Goal: Task Accomplishment & Management: Use online tool/utility

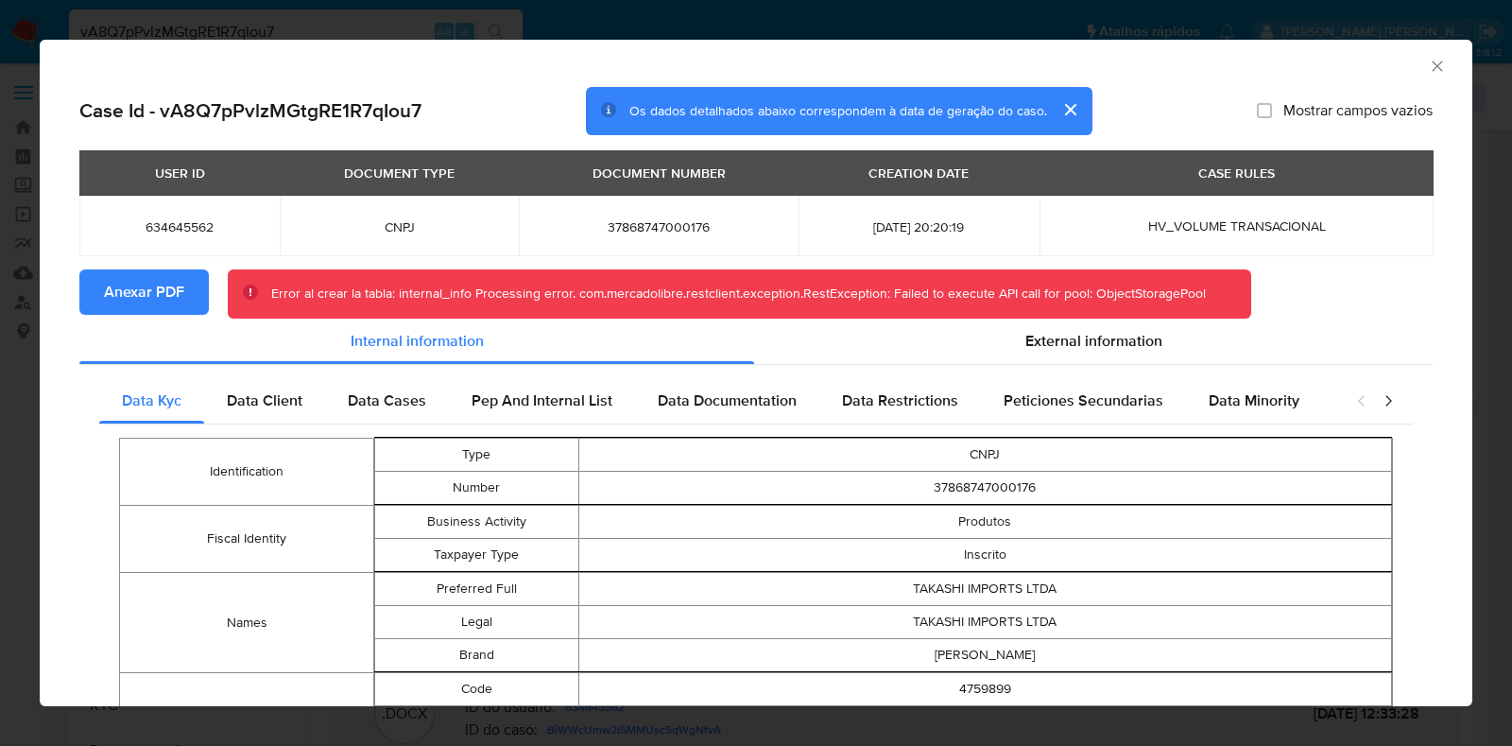
select select "10"
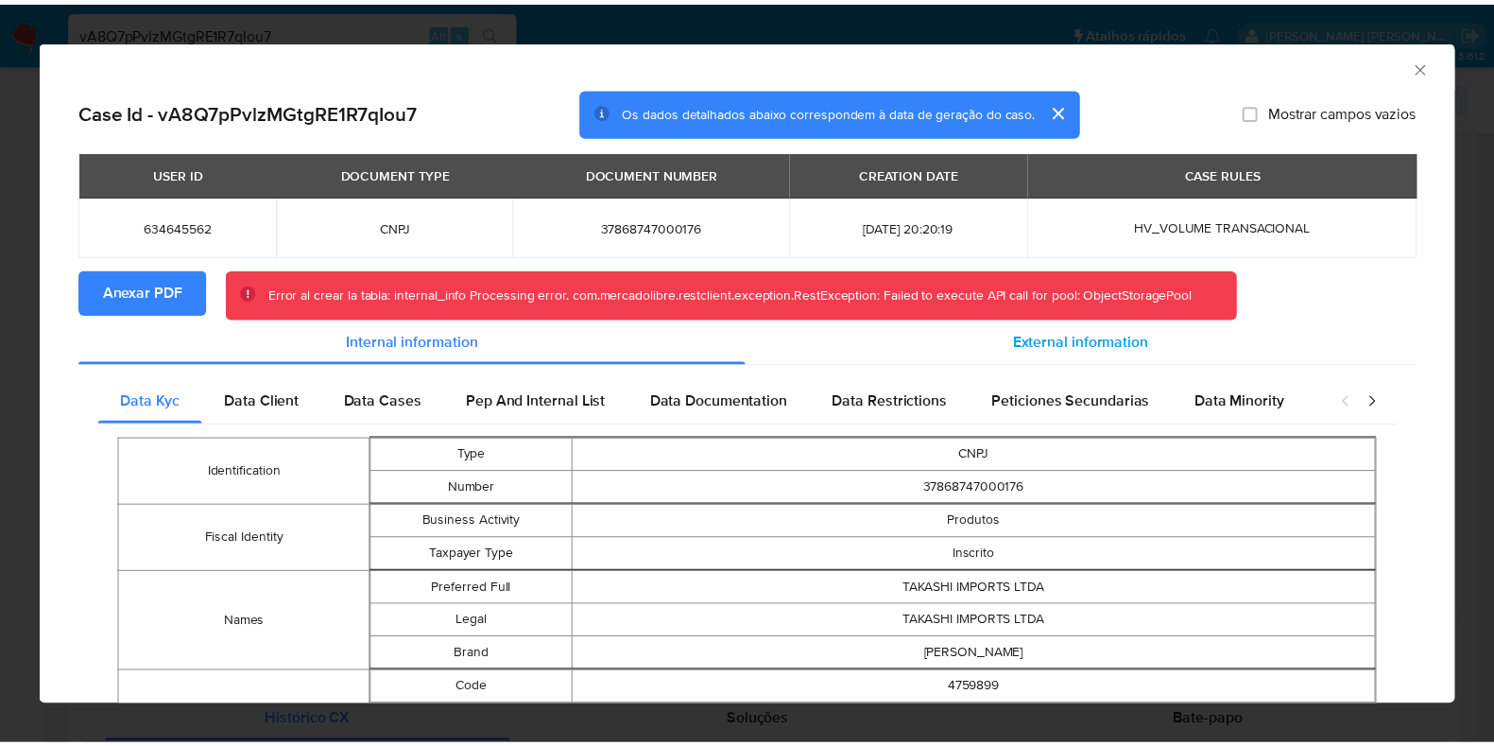
scroll to position [354, 0]
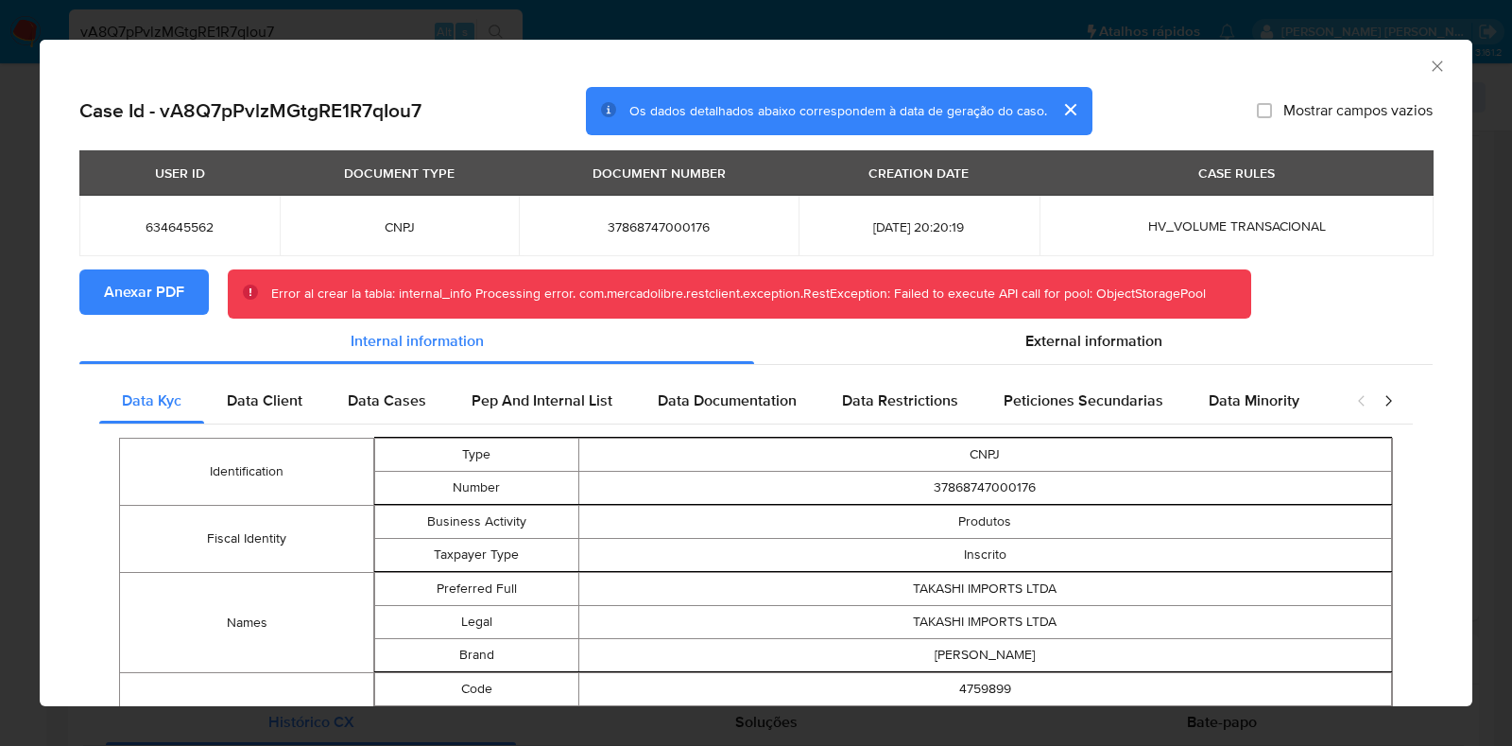
click at [170, 289] on span "Anexar PDF" at bounding box center [144, 292] width 80 height 42
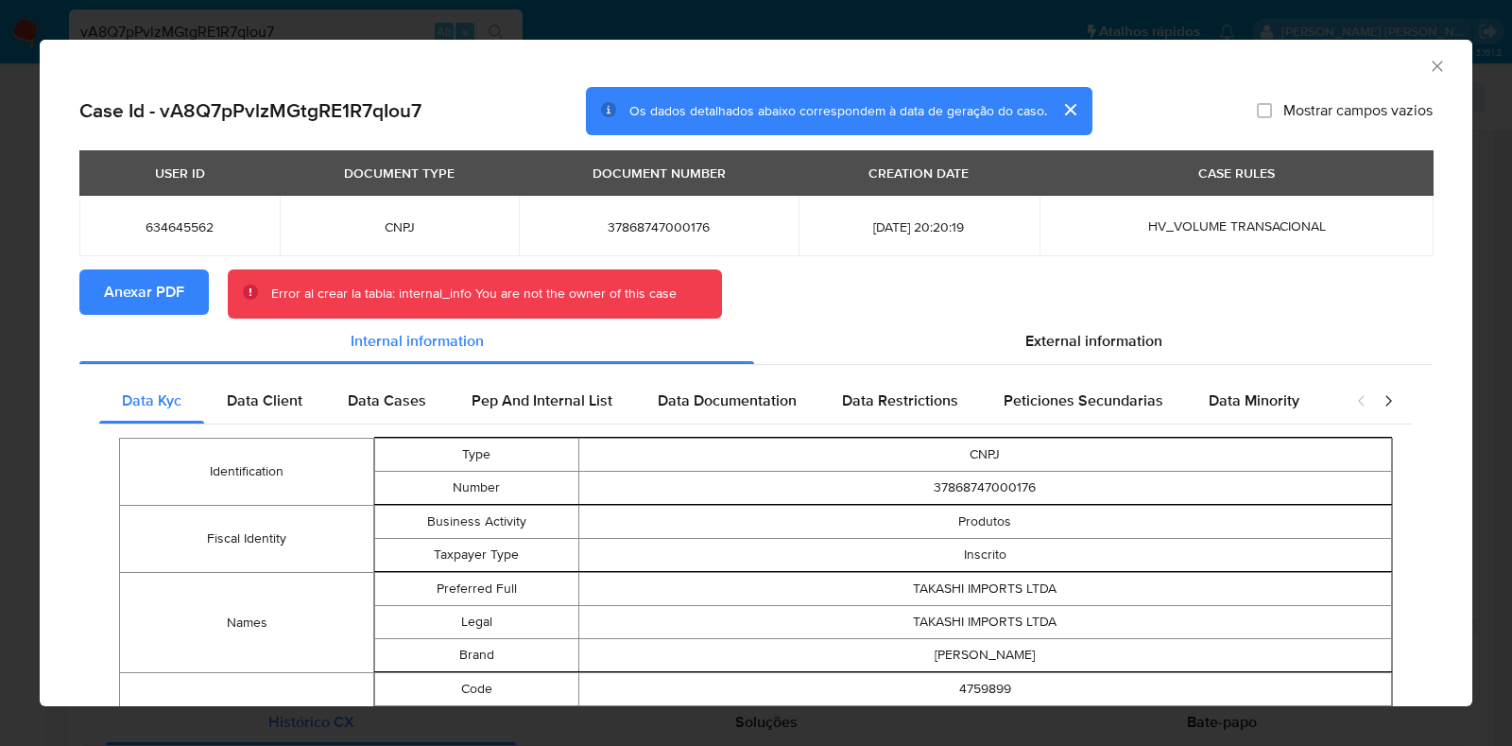
click at [0, 280] on div "AML Data Collector Case Id - vA8Q7pPvlzMGtgRE1R7qIou7 Os dados detalhados abaix…" at bounding box center [756, 373] width 1512 height 746
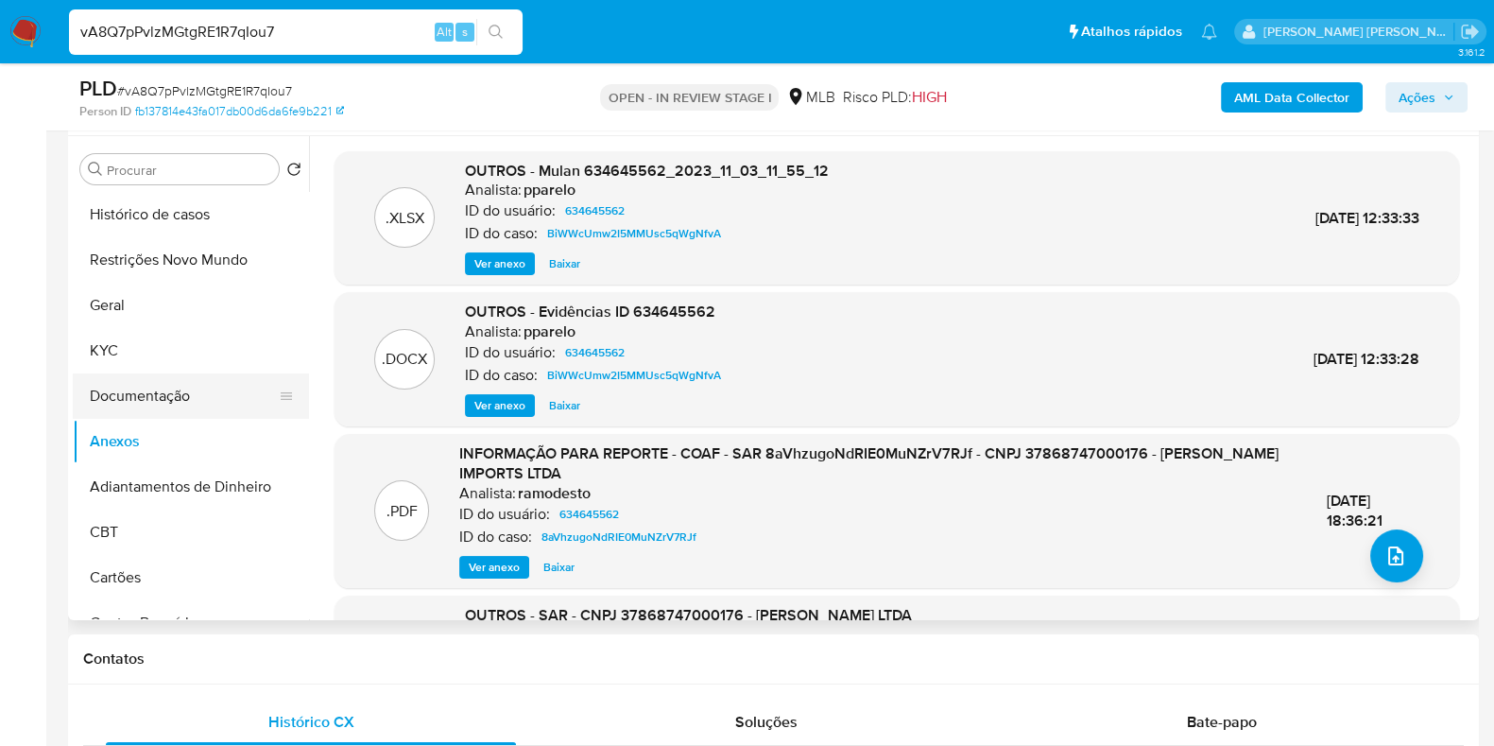
click at [163, 397] on button "Documentação" at bounding box center [183, 395] width 221 height 45
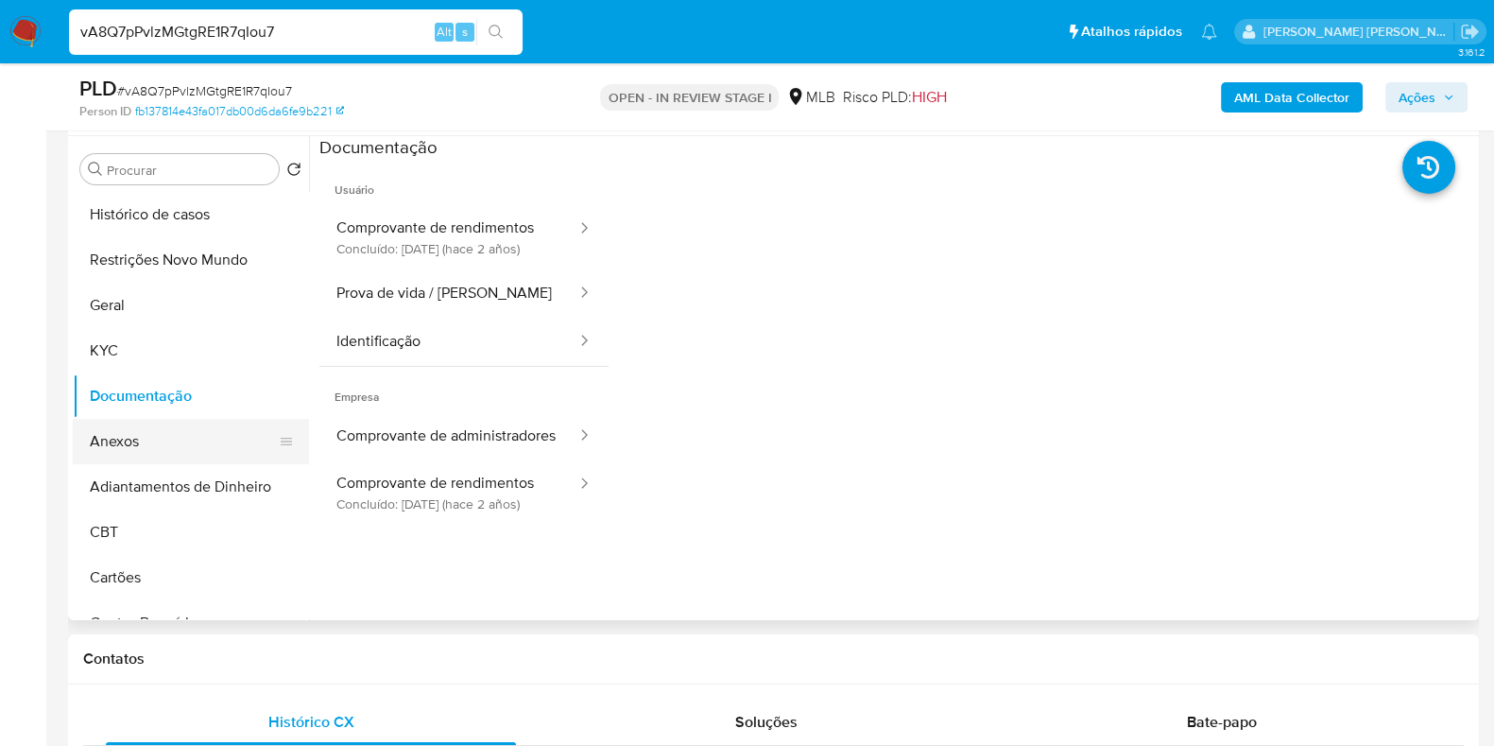
click at [132, 444] on button "Anexos" at bounding box center [183, 441] width 221 height 45
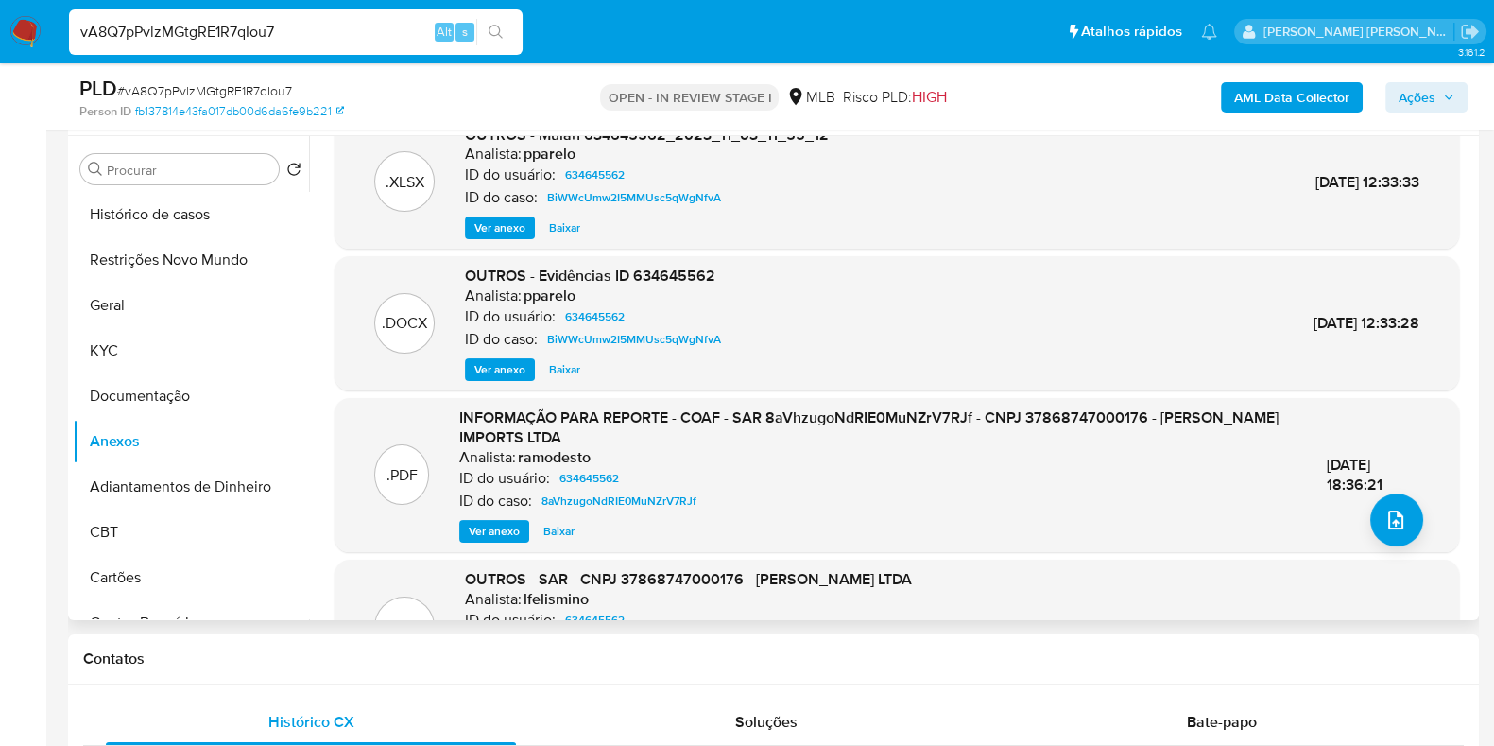
scroll to position [0, 0]
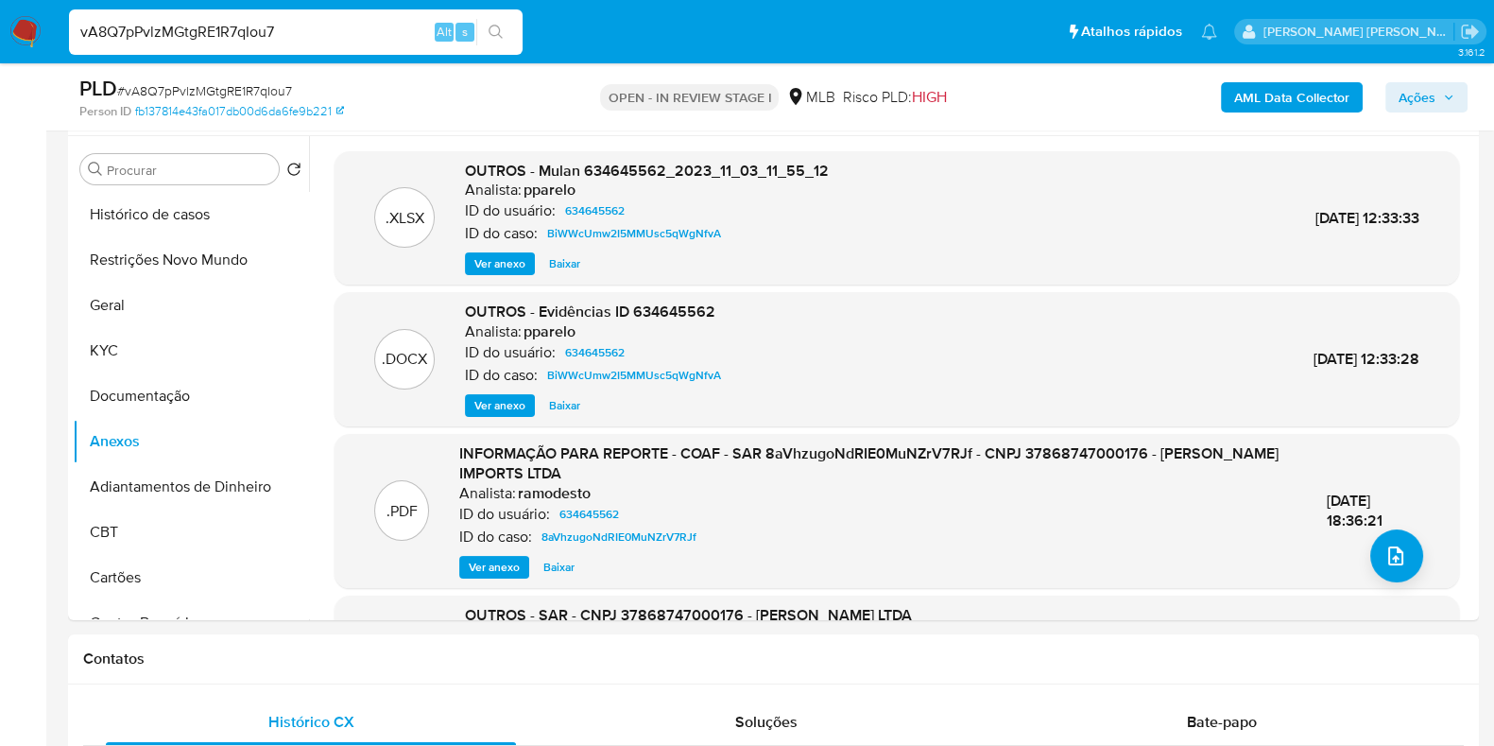
click at [1306, 90] on b "AML Data Collector" at bounding box center [1292, 97] width 115 height 30
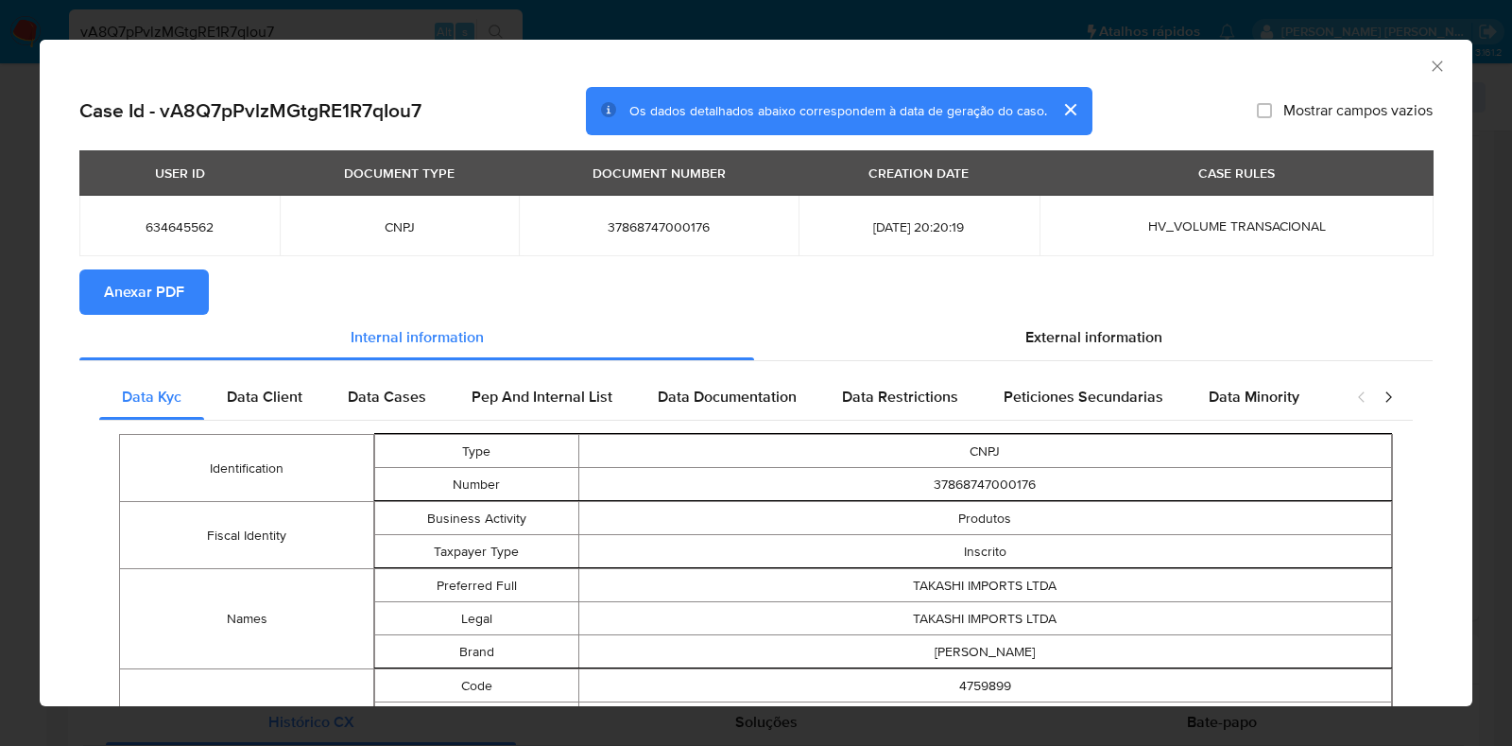
click at [117, 302] on span "Anexar PDF" at bounding box center [144, 292] width 80 height 42
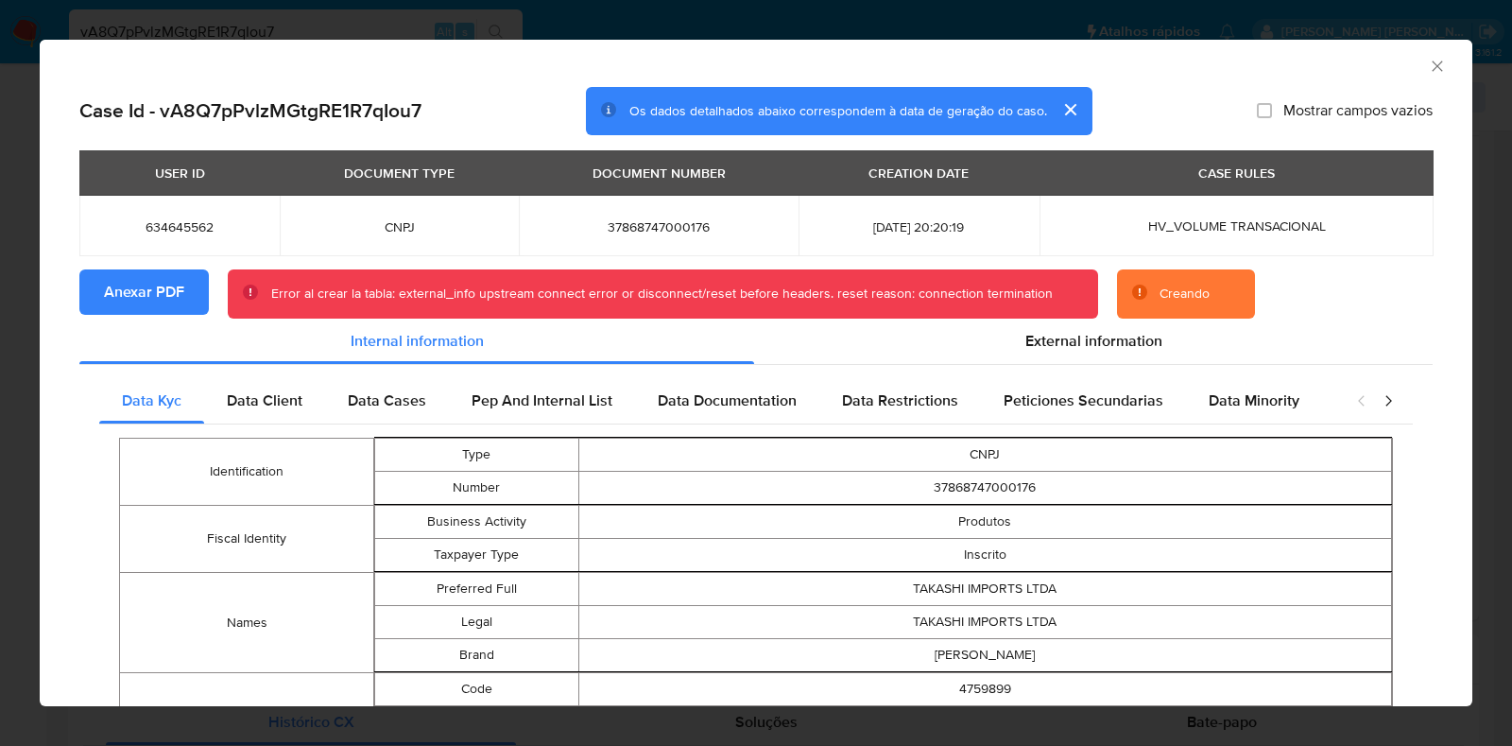
click at [25, 189] on div "AML Data Collector Case Id - vA8Q7pPvlzMGtgRE1R7qIou7 Os dados detalhados abaix…" at bounding box center [756, 373] width 1512 height 746
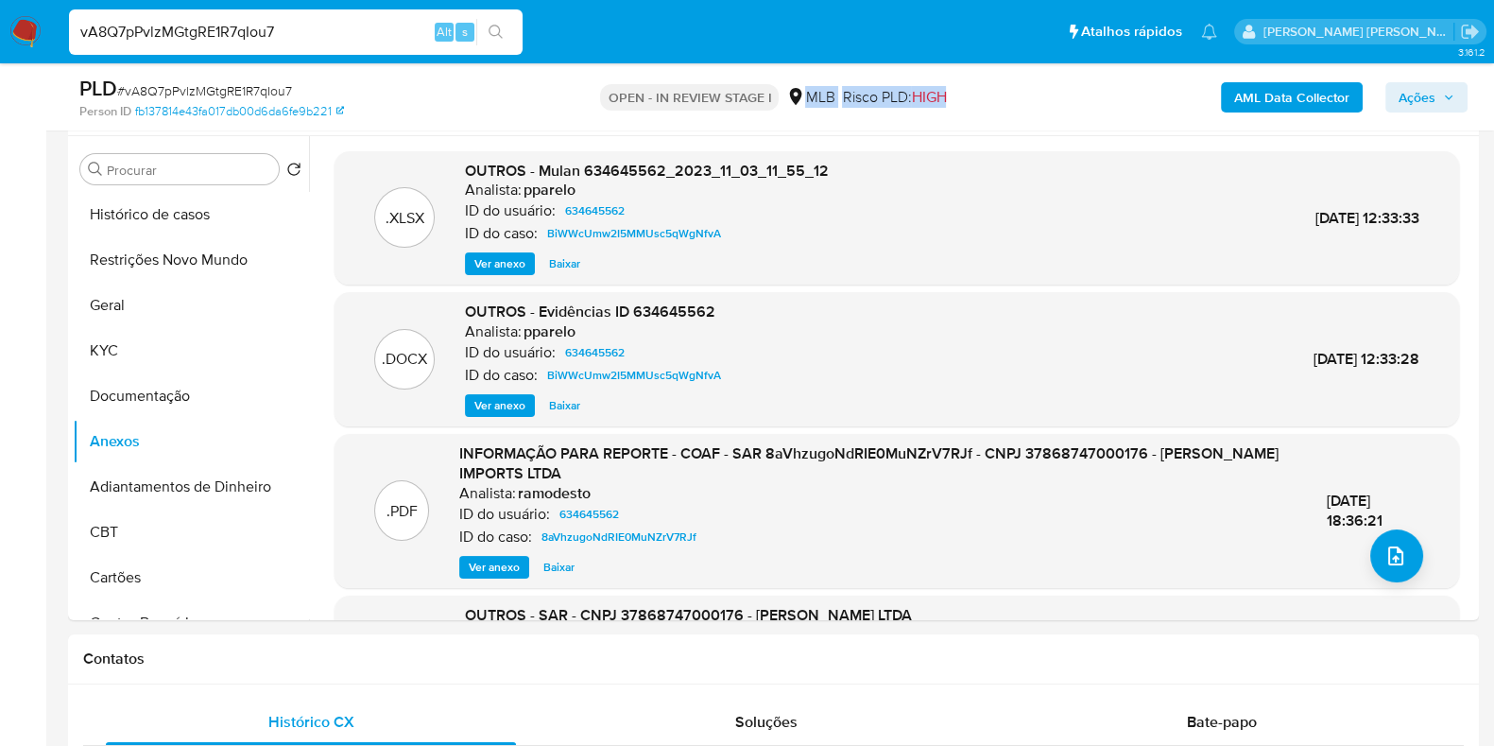
drag, startPoint x: 959, startPoint y: 107, endPoint x: 805, endPoint y: 105, distance: 154.1
click at [805, 105] on div "OPEN - IN REVIEW STAGE I MLB Risco PLD: HIGH" at bounding box center [773, 97] width 458 height 44
click at [1010, 96] on div "AML Data Collector Ações" at bounding box center [1239, 97] width 458 height 44
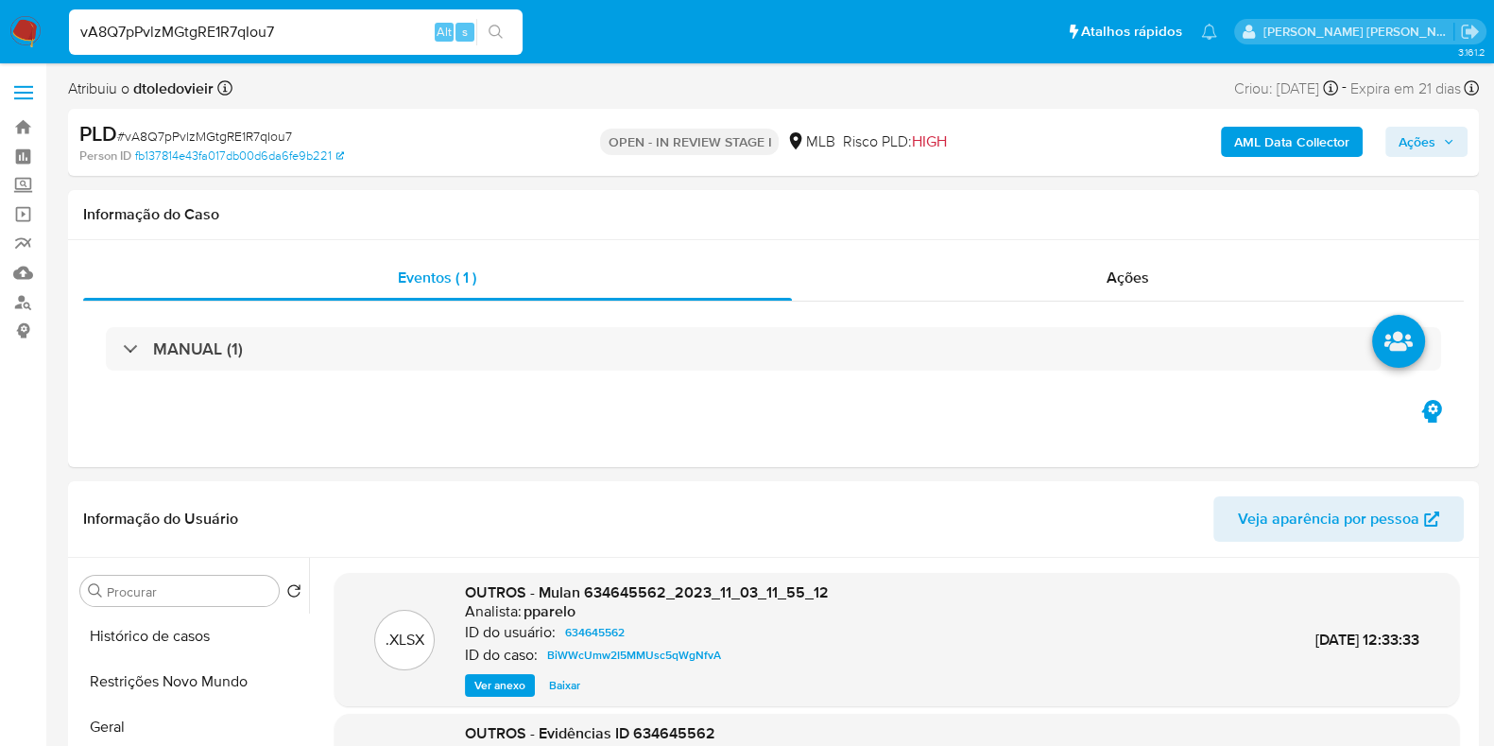
click at [218, 127] on span "# vA8Q7pPvlzMGtgRE1R7qIou7" at bounding box center [204, 136] width 175 height 19
copy span "vA8Q7pPvlzMGtgRE1R7qIou7"
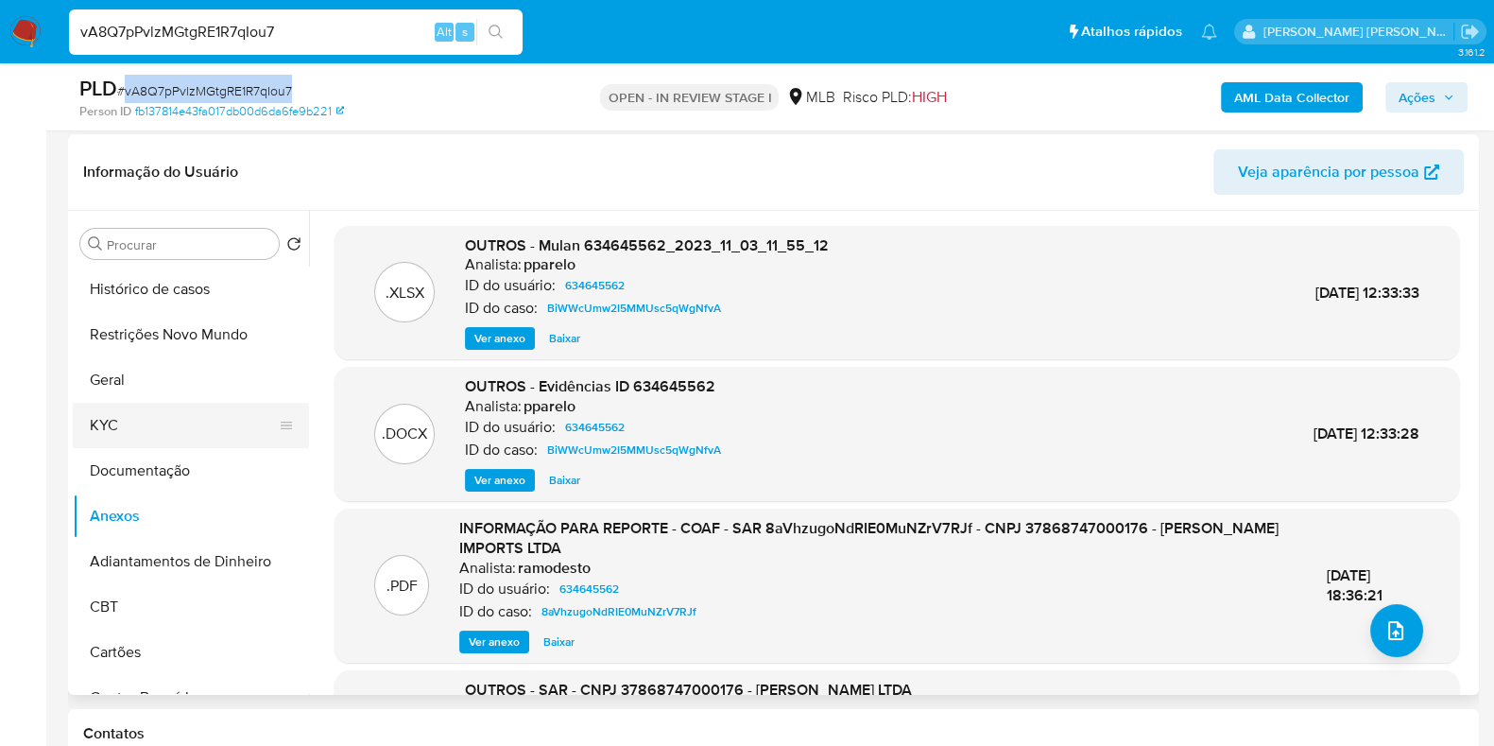
scroll to position [354, 0]
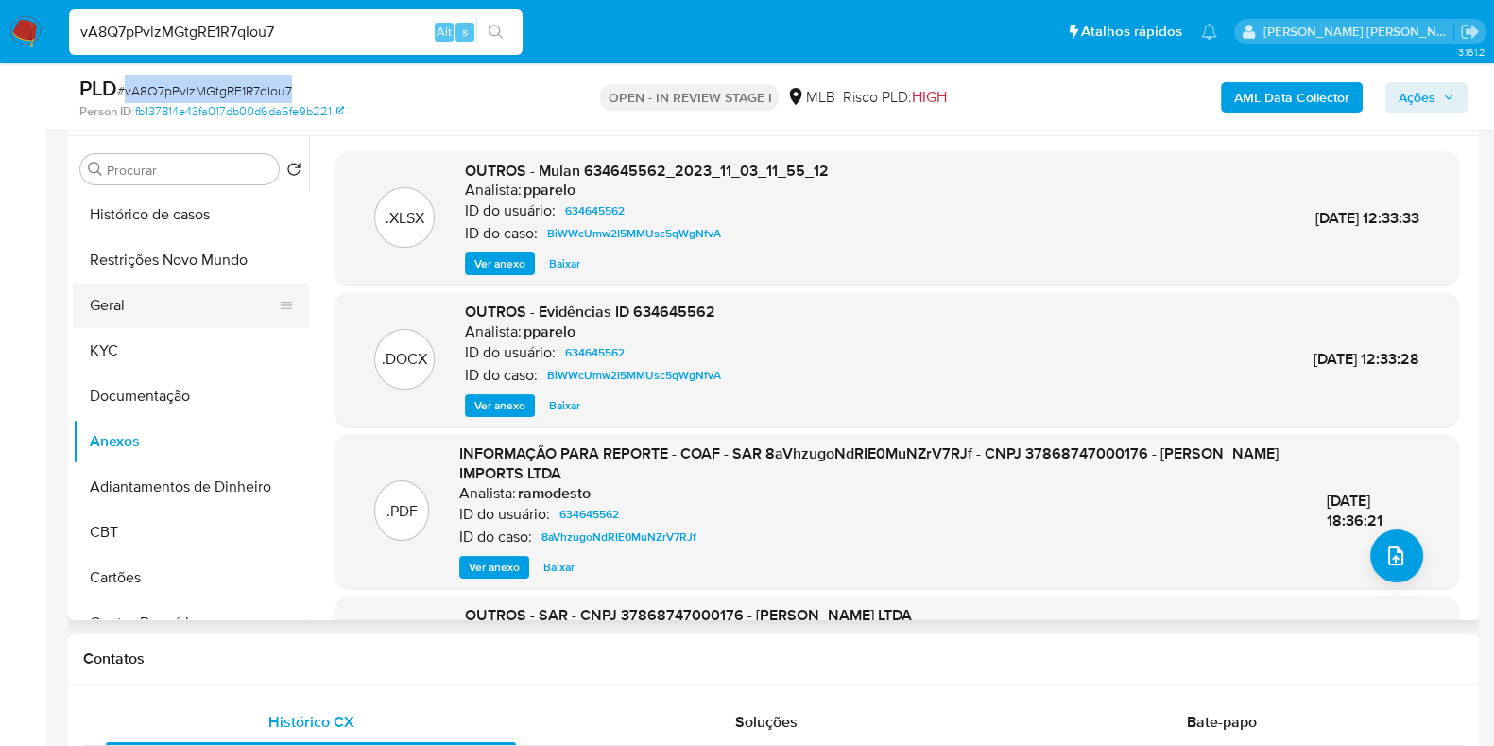
click at [148, 303] on button "Geral" at bounding box center [183, 305] width 221 height 45
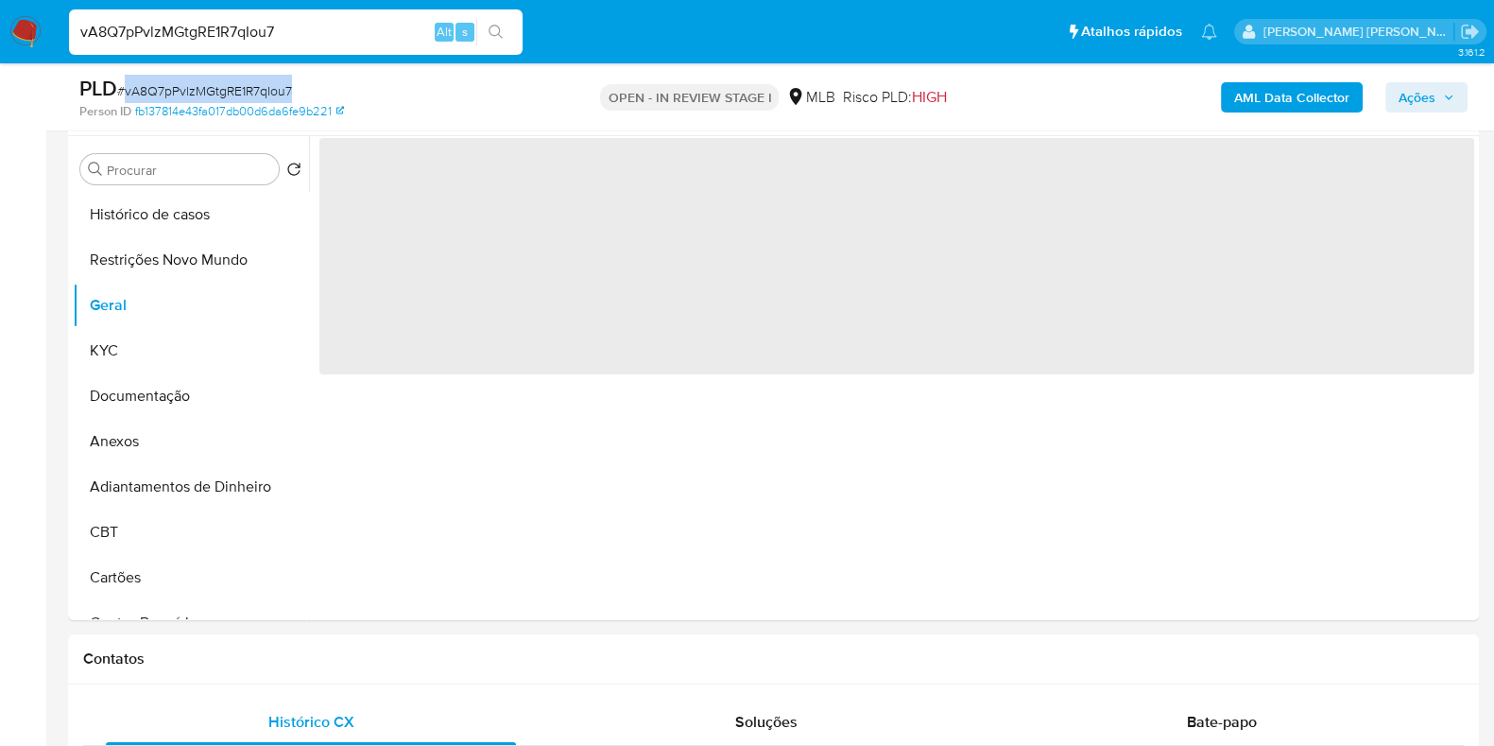
click at [455, 67] on div "PLD # vA8Q7pPvlzMGtgRE1R7qIou7 Person ID fb137814e43fa017db00d6da6fe9b221 OPEN …" at bounding box center [773, 96] width 1411 height 67
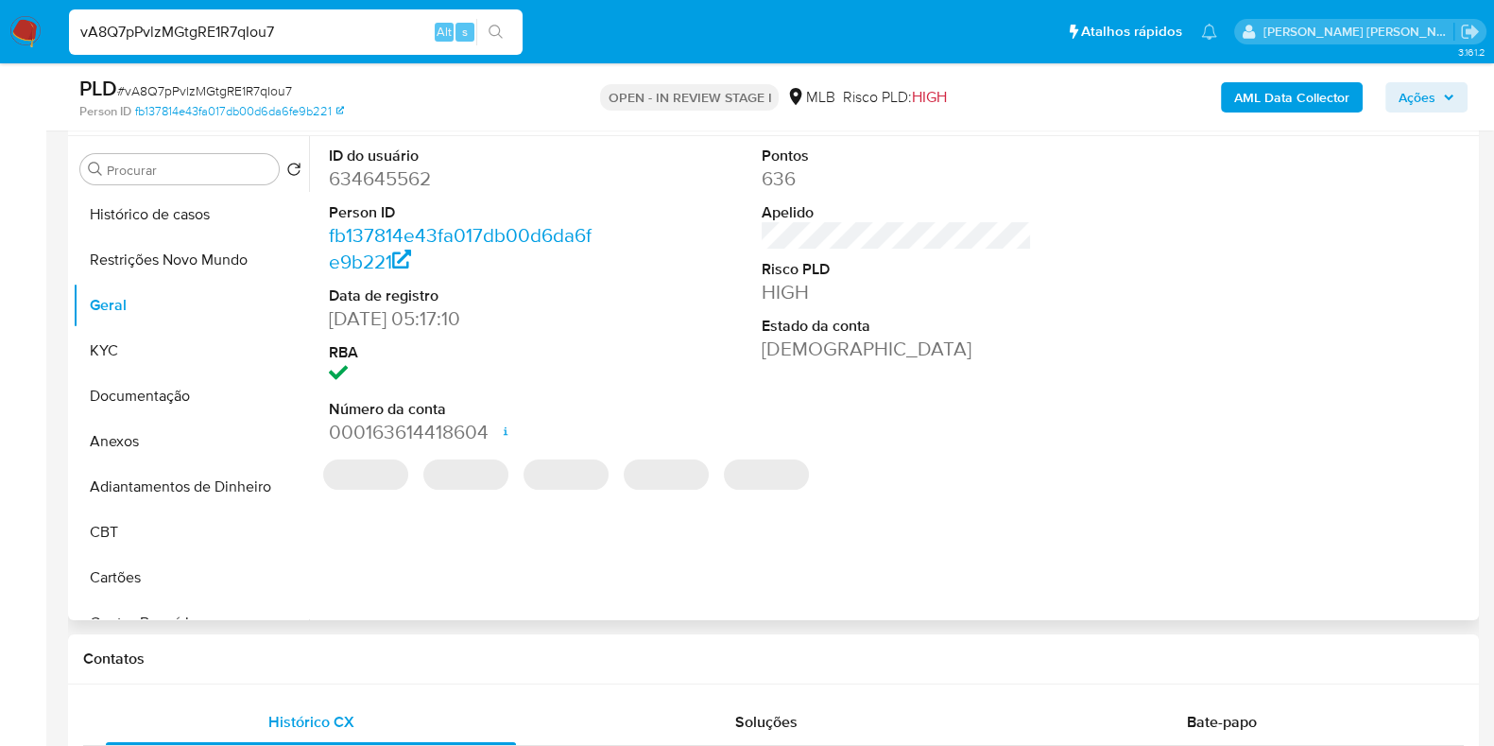
click at [378, 177] on dd "634645562" at bounding box center [464, 178] width 270 height 26
copy dd "634645562"
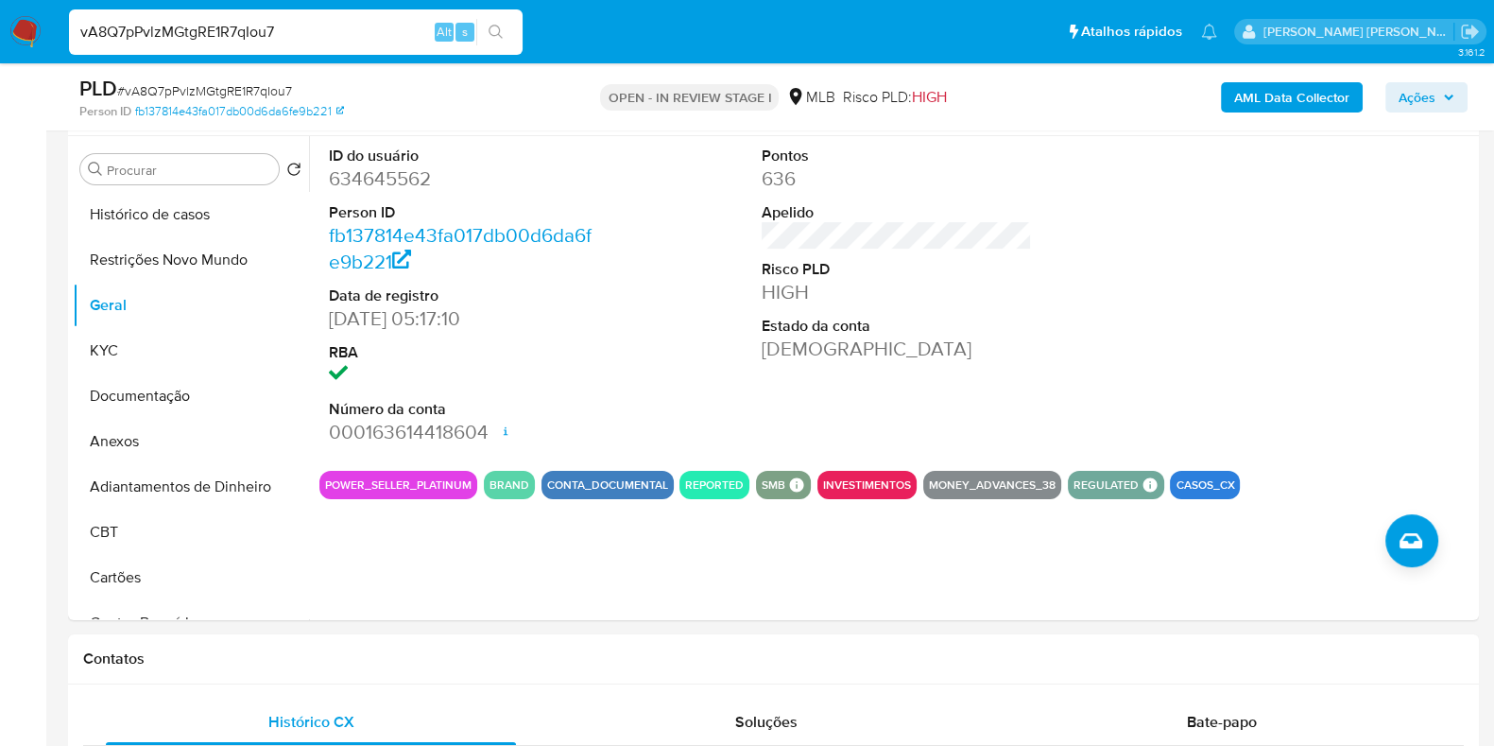
click at [380, 26] on input "vA8Q7pPvlzMGtgRE1R7qIou7" at bounding box center [296, 32] width 454 height 25
paste input "277842919"
type input "277842919"
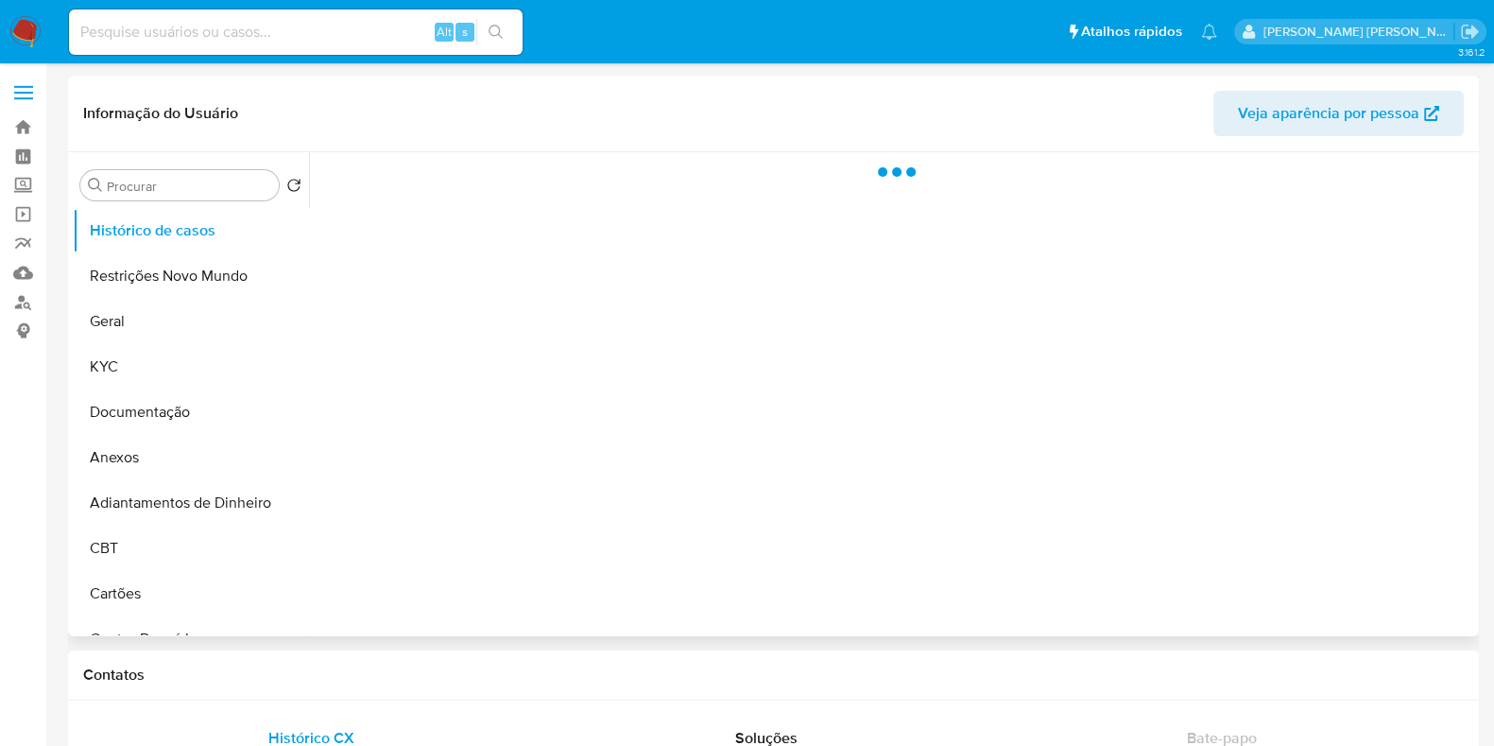
select select "10"
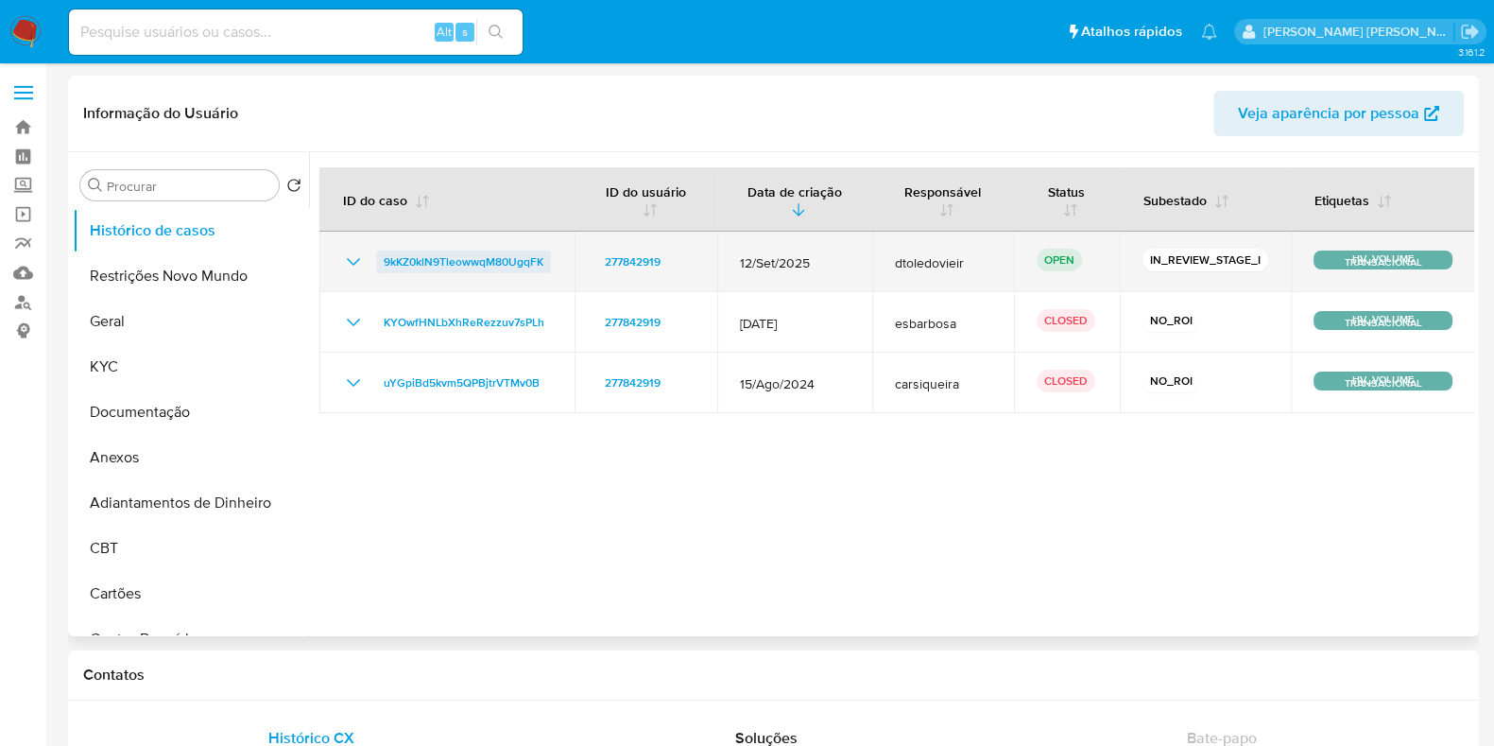
click at [494, 260] on span "9kKZ0klN9TleowwqM80UgqFK" at bounding box center [464, 261] width 160 height 23
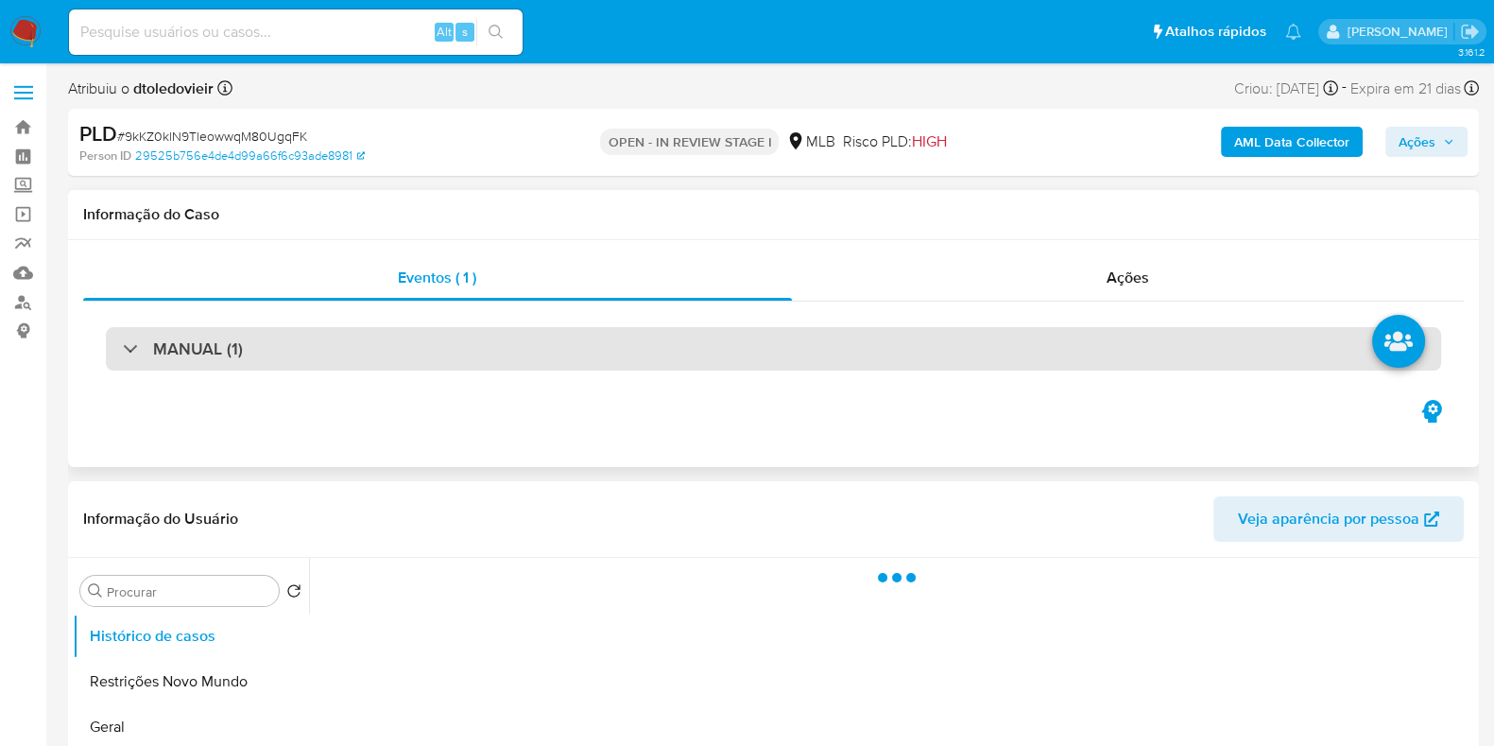
select select "10"
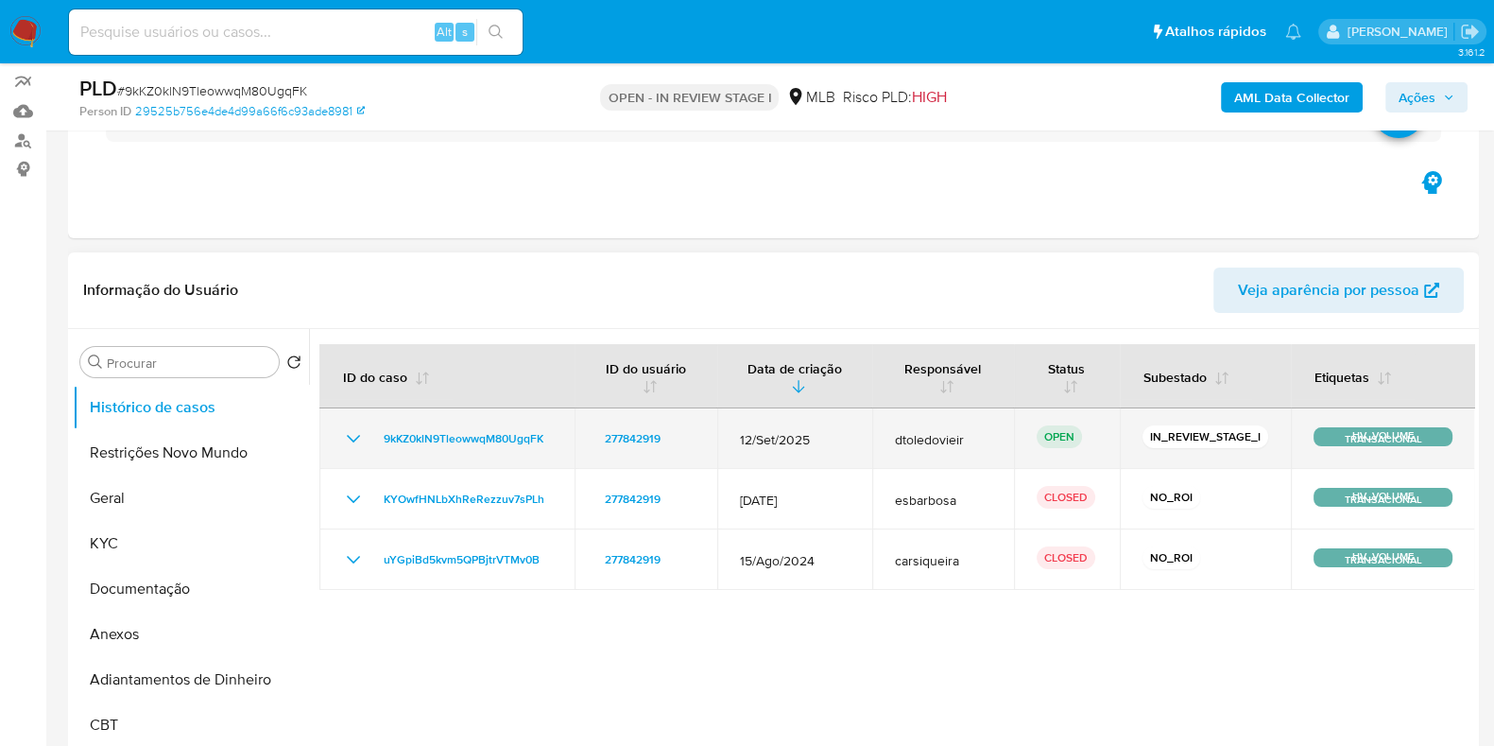
scroll to position [235, 0]
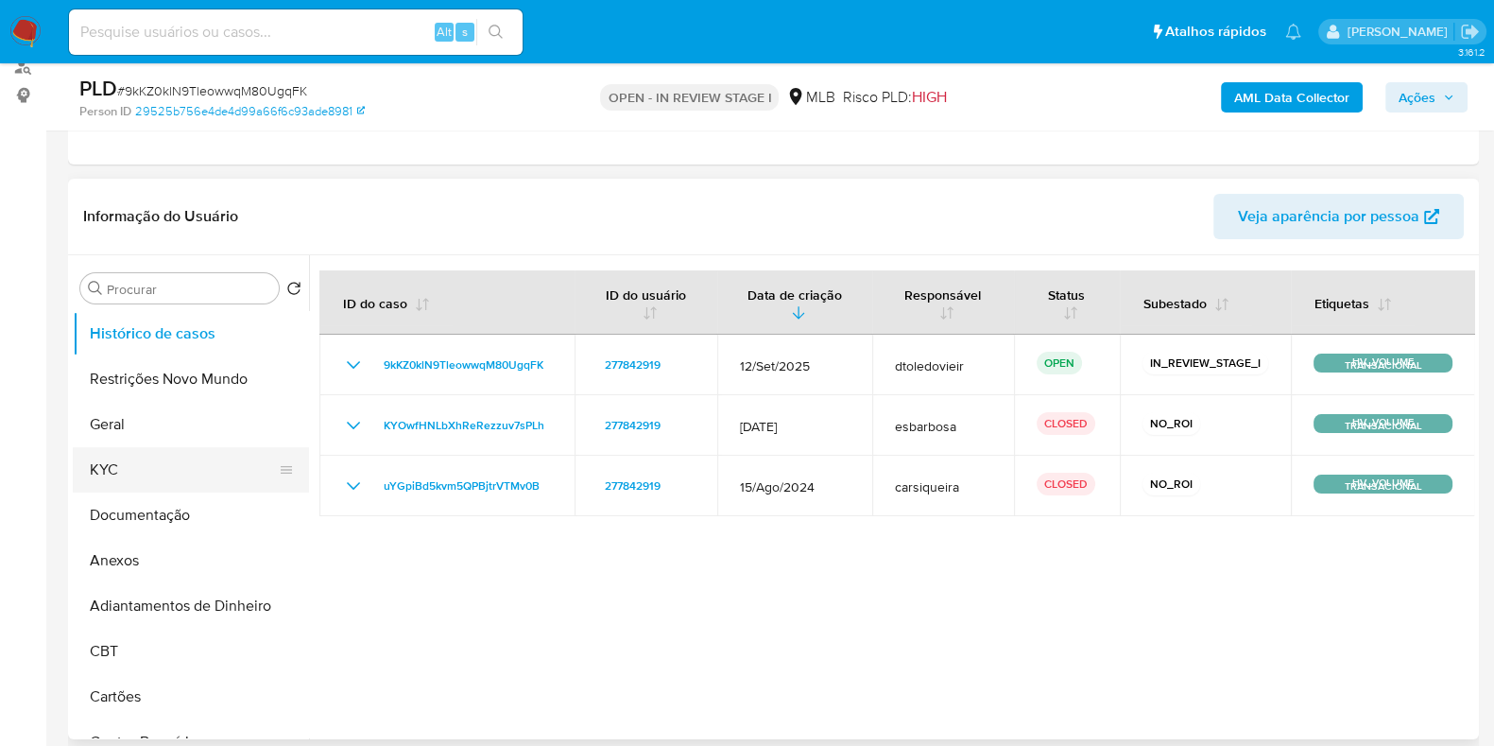
click at [123, 475] on button "KYC" at bounding box center [183, 469] width 221 height 45
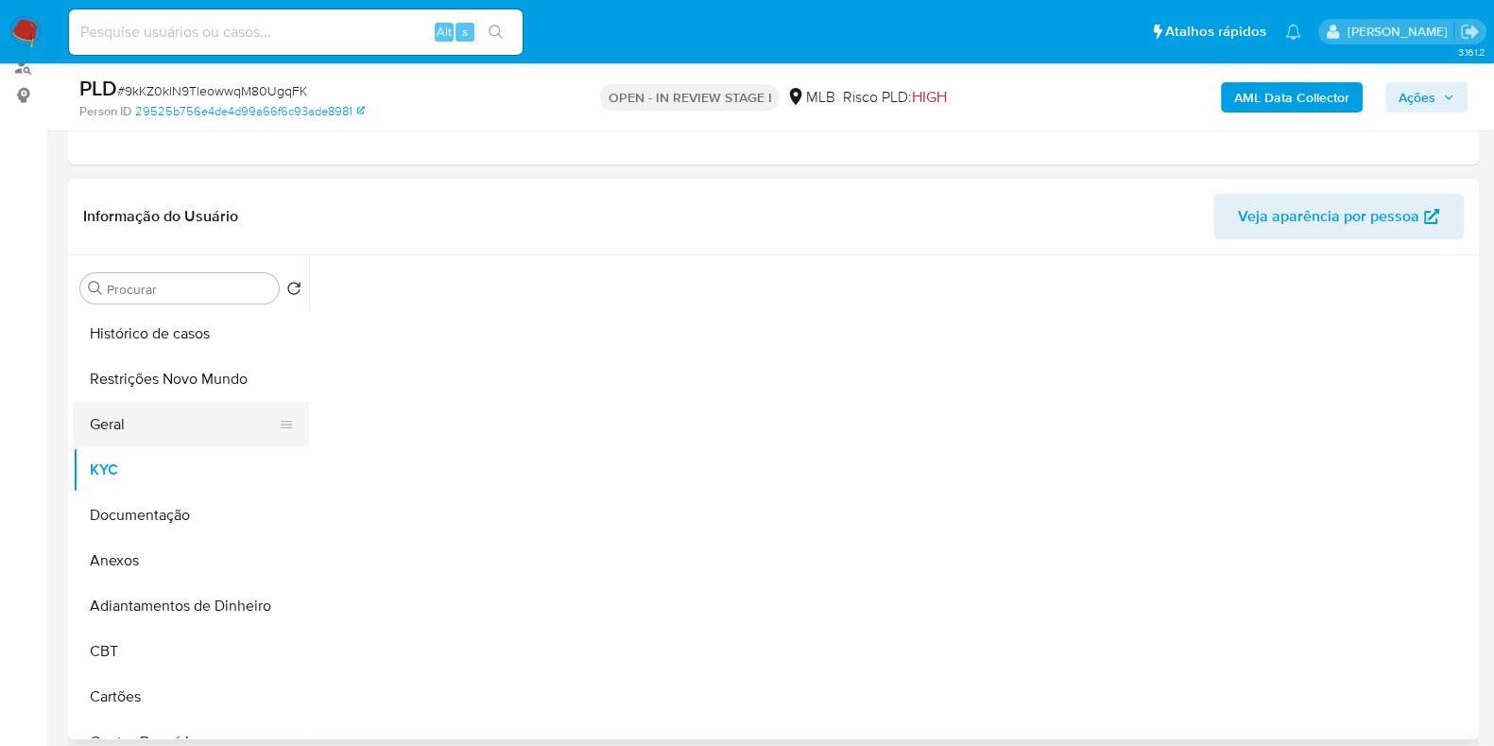
click at [142, 415] on button "Geral" at bounding box center [183, 424] width 221 height 45
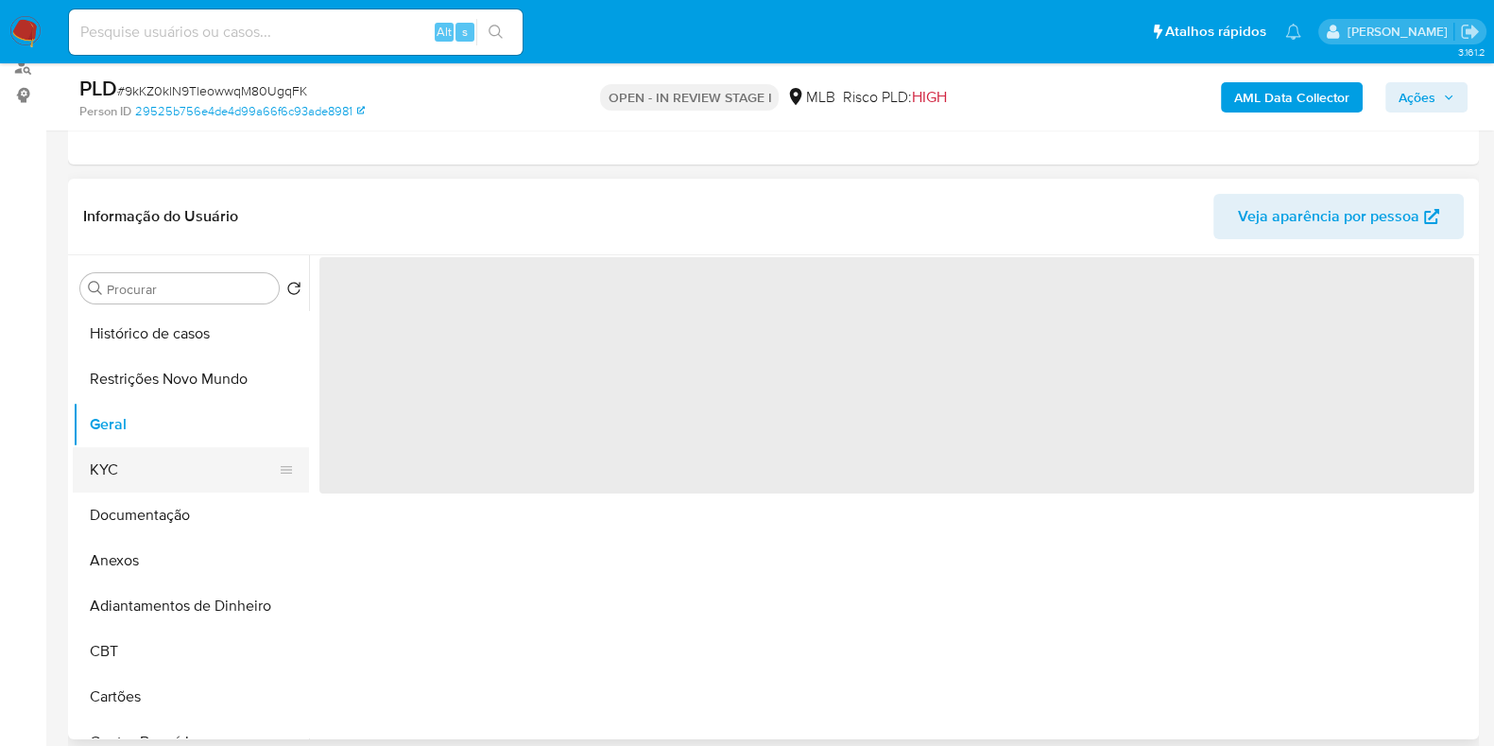
click at [88, 456] on button "KYC" at bounding box center [183, 469] width 221 height 45
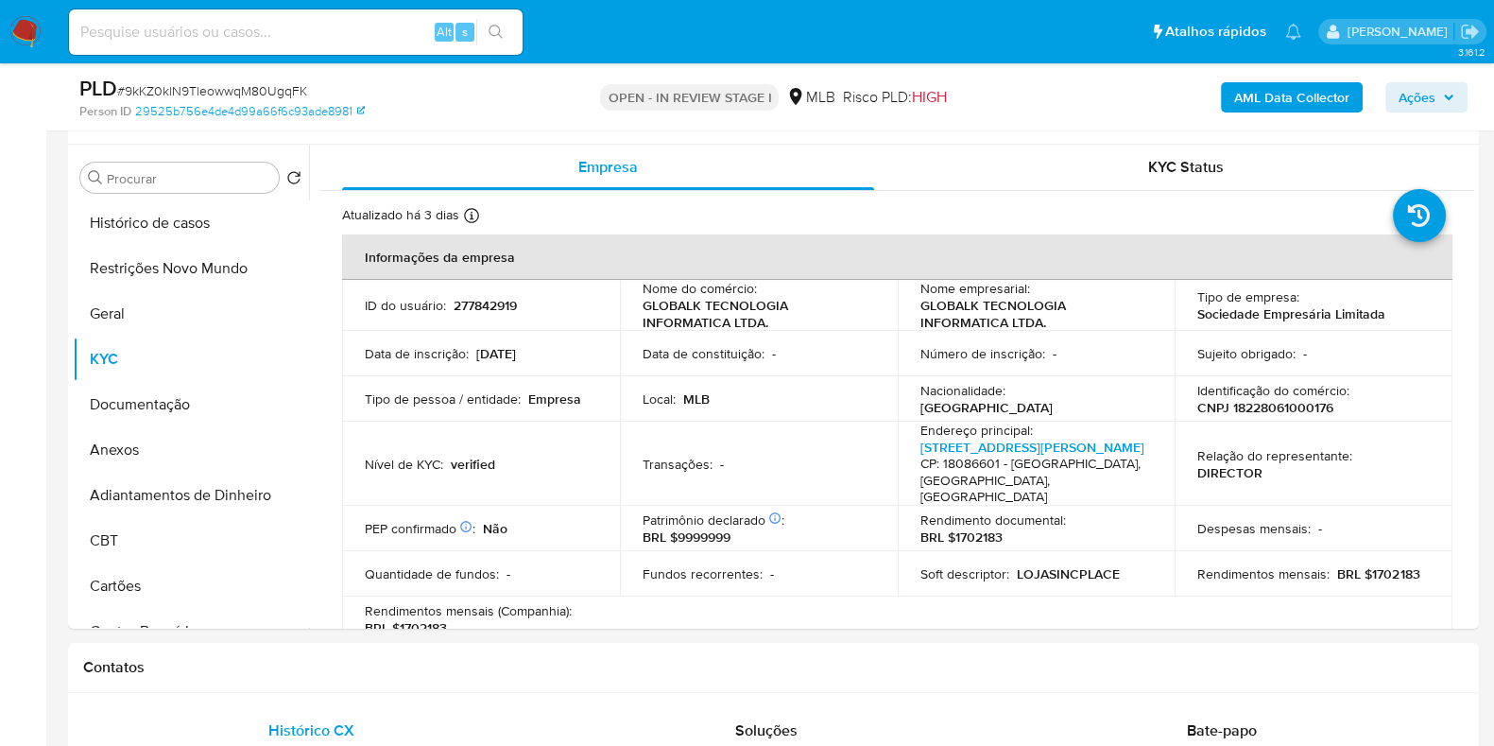
scroll to position [354, 0]
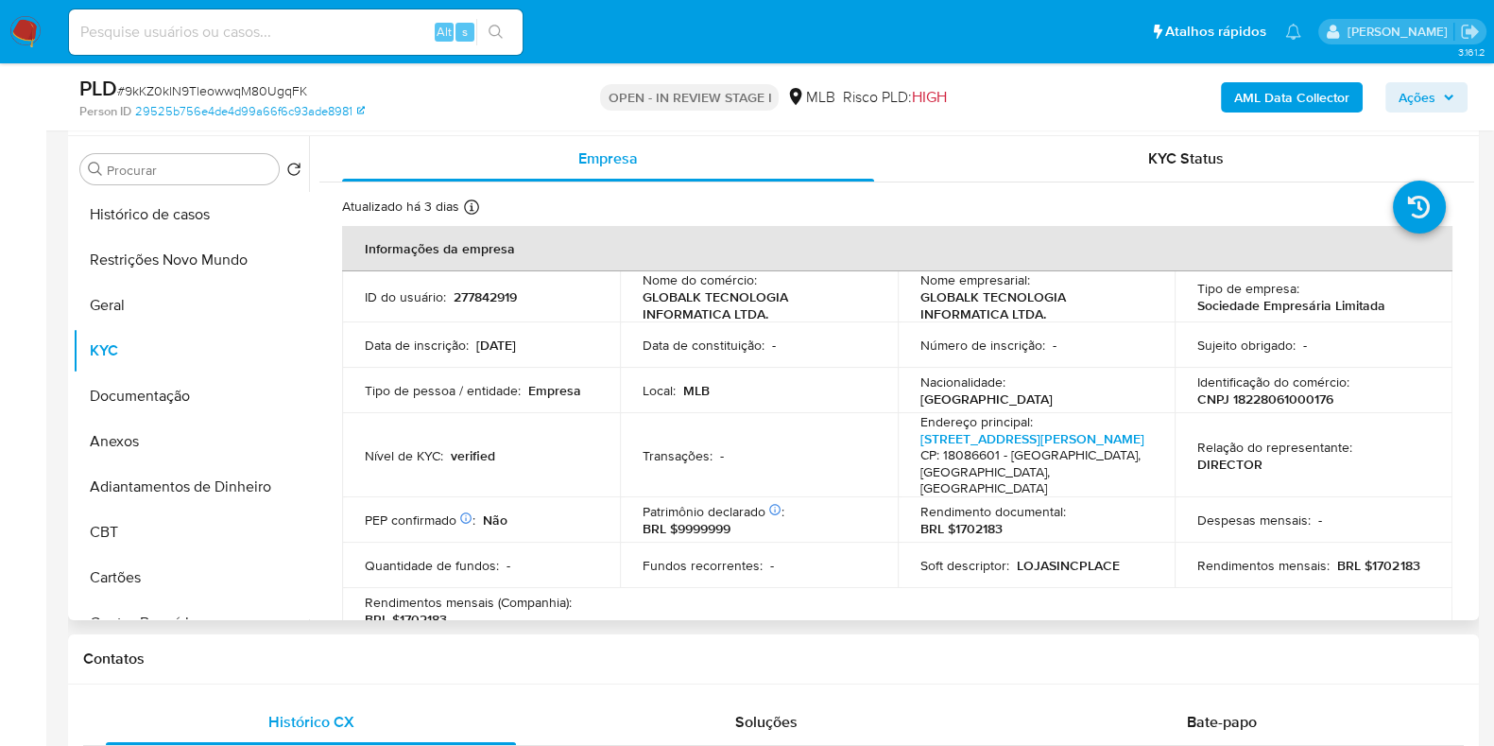
click at [815, 320] on p "GLOBALK TECNOLOGIA INFORMATICA LTDA." at bounding box center [755, 305] width 225 height 34
click at [164, 296] on button "Geral" at bounding box center [183, 305] width 221 height 45
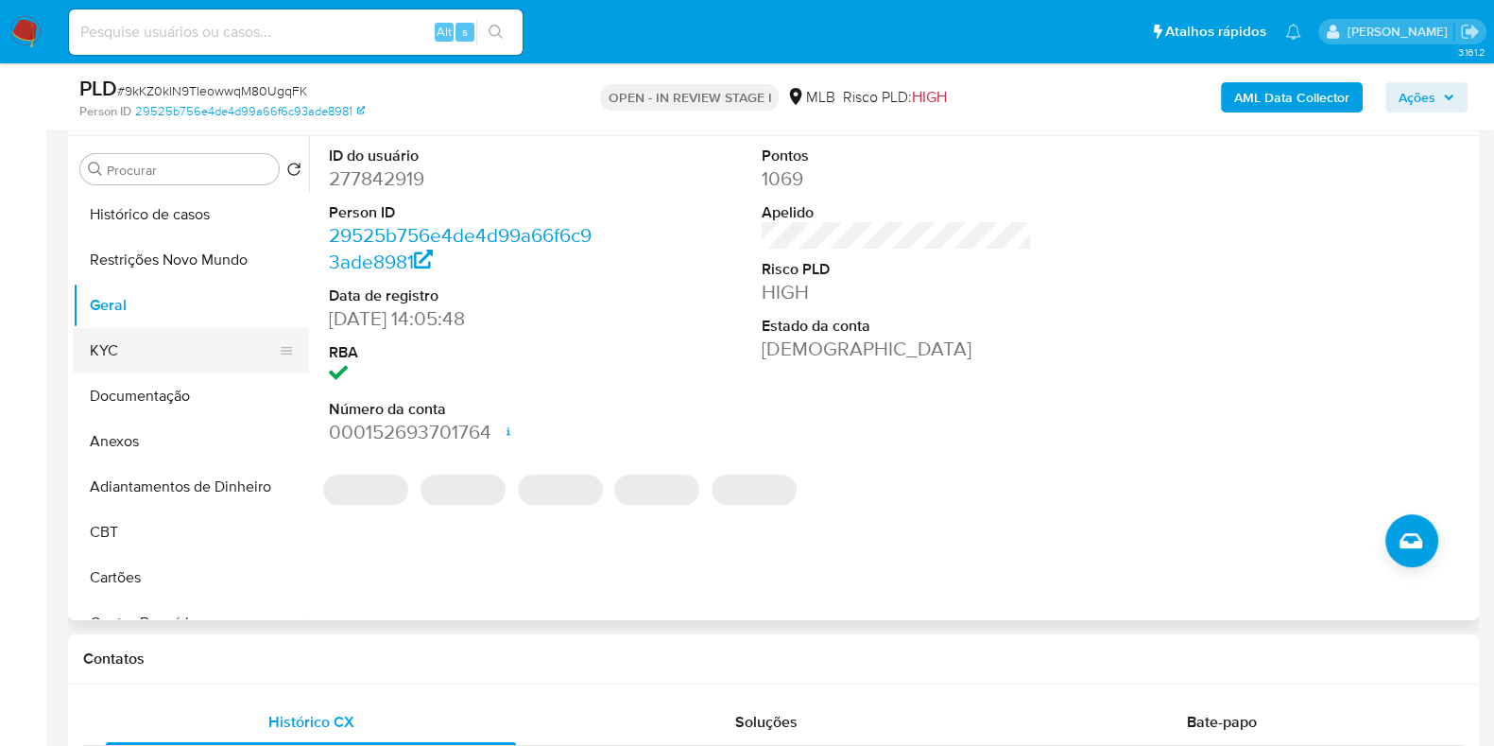
click at [174, 337] on button "KYC" at bounding box center [183, 350] width 221 height 45
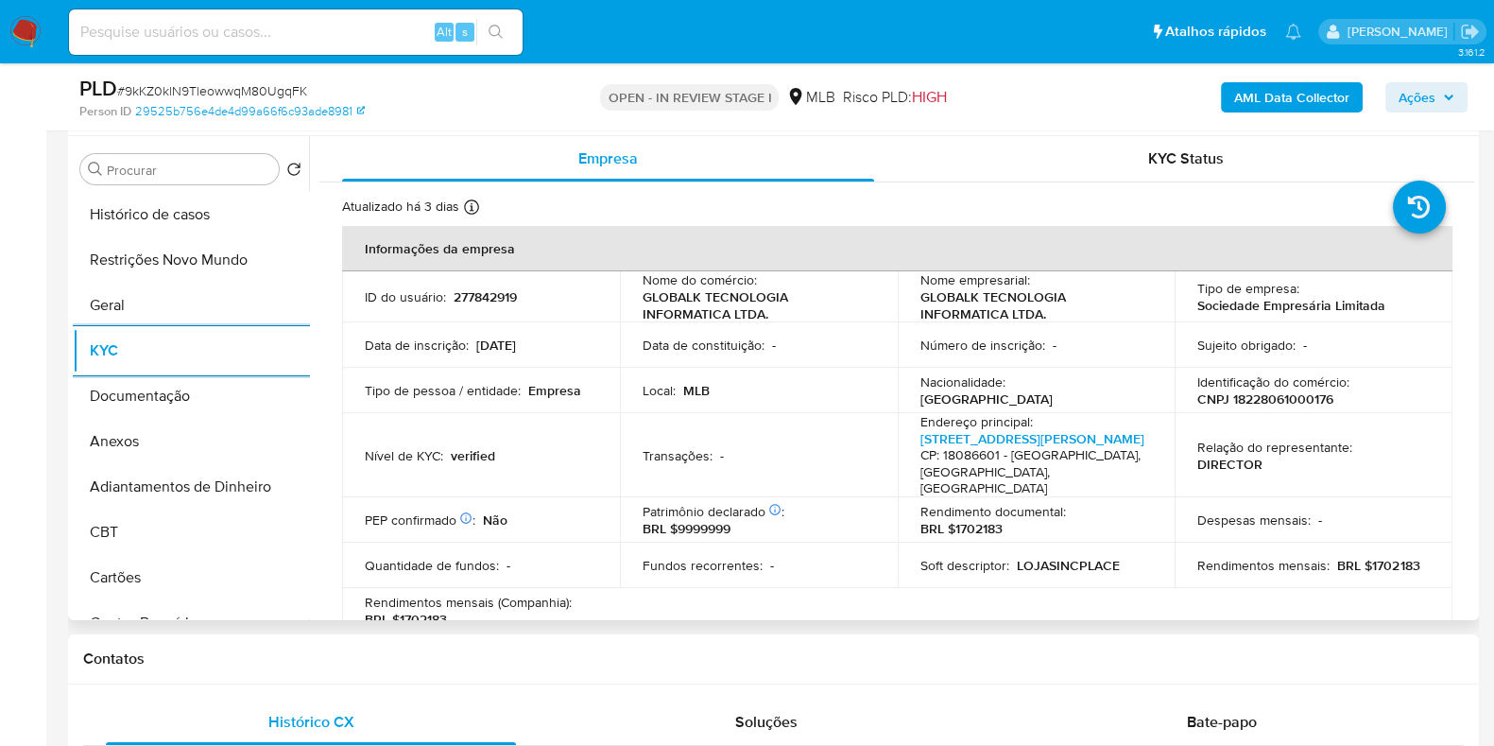
click at [1261, 390] on p "CNPJ 18228061000176" at bounding box center [1266, 398] width 136 height 17
click at [1258, 395] on p "CNPJ 18228061000176" at bounding box center [1266, 398] width 136 height 17
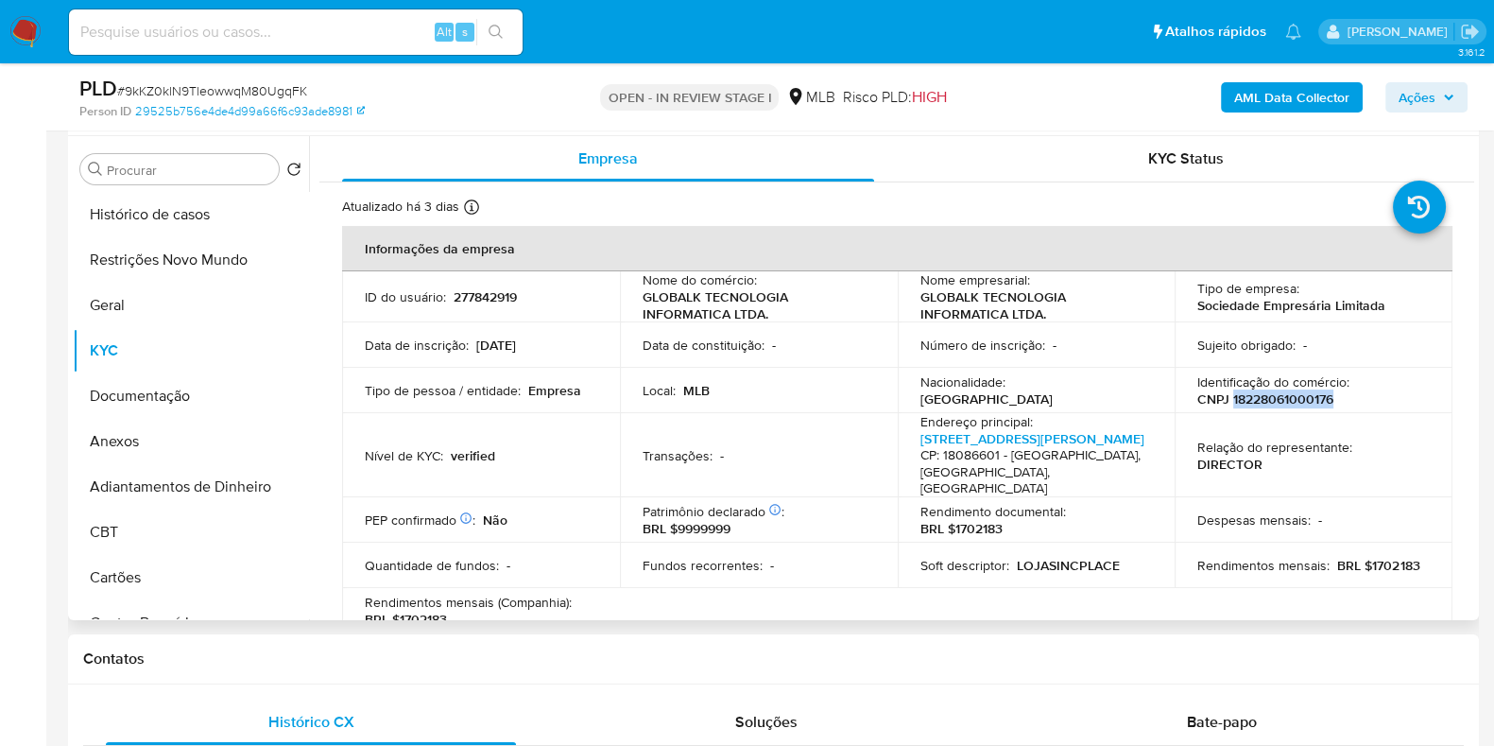
click at [1258, 395] on p "CNPJ 18228061000176" at bounding box center [1266, 398] width 136 height 17
copy p "18228061000176"
click at [156, 394] on button "Documentação" at bounding box center [183, 395] width 221 height 45
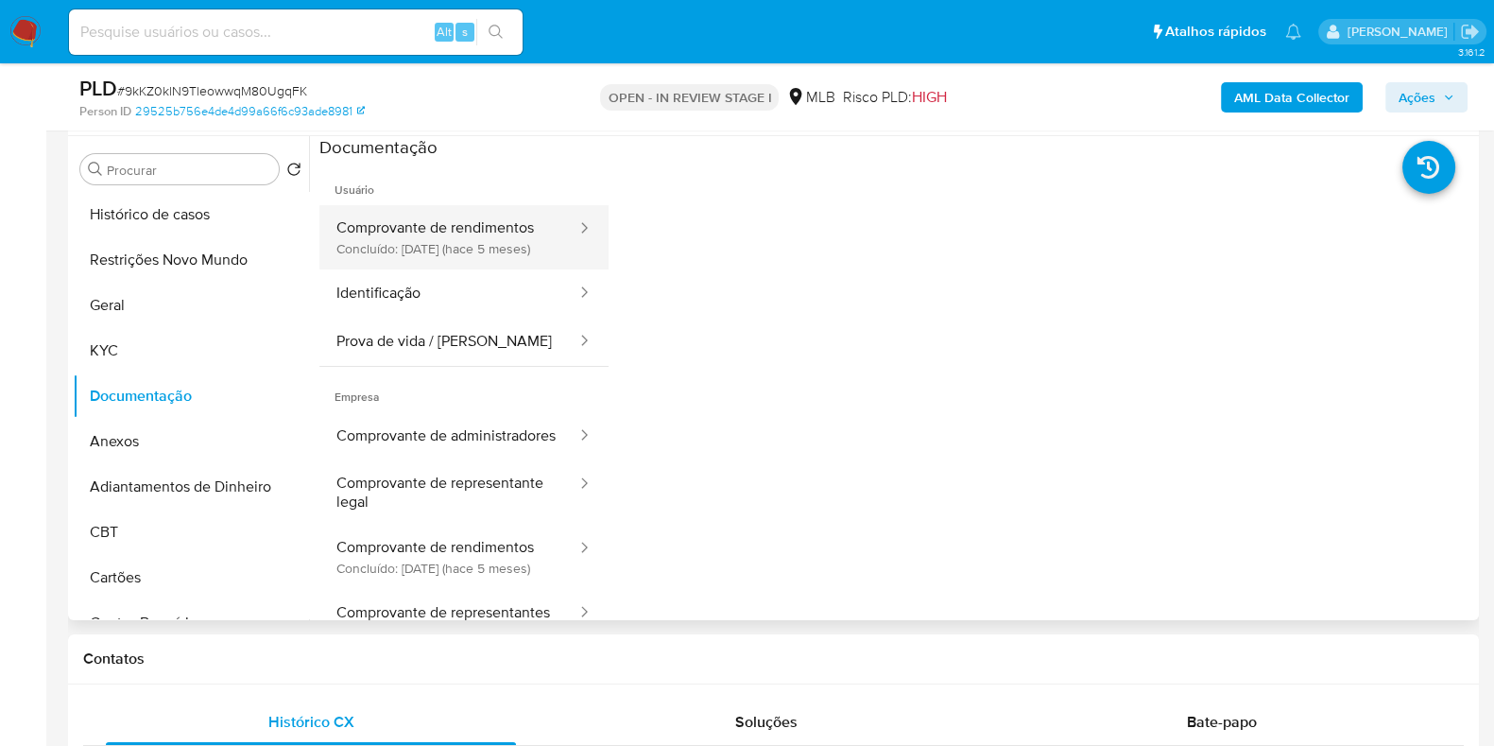
click at [530, 240] on button "Comprovante de rendimentos Concluído: 20/05/2025 (hace 5 meses)" at bounding box center [449, 237] width 259 height 64
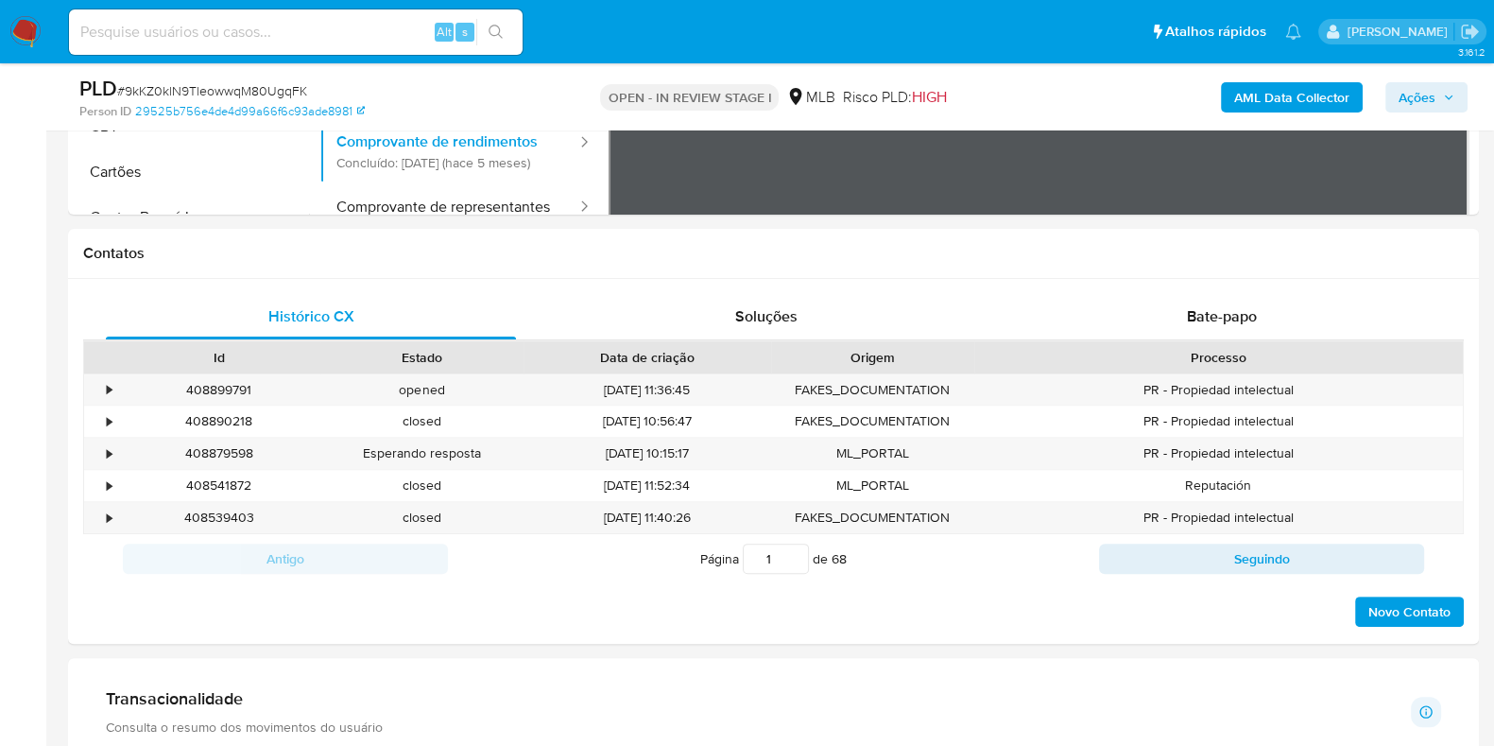
scroll to position [1182, 0]
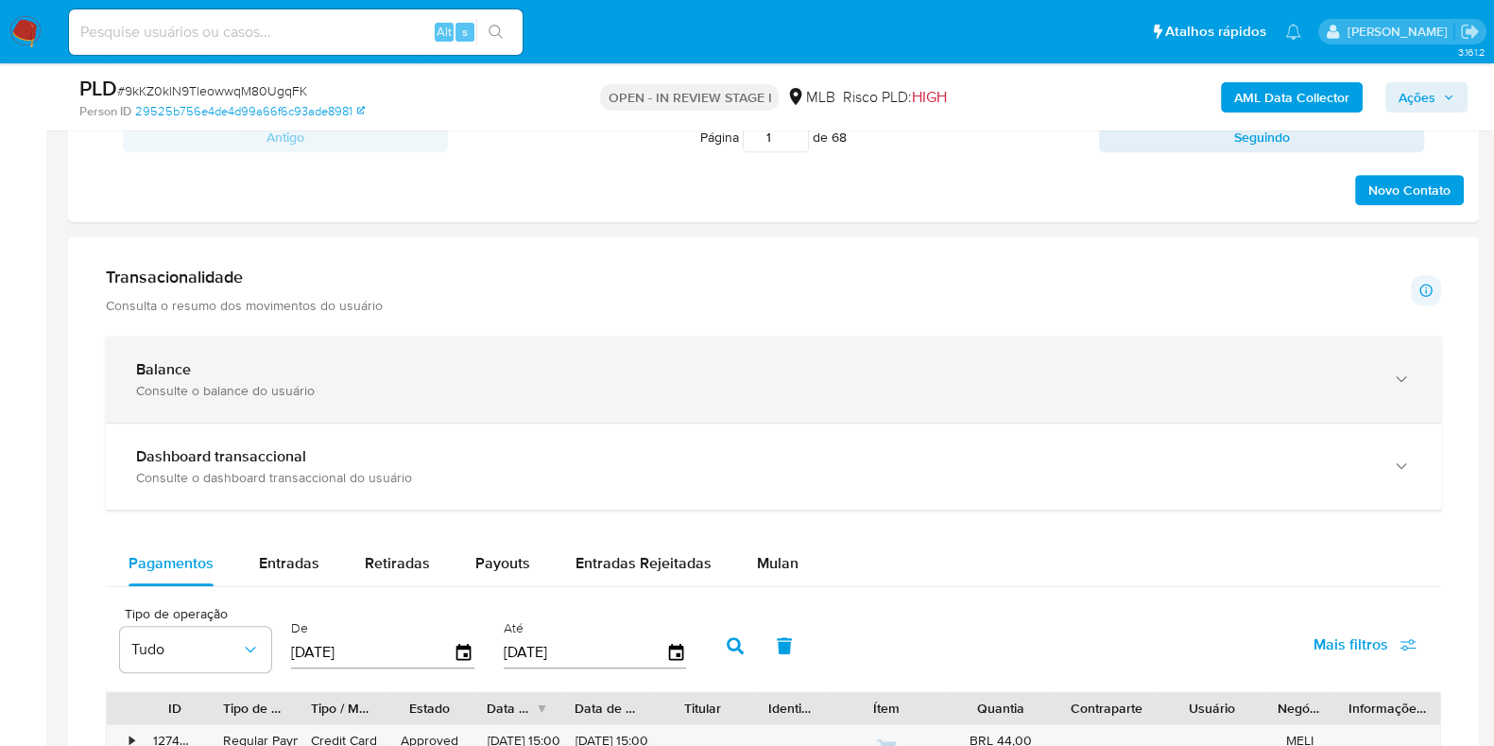
click at [345, 364] on div "Balance" at bounding box center [754, 369] width 1237 height 19
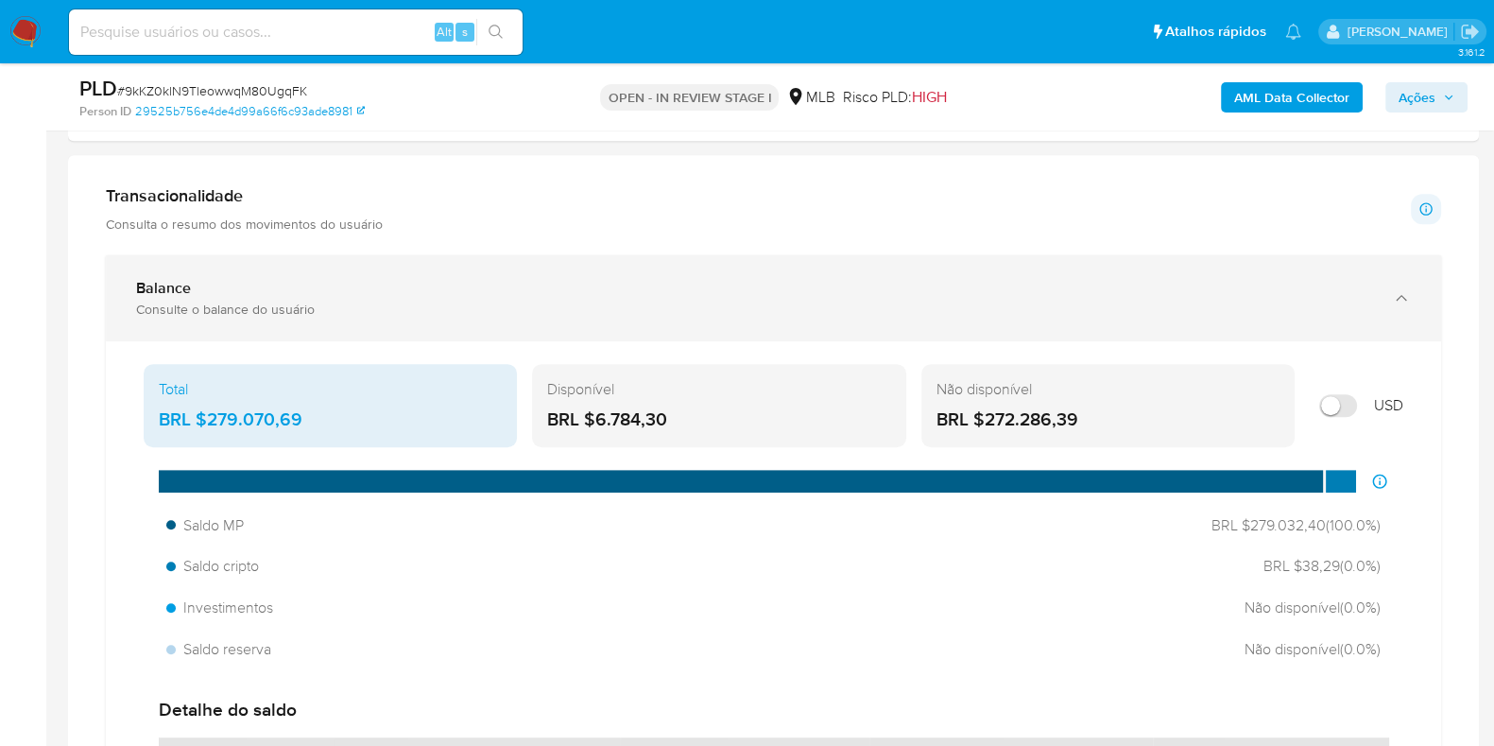
scroll to position [1300, 0]
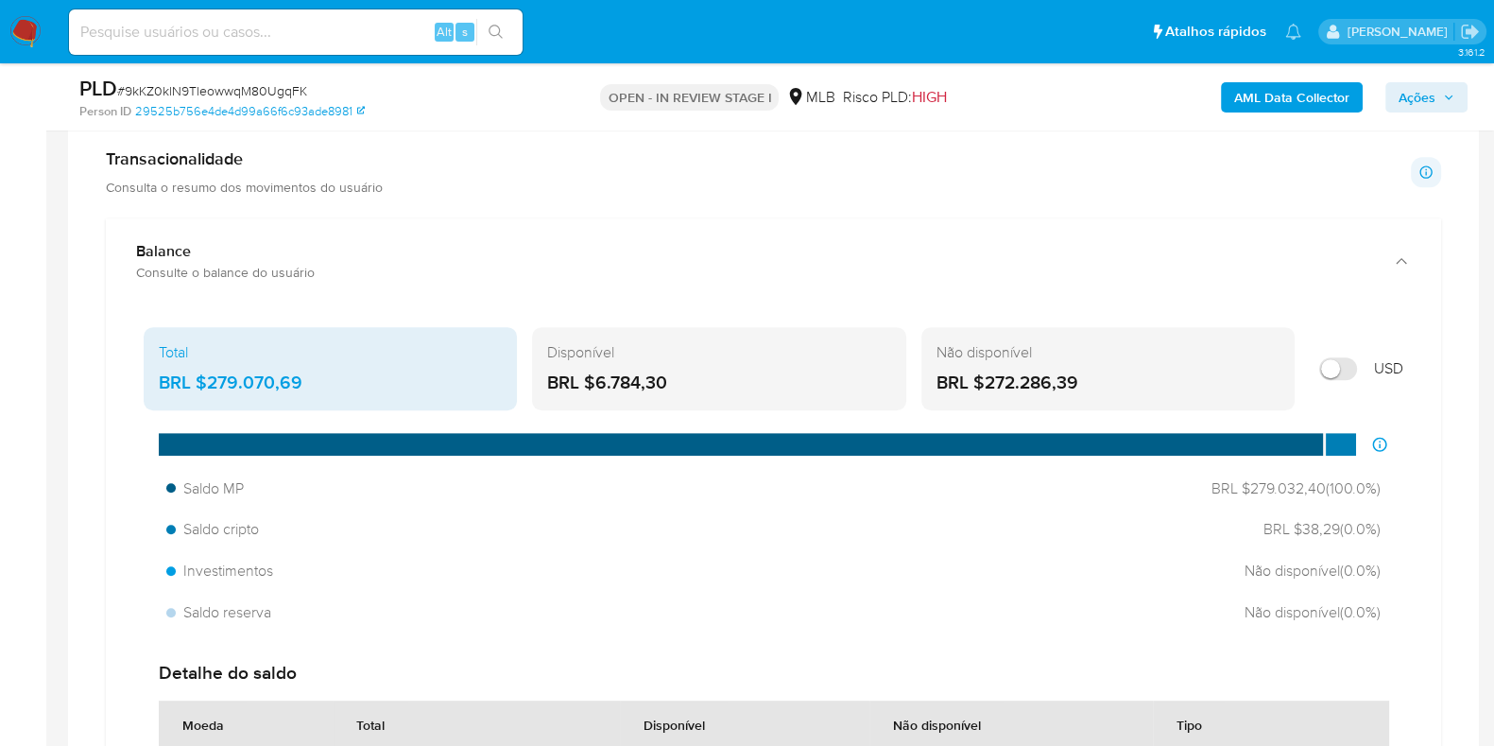
drag, startPoint x: 1442, startPoint y: 95, endPoint x: 1125, endPoint y: 109, distance: 317.0
click at [1441, 95] on span "Ações" at bounding box center [1427, 97] width 56 height 26
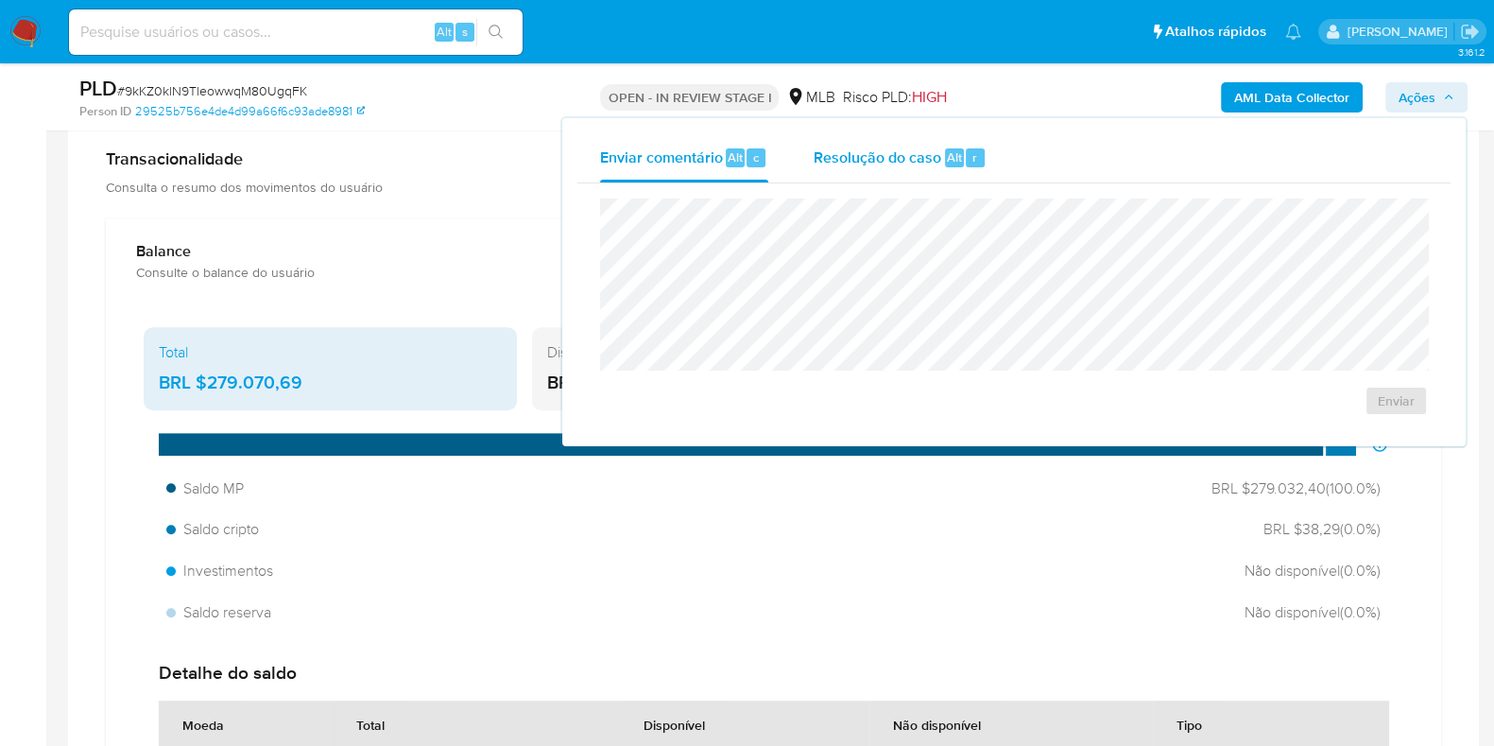
click at [852, 159] on span "Resolução do caso" at bounding box center [878, 157] width 128 height 22
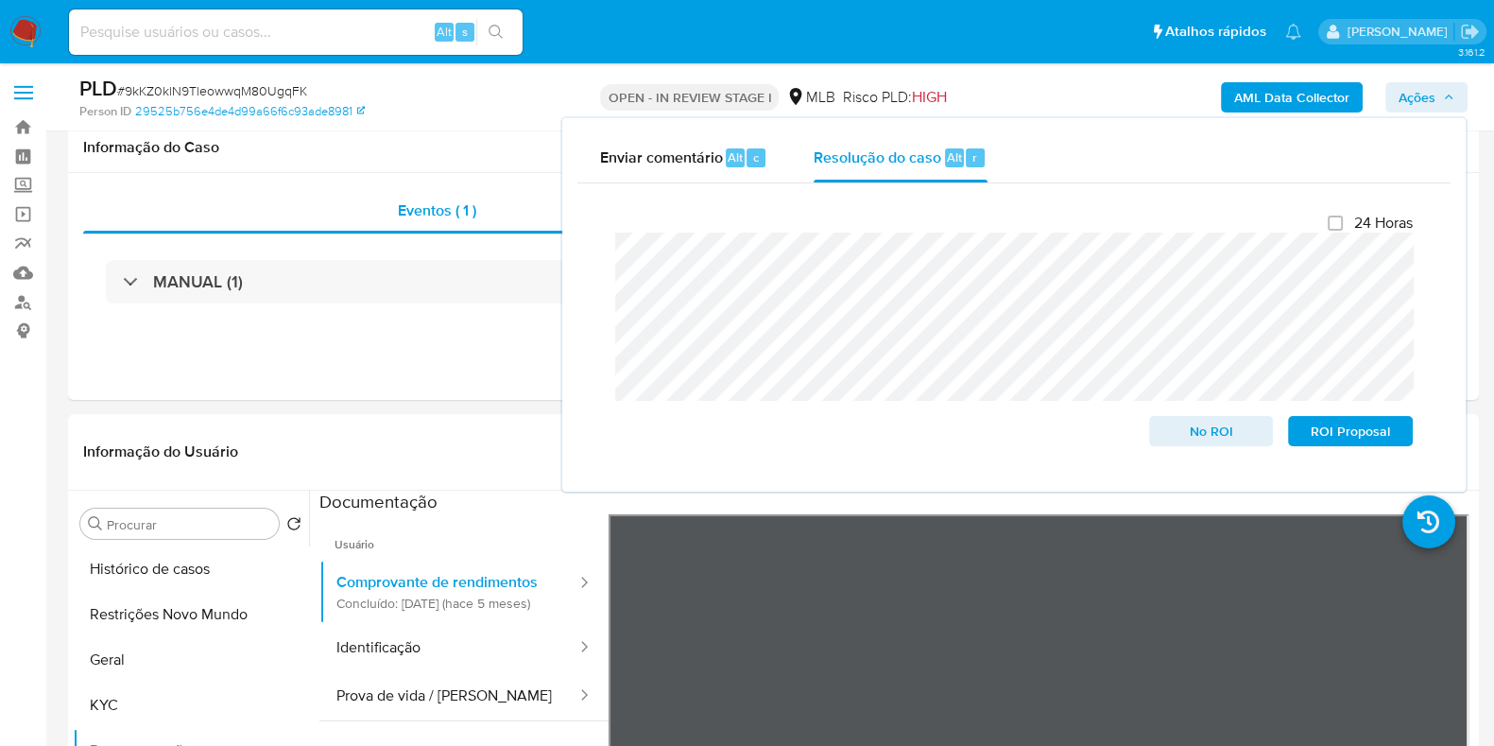
scroll to position [235, 0]
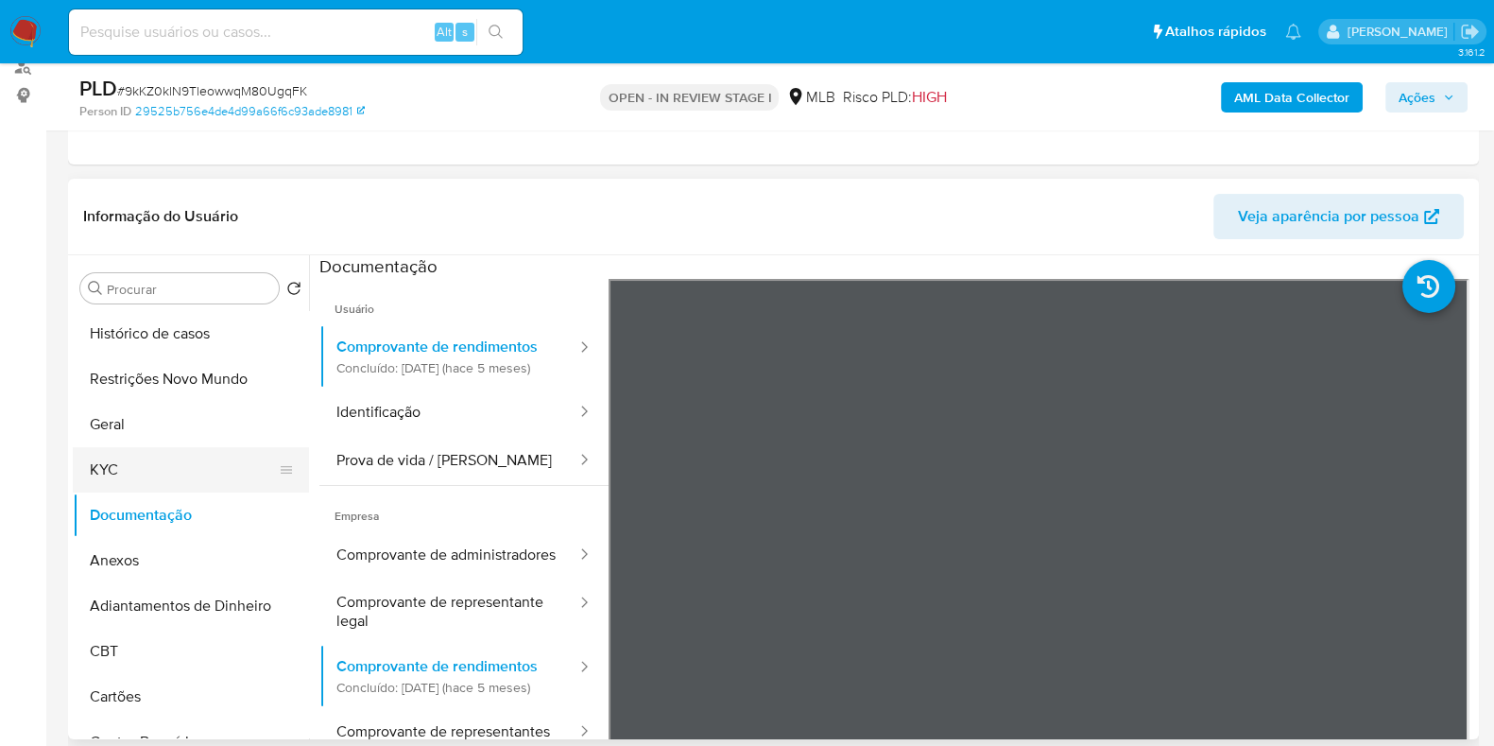
click at [133, 464] on button "KYC" at bounding box center [183, 469] width 221 height 45
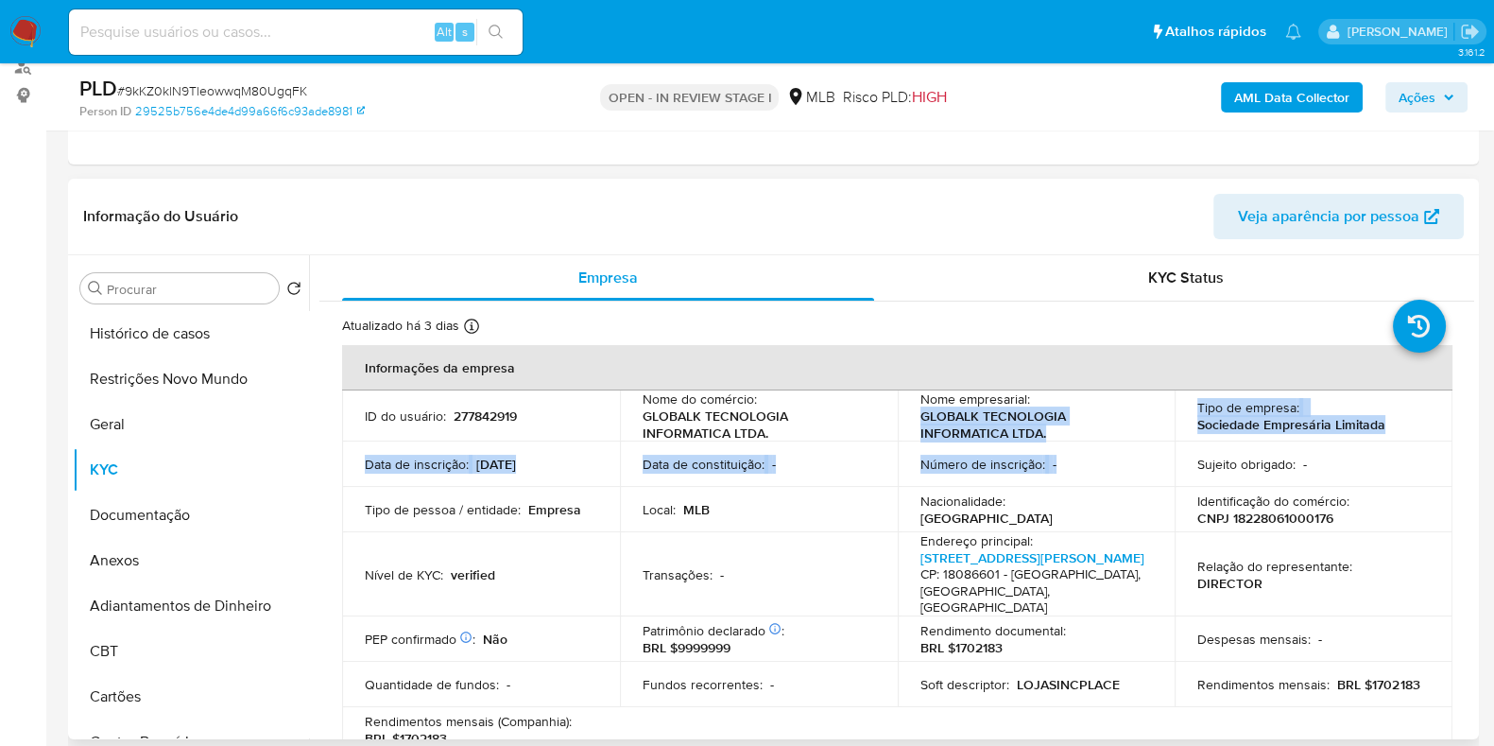
drag, startPoint x: 1025, startPoint y: 440, endPoint x: 907, endPoint y: 424, distance: 118.3
click at [907, 424] on tbody "ID do usuário : 277842919 Nome do comércio : GLOBALK TECNOLOGIA INFORMATICA LTD…" at bounding box center [897, 571] width 1111 height 362
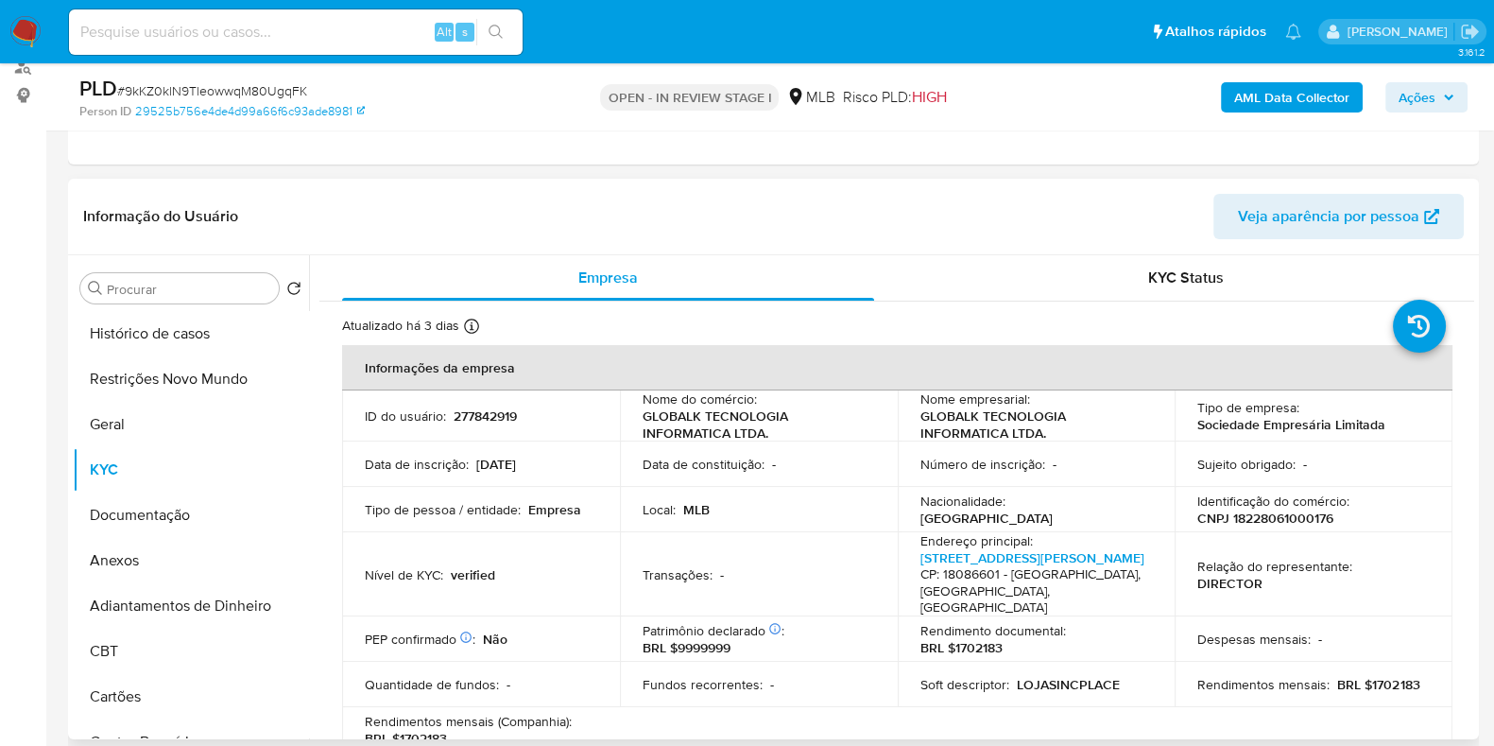
click at [889, 422] on td "Nome do comércio : GLOBALK TECNOLOGIA INFORMATICA LTDA." at bounding box center [759, 415] width 278 height 51
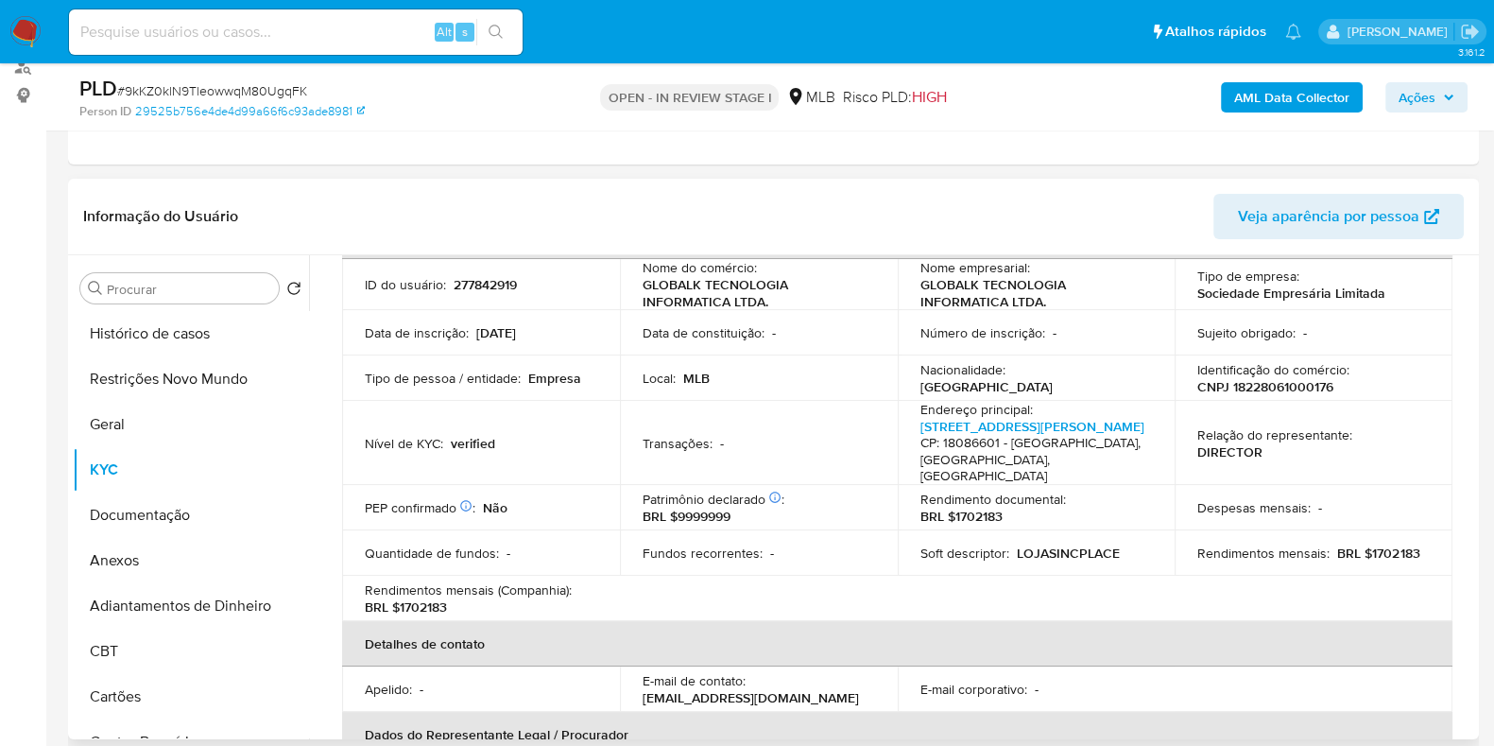
scroll to position [117, 0]
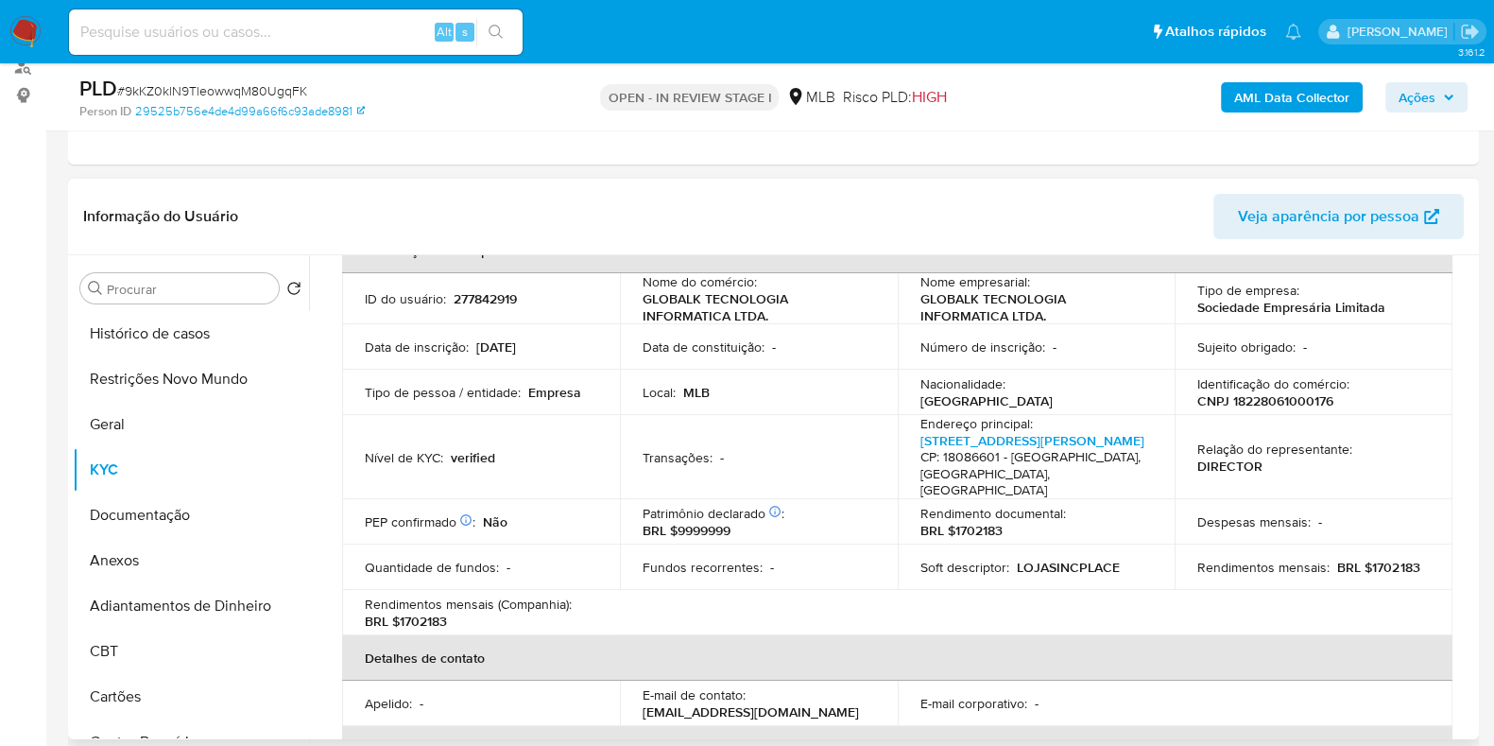
click at [1257, 397] on p "CNPJ 18228061000176" at bounding box center [1266, 400] width 136 height 17
copy p "18228061000176"
click at [156, 378] on button "Restrições Novo Mundo" at bounding box center [183, 378] width 221 height 45
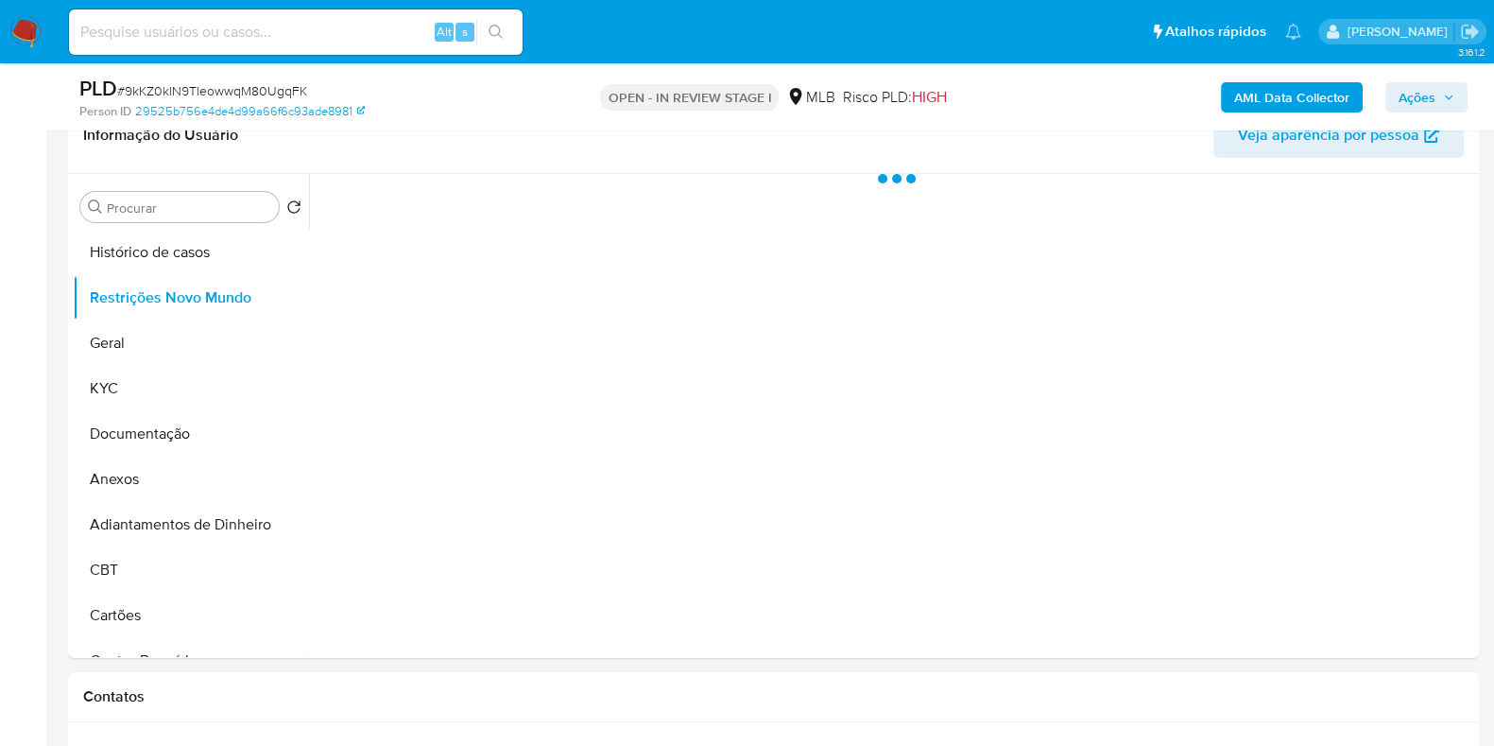
scroll to position [354, 0]
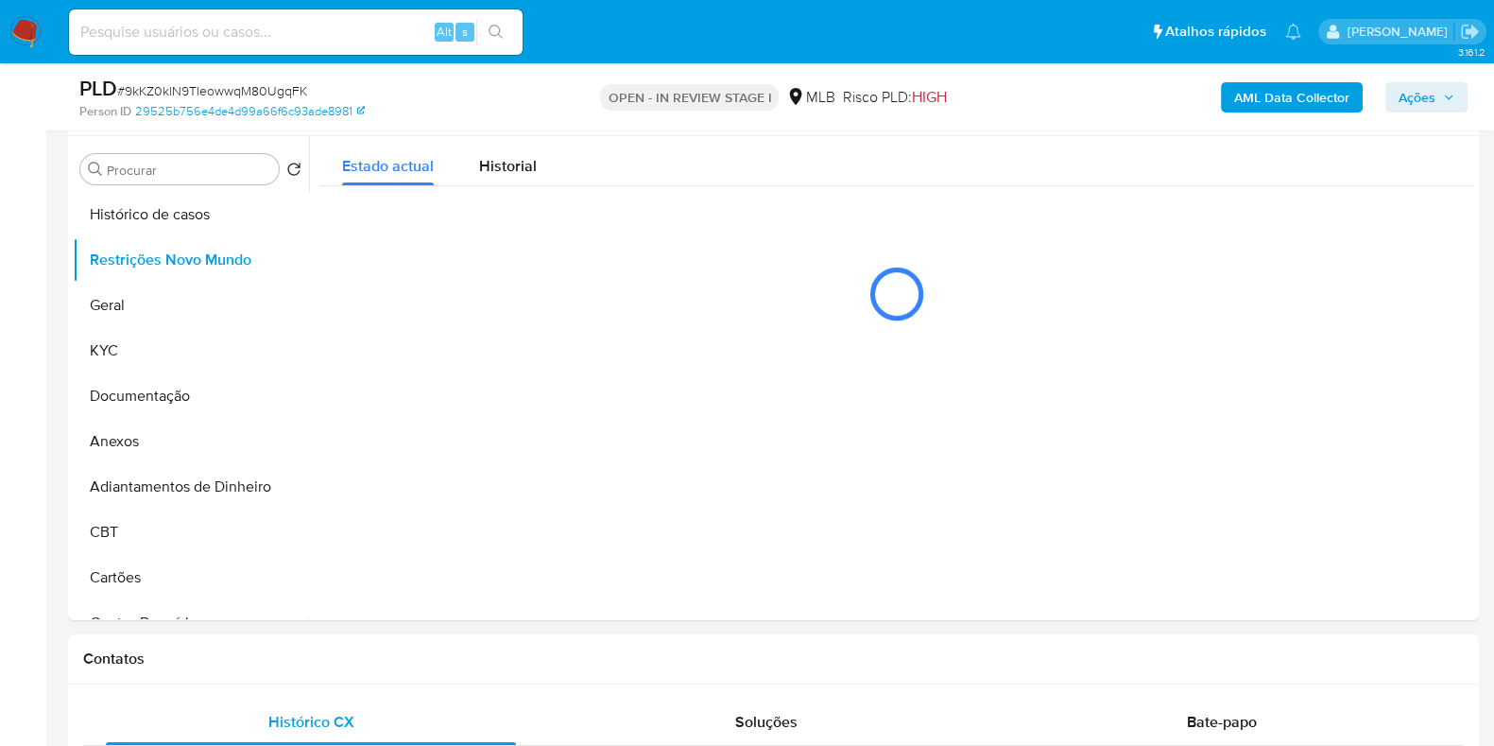
click at [686, 98] on p "OPEN - IN REVIEW STAGE I" at bounding box center [689, 97] width 179 height 26
click at [756, 95] on p "OPEN - IN REVIEW STAGE I" at bounding box center [689, 97] width 179 height 26
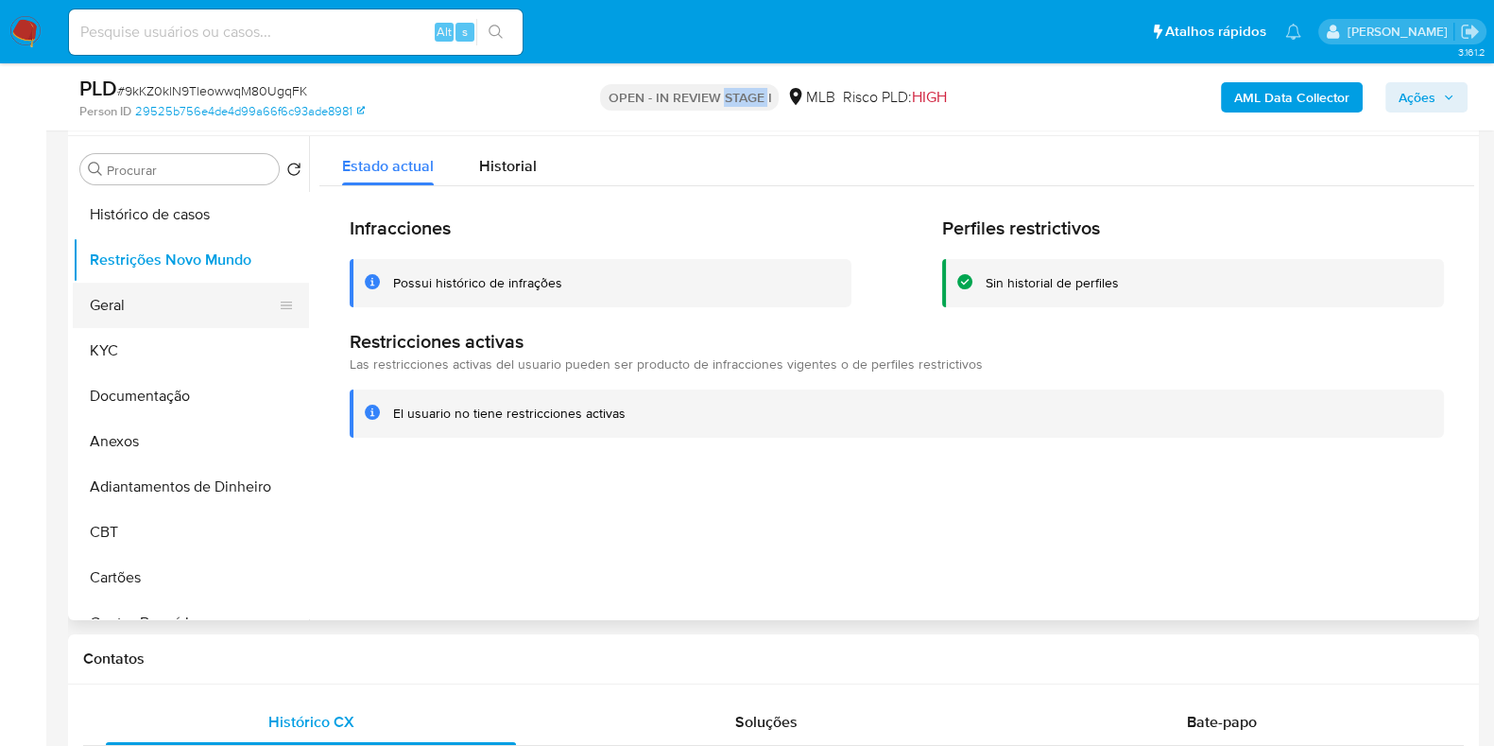
click at [128, 291] on button "Geral" at bounding box center [183, 305] width 221 height 45
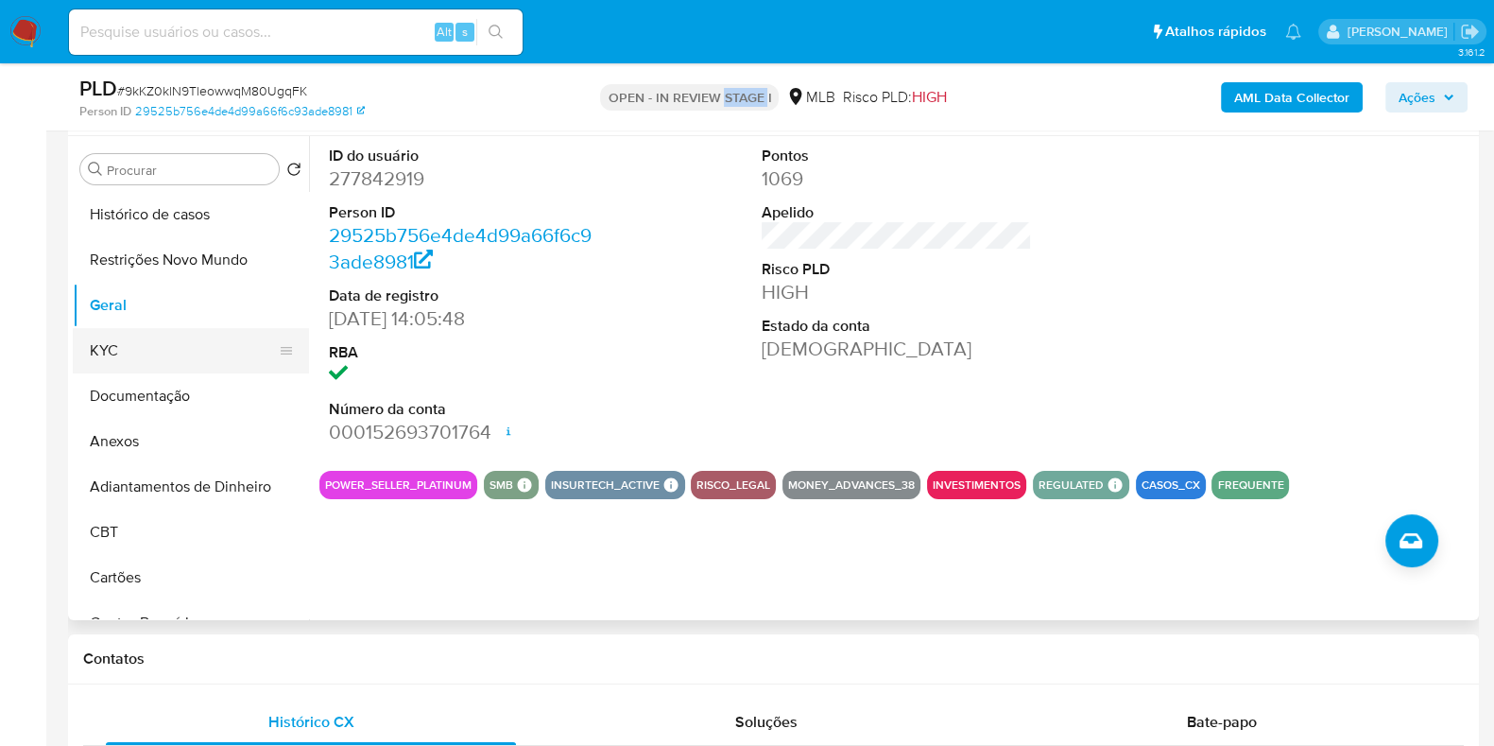
click at [190, 356] on button "KYC" at bounding box center [183, 350] width 221 height 45
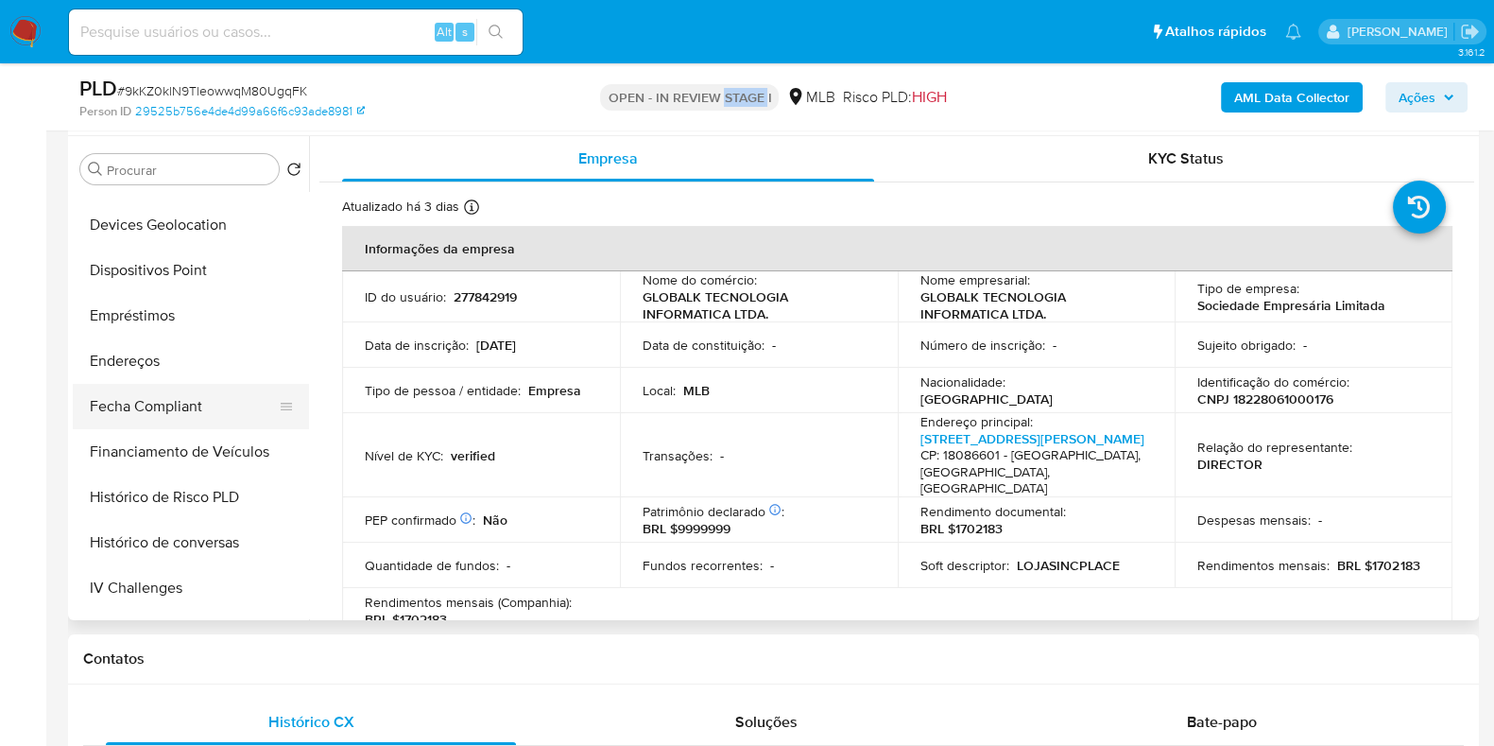
scroll to position [591, 0]
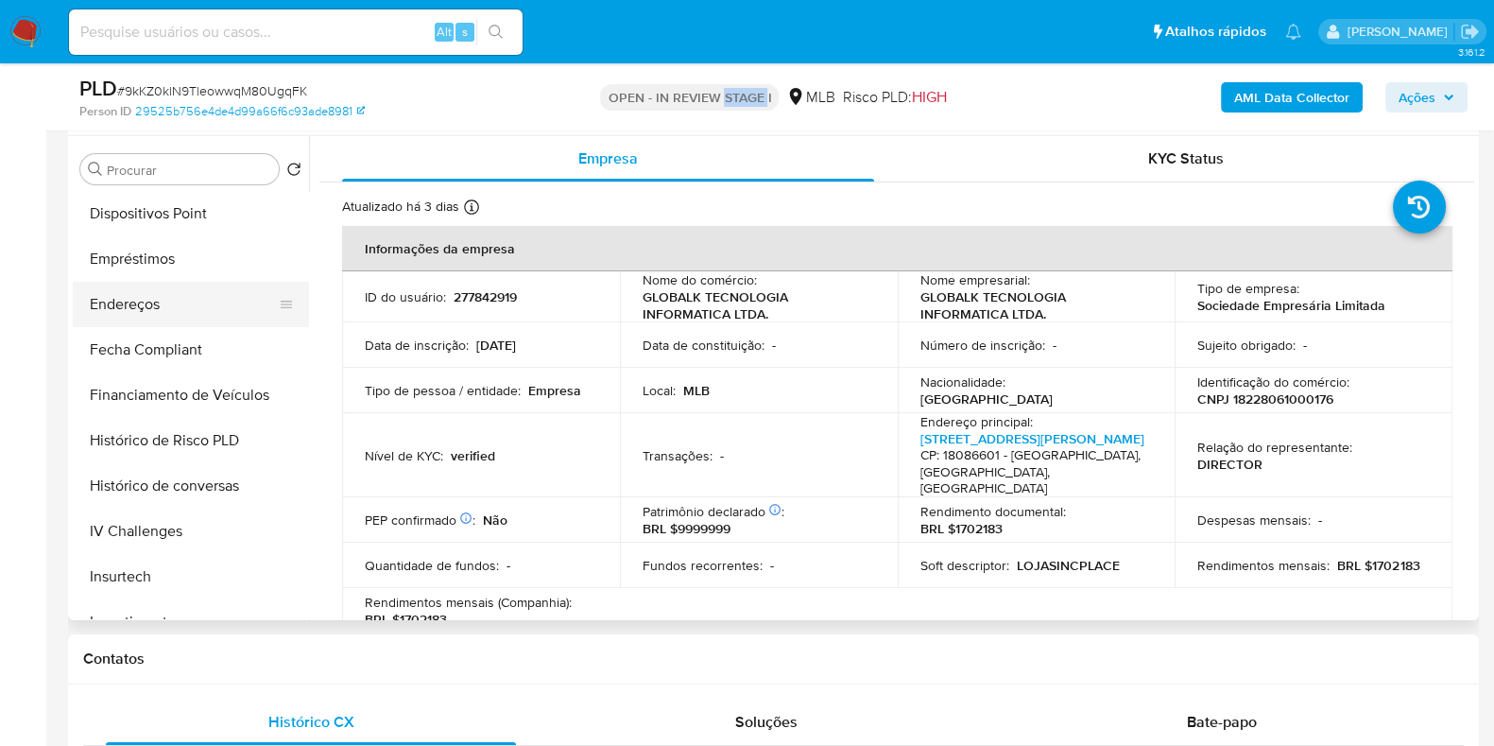
click at [175, 301] on button "Endereços" at bounding box center [183, 304] width 221 height 45
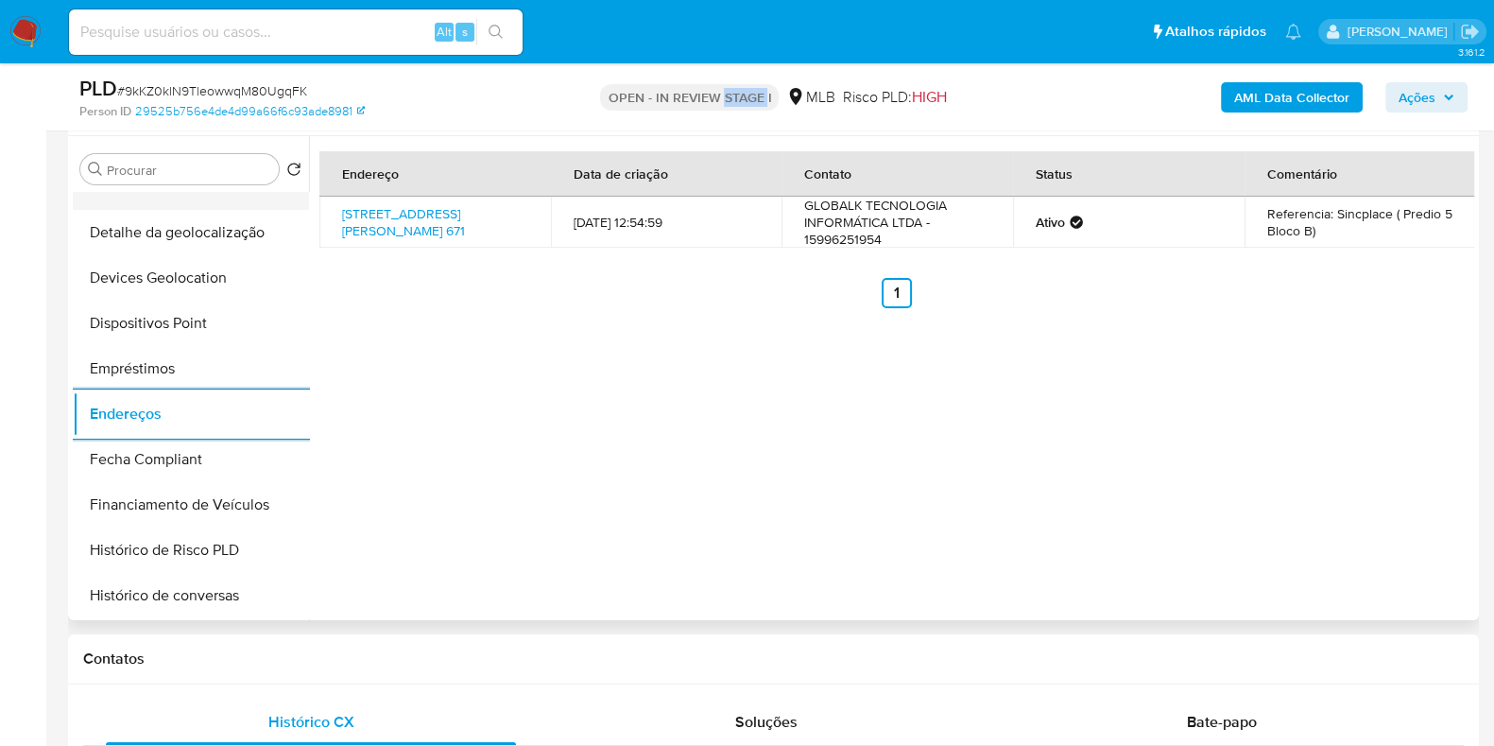
scroll to position [354, 0]
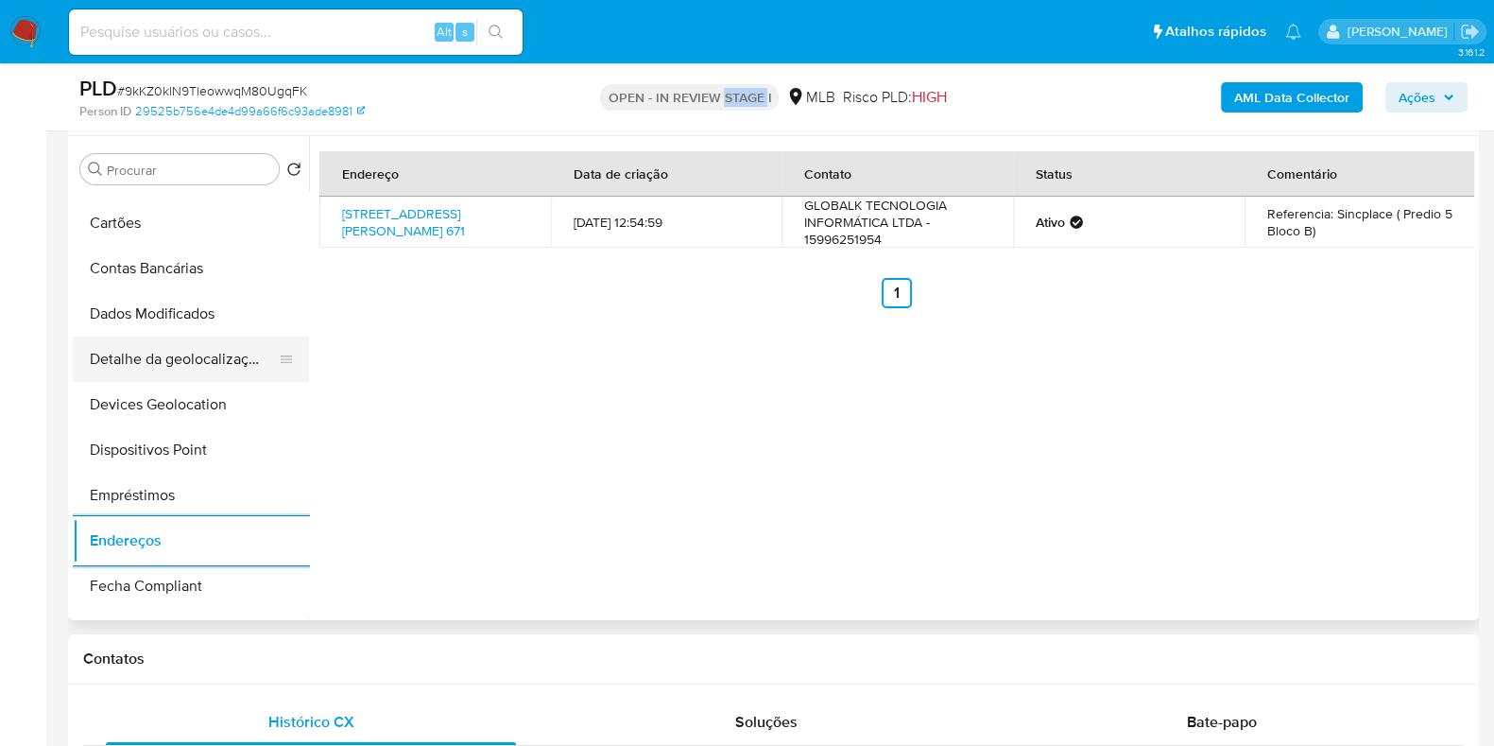
click at [188, 359] on button "Detalhe da geolocalização" at bounding box center [183, 359] width 221 height 45
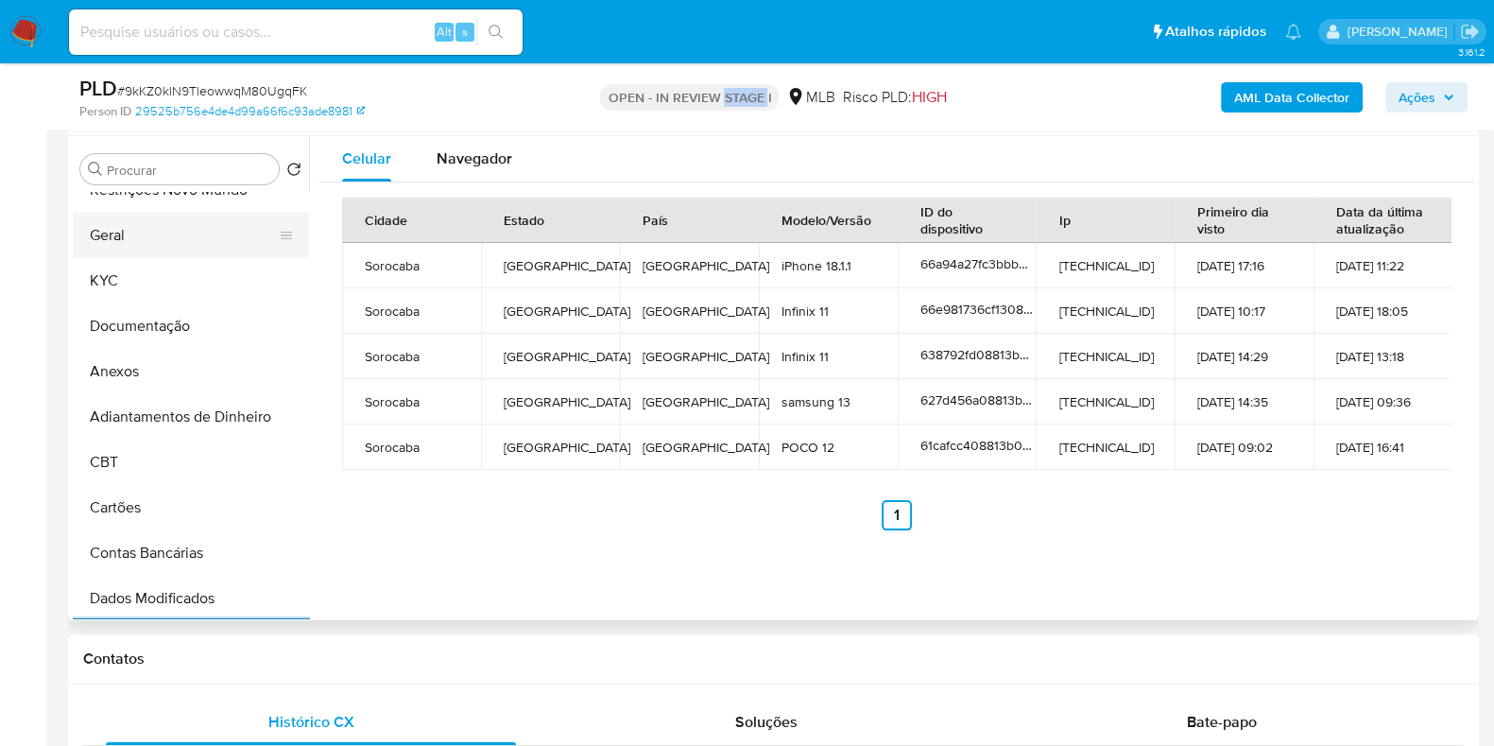
scroll to position [0, 0]
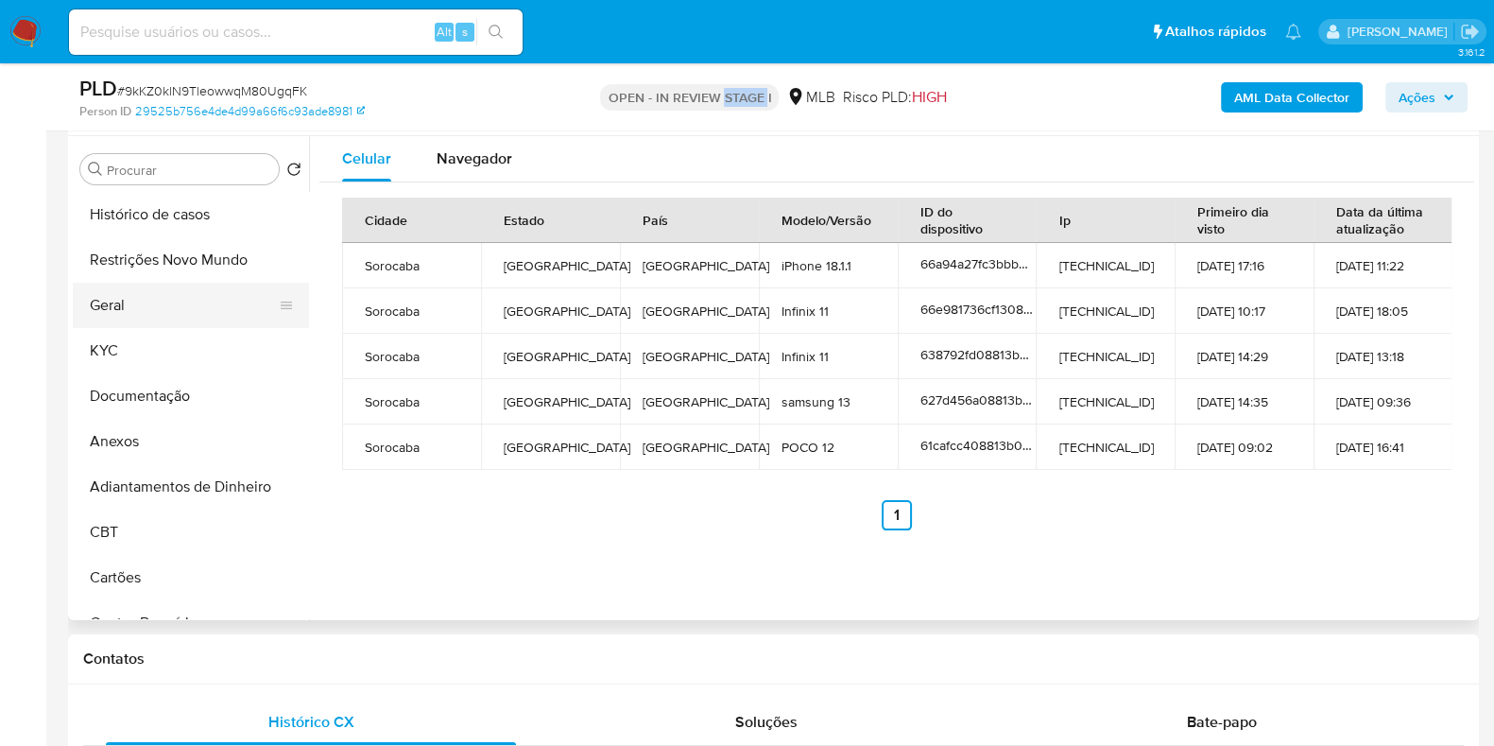
click at [216, 290] on button "Geral" at bounding box center [183, 305] width 221 height 45
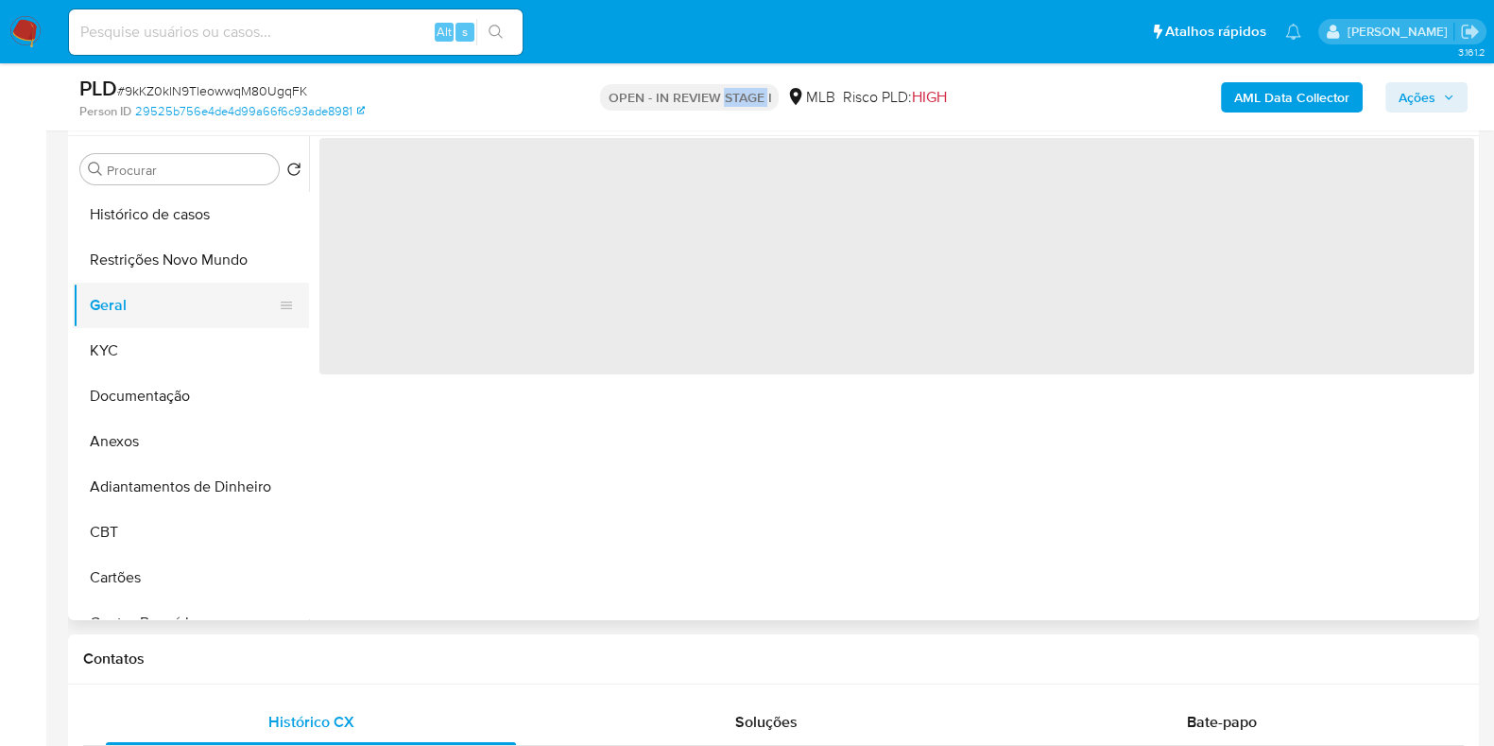
click at [213, 283] on button "Geral" at bounding box center [183, 305] width 221 height 45
click at [208, 260] on button "Restrições Novo Mundo" at bounding box center [183, 259] width 221 height 45
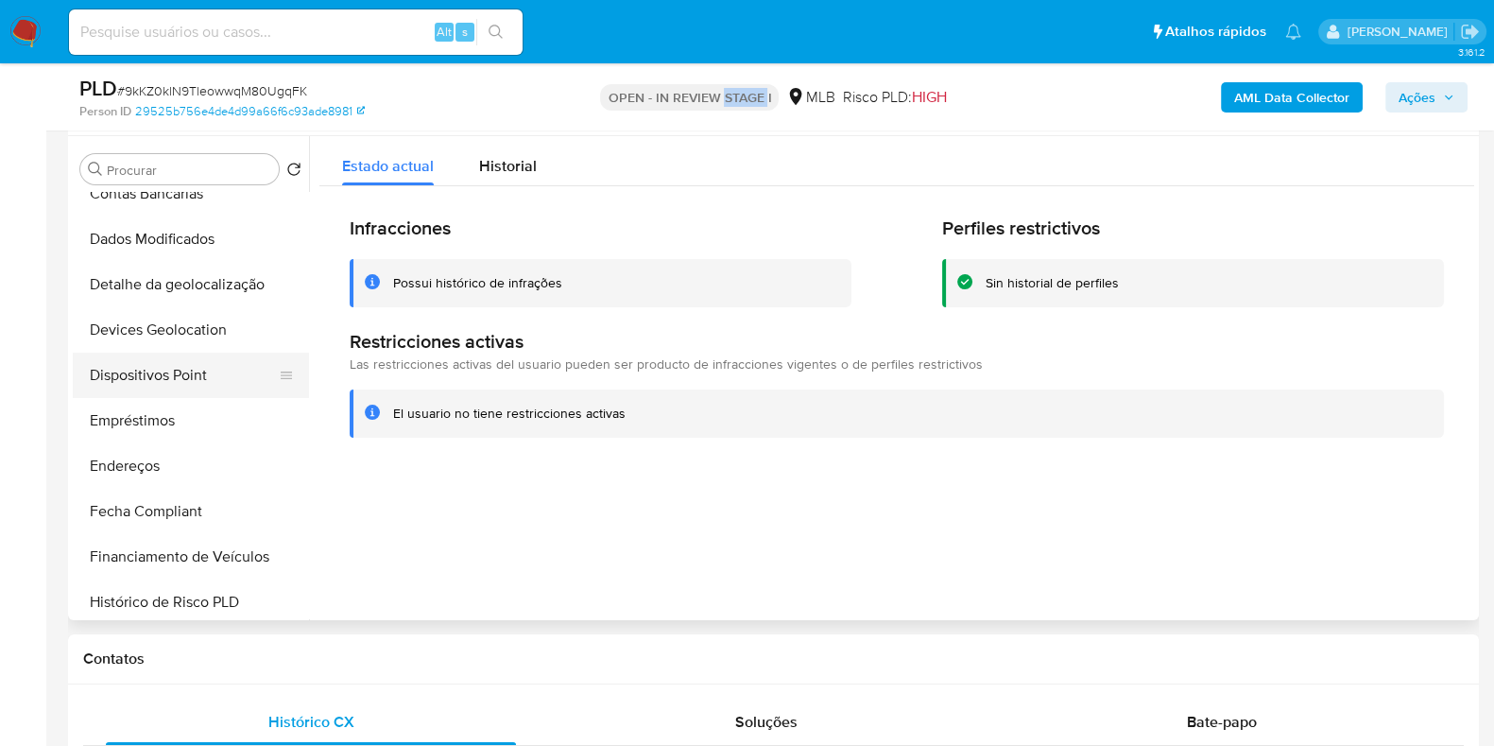
scroll to position [472, 0]
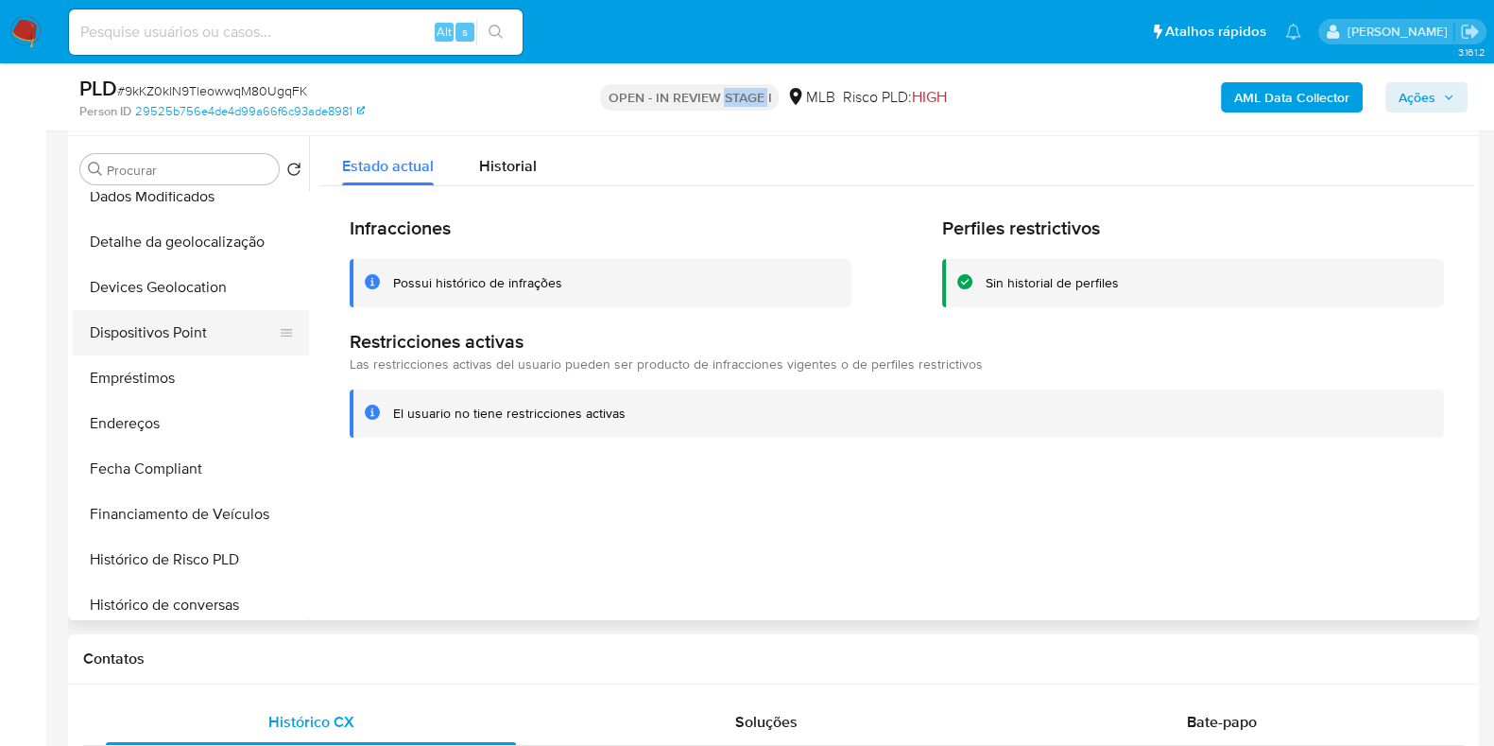
click at [180, 351] on button "Dispositivos Point" at bounding box center [183, 332] width 221 height 45
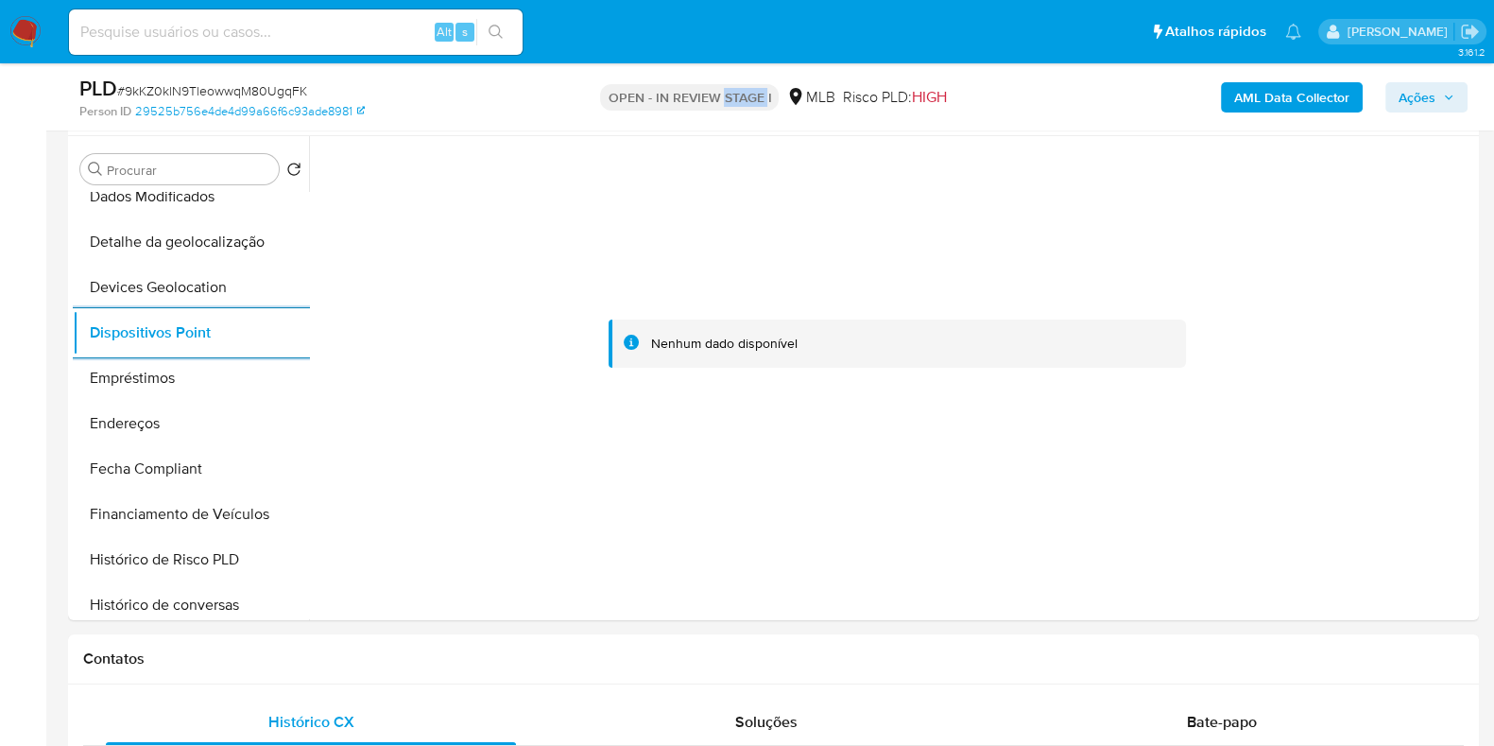
click at [1267, 99] on b "AML Data Collector" at bounding box center [1292, 97] width 115 height 30
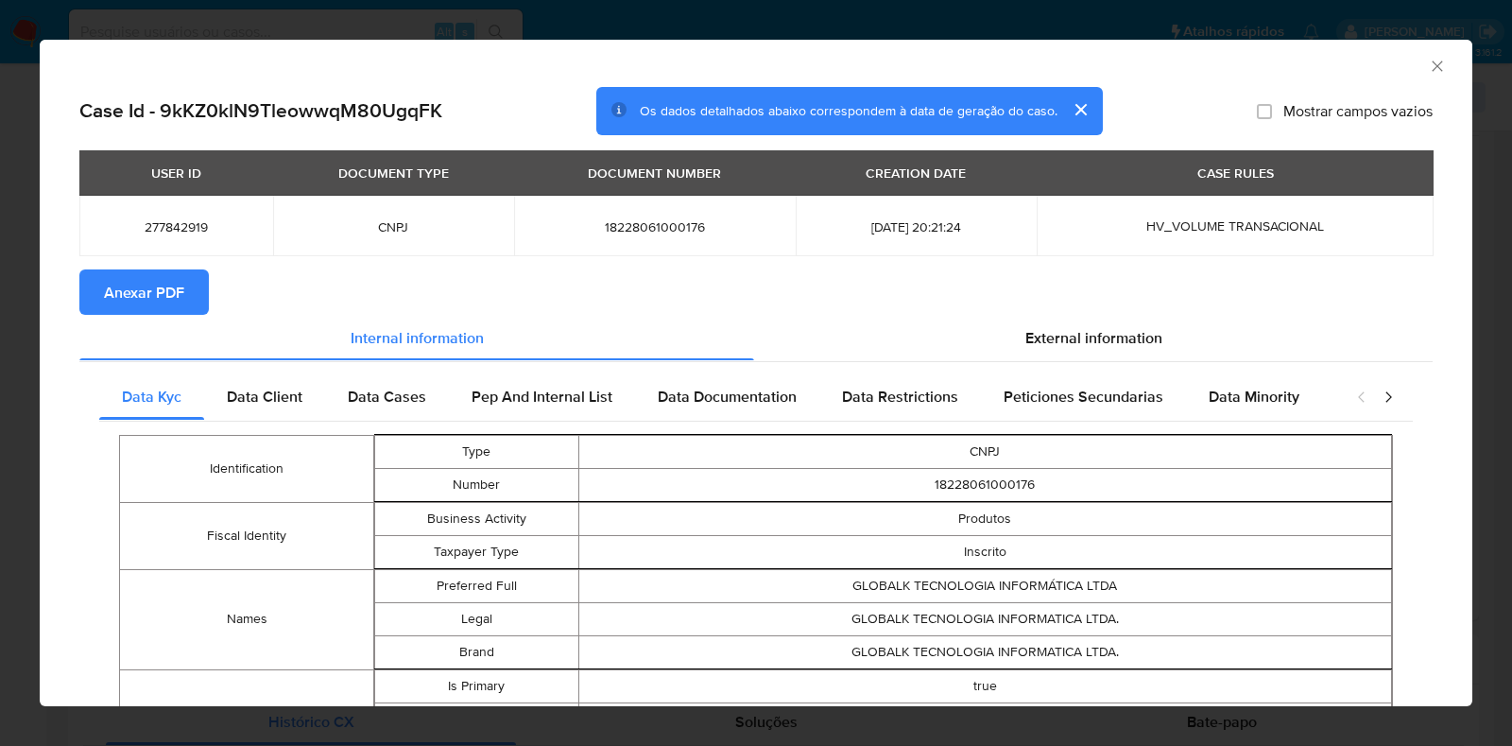
drag, startPoint x: 199, startPoint y: 280, endPoint x: 180, endPoint y: 291, distance: 22.0
click at [180, 291] on button "Anexar PDF" at bounding box center [144, 291] width 130 height 45
click at [14, 340] on div "AML Data Collector Case Id - 9kKZ0klN9TleowwqM80UgqFK Os dados detalhados abaix…" at bounding box center [756, 373] width 1512 height 746
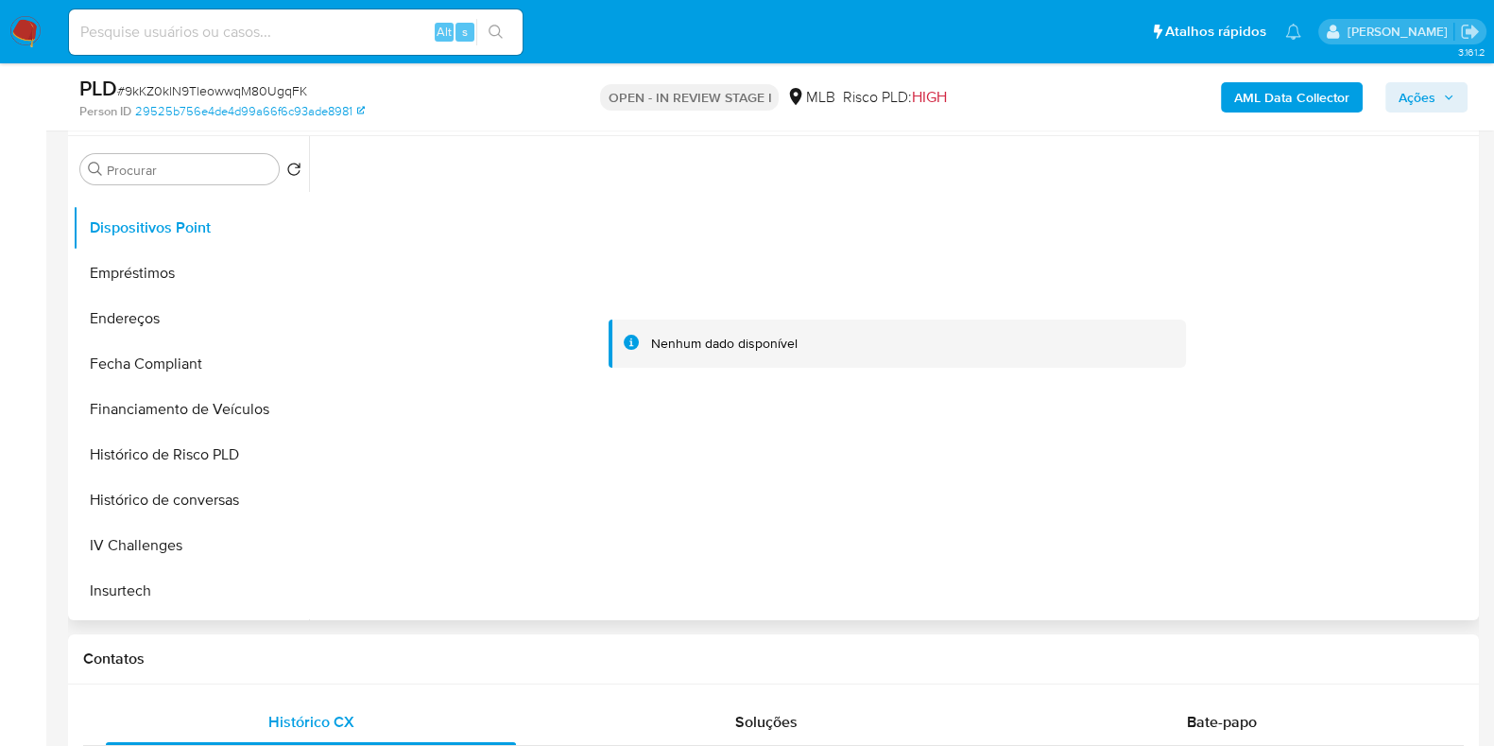
scroll to position [235, 0]
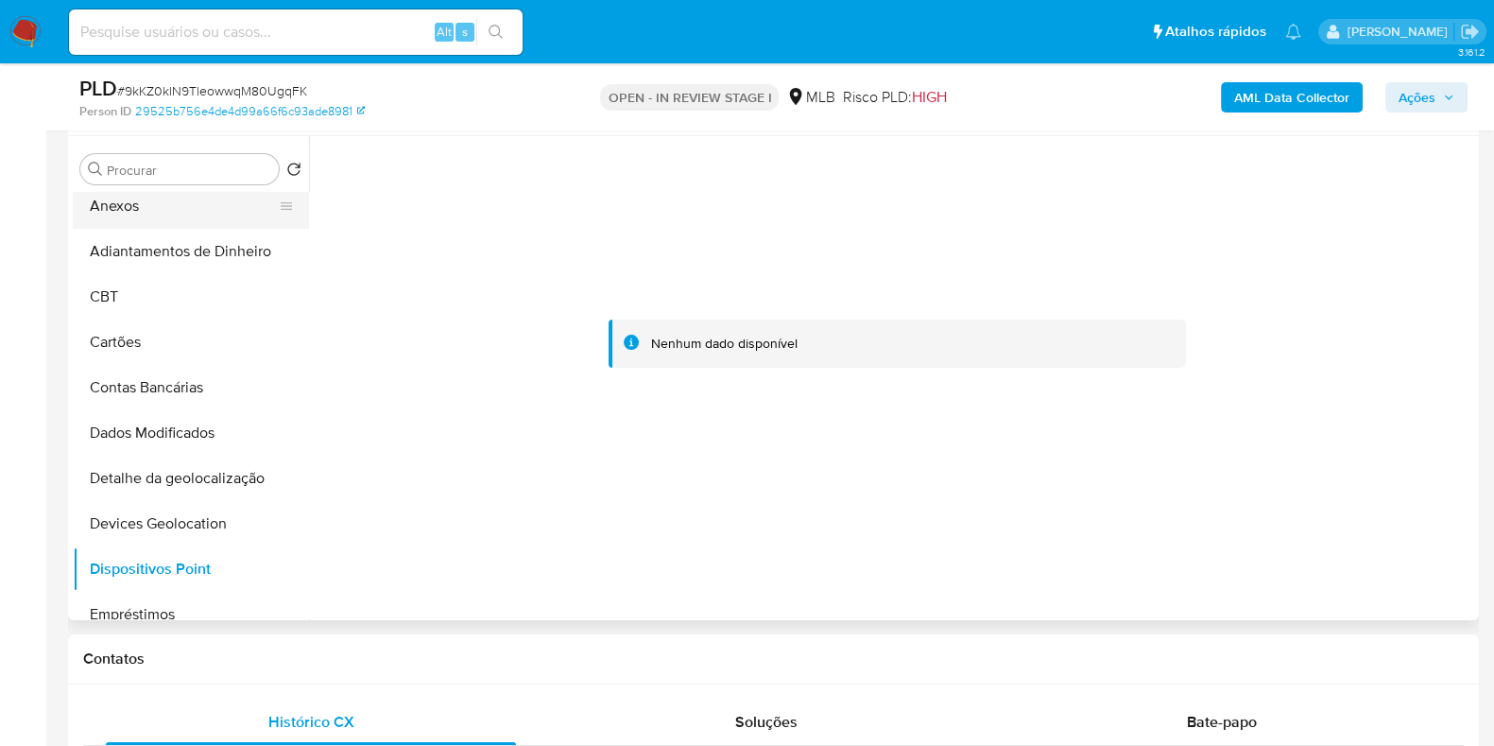
click at [181, 209] on button "Anexos" at bounding box center [183, 205] width 221 height 45
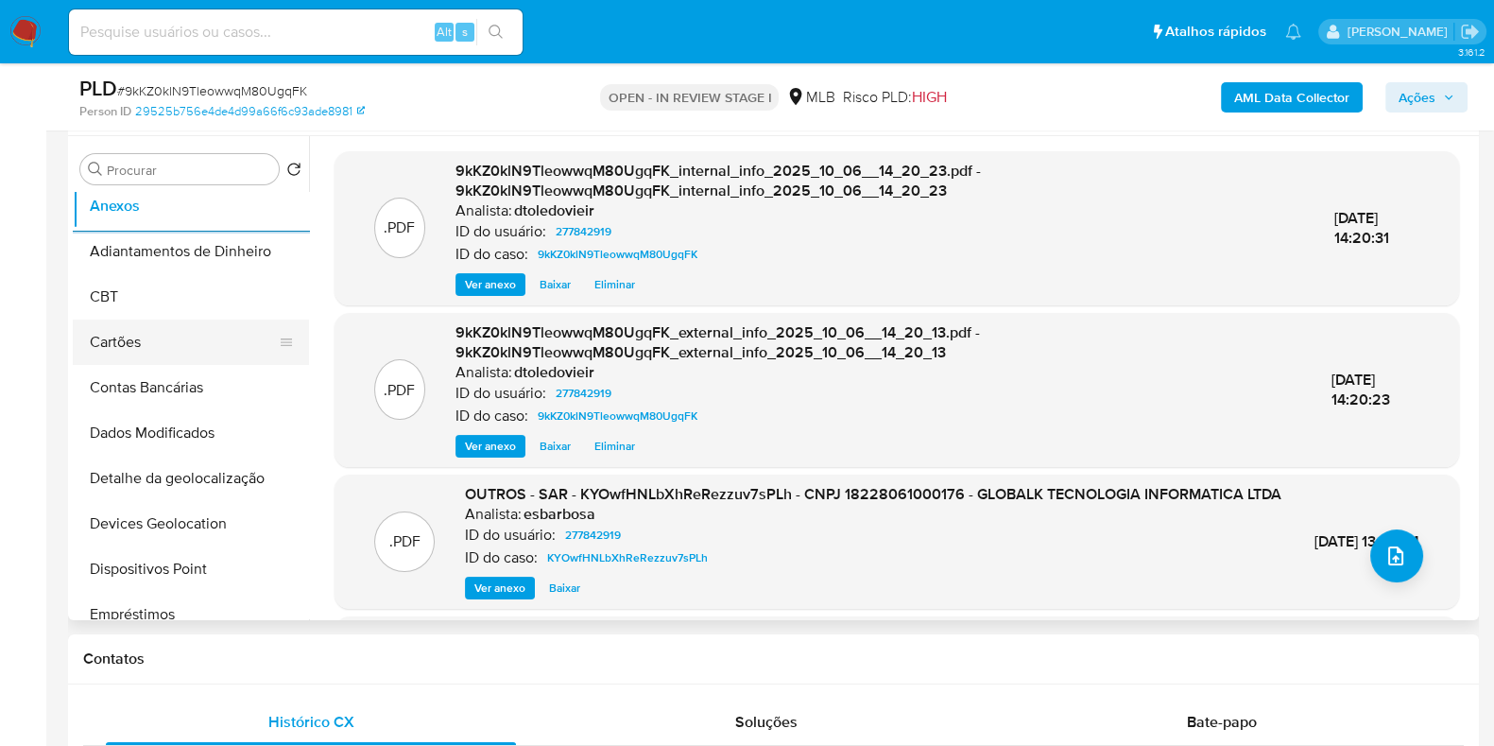
scroll to position [0, 0]
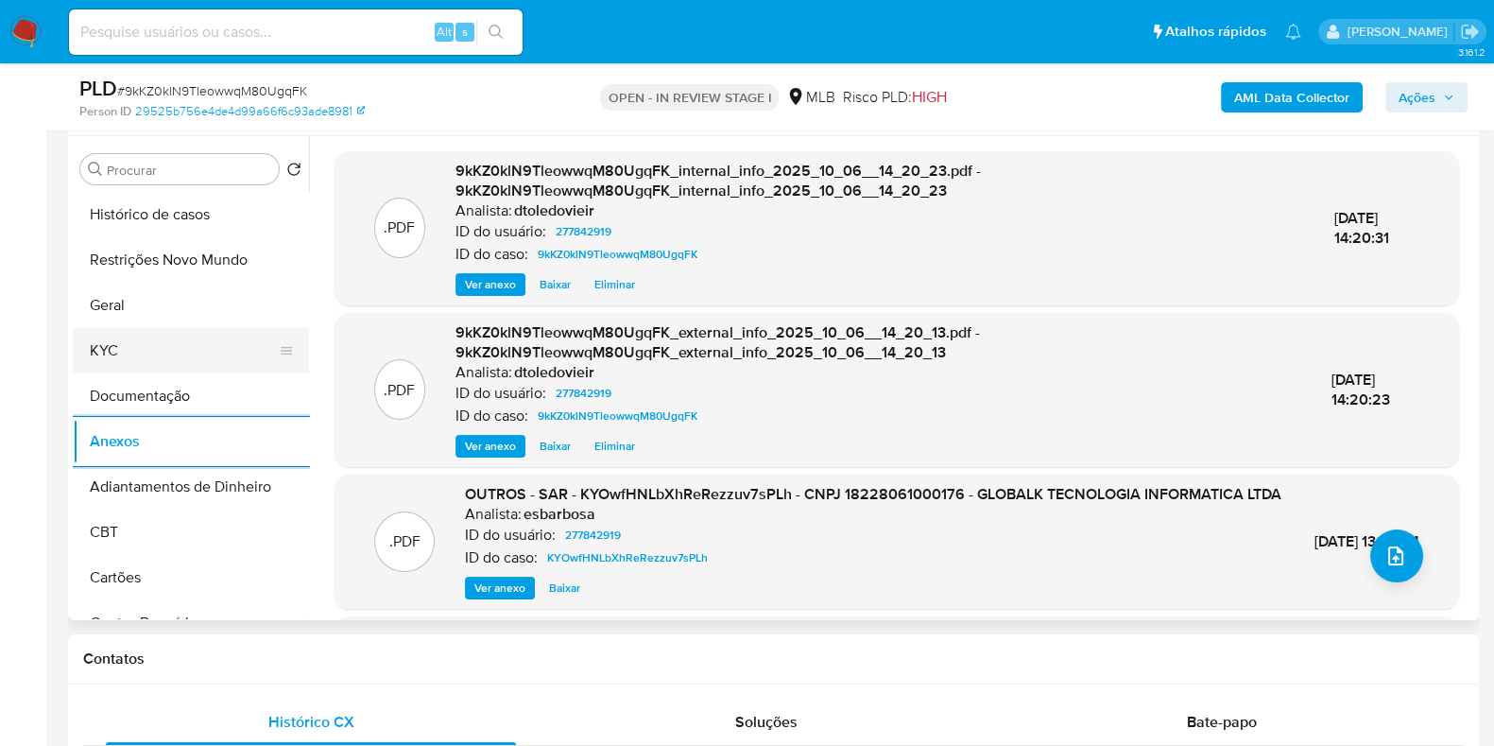
click at [155, 332] on button "KYC" at bounding box center [183, 350] width 221 height 45
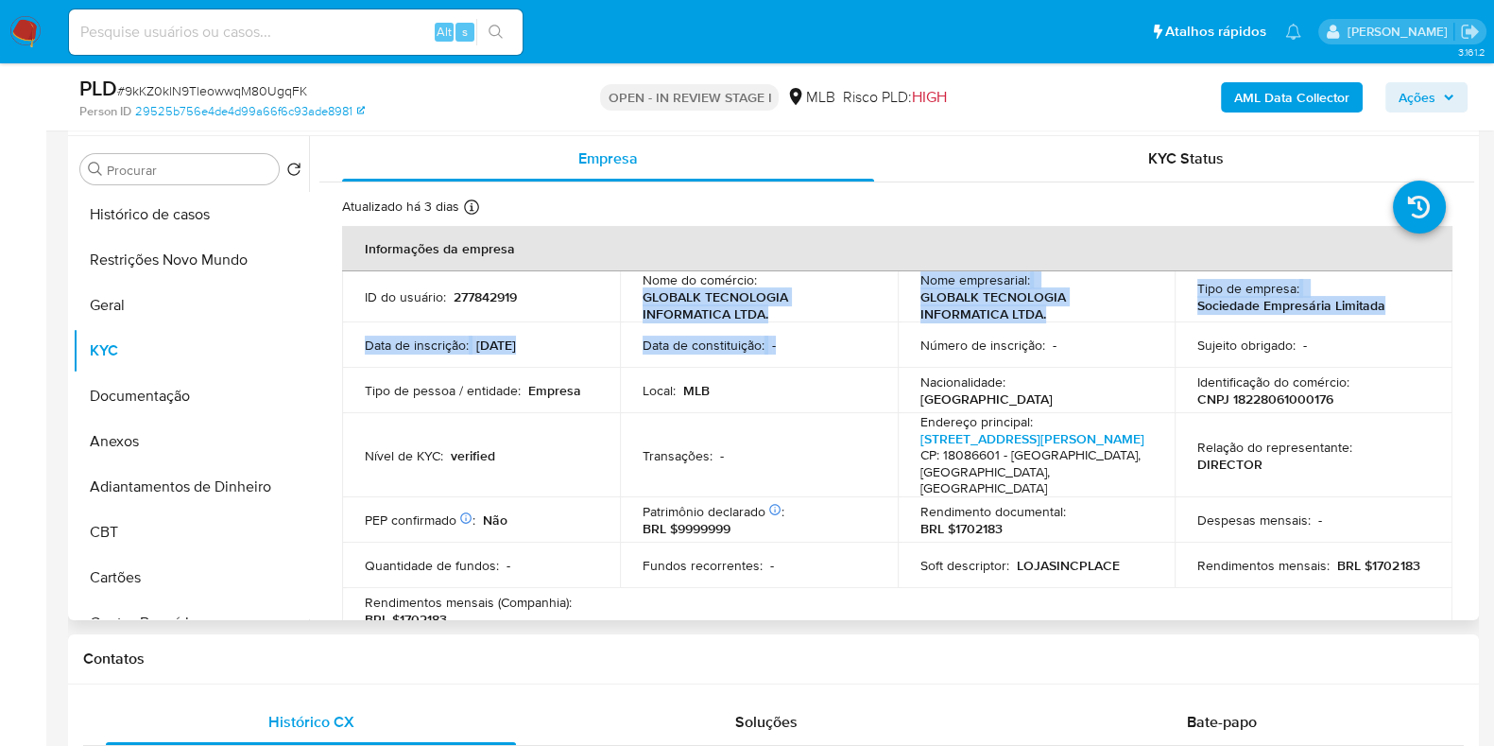
drag, startPoint x: 733, startPoint y: 319, endPoint x: 635, endPoint y: 305, distance: 98.3
click at [635, 305] on tbody "ID do usuário : 277842919 Nome do comércio : GLOBALK TECNOLOGIA INFORMATICA LTD…" at bounding box center [897, 452] width 1111 height 362
click at [669, 305] on p "GLOBALK TECNOLOGIA INFORMATICA LTDA." at bounding box center [755, 305] width 225 height 34
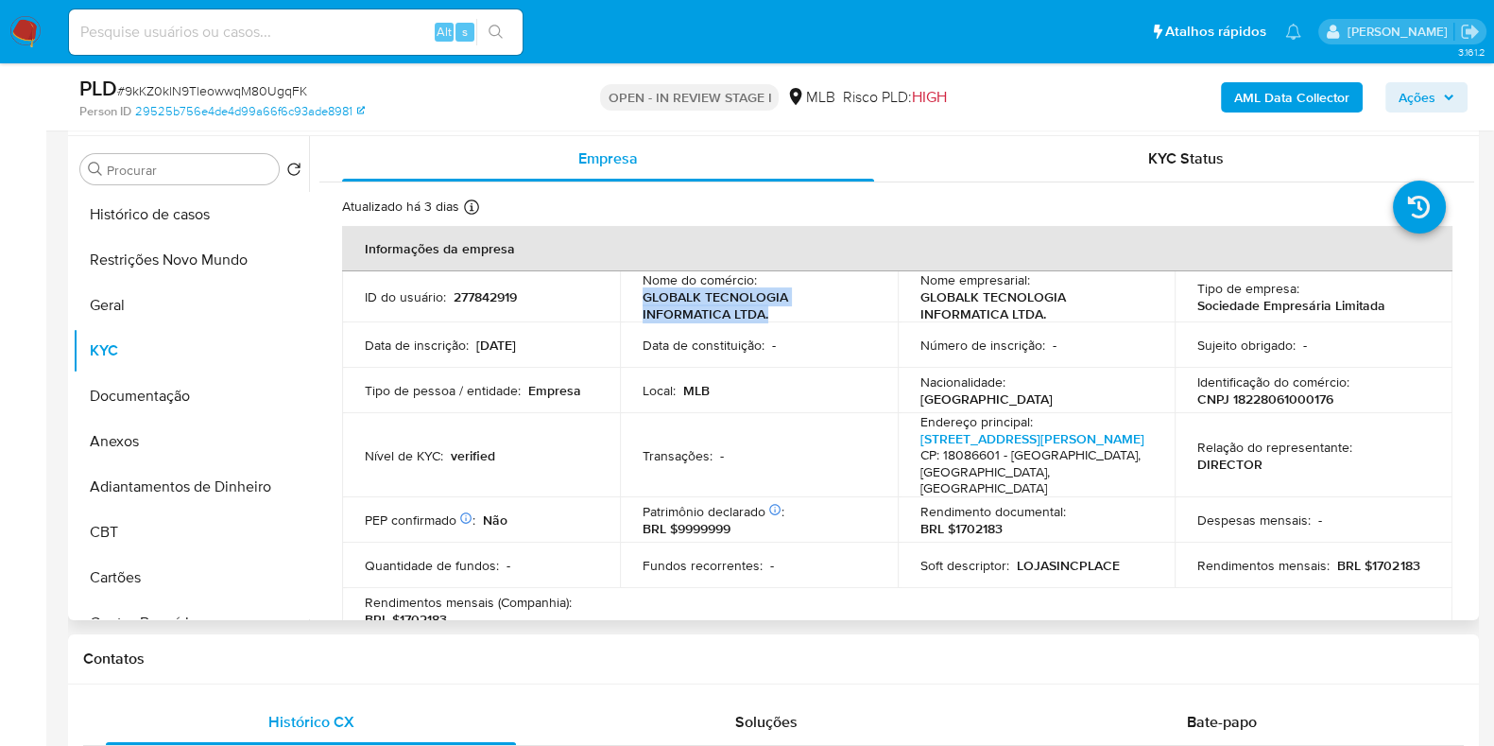
drag, startPoint x: 780, startPoint y: 307, endPoint x: 630, endPoint y: 304, distance: 149.4
click at [630, 304] on td "Nome do comércio : GLOBALK TECNOLOGIA INFORMATICA LTDA." at bounding box center [759, 296] width 278 height 51
copy p "GLOBALK TECNOLOGIA INFORMATICA LTDA."
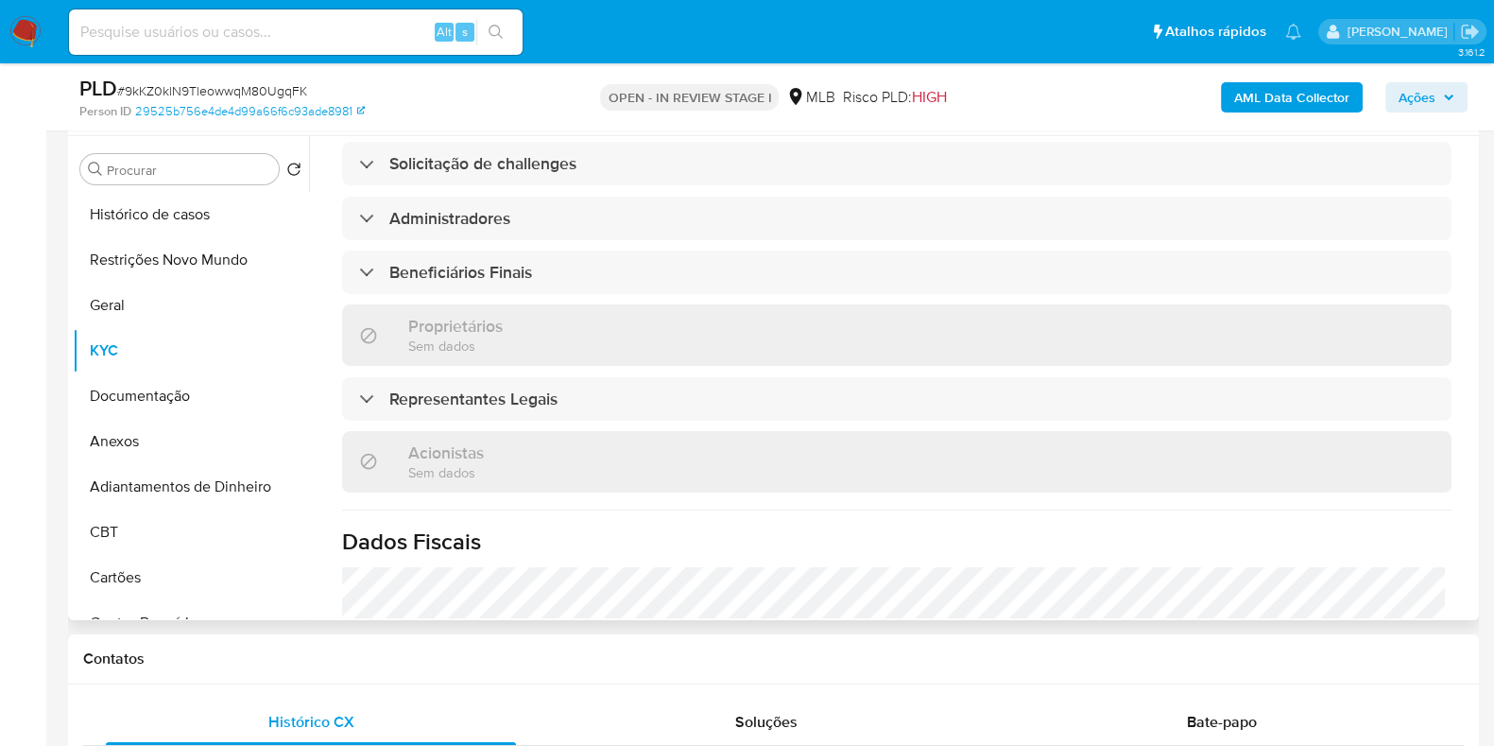
scroll to position [1125, 0]
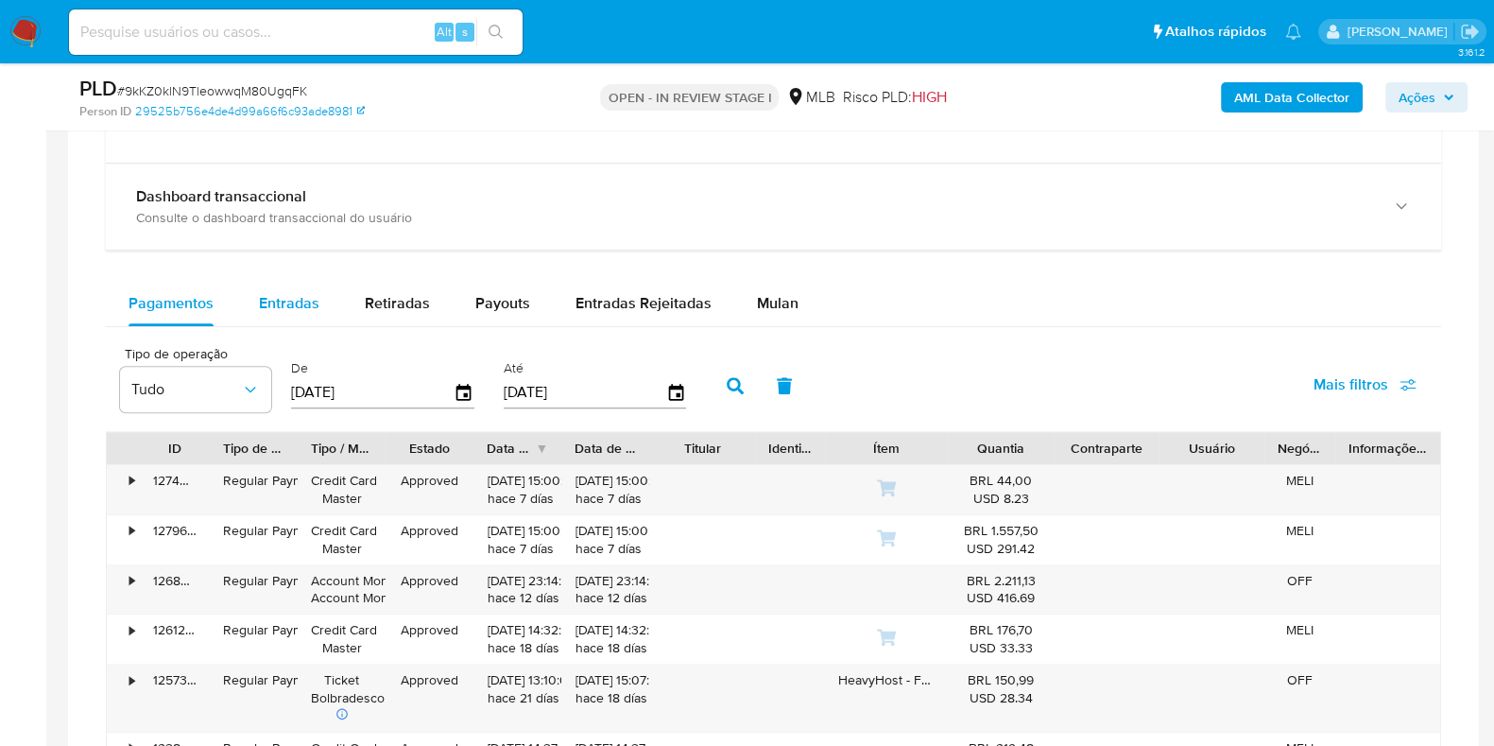
click at [292, 314] on div "Entradas" at bounding box center [289, 303] width 60 height 45
select select "10"
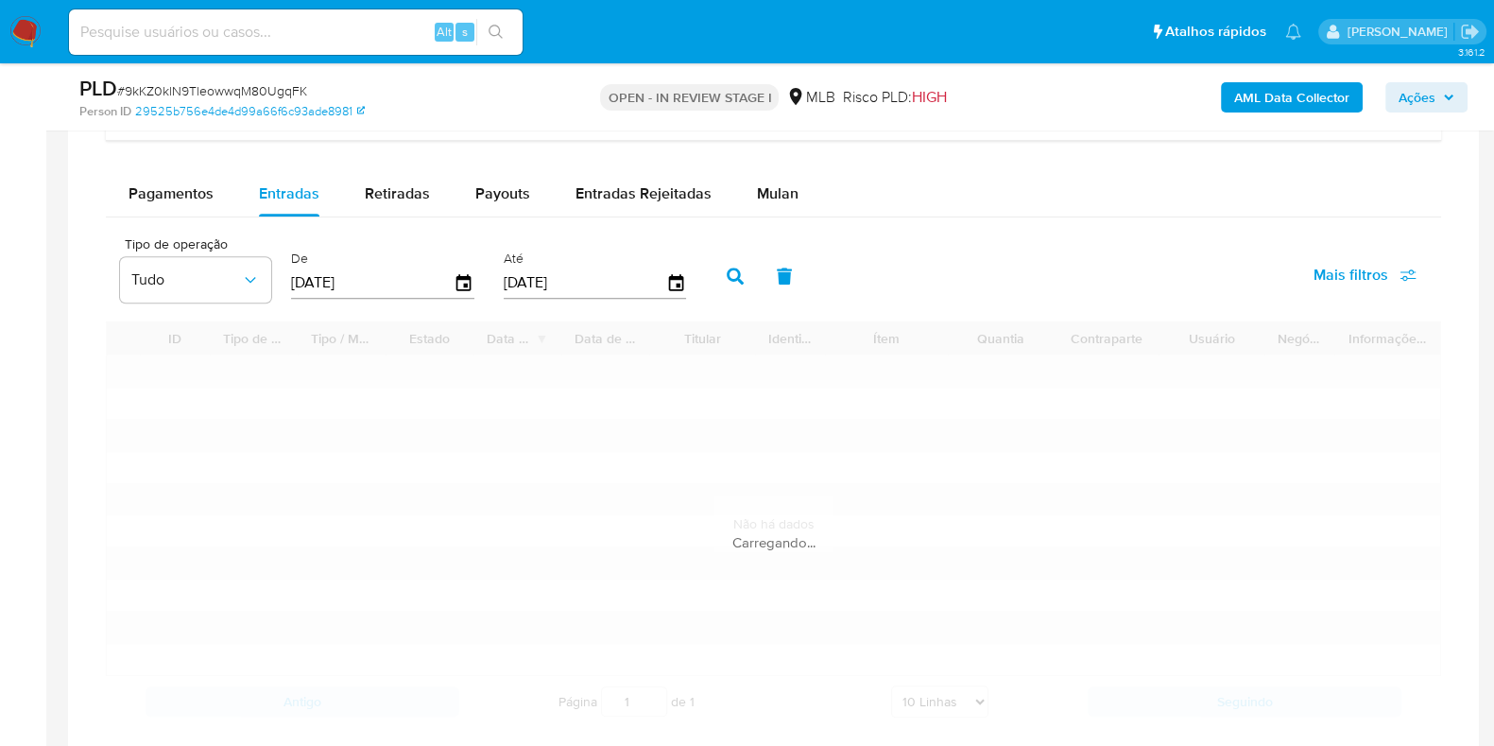
scroll to position [2481, 0]
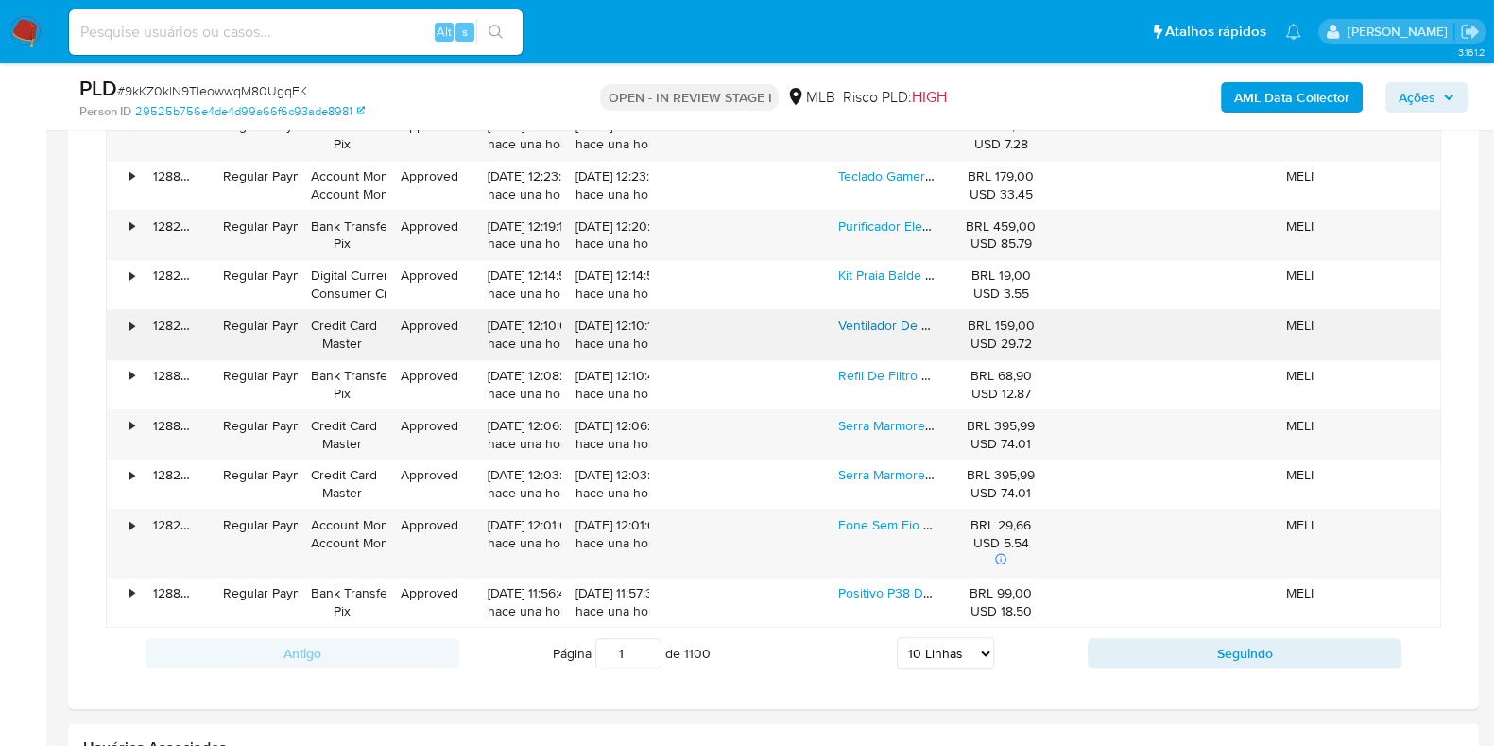
click at [887, 319] on link "Ventilador De Mesa 40cm Super Power Mondial 140w - Vsp-40-b" at bounding box center [1027, 325] width 378 height 19
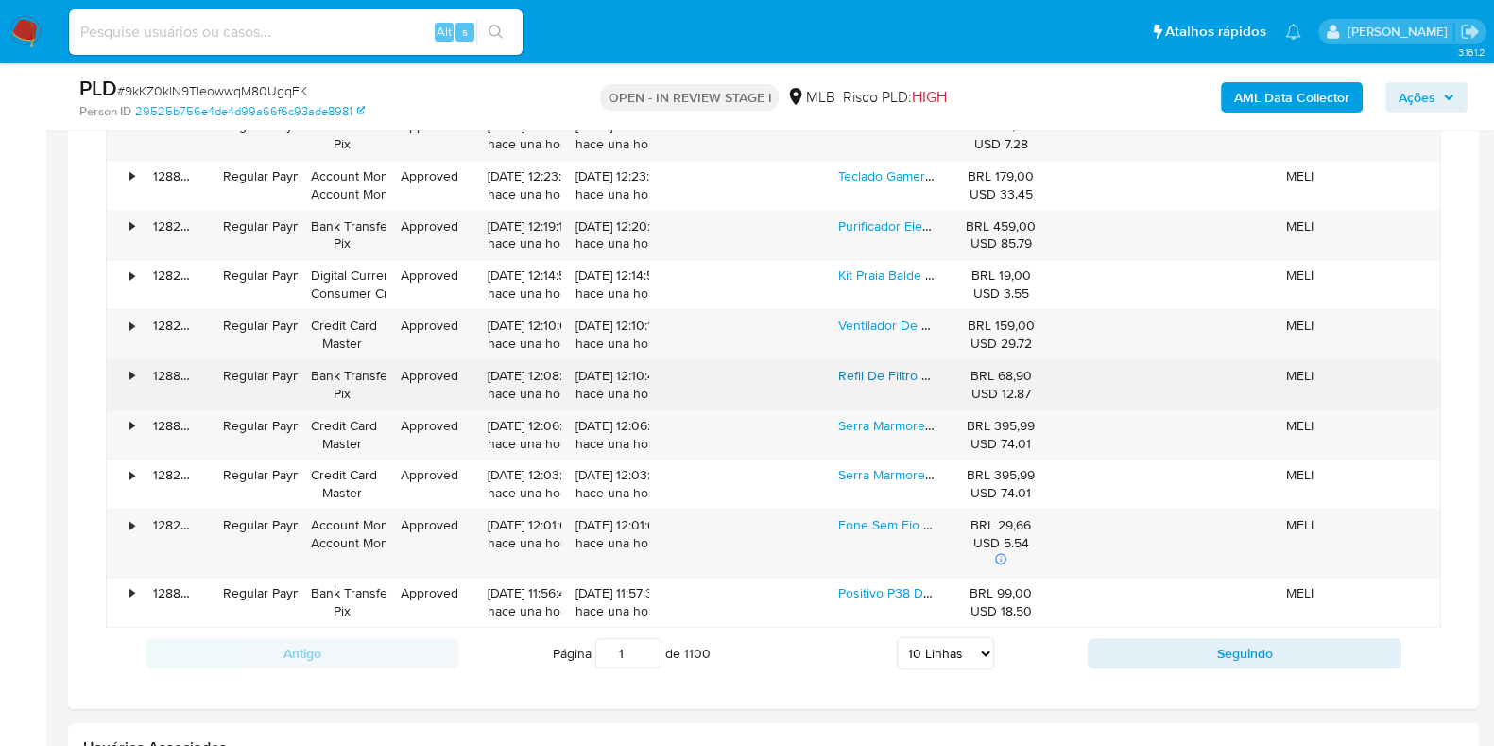
click at [863, 372] on link "Refil De Filtro Electrolux Pe10b / Pe10x Para Purificador Branco" at bounding box center [1022, 375] width 368 height 19
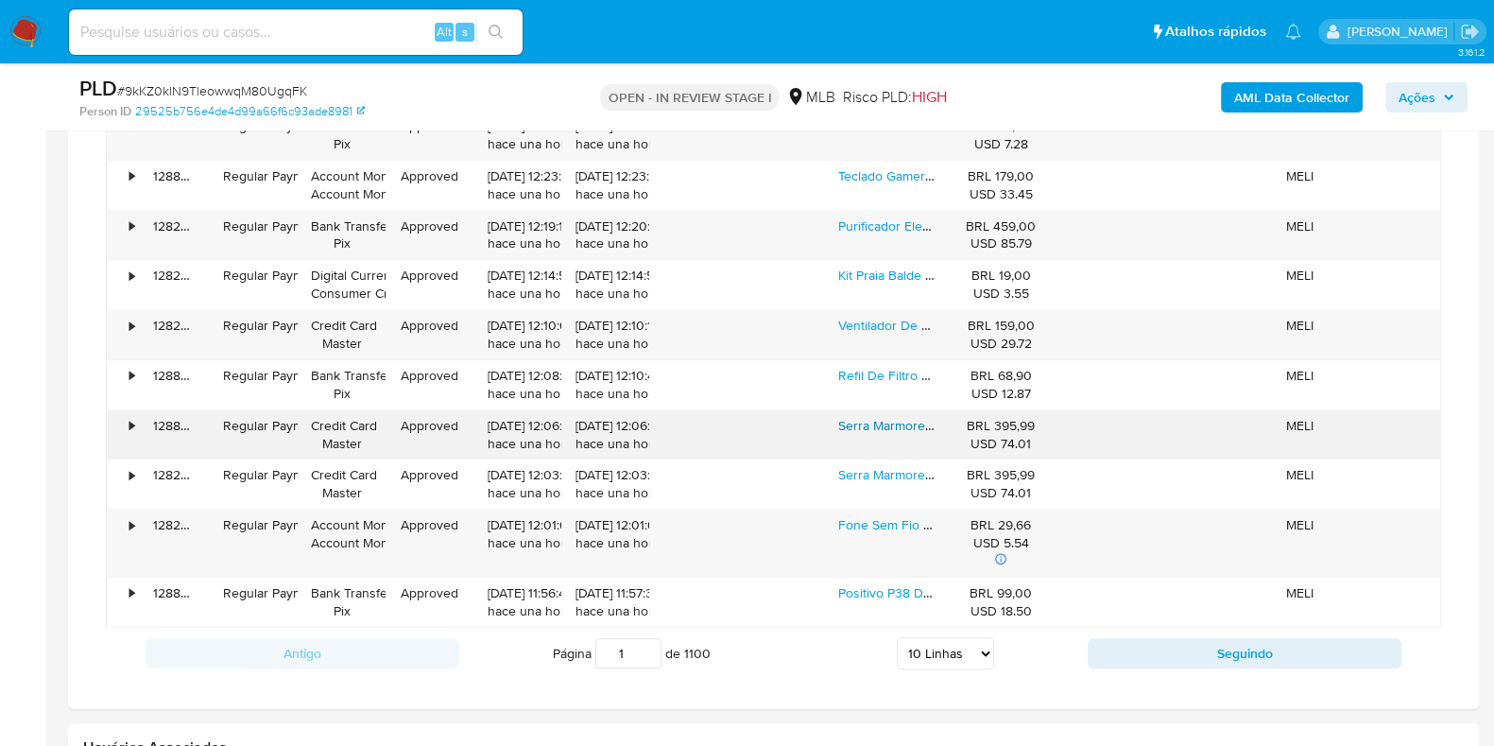
click at [870, 416] on link "Serra Marmore Bosch Titan Gdc 150 1.500w" at bounding box center [966, 425] width 257 height 19
click at [879, 216] on link "Purificador Electrolux Efficient Eletrônico Água Fria, Natural E Gelada Branco …" at bounding box center [1080, 225] width 484 height 19
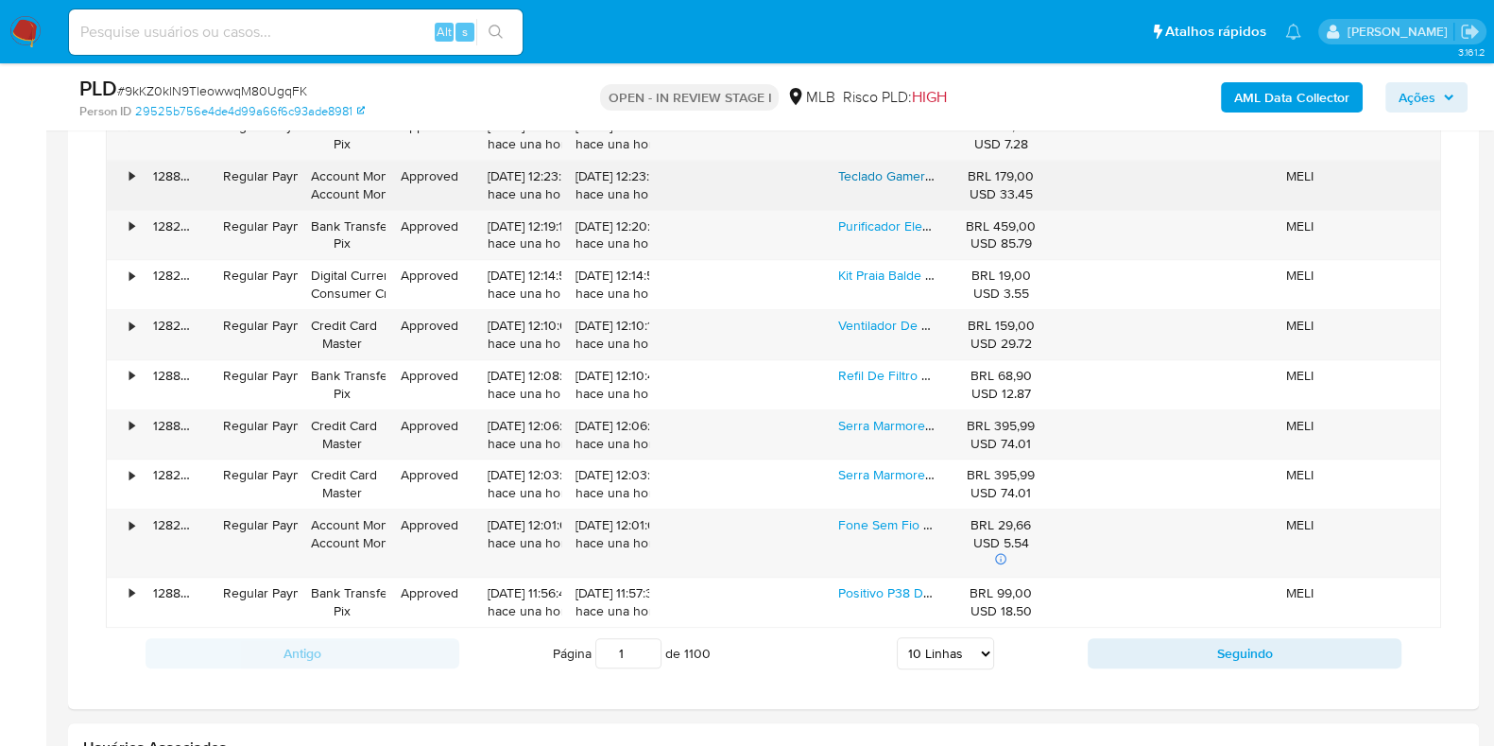
click at [855, 166] on link "Teclado Gamer Redragon Mitra Qwerty Outemu Brown Português Brasil Cor Preto Com…" at bounding box center [1192, 175] width 708 height 19
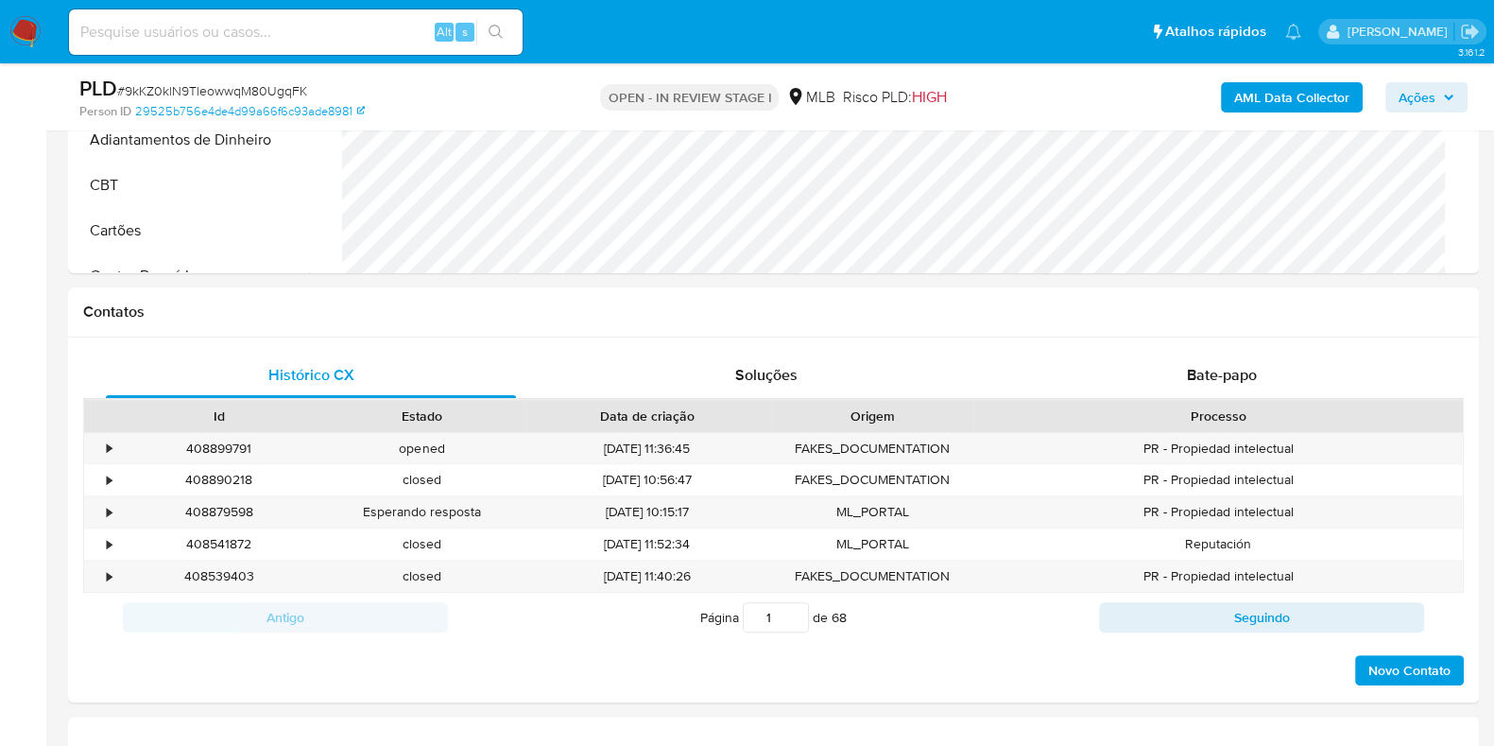
scroll to position [235, 0]
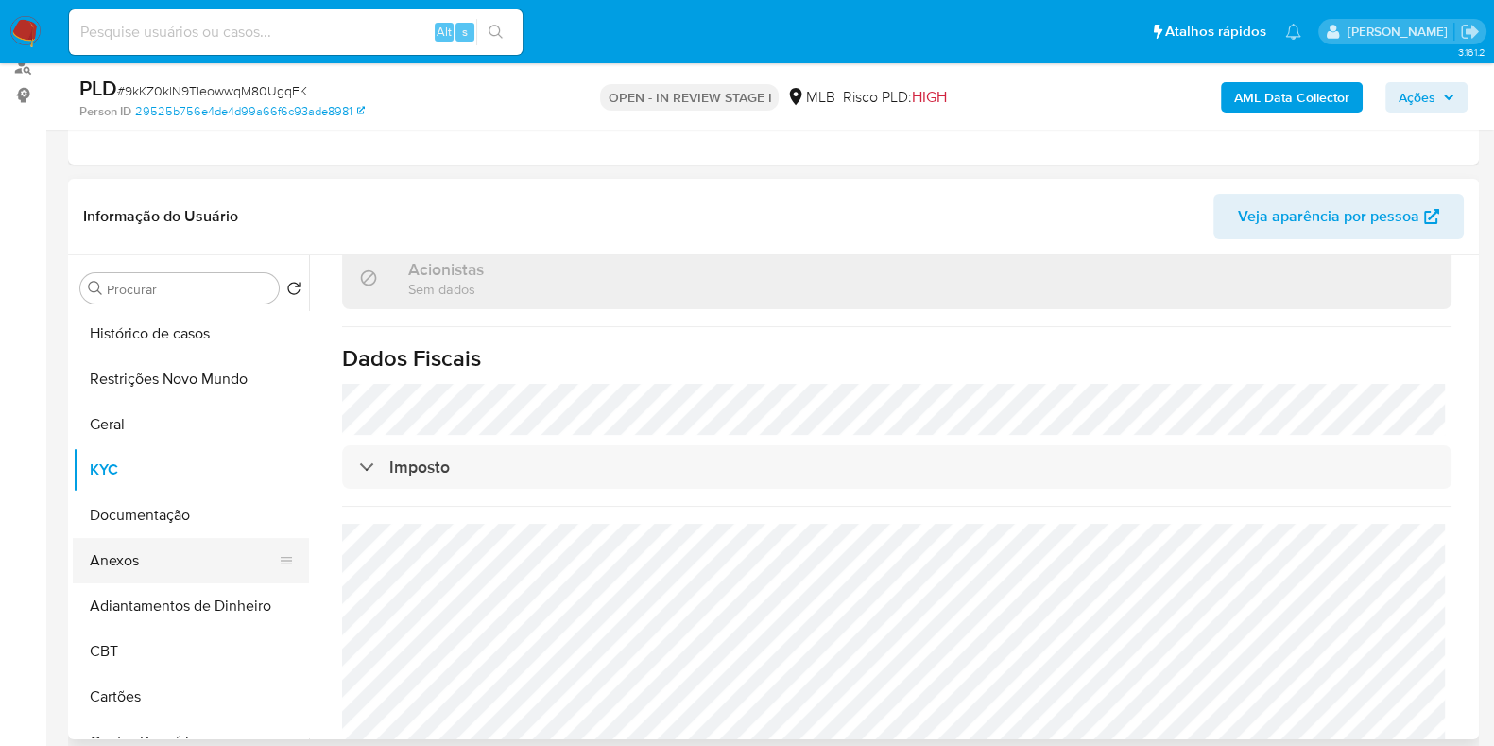
click at [151, 561] on button "Anexos" at bounding box center [183, 560] width 221 height 45
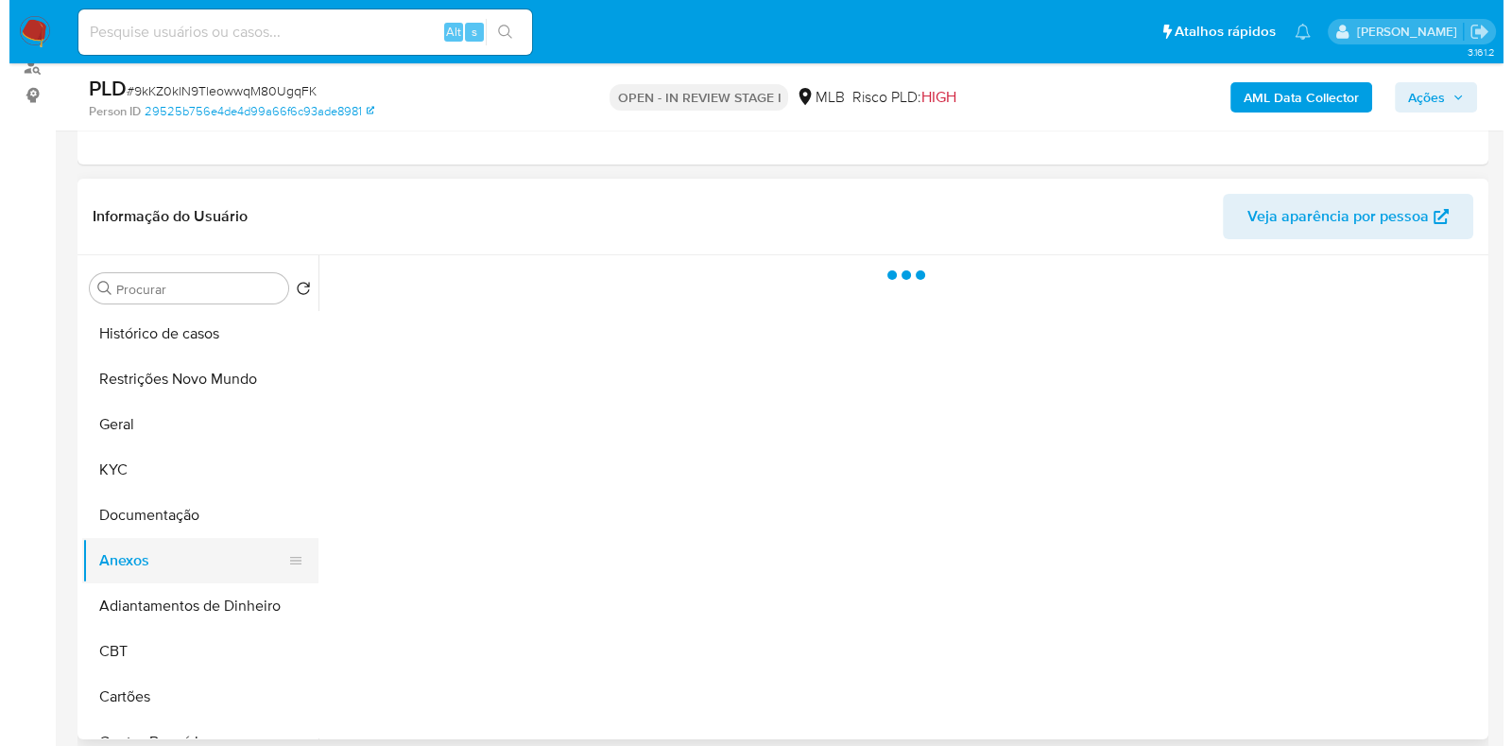
scroll to position [0, 0]
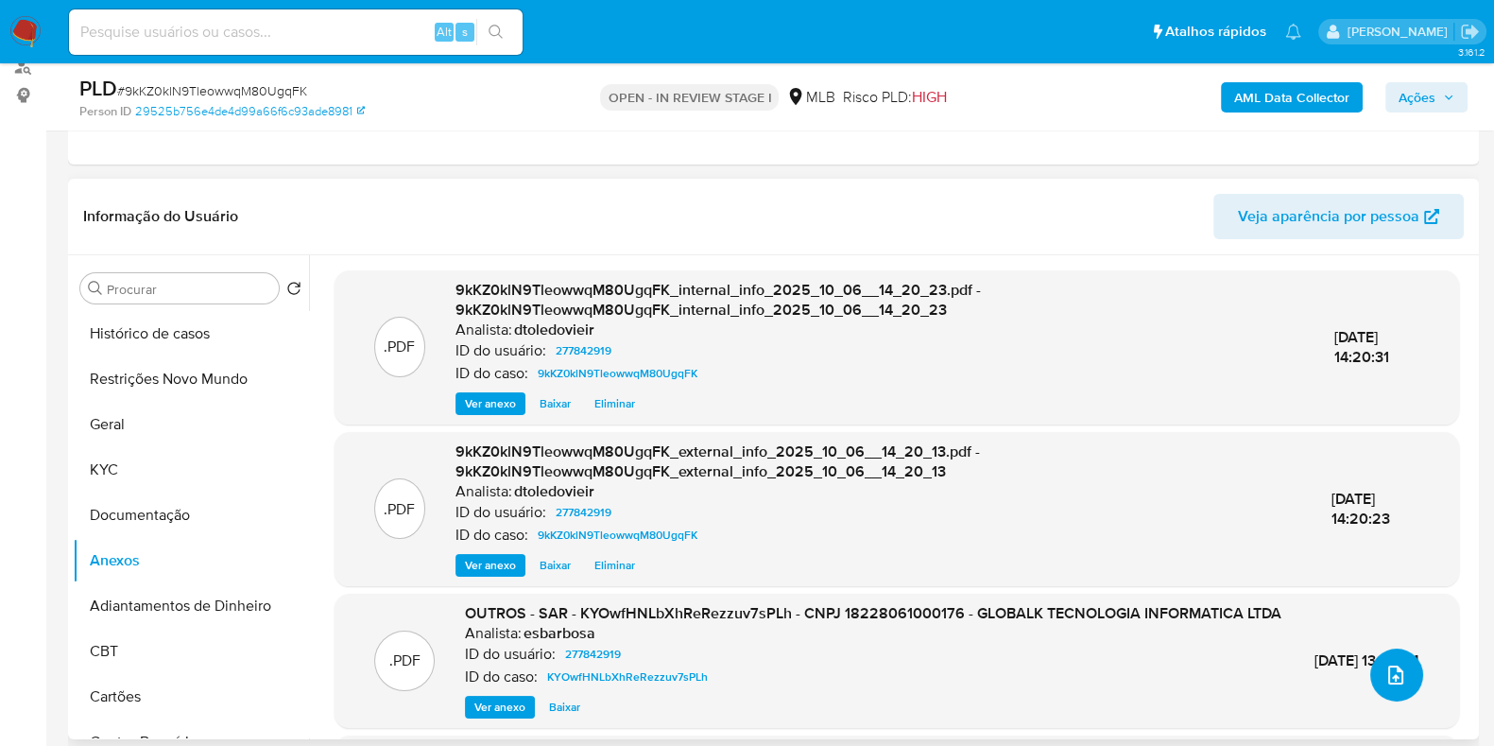
click at [1400, 682] on button "upload-file" at bounding box center [1397, 674] width 53 height 53
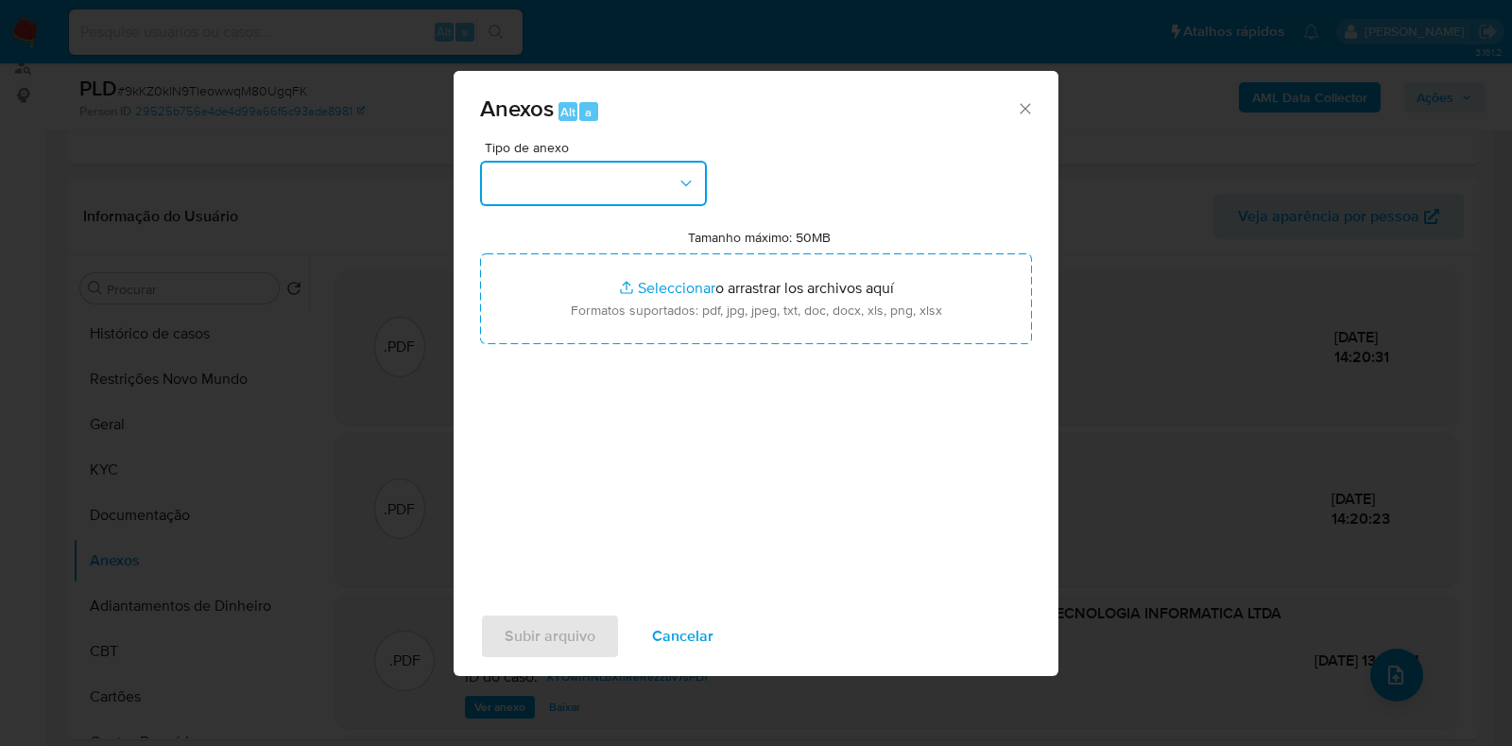
click at [663, 182] on button "button" at bounding box center [593, 183] width 227 height 45
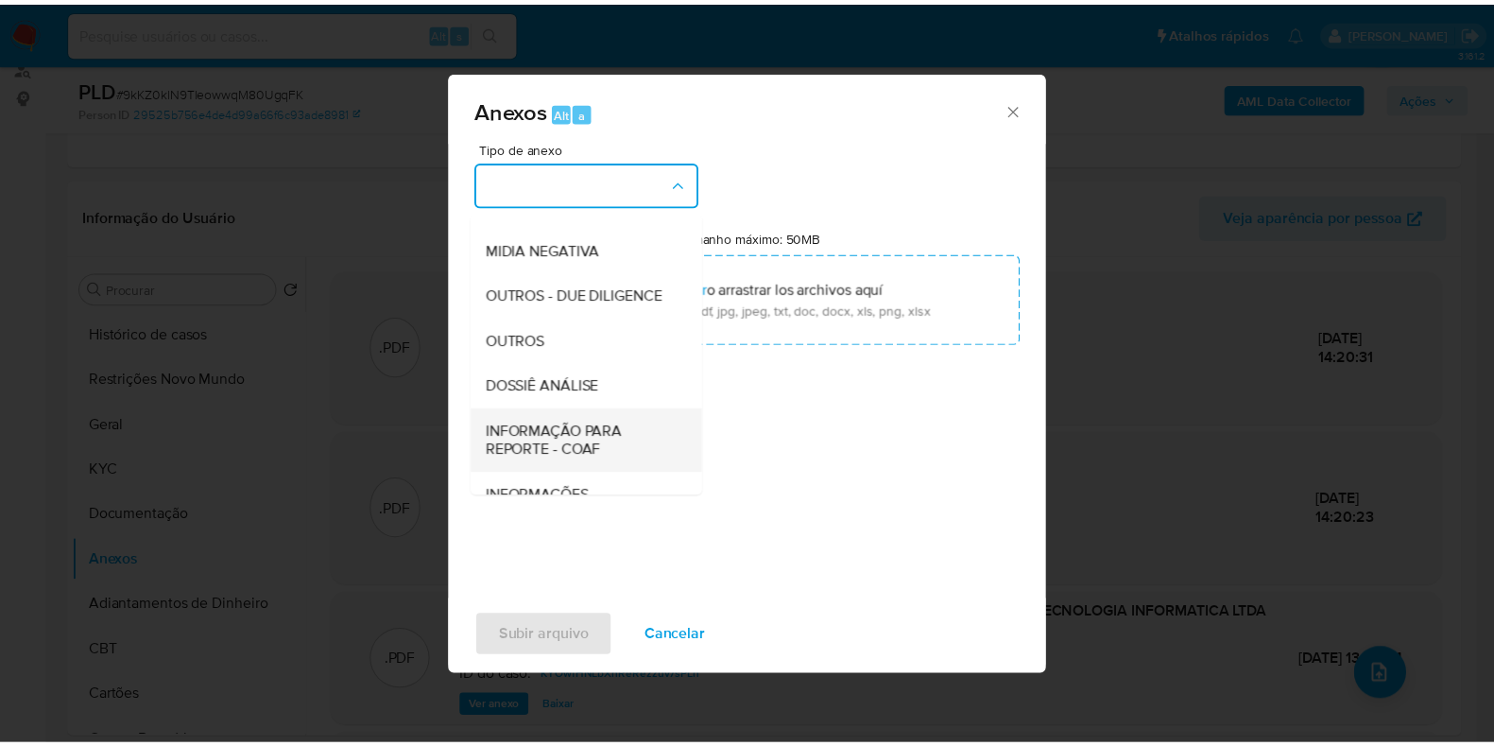
scroll to position [291, 0]
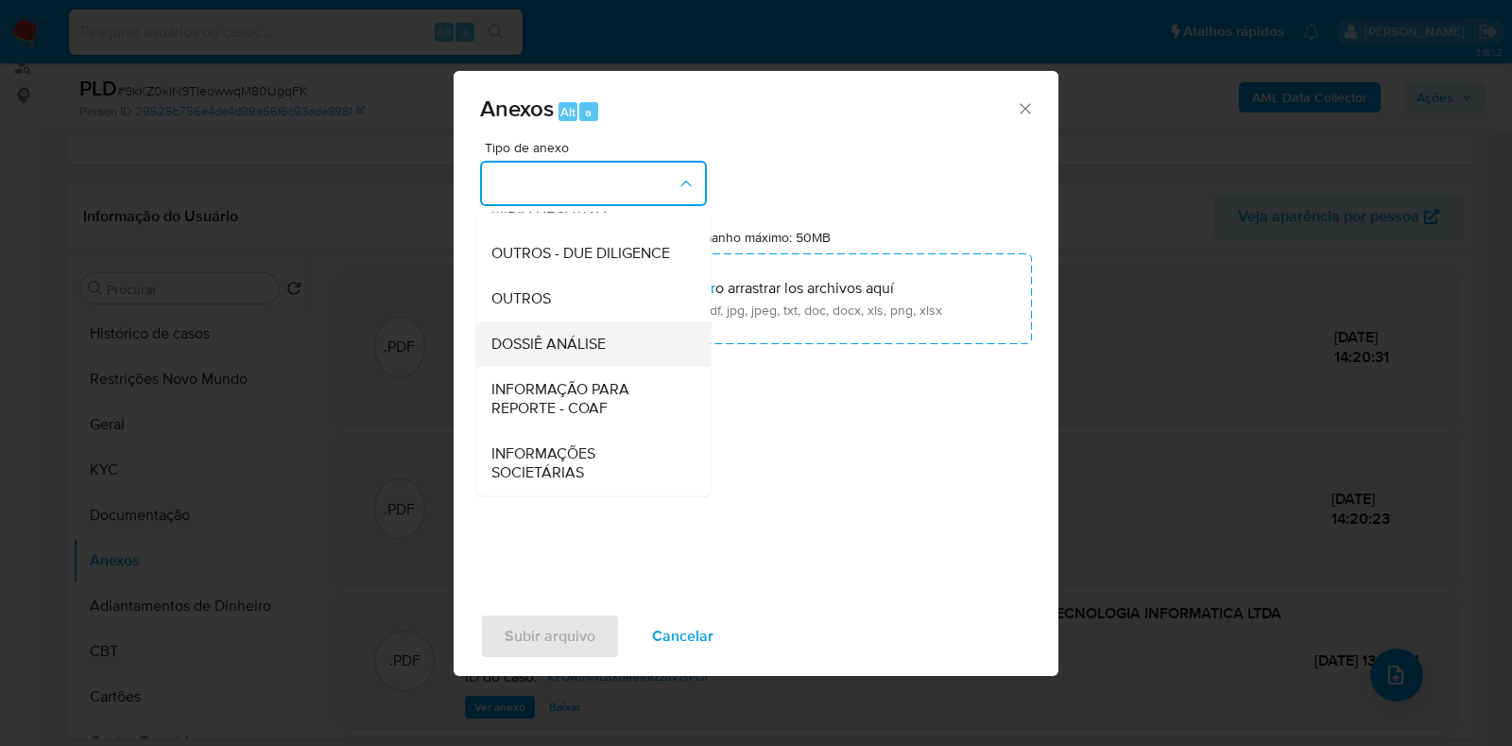
click at [586, 341] on span "DOSSIÊ ANÁLISE" at bounding box center [549, 344] width 114 height 19
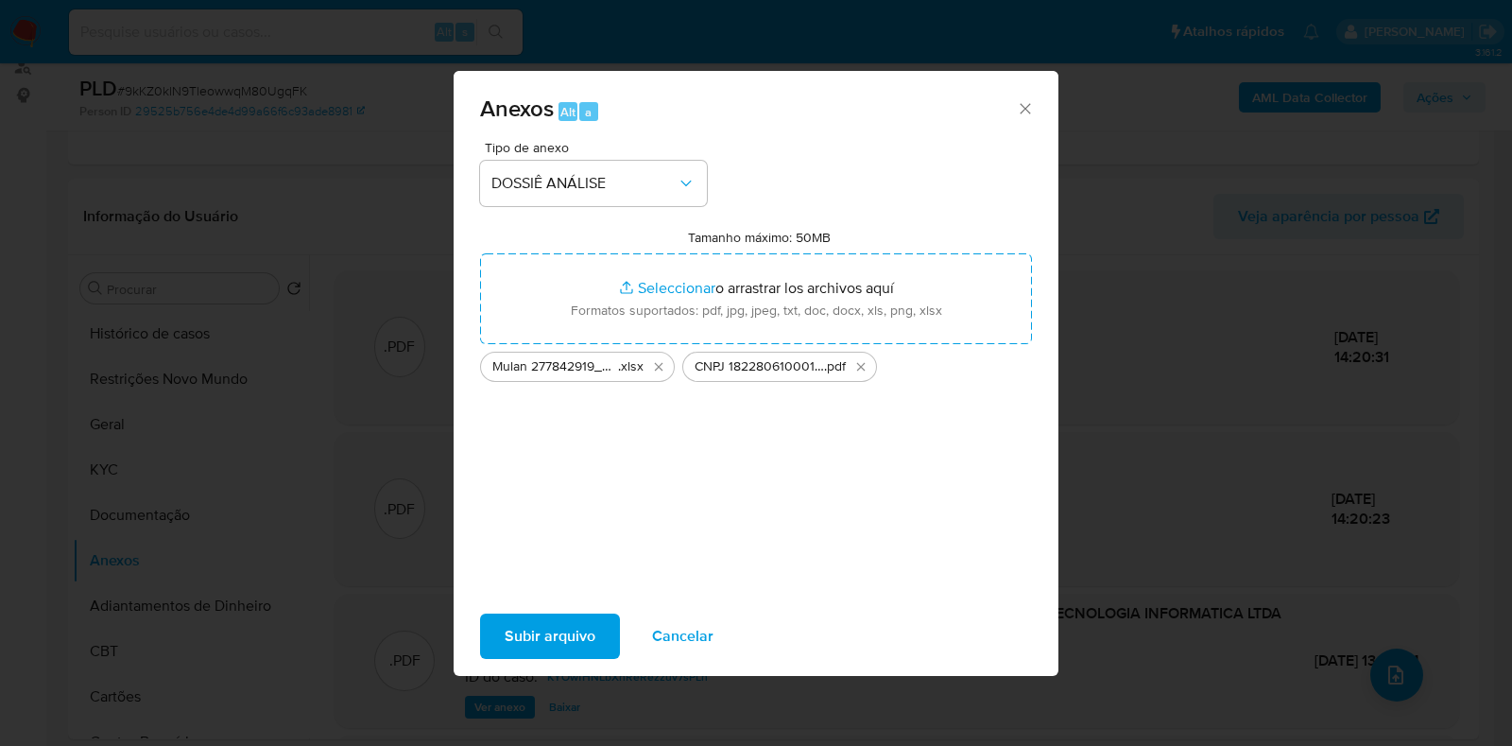
click at [548, 641] on span "Subir arquivo" at bounding box center [550, 636] width 91 height 42
click at [518, 635] on span "Subir arquivo" at bounding box center [550, 636] width 91 height 42
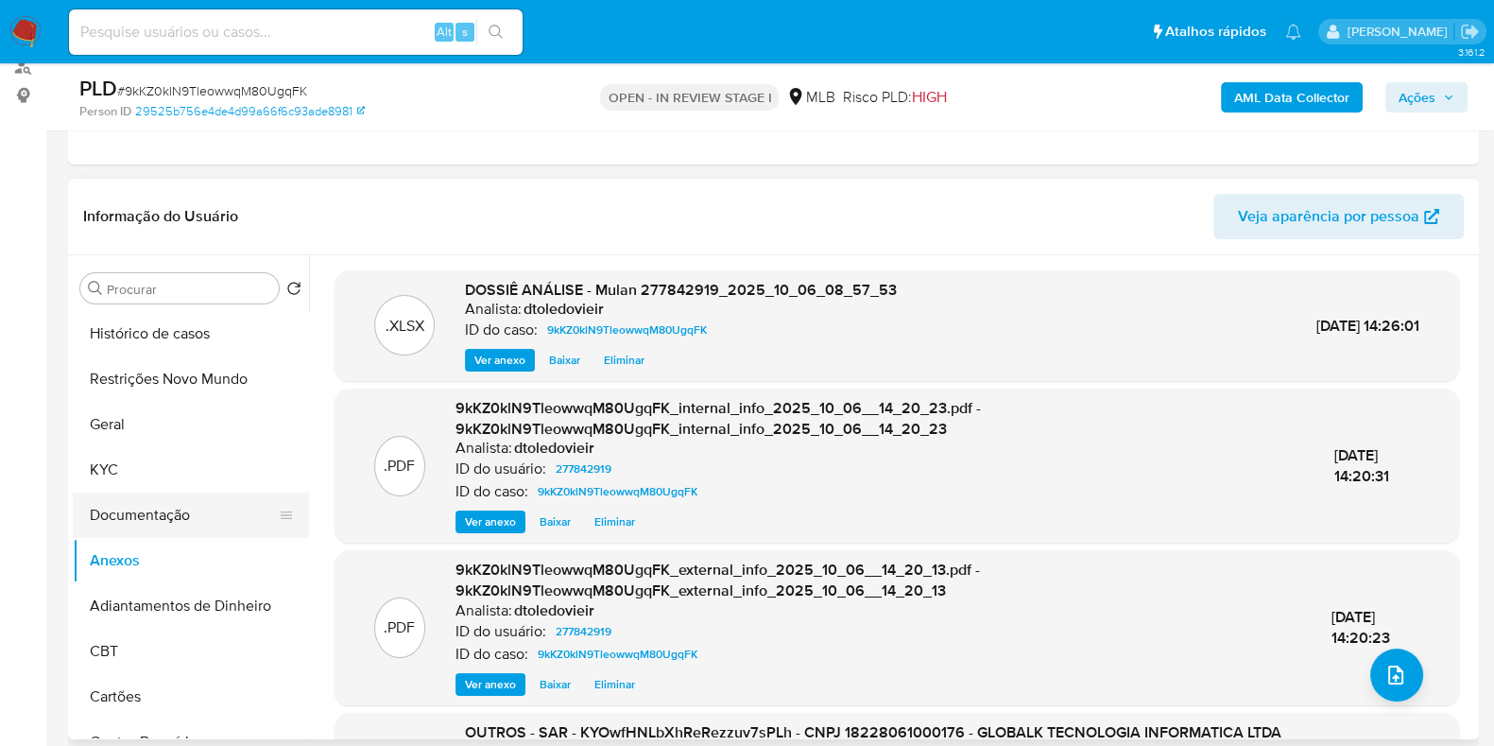
drag, startPoint x: 142, startPoint y: 464, endPoint x: 131, endPoint y: 527, distance: 63.2
click at [142, 463] on button "KYC" at bounding box center [191, 469] width 236 height 45
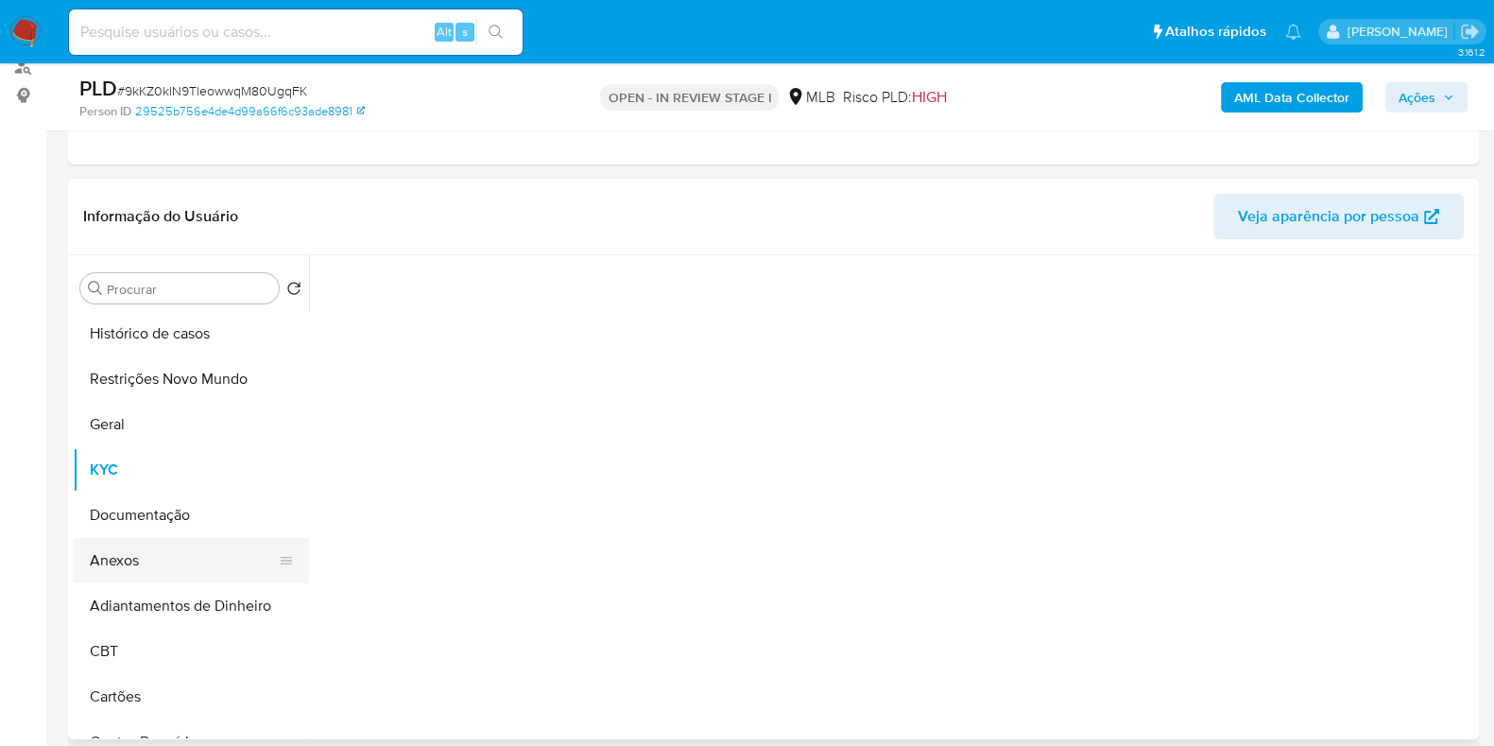
click at [149, 563] on button "Anexos" at bounding box center [183, 560] width 221 height 45
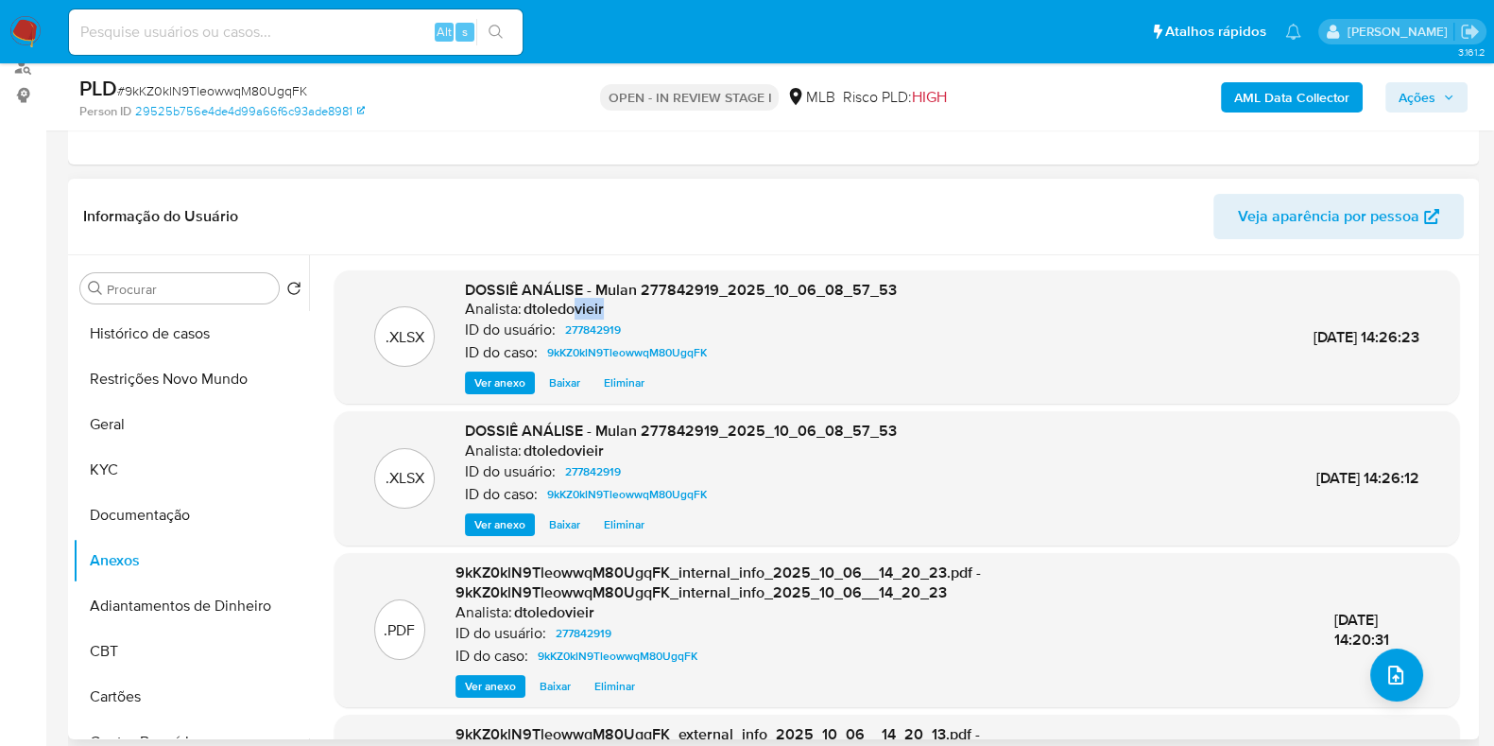
drag, startPoint x: 635, startPoint y: 309, endPoint x: 572, endPoint y: 303, distance: 63.6
click at [572, 303] on div "Analista: dtoledovieir" at bounding box center [681, 309] width 432 height 19
click at [681, 288] on span "DOSSIÊ ANÁLISE - Mulan 277842919_2025_10_06_08_57_53" at bounding box center [681, 290] width 432 height 22
click at [1424, 90] on span "Ações" at bounding box center [1417, 97] width 37 height 30
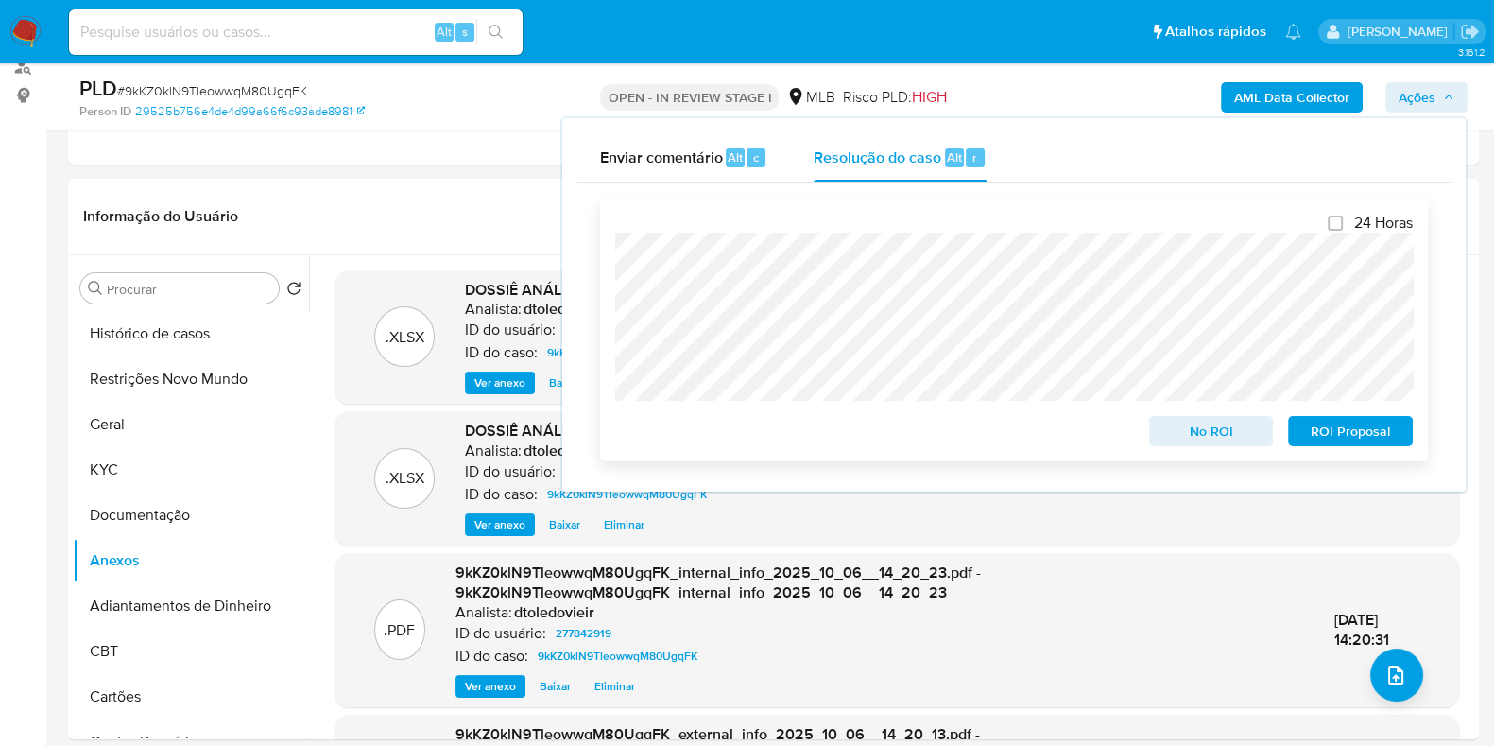
click at [1206, 438] on span "No ROI" at bounding box center [1212, 431] width 98 height 26
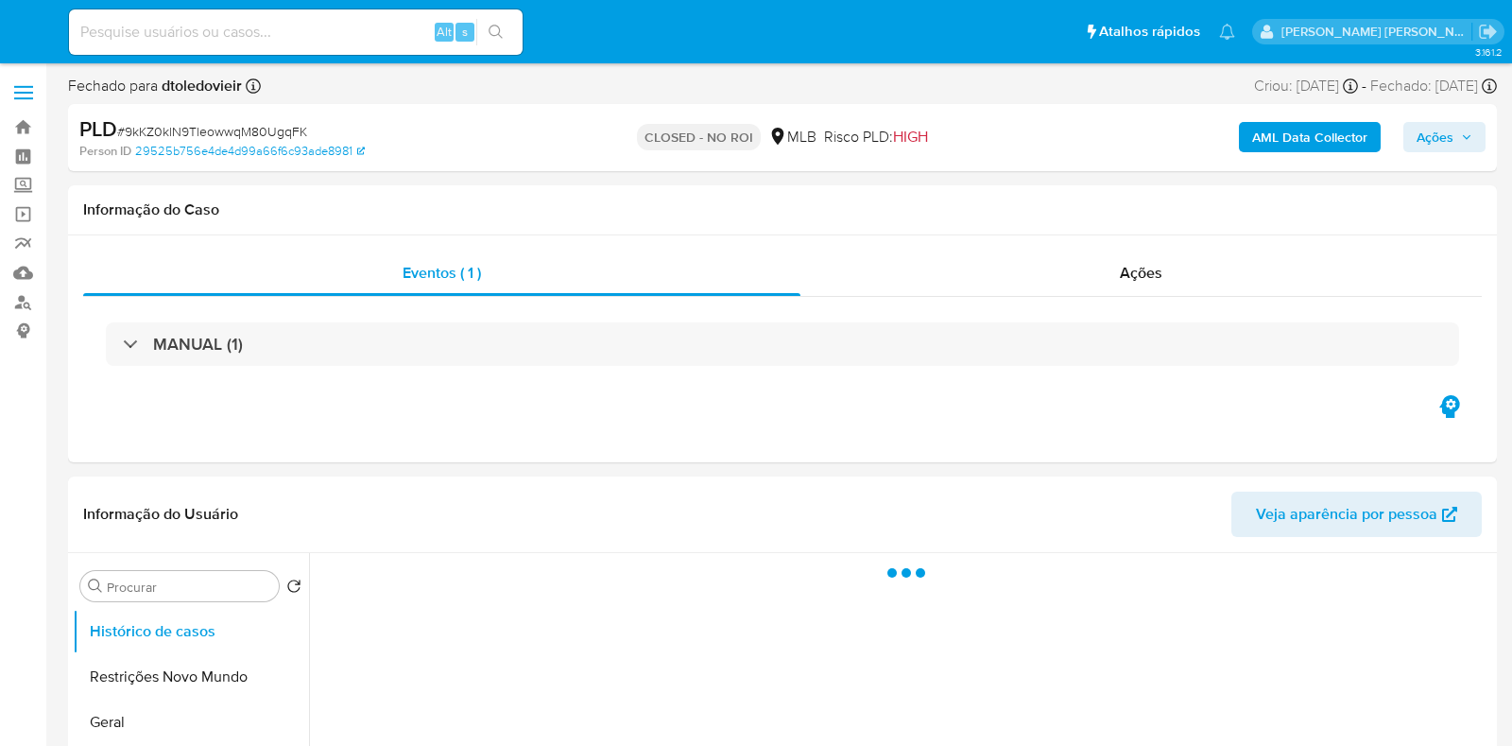
select select "10"
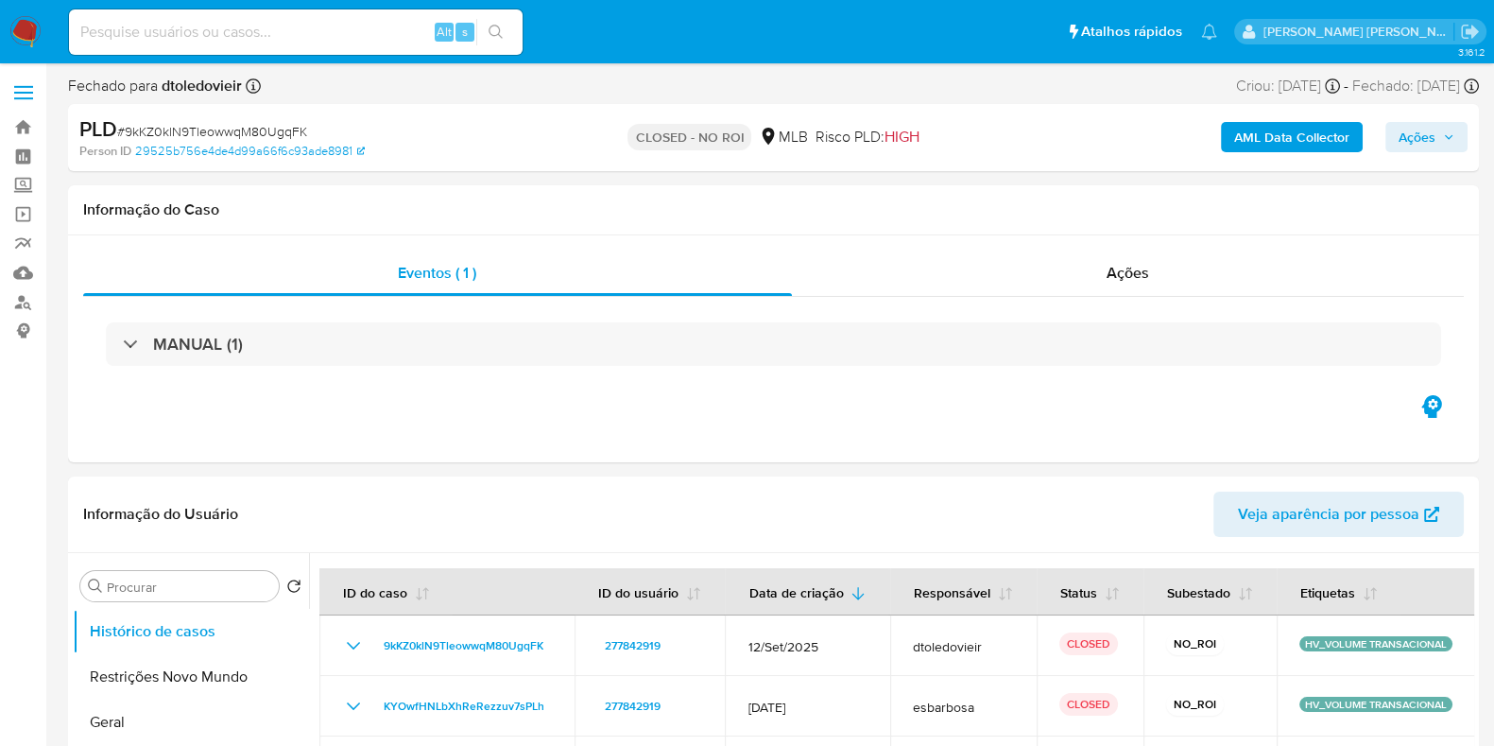
click at [241, 35] on input at bounding box center [296, 32] width 454 height 25
paste input "vA8Q7pPvlzMGtgRE1R7qIou7"
type input "vA8Q7pPvlzMGtgRE1R7qIou7"
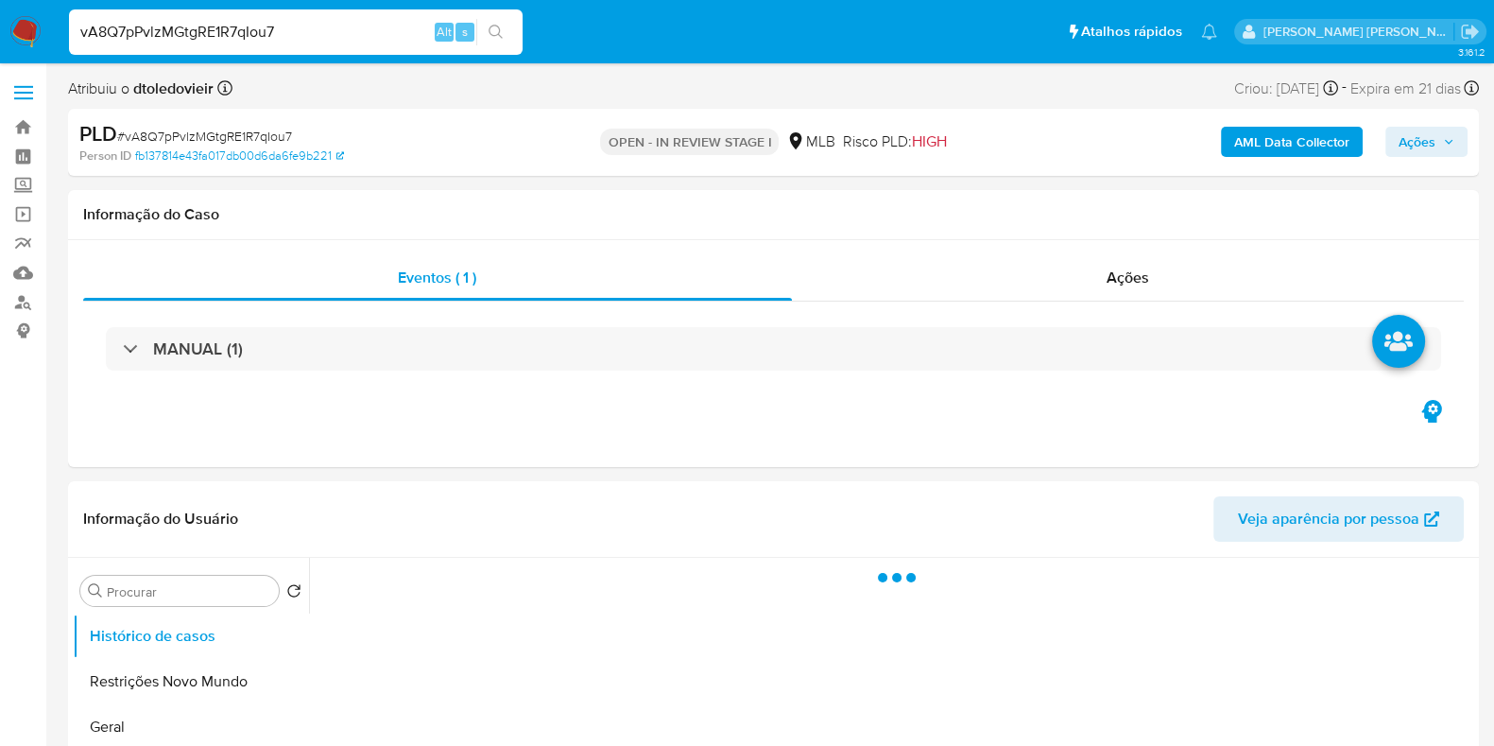
select select "10"
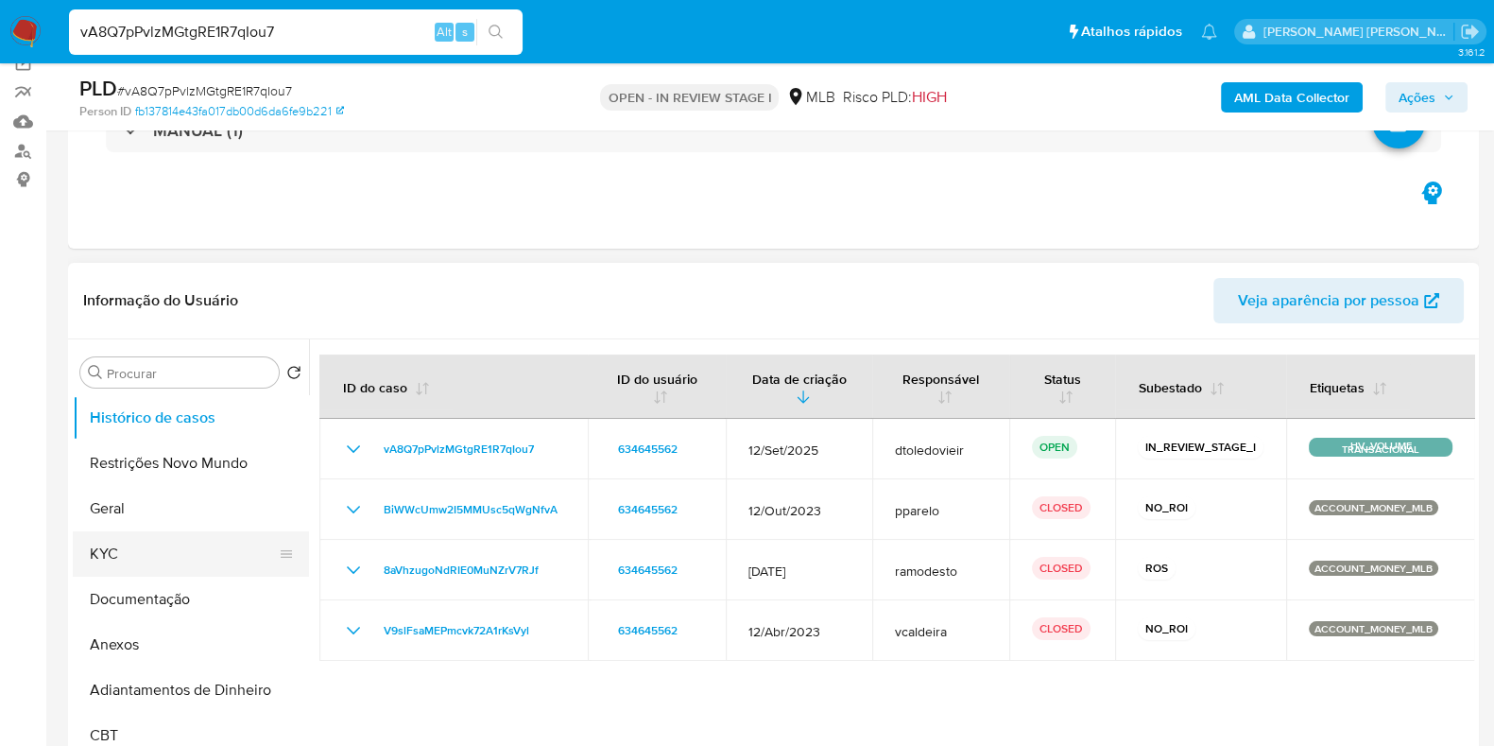
scroll to position [235, 0]
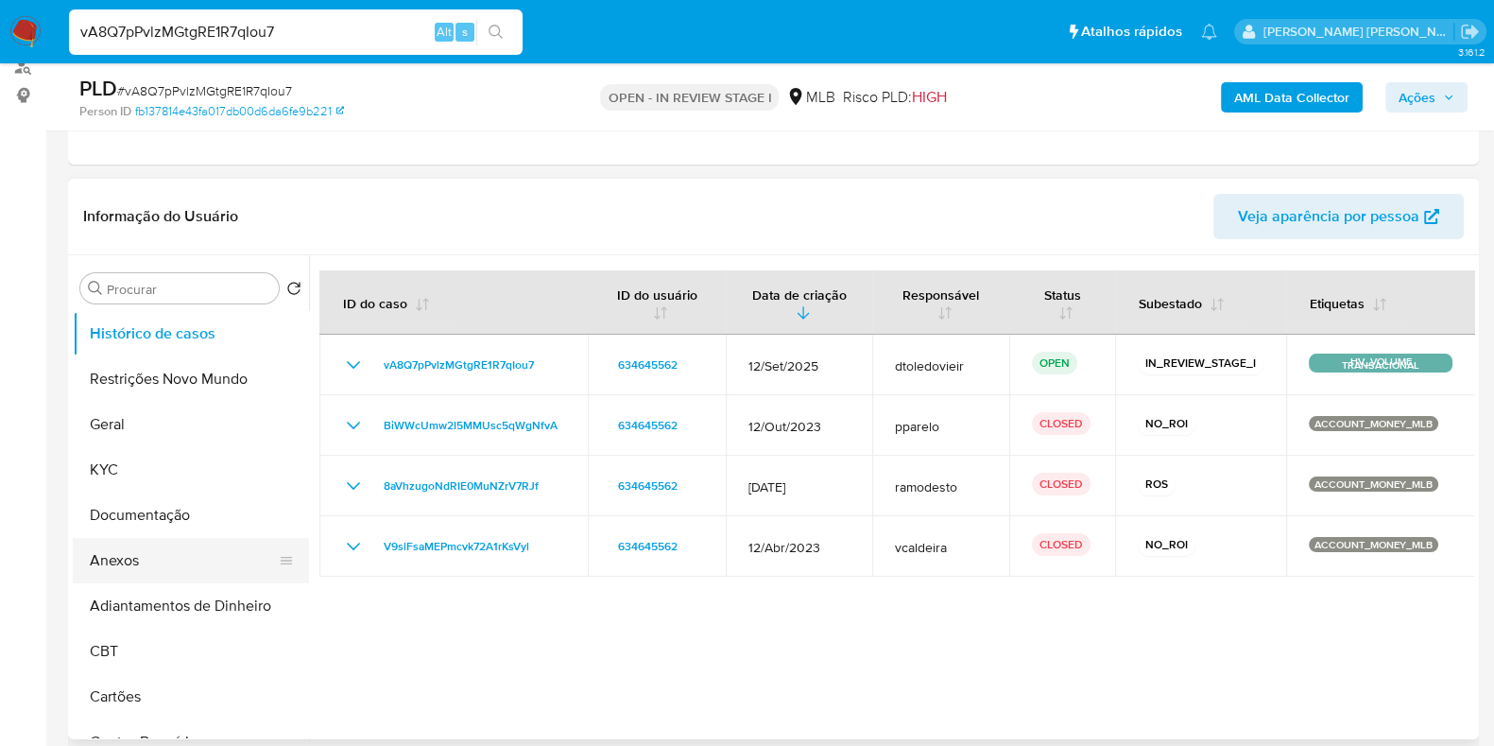
click at [131, 556] on button "Anexos" at bounding box center [183, 560] width 221 height 45
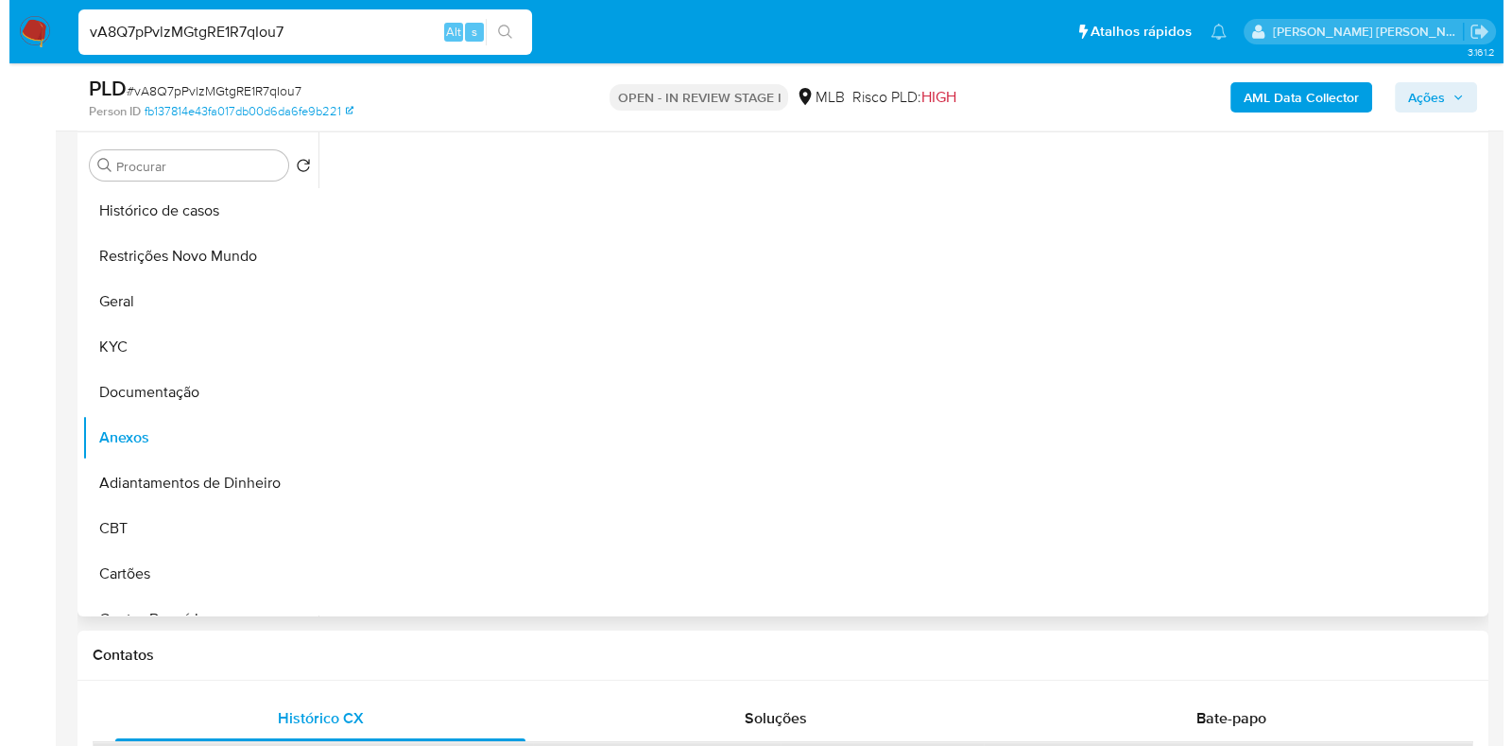
scroll to position [354, 0]
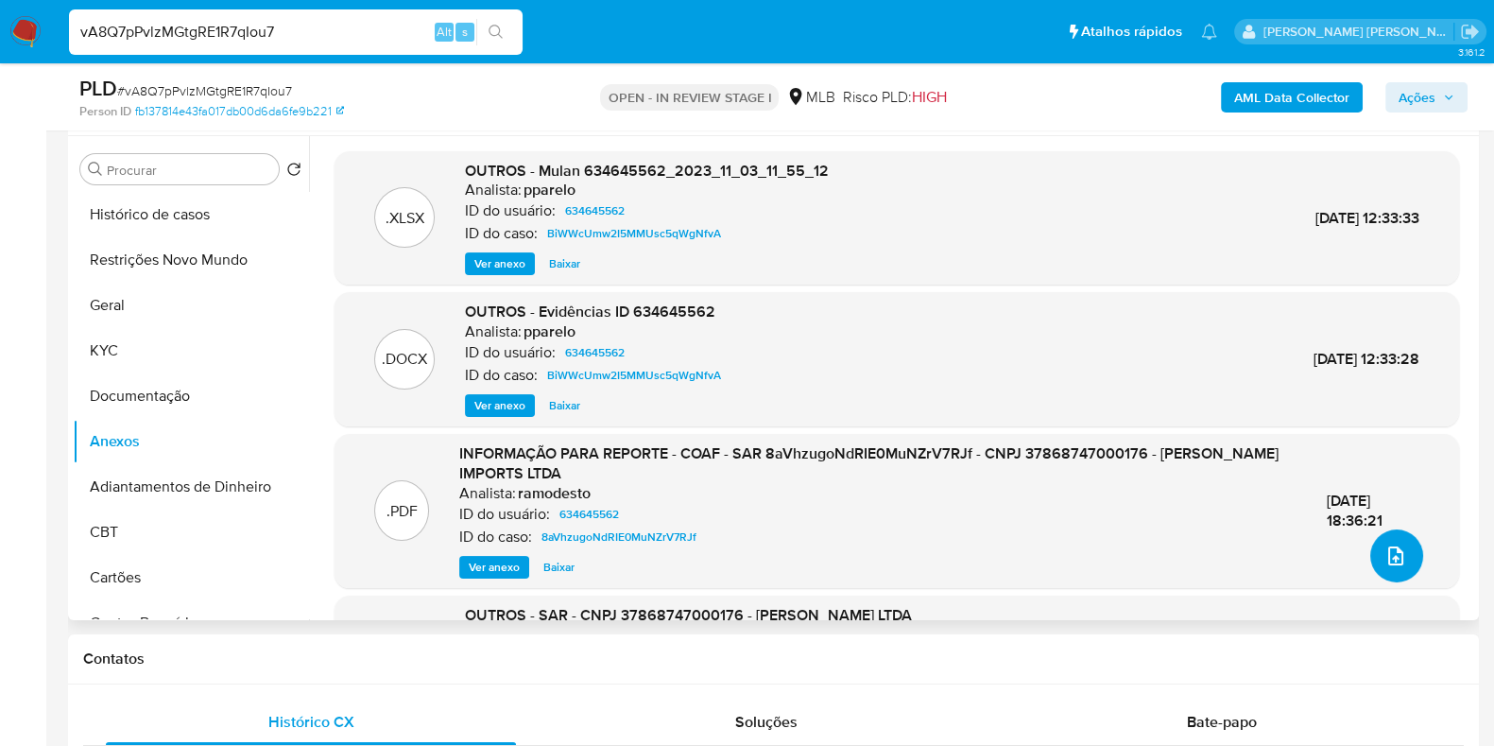
click at [1390, 570] on button "upload-file" at bounding box center [1397, 555] width 53 height 53
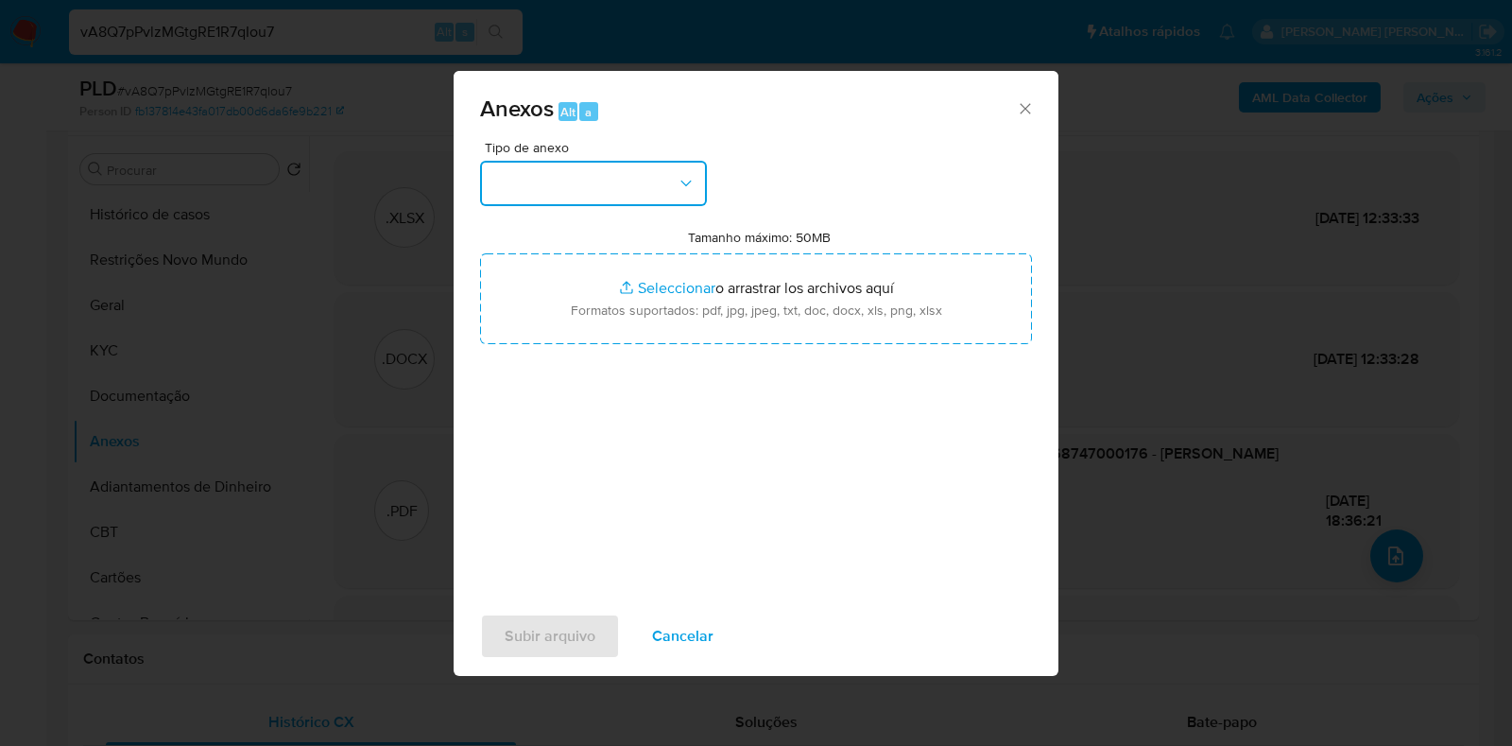
click at [648, 181] on button "button" at bounding box center [593, 183] width 227 height 45
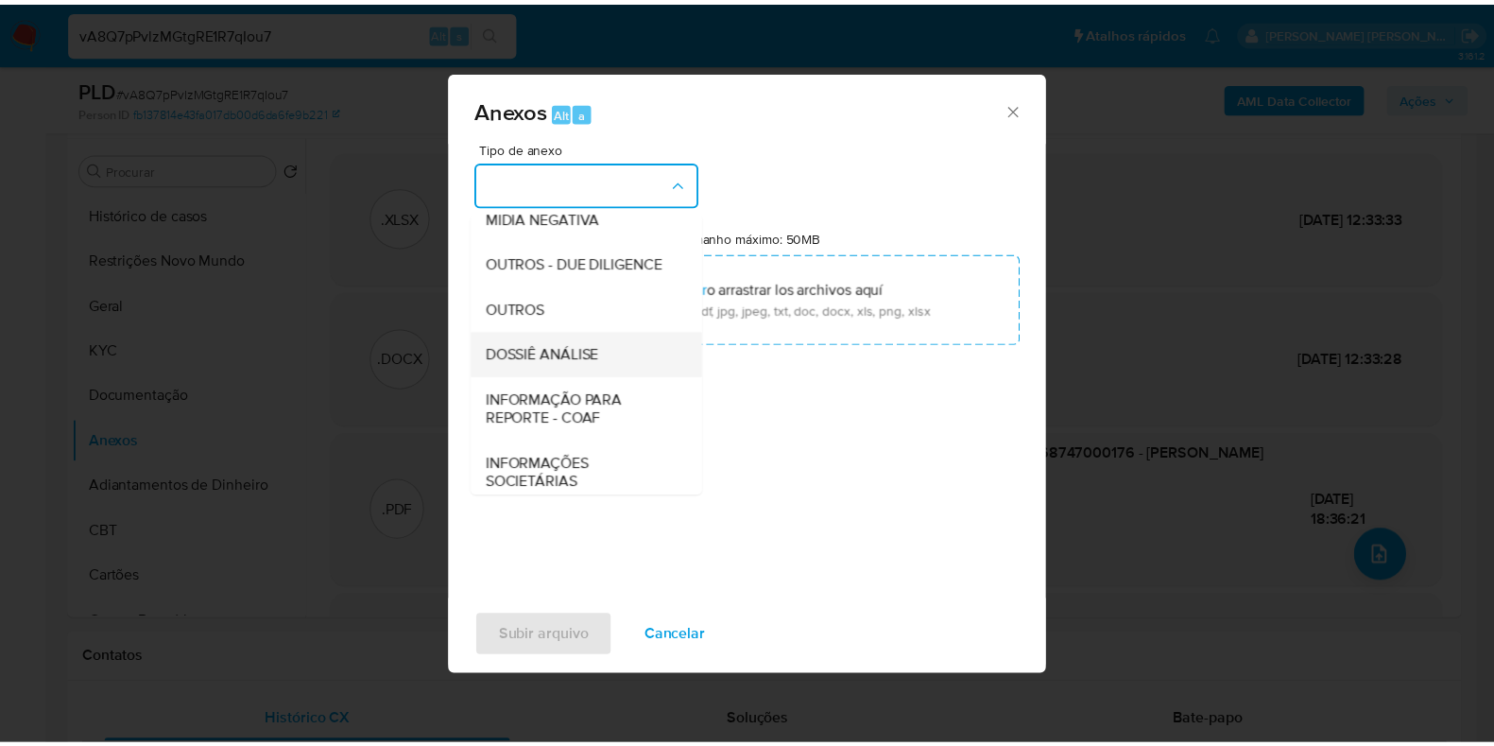
scroll to position [291, 0]
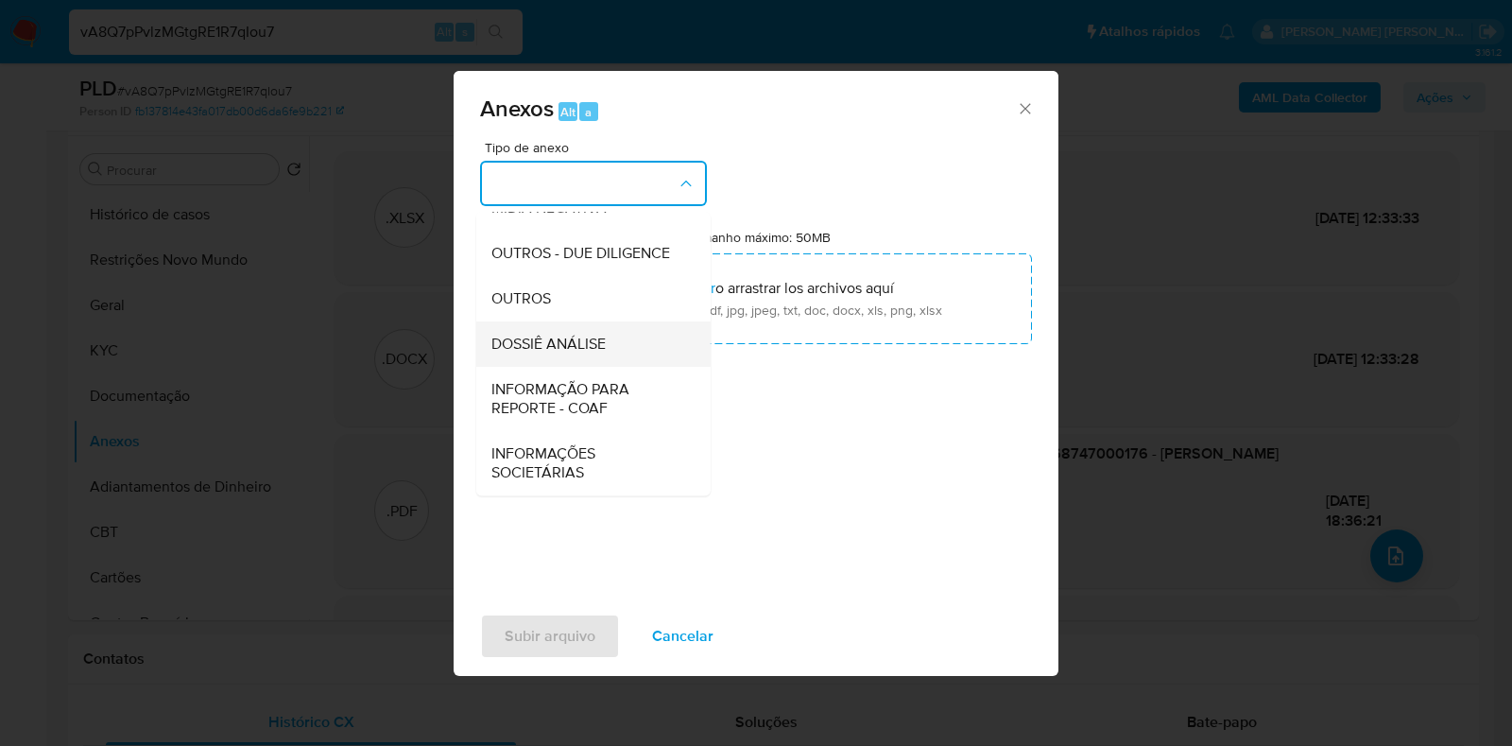
click at [598, 331] on div "DOSSIÊ ANÁLISE" at bounding box center [588, 343] width 193 height 45
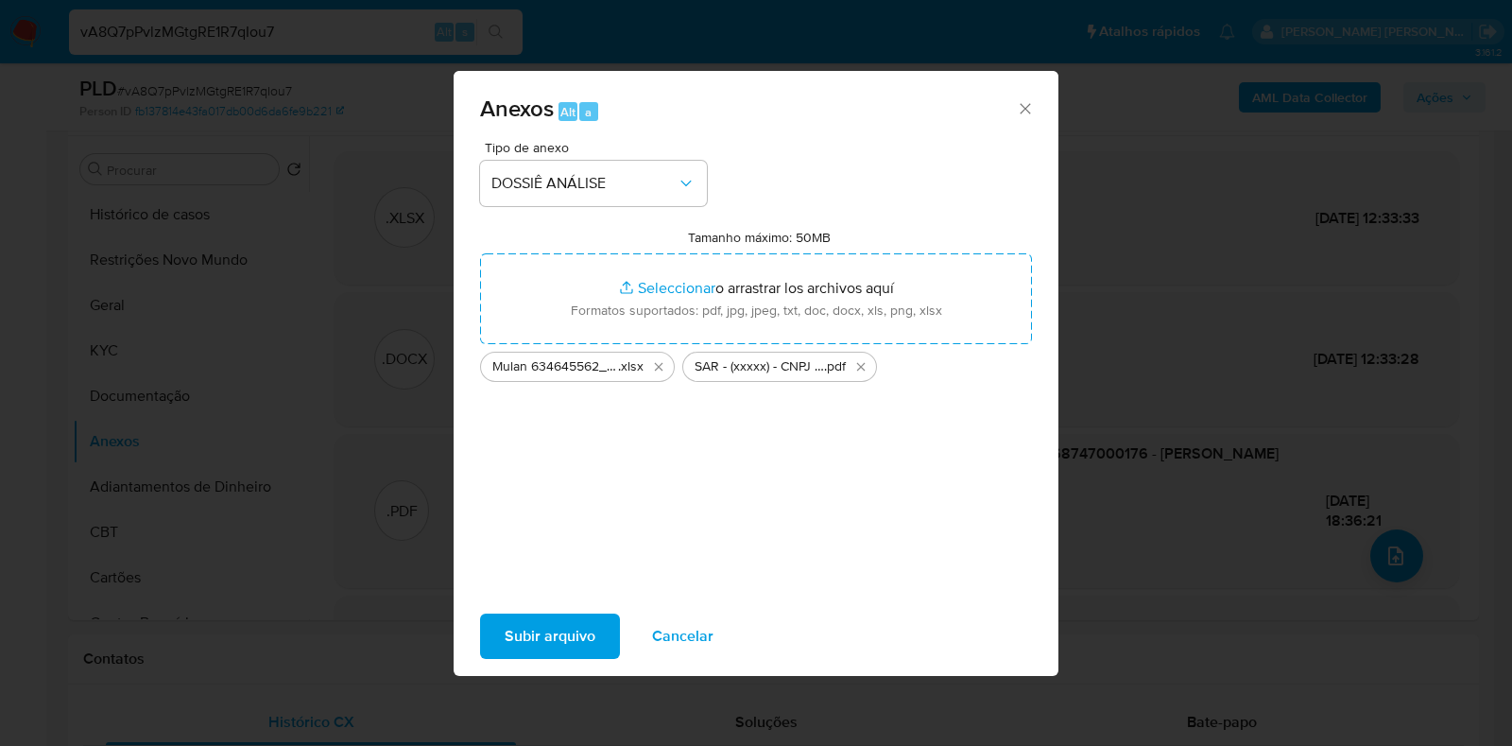
click at [569, 630] on span "Subir arquivo" at bounding box center [550, 636] width 91 height 42
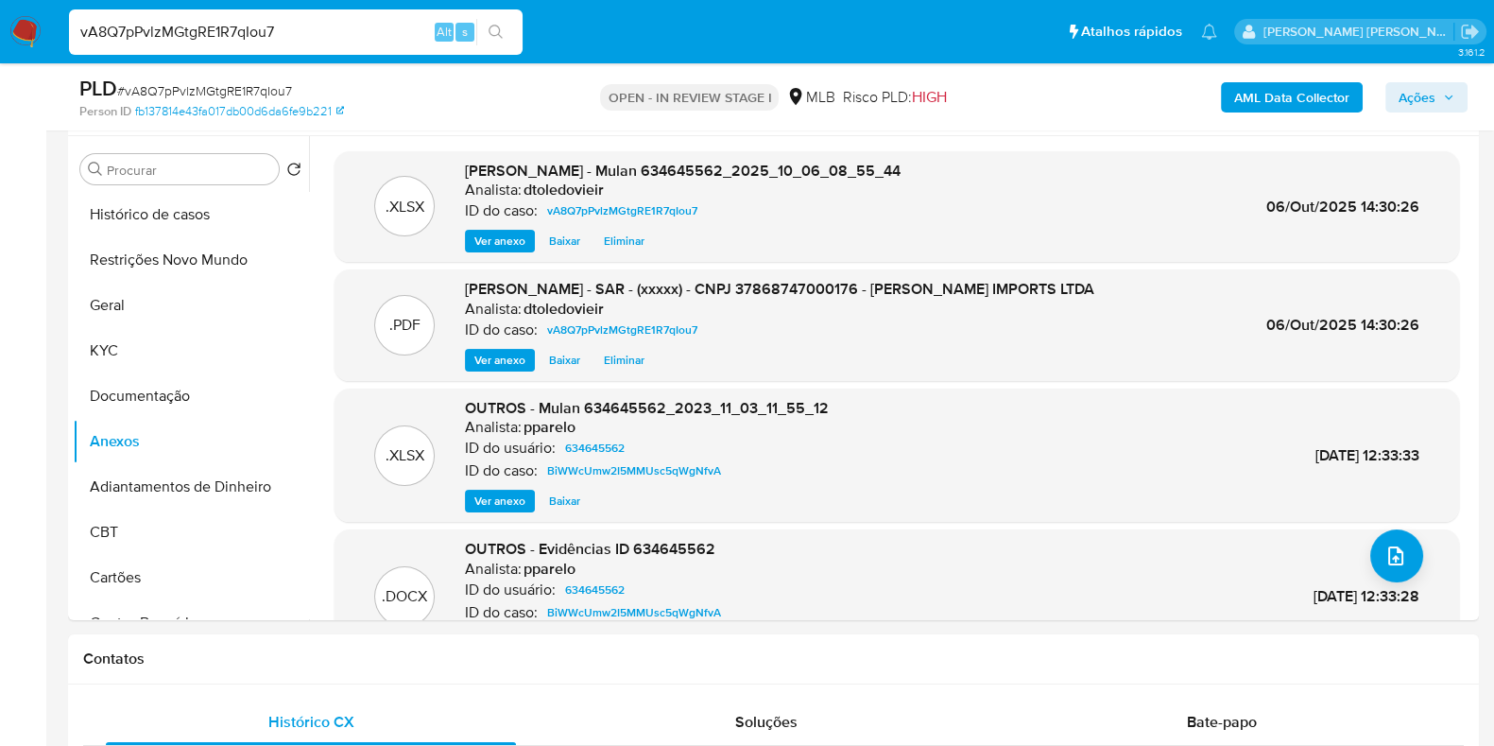
click at [1423, 95] on span "Ações" at bounding box center [1417, 97] width 37 height 30
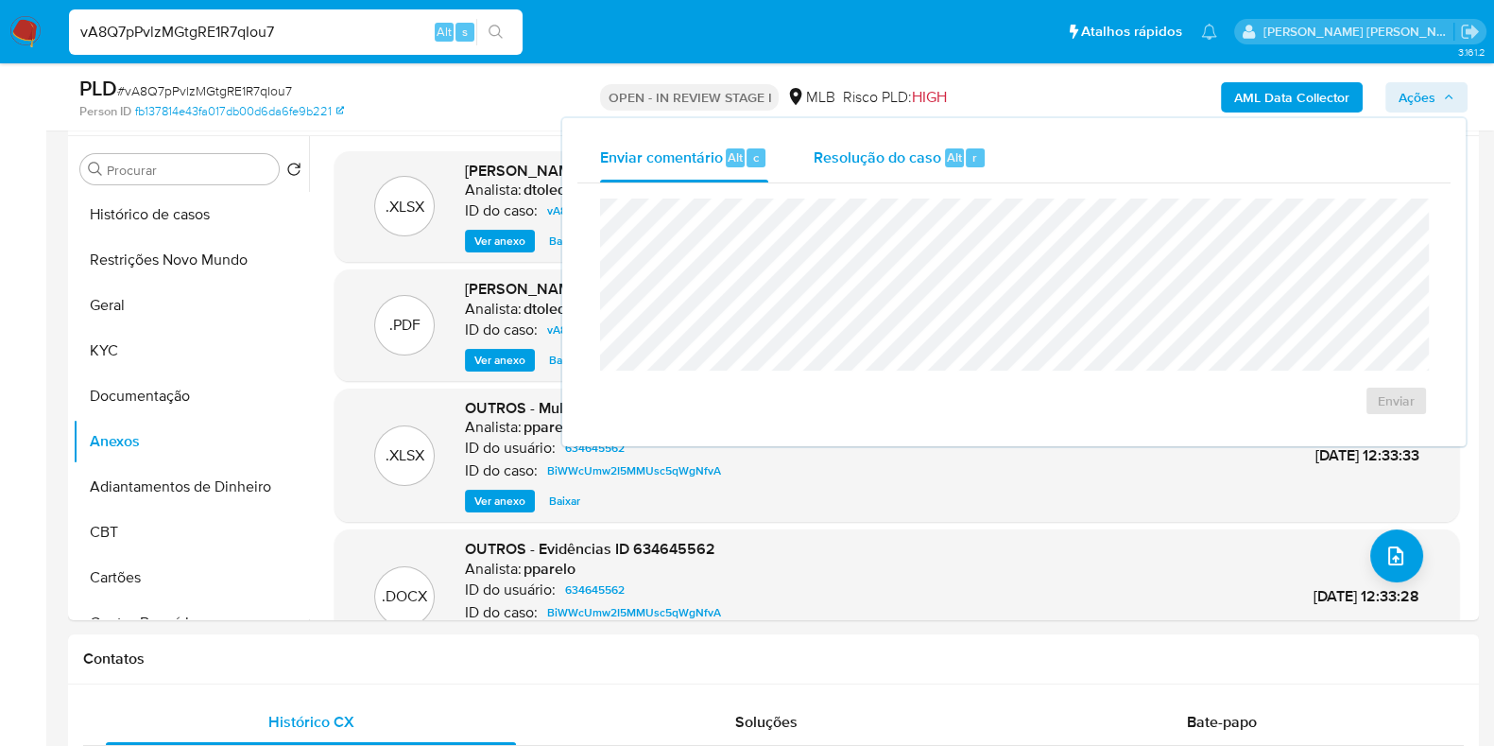
click at [930, 175] on div "Resolução do caso Alt r" at bounding box center [900, 157] width 173 height 49
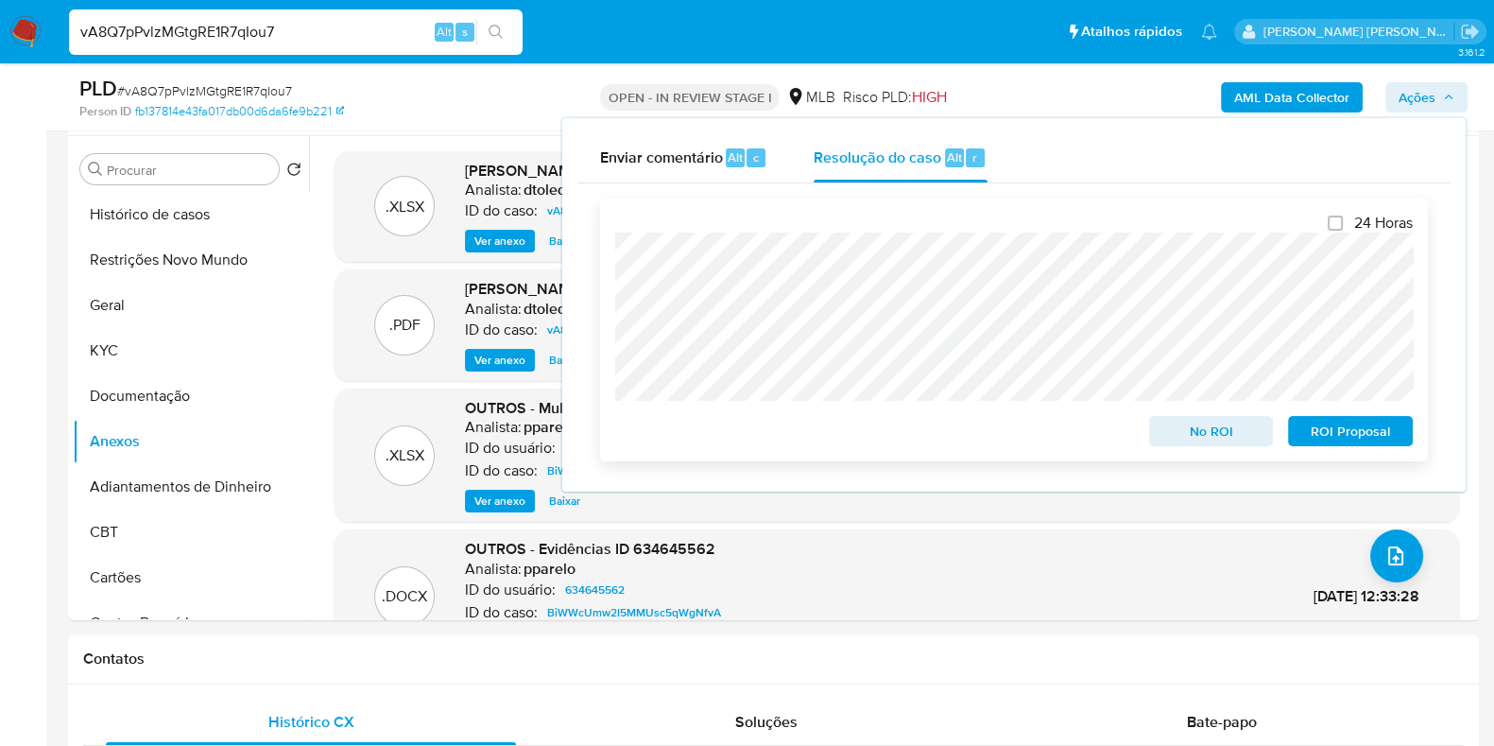
click at [1359, 437] on span "ROI Proposal" at bounding box center [1351, 431] width 98 height 26
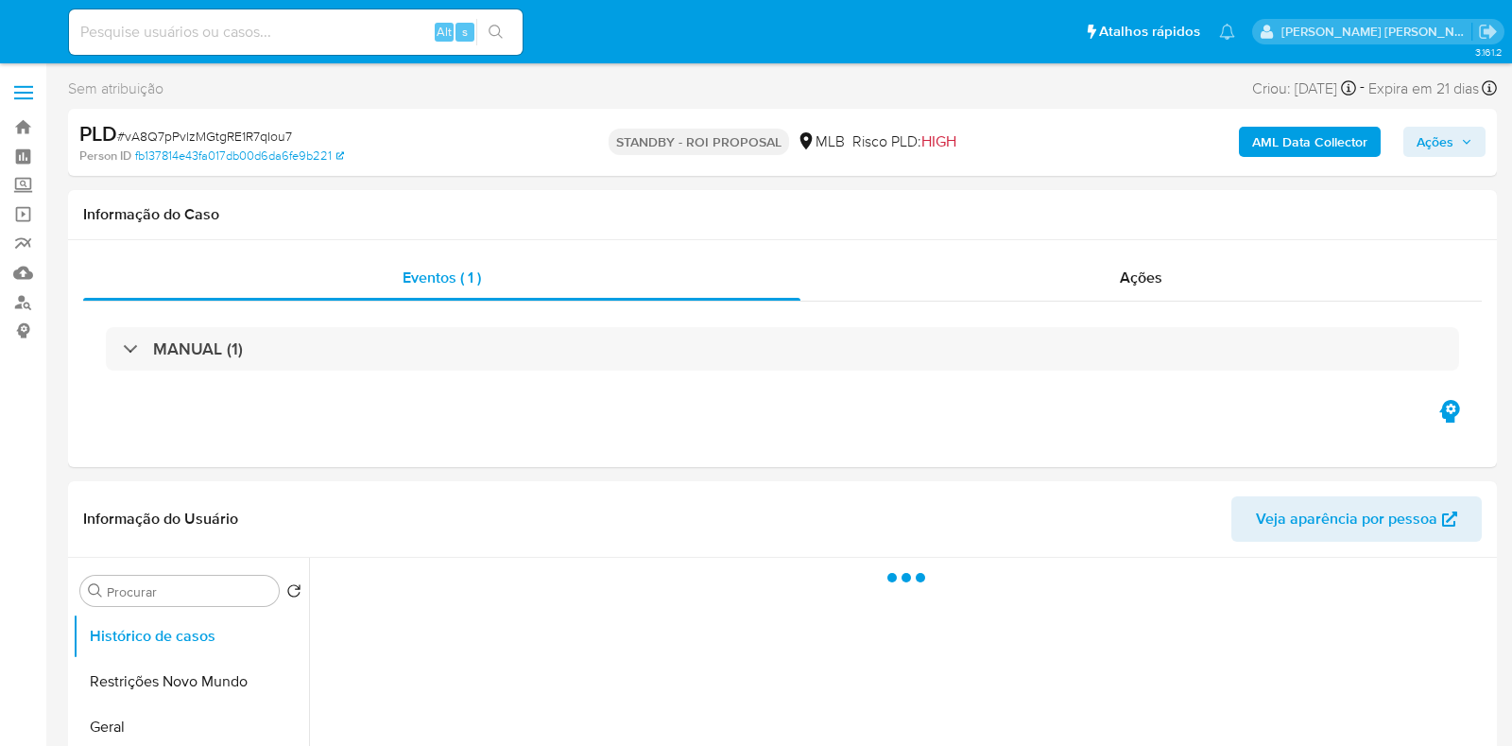
select select "10"
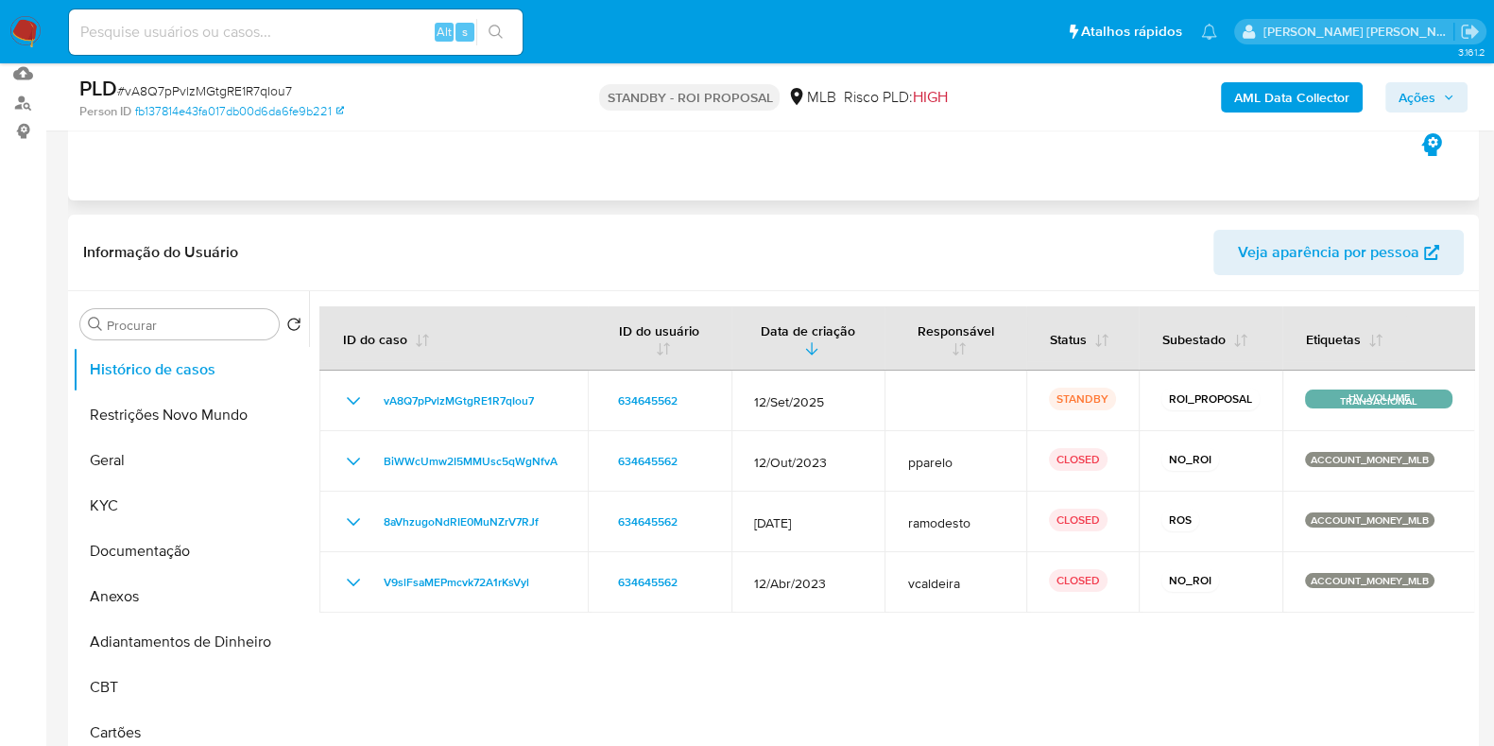
scroll to position [235, 0]
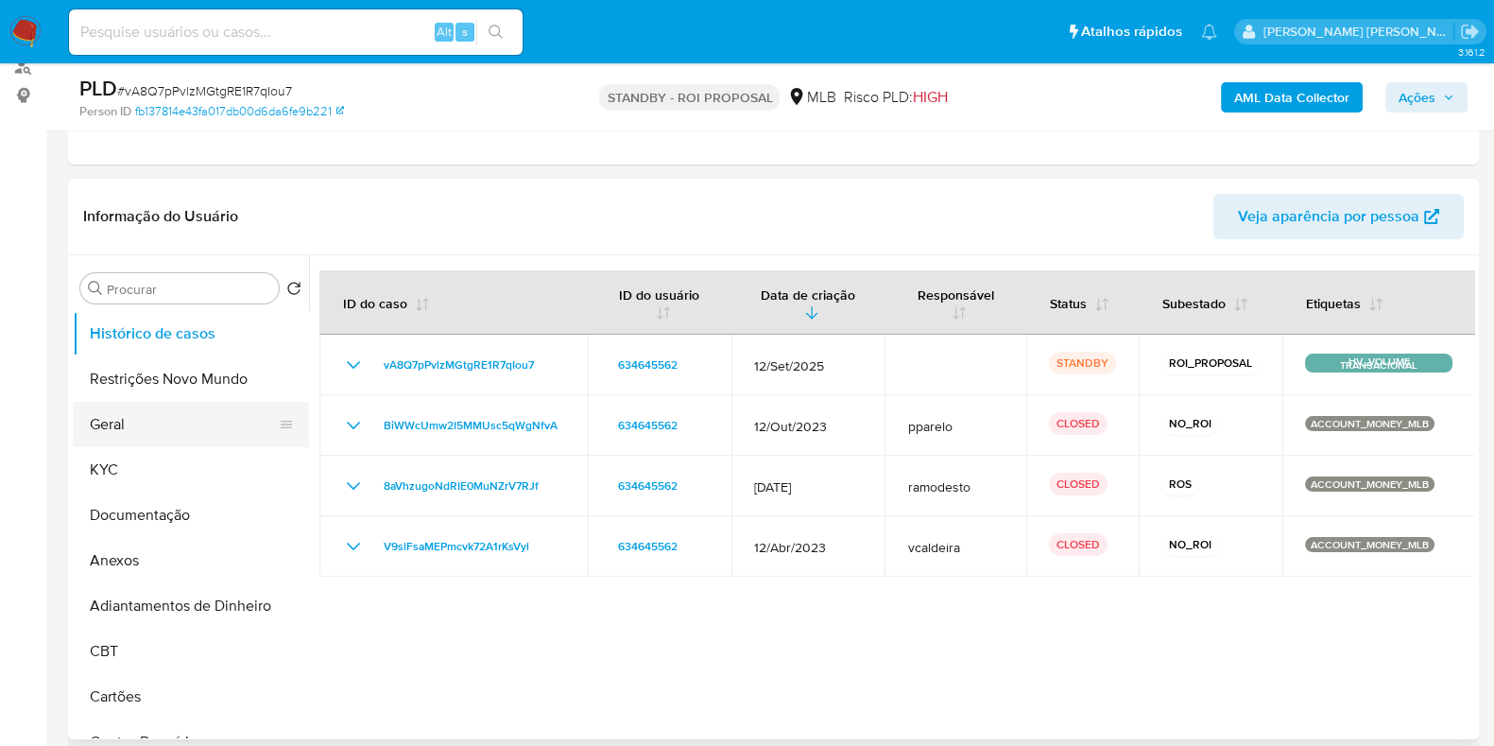
click at [163, 415] on button "Geral" at bounding box center [183, 424] width 221 height 45
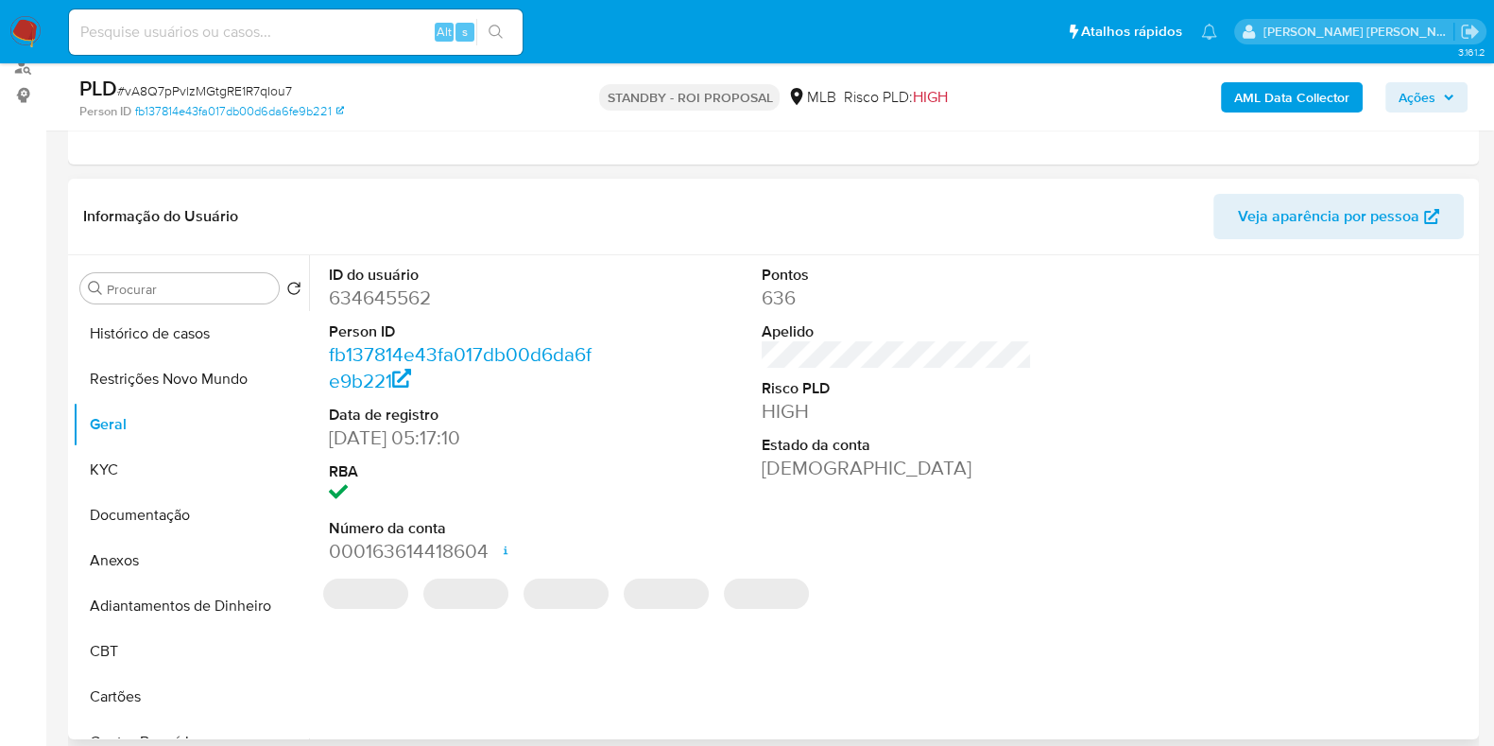
click at [405, 298] on dd "634645562" at bounding box center [464, 298] width 270 height 26
copy dd "634645562"
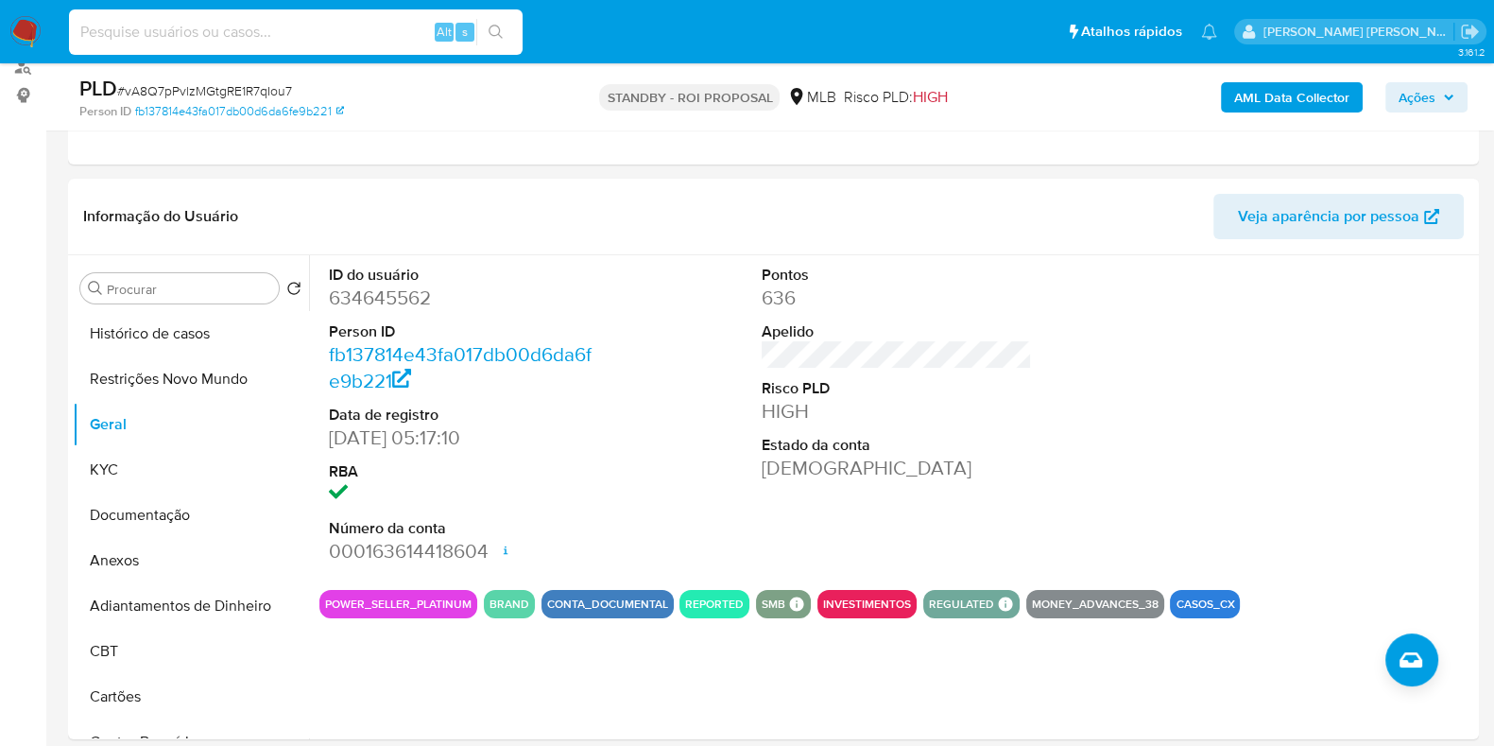
click at [232, 33] on input at bounding box center [296, 32] width 454 height 25
paste input "707478967"
type input "707478967"
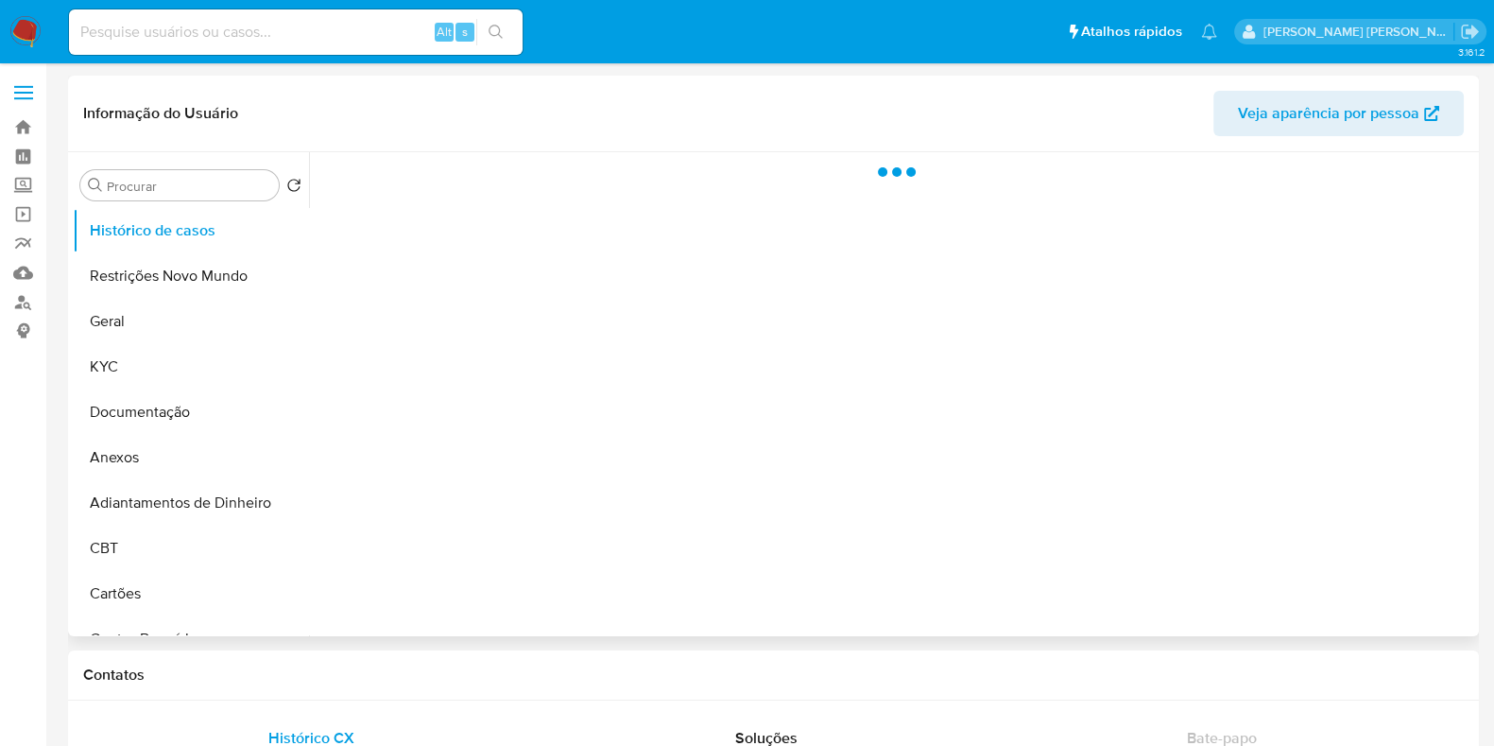
select select "10"
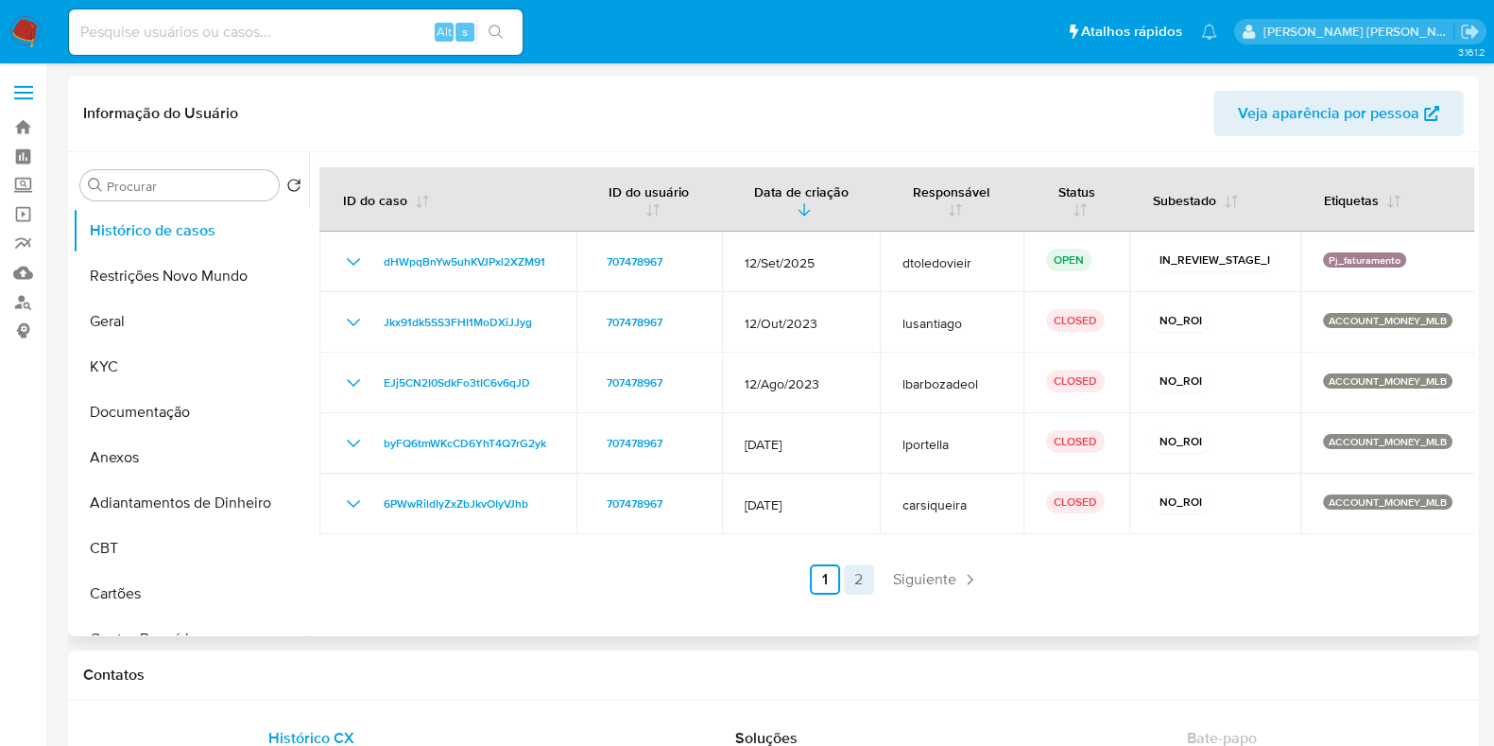
click at [863, 591] on link "2" at bounding box center [859, 579] width 30 height 30
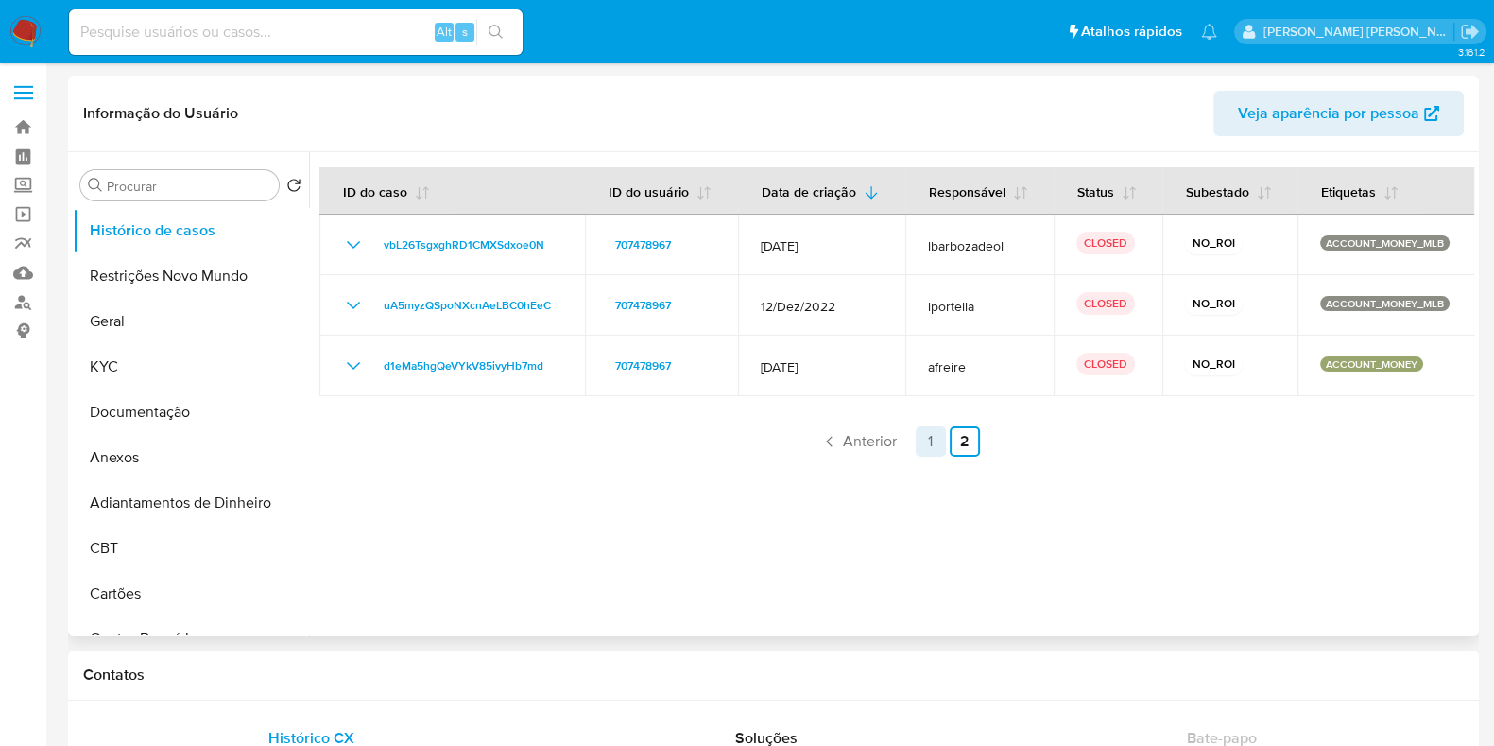
click at [932, 447] on link "1" at bounding box center [931, 441] width 30 height 30
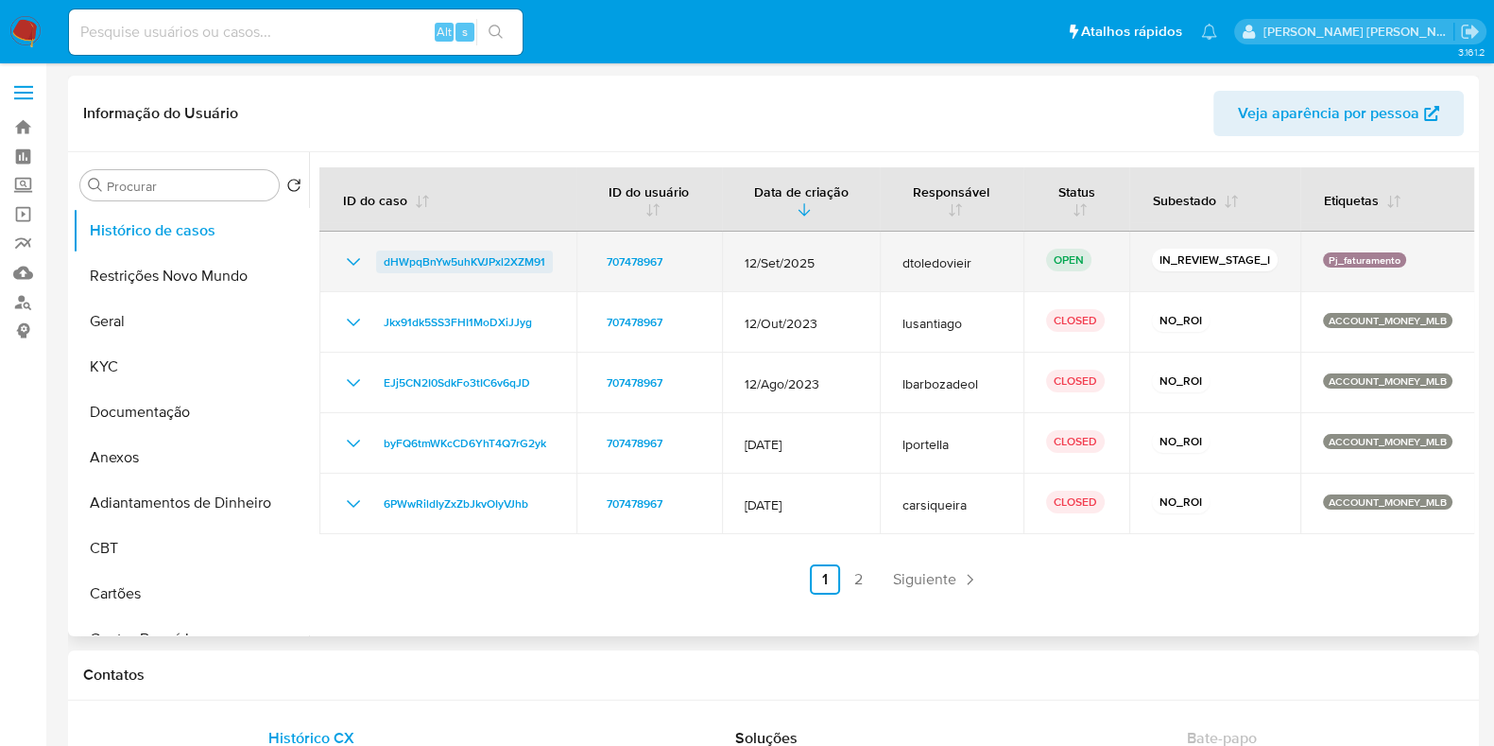
click at [481, 262] on span "dHWpqBnYw5uhKVJPxl2XZM91" at bounding box center [465, 261] width 162 height 23
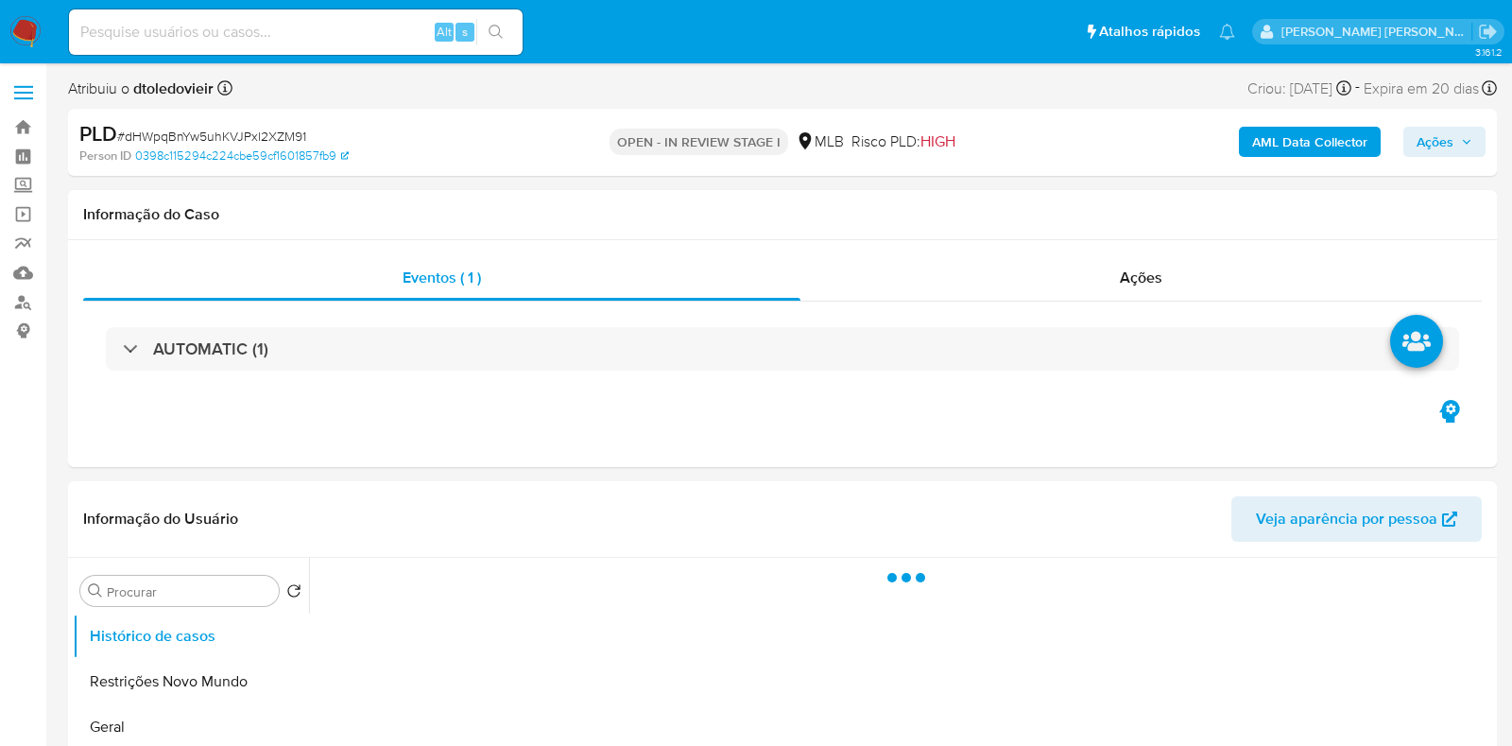
select select "10"
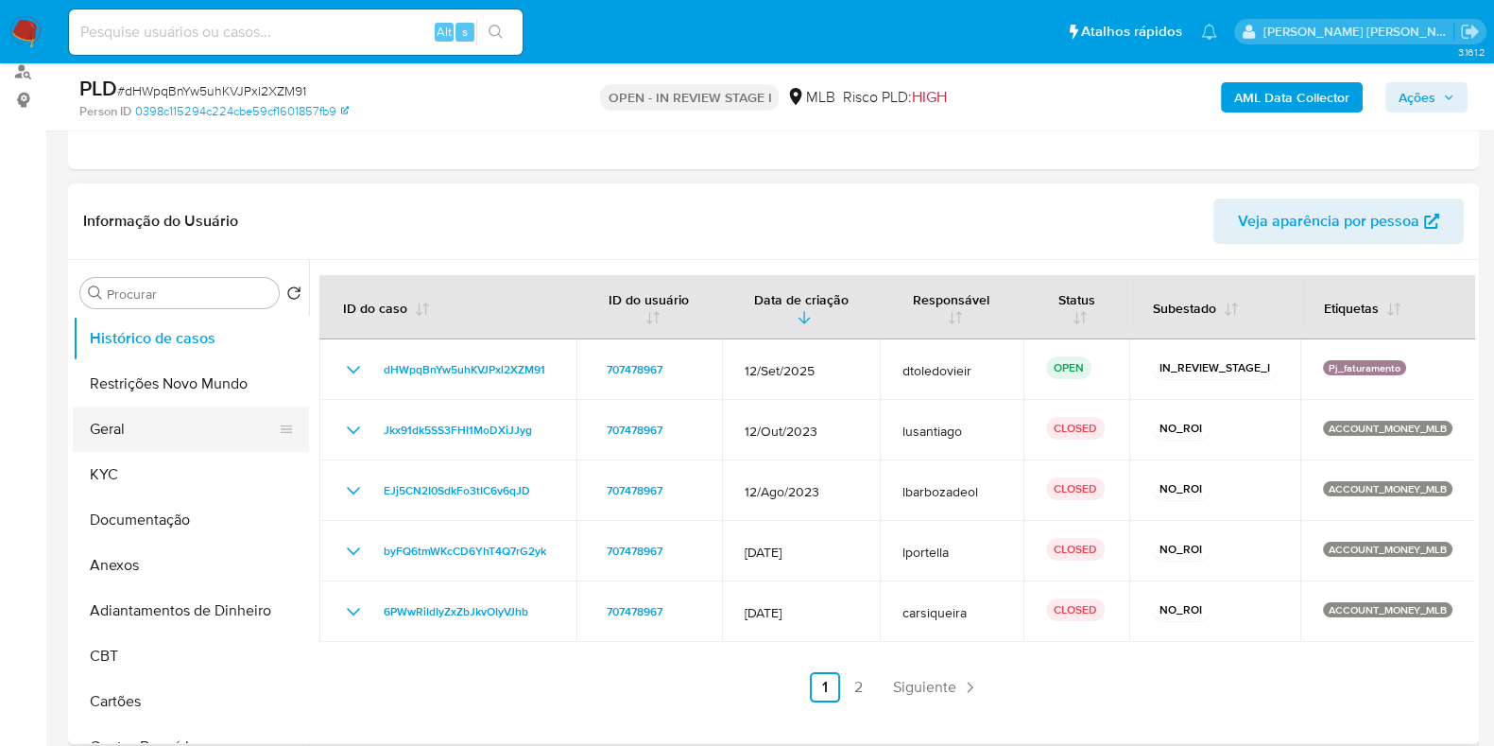
scroll to position [235, 0]
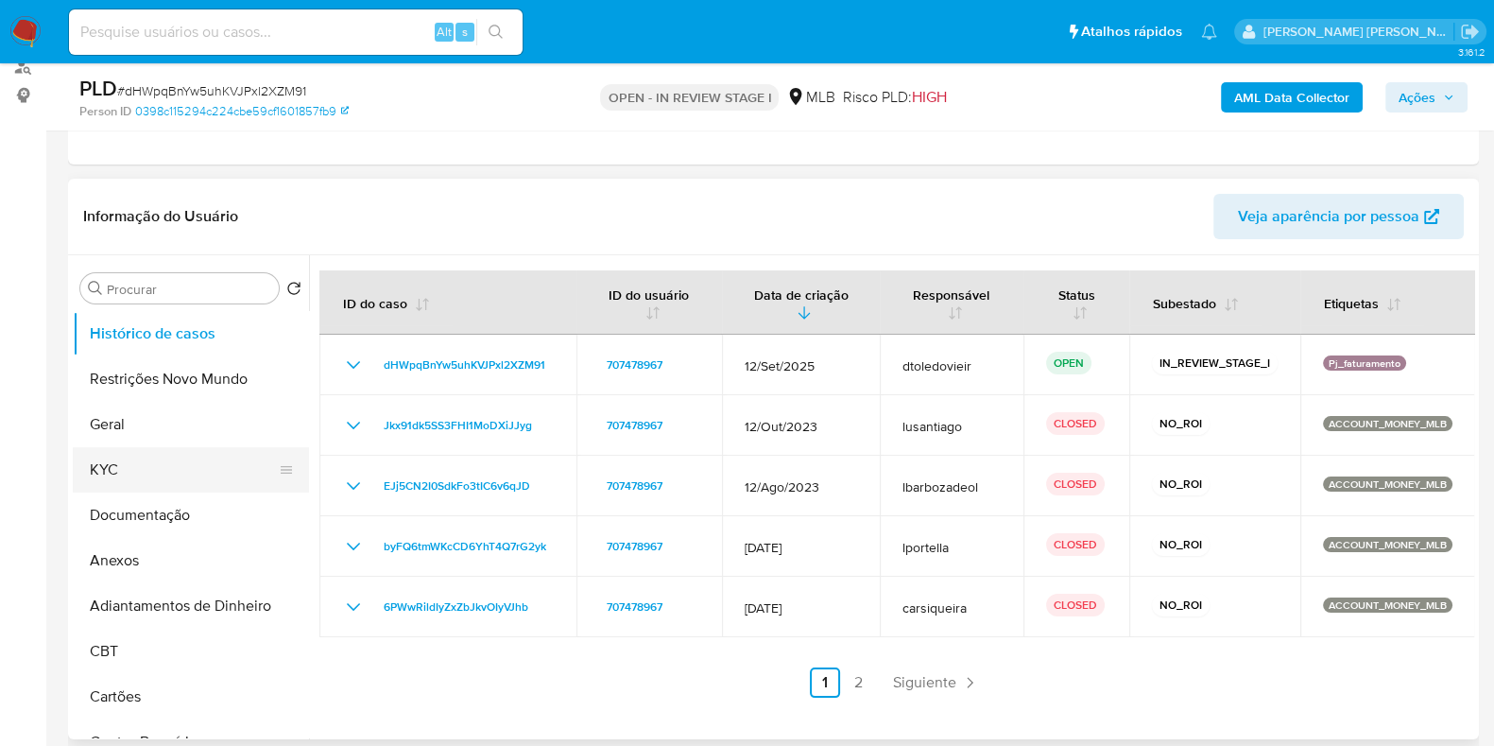
click at [156, 472] on button "KYC" at bounding box center [183, 469] width 221 height 45
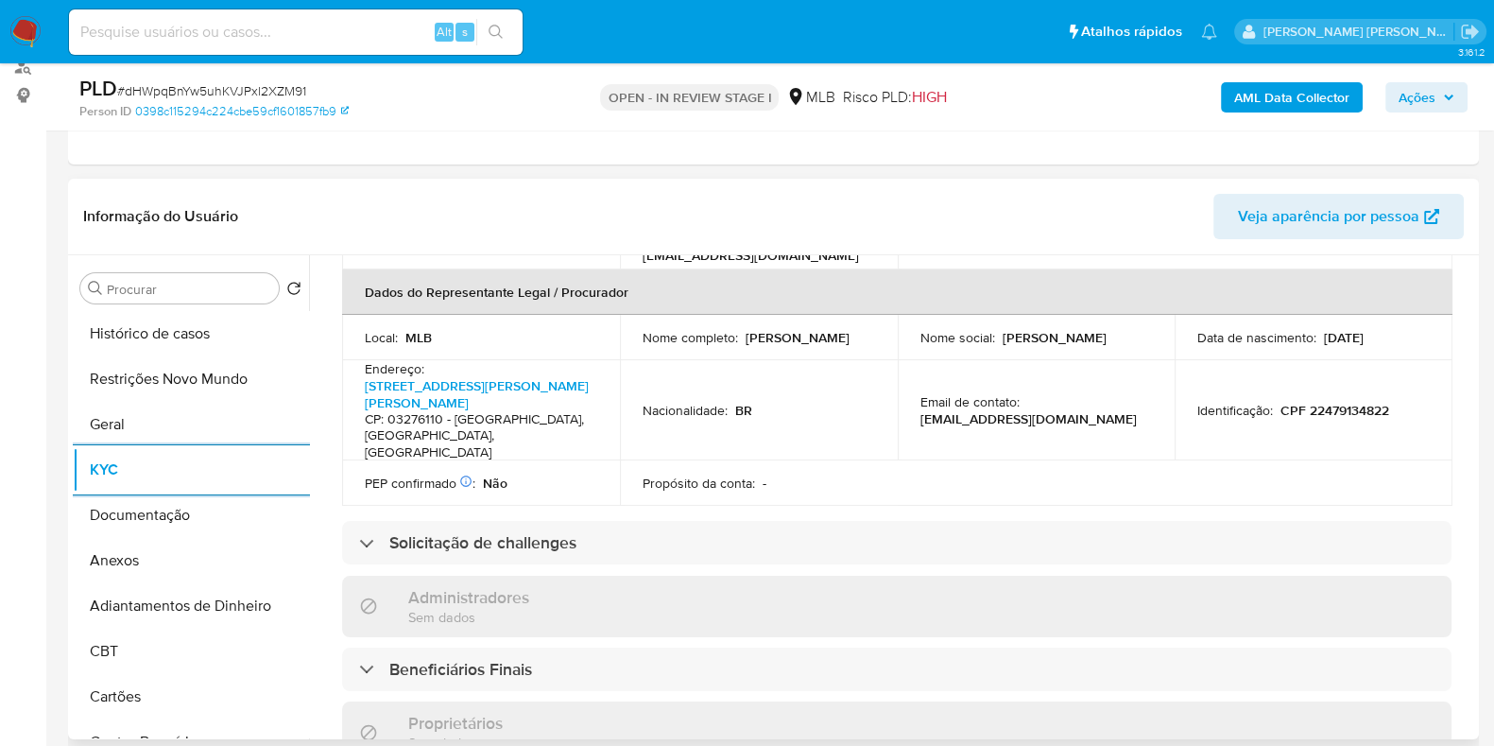
scroll to position [591, 0]
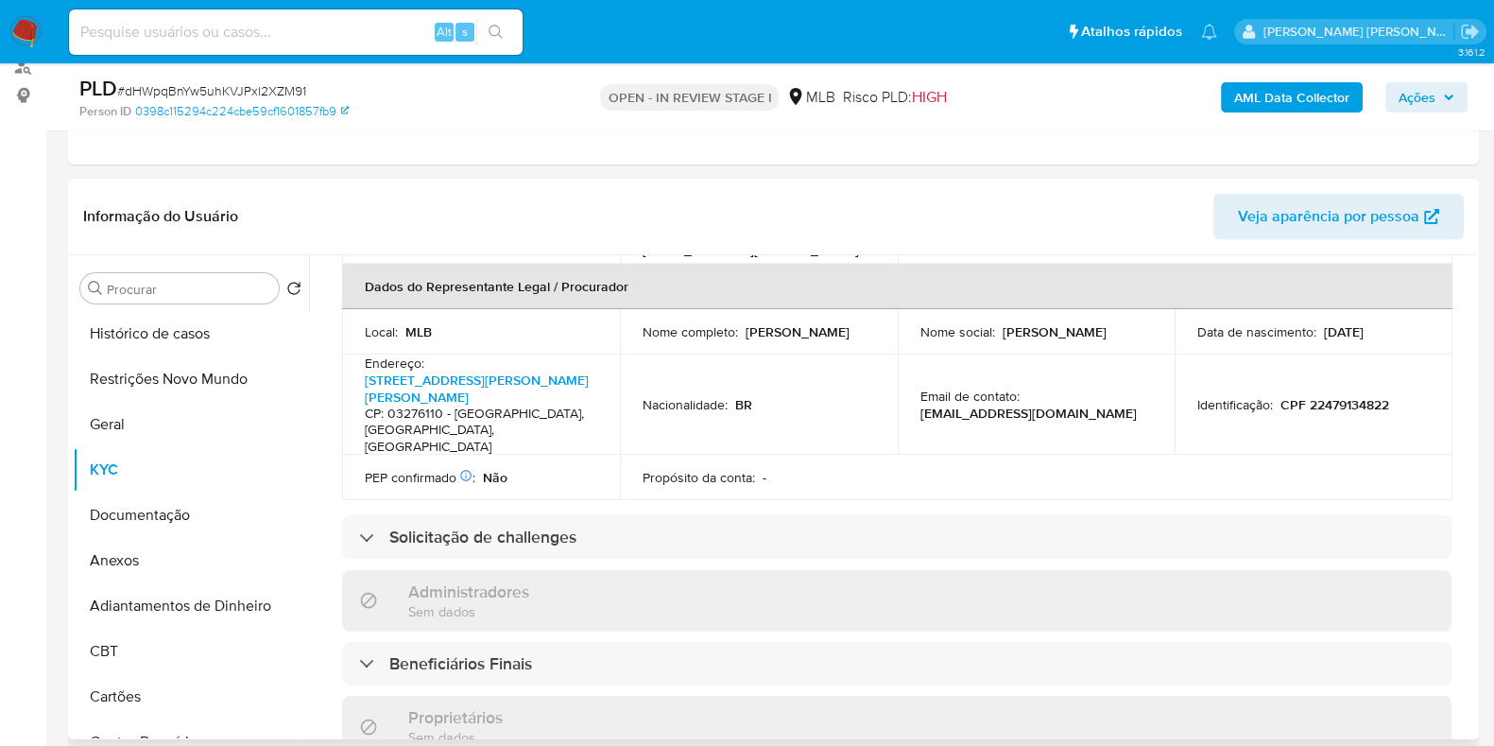
drag, startPoint x: 773, startPoint y: 311, endPoint x: 622, endPoint y: 305, distance: 151.4
click at [622, 309] on td "Nome completo : Ysan Abdouni Abbas" at bounding box center [759, 331] width 278 height 45
copy p "Ysan Abdouni Abbas"
click at [1348, 396] on p "CPF 22479134822" at bounding box center [1335, 404] width 109 height 17
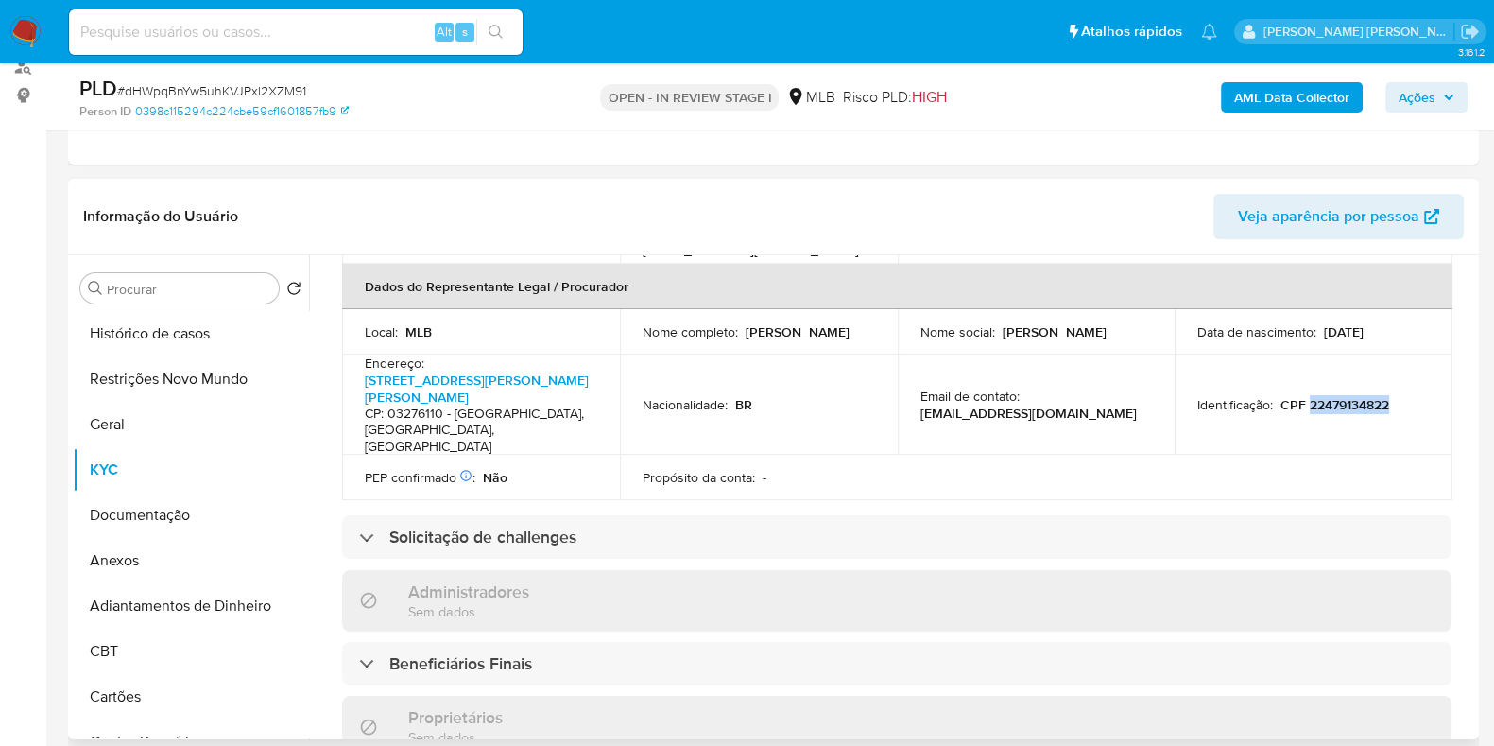
copy p "22479134822"
drag, startPoint x: 120, startPoint y: 511, endPoint x: 136, endPoint y: 504, distance: 17.8
click at [120, 511] on button "Documentação" at bounding box center [183, 514] width 221 height 45
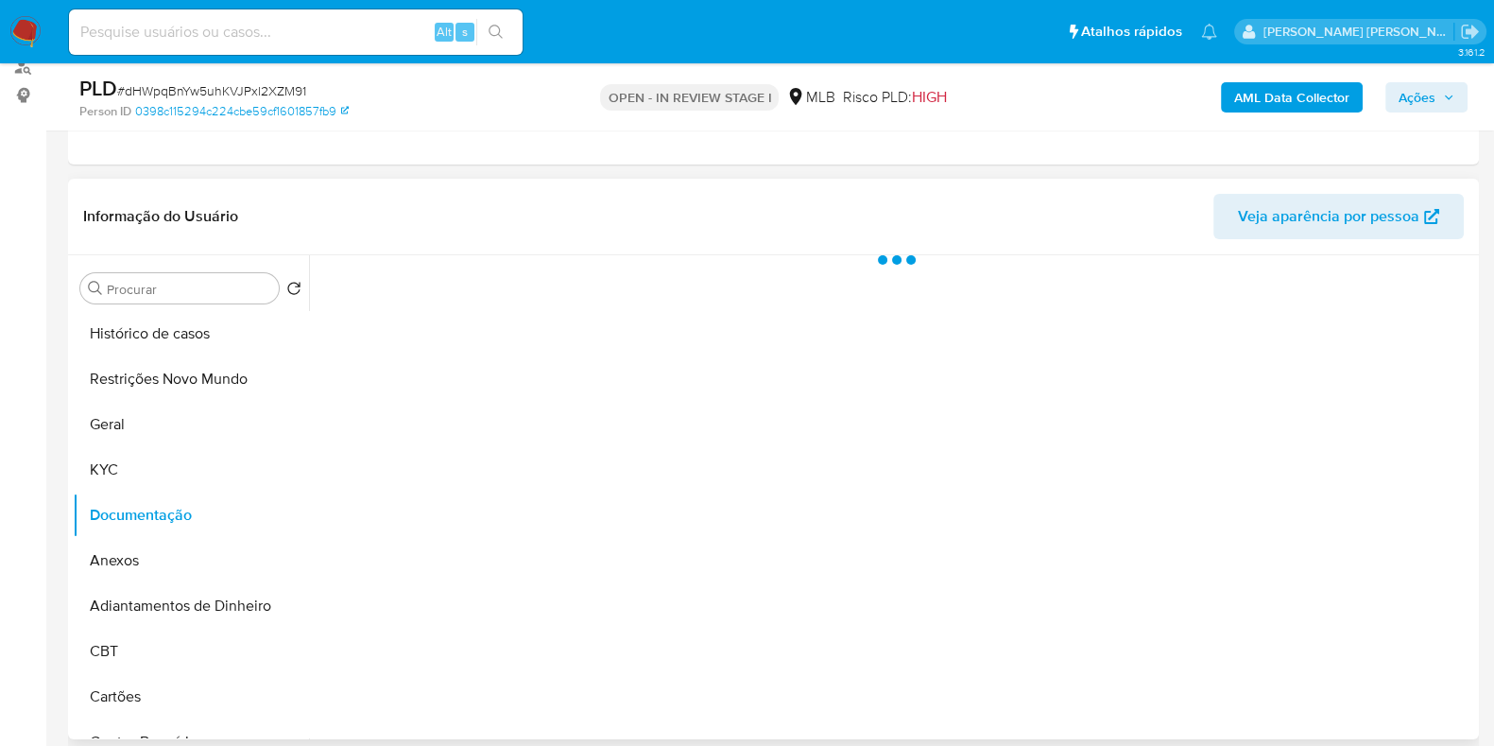
scroll to position [0, 0]
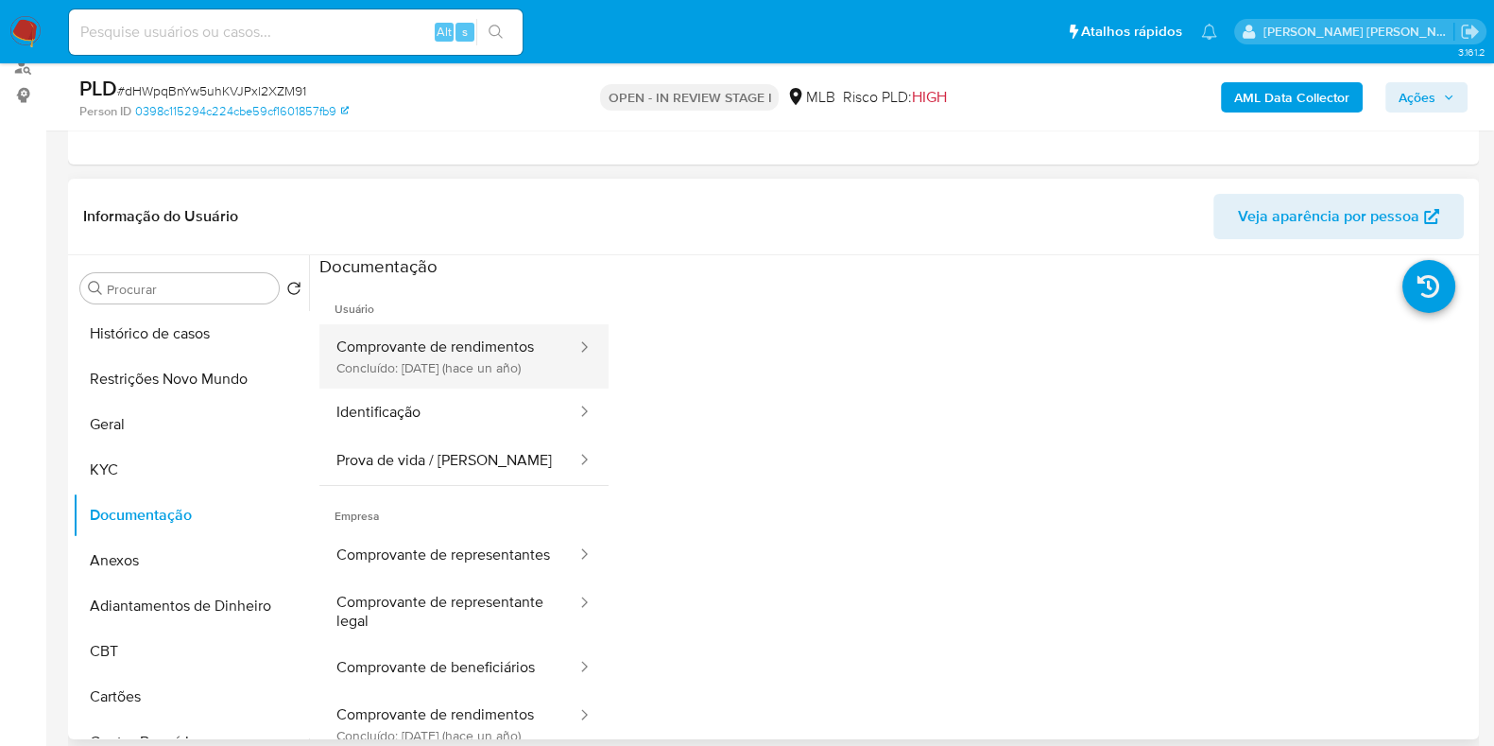
click at [458, 343] on button "Comprovante de rendimentos Concluído: 04/07/2024 (hace un año)" at bounding box center [449, 356] width 259 height 64
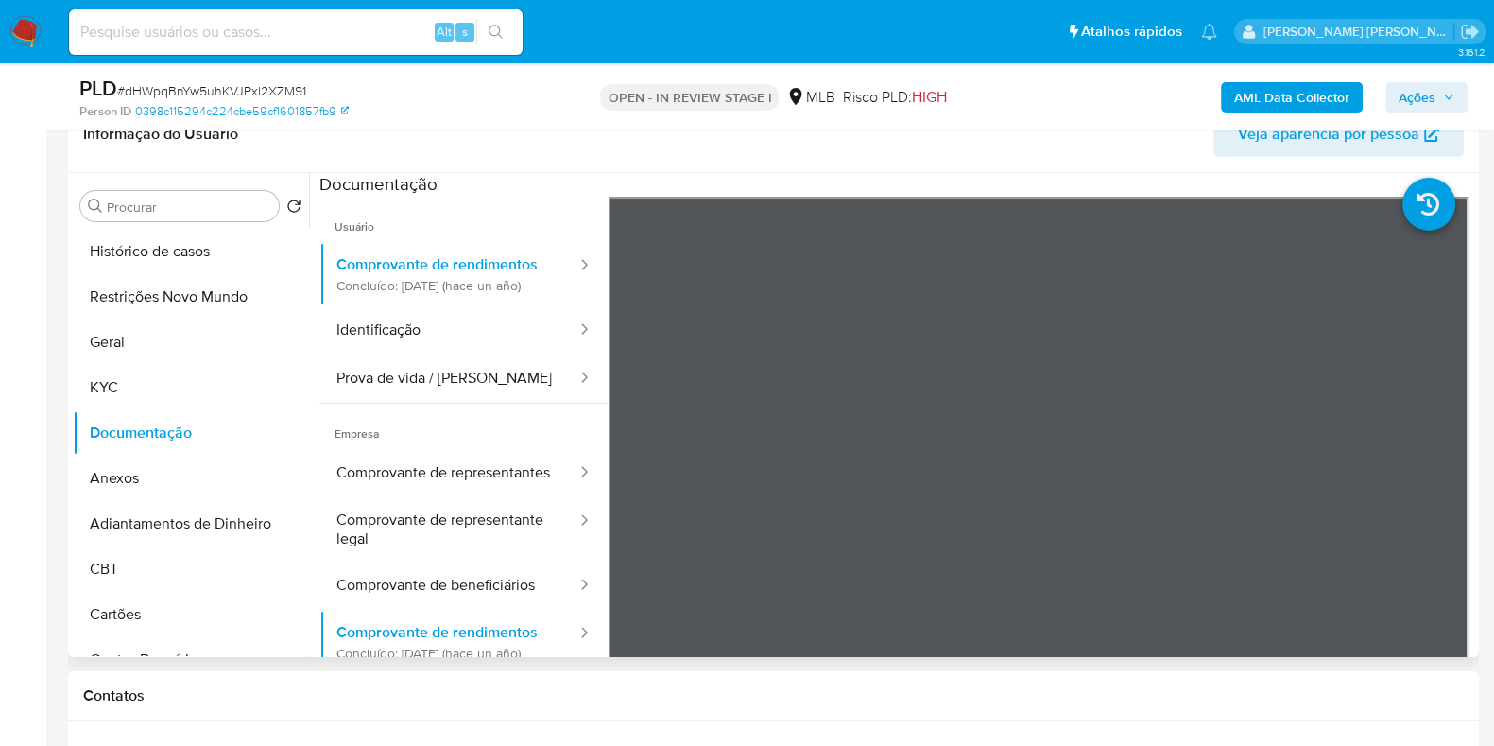
scroll to position [354, 0]
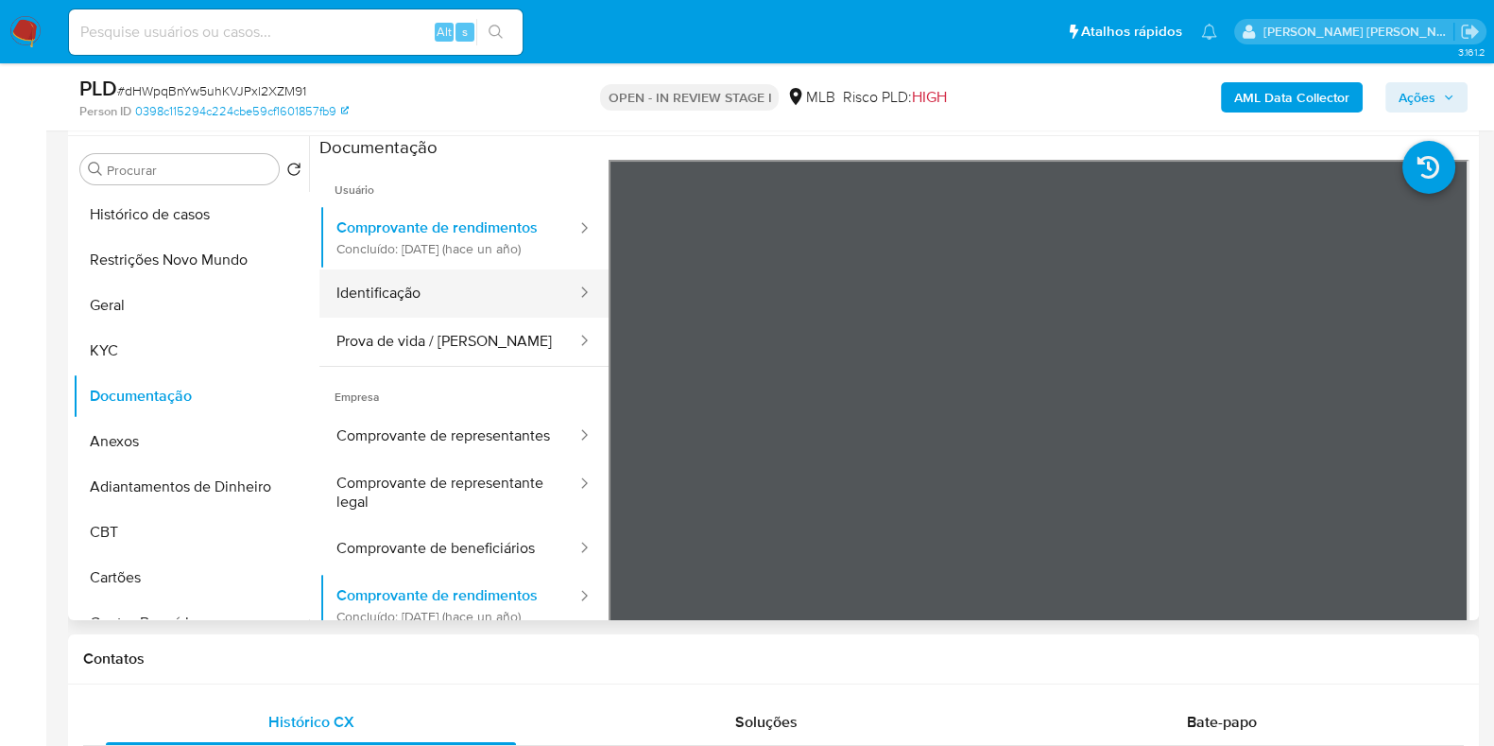
click at [465, 311] on button "Identificação" at bounding box center [449, 293] width 259 height 48
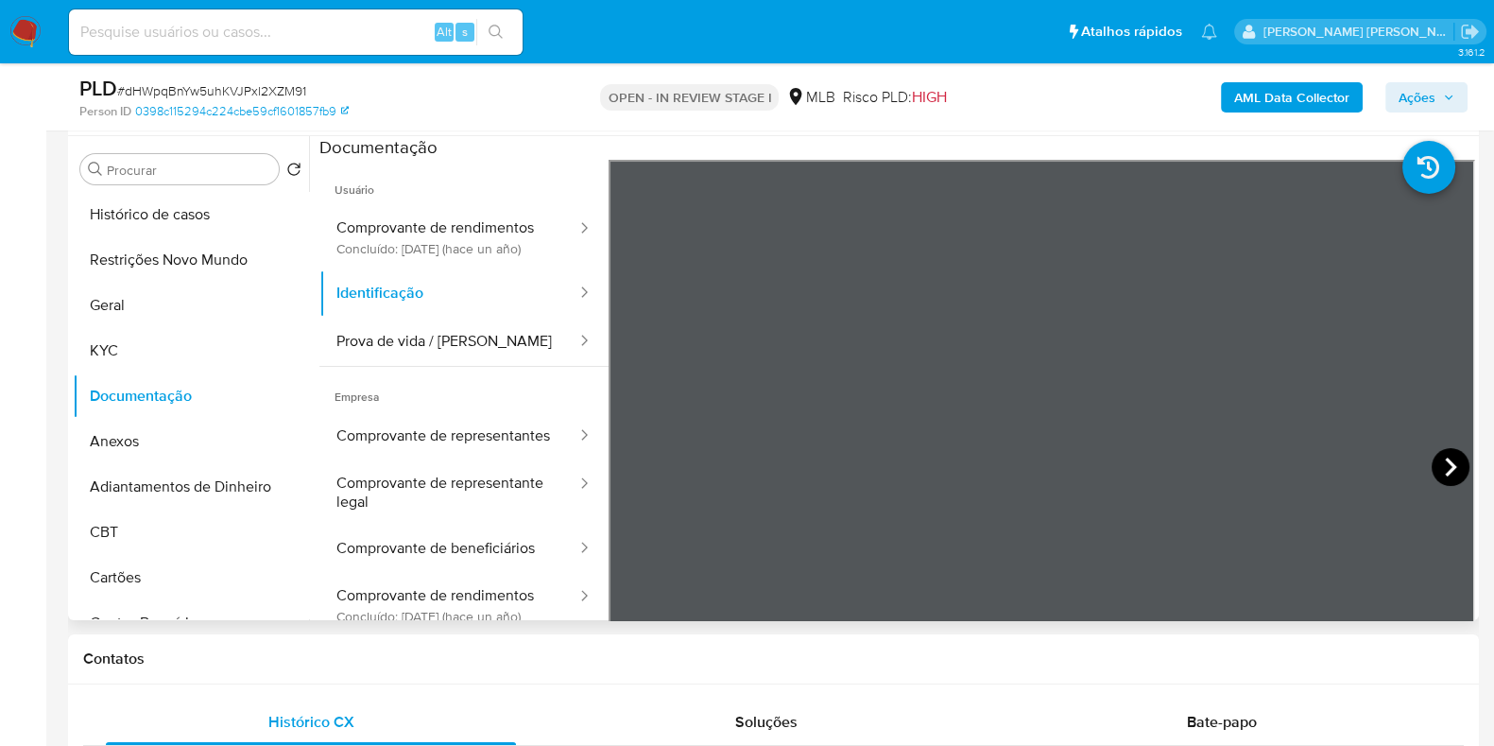
click at [1439, 458] on icon at bounding box center [1451, 467] width 38 height 38
click at [627, 458] on icon at bounding box center [632, 467] width 38 height 38
click at [1417, 92] on span "Ações" at bounding box center [1417, 97] width 37 height 30
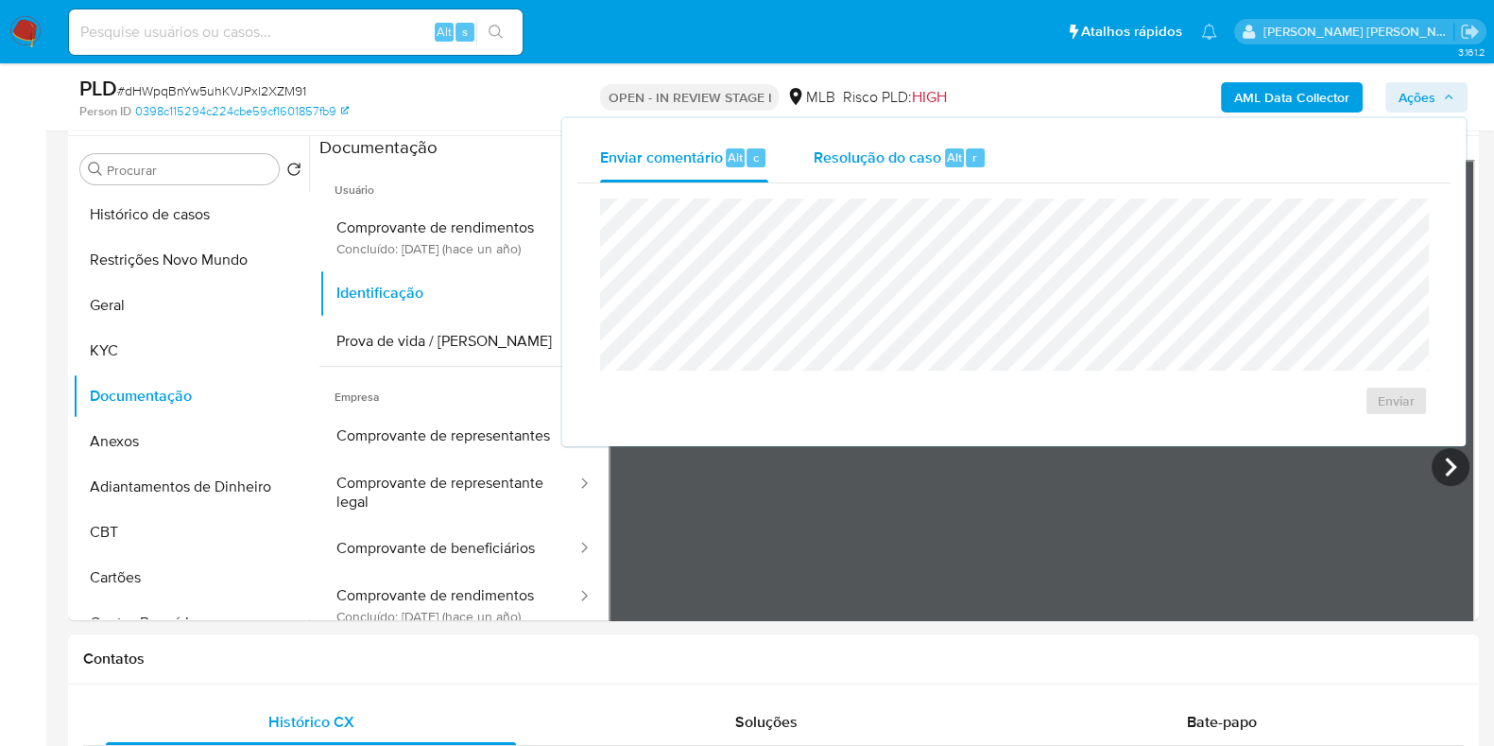
click at [855, 158] on span "Resolução do caso" at bounding box center [878, 157] width 128 height 22
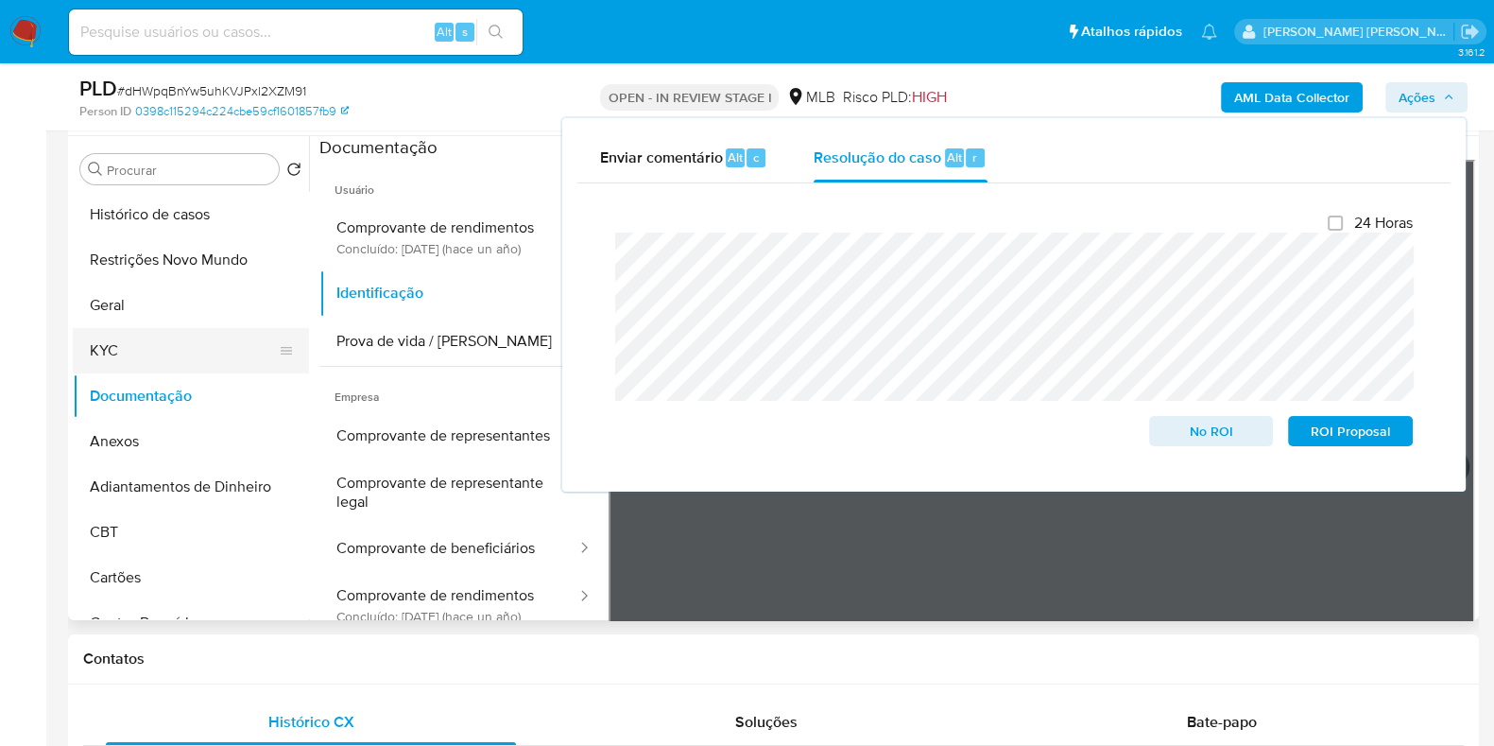
click at [200, 341] on button "KYC" at bounding box center [183, 350] width 221 height 45
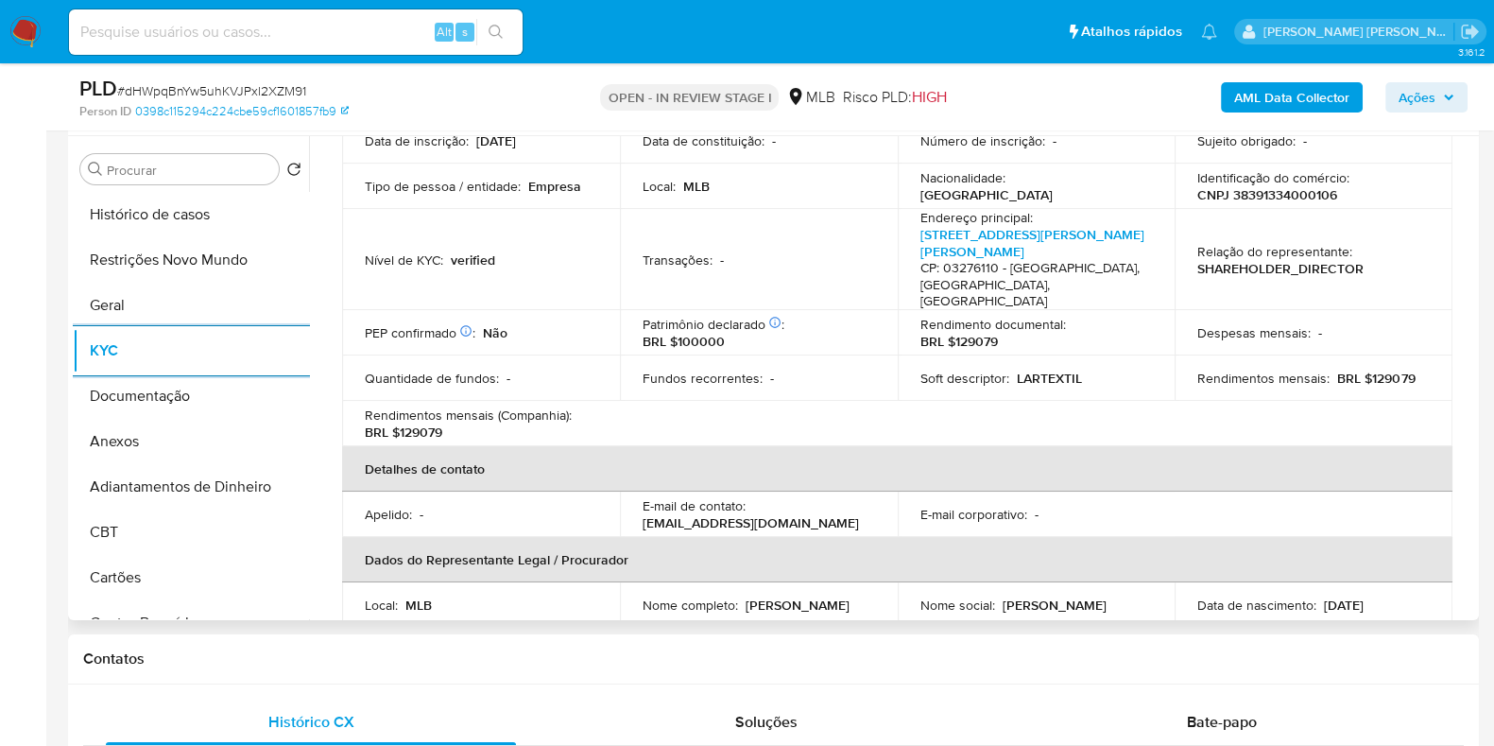
scroll to position [68, 0]
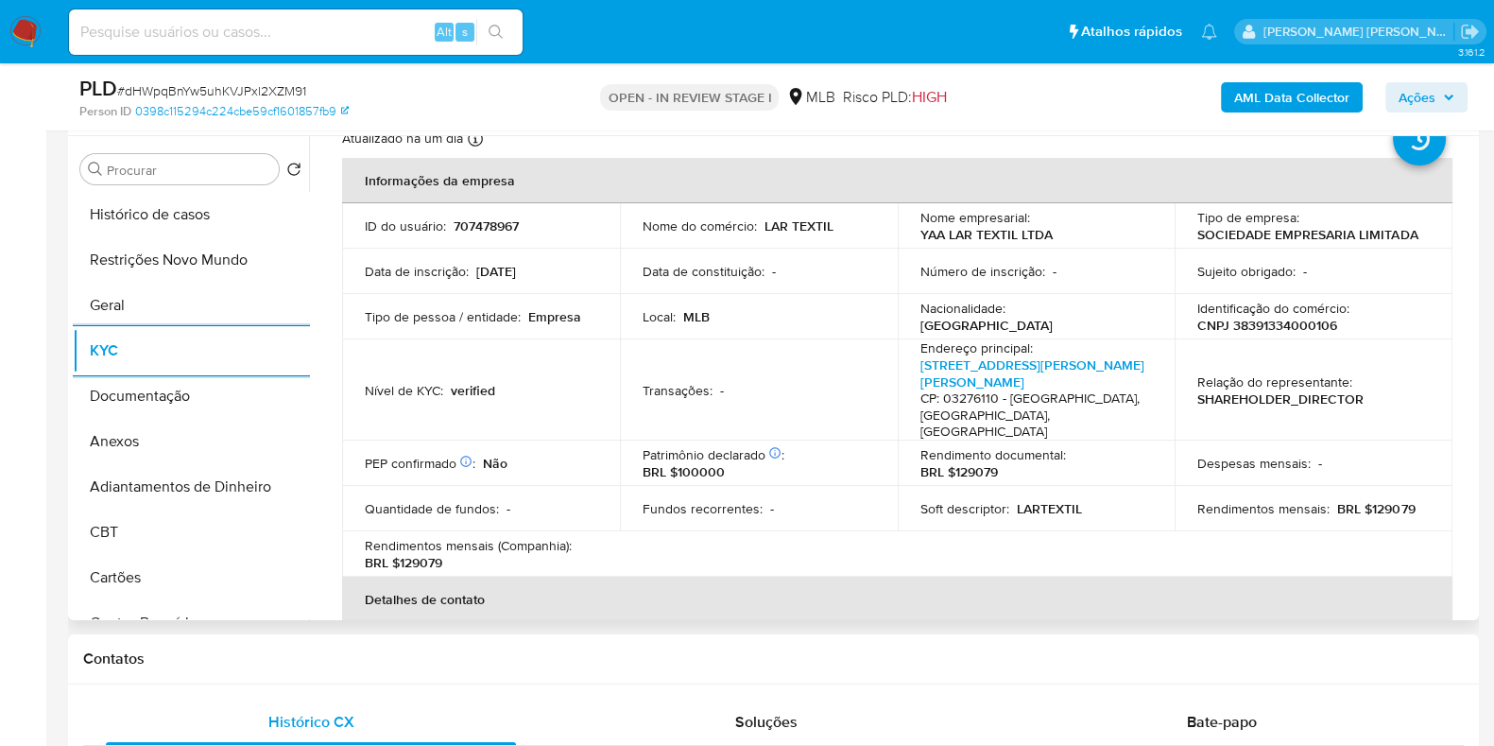
click at [1257, 330] on p "CNPJ 38391334000106" at bounding box center [1268, 325] width 140 height 17
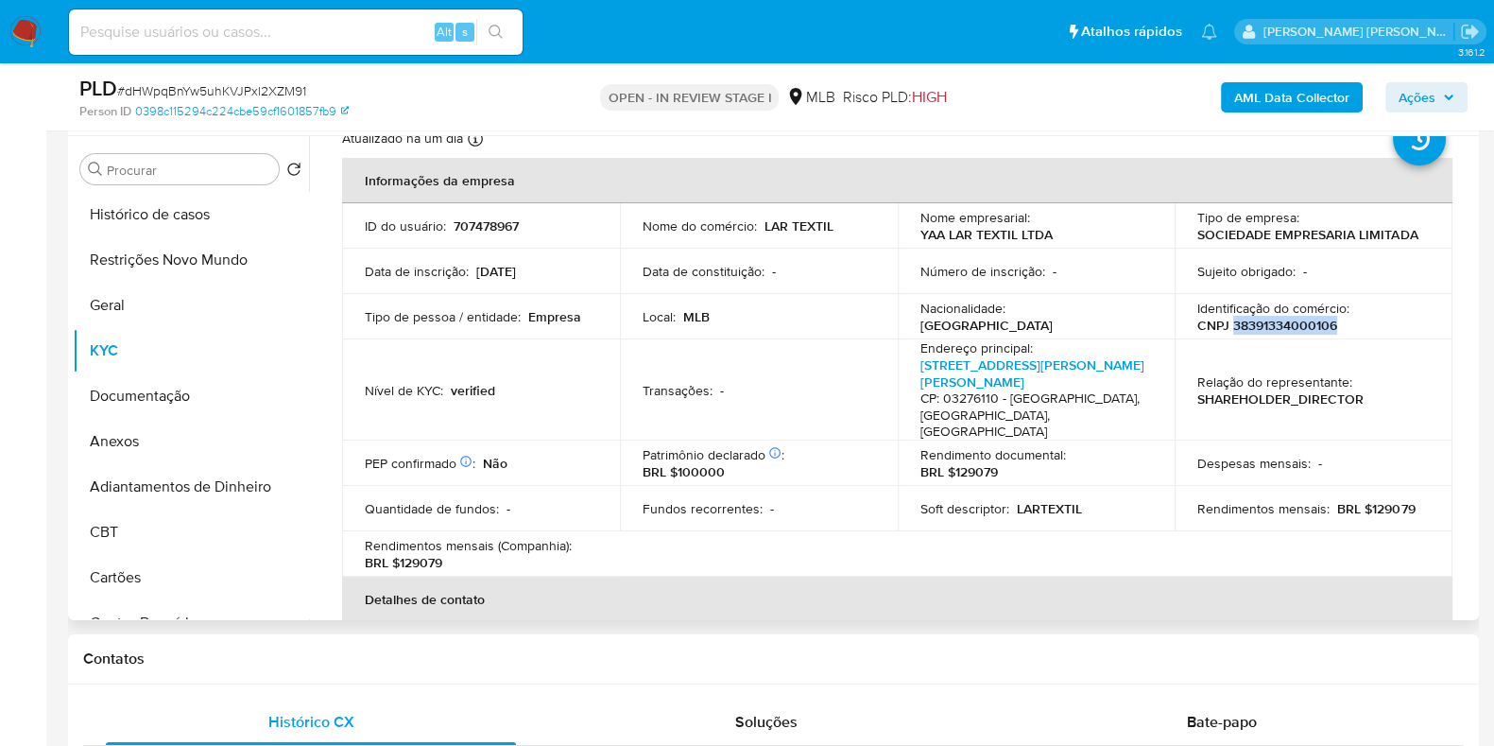
click at [1257, 330] on p "CNPJ 38391334000106" at bounding box center [1268, 325] width 140 height 17
copy p "38391334000106"
click at [188, 259] on button "Restrições Novo Mundo" at bounding box center [183, 259] width 221 height 45
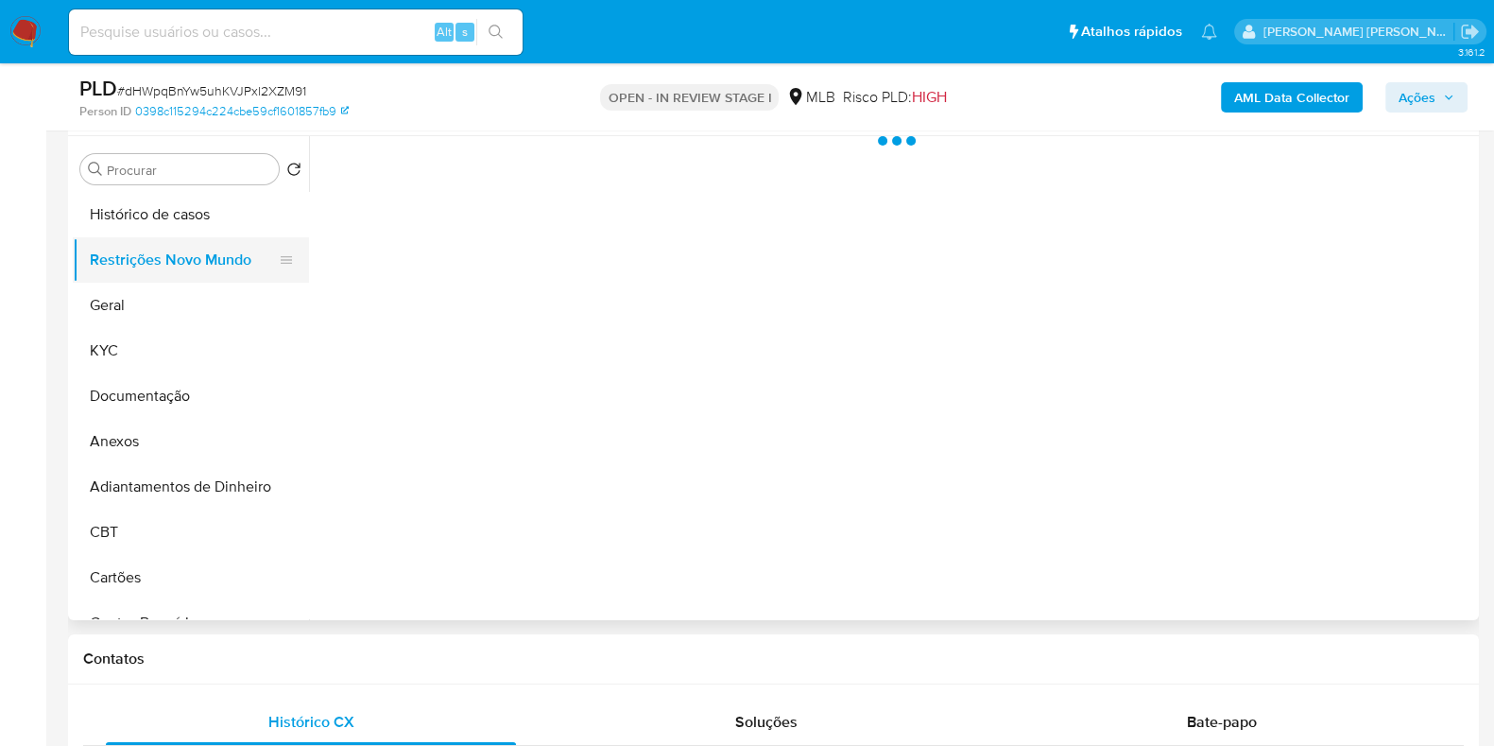
scroll to position [0, 0]
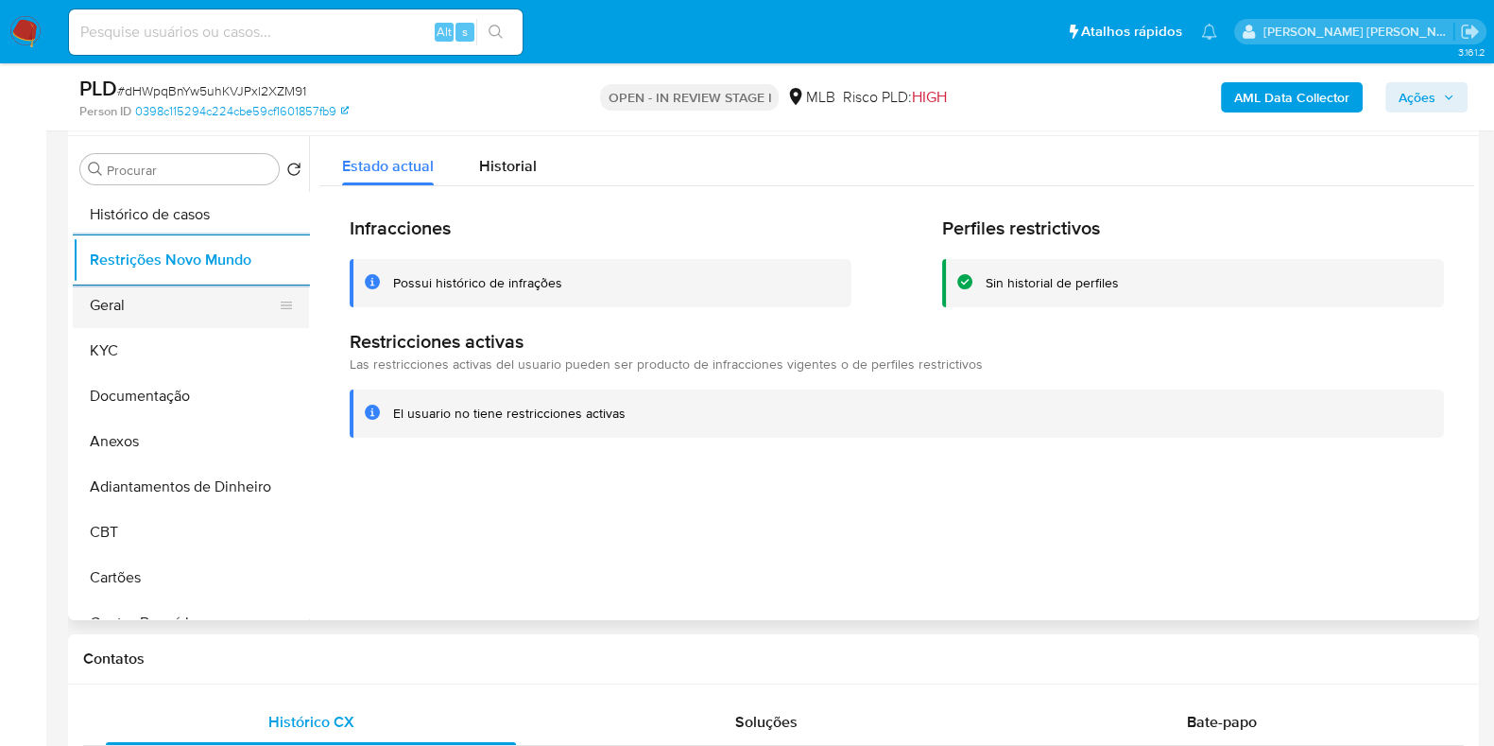
click at [123, 296] on button "Geral" at bounding box center [183, 305] width 221 height 45
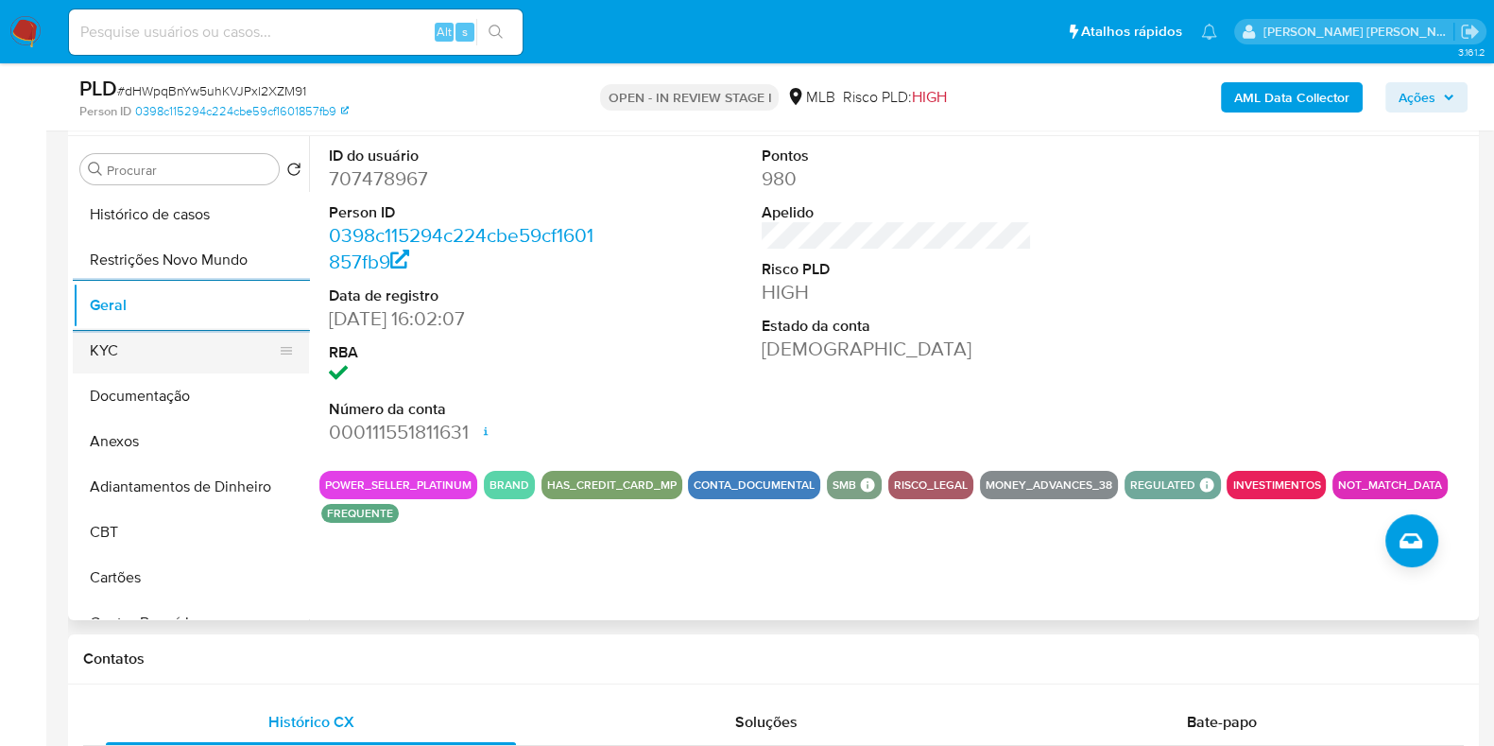
click at [142, 357] on button "KYC" at bounding box center [183, 350] width 221 height 45
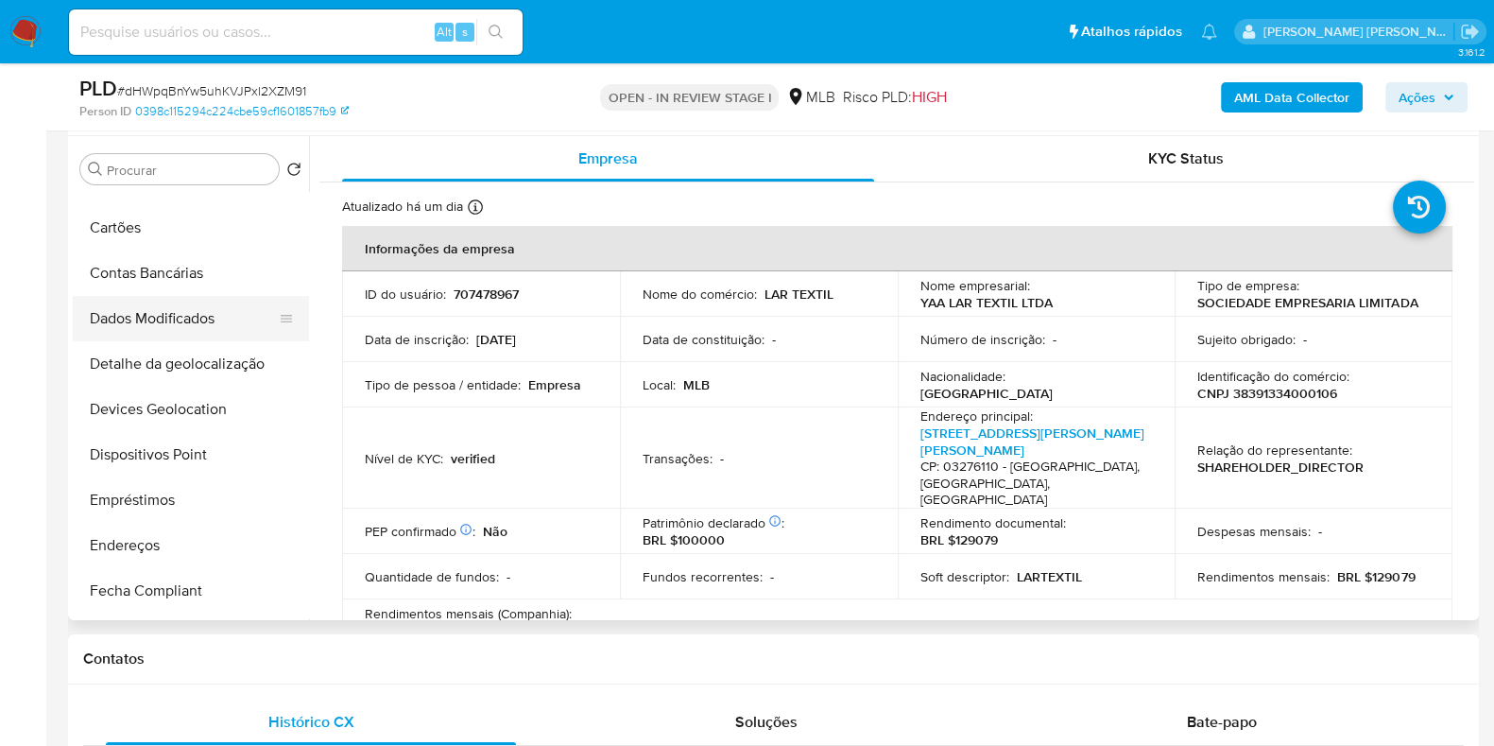
scroll to position [354, 0]
click at [149, 536] on button "Endereços" at bounding box center [183, 541] width 221 height 45
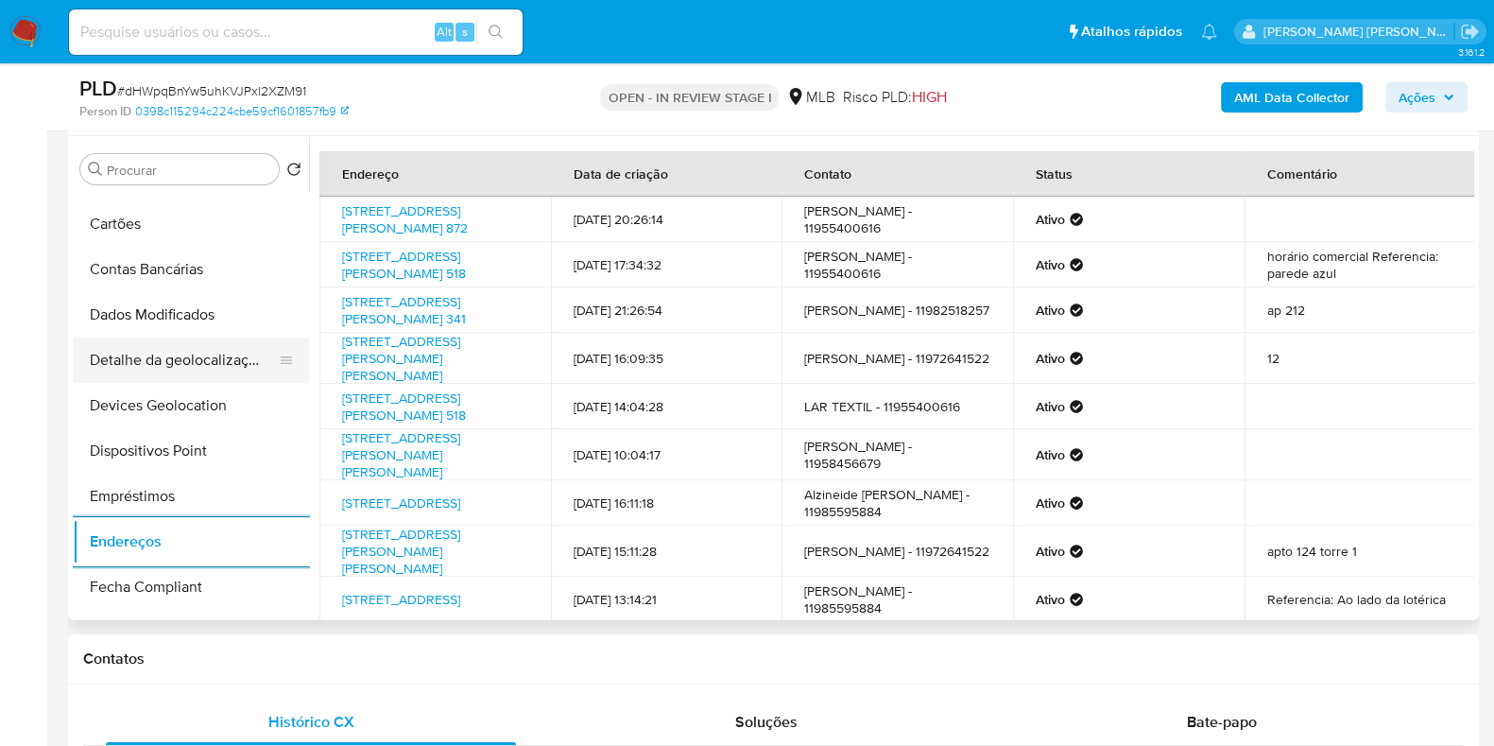
click at [160, 351] on button "Detalhe da geolocalização" at bounding box center [183, 359] width 221 height 45
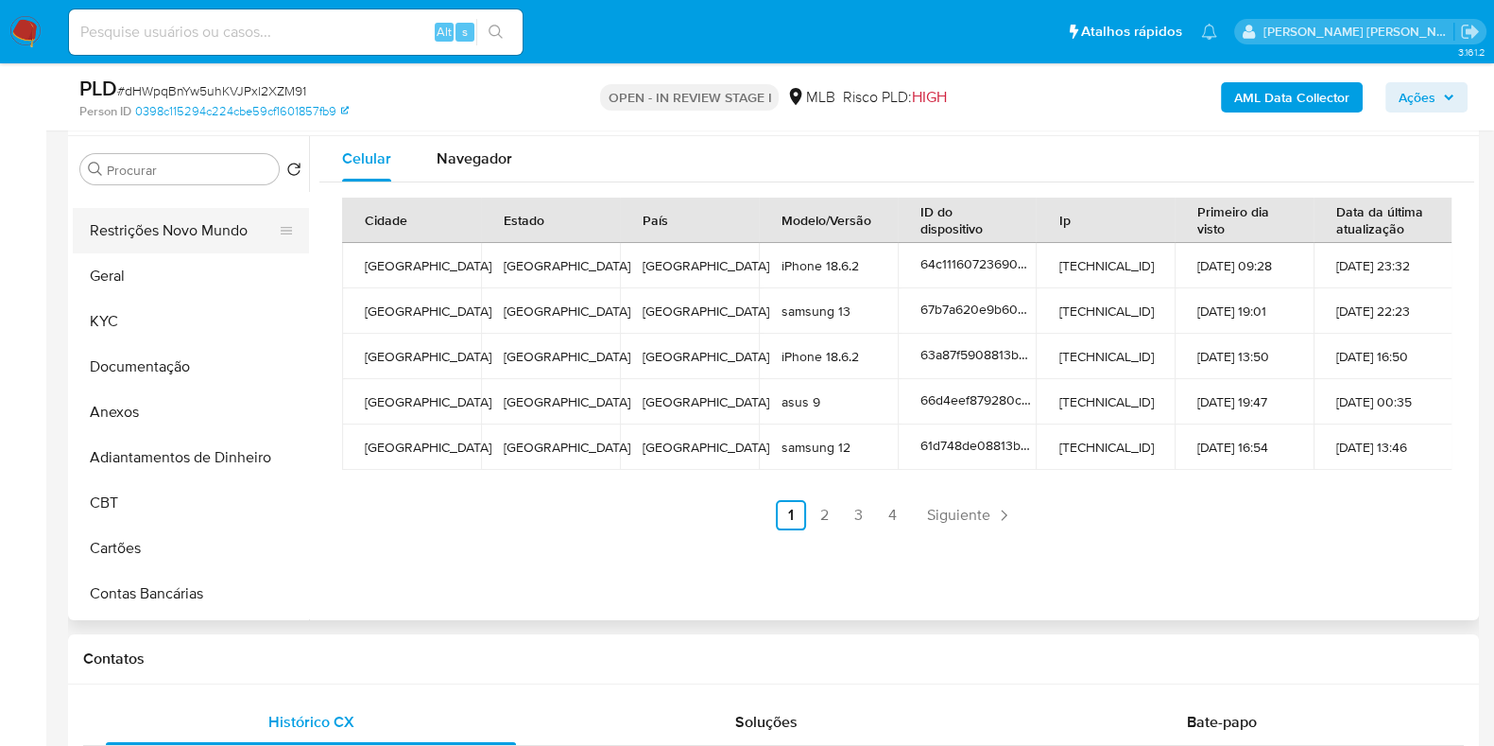
scroll to position [0, 0]
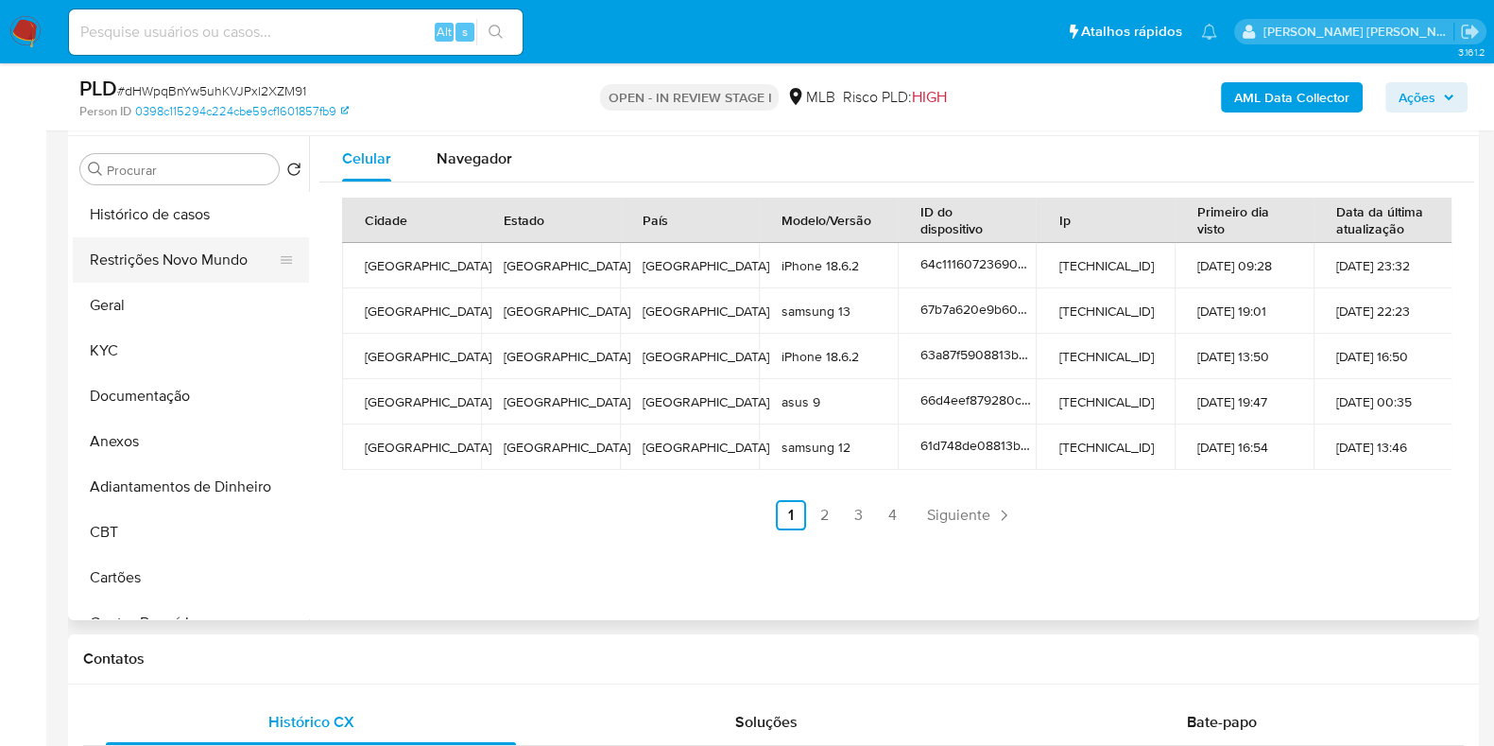
click at [221, 249] on button "Restrições Novo Mundo" at bounding box center [183, 259] width 221 height 45
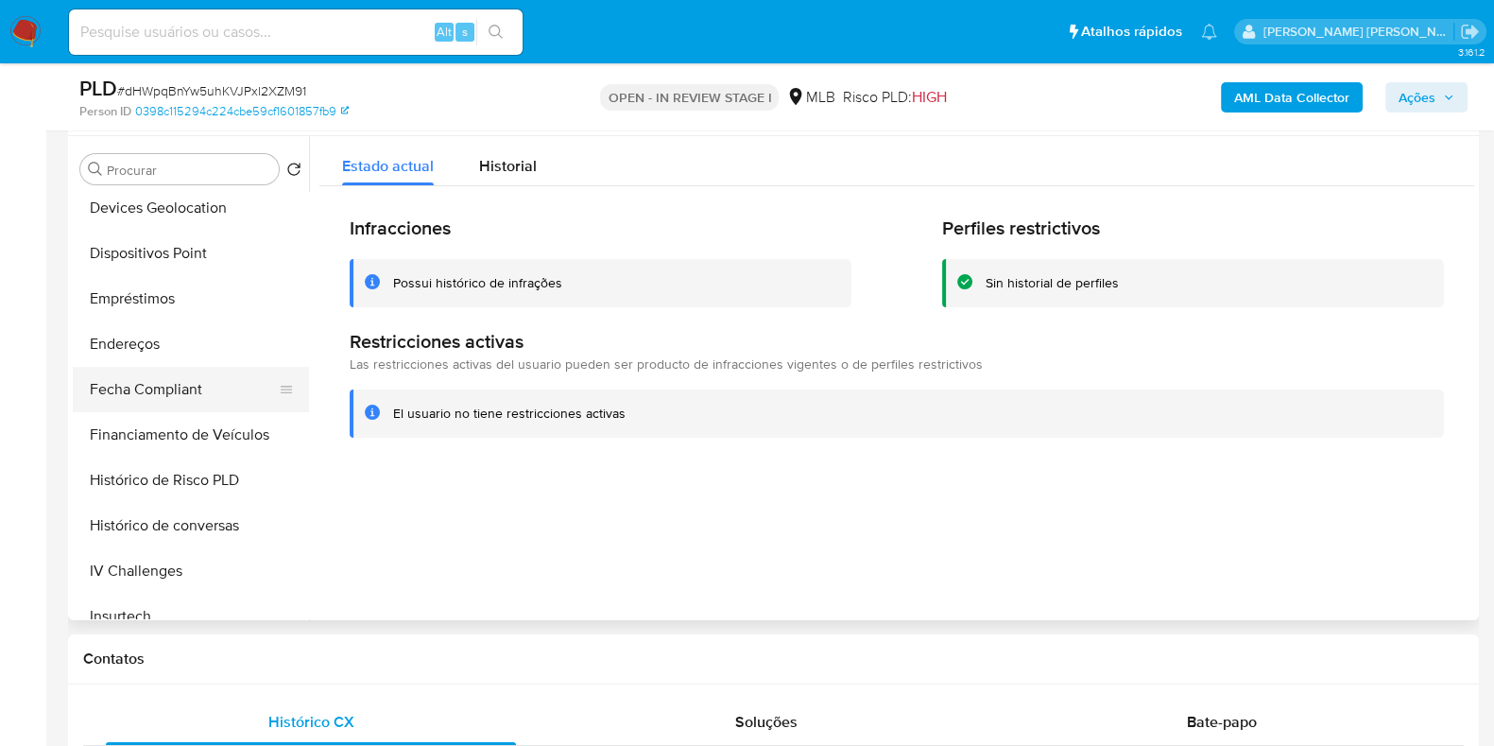
scroll to position [591, 0]
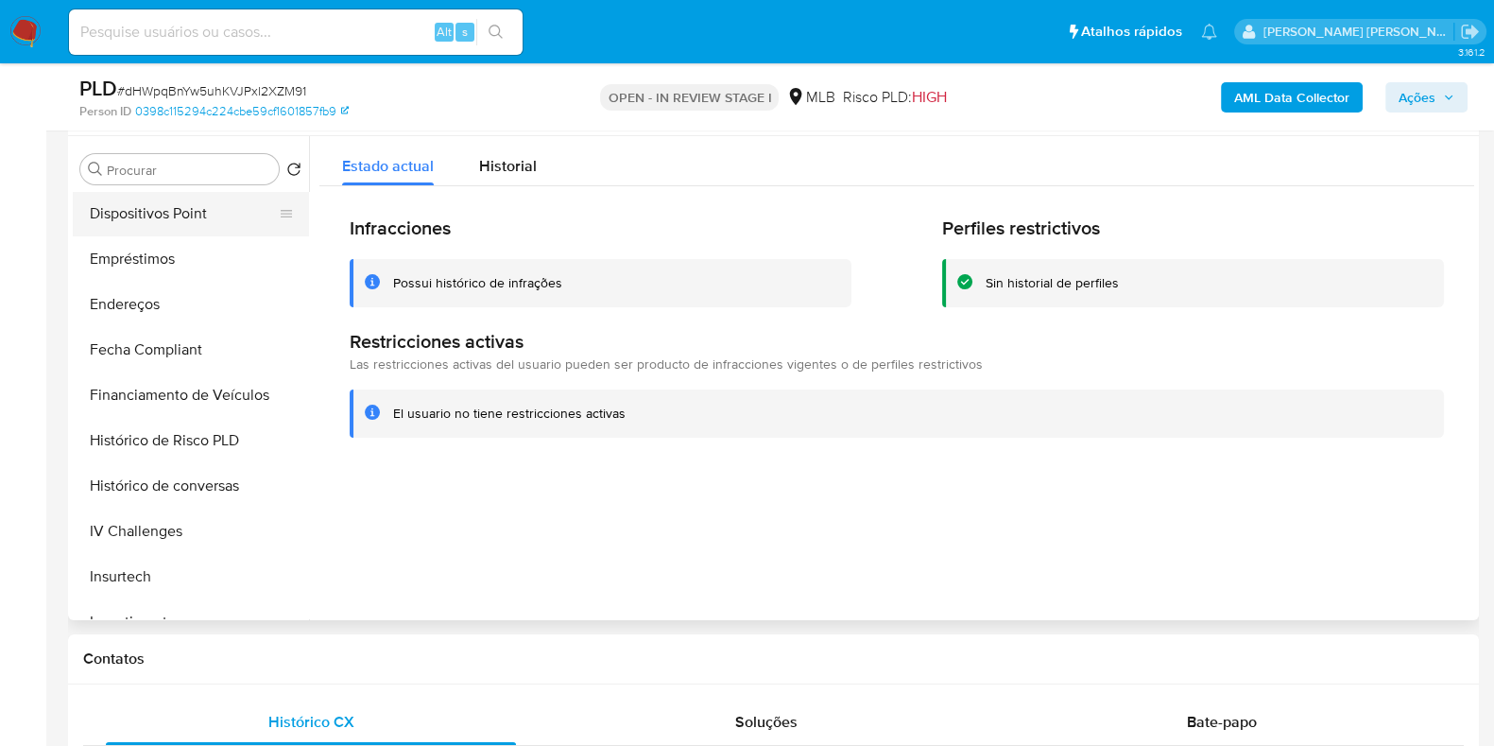
click at [186, 217] on button "Dispositivos Point" at bounding box center [183, 213] width 221 height 45
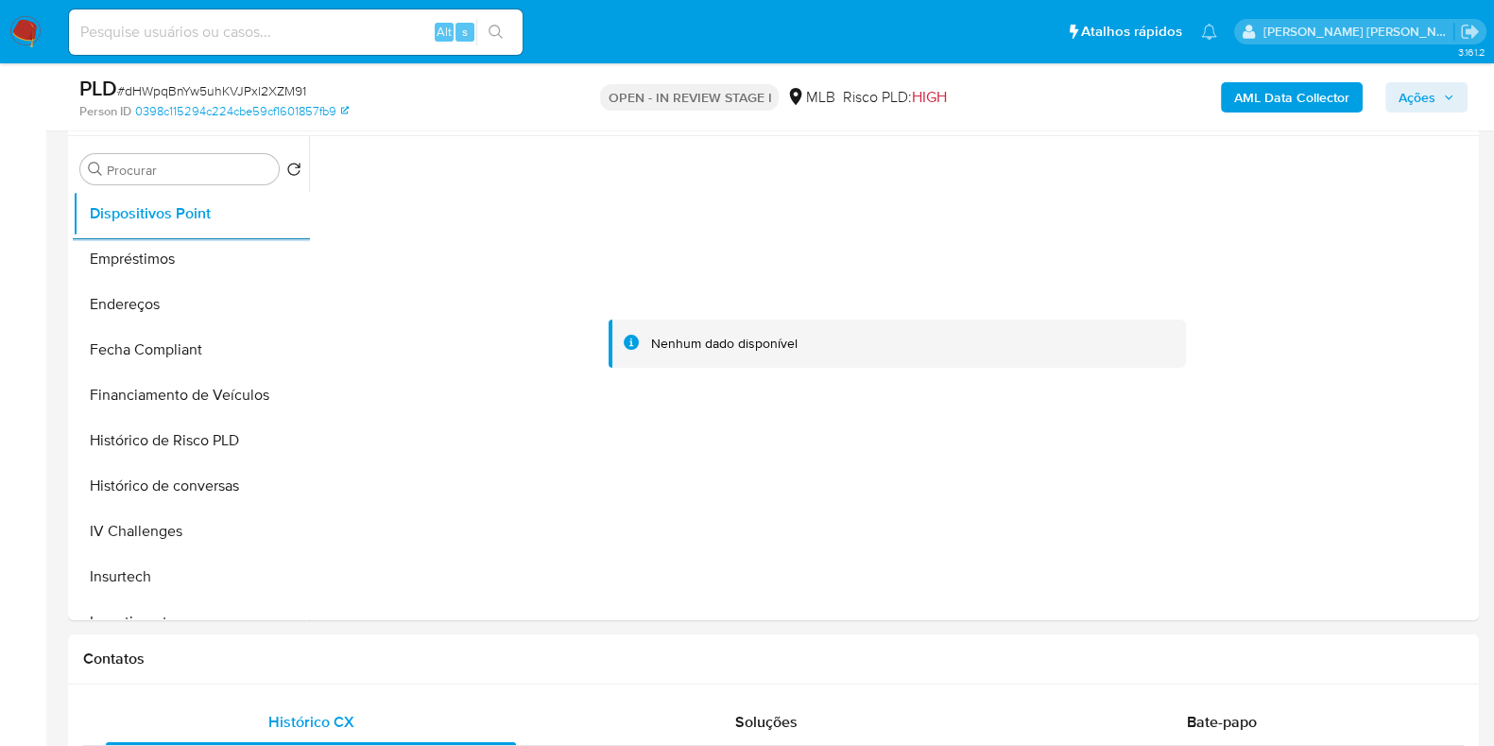
click at [1310, 108] on b "AML Data Collector" at bounding box center [1292, 97] width 115 height 30
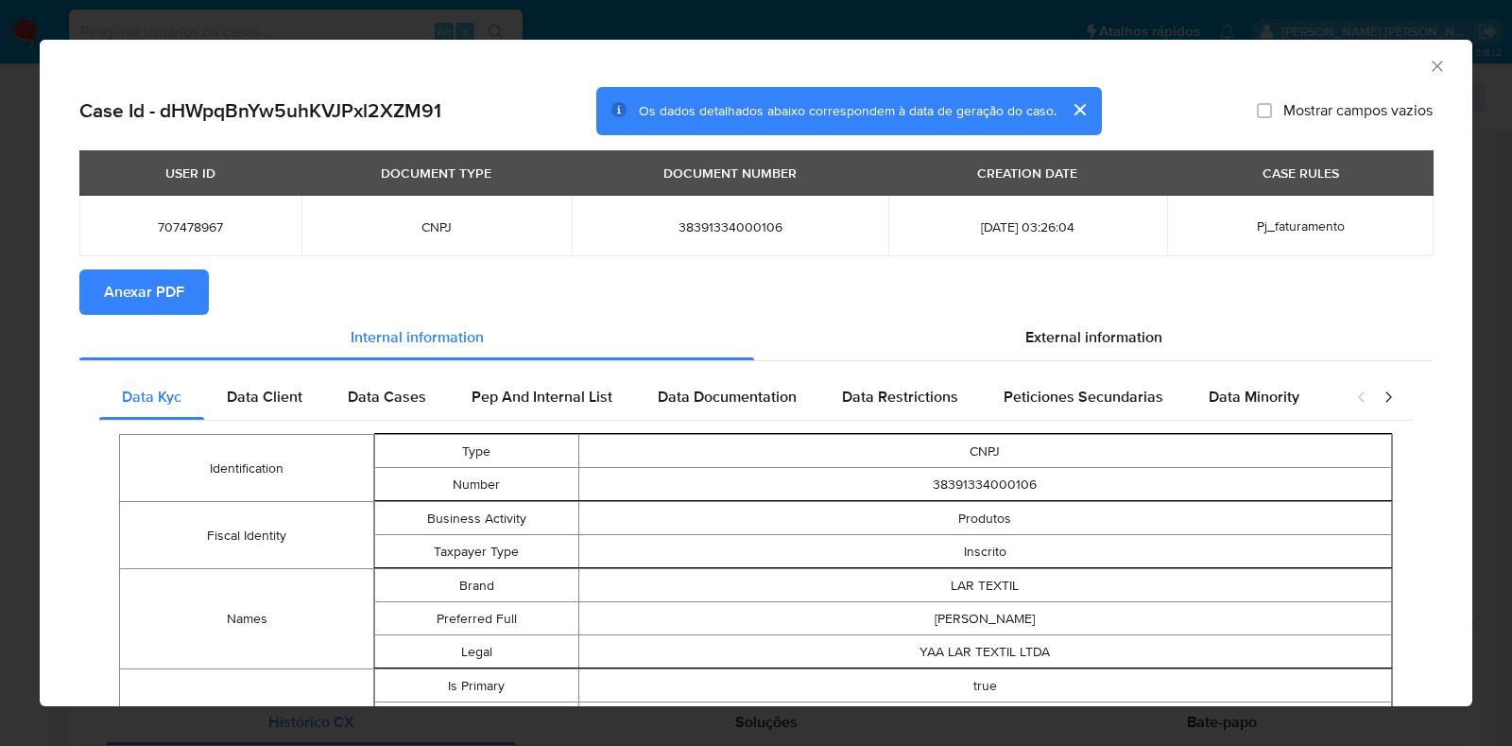
click at [167, 290] on span "Anexar PDF" at bounding box center [144, 292] width 80 height 42
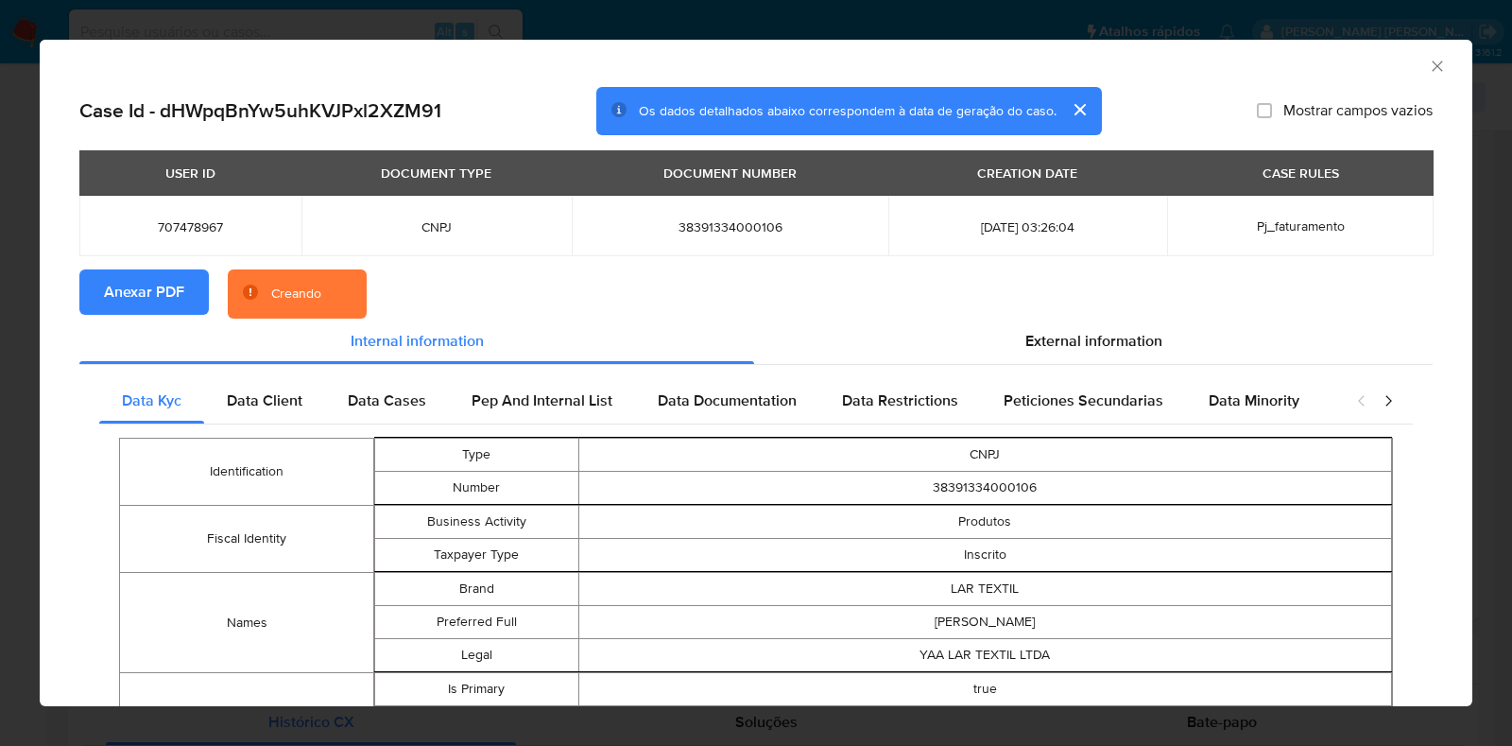
click at [0, 356] on div "AML Data Collector Case Id - dHWpqBnYw5uhKVJPxl2XZM91 Os dados detalhados abaix…" at bounding box center [756, 373] width 1512 height 746
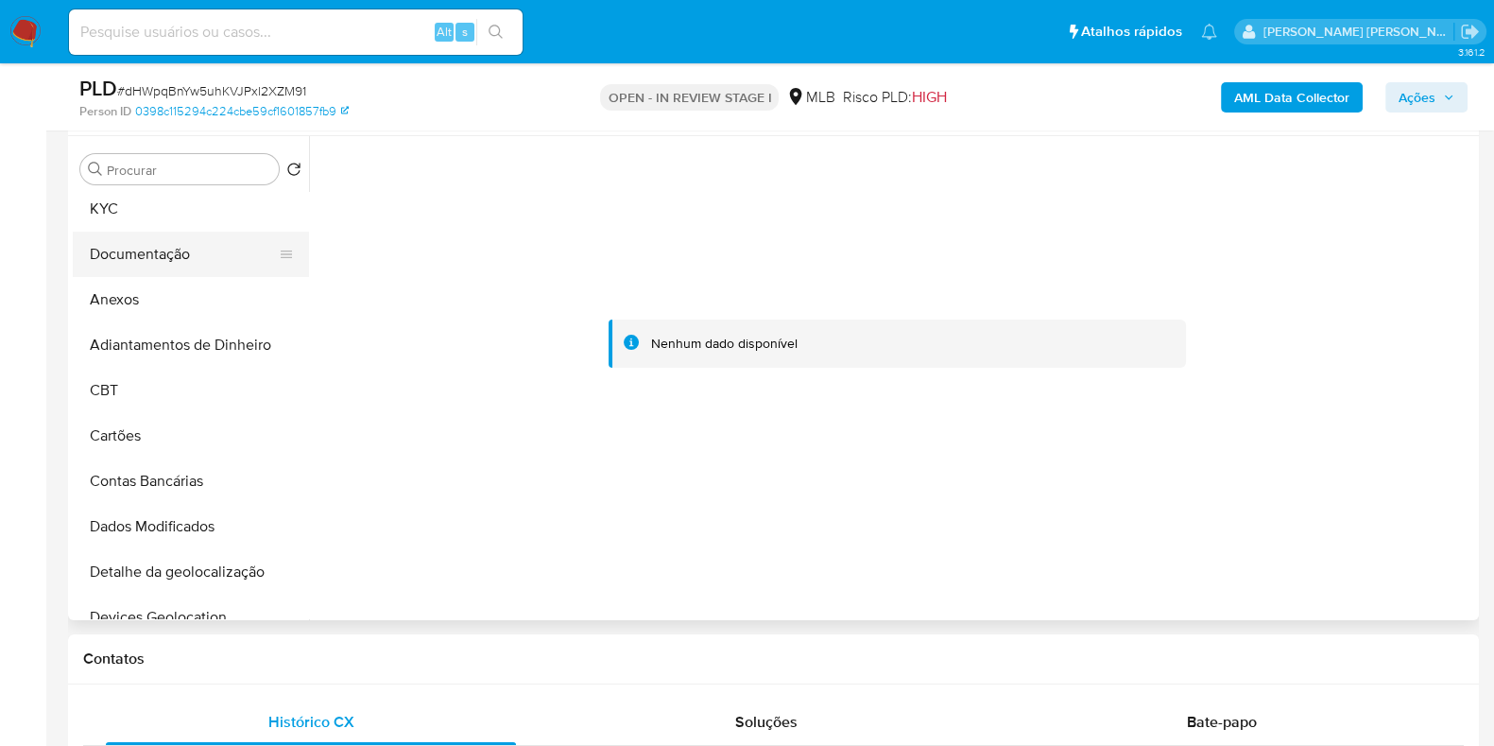
scroll to position [0, 0]
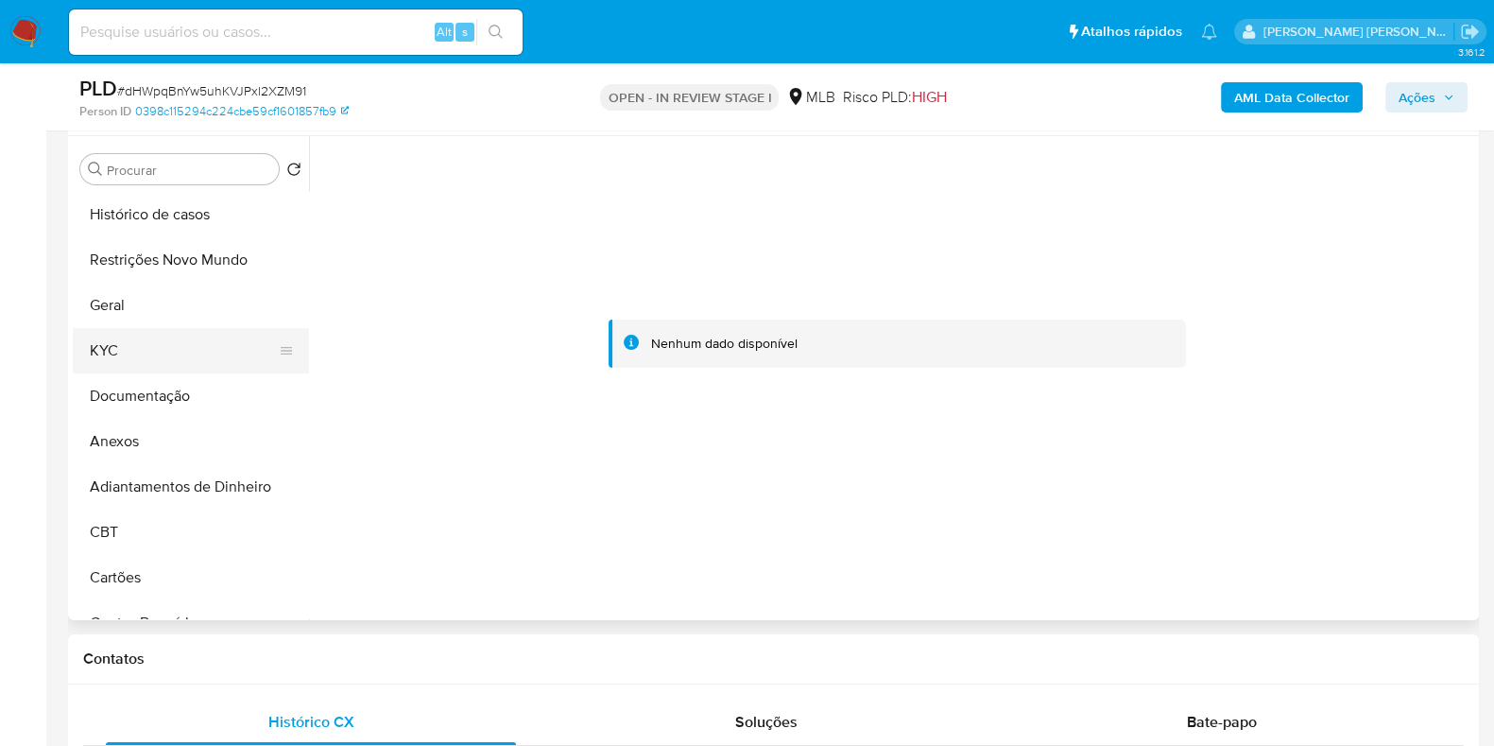
click at [180, 347] on button "KYC" at bounding box center [183, 350] width 221 height 45
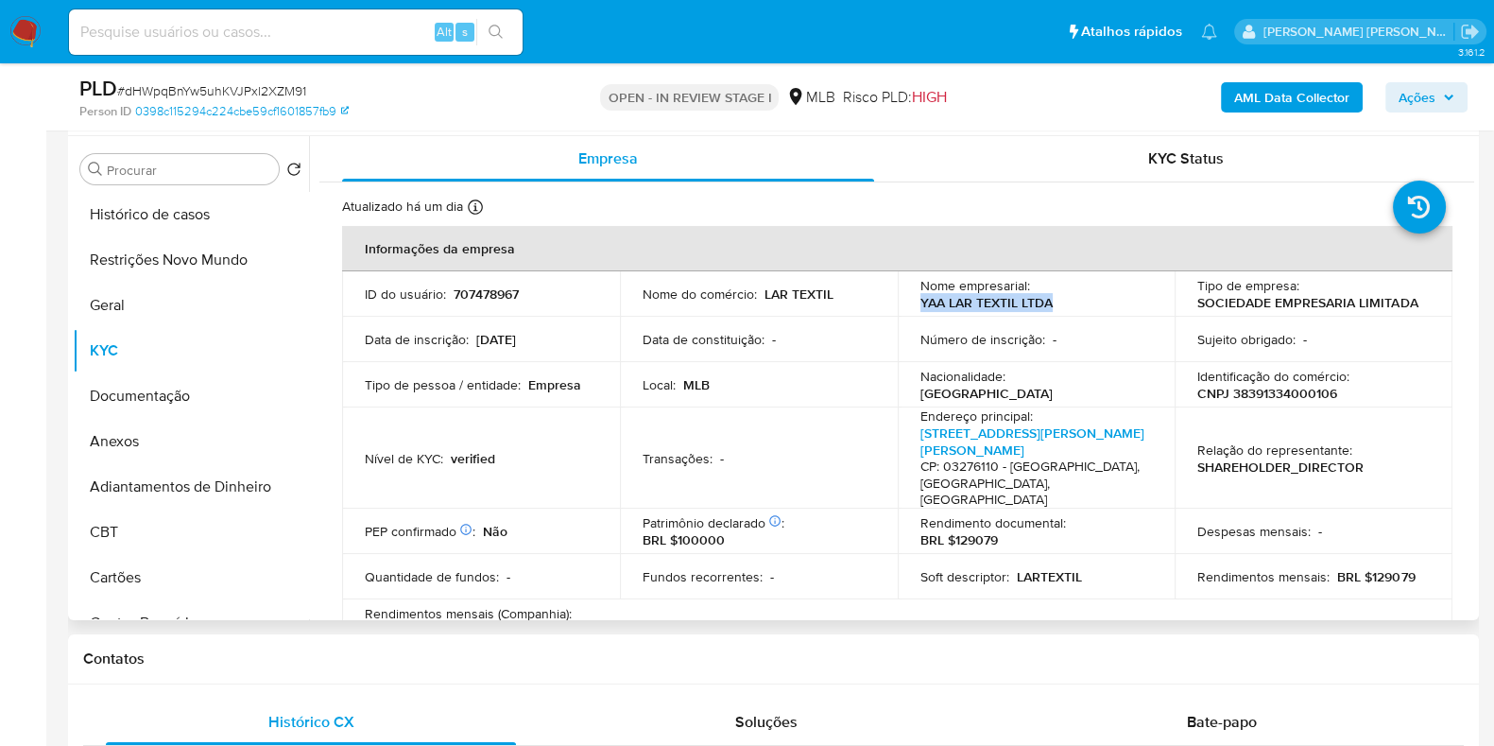
drag, startPoint x: 989, startPoint y: 307, endPoint x: 906, endPoint y: 307, distance: 83.2
click at [906, 307] on td "Nome empresarial : YAA LAR TEXTIL LTDA" at bounding box center [1037, 293] width 278 height 45
copy p "YAA LAR TEXTIL LTDA"
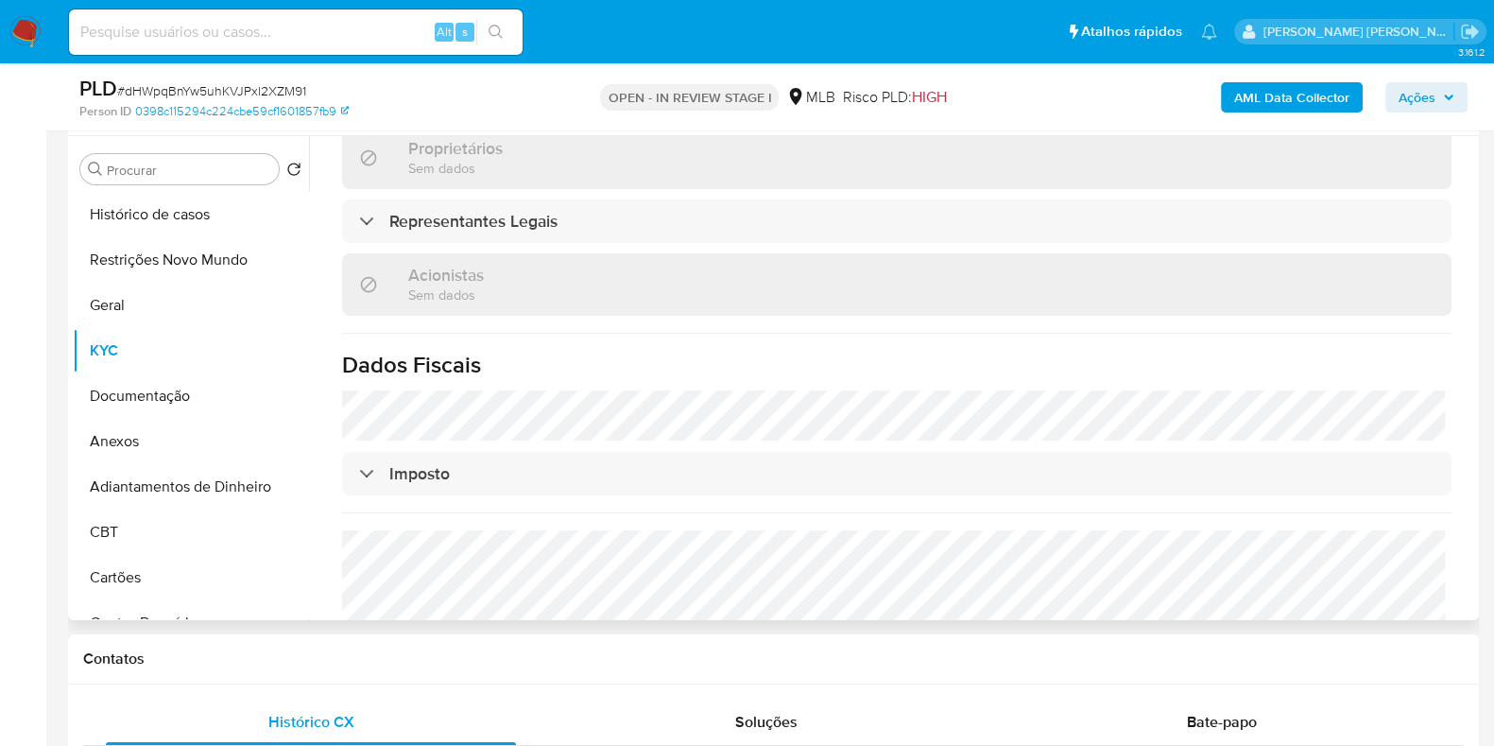
scroll to position [1131, 0]
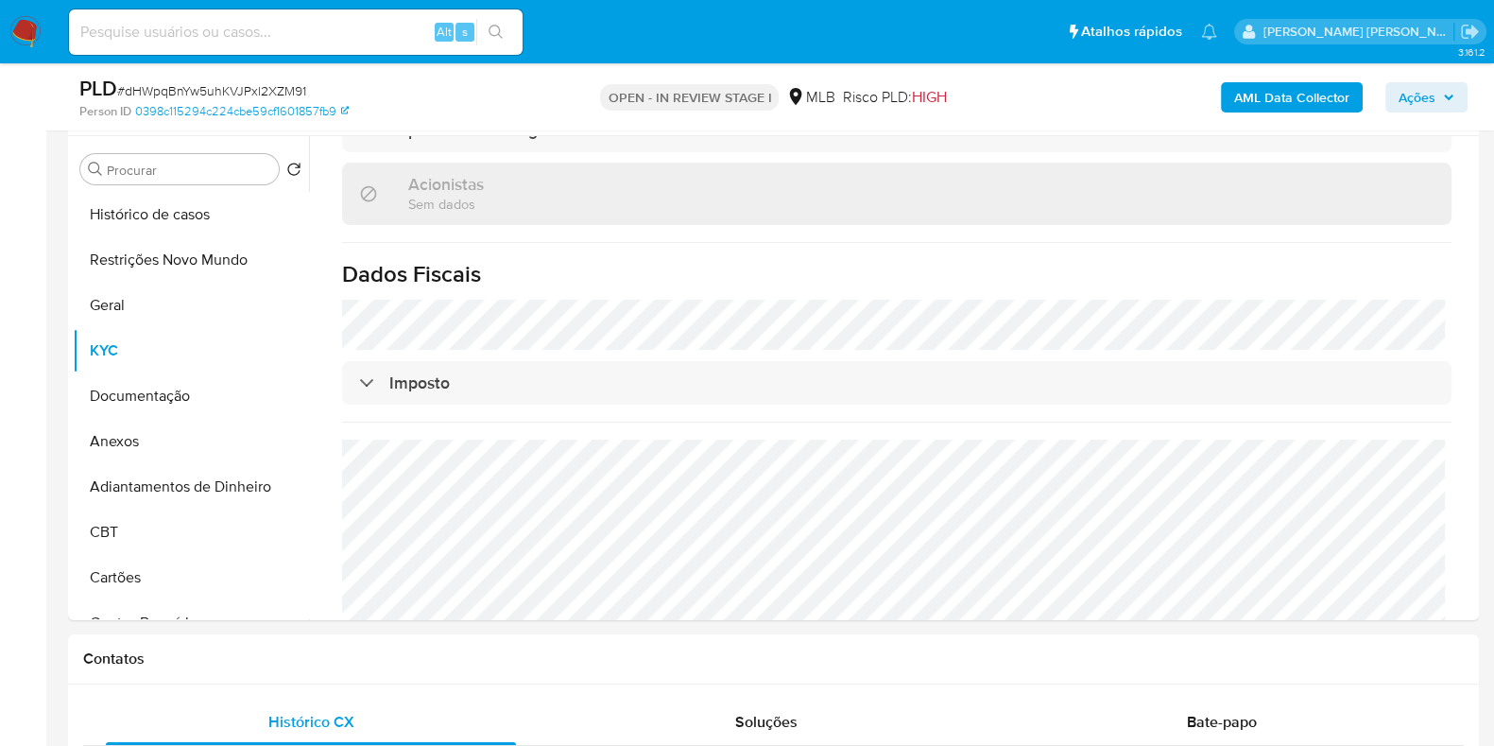
click at [1403, 95] on span "Ações" at bounding box center [1417, 97] width 37 height 30
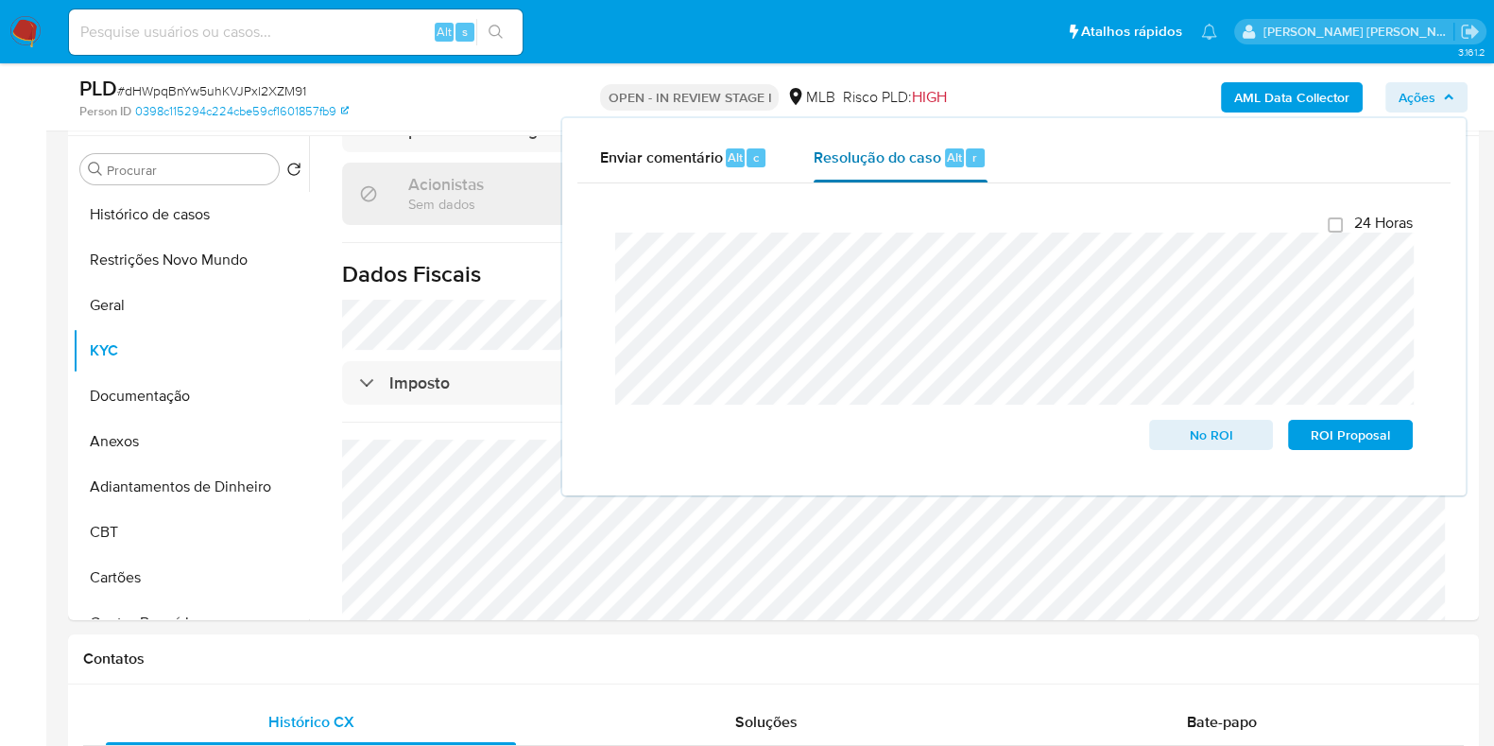
click at [908, 172] on div "Resolução do caso Alt r" at bounding box center [900, 157] width 173 height 49
click at [133, 243] on button "Restrições Novo Mundo" at bounding box center [183, 259] width 221 height 45
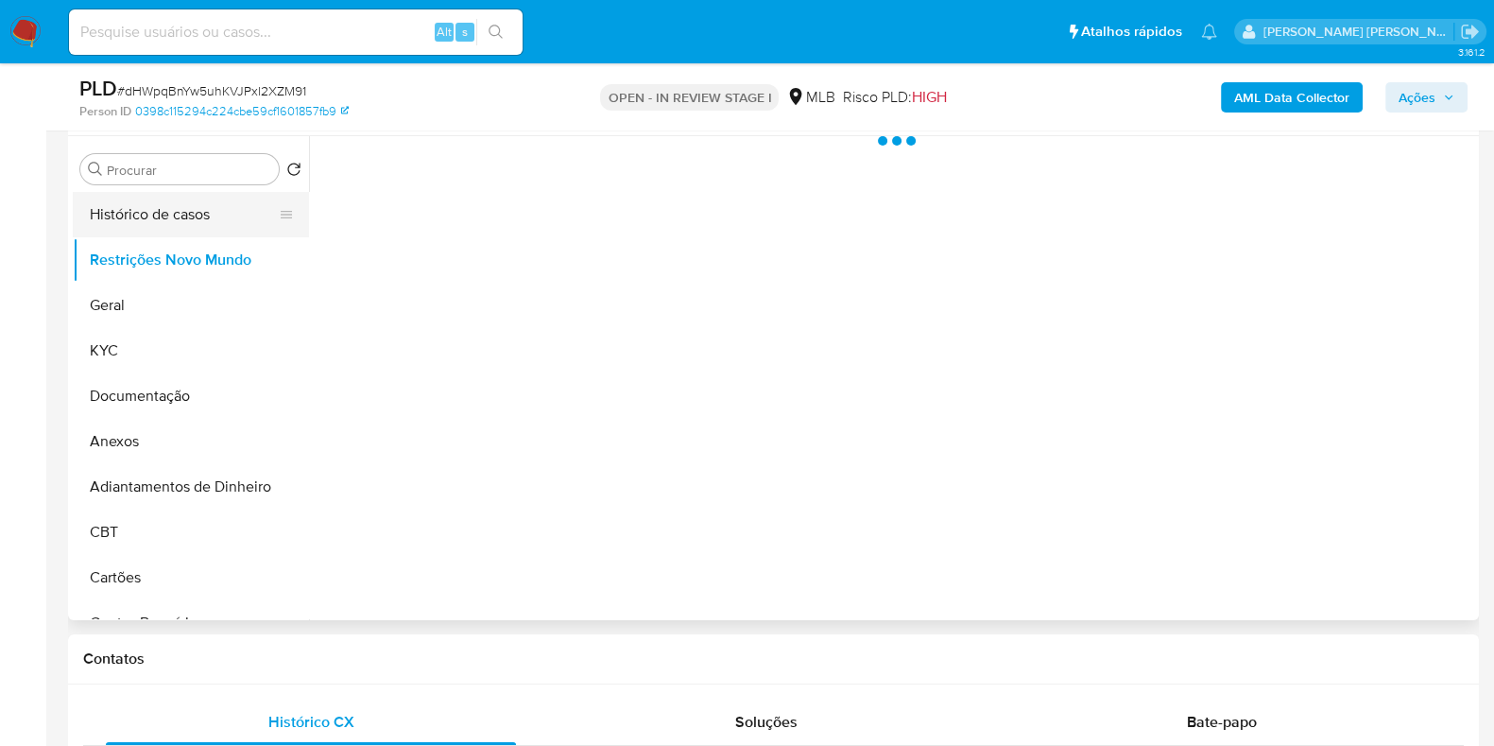
scroll to position [0, 0]
click at [146, 229] on button "Histórico de casos" at bounding box center [183, 214] width 221 height 45
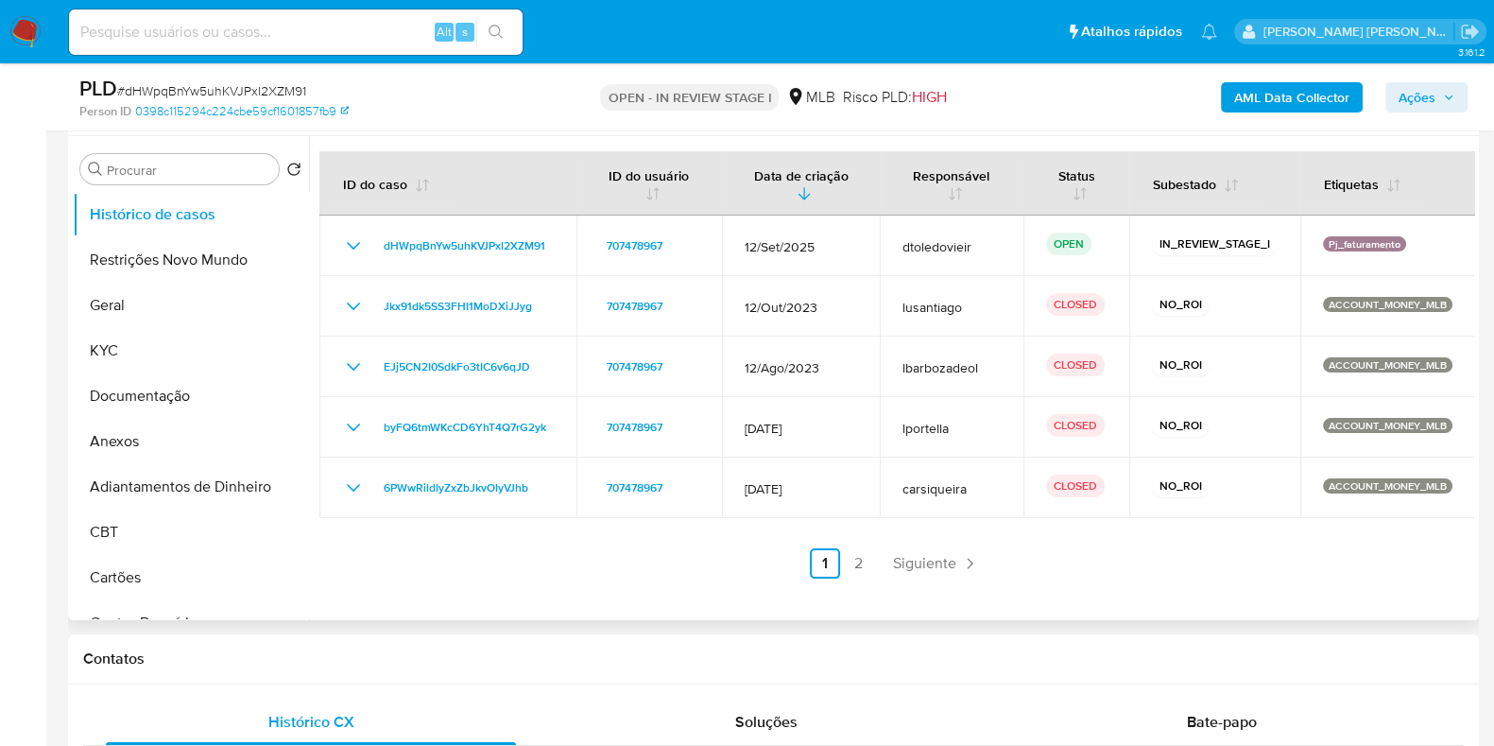
click at [846, 559] on link "2" at bounding box center [859, 563] width 30 height 30
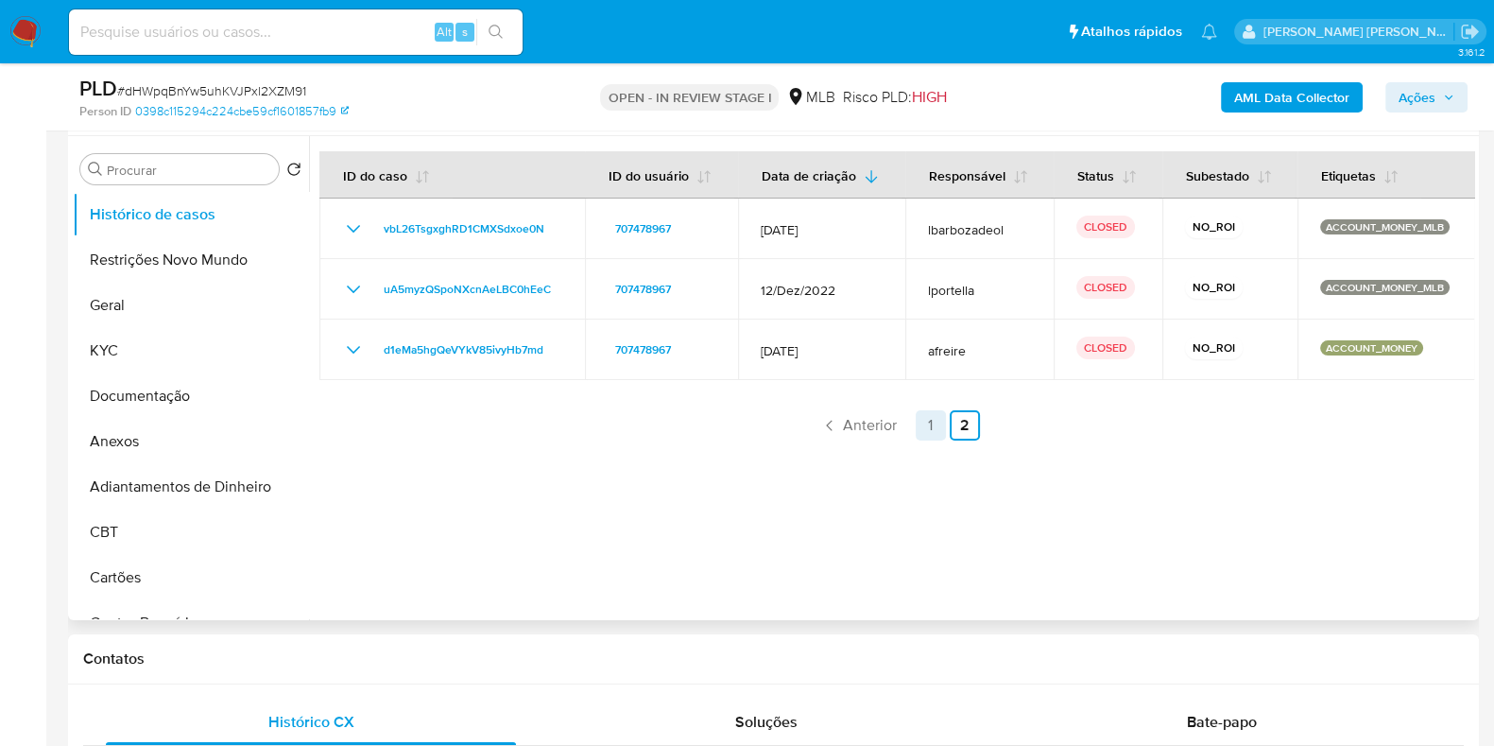
click at [926, 427] on link "1" at bounding box center [931, 425] width 30 height 30
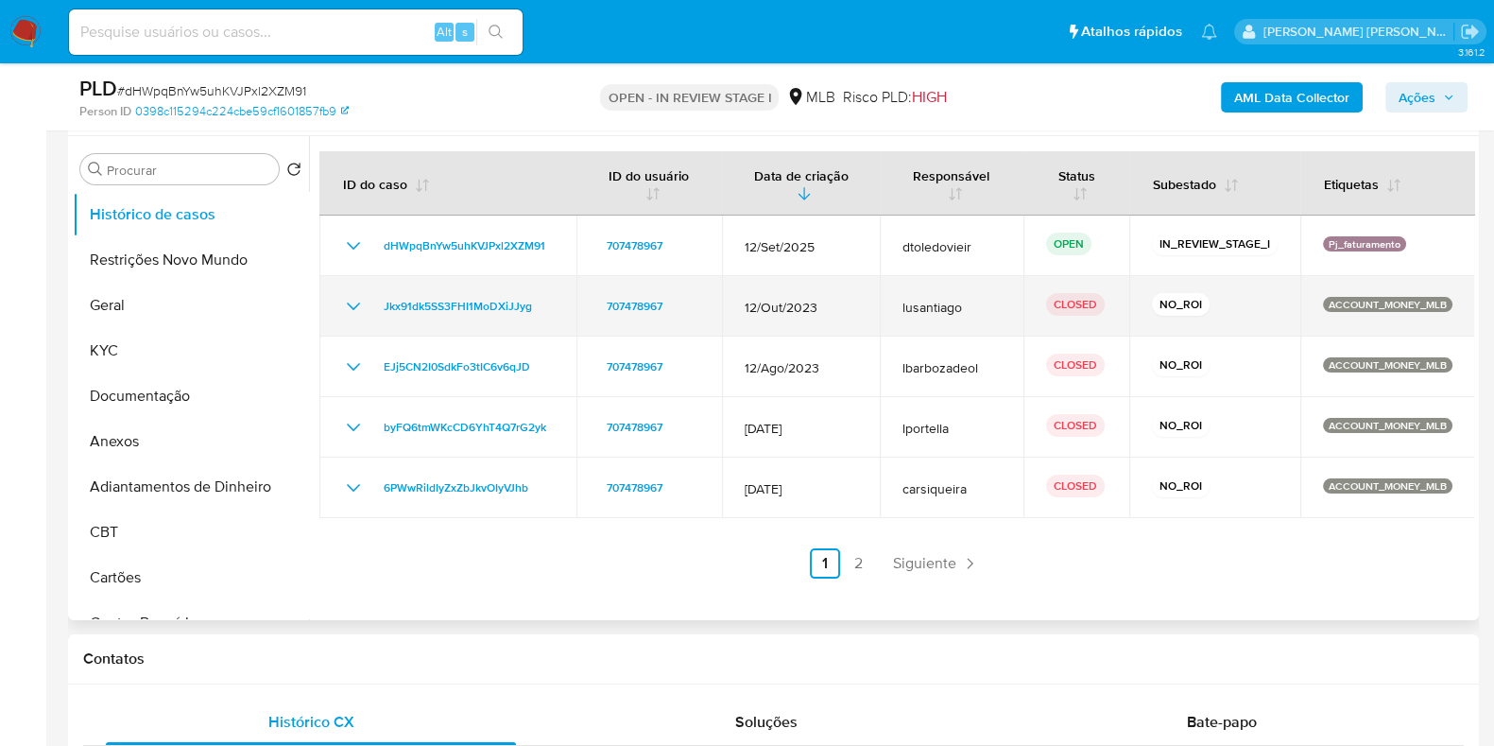
drag, startPoint x: 996, startPoint y: 296, endPoint x: 878, endPoint y: 300, distance: 118.2
click at [880, 300] on td "lusantiago" at bounding box center [952, 306] width 144 height 60
click at [988, 300] on span "lusantiago" at bounding box center [952, 307] width 98 height 17
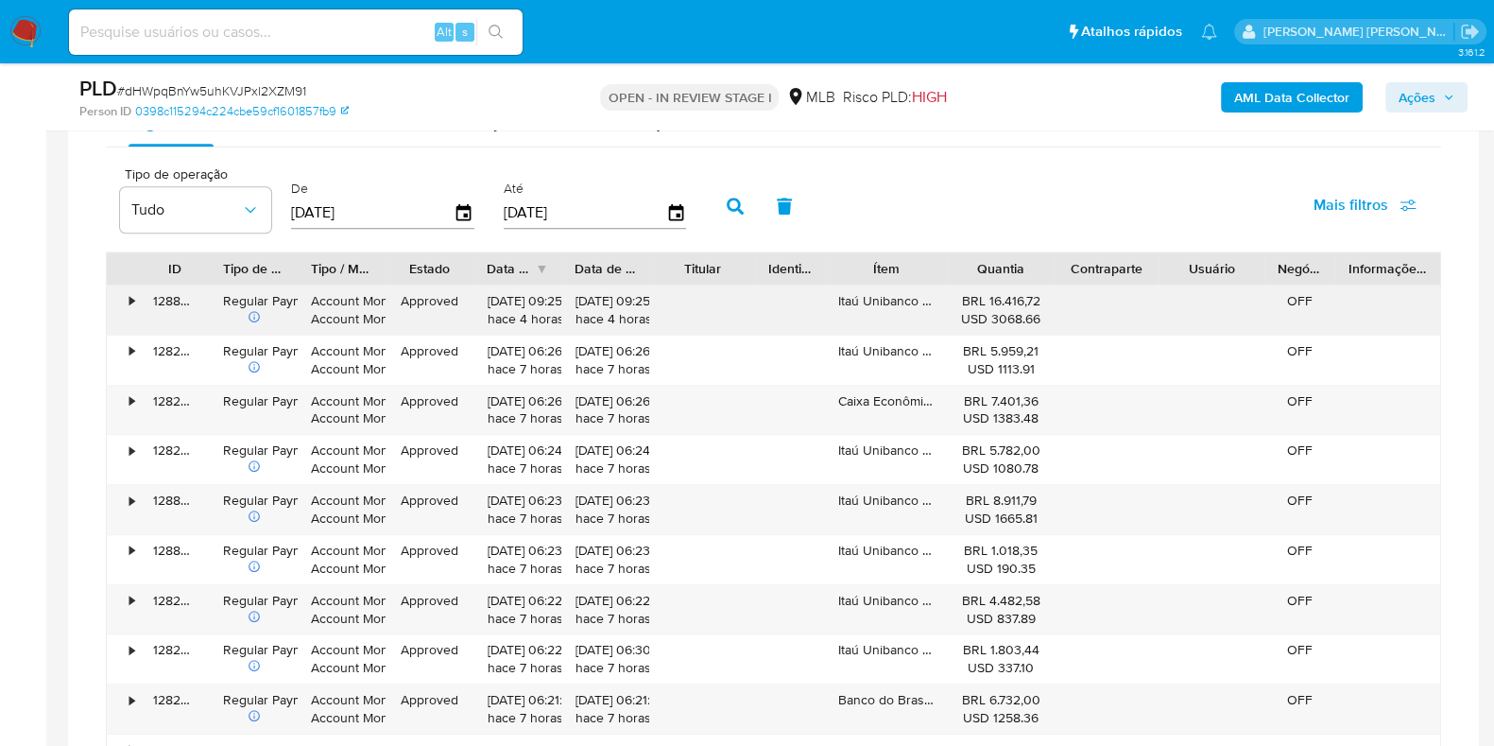
scroll to position [1535, 0]
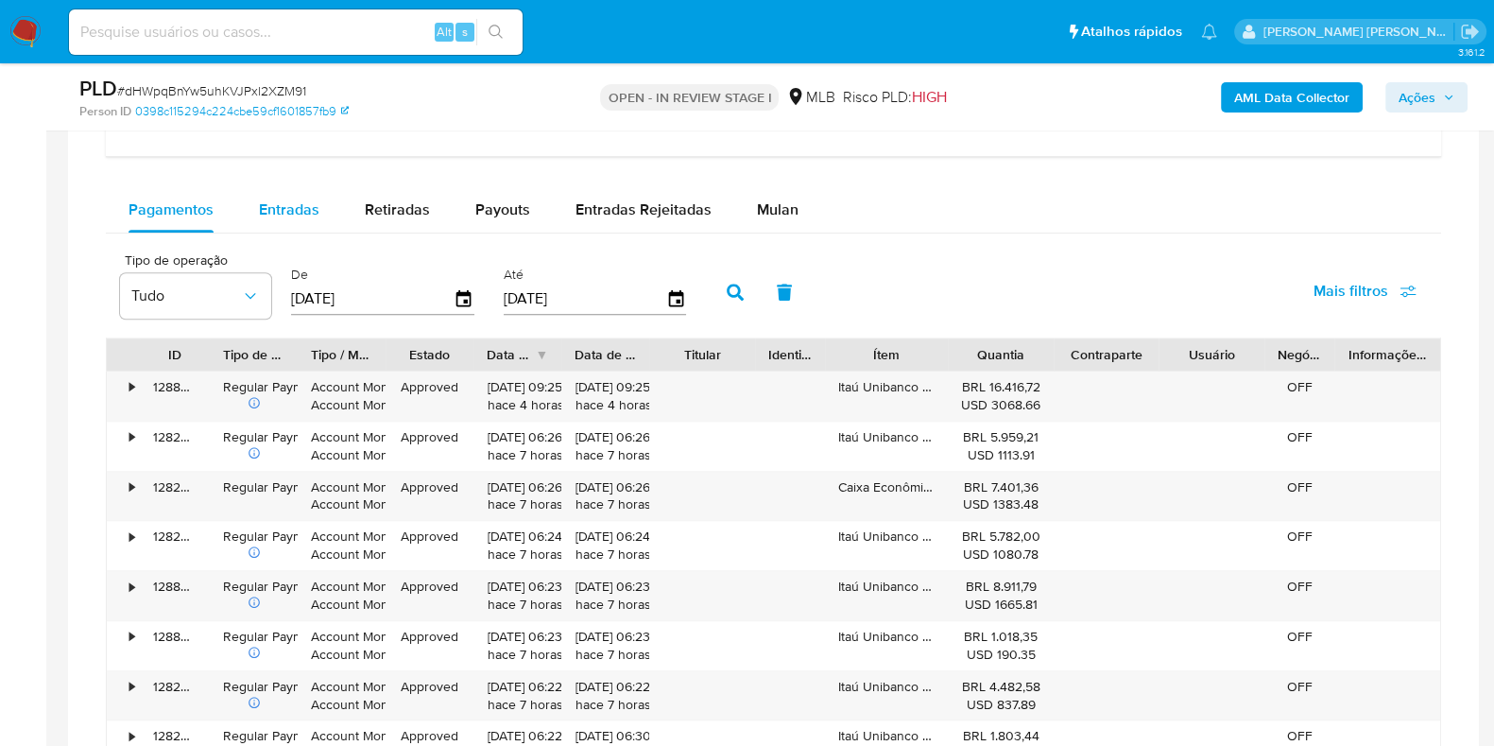
click at [285, 199] on span "Entradas" at bounding box center [289, 210] width 60 height 22
select select "10"
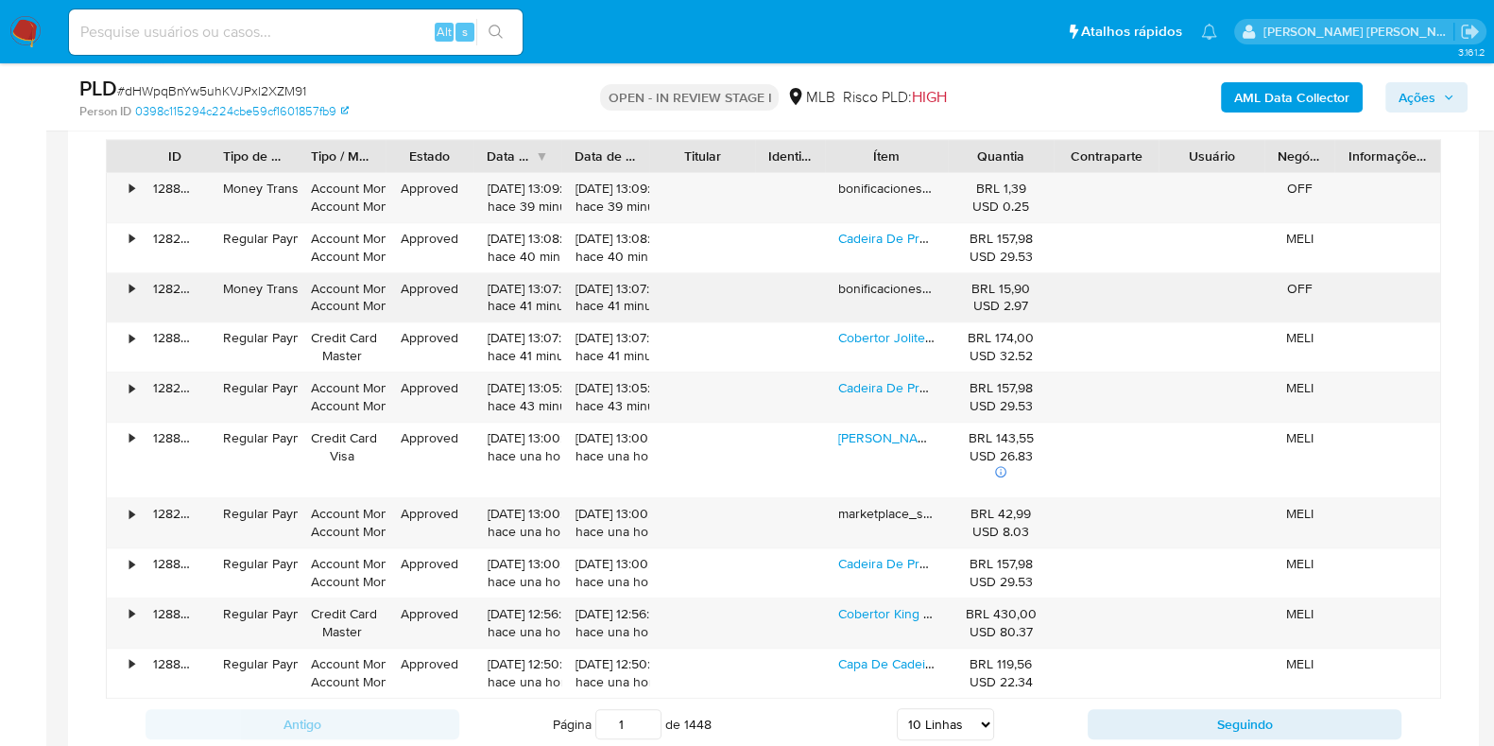
scroll to position [1771, 0]
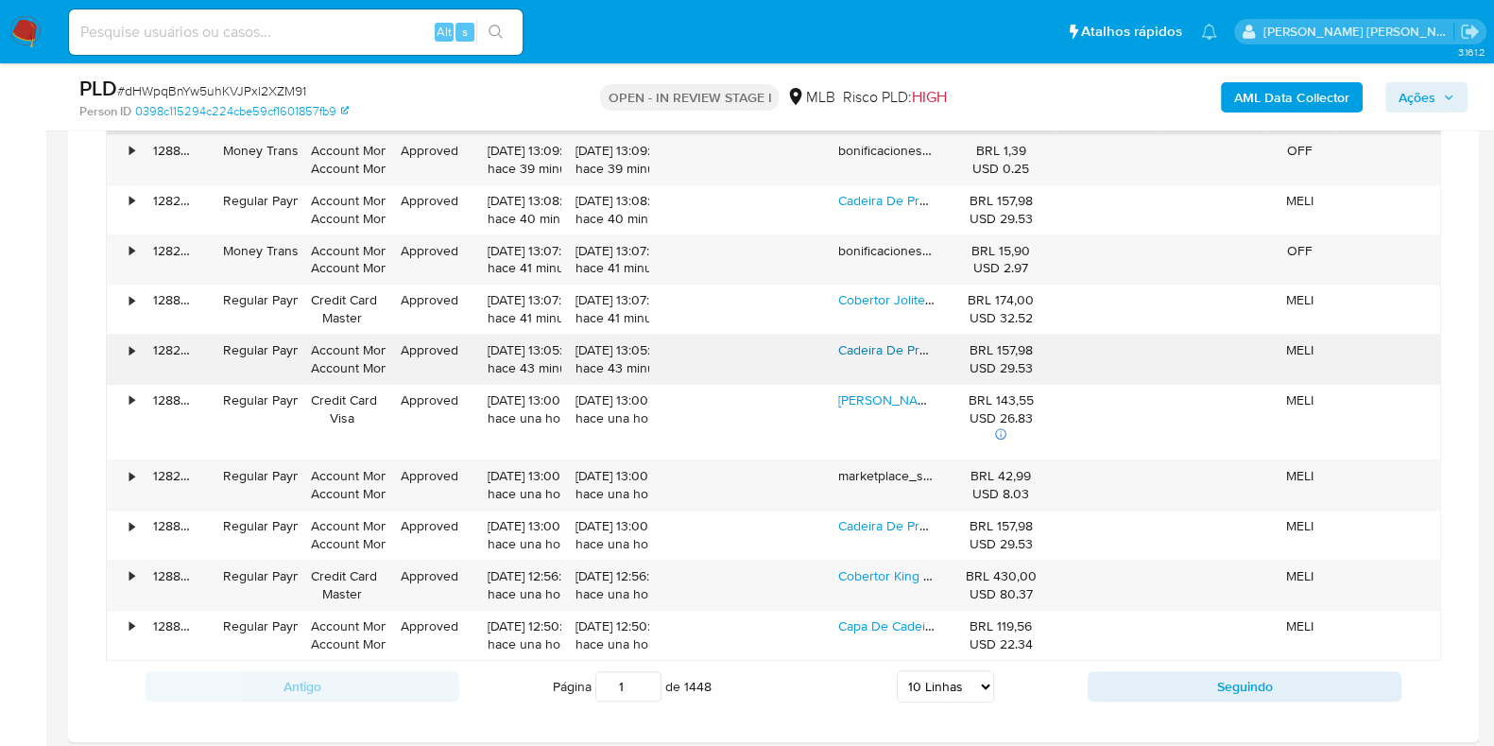
click at [903, 342] on link "Cadeira De Praia Aço Pintado Até 110kg Mor 02059 Cor Preto" at bounding box center [1082, 349] width 488 height 19
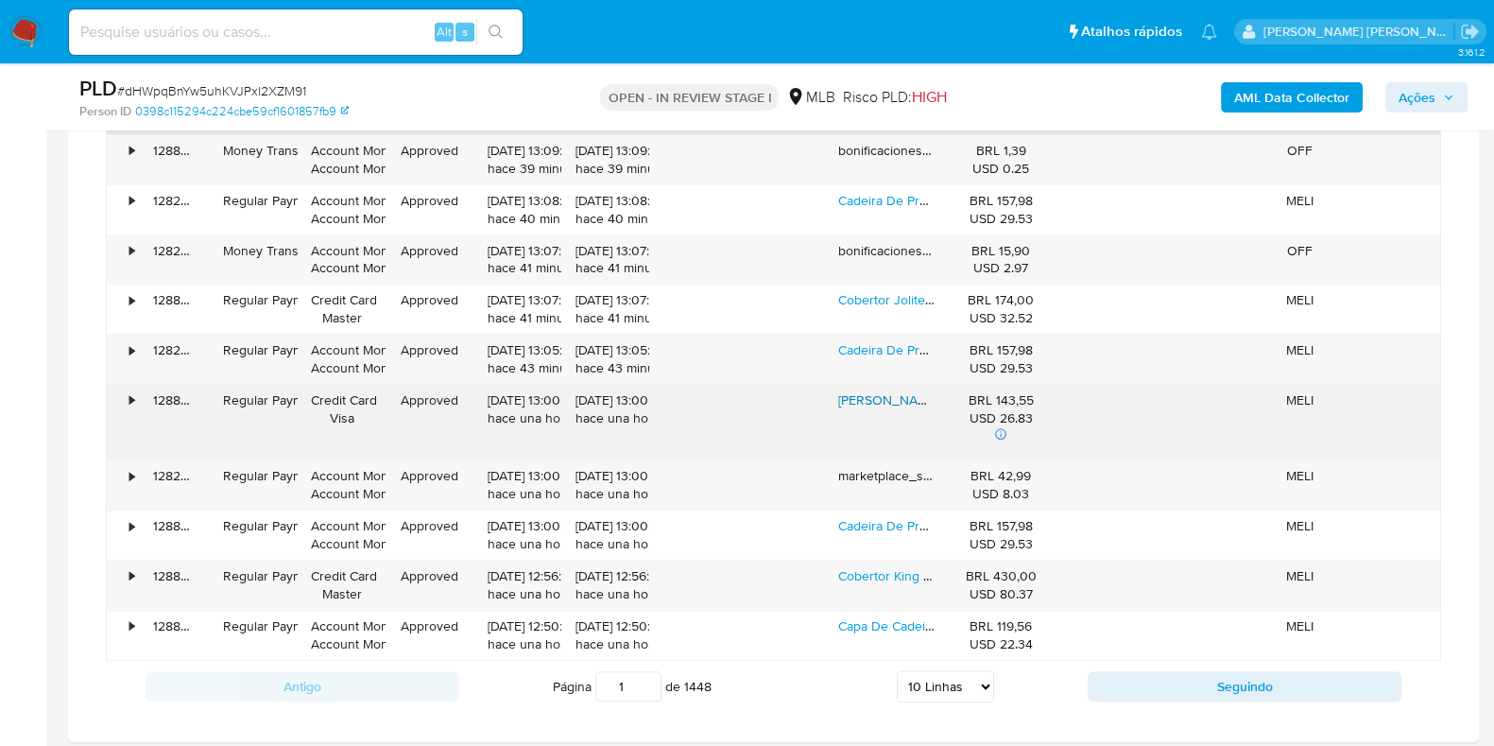
click at [874, 393] on link "Arara Cabideiro Closet Roupas Sapateira Cabides Triplo Cor Preto" at bounding box center [1070, 399] width 464 height 19
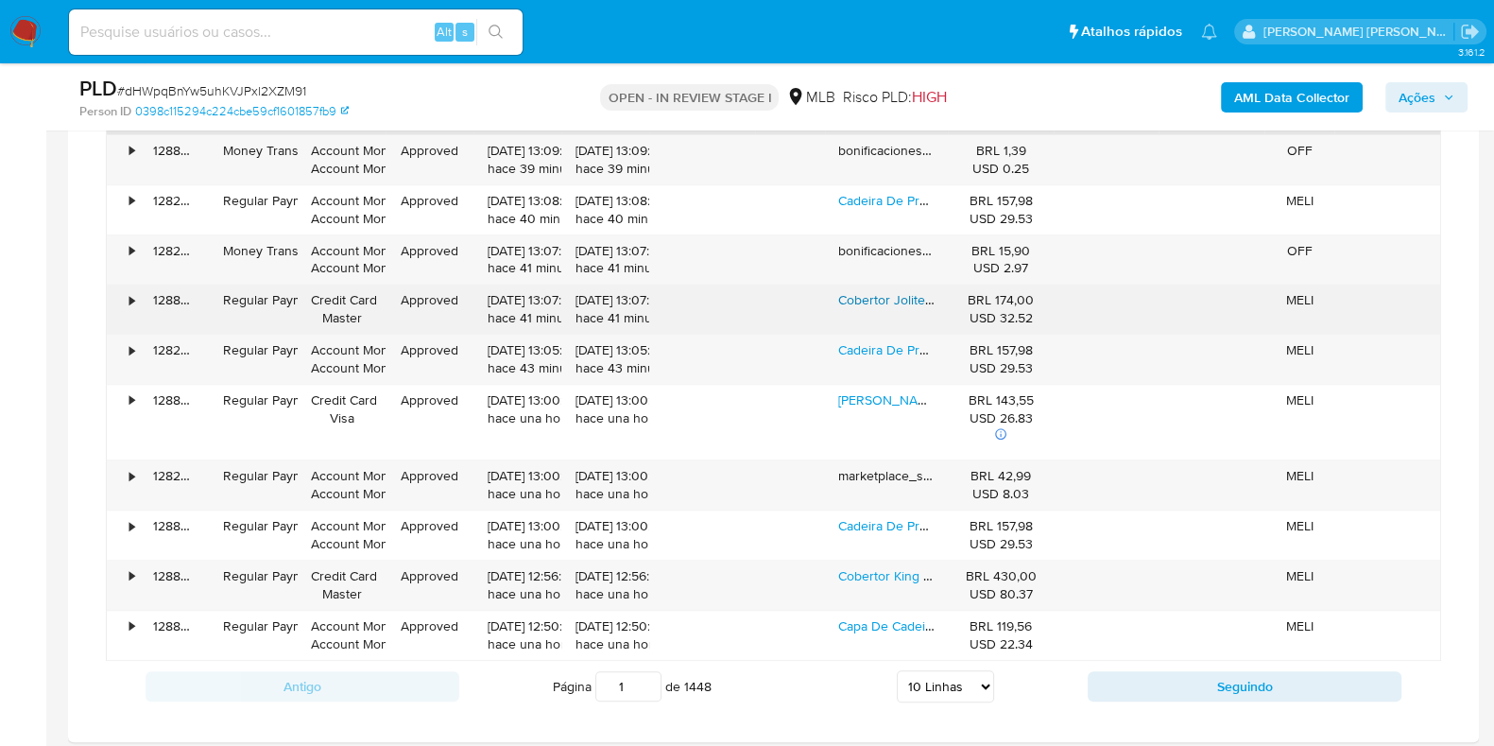
click at [880, 302] on link "Cobertor Jolitex Ternille Kyor Kyör Plus Casal Cor Azul Com Design Avalon De 22…" at bounding box center [1114, 299] width 553 height 19
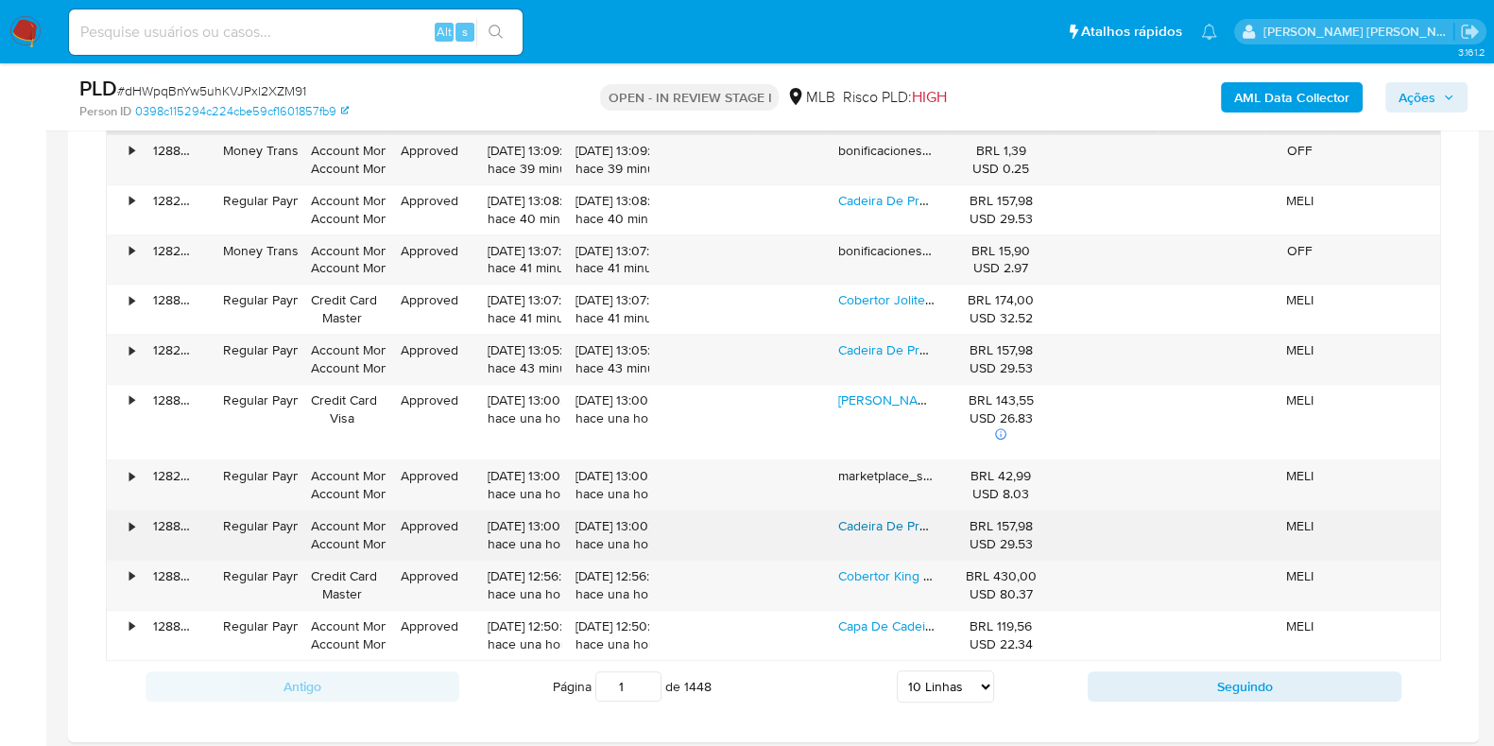
click at [876, 527] on link "Cadeira De Praia Aço Pintado Até 110kg Xadrez Carmin - Mor Cor Vermelho" at bounding box center [1115, 525] width 555 height 19
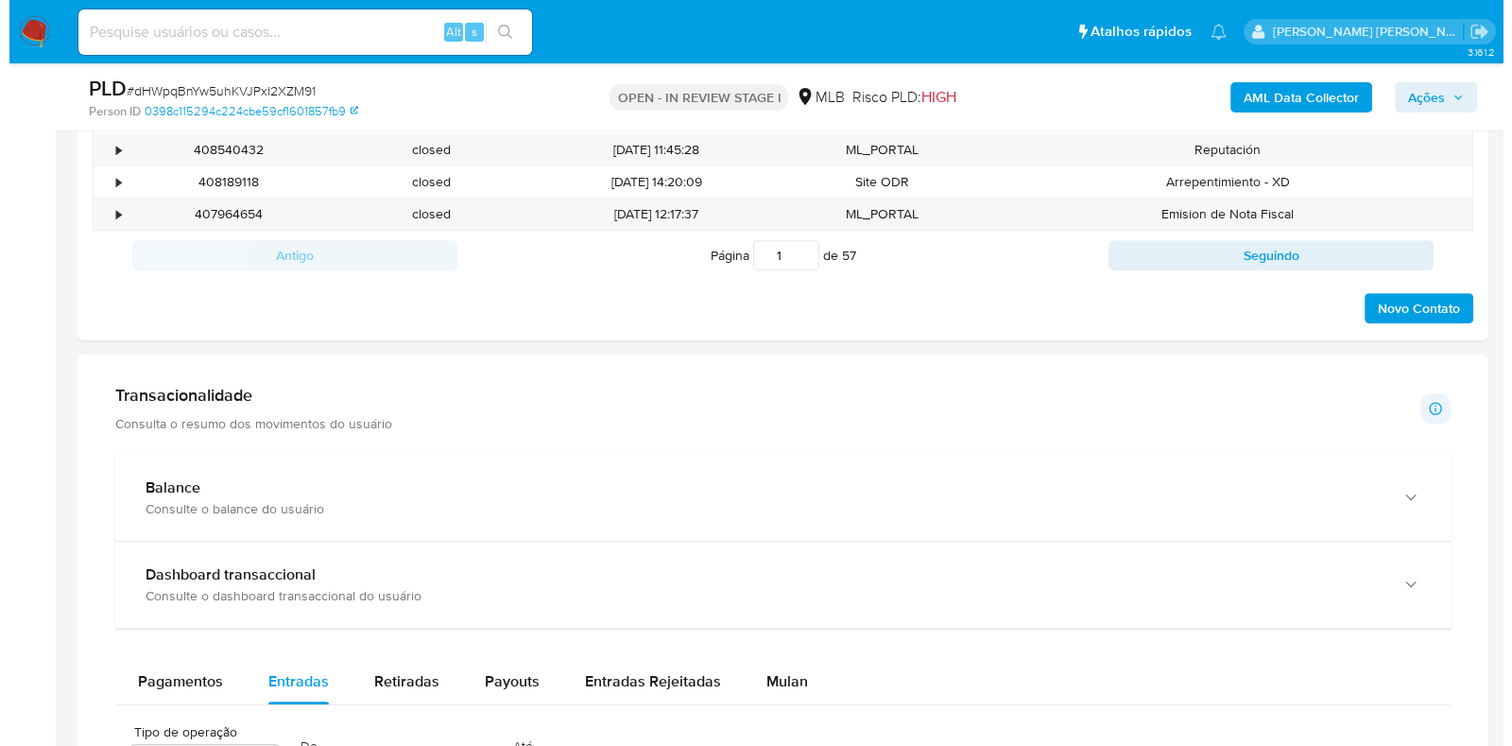
scroll to position [354, 0]
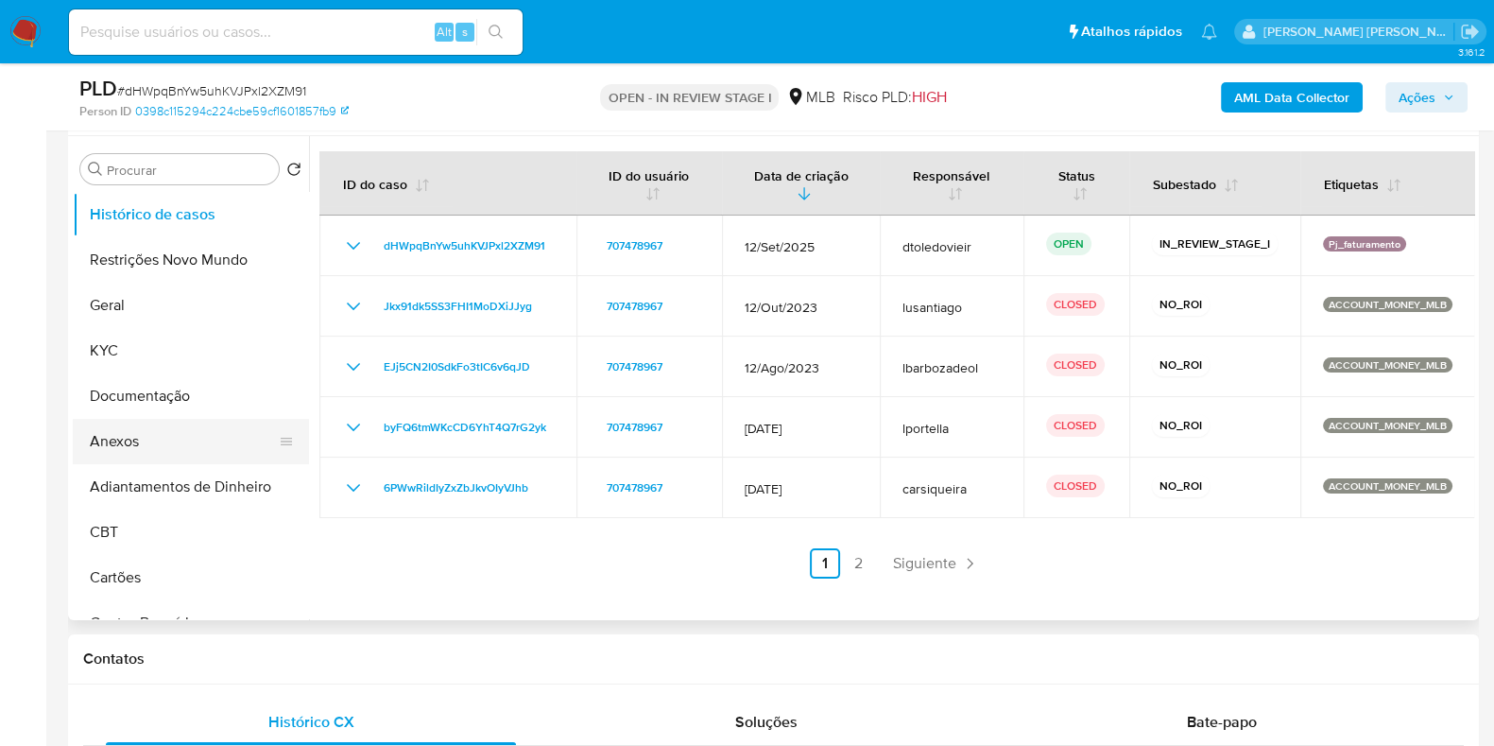
click at [137, 447] on button "Anexos" at bounding box center [183, 441] width 221 height 45
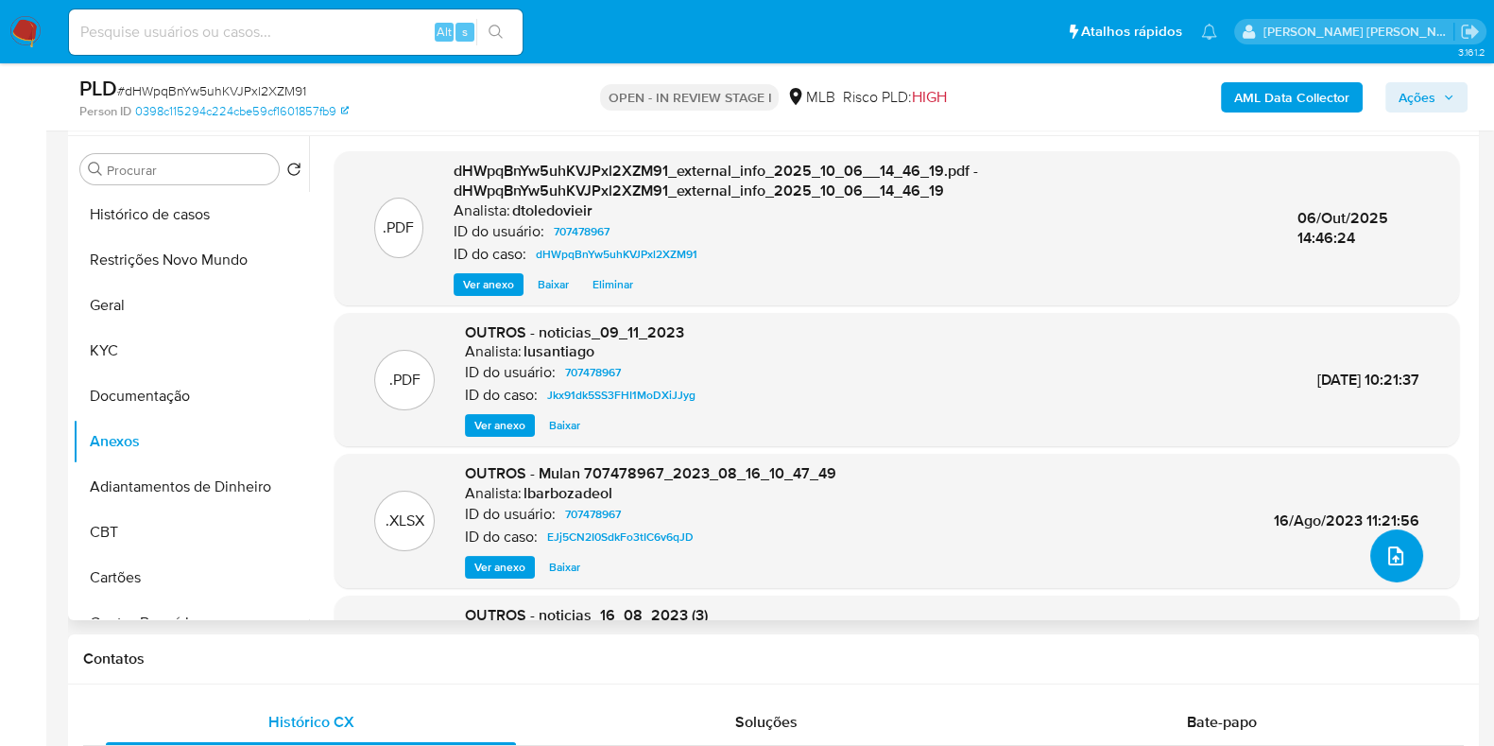
click at [1403, 561] on button "upload-file" at bounding box center [1397, 555] width 53 height 53
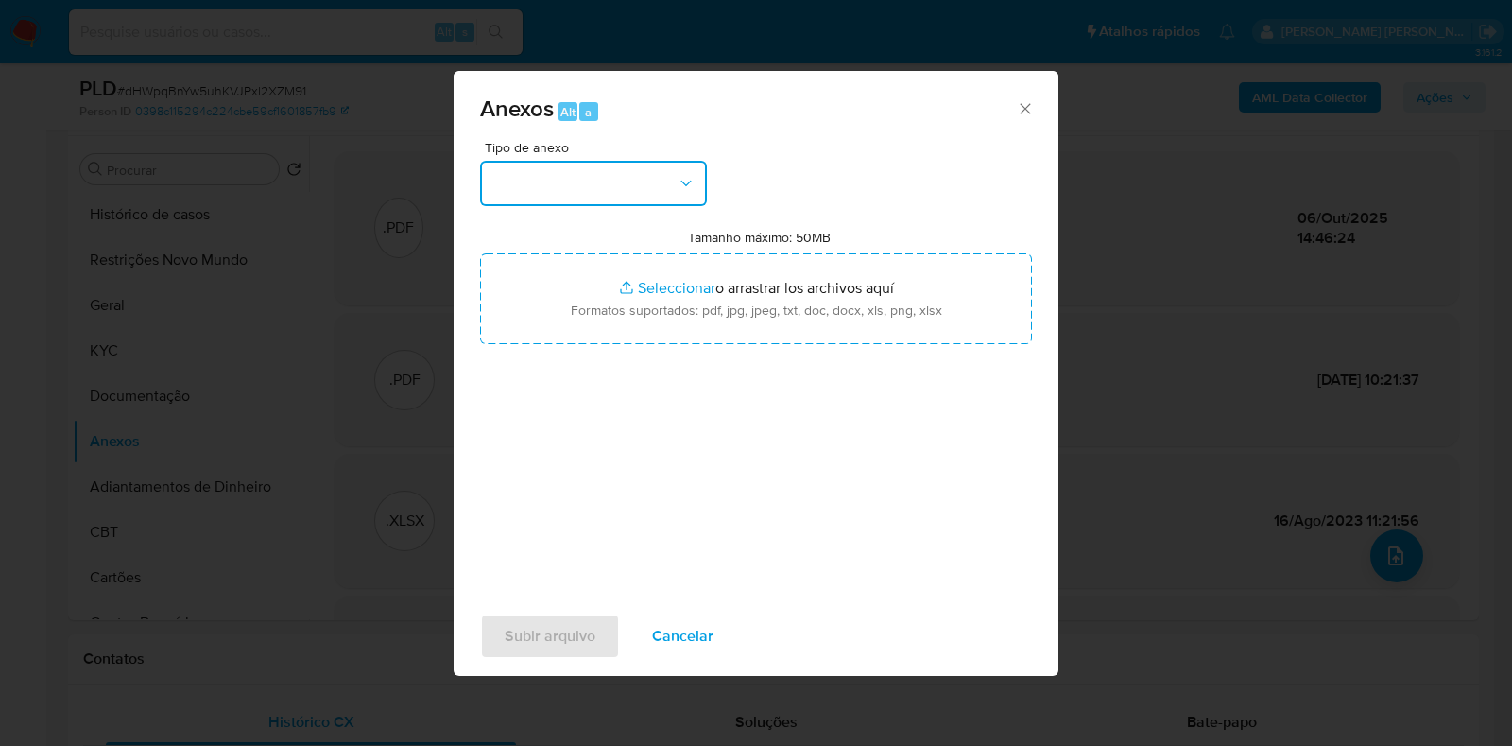
click at [669, 175] on button "button" at bounding box center [593, 183] width 227 height 45
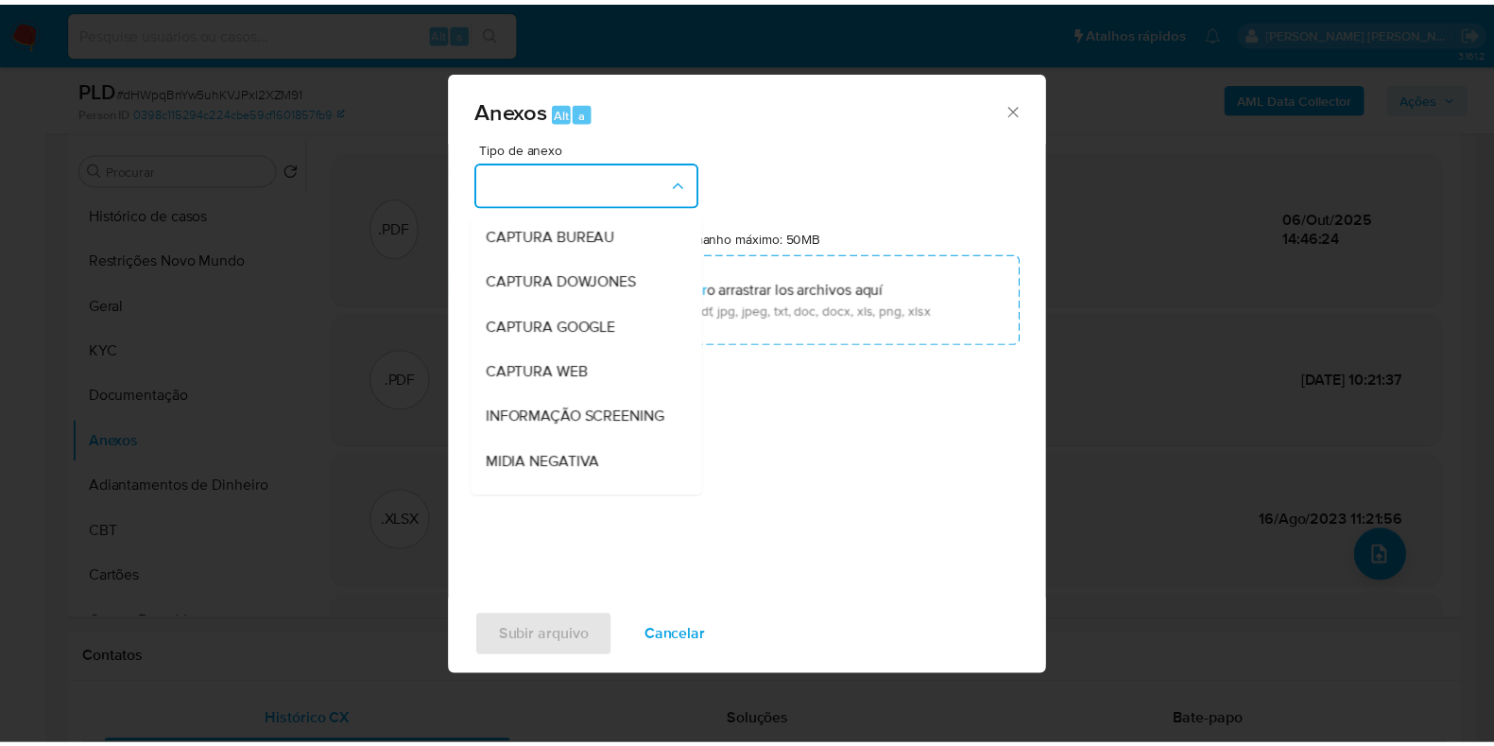
scroll to position [291, 0]
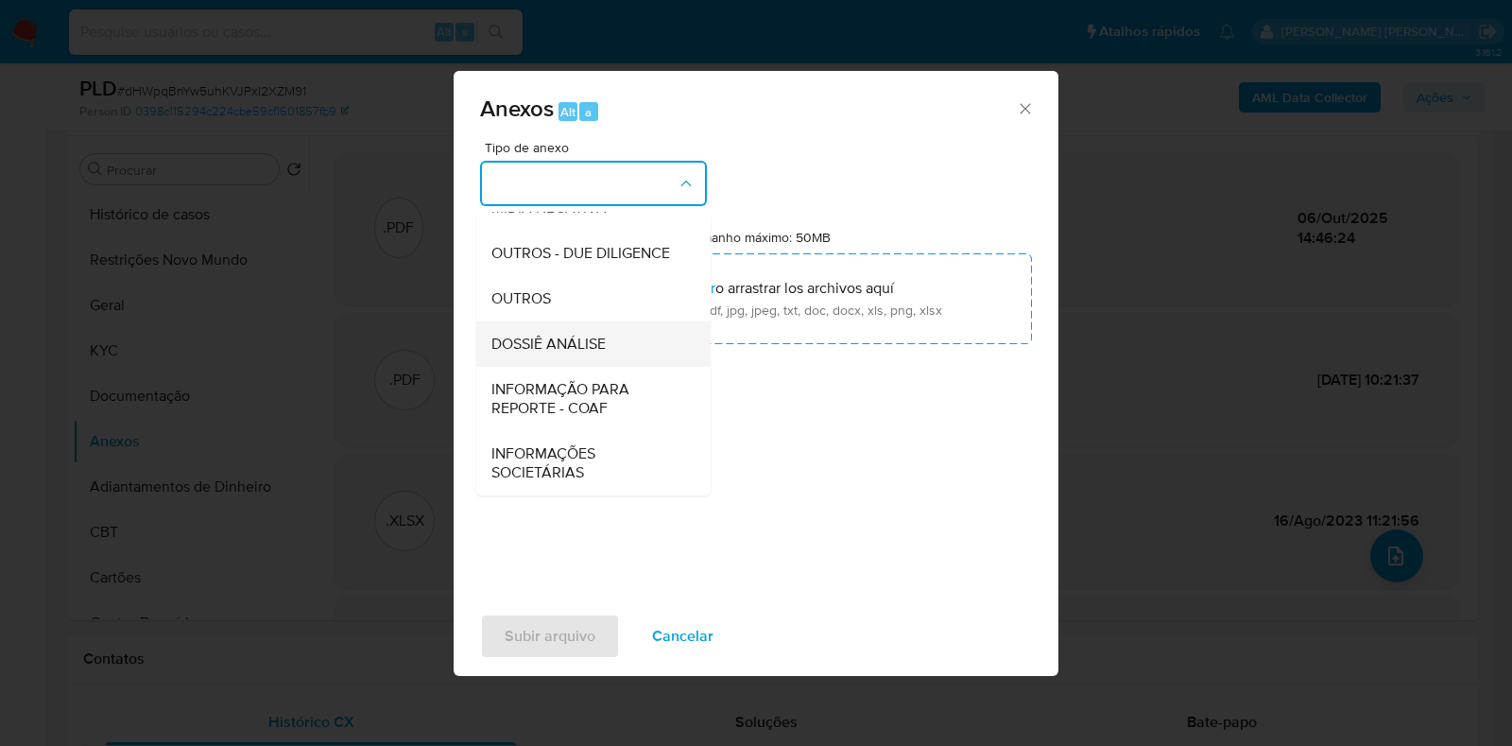
click at [552, 339] on span "DOSSIÊ ANÁLISE" at bounding box center [549, 344] width 114 height 19
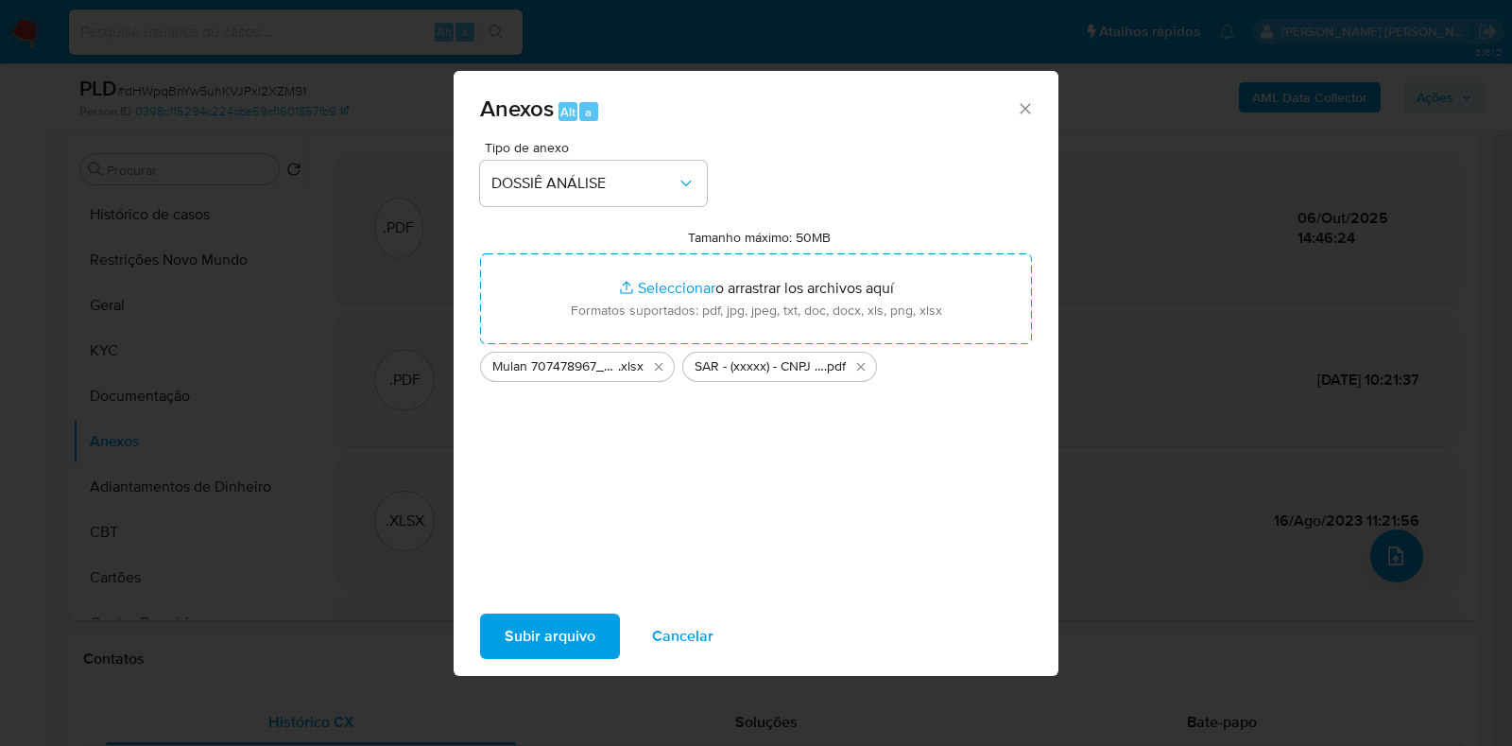
click at [528, 639] on span "Subir arquivo" at bounding box center [550, 636] width 91 height 42
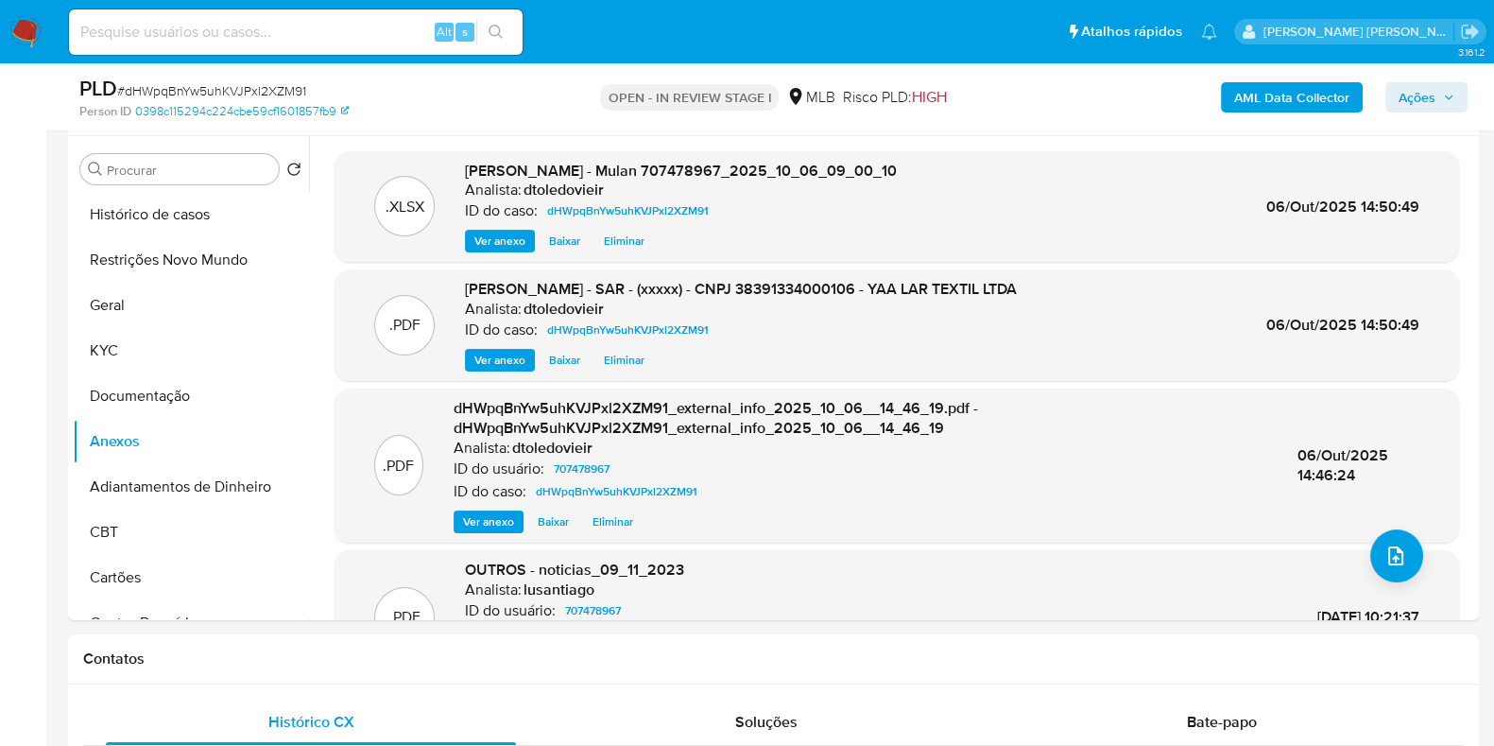
click at [1403, 95] on span "Ações" at bounding box center [1417, 97] width 37 height 30
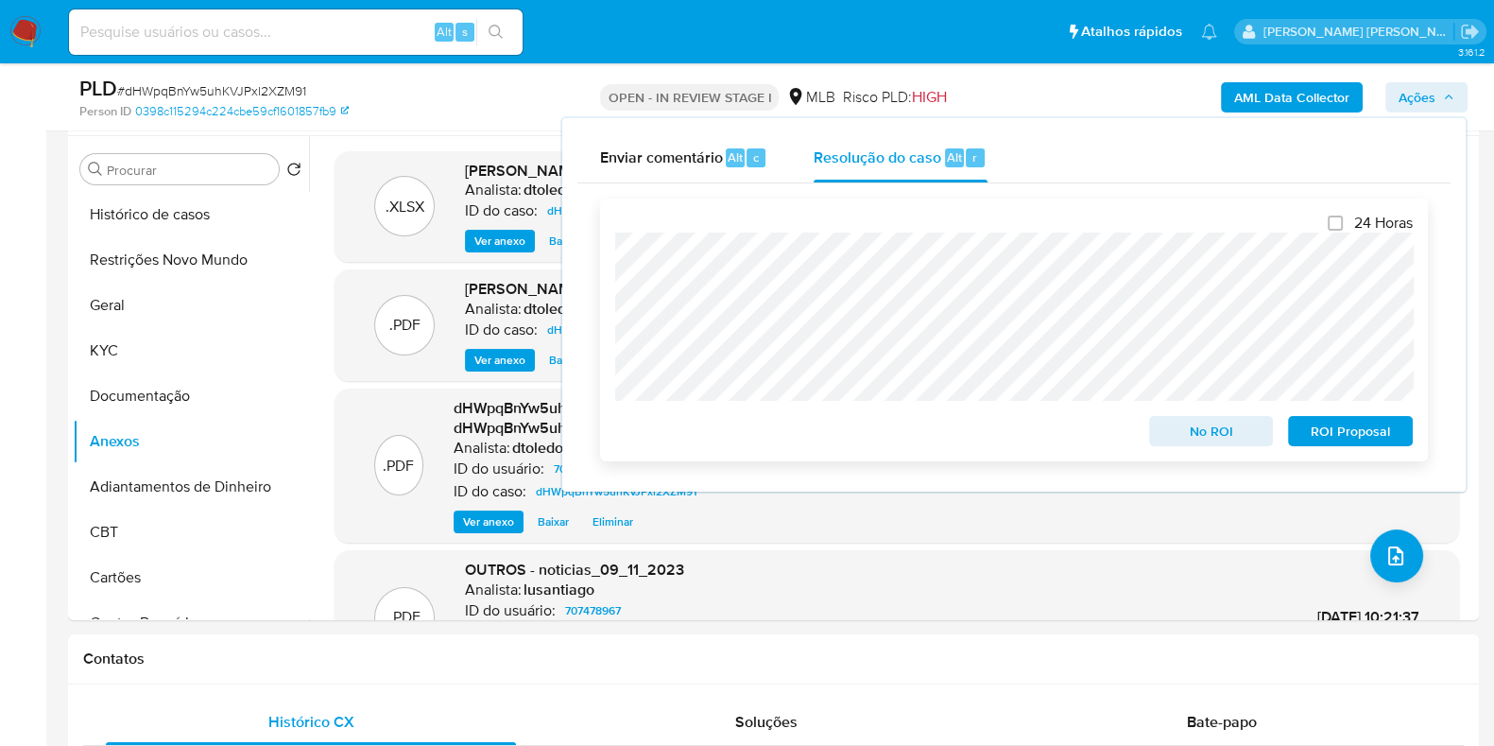
click at [1328, 431] on span "ROI Proposal" at bounding box center [1351, 431] width 98 height 26
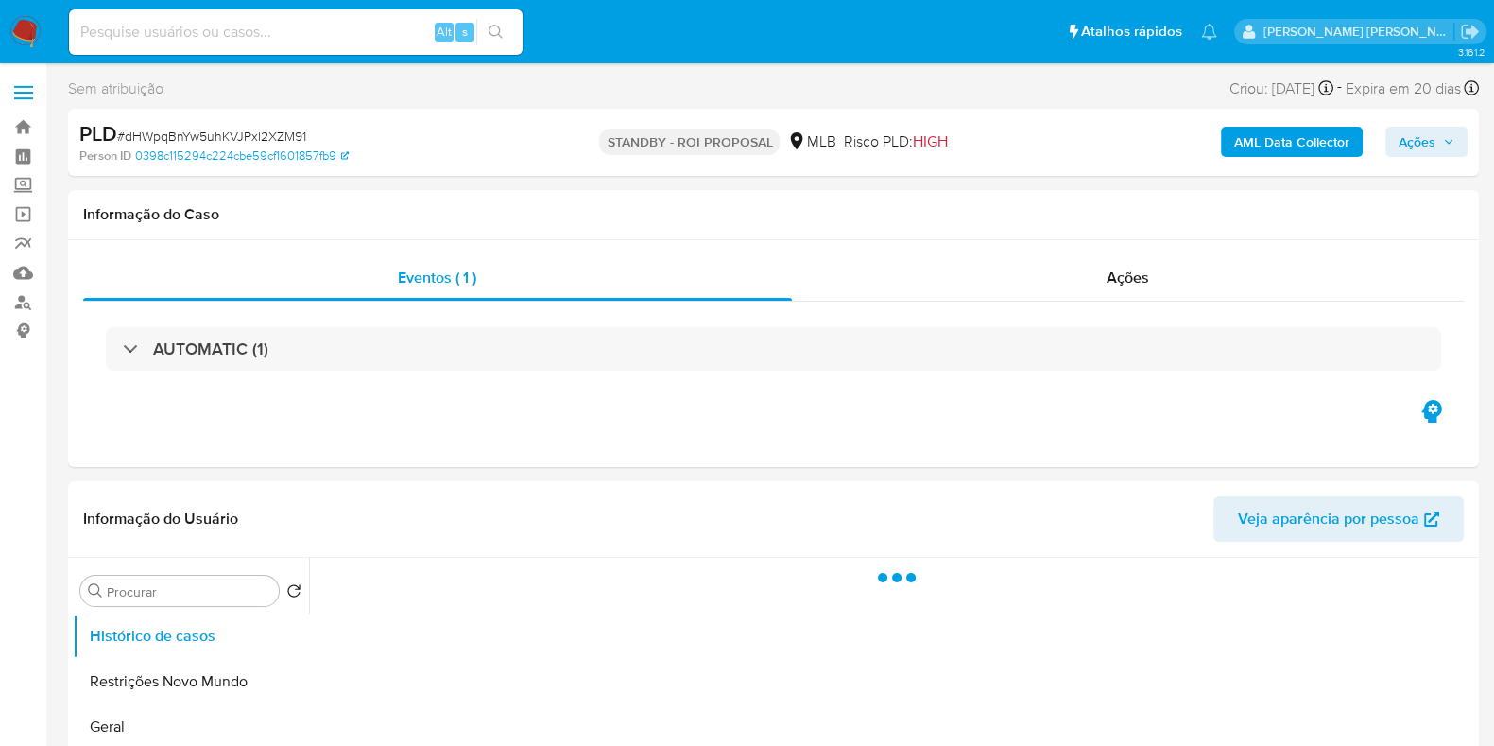
select select "10"
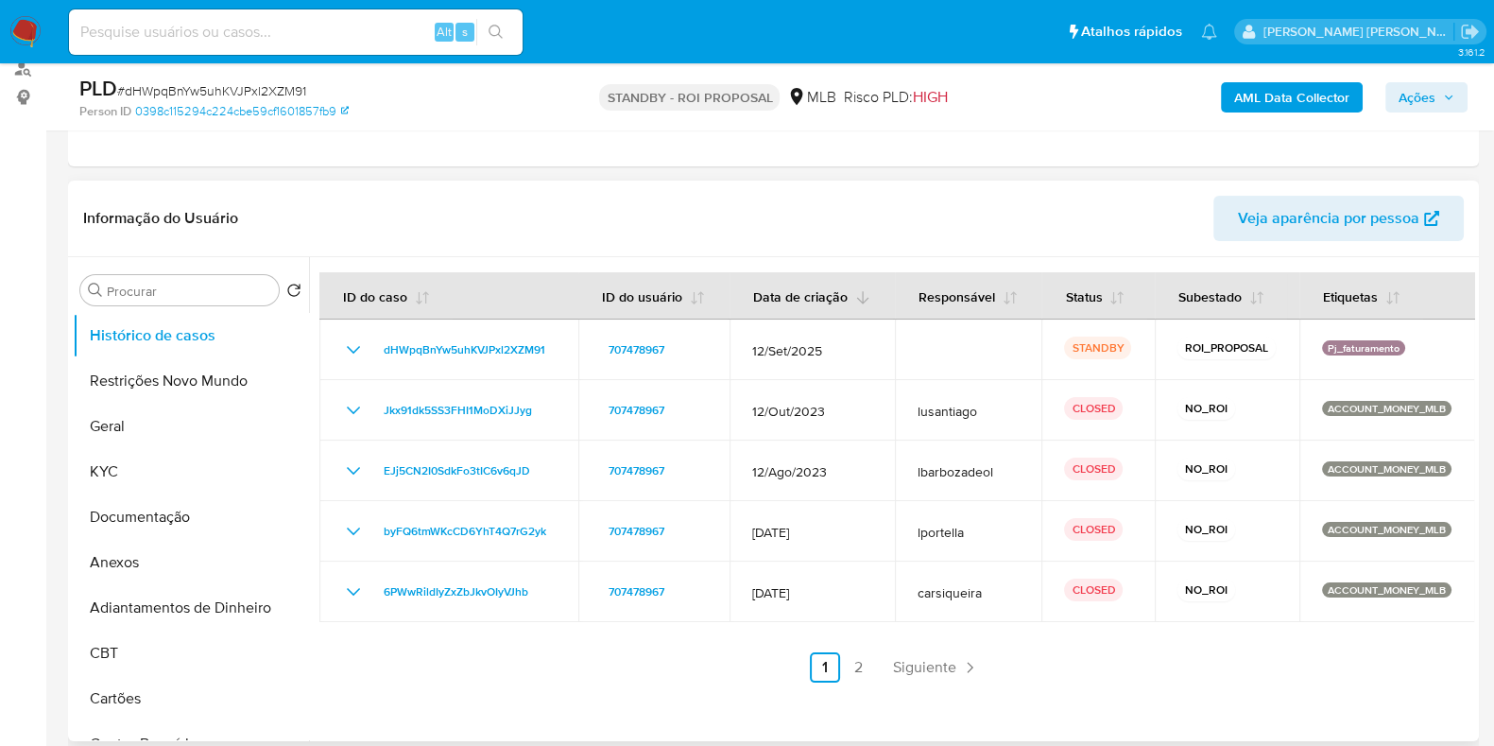
scroll to position [235, 0]
click at [858, 668] on link "2" at bounding box center [859, 665] width 30 height 30
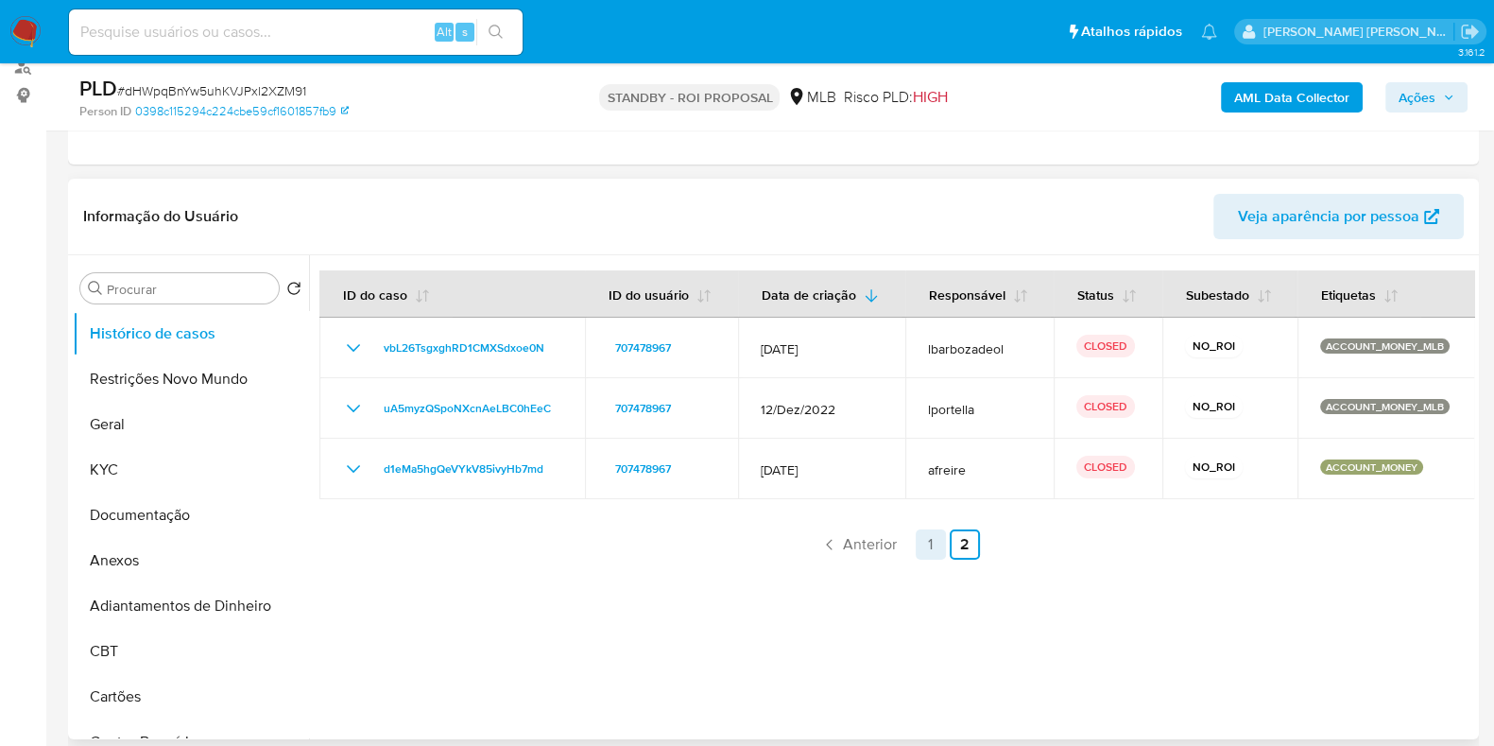
click at [924, 548] on link "1" at bounding box center [931, 544] width 30 height 30
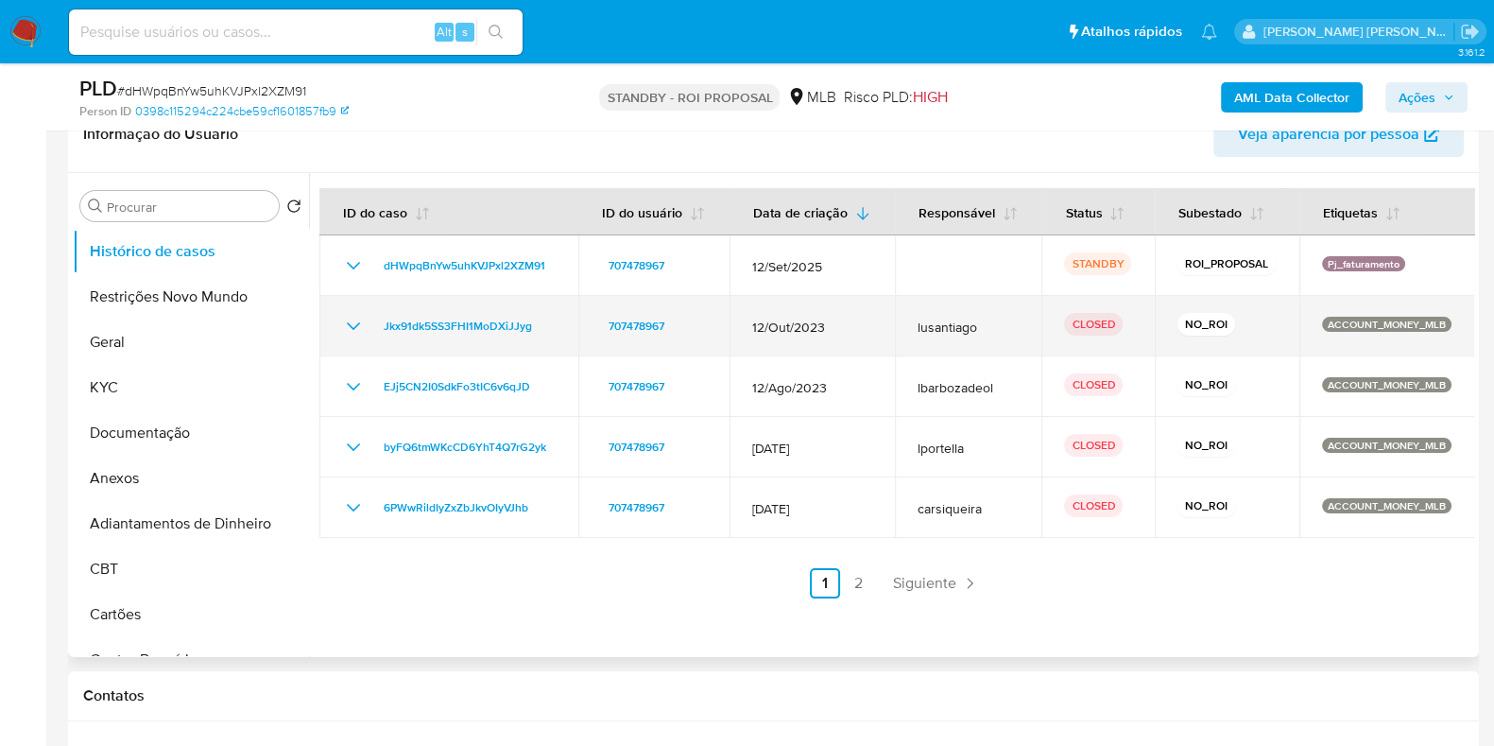
scroll to position [354, 0]
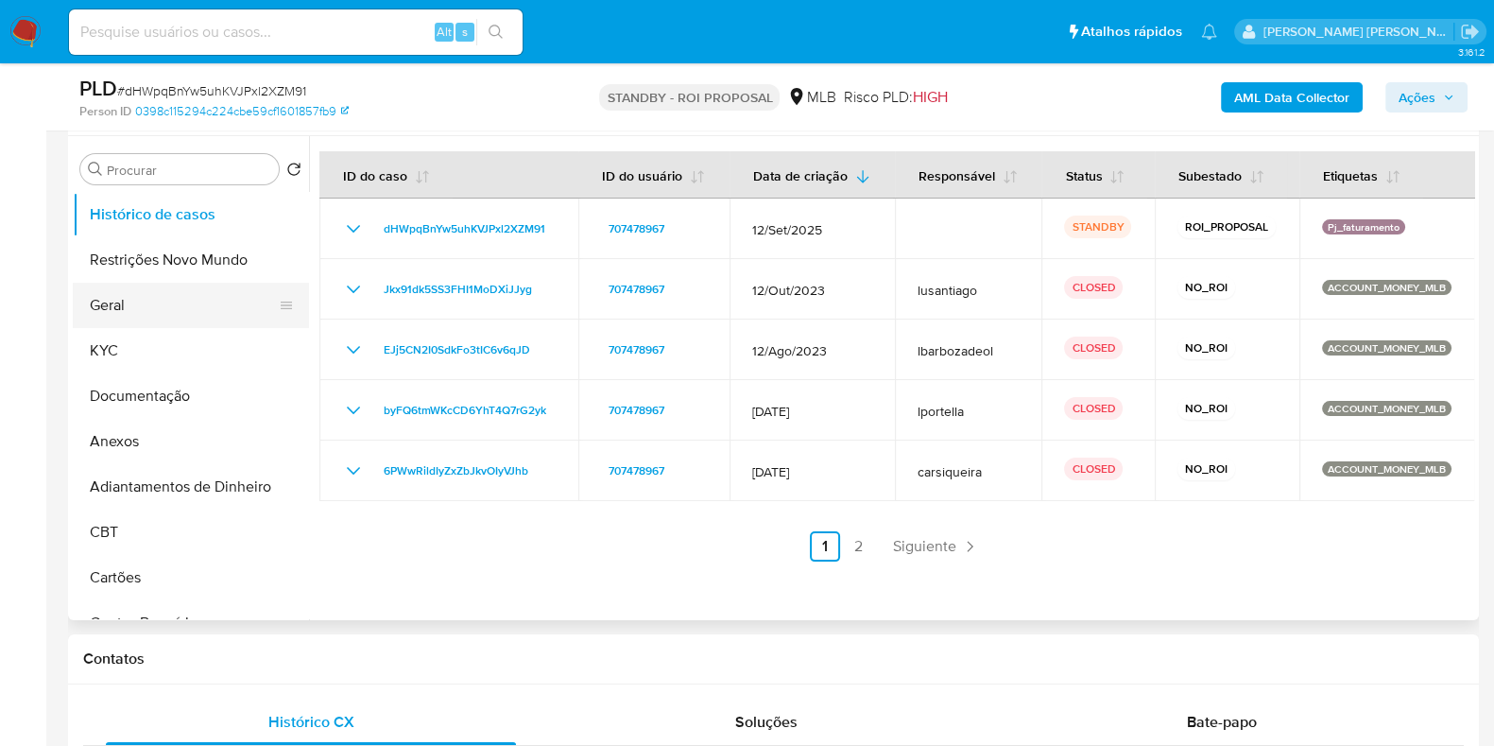
click at [133, 314] on button "Geral" at bounding box center [183, 305] width 221 height 45
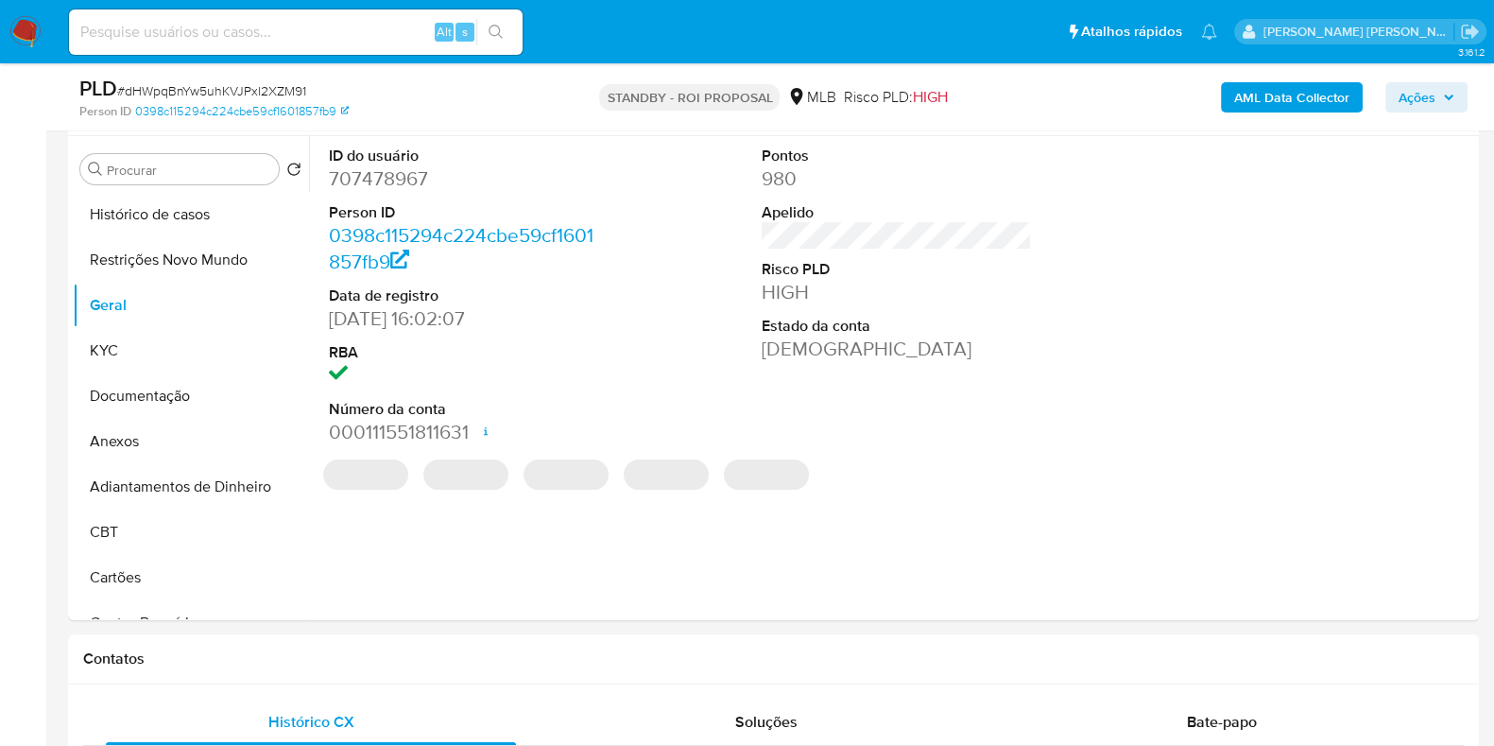
click at [395, 176] on dd "707478967" at bounding box center [464, 178] width 270 height 26
copy dd "707478967"
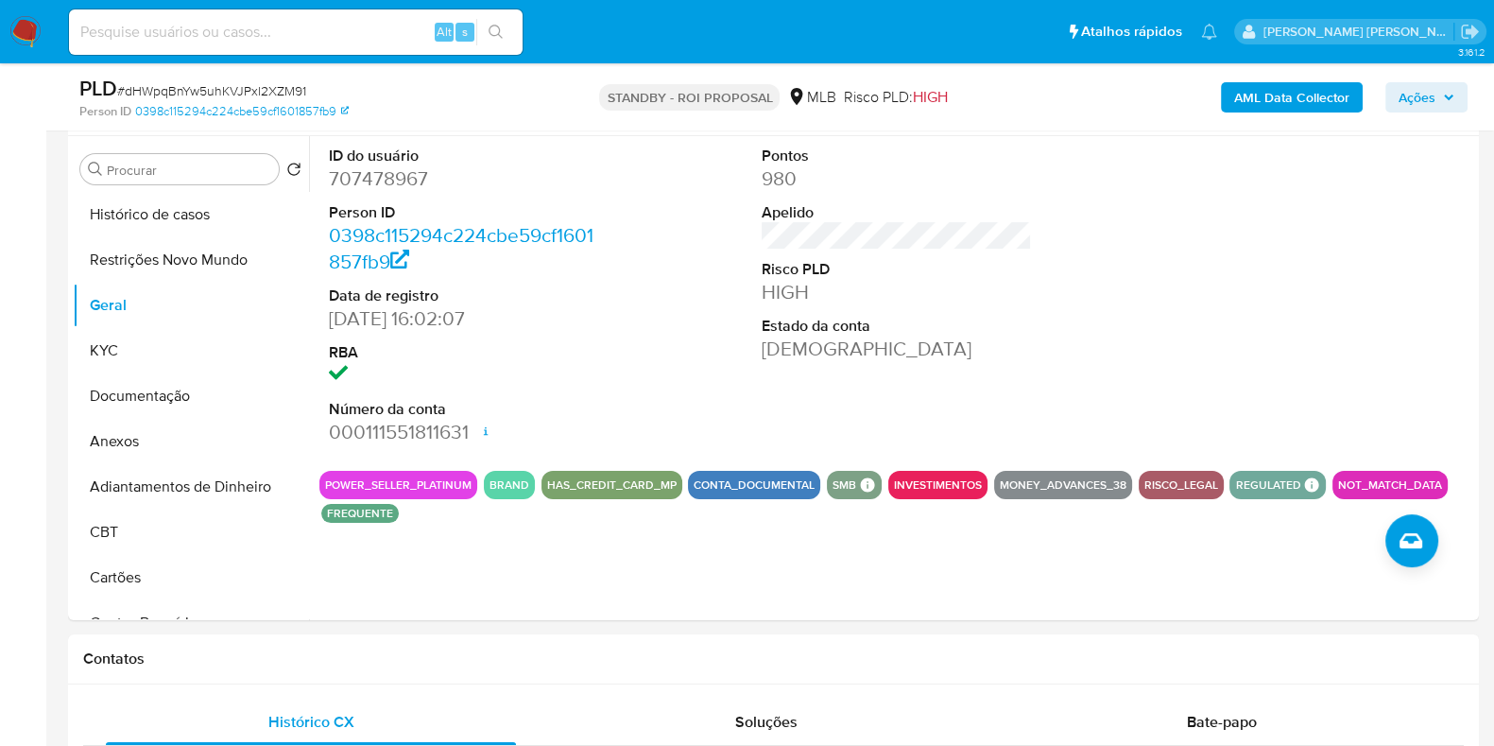
click at [375, 44] on div "Alt s" at bounding box center [296, 31] width 454 height 45
click at [328, 32] on input at bounding box center [296, 32] width 454 height 25
paste input "1332065711"
type input "1332065711"
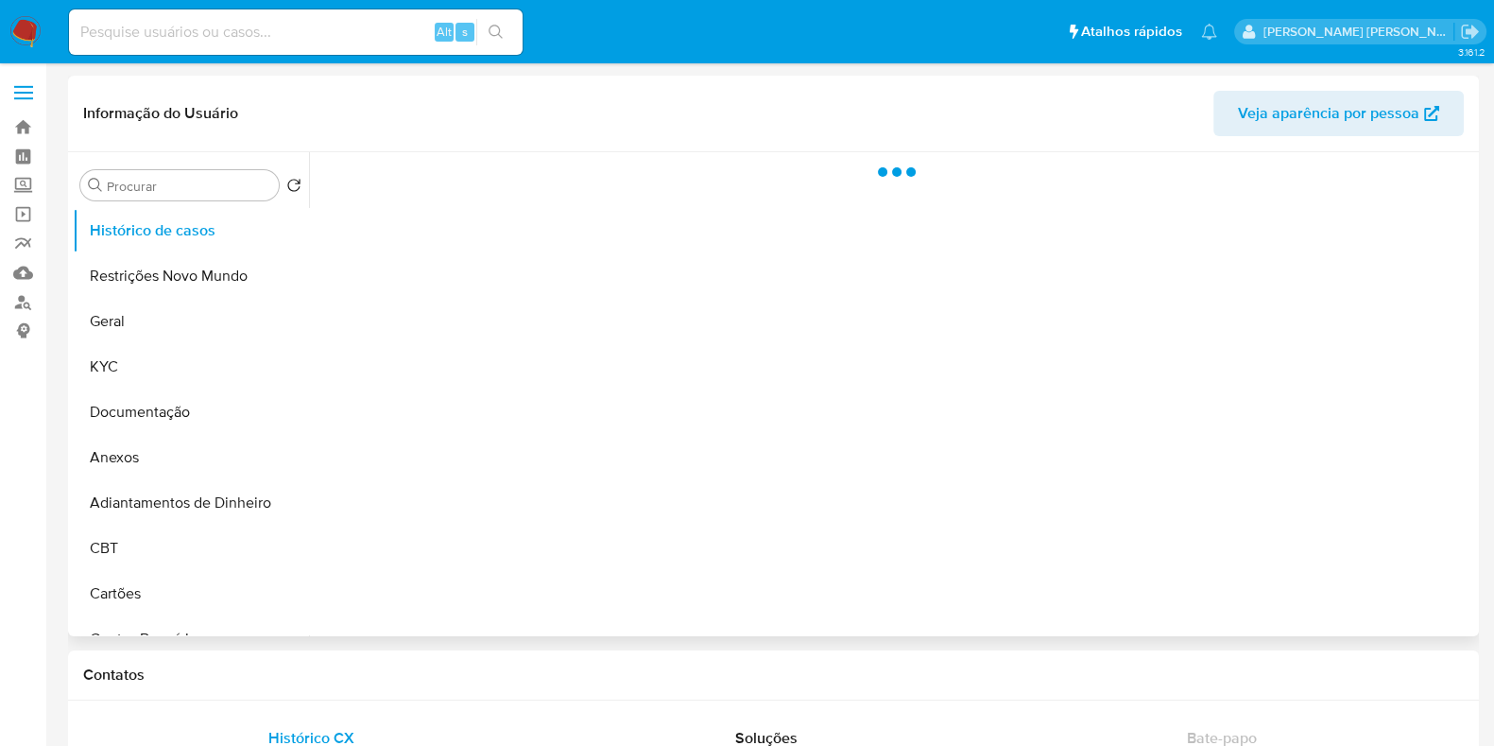
select select "10"
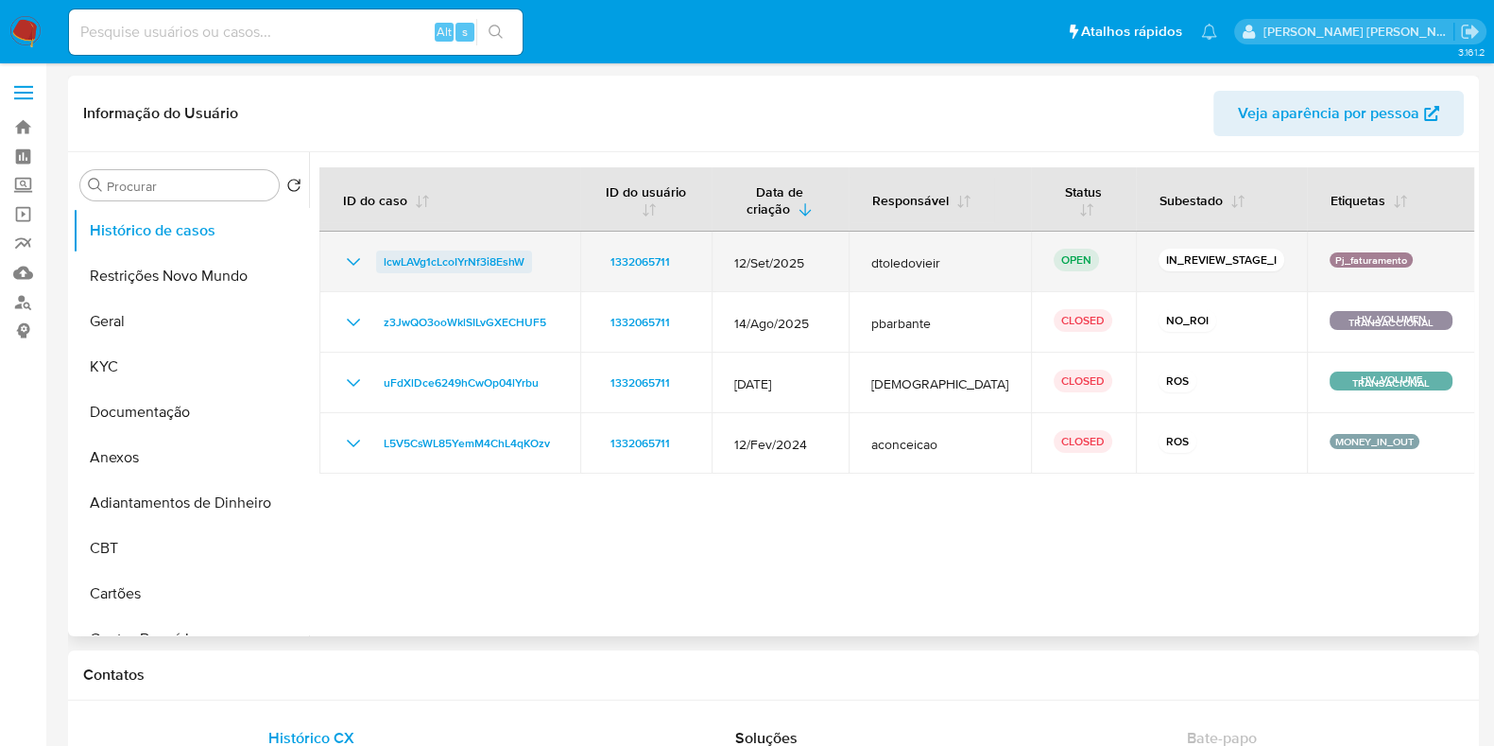
click at [511, 258] on span "lcwLAVg1cLcoIYrNf3i8EshW" at bounding box center [454, 261] width 141 height 23
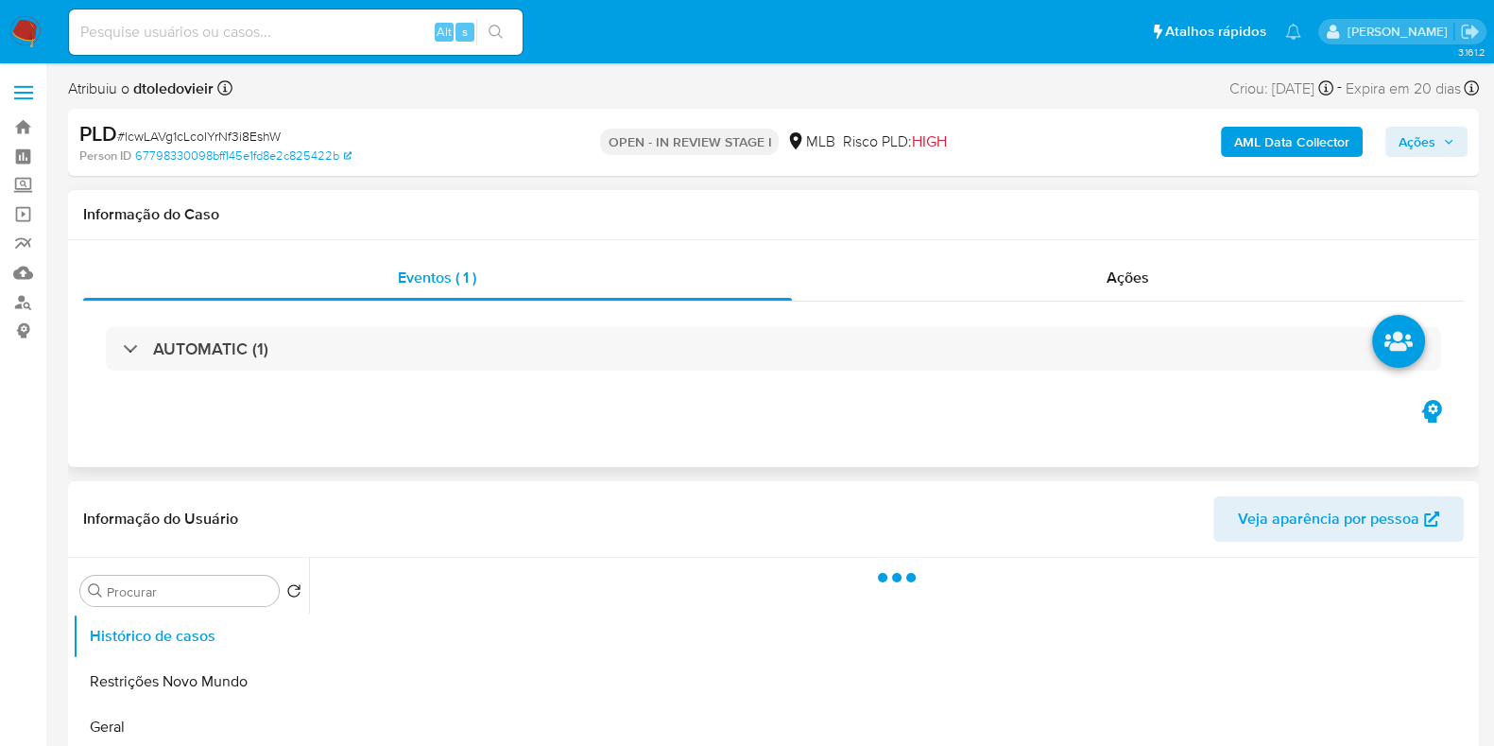
select select "10"
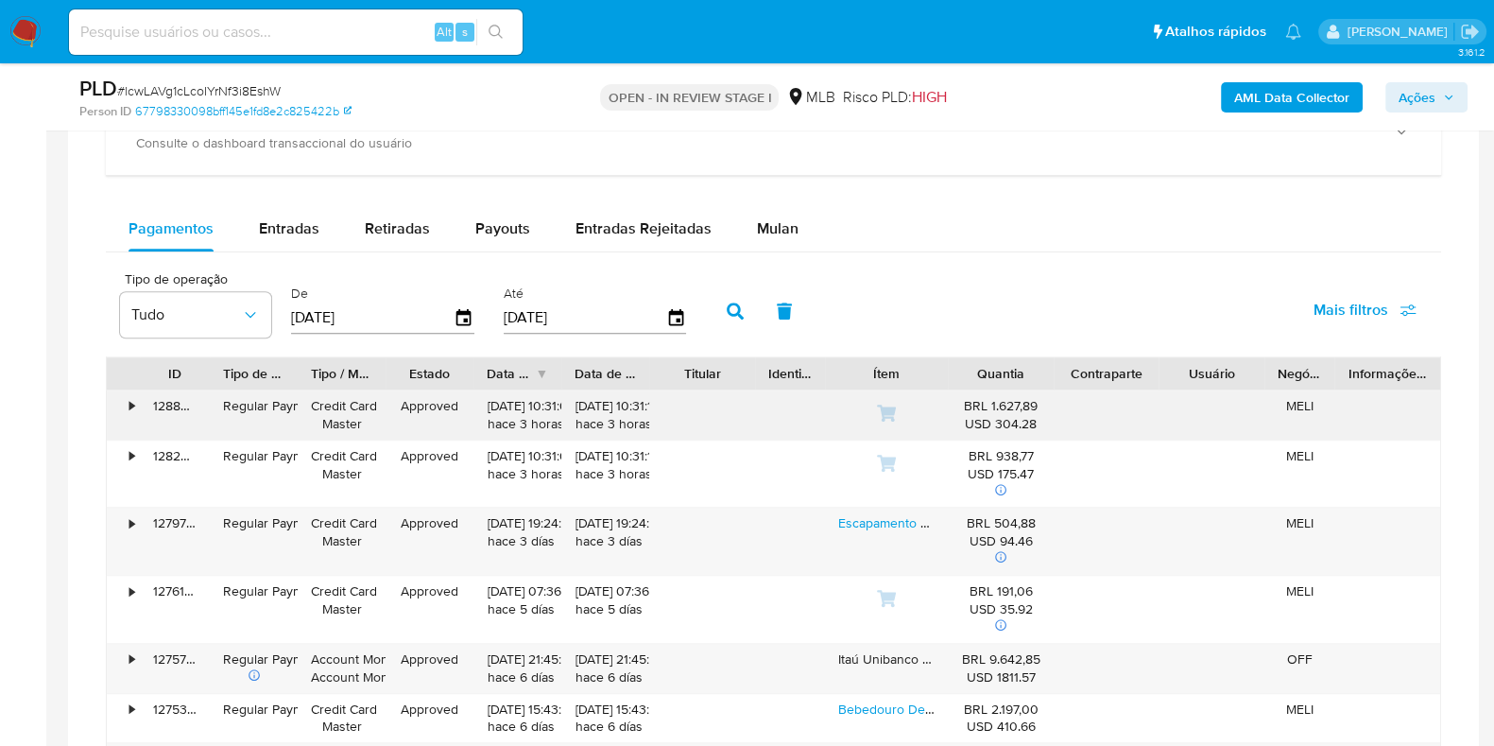
scroll to position [1535, 0]
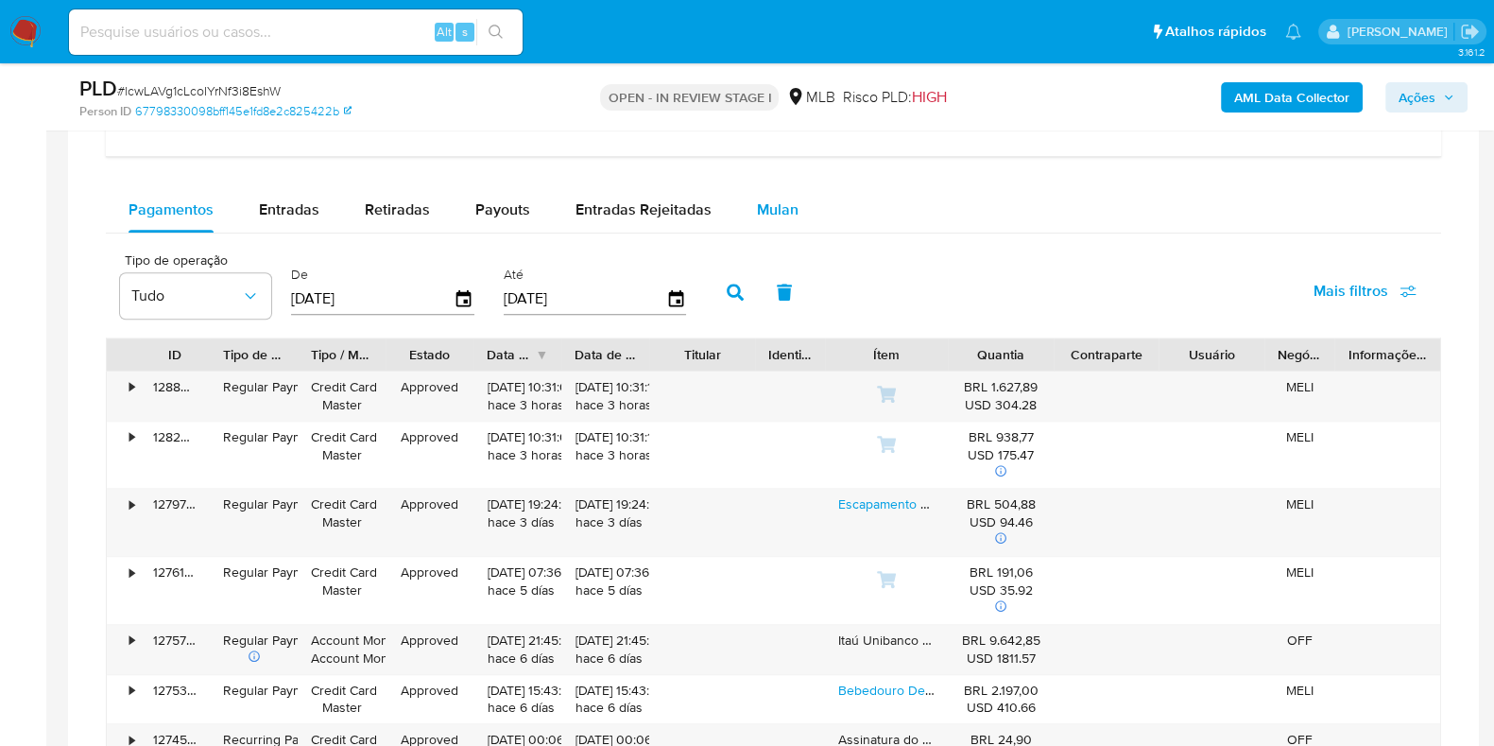
click at [778, 187] on div "Mulan" at bounding box center [778, 209] width 42 height 45
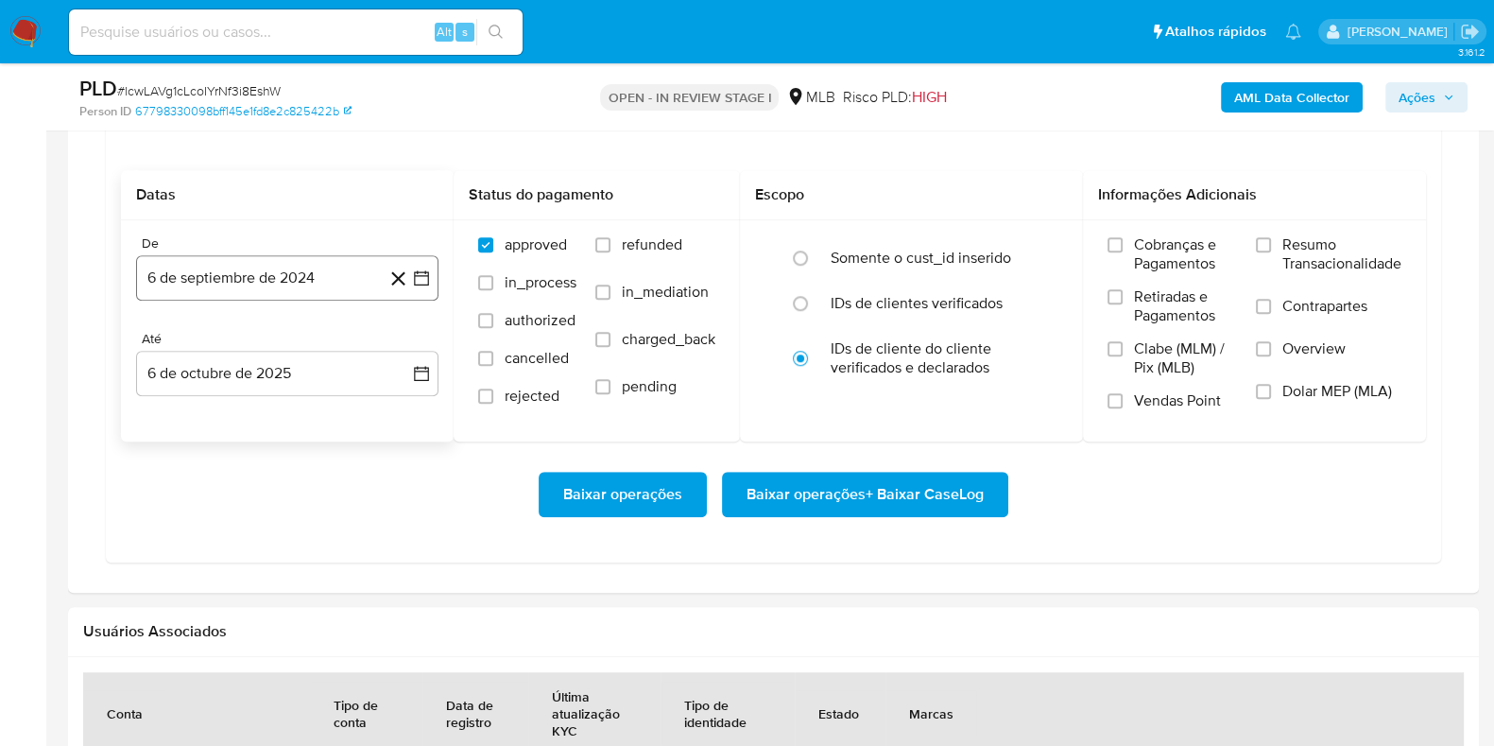
click at [268, 264] on button "6 de septiembre de 2024" at bounding box center [287, 277] width 302 height 45
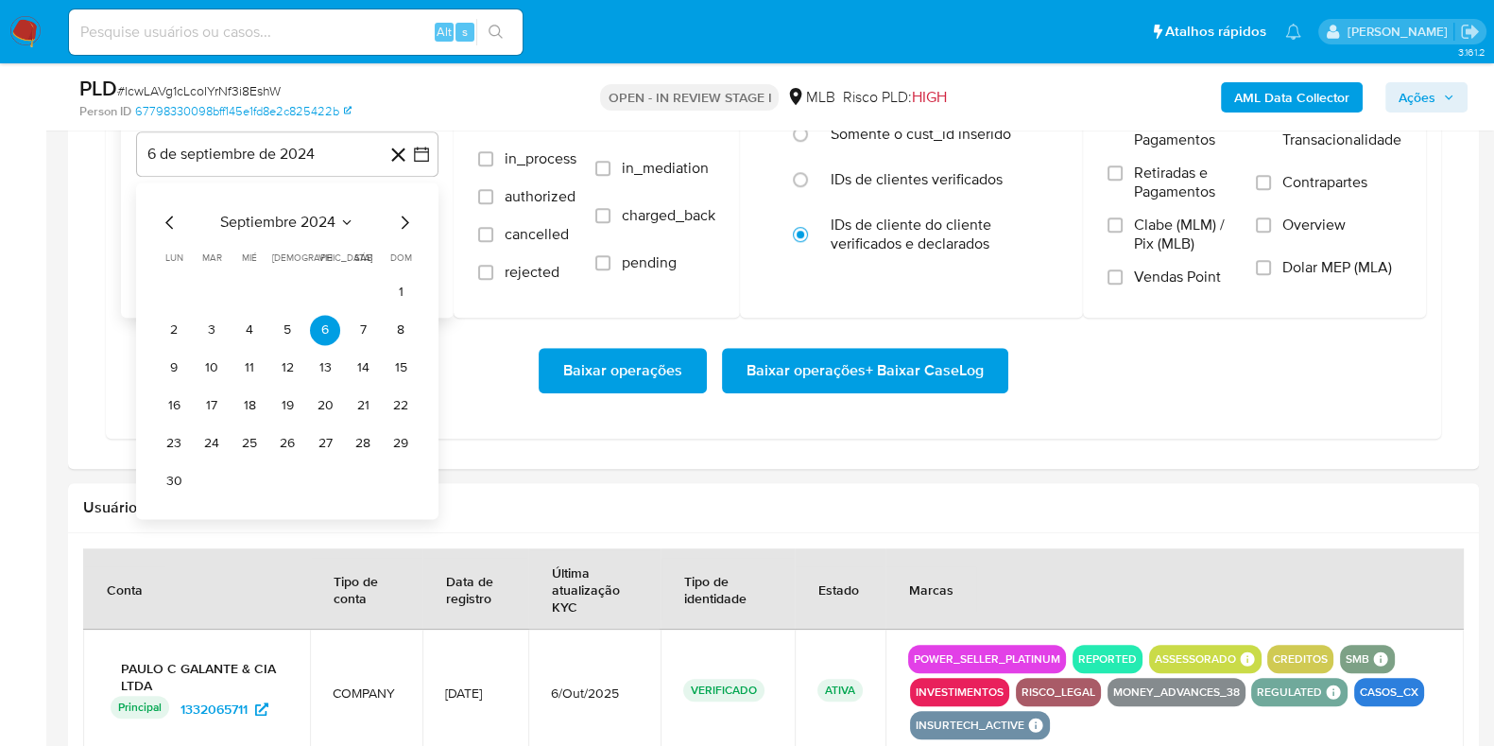
scroll to position [1890, 0]
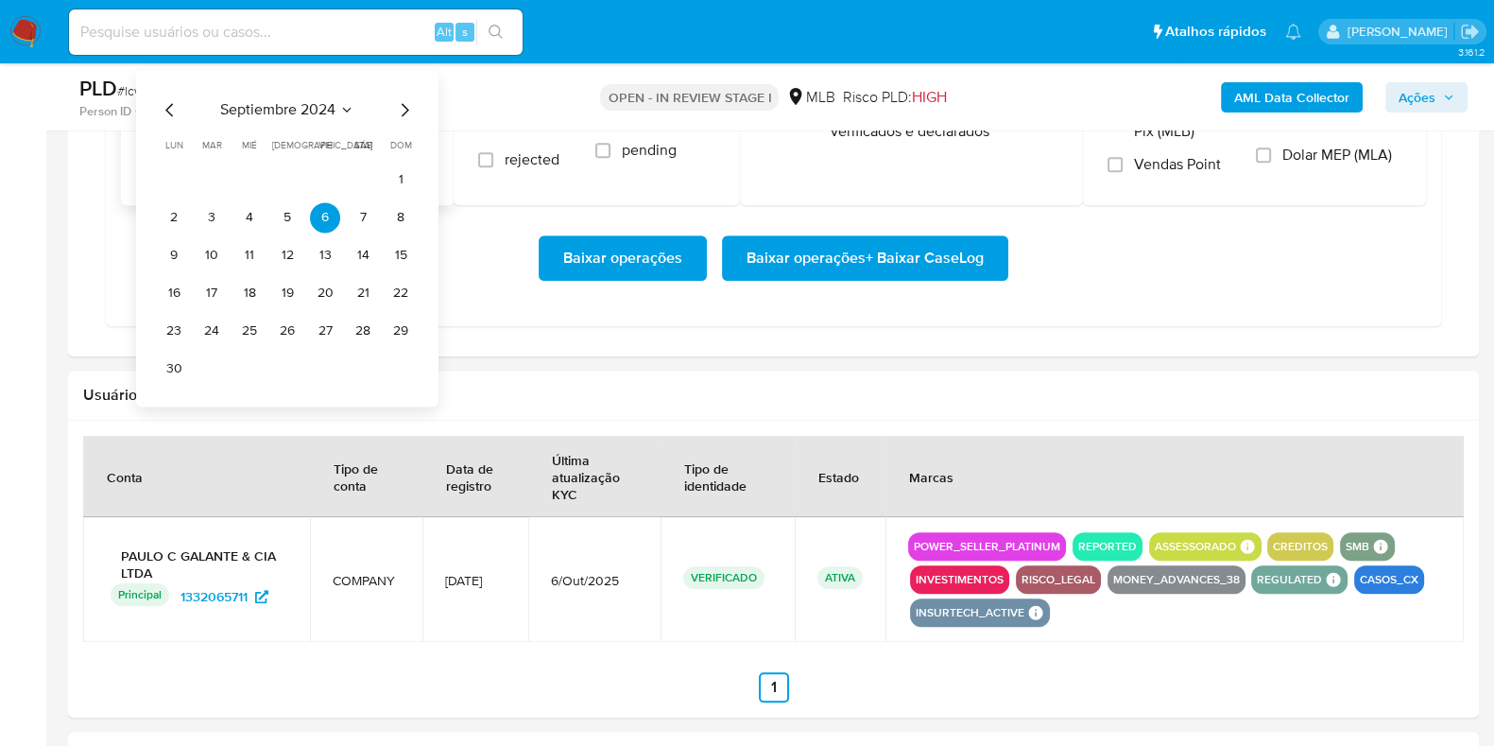
click at [404, 106] on icon "Mes siguiente" at bounding box center [404, 109] width 23 height 23
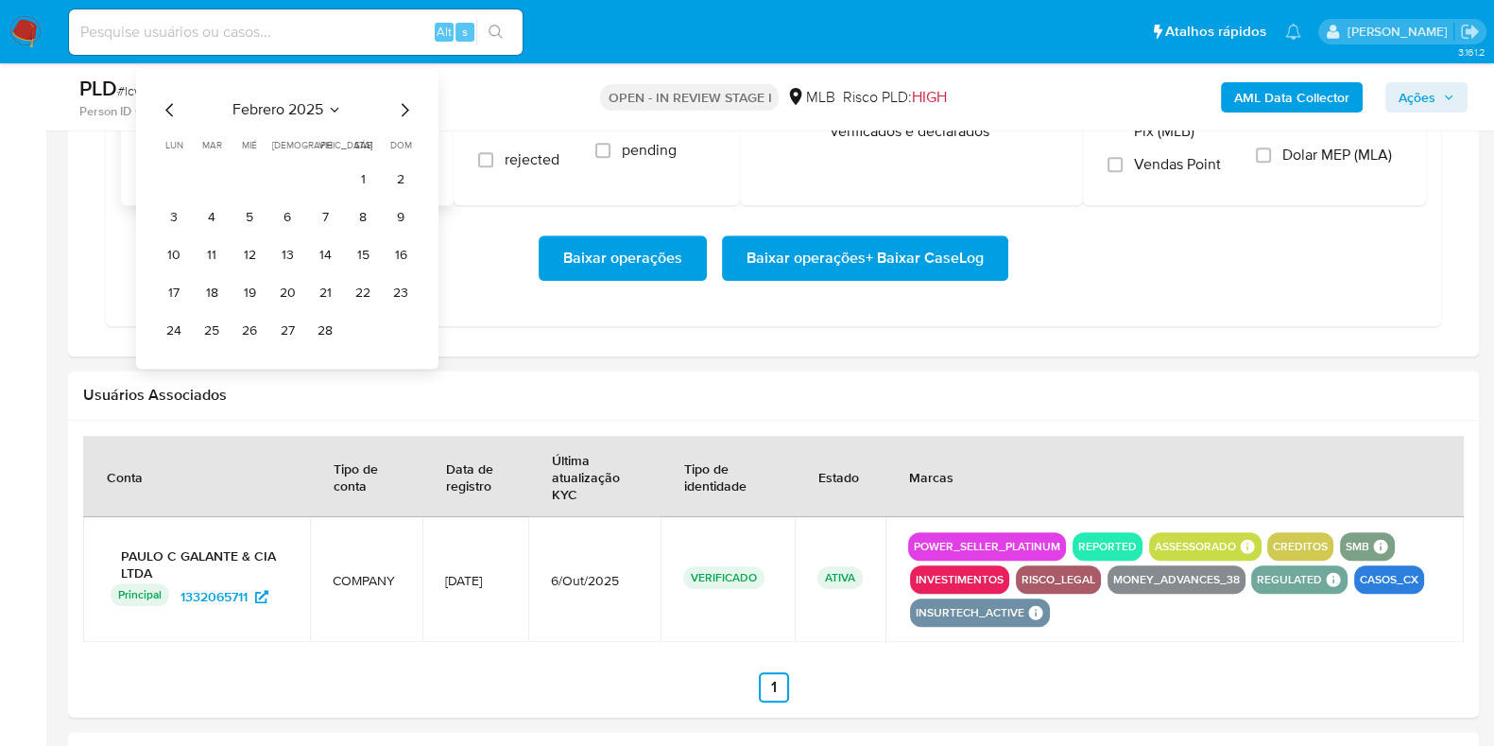
click at [404, 106] on icon "Mes siguiente" at bounding box center [404, 109] width 23 height 23
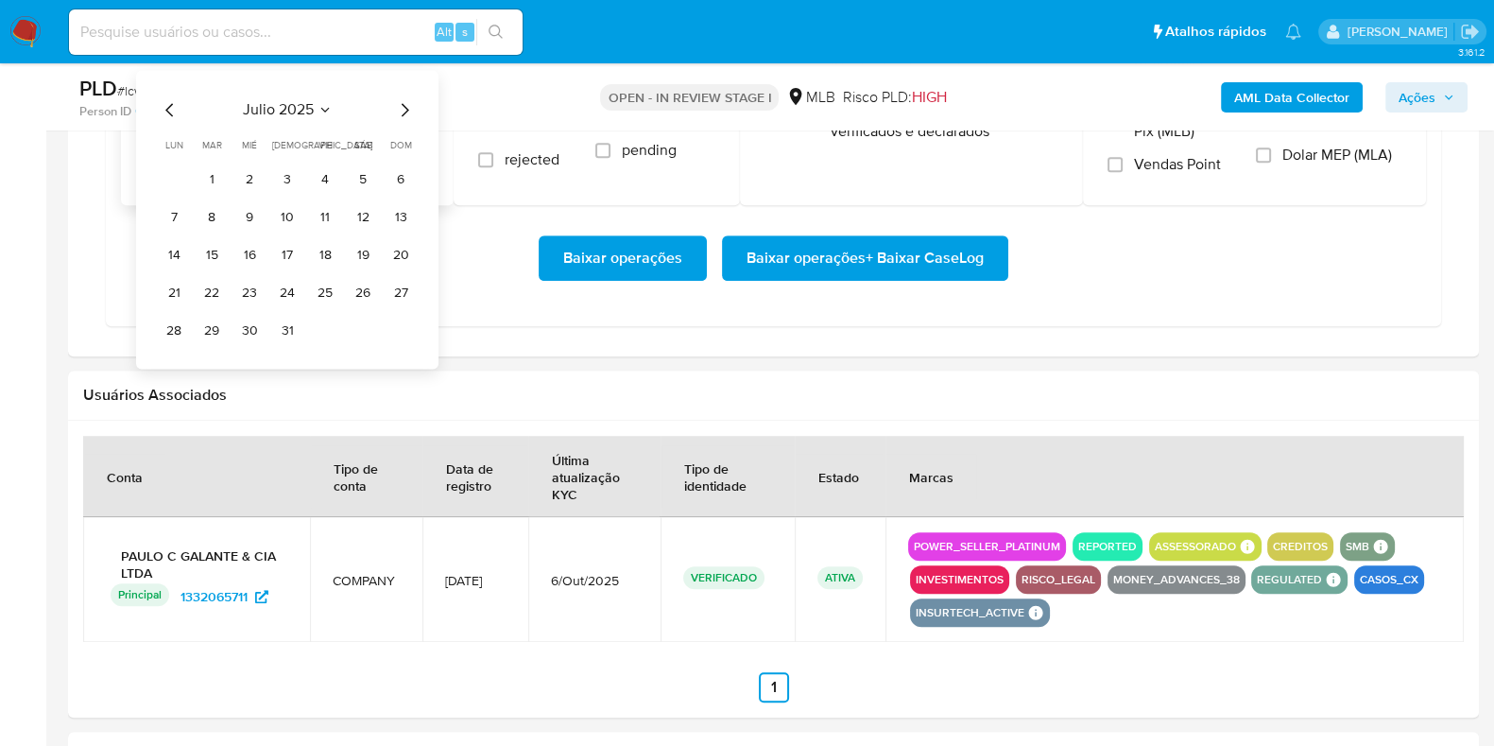
click at [404, 106] on icon "Mes siguiente" at bounding box center [404, 109] width 23 height 23
click at [173, 101] on icon "Mes anterior" at bounding box center [170, 109] width 23 height 23
click at [166, 101] on icon "Mes anterior" at bounding box center [170, 109] width 23 height 23
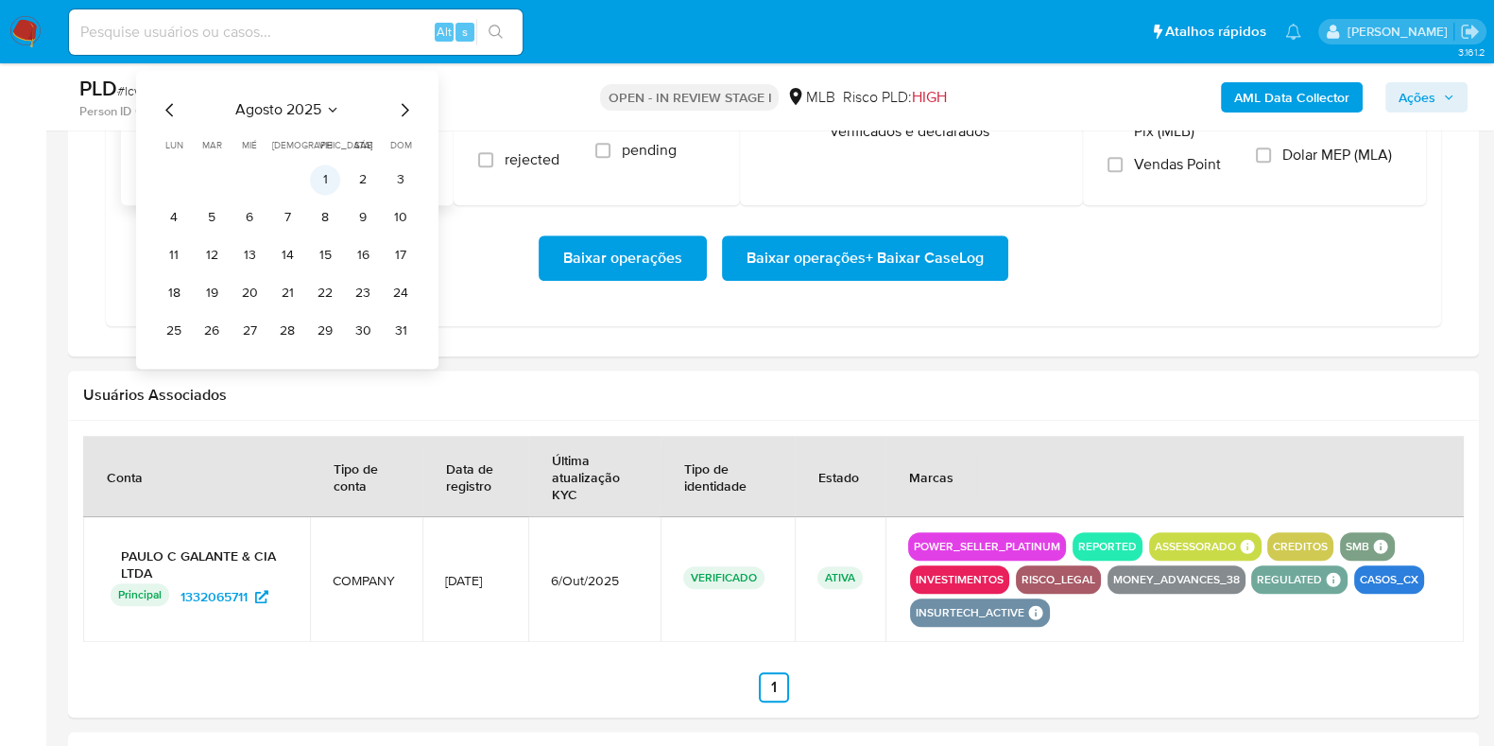
click at [321, 171] on button "1" at bounding box center [325, 179] width 30 height 30
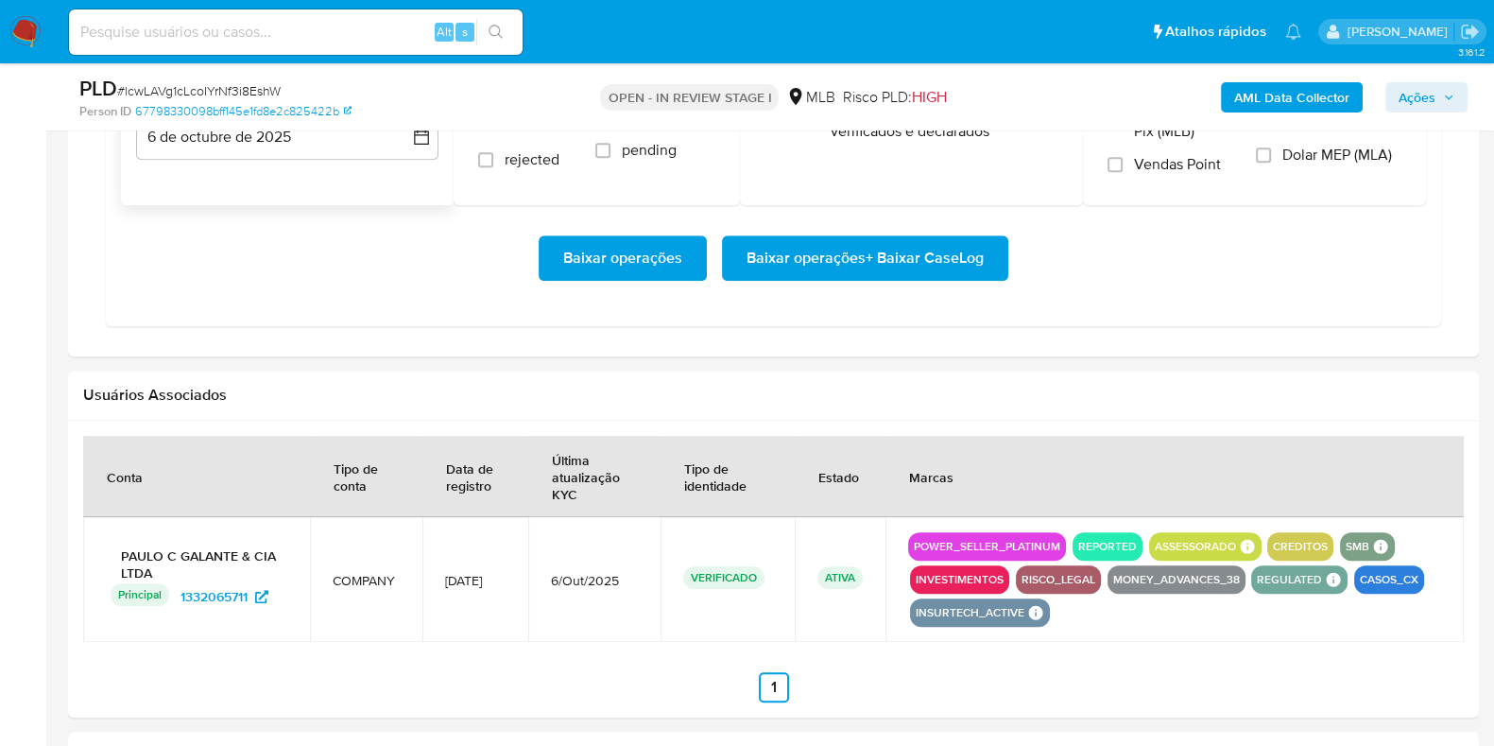
scroll to position [1653, 0]
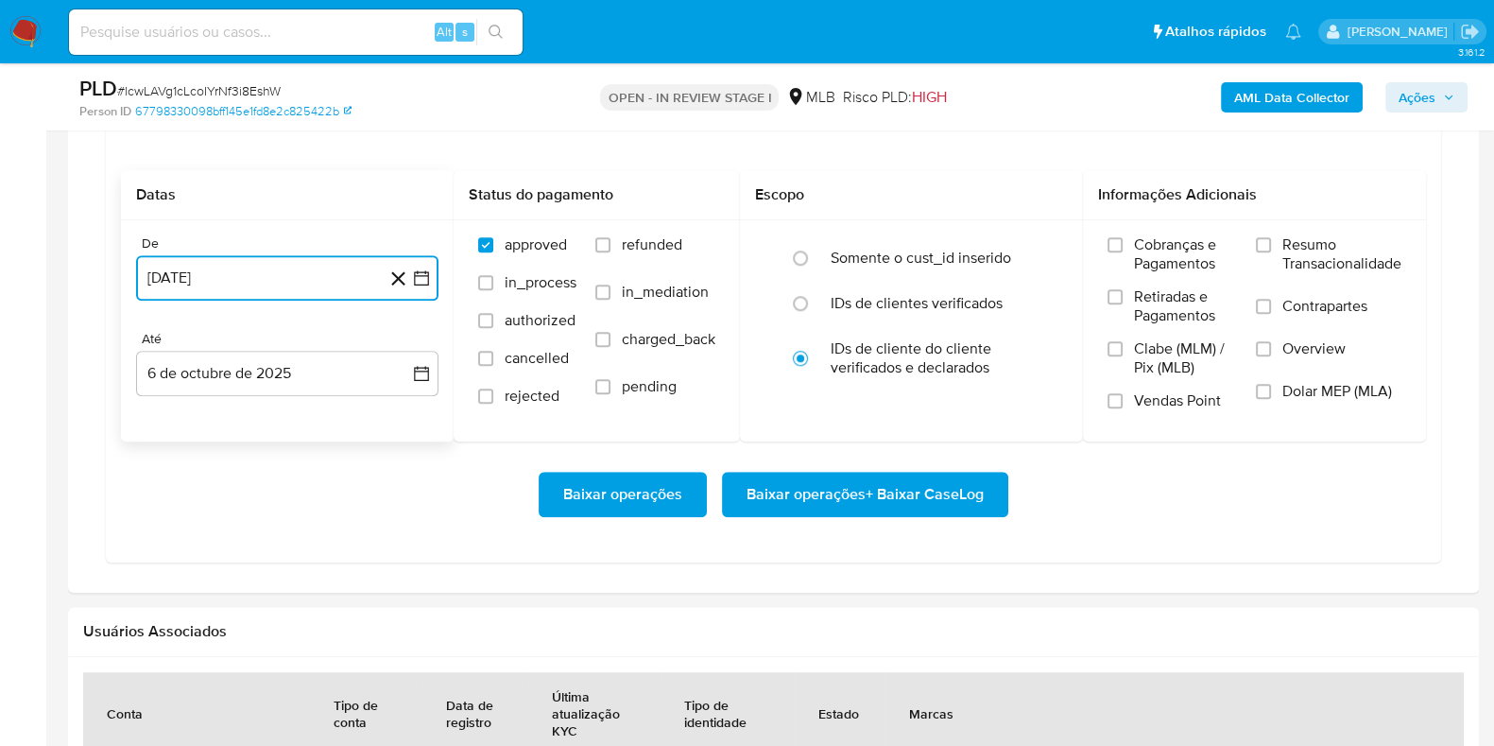
click at [300, 282] on button "1 de agosto de 2025" at bounding box center [287, 277] width 302 height 45
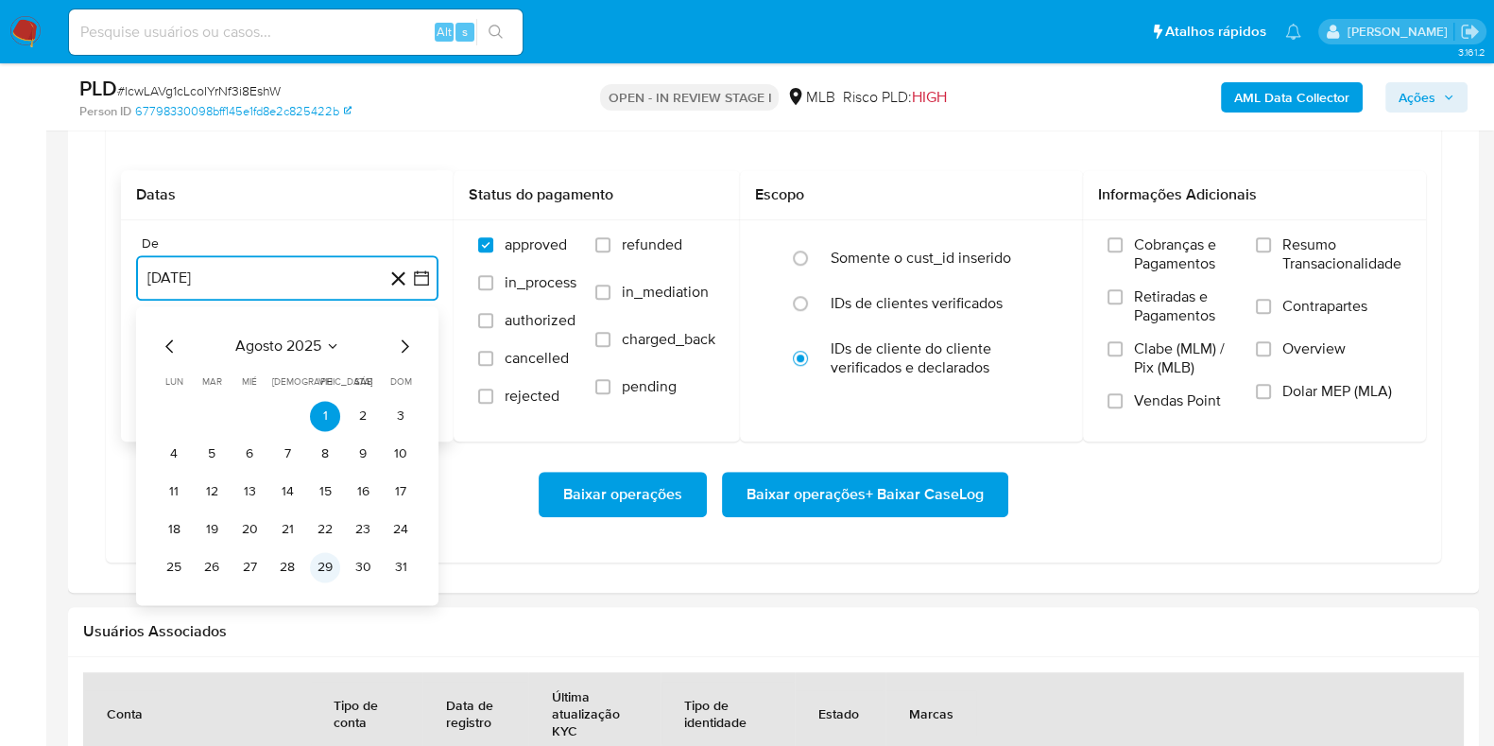
click at [331, 564] on button "29" at bounding box center [325, 567] width 30 height 30
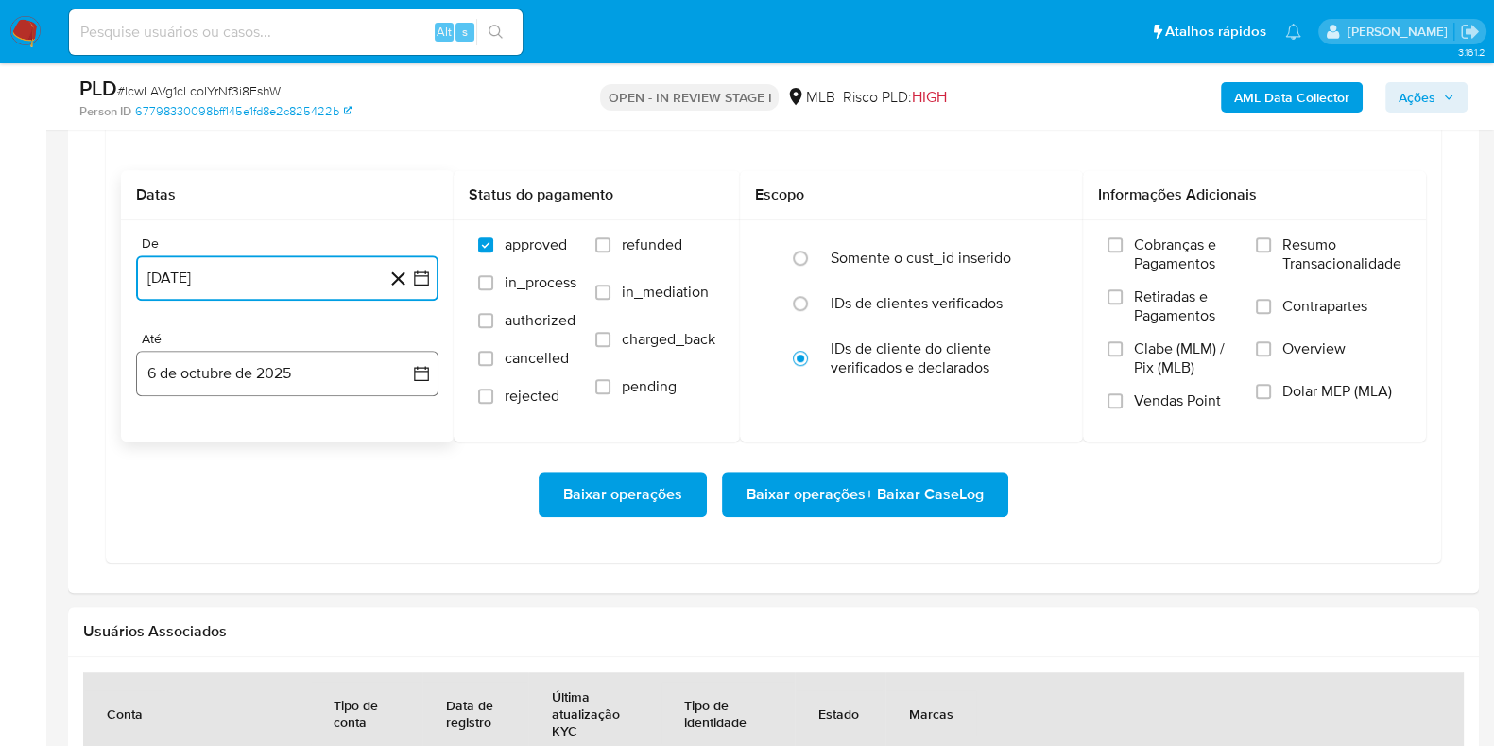
click at [240, 370] on button "6 de octubre de 2025" at bounding box center [287, 373] width 302 height 45
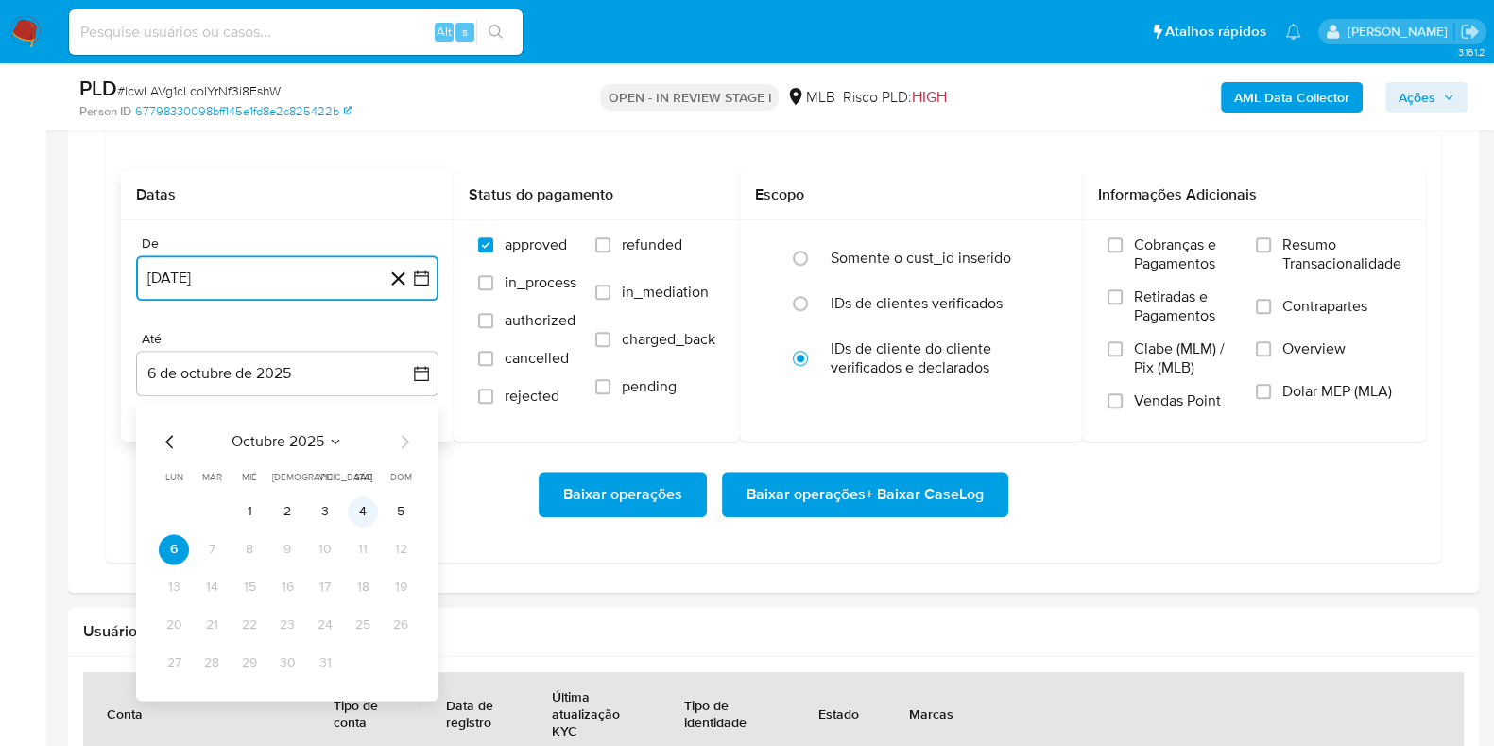
click at [358, 515] on button "4" at bounding box center [363, 511] width 30 height 30
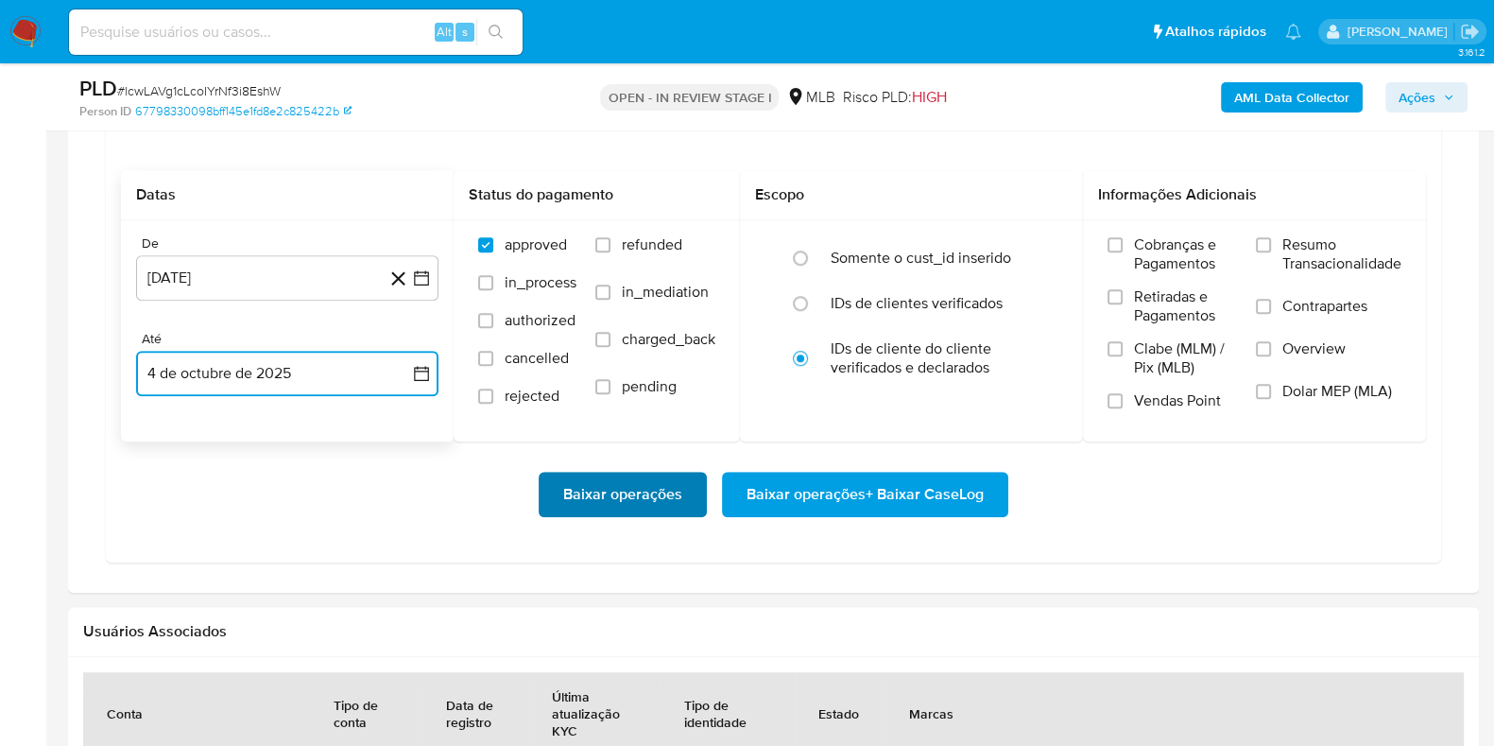
click at [647, 493] on span "Baixar operações" at bounding box center [622, 495] width 119 height 42
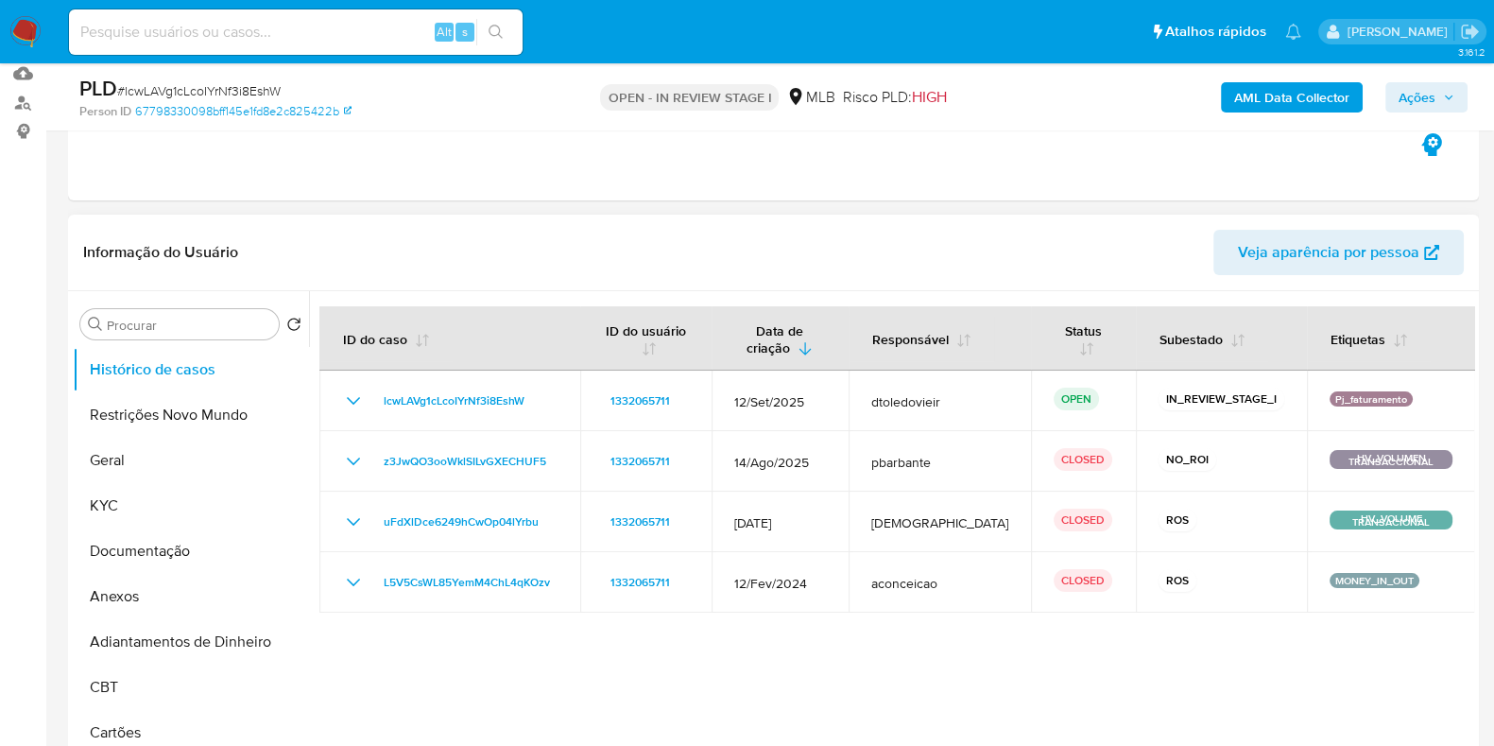
scroll to position [117, 0]
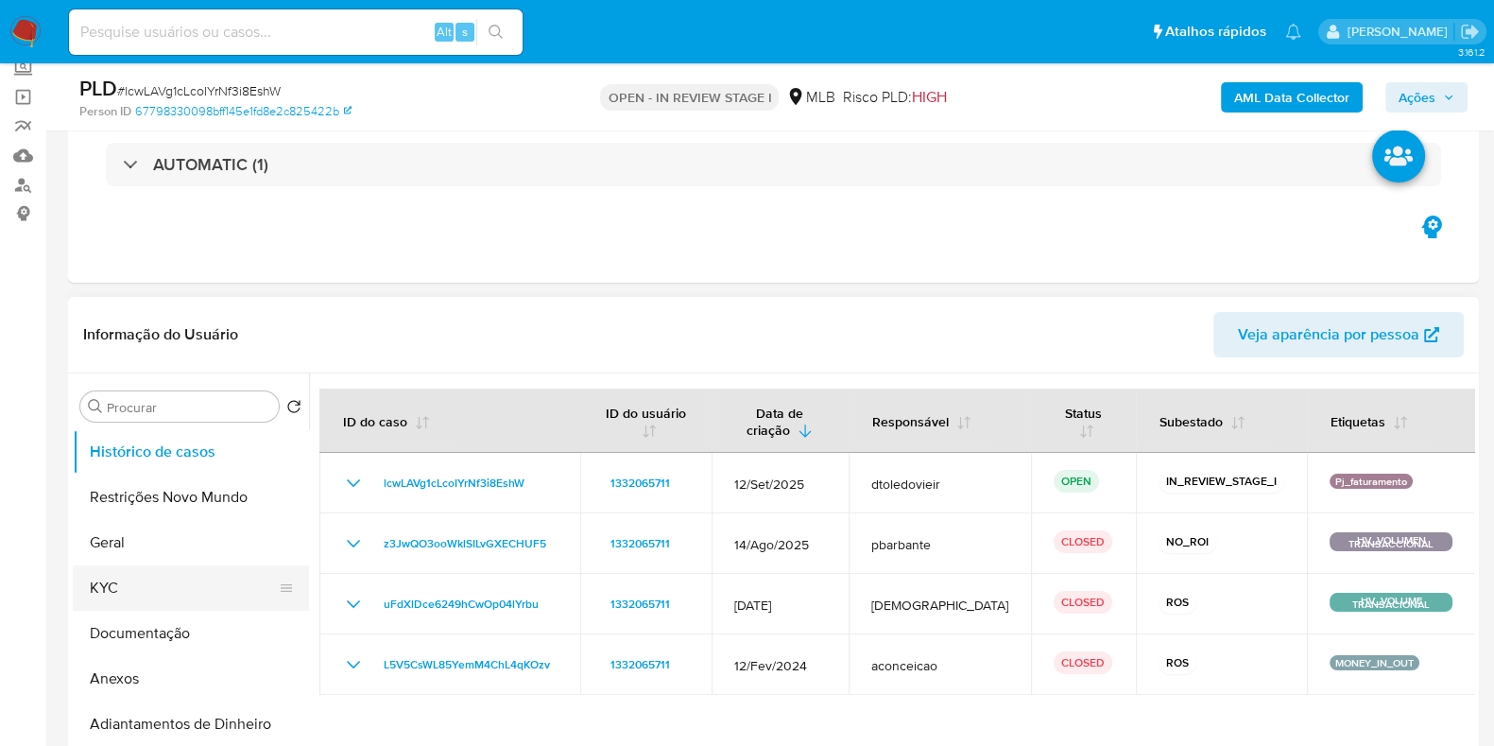
click at [149, 597] on button "KYC" at bounding box center [183, 587] width 221 height 45
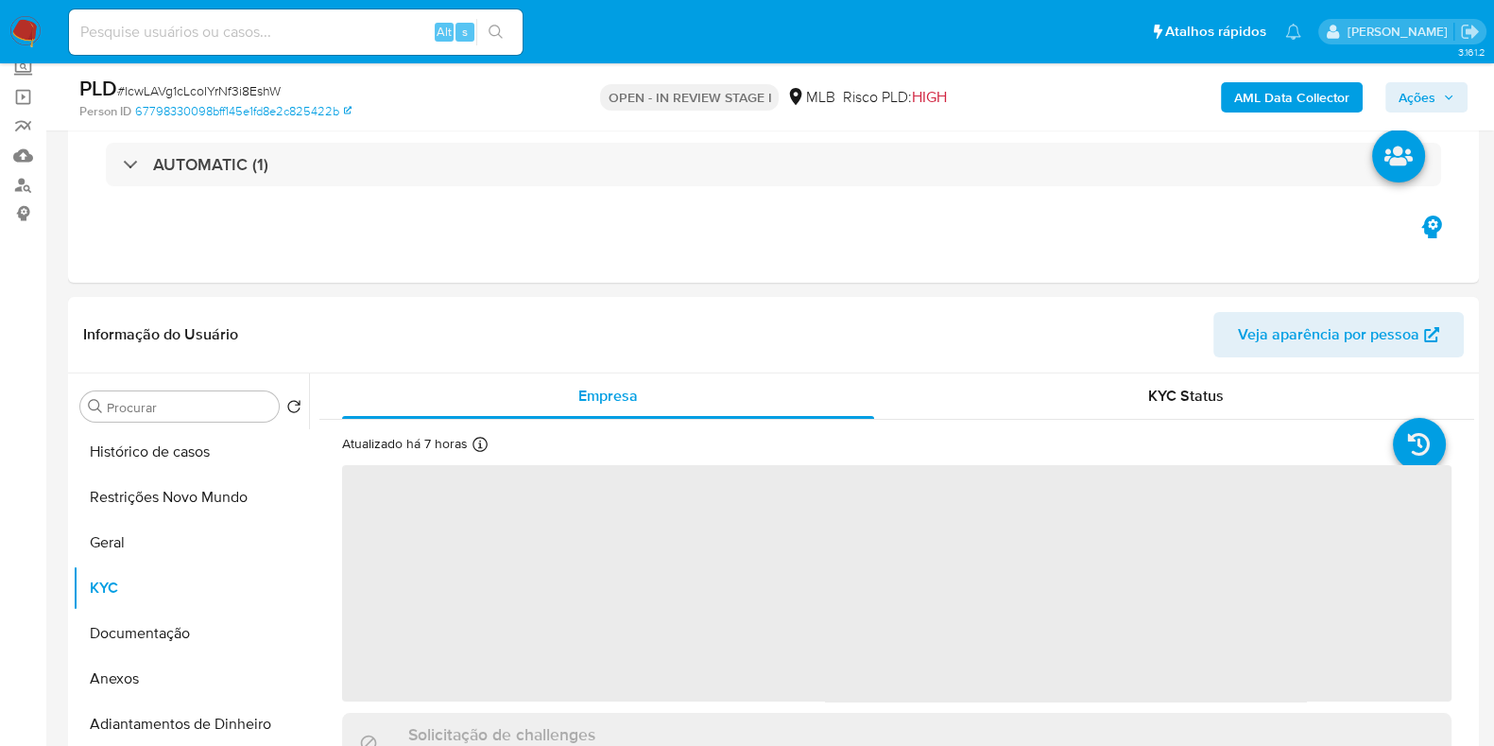
scroll to position [235, 0]
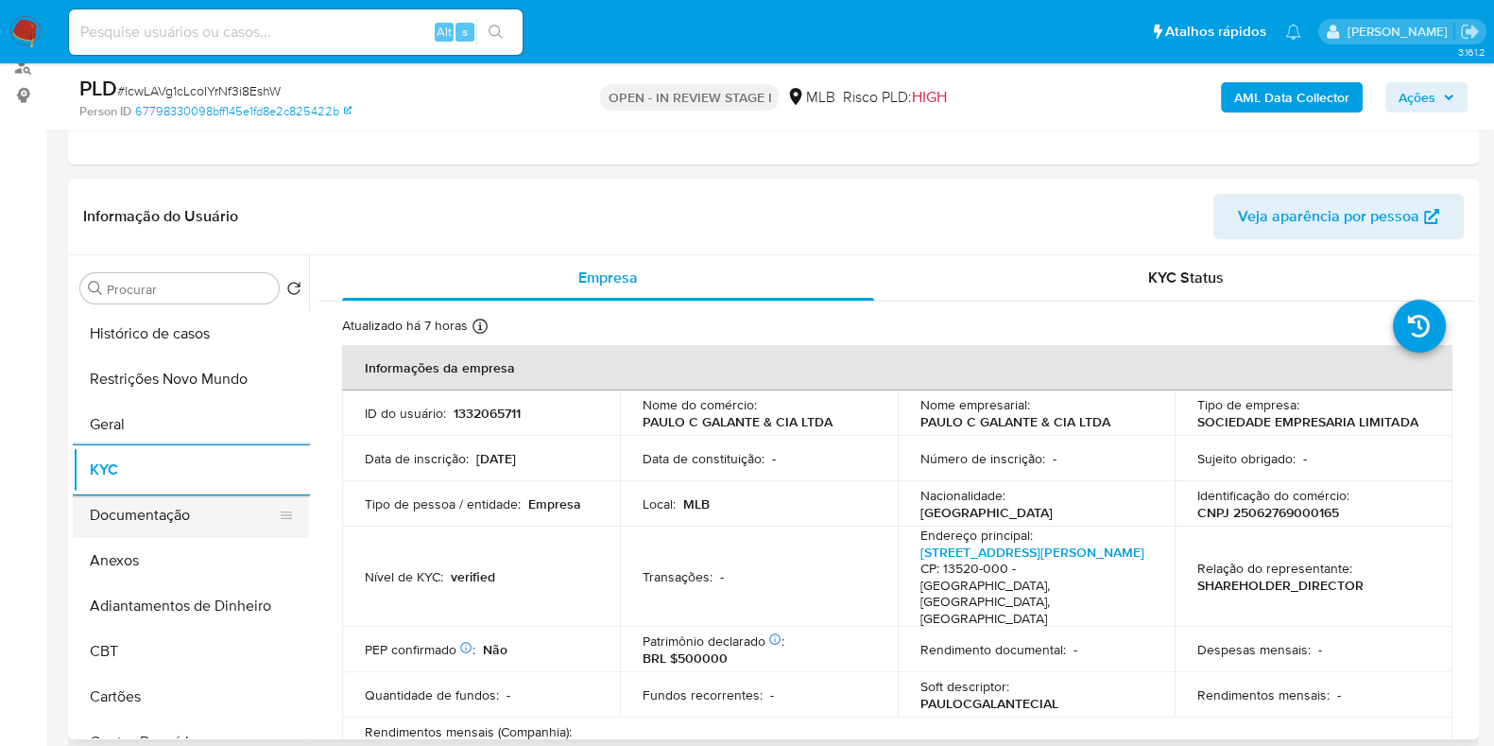
click at [177, 521] on button "Documentação" at bounding box center [183, 514] width 221 height 45
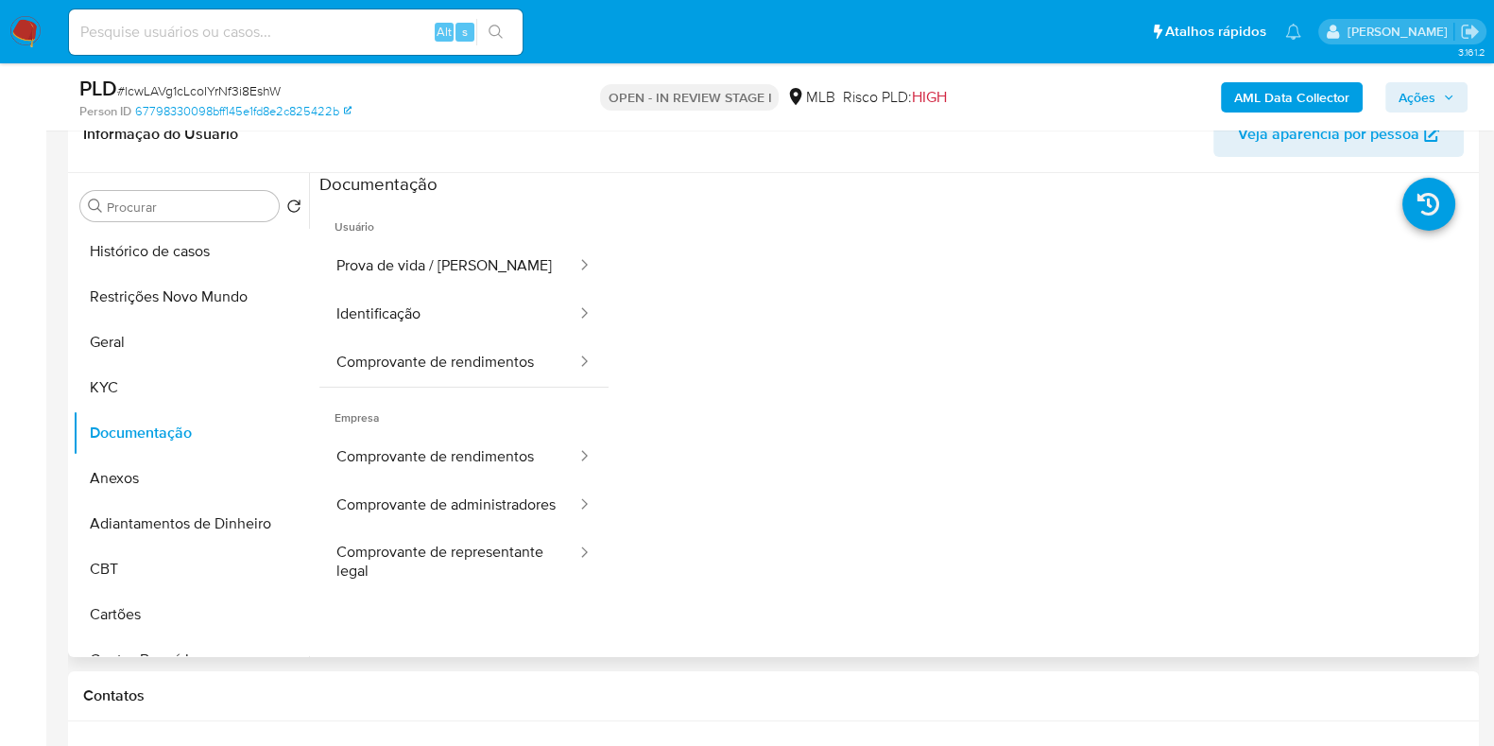
scroll to position [354, 0]
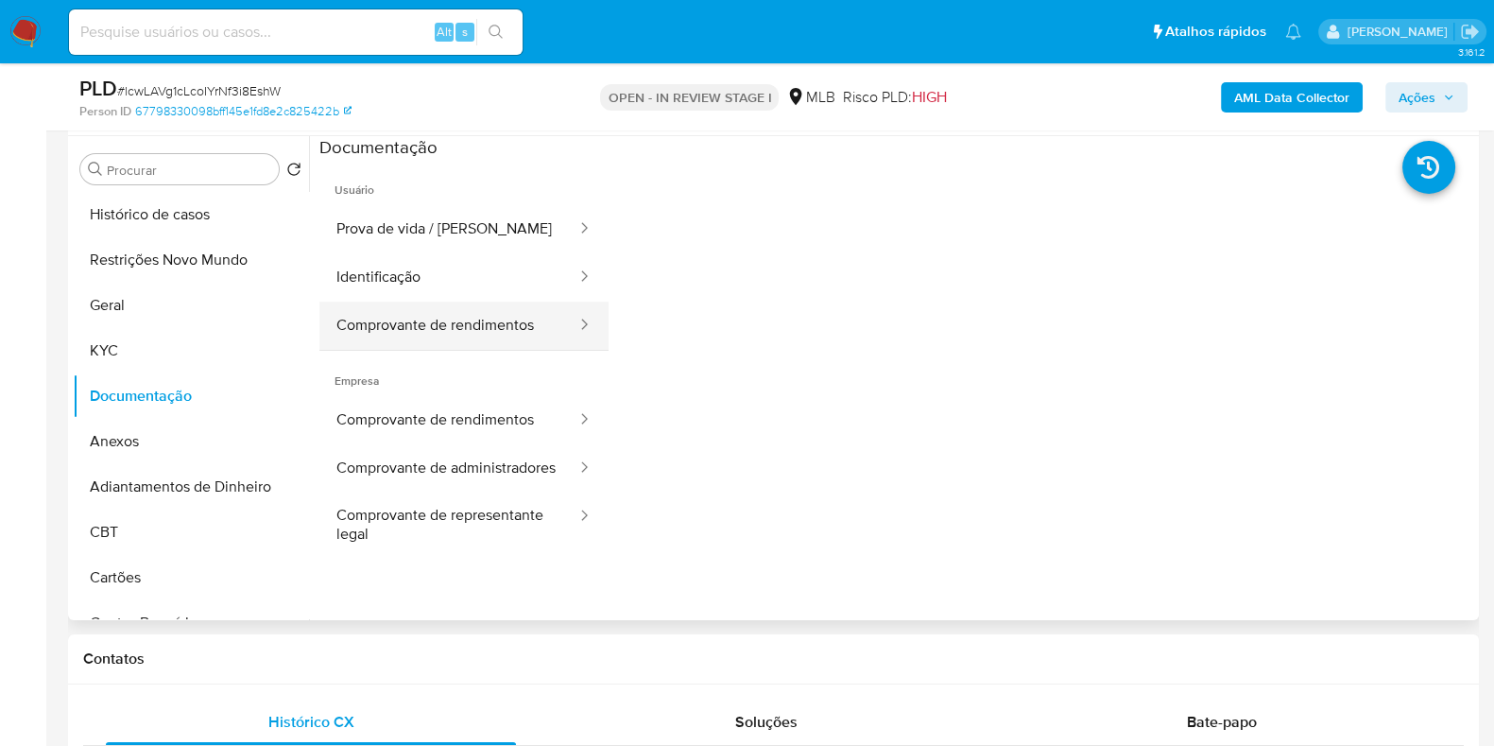
click at [440, 326] on button "Comprovante de rendimentos" at bounding box center [449, 326] width 259 height 48
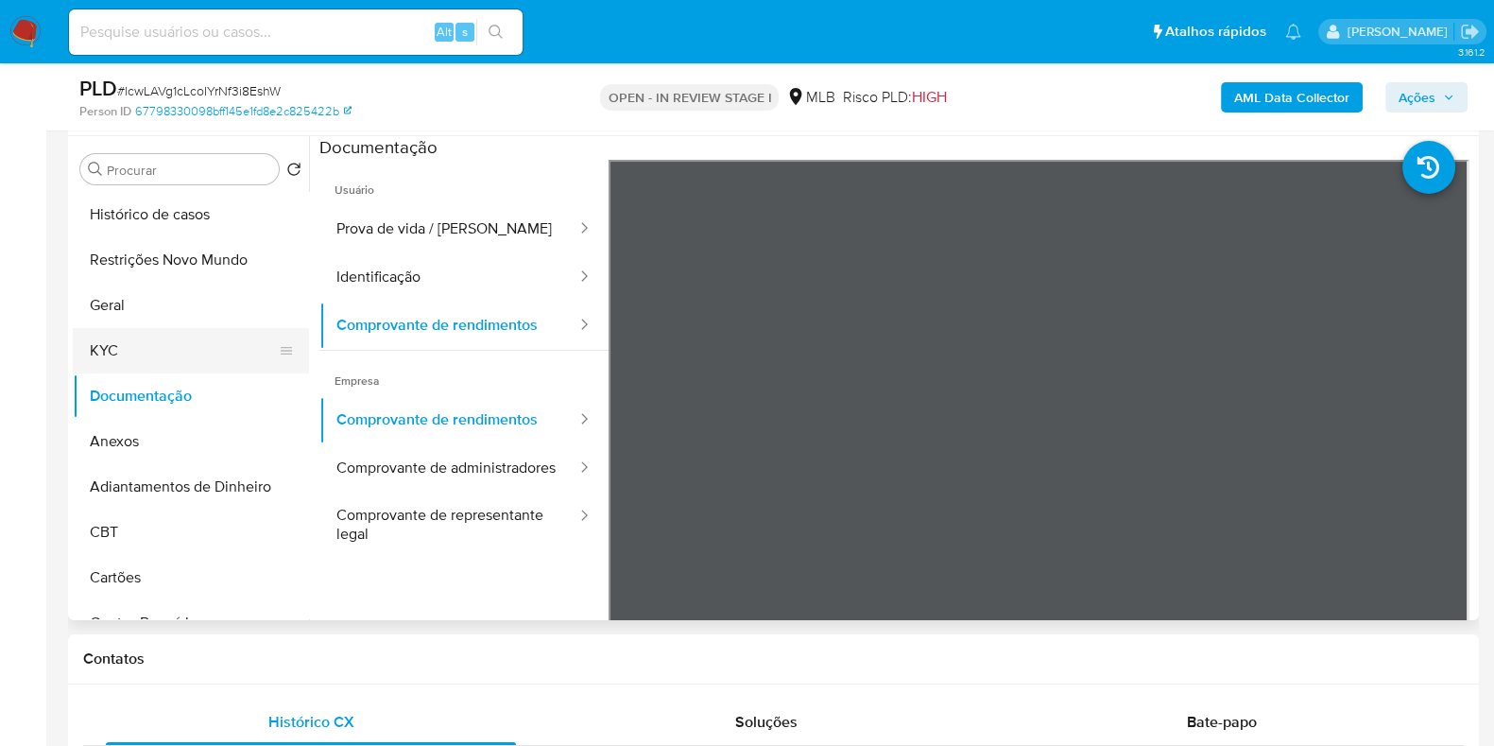
click at [157, 334] on ul "Histórico de casos Restrições Novo Mundo Geral KYC Documentação Anexos Adiantam…" at bounding box center [191, 405] width 236 height 426
click at [124, 354] on button "KYC" at bounding box center [183, 350] width 221 height 45
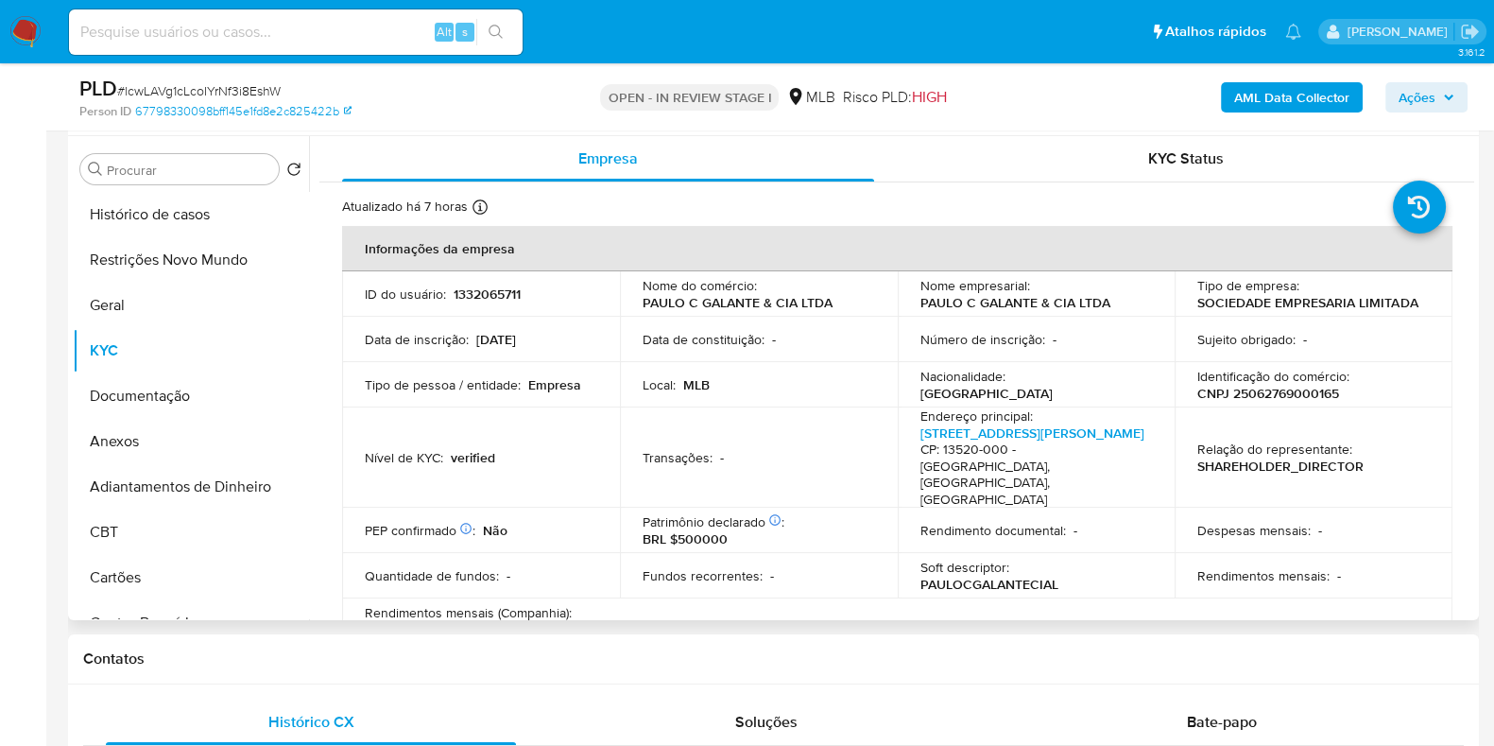
click at [1261, 399] on p "CNPJ 25062769000165" at bounding box center [1269, 393] width 142 height 17
copy p "25062769000165"
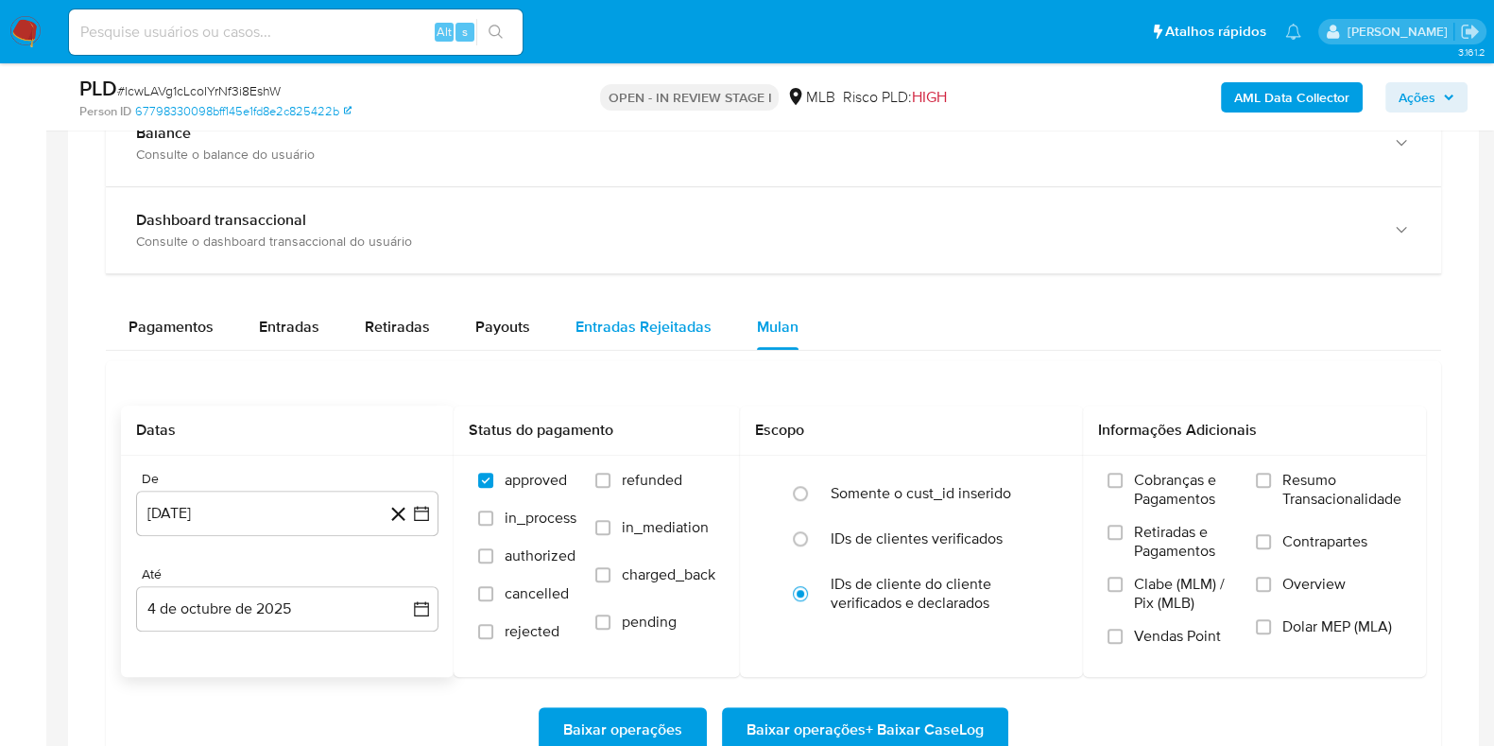
scroll to position [1300, 0]
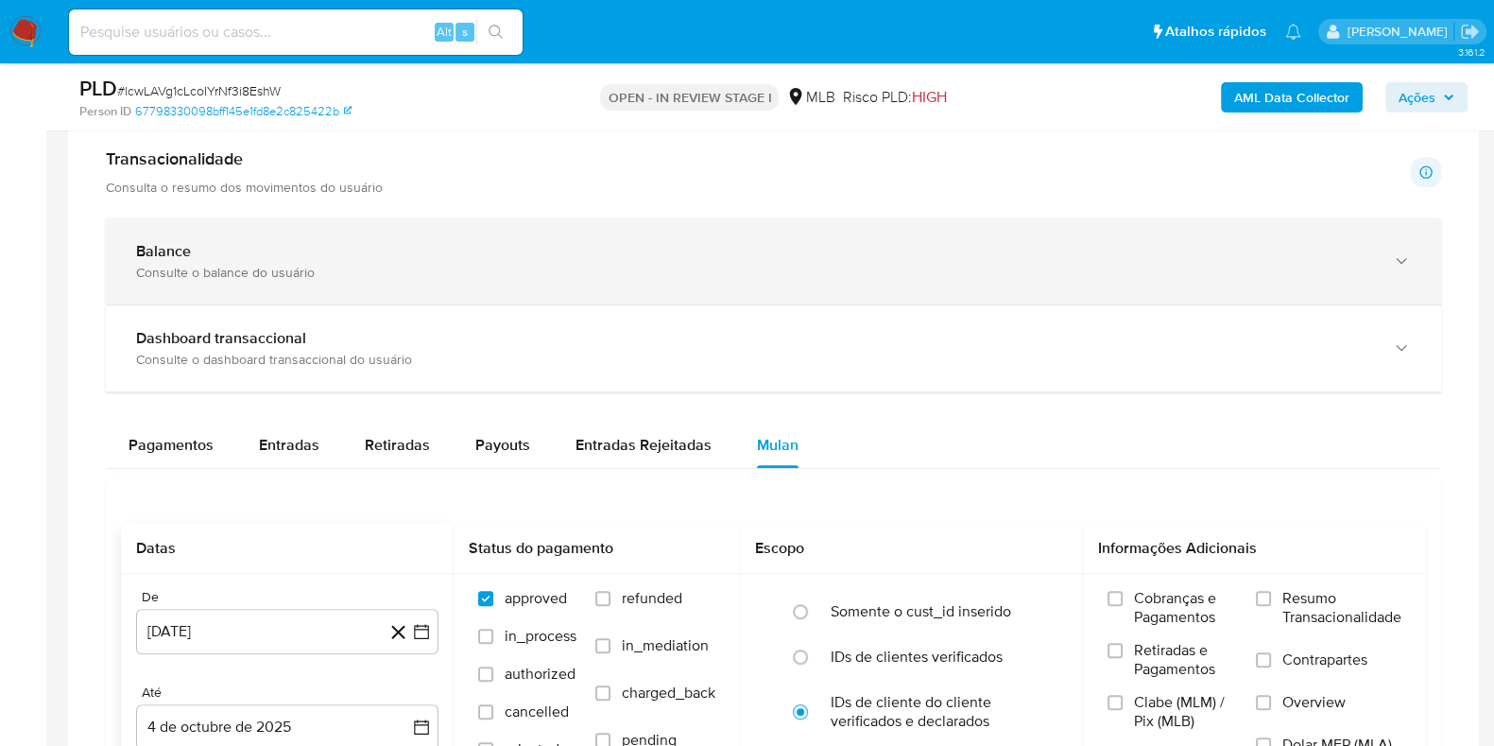
click at [399, 248] on div "Balance" at bounding box center [754, 251] width 1237 height 19
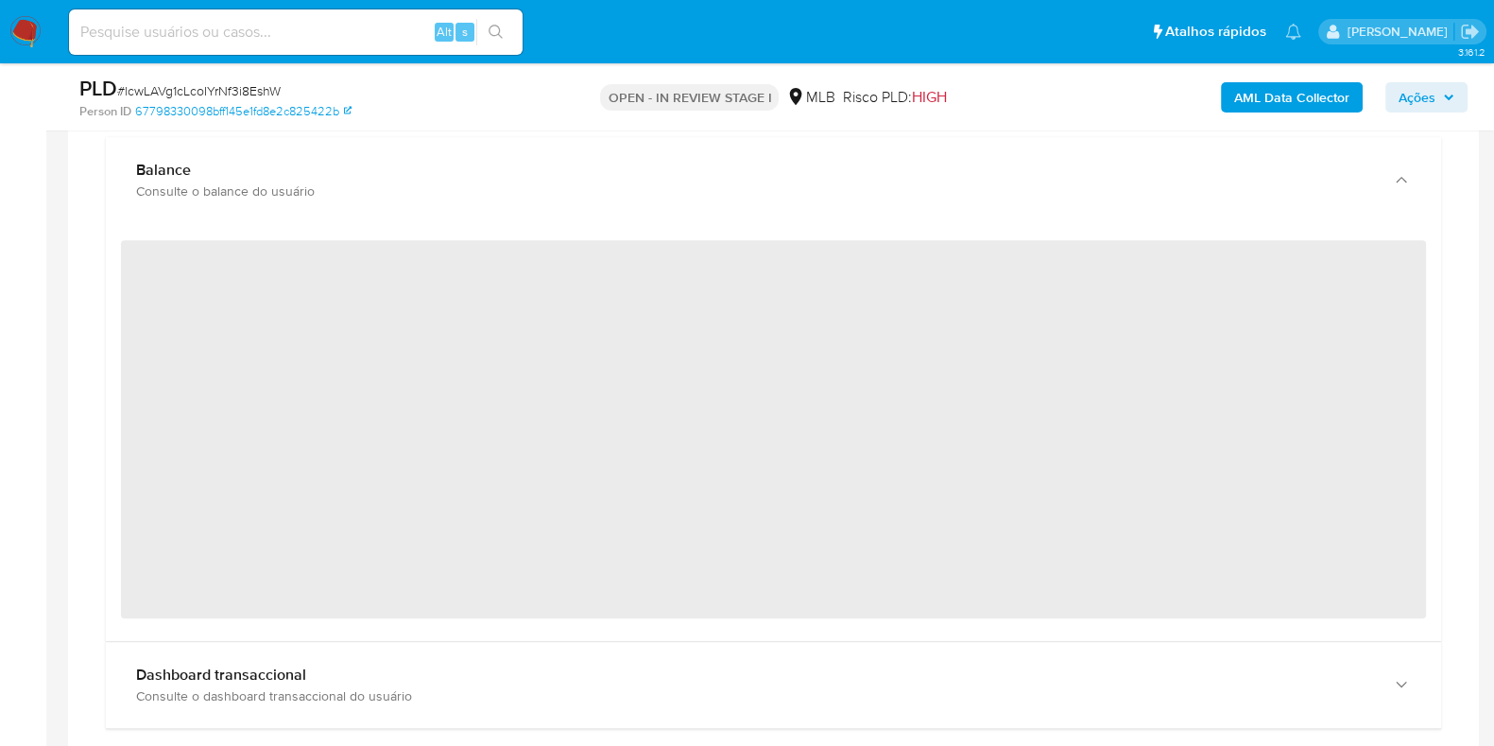
scroll to position [1418, 0]
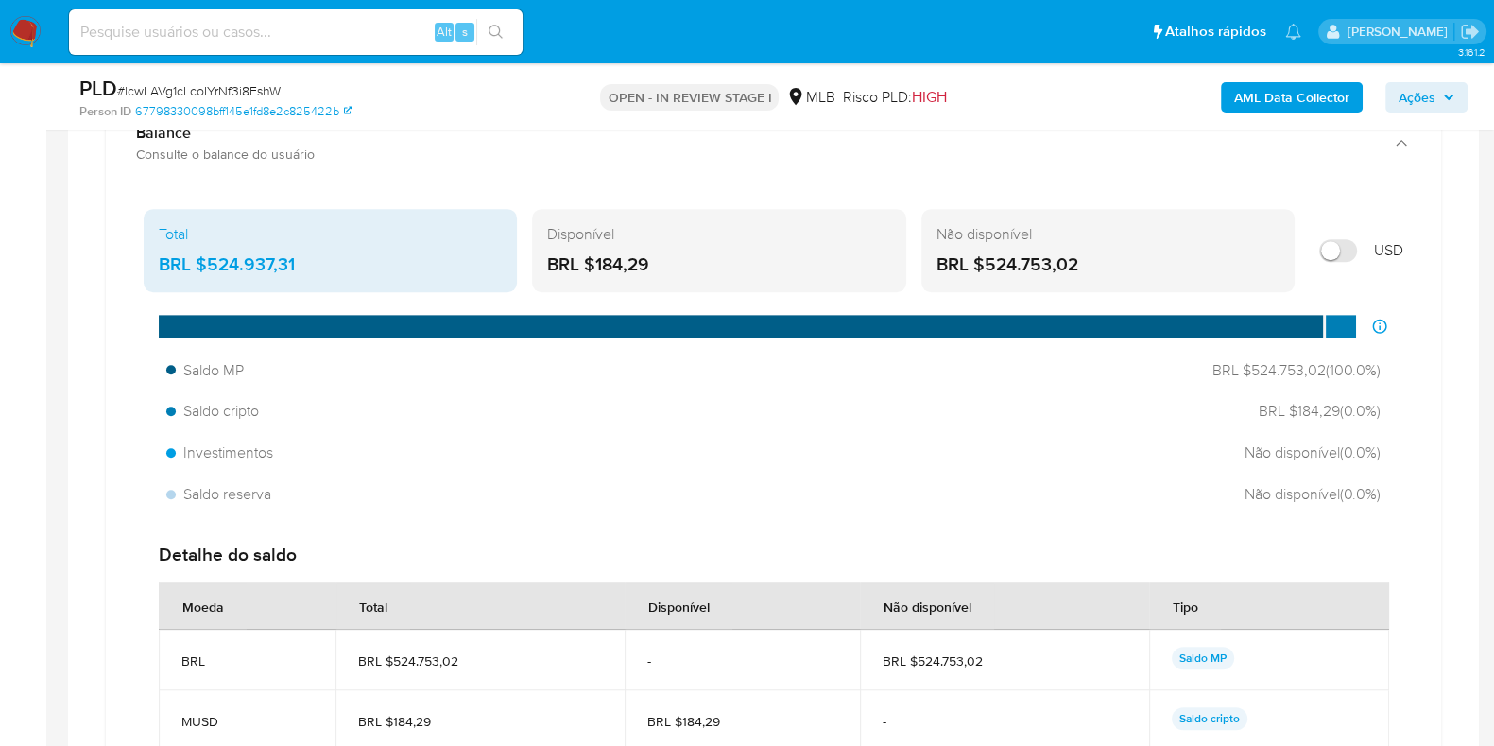
drag, startPoint x: 700, startPoint y: 254, endPoint x: 567, endPoint y: 262, distance: 132.6
click at [568, 262] on div "BRL $184,29" at bounding box center [718, 264] width 343 height 25
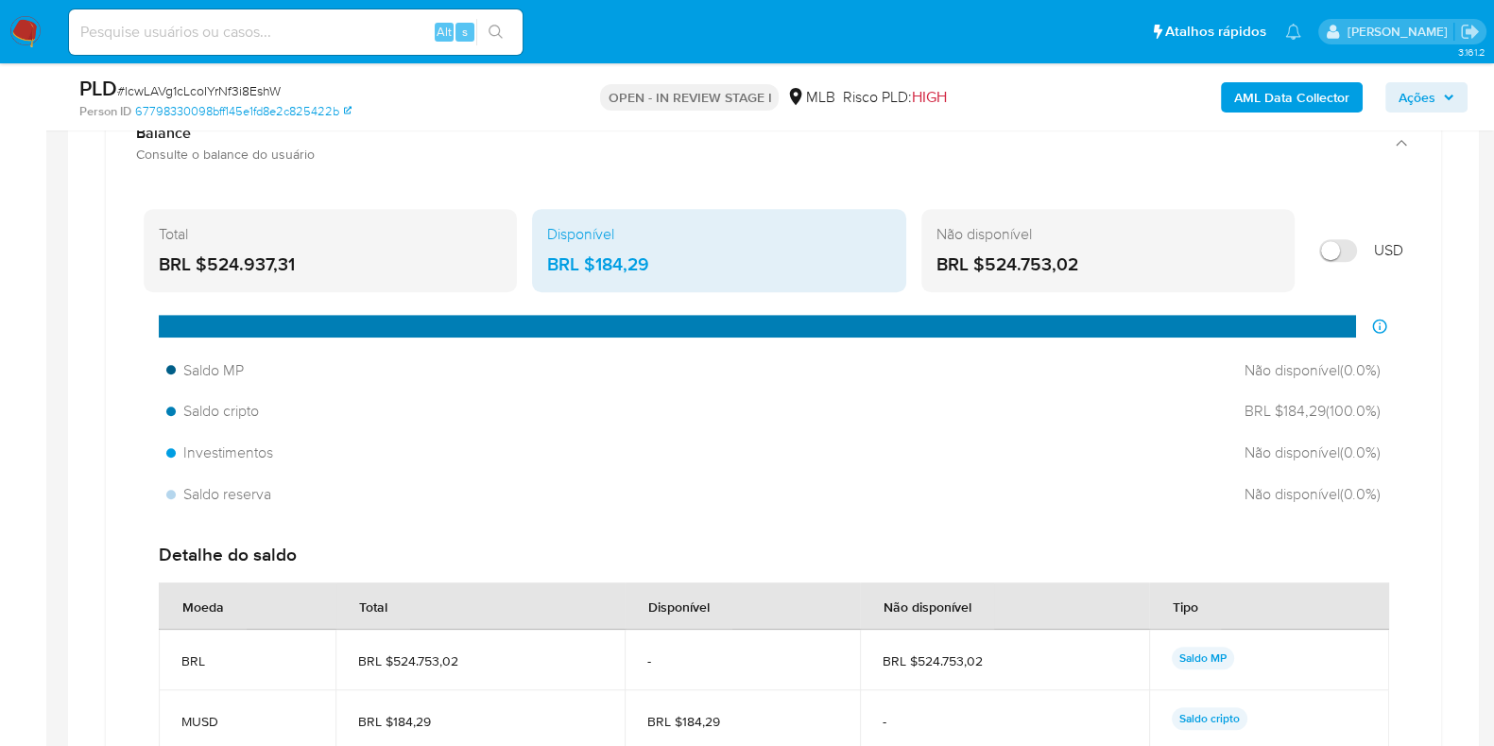
click at [1417, 103] on span "Ações" at bounding box center [1417, 97] width 37 height 30
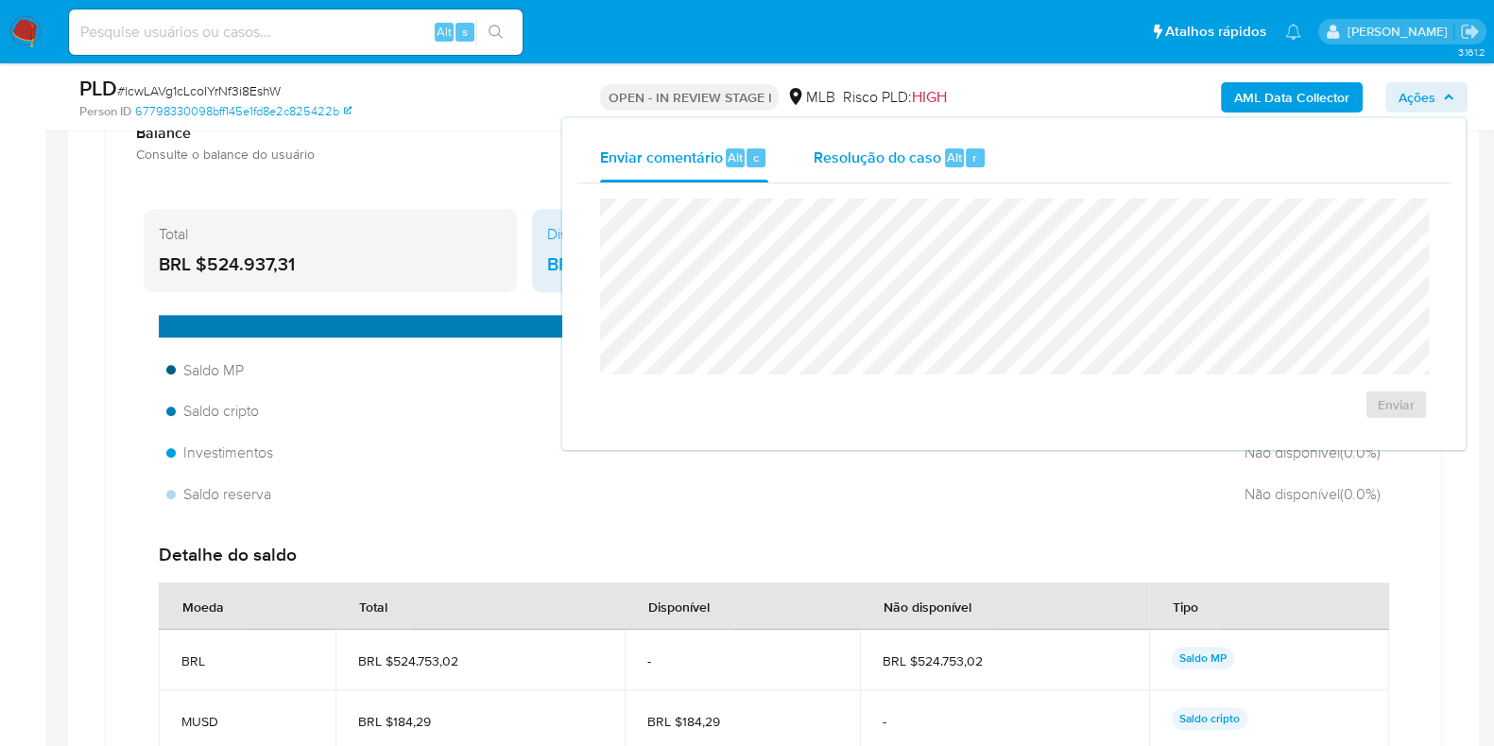
click at [908, 172] on div "Resolução do caso Alt r" at bounding box center [900, 157] width 173 height 49
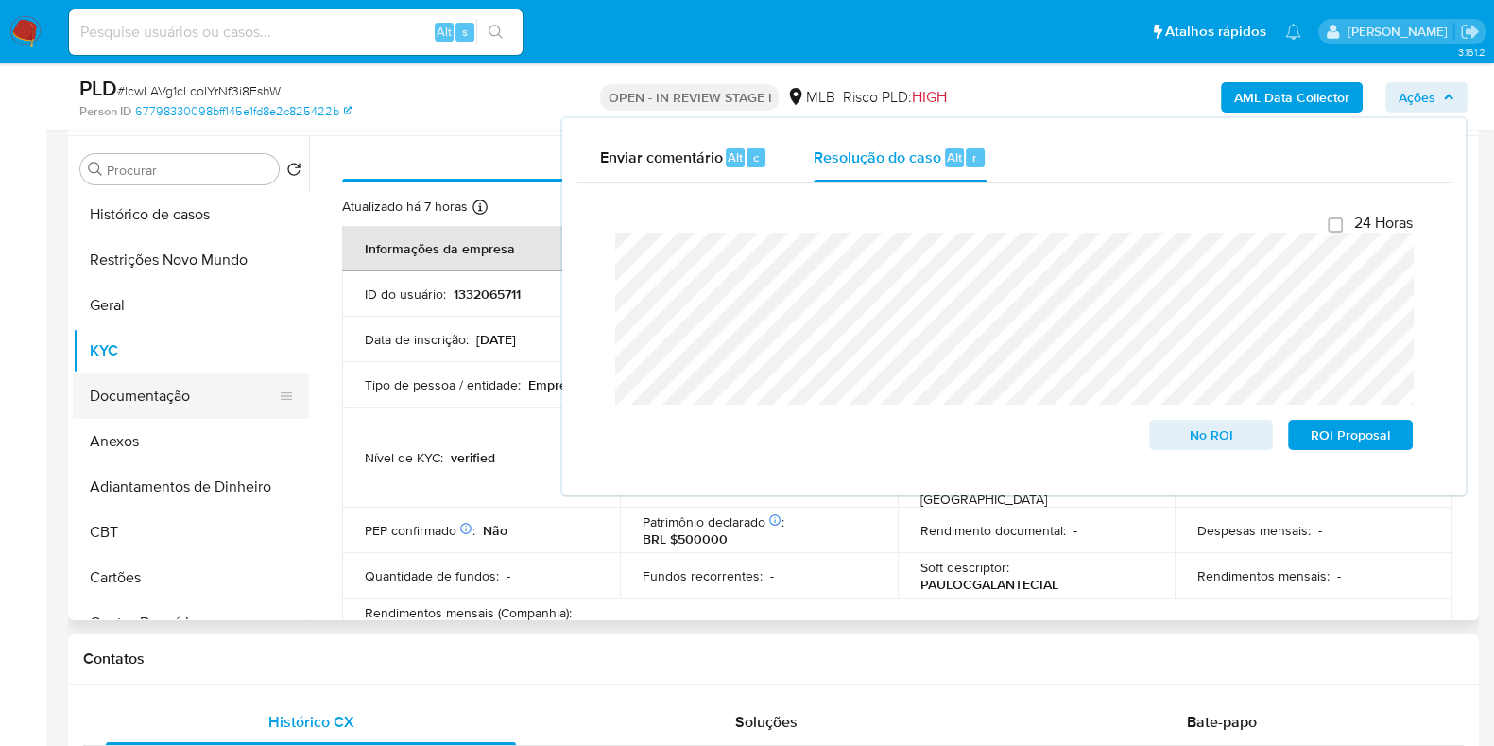
scroll to position [354, 0]
click at [148, 337] on button "KYC" at bounding box center [183, 350] width 221 height 45
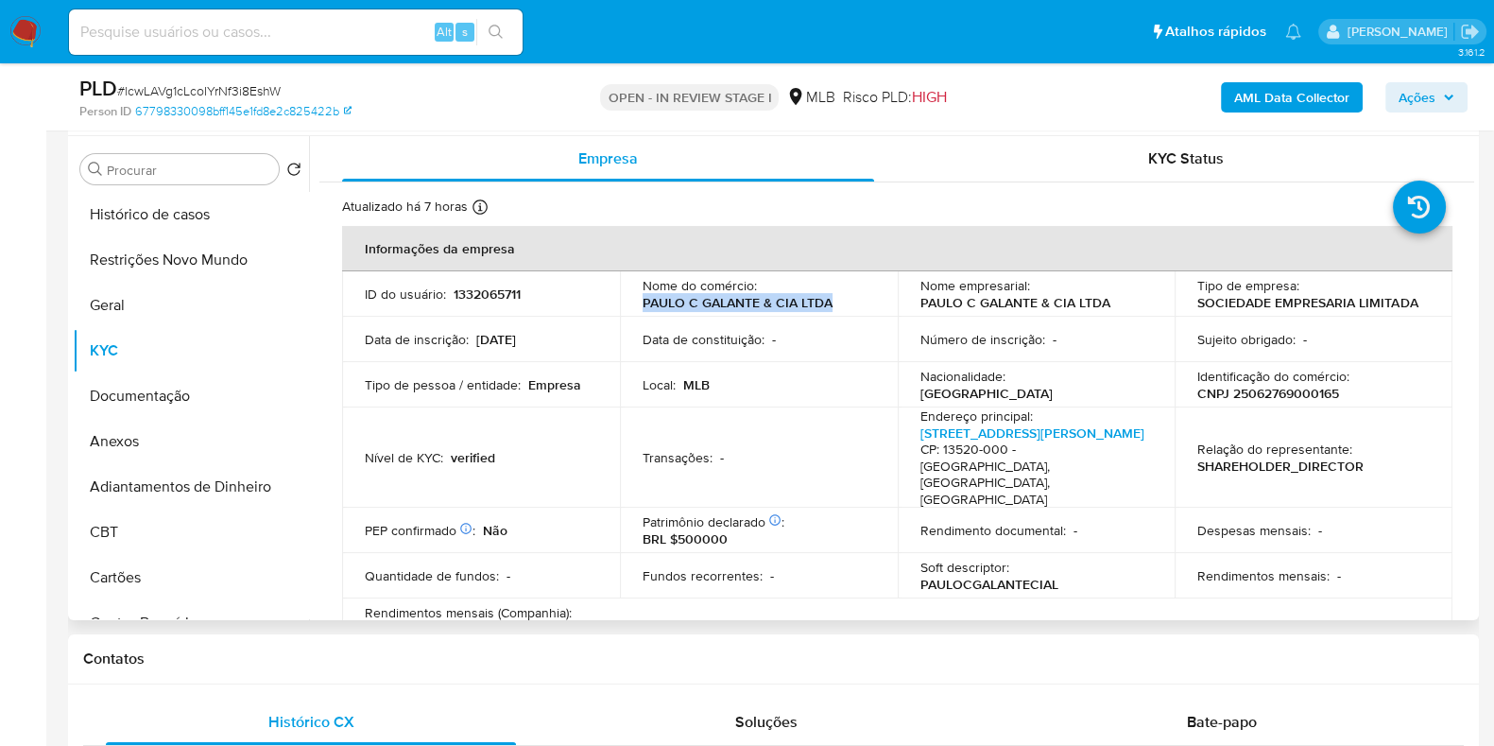
drag, startPoint x: 855, startPoint y: 308, endPoint x: 639, endPoint y: 309, distance: 216.5
click at [639, 309] on td "Nome do comércio : PAULO C GALANTE & CIA LTDA" at bounding box center [759, 293] width 278 height 45
copy p "PAULO C GALANTE & CIA LTDA"
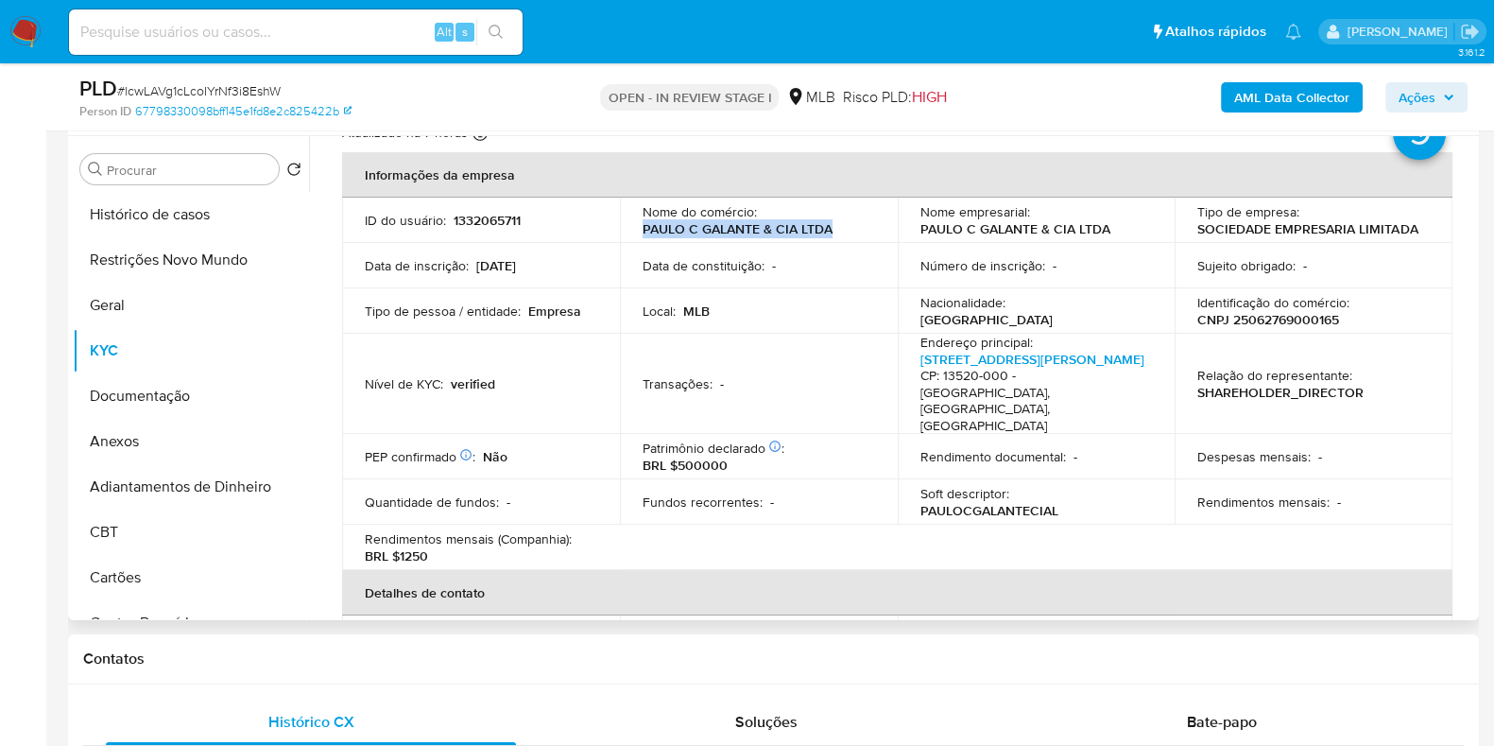
scroll to position [0, 0]
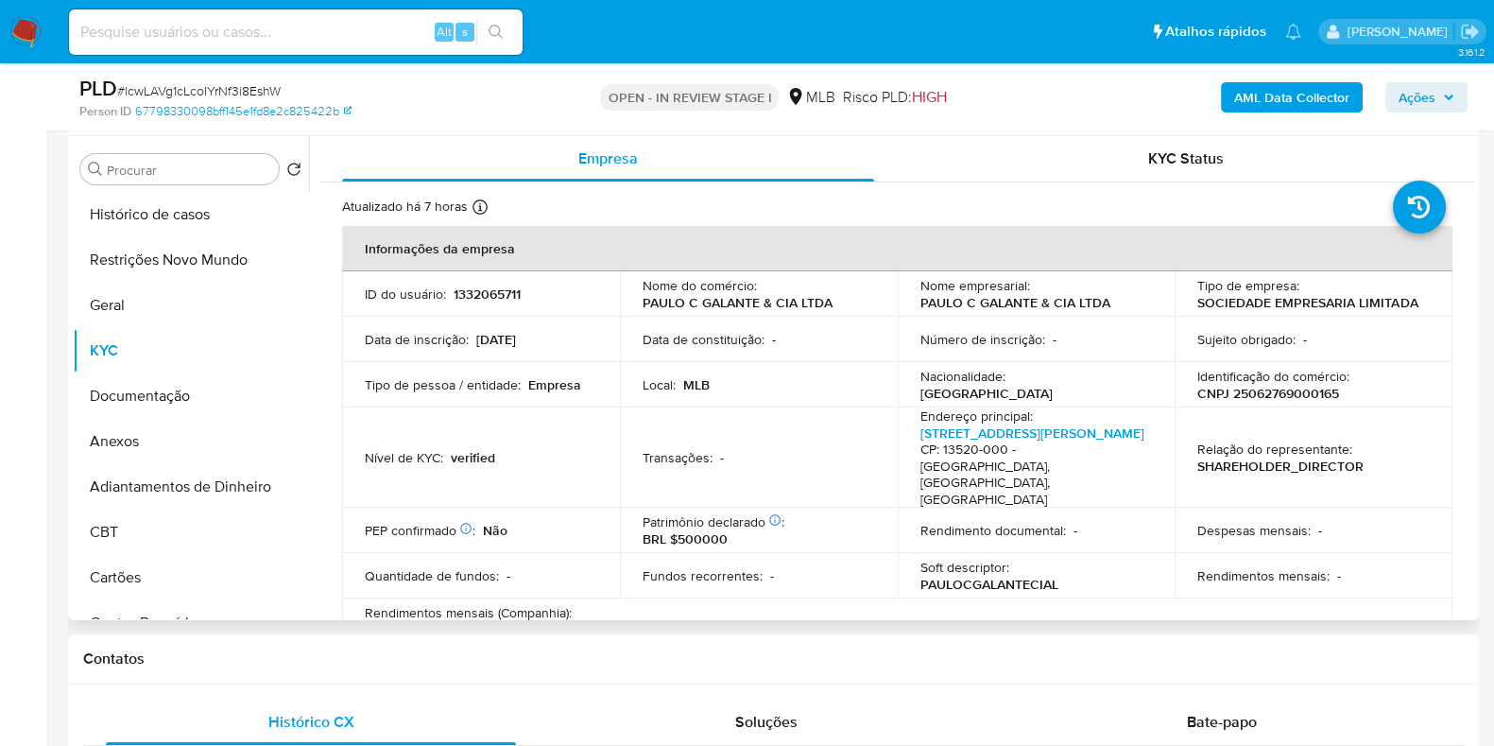
click at [1253, 394] on p "CNPJ 25062769000165" at bounding box center [1269, 393] width 142 height 17
copy p "25062769000165"
click at [164, 276] on button "Restrições Novo Mundo" at bounding box center [183, 259] width 221 height 45
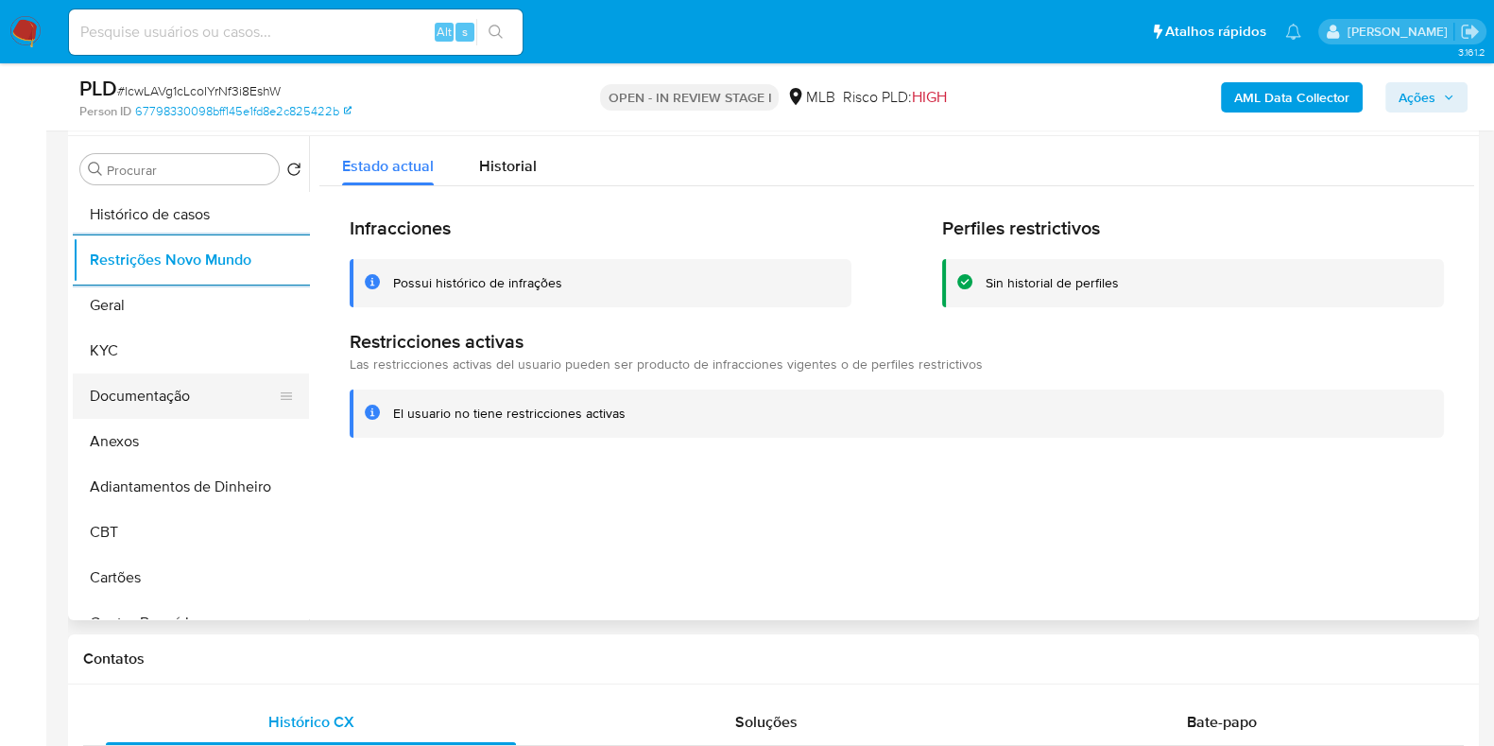
click at [170, 400] on button "Documentação" at bounding box center [183, 395] width 221 height 45
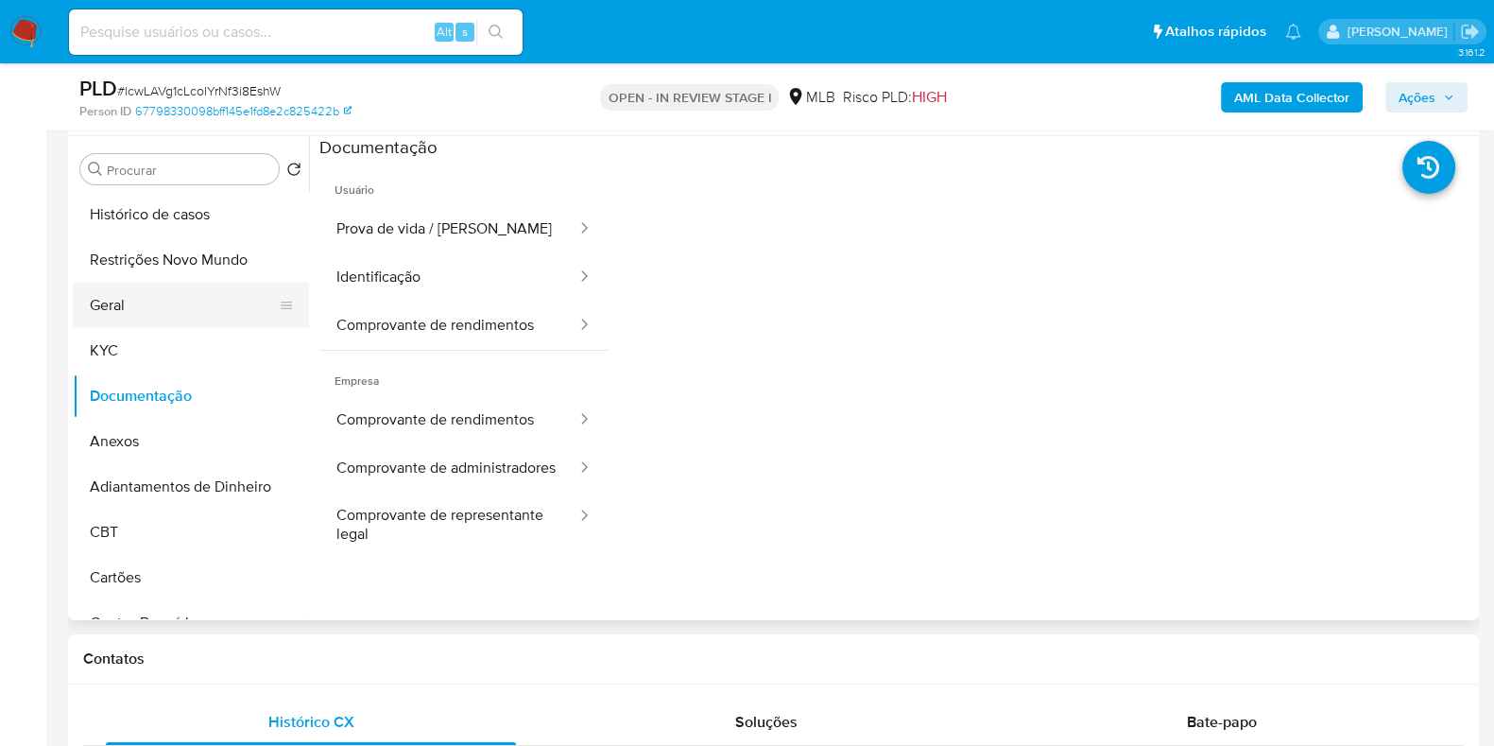
click at [118, 294] on button "Geral" at bounding box center [183, 305] width 221 height 45
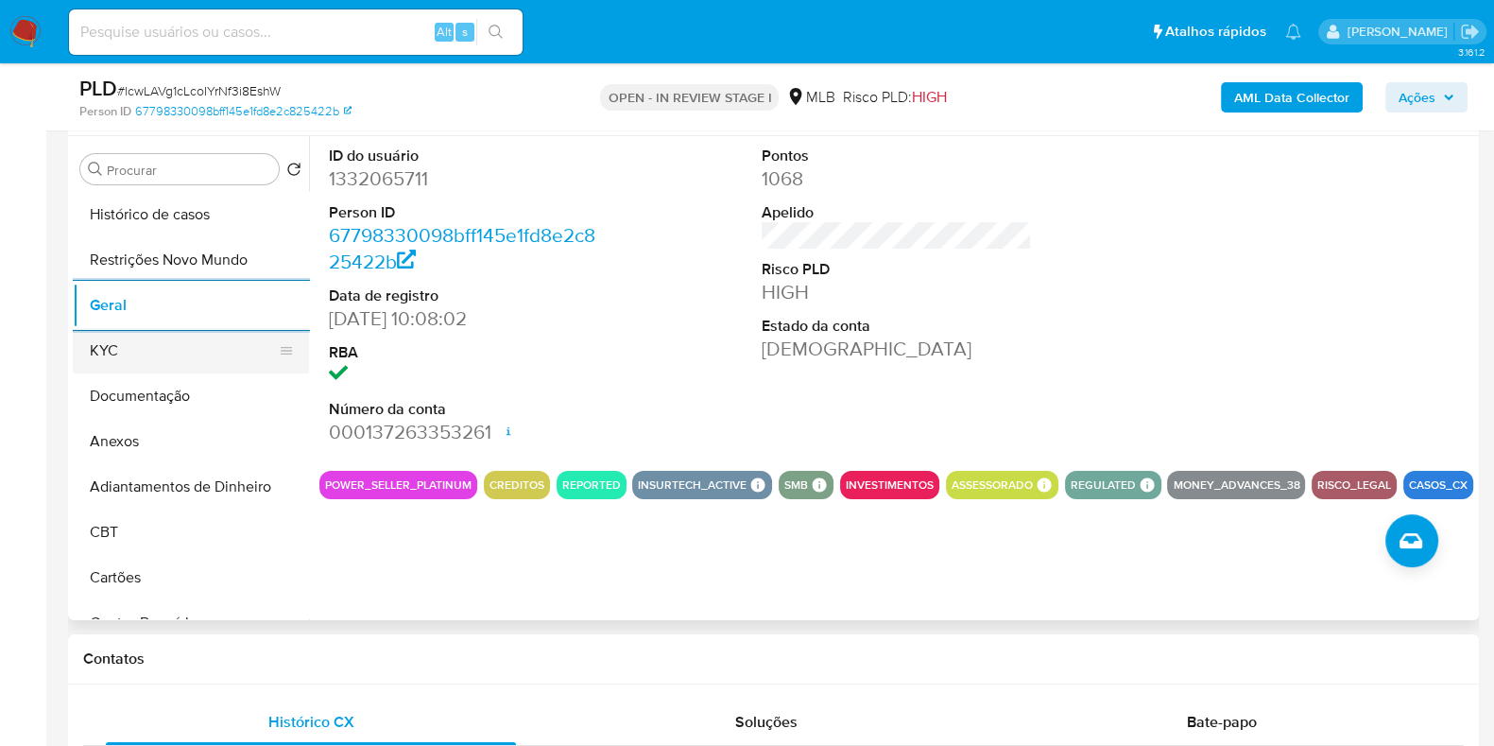
click at [210, 337] on button "KYC" at bounding box center [183, 350] width 221 height 45
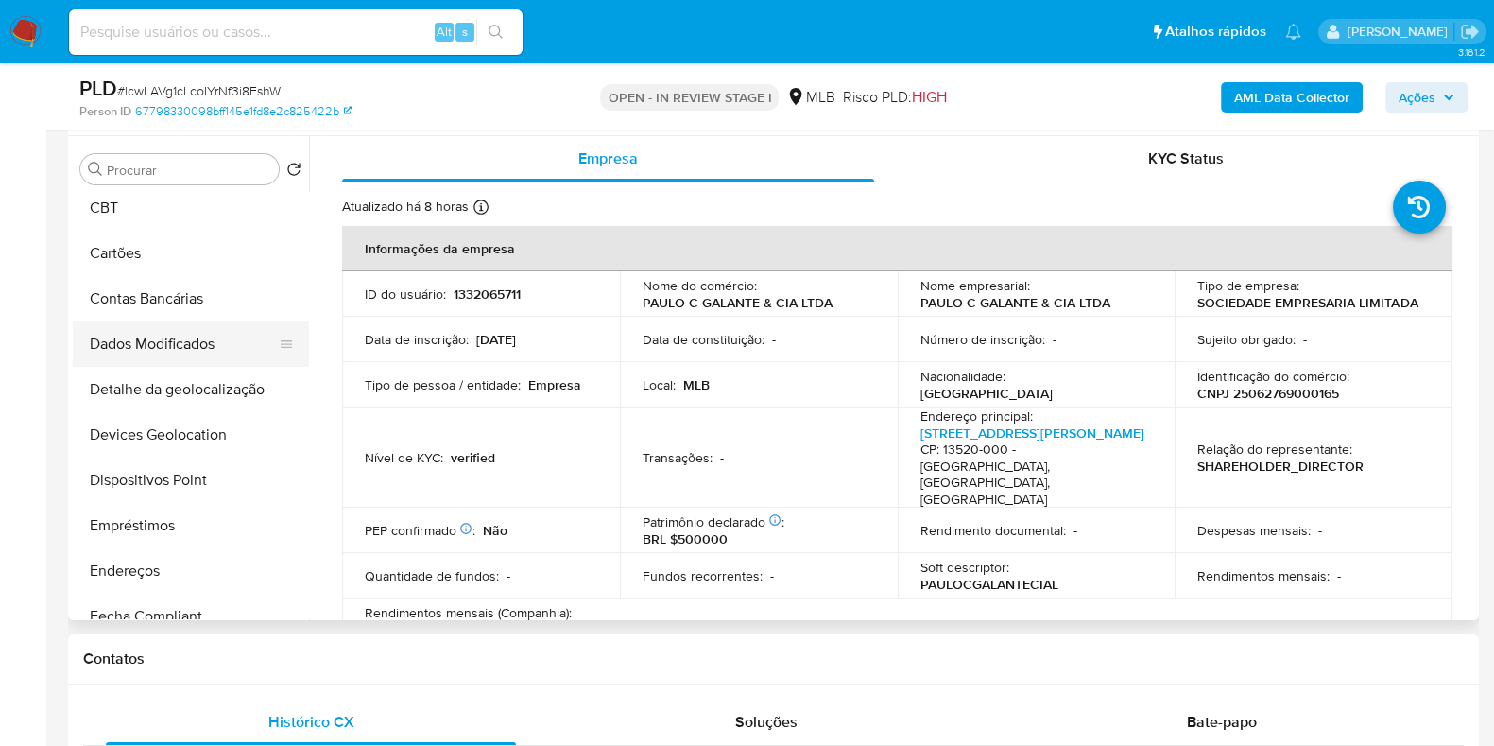
scroll to position [354, 0]
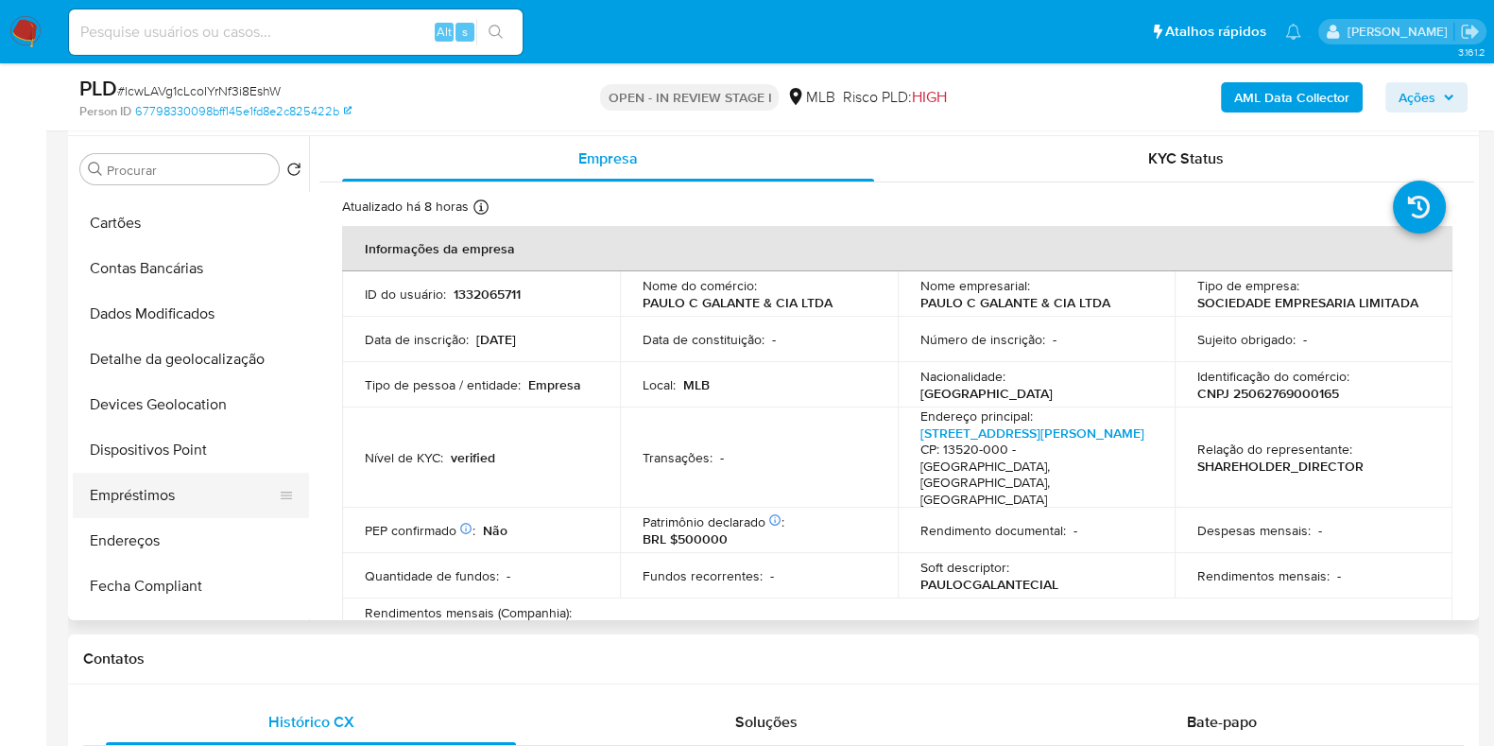
click at [164, 498] on button "Empréstimos" at bounding box center [183, 495] width 221 height 45
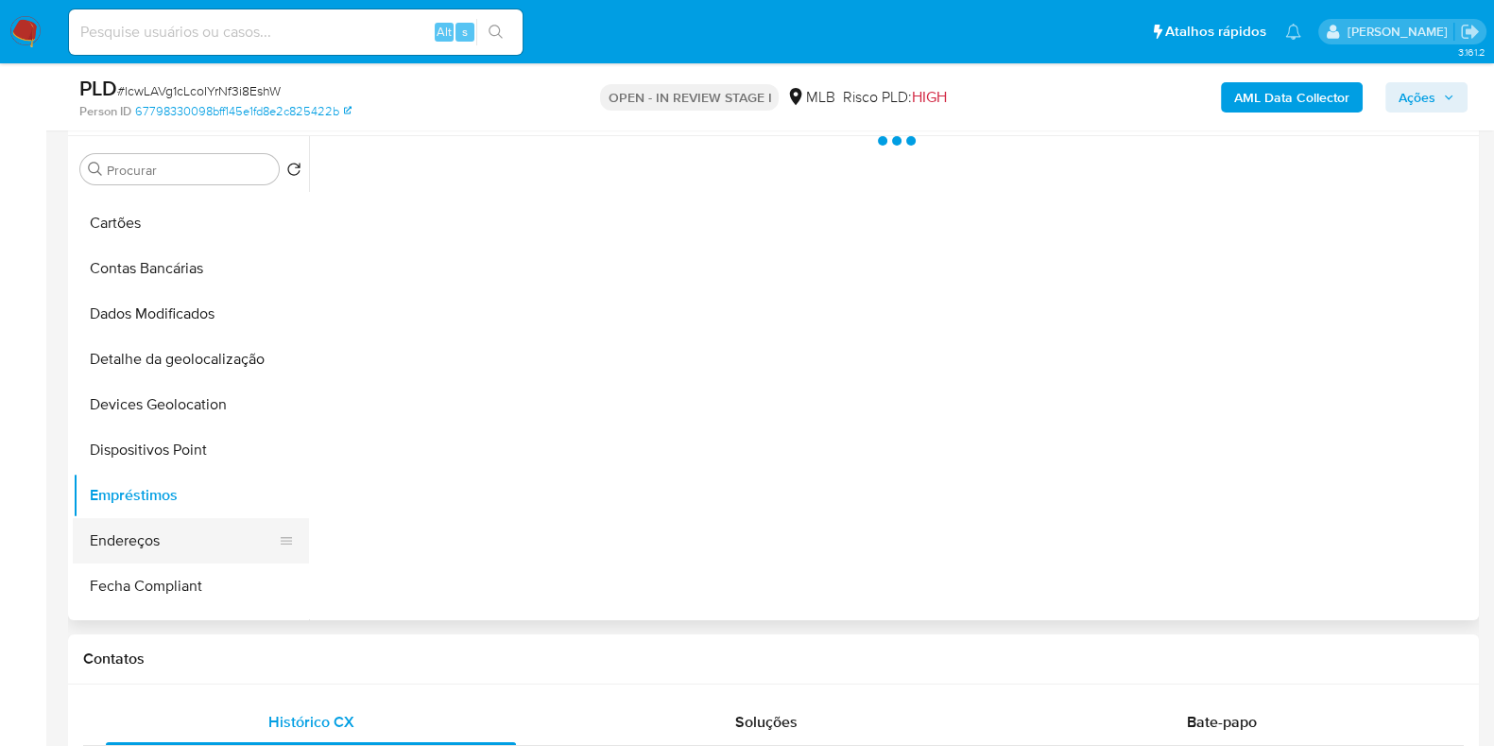
click at [161, 525] on button "Endereços" at bounding box center [183, 540] width 221 height 45
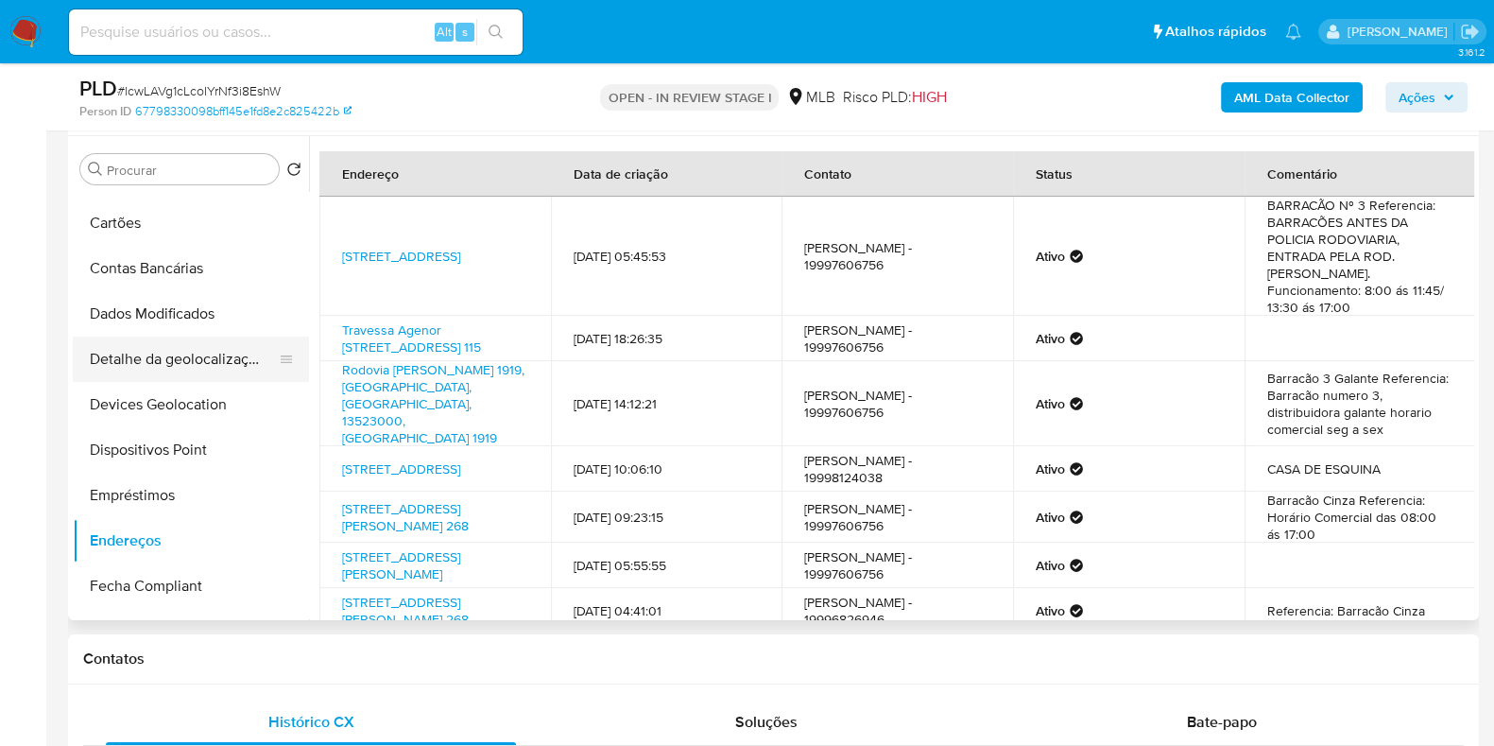
click at [226, 358] on button "Detalhe da geolocalização" at bounding box center [183, 359] width 221 height 45
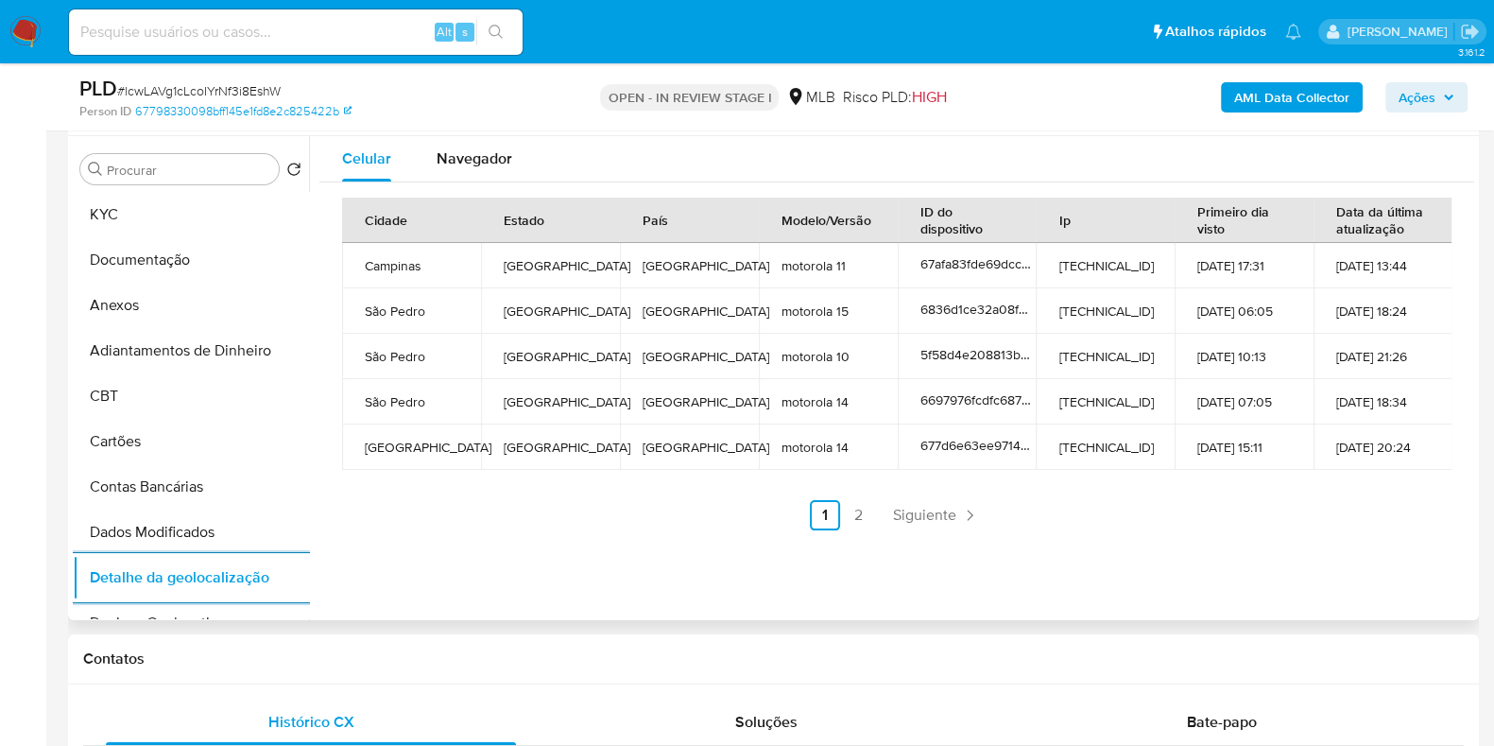
scroll to position [0, 0]
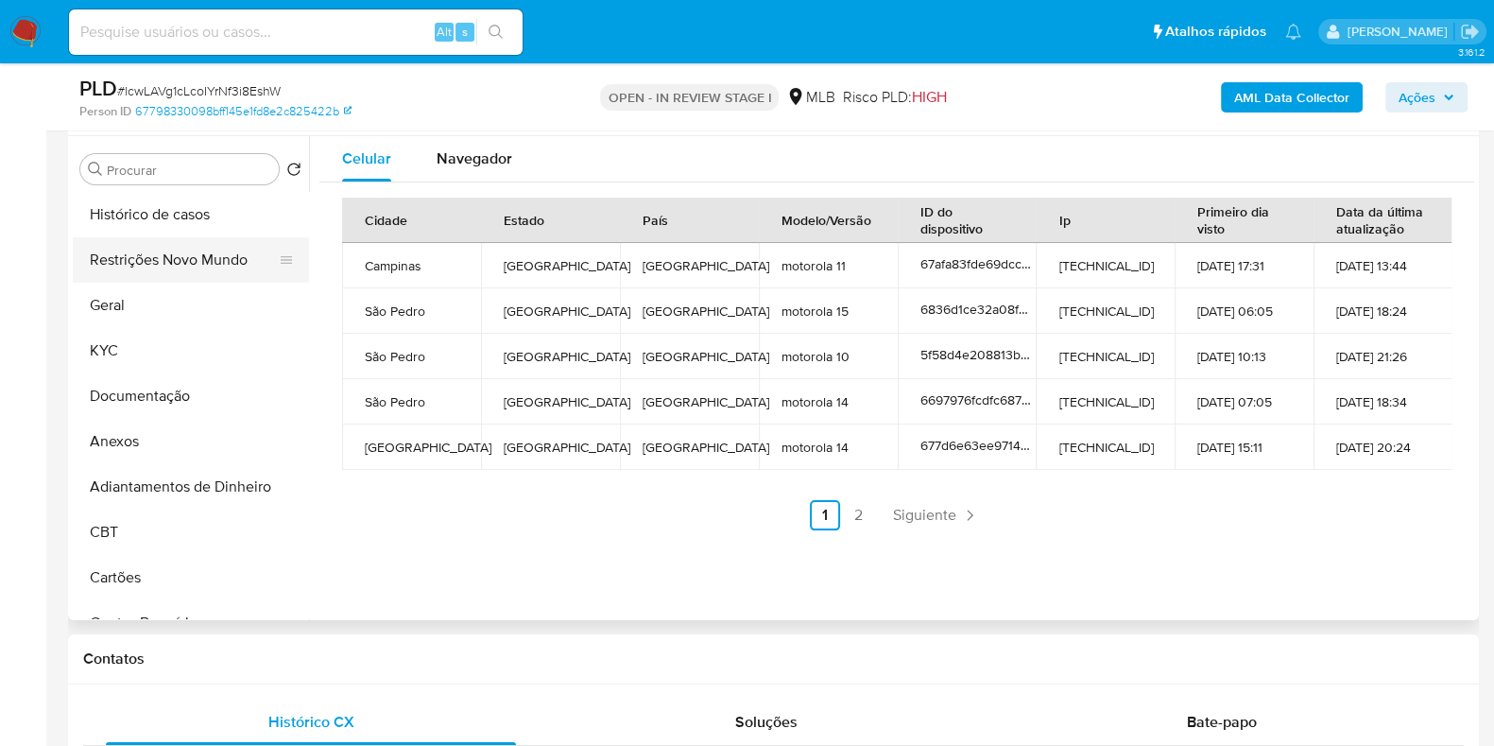
click at [194, 272] on button "Restrições Novo Mundo" at bounding box center [183, 259] width 221 height 45
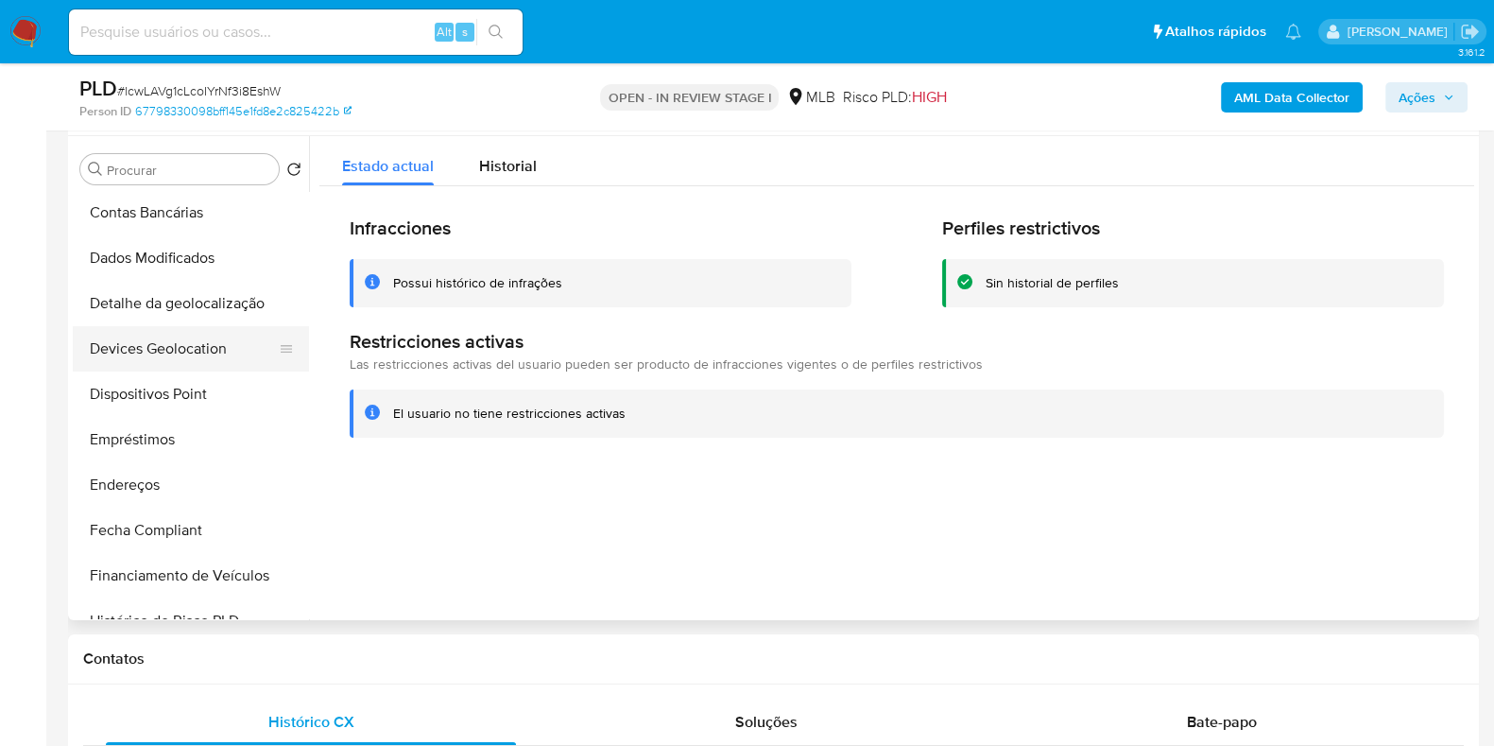
scroll to position [472, 0]
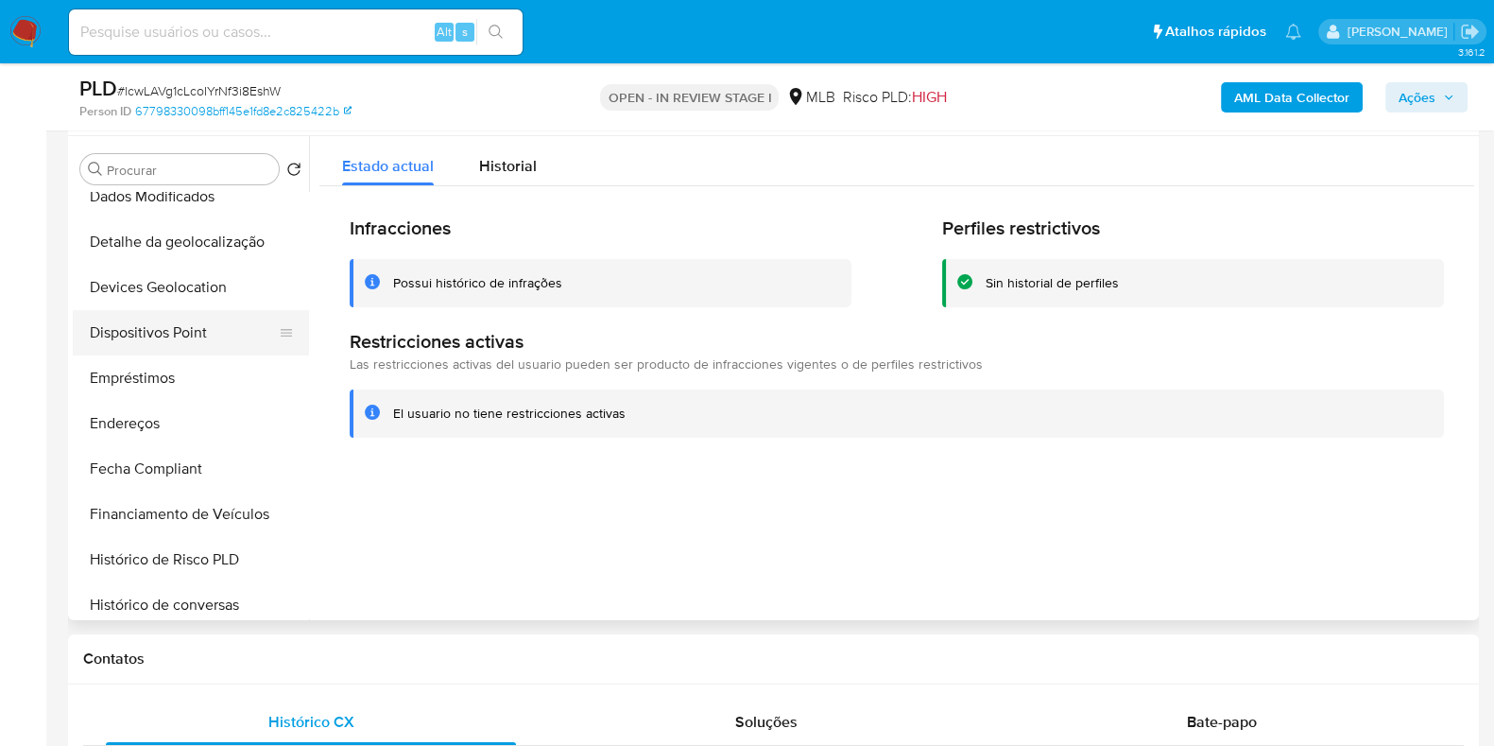
click at [172, 331] on button "Dispositivos Point" at bounding box center [183, 332] width 221 height 45
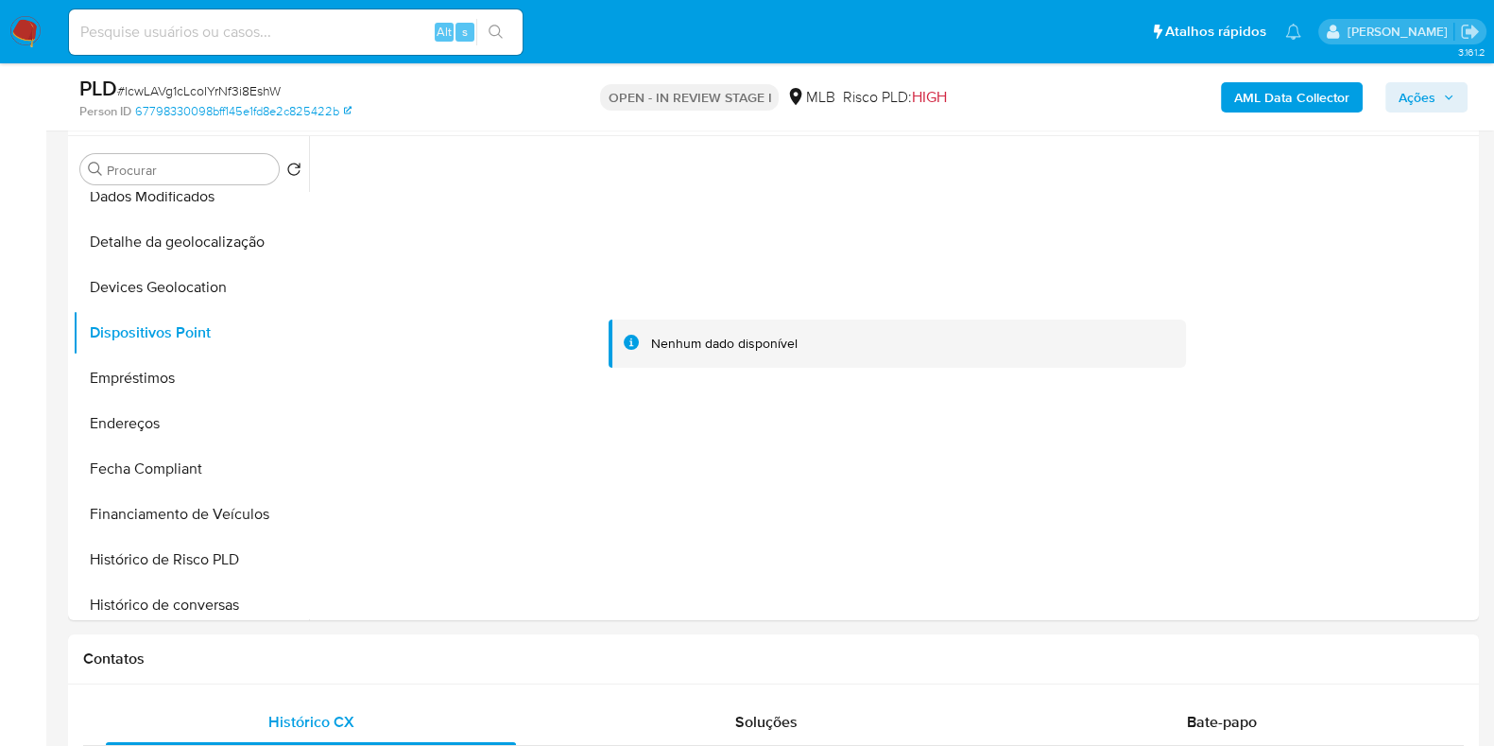
click at [1284, 100] on b "AML Data Collector" at bounding box center [1292, 97] width 115 height 30
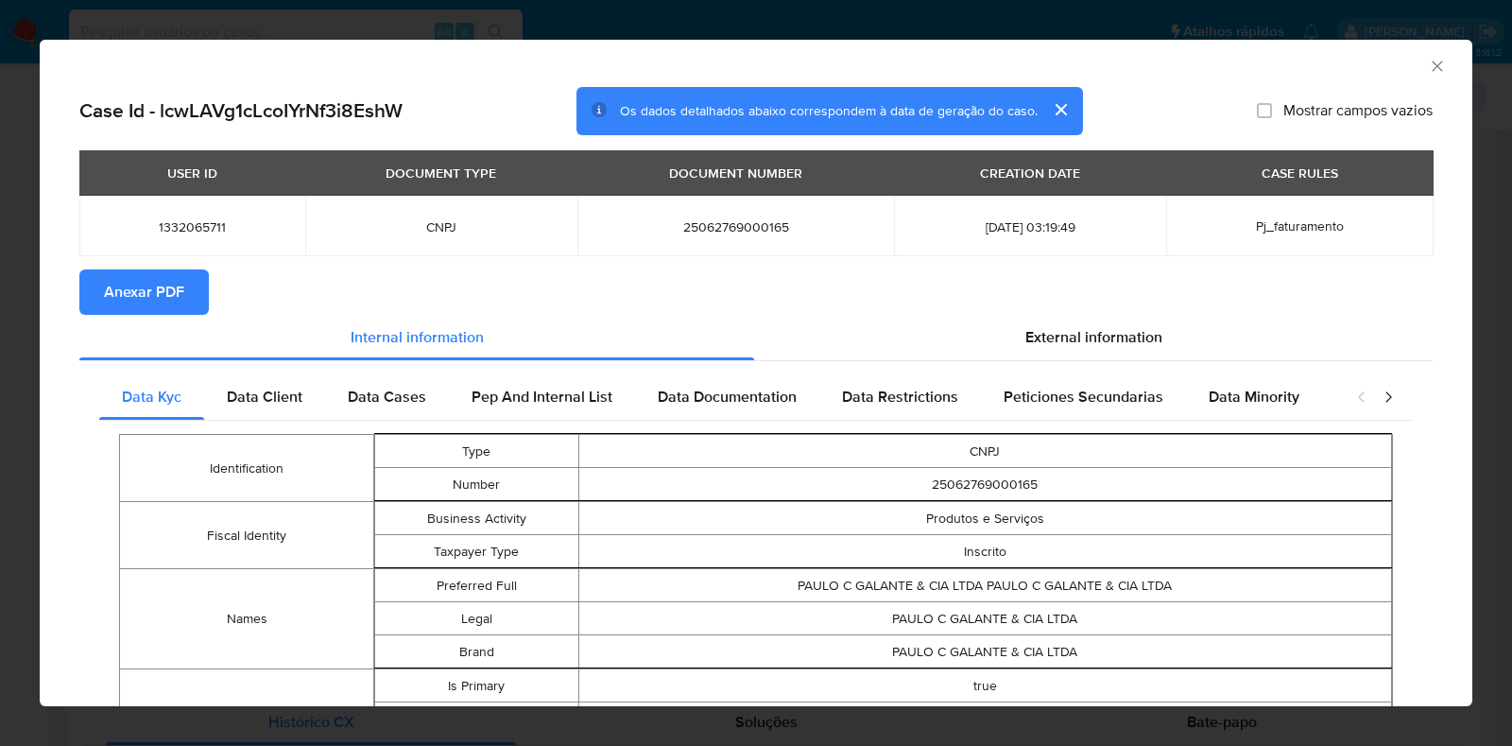
click at [147, 278] on span "Anexar PDF" at bounding box center [144, 292] width 80 height 42
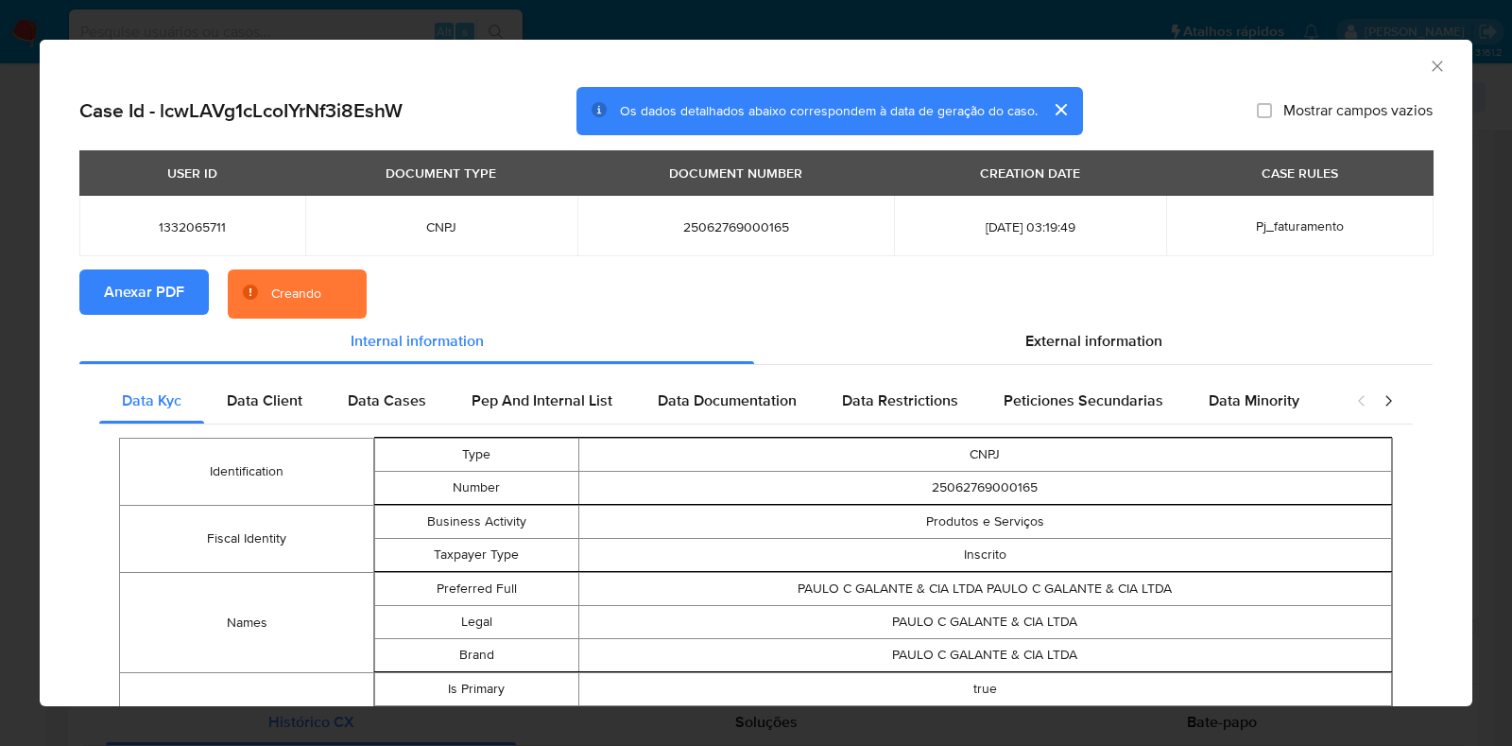
click at [0, 342] on div "AML Data Collector Case Id - lcwLAVg1cLcoIYrNf3i8EshW Os dados detalhados abaix…" at bounding box center [756, 373] width 1512 height 746
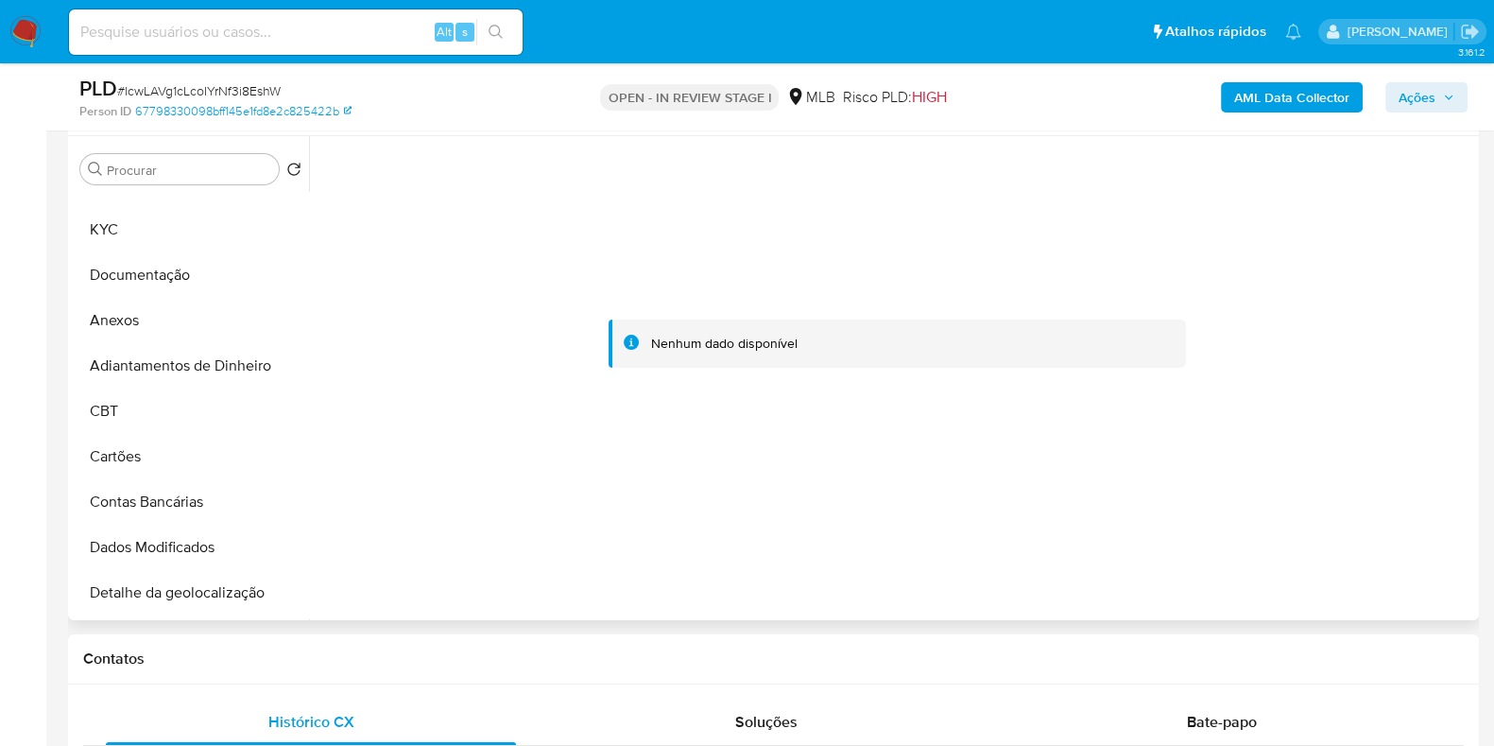
scroll to position [354, 0]
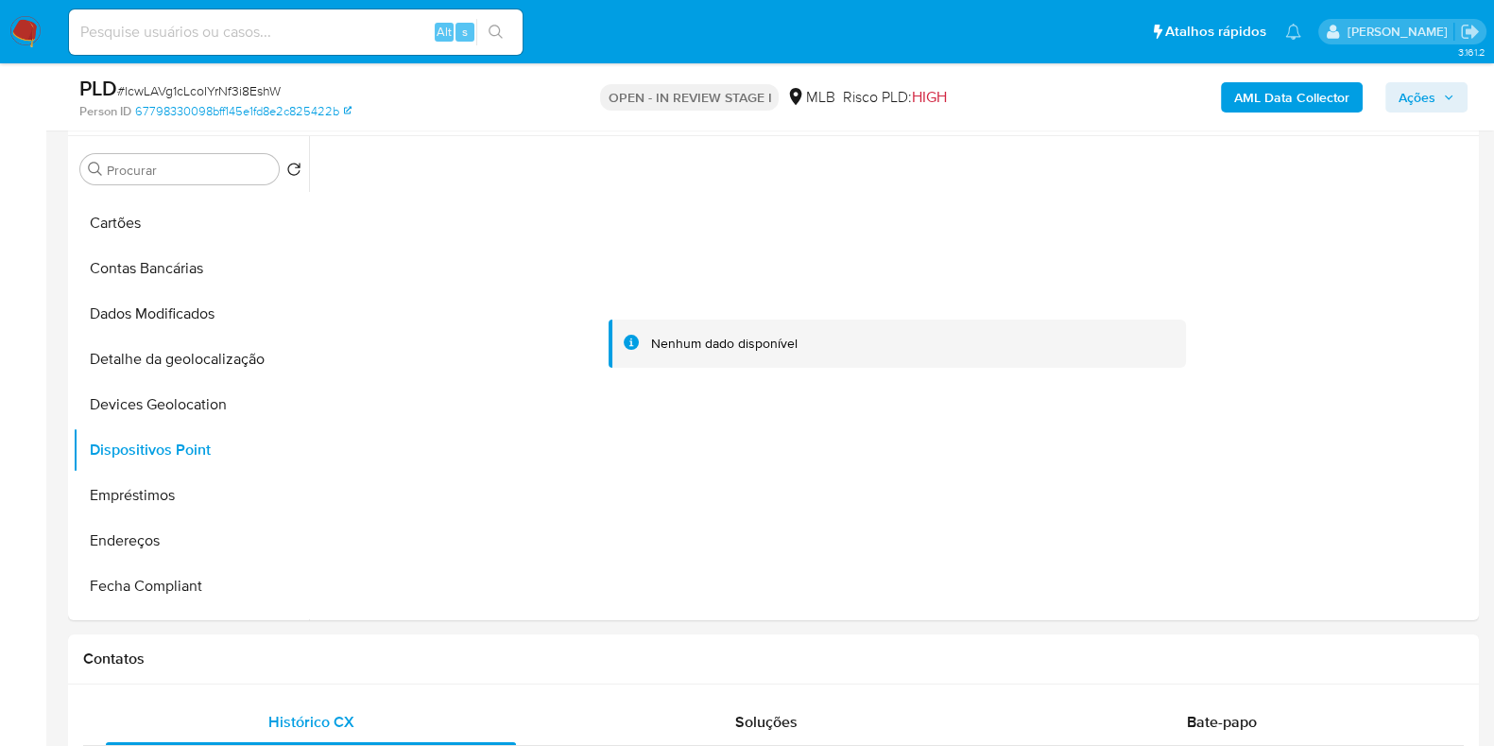
click at [1257, 89] on b "AML Data Collector" at bounding box center [1292, 97] width 115 height 30
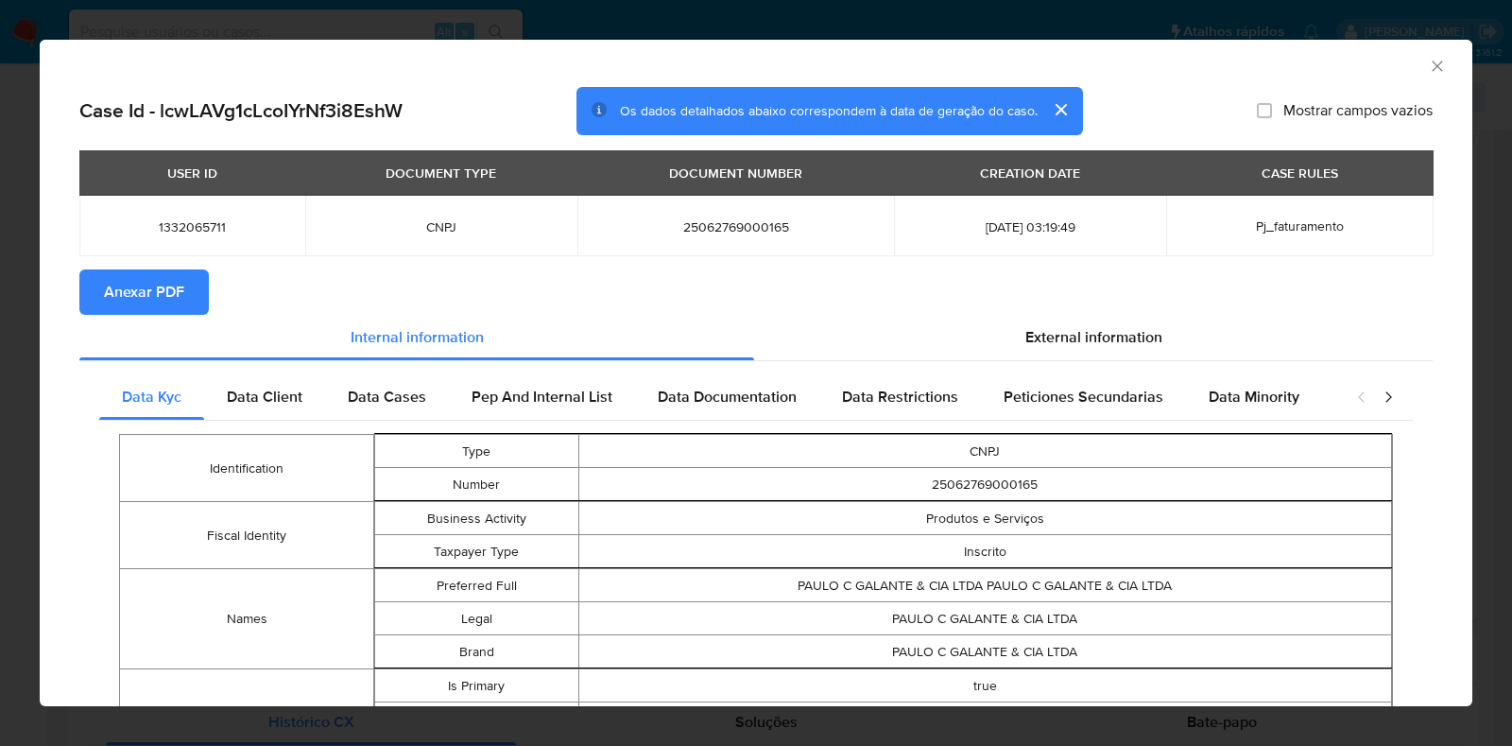
click at [194, 286] on button "Anexar PDF" at bounding box center [144, 291] width 130 height 45
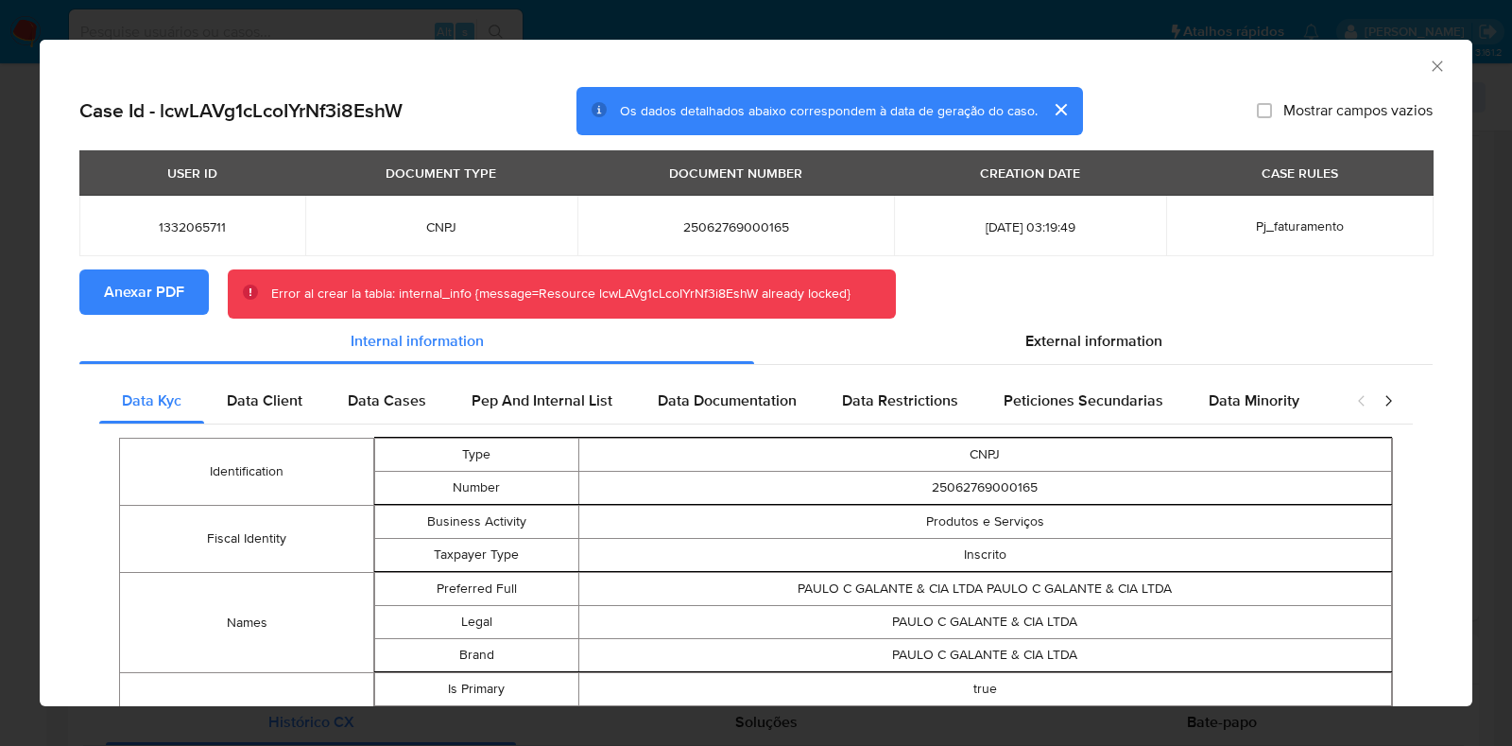
drag, startPoint x: 250, startPoint y: 51, endPoint x: 987, endPoint y: 52, distance: 737.3
click at [988, 49] on div "AML Data Collector" at bounding box center [756, 63] width 1433 height 47
click at [1428, 70] on icon "Fechar a janela" at bounding box center [1437, 66] width 19 height 19
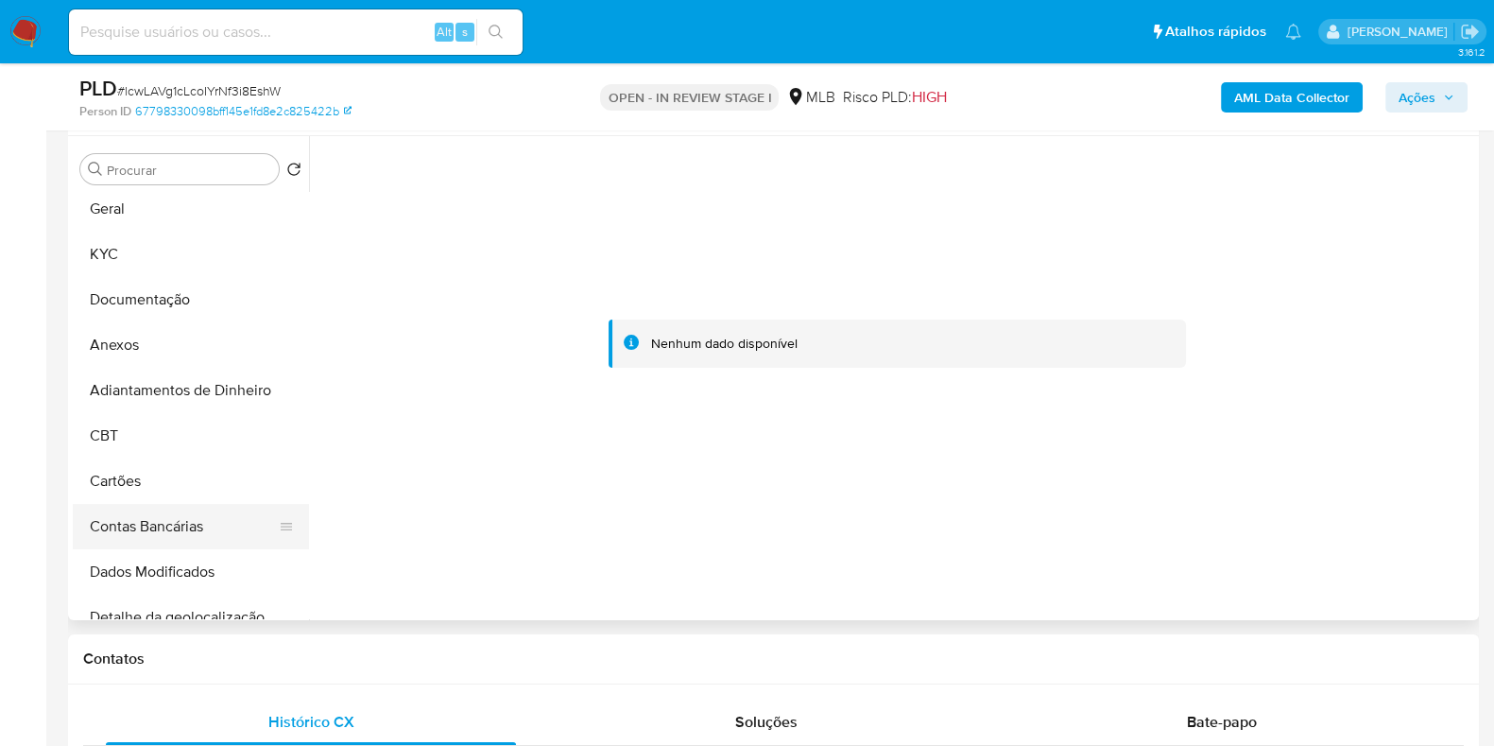
scroll to position [0, 0]
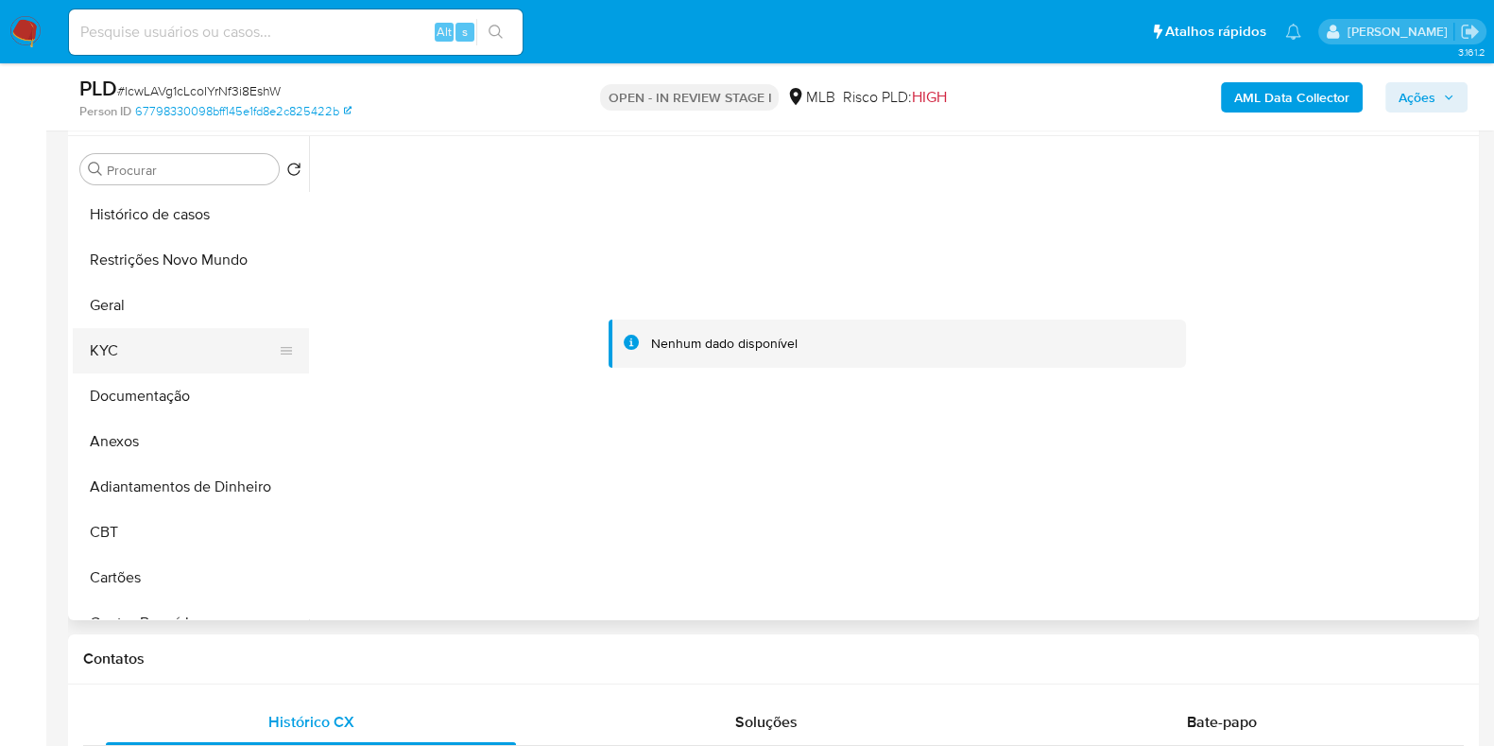
click at [160, 354] on button "KYC" at bounding box center [183, 350] width 221 height 45
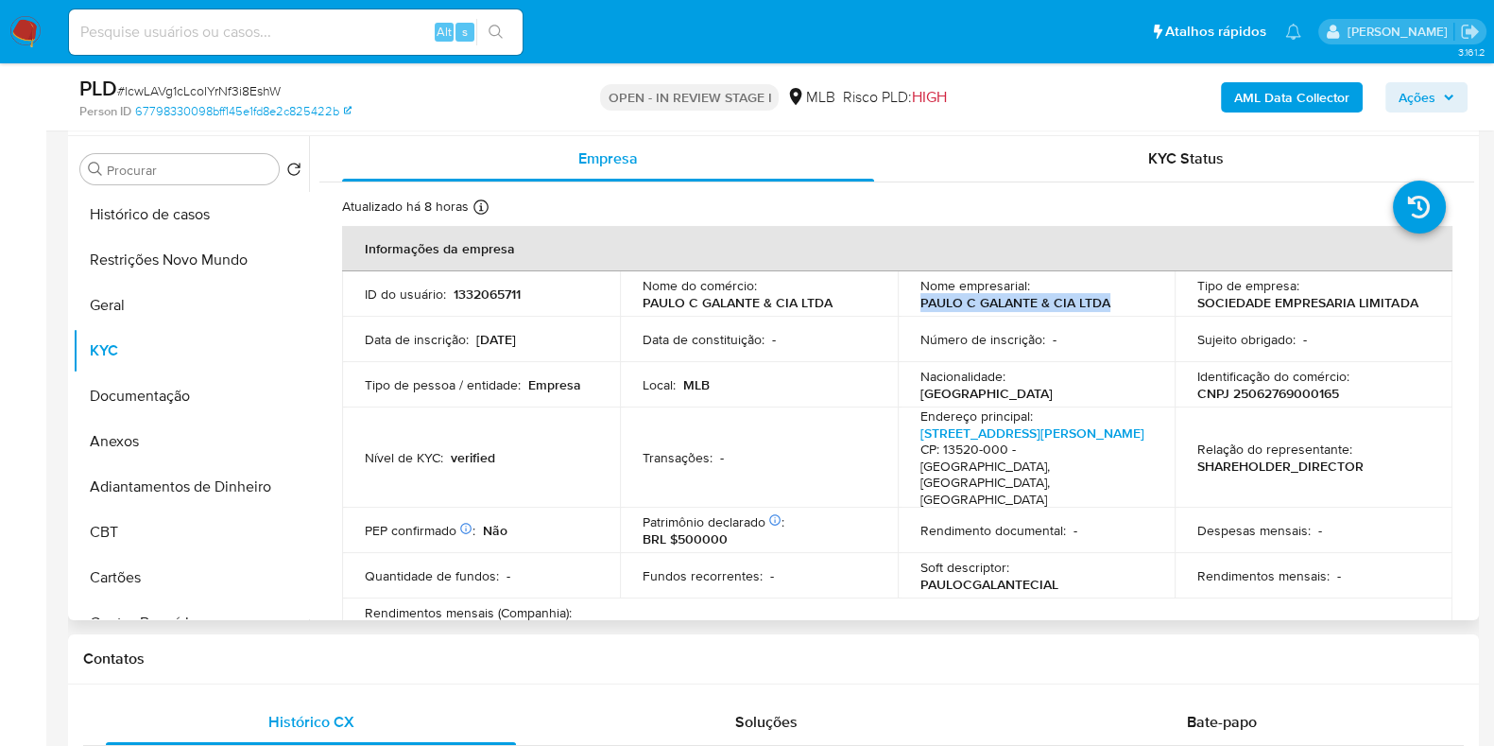
drag, startPoint x: 1109, startPoint y: 302, endPoint x: 893, endPoint y: 303, distance: 215.5
click at [898, 303] on td "Nome empresarial : PAULO C GALANTE & CIA LTDA" at bounding box center [1037, 293] width 278 height 45
copy p "PAULO C GALANTE & CIA LTDA"
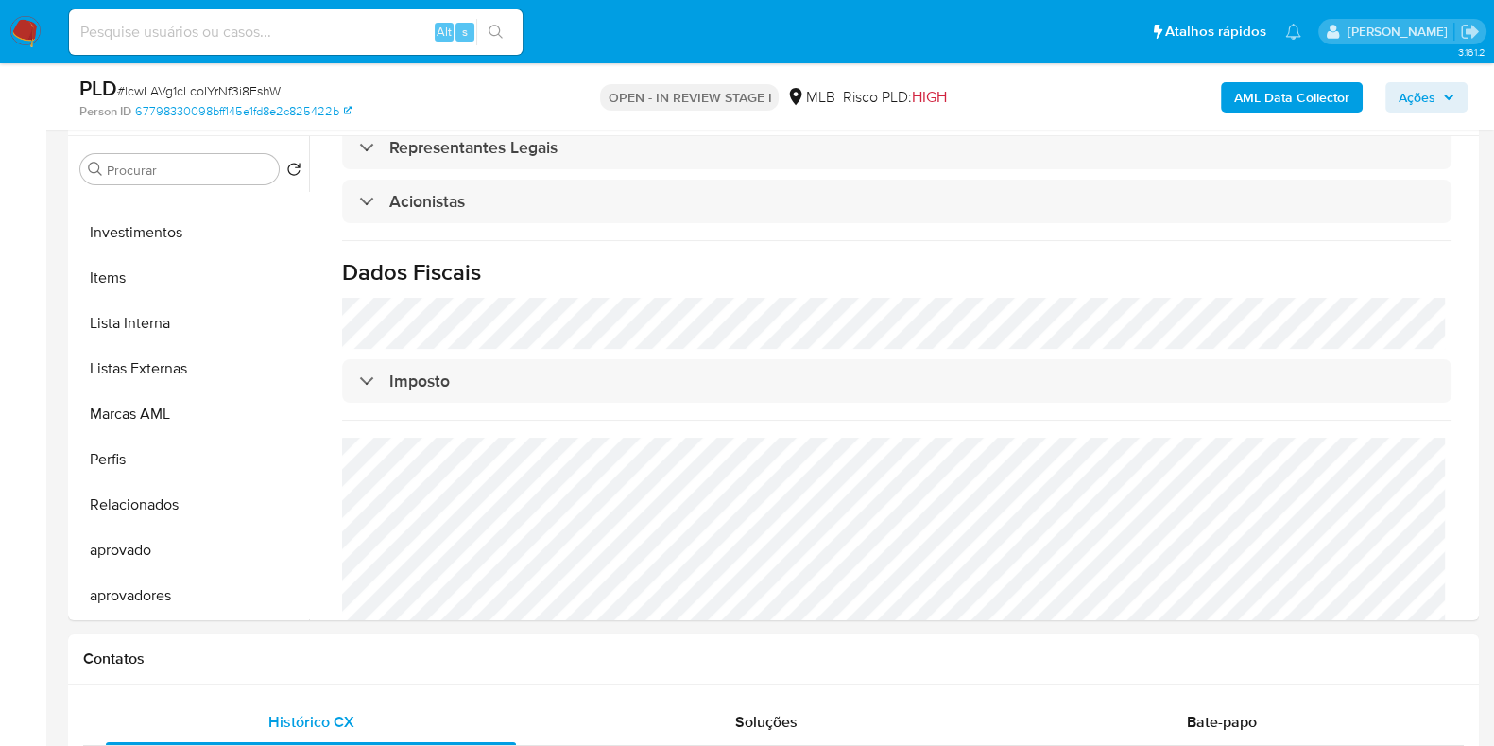
scroll to position [979, 0]
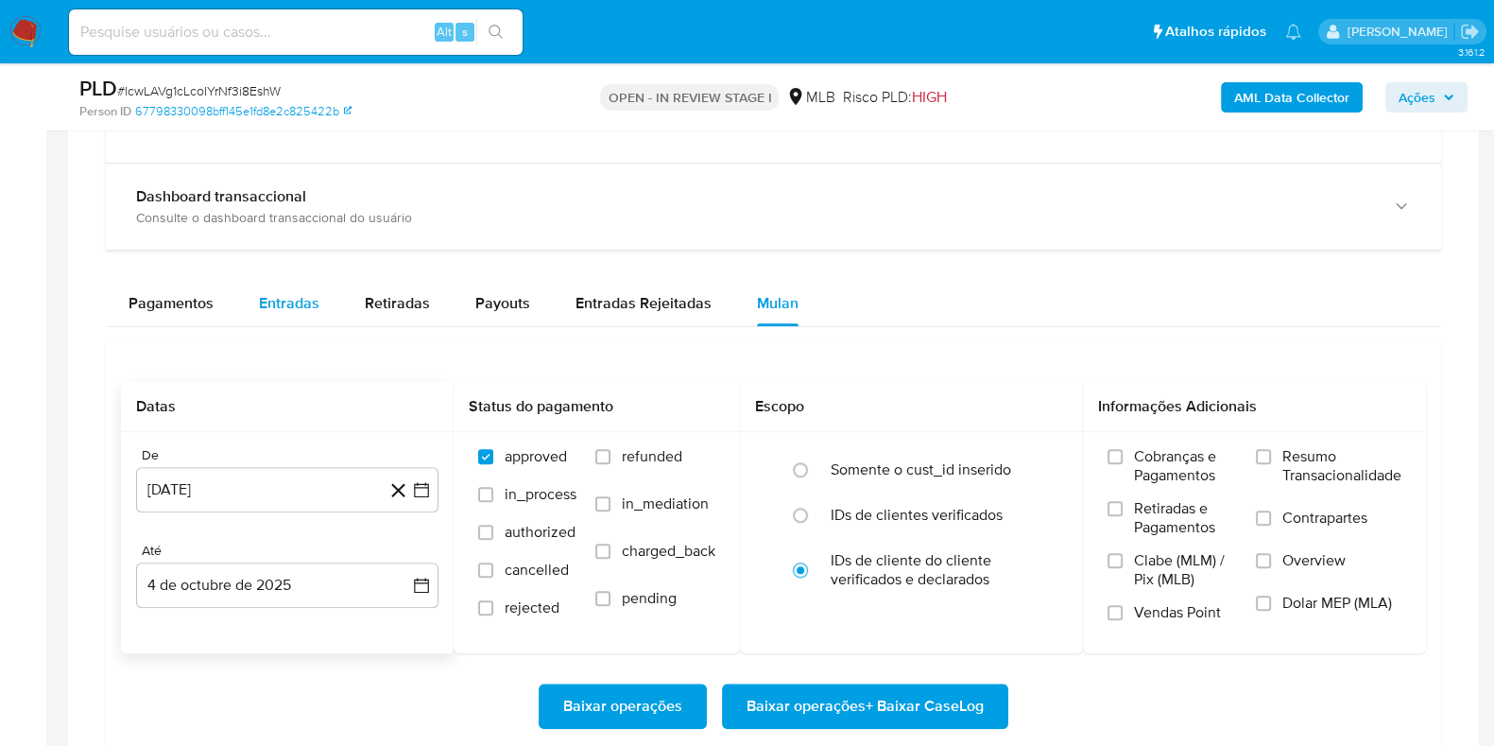
click at [274, 300] on span "Entradas" at bounding box center [289, 303] width 60 height 22
select select "10"
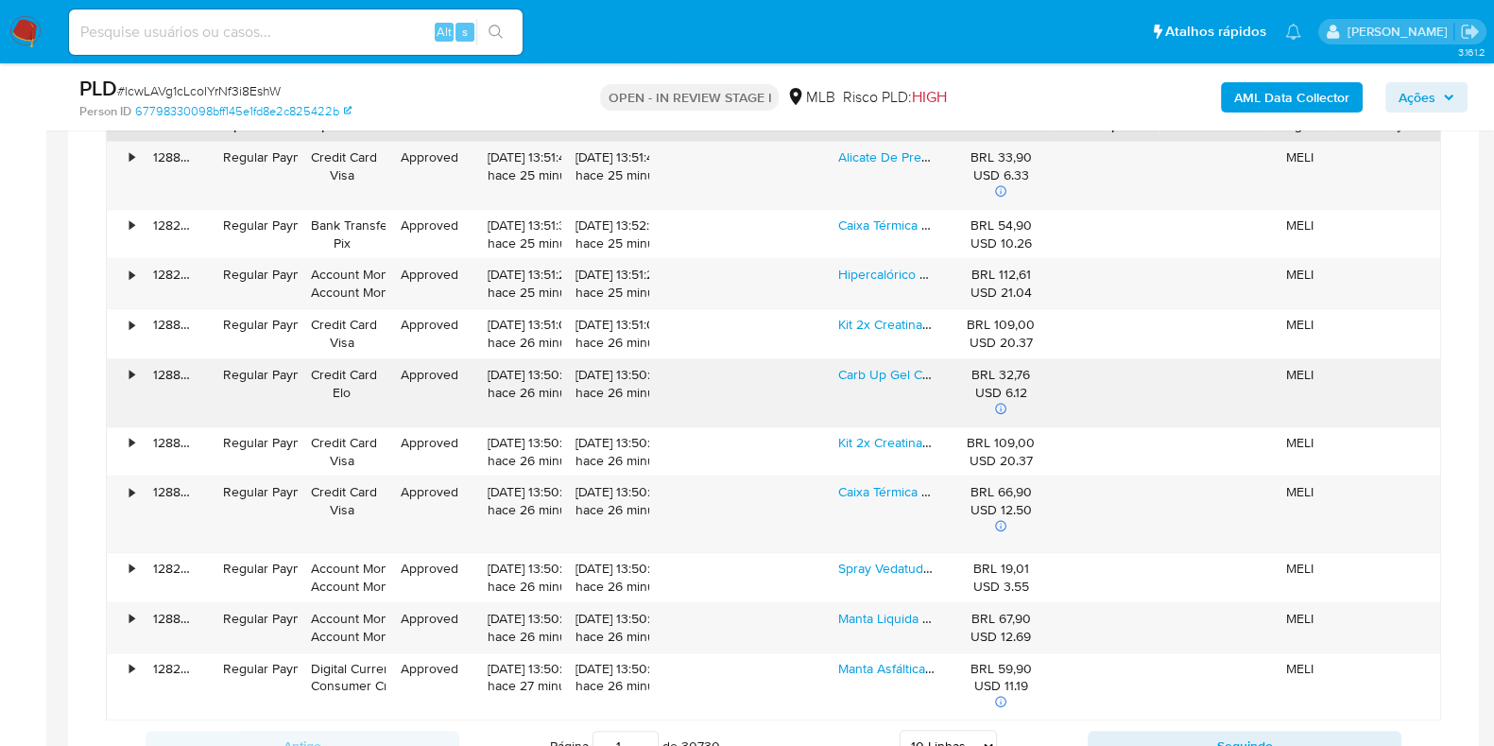
scroll to position [2481, 0]
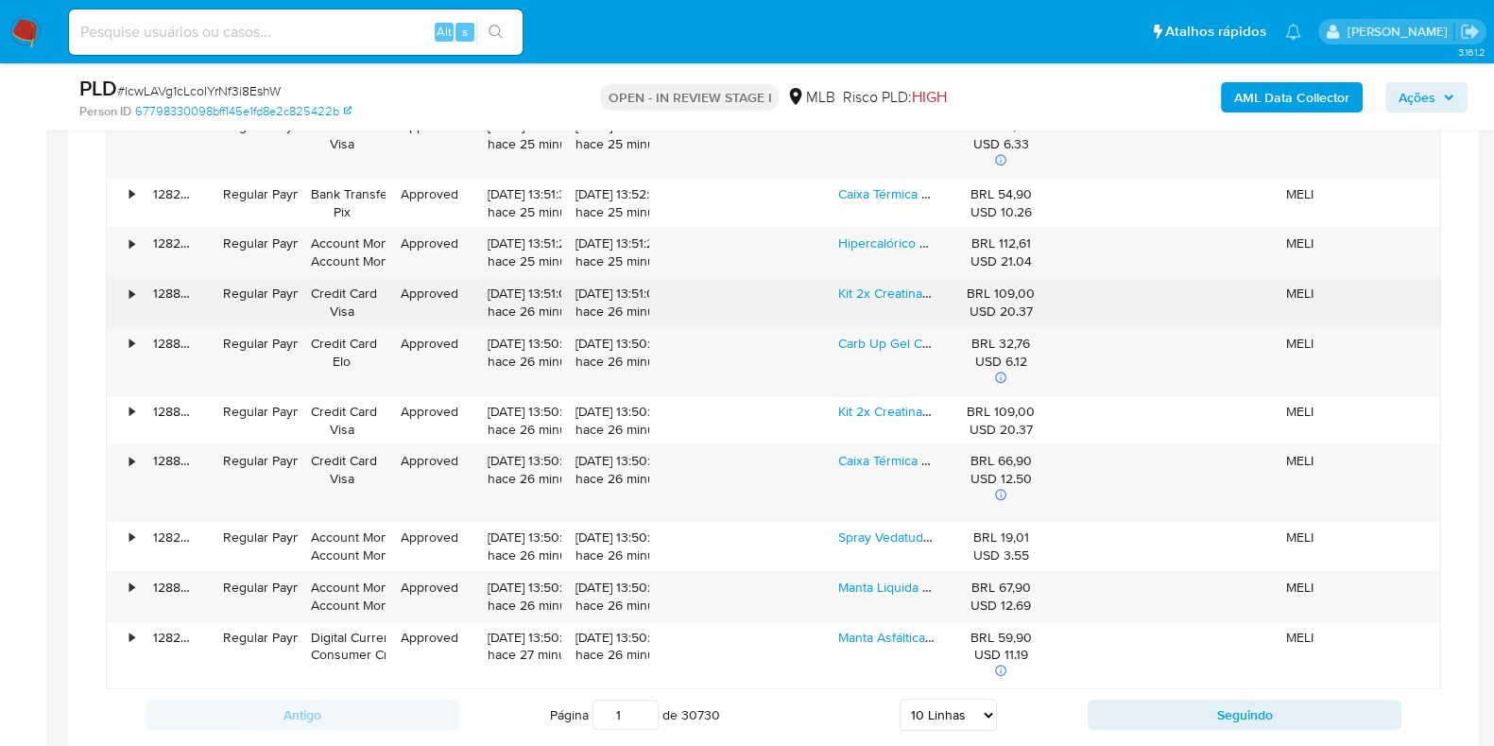
drag, startPoint x: 870, startPoint y: 288, endPoint x: 878, endPoint y: 304, distance: 18.2
click at [870, 288] on link "Kit 2x Creatina 300g Max Titanium Monohidratada Em Pó Sem Sabor" at bounding box center [1037, 293] width 399 height 19
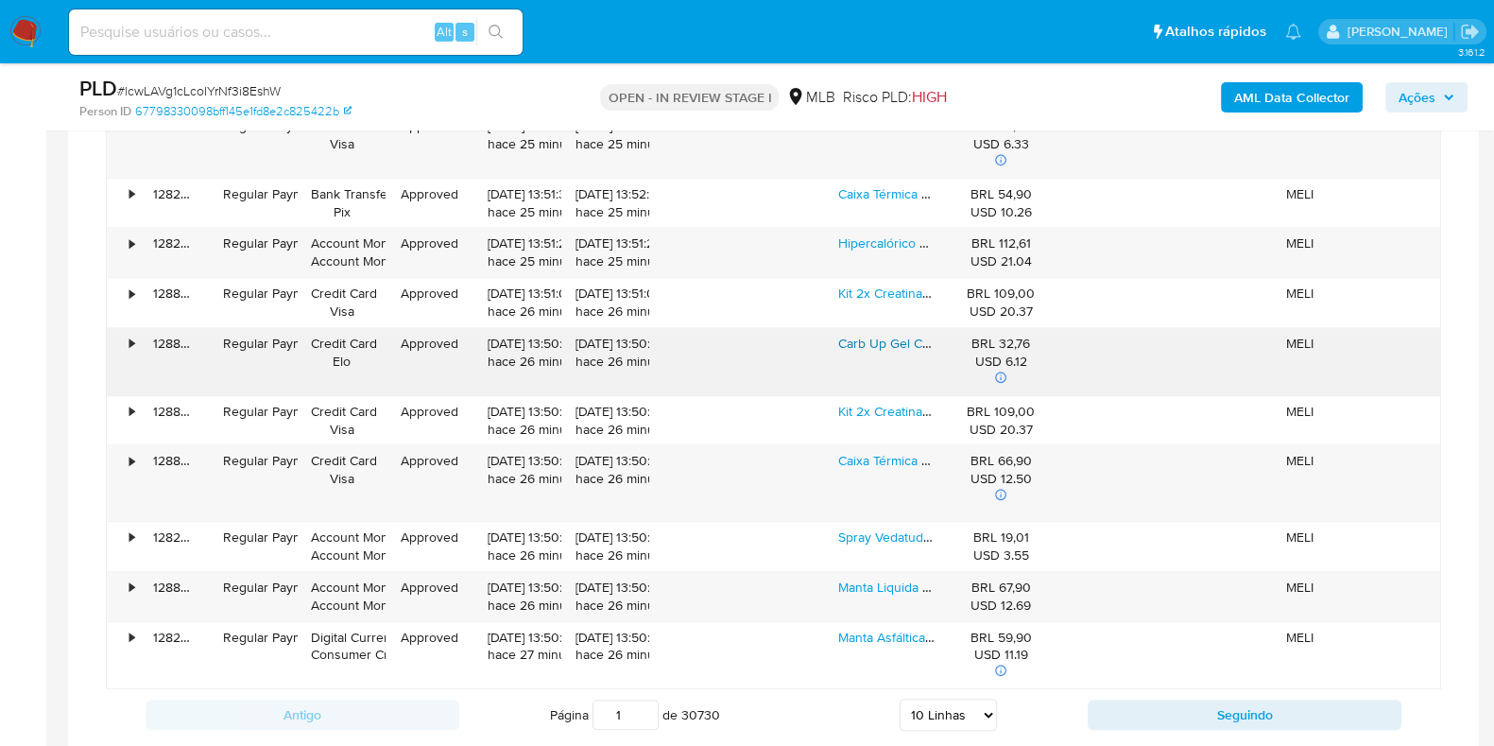
click at [879, 334] on link "Carb Up Gel Caixa 10 Sachês - Probiótica Laranja" at bounding box center [980, 343] width 285 height 19
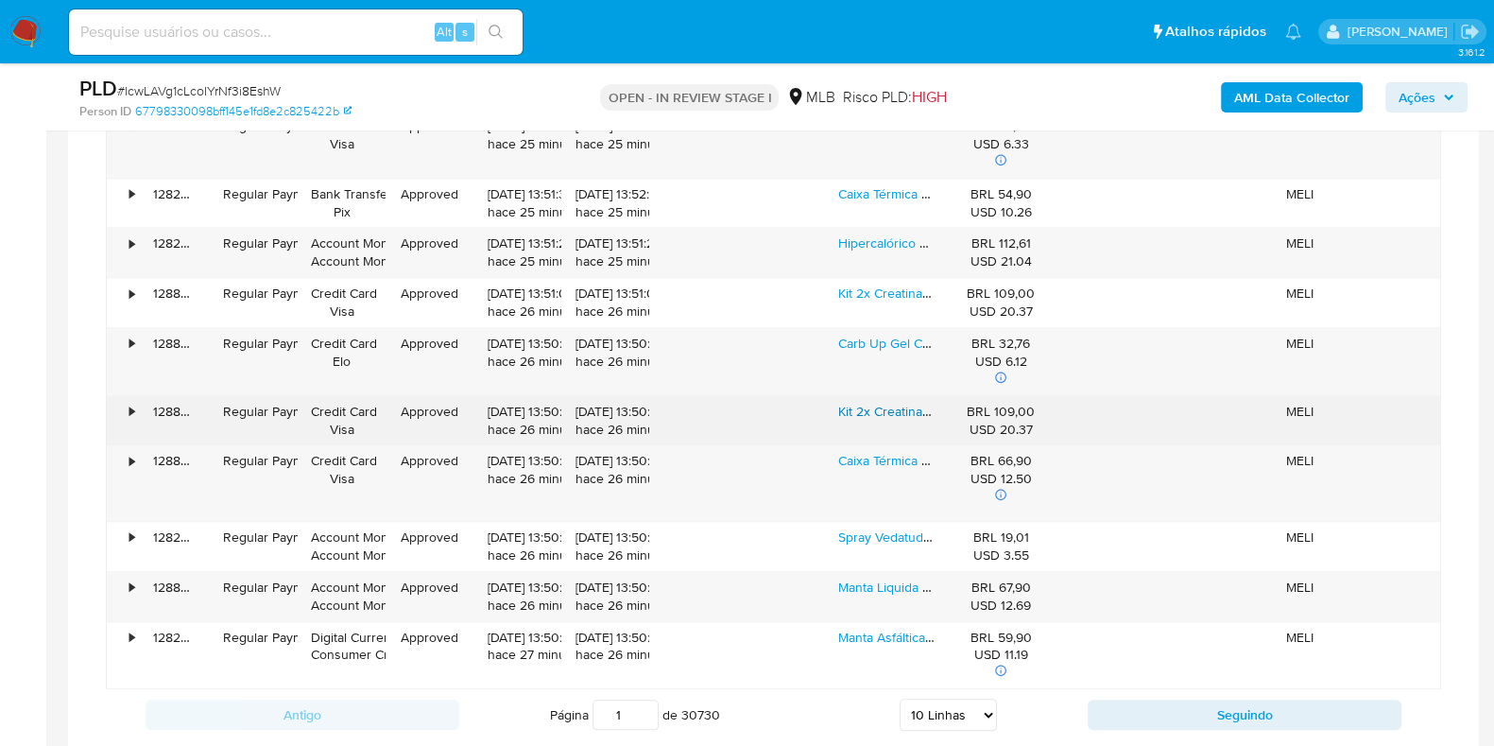
click at [890, 403] on link "Kit 2x Creatina 300g Max Titanium Monohidratada Em Pó Sem Sabor" at bounding box center [1037, 411] width 399 height 19
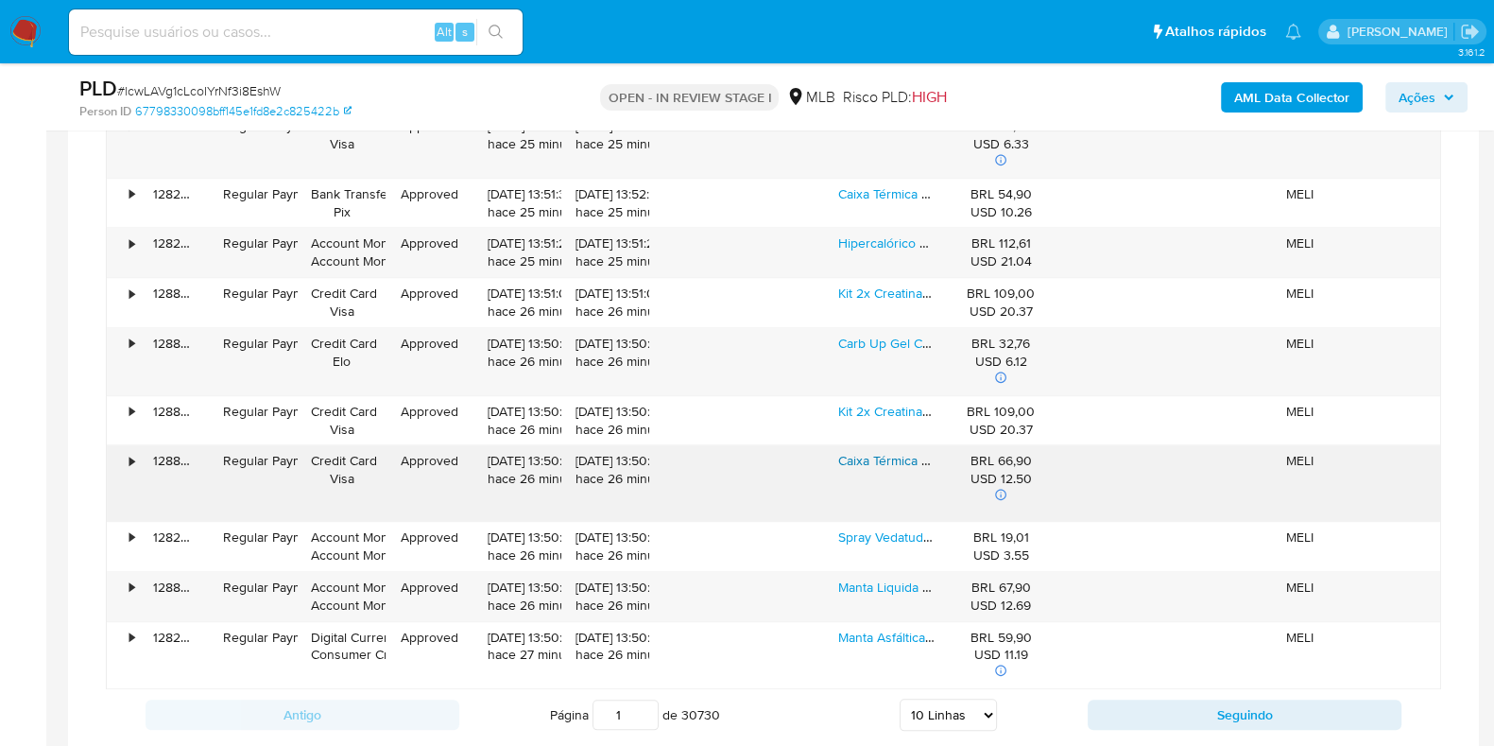
click at [879, 458] on link "Caixa Térmica Cooler Com Alça Suv 20l Cinza E Azul Termolar" at bounding box center [1017, 460] width 359 height 19
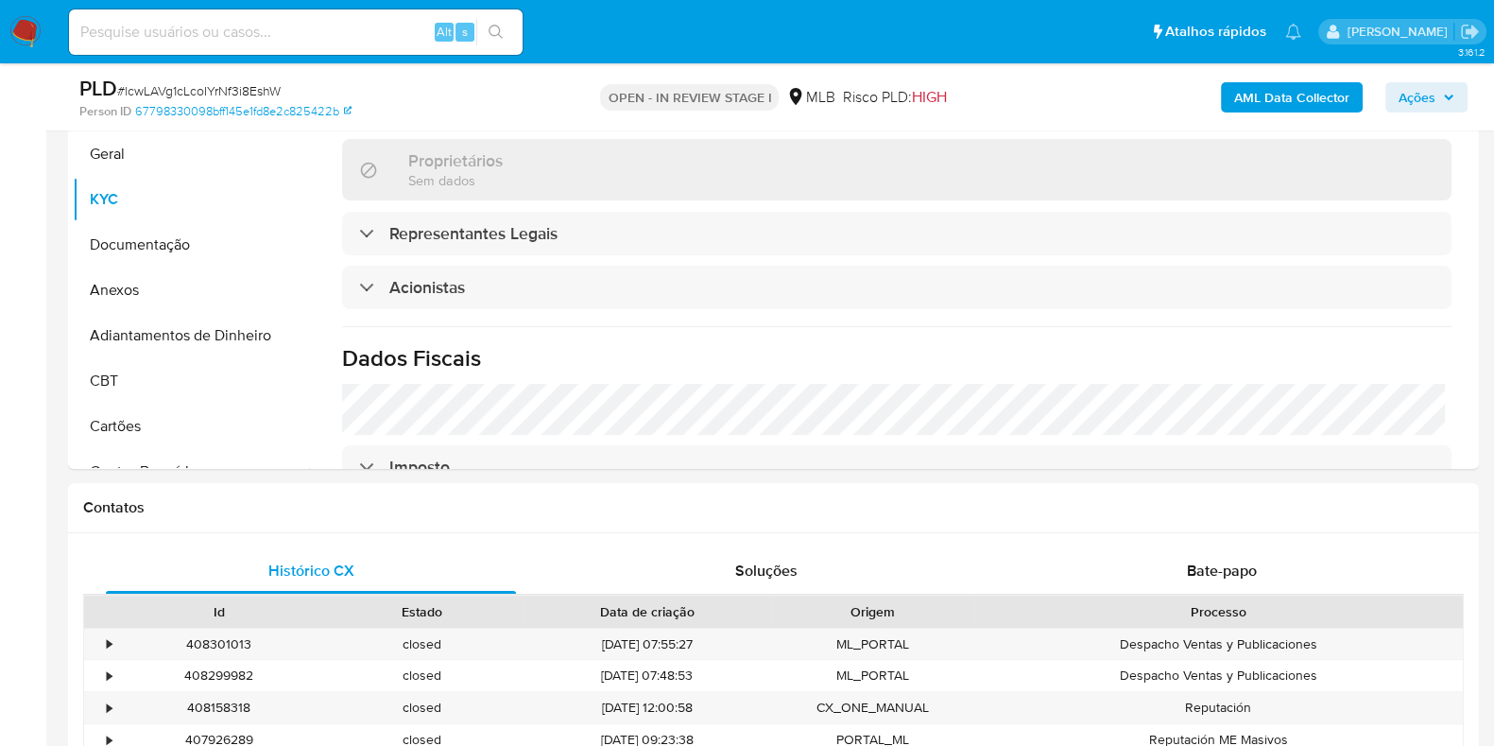
scroll to position [235, 0]
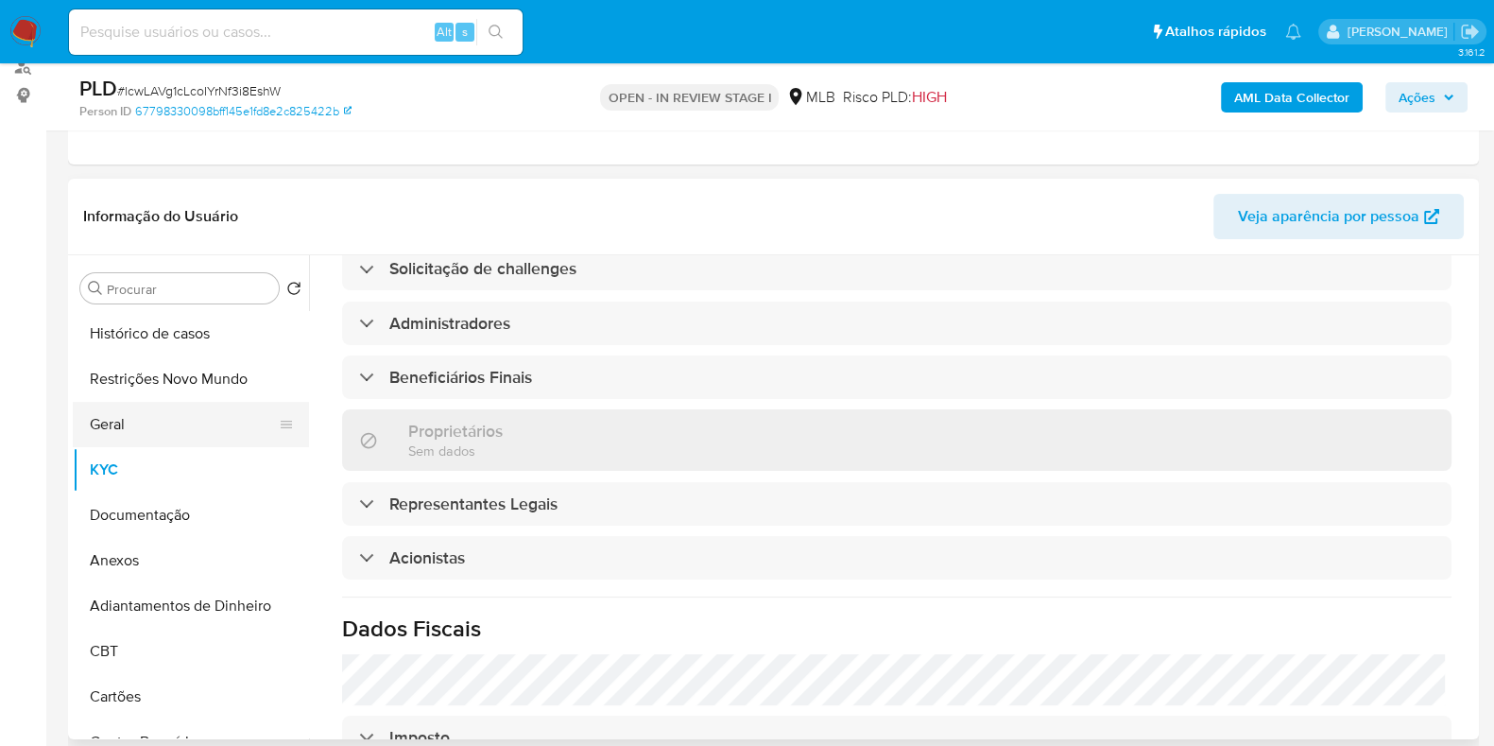
click at [161, 418] on button "Geral" at bounding box center [183, 424] width 221 height 45
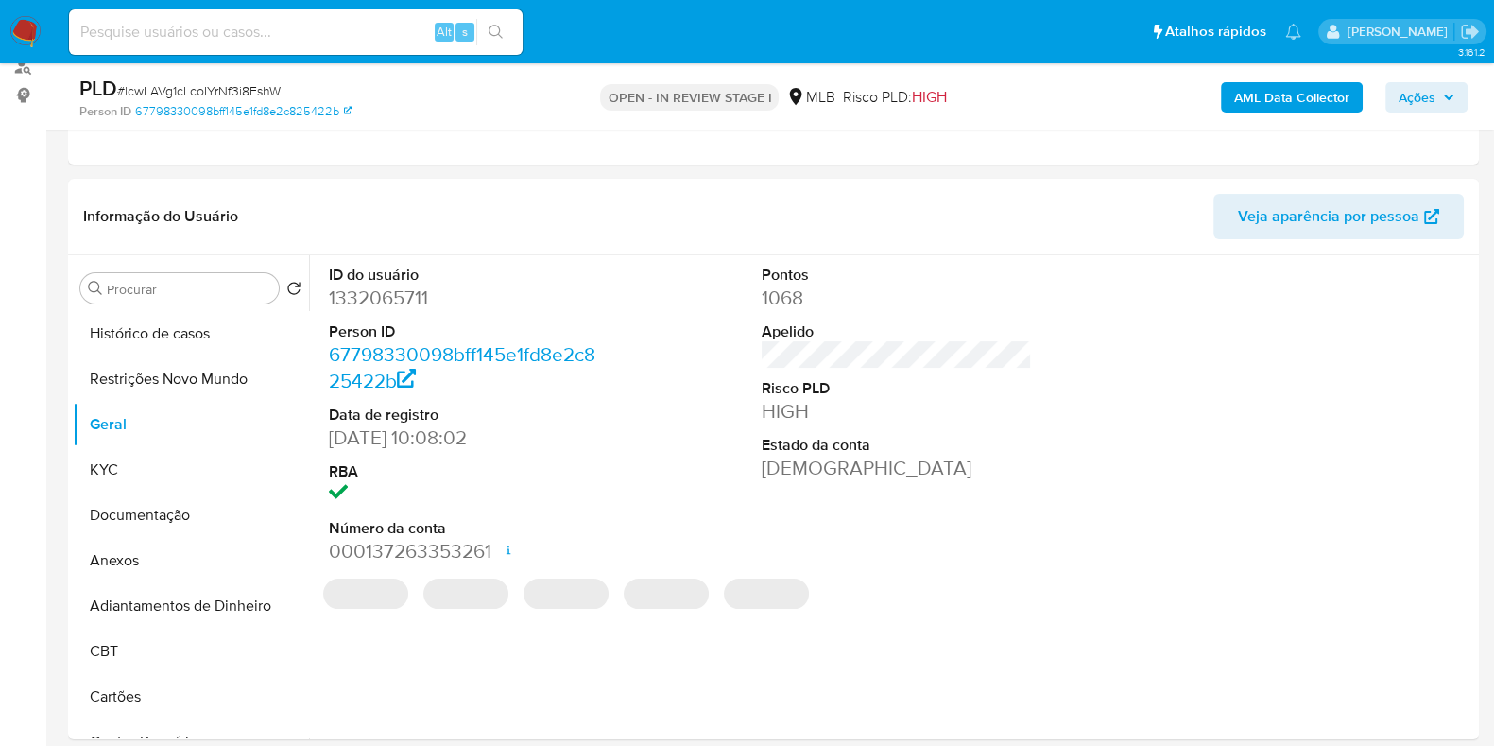
click at [386, 285] on dd "1332065711" at bounding box center [464, 298] width 270 height 26
copy dd "1332065711"
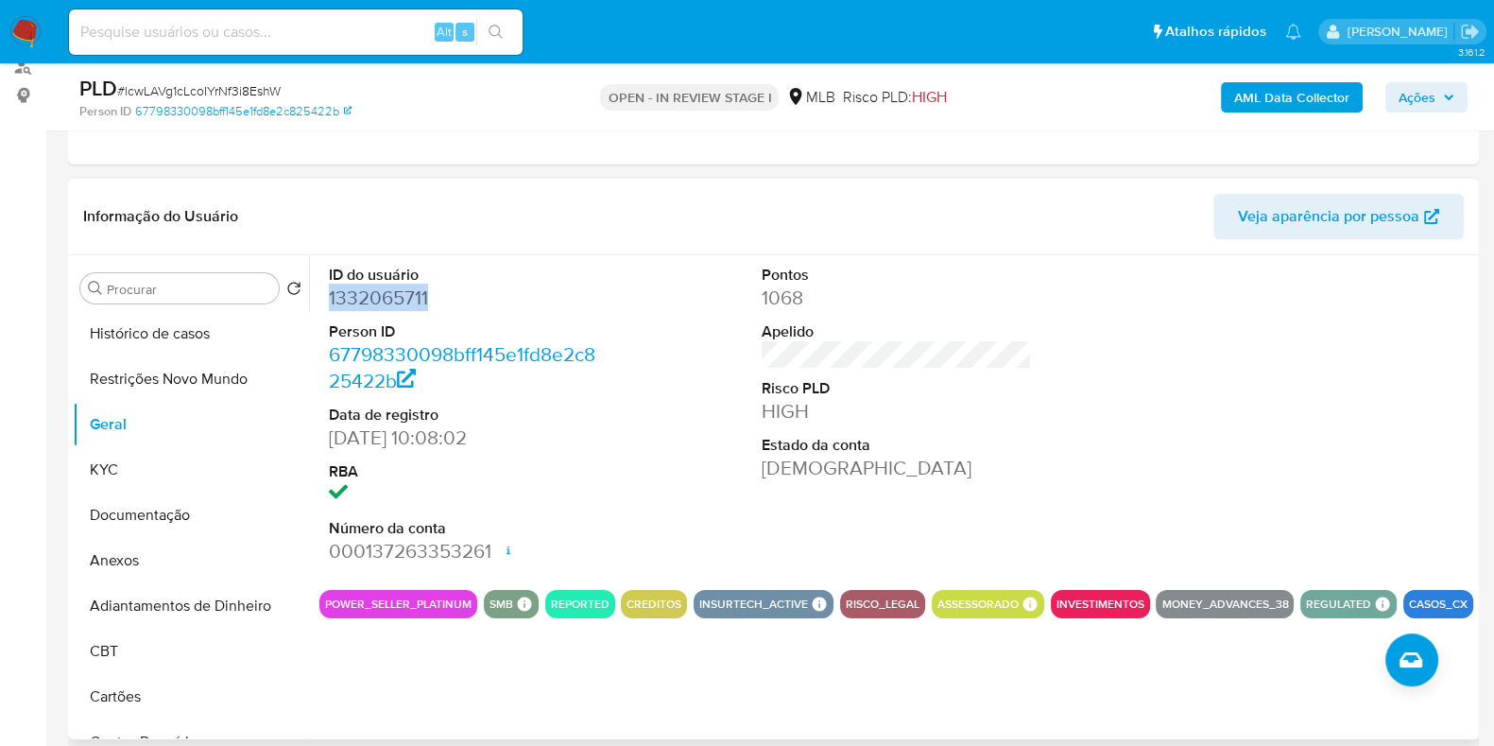
copy dd "1332065711"
click at [330, 54] on div "Alt s" at bounding box center [296, 32] width 454 height 53
click at [328, 37] on input at bounding box center [296, 32] width 454 height 25
paste input "2004845794"
type input "2004845794"
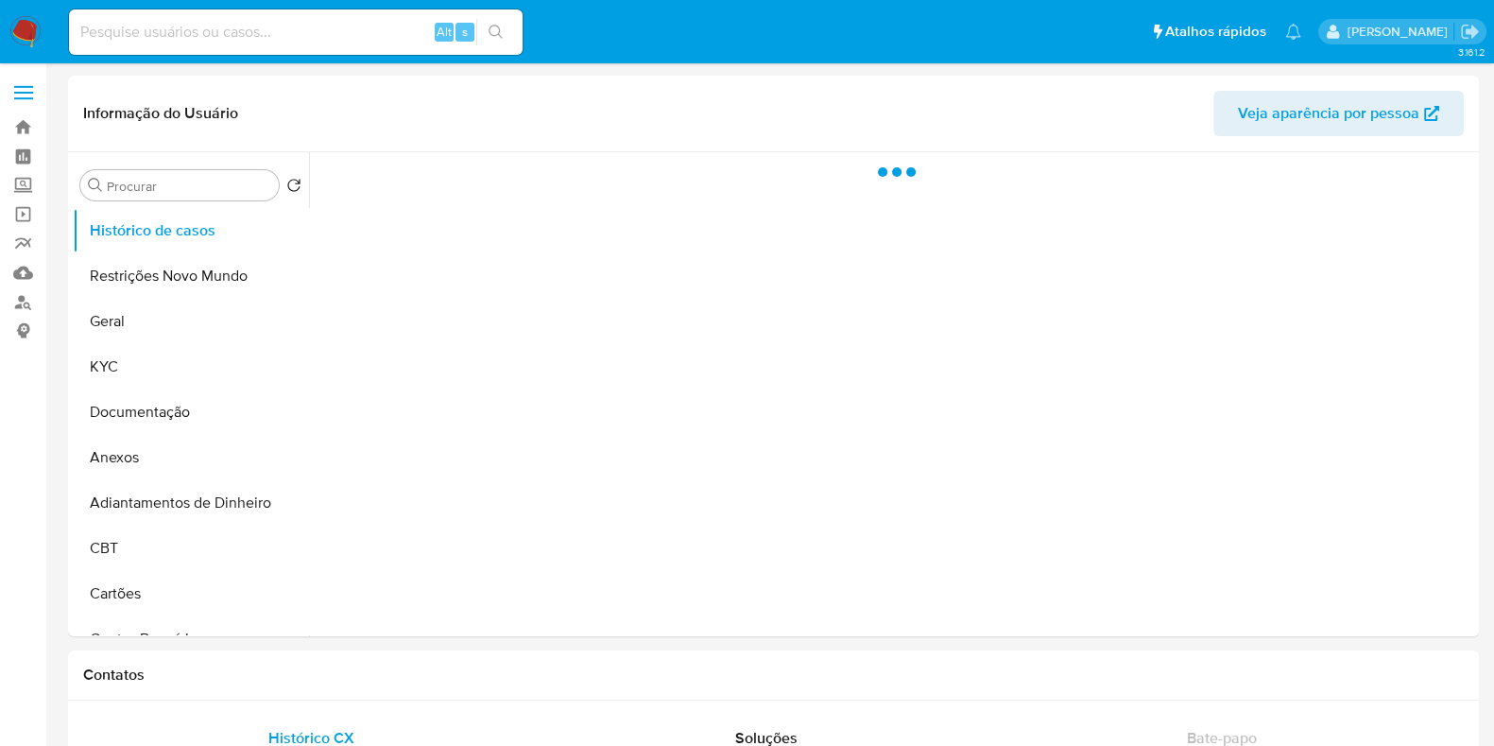
select select "10"
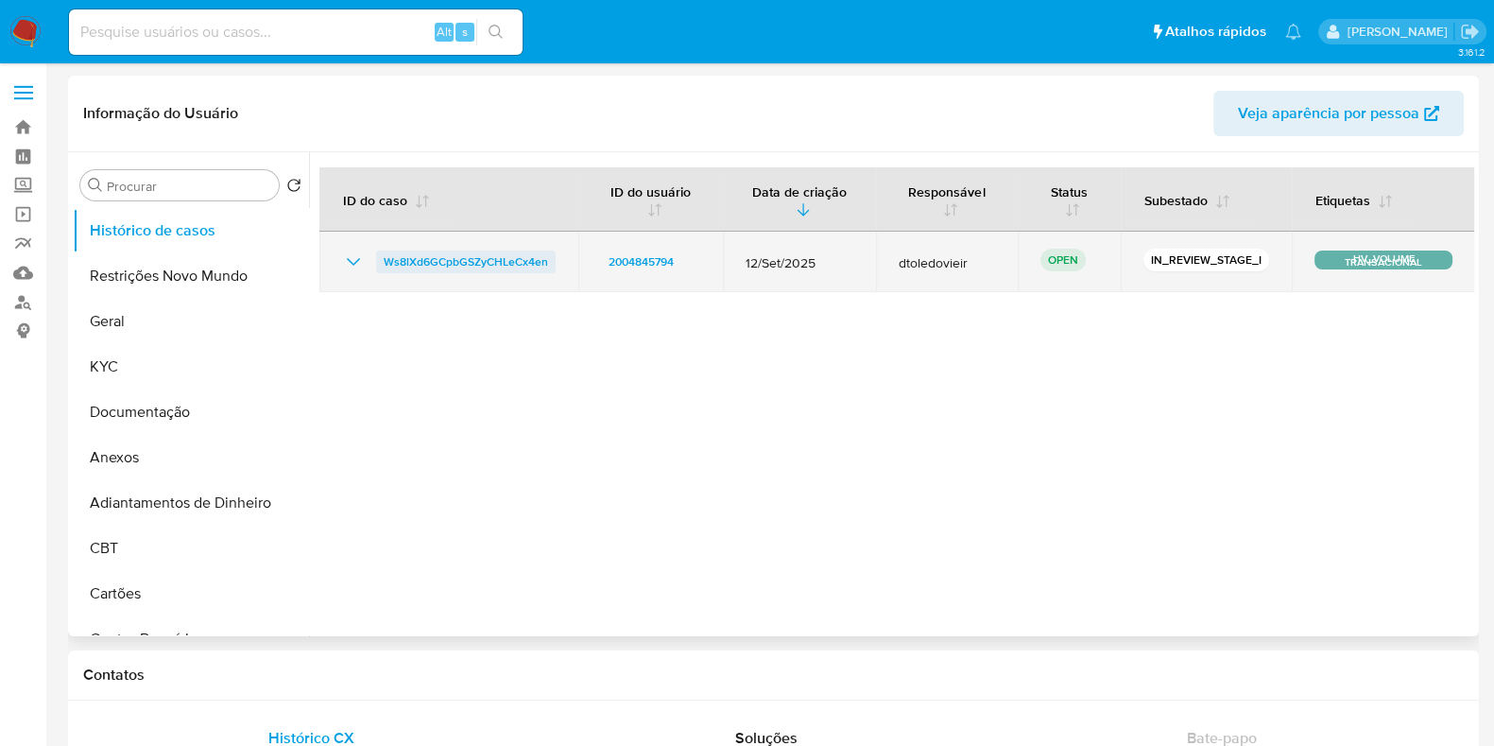
click at [484, 259] on span "Ws8lXd6GCpbGSZyCHLeCx4en" at bounding box center [466, 261] width 164 height 23
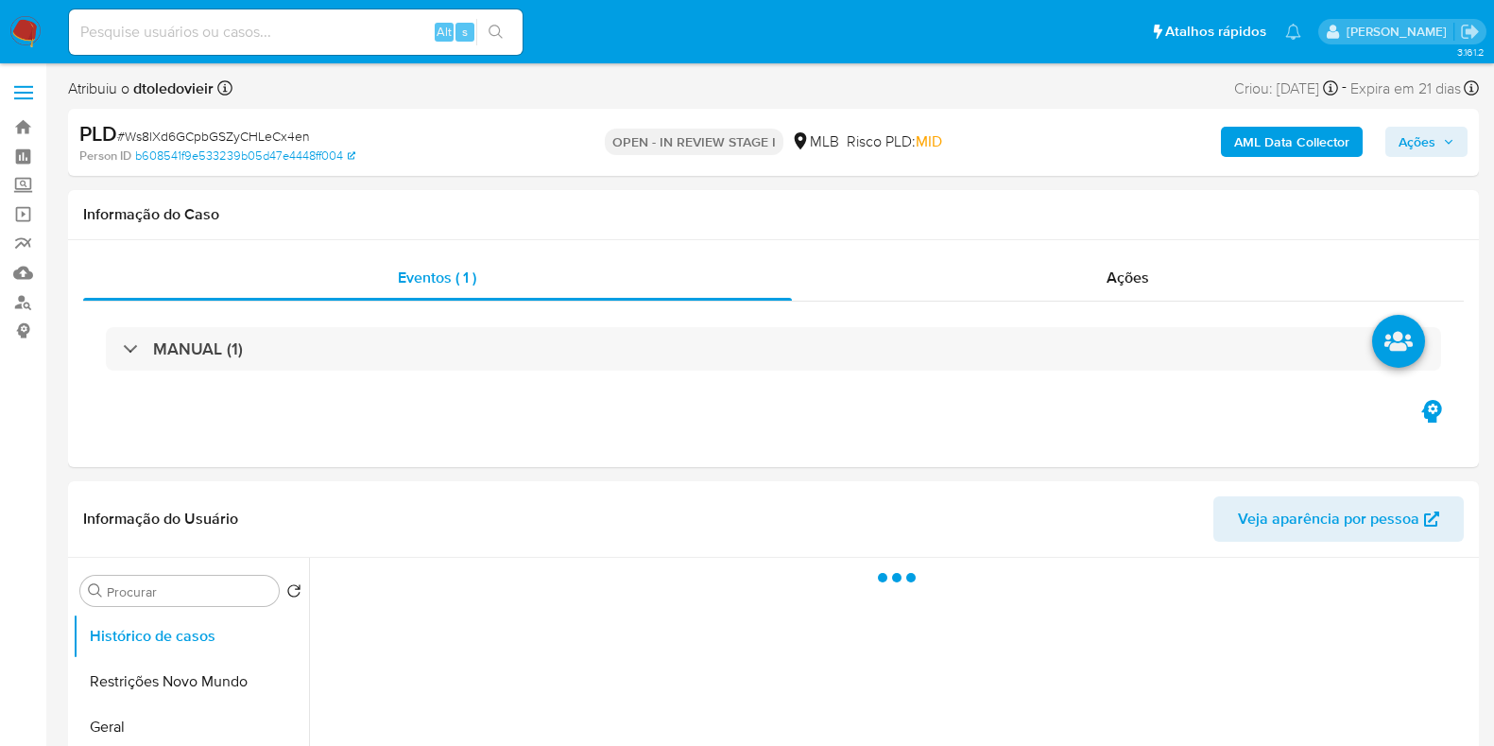
select select "10"
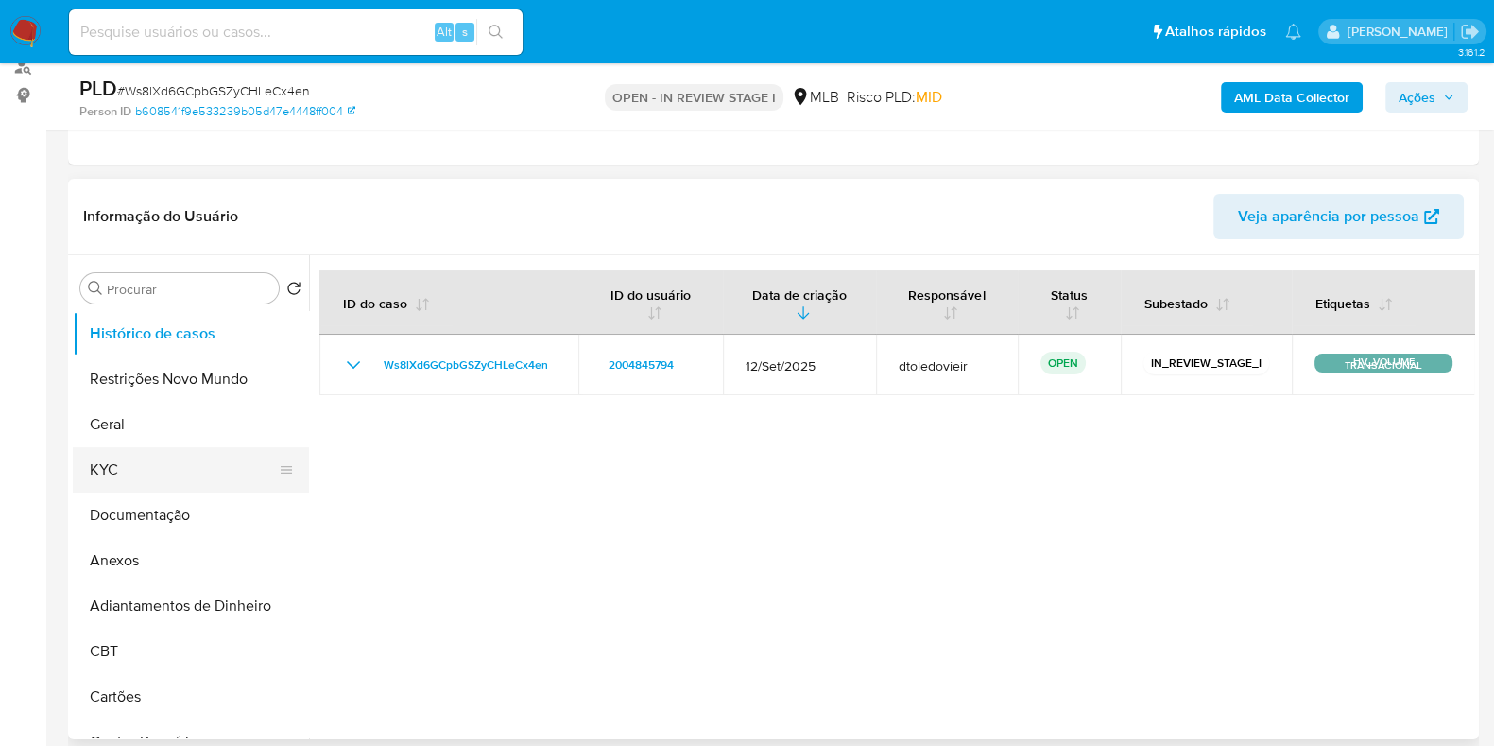
click at [123, 462] on button "KYC" at bounding box center [183, 469] width 221 height 45
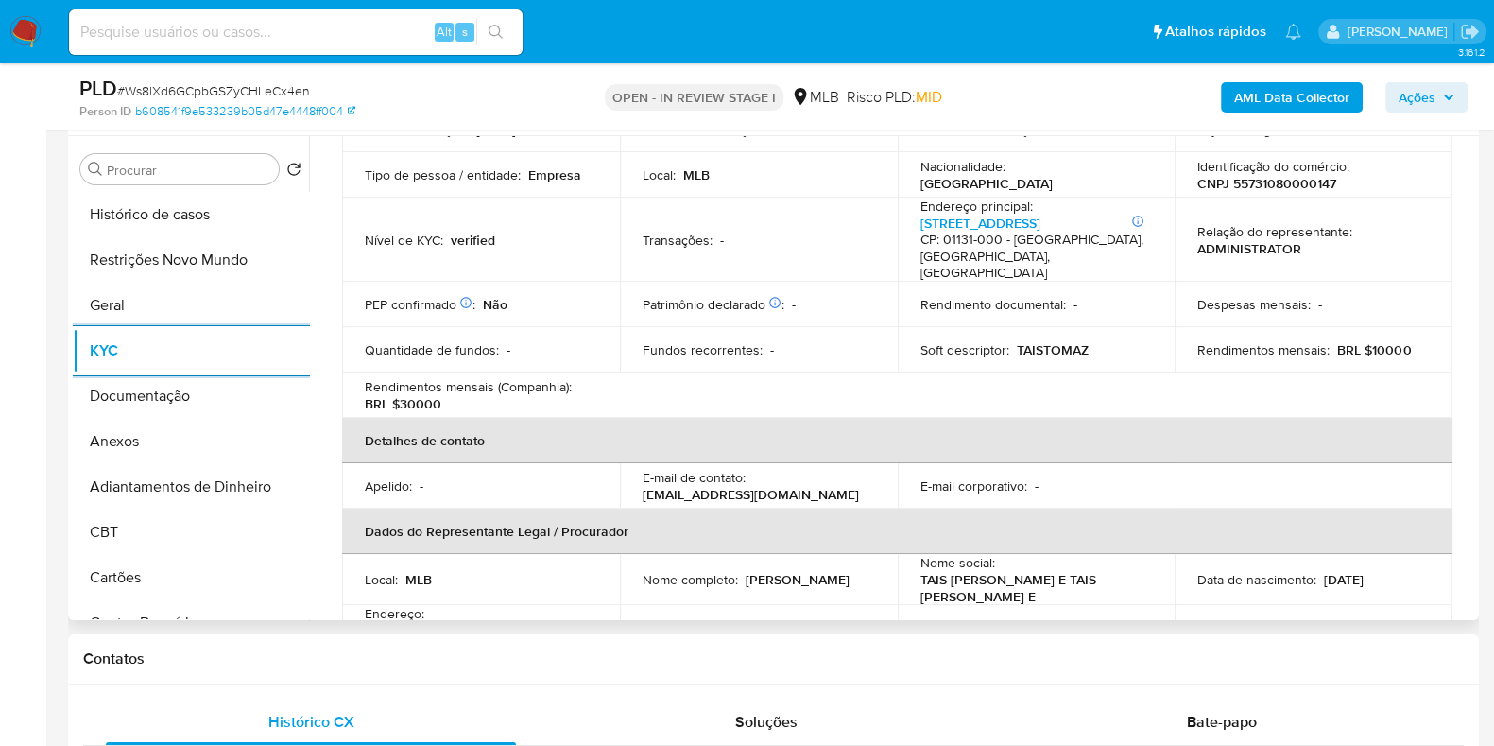
scroll to position [235, 0]
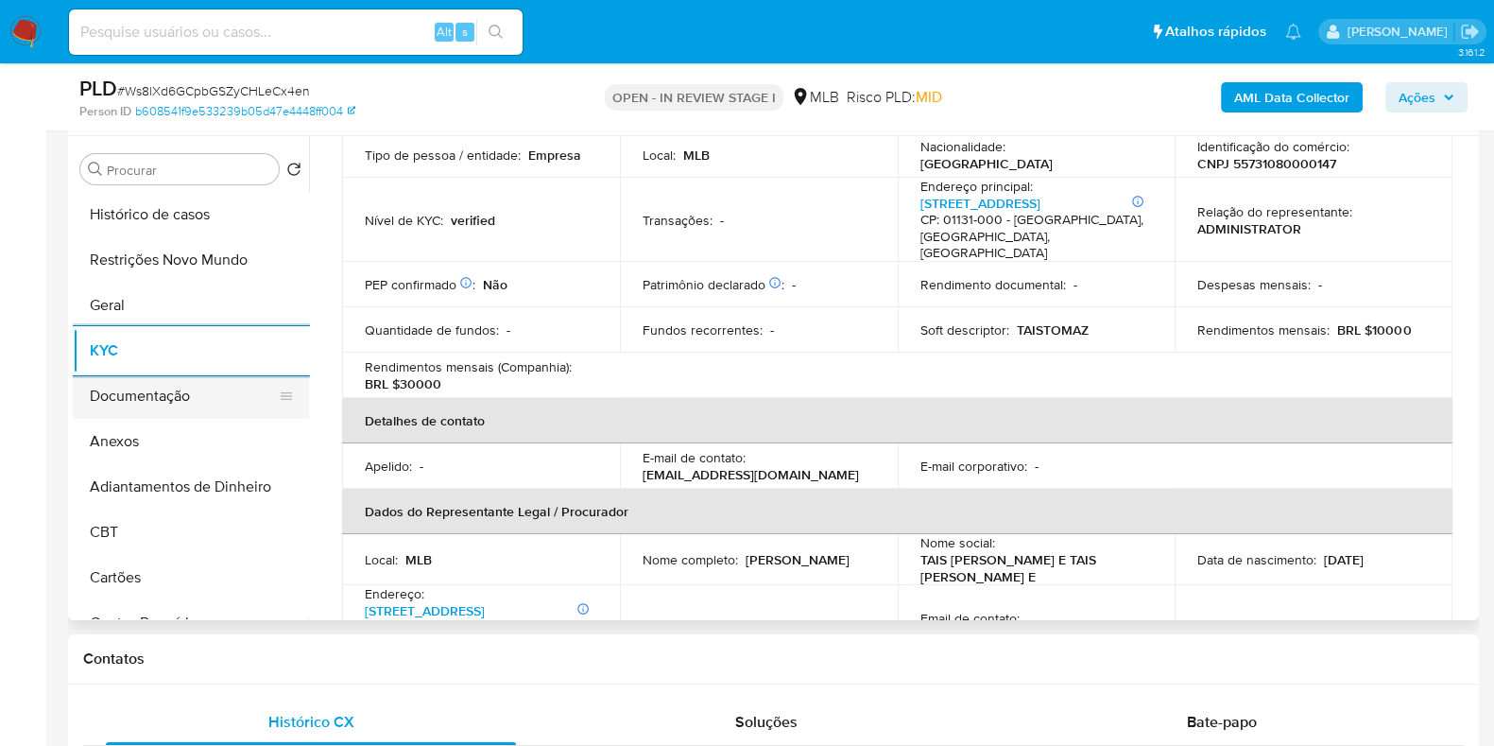
click at [117, 382] on button "Documentação" at bounding box center [183, 395] width 221 height 45
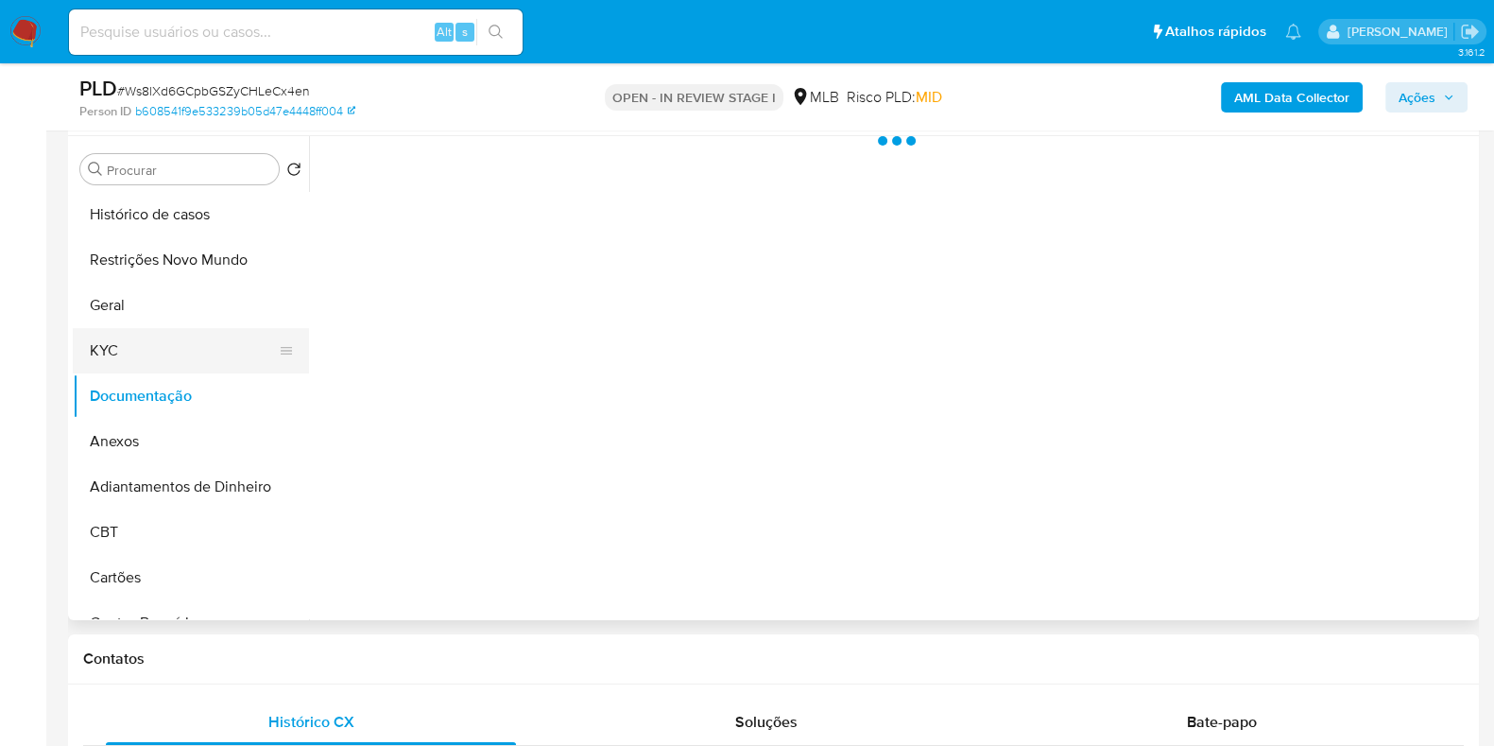
scroll to position [0, 0]
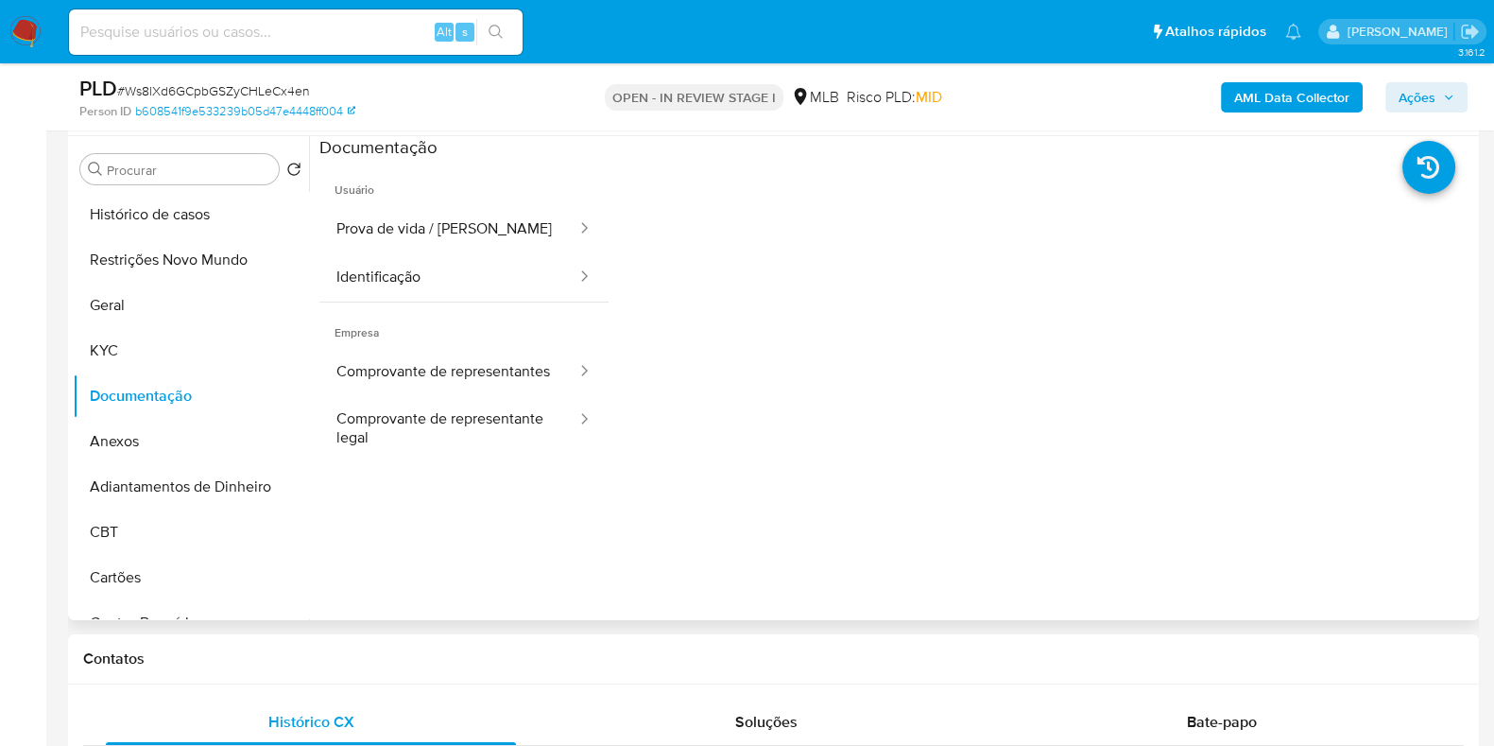
click at [430, 495] on ul "Usuário Prova de vida / Selfie Identificação Empresa Comprovante de representan…" at bounding box center [464, 432] width 289 height 544
drag, startPoint x: 445, startPoint y: 446, endPoint x: 454, endPoint y: 422, distance: 26.0
click at [449, 437] on button "Comprovante de representante legal" at bounding box center [449, 428] width 259 height 64
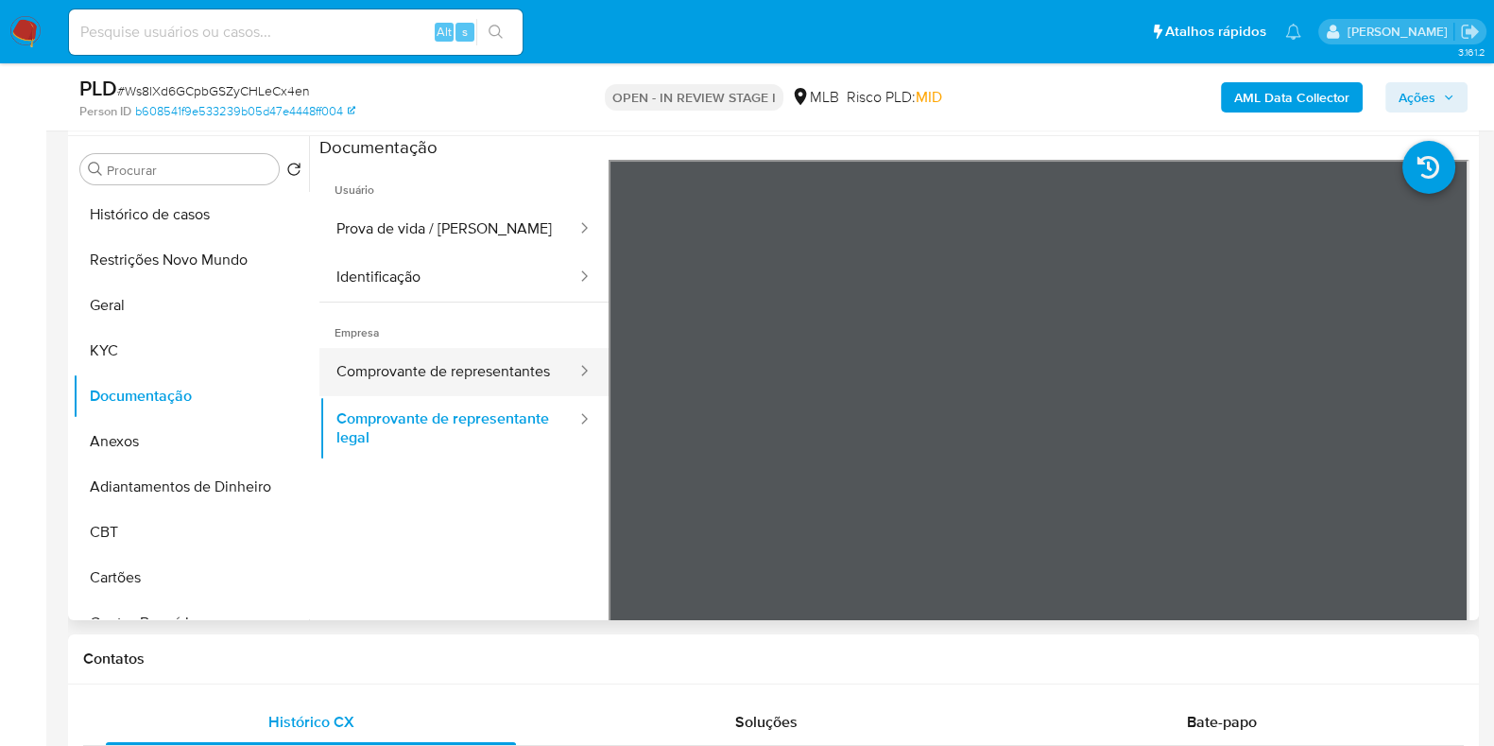
click at [402, 365] on button "Comprovante de representantes" at bounding box center [449, 372] width 259 height 48
click at [417, 375] on button "Comprovante de representantes" at bounding box center [449, 372] width 259 height 48
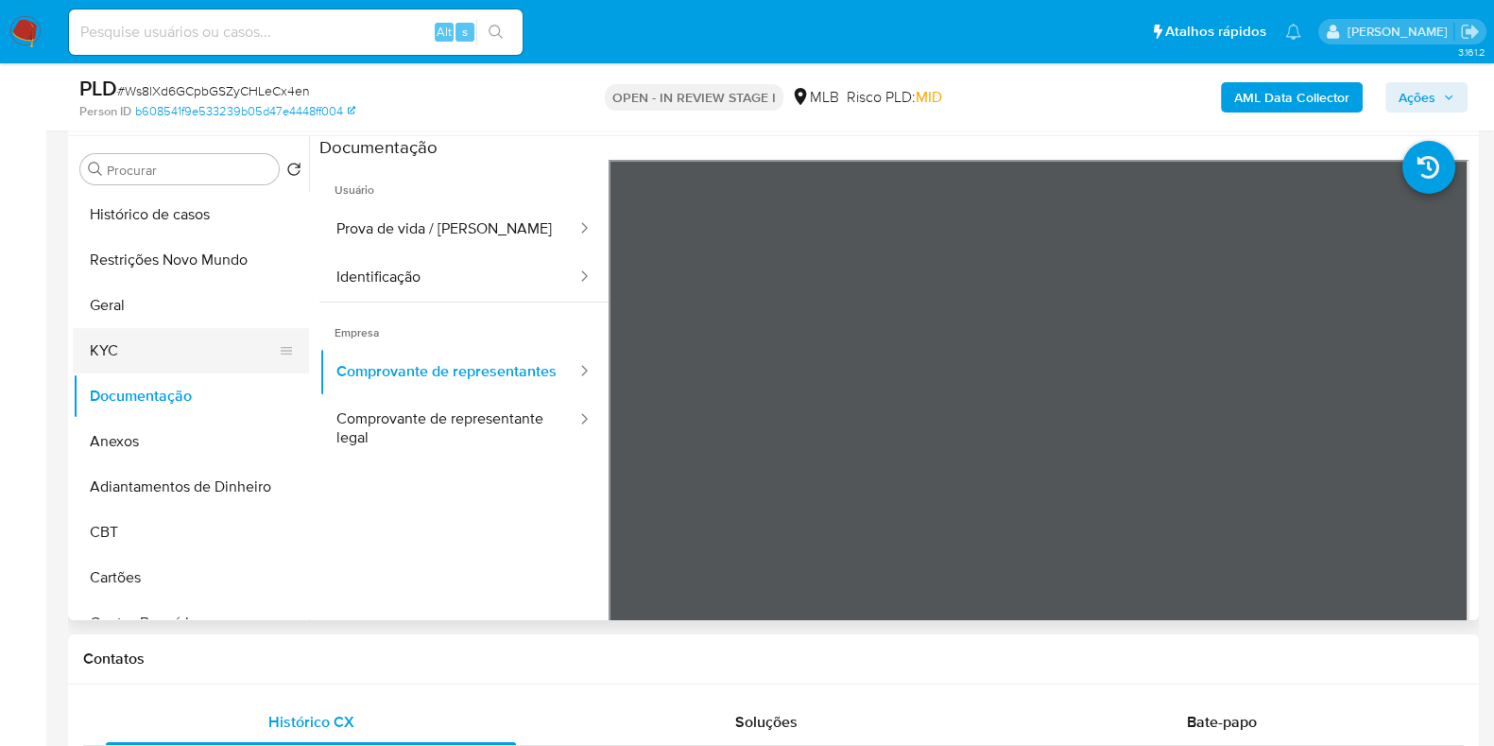
click at [156, 333] on button "KYC" at bounding box center [183, 350] width 221 height 45
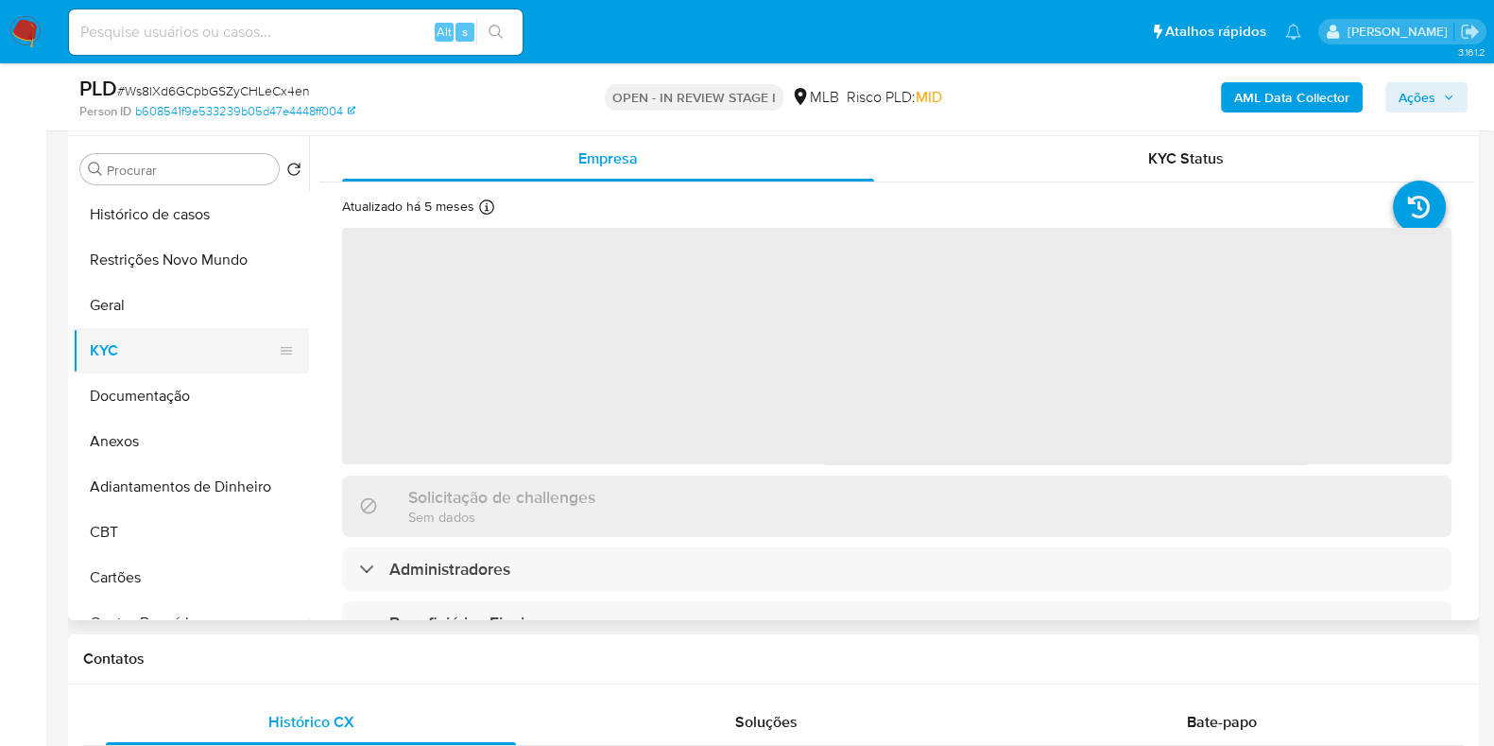
click at [123, 346] on button "KYC" at bounding box center [183, 350] width 221 height 45
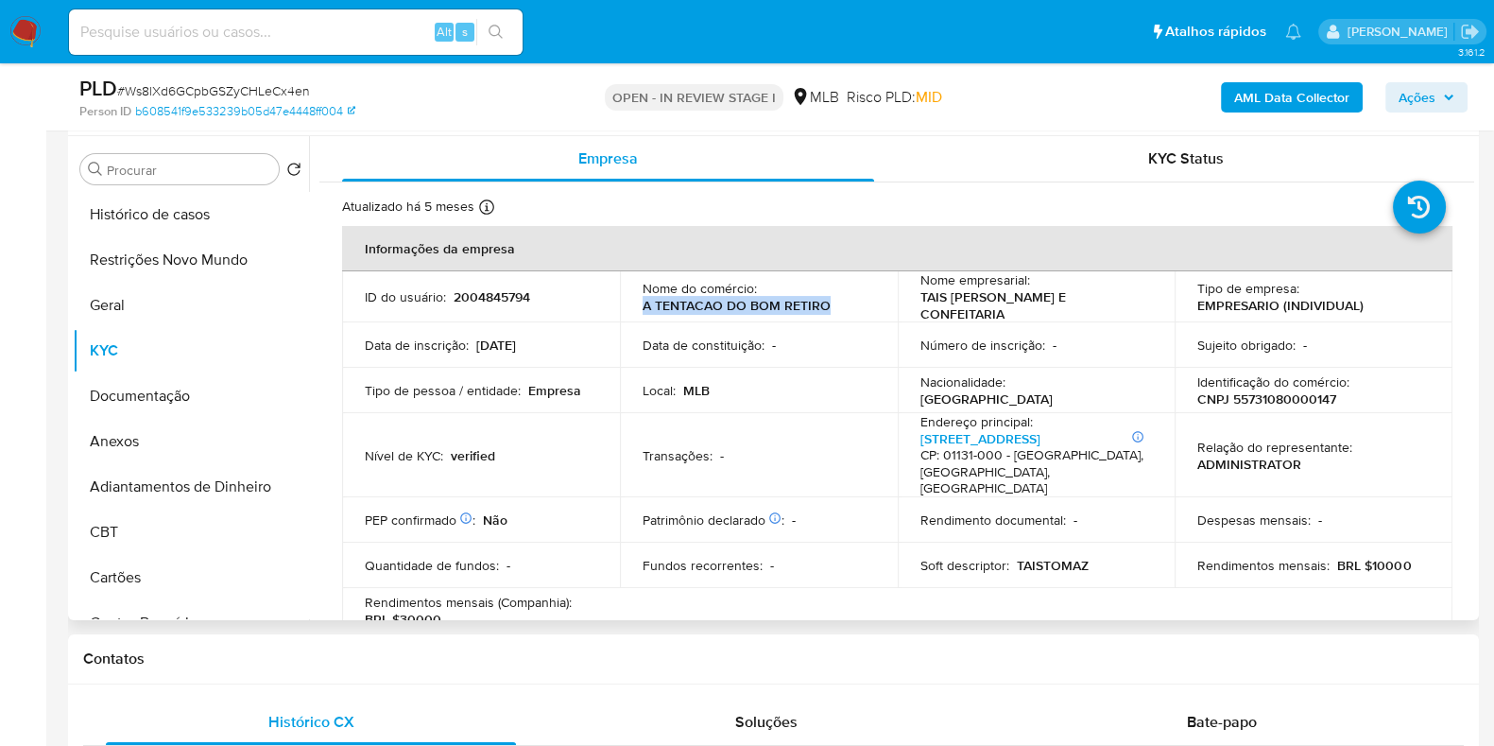
drag, startPoint x: 838, startPoint y: 309, endPoint x: 635, endPoint y: 311, distance: 202.3
click at [635, 311] on td "Nome do comércio : A TENTACAO DO BOM RETIRO" at bounding box center [759, 296] width 278 height 51
click at [1114, 348] on div "Número de inscrição : -" at bounding box center [1037, 345] width 233 height 17
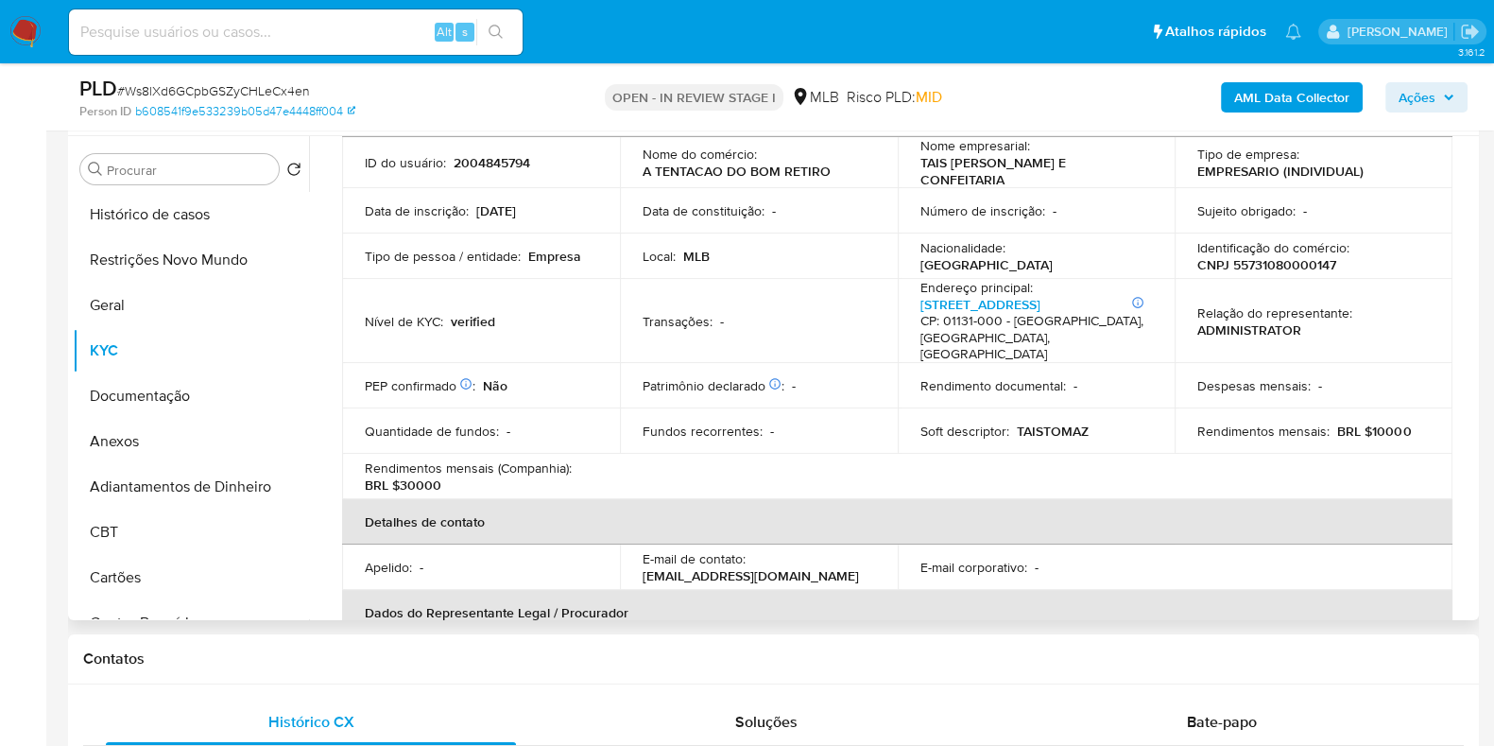
scroll to position [104, 0]
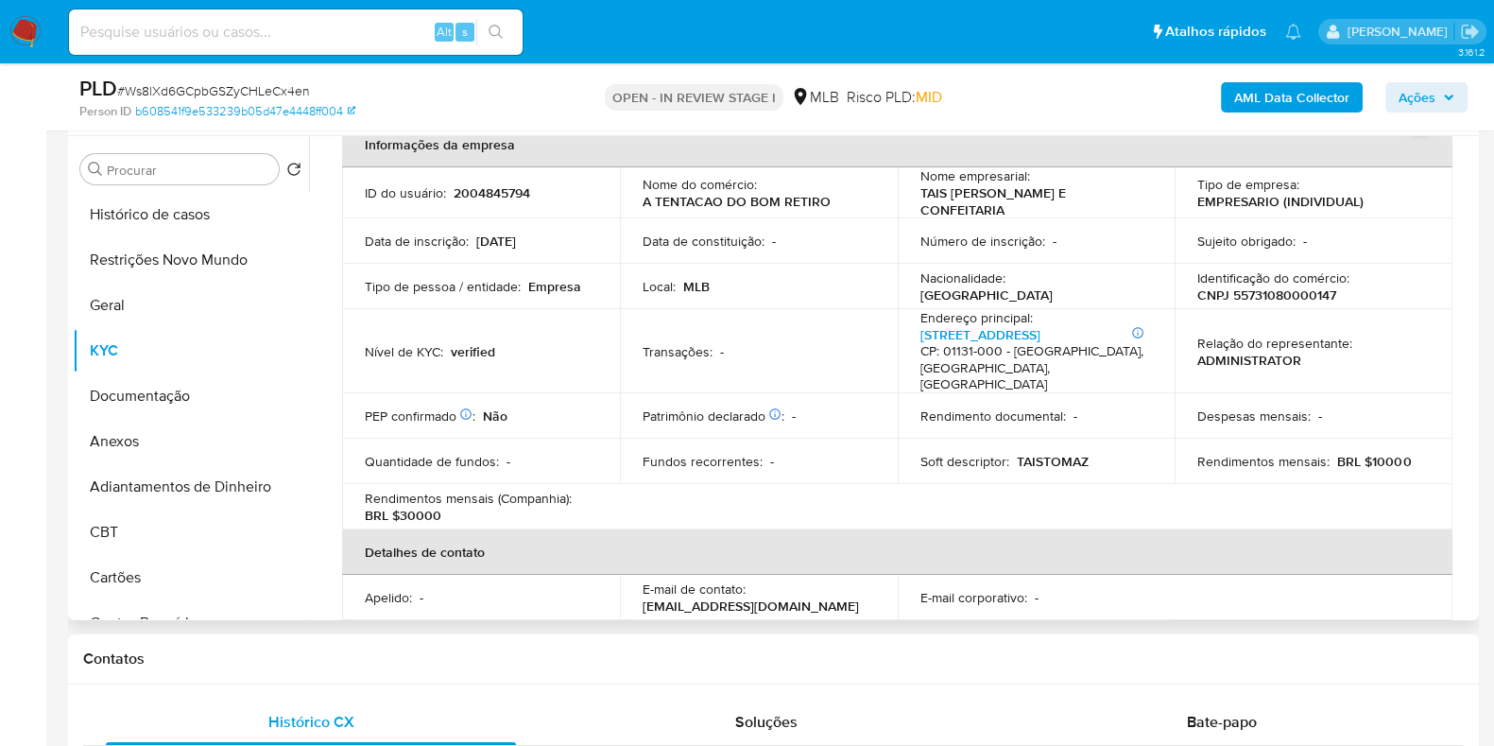
drag, startPoint x: 1018, startPoint y: 212, endPoint x: 915, endPoint y: 189, distance: 105.5
click at [915, 189] on td "Nome empresarial : TAIS [PERSON_NAME] E CONFEITARIA" at bounding box center [1037, 192] width 278 height 51
click at [1293, 294] on p "CNPJ 55731080000147" at bounding box center [1267, 294] width 139 height 17
copy p "55731080000147"
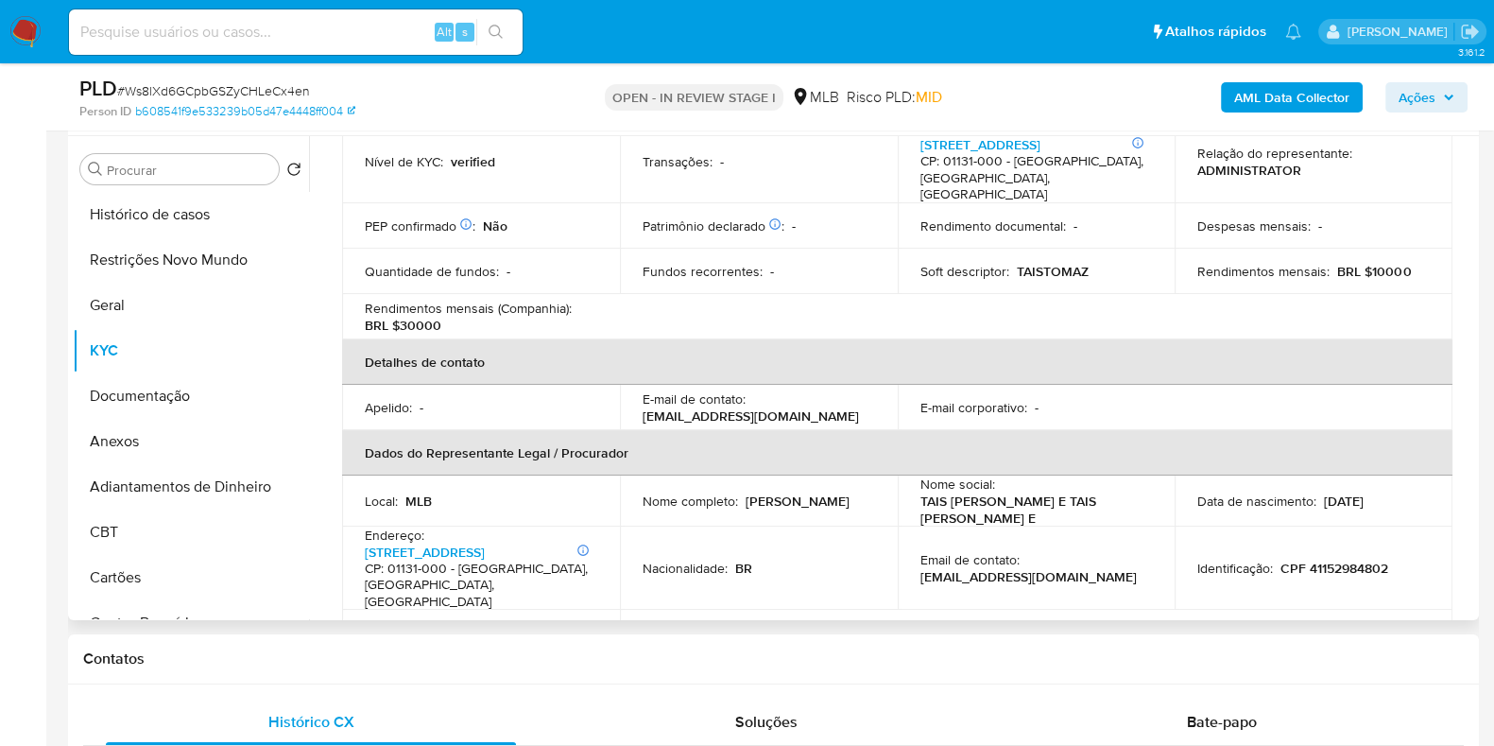
scroll to position [458, 0]
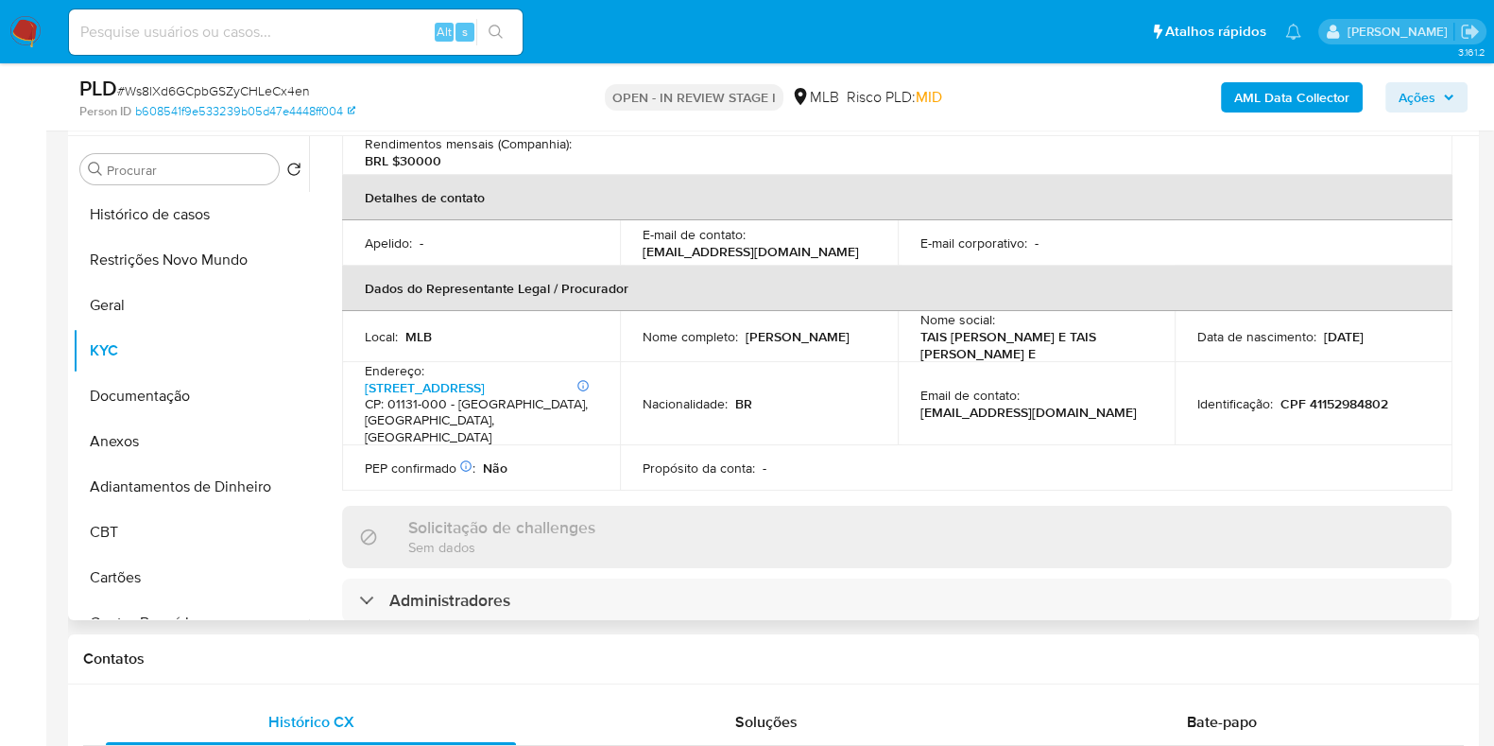
drag, startPoint x: 789, startPoint y: 333, endPoint x: 621, endPoint y: 333, distance: 168.3
click at [621, 333] on td "Nome completo : [PERSON_NAME]" at bounding box center [759, 336] width 278 height 51
copy p "[PERSON_NAME]"
click at [1330, 395] on p "CPF 41152984802" at bounding box center [1335, 403] width 108 height 17
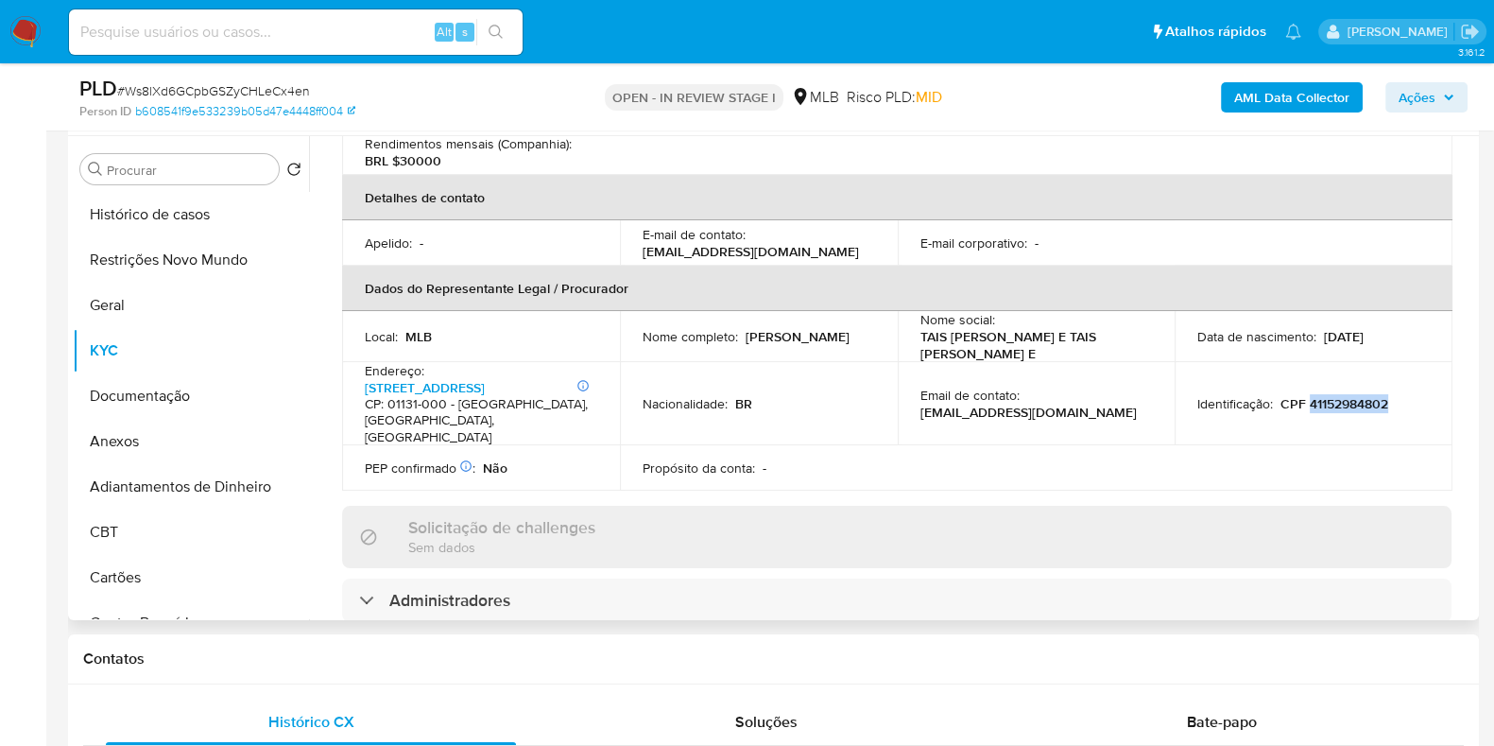
copy p "41152984802"
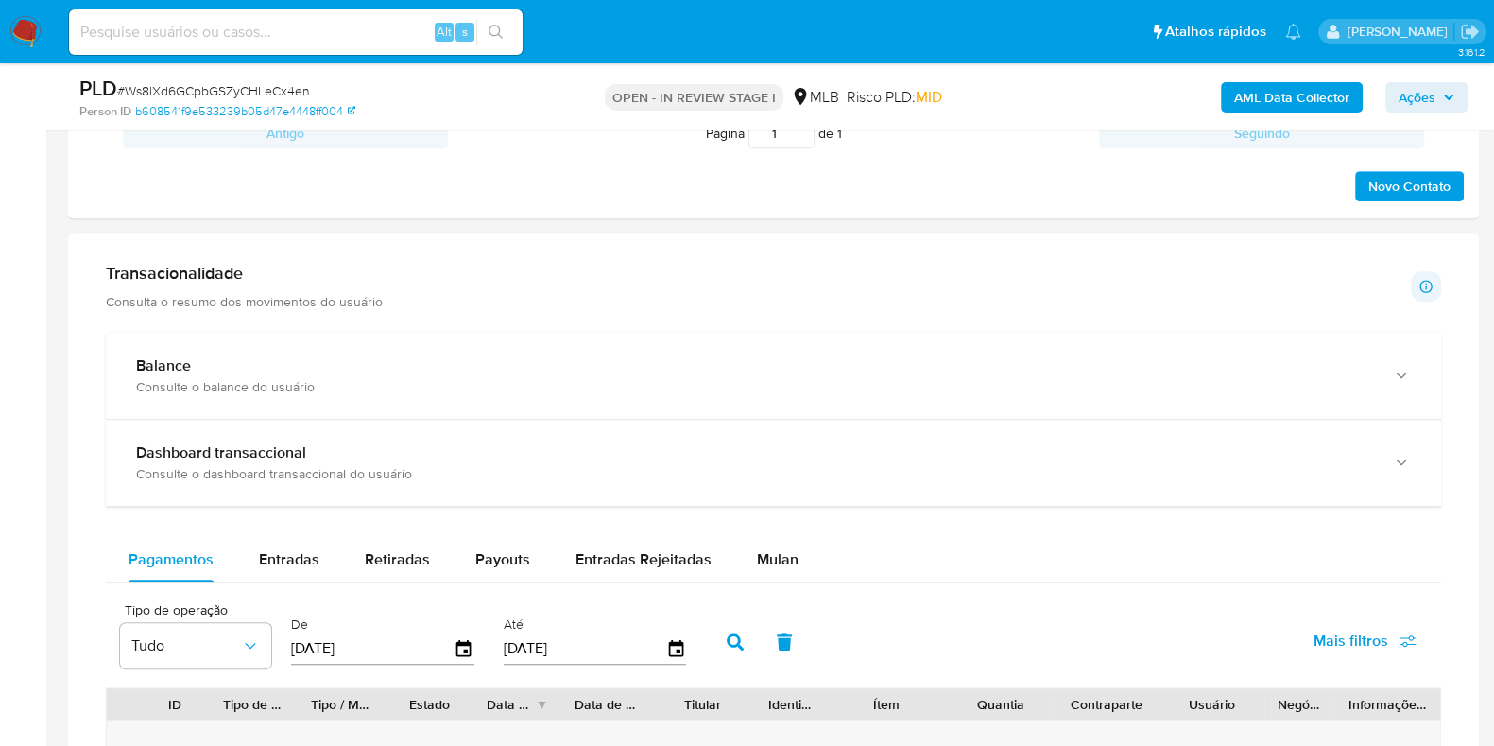
scroll to position [1300, 0]
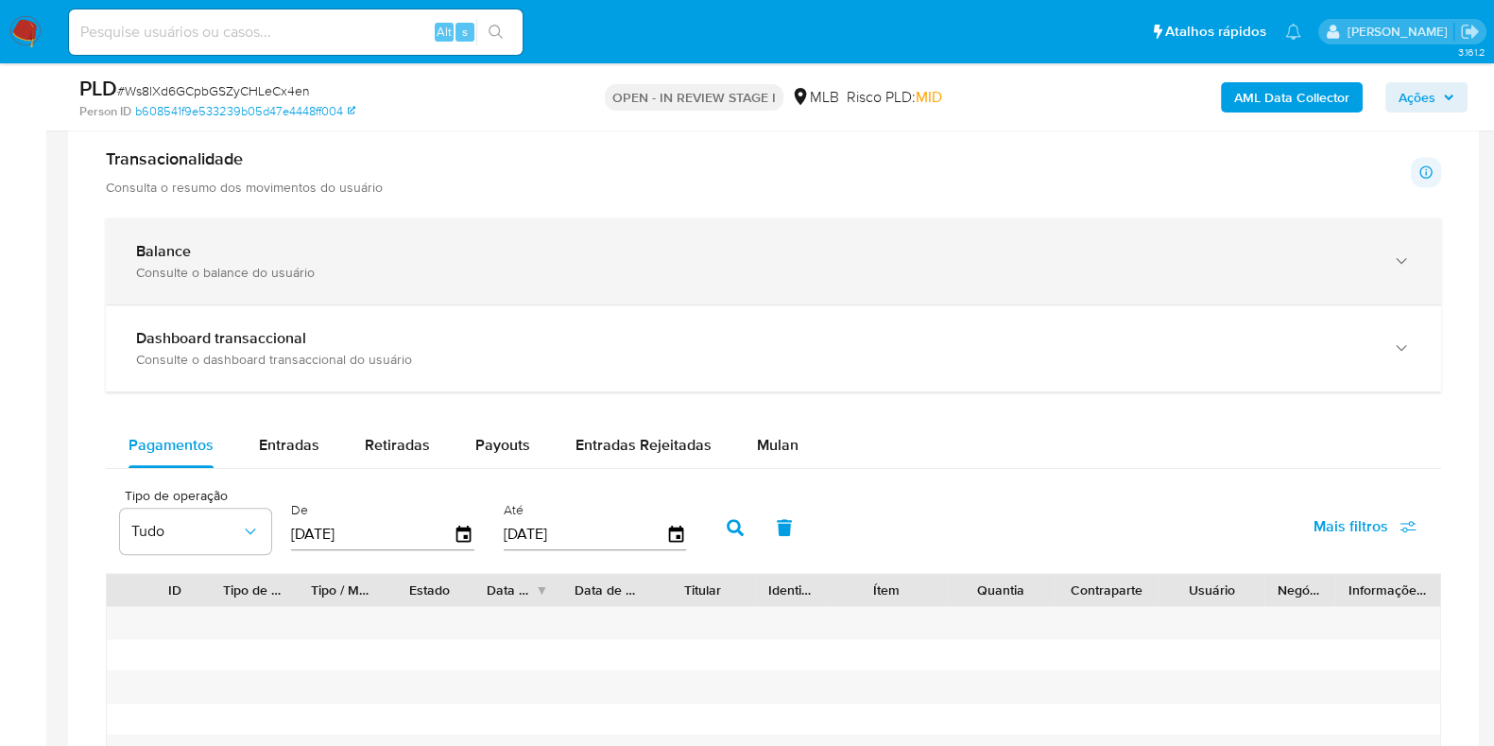
click at [597, 267] on div "Consulte o balance do usuário" at bounding box center [754, 272] width 1237 height 17
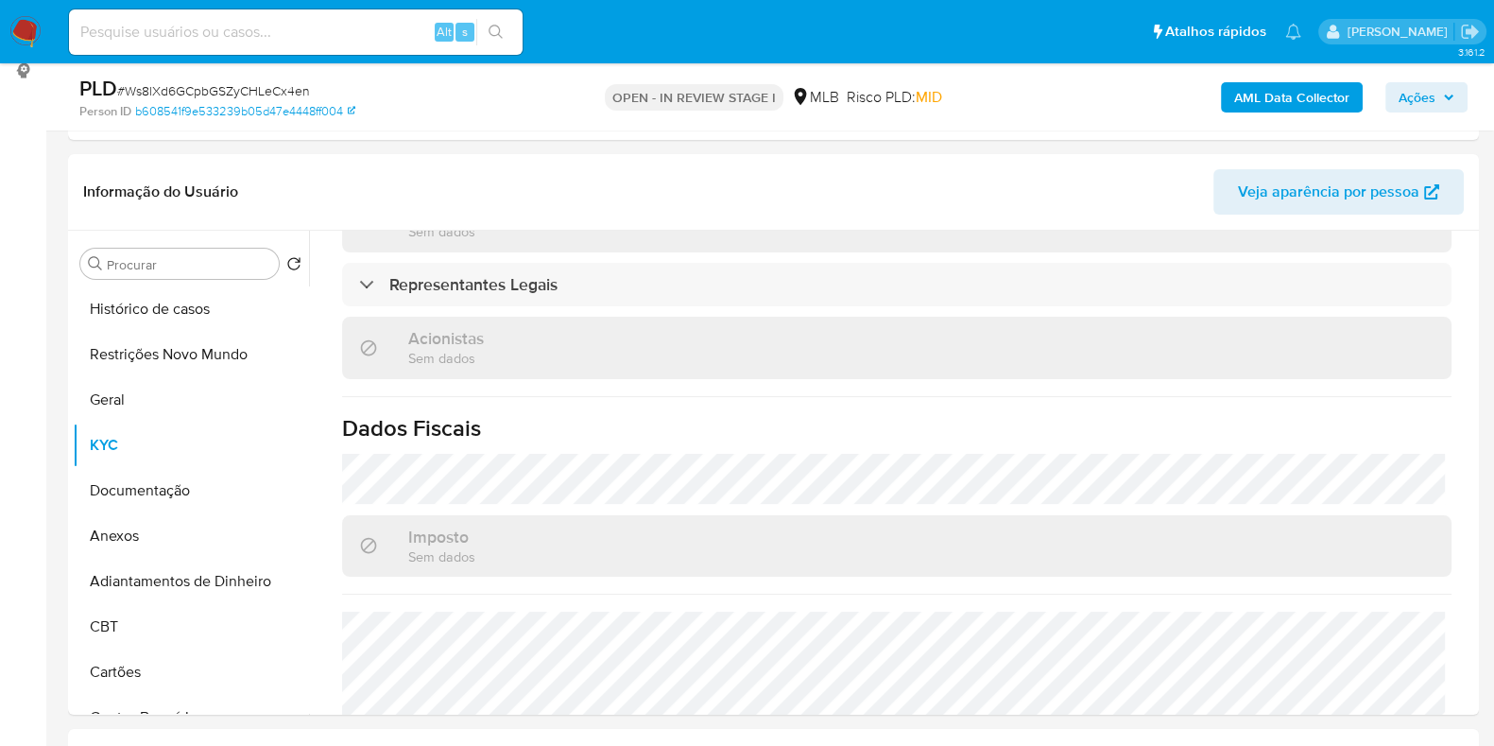
scroll to position [235, 0]
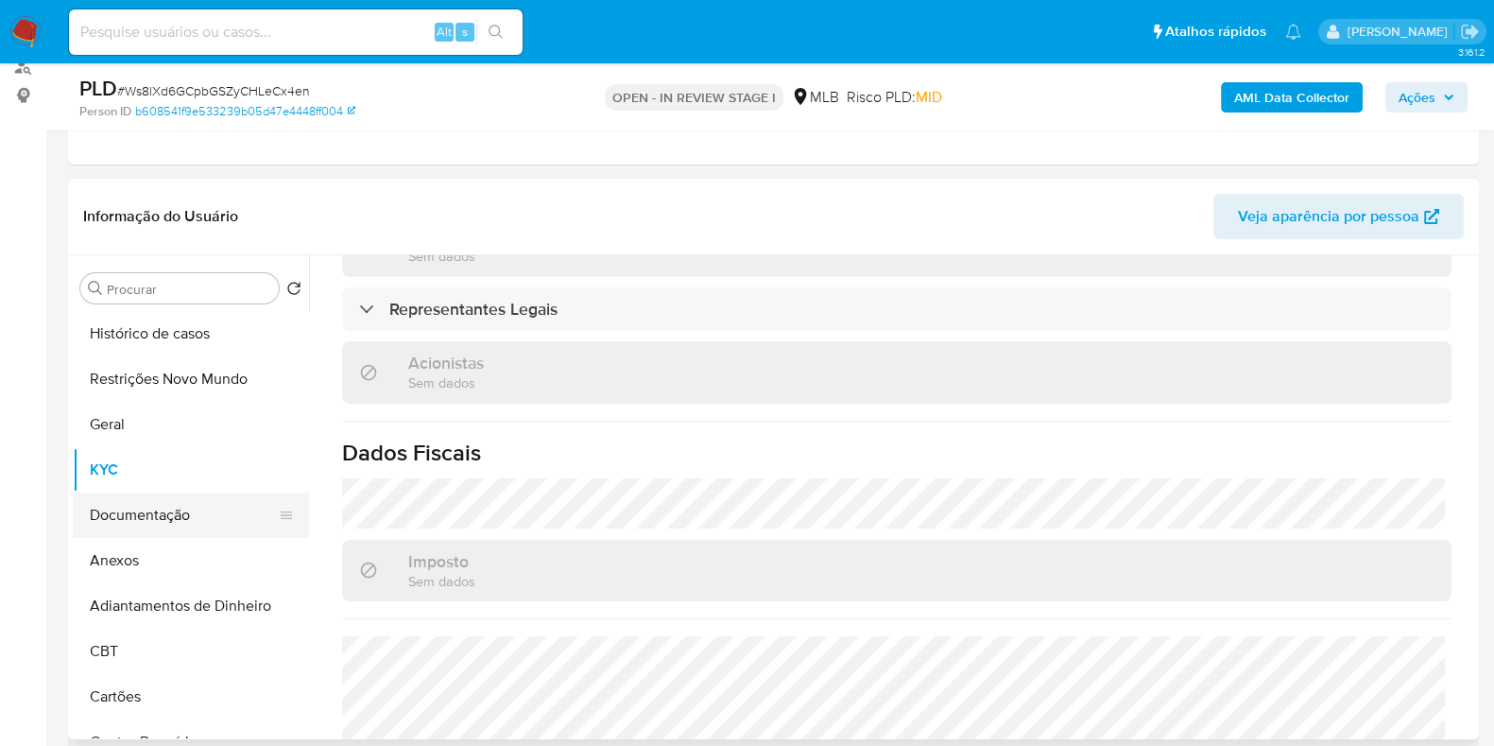
click at [130, 511] on button "Documentação" at bounding box center [183, 514] width 221 height 45
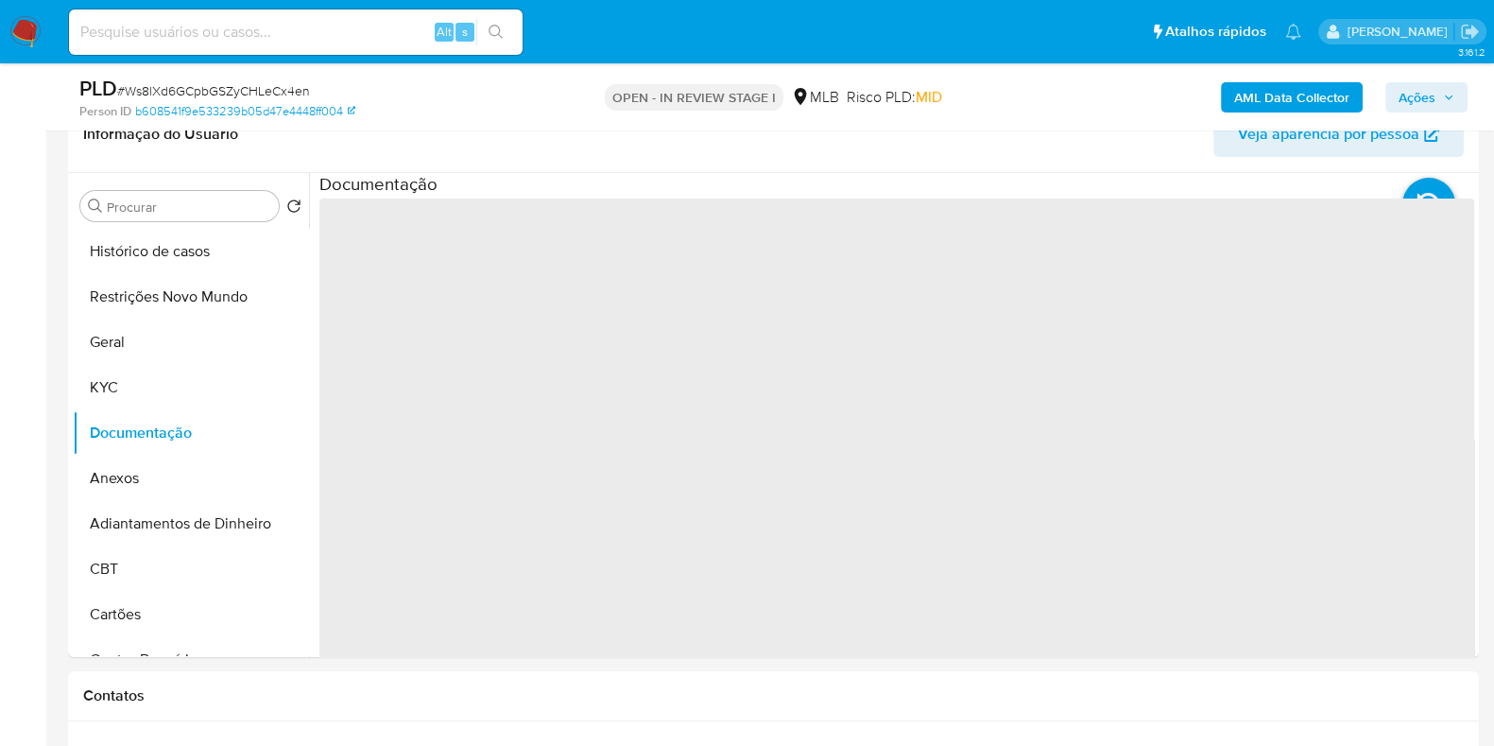
scroll to position [354, 0]
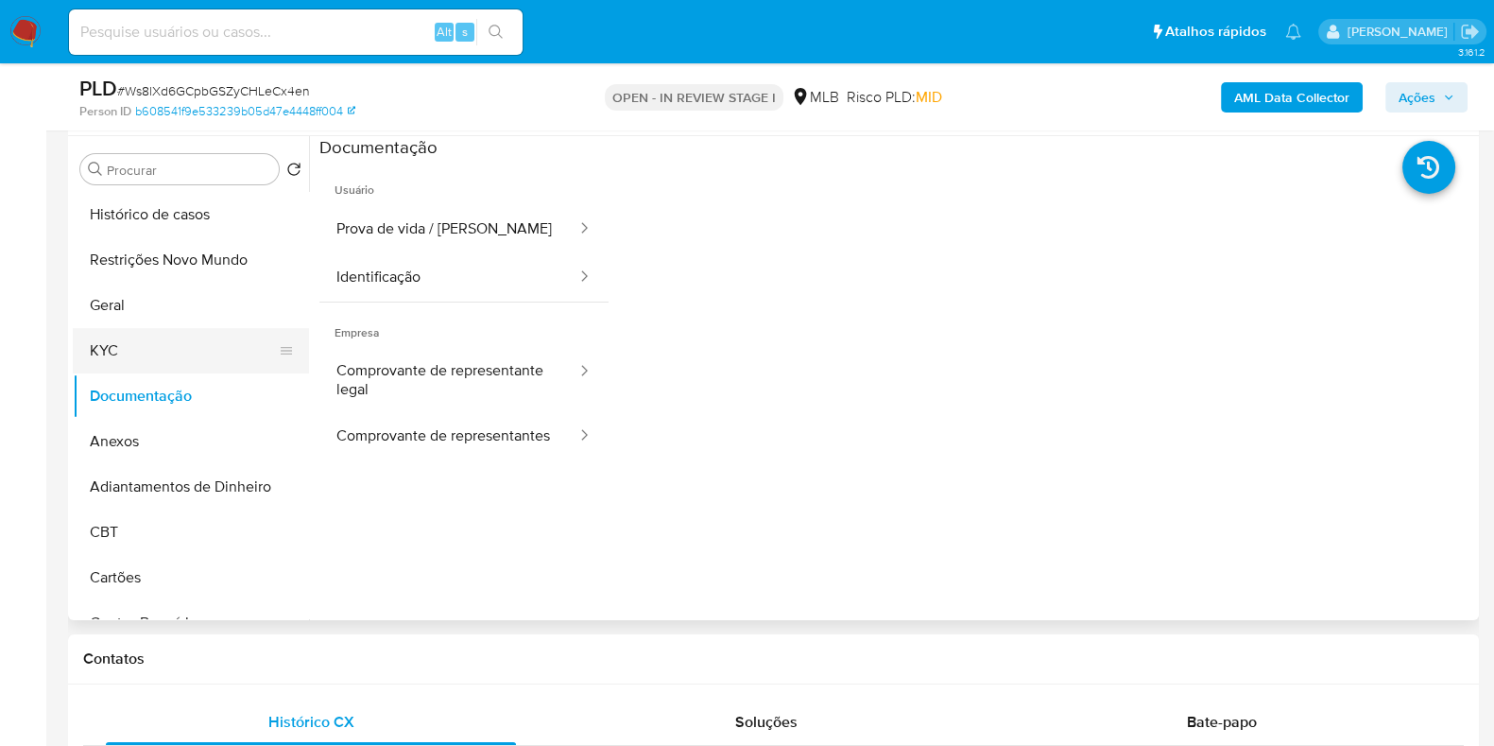
click at [177, 341] on button "KYC" at bounding box center [183, 350] width 221 height 45
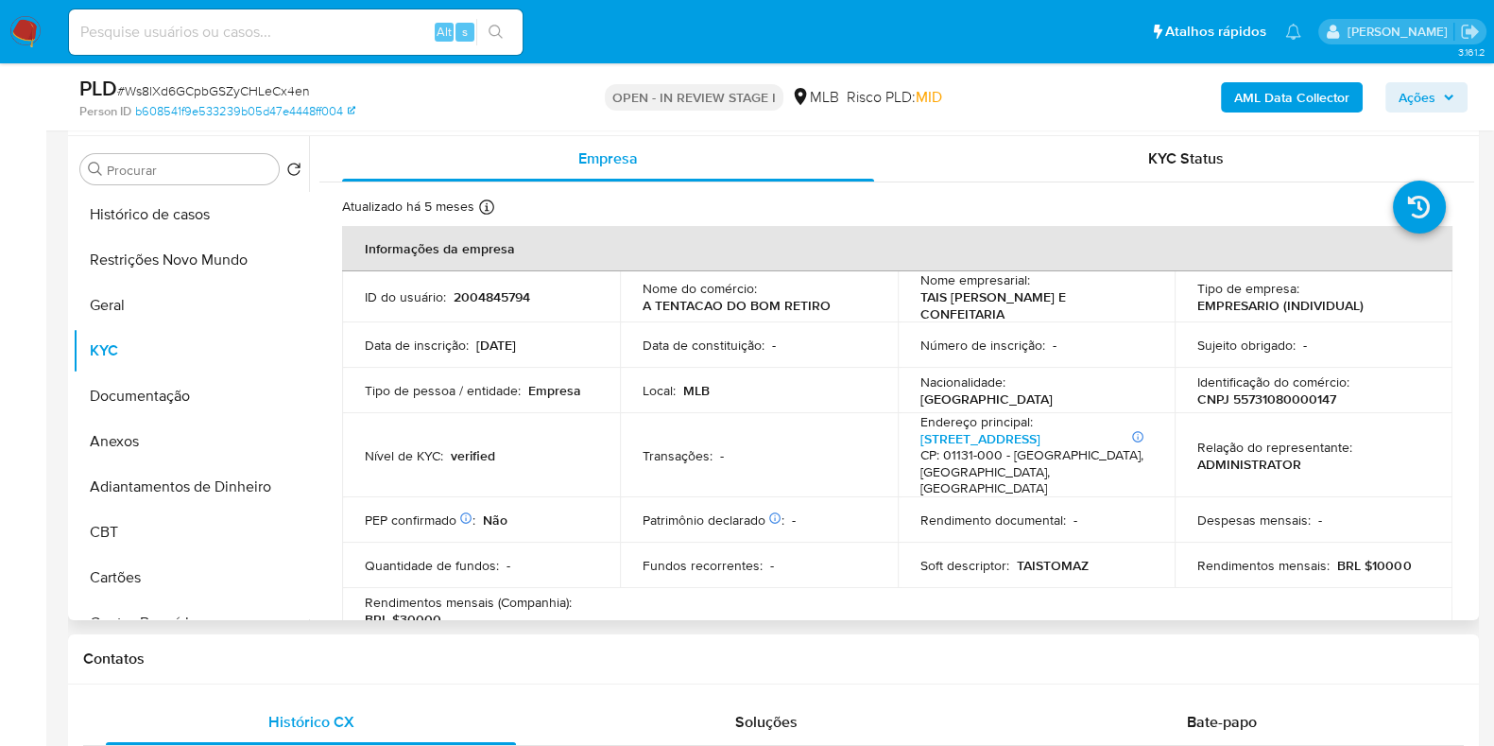
click at [1200, 557] on p "Rendimentos mensais :" at bounding box center [1264, 565] width 132 height 17
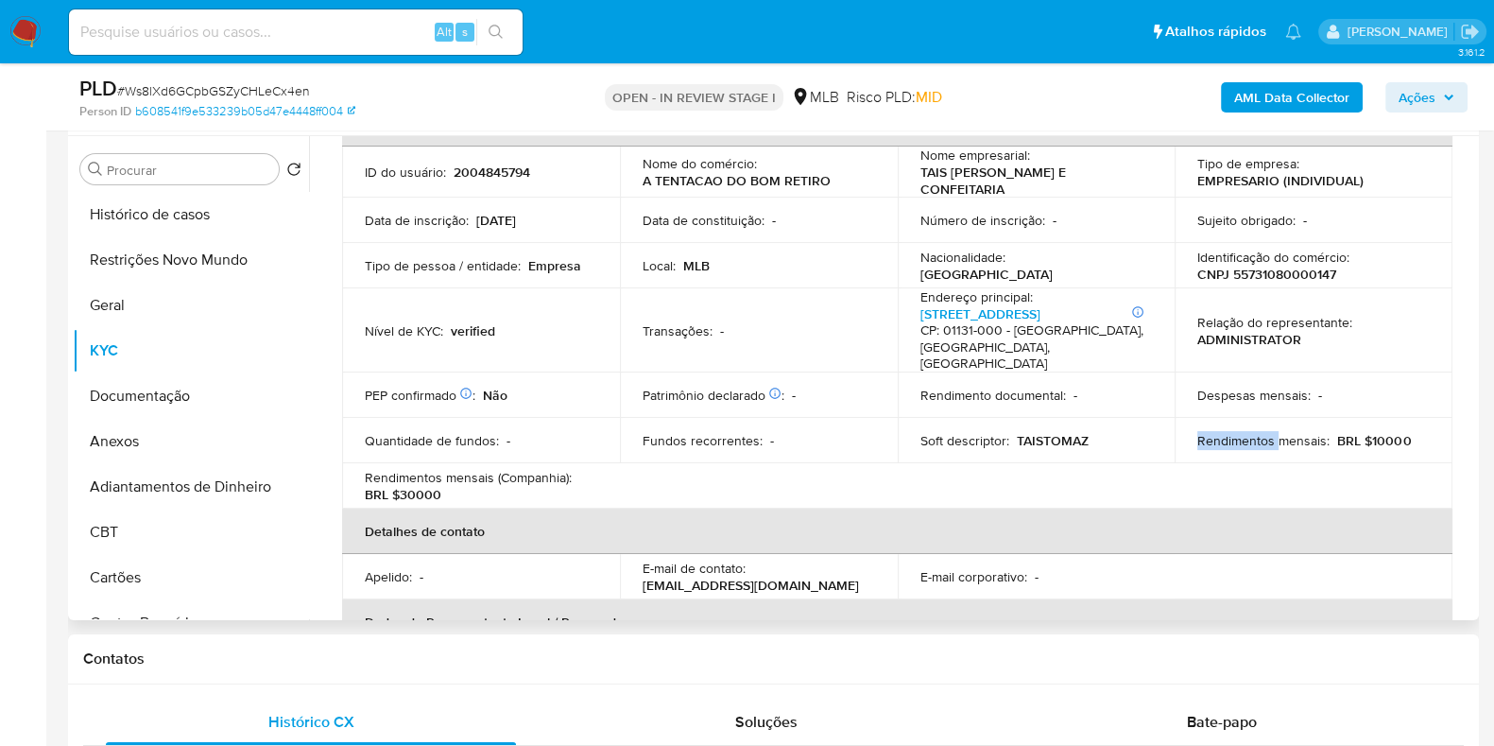
scroll to position [0, 0]
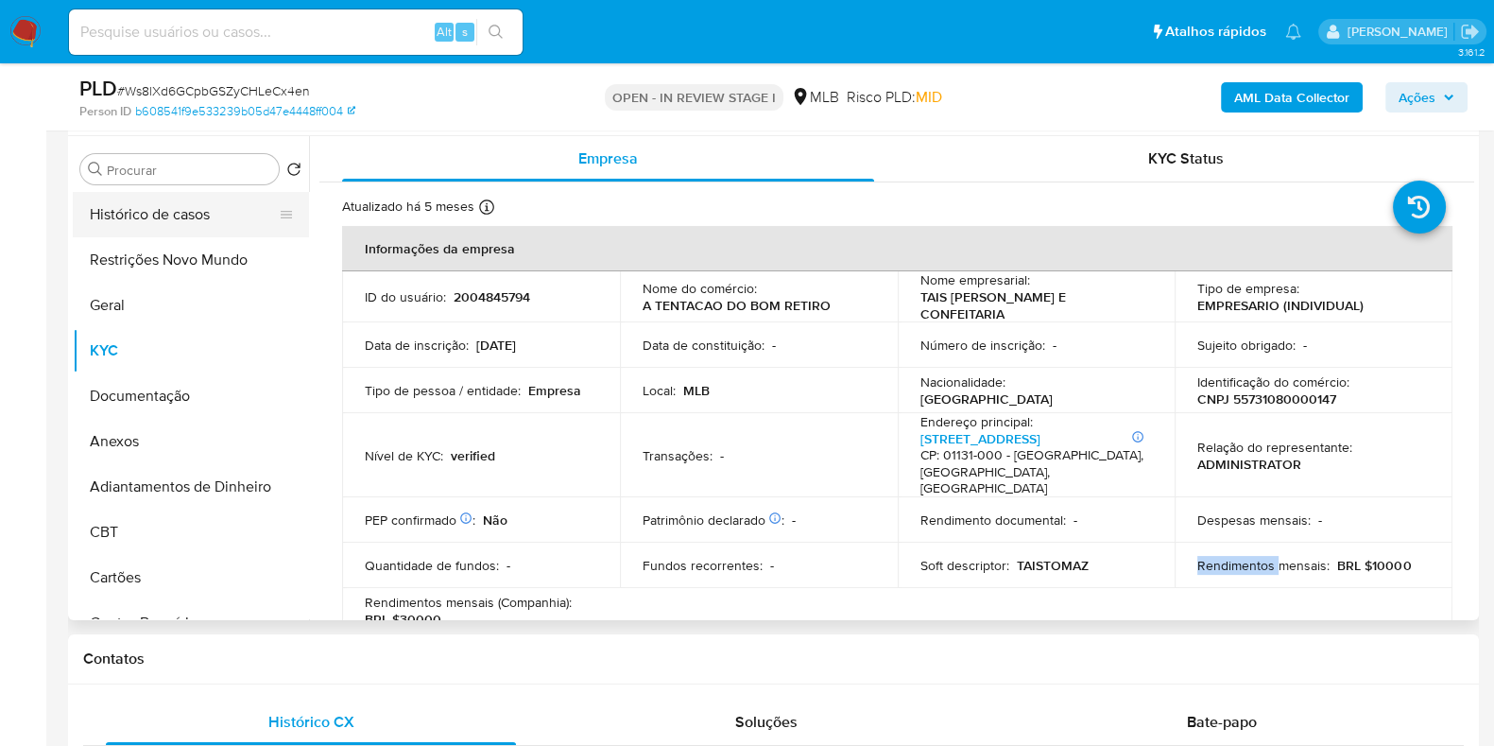
click at [167, 210] on button "Histórico de casos" at bounding box center [183, 214] width 221 height 45
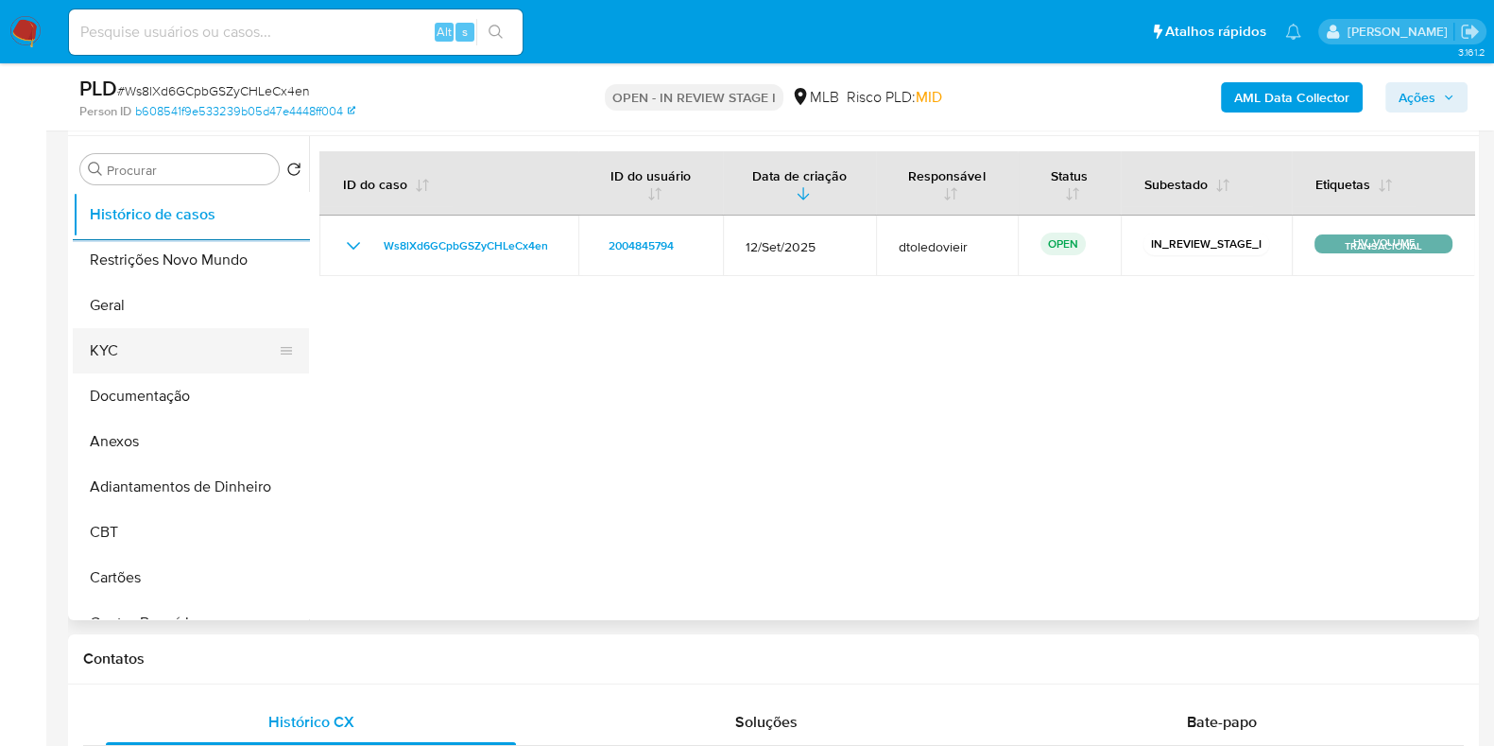
click at [150, 354] on button "KYC" at bounding box center [183, 350] width 221 height 45
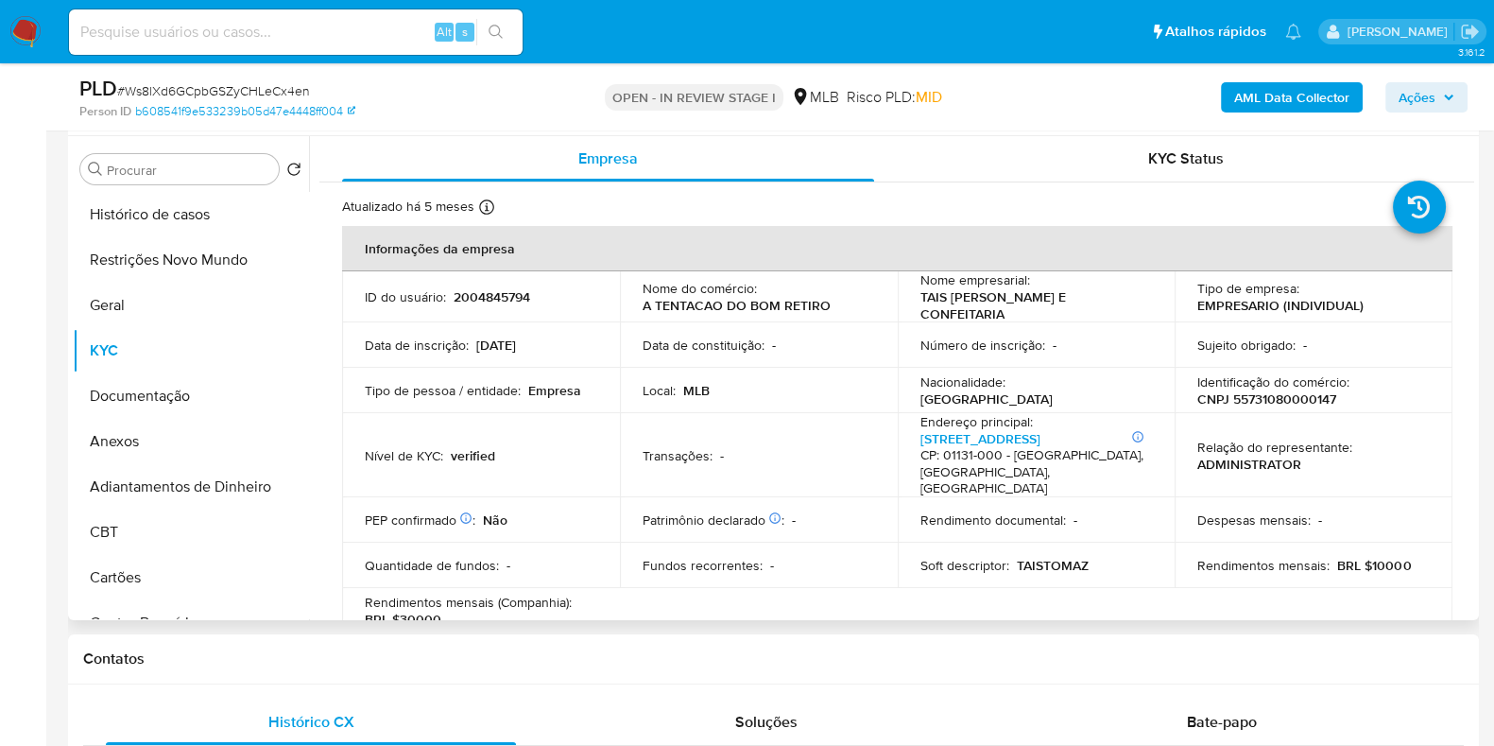
click at [1284, 400] on p "CNPJ 55731080000147" at bounding box center [1267, 398] width 139 height 17
copy p "55731080000147"
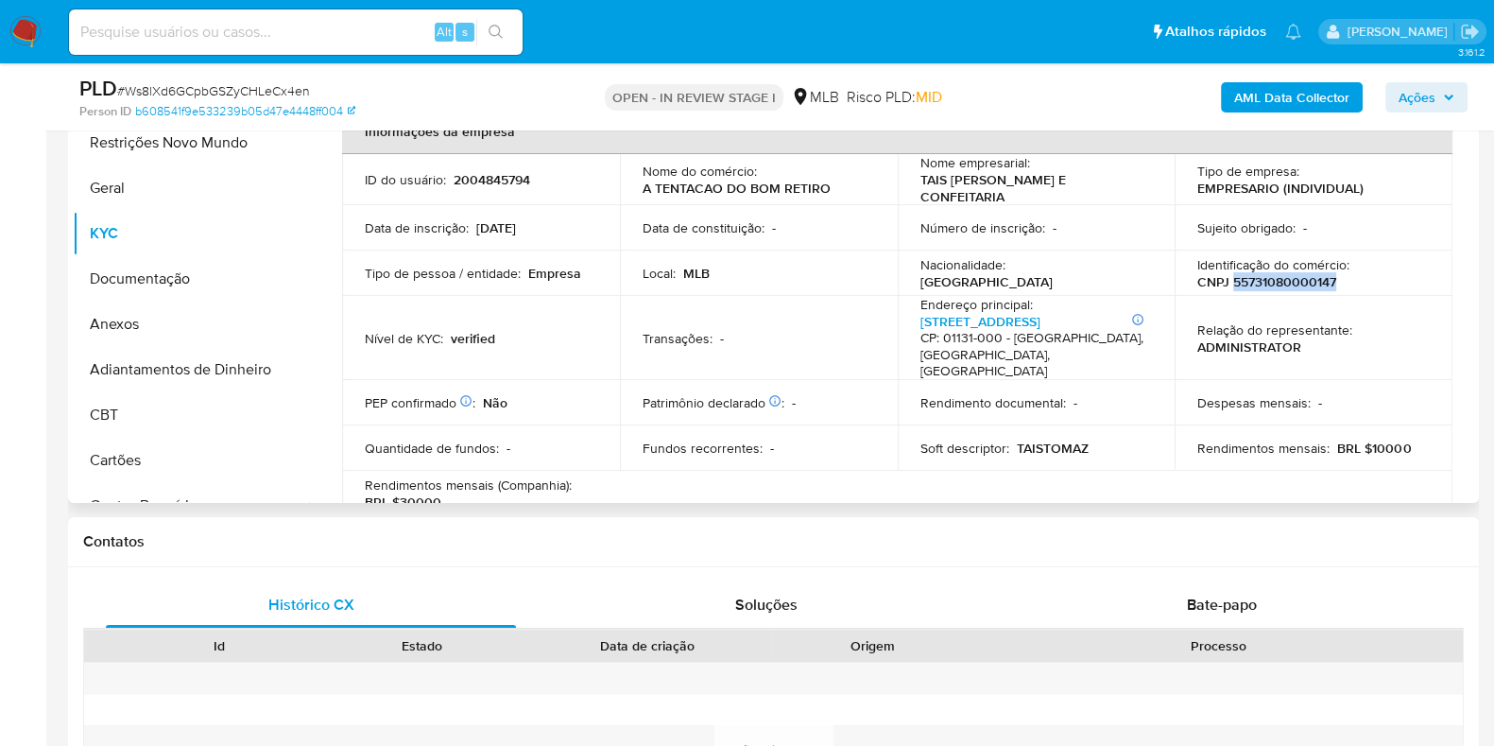
copy p "55731080000147"
click at [156, 148] on button "Restrições Novo Mundo" at bounding box center [183, 142] width 221 height 45
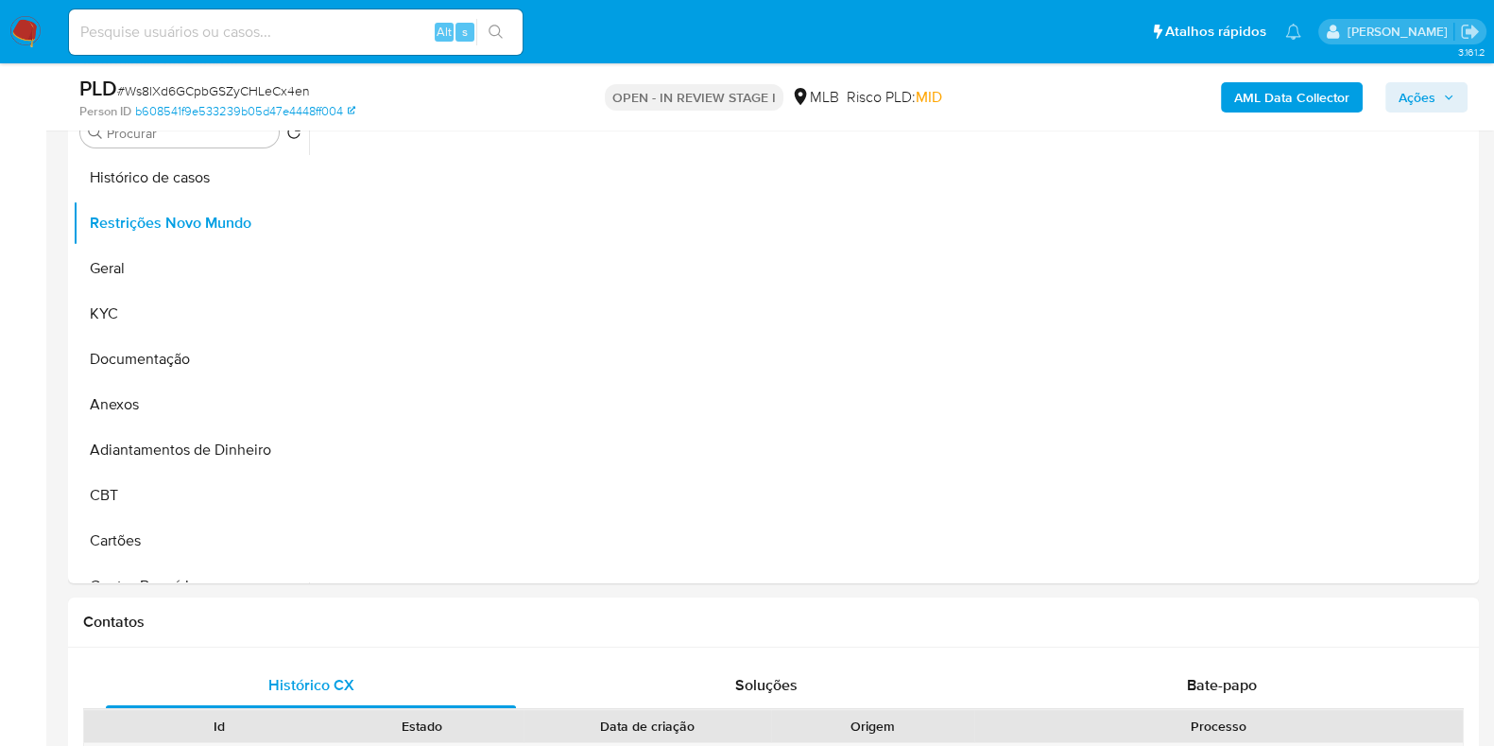
scroll to position [354, 0]
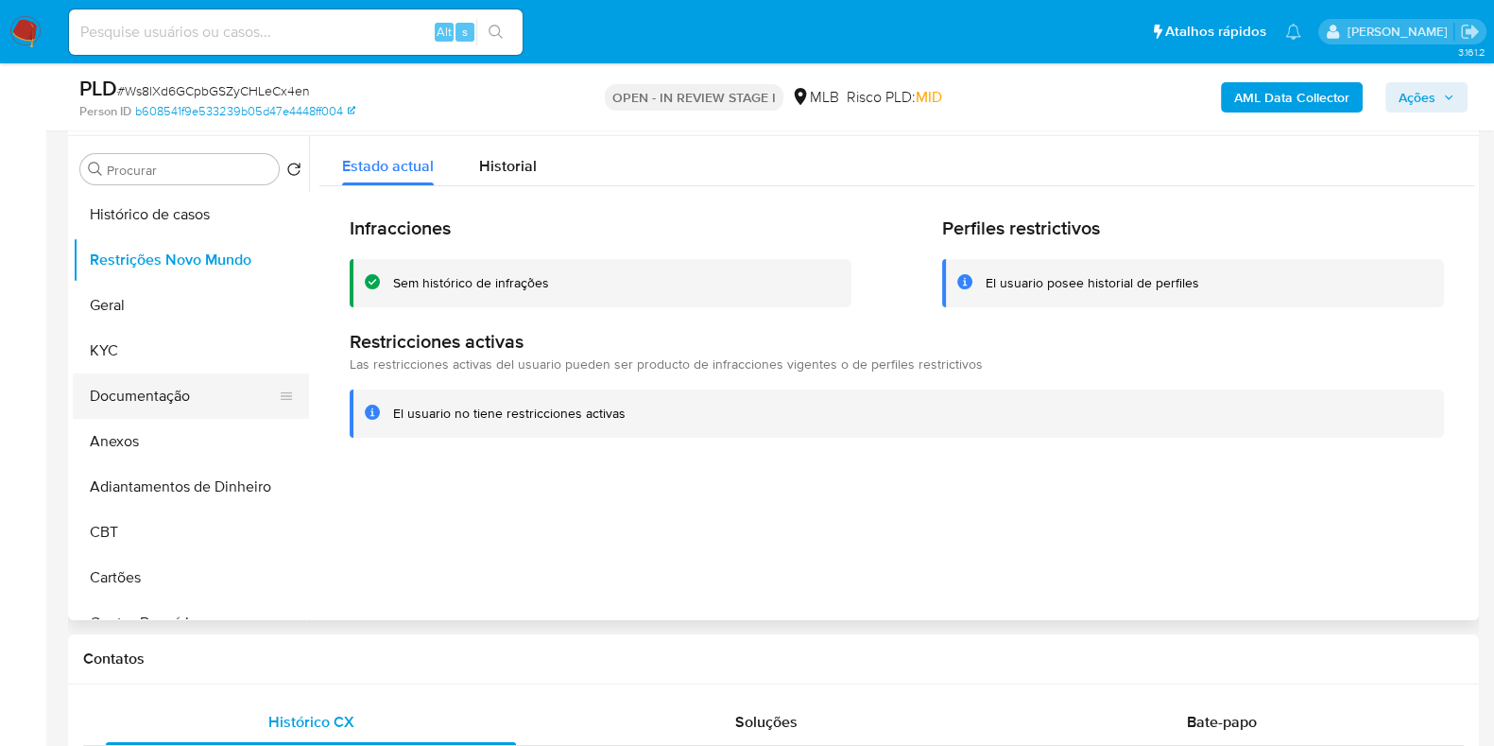
click at [150, 400] on button "Documentação" at bounding box center [183, 395] width 221 height 45
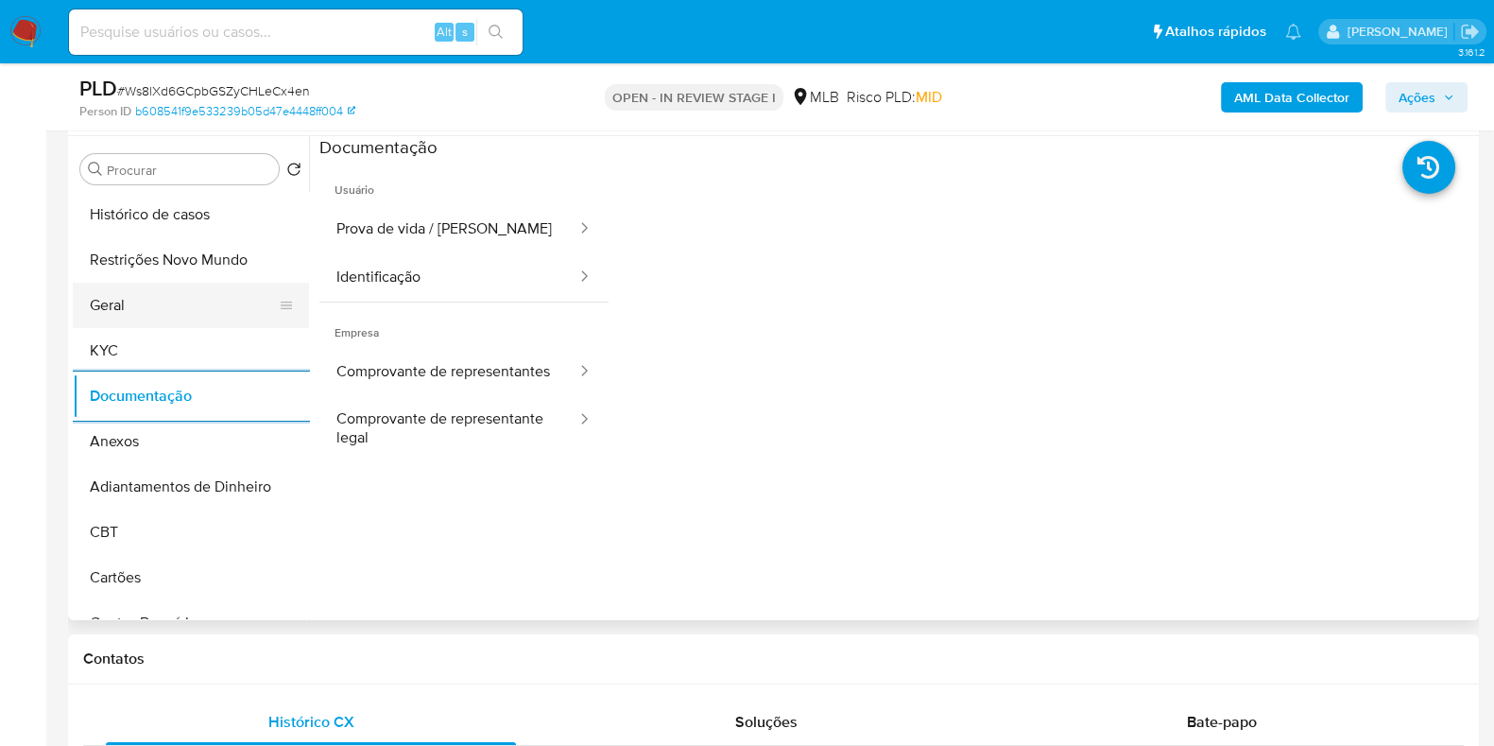
click at [128, 298] on button "Geral" at bounding box center [183, 305] width 221 height 45
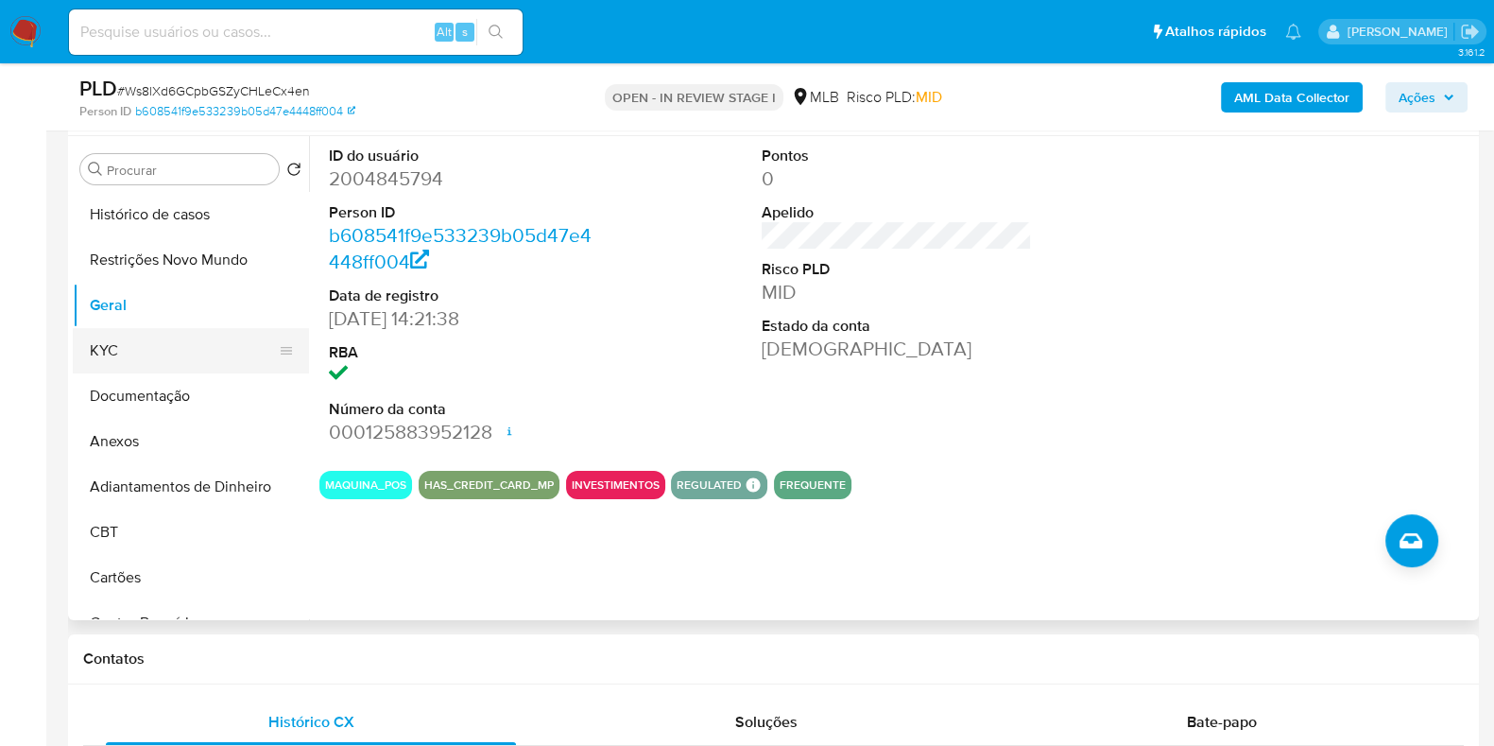
click at [170, 347] on button "KYC" at bounding box center [183, 350] width 221 height 45
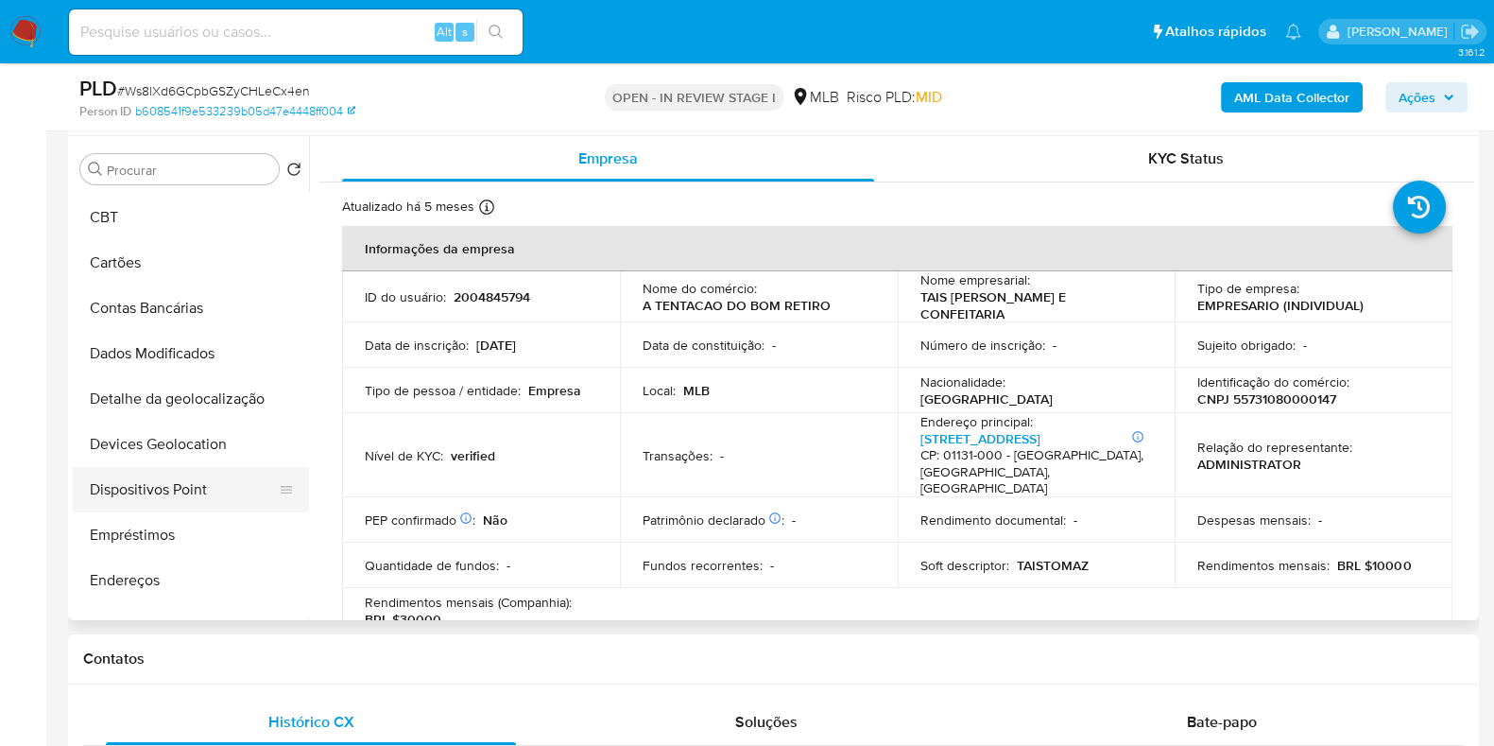
scroll to position [472, 0]
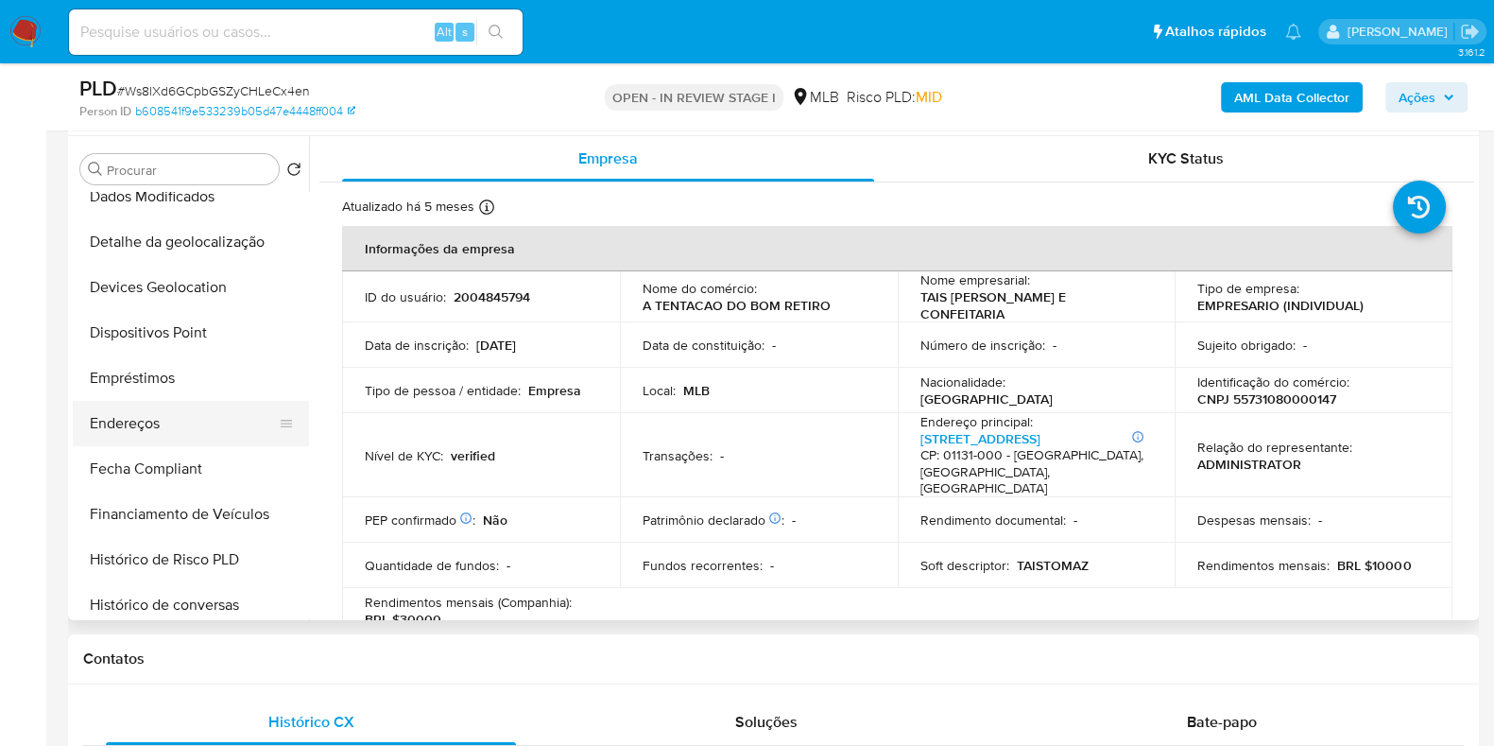
click at [170, 434] on button "Endereços" at bounding box center [183, 423] width 221 height 45
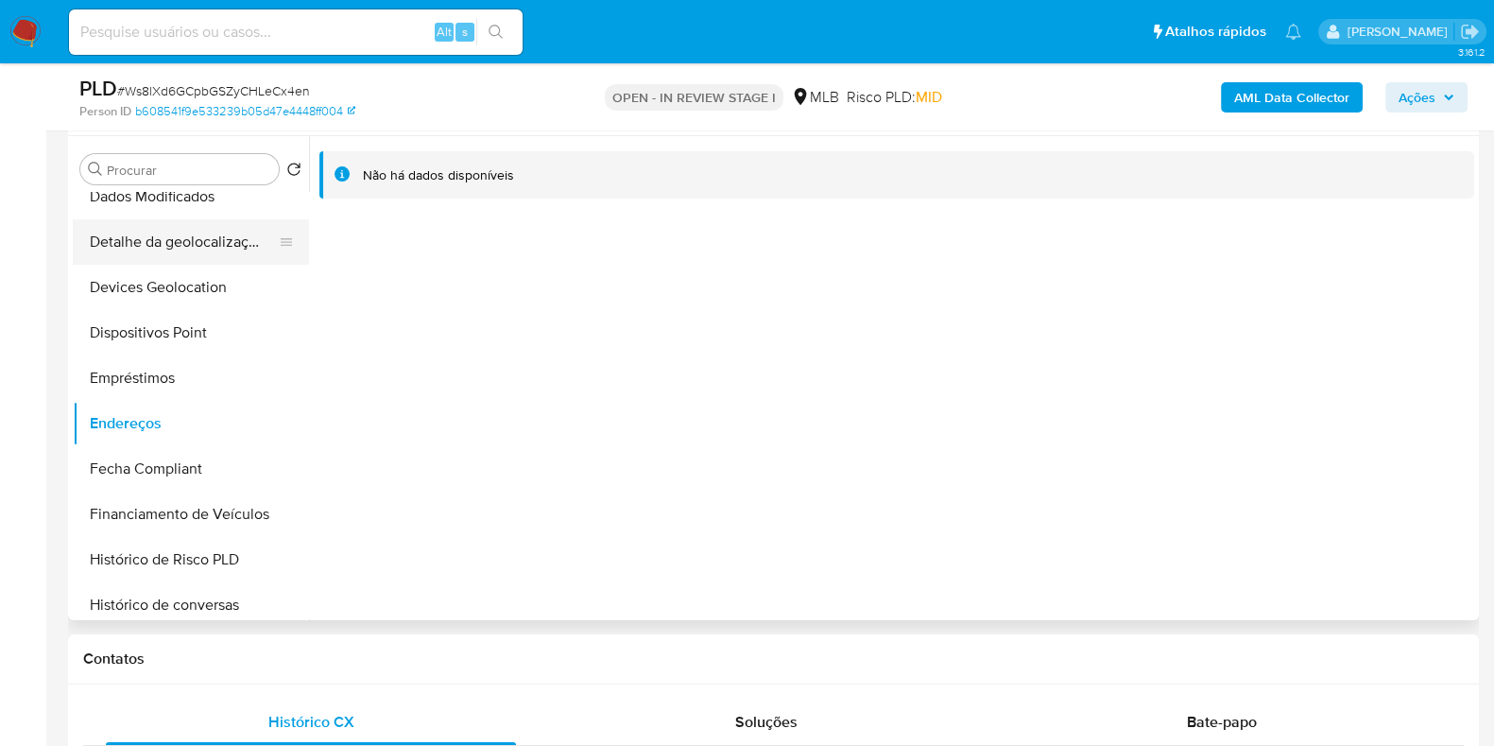
click at [196, 225] on button "Detalhe da geolocalização" at bounding box center [183, 241] width 221 height 45
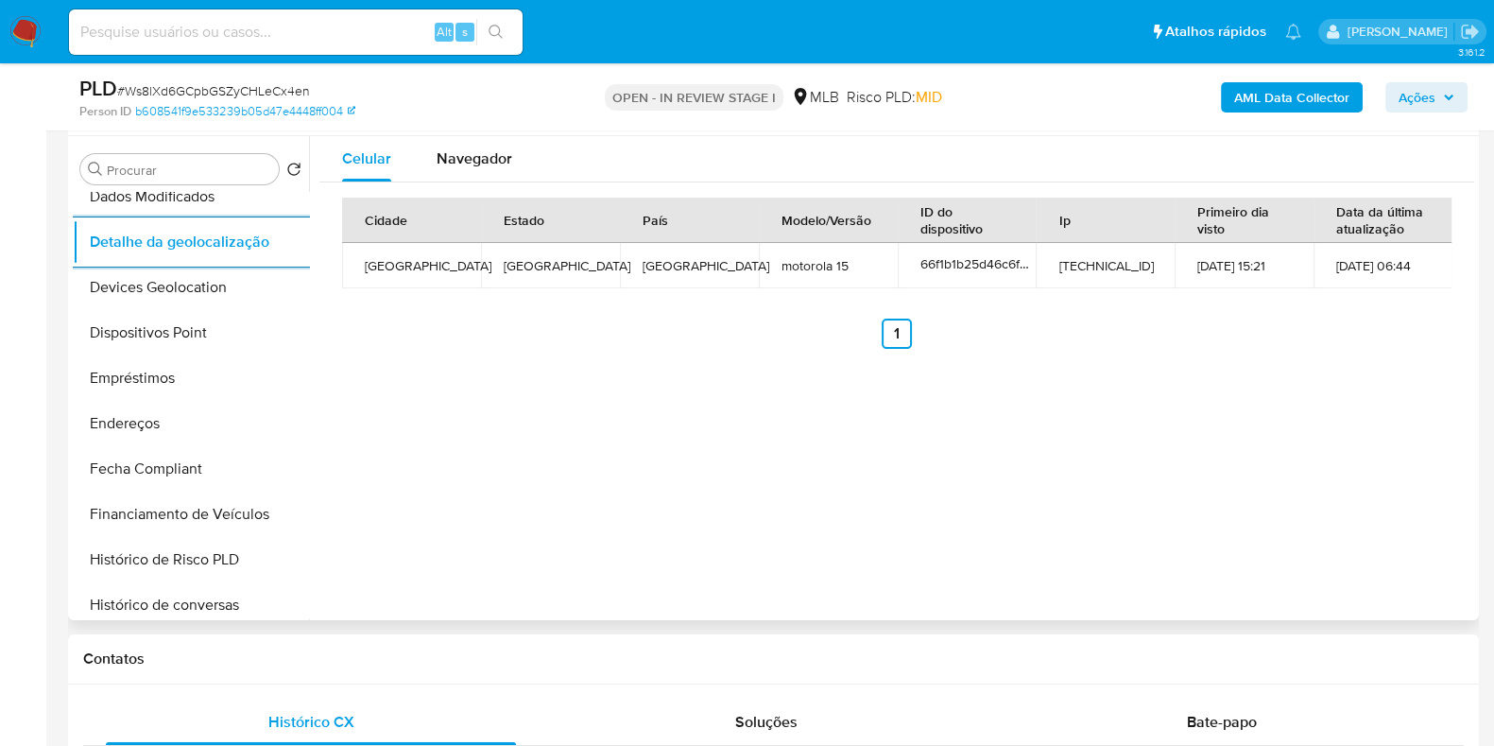
scroll to position [0, 0]
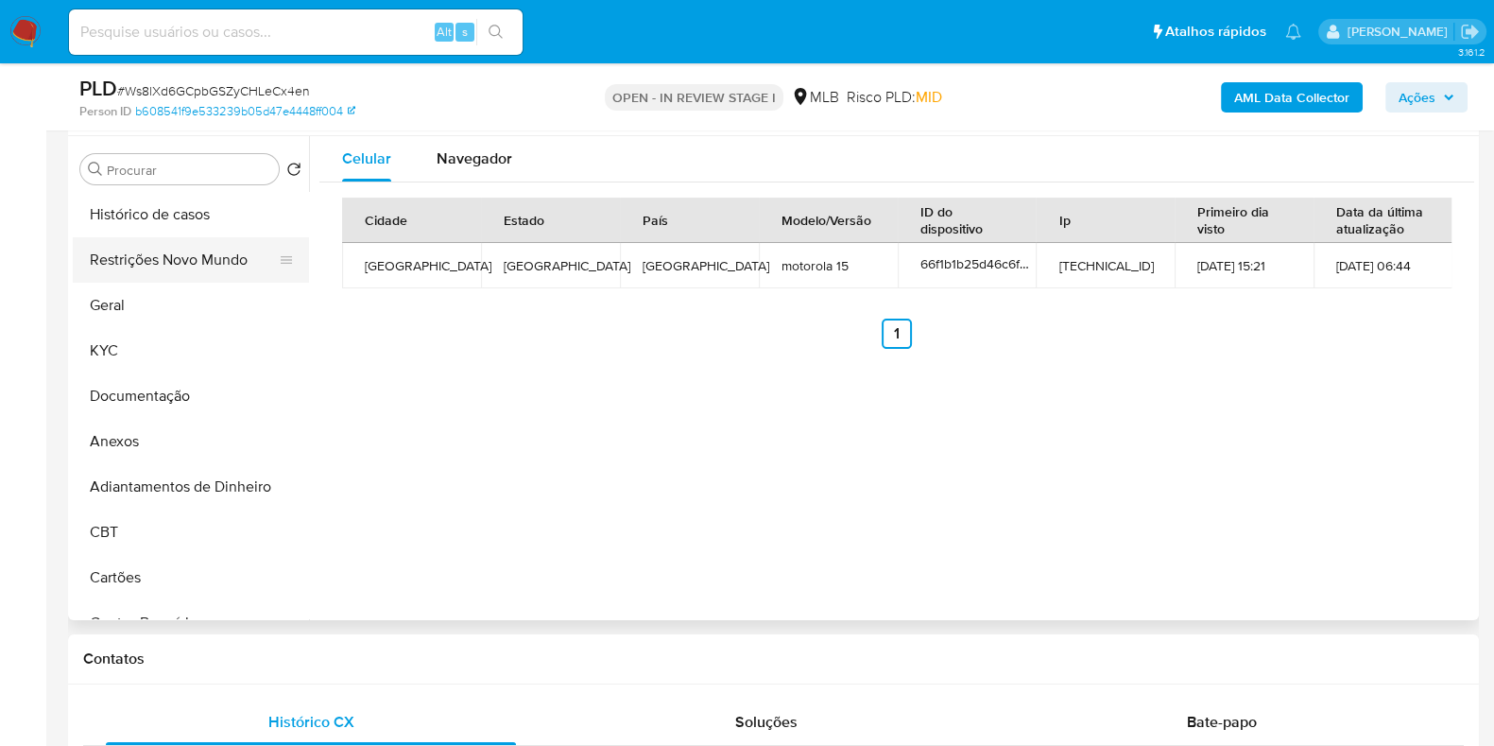
click at [177, 279] on button "Restrições Novo Mundo" at bounding box center [183, 259] width 221 height 45
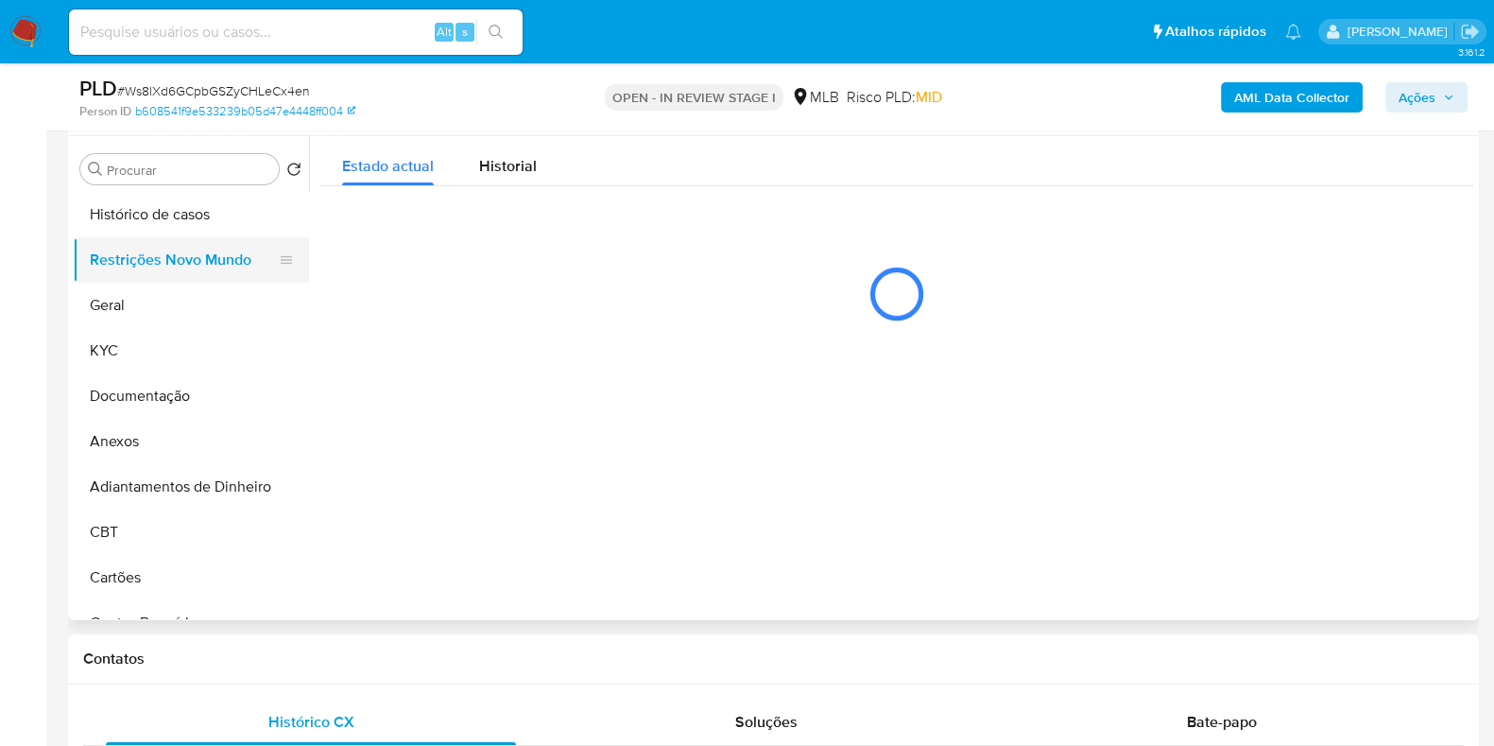
click at [180, 267] on button "Restrições Novo Mundo" at bounding box center [183, 259] width 221 height 45
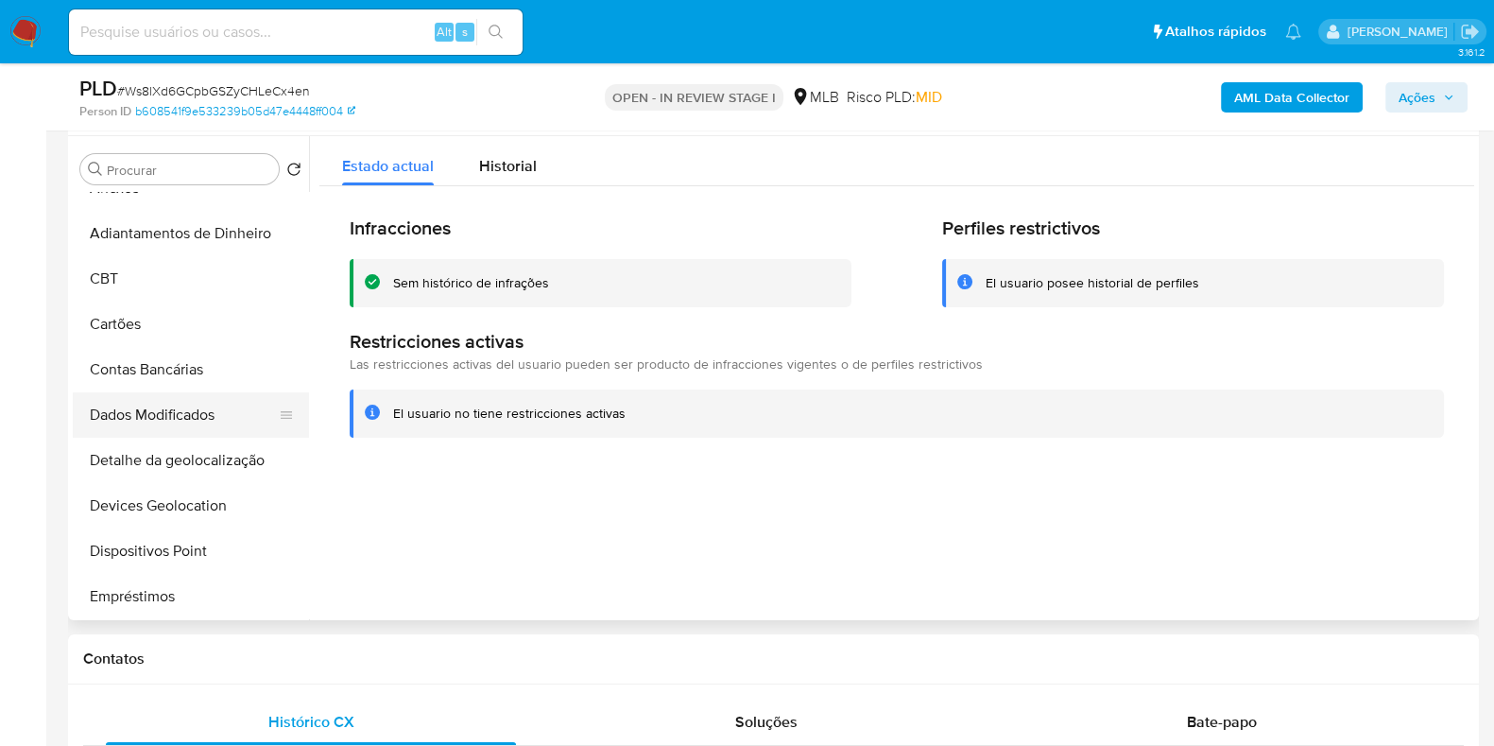
scroll to position [354, 0]
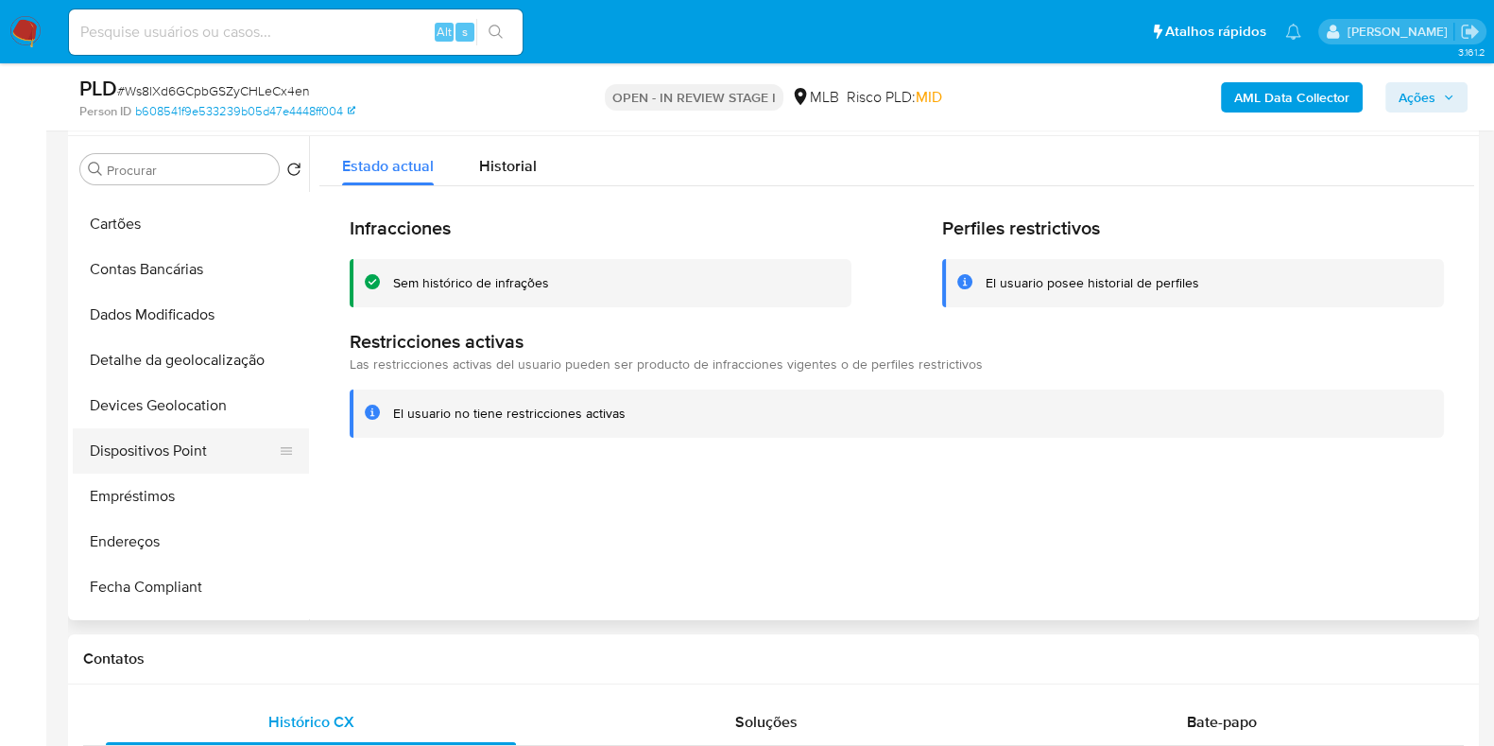
click at [203, 455] on button "Dispositivos Point" at bounding box center [183, 450] width 221 height 45
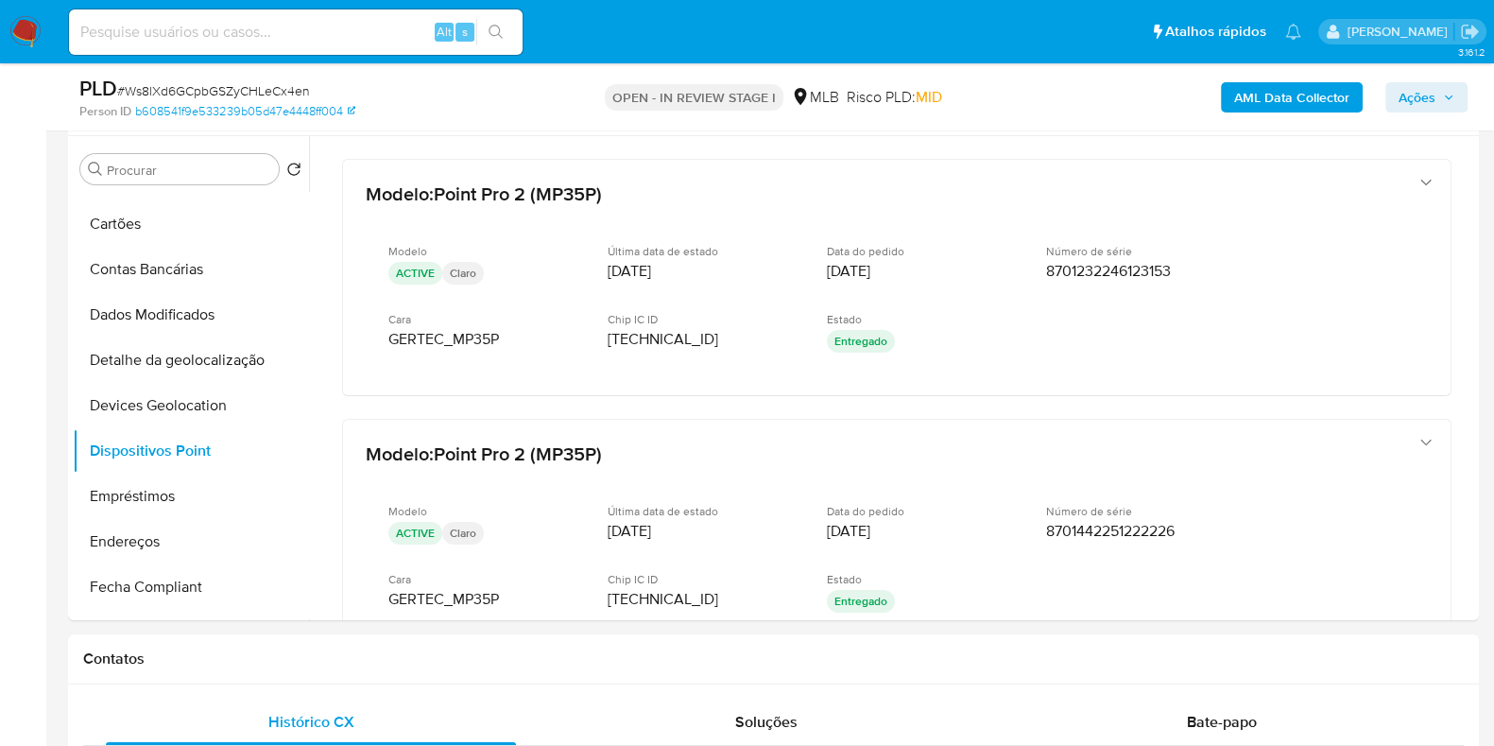
click at [1311, 108] on b "AML Data Collector" at bounding box center [1292, 97] width 115 height 30
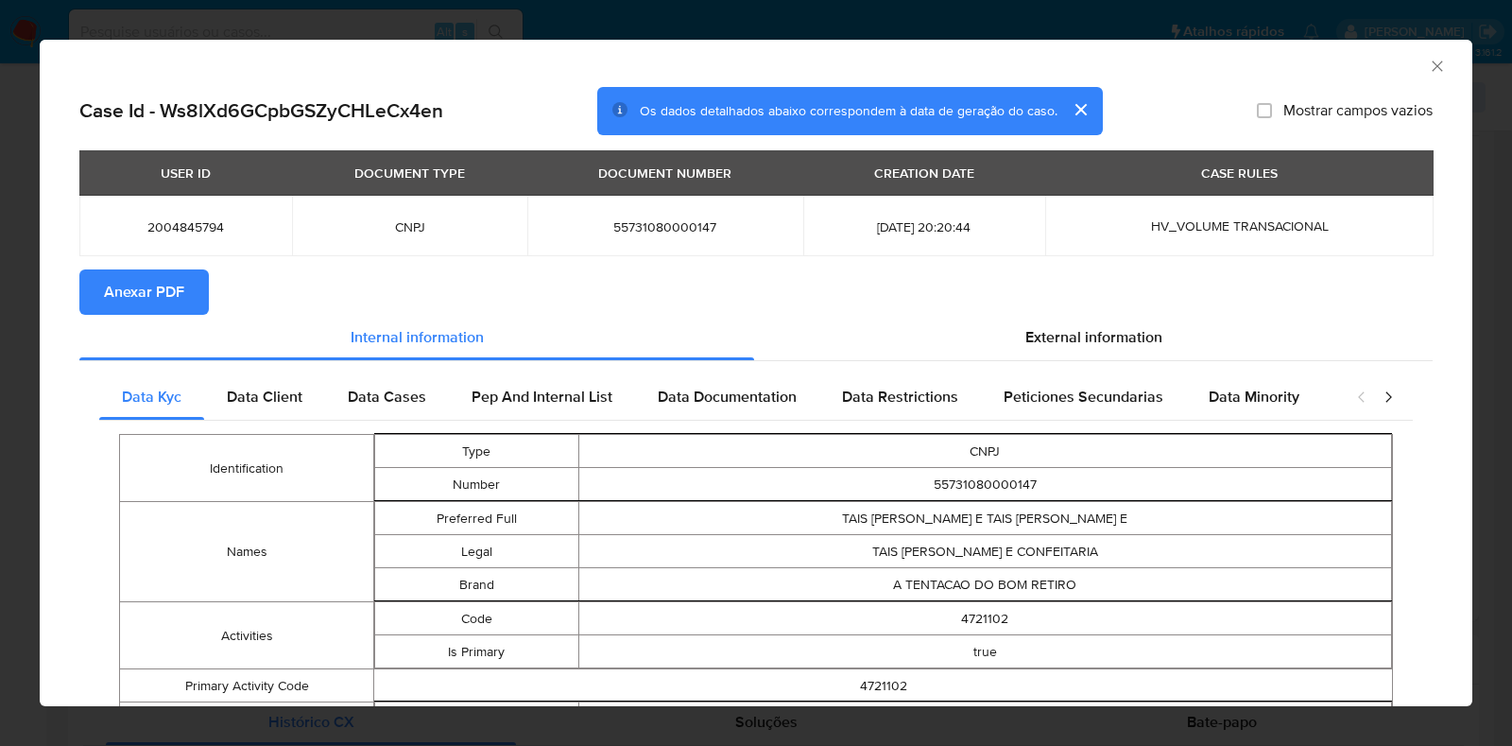
click at [179, 285] on span "Anexar PDF" at bounding box center [144, 292] width 80 height 42
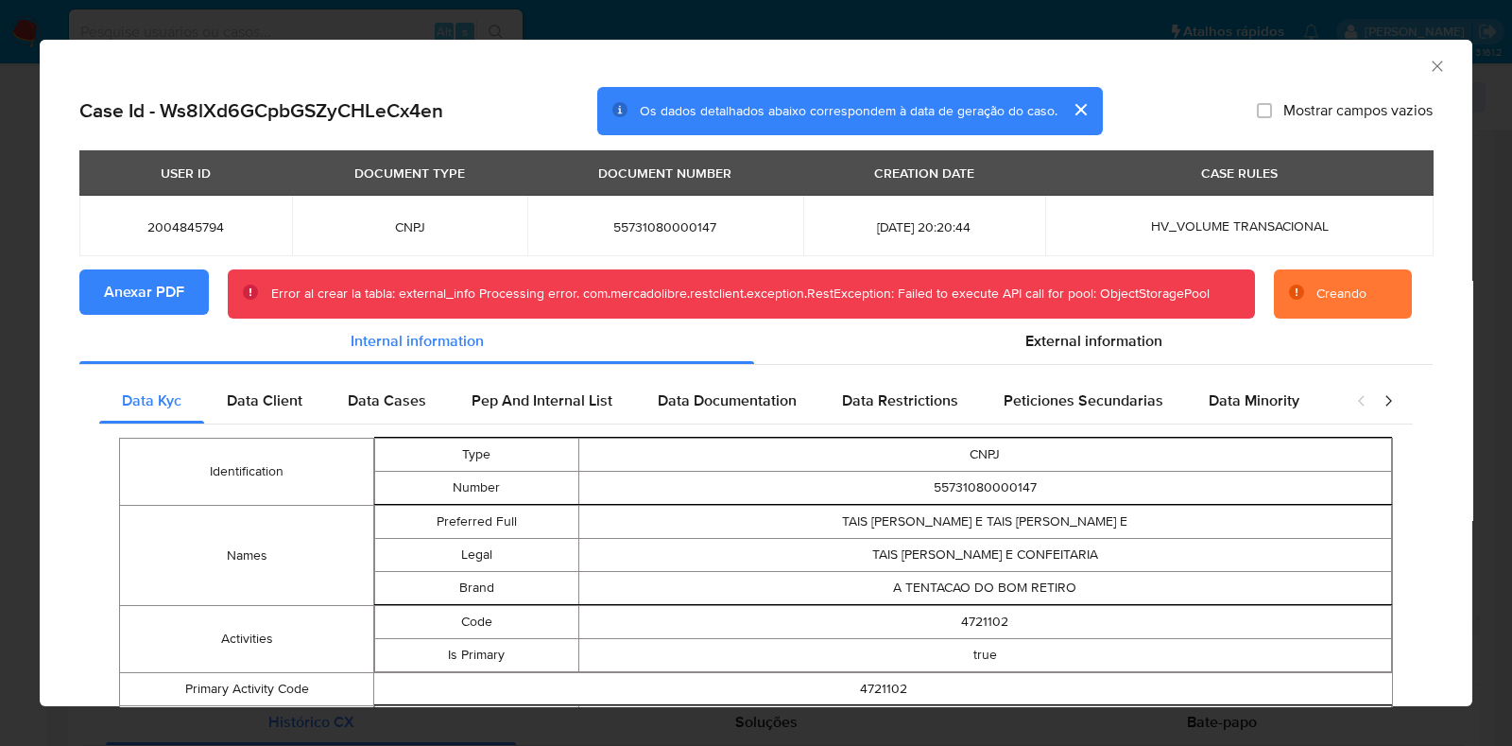
click at [0, 248] on div "AML Data Collector Case Id - Ws8lXd6GCpbGSZyCHLeCx4en Os dados detalhados abaix…" at bounding box center [756, 373] width 1512 height 746
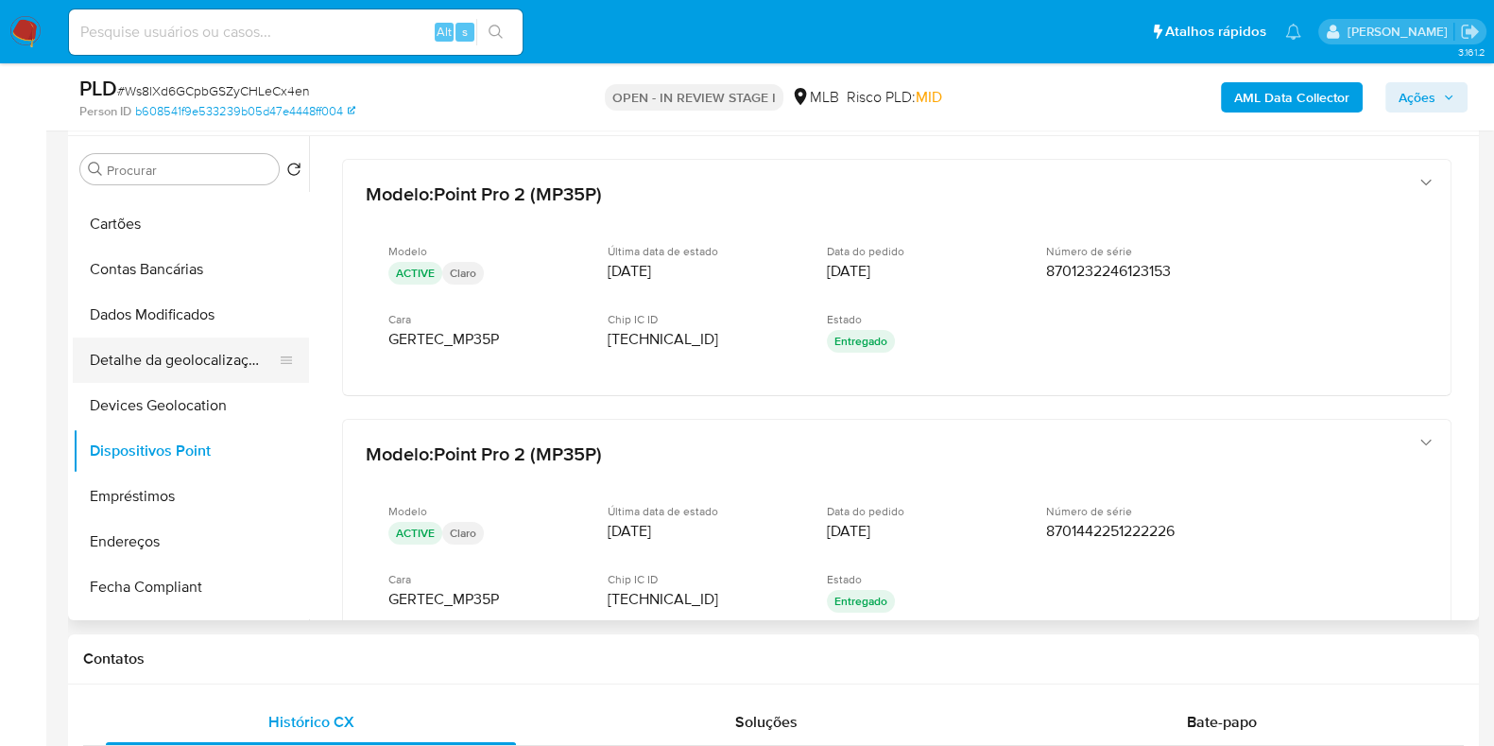
scroll to position [0, 0]
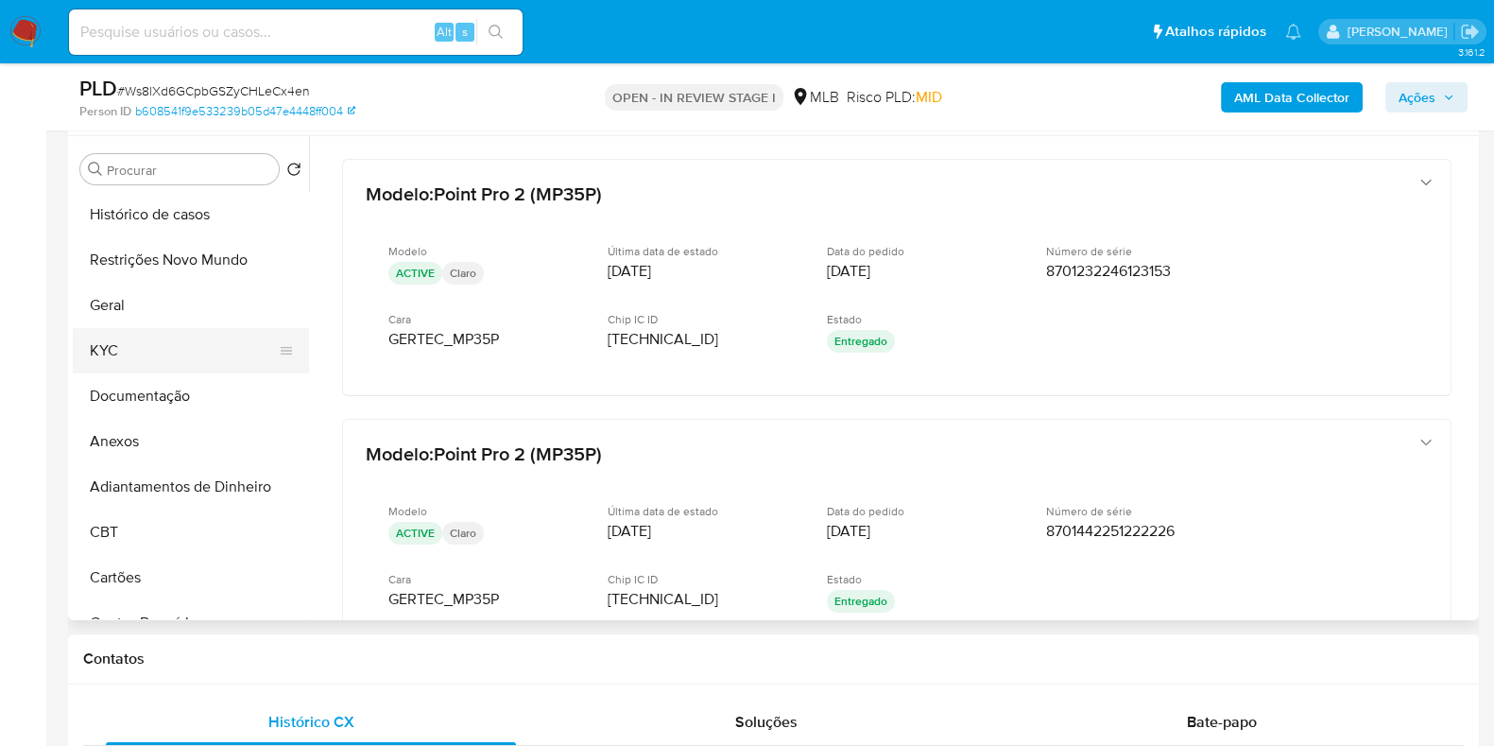
click at [166, 348] on button "KYC" at bounding box center [183, 350] width 221 height 45
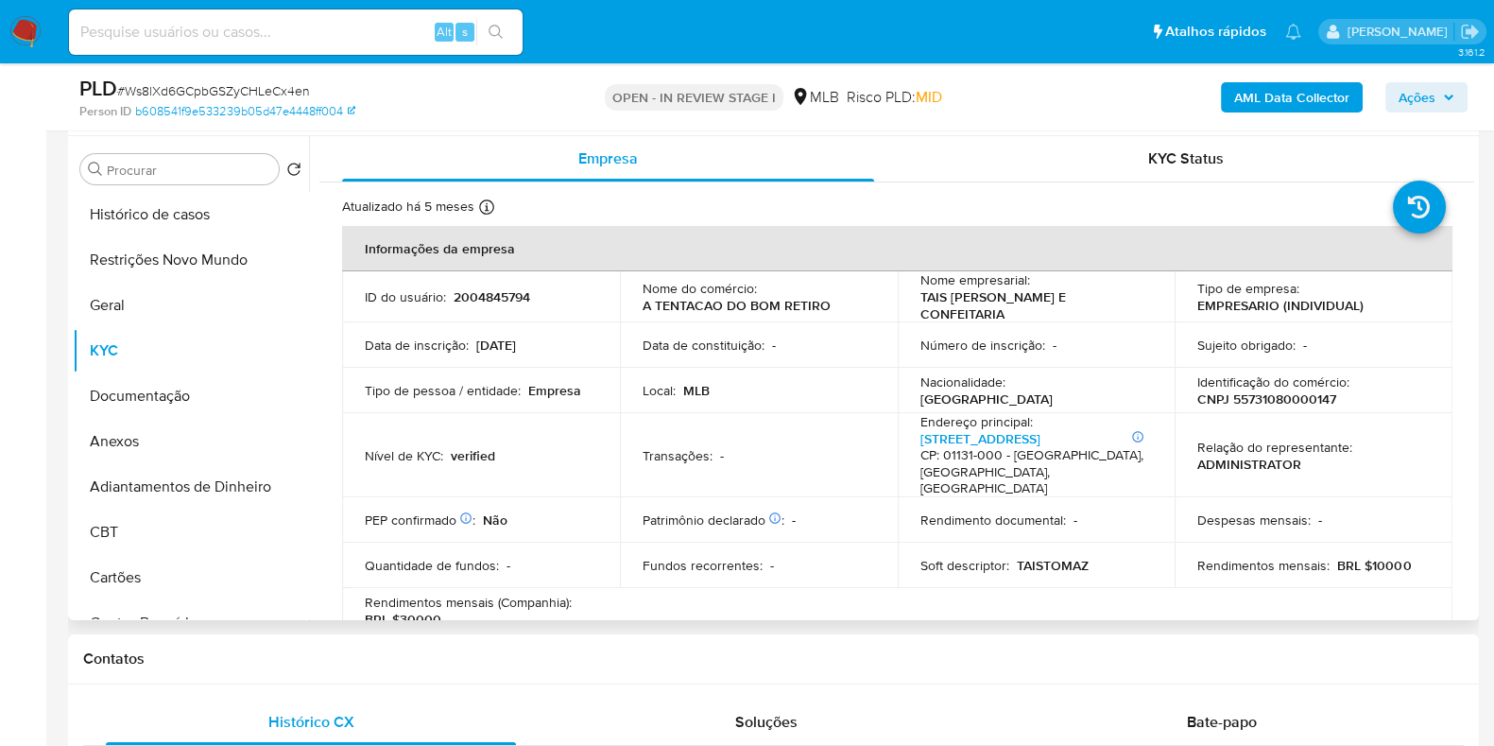
drag, startPoint x: 1020, startPoint y: 319, endPoint x: 912, endPoint y: 302, distance: 109.1
click at [912, 302] on td "Nome empresarial : TAIS [PERSON_NAME] E CONFEITARIA" at bounding box center [1037, 296] width 278 height 51
copy p "TAIS [PERSON_NAME] E CONFEITARIA"
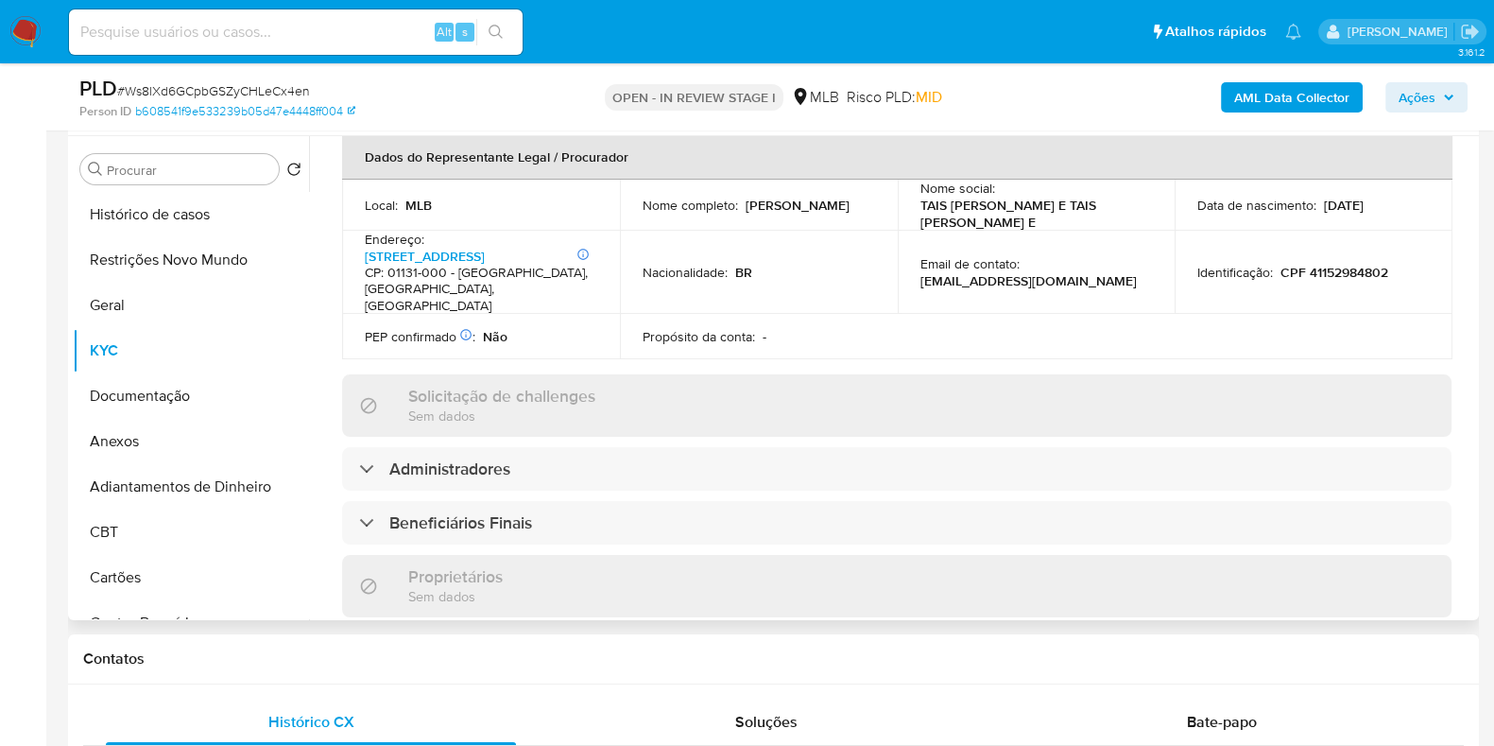
scroll to position [577, 0]
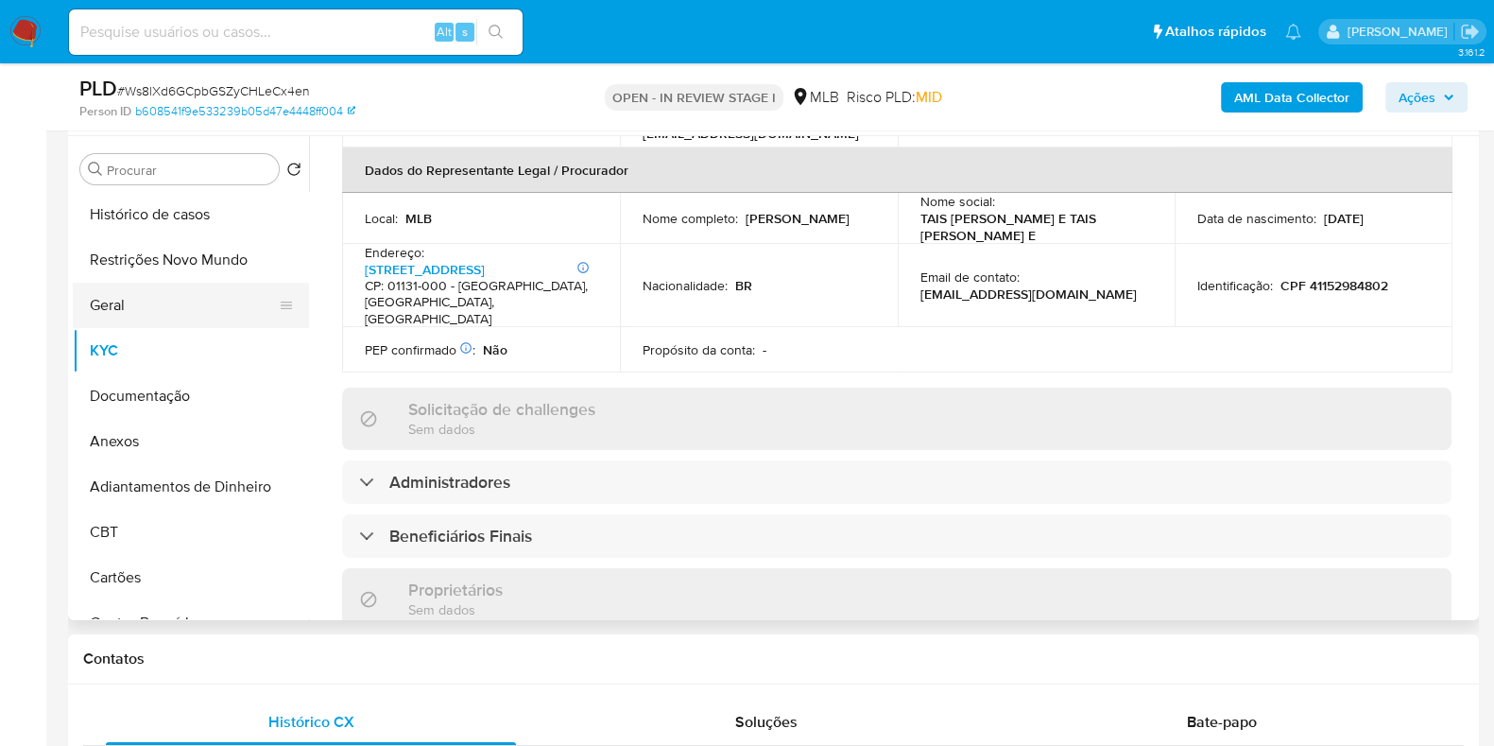
click at [167, 309] on button "Geral" at bounding box center [183, 305] width 221 height 45
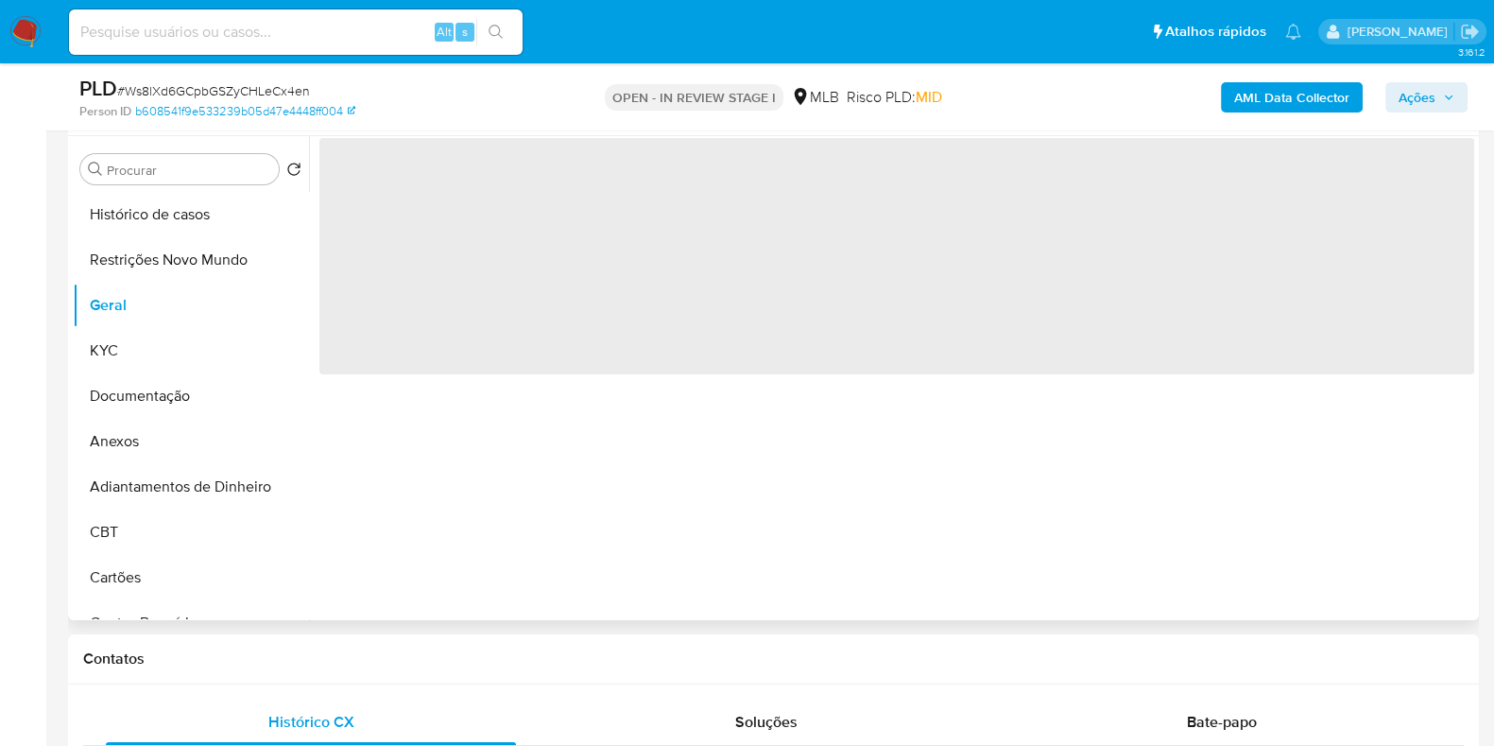
scroll to position [0, 0]
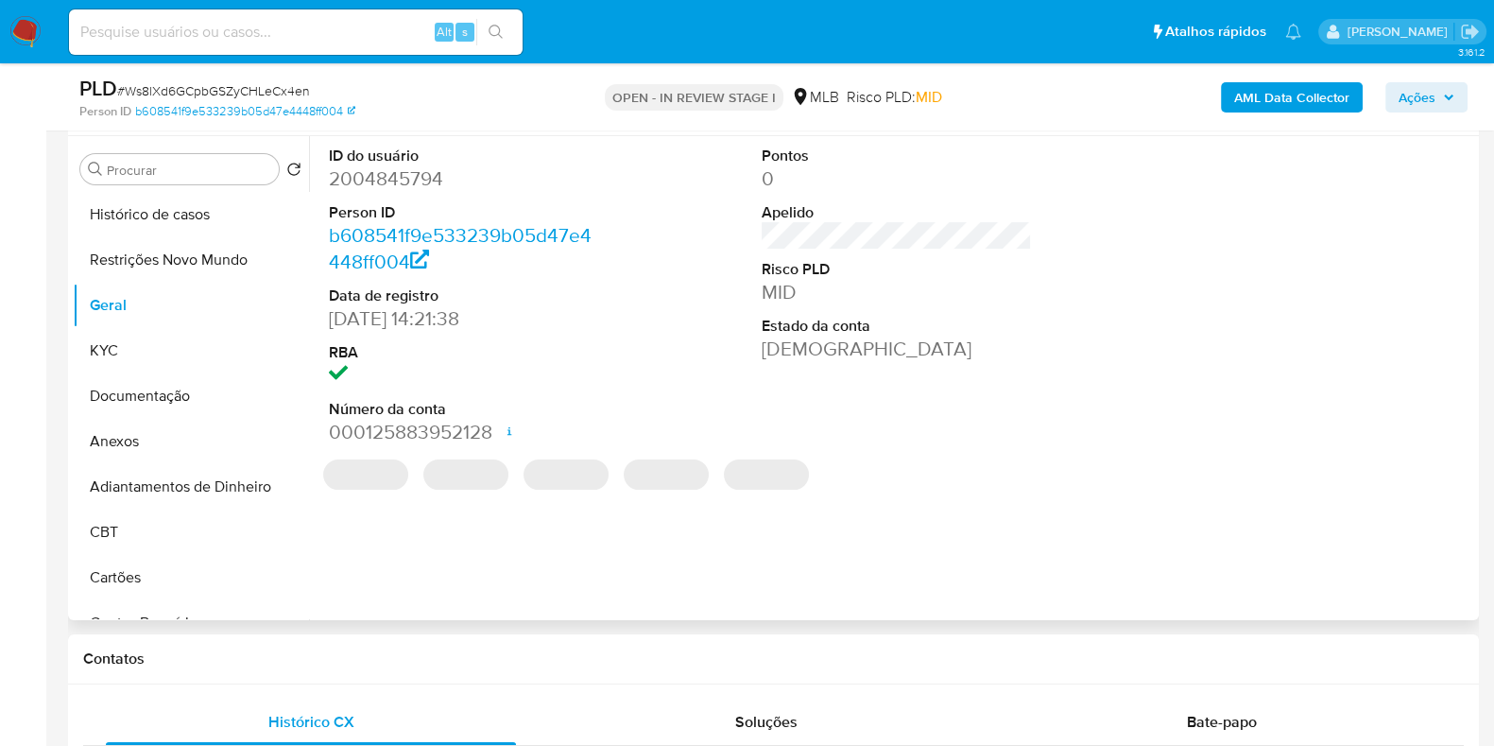
click at [386, 176] on dd "2004845794" at bounding box center [464, 178] width 270 height 26
copy dd "2004845794"
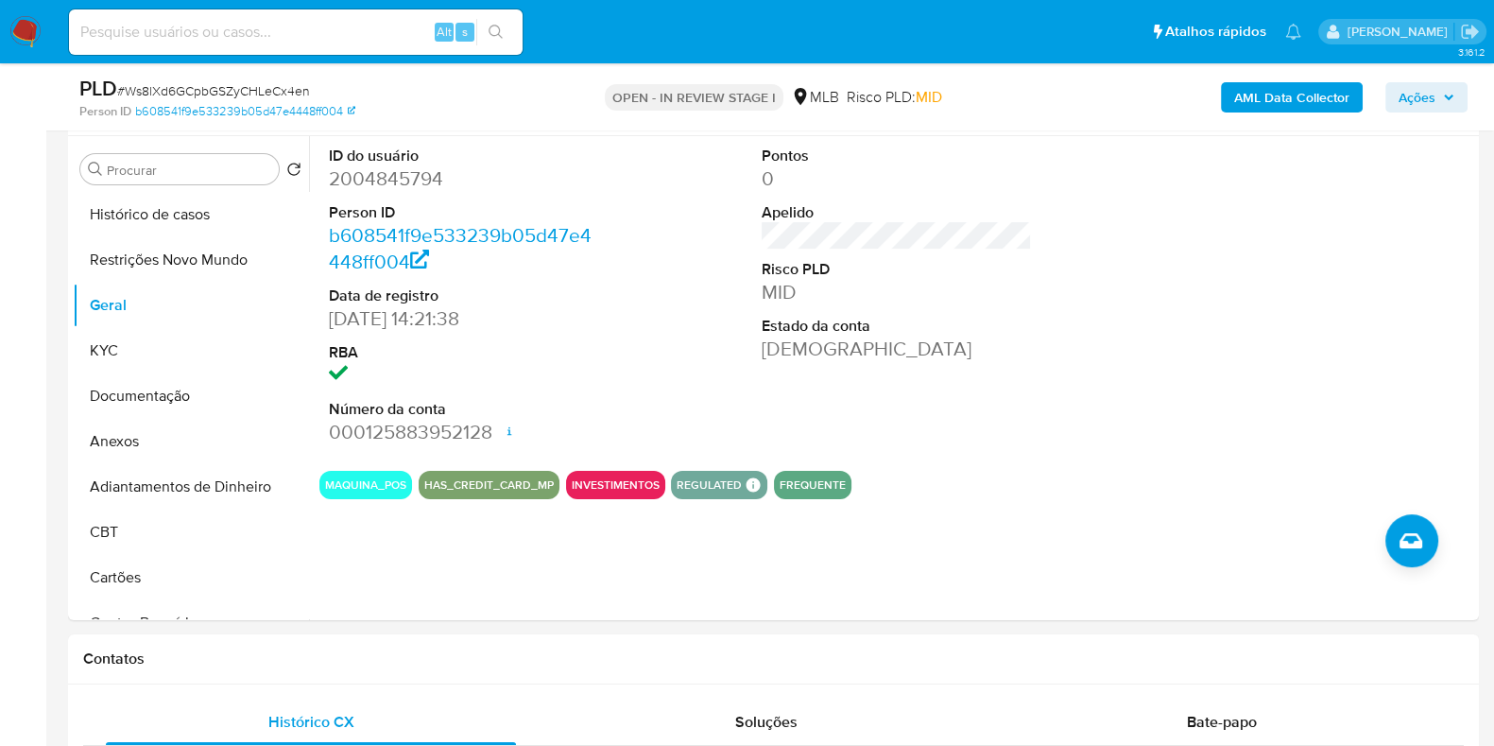
click at [298, 44] on div "Alt s" at bounding box center [296, 31] width 454 height 45
click at [316, 35] on input at bounding box center [296, 32] width 454 height 25
paste input "59594717"
type input "59594717"
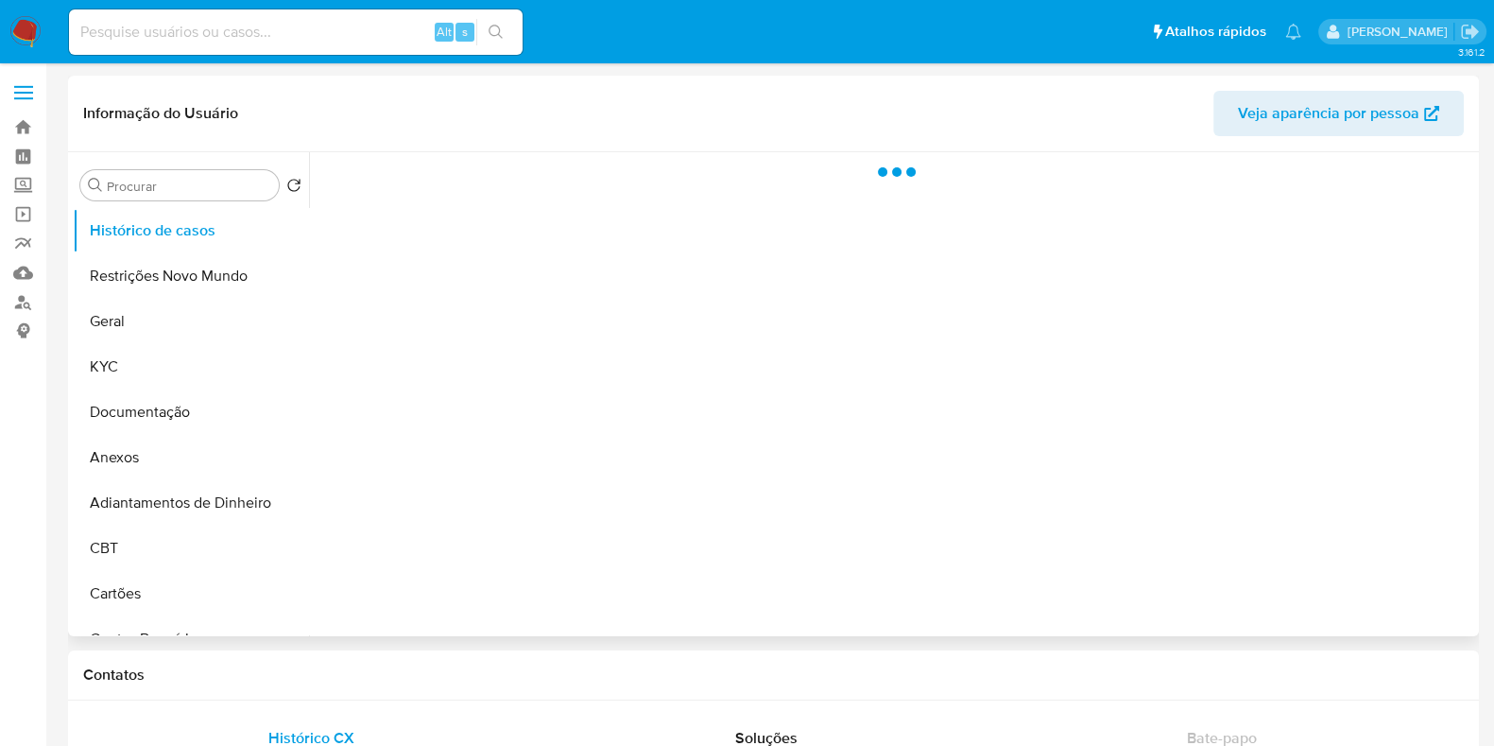
select select "10"
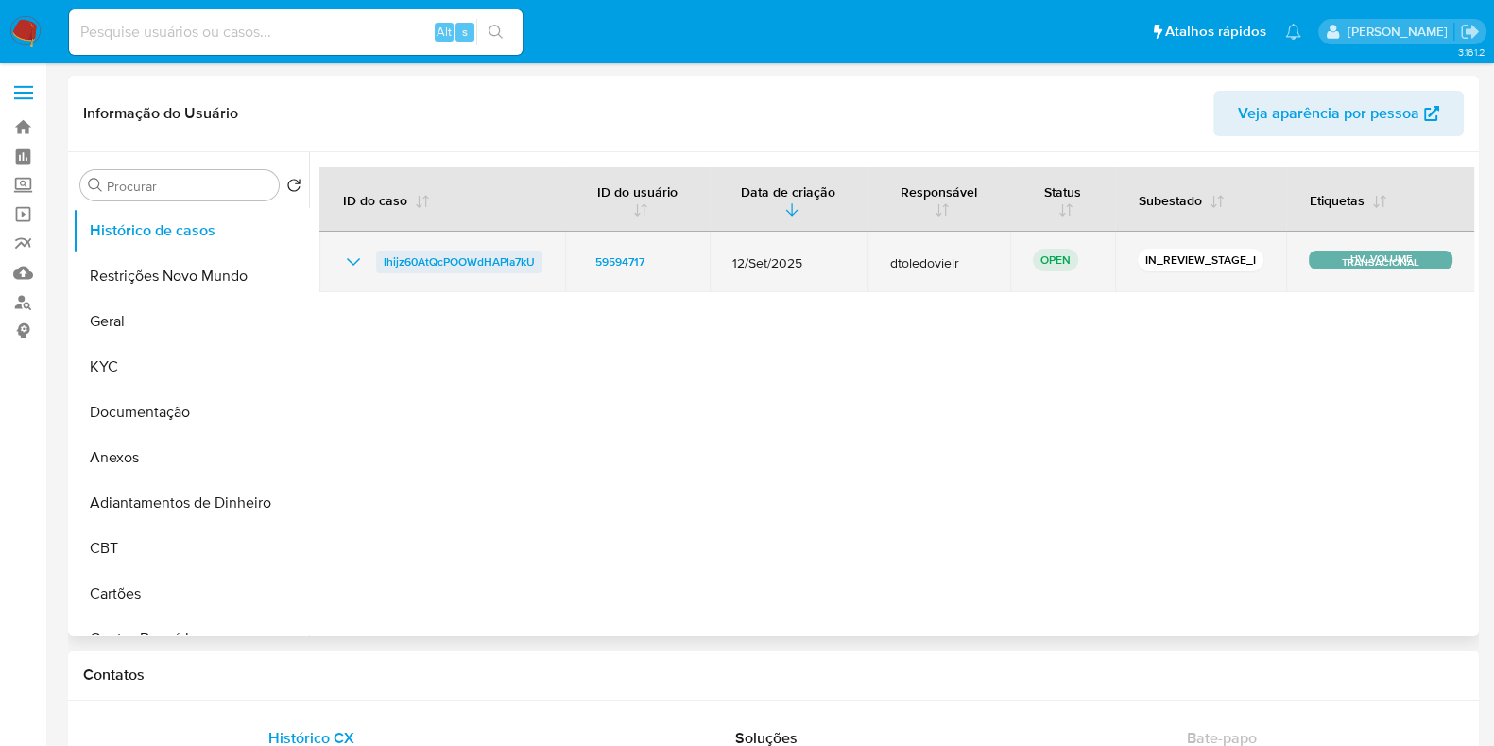
click at [438, 263] on span "lhijz60AtQcPOOWdHAPla7kU" at bounding box center [459, 261] width 151 height 23
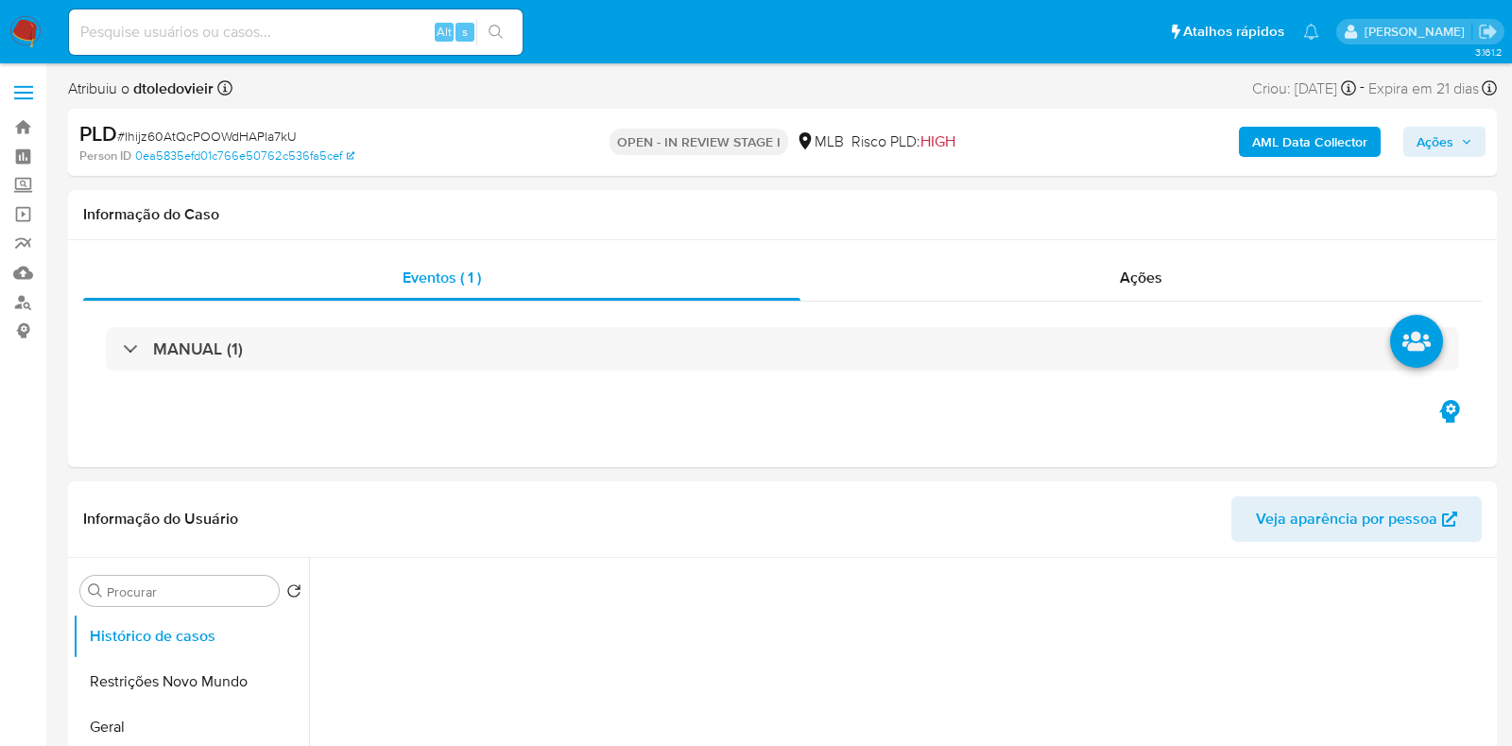
select select "10"
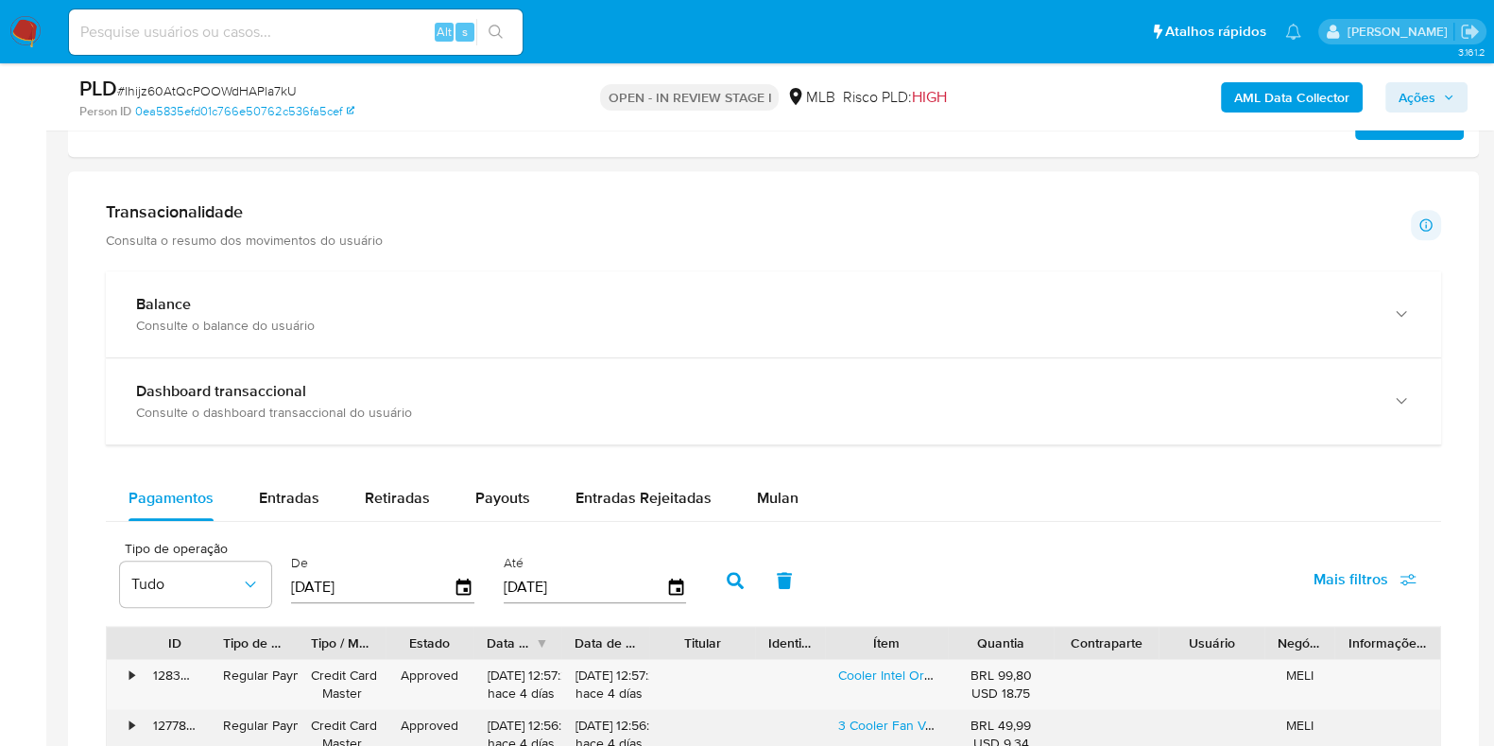
scroll to position [1535, 0]
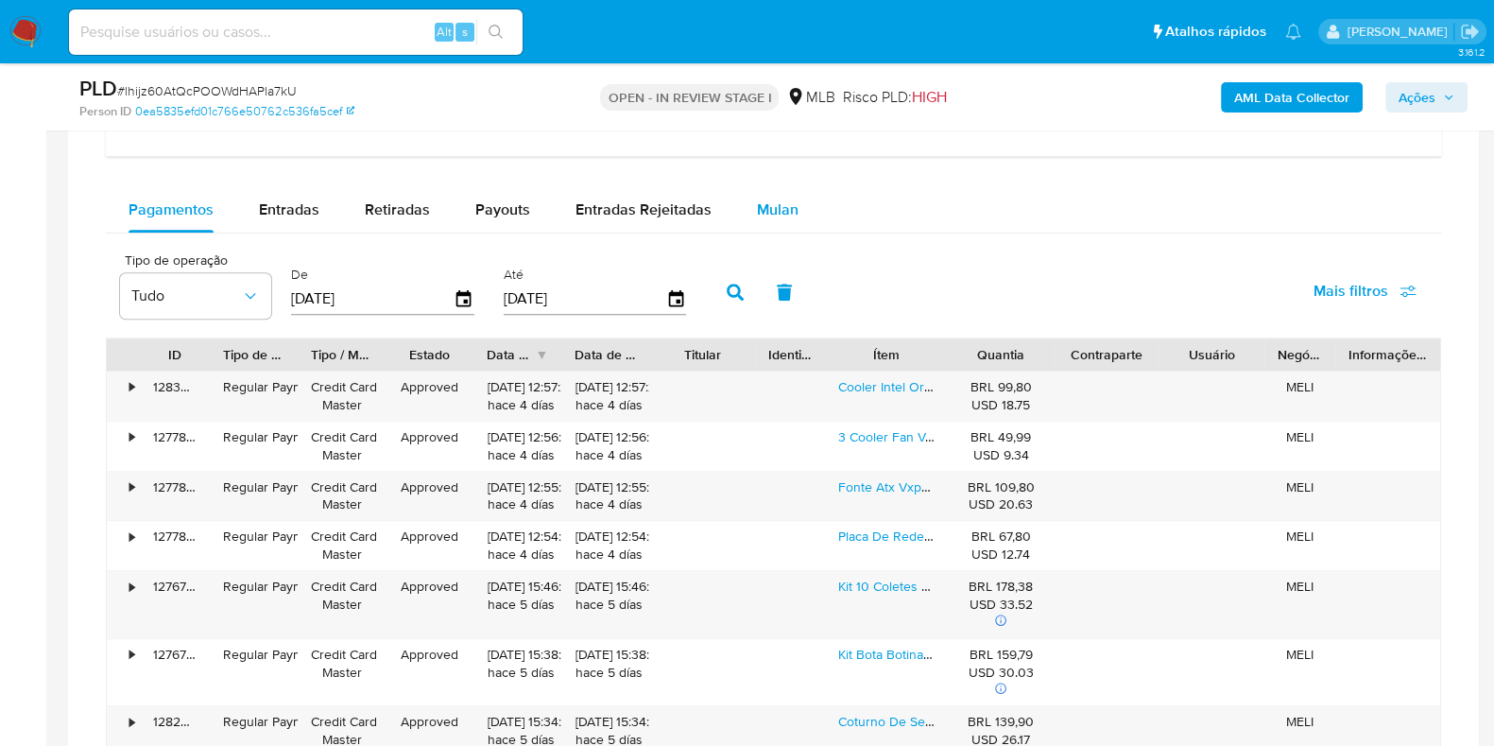
click at [760, 208] on span "Mulan" at bounding box center [778, 210] width 42 height 22
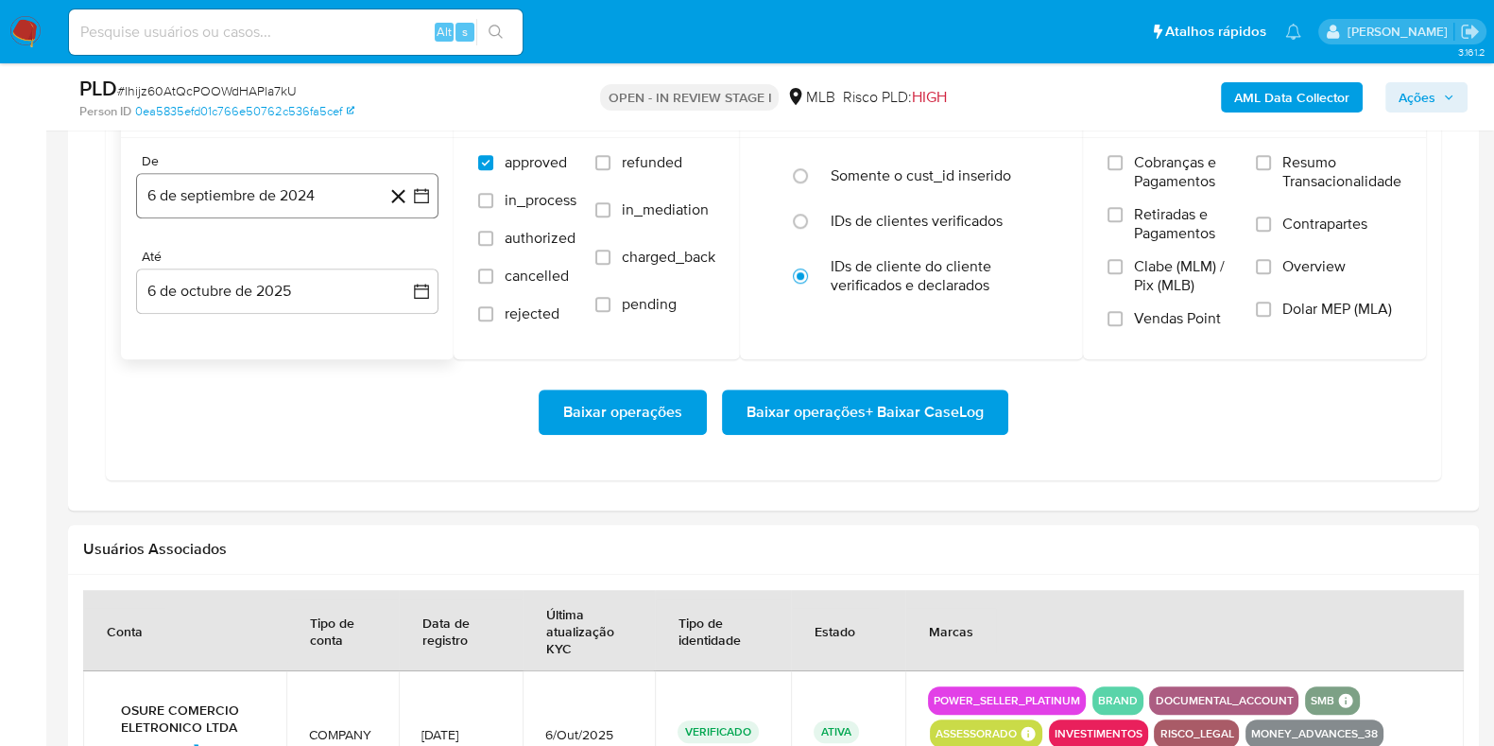
scroll to position [1771, 0]
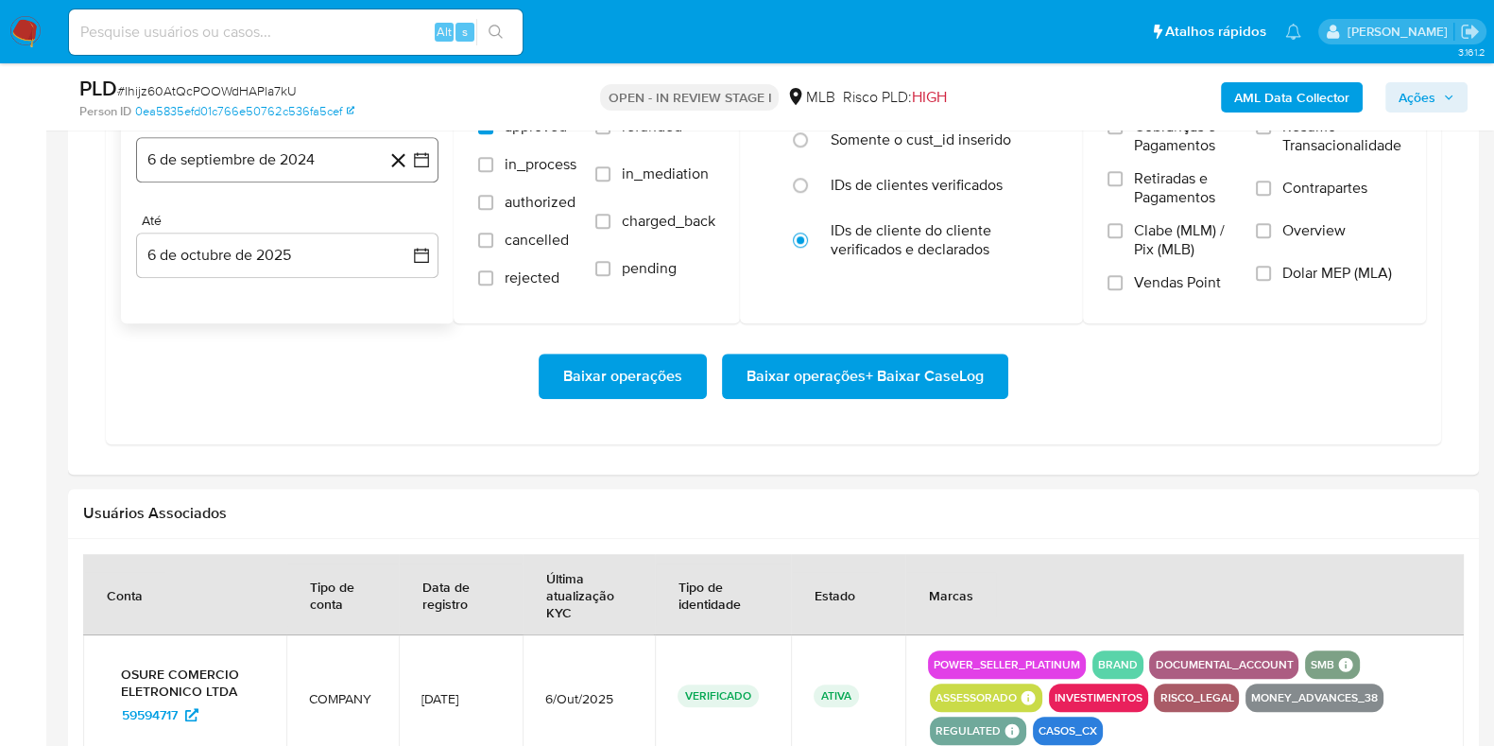
click at [252, 159] on button "6 de septiembre de 2024" at bounding box center [287, 159] width 302 height 45
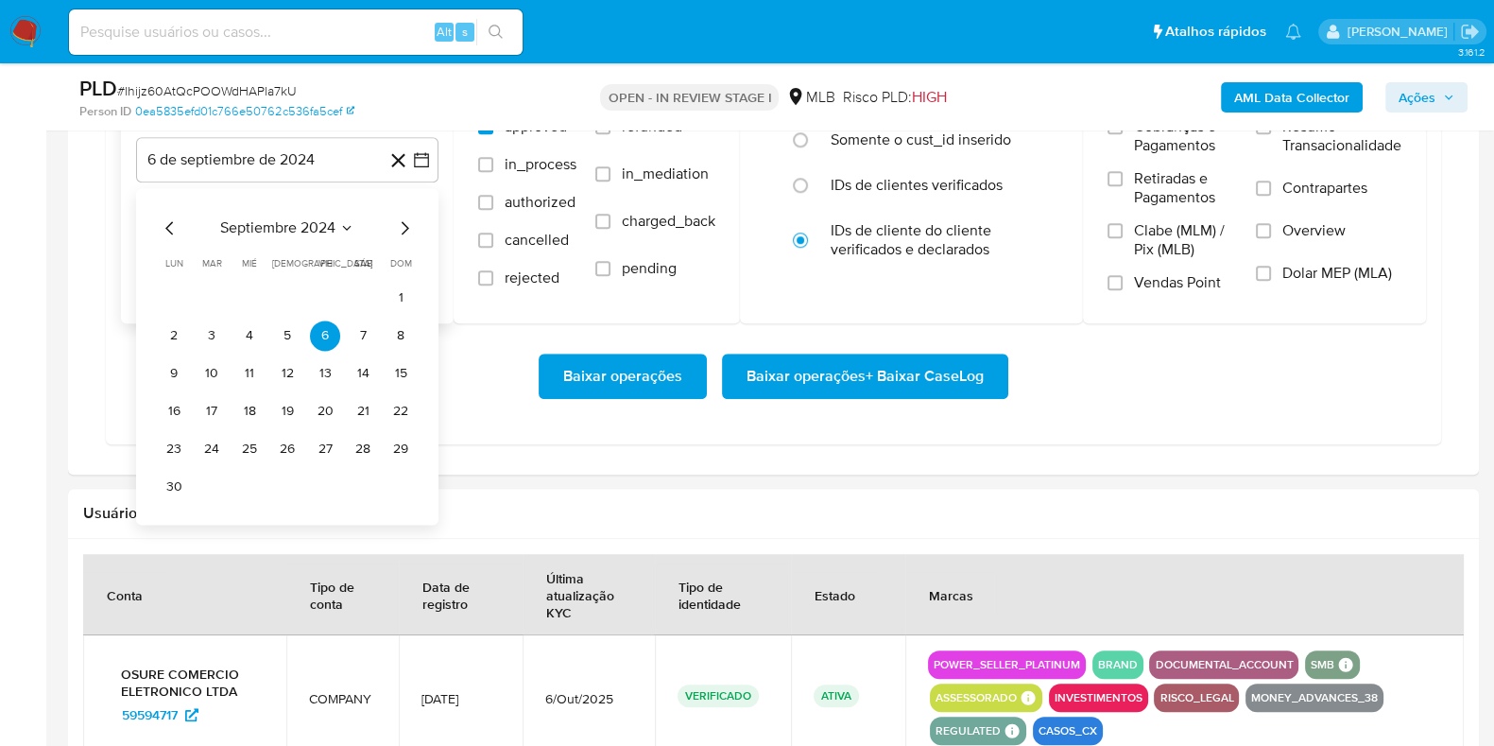
click at [402, 230] on icon "Mes siguiente" at bounding box center [406, 227] width 8 height 13
click at [403, 229] on icon "Mes siguiente" at bounding box center [406, 227] width 8 height 13
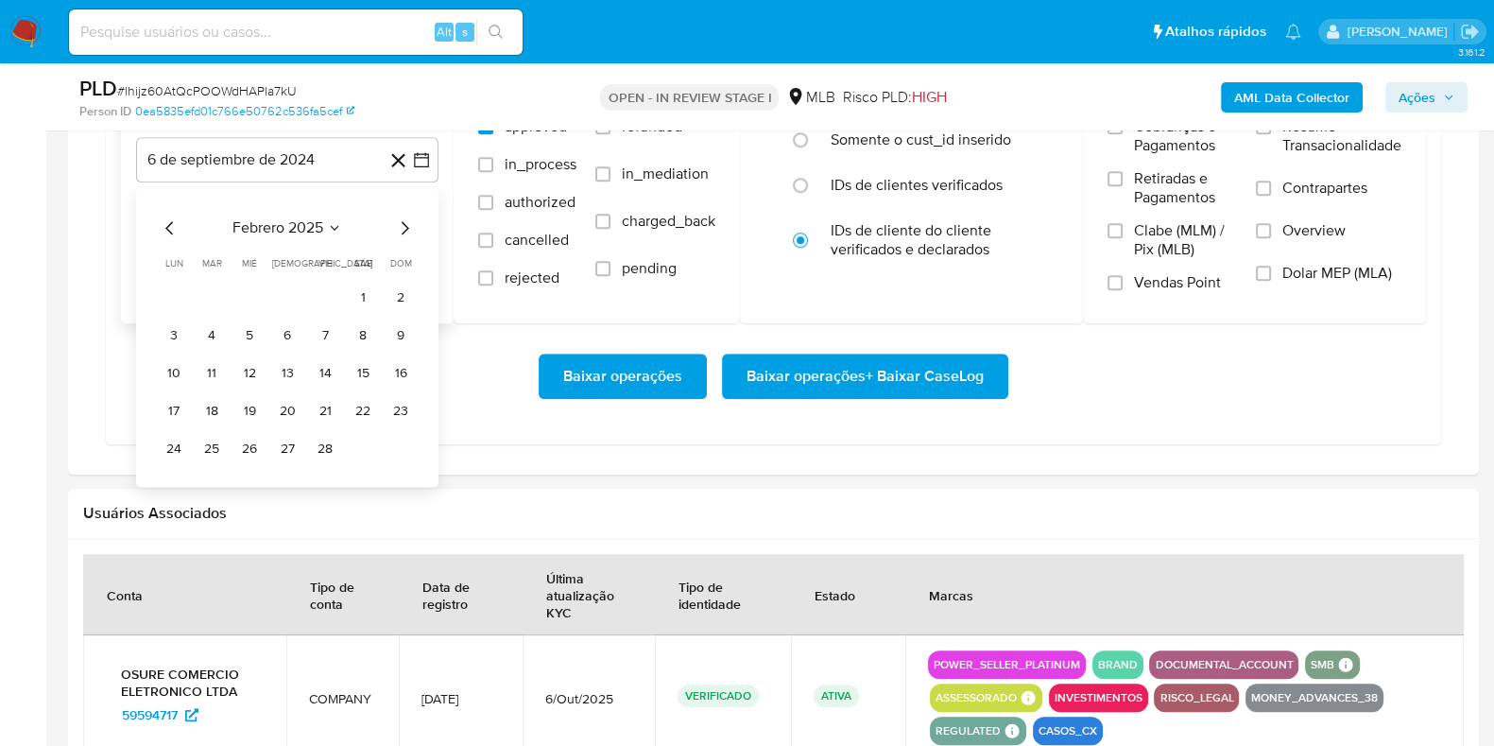
click at [403, 229] on icon "Mes siguiente" at bounding box center [406, 227] width 8 height 13
click at [404, 229] on icon "Mes siguiente" at bounding box center [404, 227] width 23 height 23
click at [406, 229] on icon "Mes siguiente" at bounding box center [404, 227] width 23 height 23
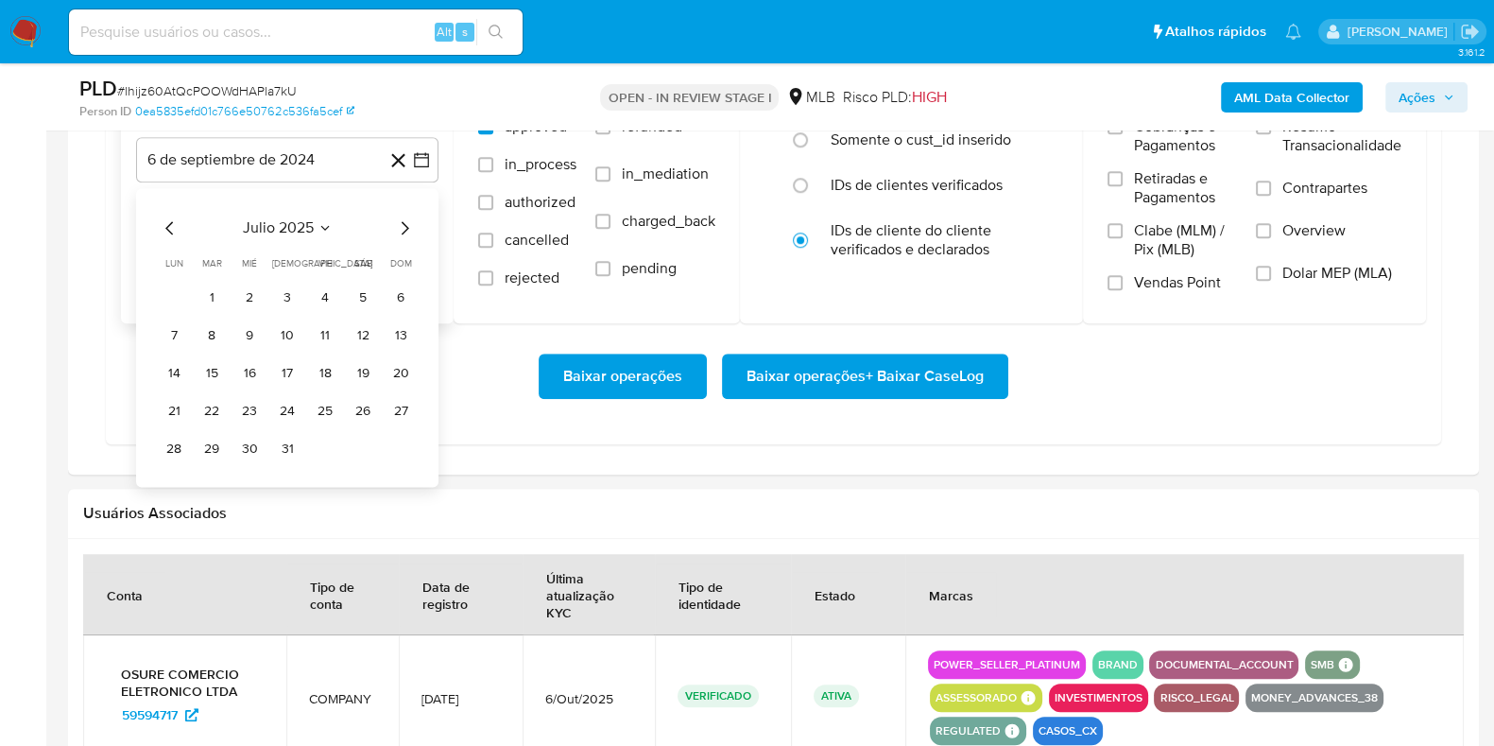
click at [406, 229] on icon "Mes siguiente" at bounding box center [404, 227] width 23 height 23
click at [330, 419] on button "22" at bounding box center [325, 411] width 30 height 30
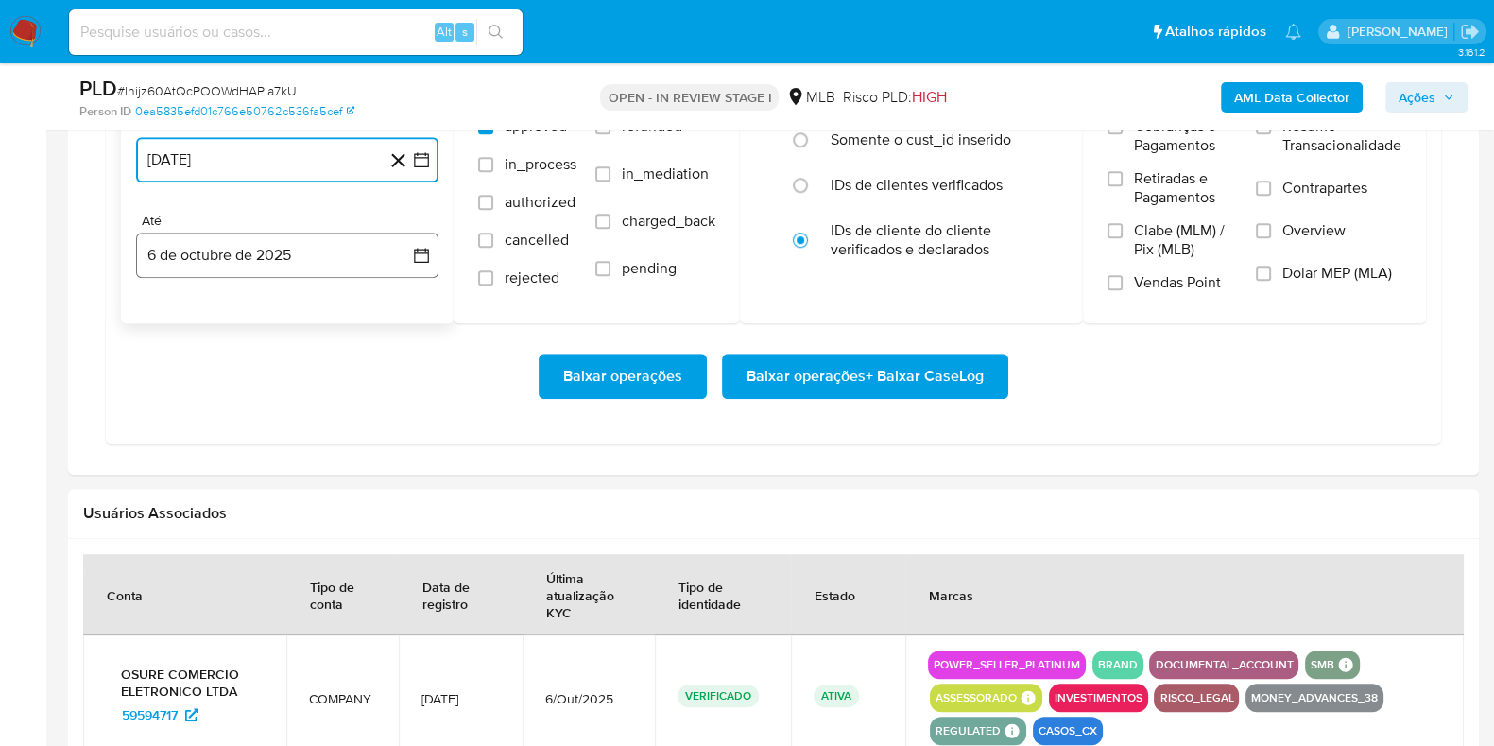
click at [312, 252] on button "6 de octubre de 2025" at bounding box center [287, 255] width 302 height 45
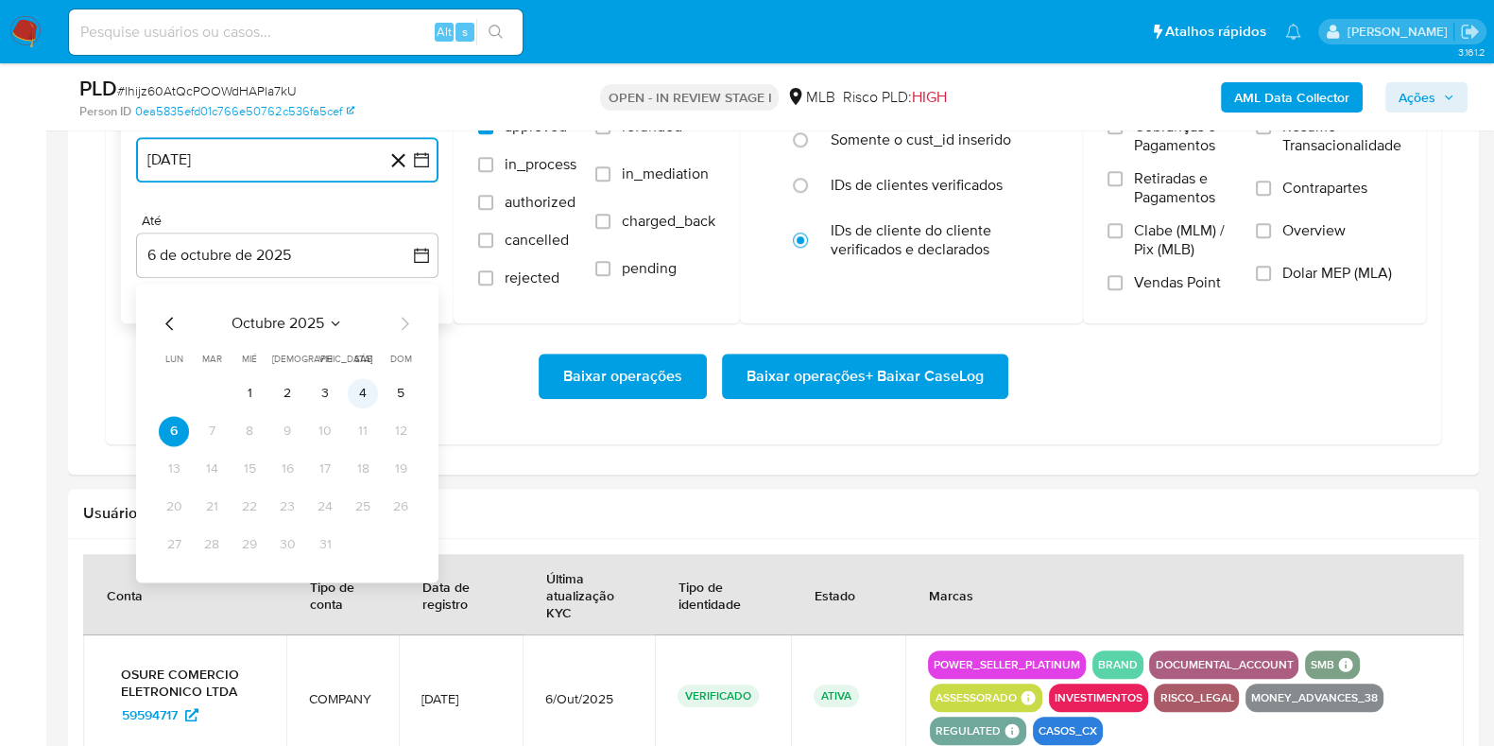
click at [369, 385] on button "4" at bounding box center [363, 393] width 30 height 30
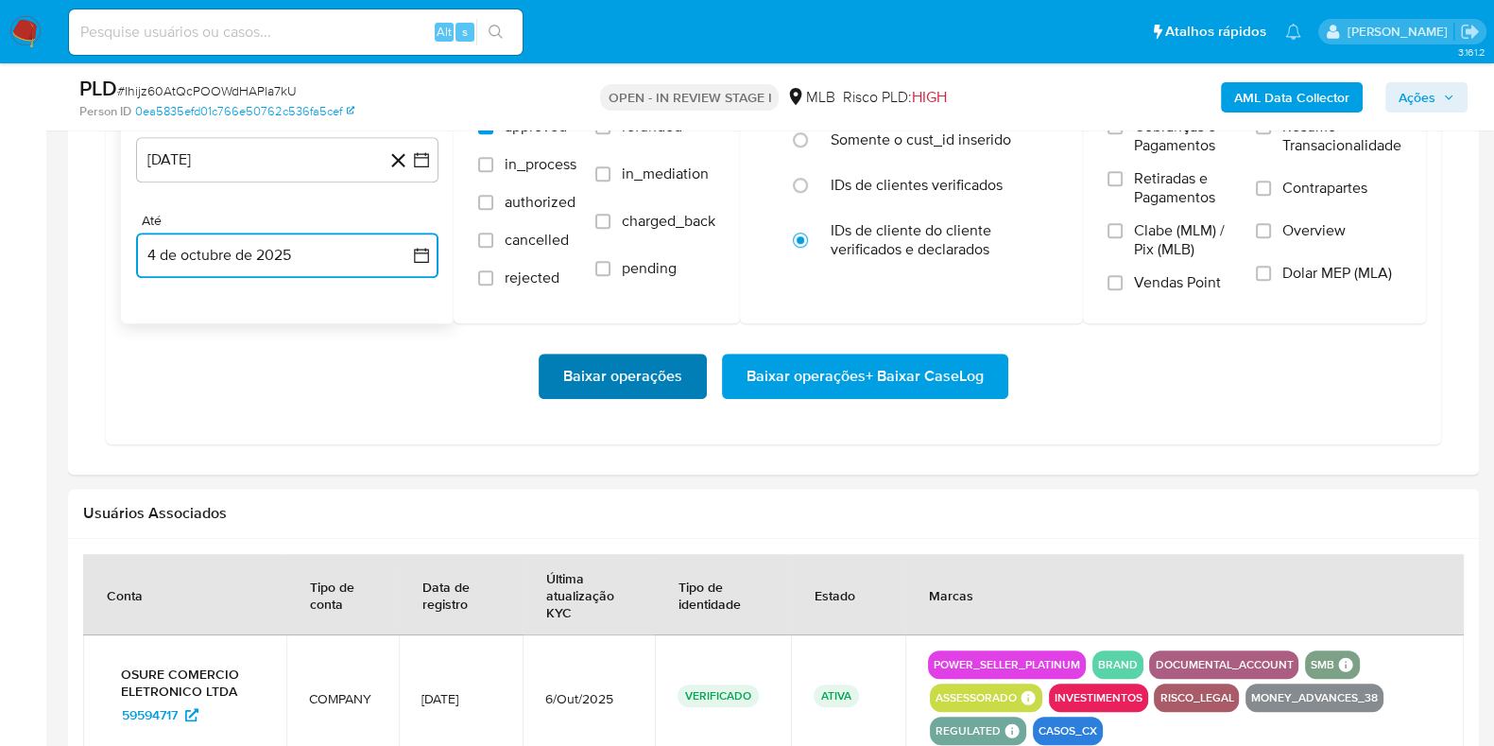
click at [625, 380] on span "Baixar operações" at bounding box center [622, 376] width 119 height 42
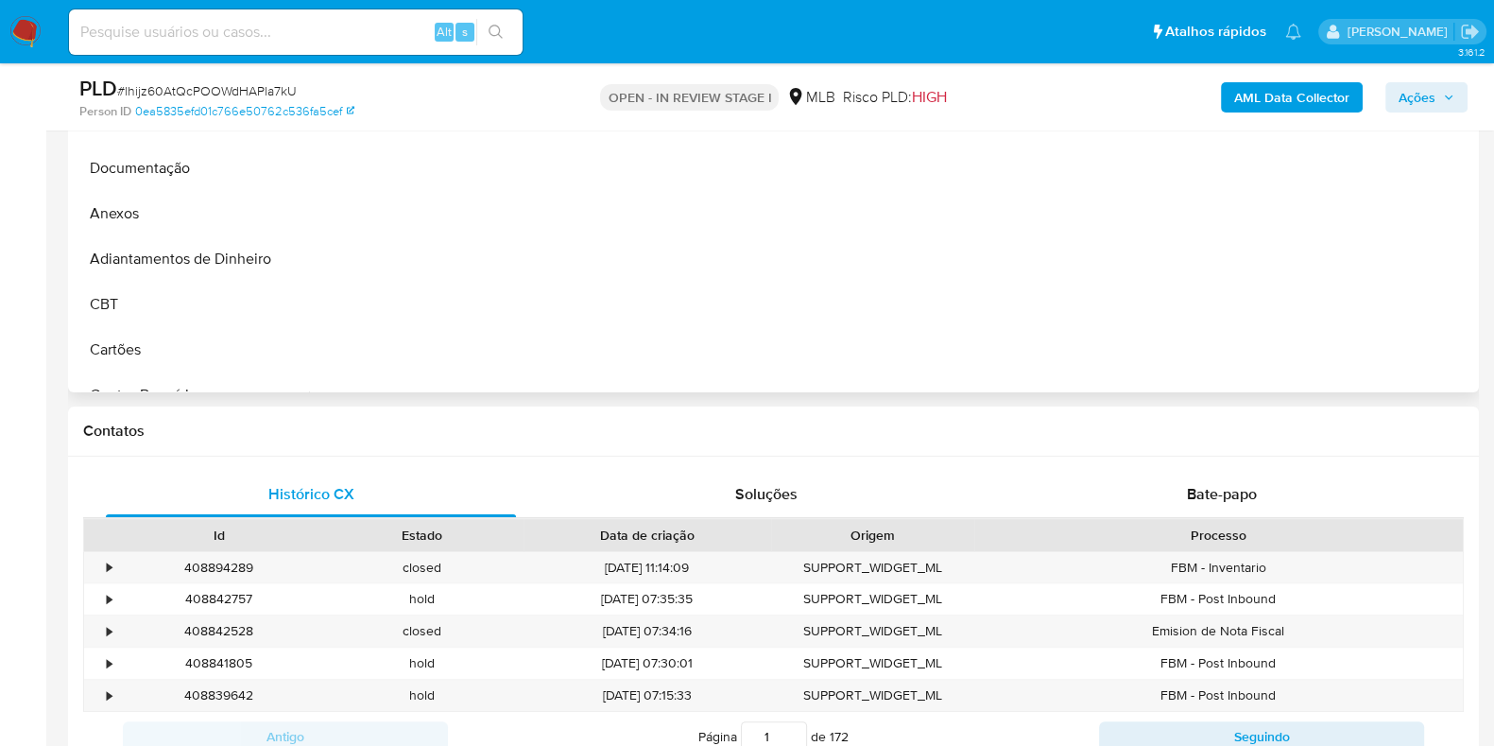
scroll to position [117, 0]
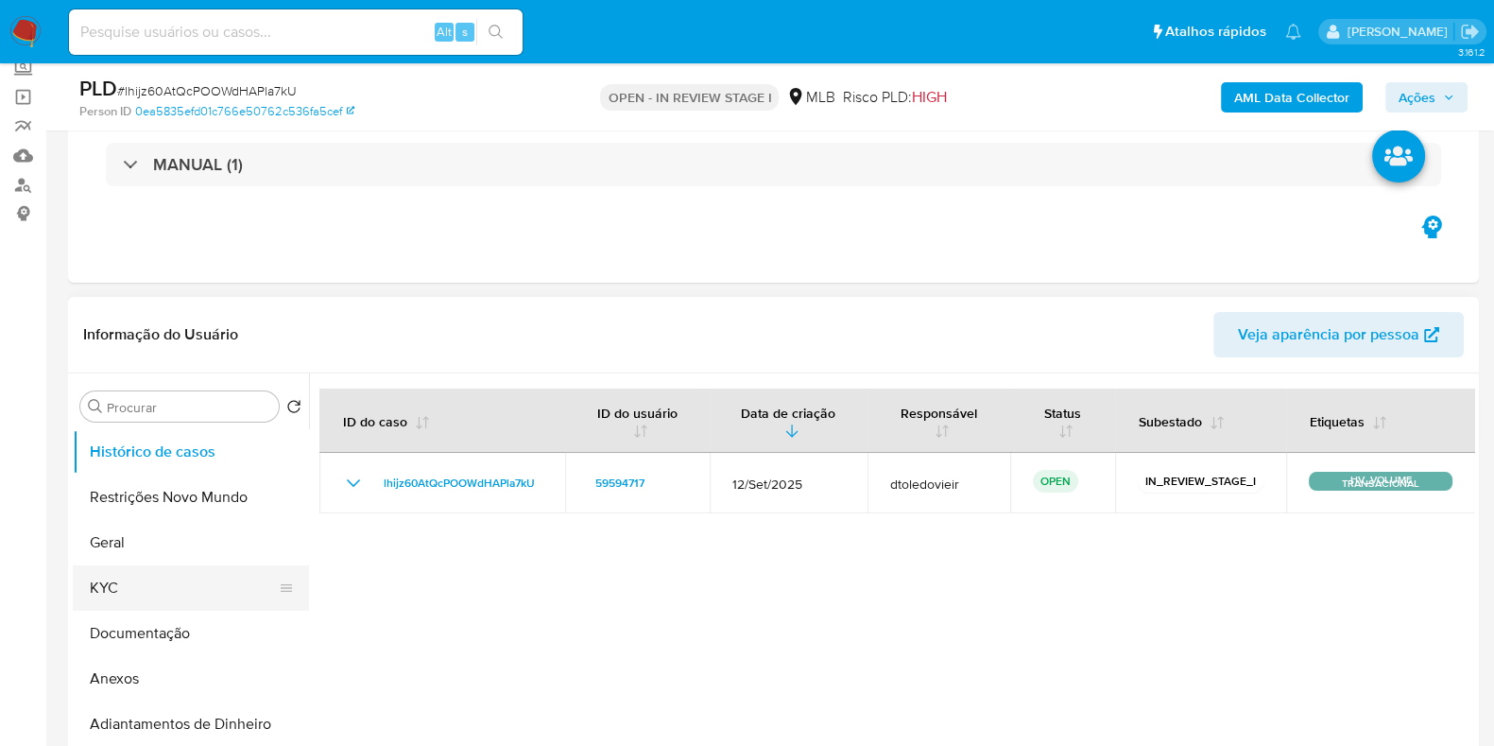
click at [154, 579] on button "KYC" at bounding box center [183, 587] width 221 height 45
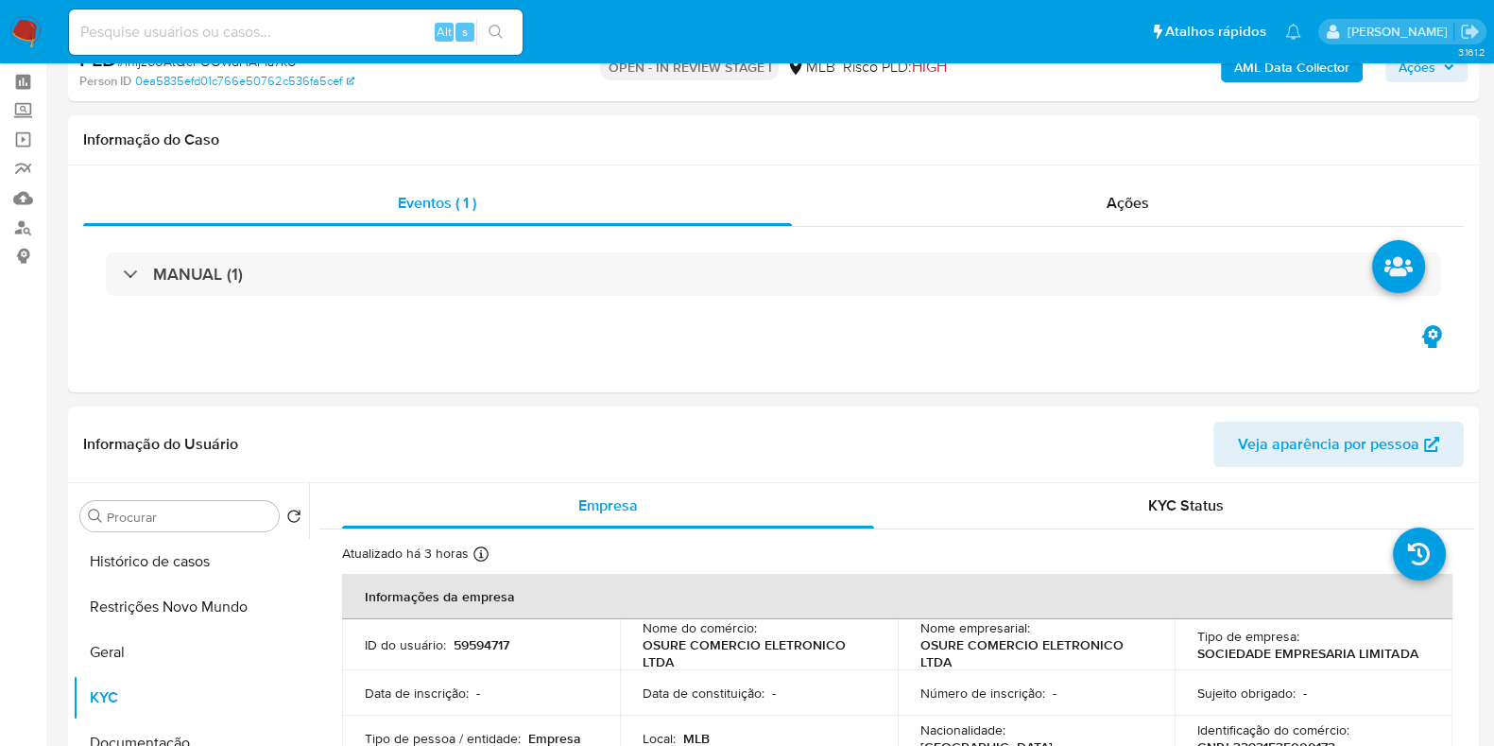
scroll to position [235, 0]
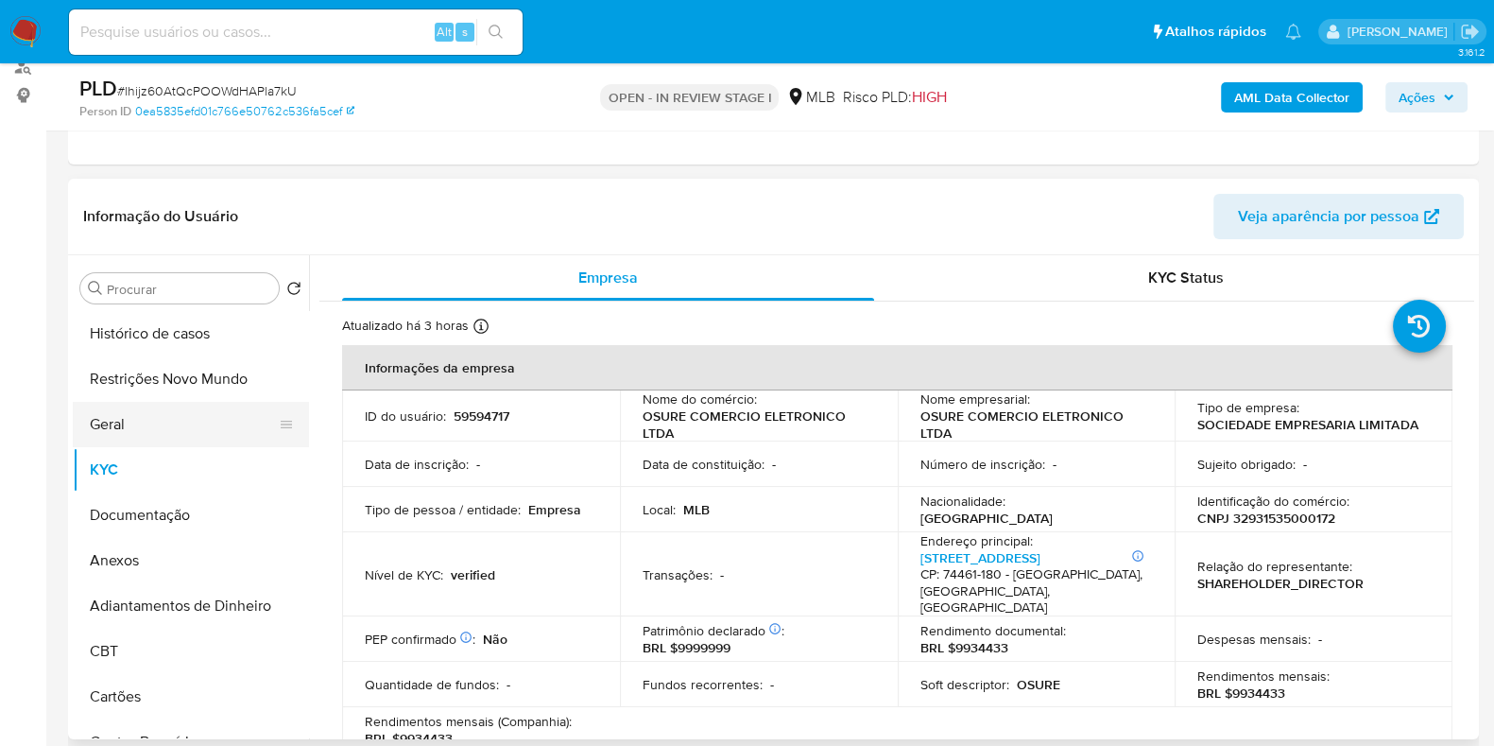
click at [164, 436] on button "Geral" at bounding box center [183, 424] width 221 height 45
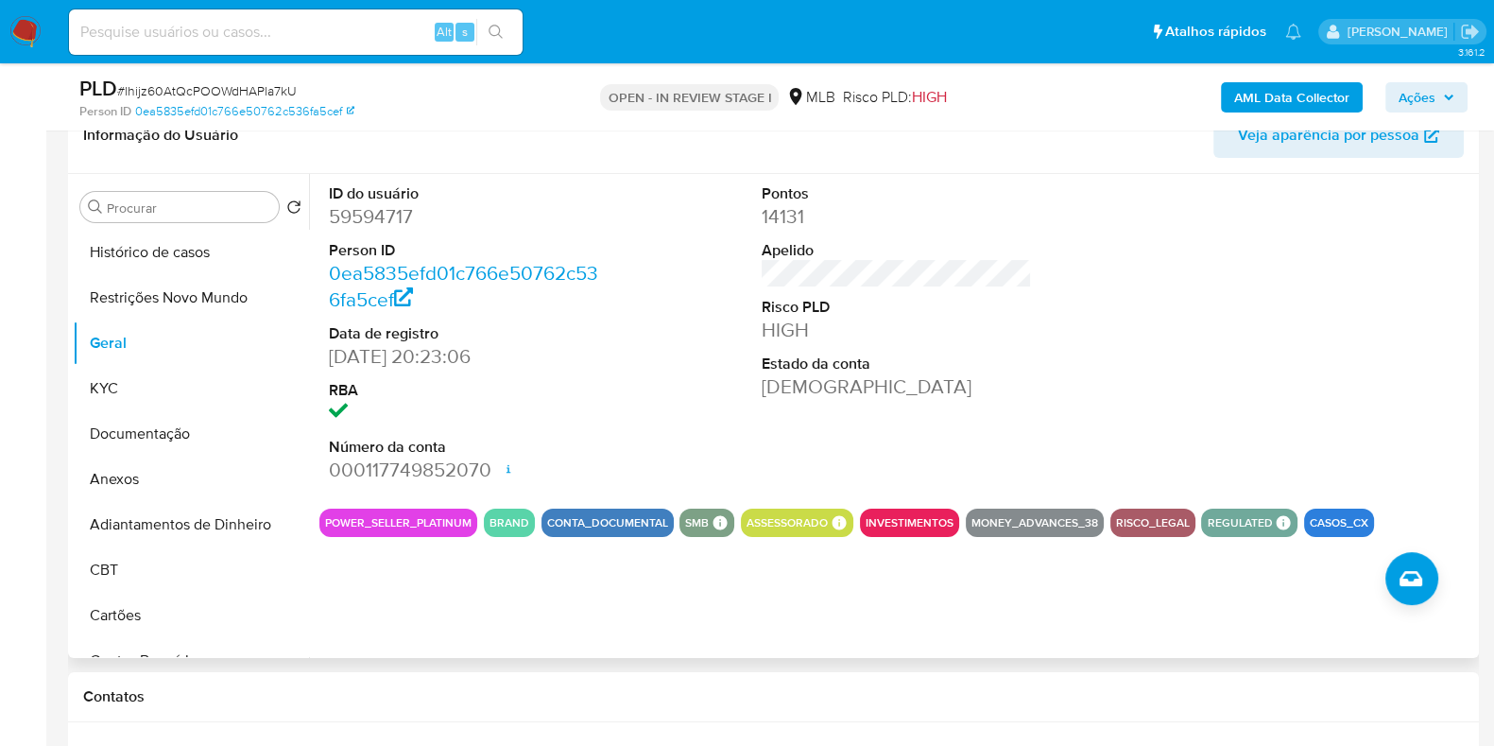
scroll to position [354, 0]
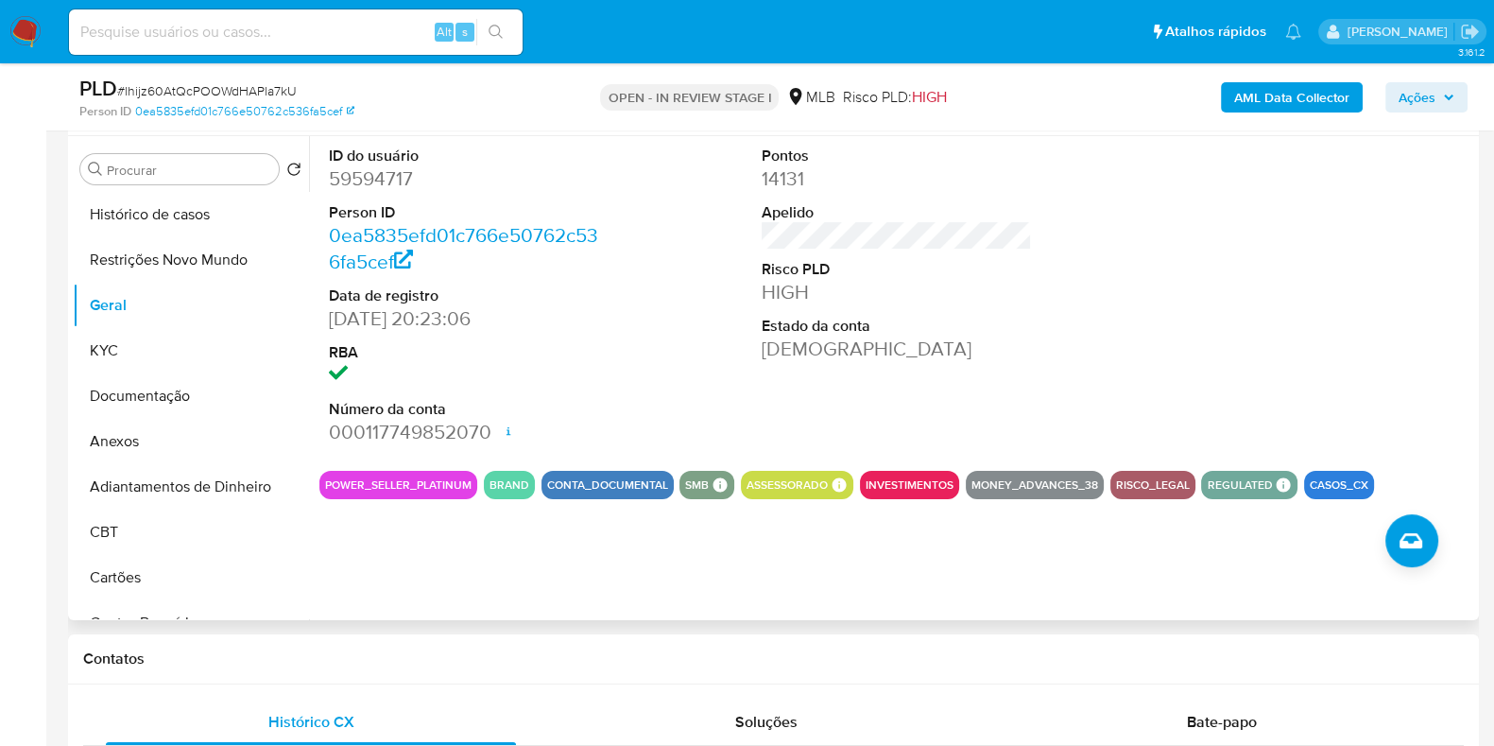
click at [370, 169] on dd "59594717" at bounding box center [464, 178] width 270 height 26
copy dd "59594717"
click at [170, 344] on button "KYC" at bounding box center [183, 350] width 221 height 45
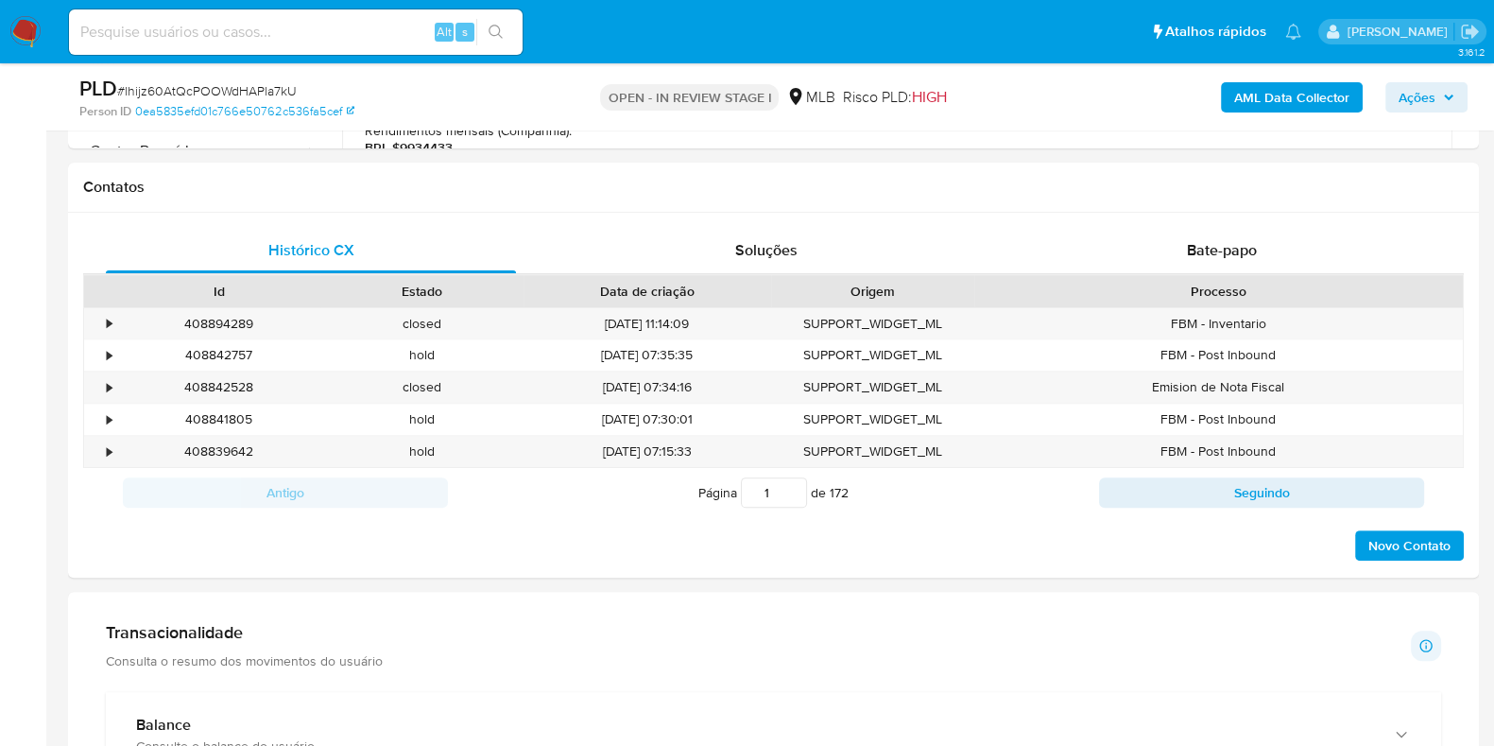
scroll to position [472, 0]
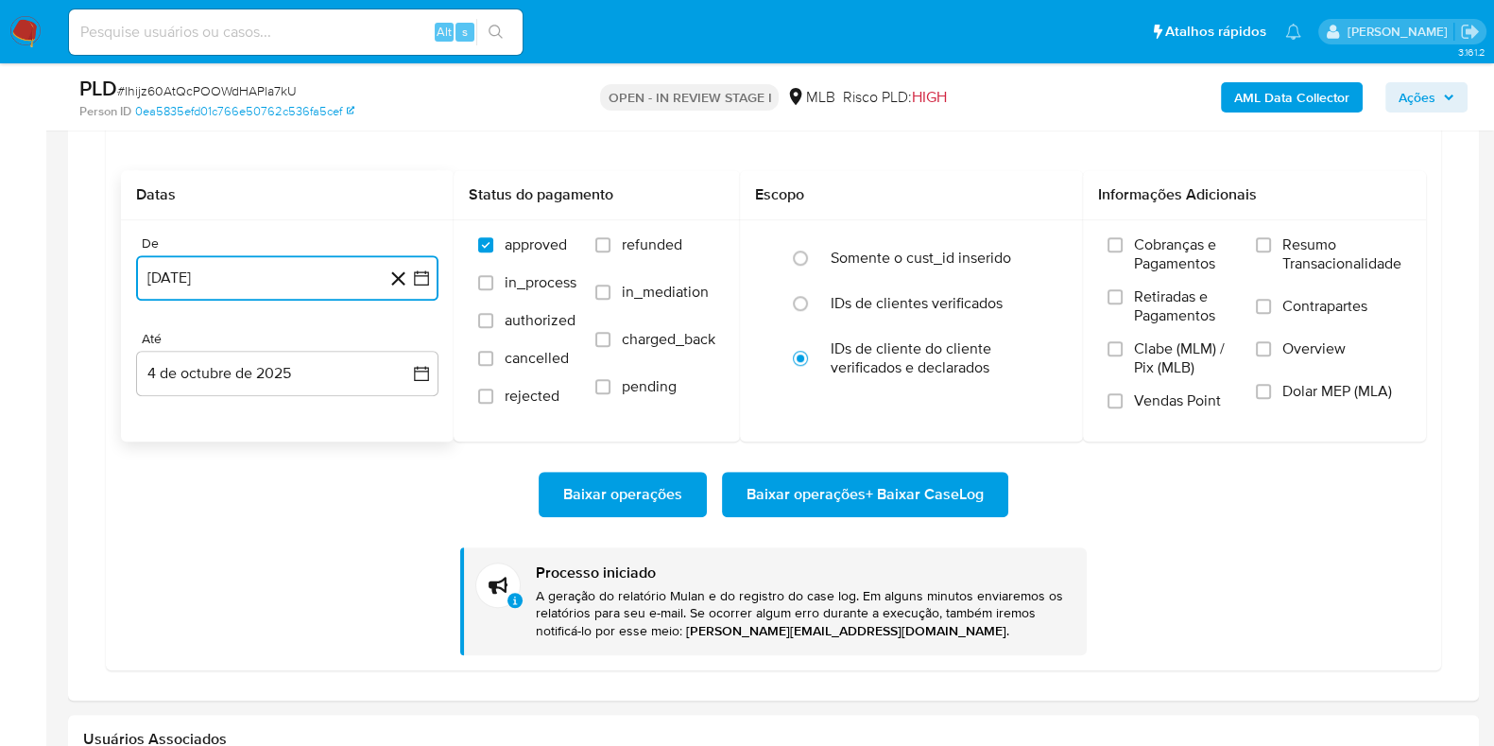
click at [279, 255] on button "22 de agosto de 2025" at bounding box center [287, 277] width 302 height 45
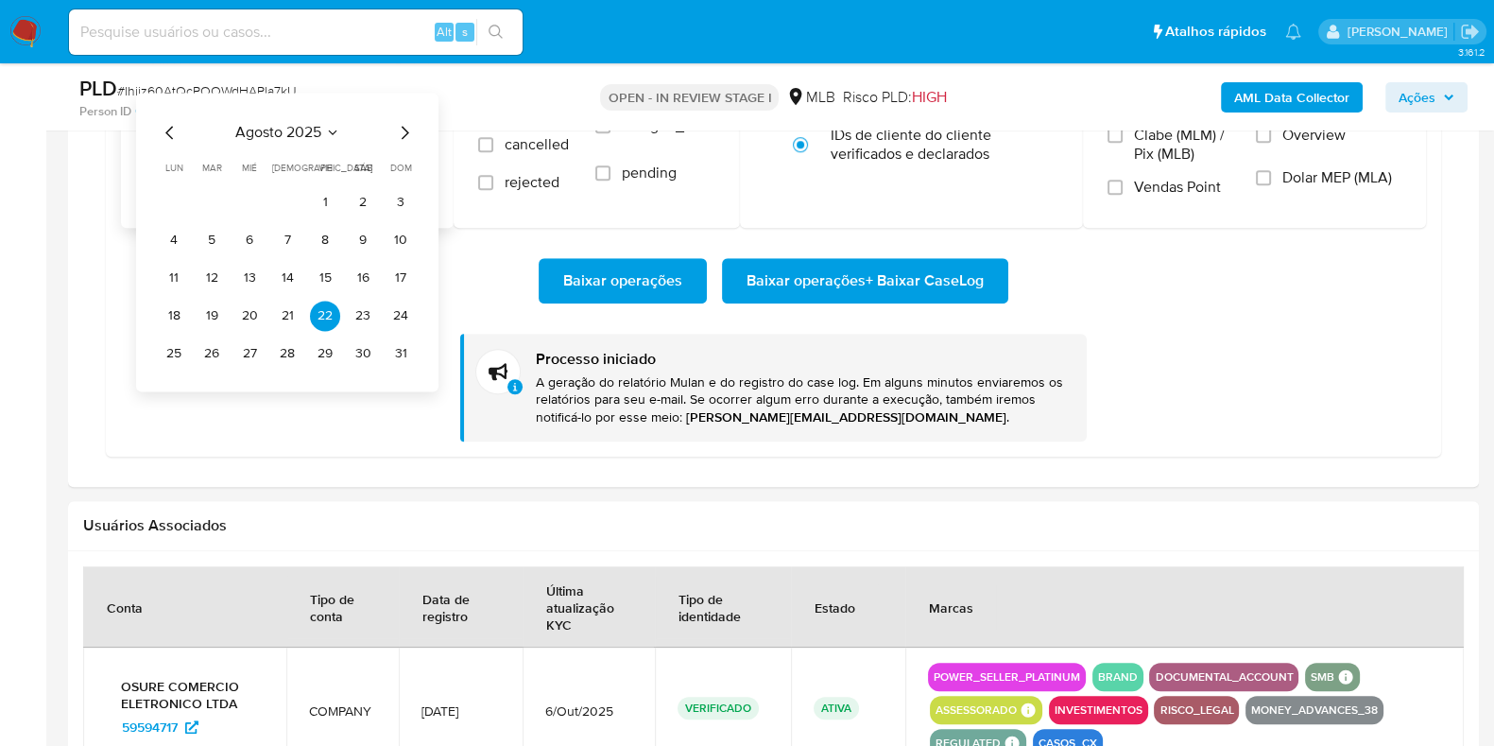
scroll to position [1890, 0]
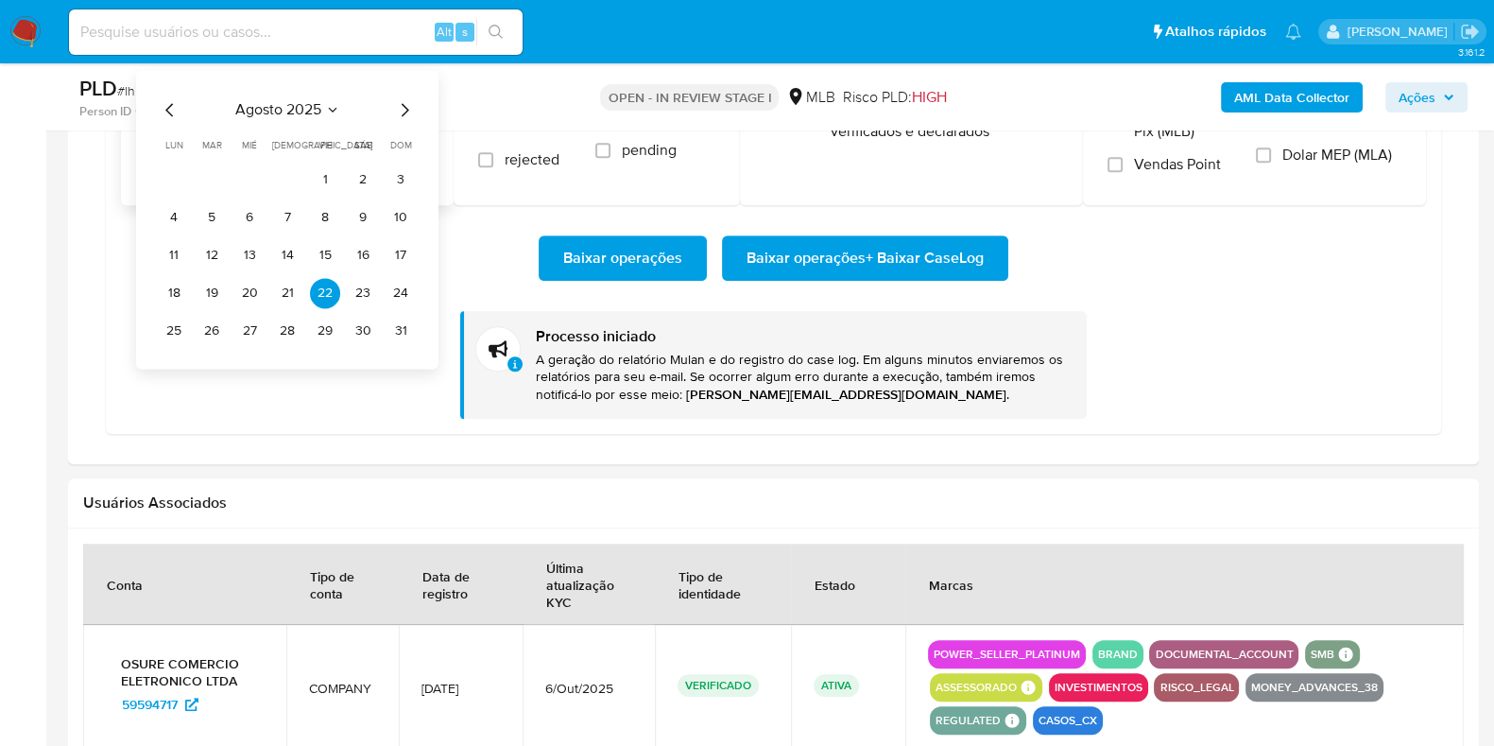
click at [406, 109] on icon "Mes siguiente" at bounding box center [406, 109] width 8 height 13
click at [167, 105] on icon "Mes anterior" at bounding box center [169, 109] width 8 height 13
click at [401, 108] on icon "Mes siguiente" at bounding box center [404, 109] width 23 height 23
click at [253, 178] on button "1" at bounding box center [249, 179] width 30 height 30
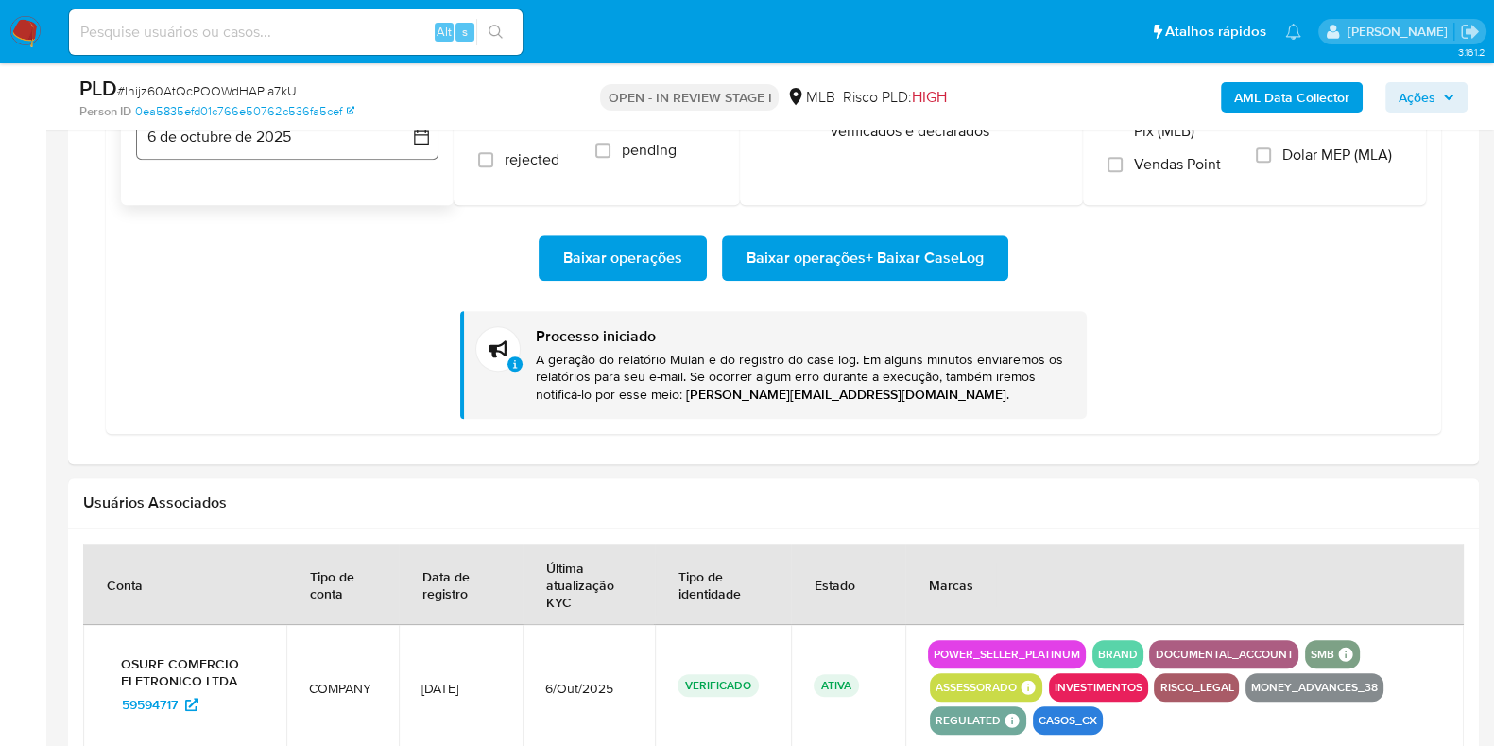
click at [247, 148] on button "6 de octubre de 2025" at bounding box center [287, 136] width 302 height 45
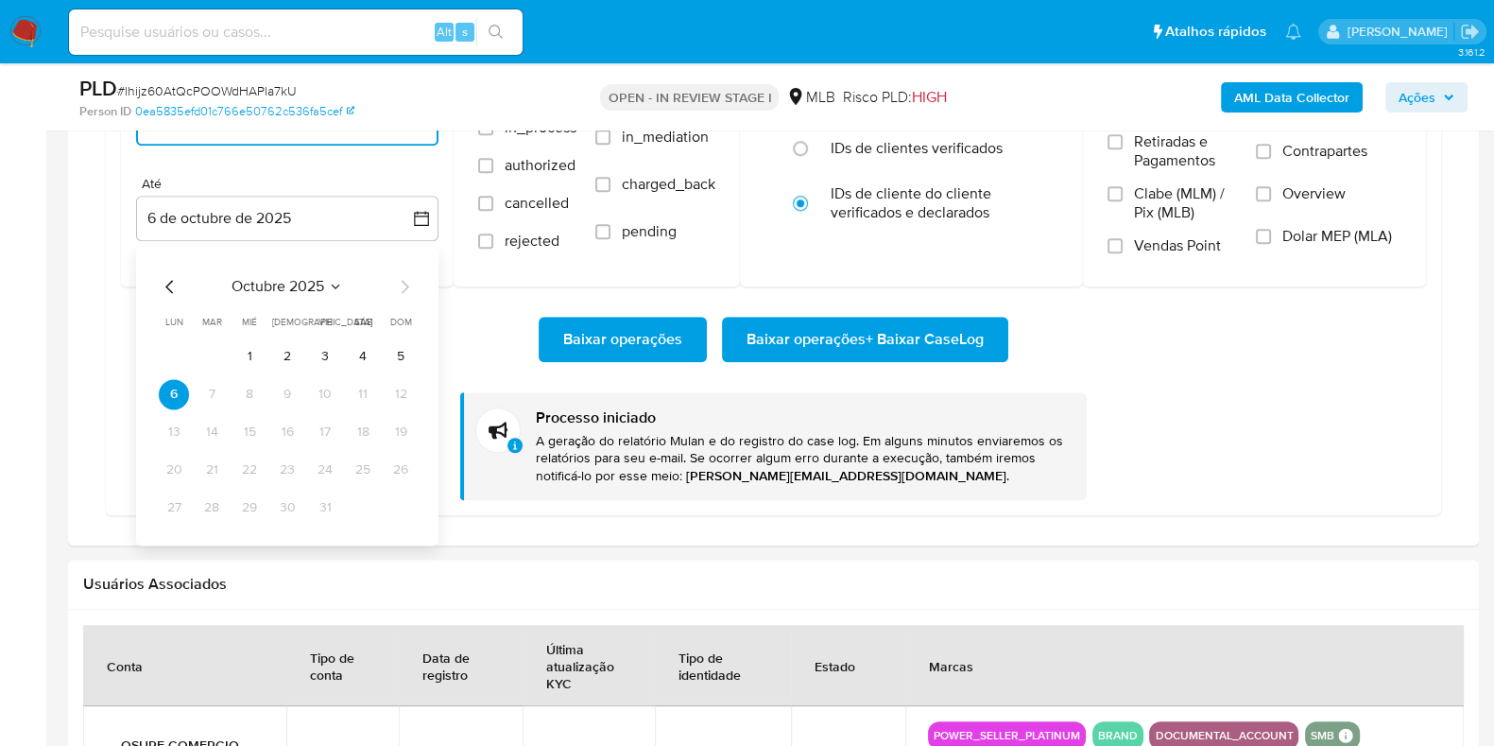
scroll to position [1771, 0]
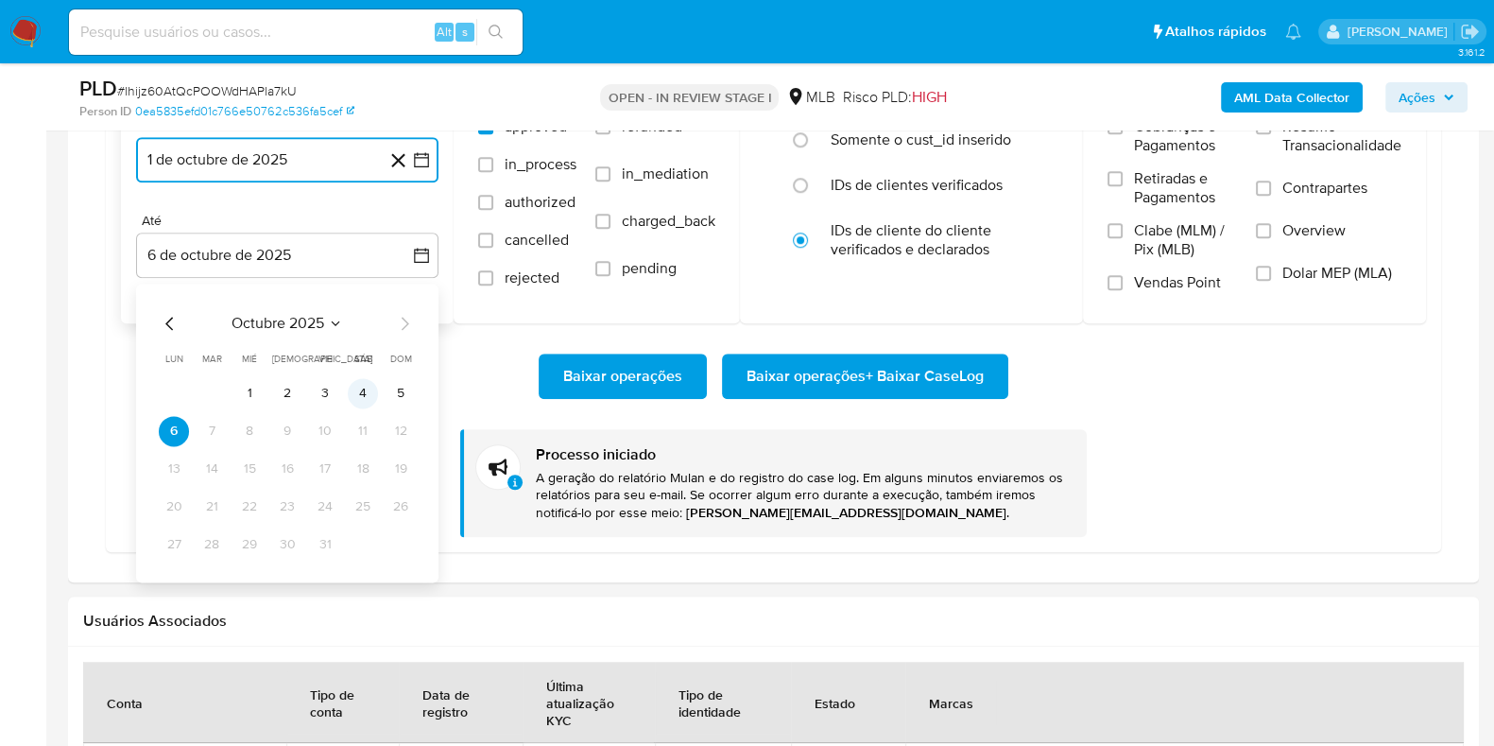
click at [365, 388] on button "4" at bounding box center [363, 393] width 30 height 30
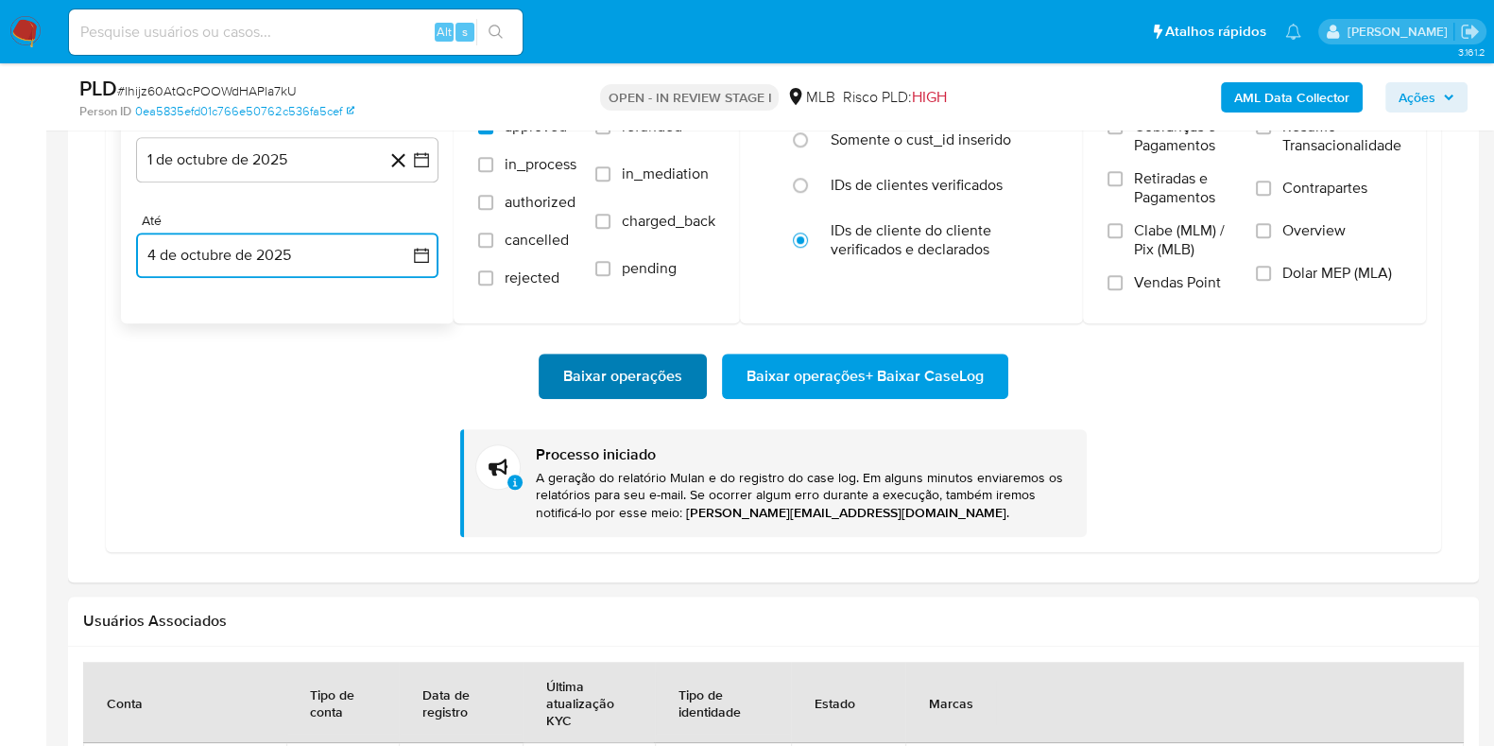
click at [587, 375] on span "Baixar operações" at bounding box center [622, 376] width 119 height 42
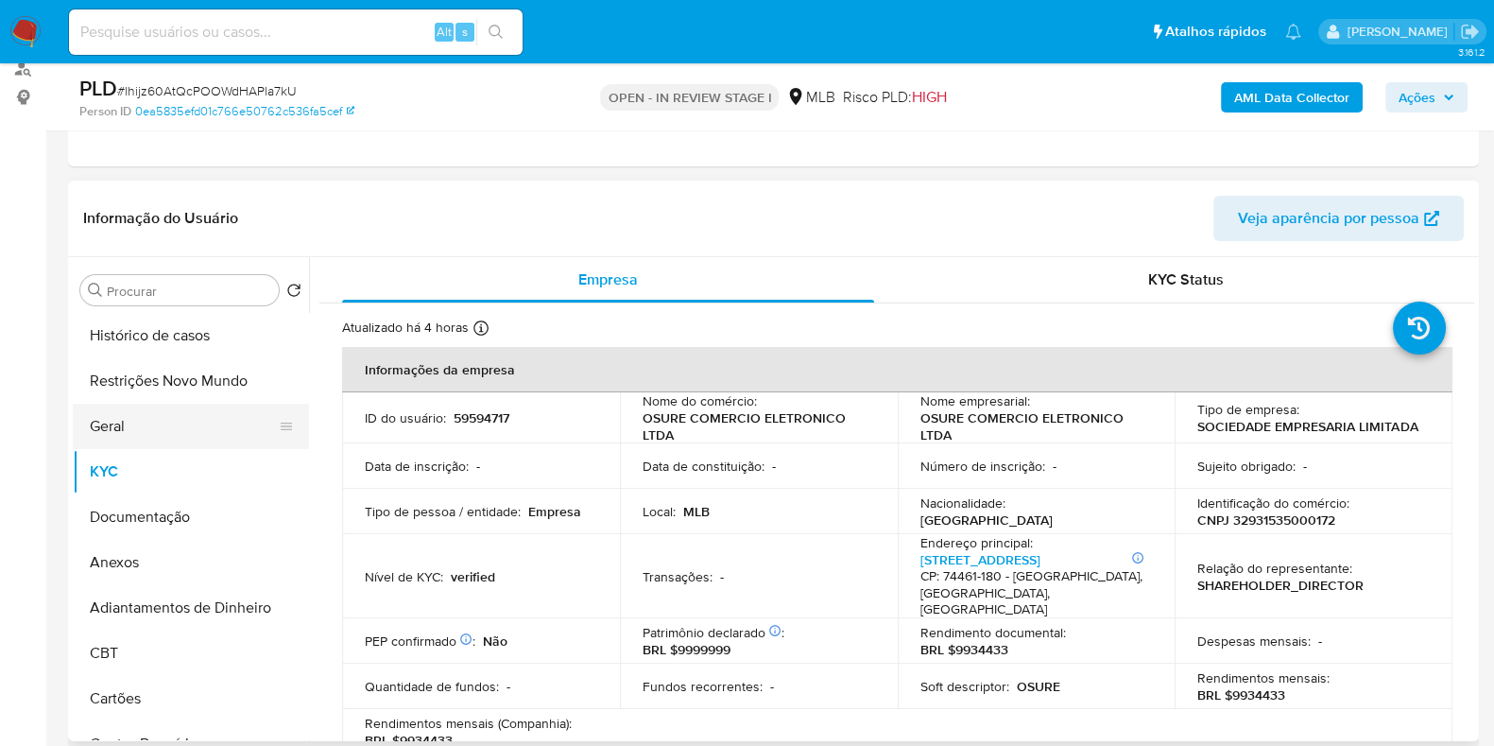
scroll to position [235, 0]
click at [130, 472] on button "KYC" at bounding box center [183, 469] width 221 height 45
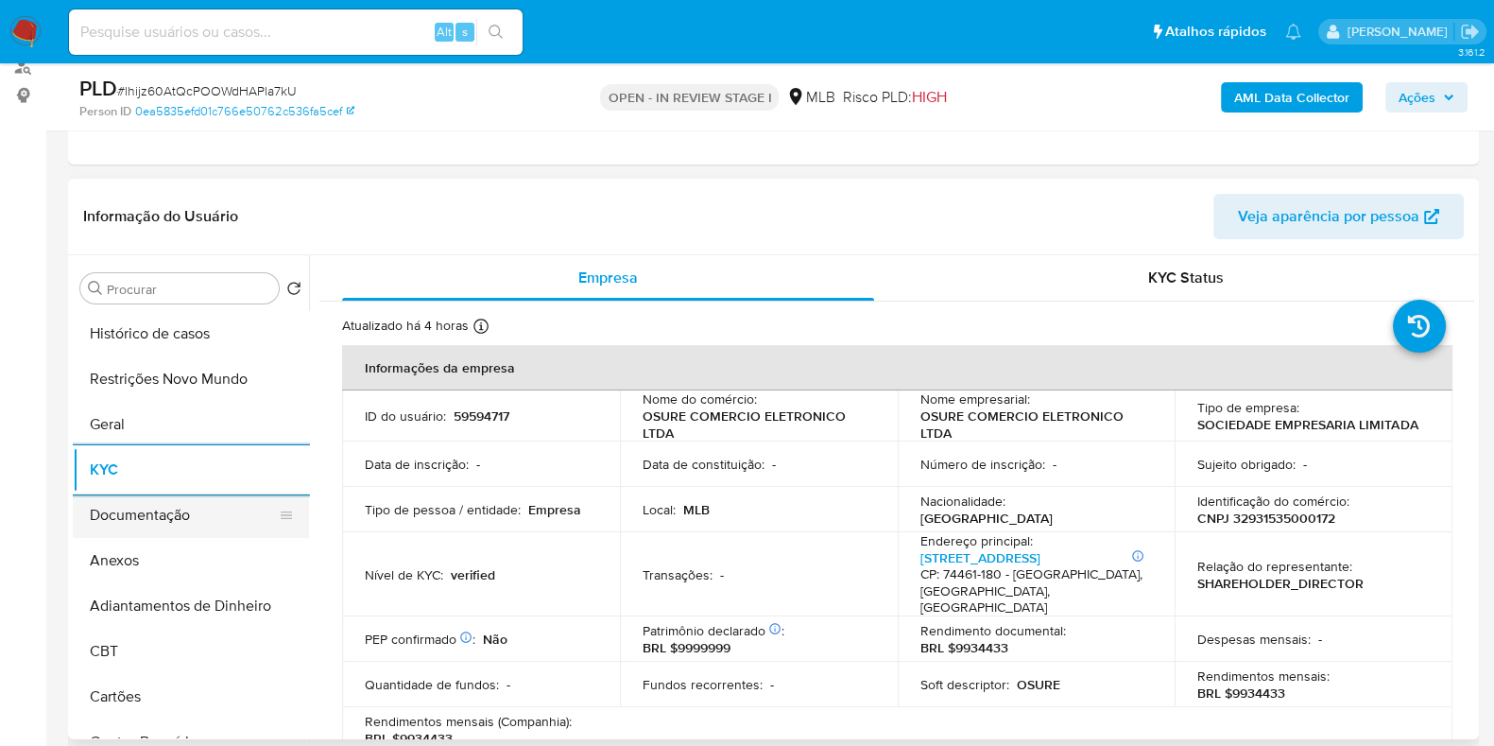
click at [143, 527] on button "Documentação" at bounding box center [183, 514] width 221 height 45
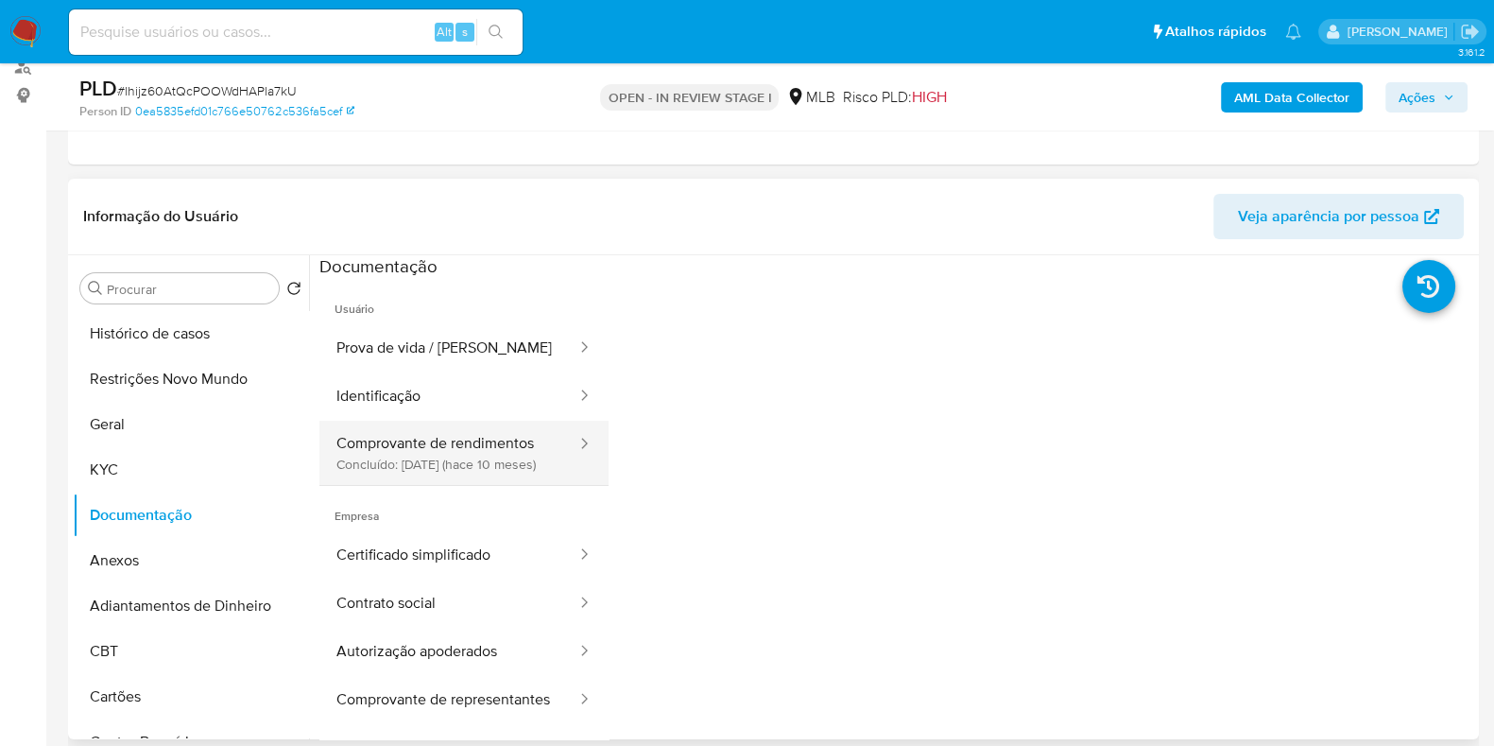
click at [444, 459] on button "Comprovante de rendimentos Concluído: 10/12/2024 (hace 10 meses)" at bounding box center [449, 453] width 259 height 64
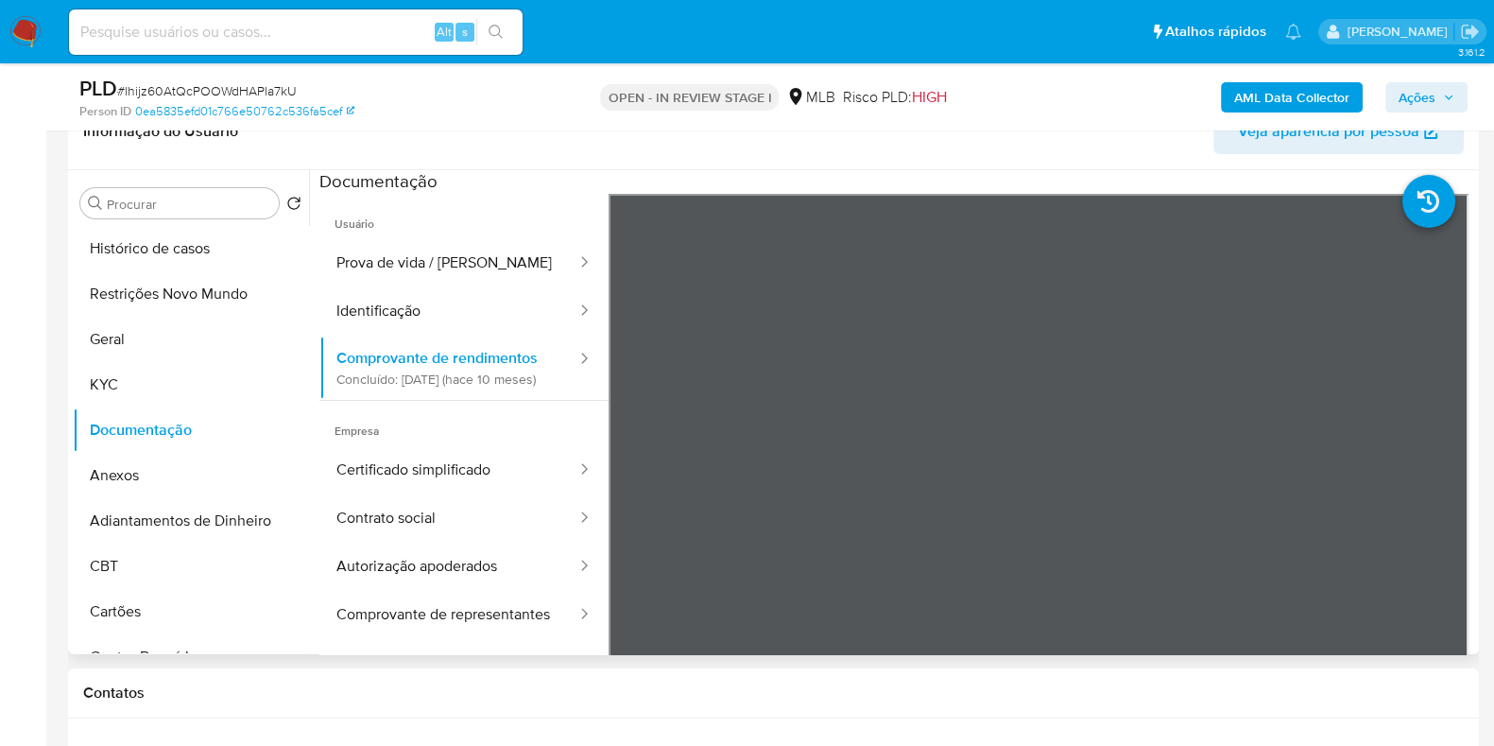
scroll to position [354, 0]
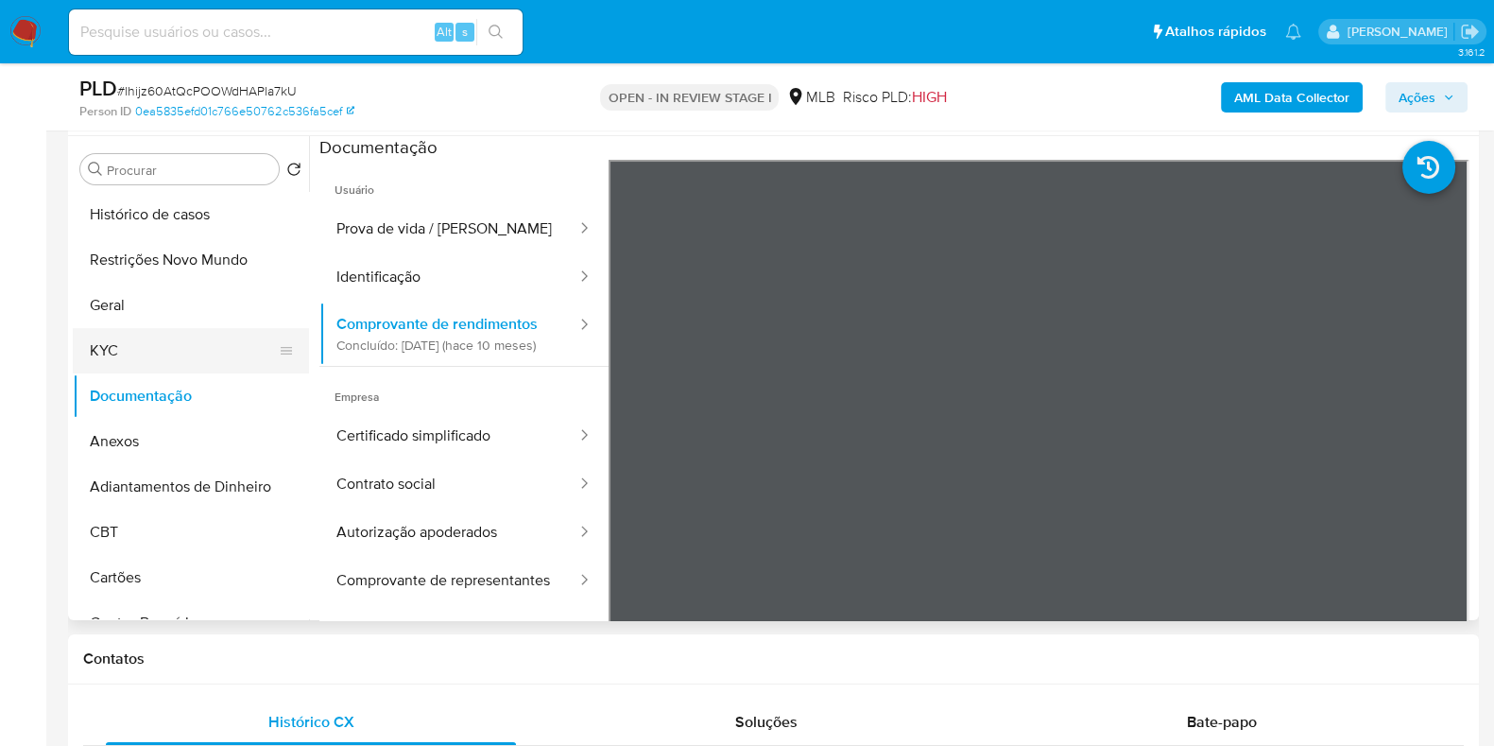
click at [111, 336] on button "KYC" at bounding box center [183, 350] width 221 height 45
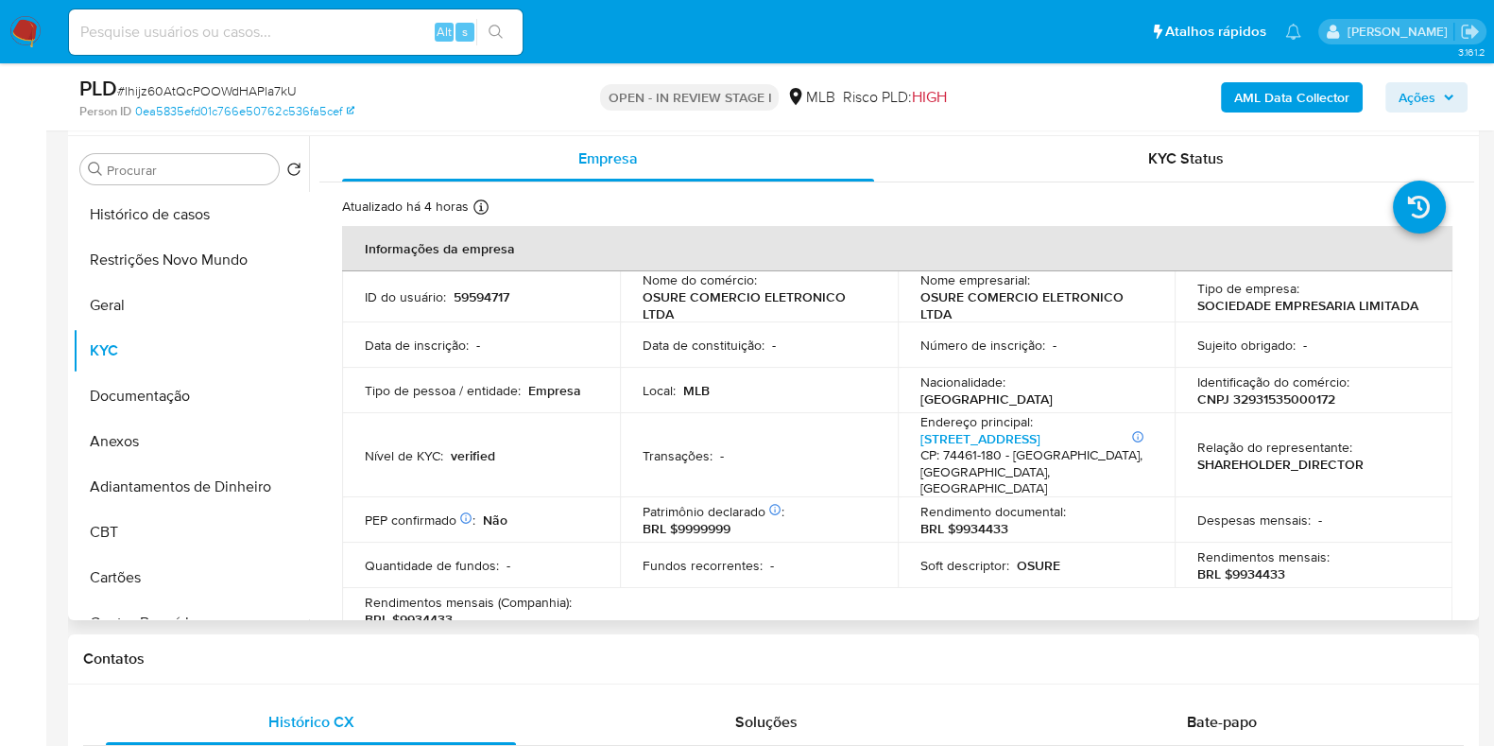
click at [1278, 396] on p "CNPJ 32931535000172" at bounding box center [1267, 398] width 138 height 17
copy p "32931535000172"
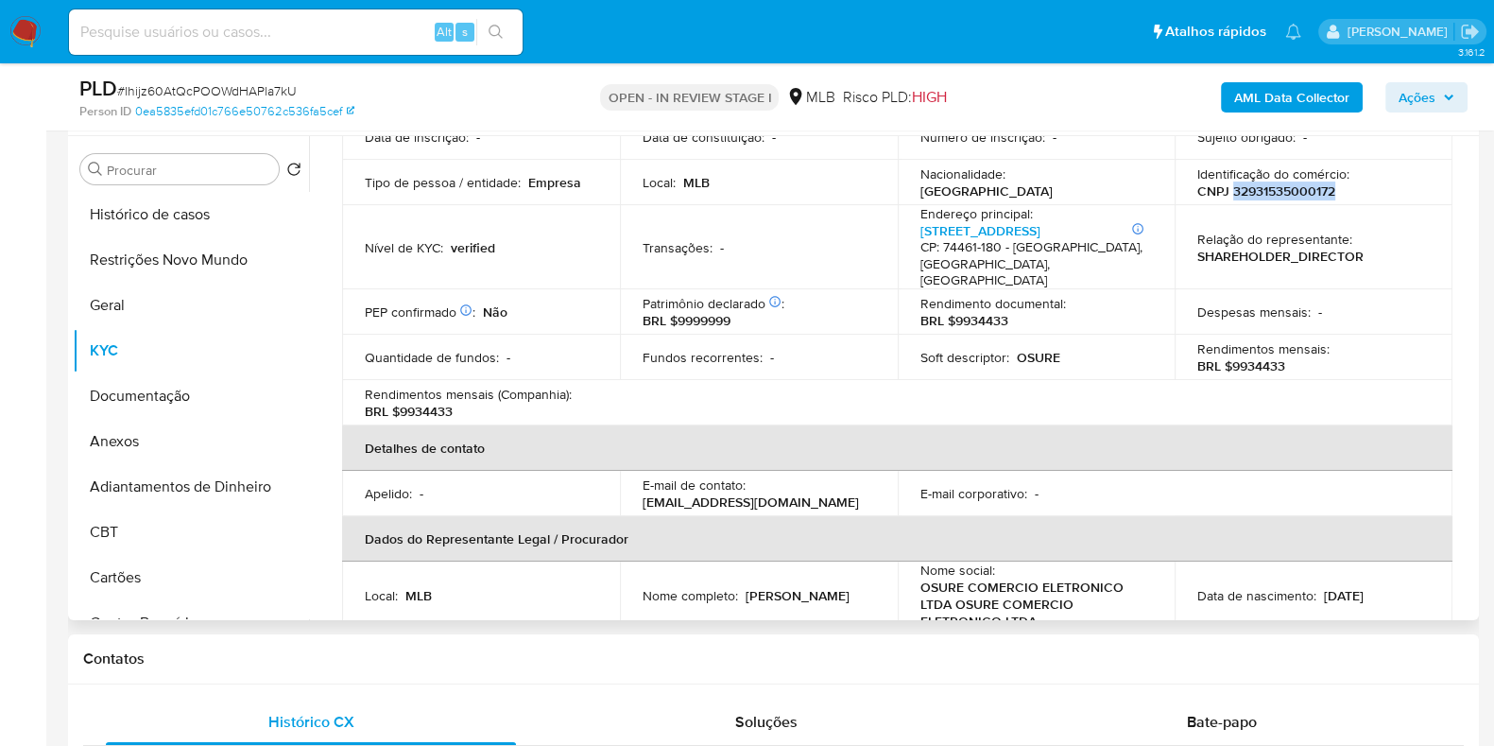
scroll to position [472, 0]
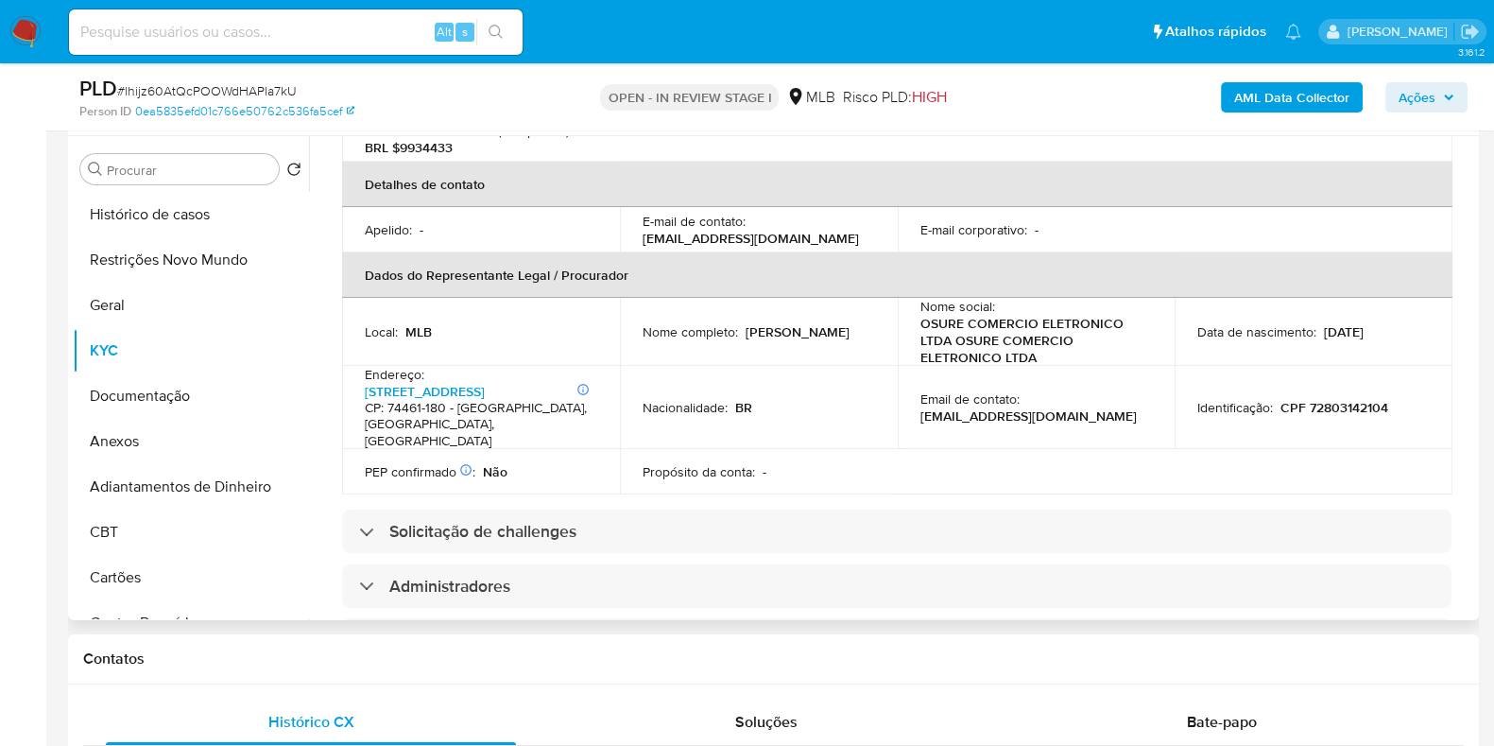
drag, startPoint x: 786, startPoint y: 321, endPoint x: 624, endPoint y: 323, distance: 162.6
click at [624, 323] on td "Nome completo : Elias Elder Ribeiro Silva" at bounding box center [759, 332] width 278 height 68
copy p "Elias Elder Ribeiro Silva"
click at [1332, 399] on p "CPF 72803142104" at bounding box center [1335, 407] width 108 height 17
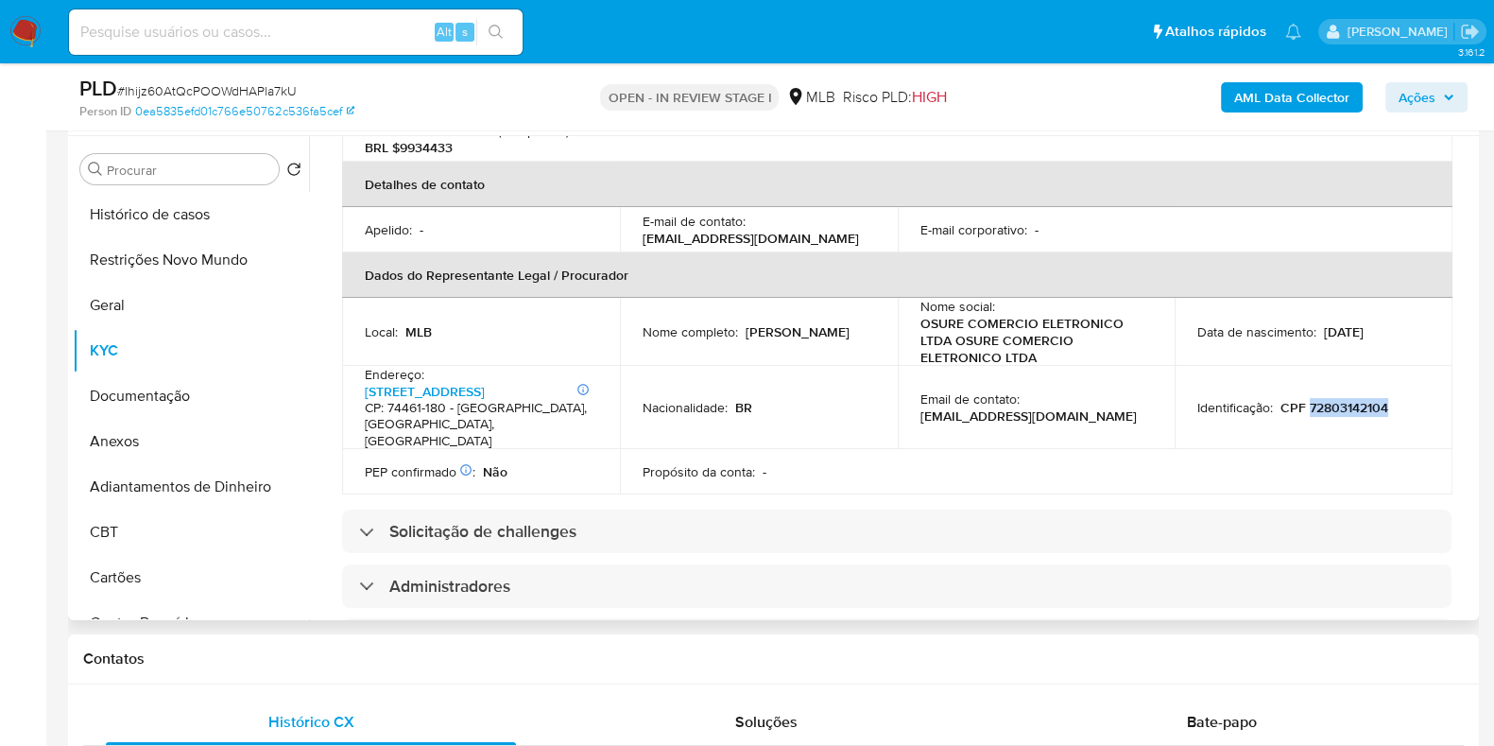
copy p "72803142104"
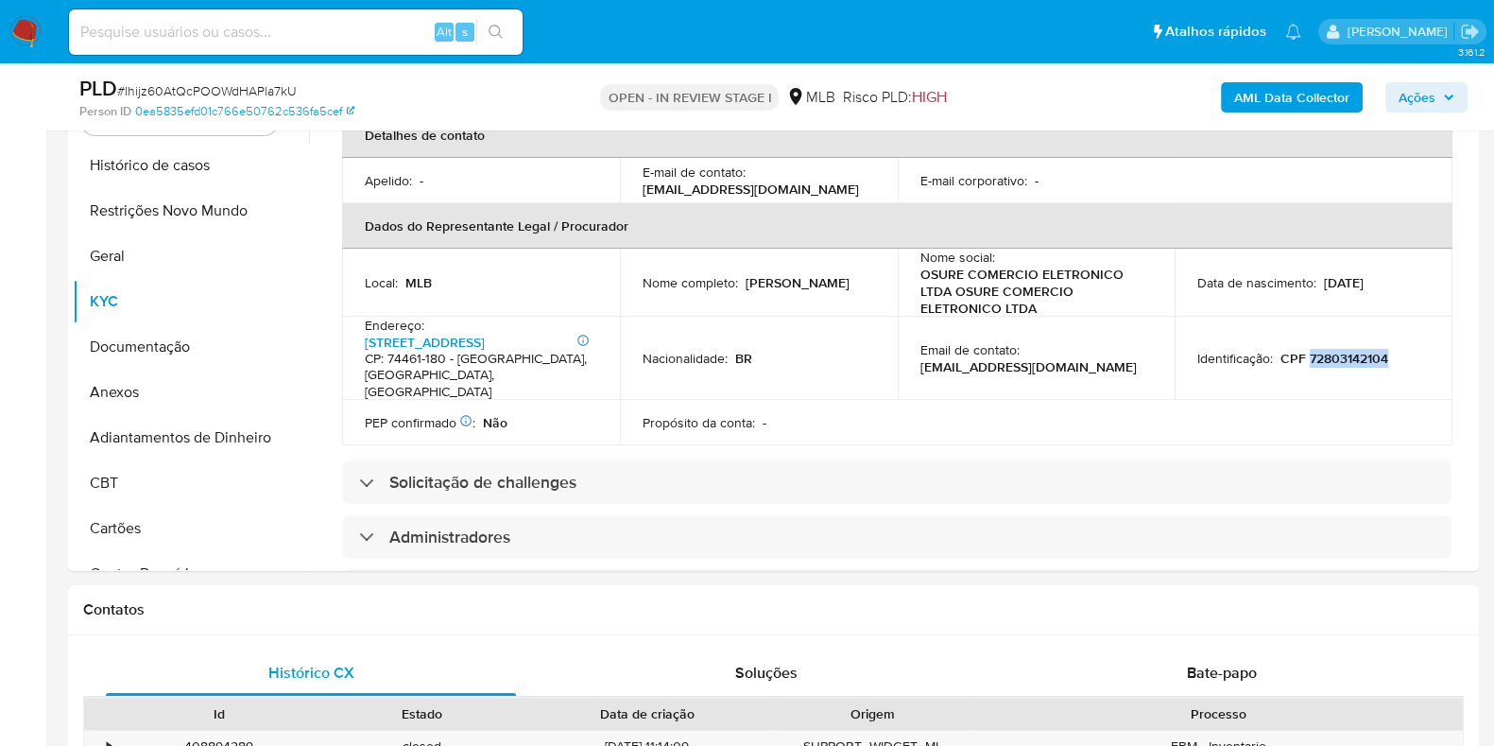
scroll to position [1300, 0]
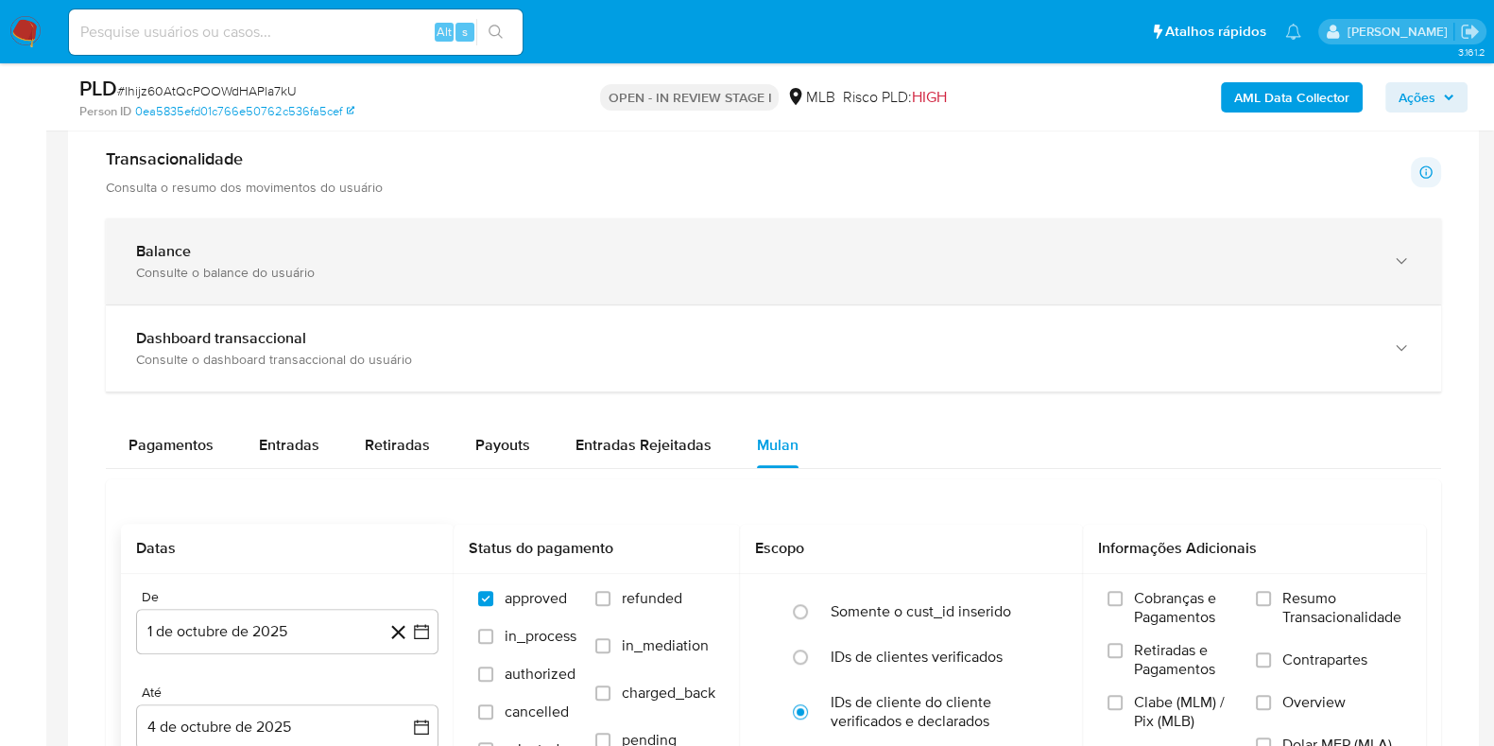
click at [556, 248] on div "Balance" at bounding box center [754, 251] width 1237 height 19
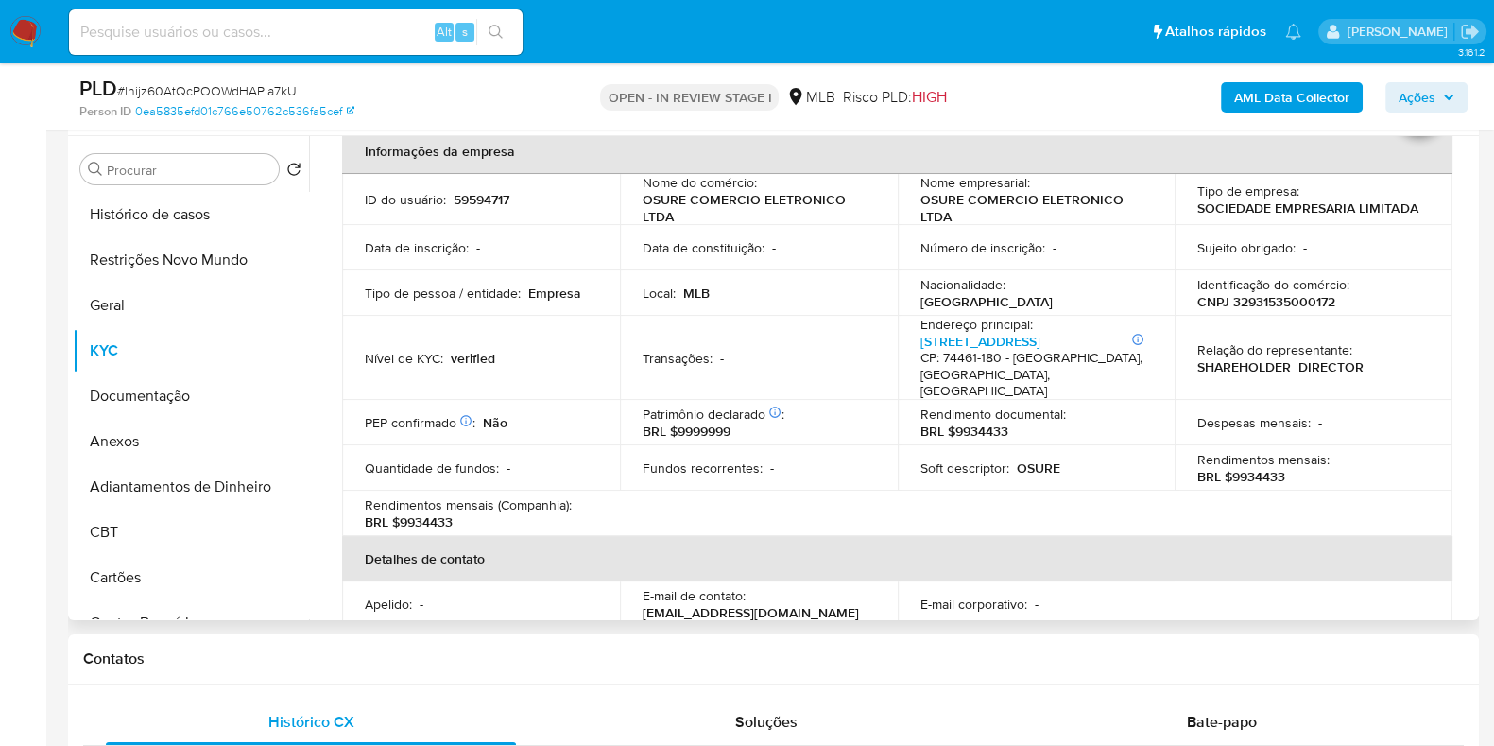
scroll to position [0, 0]
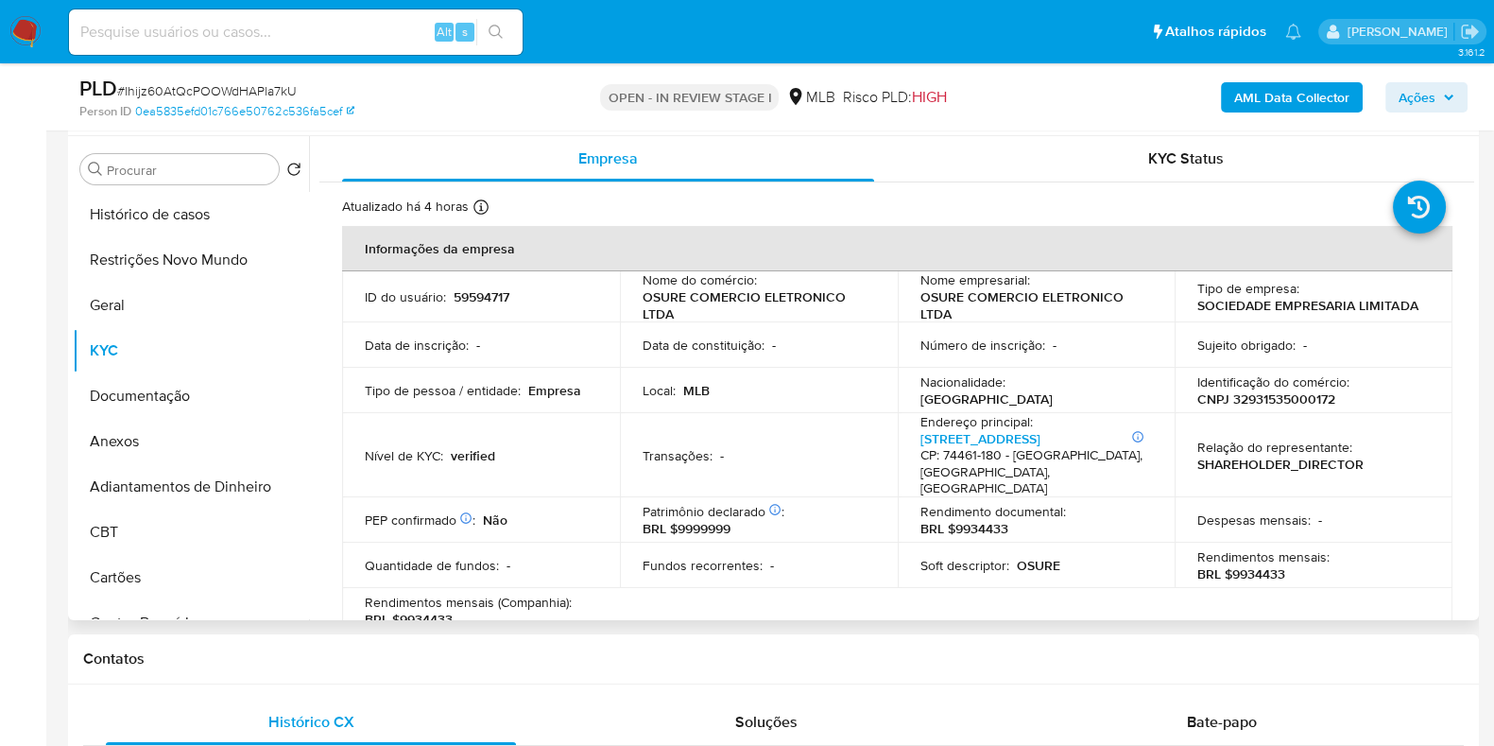
click at [938, 301] on p "OSURE COMERCIO ELETRONICO LTDA" at bounding box center [1033, 305] width 225 height 34
copy p "OSURE"
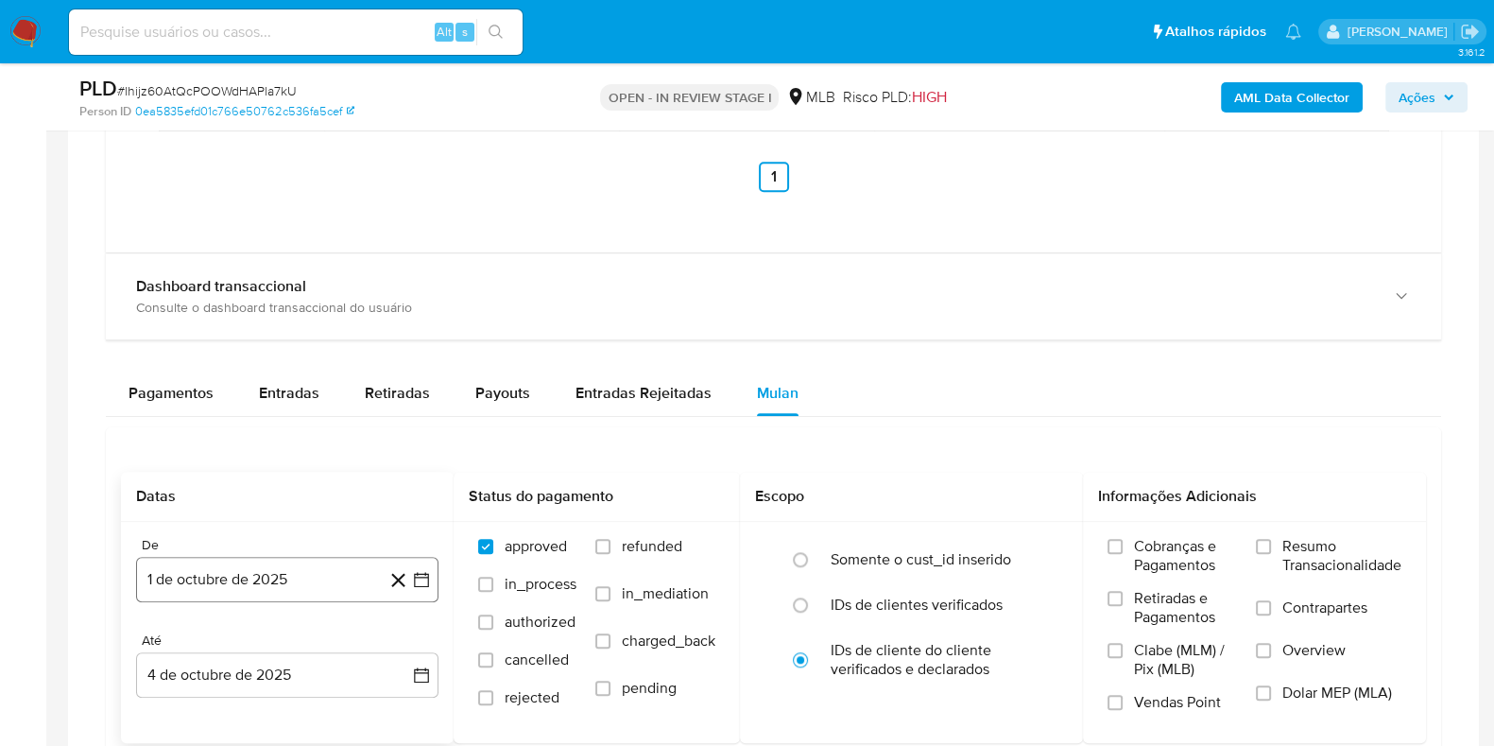
scroll to position [2245, 0]
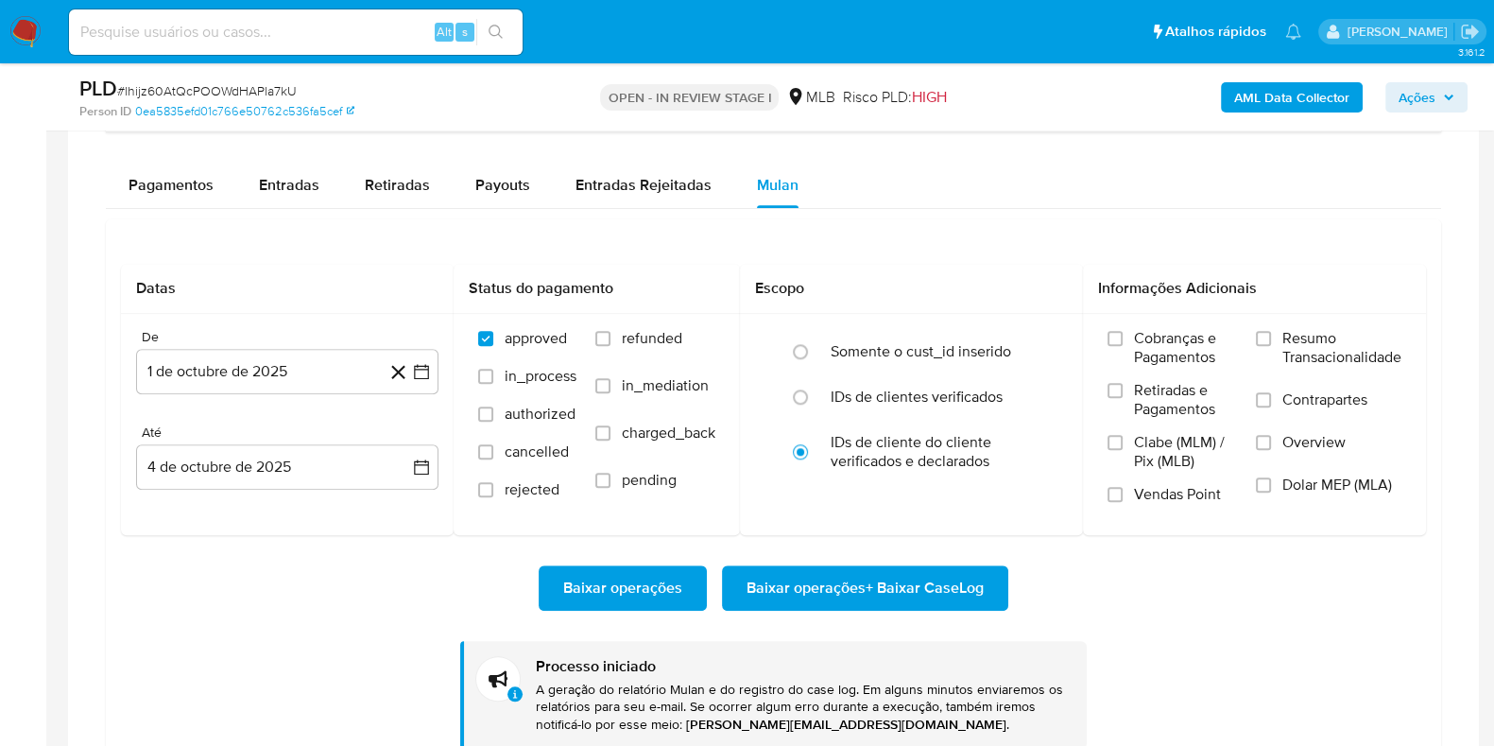
click at [320, 206] on div "Pagamentos Entradas Retiradas Payouts Entradas Rejeitadas Mulan Tipo de operaçã…" at bounding box center [774, 463] width 1336 height 601
click at [307, 191] on span "Entradas" at bounding box center [289, 185] width 60 height 22
select select "10"
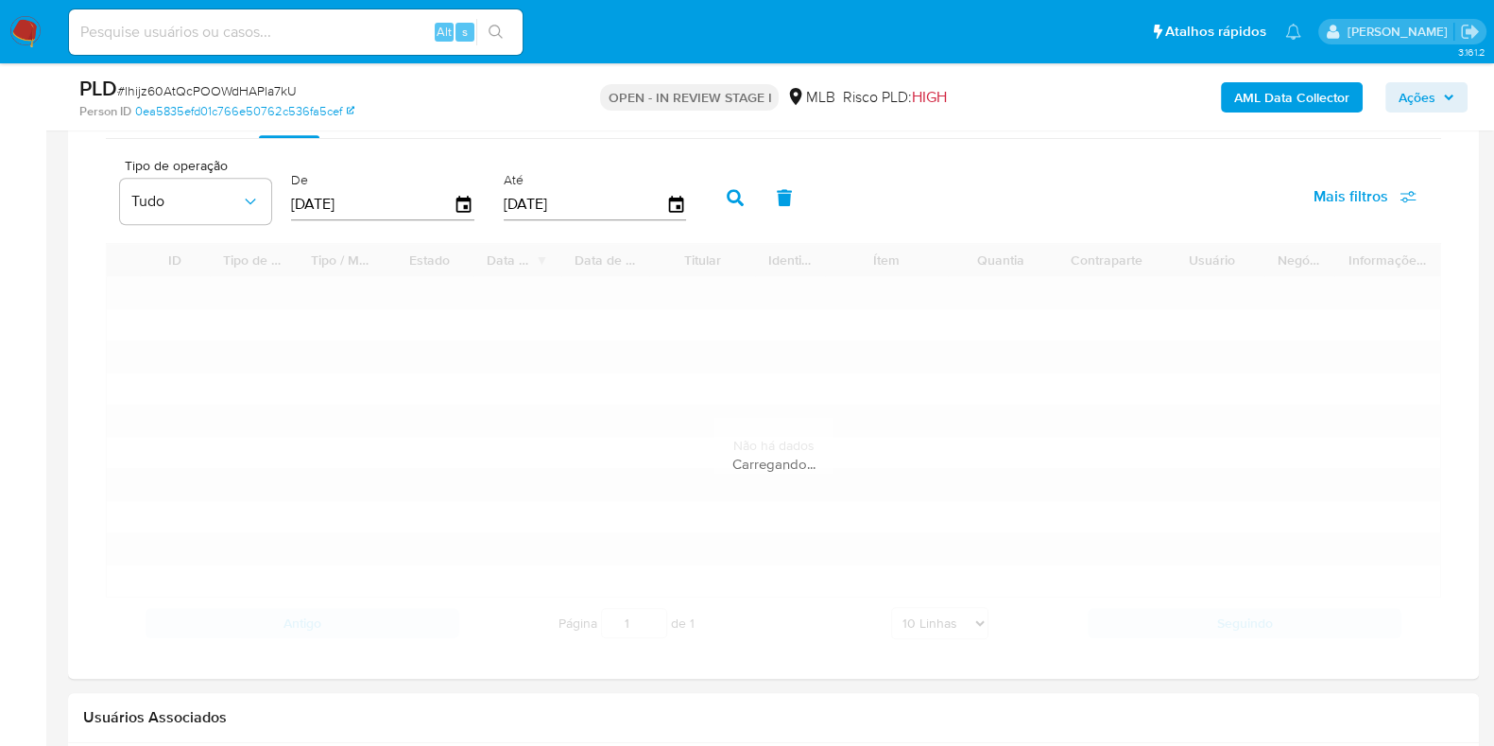
scroll to position [2363, 0]
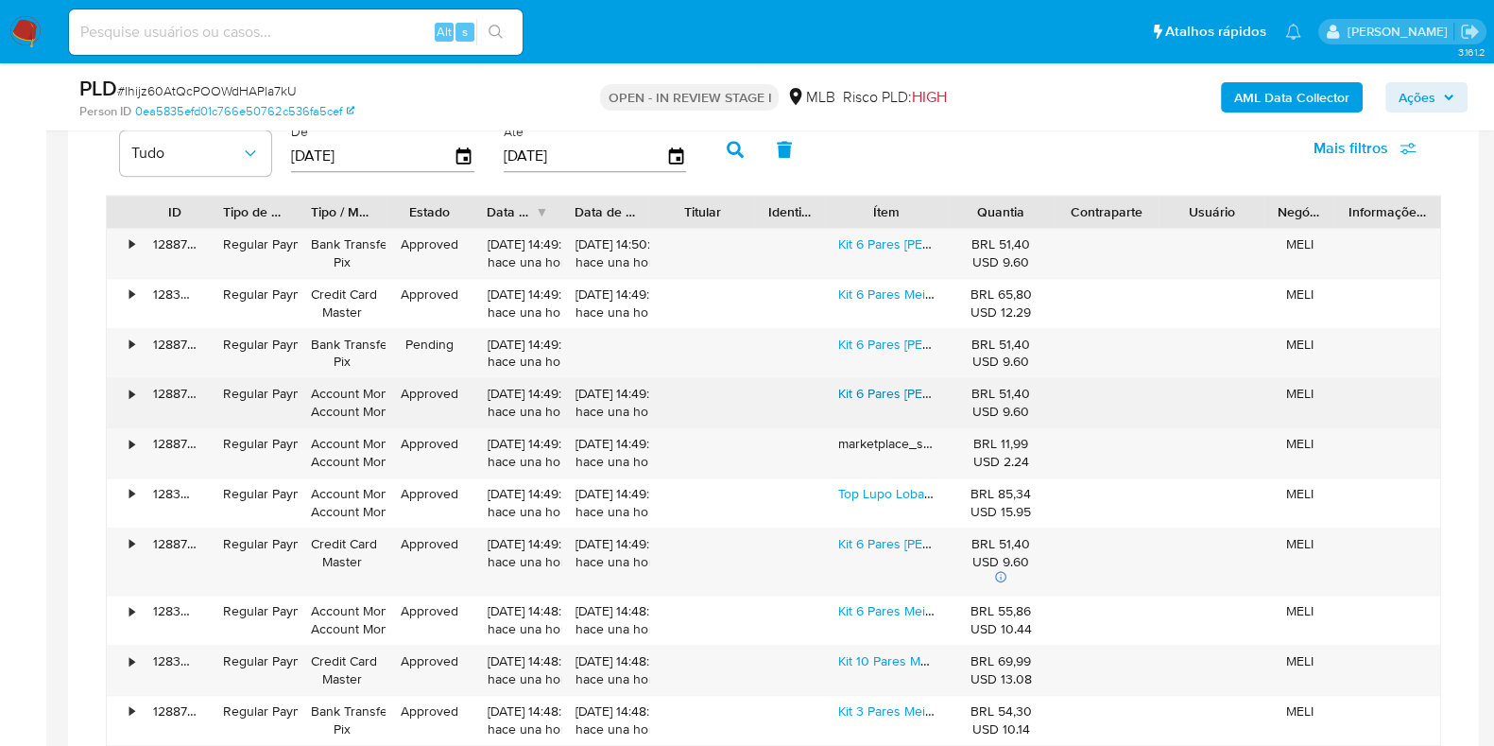
click at [890, 390] on link "Kit 6 Pares Meias Lupo Soquete Cano Baixo Academia Original" at bounding box center [1037, 393] width 399 height 19
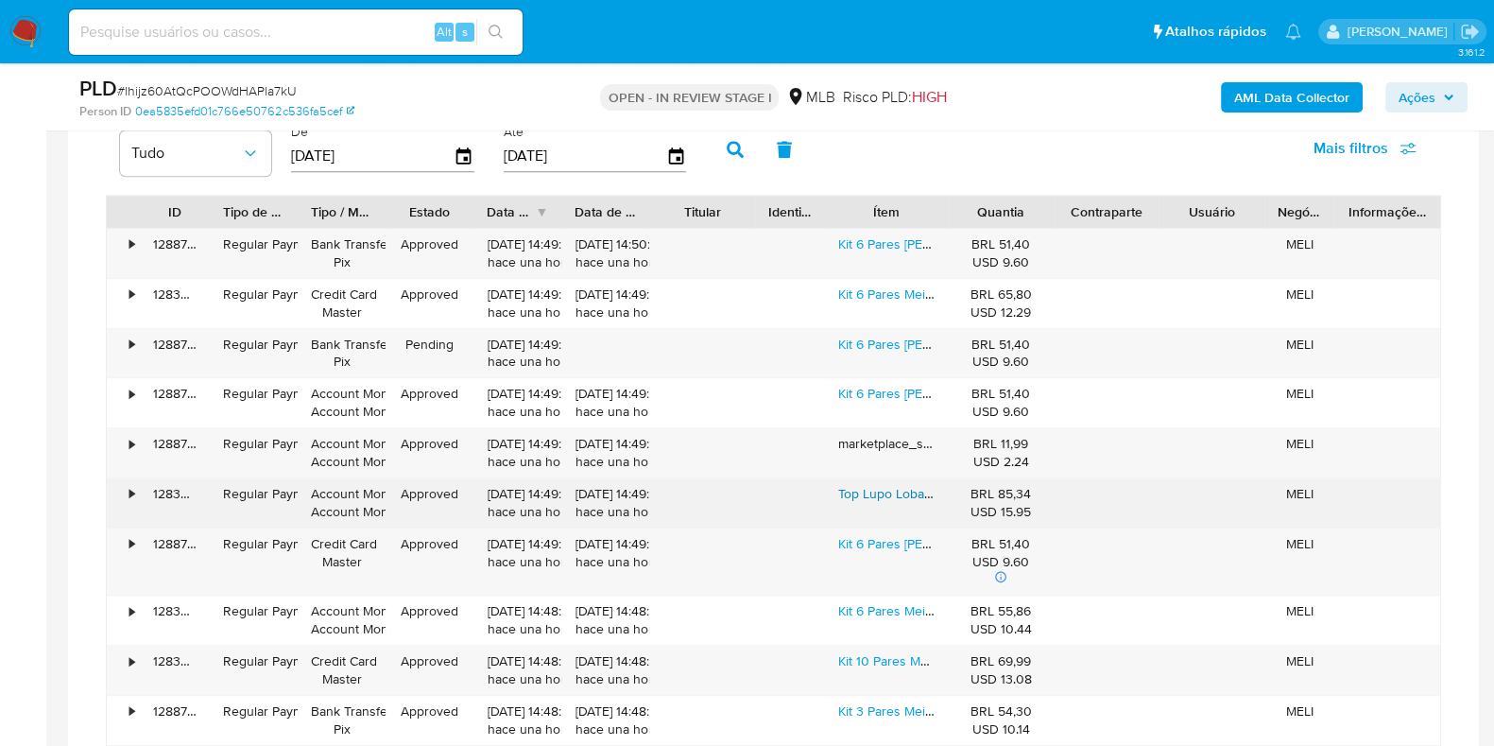
click at [866, 490] on link "Top Lupo Loba Fitness Confortável Ótima Sustentação Academia" at bounding box center [1026, 493] width 377 height 19
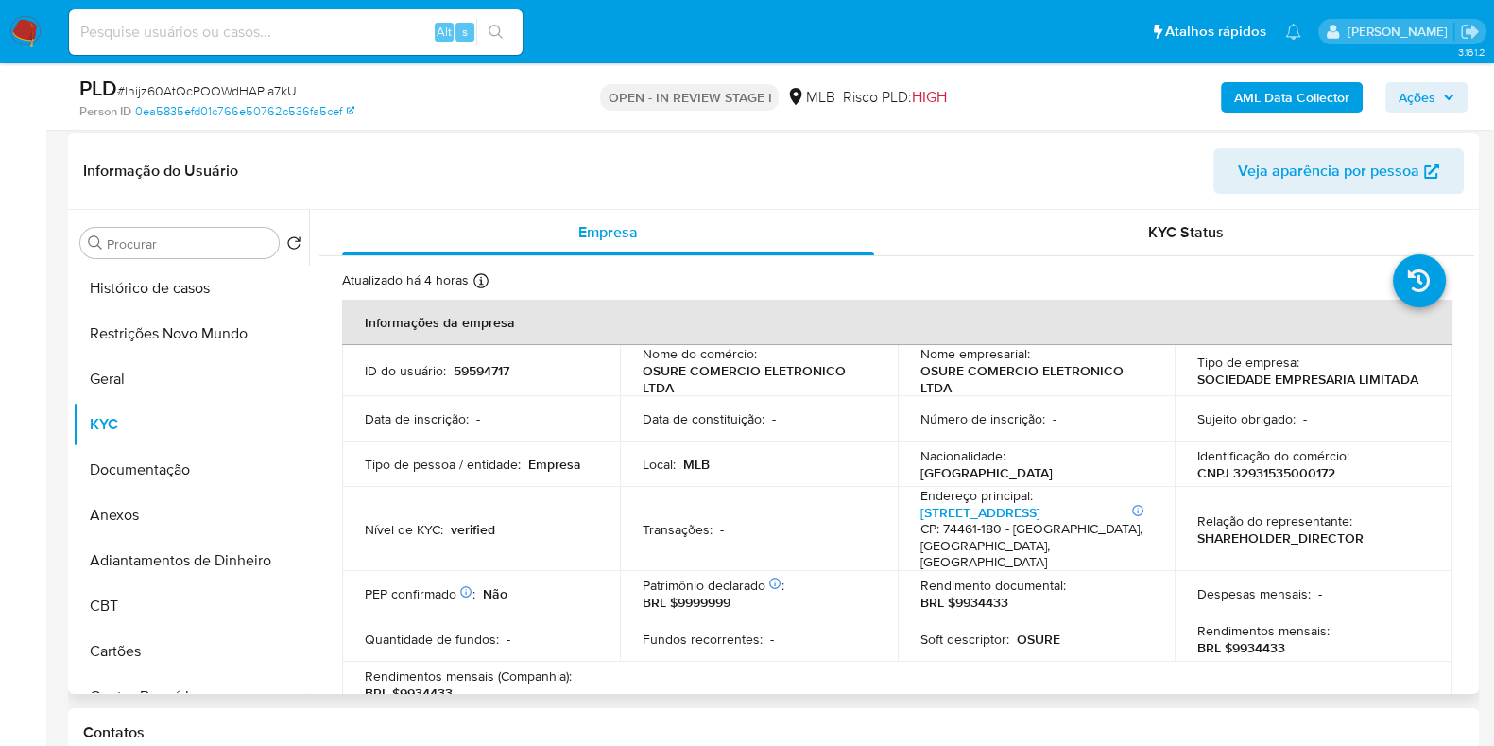
scroll to position [235, 0]
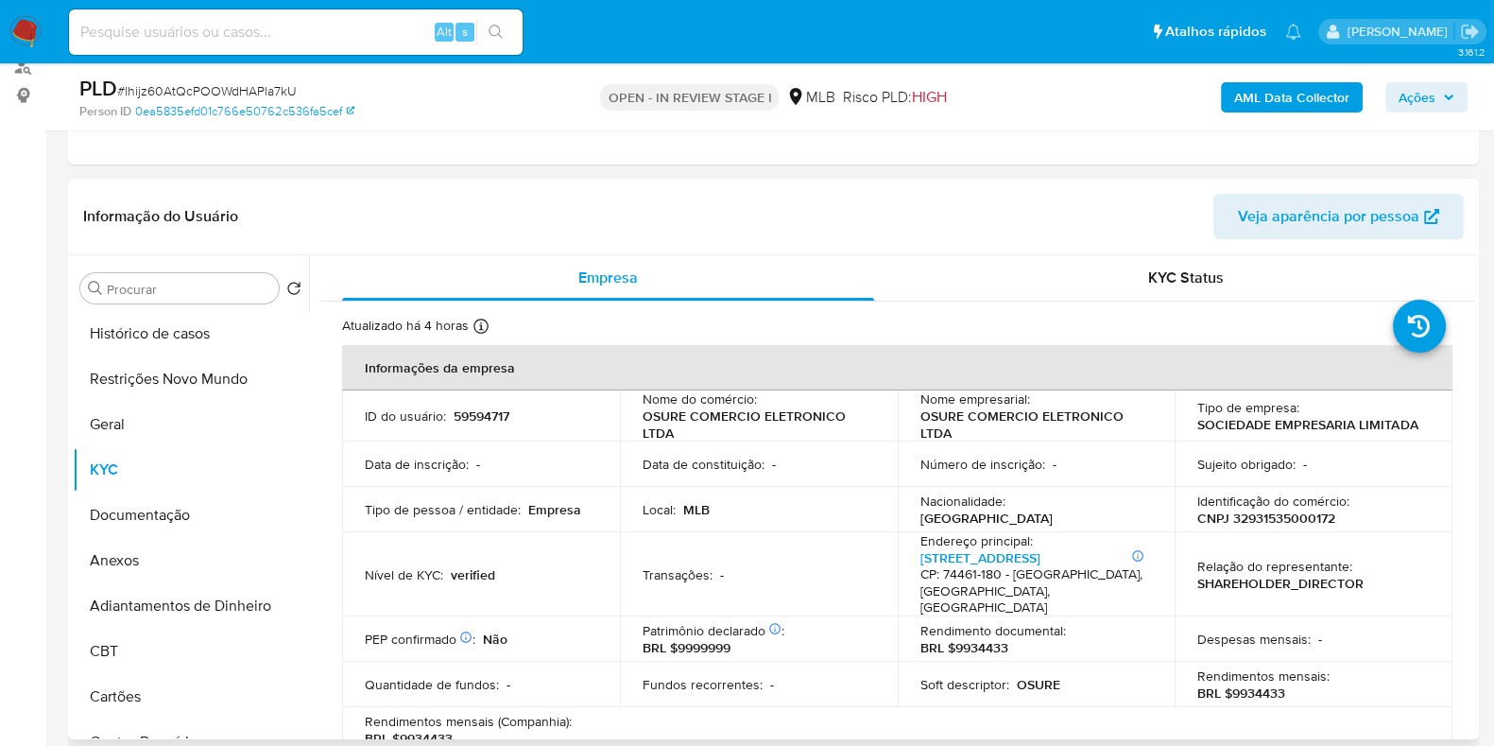
click at [483, 421] on p "59594717" at bounding box center [482, 415] width 56 height 17
copy p "59594717"
click at [1440, 96] on span "Ações" at bounding box center [1427, 97] width 56 height 26
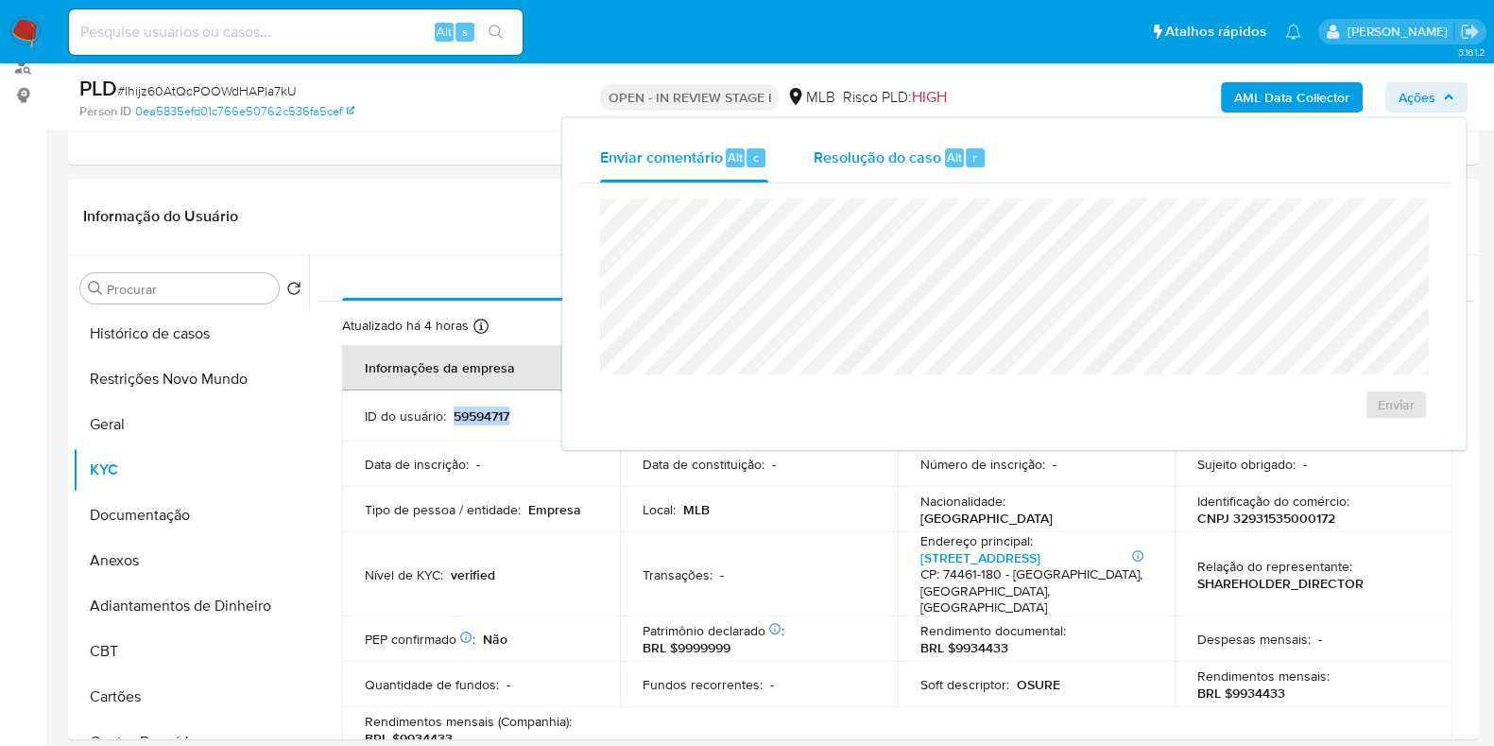
drag, startPoint x: 907, startPoint y: 151, endPoint x: 898, endPoint y: 173, distance: 23.7
click at [907, 152] on span "Resolução do caso" at bounding box center [878, 157] width 128 height 22
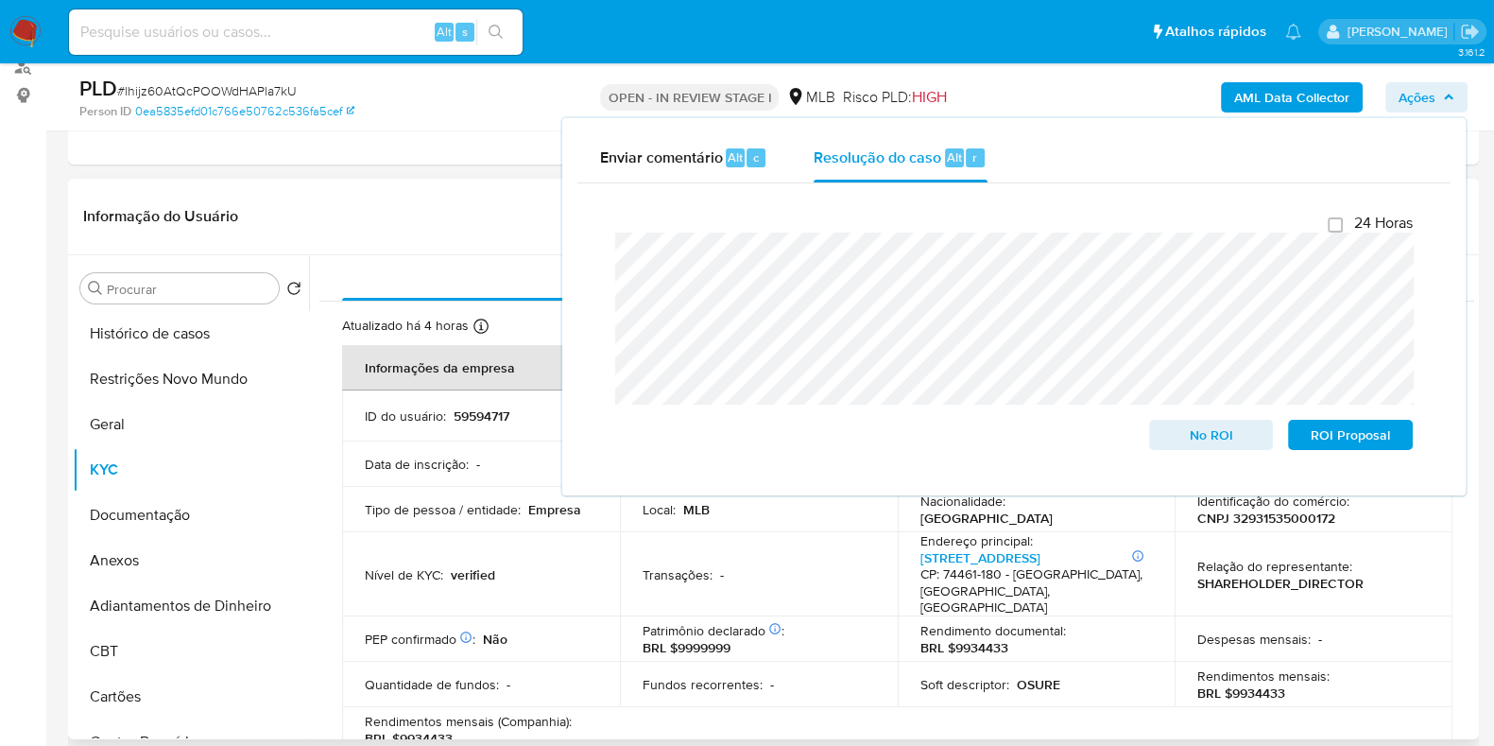
click at [473, 489] on td "Tipo de pessoa / entidade : Empresa" at bounding box center [481, 509] width 278 height 45
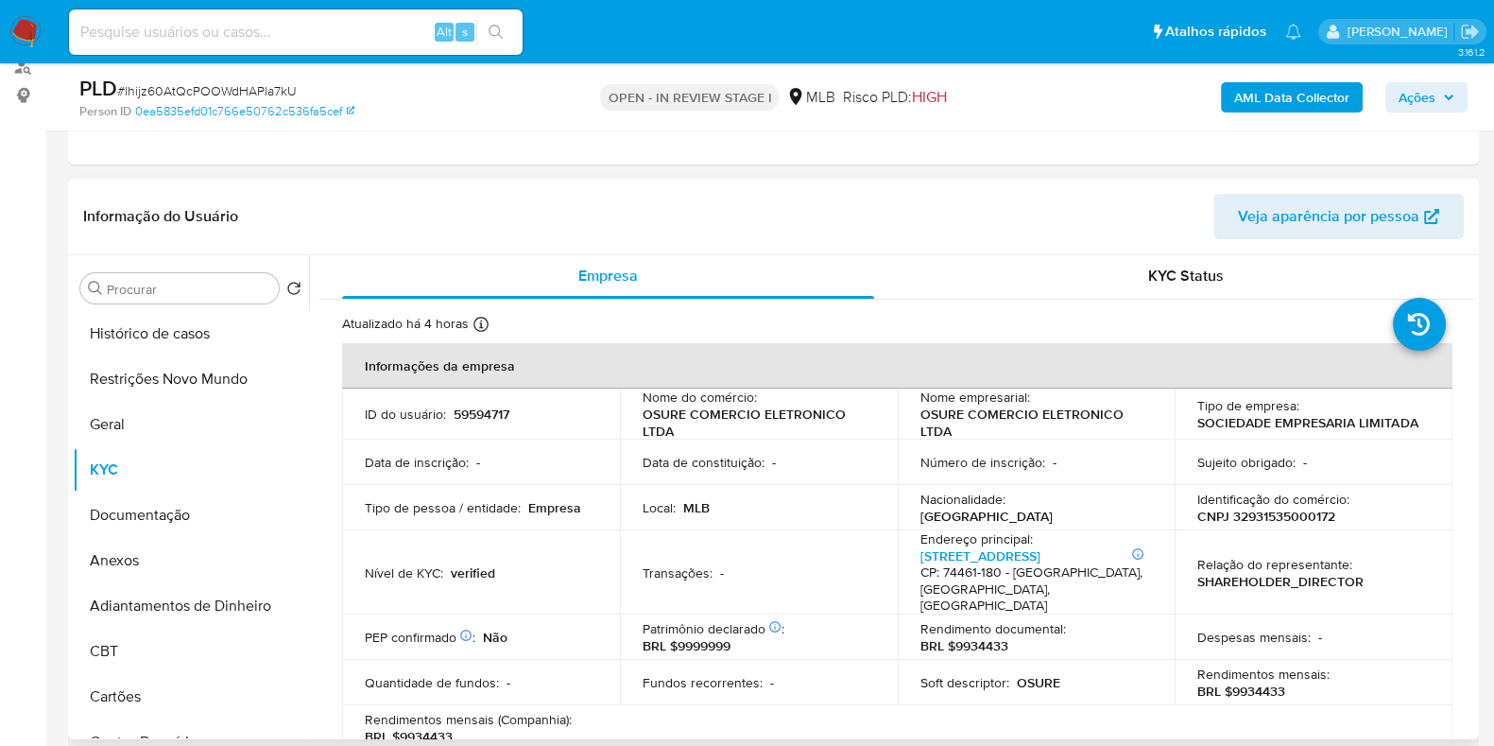
scroll to position [0, 0]
click at [1277, 518] on p "CNPJ 32931535000172" at bounding box center [1267, 518] width 138 height 17
copy p "32931535000172"
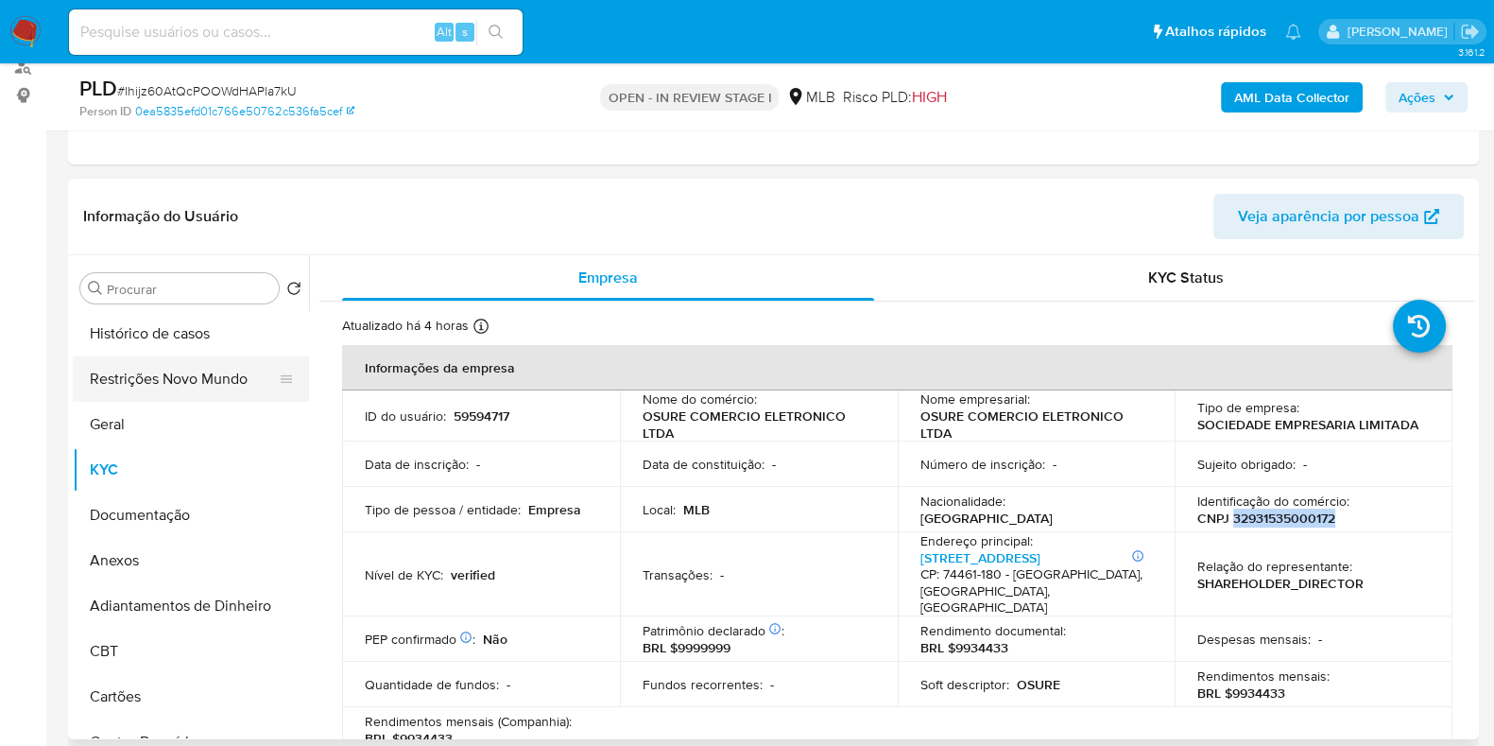
click at [133, 397] on button "Restrições Novo Mundo" at bounding box center [183, 378] width 221 height 45
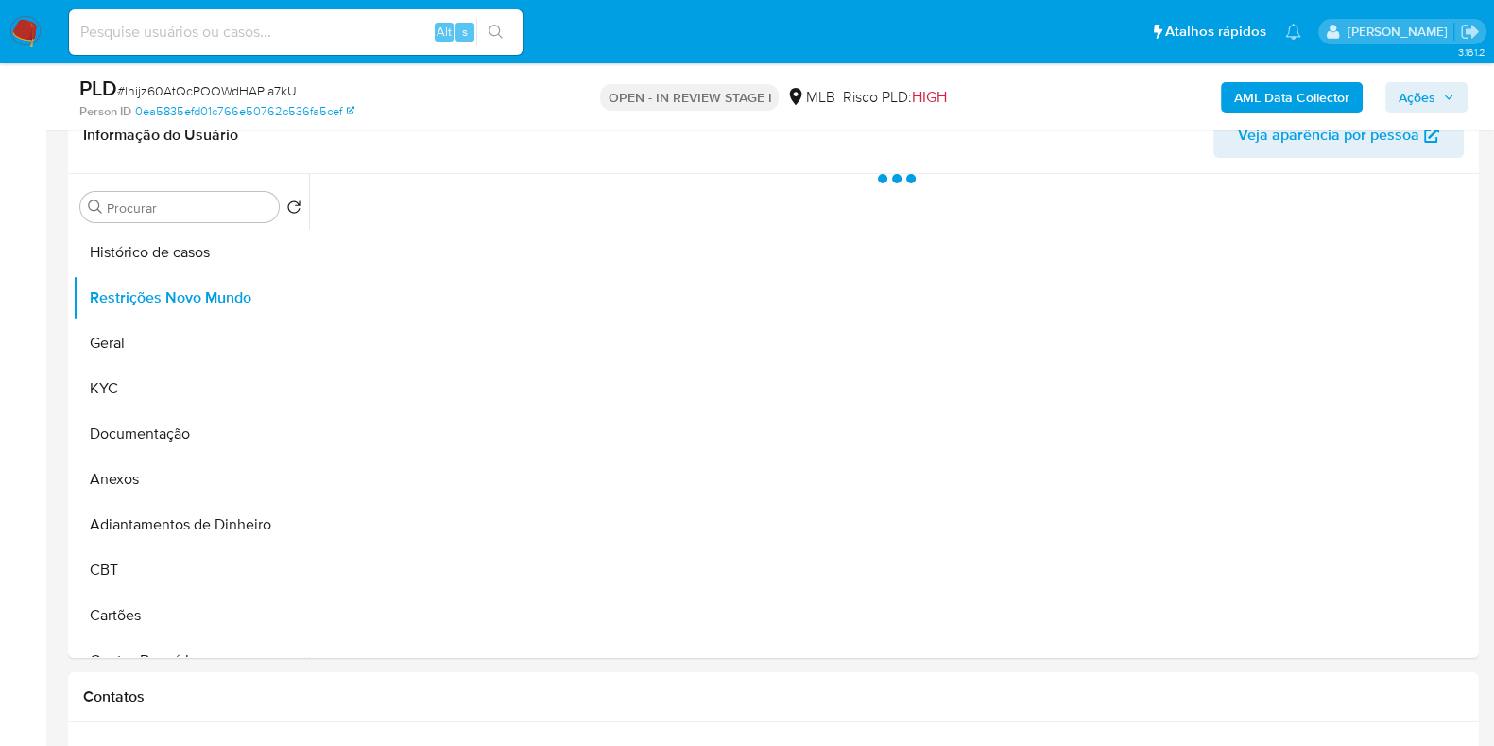
scroll to position [354, 0]
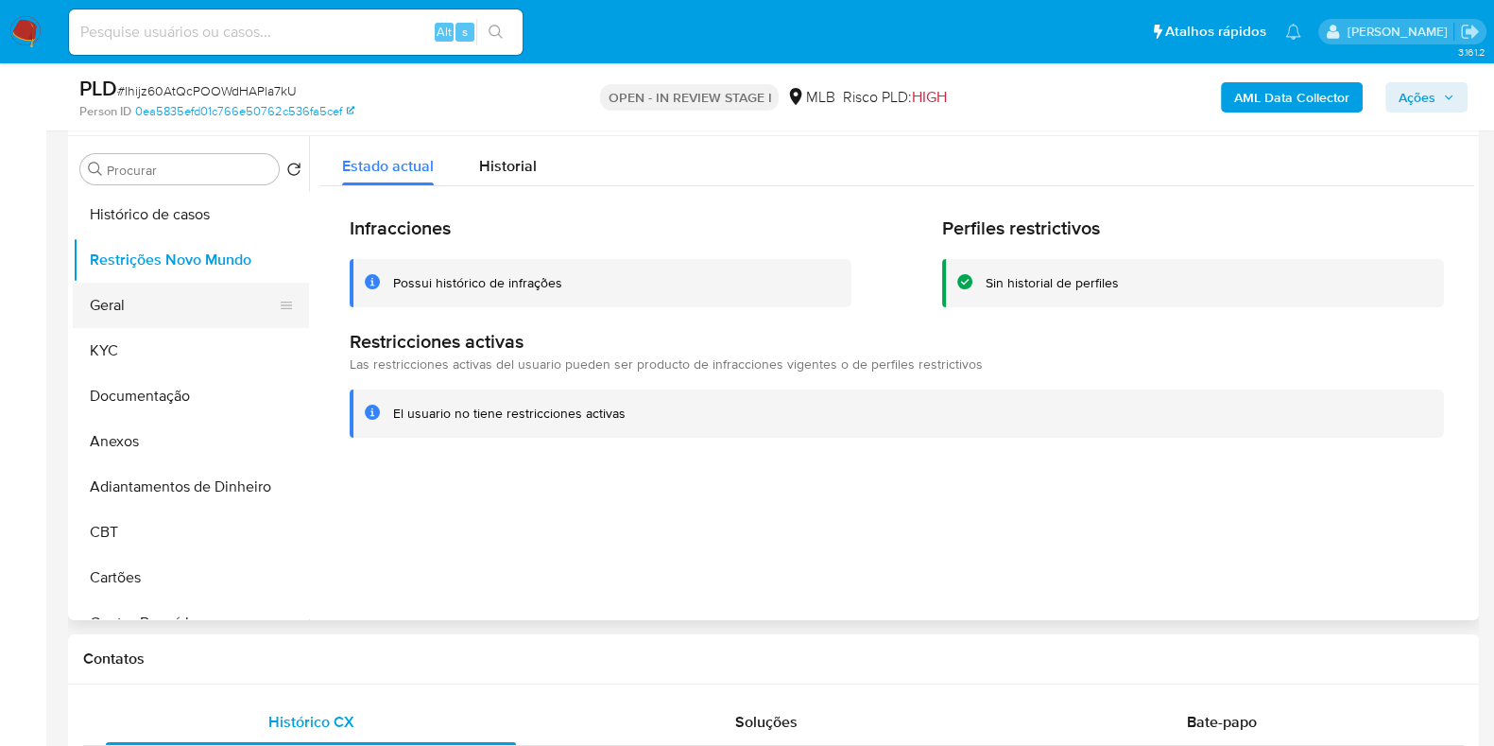
click at [180, 298] on button "Geral" at bounding box center [183, 305] width 221 height 45
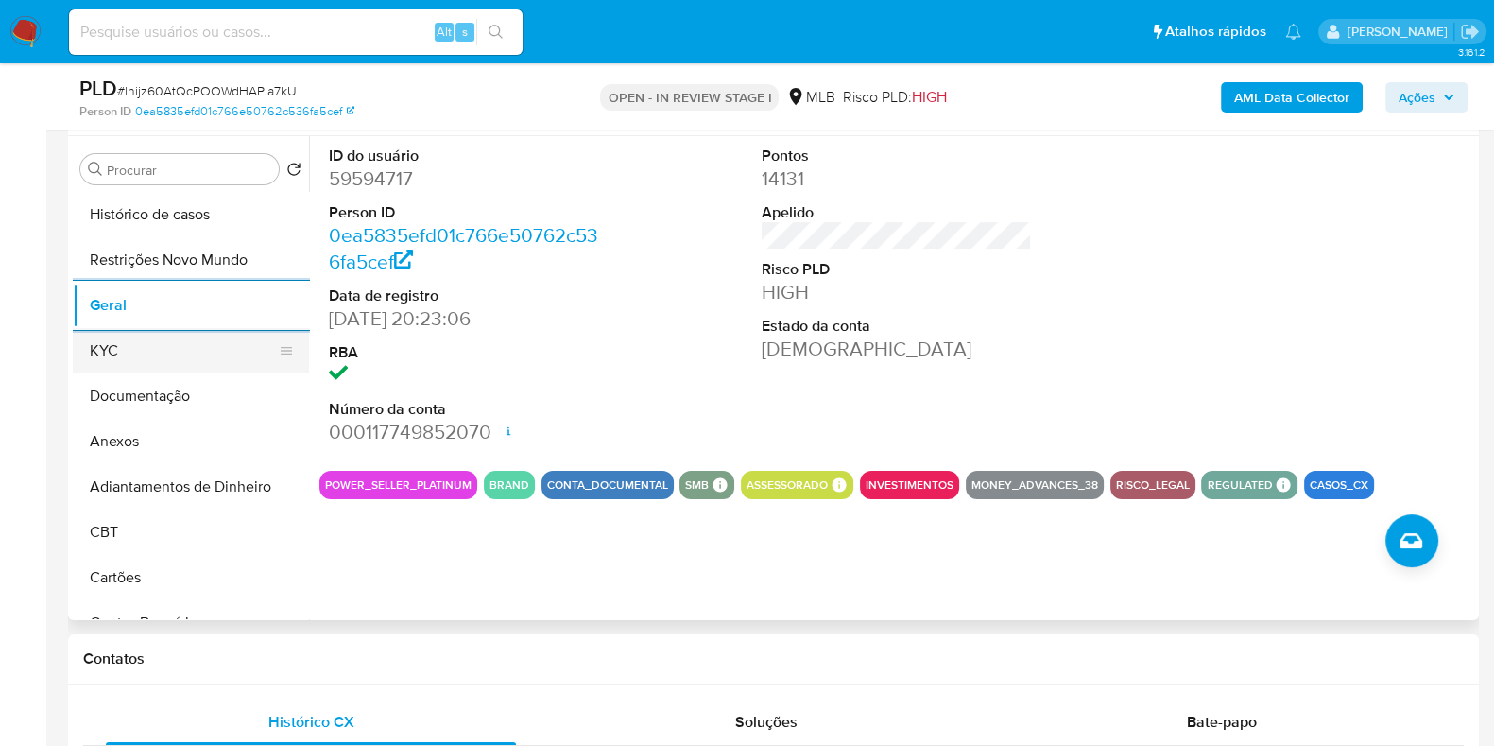
click at [132, 355] on button "KYC" at bounding box center [183, 350] width 221 height 45
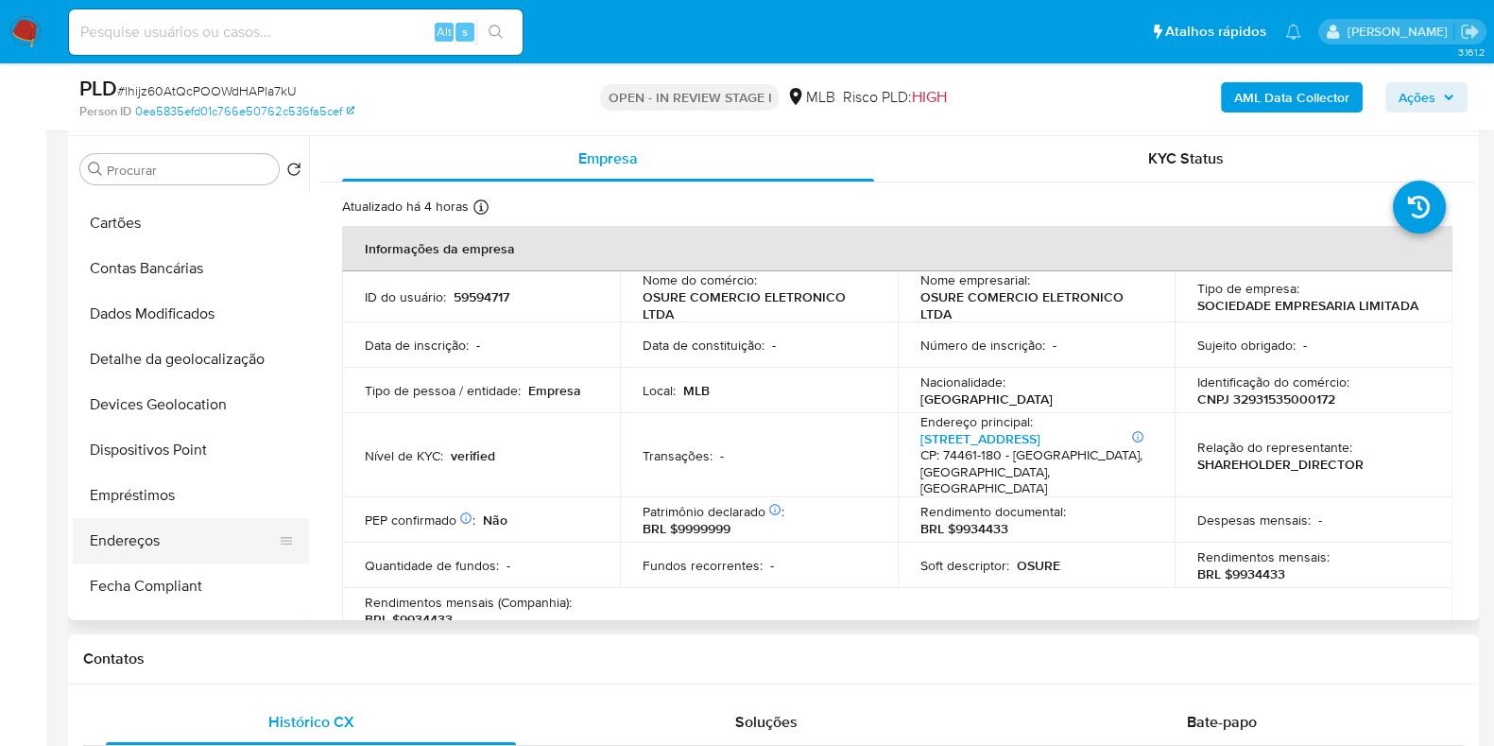
drag, startPoint x: 161, startPoint y: 521, endPoint x: 161, endPoint y: 541, distance: 19.9
click at [161, 522] on button "Endereços" at bounding box center [183, 540] width 221 height 45
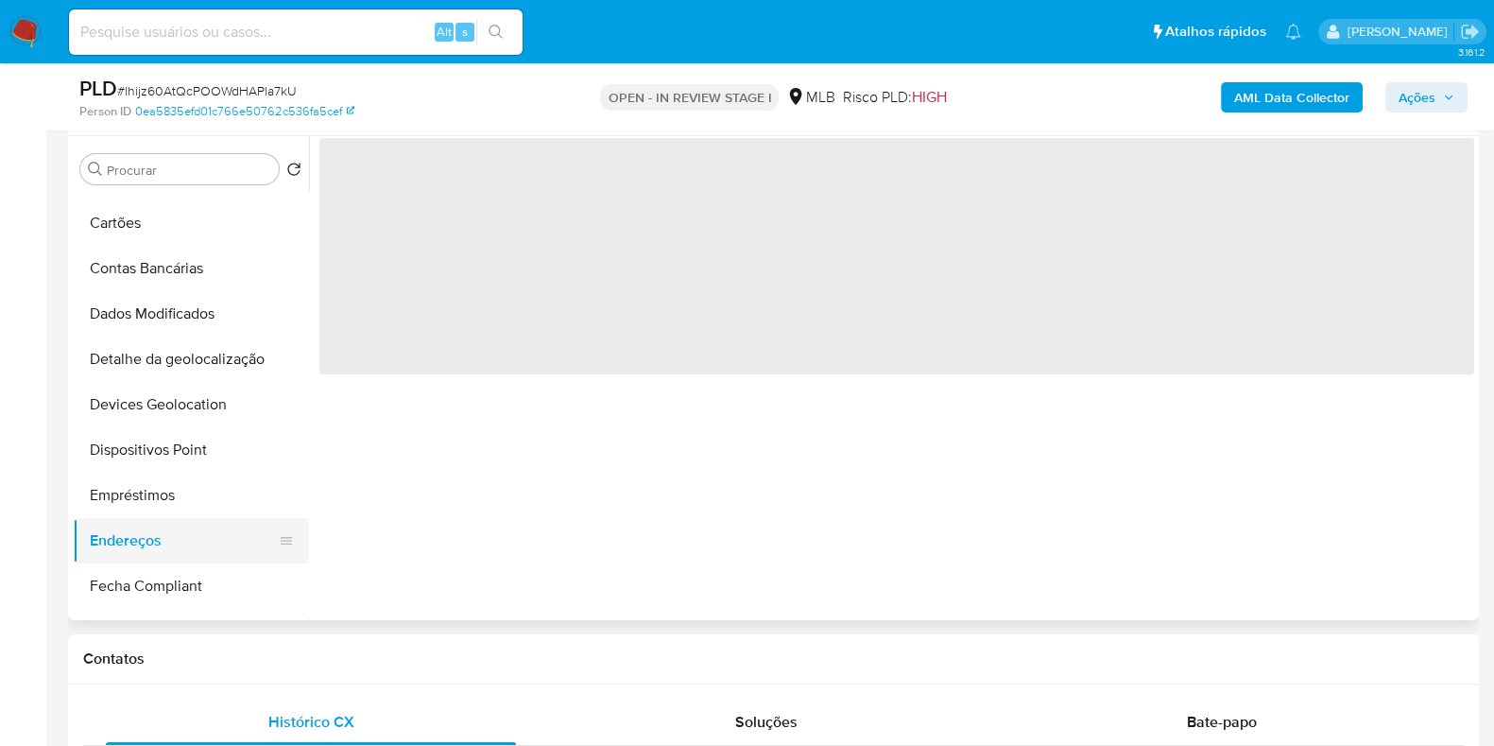
drag, startPoint x: 161, startPoint y: 542, endPoint x: 206, endPoint y: 548, distance: 45.9
click at [162, 543] on button "Endereços" at bounding box center [183, 540] width 221 height 45
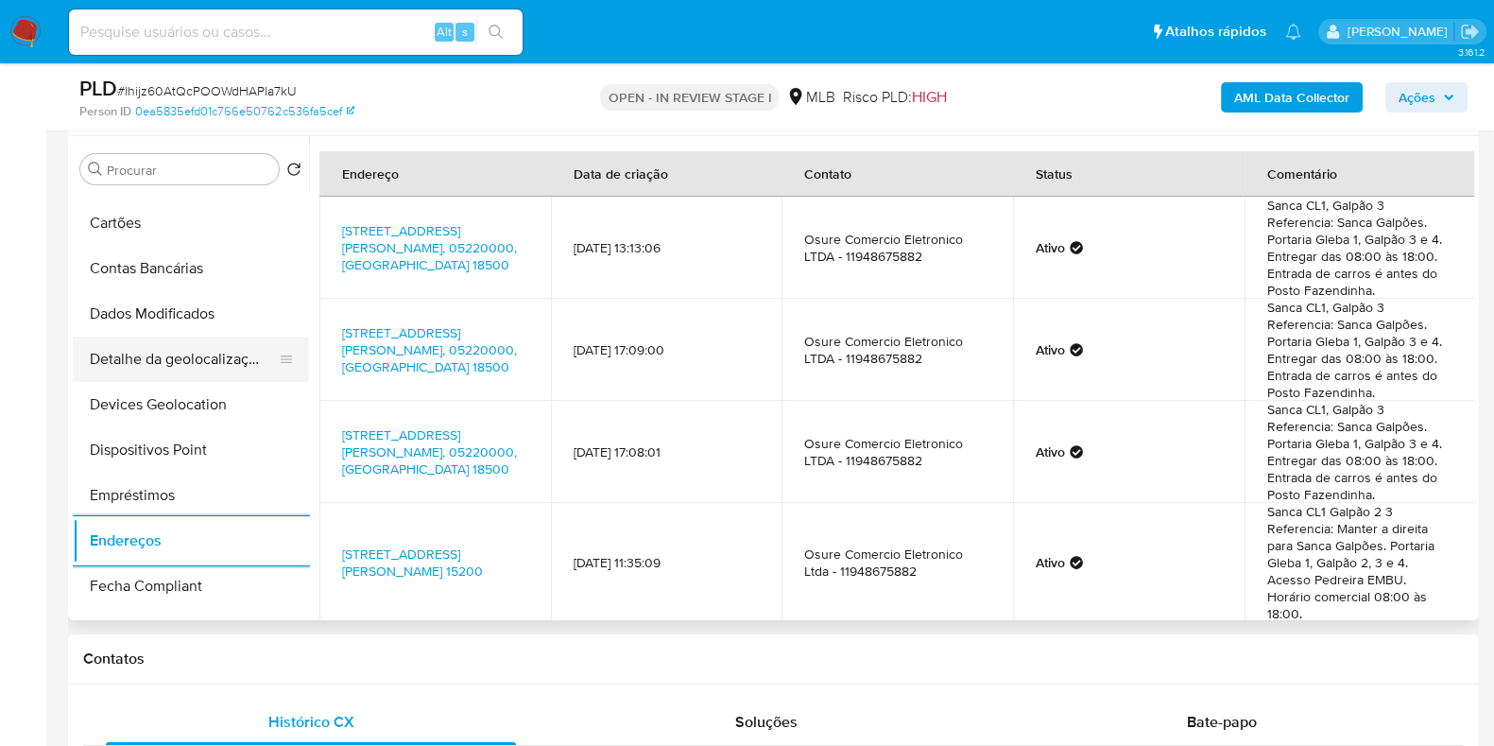
click at [156, 355] on button "Detalhe da geolocalização" at bounding box center [183, 359] width 221 height 45
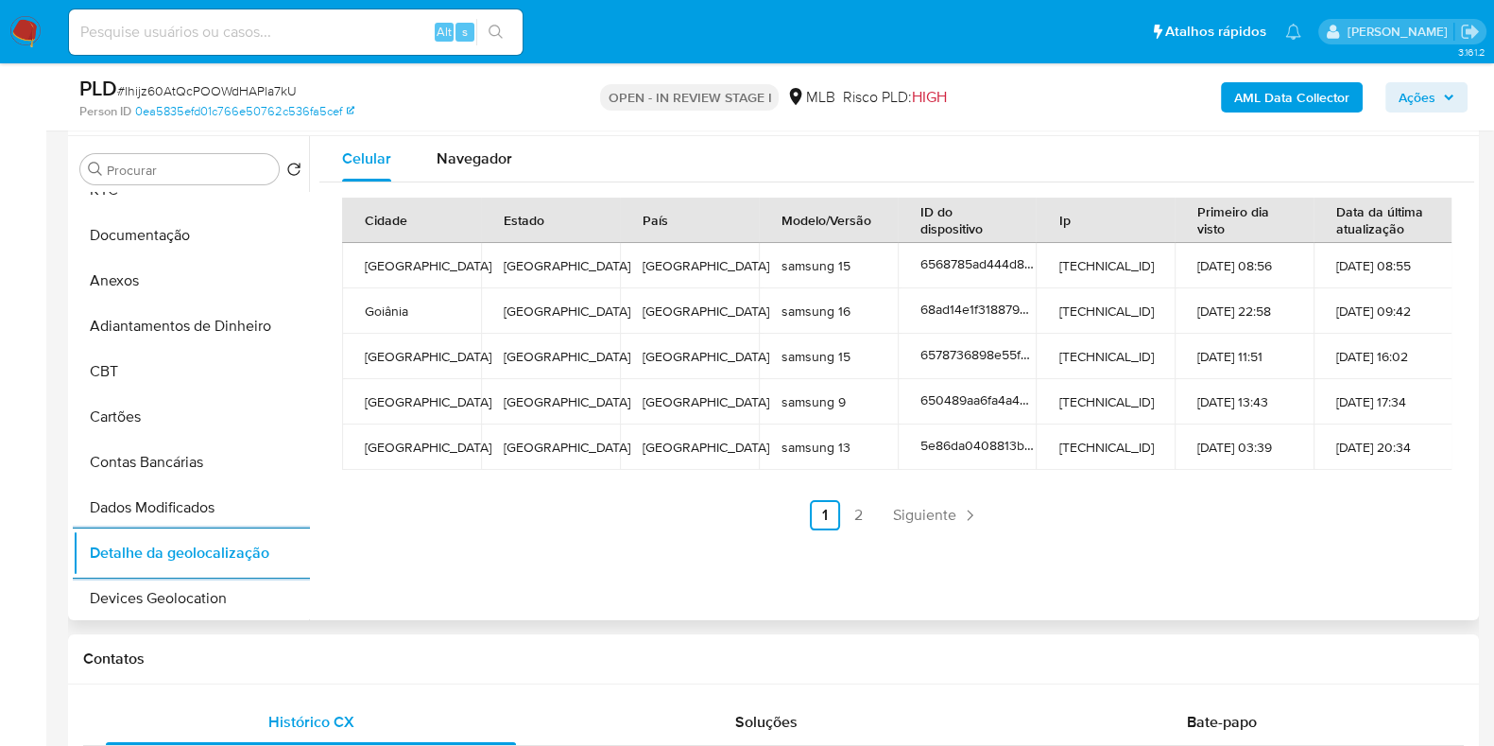
scroll to position [0, 0]
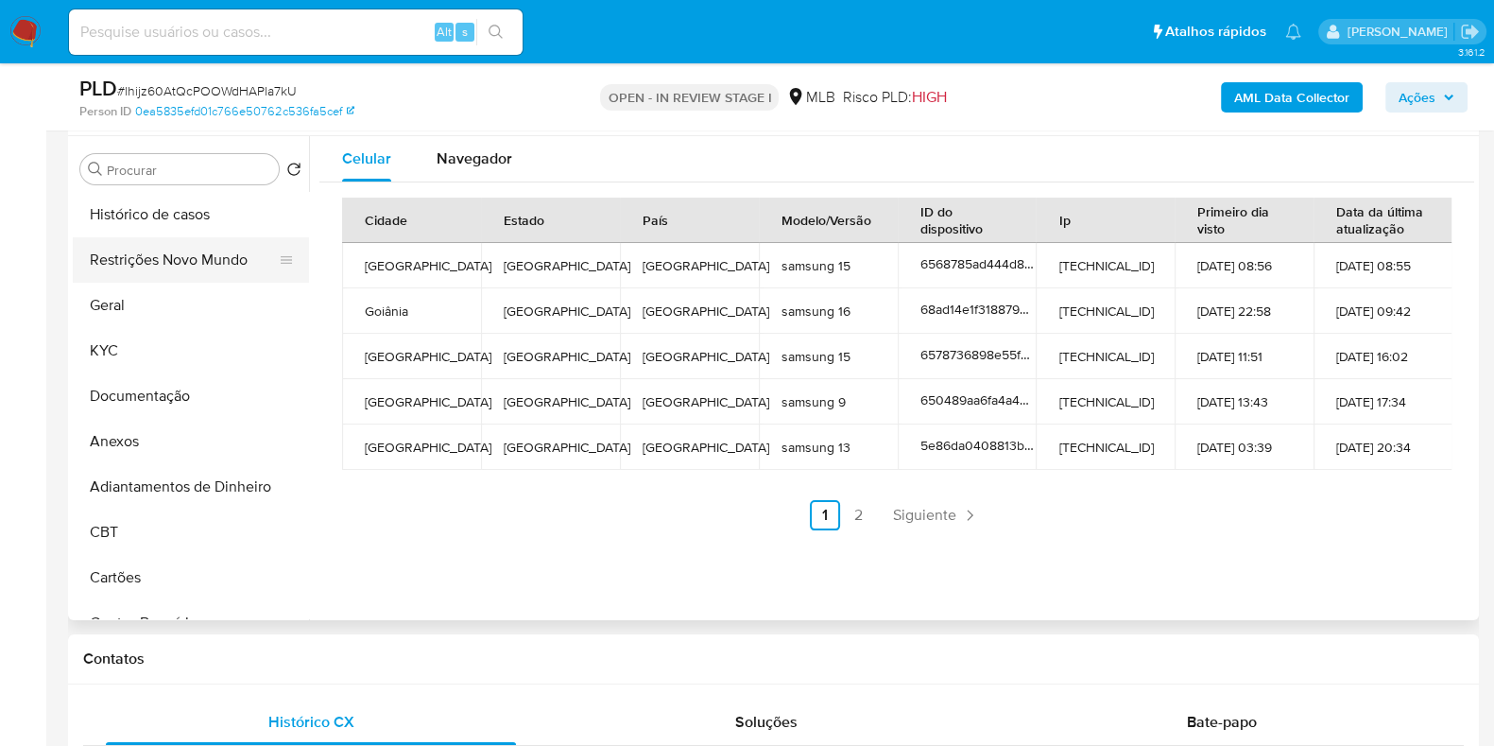
click at [184, 262] on button "Restrições Novo Mundo" at bounding box center [183, 259] width 221 height 45
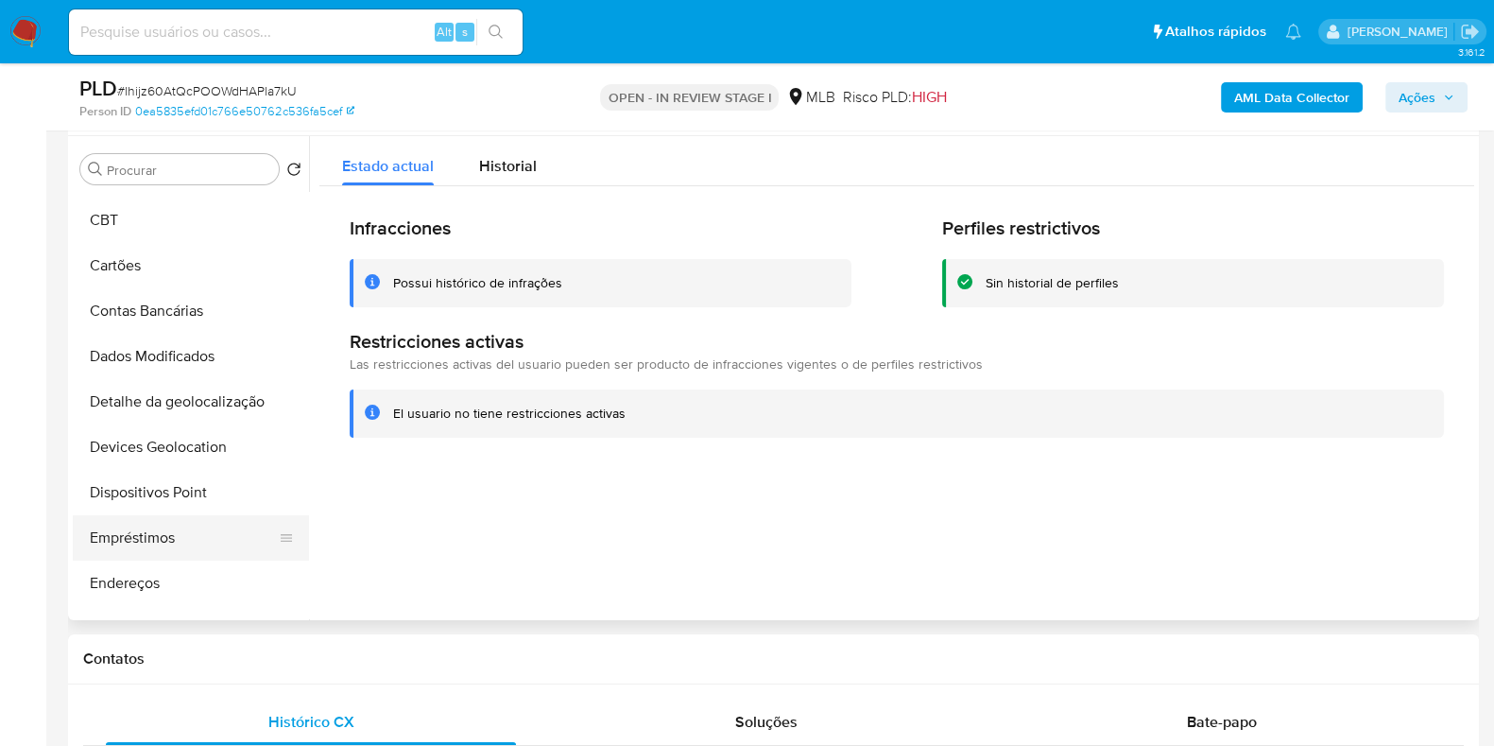
scroll to position [472, 0]
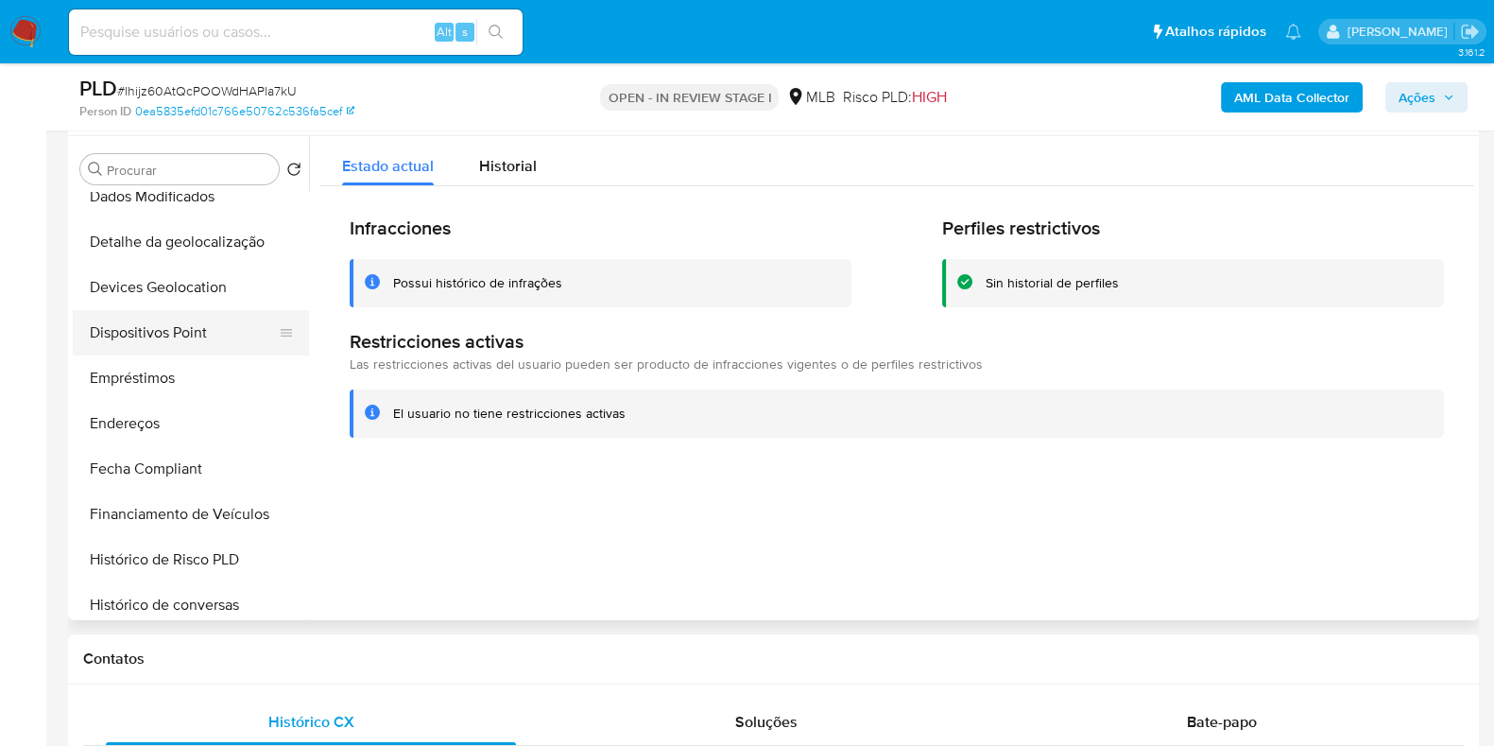
click at [203, 337] on button "Dispositivos Point" at bounding box center [183, 332] width 221 height 45
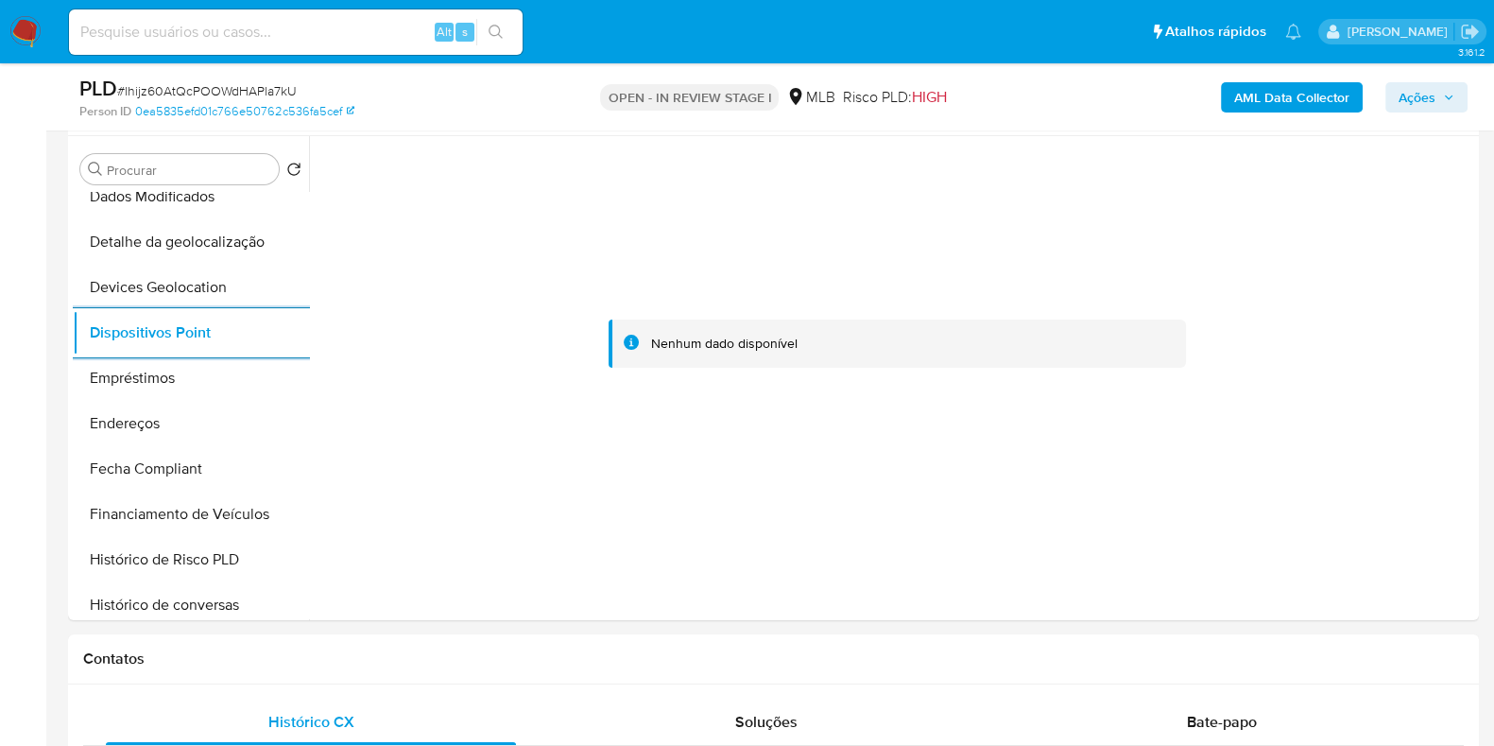
click at [1319, 97] on b "AML Data Collector" at bounding box center [1292, 97] width 115 height 30
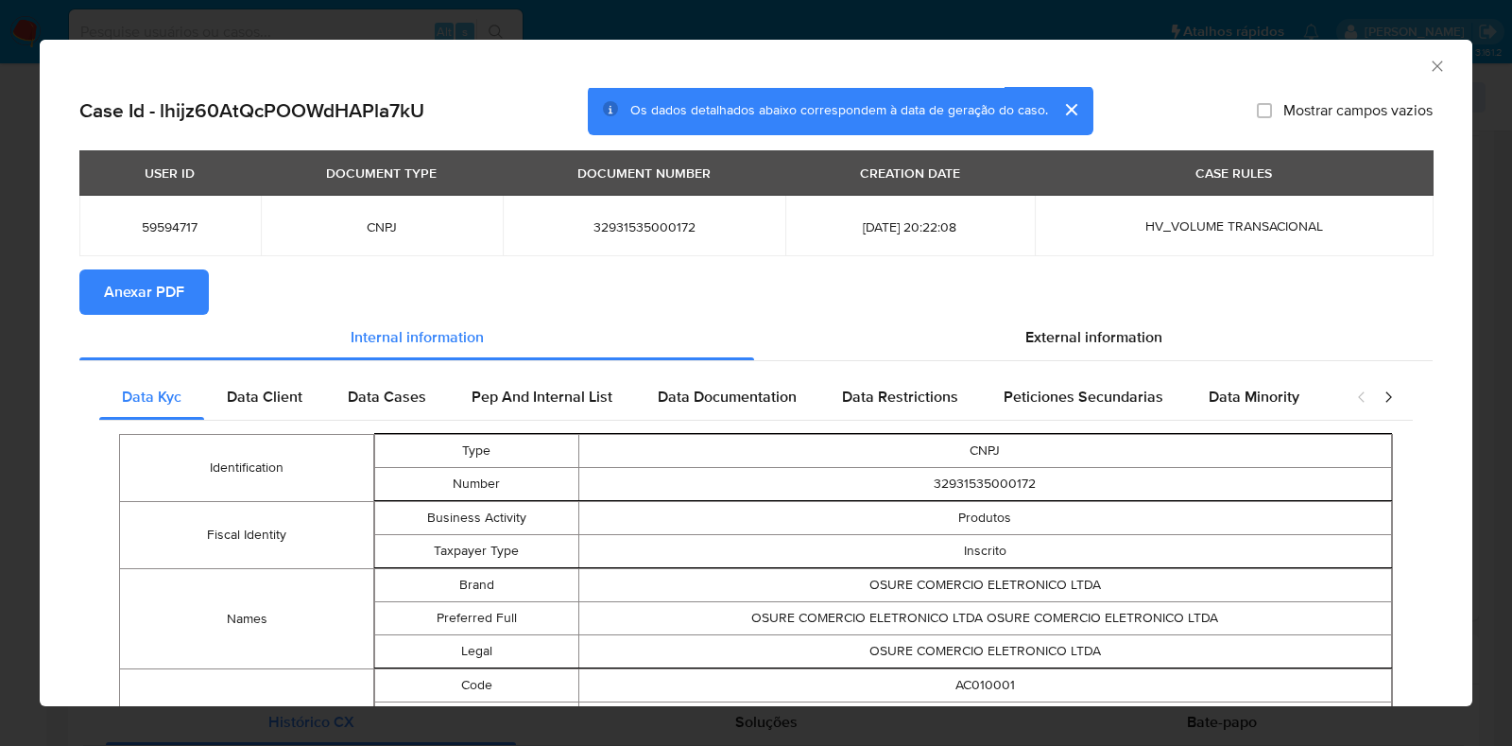
click at [194, 283] on button "Anexar PDF" at bounding box center [144, 291] width 130 height 45
click at [95, 285] on button "Anexar PDF" at bounding box center [144, 291] width 130 height 45
click at [0, 328] on div "AML Data Collector Case Id - lhijz60AtQcPOOWdHAPla7kU Os dados detalhados abaix…" at bounding box center [756, 373] width 1512 height 746
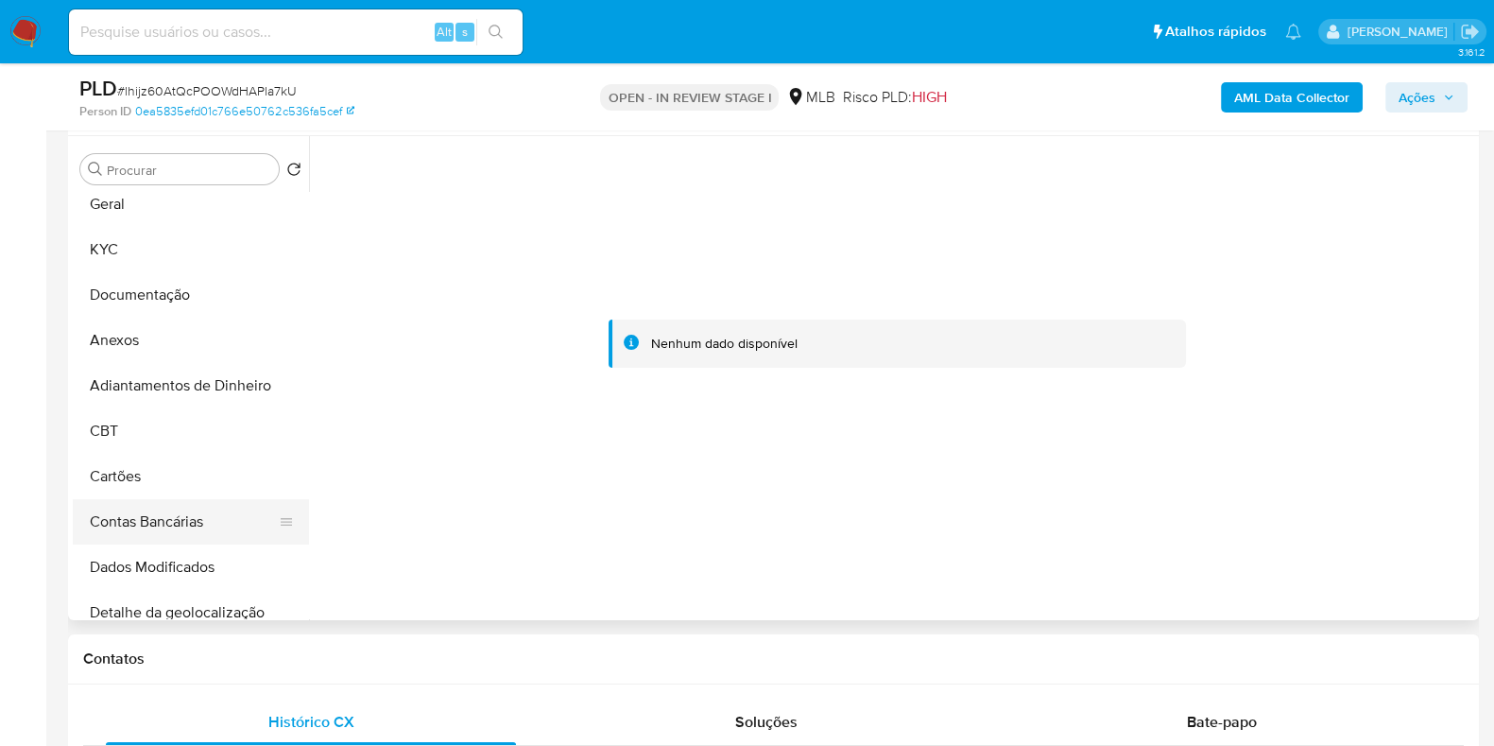
scroll to position [0, 0]
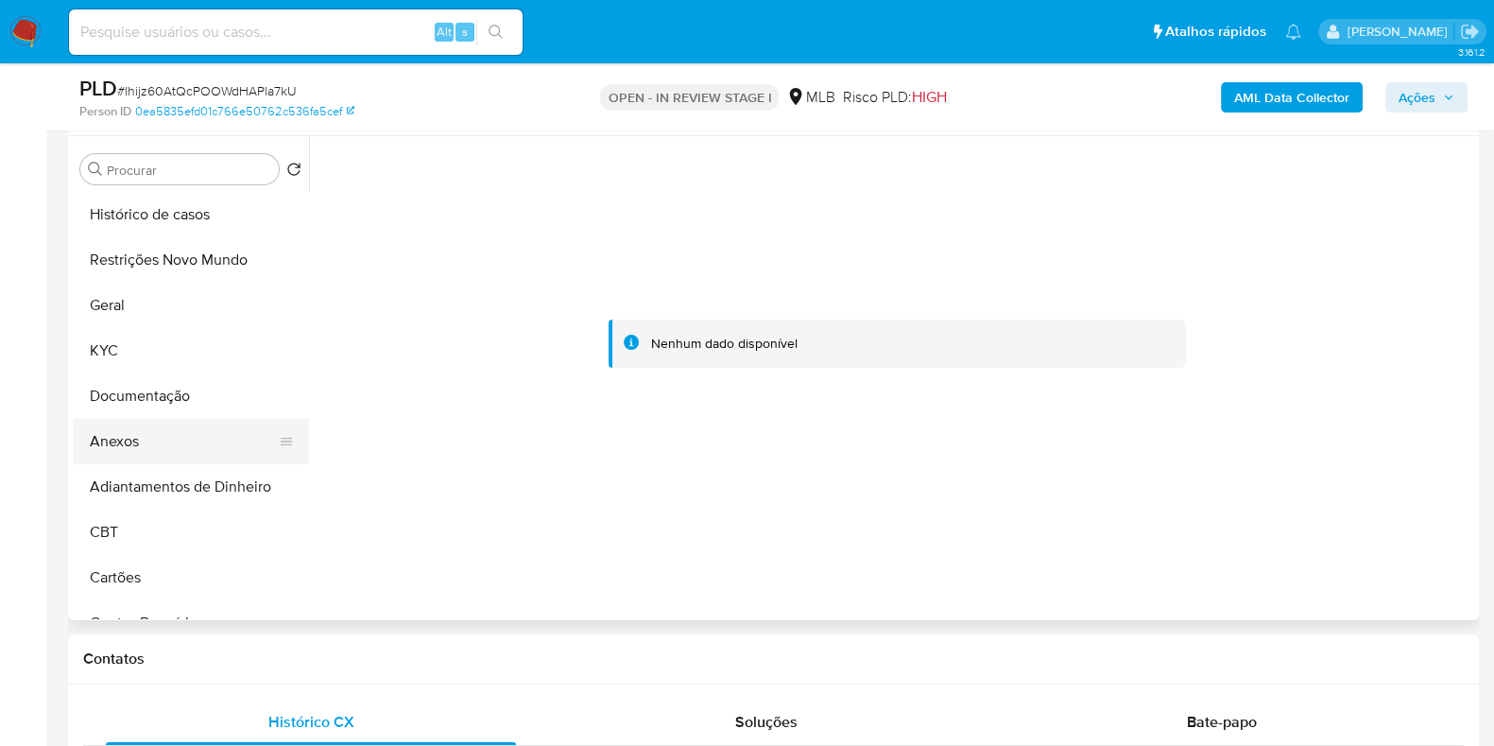
click at [146, 448] on button "Anexos" at bounding box center [183, 441] width 221 height 45
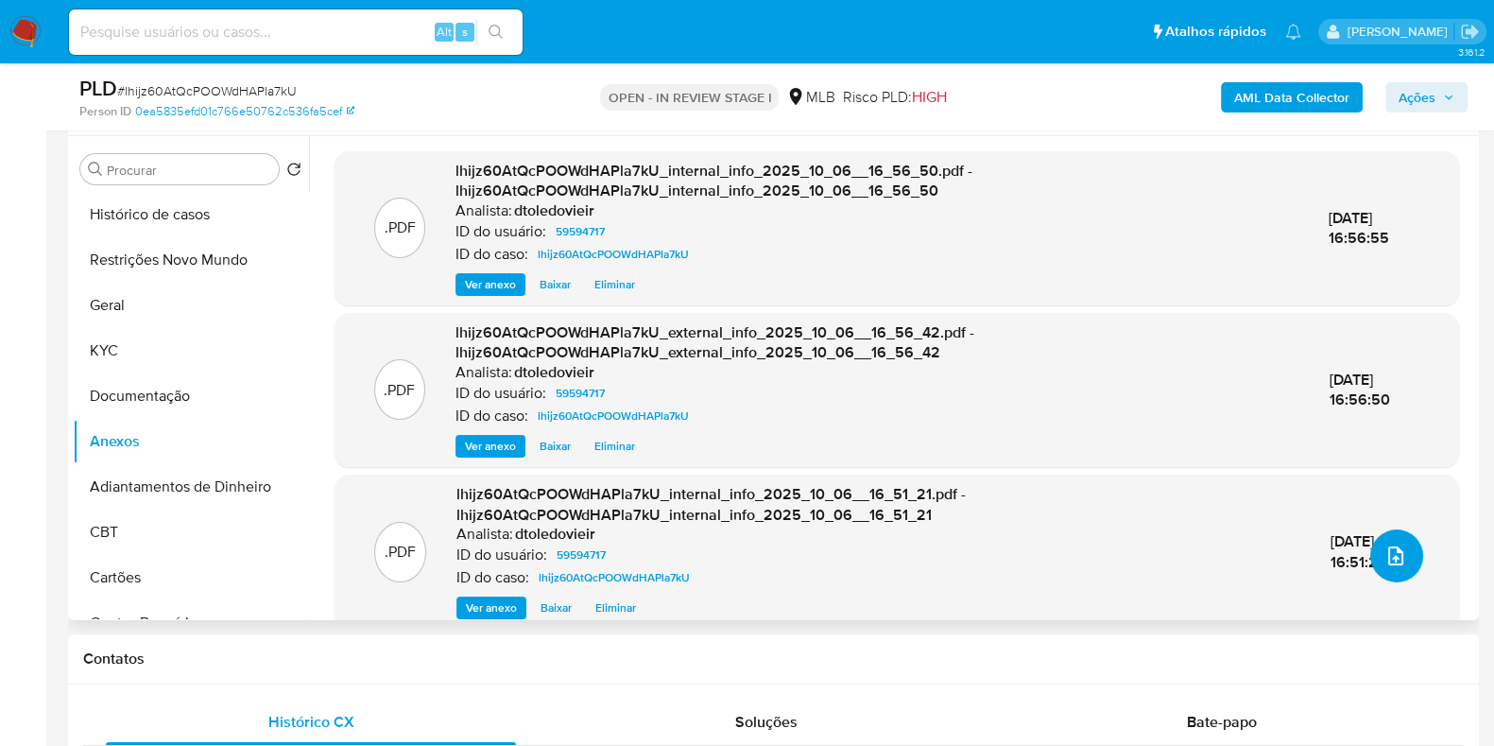
click at [1392, 559] on icon "upload-file" at bounding box center [1396, 555] width 23 height 23
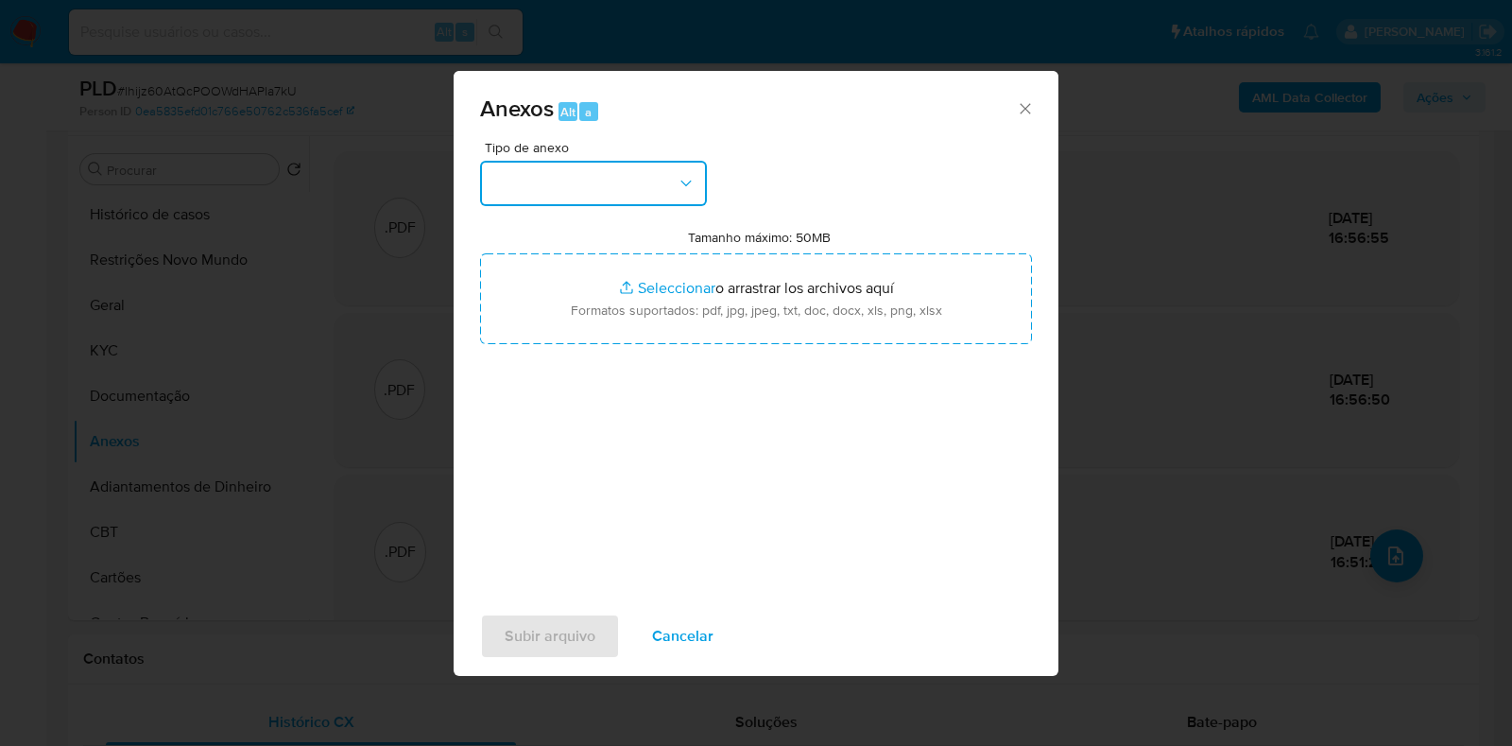
click at [608, 193] on button "button" at bounding box center [593, 183] width 227 height 45
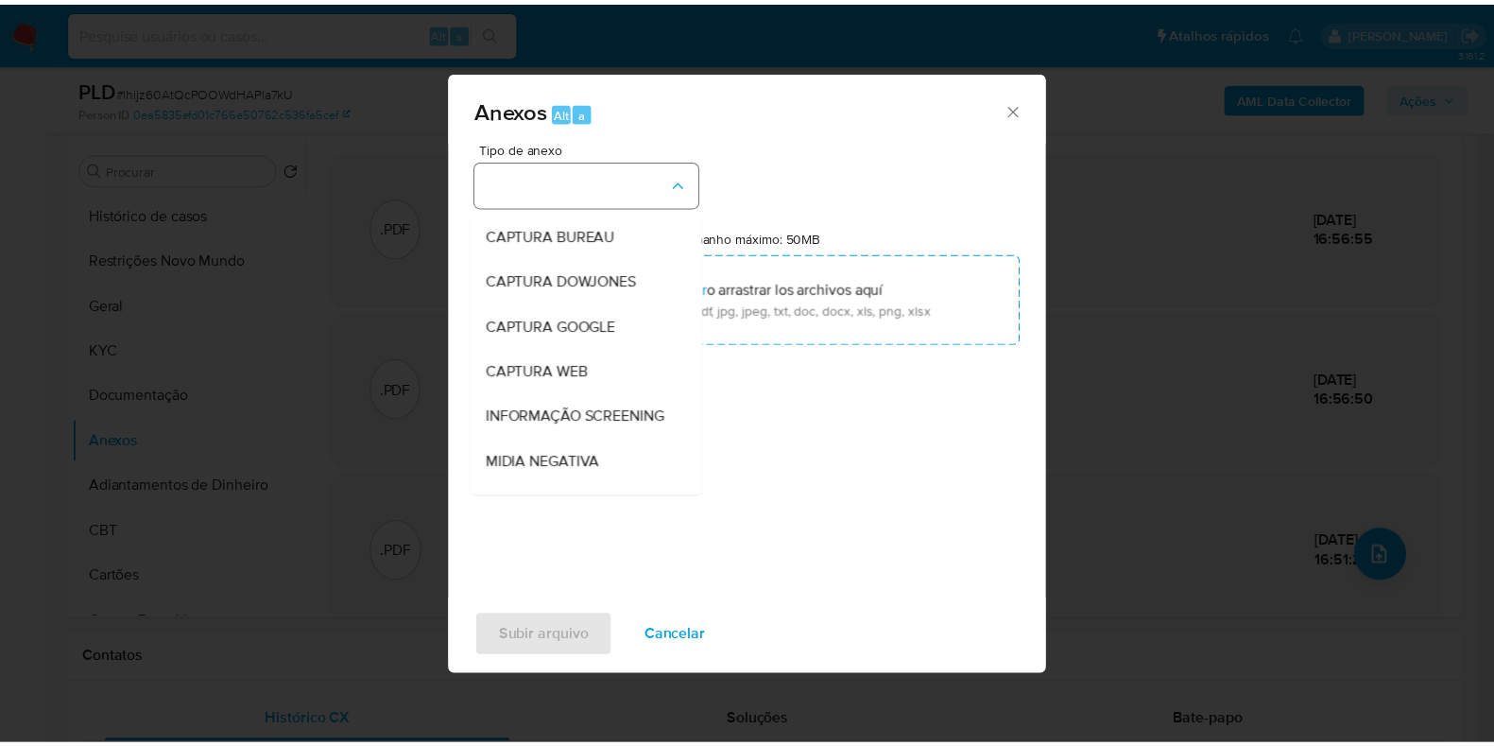
scroll to position [291, 0]
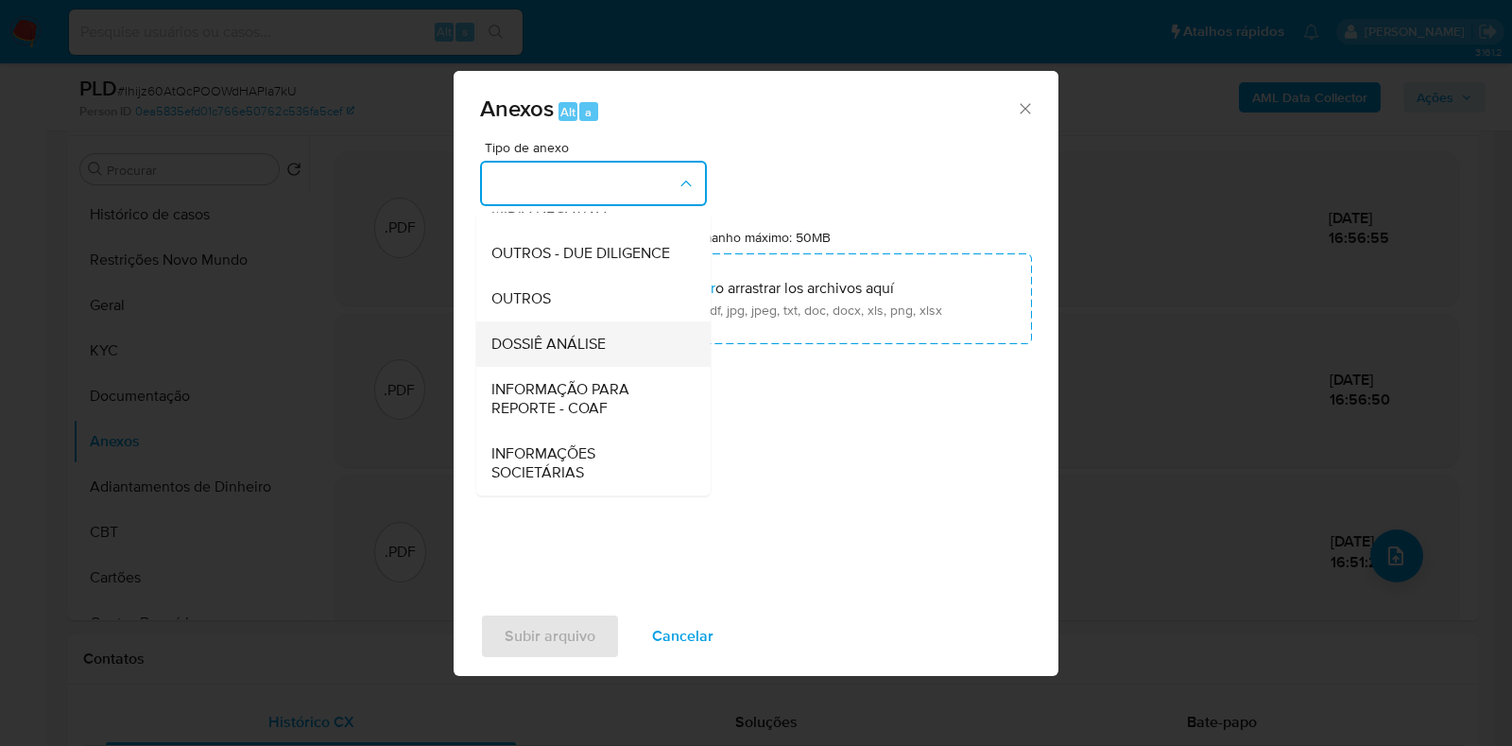
click at [581, 347] on span "DOSSIÊ ANÁLISE" at bounding box center [549, 344] width 114 height 19
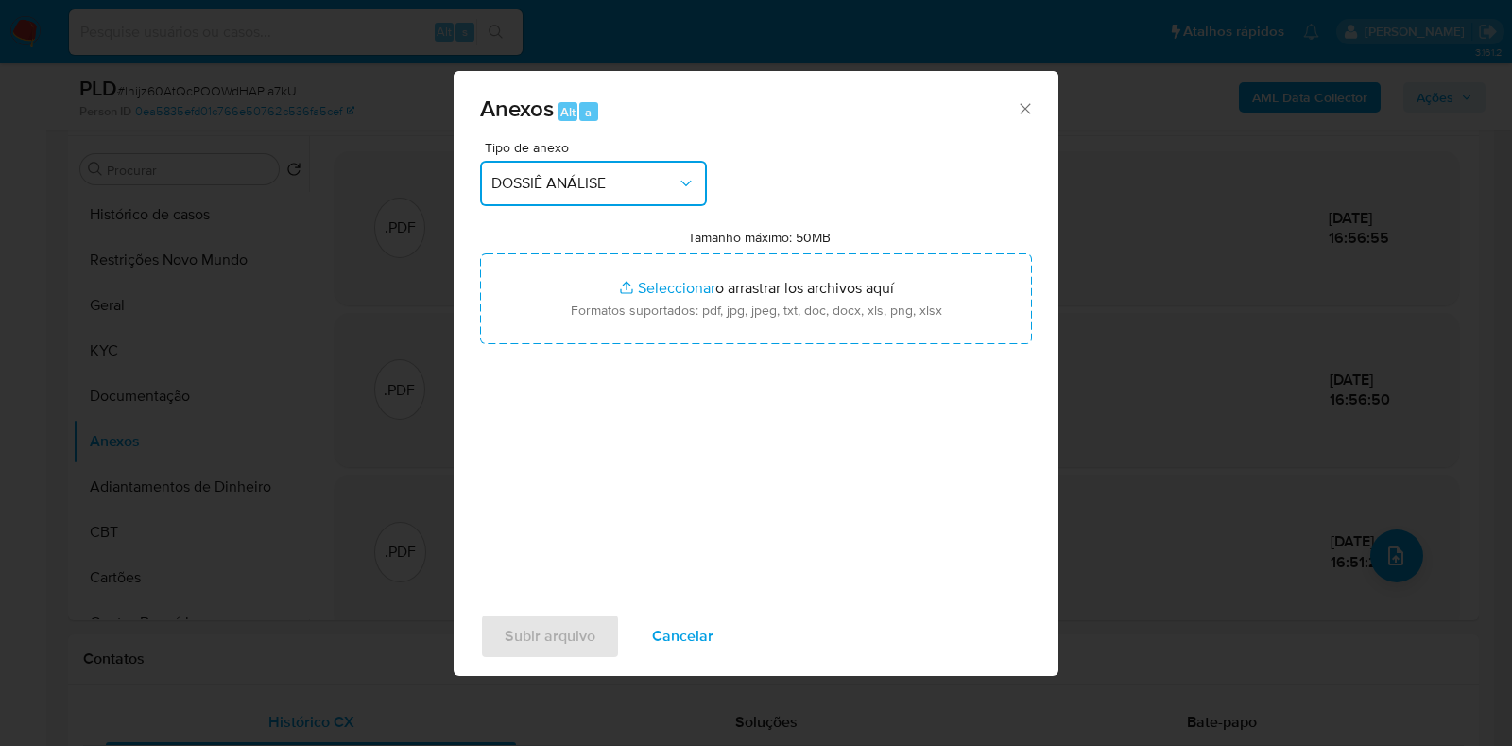
click at [328, 312] on div "Anexos Alt a Tipo de anexo DOSSIÊ ANÁLISE Tamanho máximo: 50MB Seleccionar arch…" at bounding box center [756, 373] width 1512 height 746
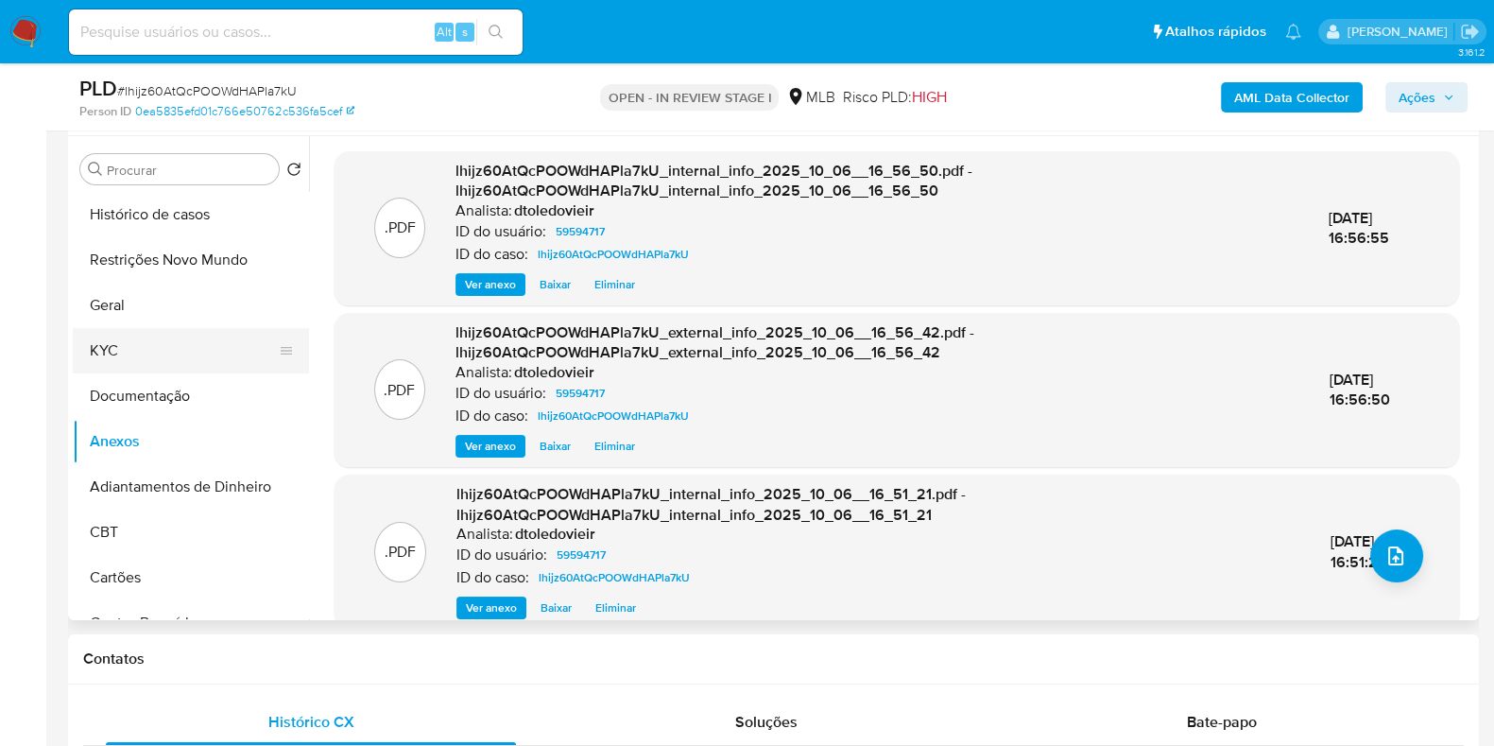
click at [143, 341] on button "KYC" at bounding box center [183, 350] width 221 height 45
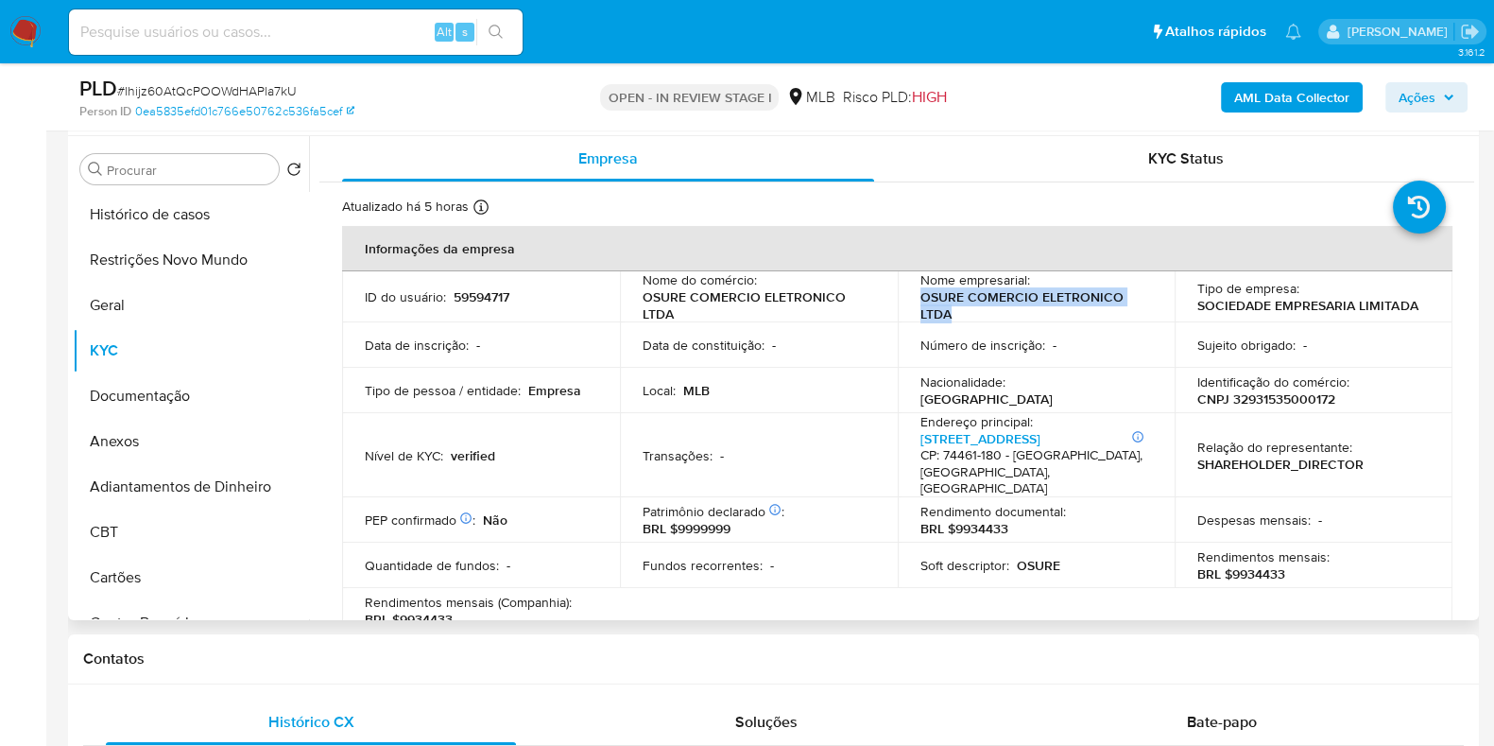
drag, startPoint x: 929, startPoint y: 309, endPoint x: 907, endPoint y: 306, distance: 21.9
click at [907, 306] on td "Nome empresarial : OSURE COMERCIO ELETRONICO LTDA" at bounding box center [1037, 296] width 278 height 51
copy p "OSURE COMERCIO ELETRONICO LTDA"
click at [966, 322] on td "Número de inscrição : -" at bounding box center [1037, 344] width 278 height 45
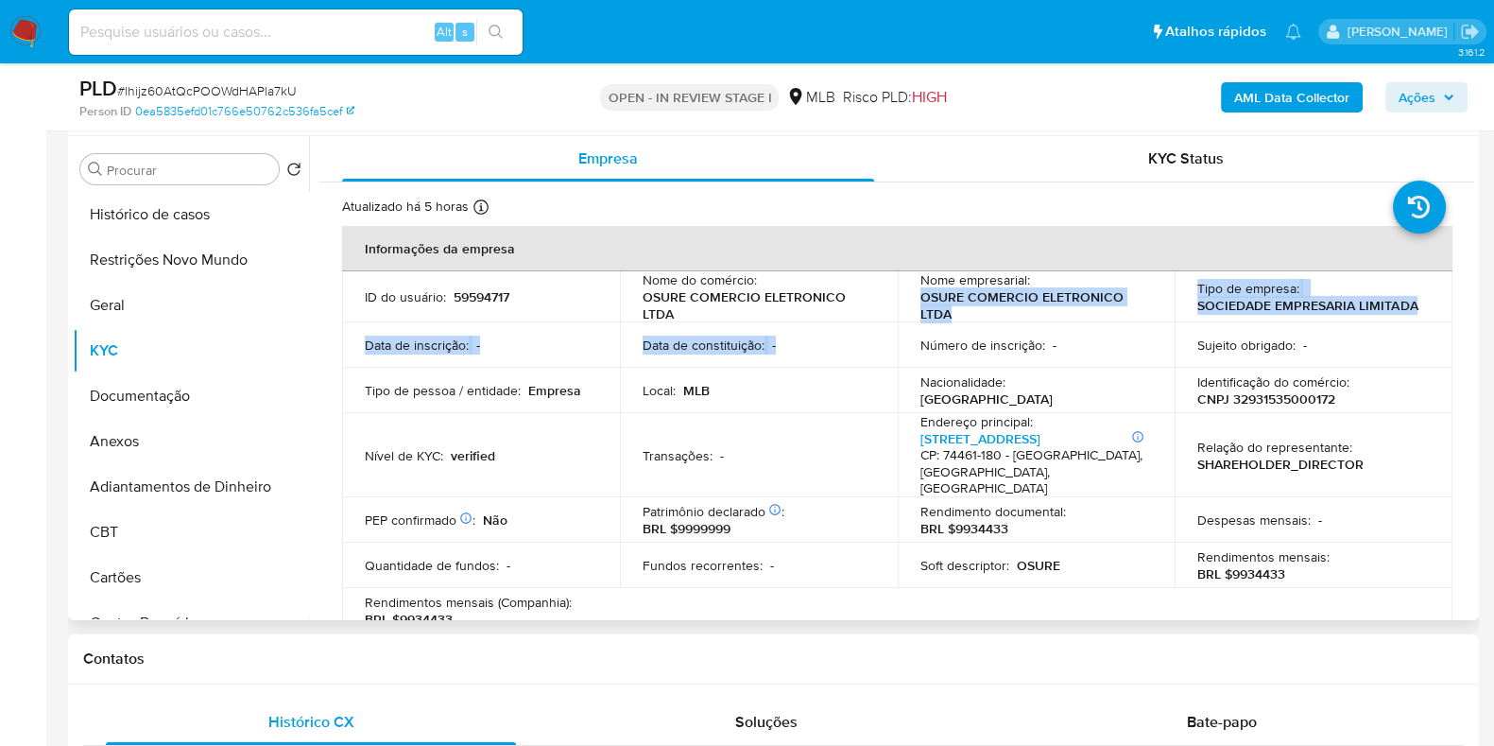
drag, startPoint x: 943, startPoint y: 322, endPoint x: 895, endPoint y: 301, distance: 52.9
click at [895, 301] on tbody "ID do usuário : 59594717 Nome do comércio : OSURE COMERCIO ELETRONICO LTDA Nome…" at bounding box center [897, 452] width 1111 height 362
click at [945, 305] on p "OSURE COMERCIO ELETRONICO LTDA" at bounding box center [1033, 305] width 225 height 34
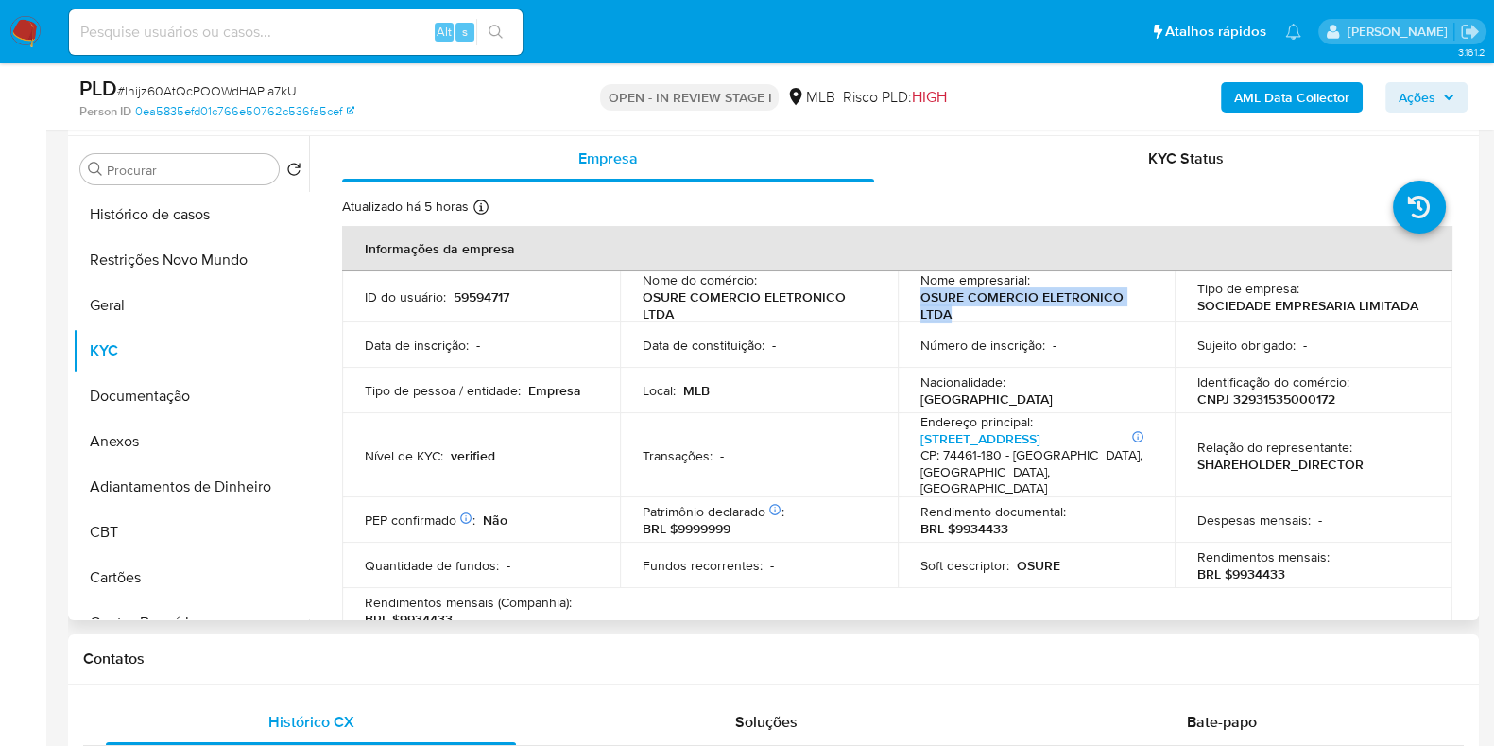
drag, startPoint x: 958, startPoint y: 314, endPoint x: 912, endPoint y: 298, distance: 48.1
click at [912, 298] on td "Nome empresarial : OSURE COMERCIO ELETRONICO LTDA" at bounding box center [1037, 296] width 278 height 51
copy p "OSURE COMERCIO ELETRONICO LTDA"
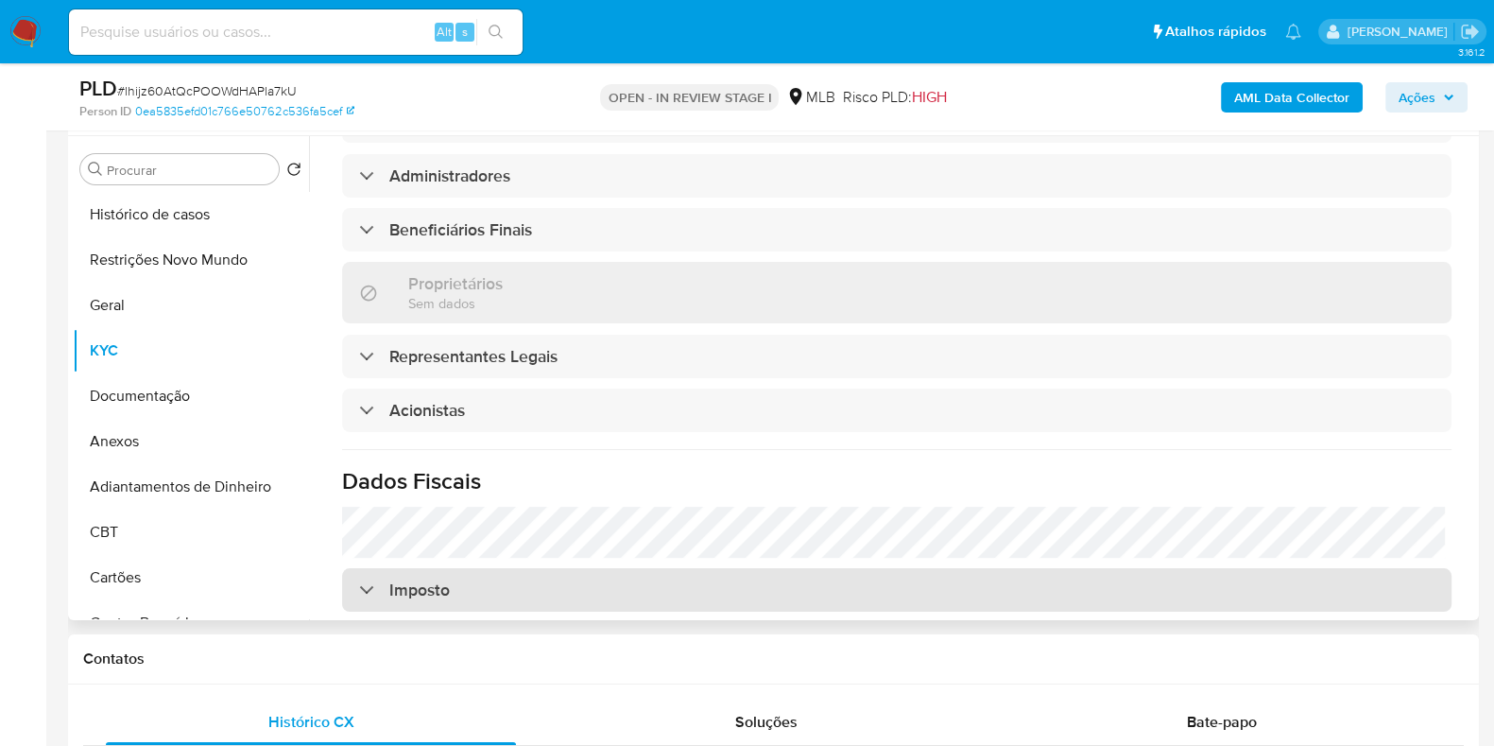
scroll to position [1125, 0]
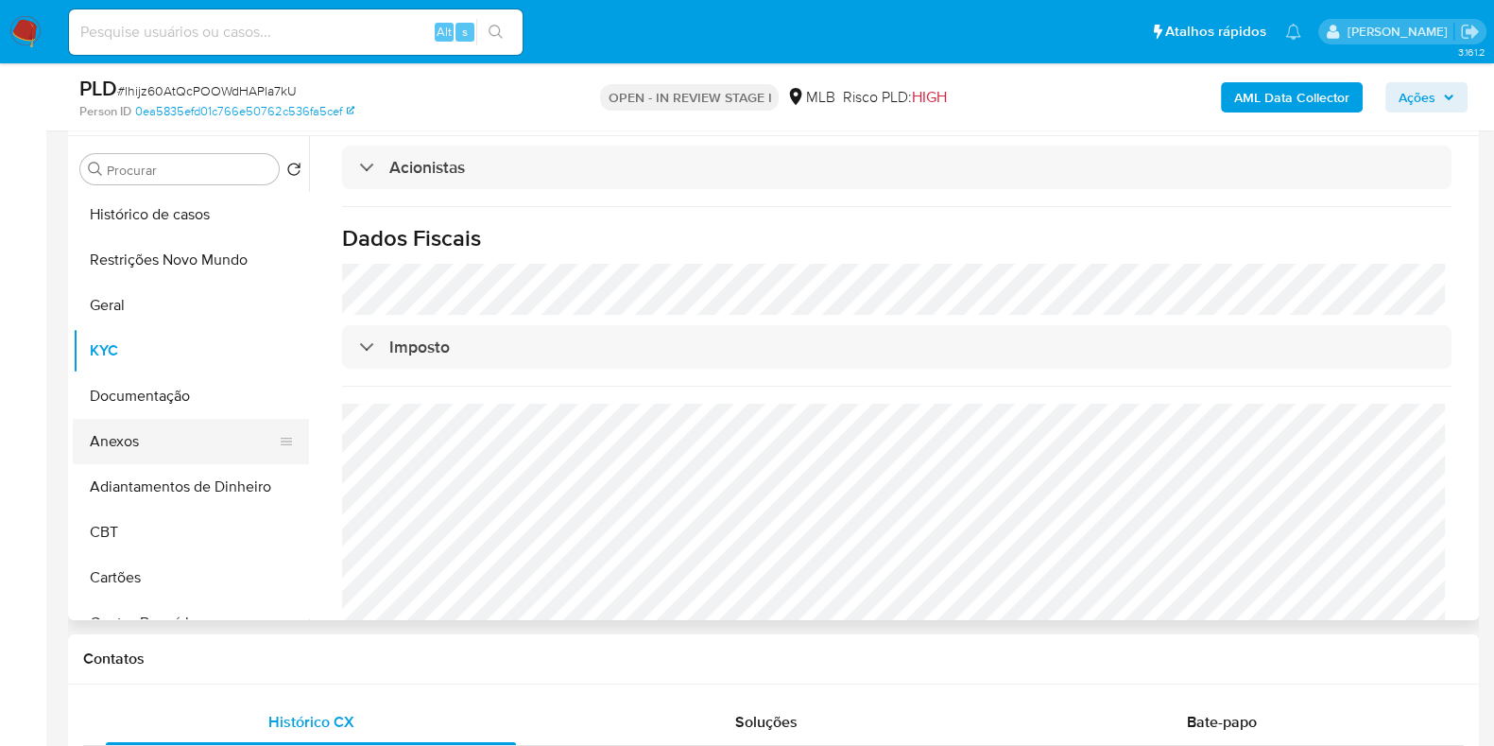
click at [126, 440] on button "Anexos" at bounding box center [183, 441] width 221 height 45
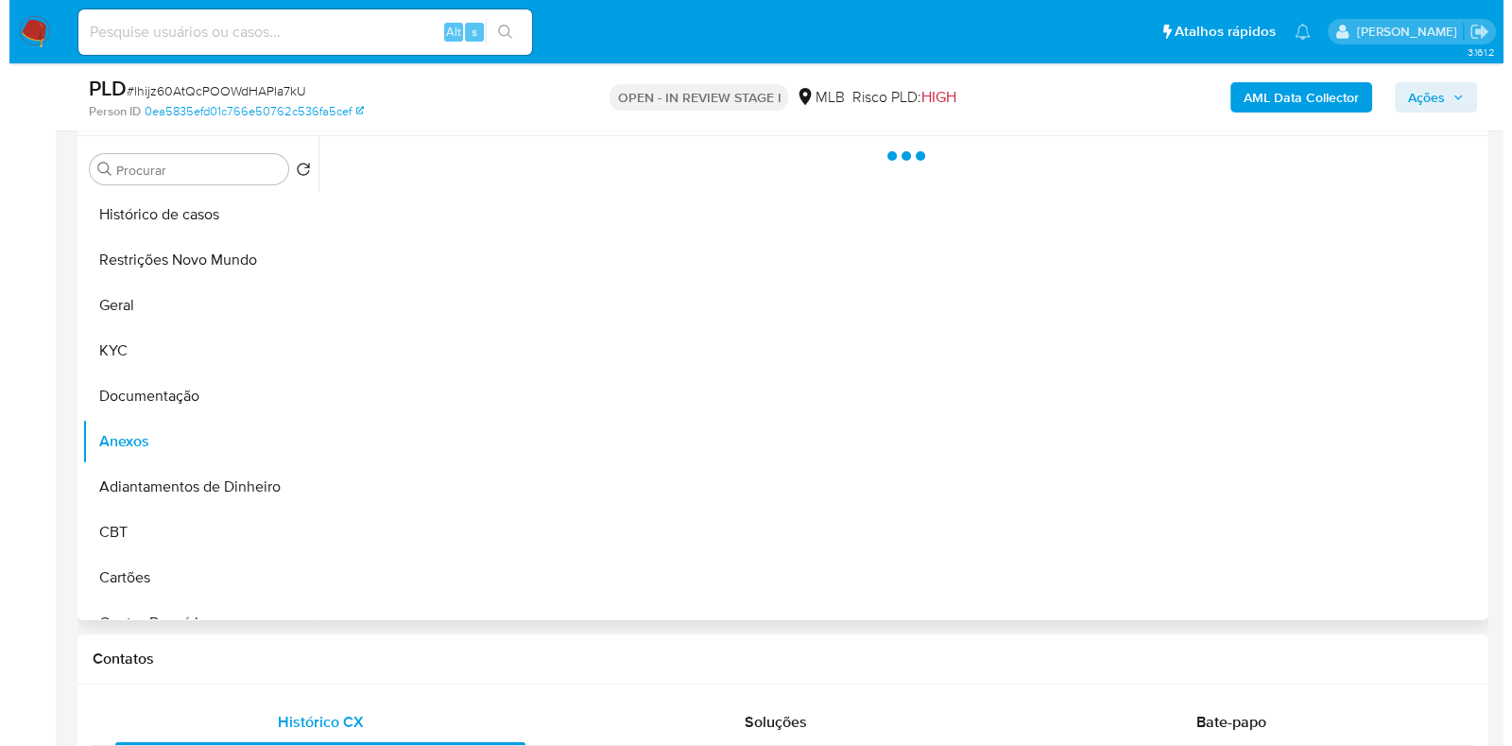
scroll to position [0, 0]
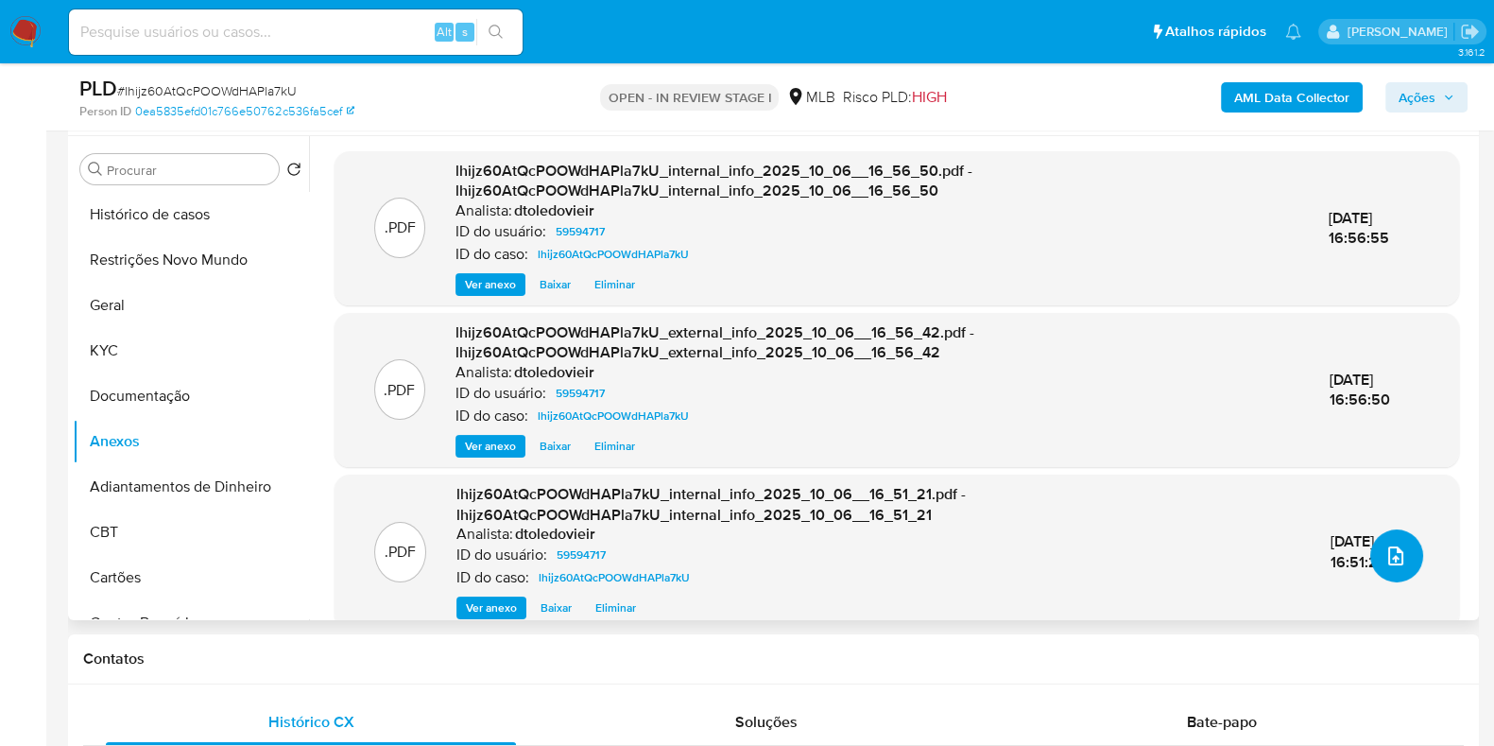
click at [1385, 559] on icon "upload-file" at bounding box center [1396, 555] width 23 height 23
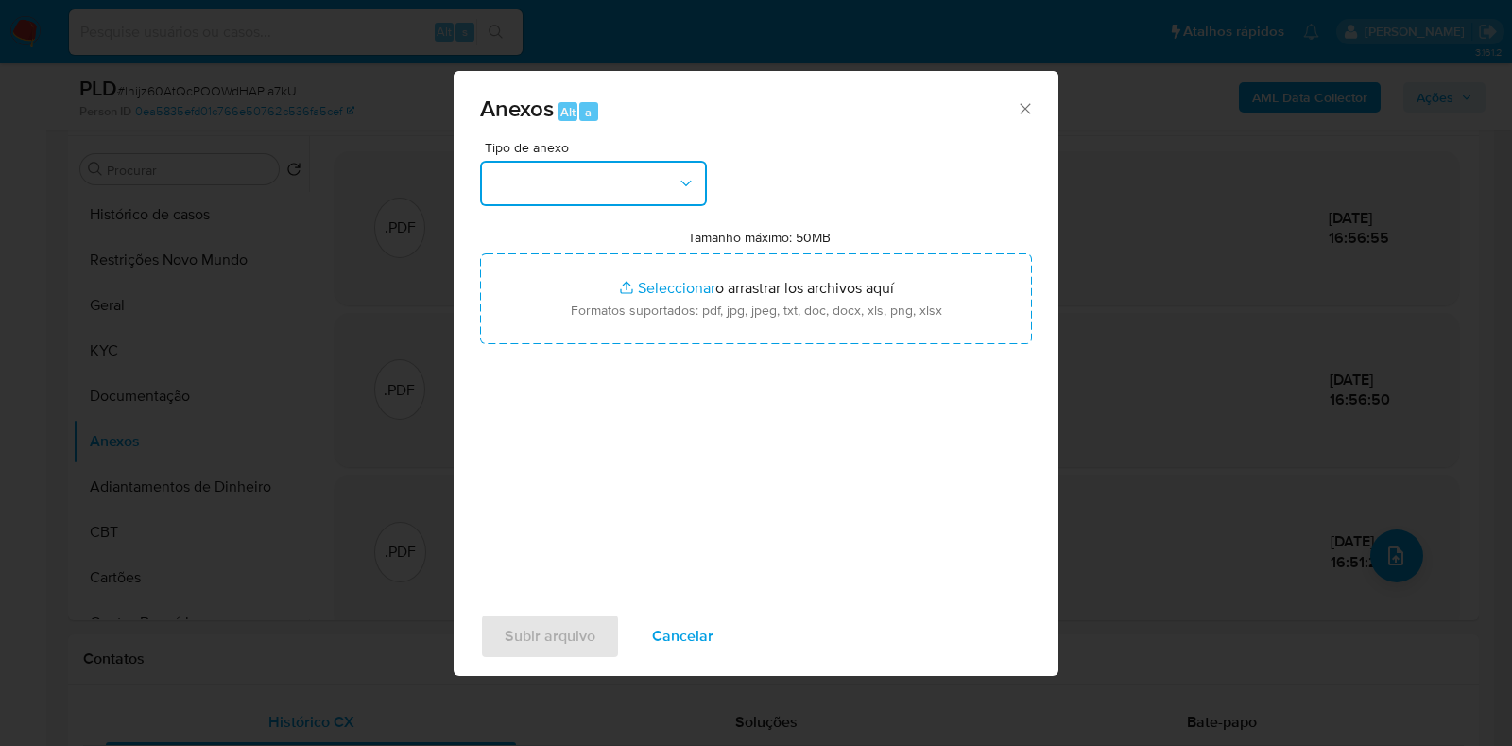
click at [551, 180] on button "button" at bounding box center [593, 183] width 227 height 45
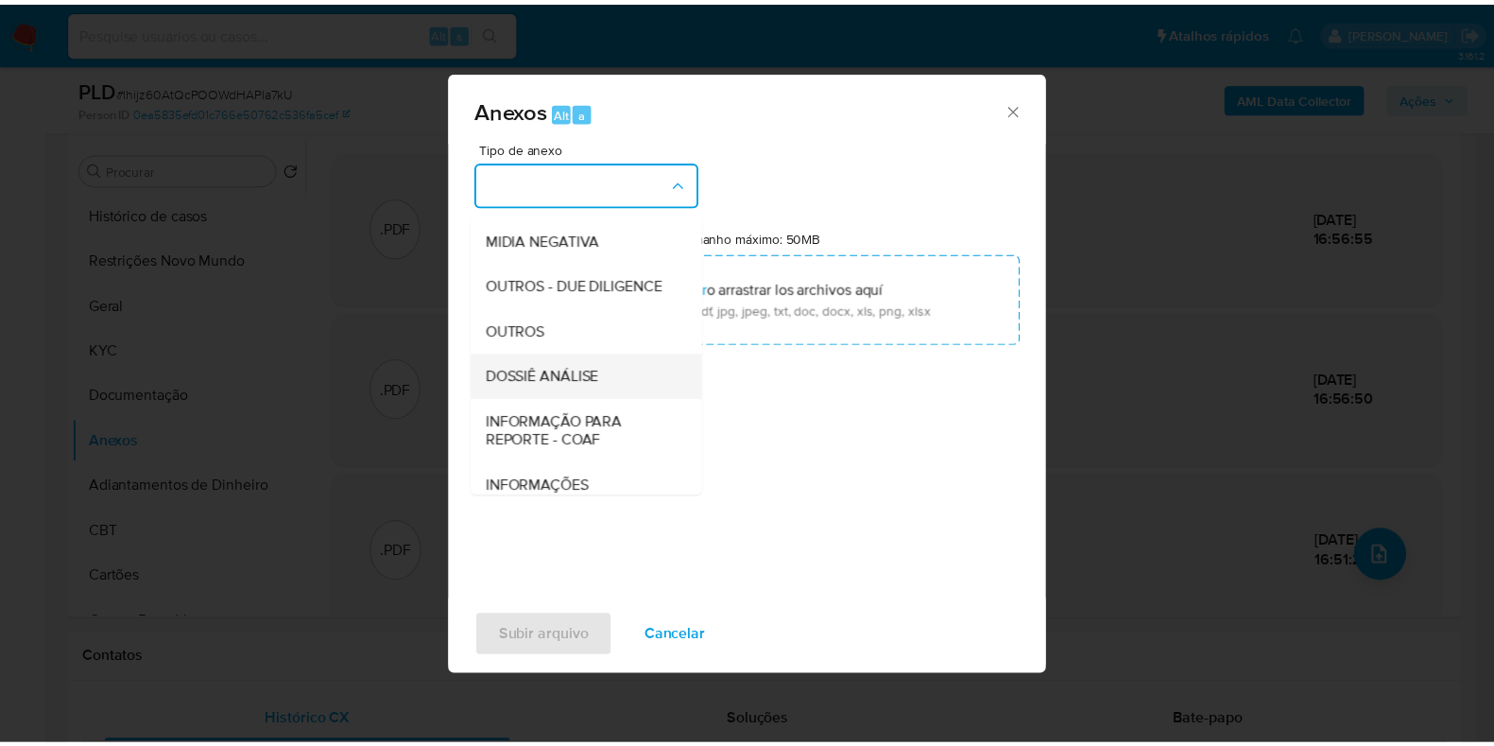
scroll to position [291, 0]
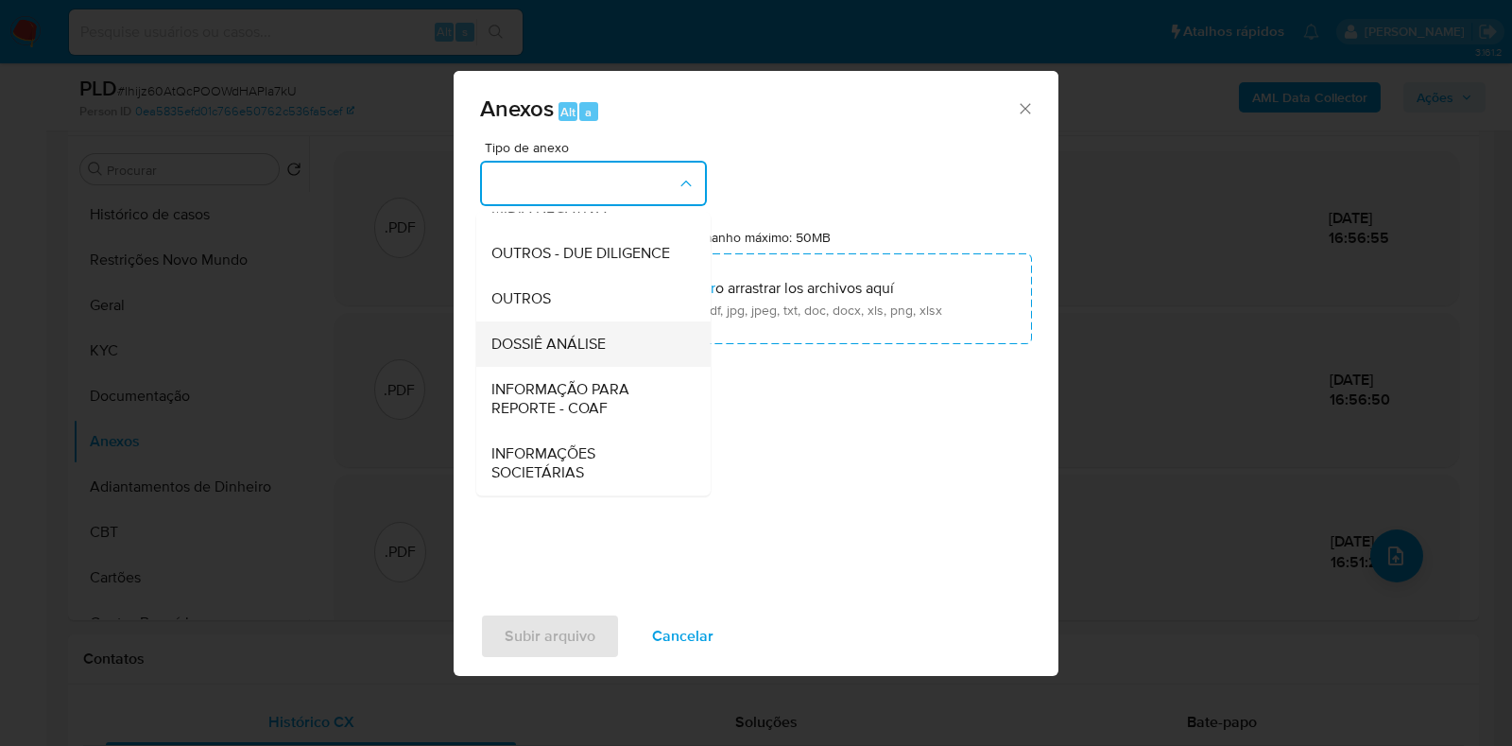
click at [596, 342] on span "DOSSIÊ ANÁLISE" at bounding box center [549, 344] width 114 height 19
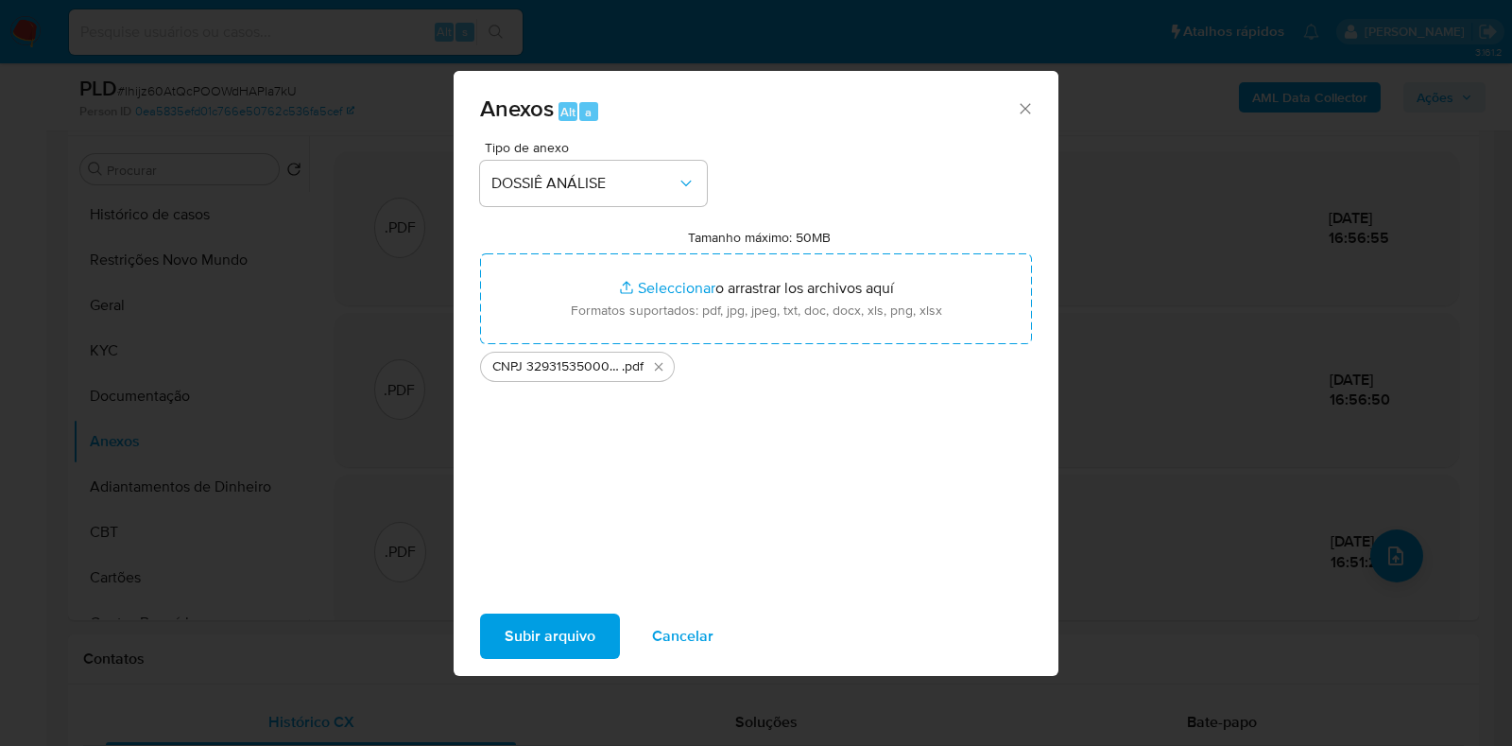
click at [549, 657] on span "Subir arquivo" at bounding box center [550, 636] width 91 height 42
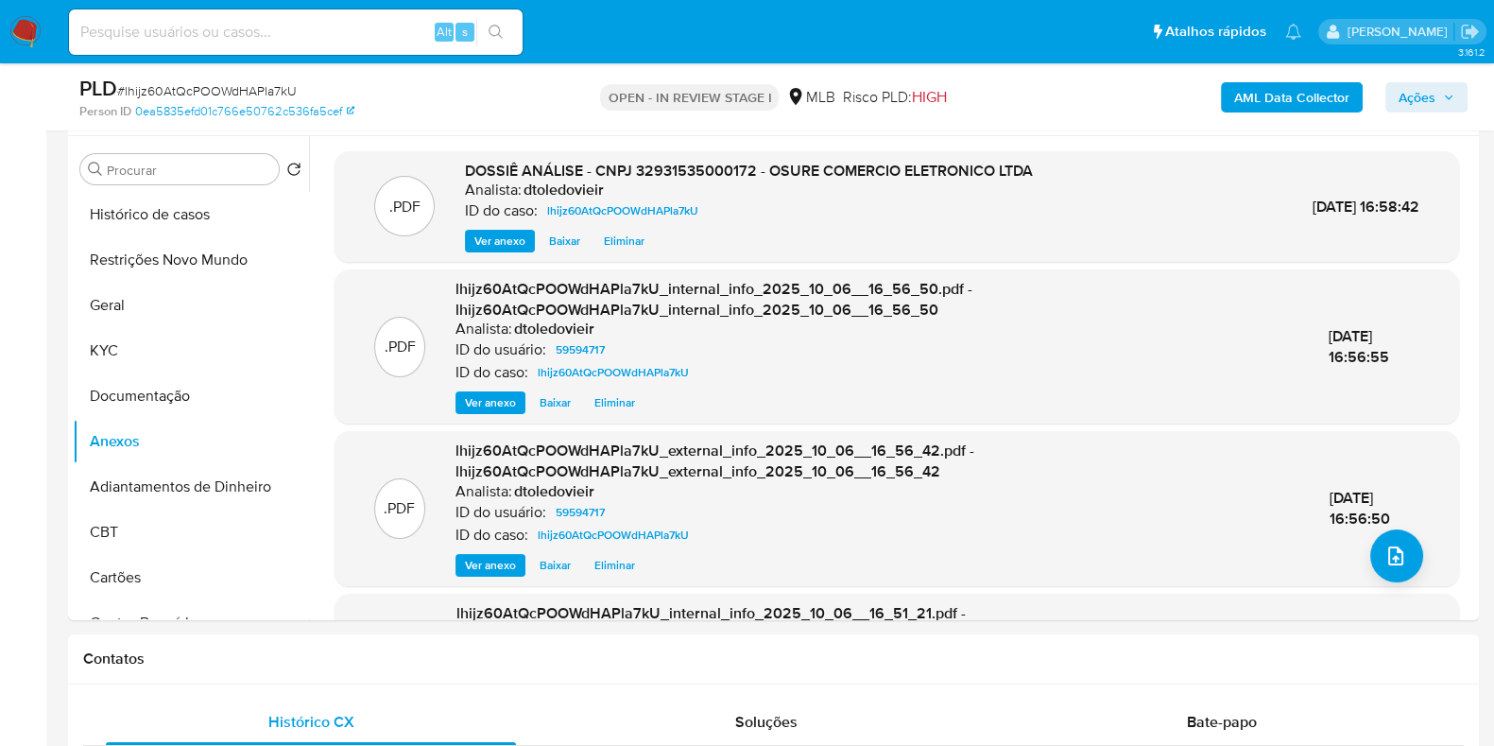
click at [1429, 90] on span "Ações" at bounding box center [1417, 97] width 37 height 30
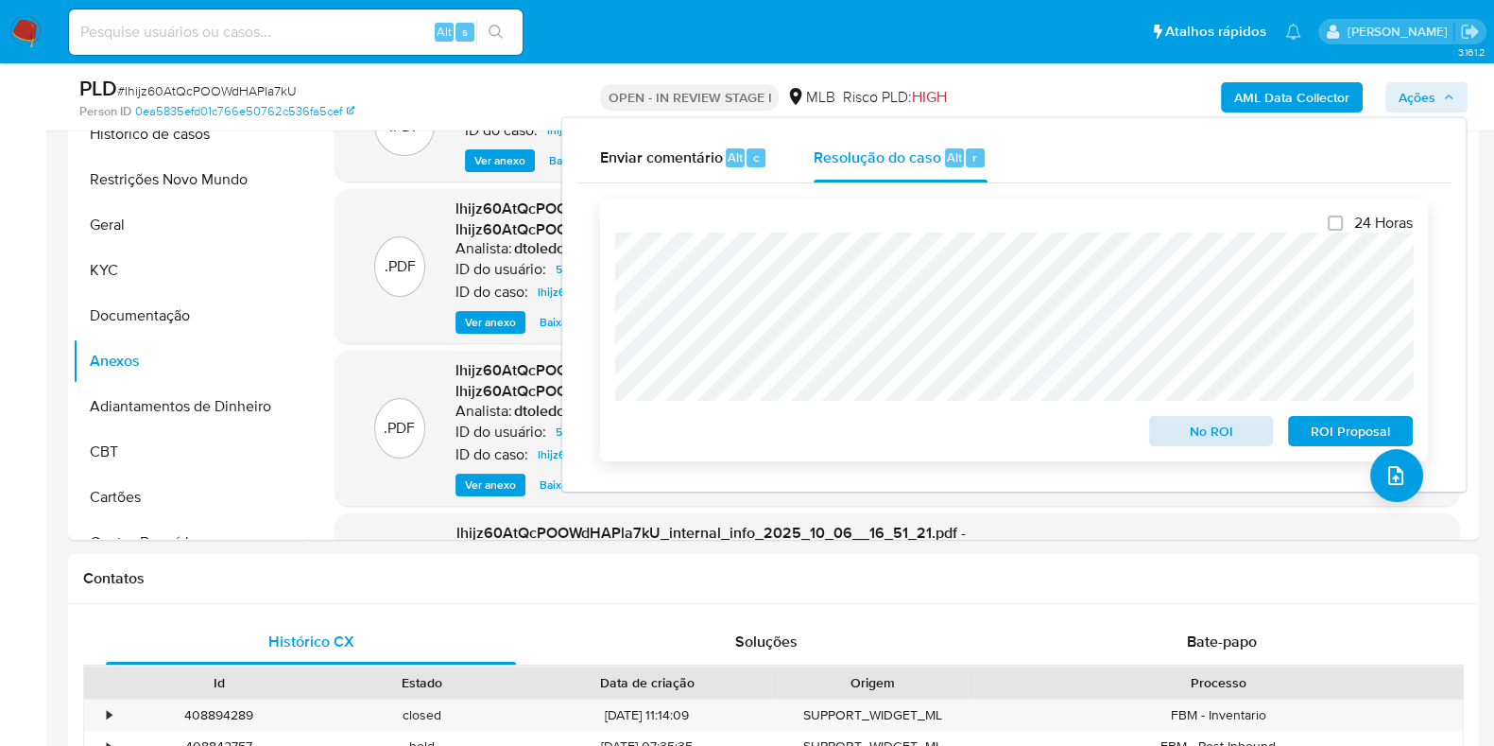
scroll to position [472, 0]
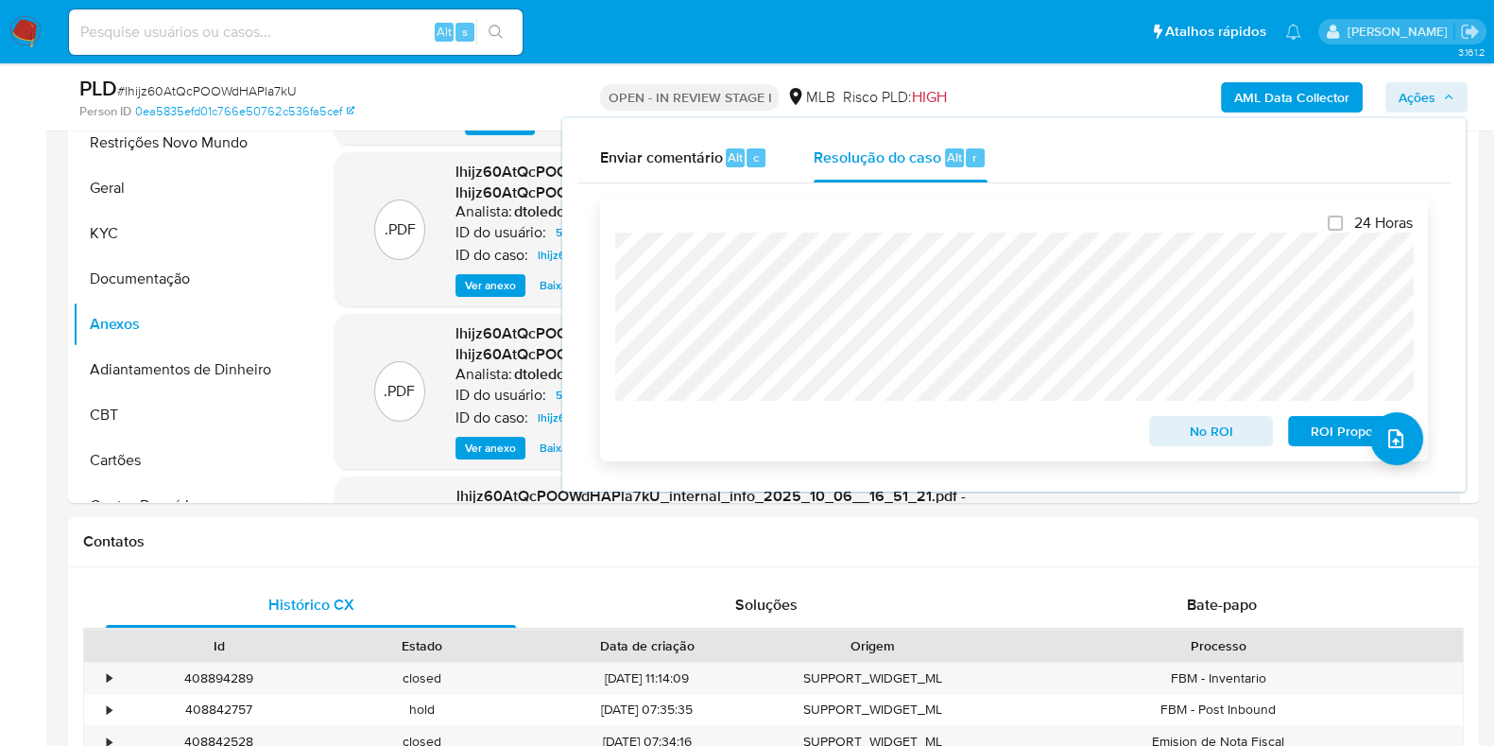
click at [1216, 432] on span "No ROI" at bounding box center [1212, 431] width 98 height 26
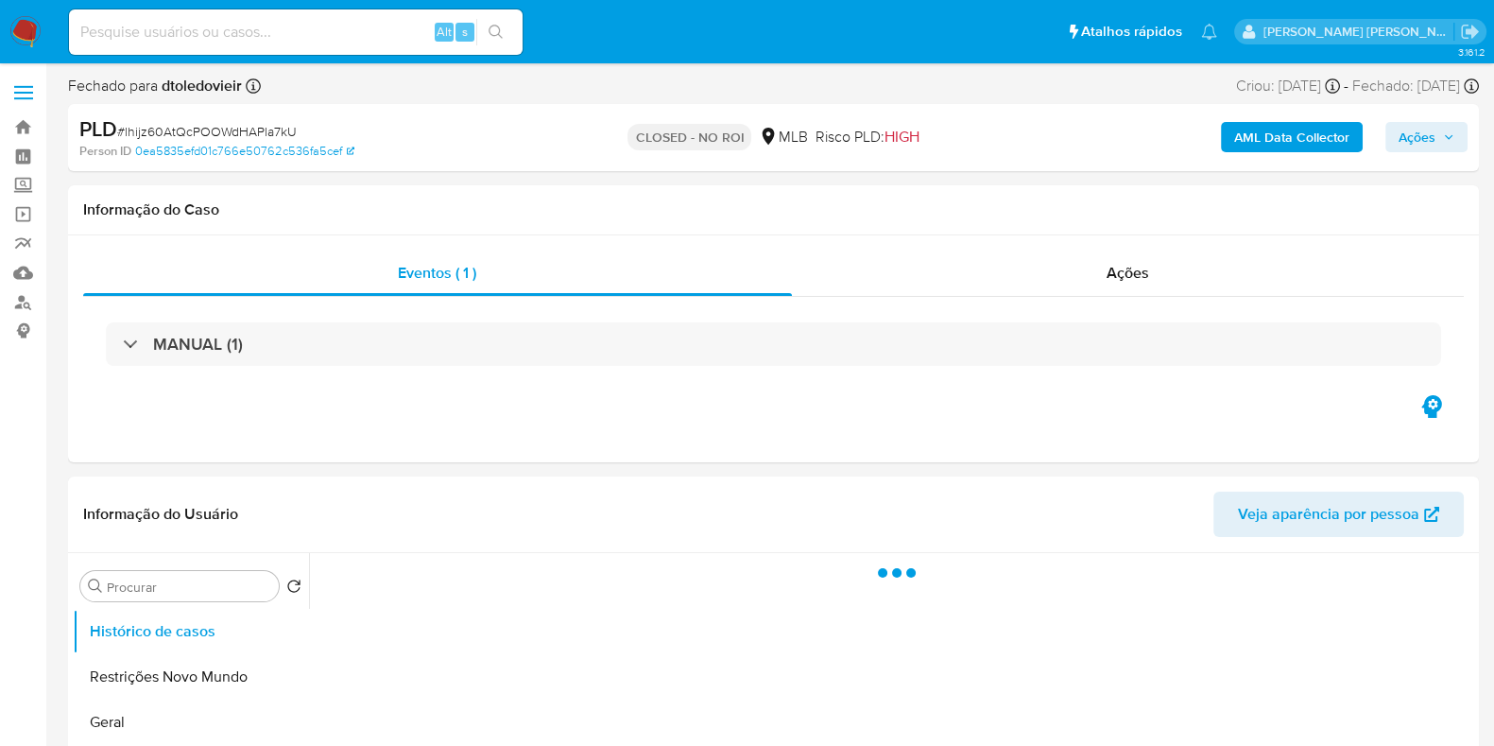
select select "10"
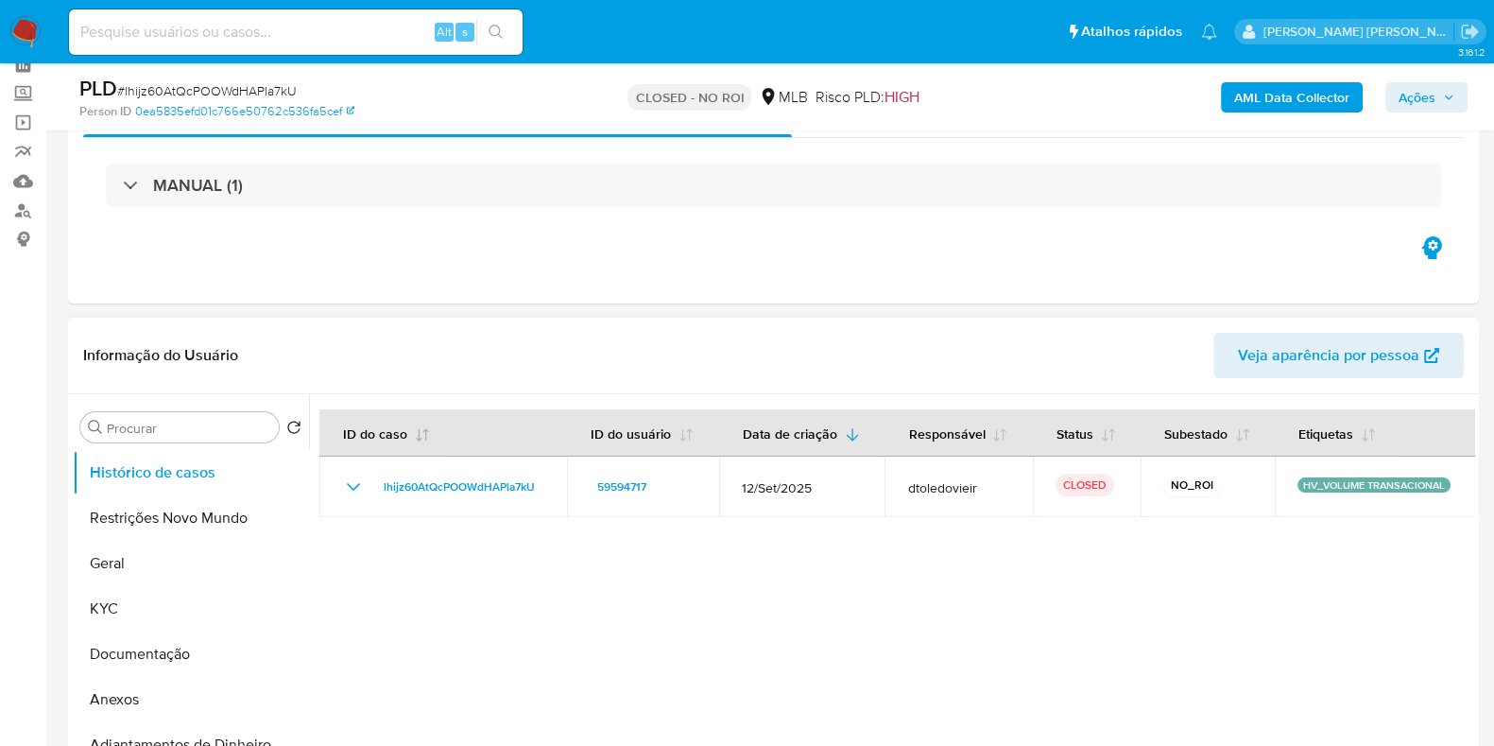
scroll to position [235, 0]
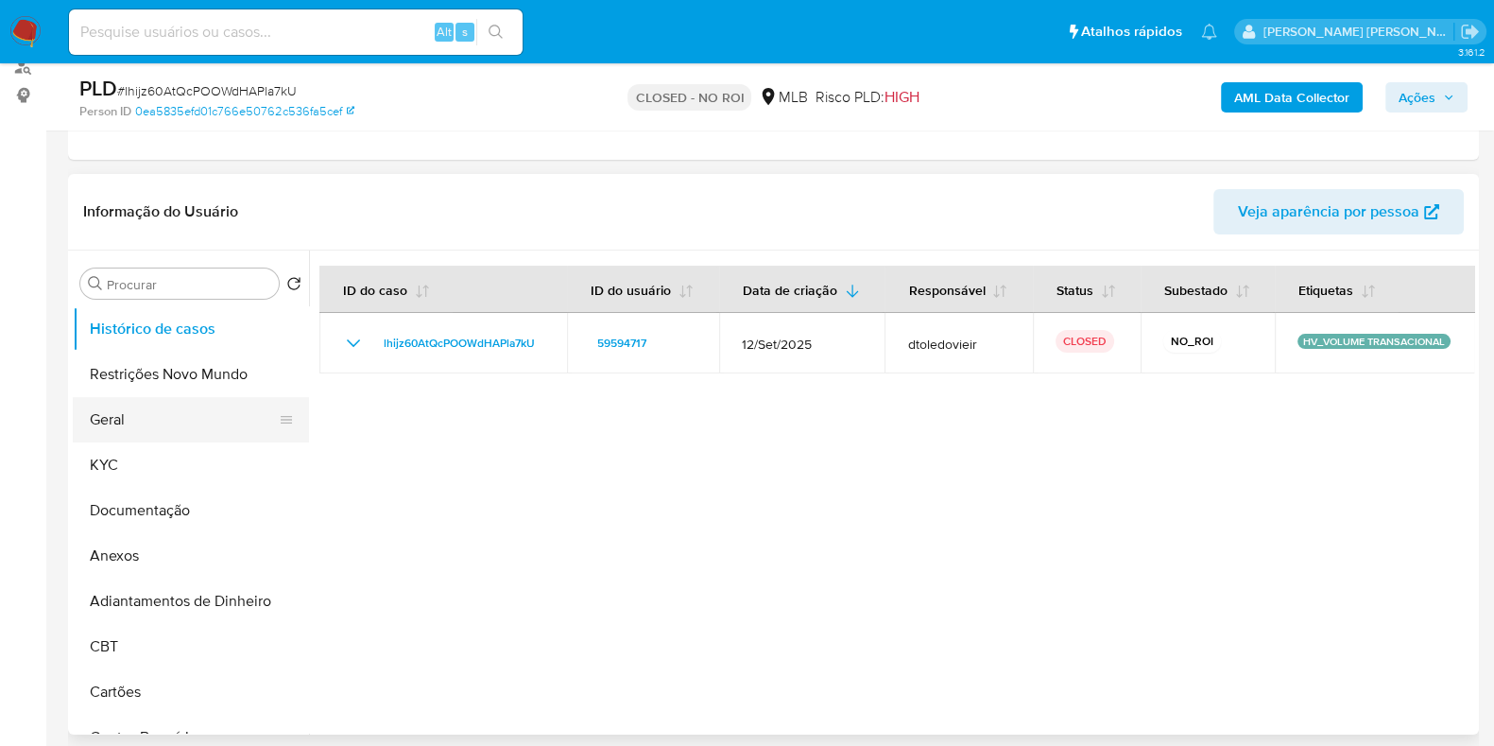
click at [160, 423] on button "Geral" at bounding box center [183, 419] width 221 height 45
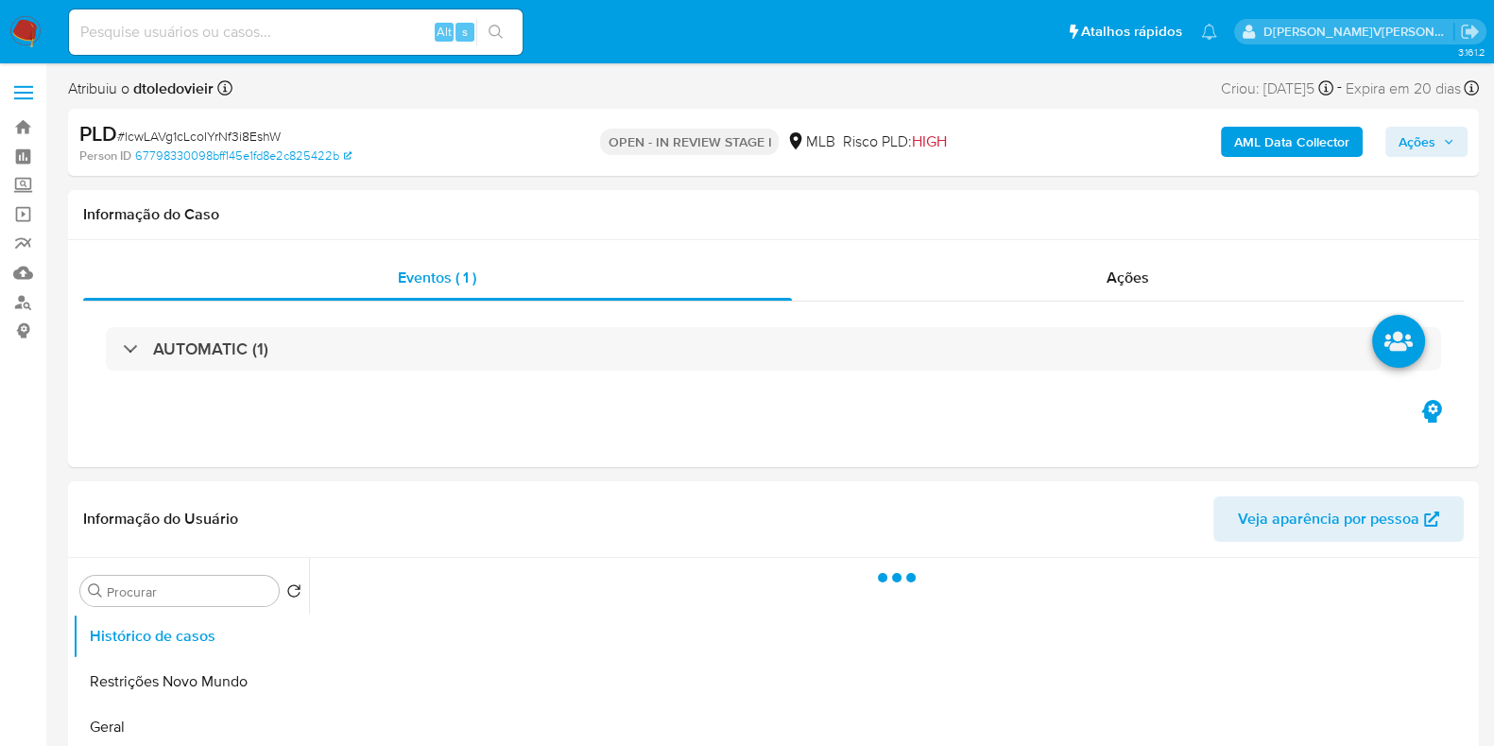
select select "10"
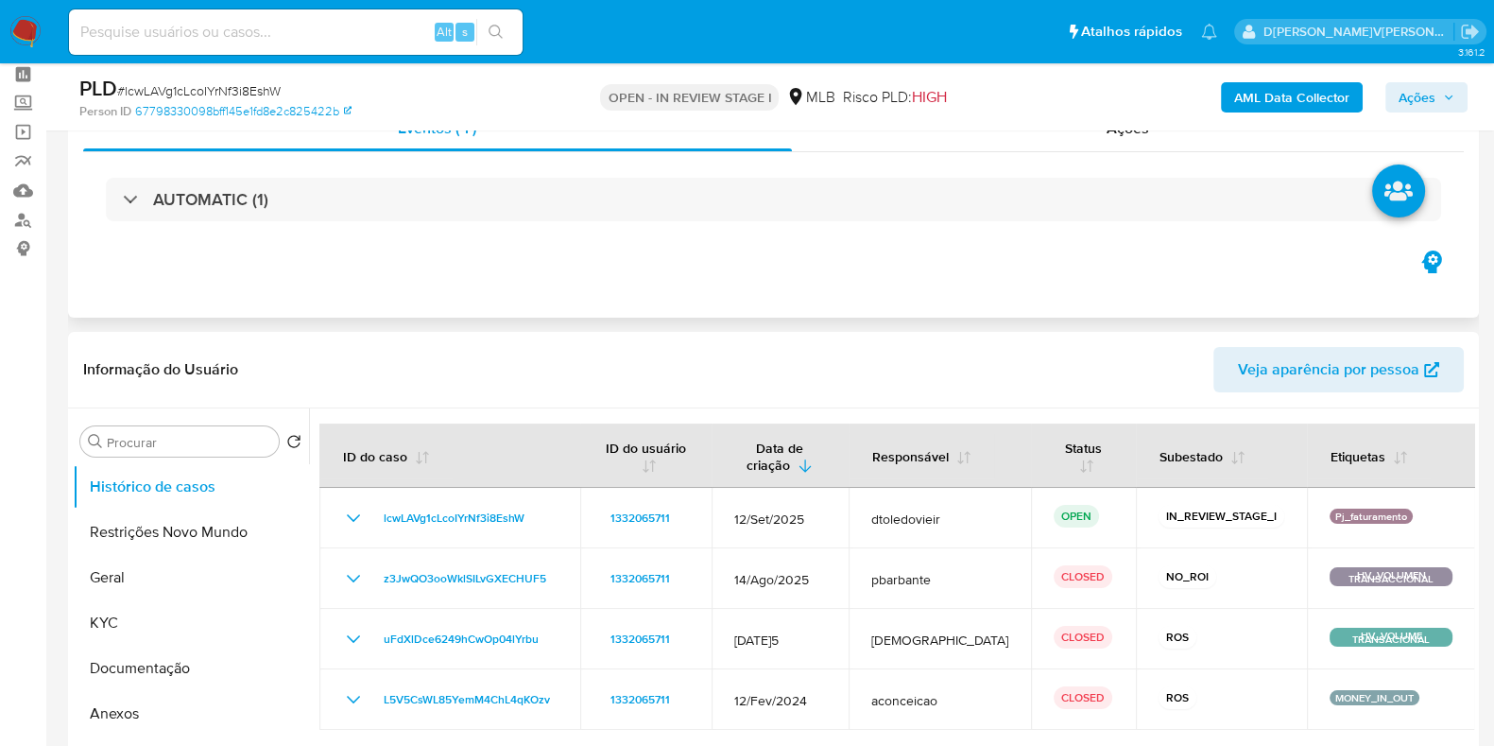
scroll to position [117, 0]
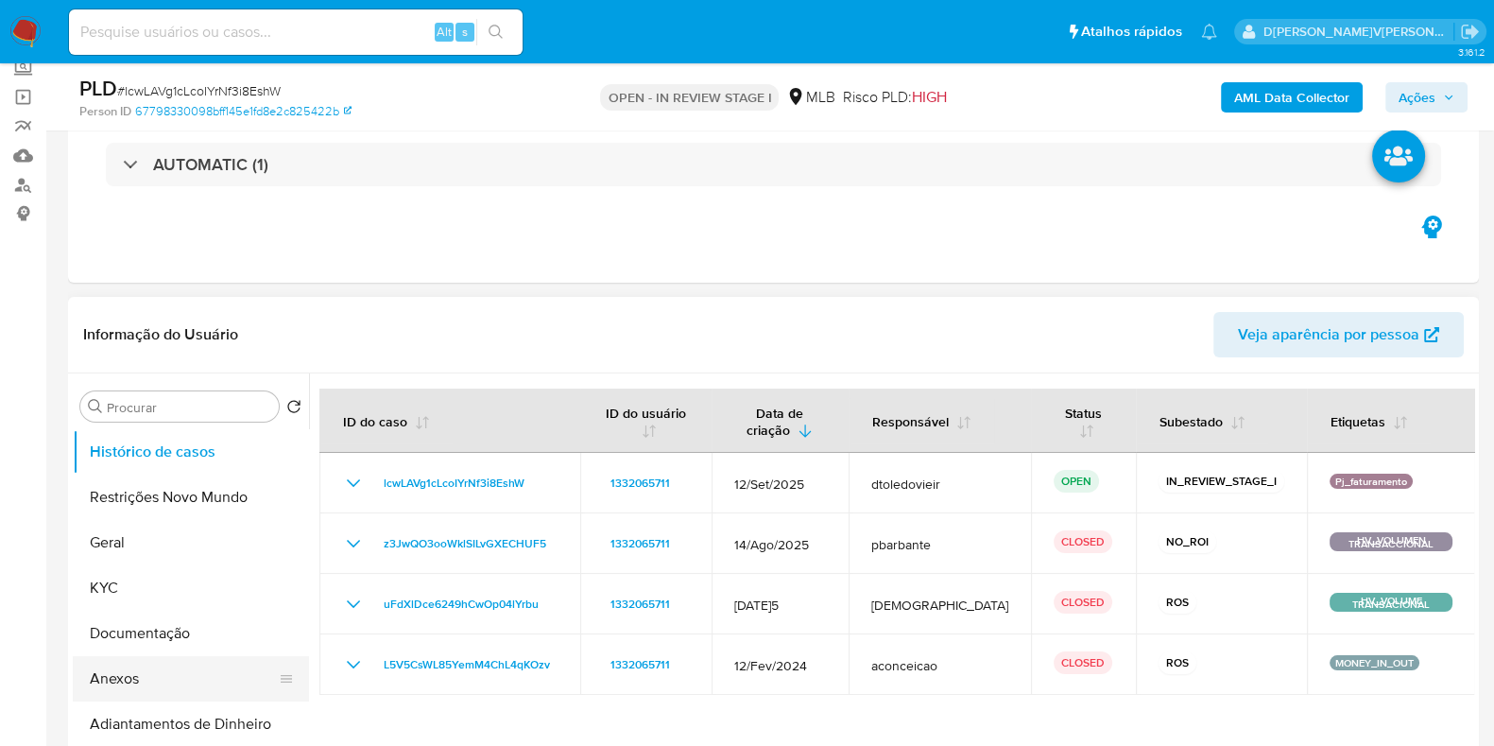
click at [130, 678] on button "Anexos" at bounding box center [183, 678] width 221 height 45
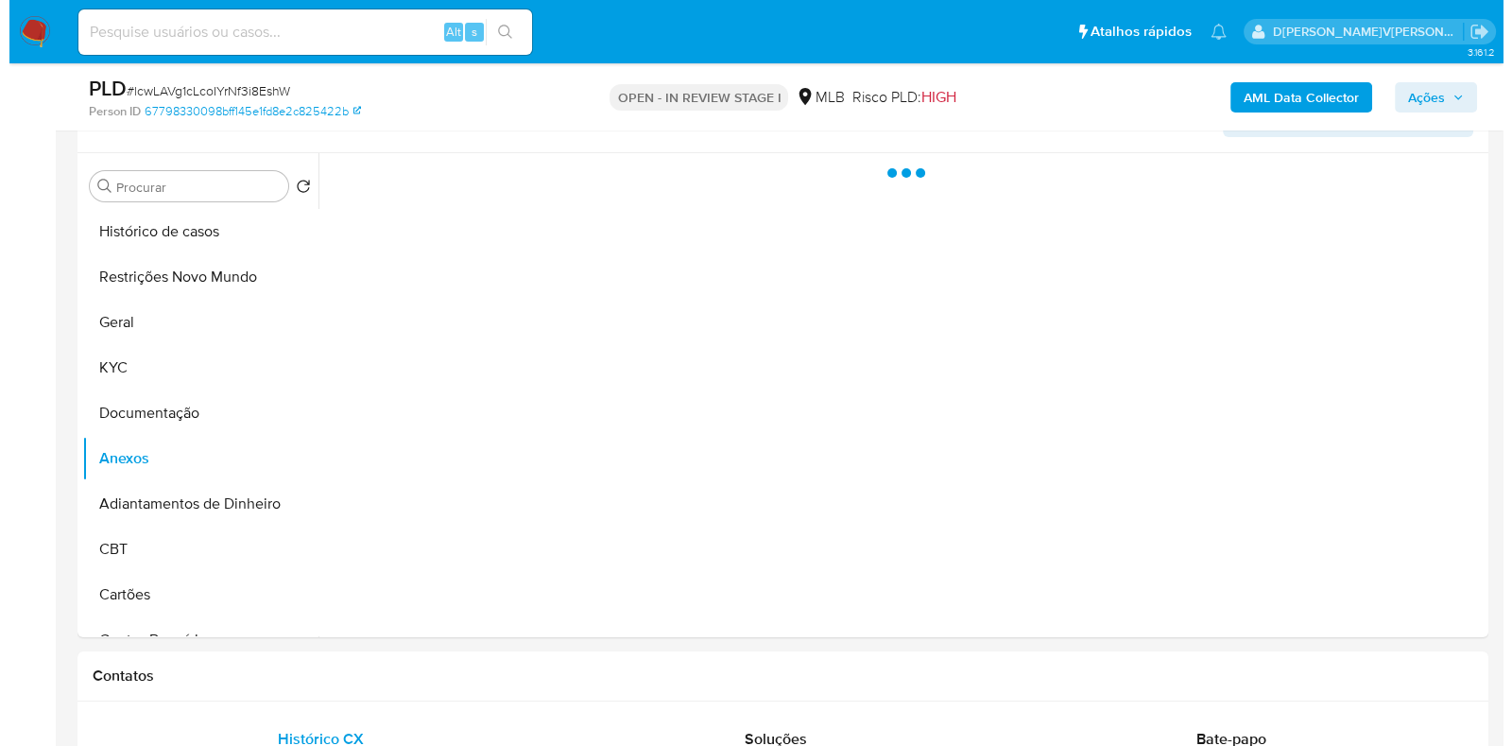
scroll to position [354, 0]
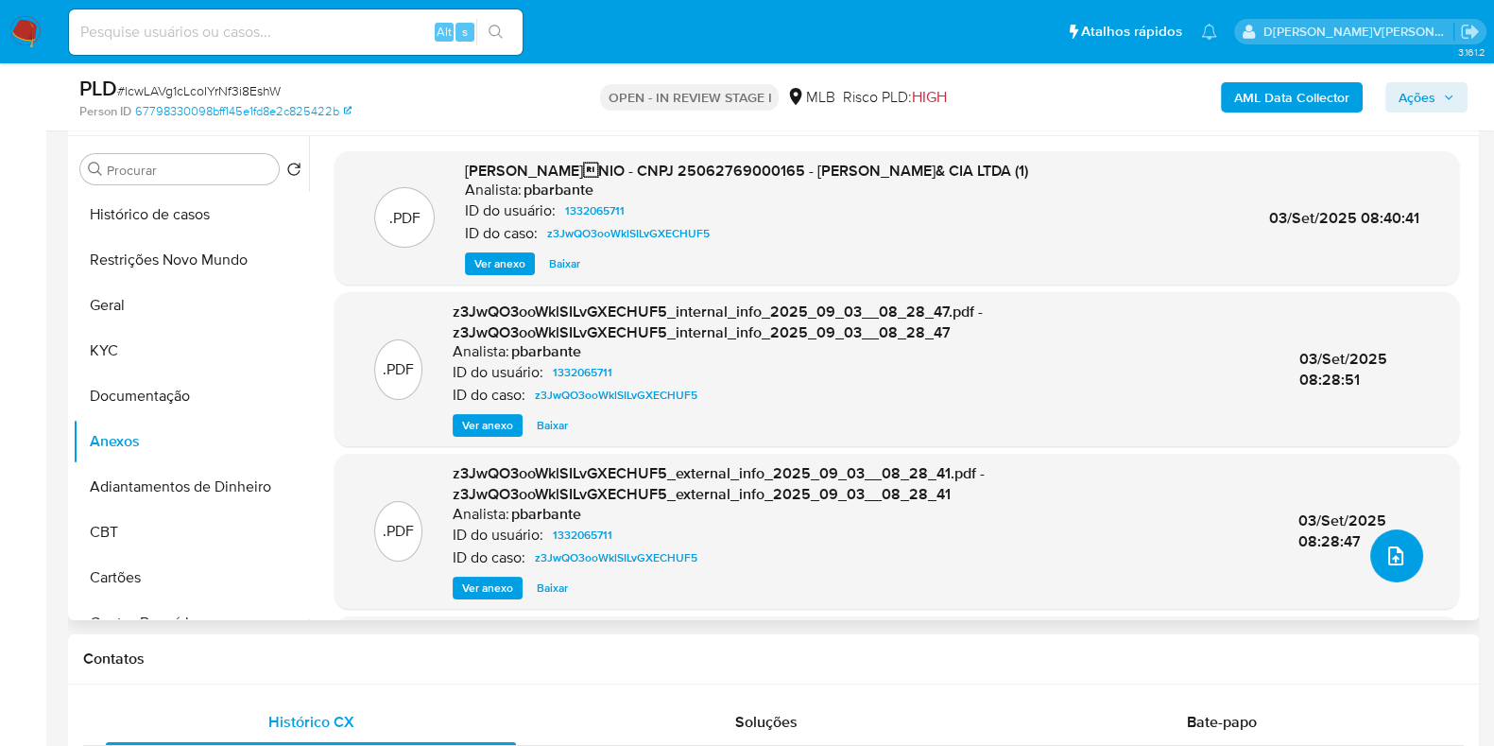
click at [1391, 556] on icon "upload-file" at bounding box center [1396, 555] width 23 height 23
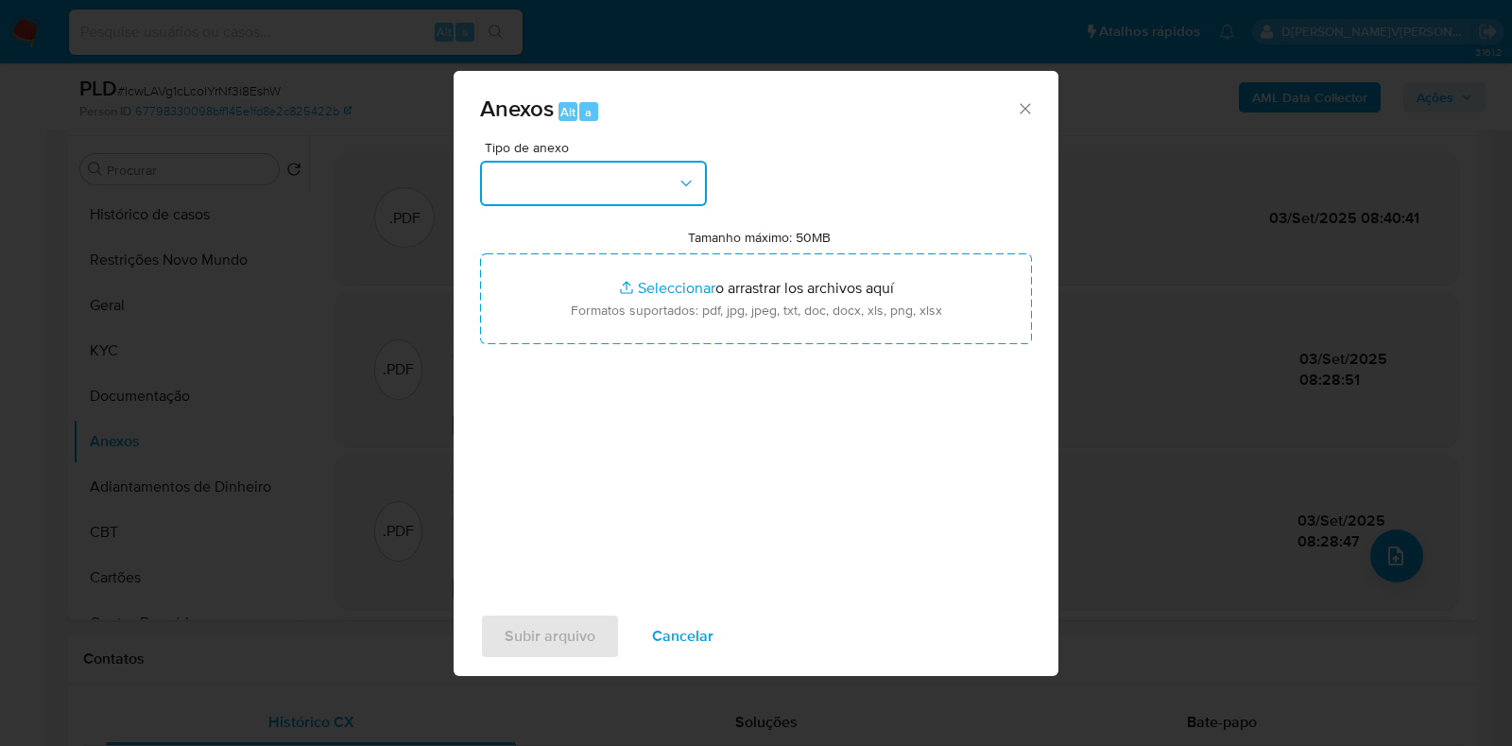
click at [623, 164] on button "button" at bounding box center [593, 183] width 227 height 45
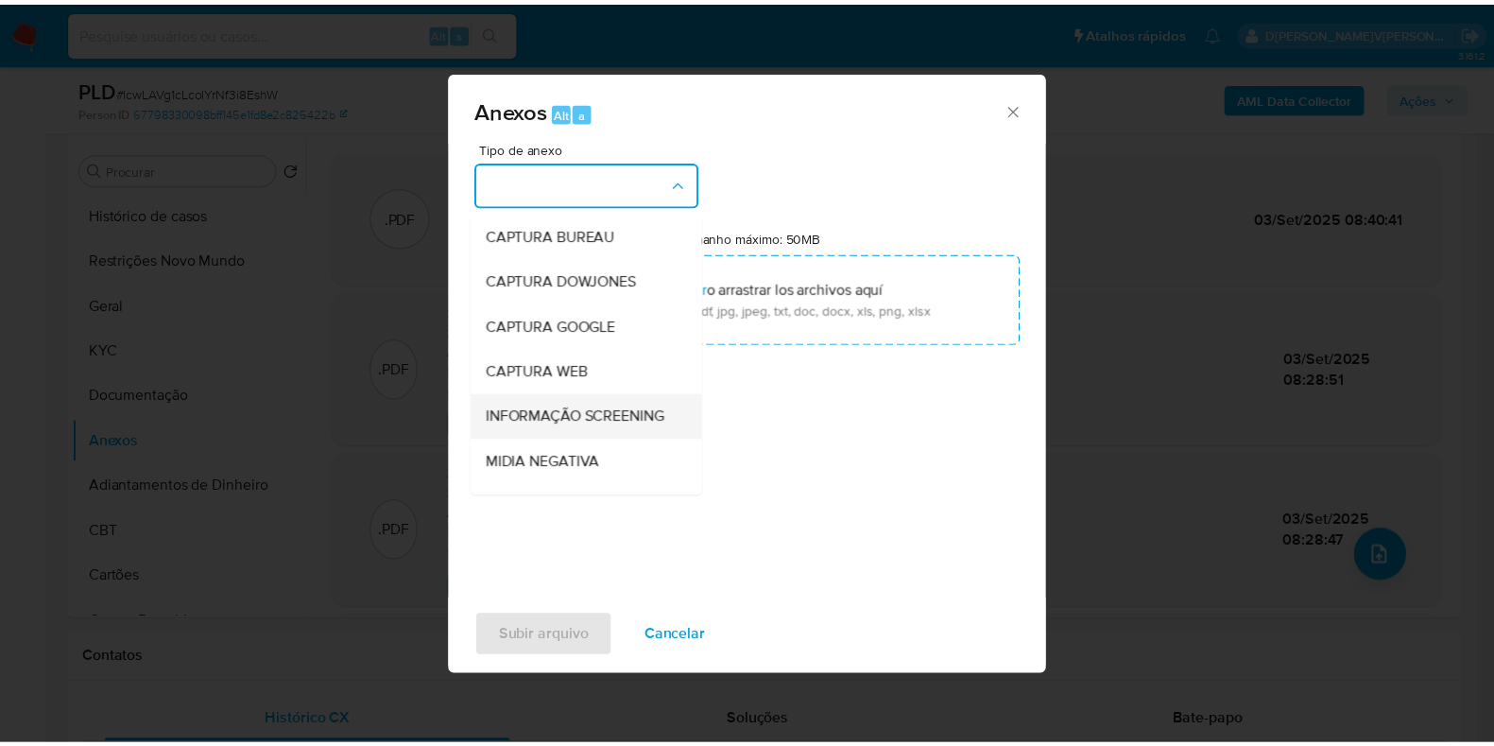
scroll to position [291, 0]
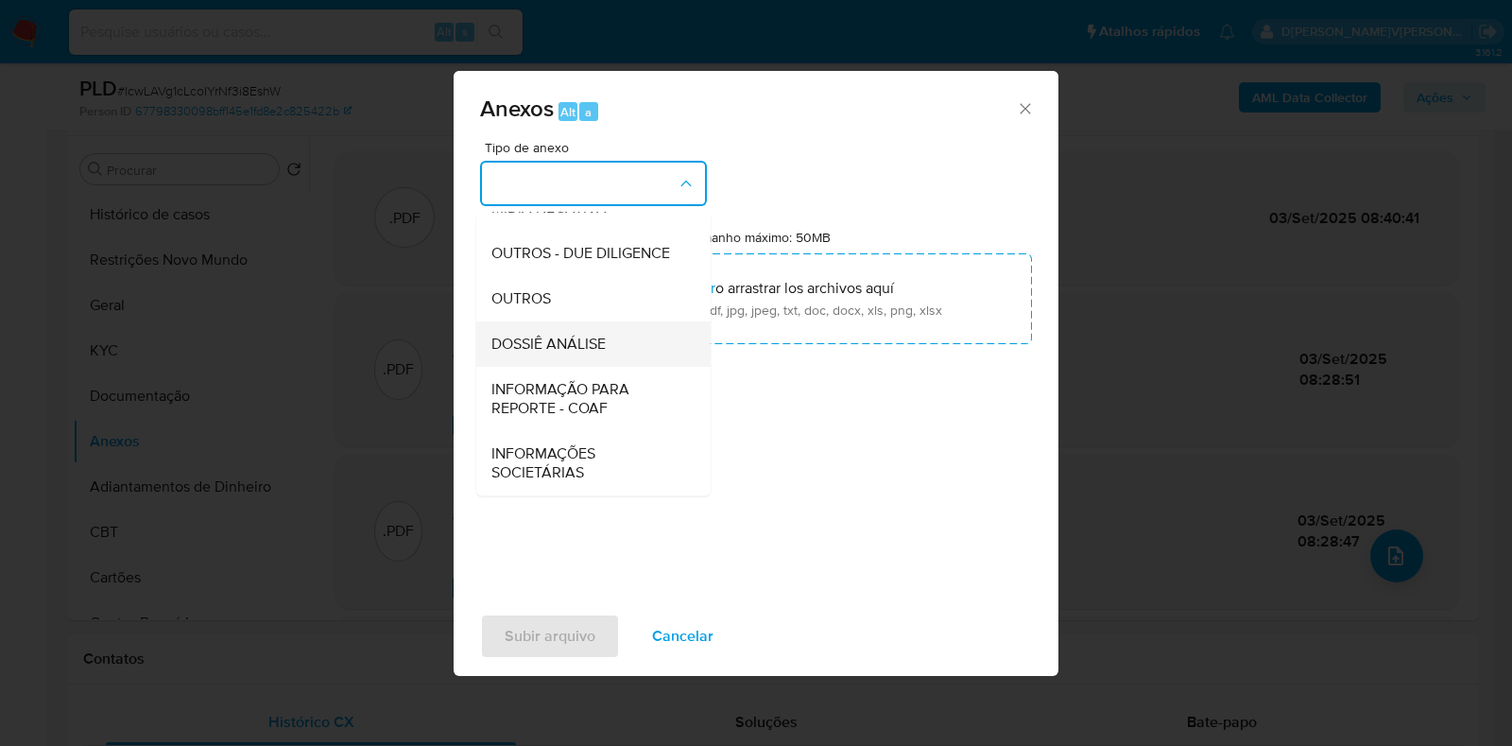
click at [579, 335] on span "DOSSIÊ ANÁLISE" at bounding box center [549, 344] width 114 height 19
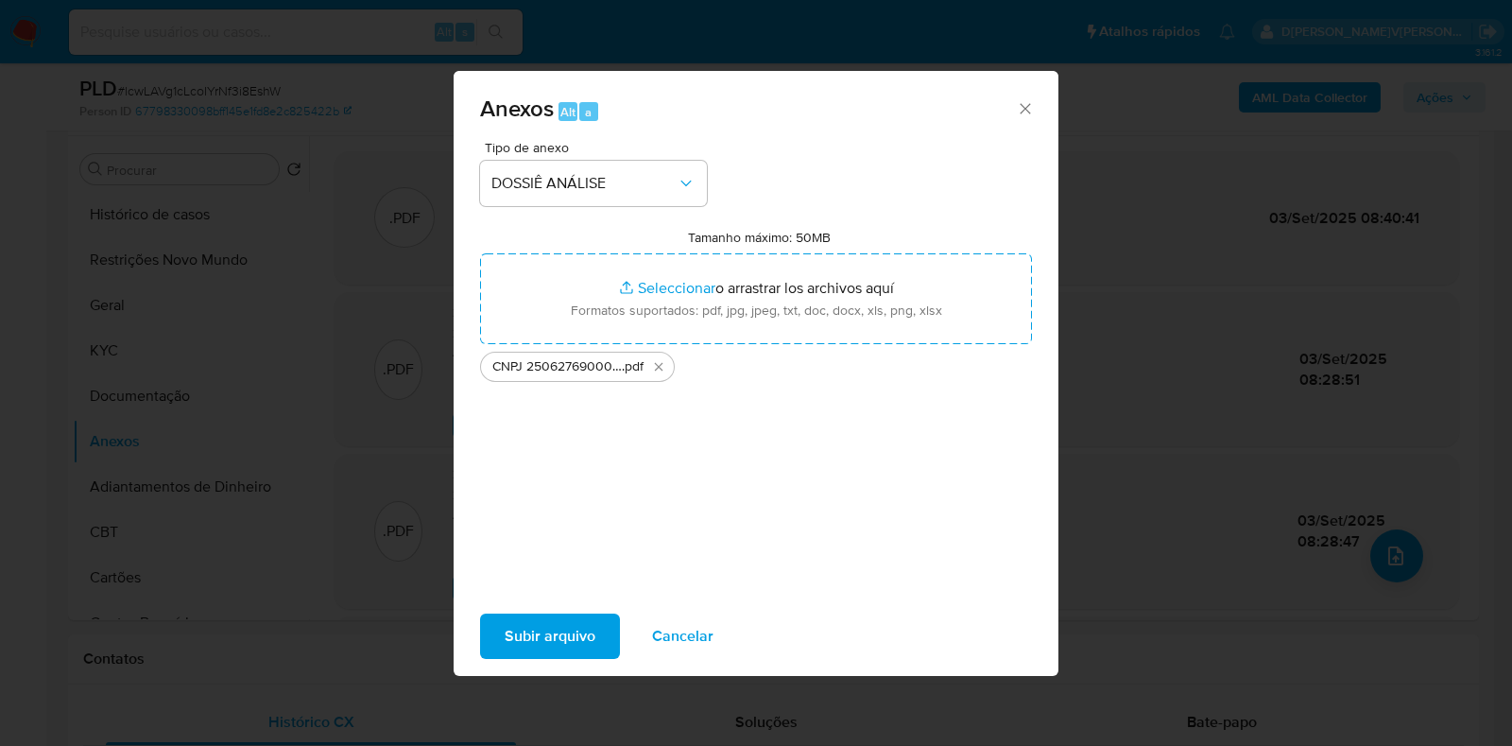
click at [576, 632] on span "Subir arquivo" at bounding box center [550, 636] width 91 height 42
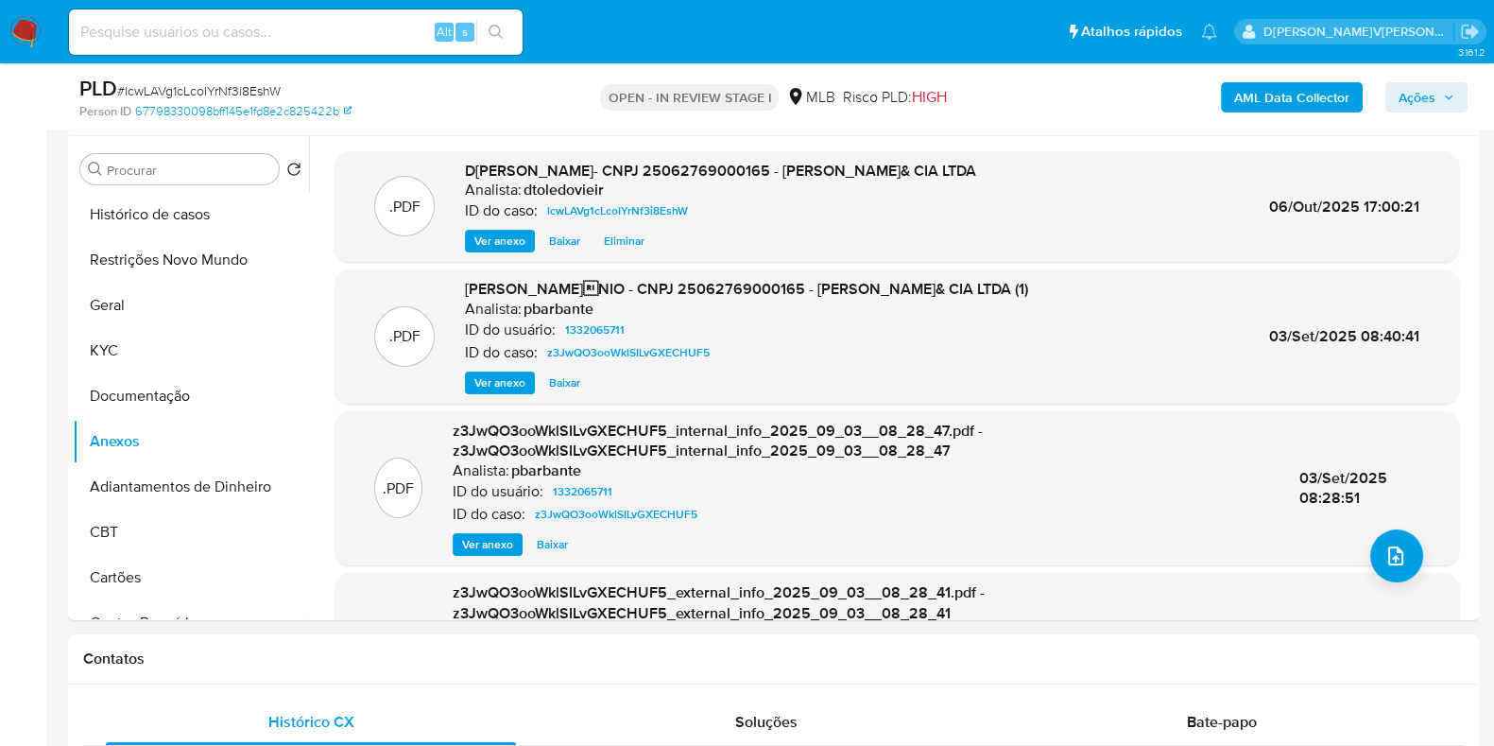
click at [1419, 95] on span "Ações" at bounding box center [1417, 97] width 37 height 30
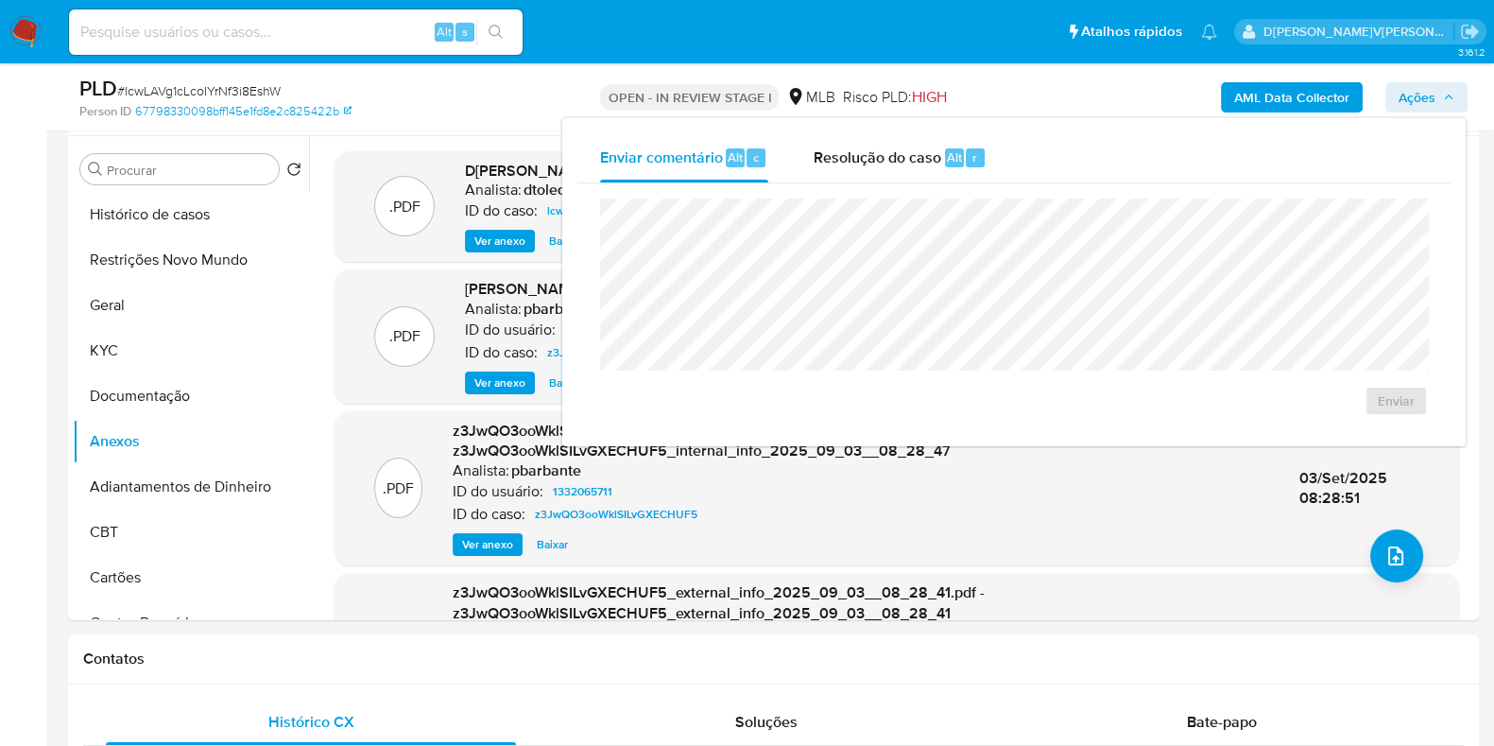
drag, startPoint x: 883, startPoint y: 169, endPoint x: 857, endPoint y: 186, distance: 30.7
click at [881, 169] on div "Resolução do caso Alt r" at bounding box center [900, 157] width 173 height 49
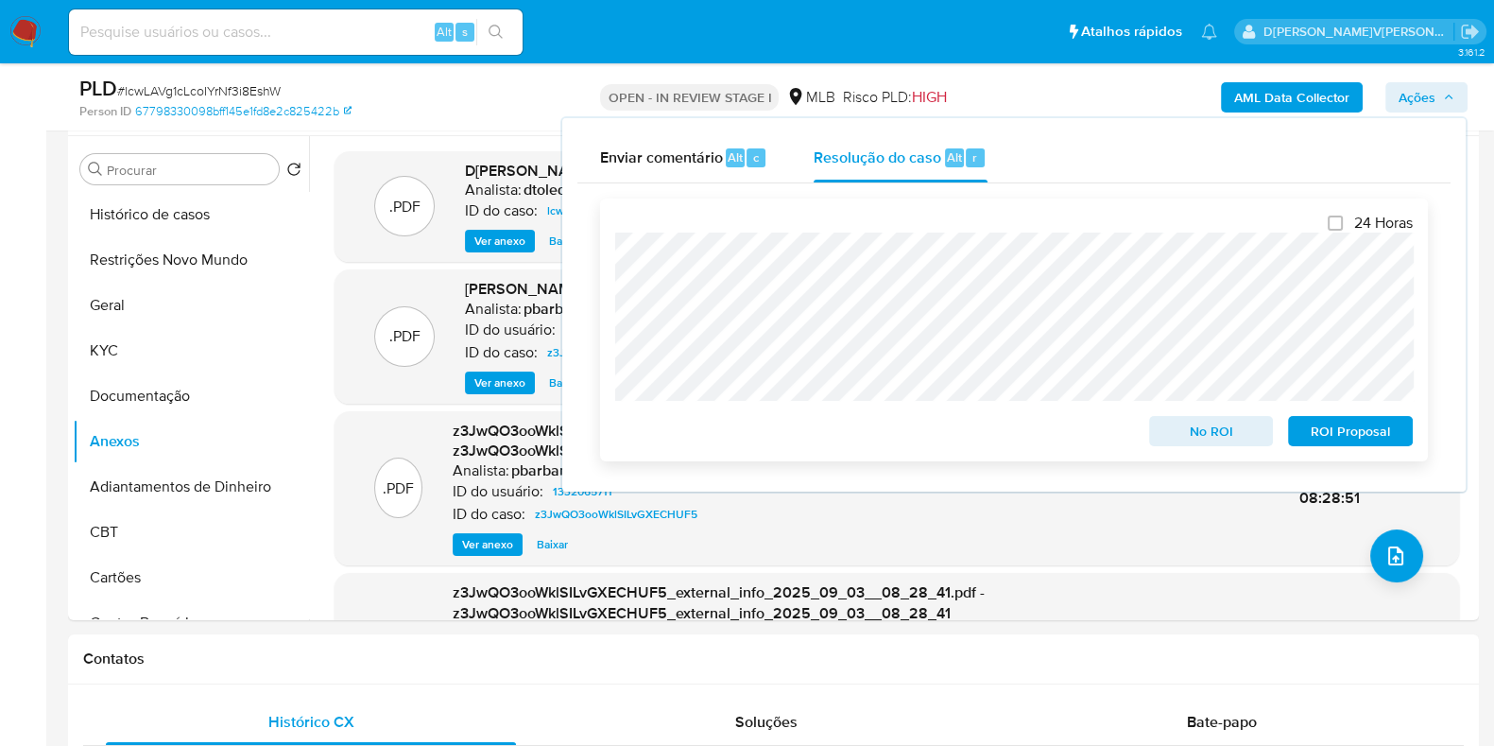
click at [1217, 438] on span "No ROI" at bounding box center [1212, 431] width 98 height 26
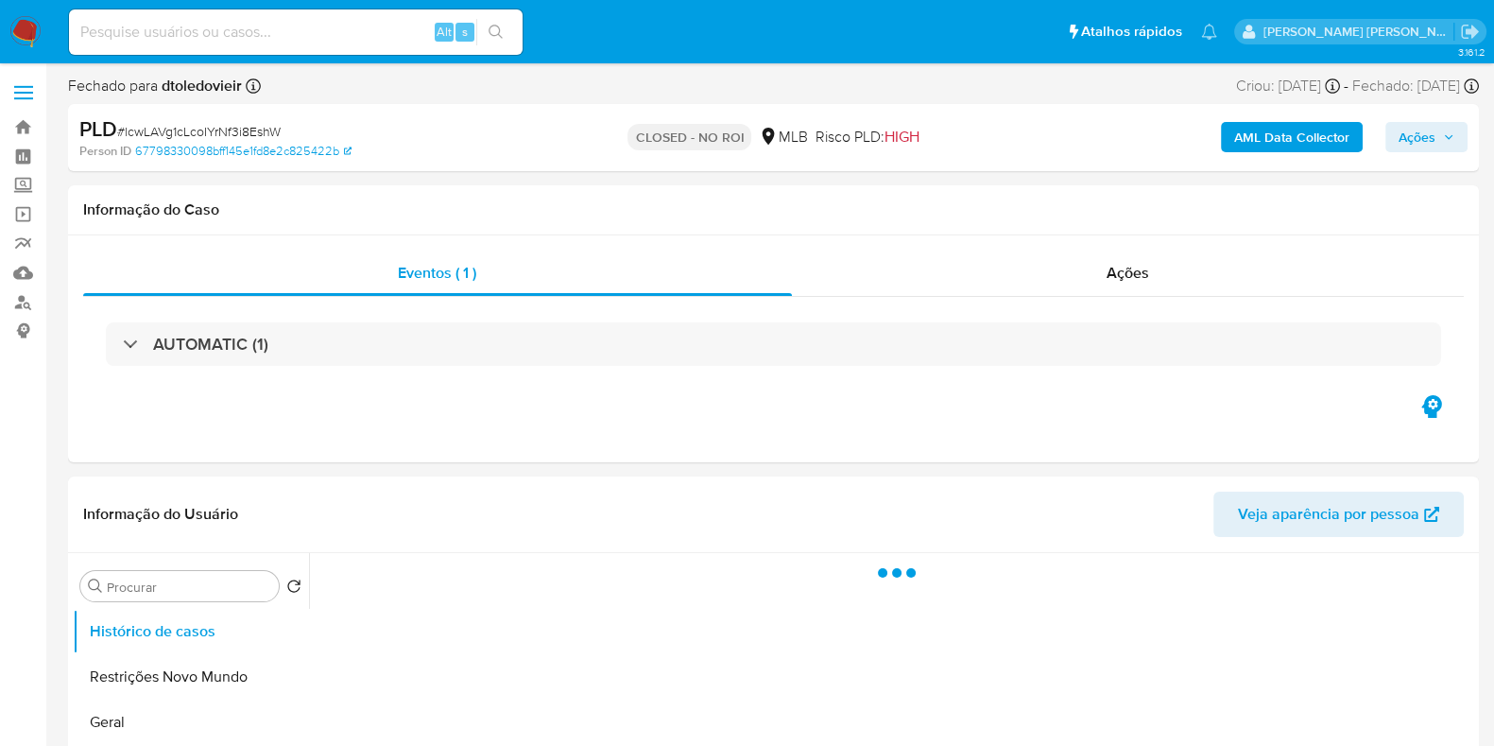
select select "10"
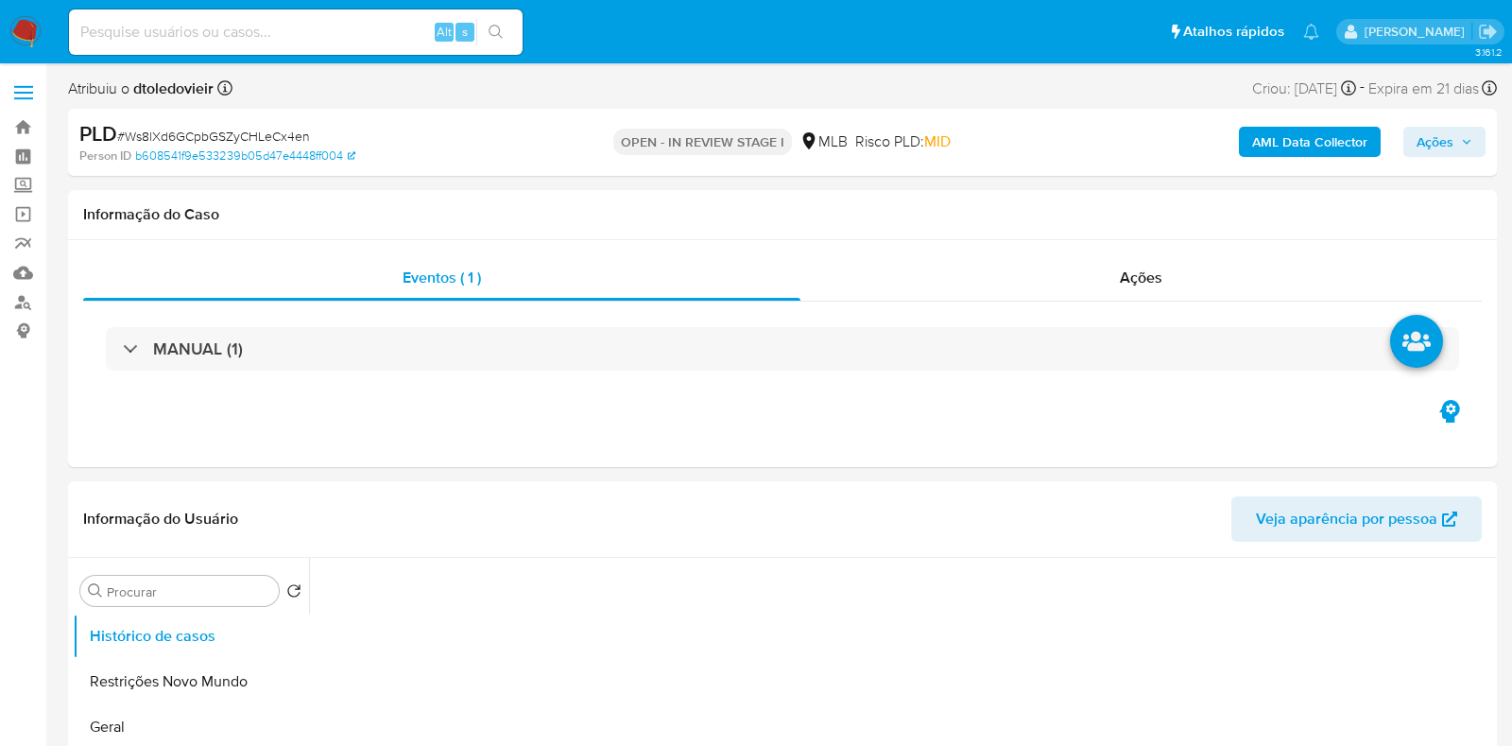
select select "10"
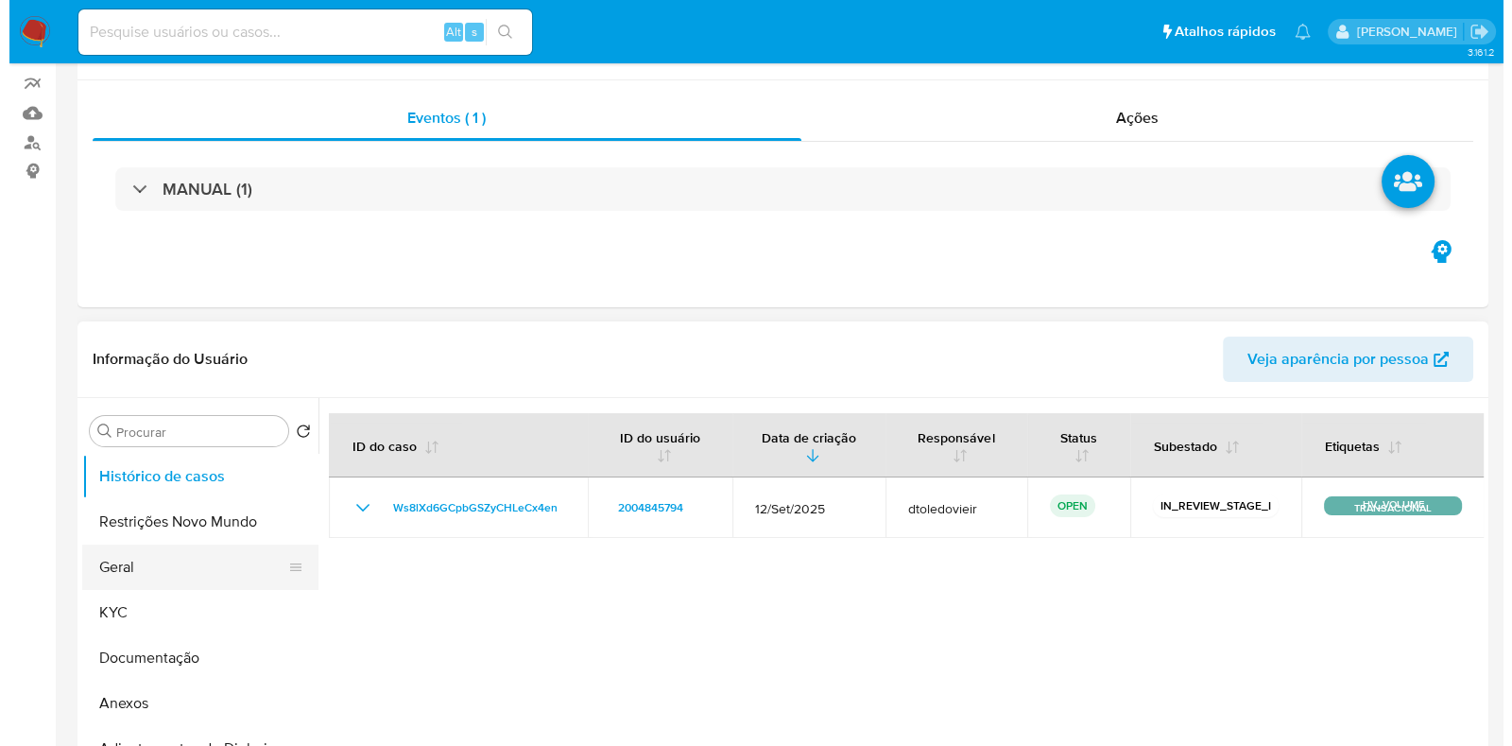
scroll to position [235, 0]
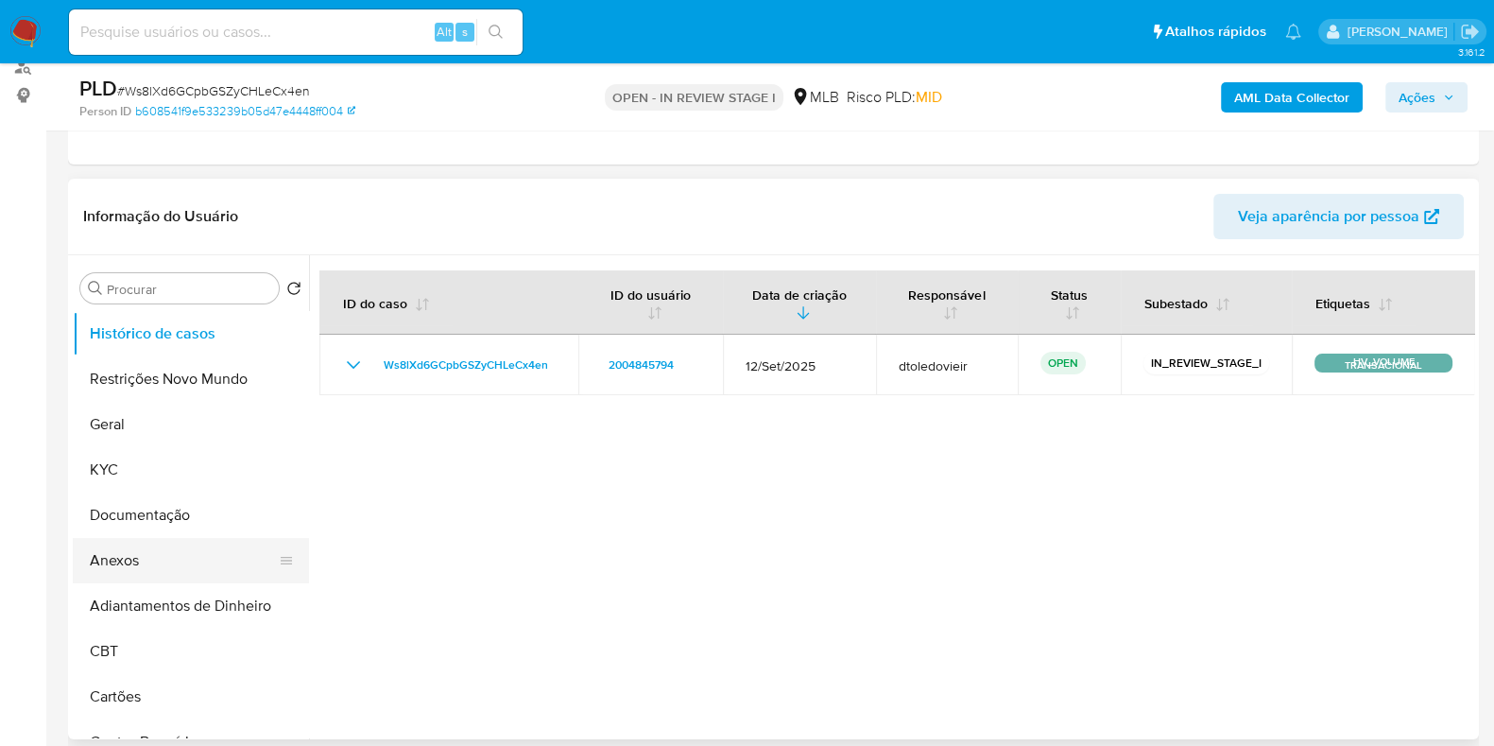
click at [137, 568] on button "Anexos" at bounding box center [183, 560] width 221 height 45
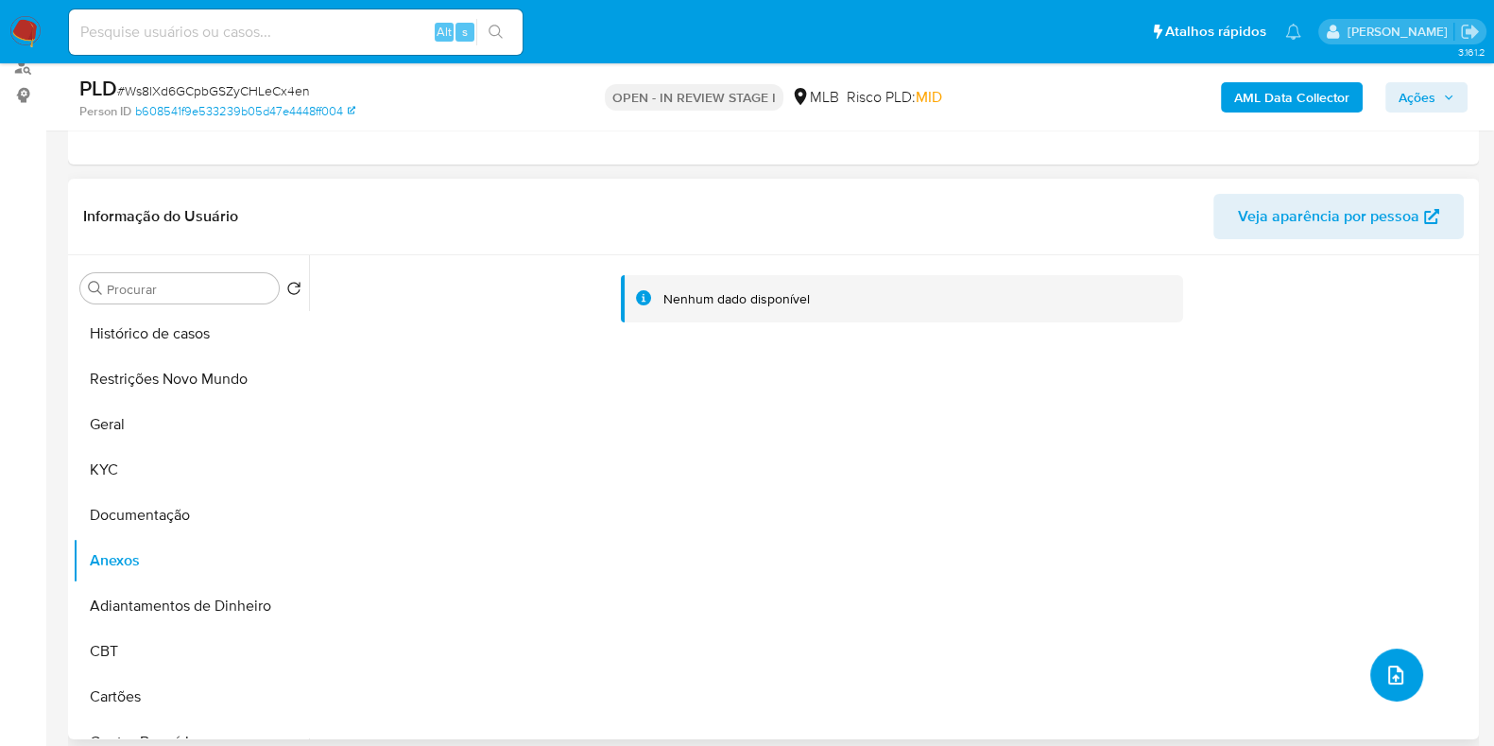
click at [1385, 670] on icon "upload-file" at bounding box center [1396, 675] width 23 height 23
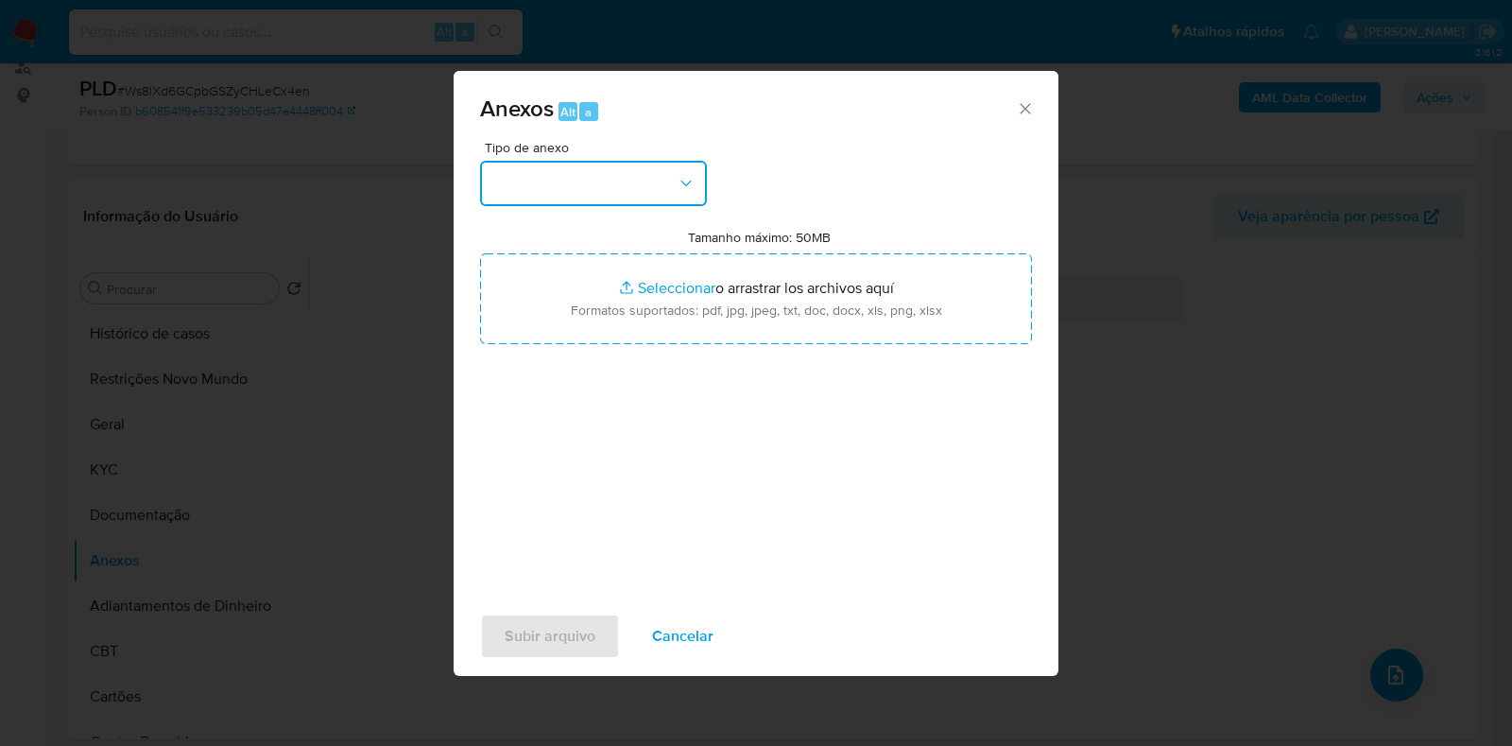
click at [649, 176] on button "button" at bounding box center [593, 183] width 227 height 45
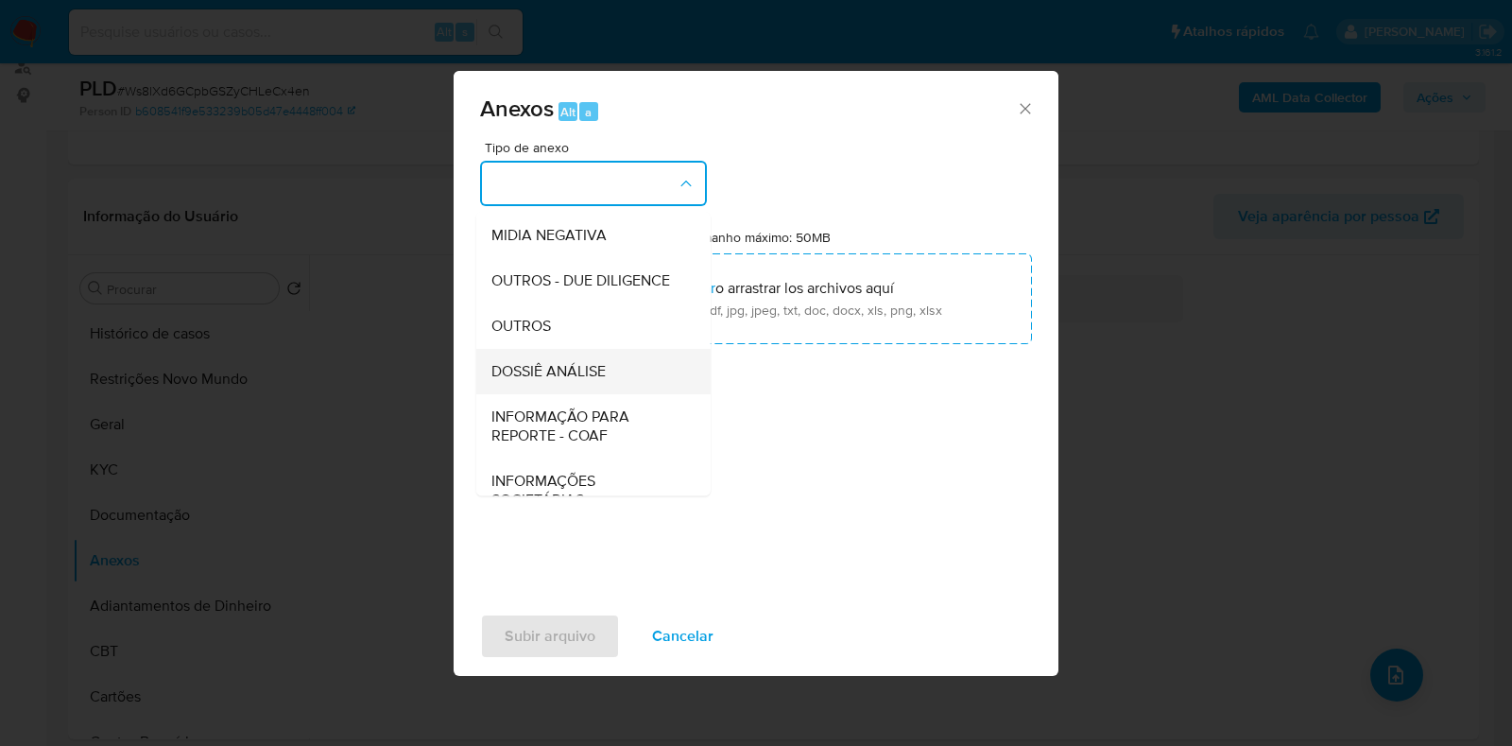
scroll to position [291, 0]
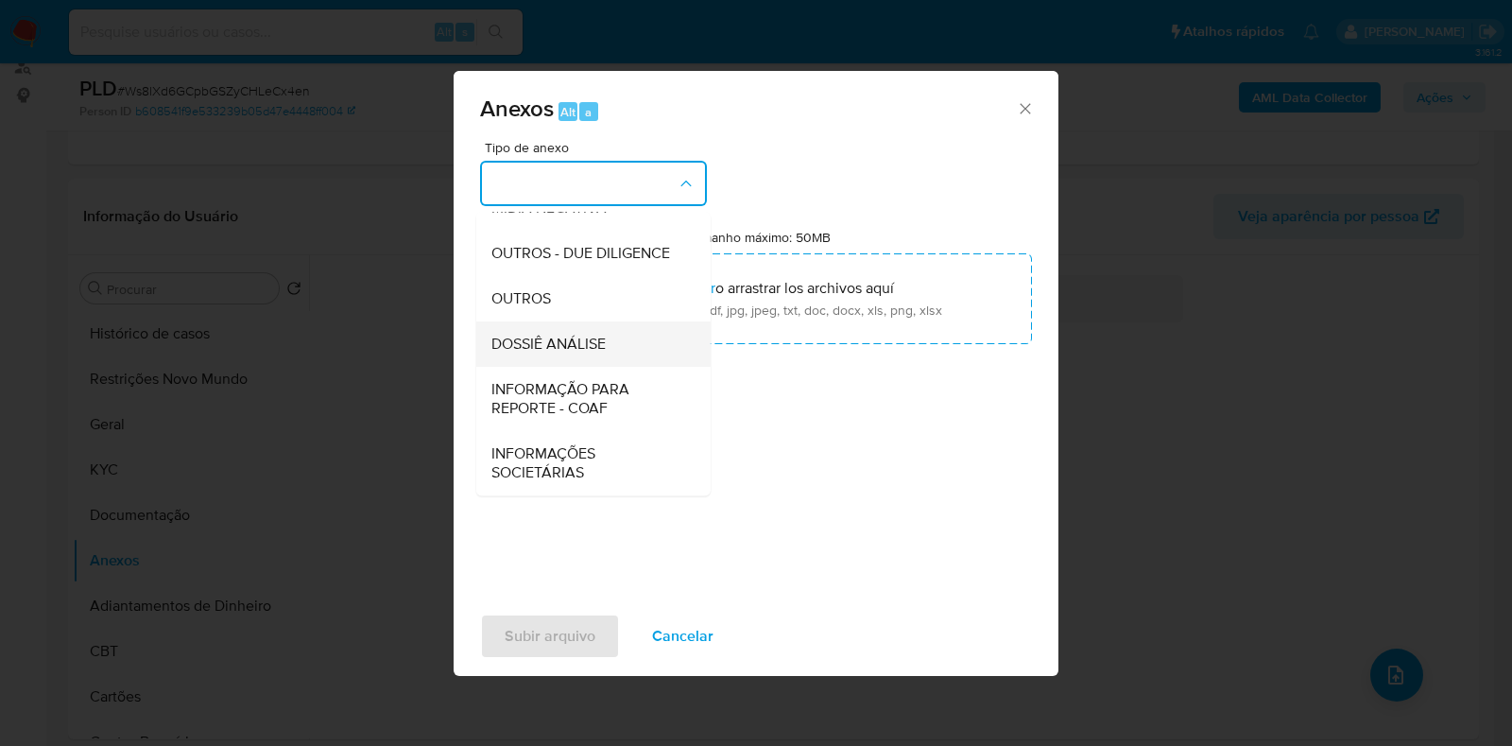
click at [569, 355] on div "DOSSIÊ ANÁLISE" at bounding box center [588, 343] width 193 height 45
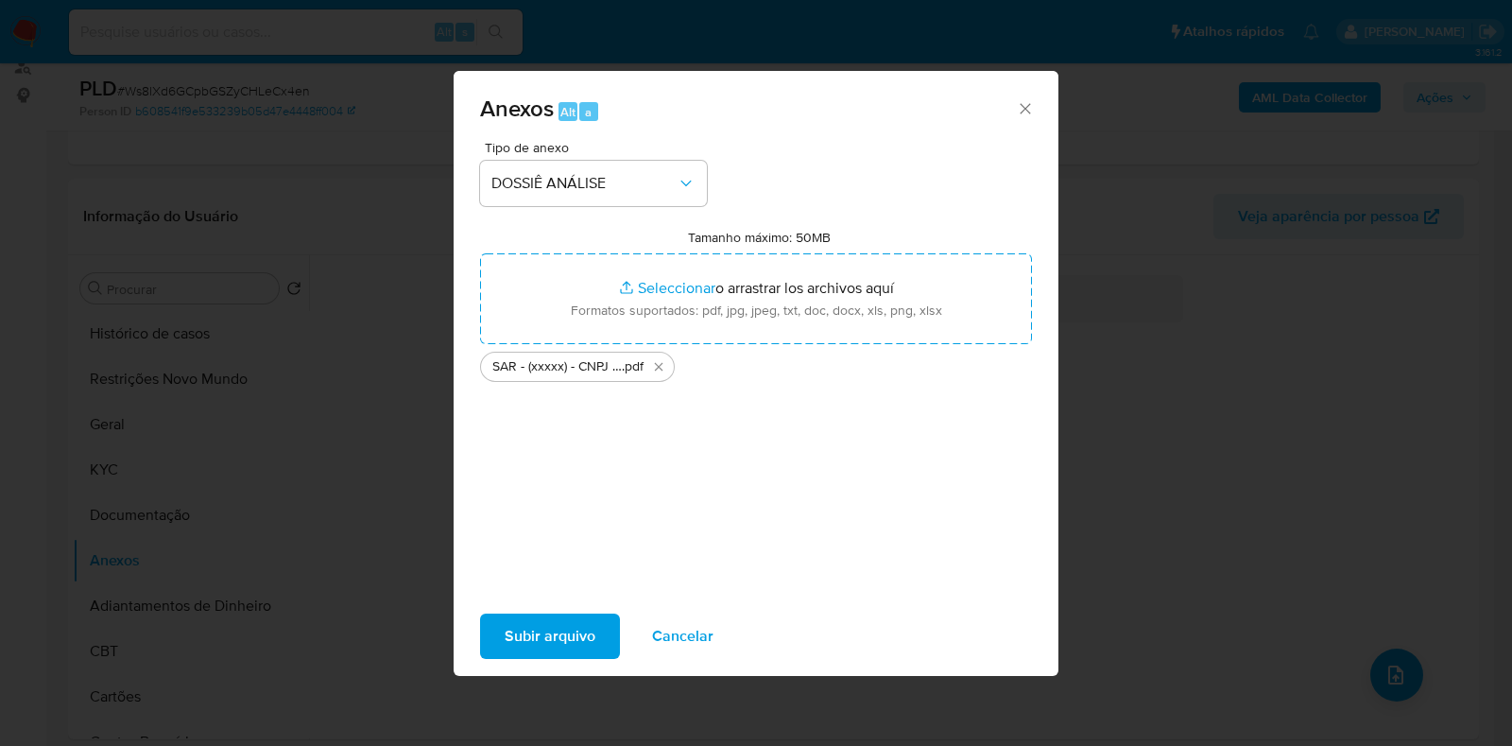
click at [532, 616] on span "Subir arquivo" at bounding box center [550, 636] width 91 height 42
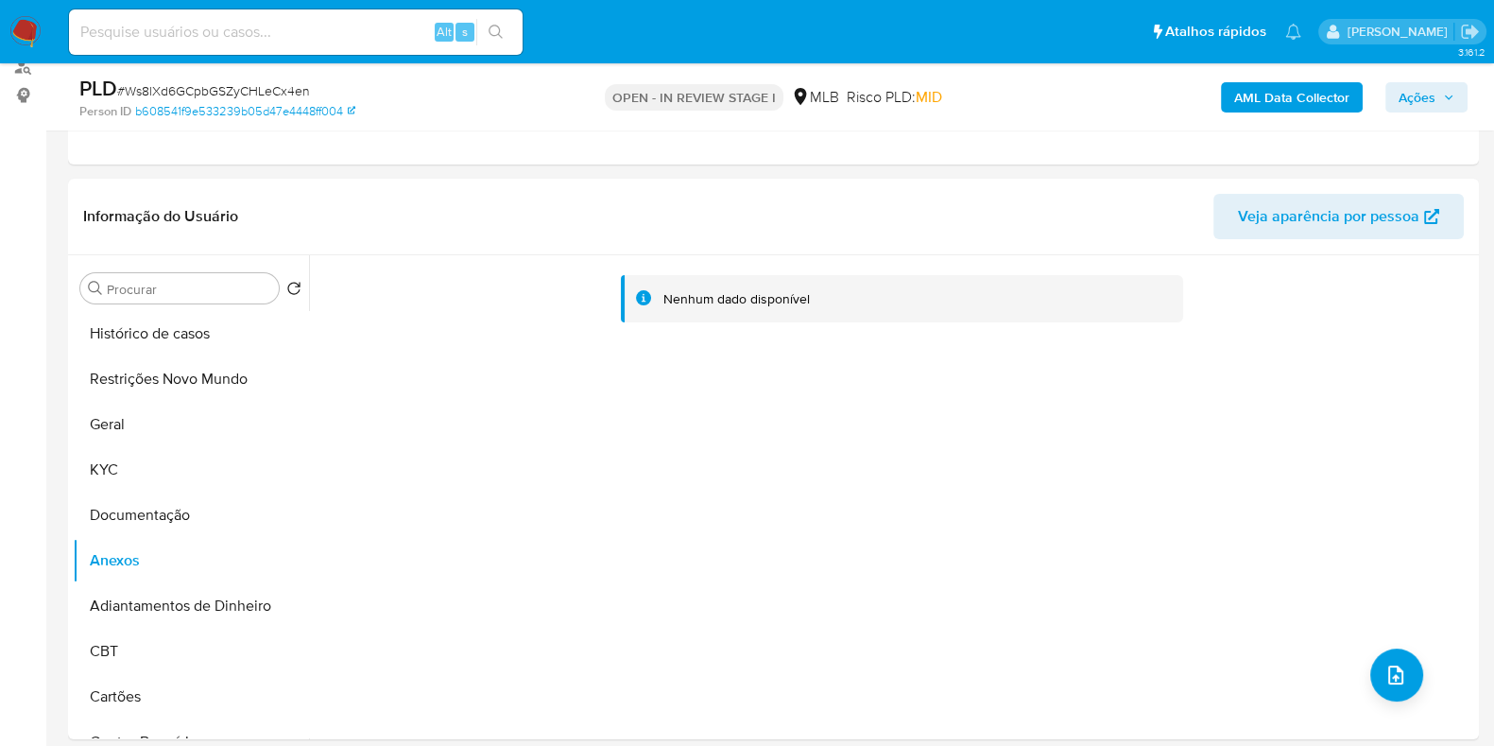
click at [1296, 94] on b "AML Data Collector" at bounding box center [1292, 97] width 115 height 30
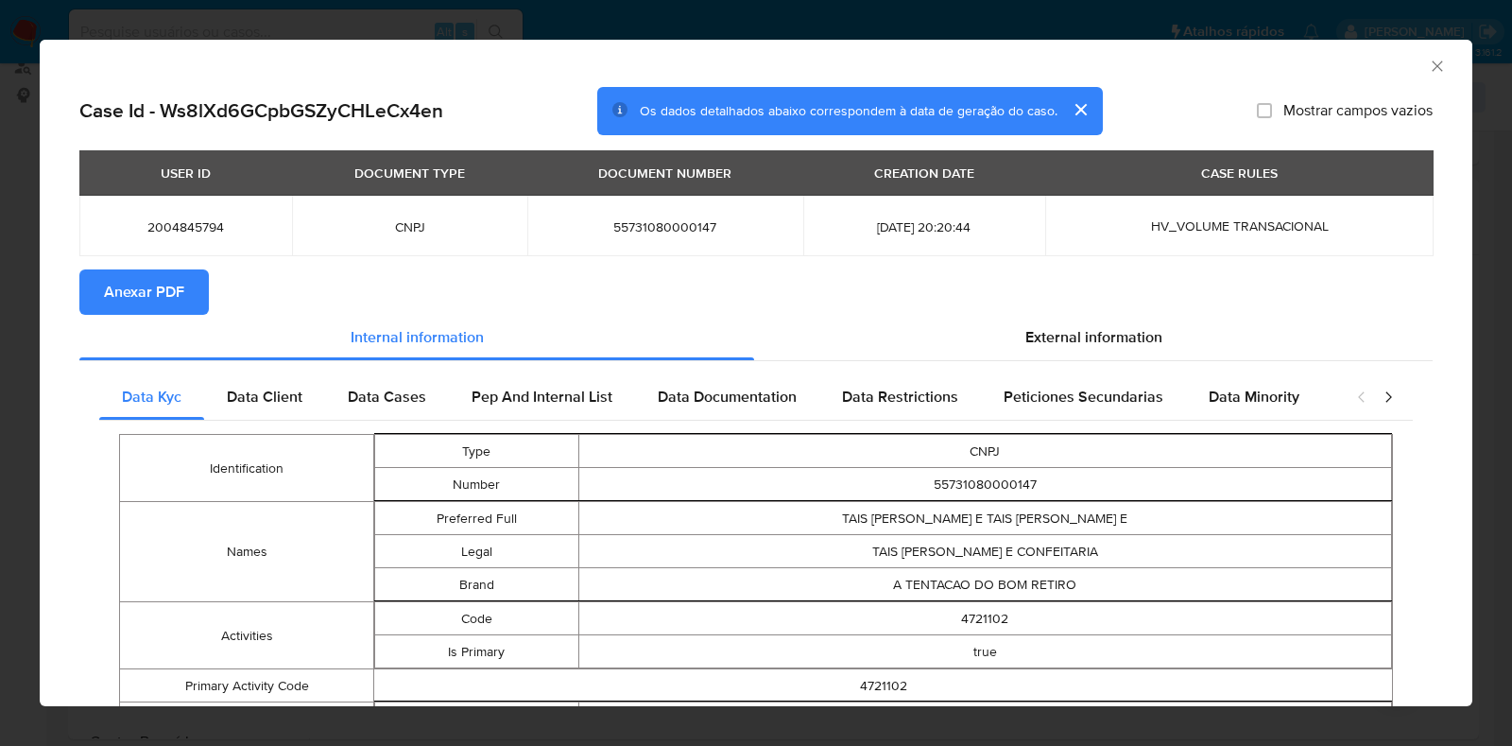
click at [164, 278] on span "Anexar PDF" at bounding box center [144, 292] width 80 height 42
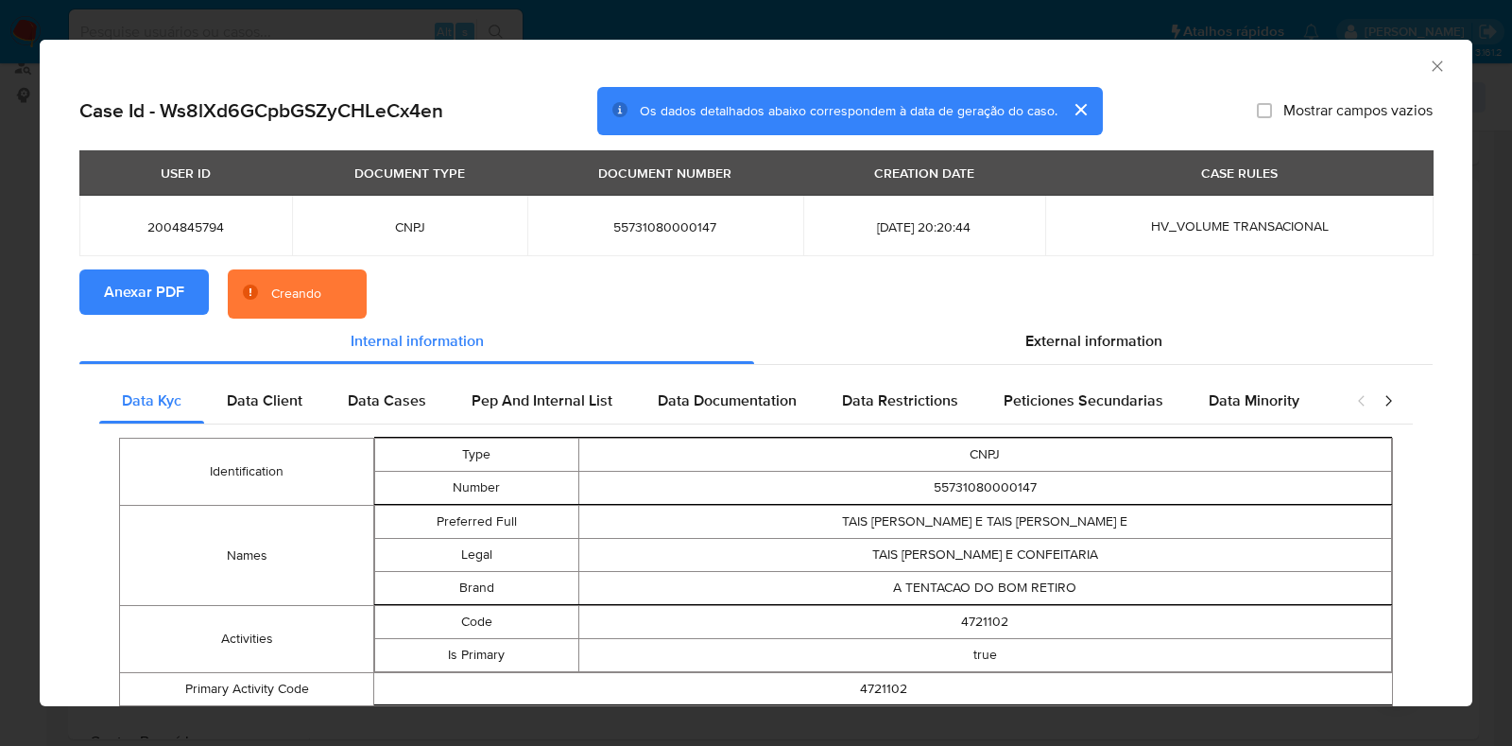
click at [0, 304] on div "AML Data Collector Case Id - Ws8lXd6GCpbGSZyCHLeCx4en Os dados detalhados abaix…" at bounding box center [756, 373] width 1512 height 746
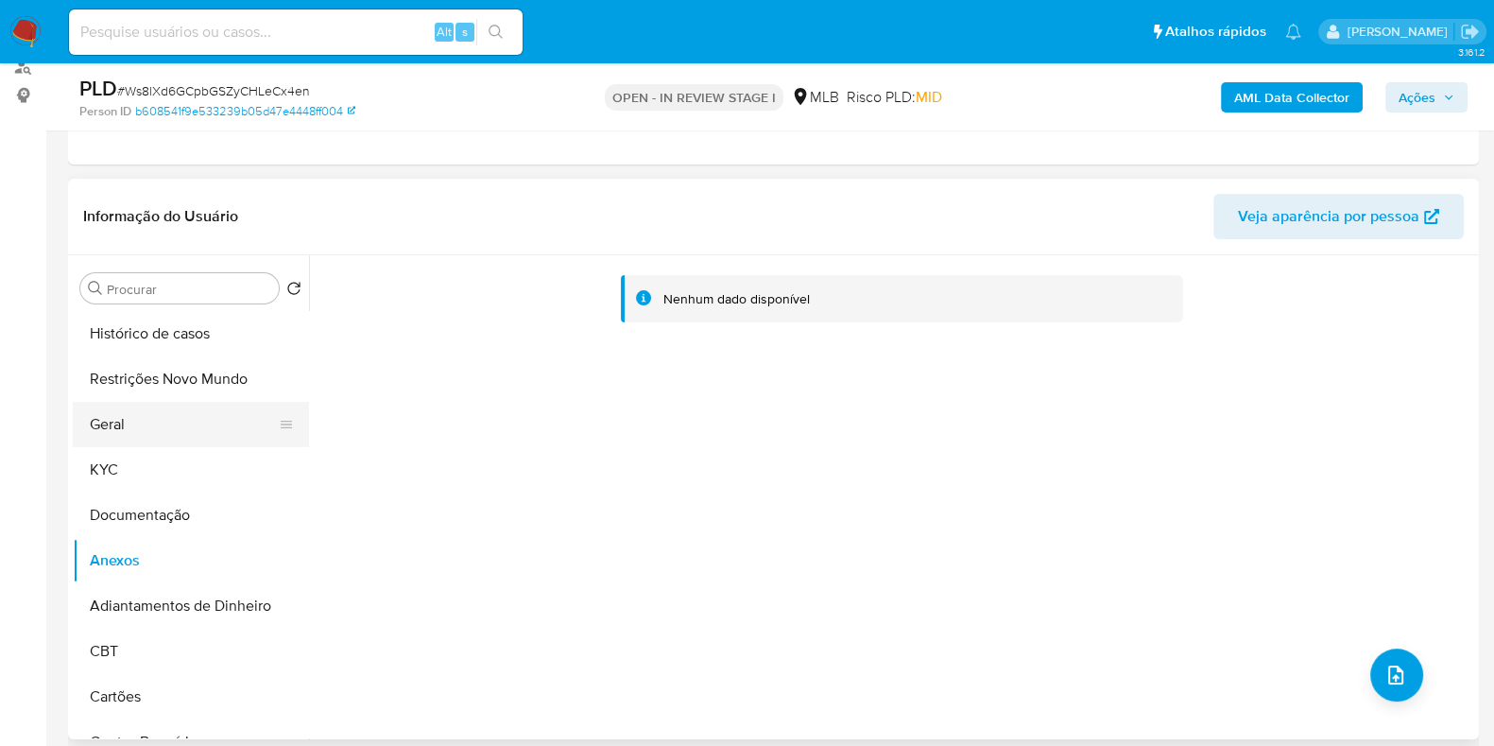
drag, startPoint x: 55, startPoint y: 422, endPoint x: 130, endPoint y: 440, distance: 77.0
click at [130, 440] on button "Geral" at bounding box center [183, 424] width 221 height 45
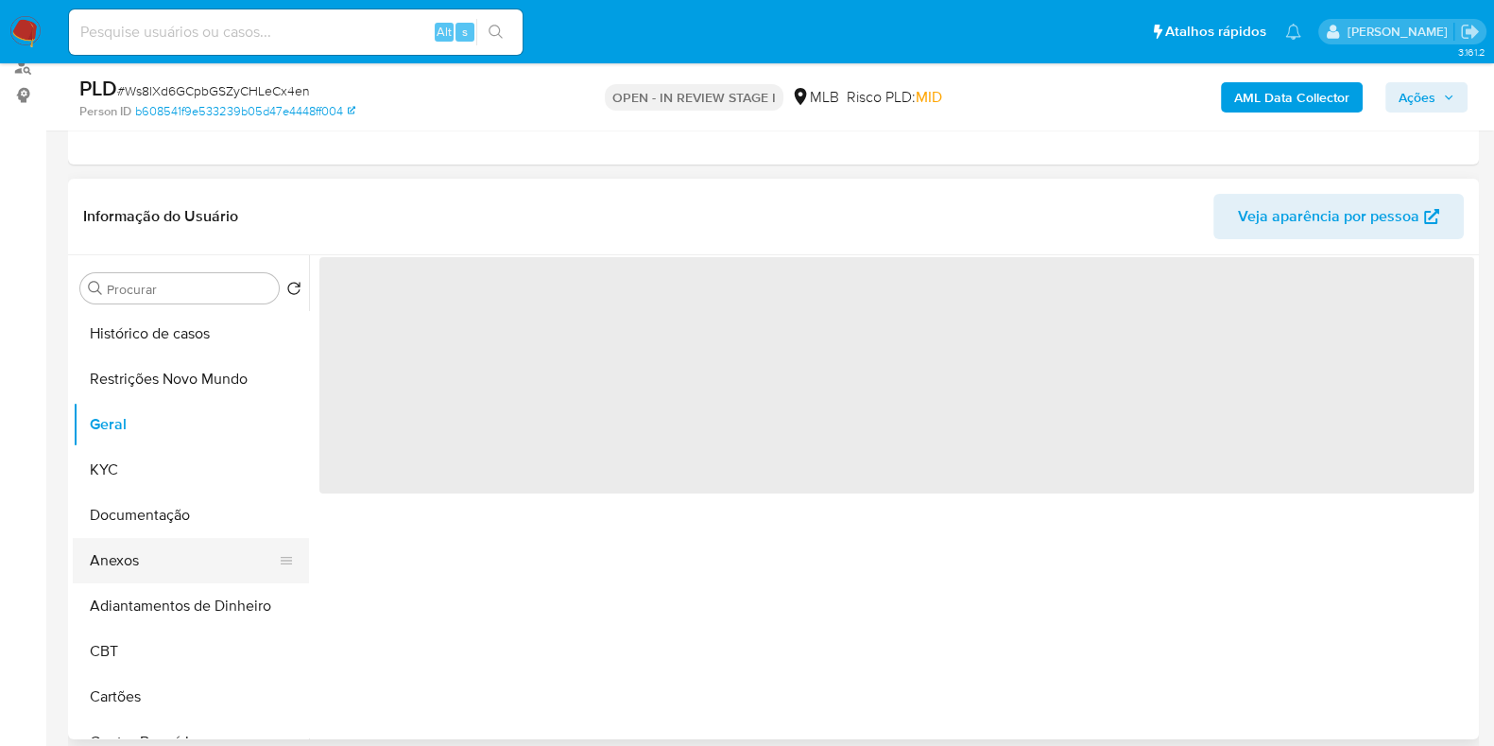
click at [117, 567] on button "Anexos" at bounding box center [183, 560] width 221 height 45
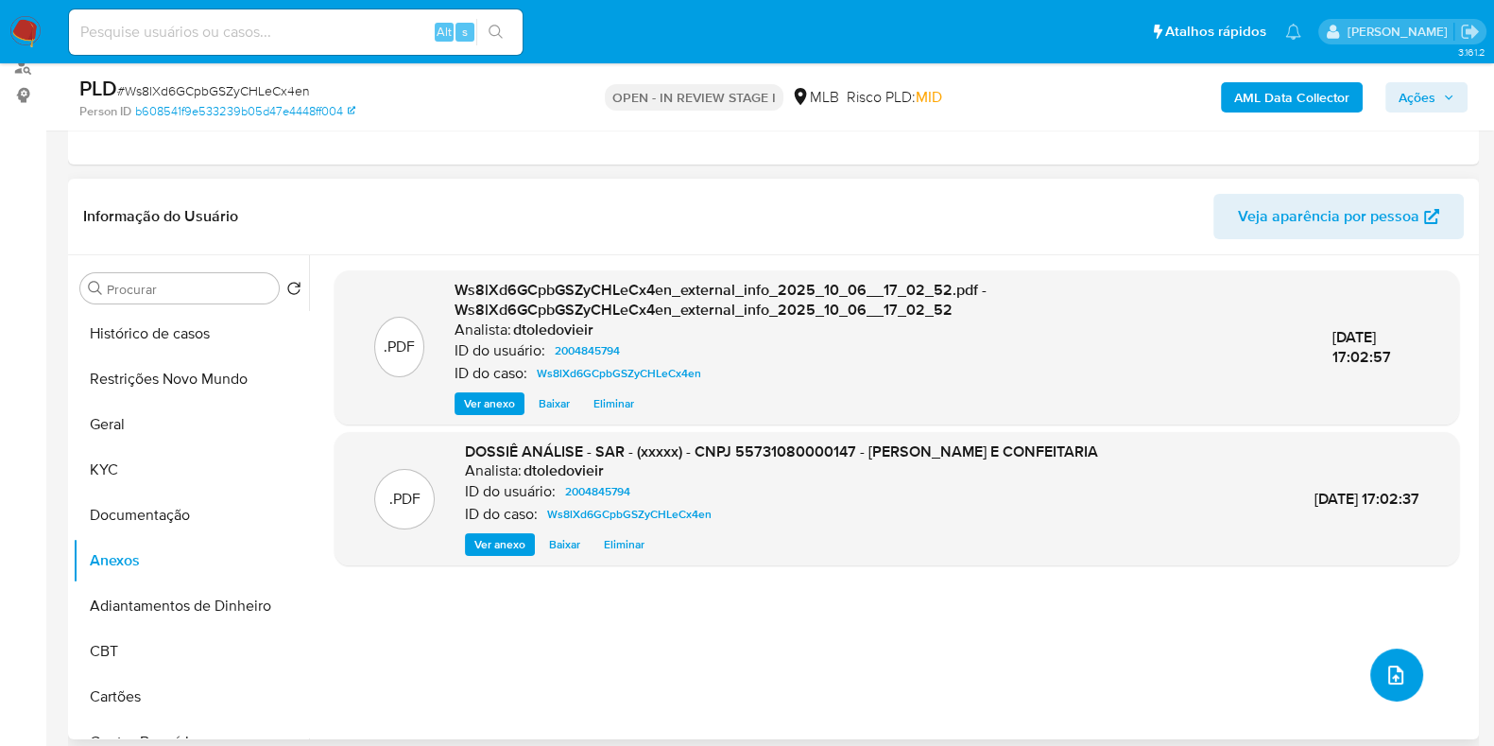
click at [1392, 673] on icon "upload-file" at bounding box center [1396, 675] width 23 height 23
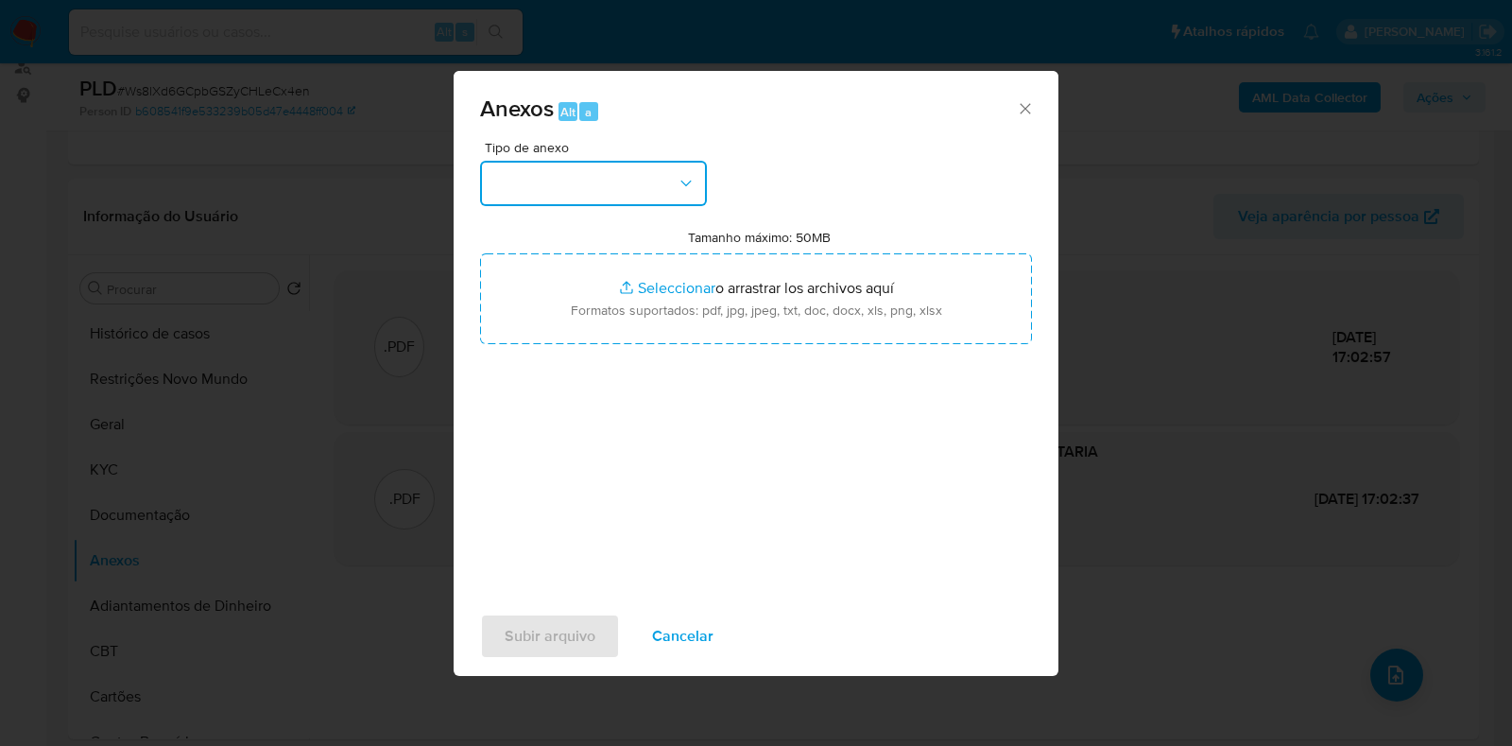
click at [614, 177] on button "button" at bounding box center [593, 183] width 227 height 45
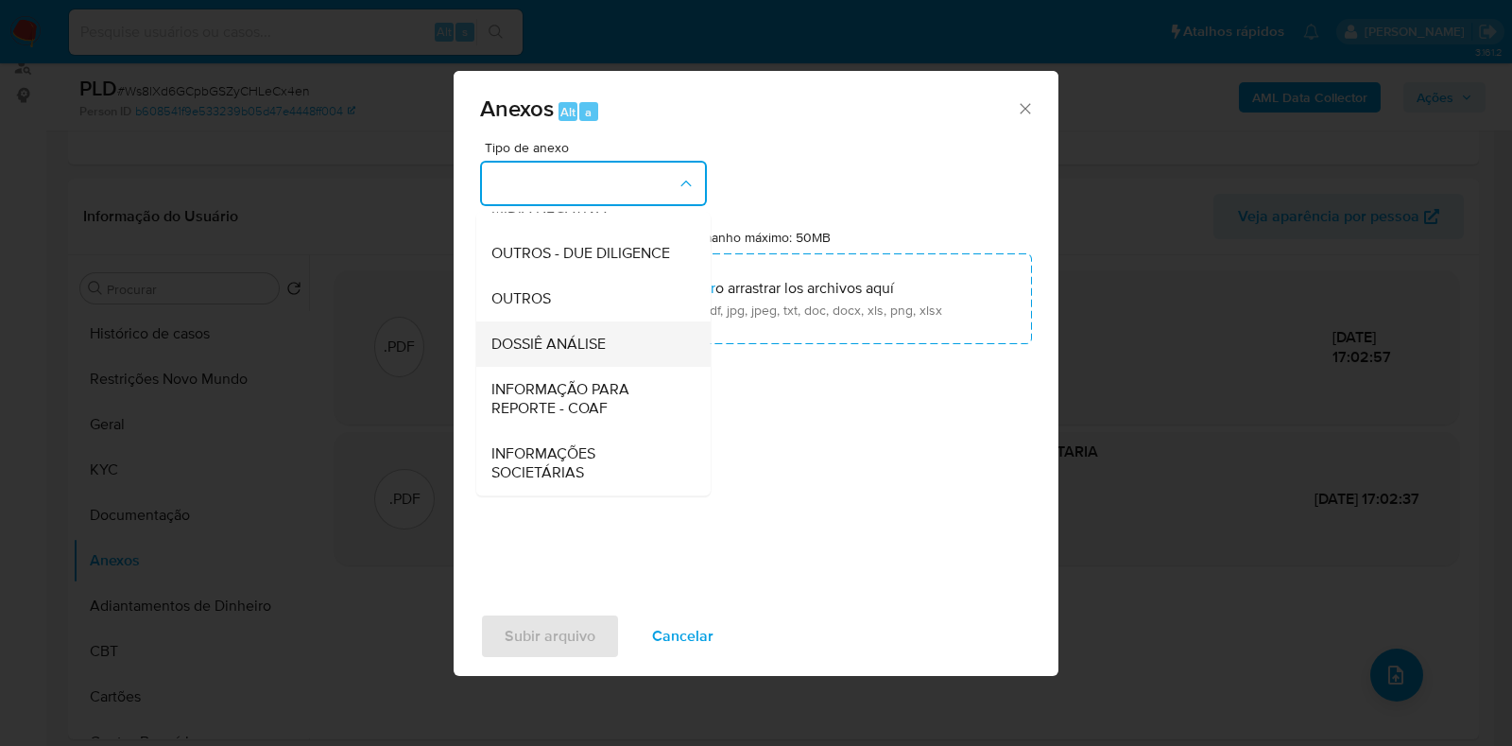
click at [593, 352] on span "DOSSIÊ ANÁLISE" at bounding box center [549, 344] width 114 height 19
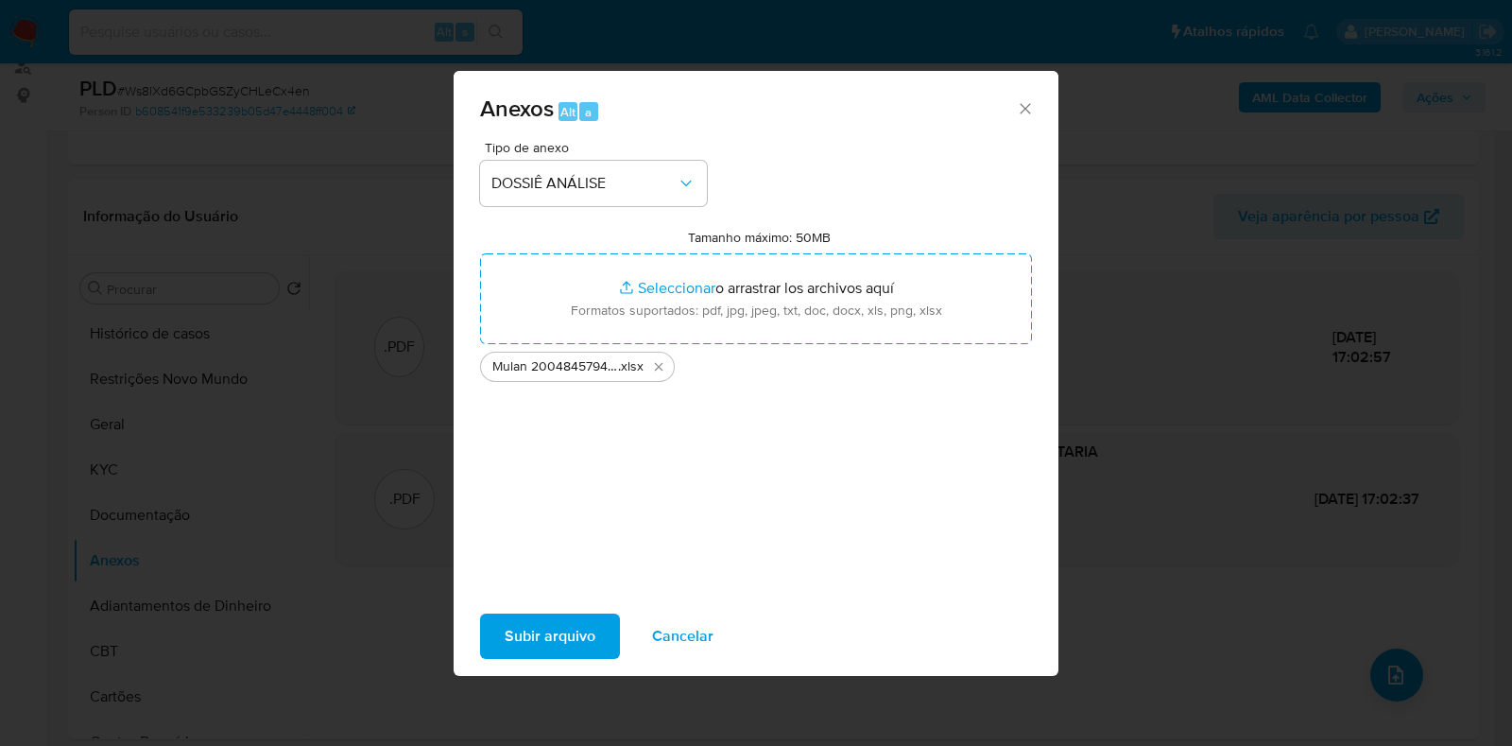
click at [517, 629] on span "Subir arquivo" at bounding box center [550, 636] width 91 height 42
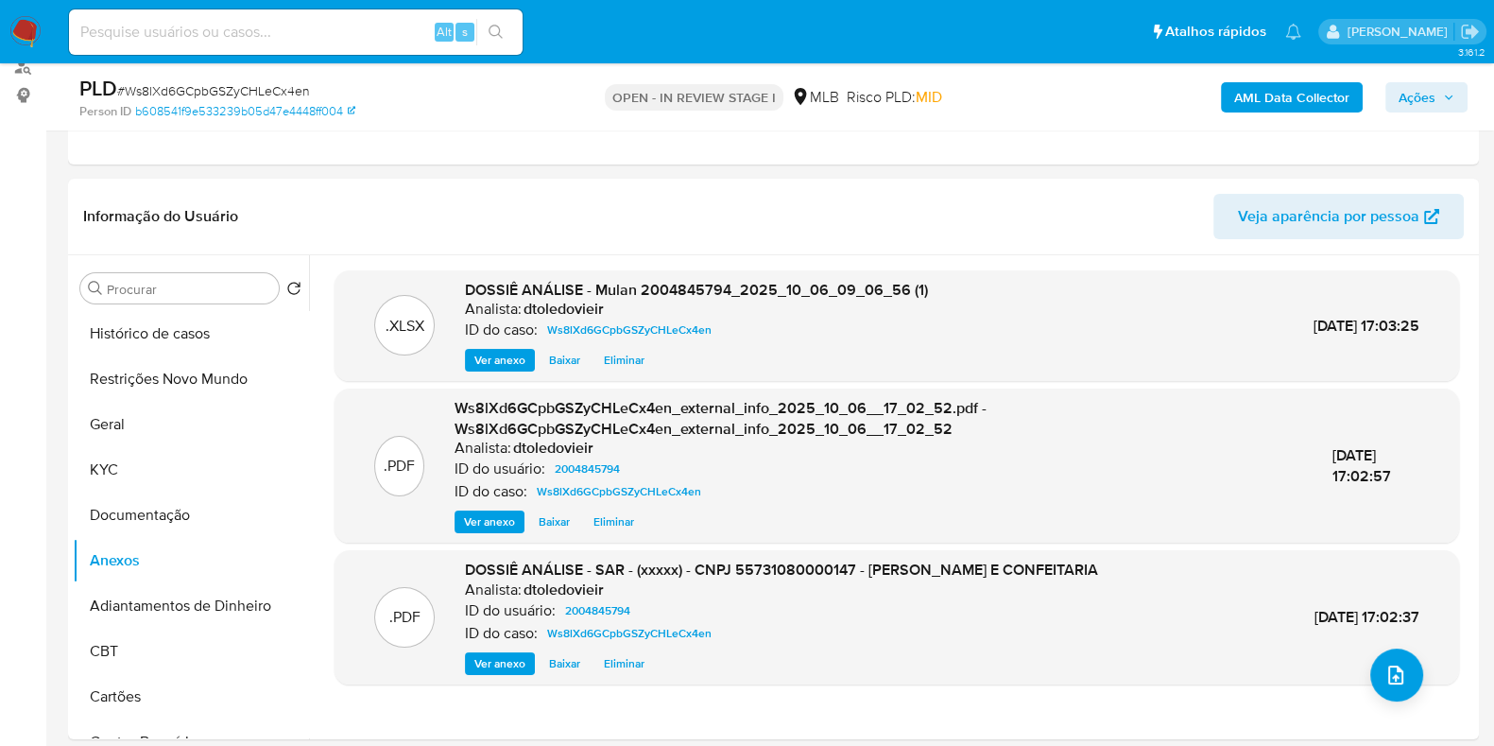
click at [1430, 101] on span "Ações" at bounding box center [1417, 97] width 37 height 30
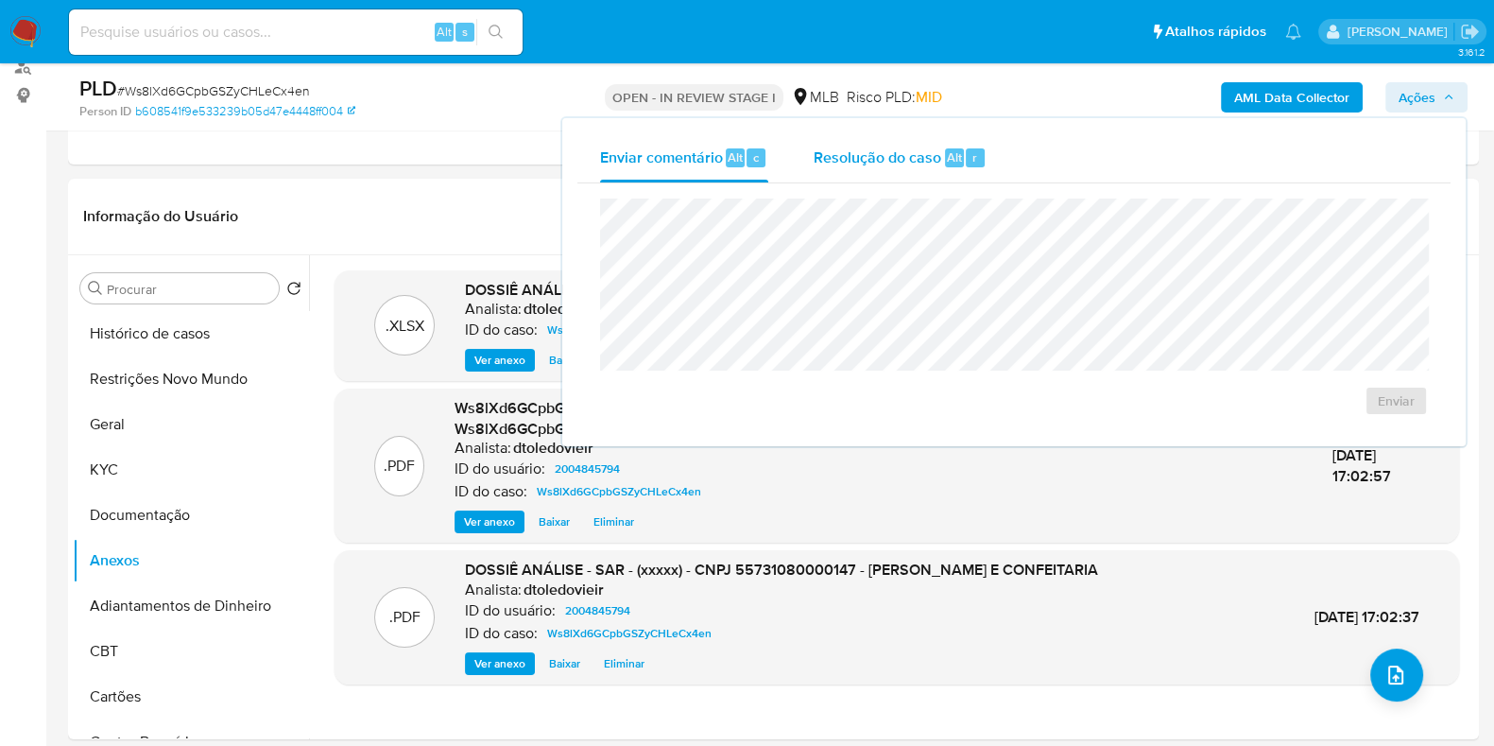
click at [916, 167] on div "Resolução do caso Alt r" at bounding box center [900, 157] width 173 height 49
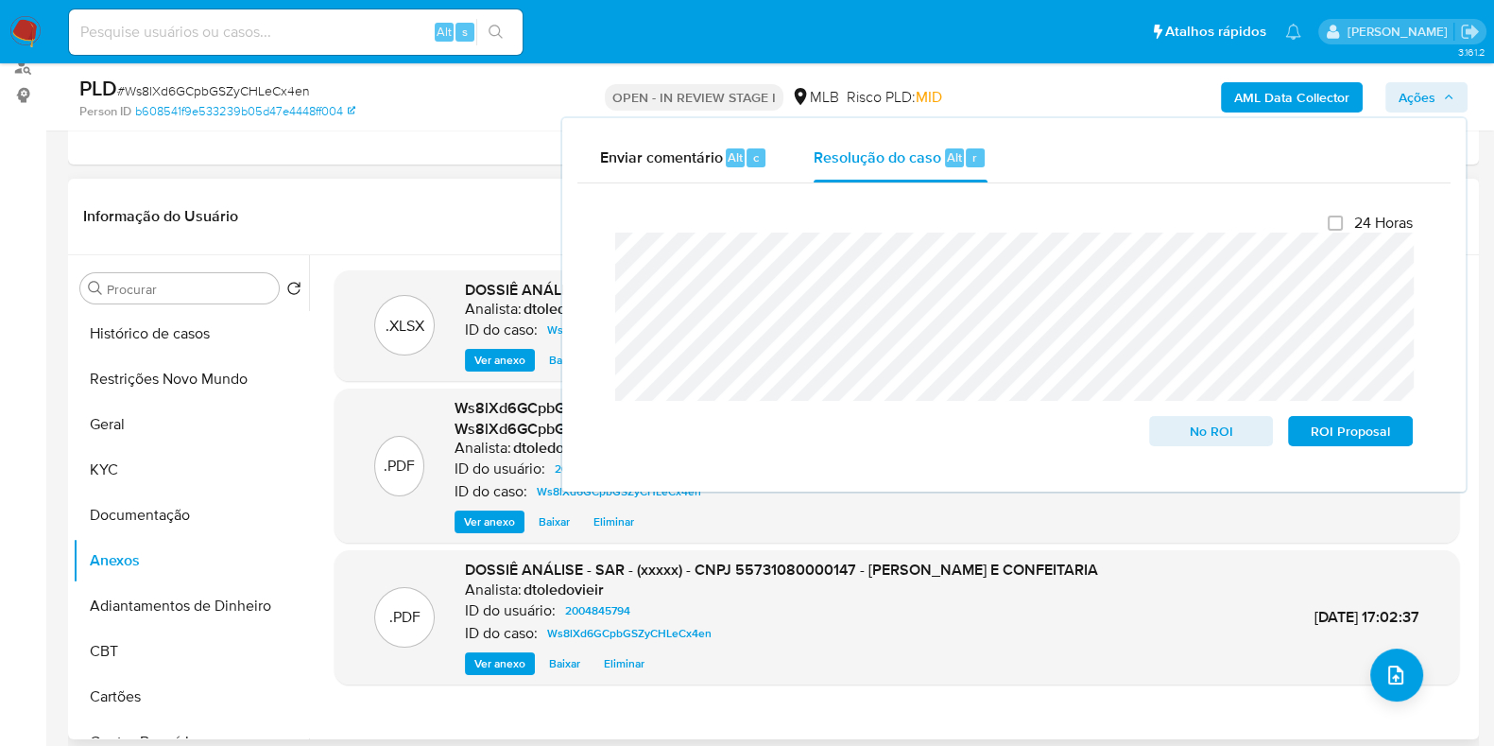
click at [482, 199] on header "Informação do Usuário Veja aparência por pessoa" at bounding box center [773, 216] width 1381 height 45
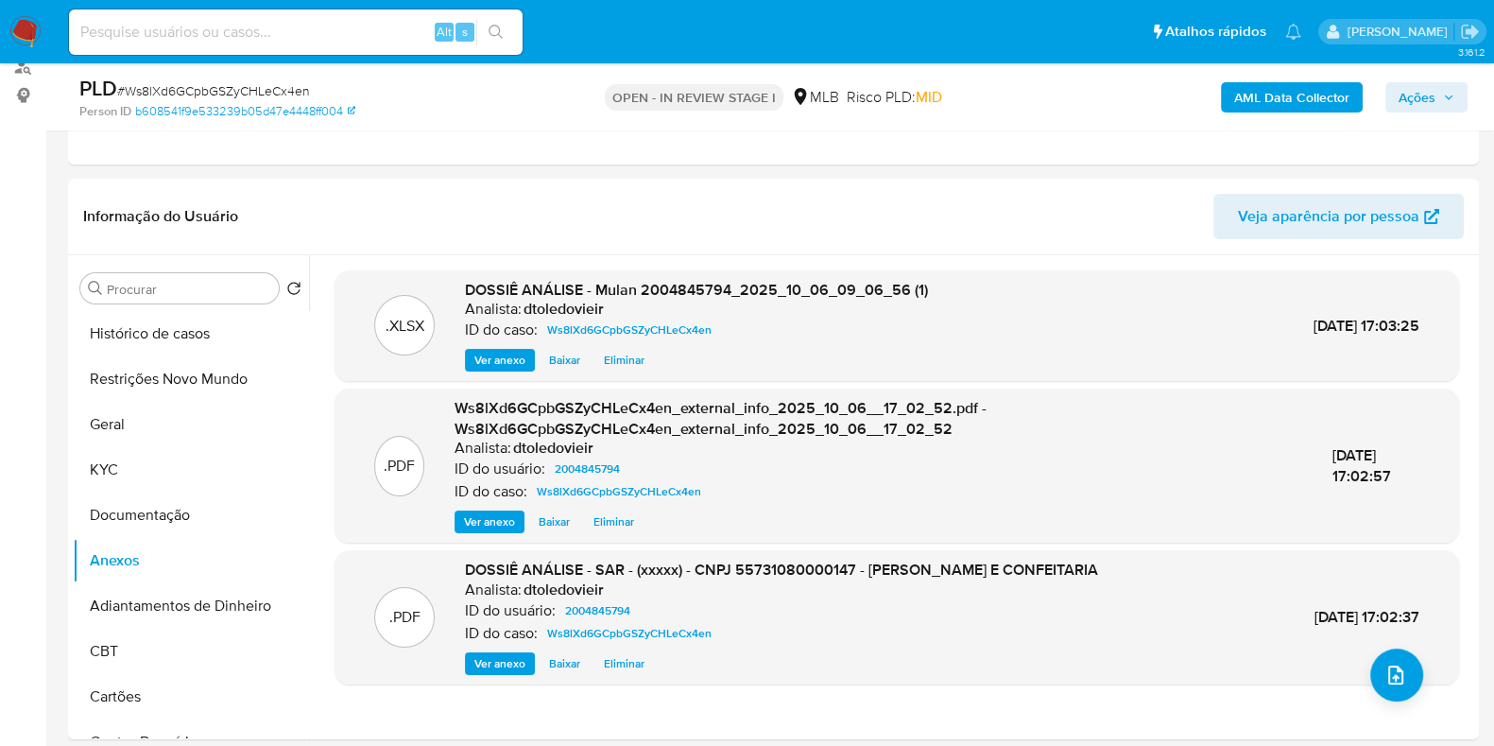
click at [1423, 109] on span "Ações" at bounding box center [1417, 97] width 37 height 30
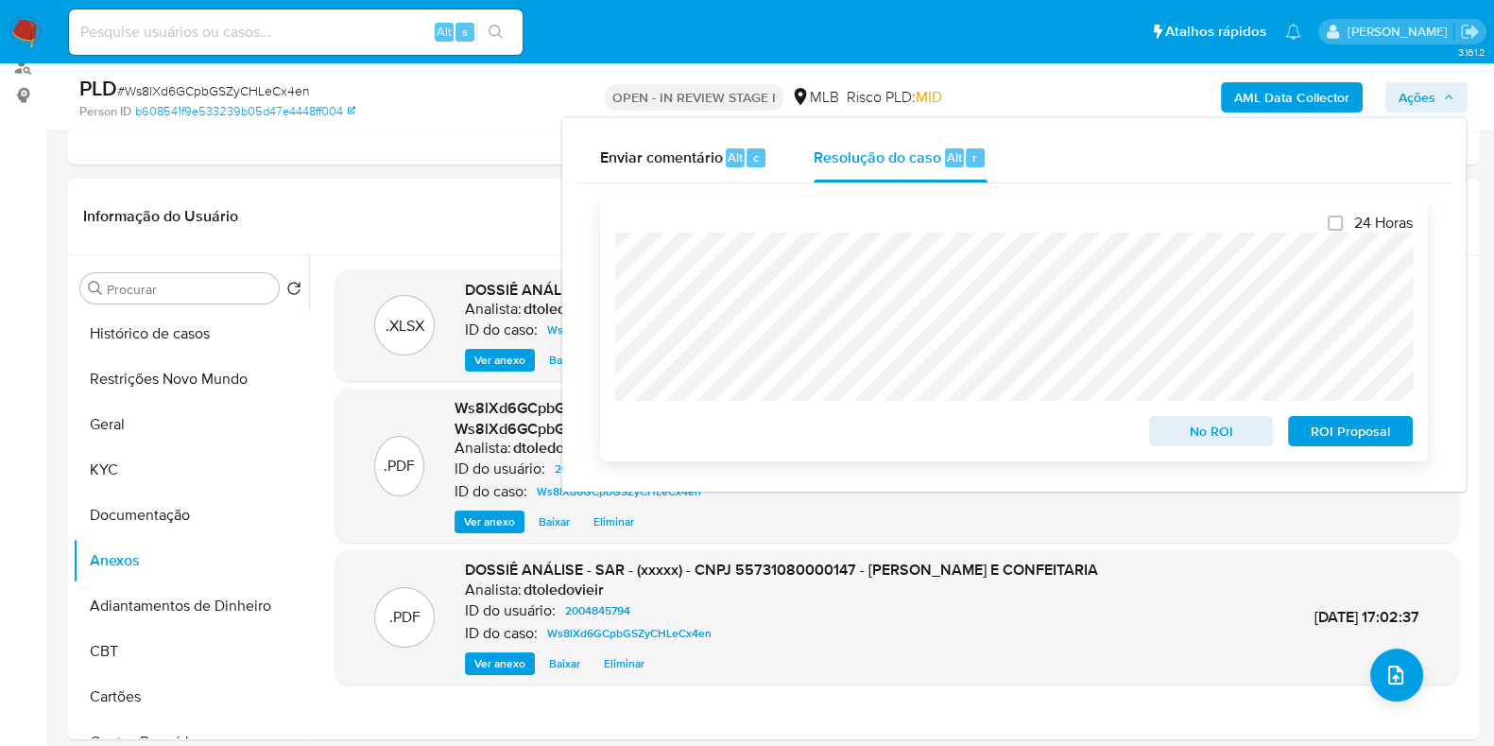
click at [1344, 437] on span "ROI Proposal" at bounding box center [1351, 431] width 98 height 26
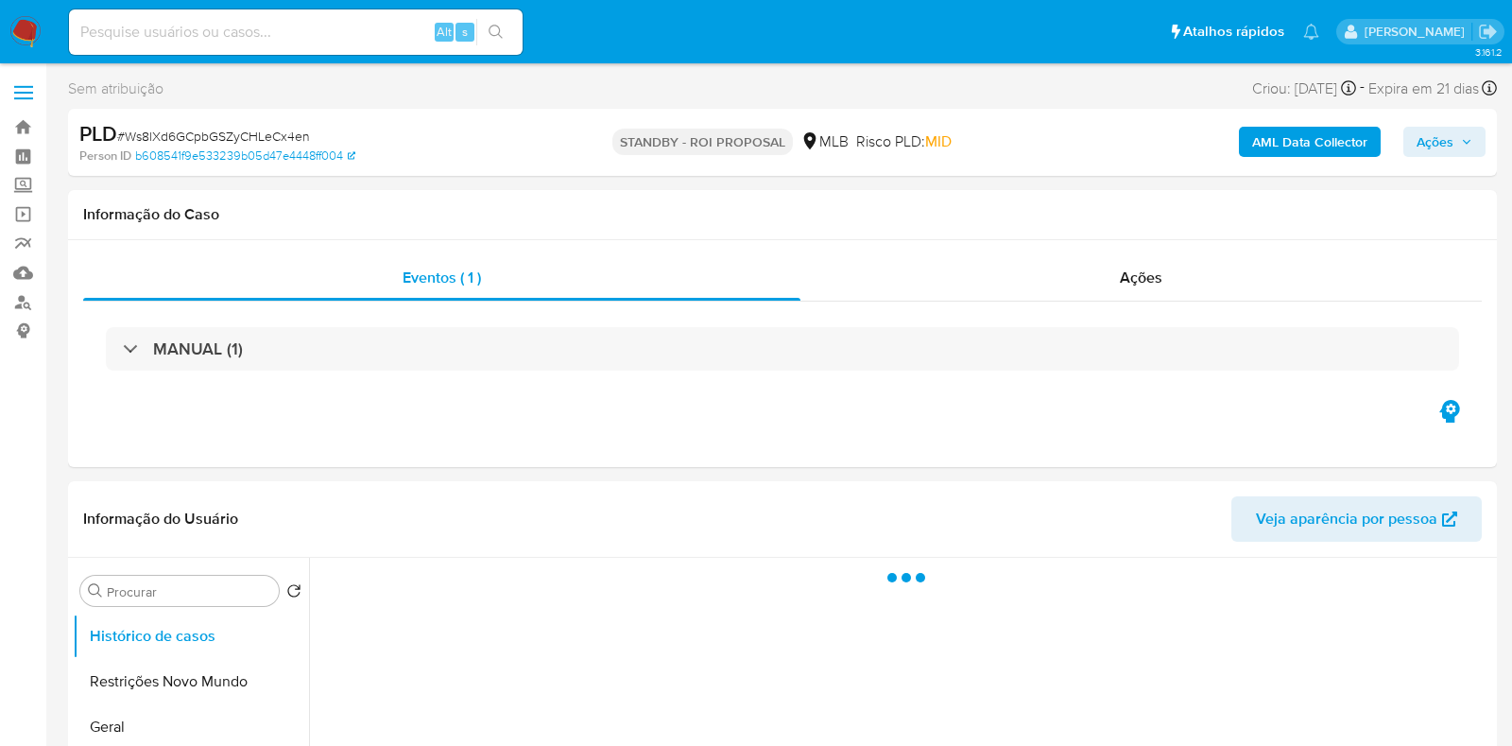
select select "10"
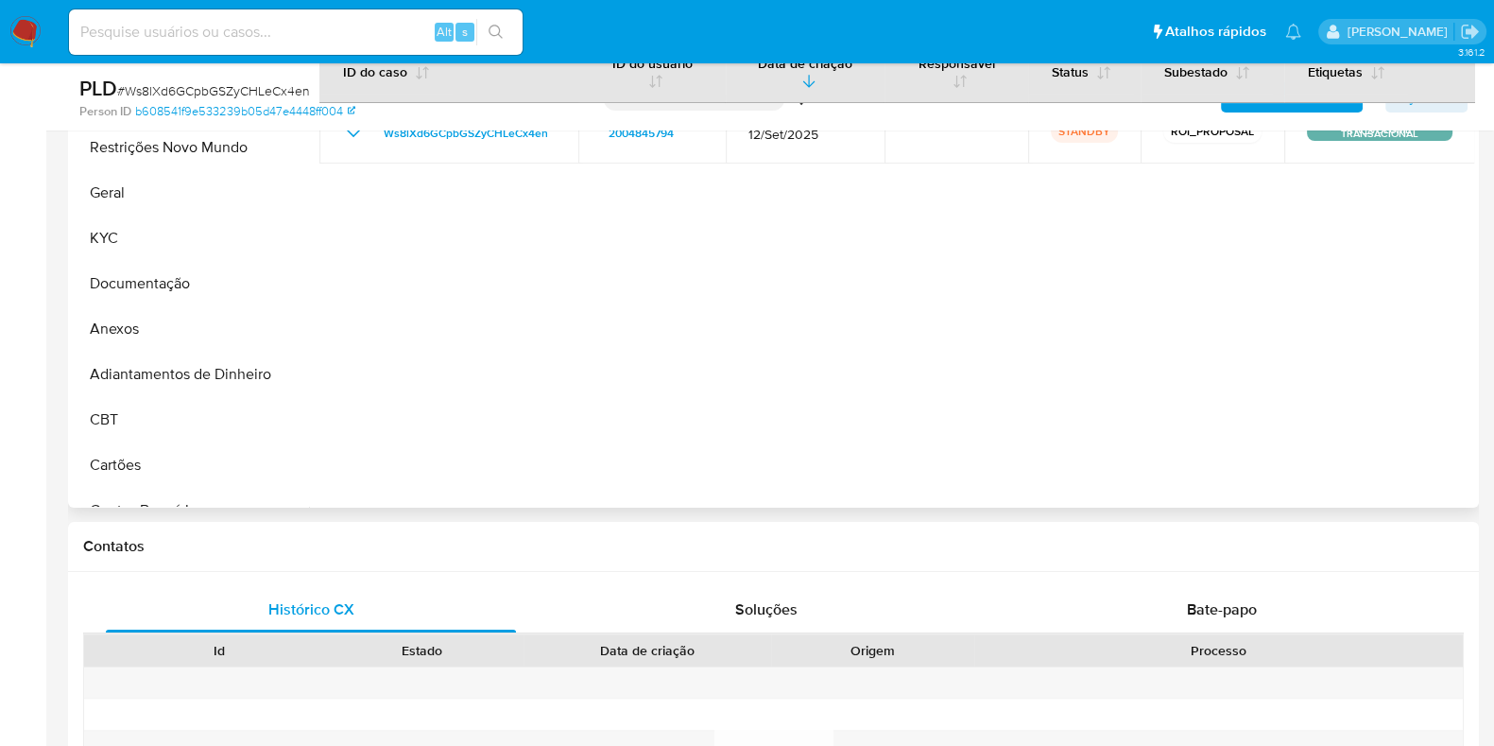
scroll to position [472, 0]
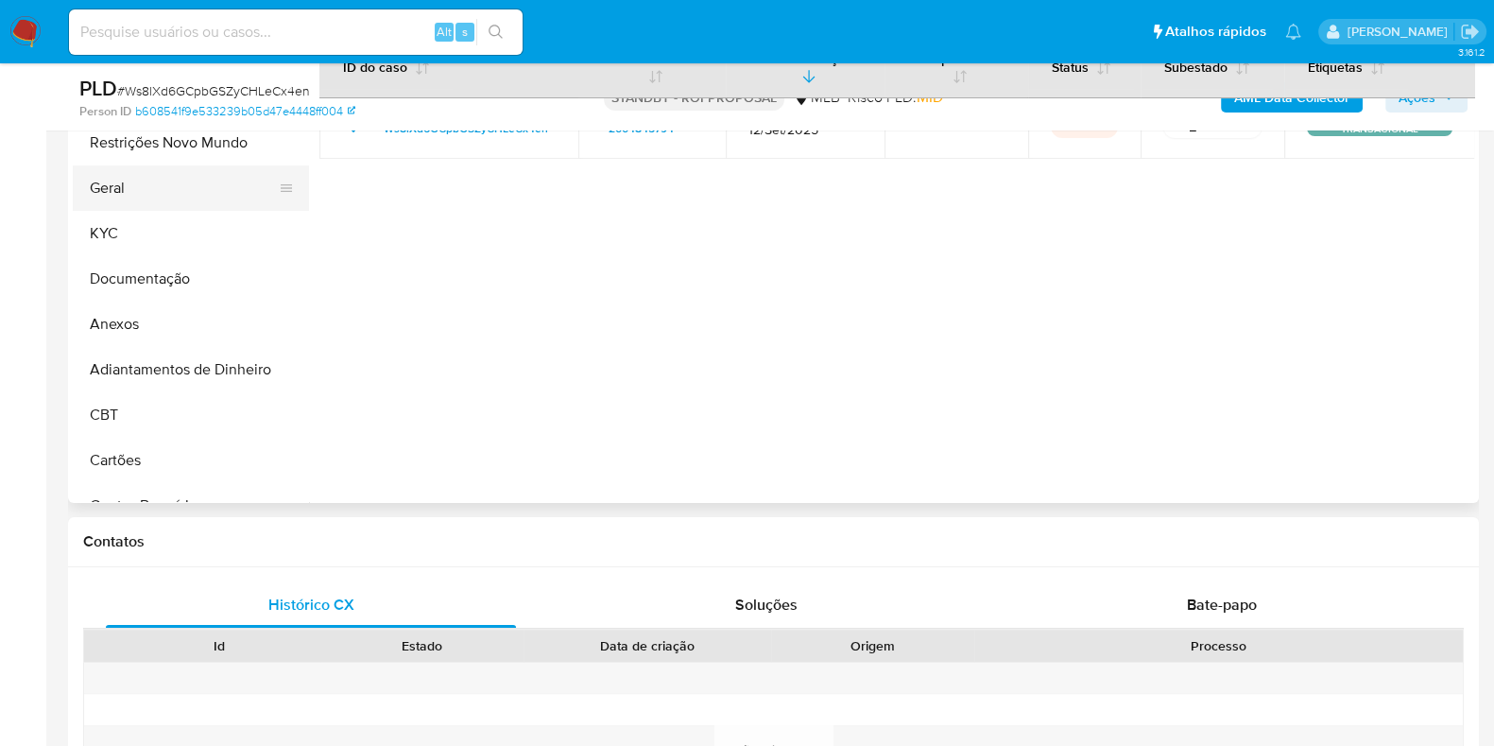
click at [140, 205] on button "Geral" at bounding box center [183, 187] width 221 height 45
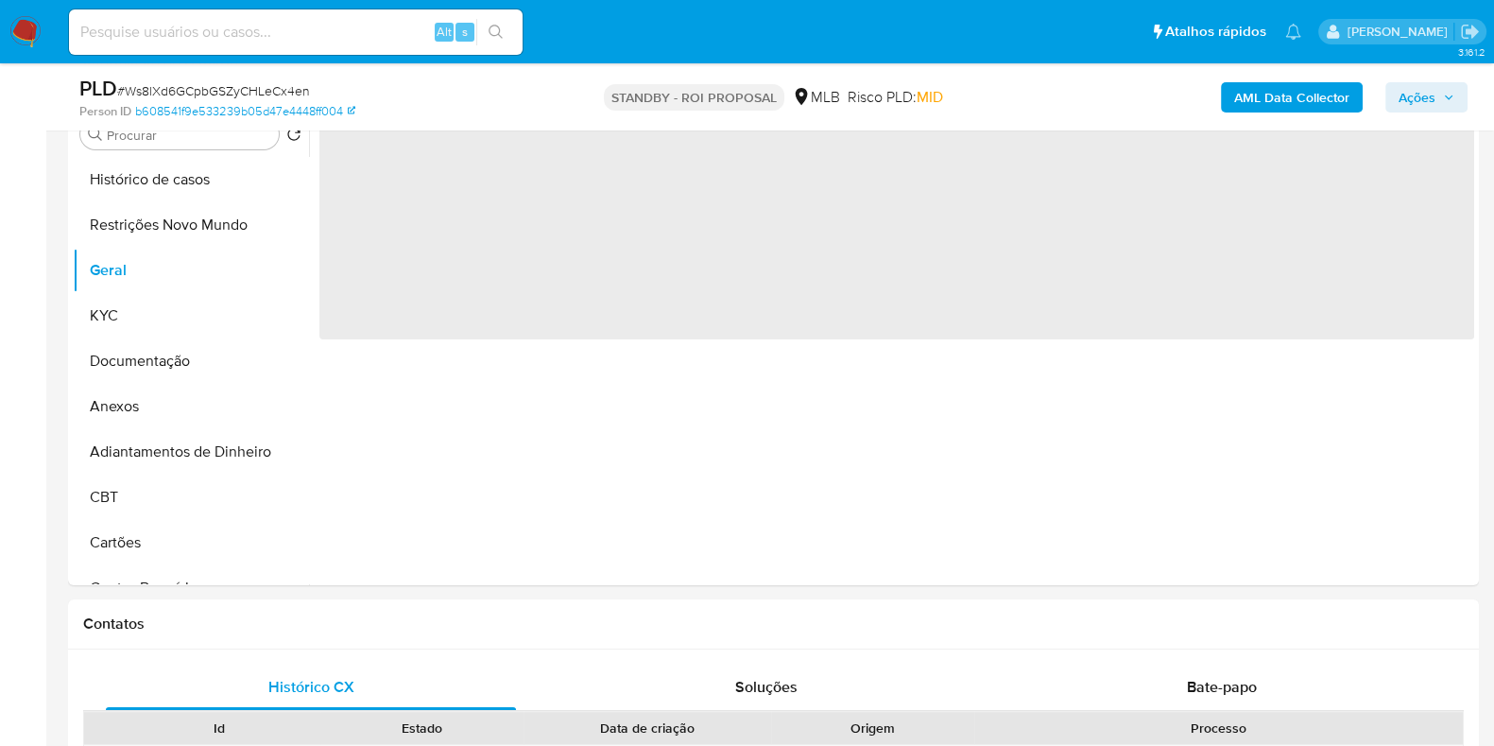
scroll to position [235, 0]
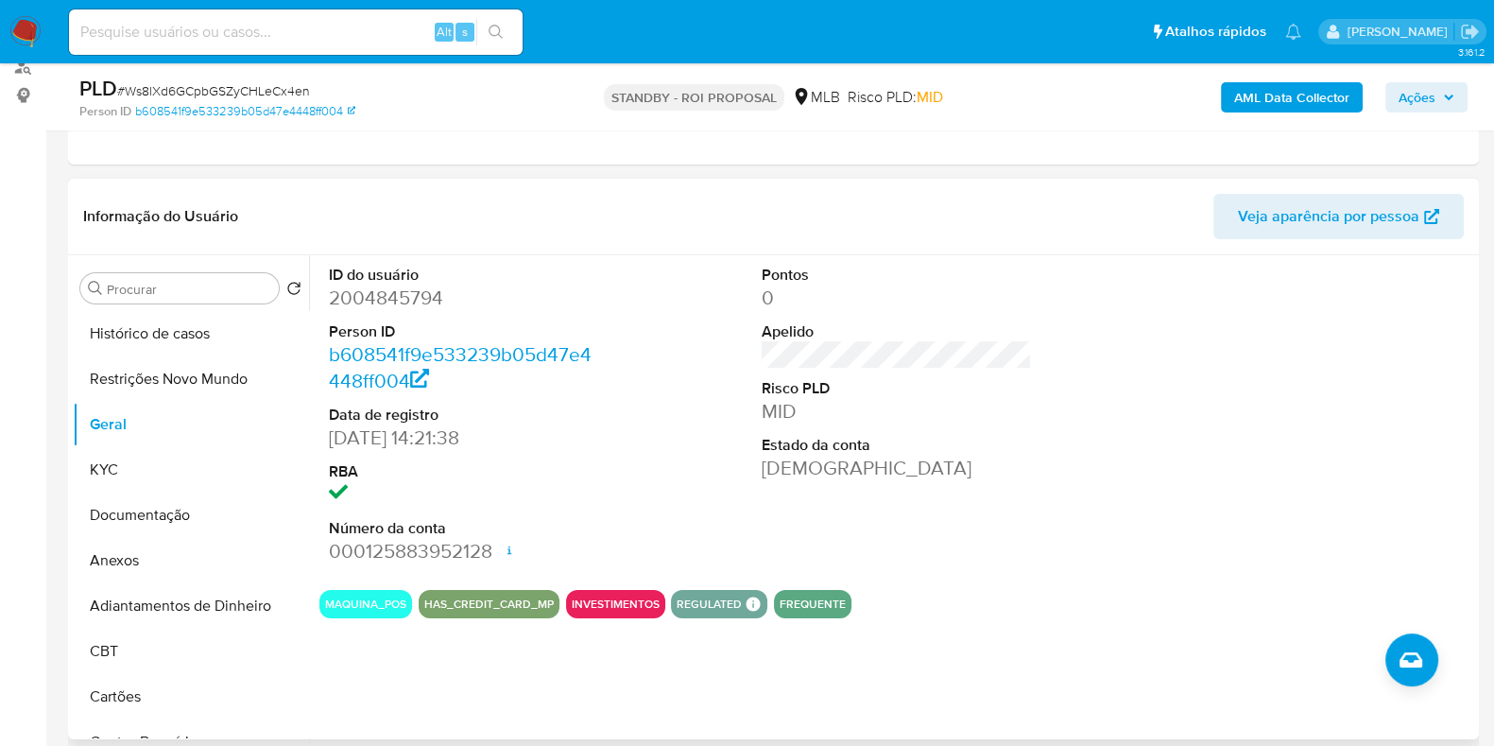
drag, startPoint x: 1358, startPoint y: 3, endPoint x: 860, endPoint y: 177, distance: 527.7
click at [395, 300] on dd "2004845794" at bounding box center [464, 298] width 270 height 26
copy dd "2004845794"
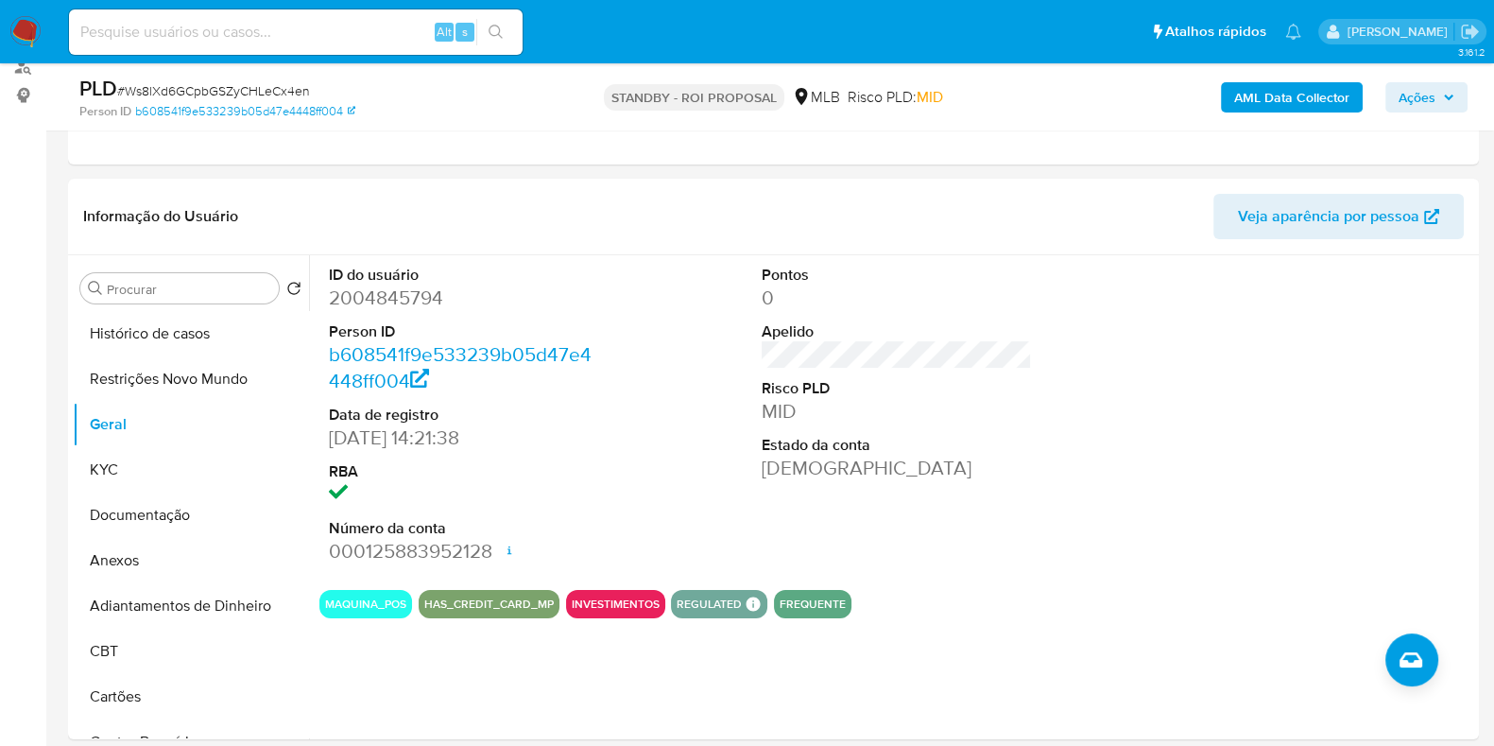
click at [42, 28] on nav "Pausado Ver notificaciones Alt s Atalhos rápidos Presiona las siguientes teclas…" at bounding box center [747, 31] width 1494 height 63
click at [28, 29] on img at bounding box center [25, 32] width 32 height 32
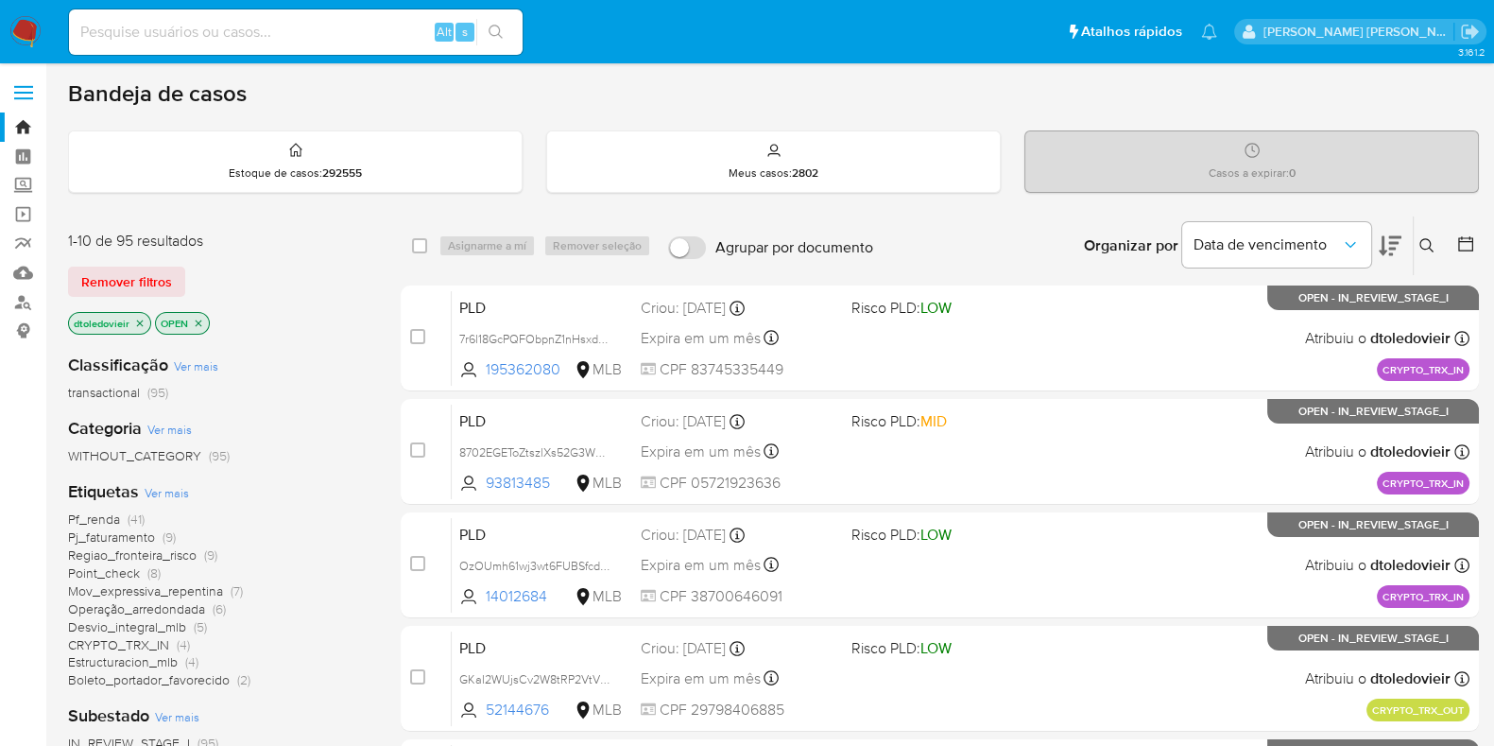
click at [213, 39] on input at bounding box center [296, 32] width 454 height 25
paste input "59594717"
type input "59594717"
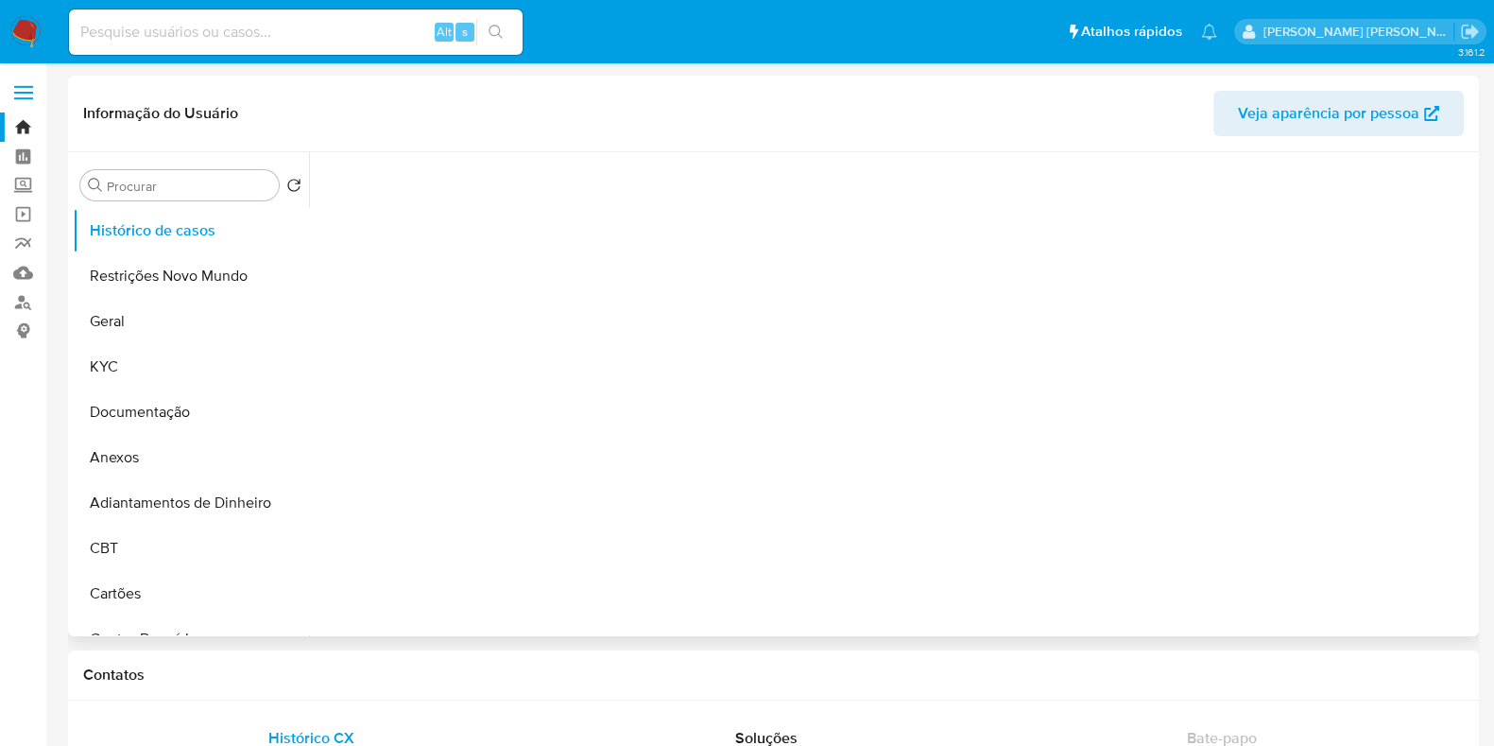
select select "10"
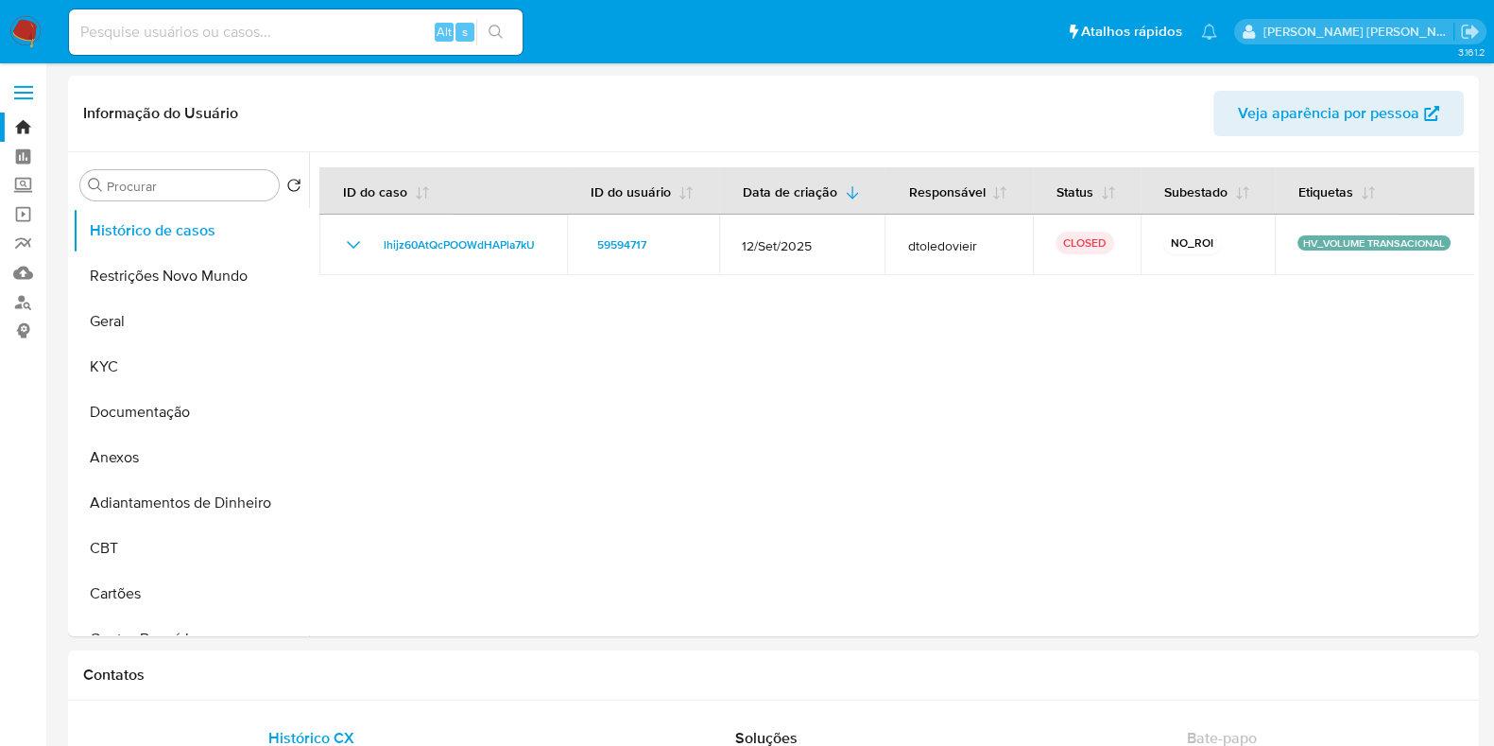
click at [223, 34] on input at bounding box center [296, 32] width 454 height 25
paste input "1105046461"
type input "1105046461"
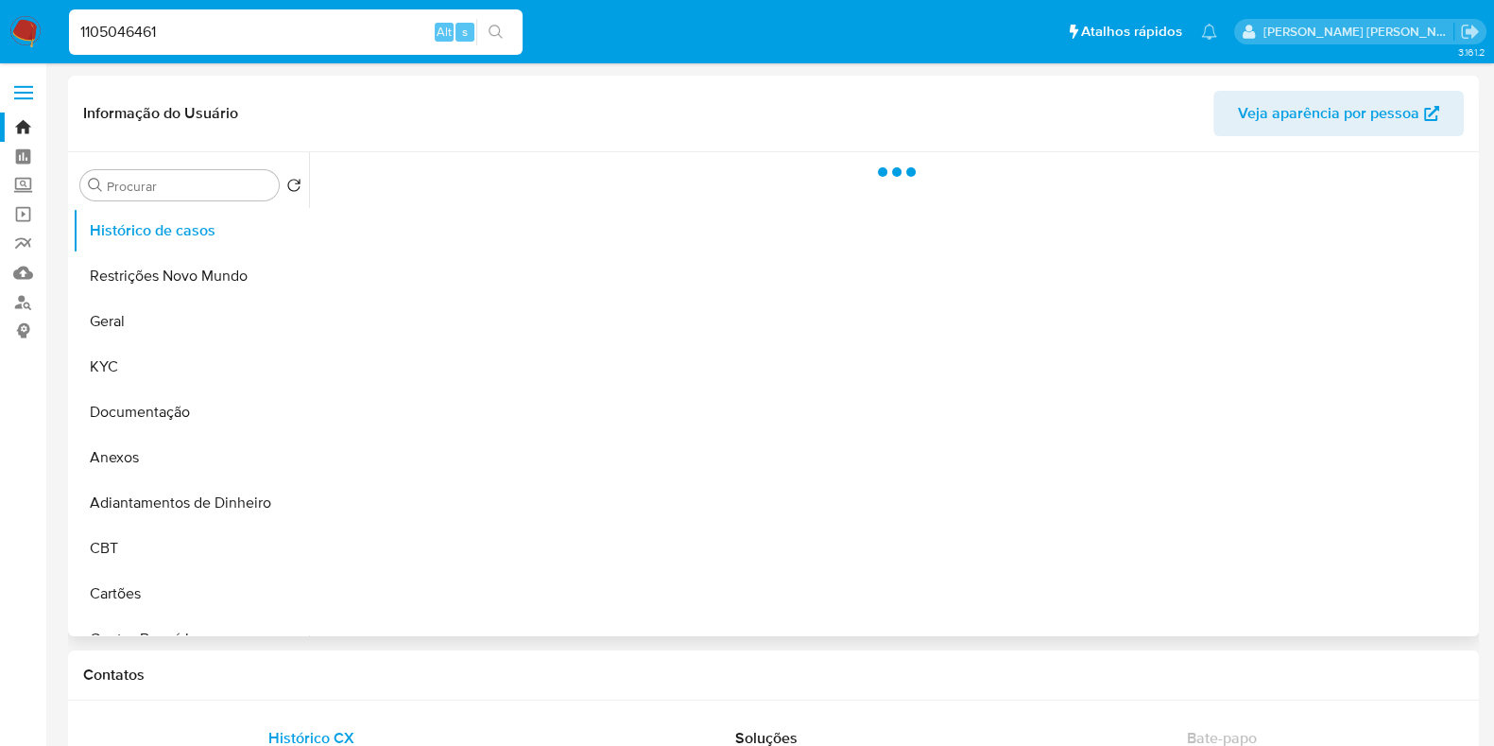
select select "10"
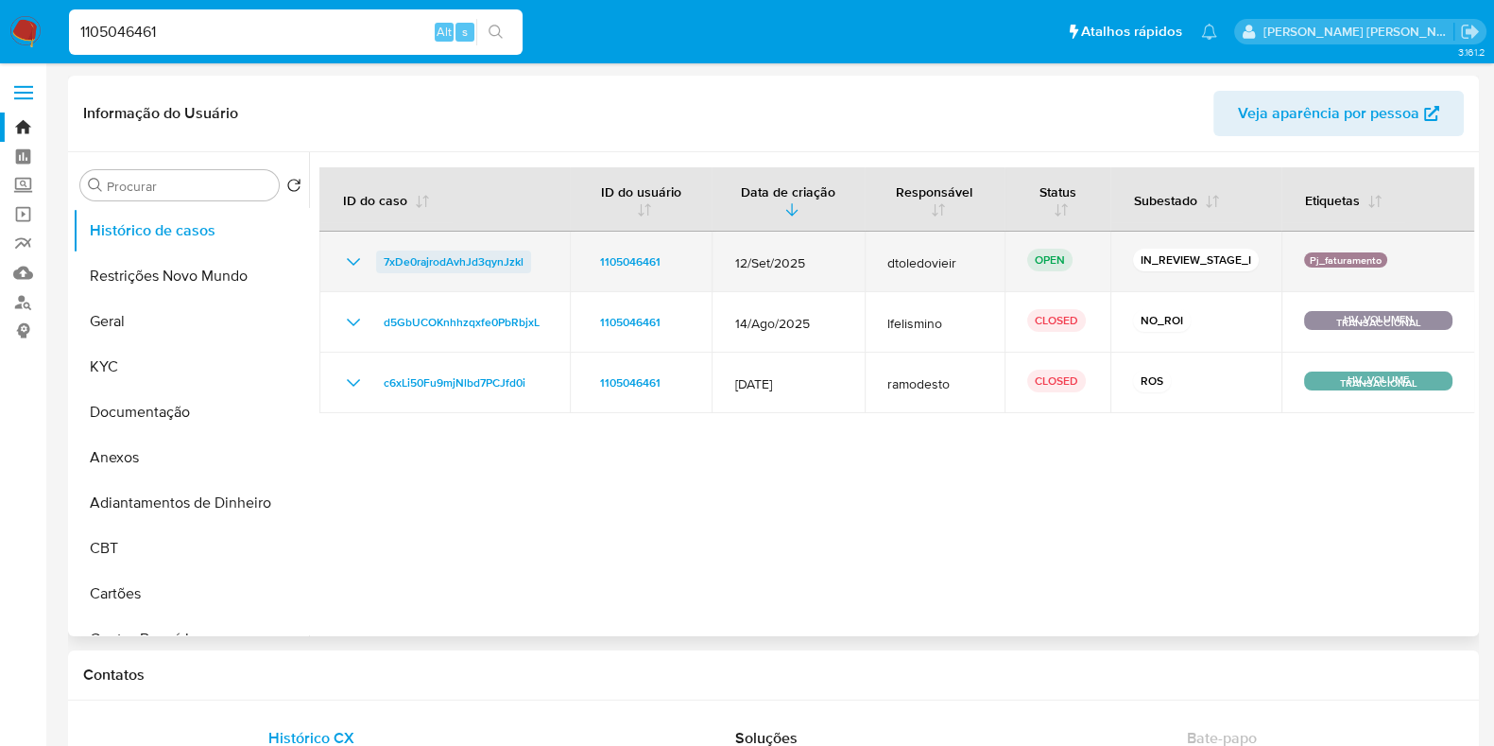
click at [488, 262] on span "7xDe0rajrodAvhJd3qynJzkl" at bounding box center [454, 261] width 140 height 23
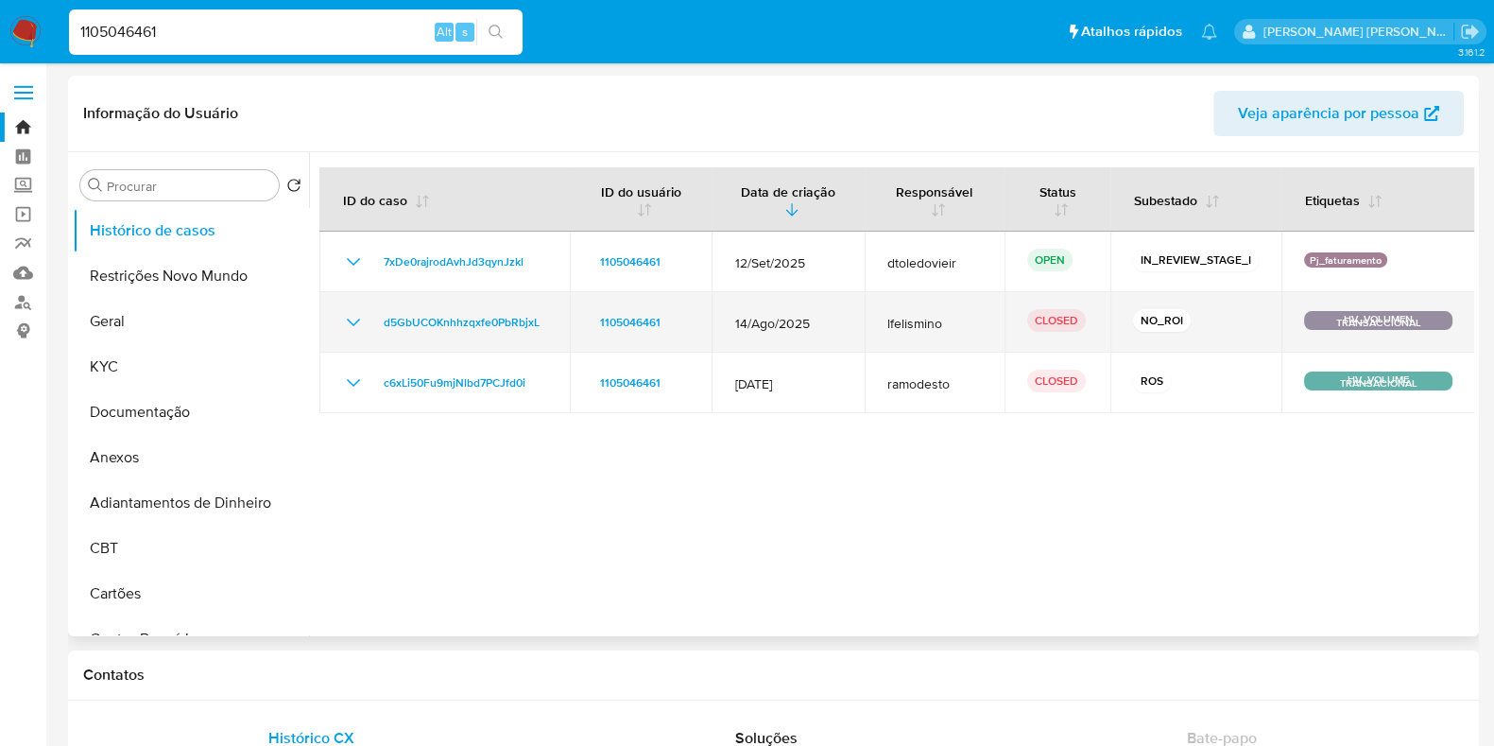
click at [354, 326] on icon "Mostrar/Ocultar" at bounding box center [353, 322] width 23 height 23
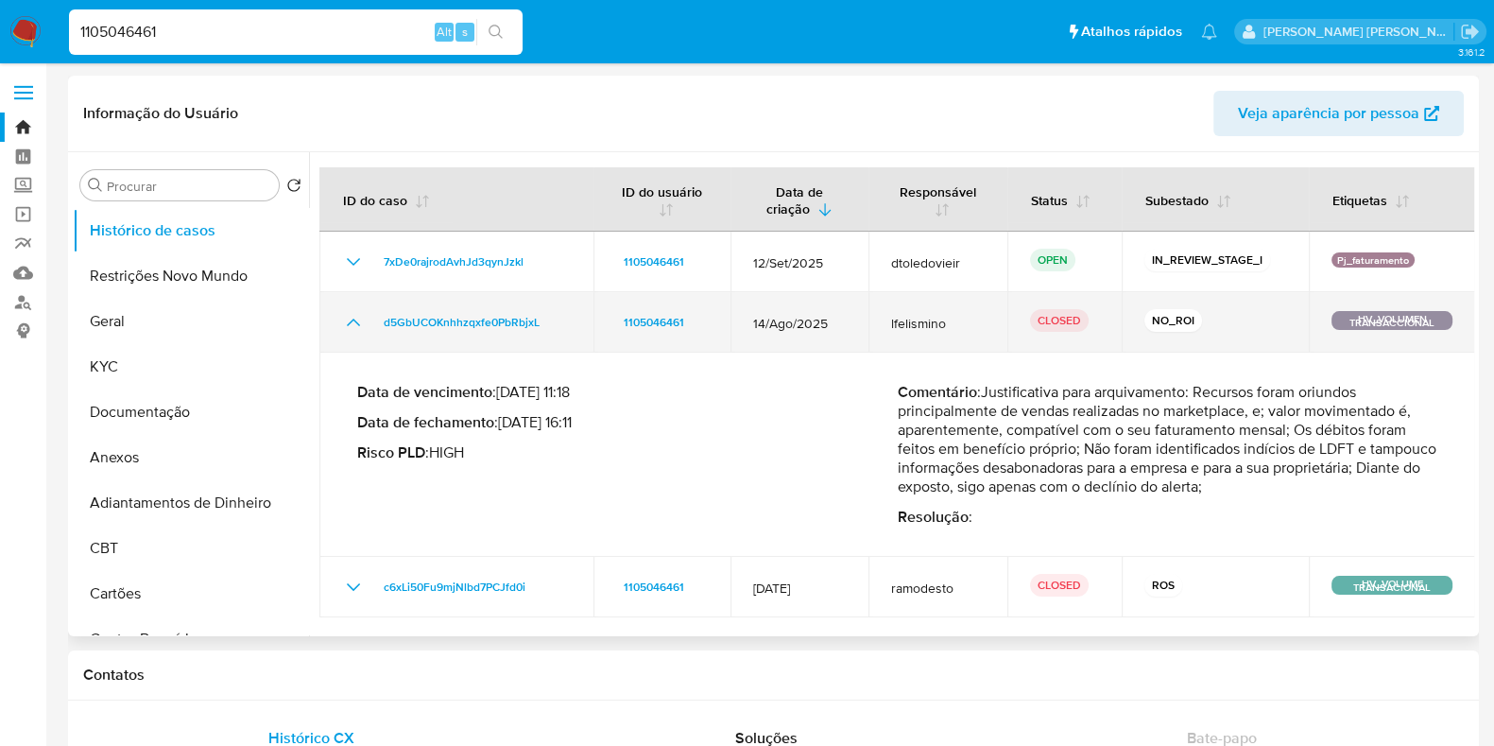
click at [354, 326] on icon "Mostrar/Ocultar" at bounding box center [353, 322] width 23 height 23
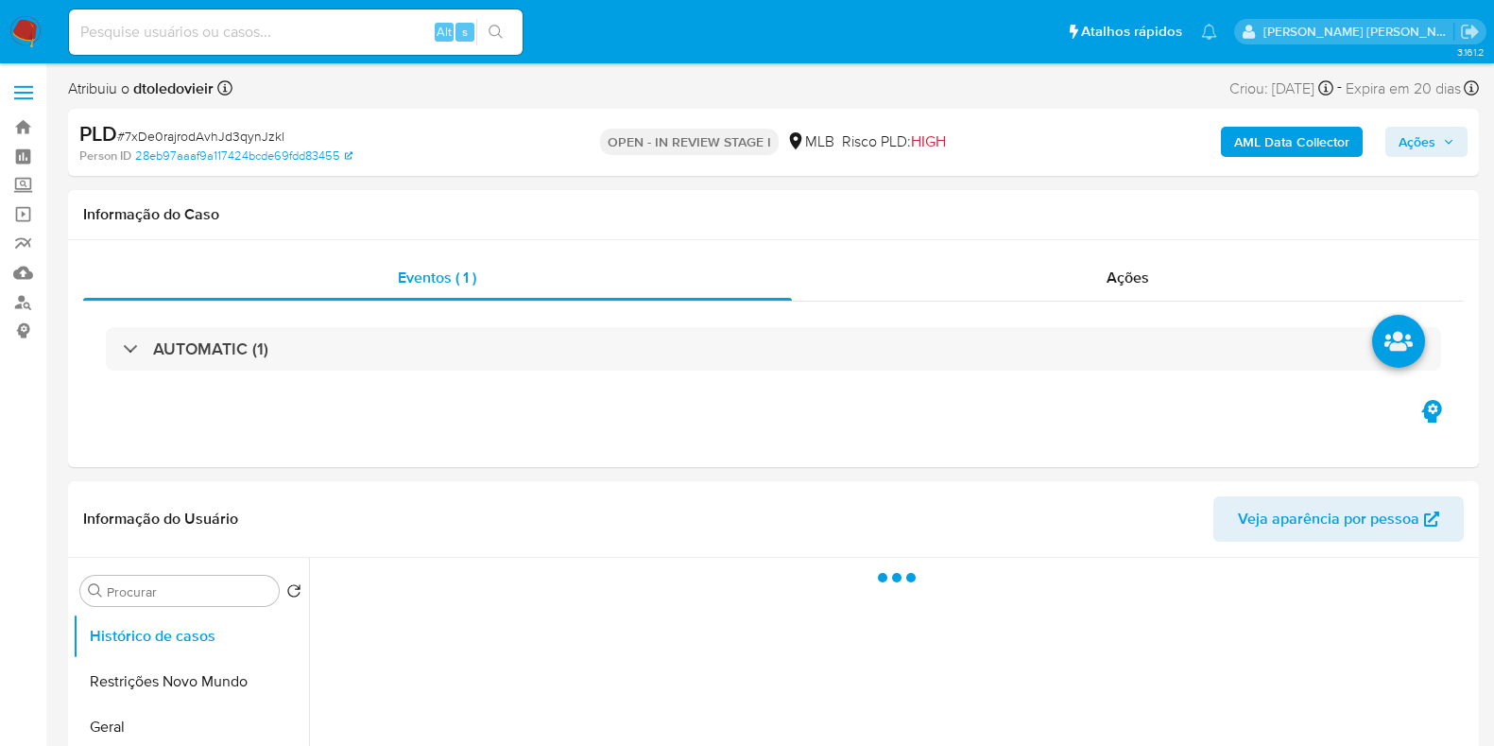
select select "10"
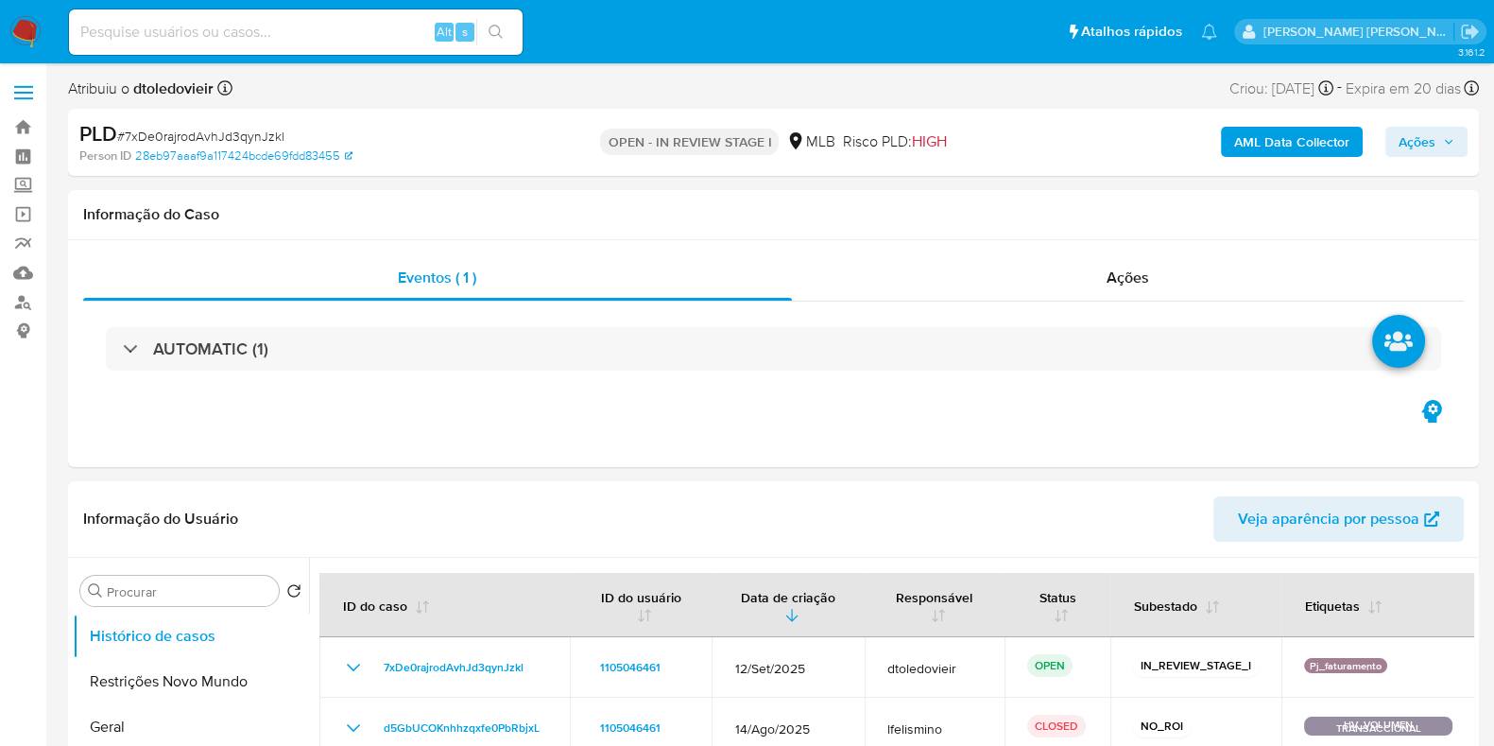
click at [875, 145] on span "Risco PLD: HIGH" at bounding box center [894, 141] width 104 height 21
click at [959, 140] on div "OPEN - IN REVIEW STAGE I MLB Risco PLD: HIGH" at bounding box center [773, 142] width 458 height 44
click at [946, 142] on span "HIGH" at bounding box center [928, 141] width 35 height 22
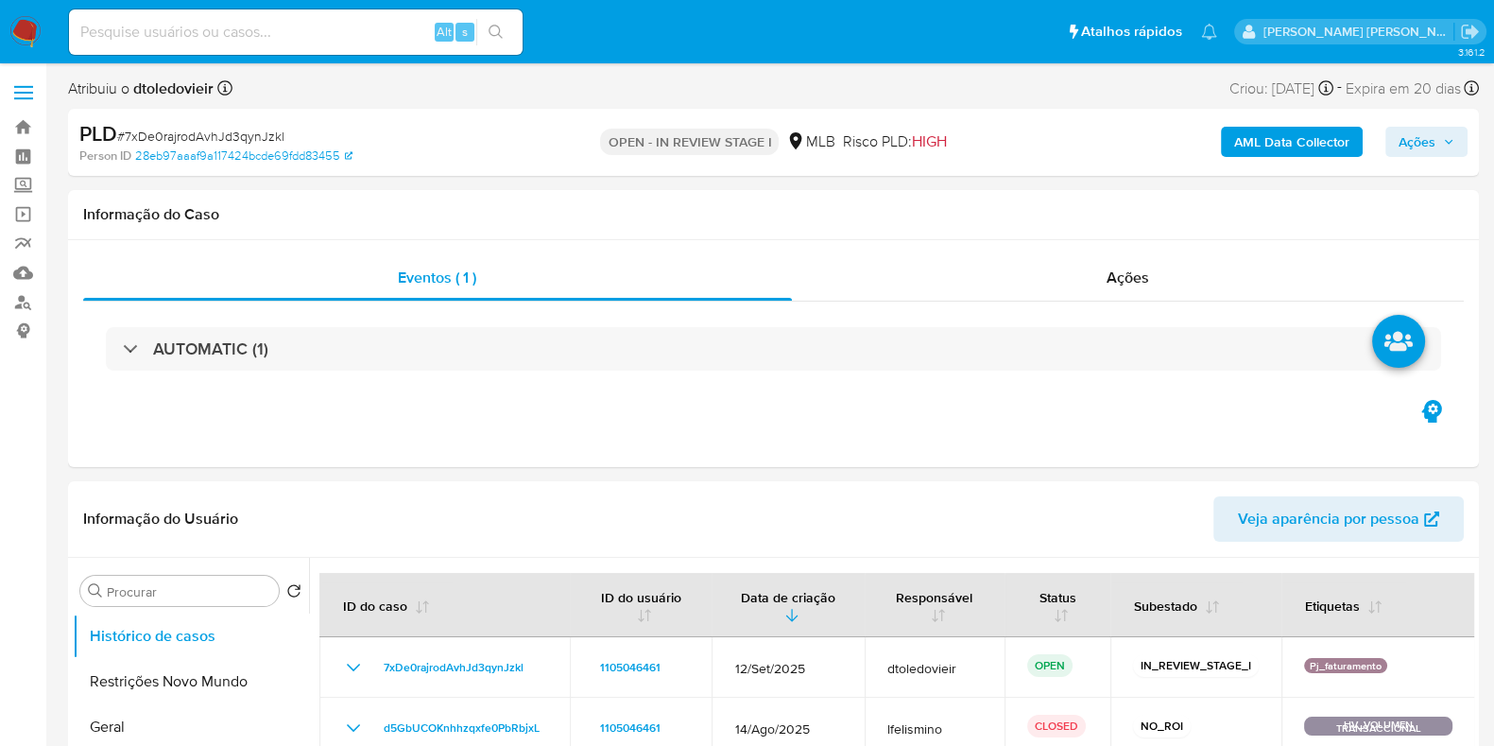
click at [957, 142] on div "OPEN - IN REVIEW STAGE I MLB Risco PLD: HIGH" at bounding box center [773, 142] width 458 height 44
click at [377, 29] on input at bounding box center [296, 32] width 454 height 25
paste input "1105046461"
type input "1105046461"
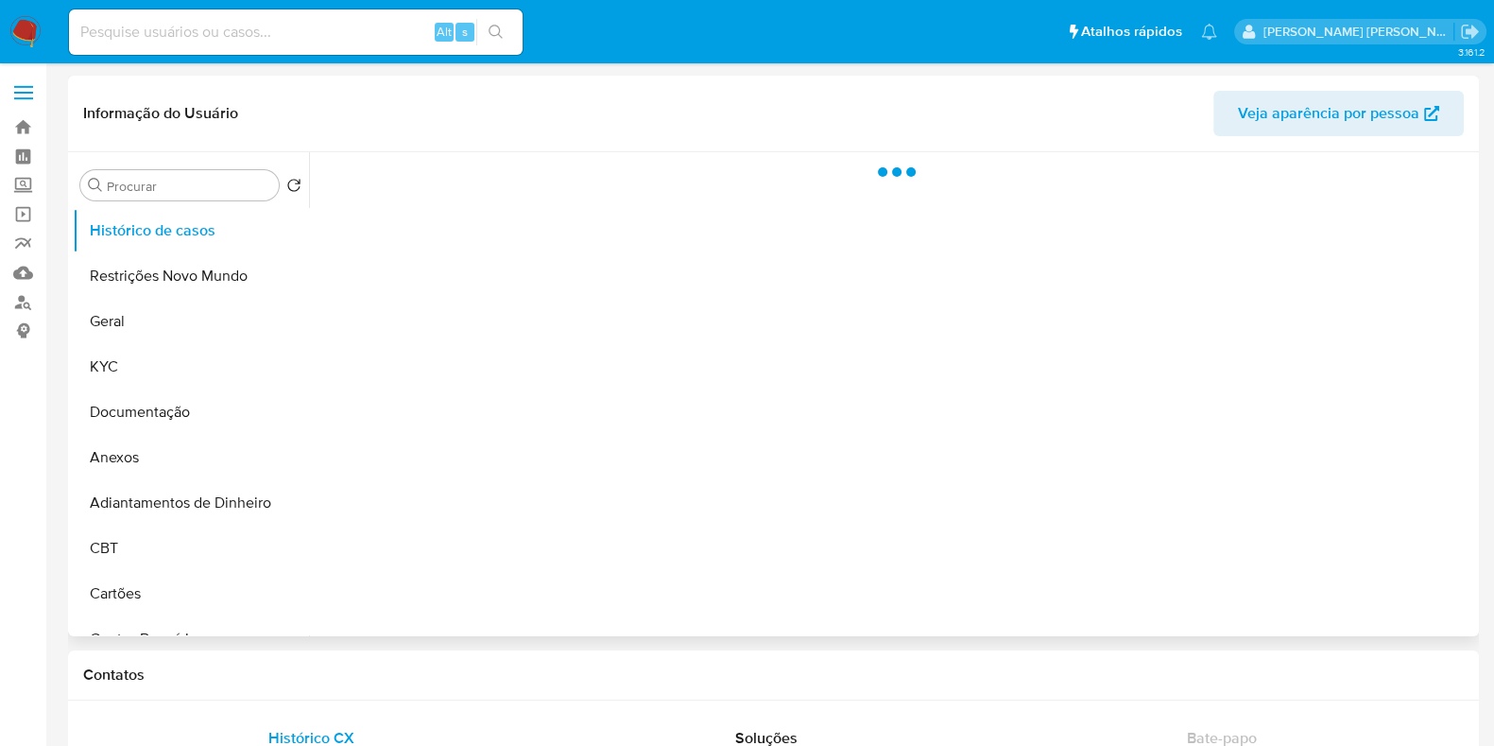
select select "10"
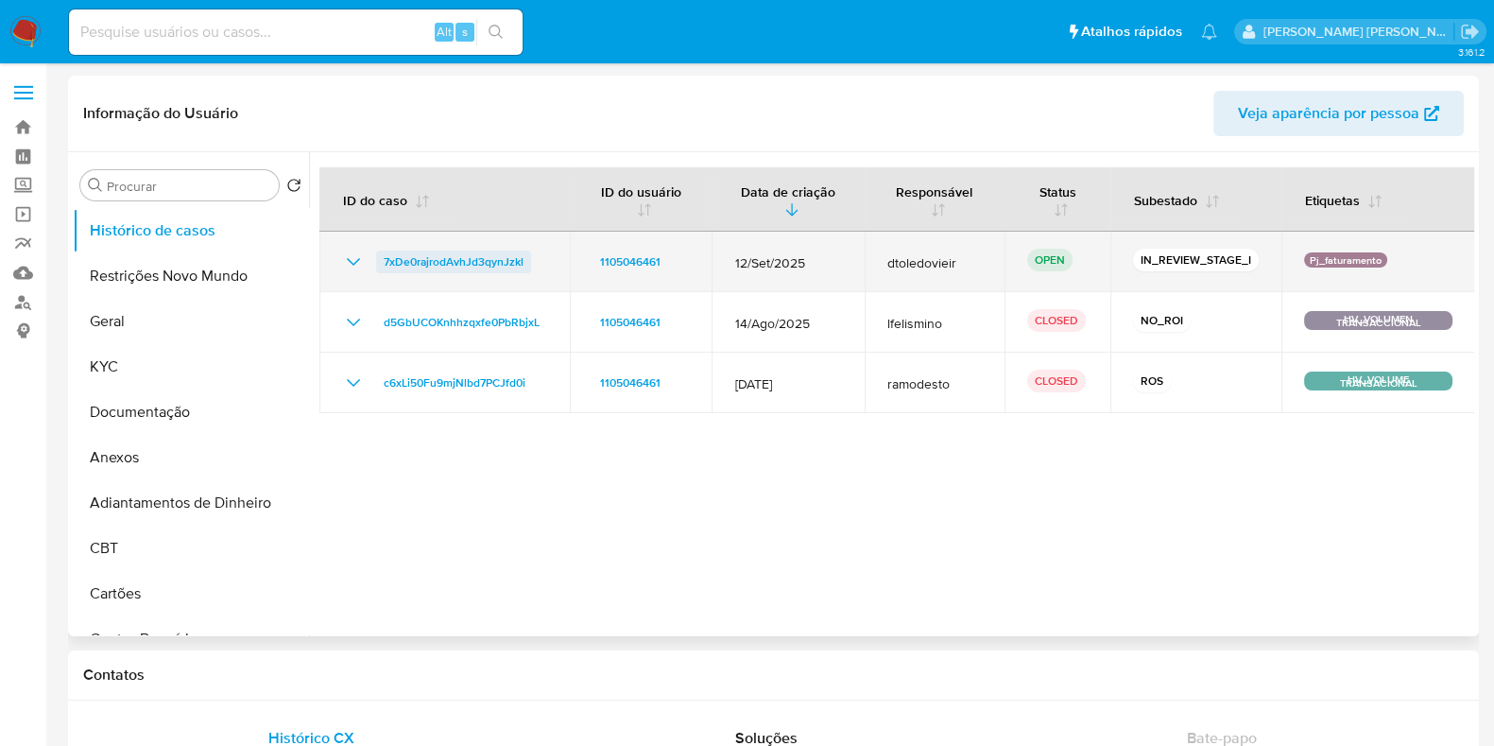
click at [463, 264] on span "7xDe0rajrodAvhJd3qynJzkl" at bounding box center [454, 261] width 140 height 23
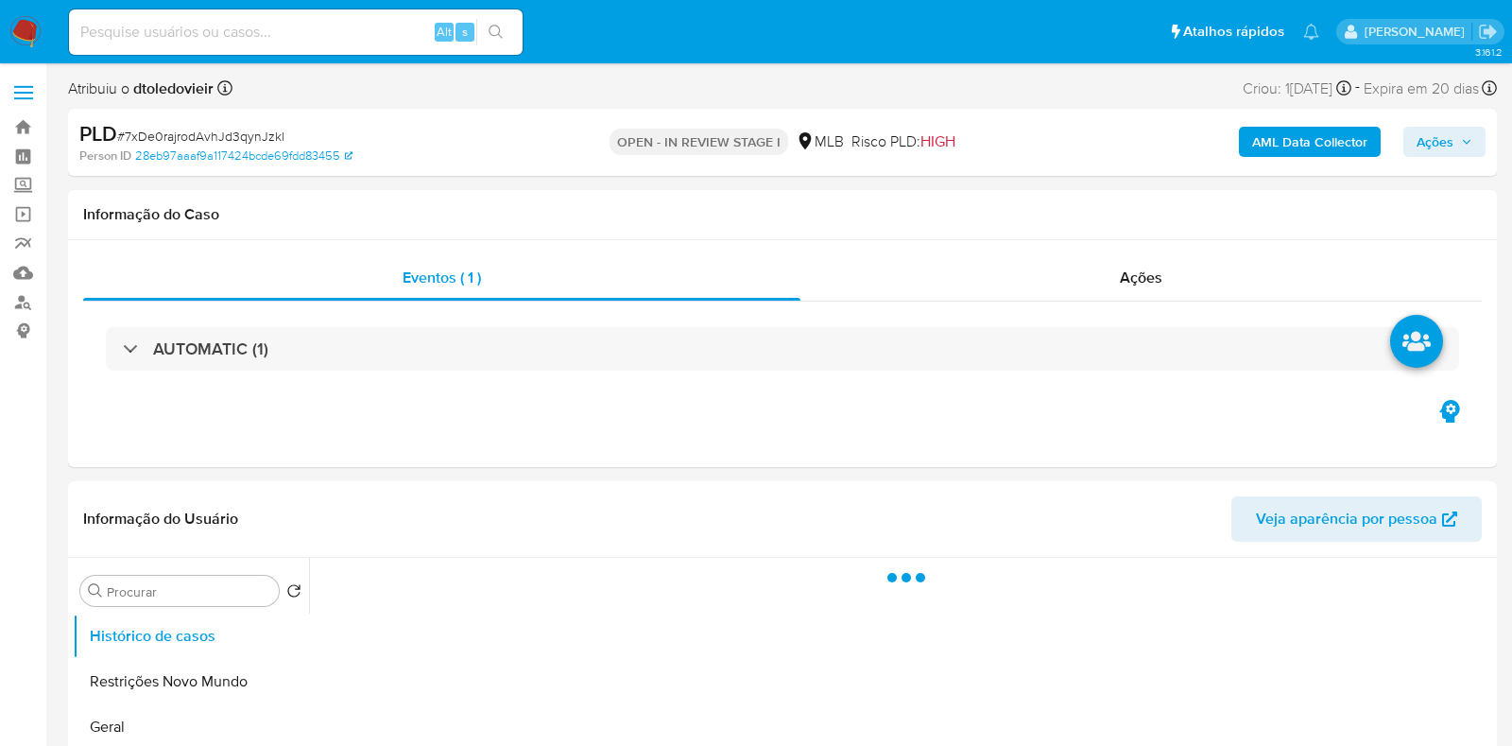
select select "10"
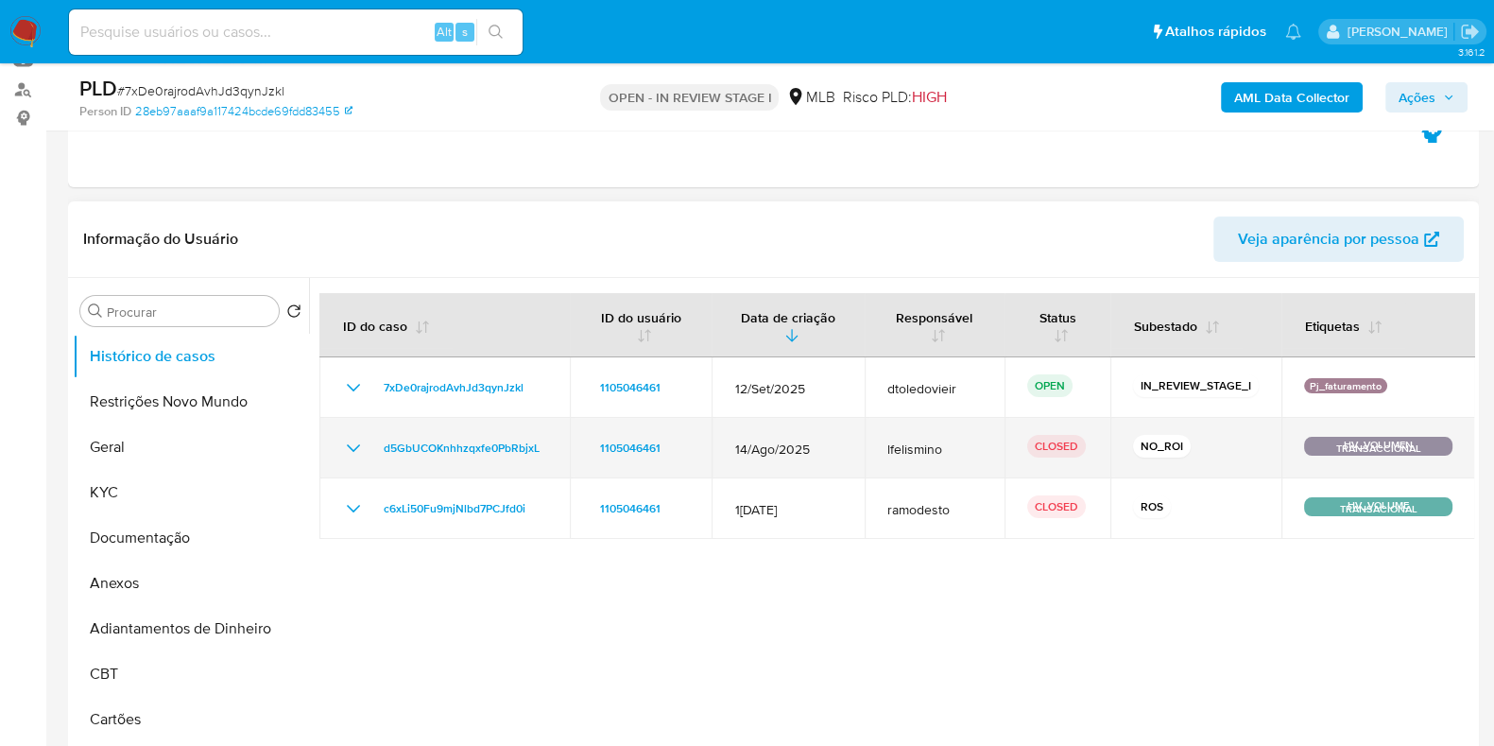
scroll to position [235, 0]
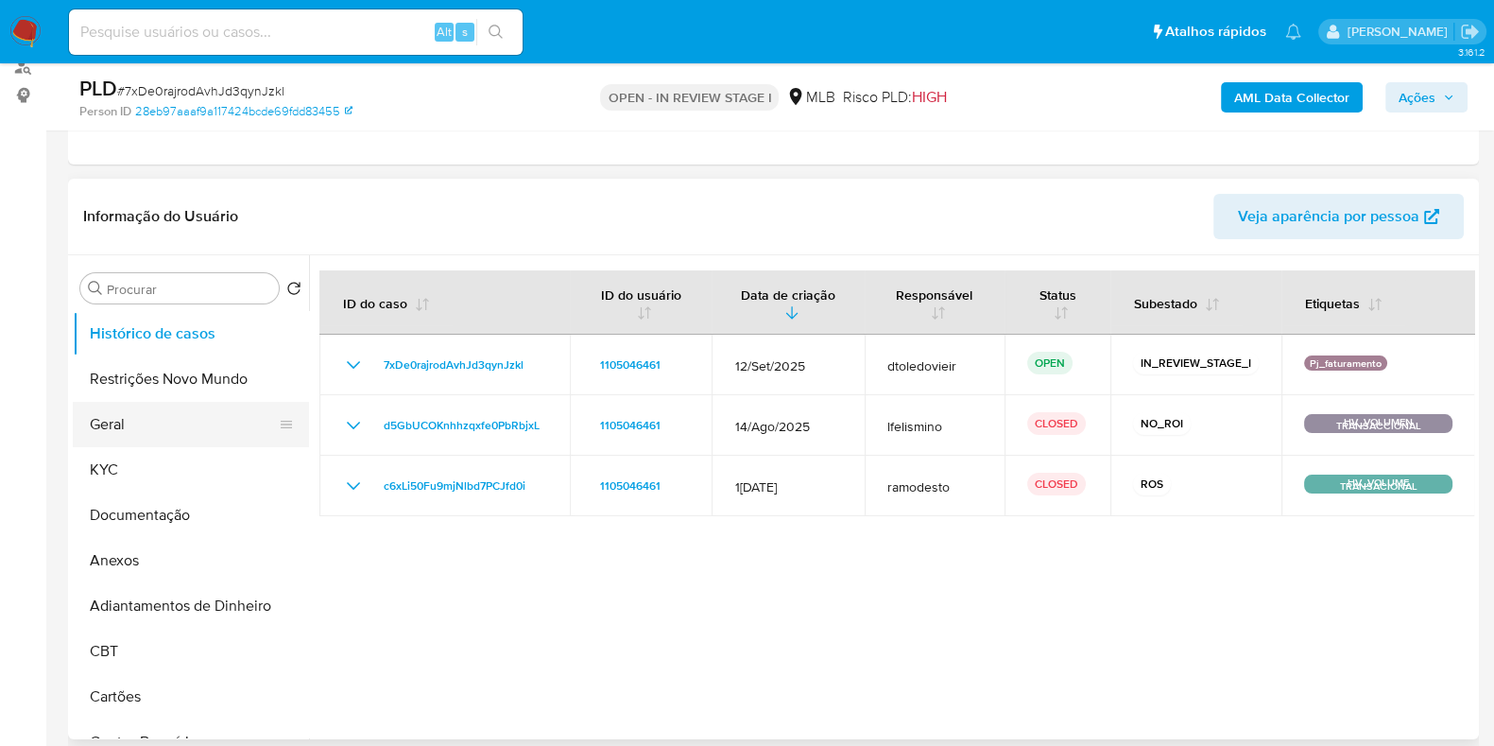
click at [148, 418] on button "Geral" at bounding box center [183, 424] width 221 height 45
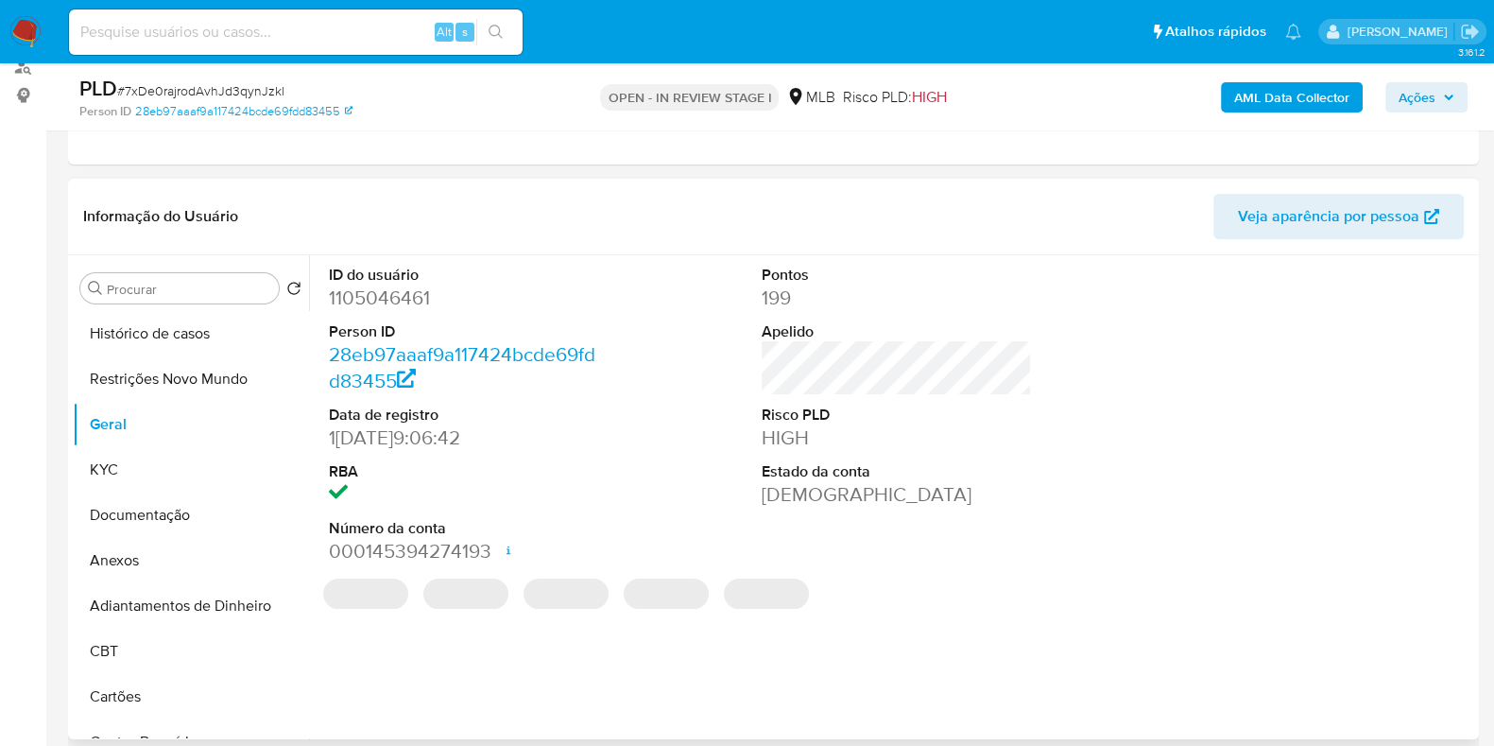
click at [380, 289] on dd "1105046461" at bounding box center [464, 298] width 270 height 26
copy dd "1105046461"
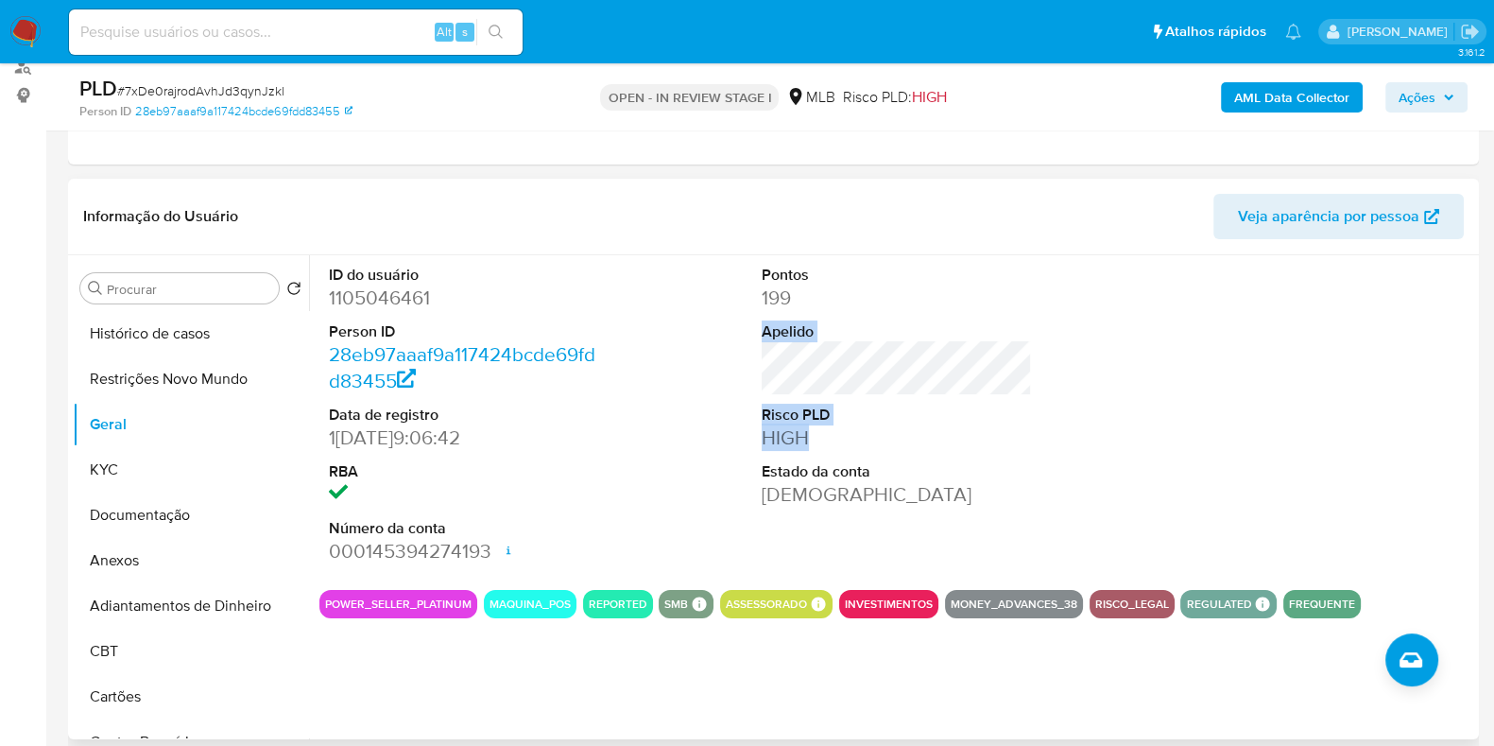
drag, startPoint x: 813, startPoint y: 437, endPoint x: 747, endPoint y: 309, distance: 143.7
click at [747, 309] on div "ID do usuário 1105046461 Person ID 28eb97aaaf9a117424bcde69fdd83455 Data de reg…" at bounding box center [897, 415] width 1155 height 320
click at [109, 468] on button "KYC" at bounding box center [183, 469] width 221 height 45
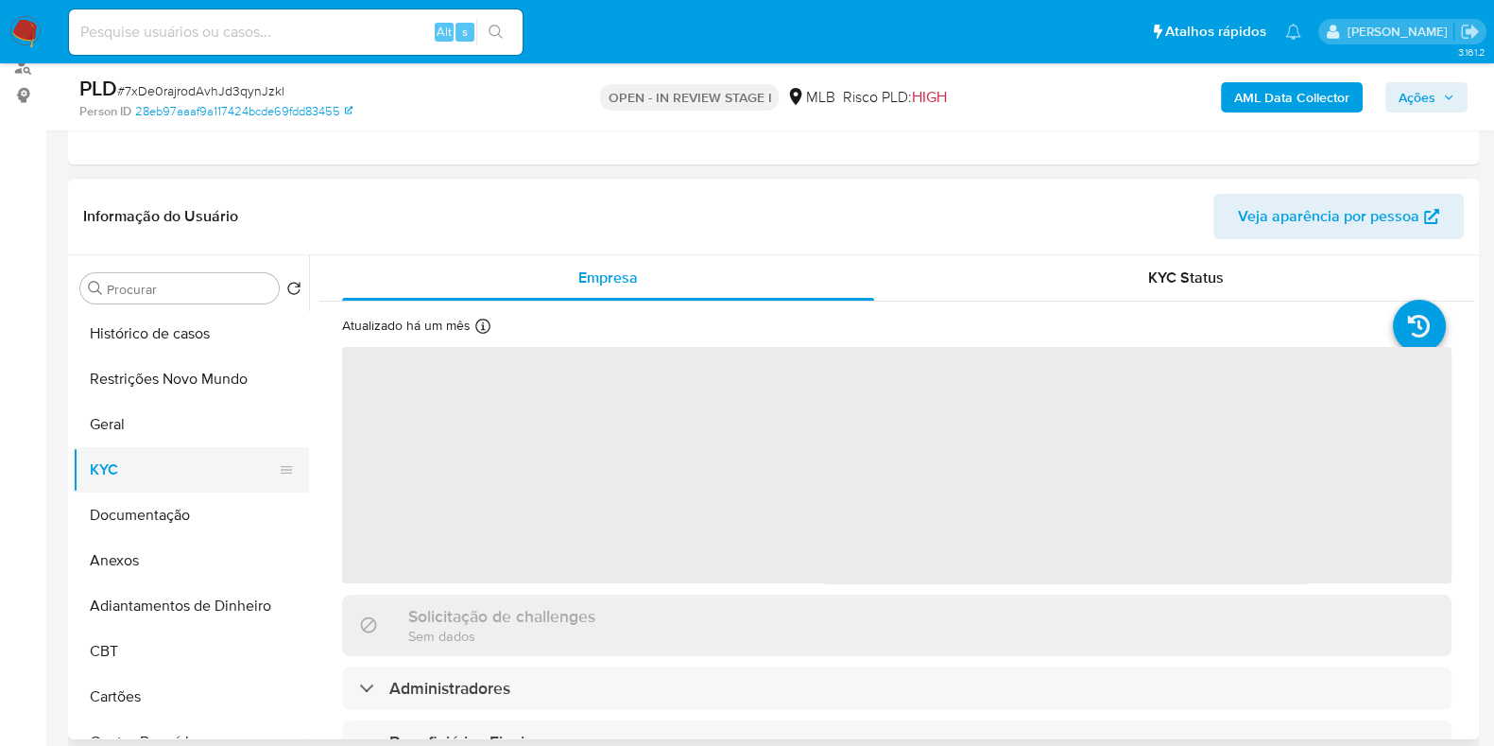
scroll to position [354, 0]
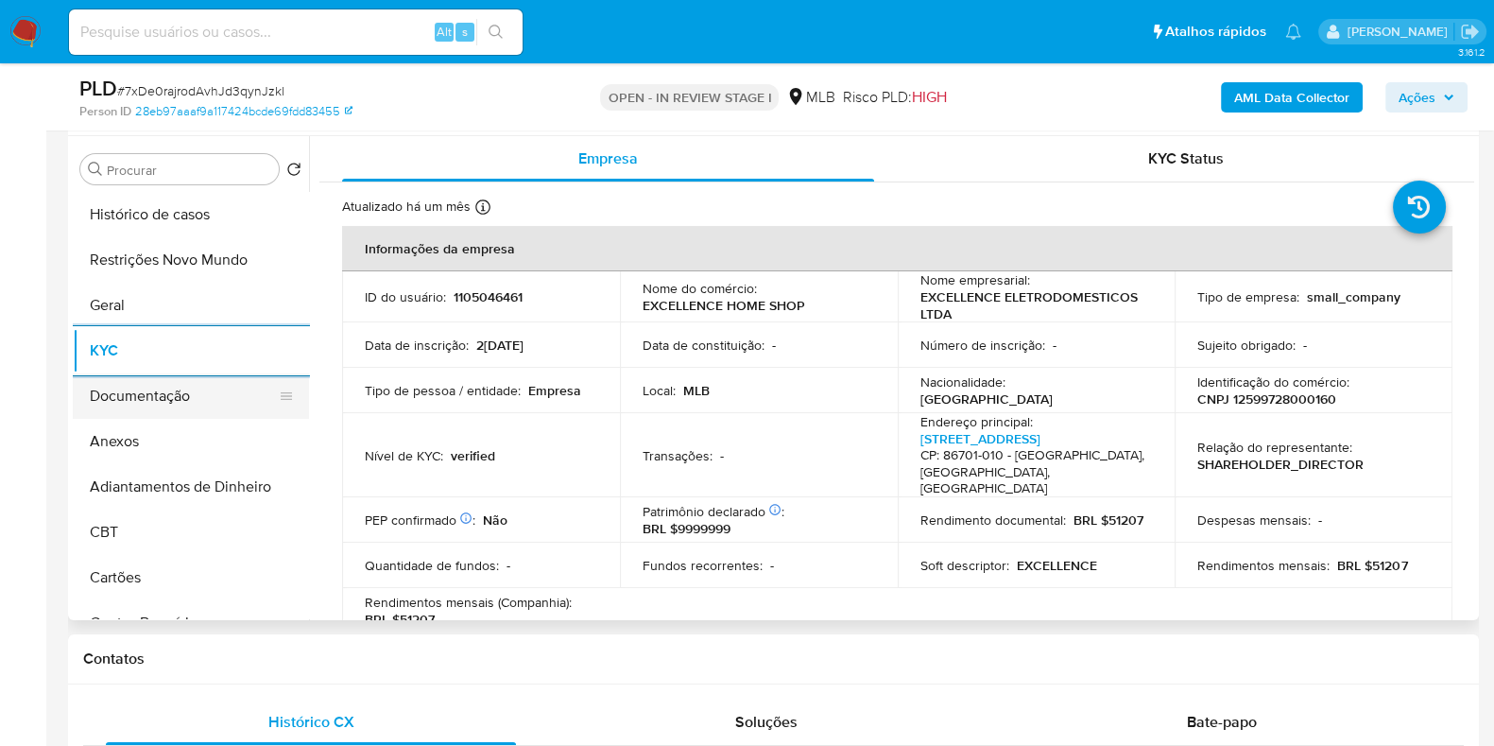
click at [142, 406] on button "Documentação" at bounding box center [183, 395] width 221 height 45
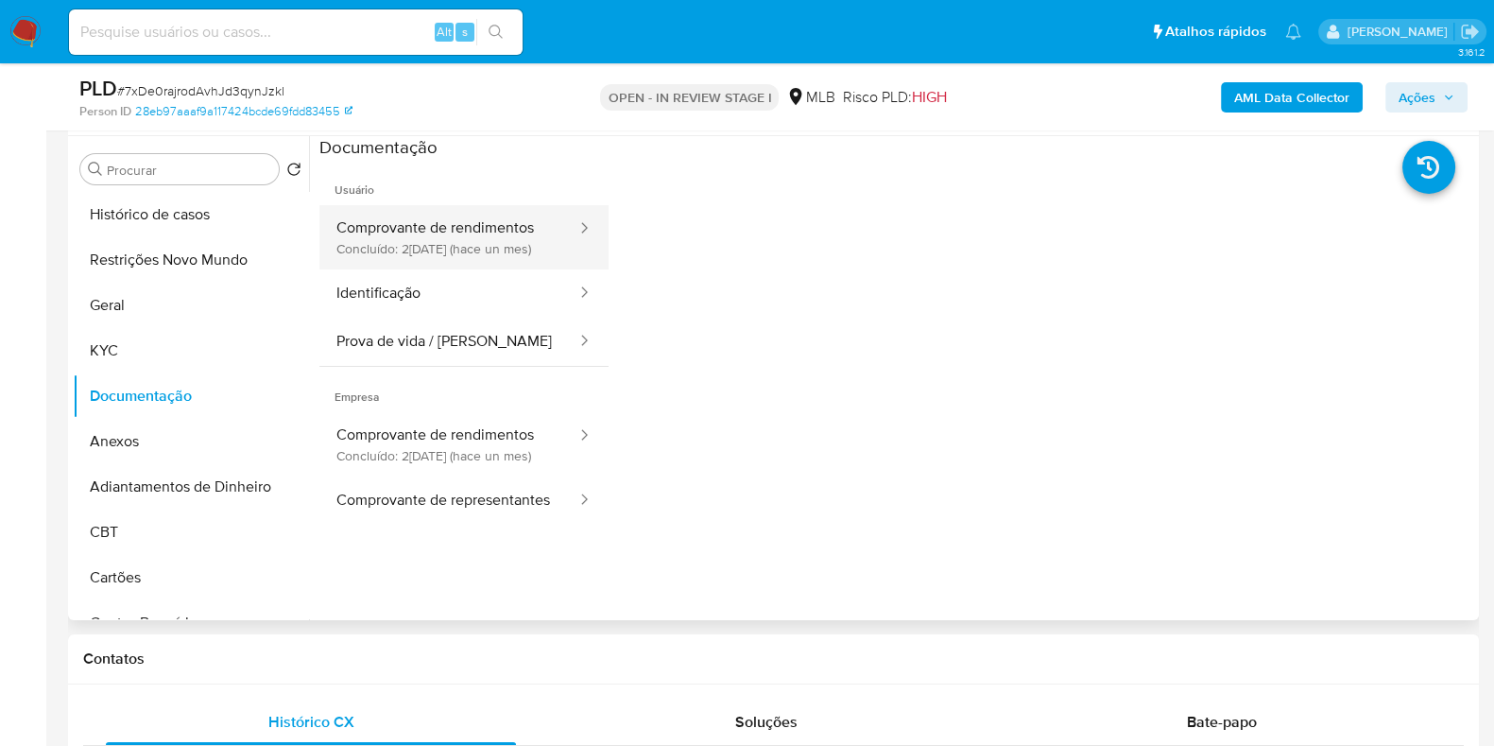
click at [563, 263] on div at bounding box center [578, 237] width 30 height 64
click at [455, 233] on button "Comprovante de rendimentos Concluído: 25/08/2025 (hace un mes)" at bounding box center [449, 237] width 259 height 64
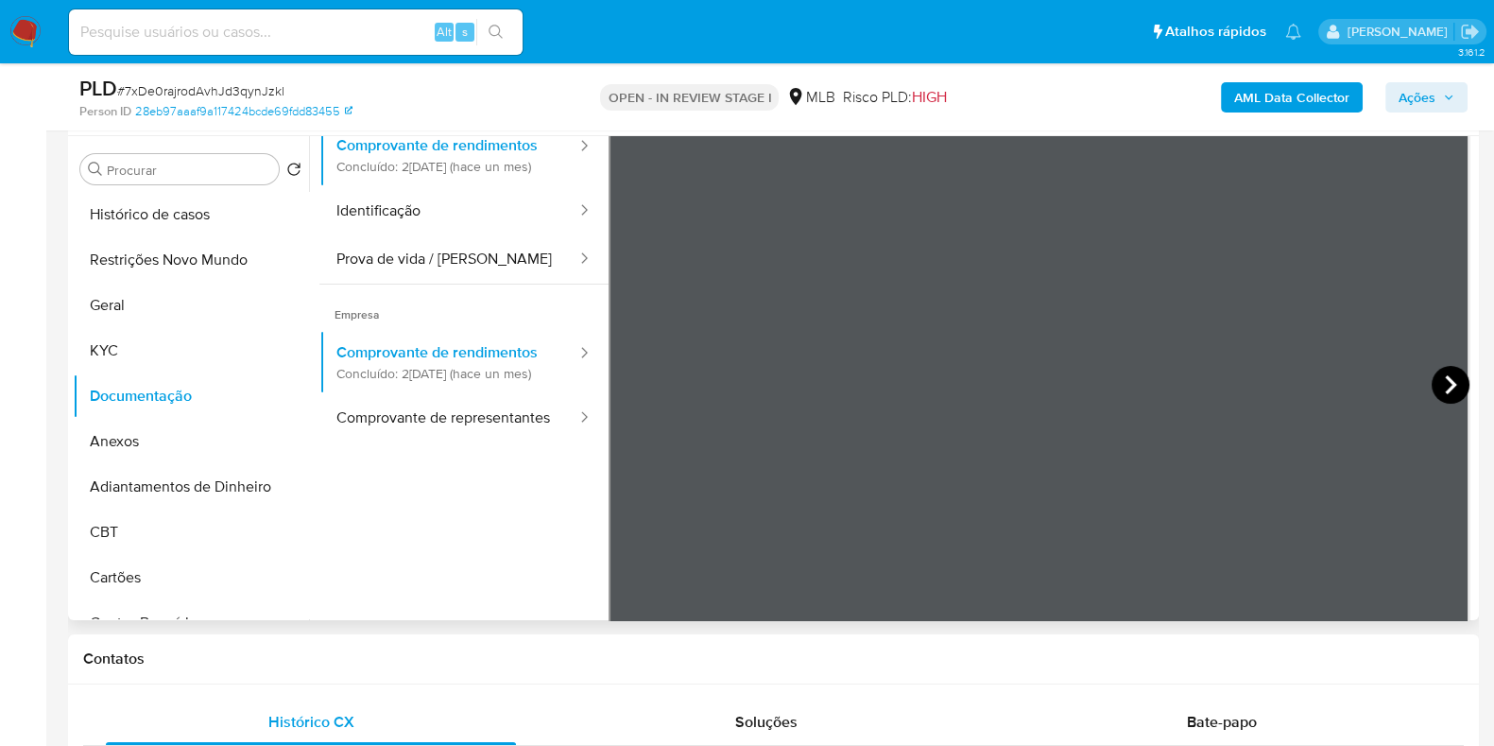
scroll to position [117, 0]
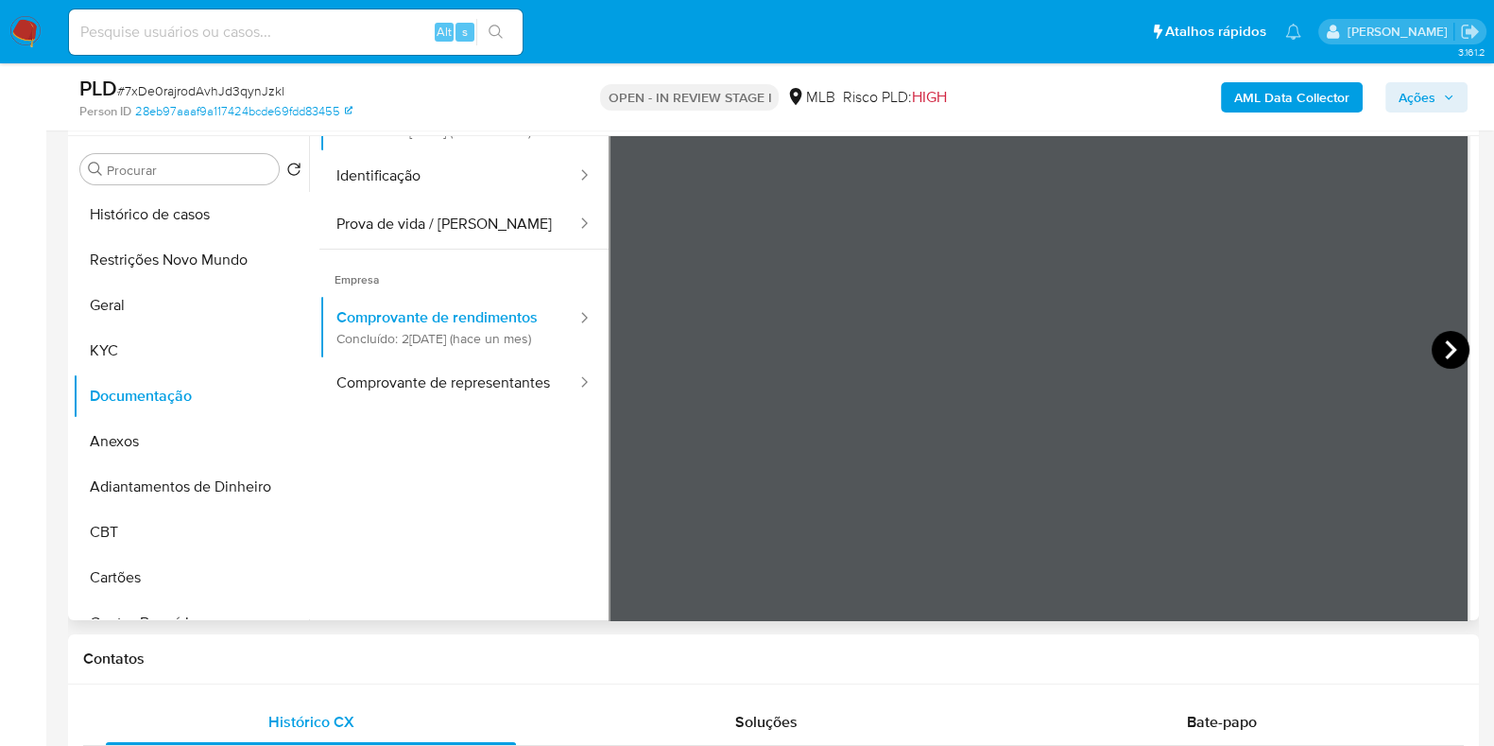
click at [1437, 352] on icon at bounding box center [1451, 350] width 38 height 38
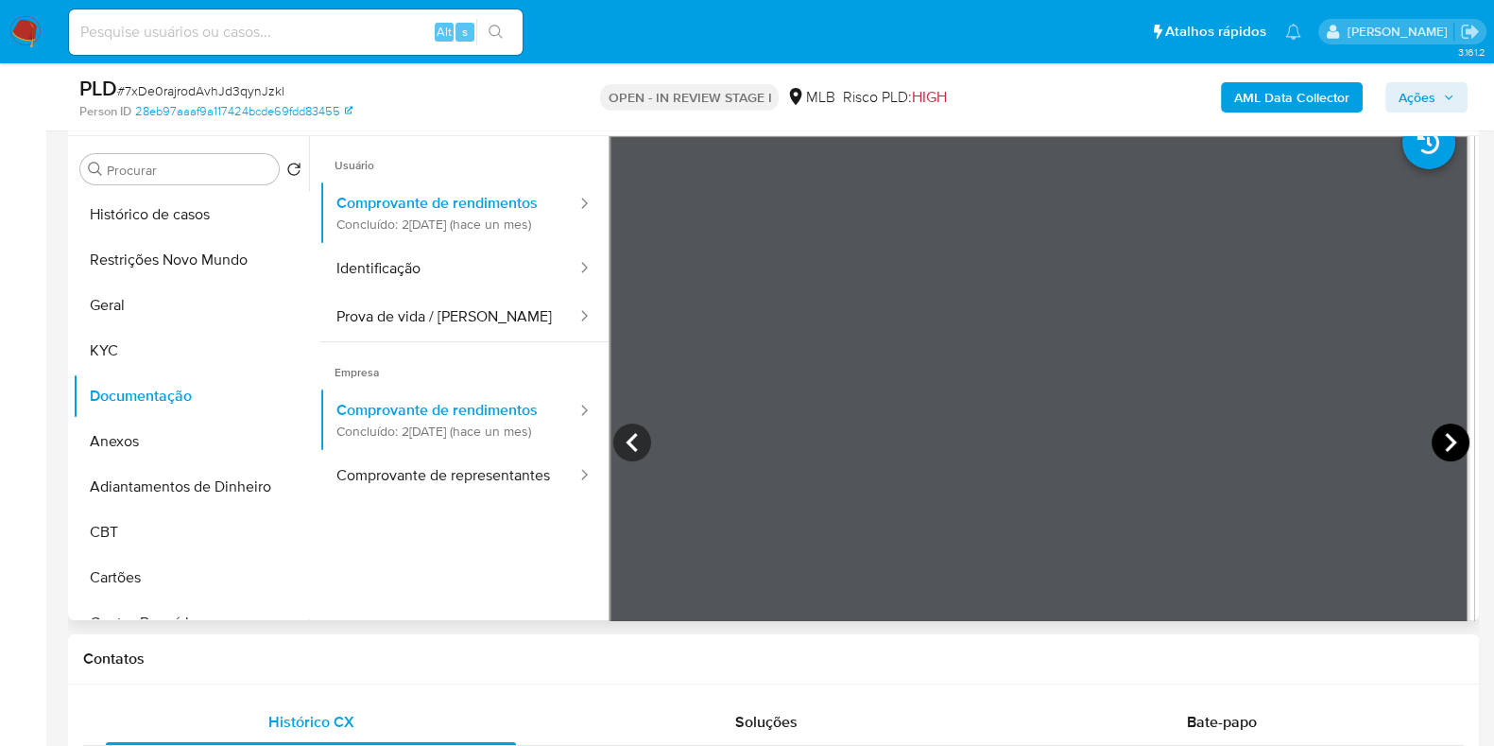
scroll to position [0, 0]
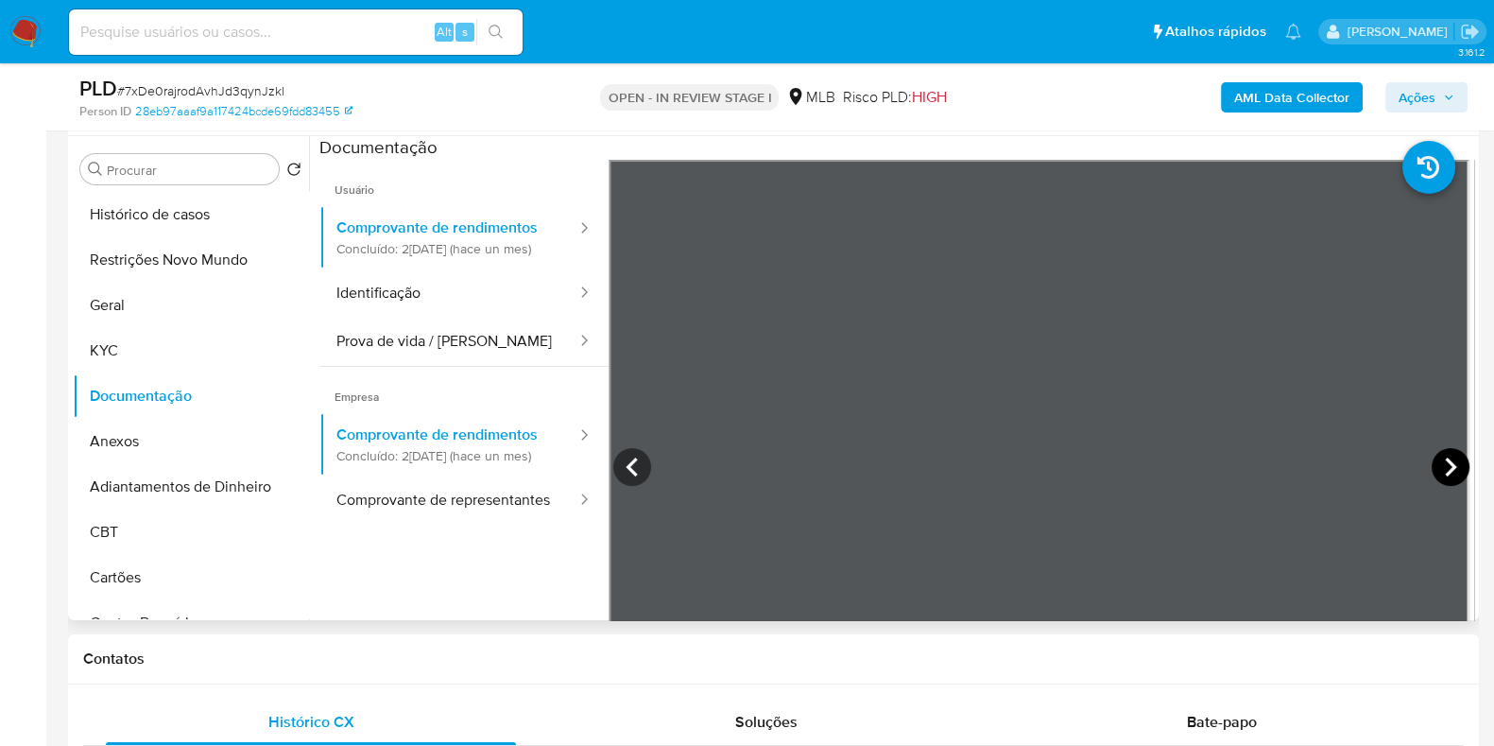
click at [1447, 467] on icon at bounding box center [1450, 467] width 11 height 19
click at [619, 467] on icon at bounding box center [632, 467] width 38 height 38
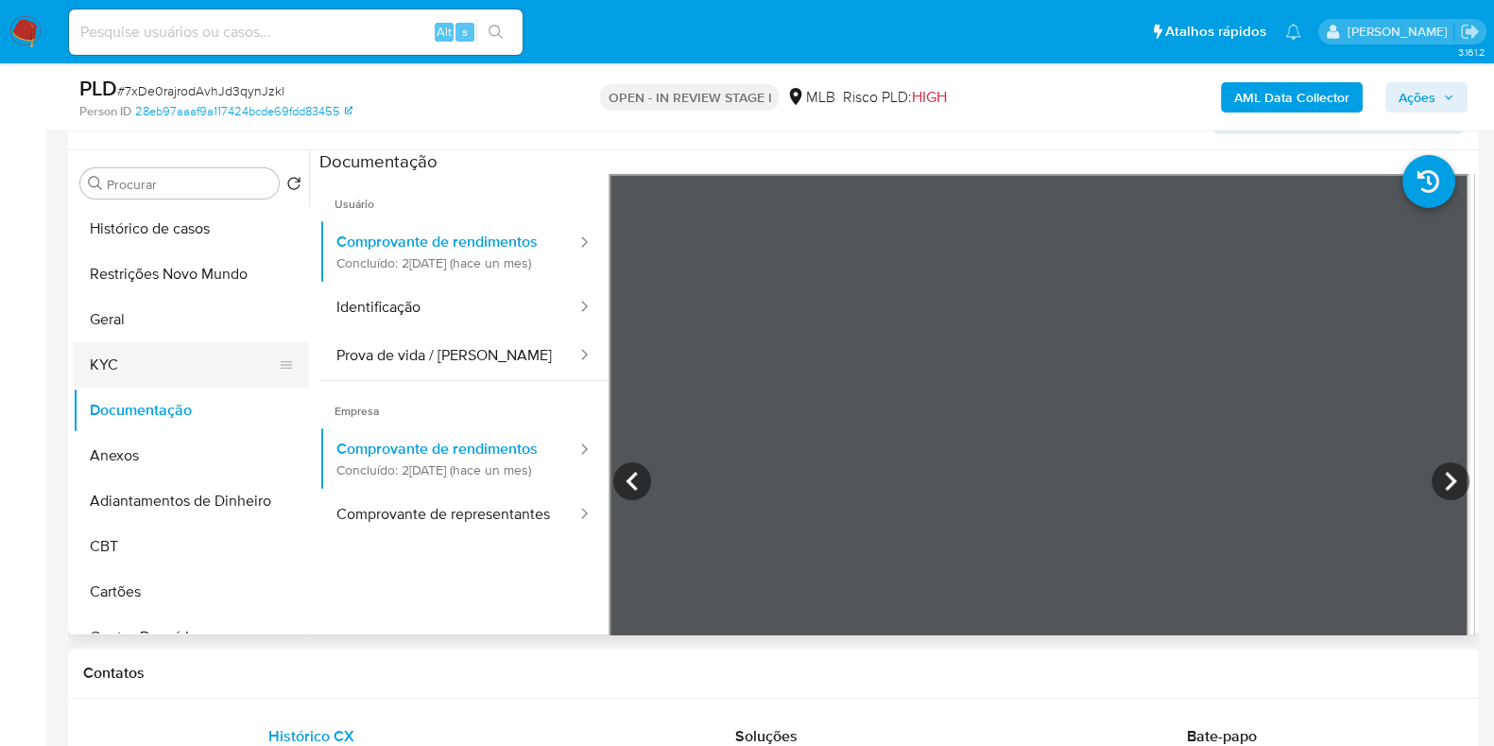
click at [140, 369] on button "KYC" at bounding box center [183, 364] width 221 height 45
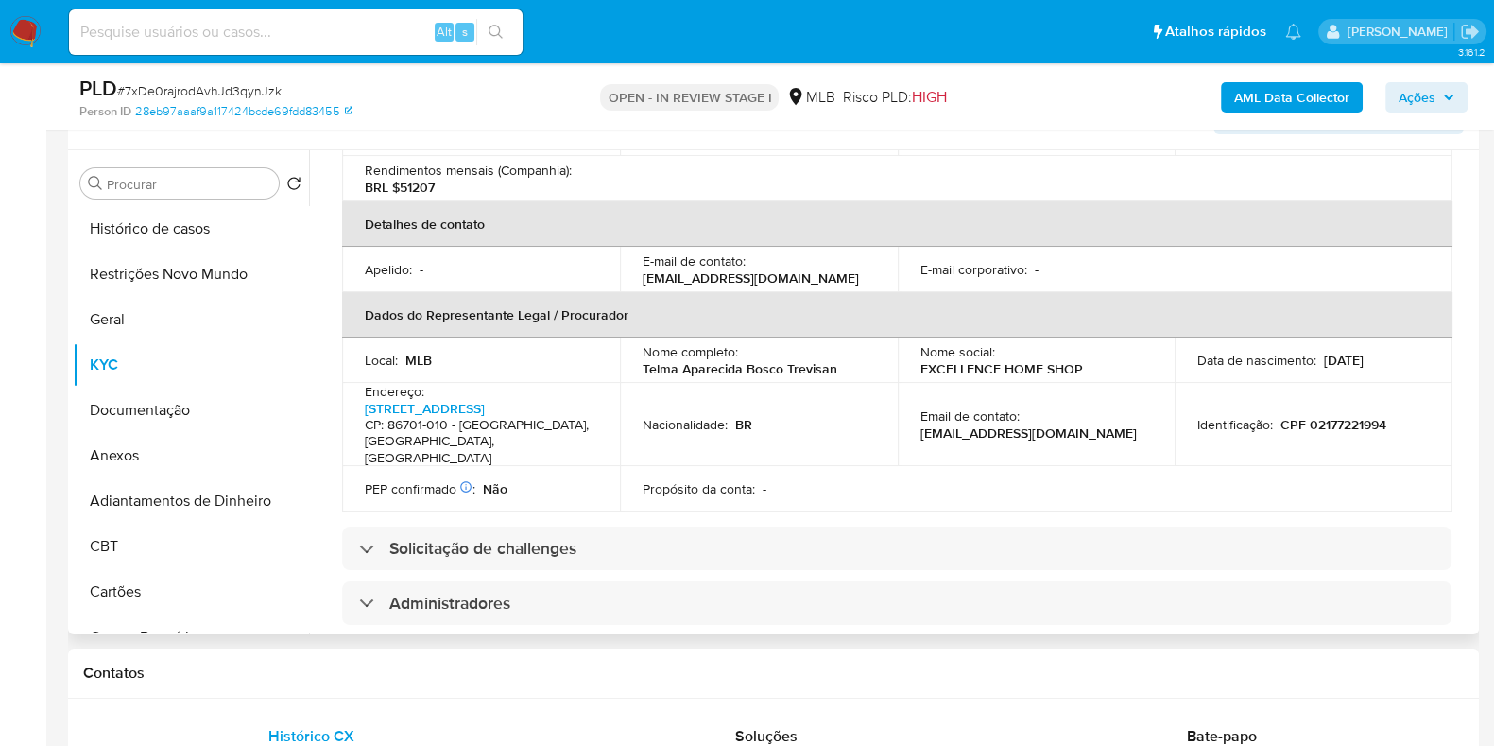
scroll to position [472, 0]
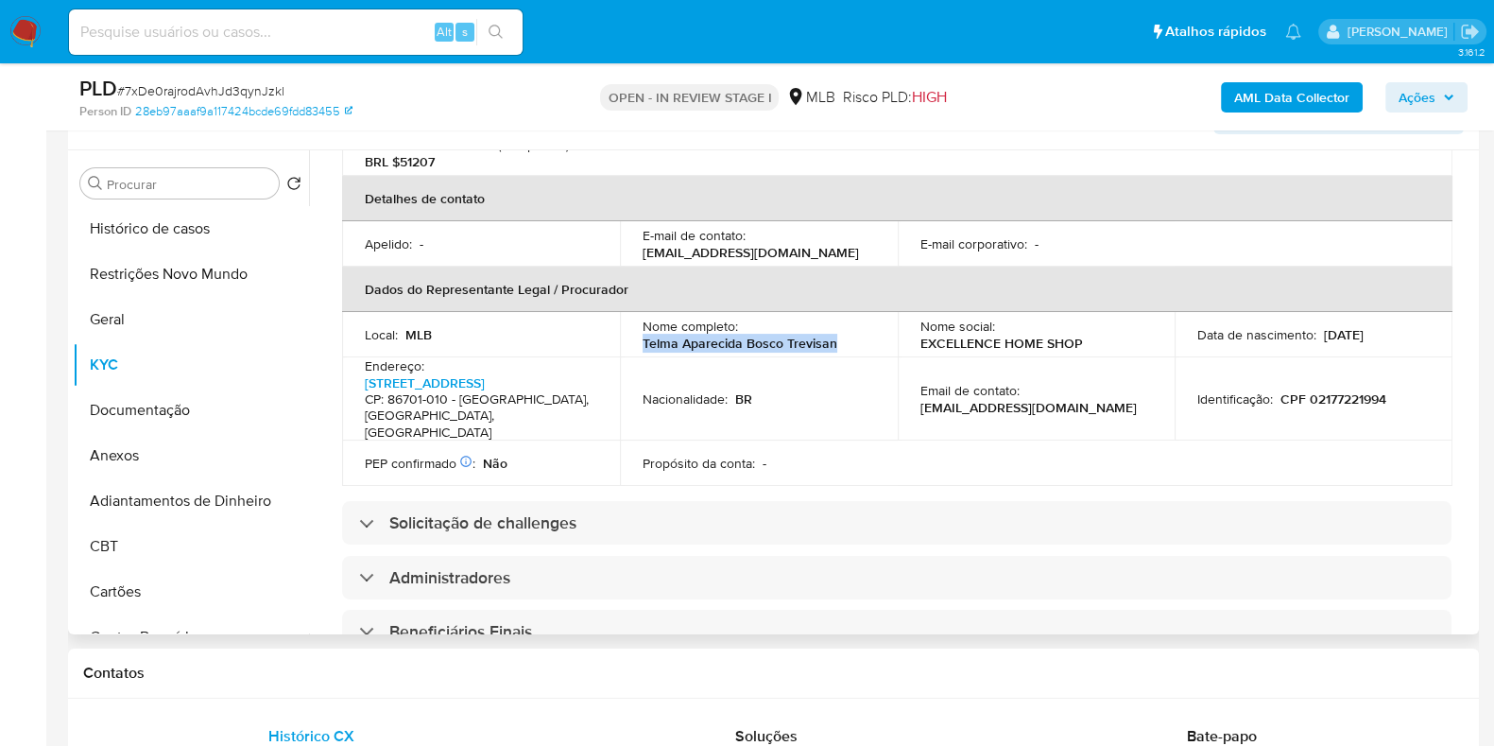
drag, startPoint x: 865, startPoint y: 321, endPoint x: 635, endPoint y: 321, distance: 229.7
click at [635, 321] on td "Nome completo : Telma Aparecida Bosco Trevisan" at bounding box center [759, 334] width 278 height 45
copy p "Telma Aparecida Bosco Trevisan"
click at [1347, 390] on p "CPF 02177221994" at bounding box center [1334, 398] width 106 height 17
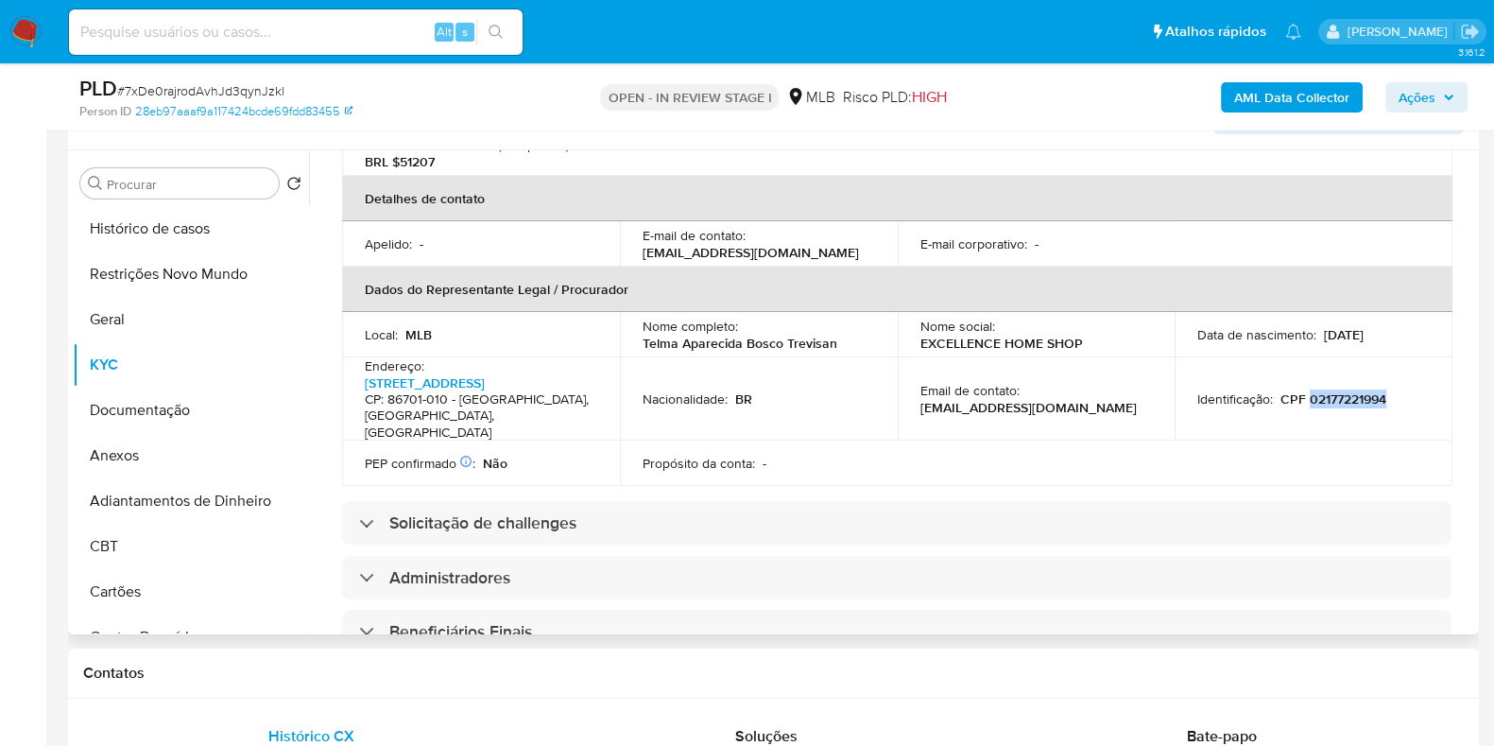
copy p "02177221994"
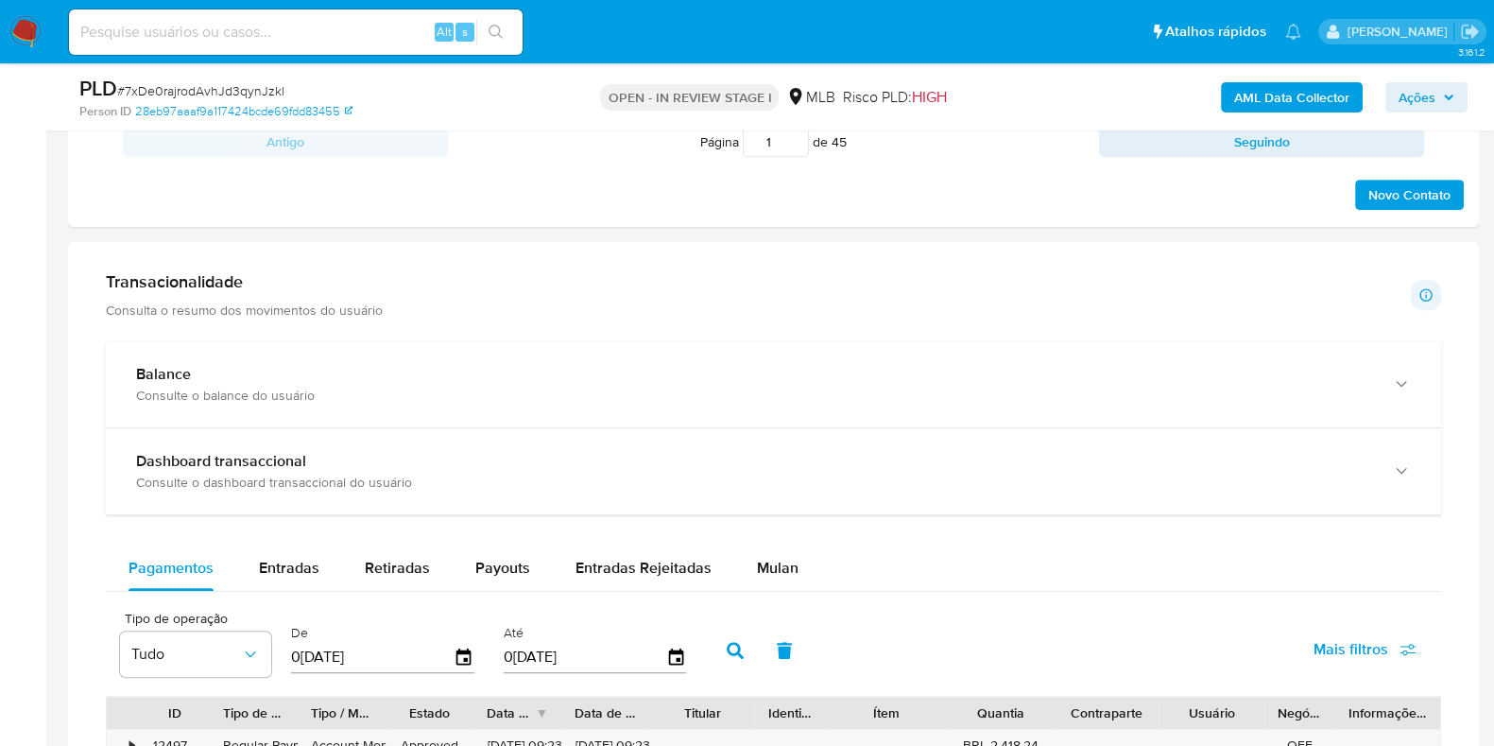
scroll to position [1286, 0]
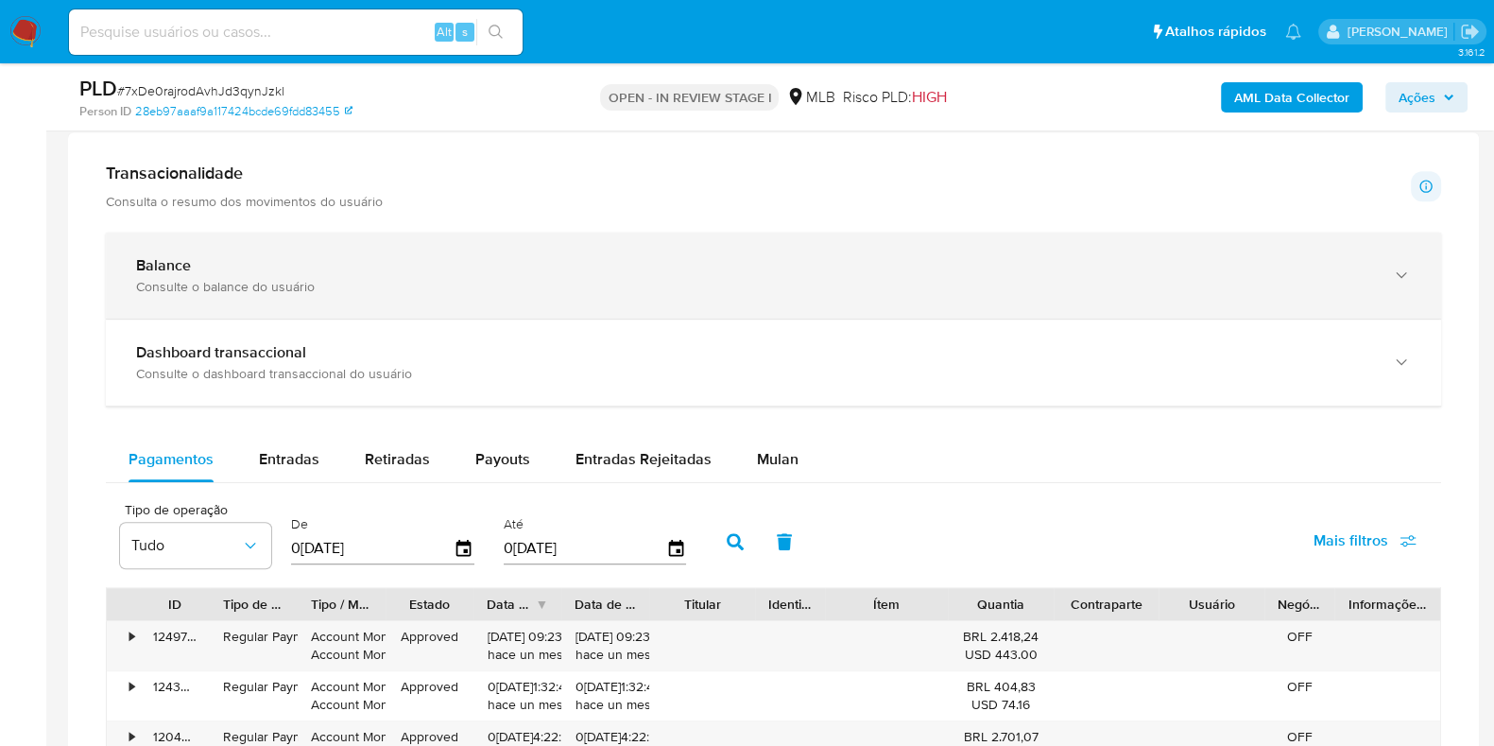
click at [203, 285] on div "Consulte o balance do usuário" at bounding box center [754, 286] width 1237 height 17
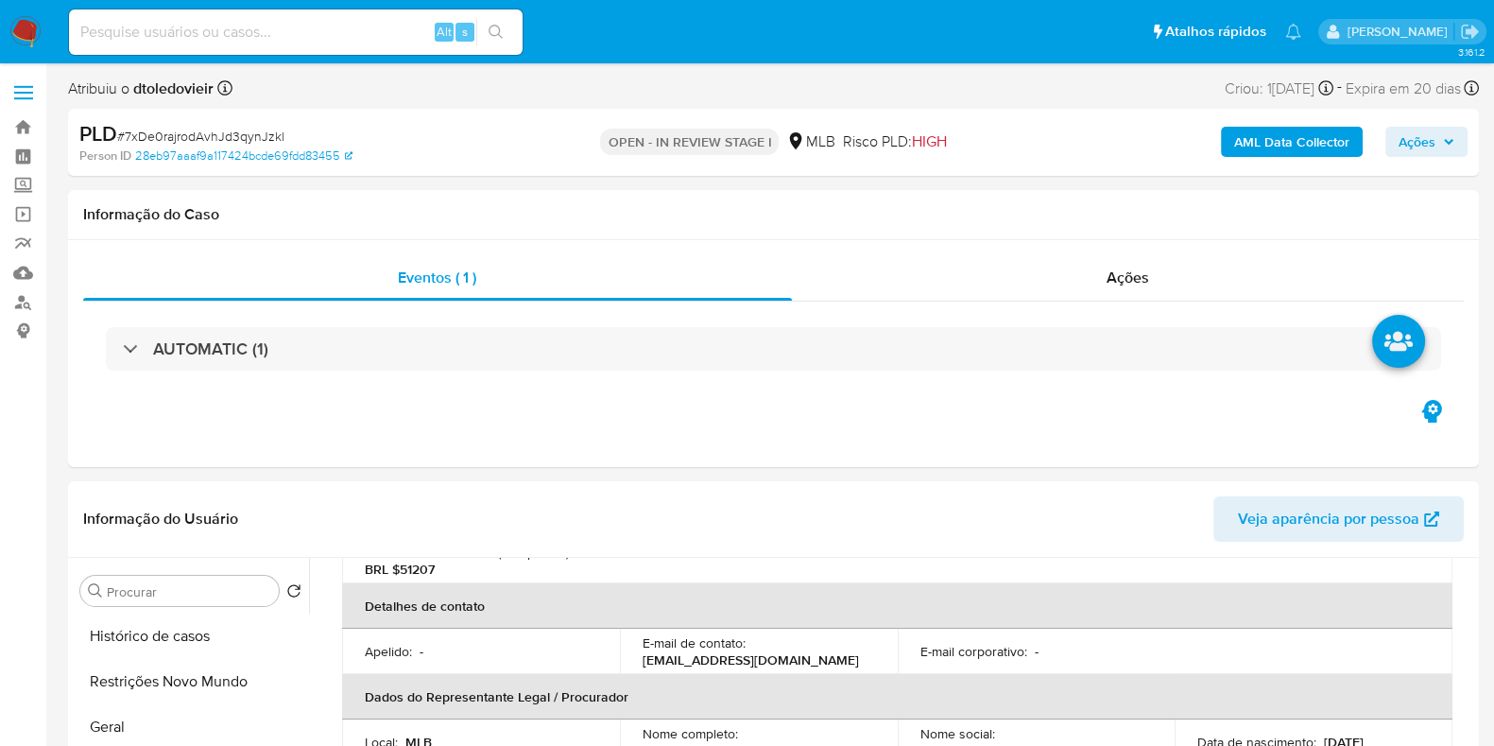
scroll to position [354, 0]
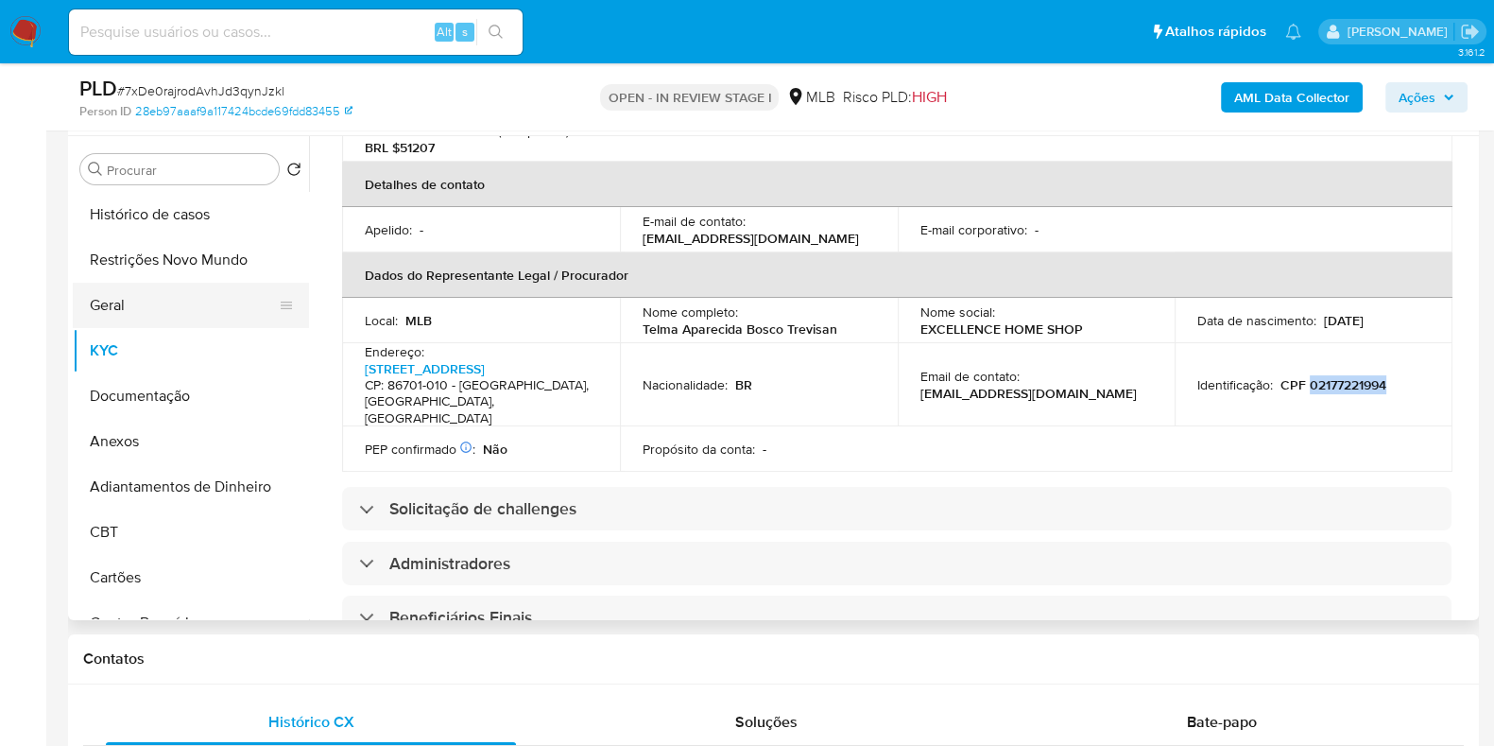
click at [192, 310] on button "Geral" at bounding box center [183, 305] width 221 height 45
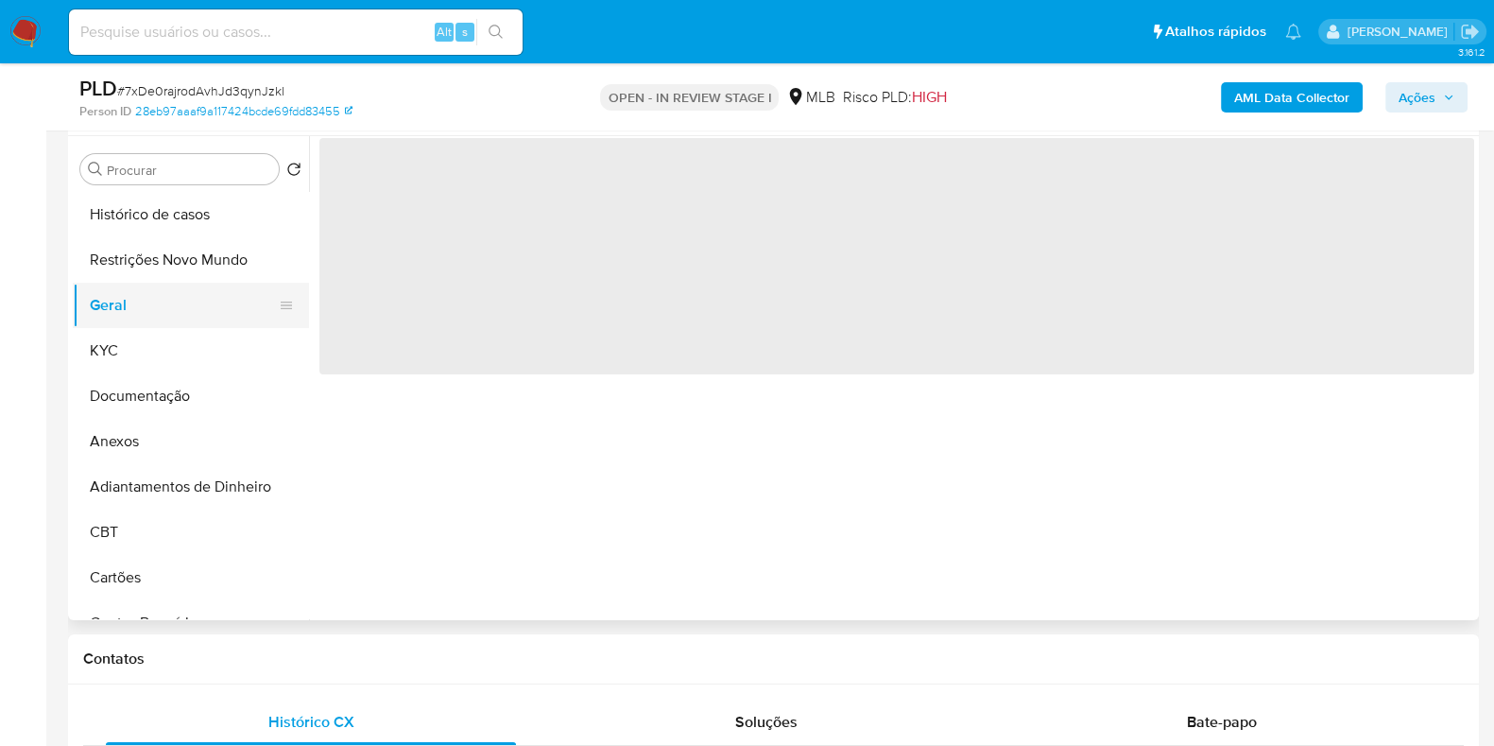
scroll to position [0, 0]
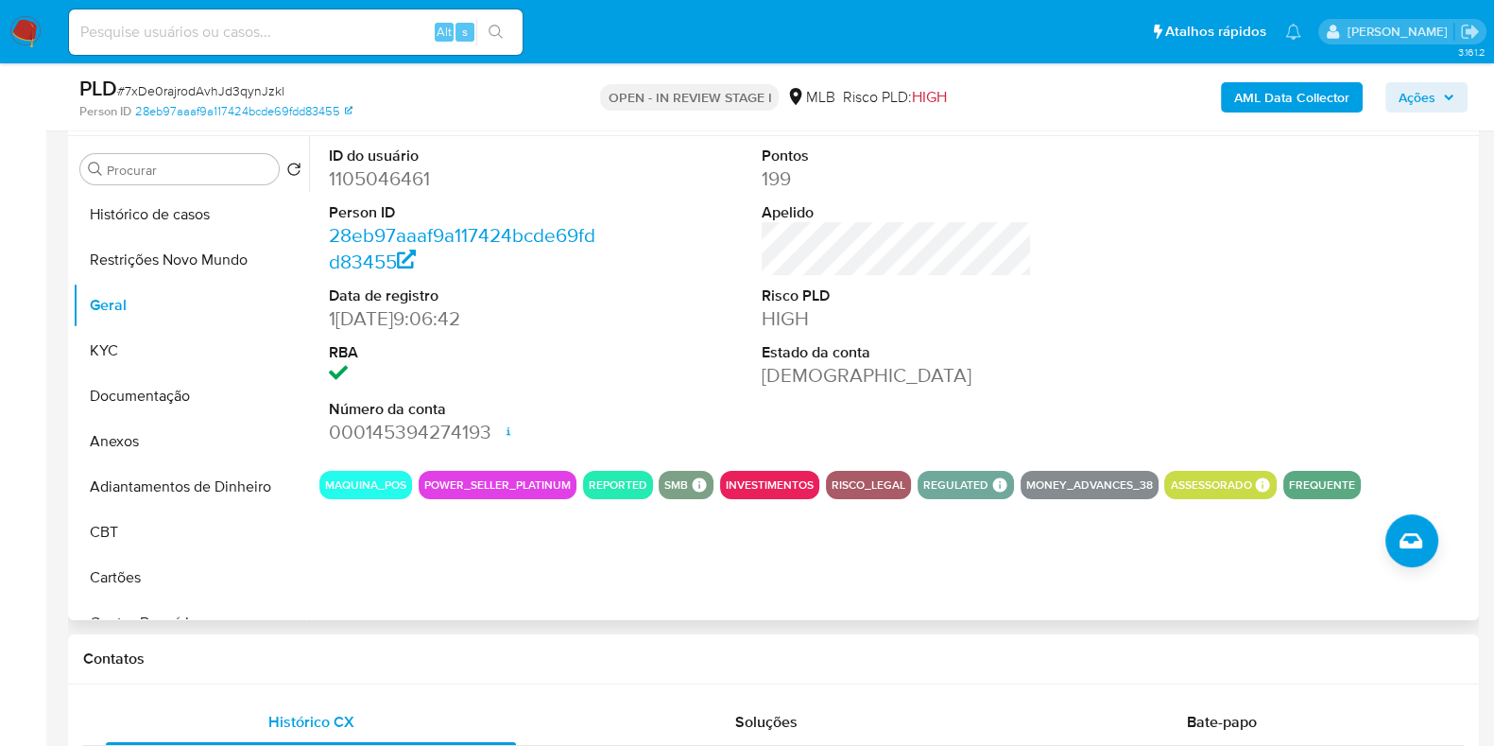
click at [501, 487] on button "POWER_SELLER_PLATINUM" at bounding box center [497, 485] width 147 height 8
drag, startPoint x: 576, startPoint y: 482, endPoint x: 424, endPoint y: 492, distance: 151.5
click at [424, 492] on div "MAQUINA_POS POWER_SELLER_PLATINUM REPORTED SMB SMB SMB Advisor Email - Advisor …" at bounding box center [897, 485] width 1155 height 28
click at [1419, 100] on span "Ações" at bounding box center [1417, 97] width 37 height 30
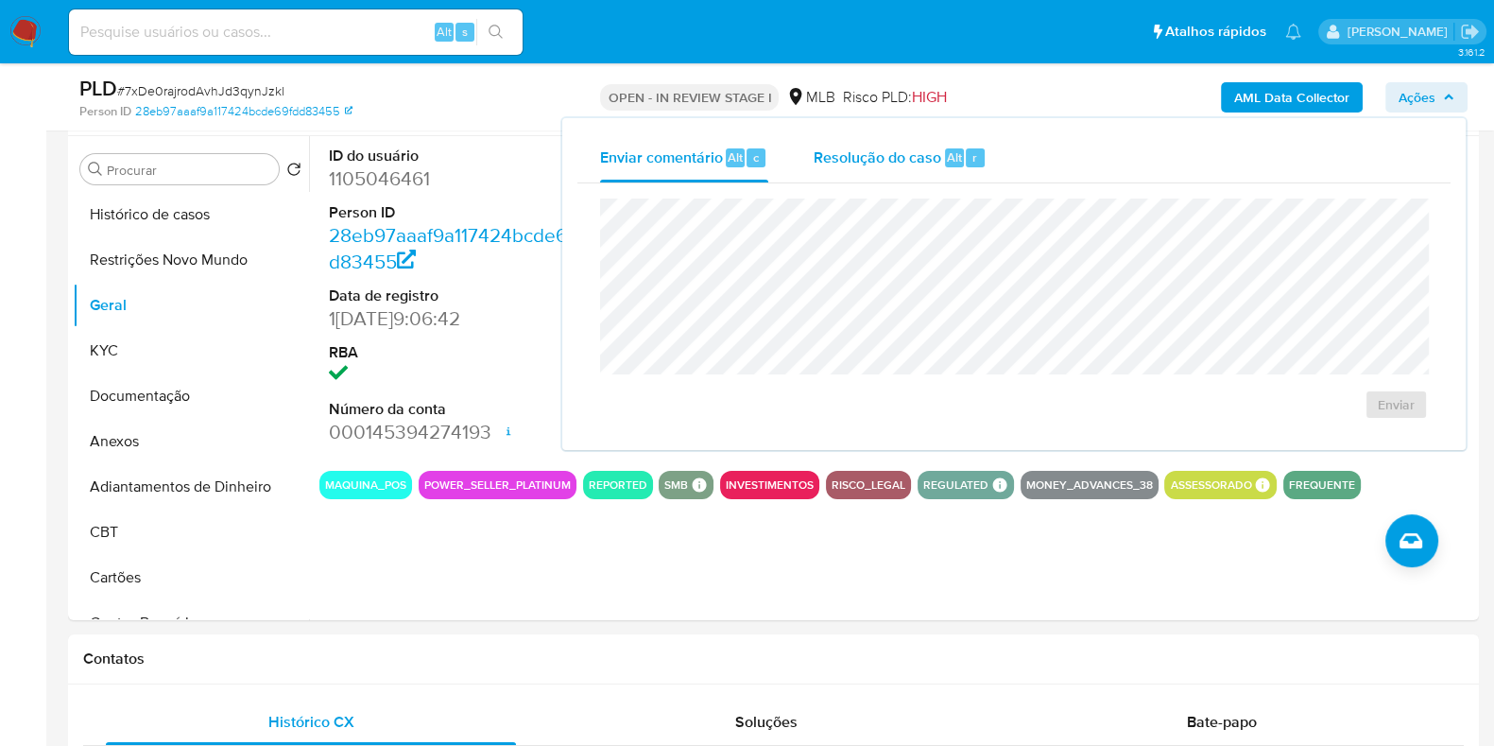
click at [912, 164] on span "Resolução do caso" at bounding box center [878, 157] width 128 height 22
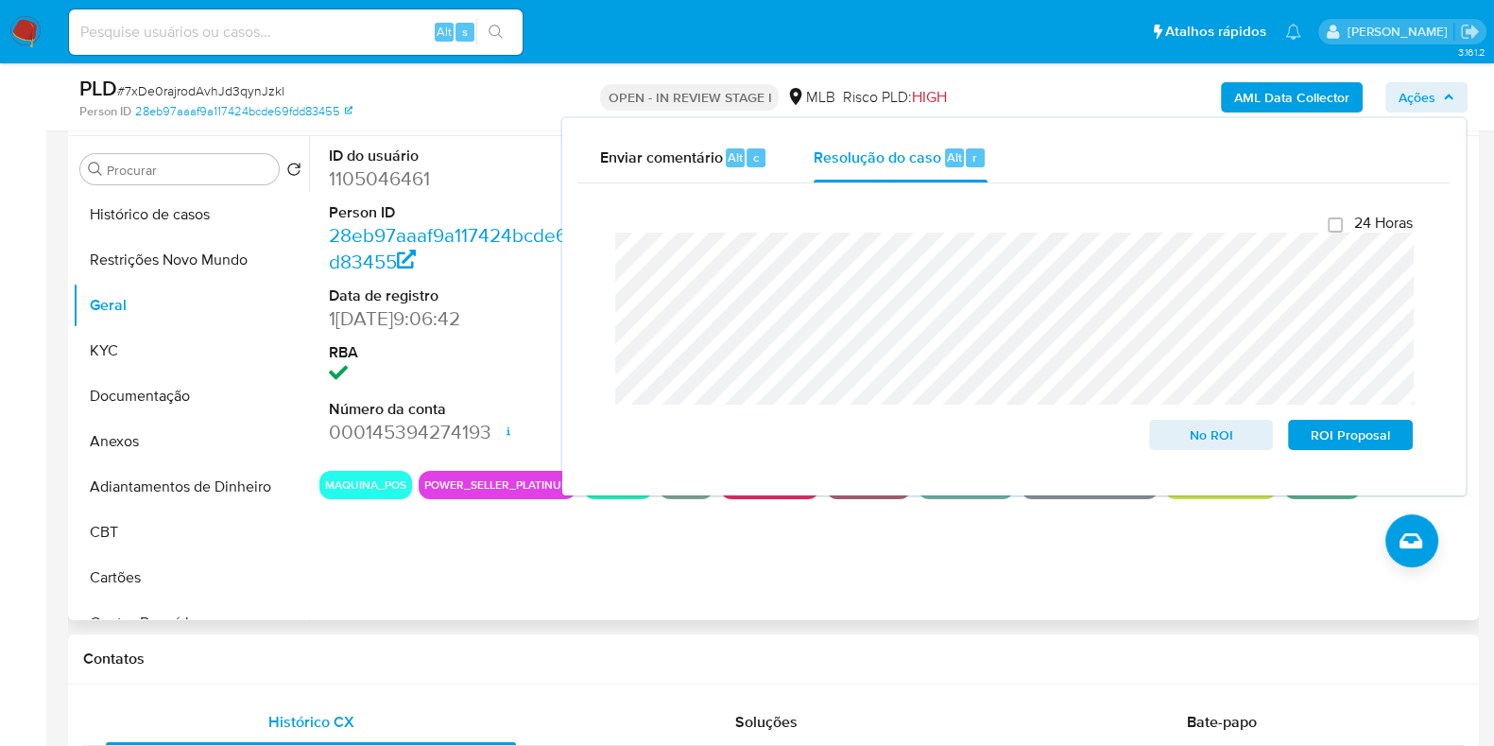
click at [440, 340] on dl "ID do usuário 1105046461 Person ID 28eb97aaaf9a117424bcde69fdd83455 Data de reg…" at bounding box center [464, 296] width 270 height 301
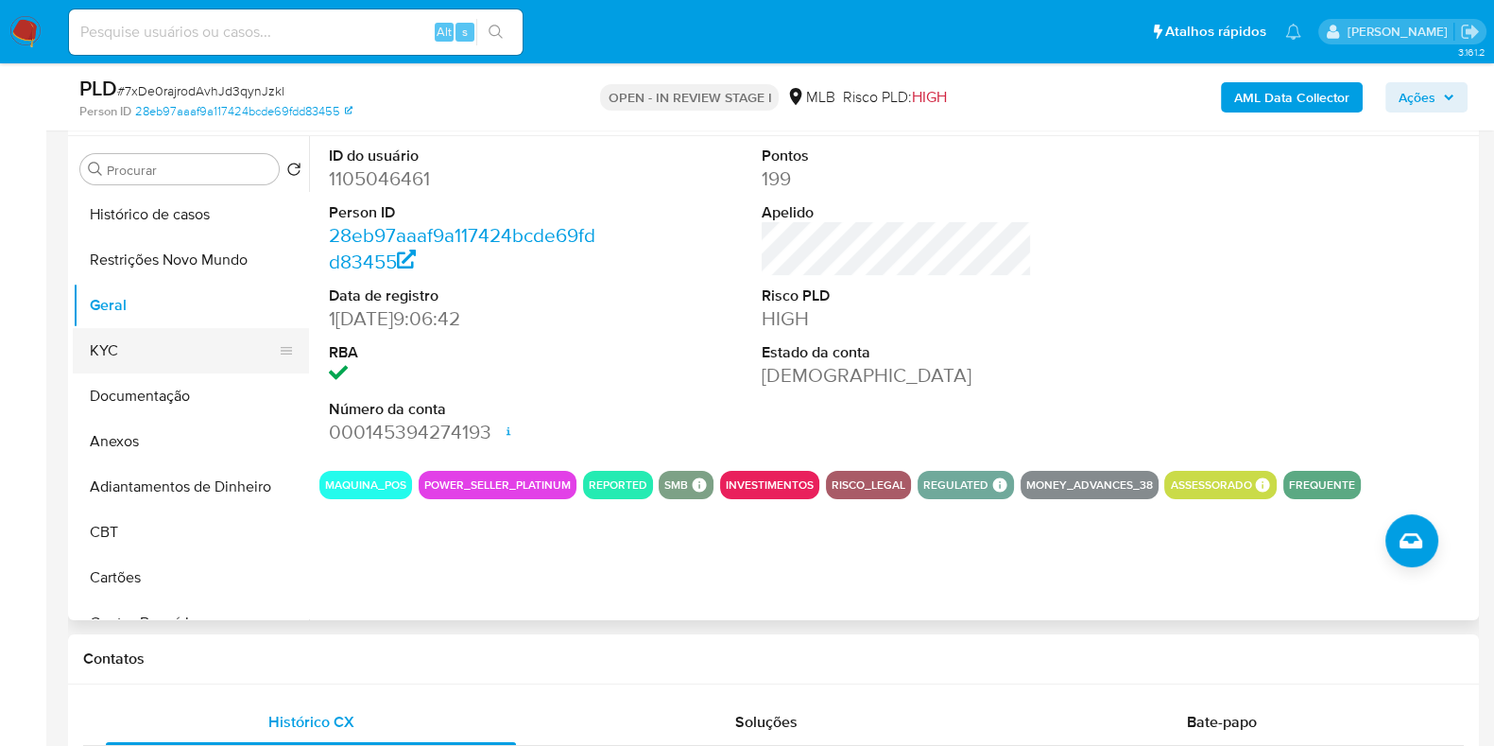
click at [171, 361] on button "KYC" at bounding box center [183, 350] width 221 height 45
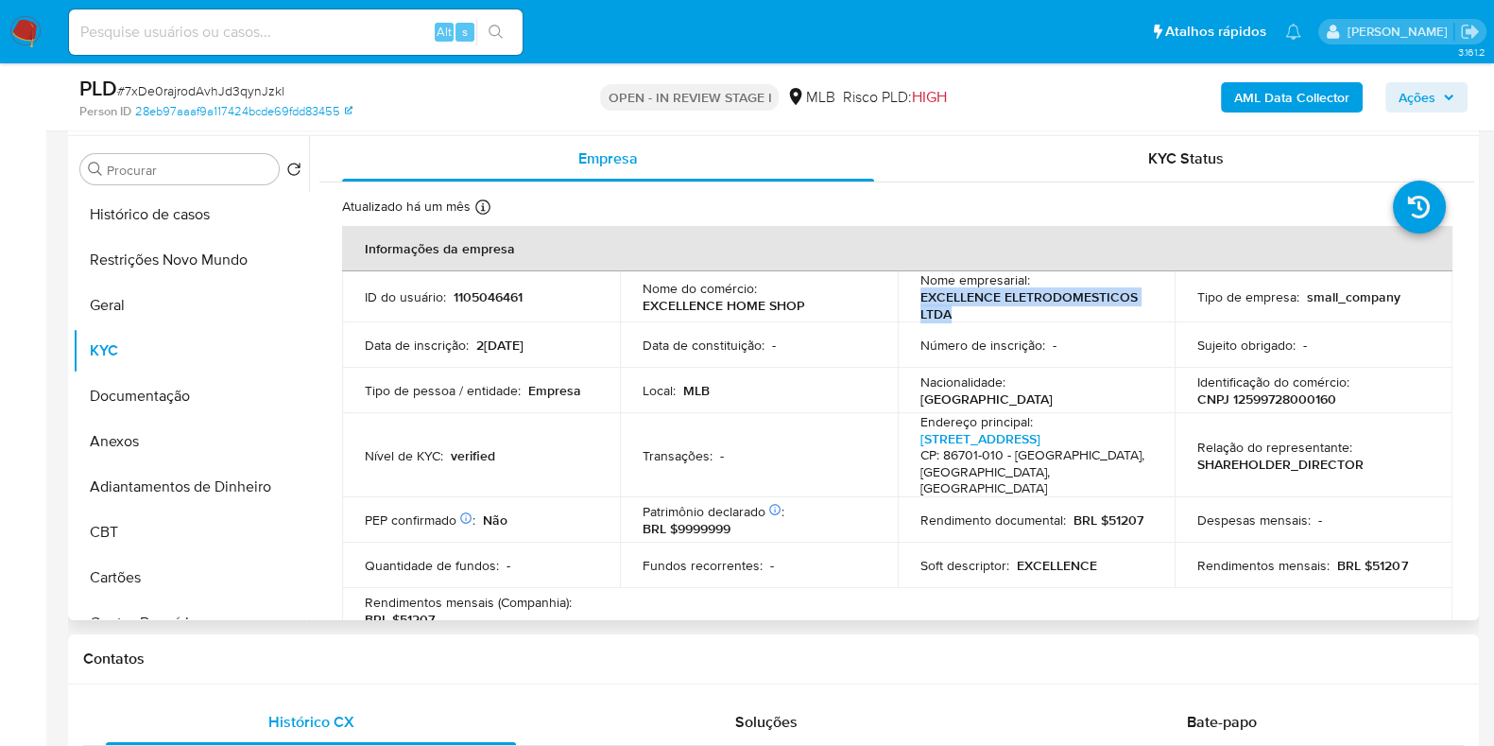
drag, startPoint x: 961, startPoint y: 317, endPoint x: 918, endPoint y: 300, distance: 46.7
click at [921, 300] on p "EXCELLENCE ELETRODOMESTICOS LTDA" at bounding box center [1033, 305] width 225 height 34
copy p "EXCELLENCE ELETRODOMESTICOS LTDA"
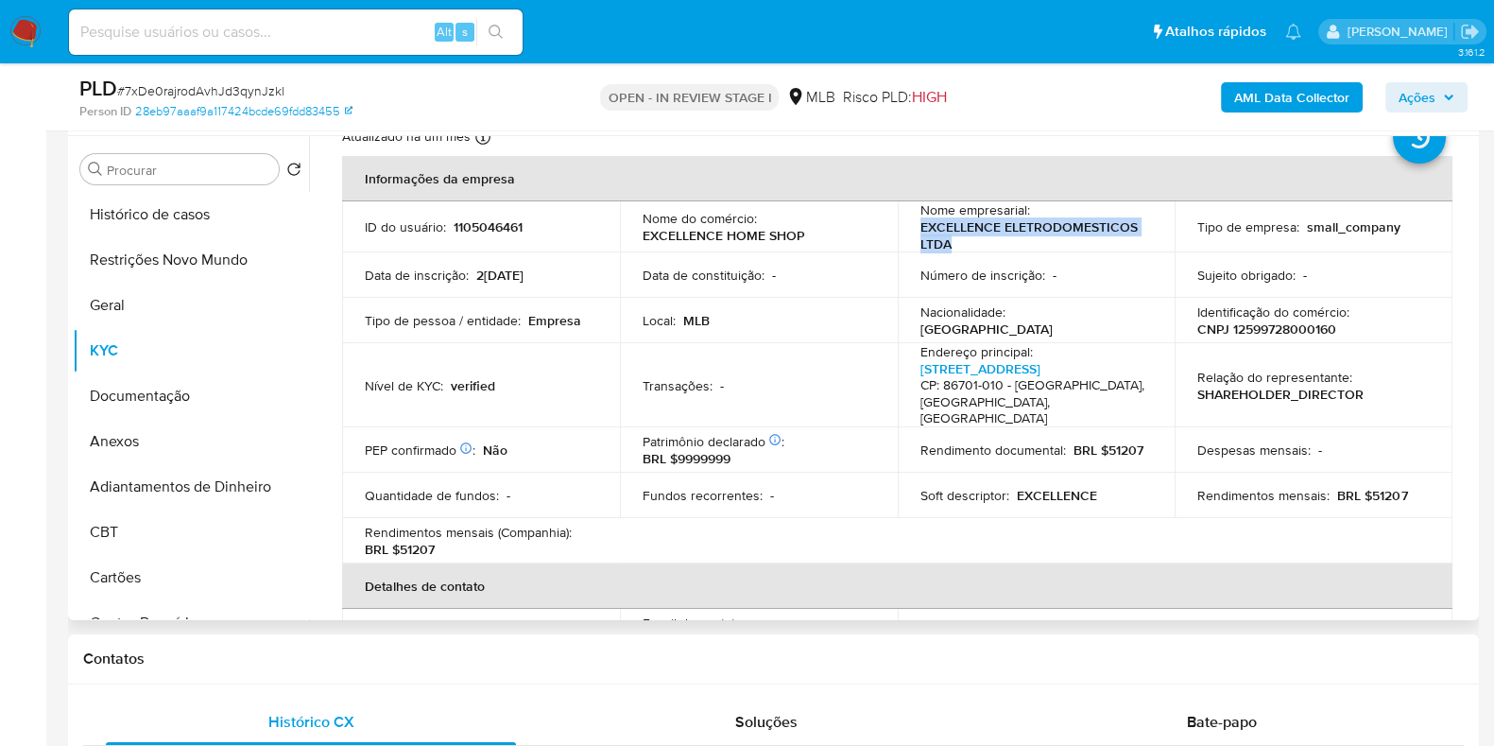
scroll to position [56, 0]
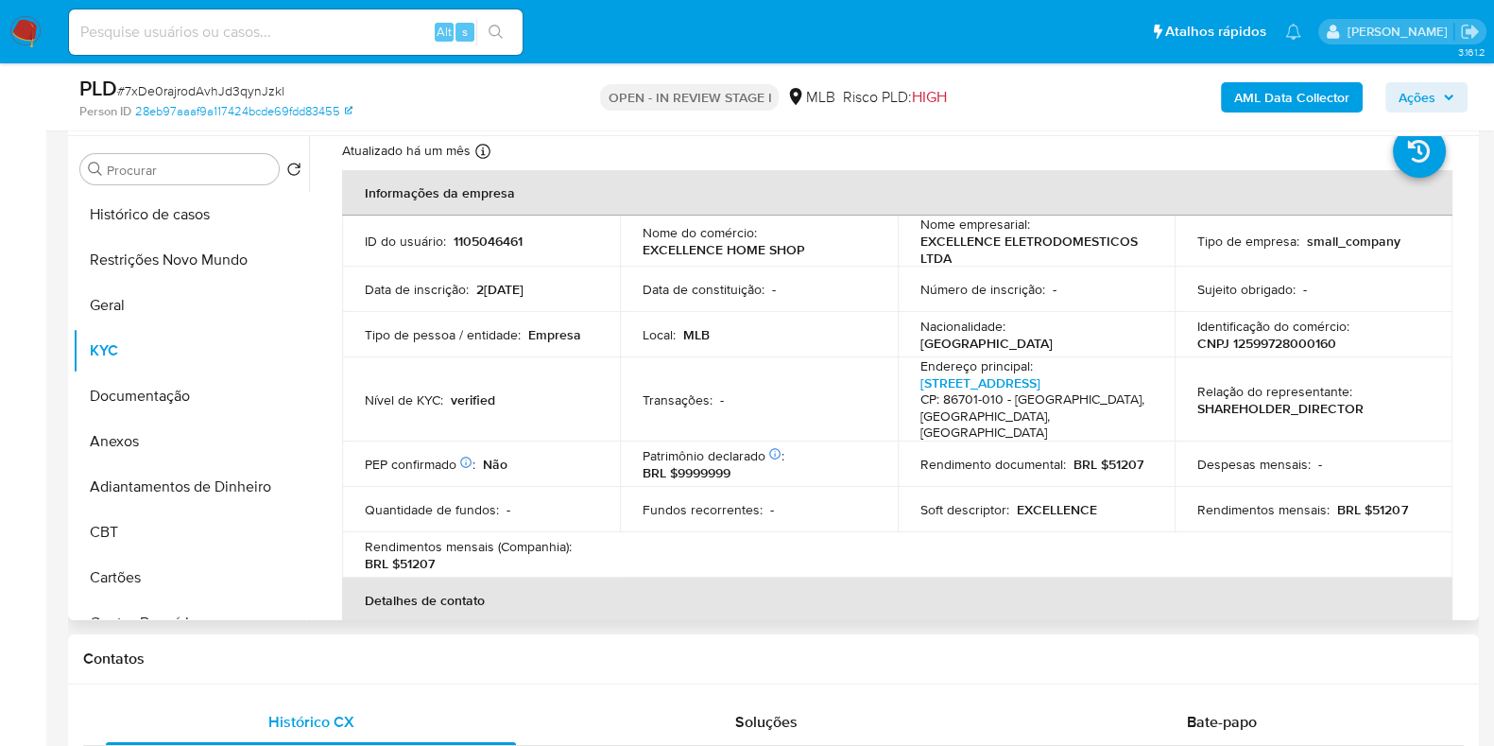
click at [1277, 351] on p "CNPJ 12599728000160" at bounding box center [1267, 343] width 139 height 17
copy p "12599728000160"
click at [175, 250] on button "Restrições Novo Mundo" at bounding box center [183, 259] width 221 height 45
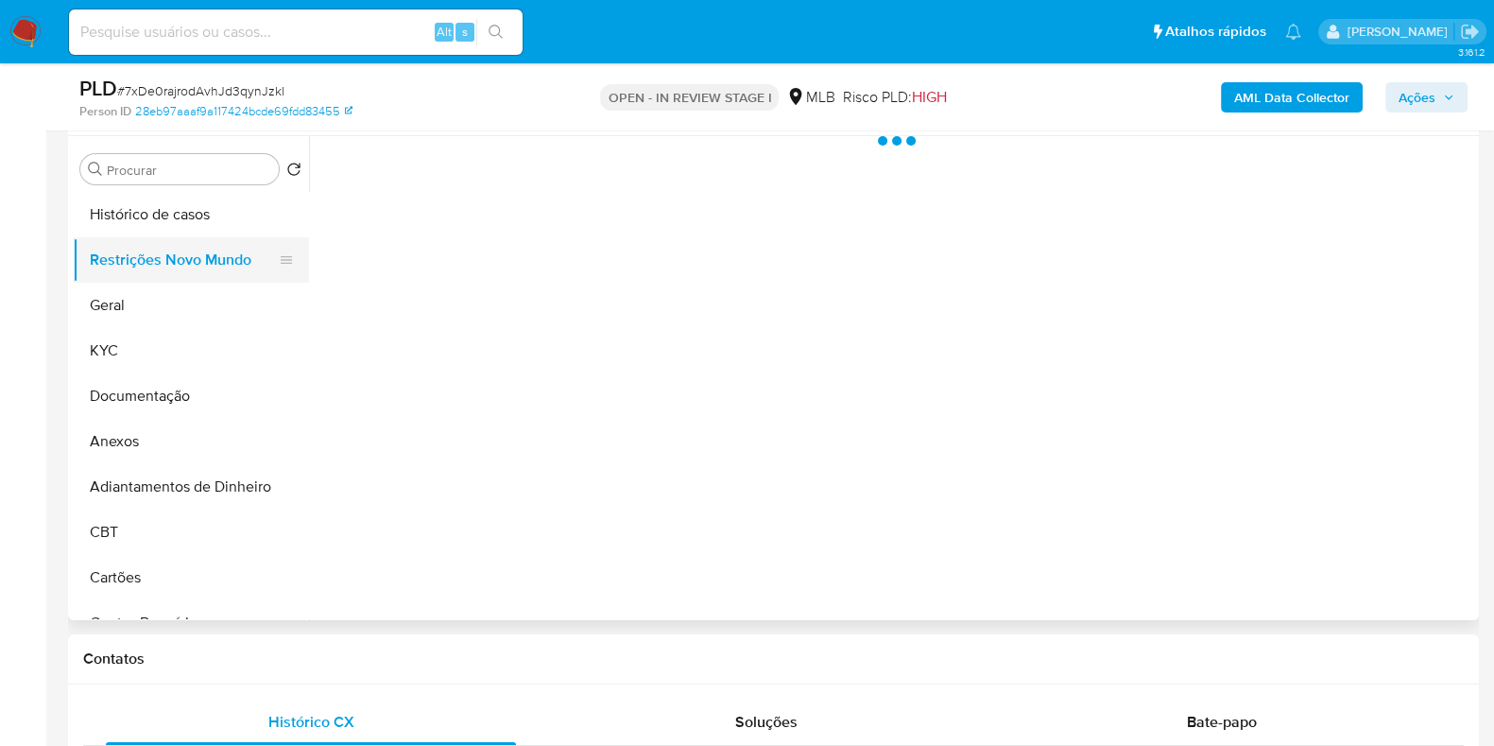
scroll to position [0, 0]
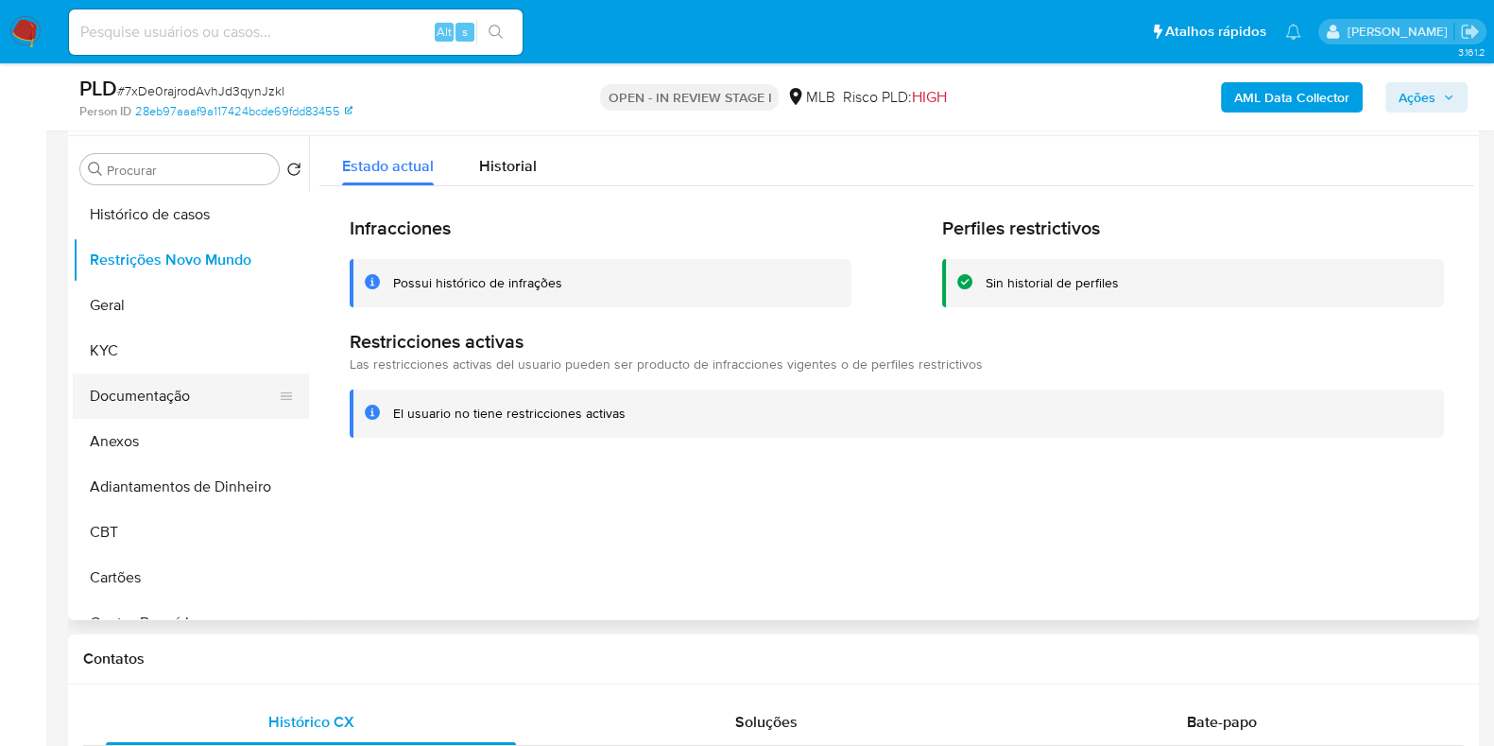
click at [186, 380] on button "Documentação" at bounding box center [183, 395] width 221 height 45
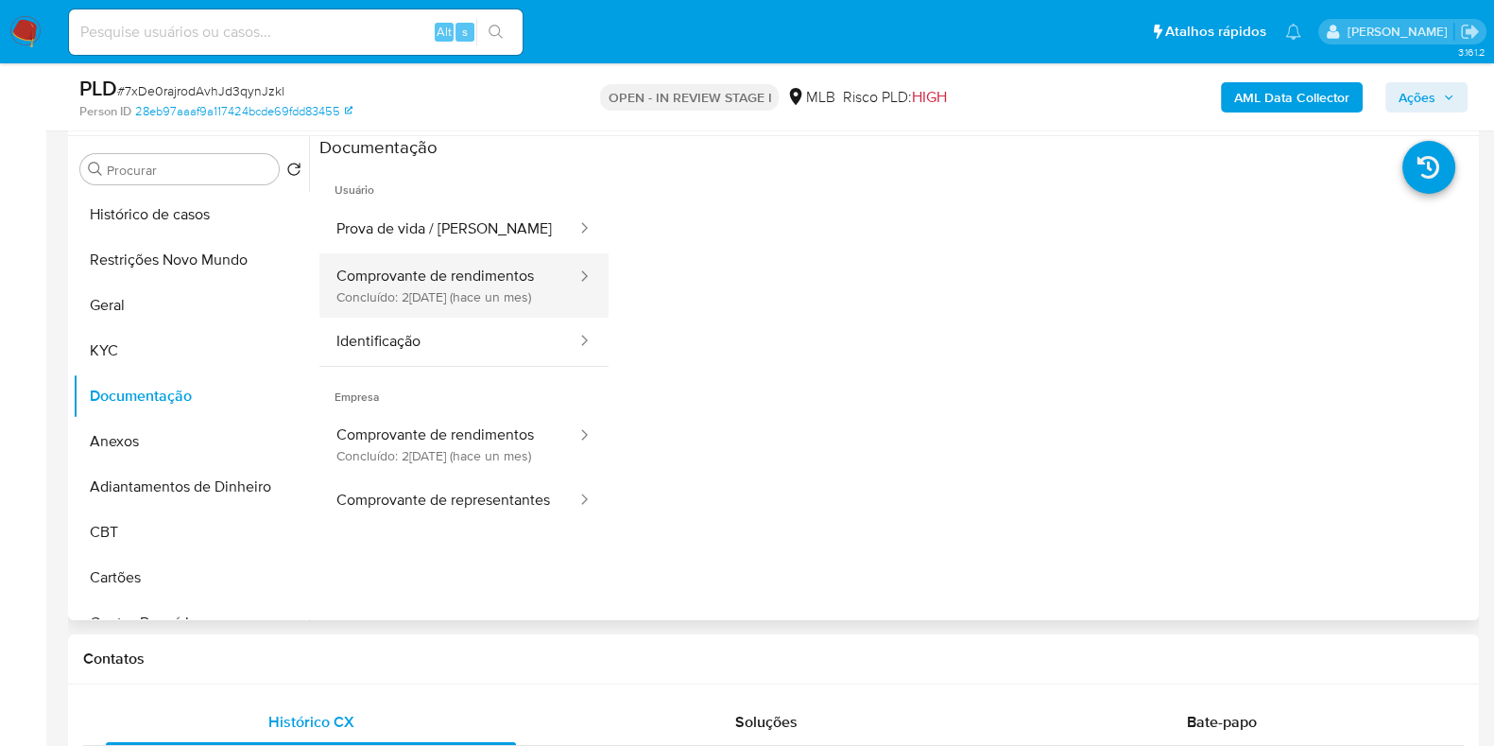
click at [430, 293] on button "Comprovante de rendimentos Concluído: 25/08/2025 (hace un mes)" at bounding box center [449, 285] width 259 height 64
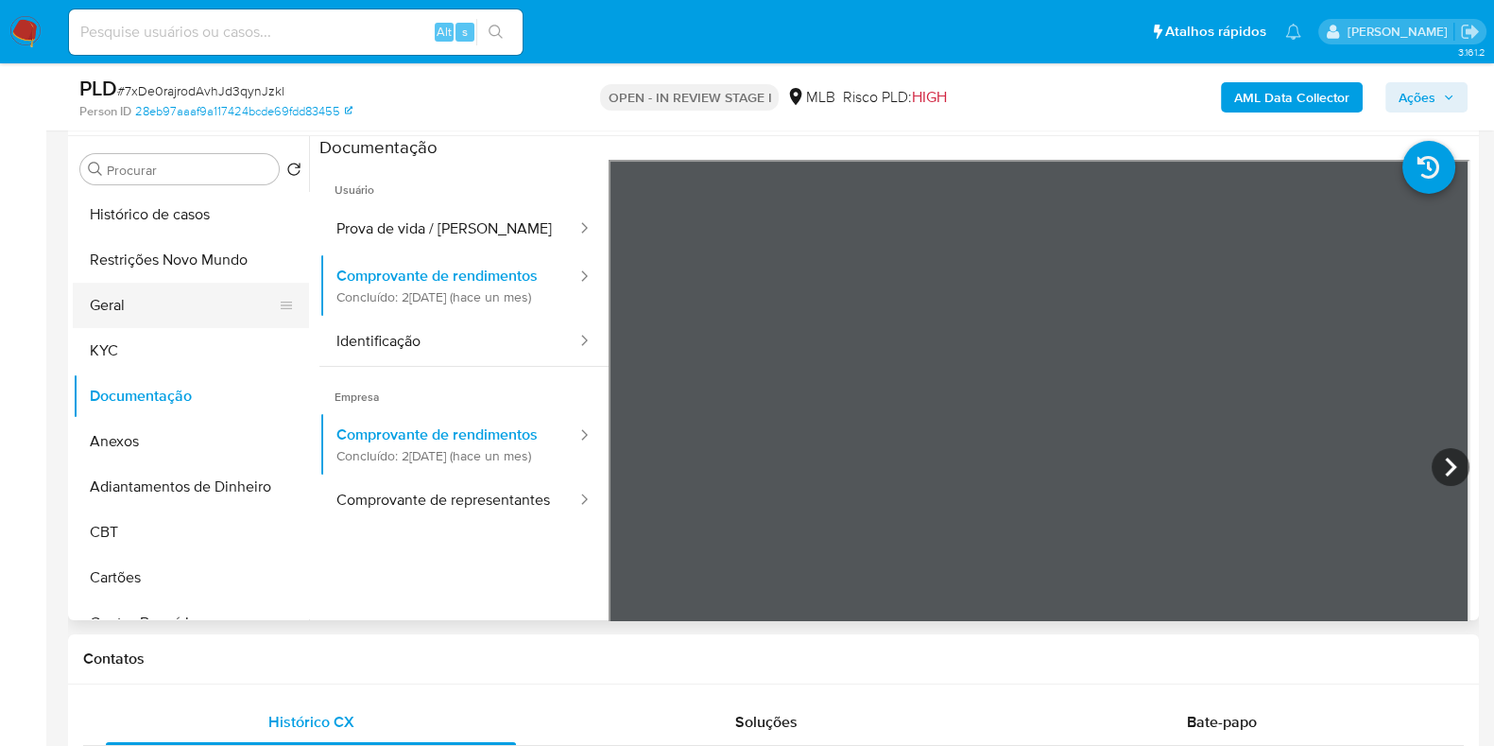
click at [119, 319] on button "Geral" at bounding box center [183, 305] width 221 height 45
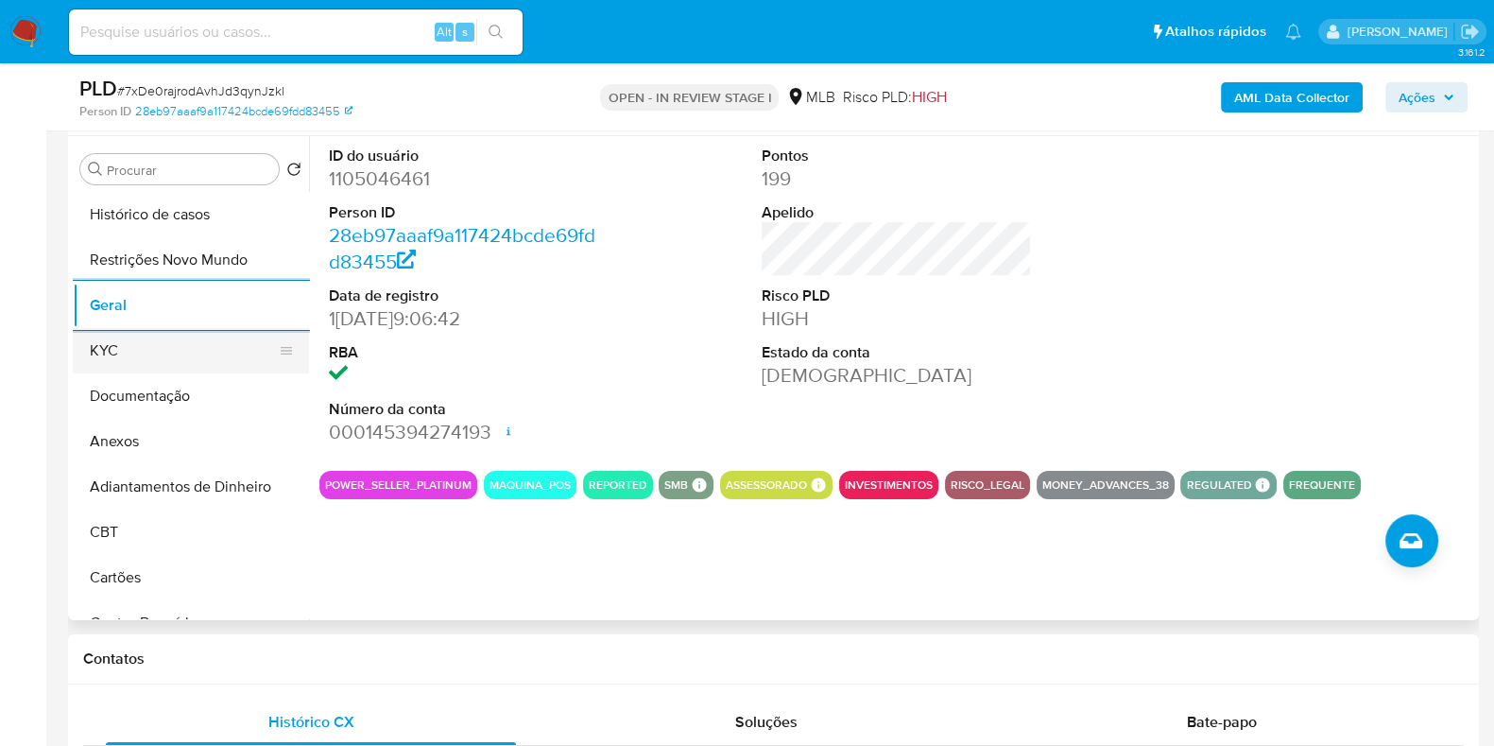
click at [118, 342] on button "KYC" at bounding box center [183, 350] width 221 height 45
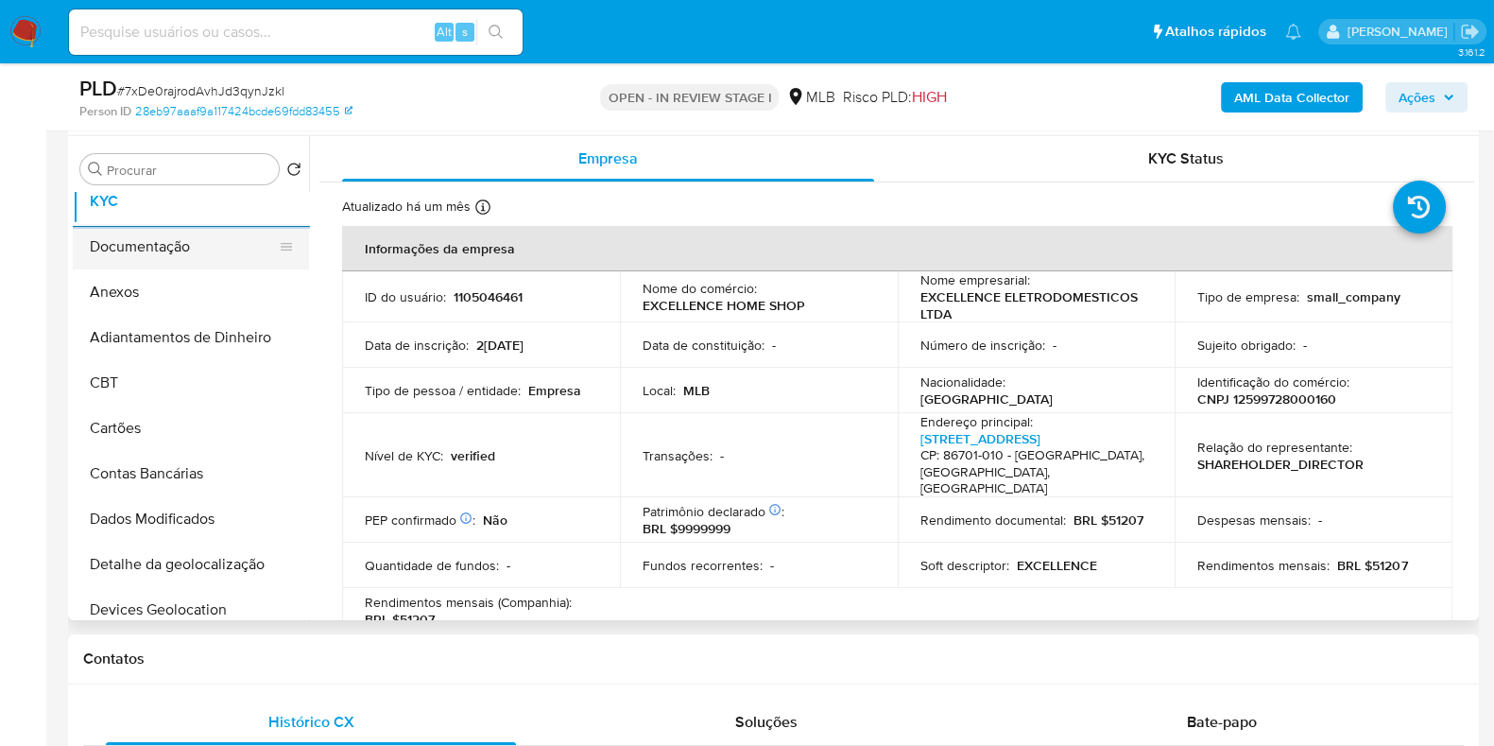
scroll to position [590, 0]
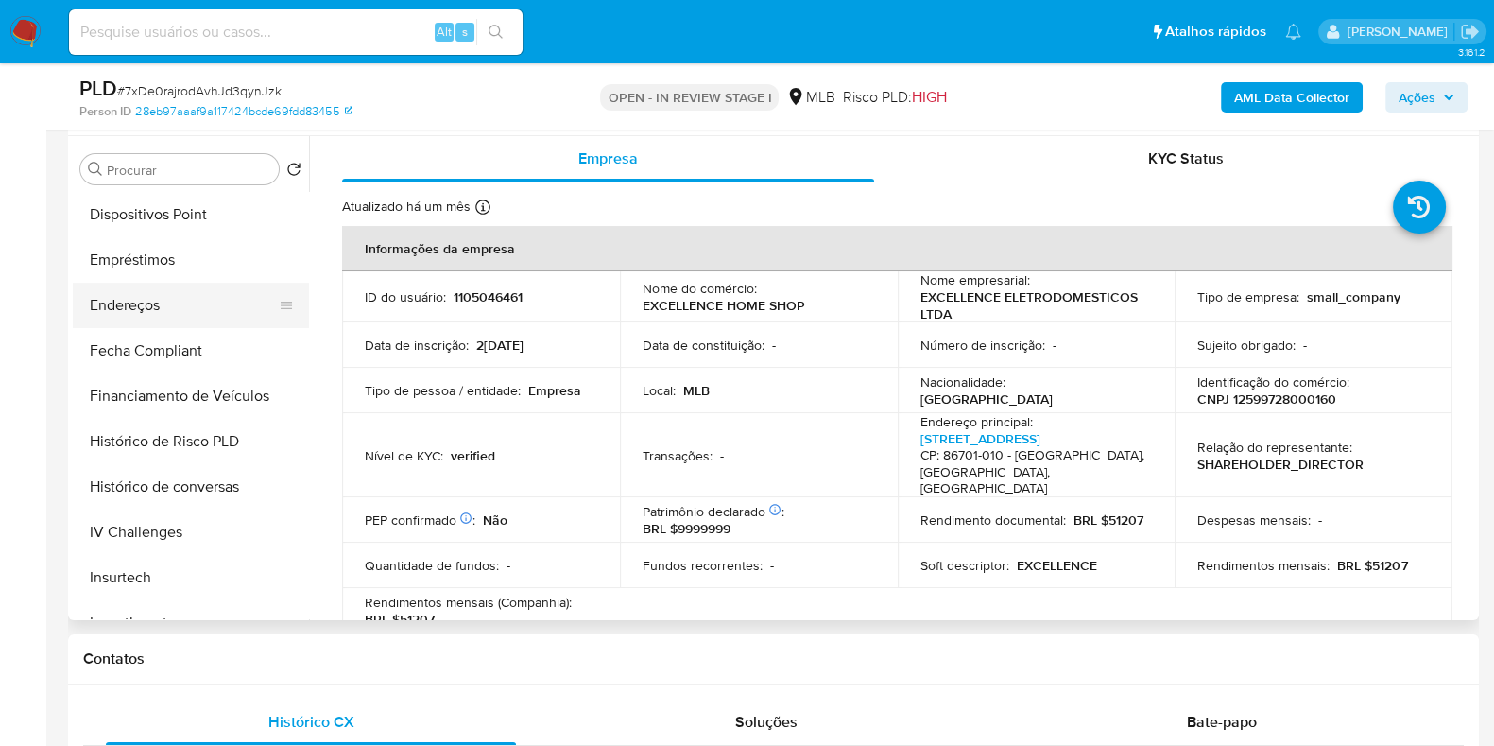
click at [199, 320] on button "Endereços" at bounding box center [183, 305] width 221 height 45
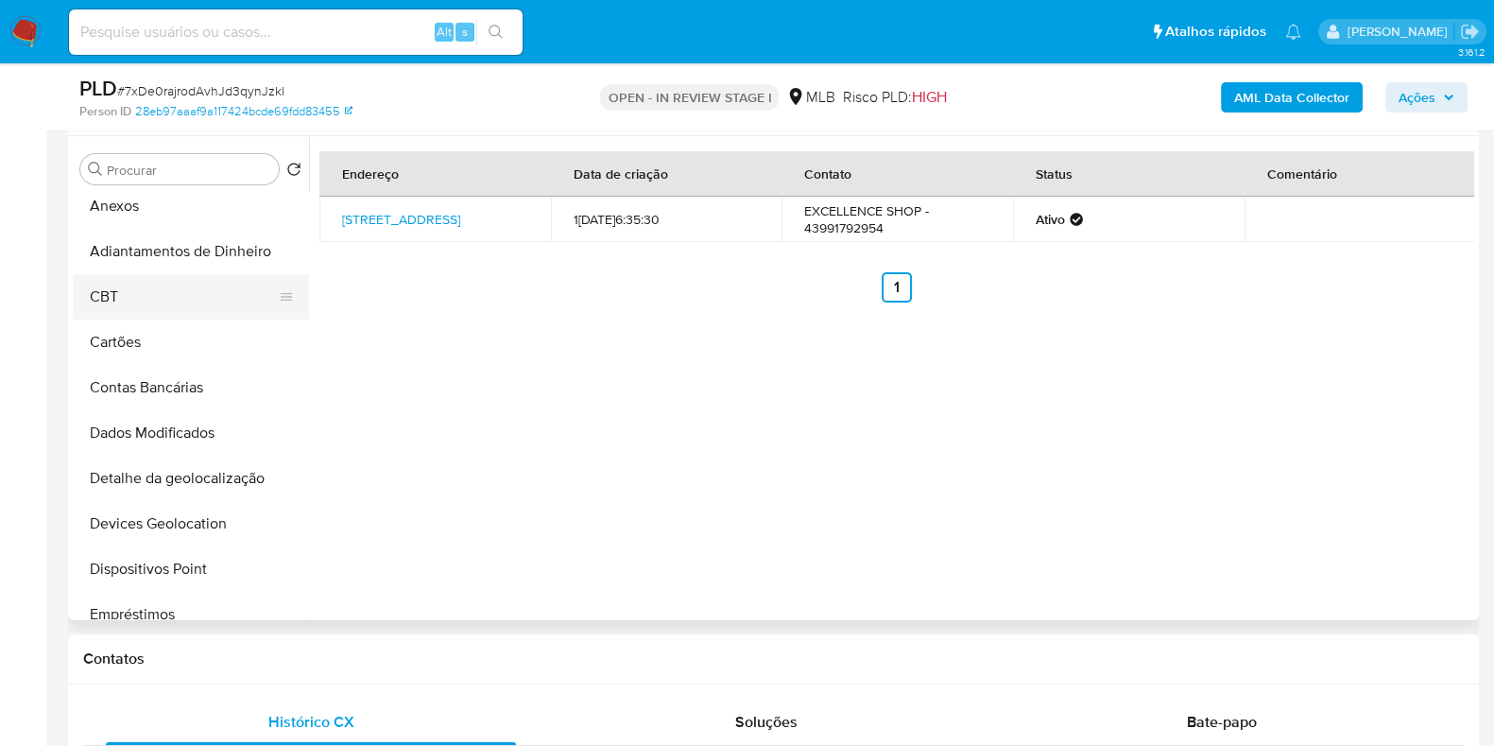
scroll to position [235, 0]
click at [158, 483] on button "Detalhe da geolocalização" at bounding box center [183, 478] width 221 height 45
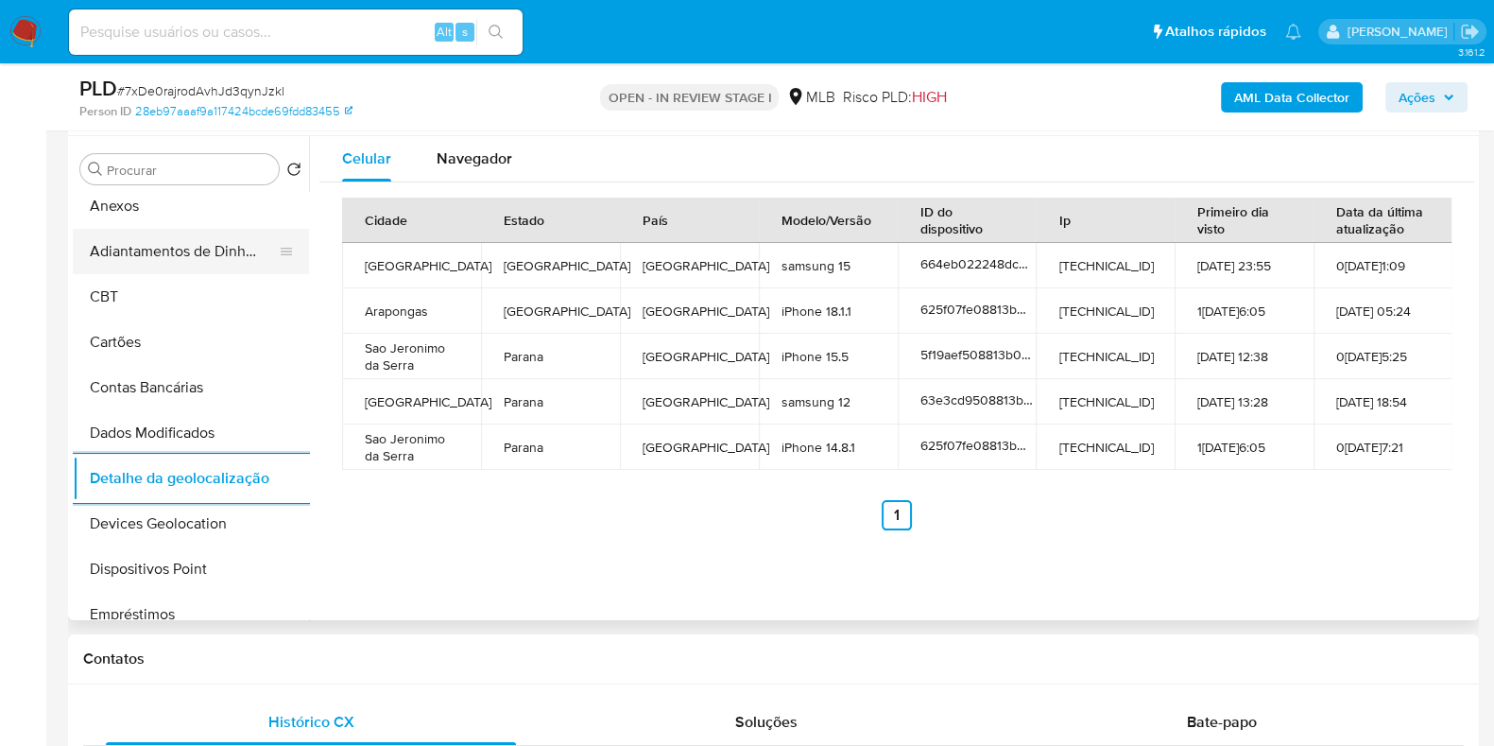
scroll to position [0, 0]
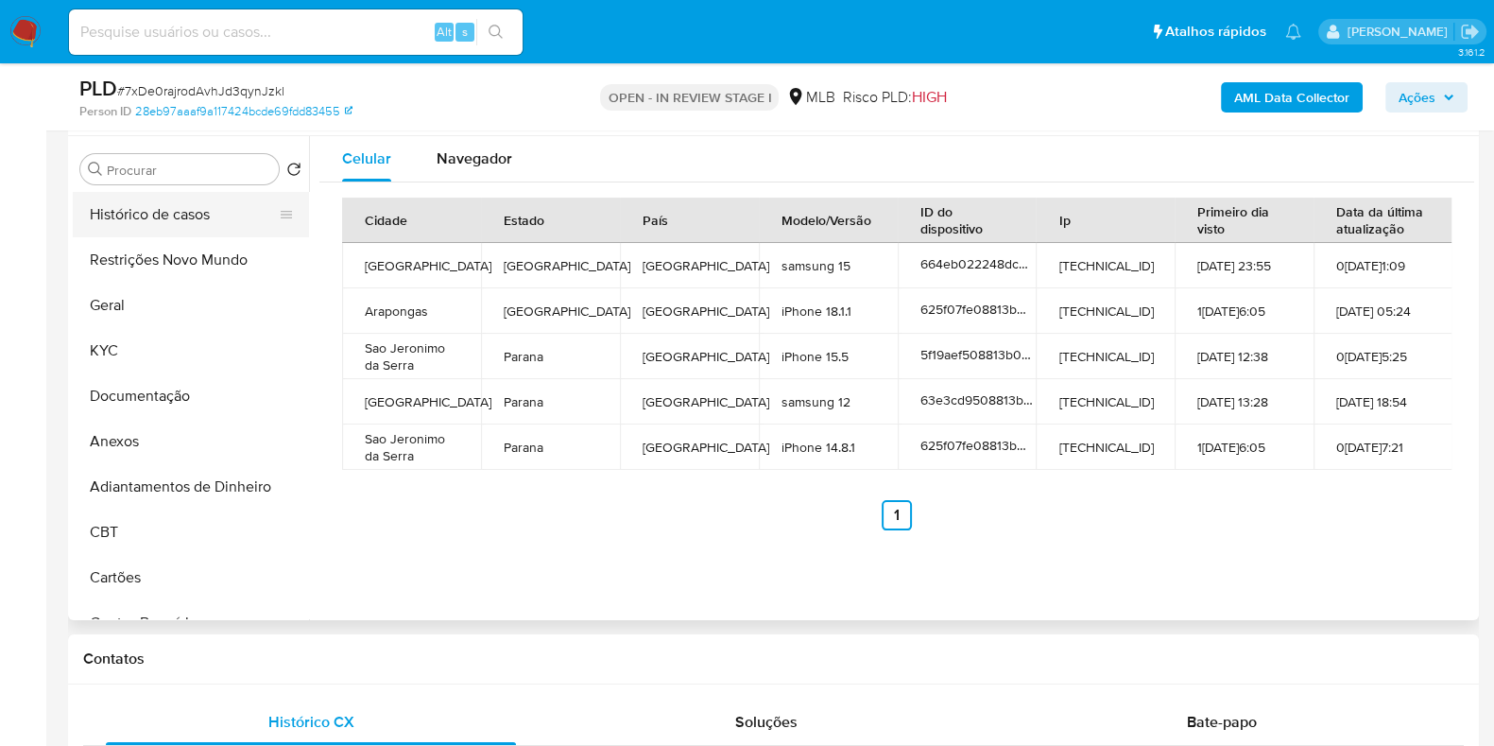
click at [181, 234] on button "Histórico de casos" at bounding box center [183, 214] width 221 height 45
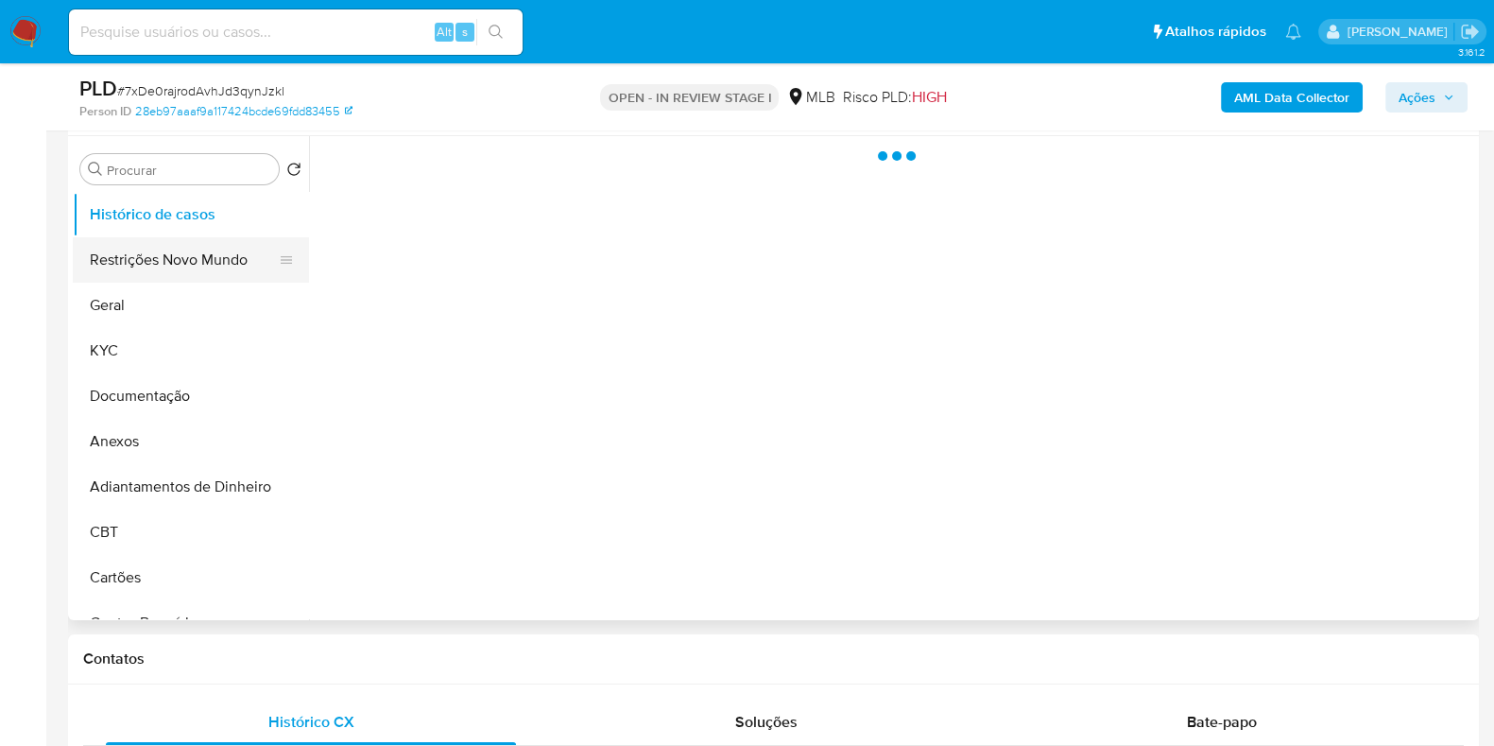
click at [176, 254] on button "Restrições Novo Mundo" at bounding box center [183, 259] width 221 height 45
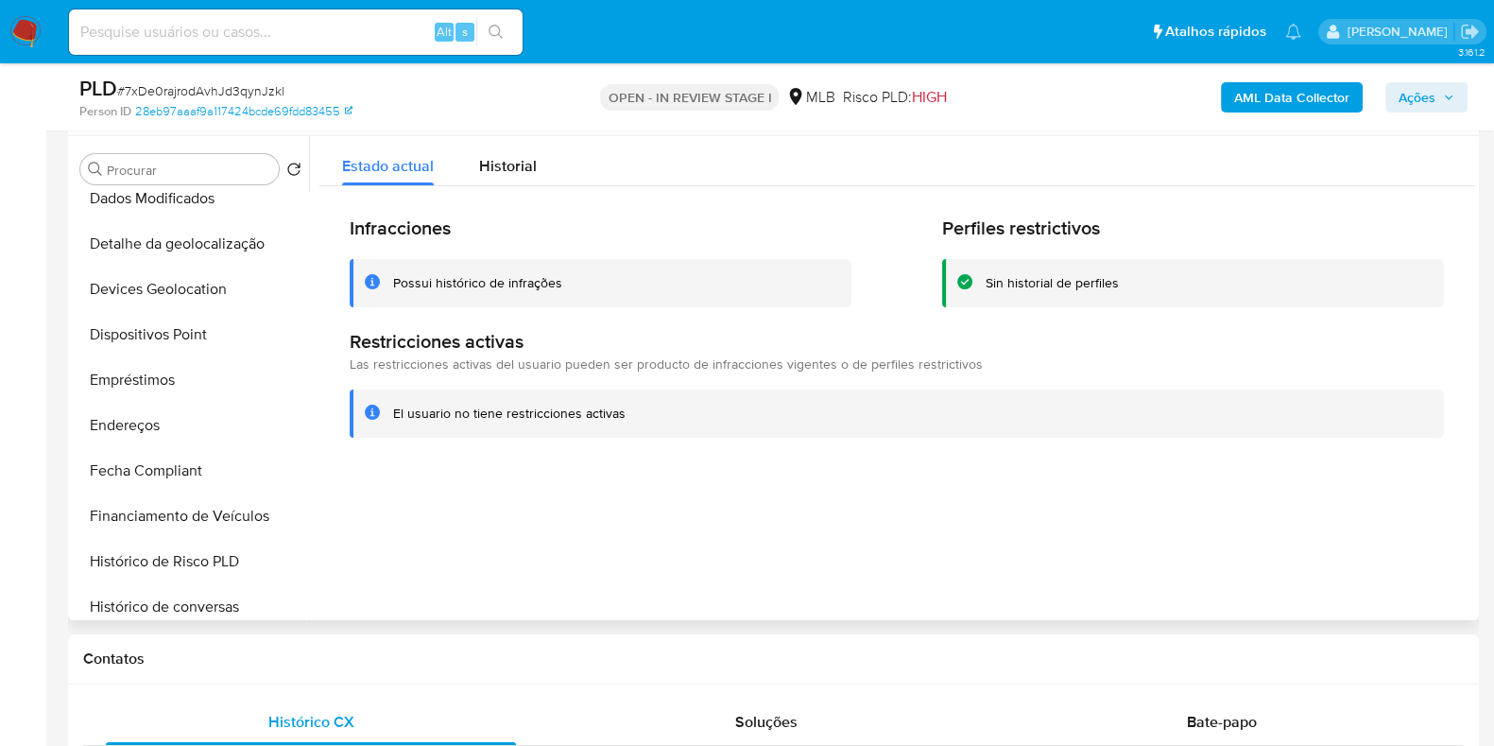
scroll to position [472, 0]
click at [200, 342] on button "Dispositivos Point" at bounding box center [183, 332] width 221 height 45
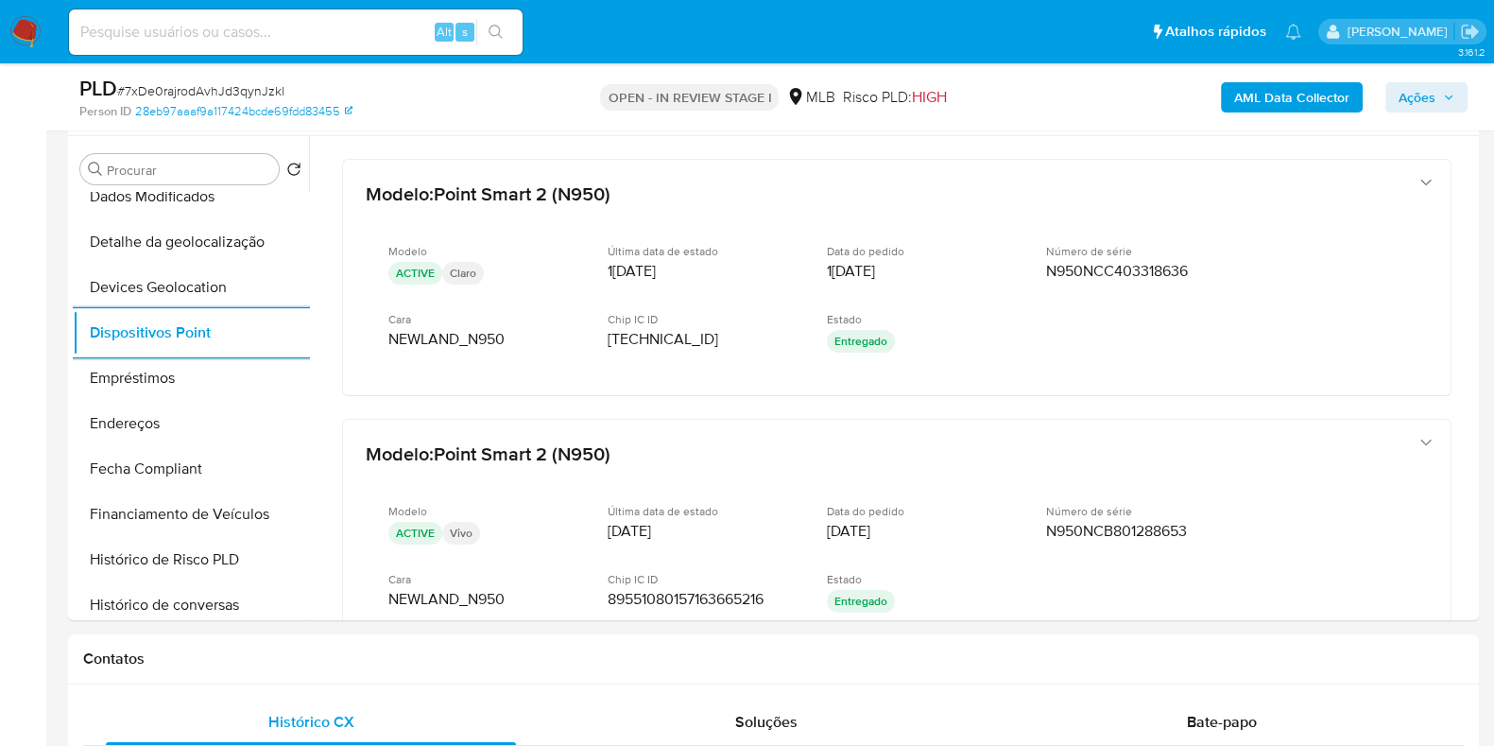
click at [1270, 97] on b "AML Data Collector" at bounding box center [1292, 97] width 115 height 30
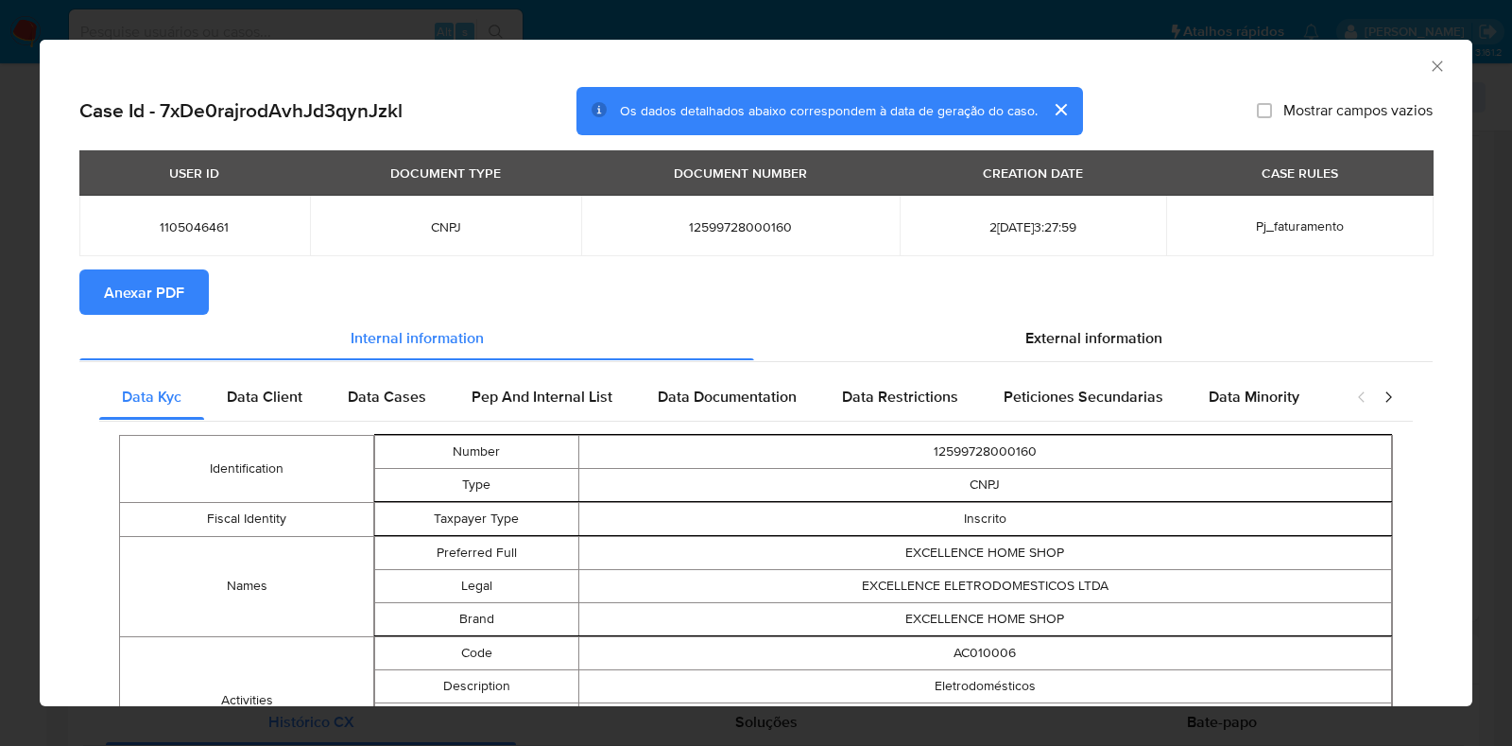
click at [117, 290] on span "Anexar PDF" at bounding box center [144, 292] width 80 height 42
click at [4, 297] on div "AML Data Collector Case Id - 7xDe0rajrodAvhJd3qynJzkl Os dados detalhados abaix…" at bounding box center [756, 373] width 1512 height 746
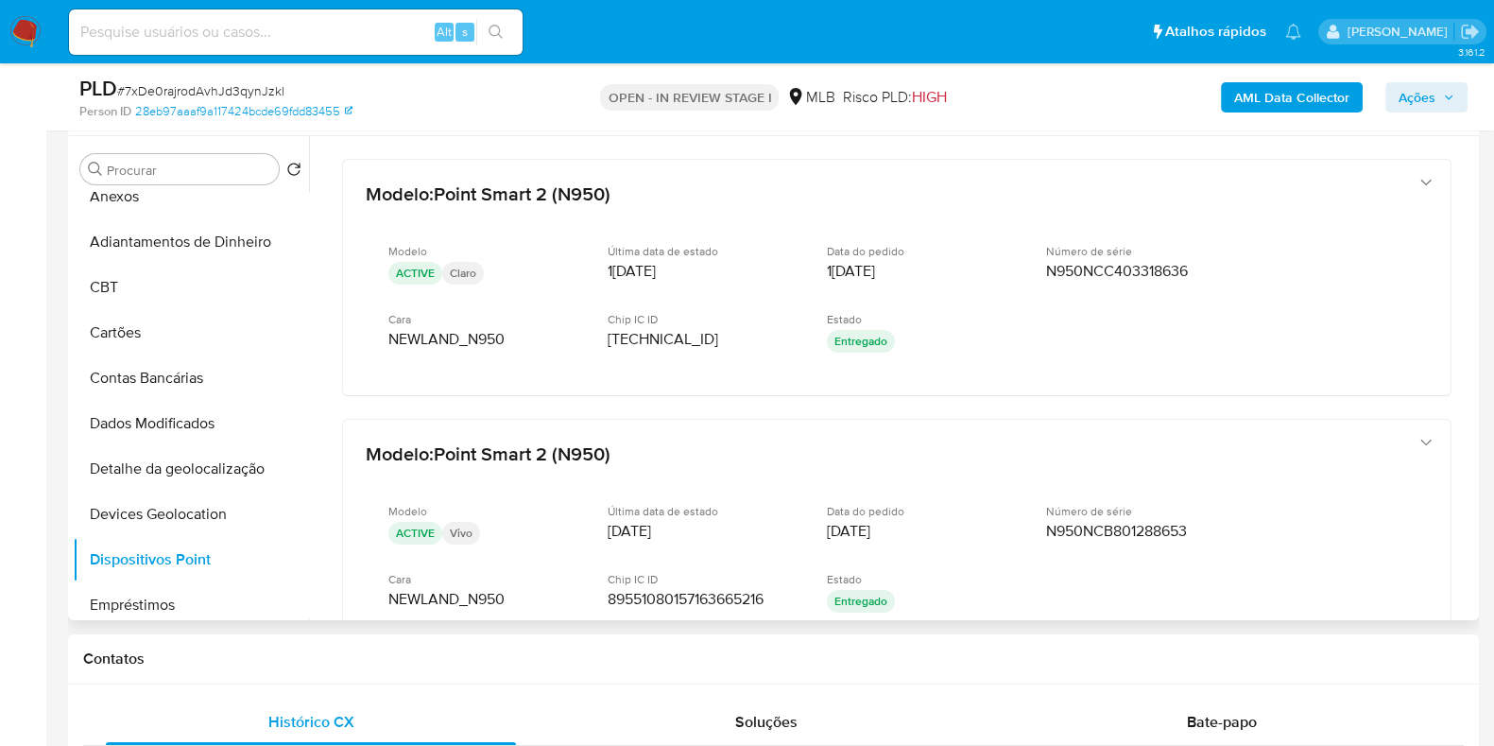
scroll to position [0, 0]
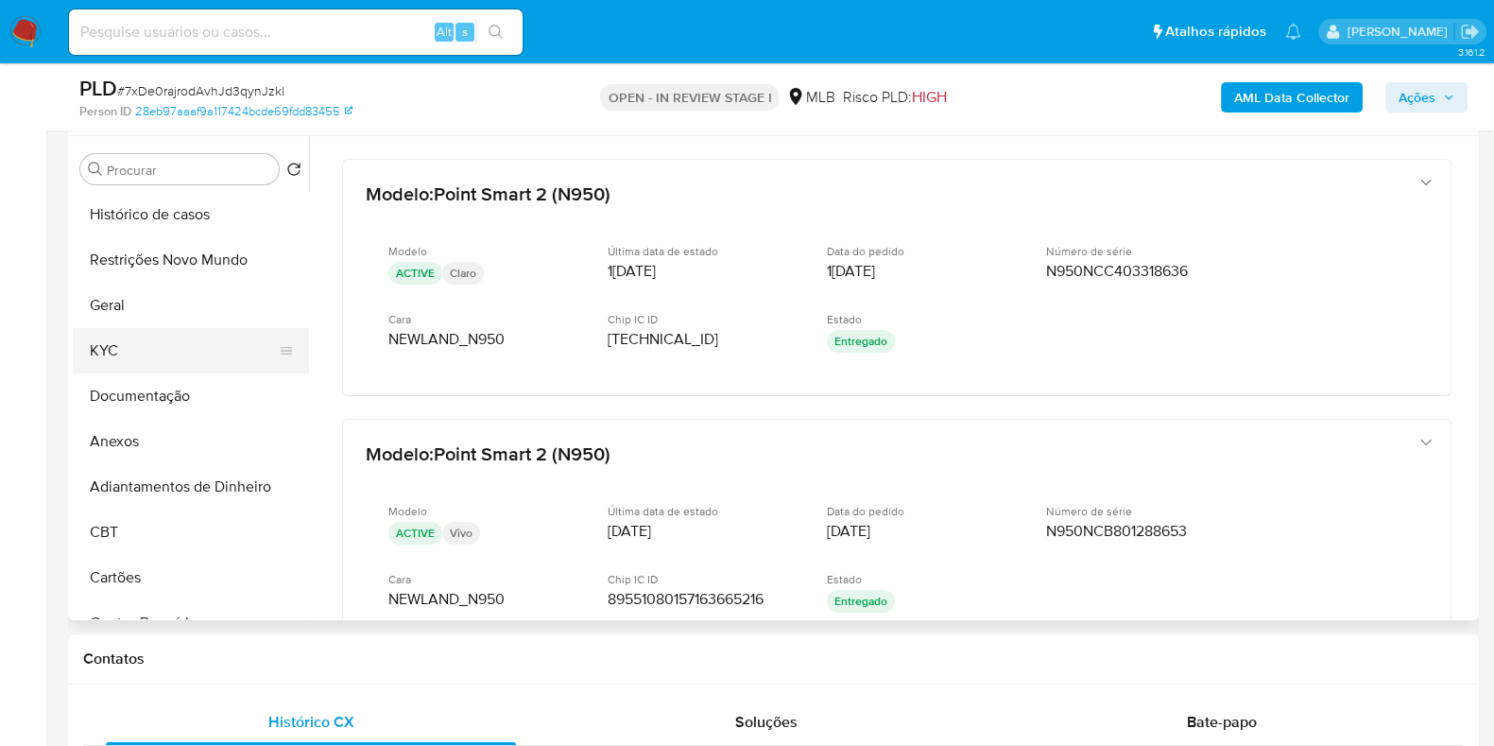
click at [175, 352] on button "KYC" at bounding box center [183, 350] width 221 height 45
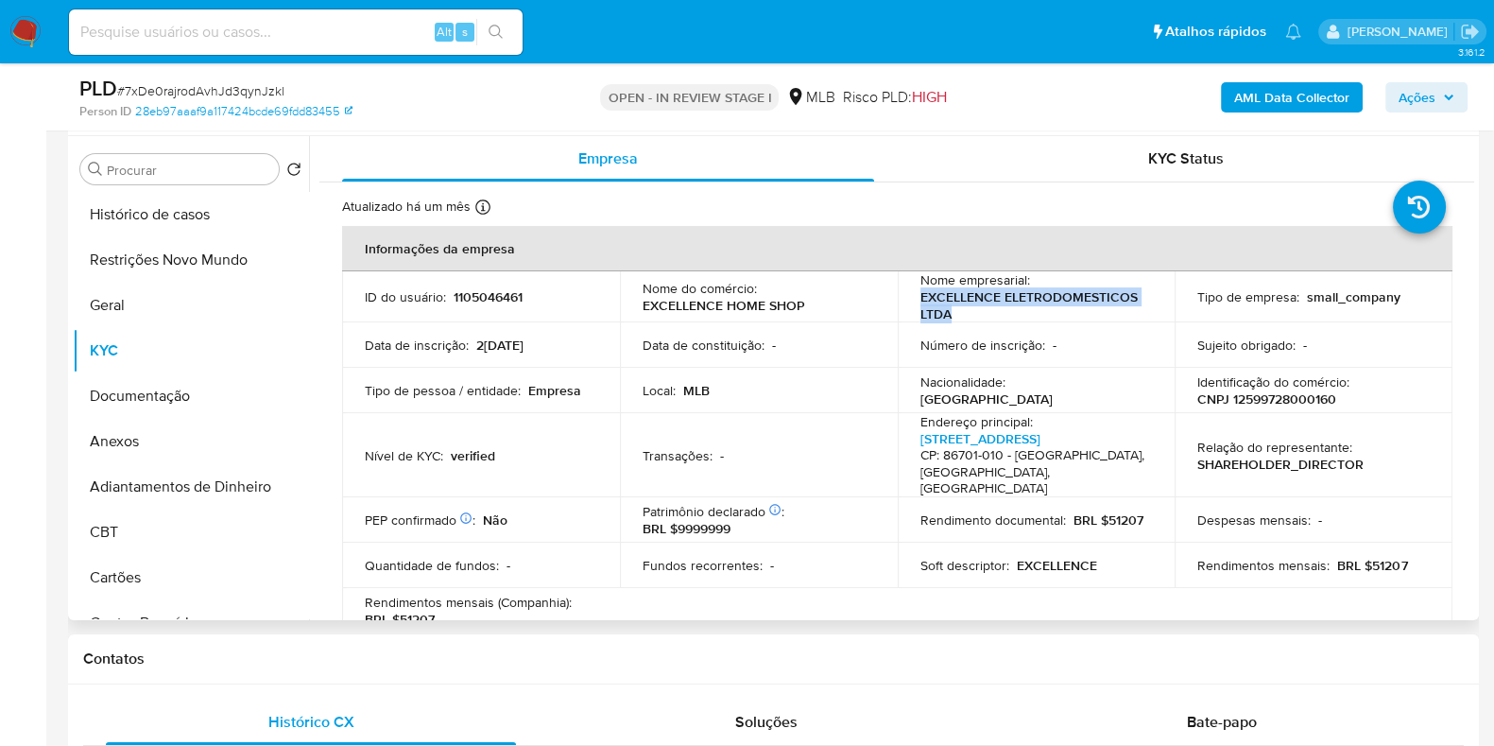
drag, startPoint x: 988, startPoint y: 311, endPoint x: 918, endPoint y: 301, distance: 70.7
click at [921, 301] on p "EXCELLENCE ELETRODOMESTICOS LTDA" at bounding box center [1033, 305] width 225 height 34
copy p "EXCELLENCE ELETRODOMESTICOS LTDA"
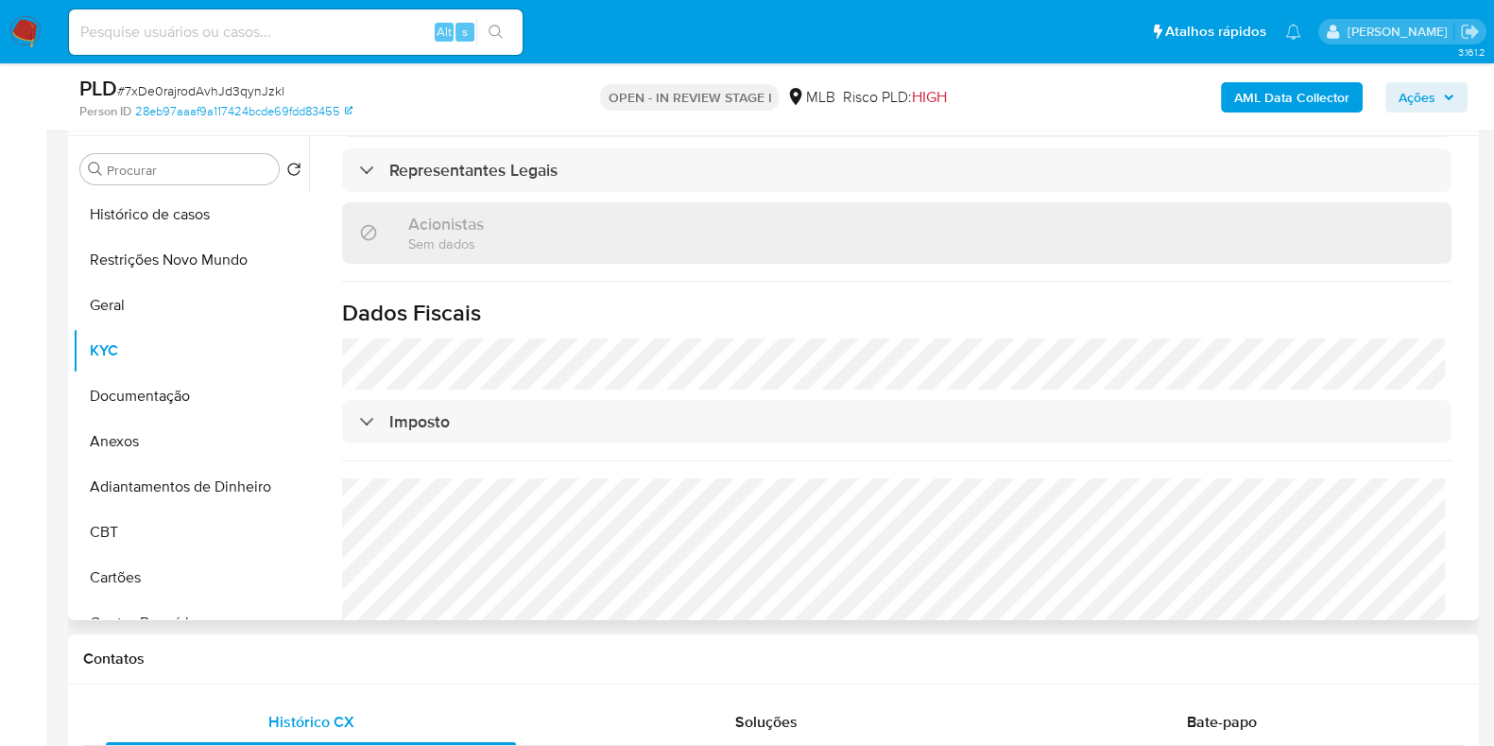
scroll to position [1119, 0]
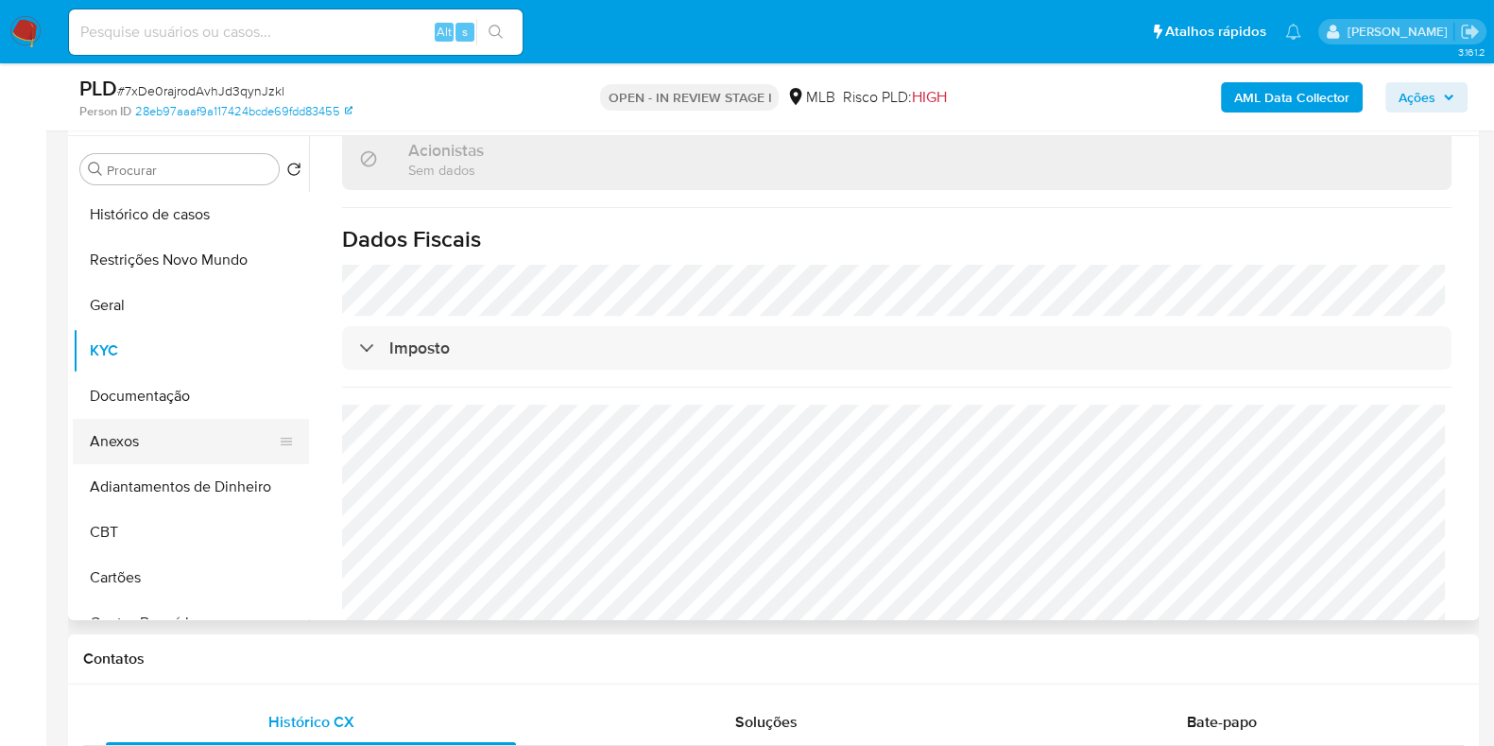
click at [154, 443] on button "Anexos" at bounding box center [183, 441] width 221 height 45
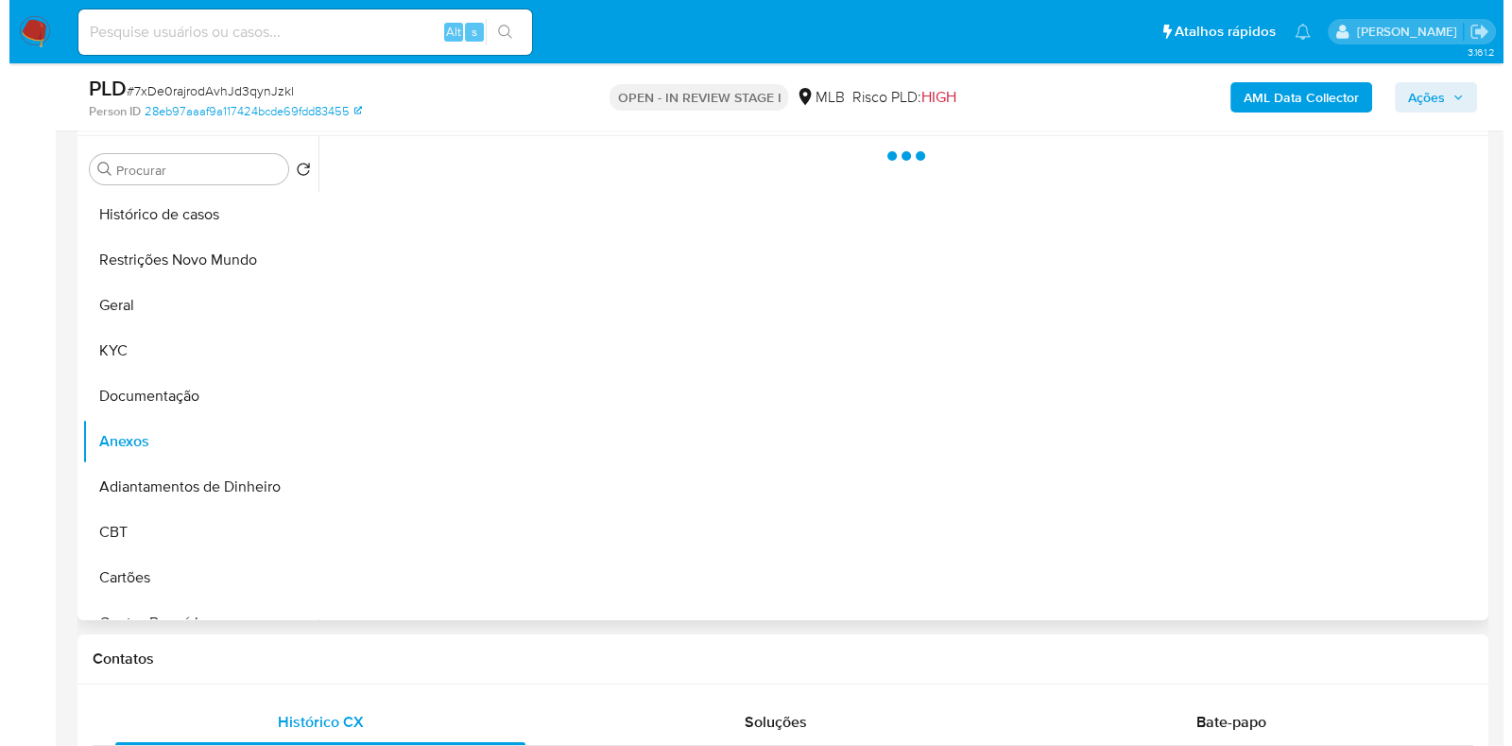
scroll to position [0, 0]
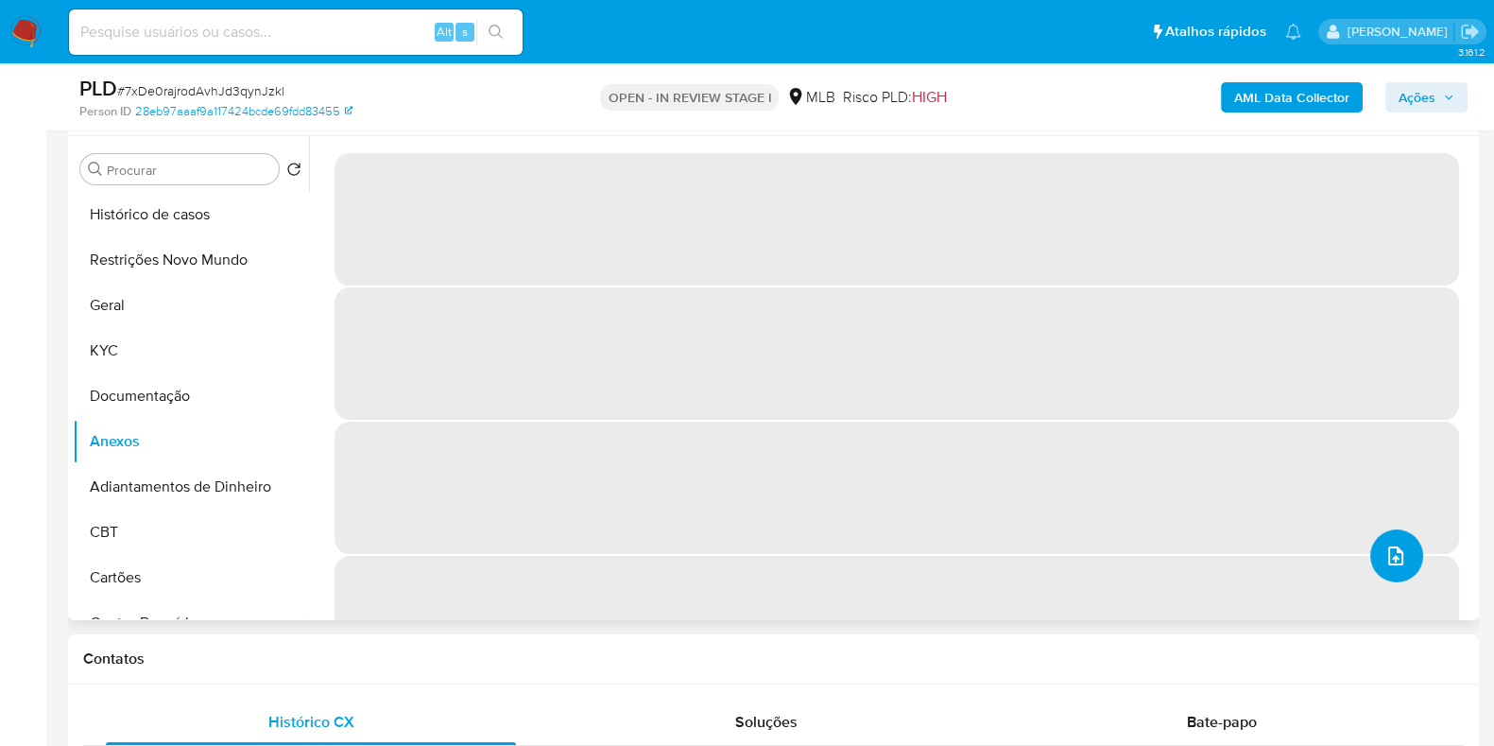
click at [1387, 545] on icon "upload-file" at bounding box center [1396, 555] width 23 height 23
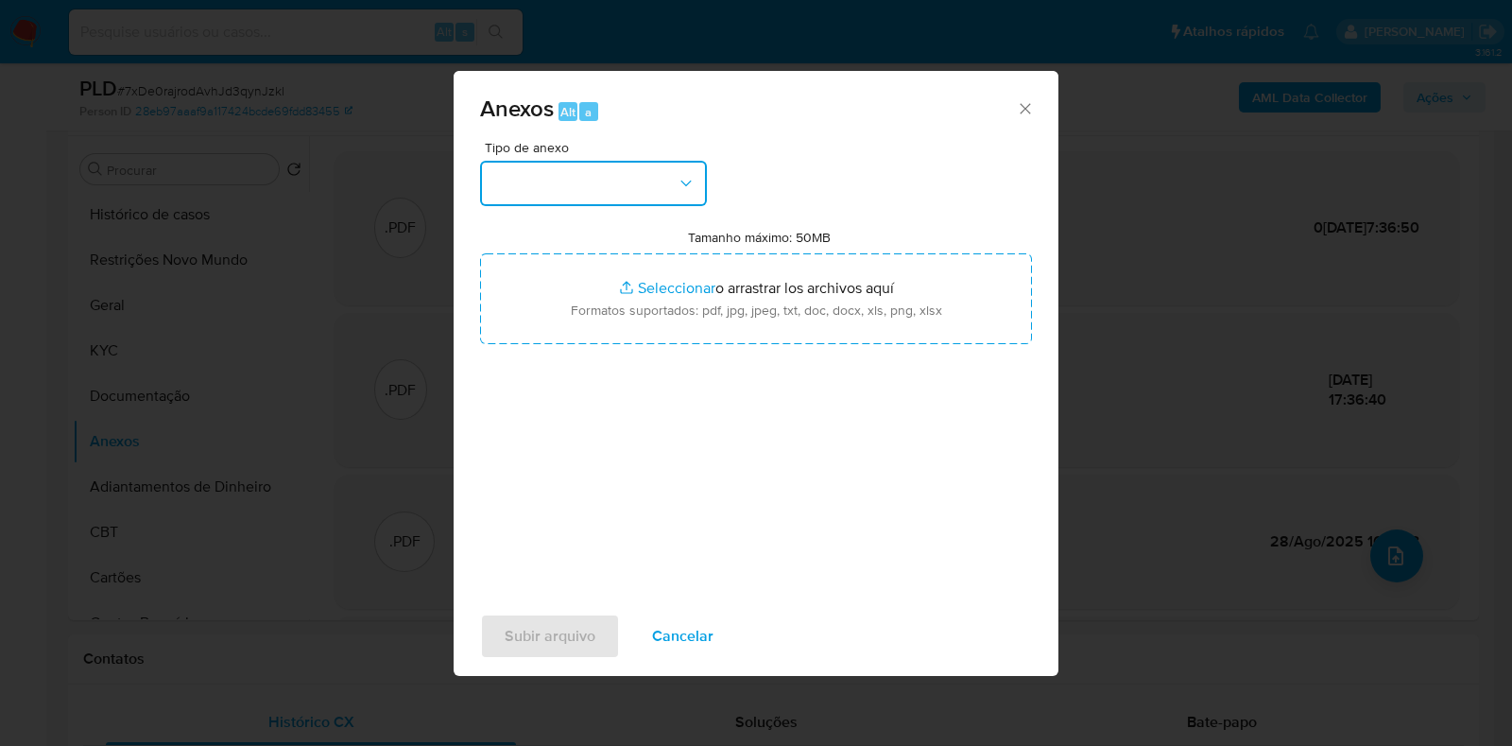
click at [634, 198] on button "button" at bounding box center [593, 183] width 227 height 45
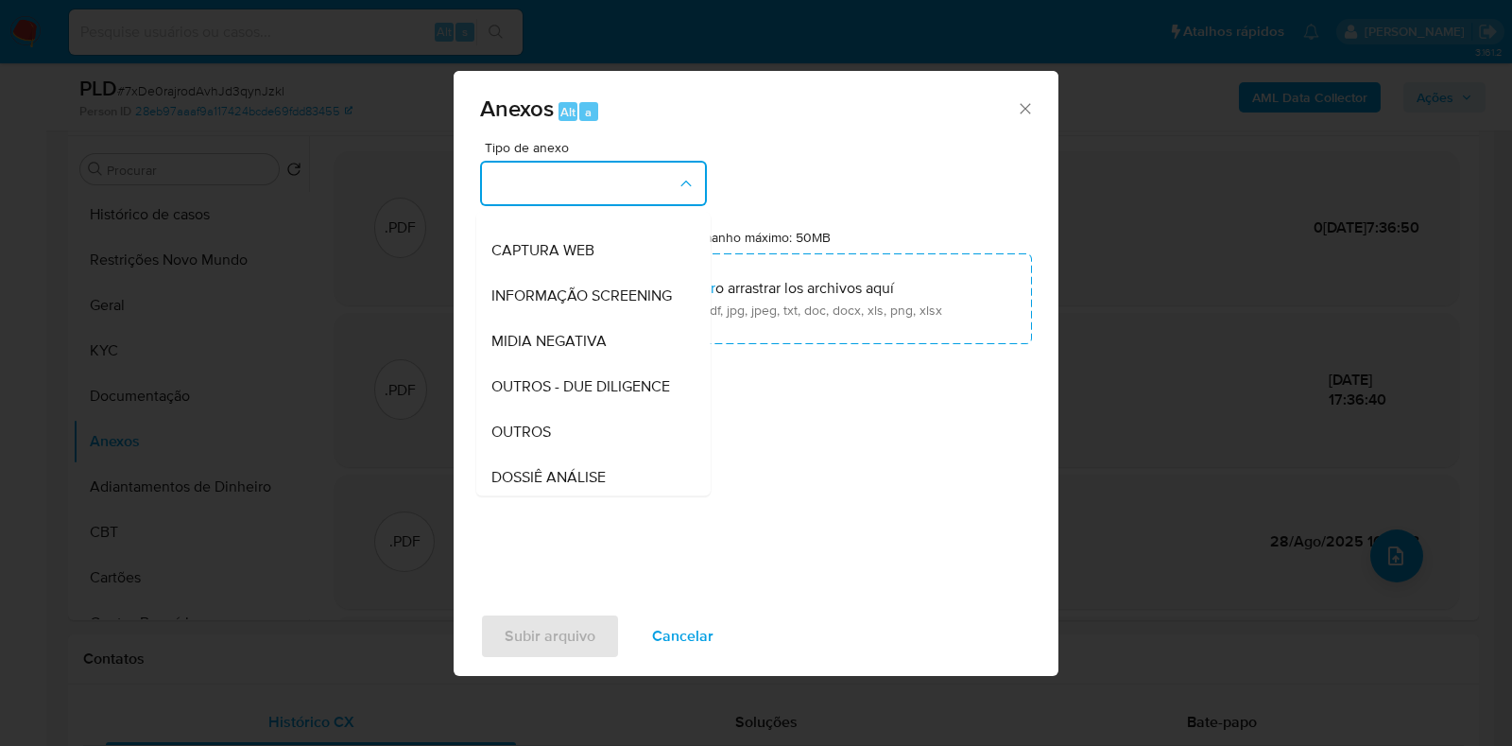
scroll to position [235, 0]
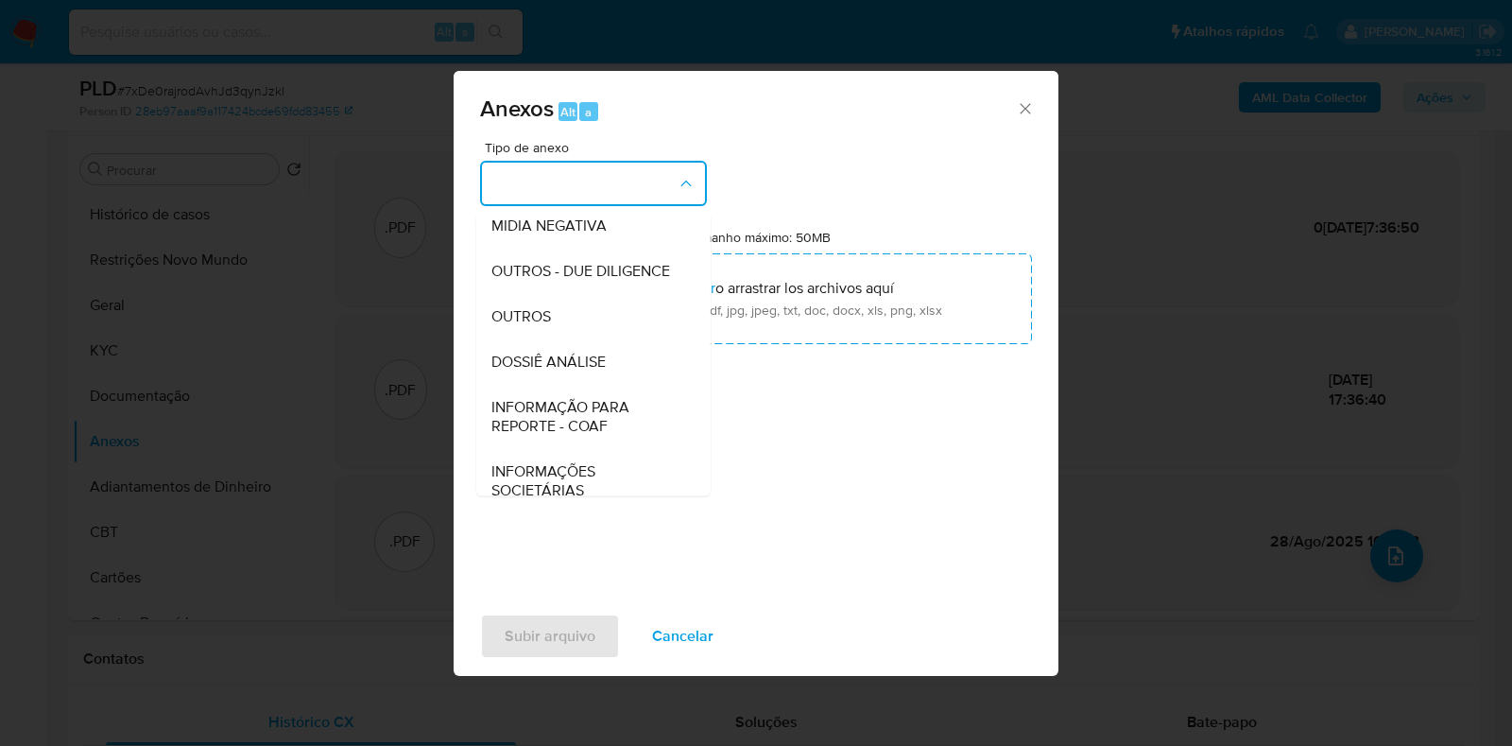
click at [298, 281] on div "Anexos Alt a Tipo de anexo CAPTURA BUREAU CAPTURA DOWJONES CAPTURA GOOGLE CAPTU…" at bounding box center [756, 373] width 1512 height 746
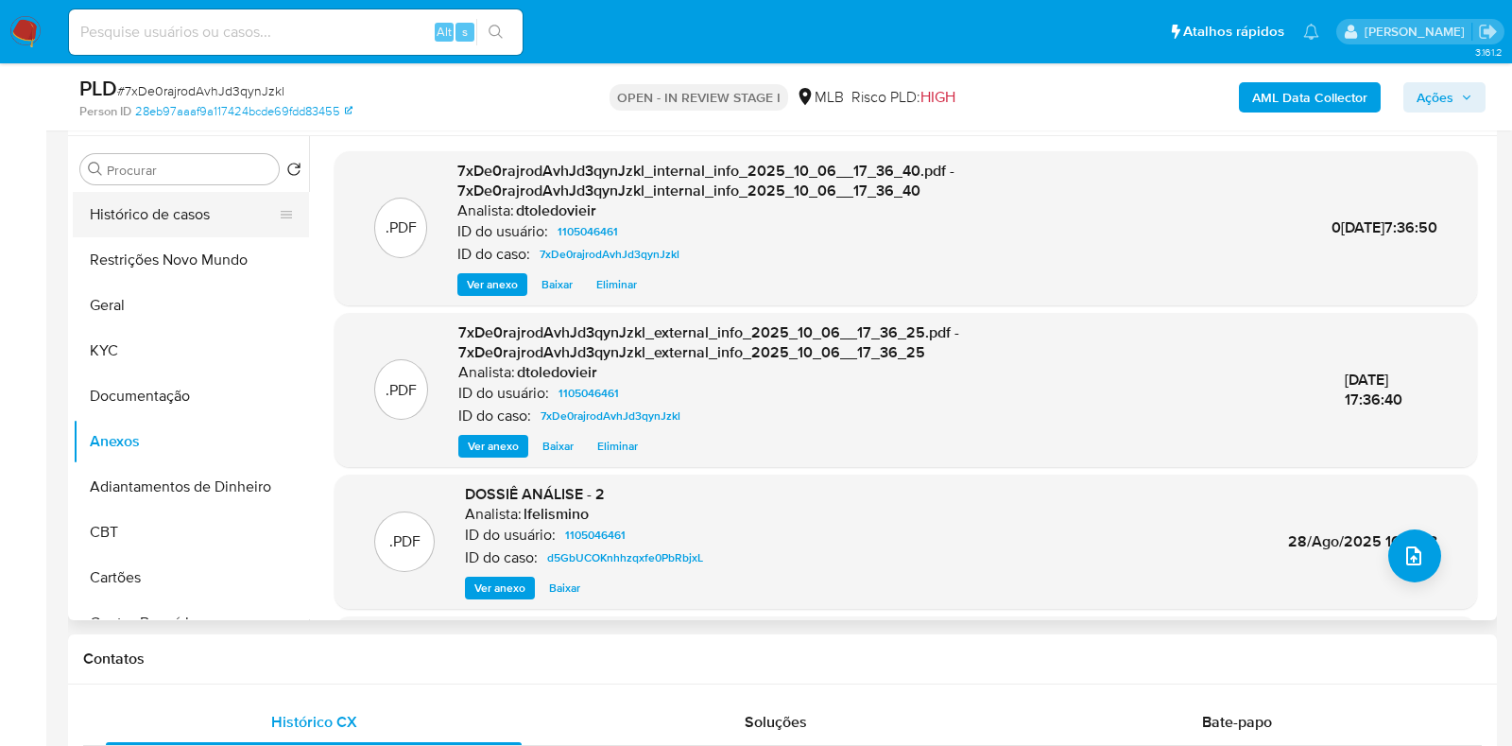
click at [172, 228] on button "Histórico de casos" at bounding box center [183, 214] width 221 height 45
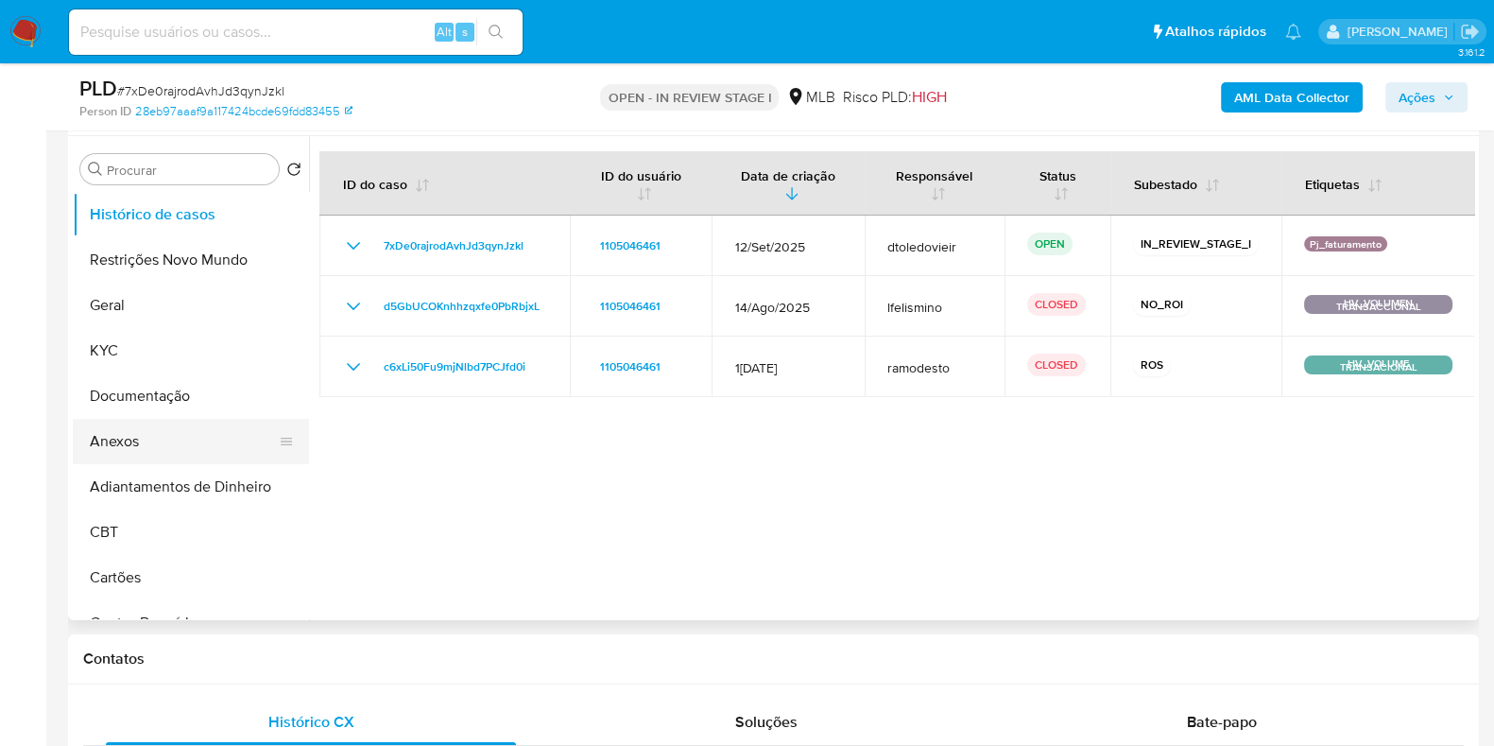
click at [162, 433] on button "Anexos" at bounding box center [183, 441] width 221 height 45
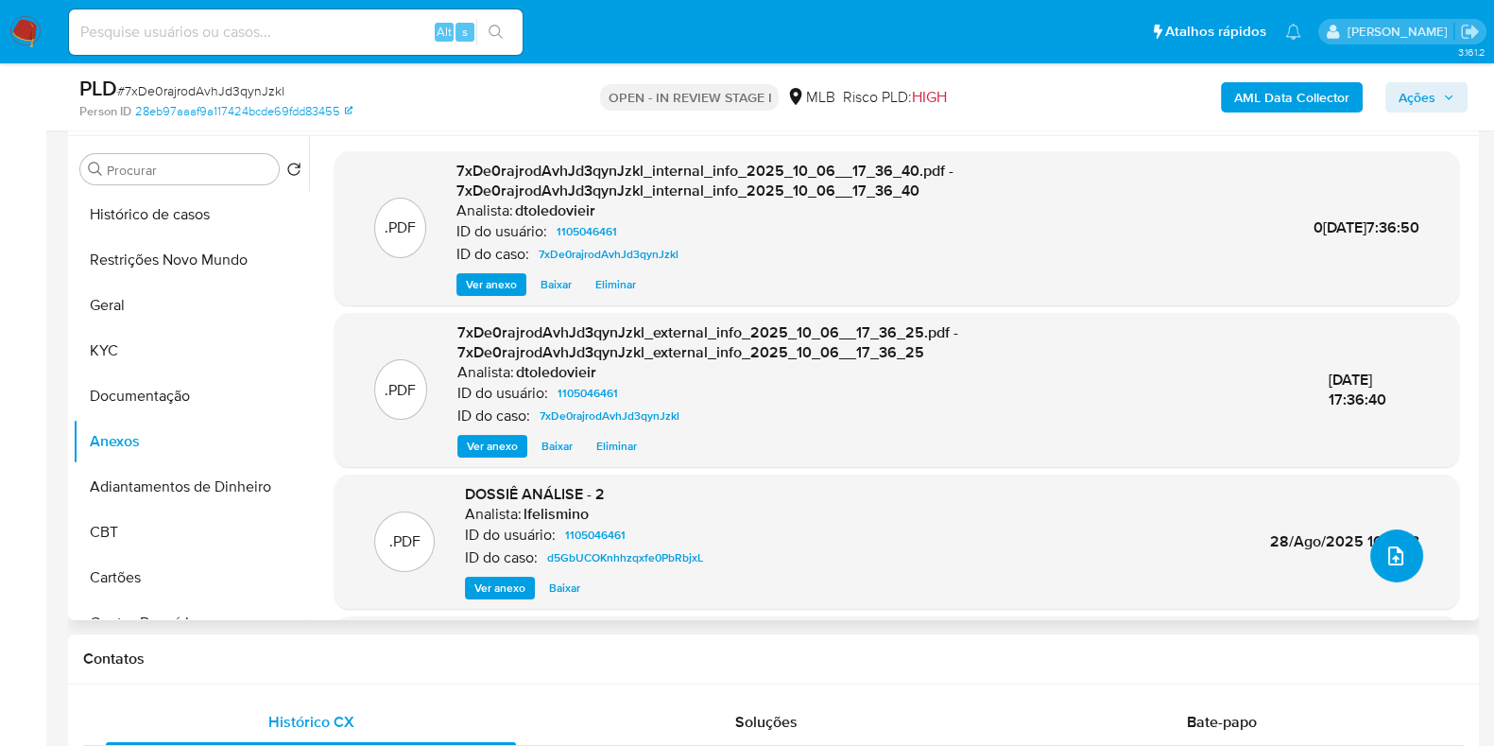
click at [1394, 556] on icon "upload-file" at bounding box center [1396, 555] width 23 height 23
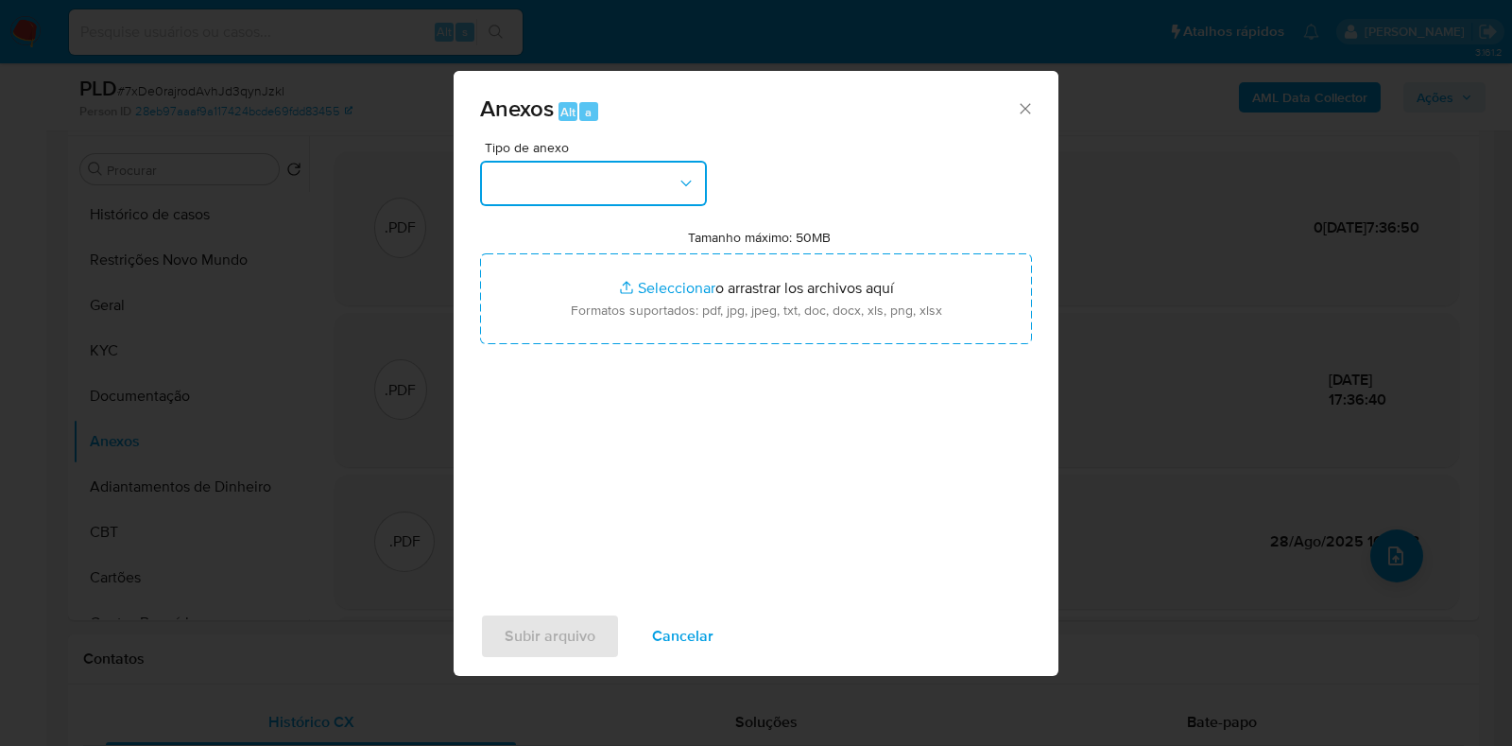
click at [561, 181] on button "button" at bounding box center [593, 183] width 227 height 45
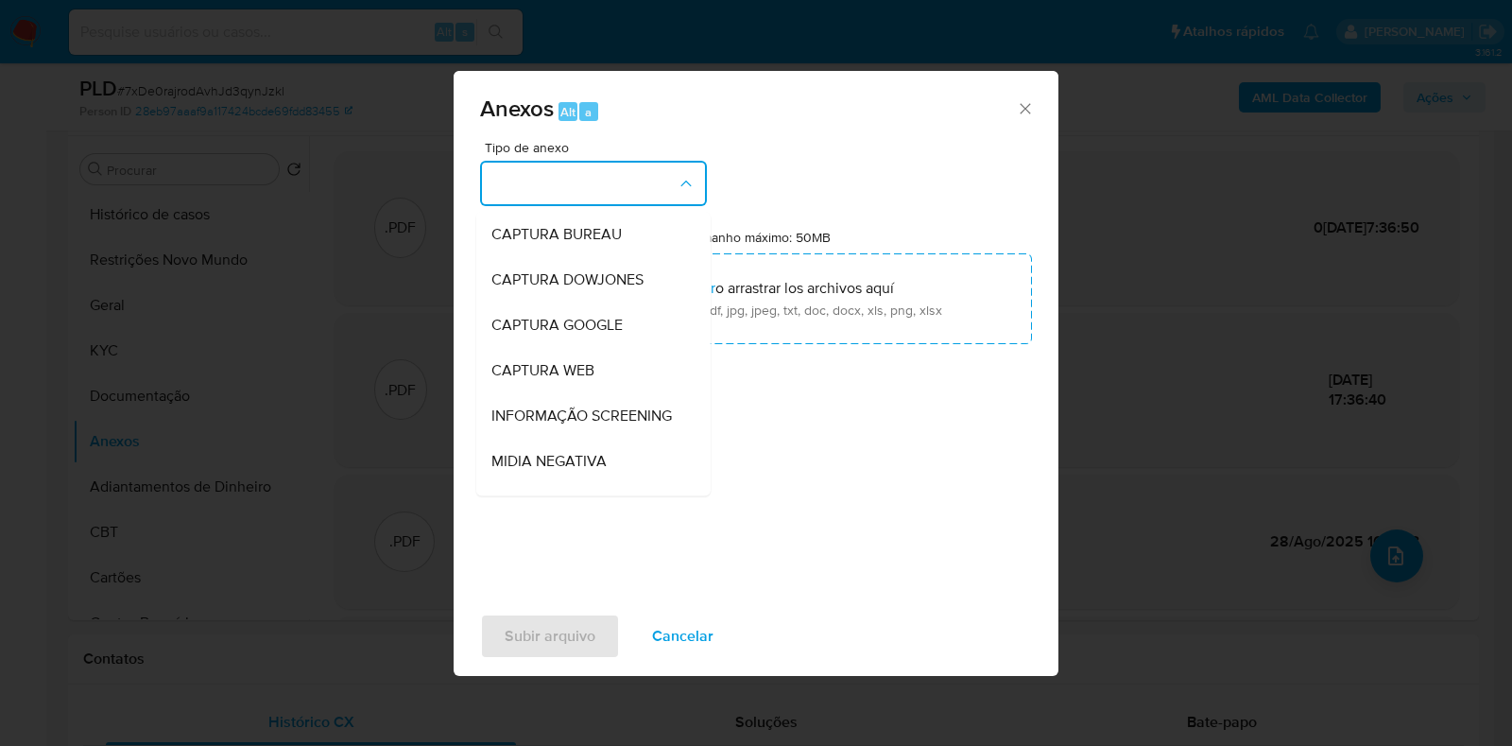
scroll to position [291, 0]
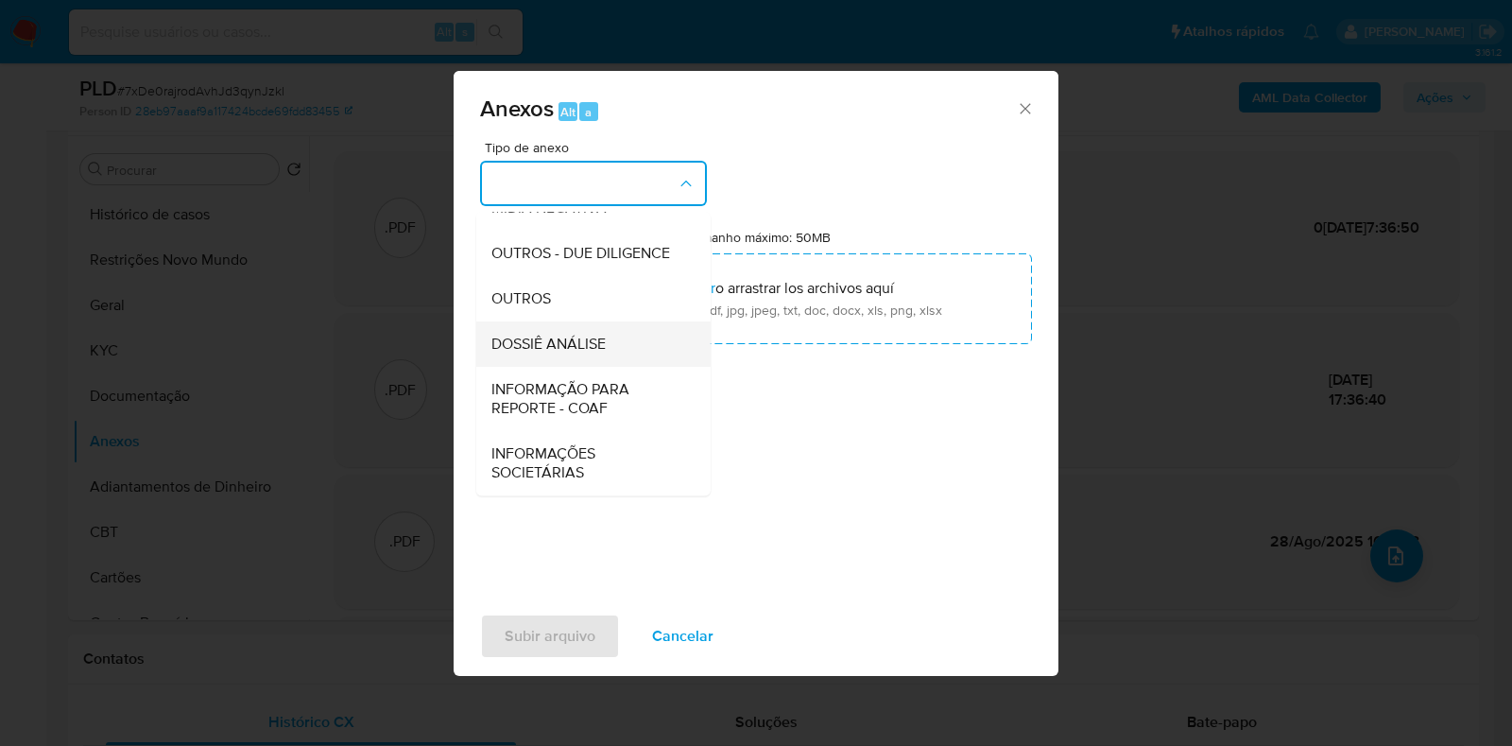
click at [563, 345] on span "DOSSIÊ ANÁLISE" at bounding box center [549, 344] width 114 height 19
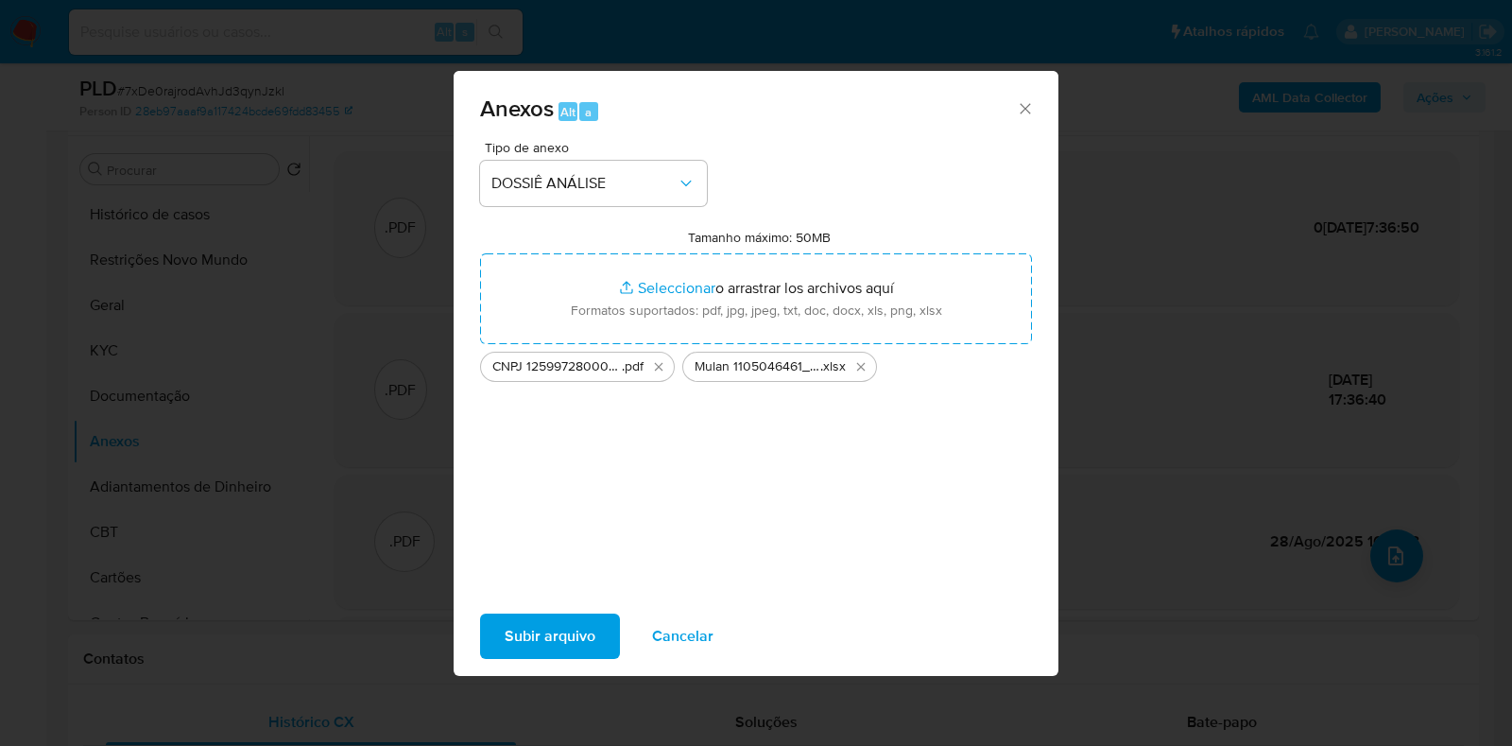
click at [527, 640] on span "Subir arquivo" at bounding box center [550, 636] width 91 height 42
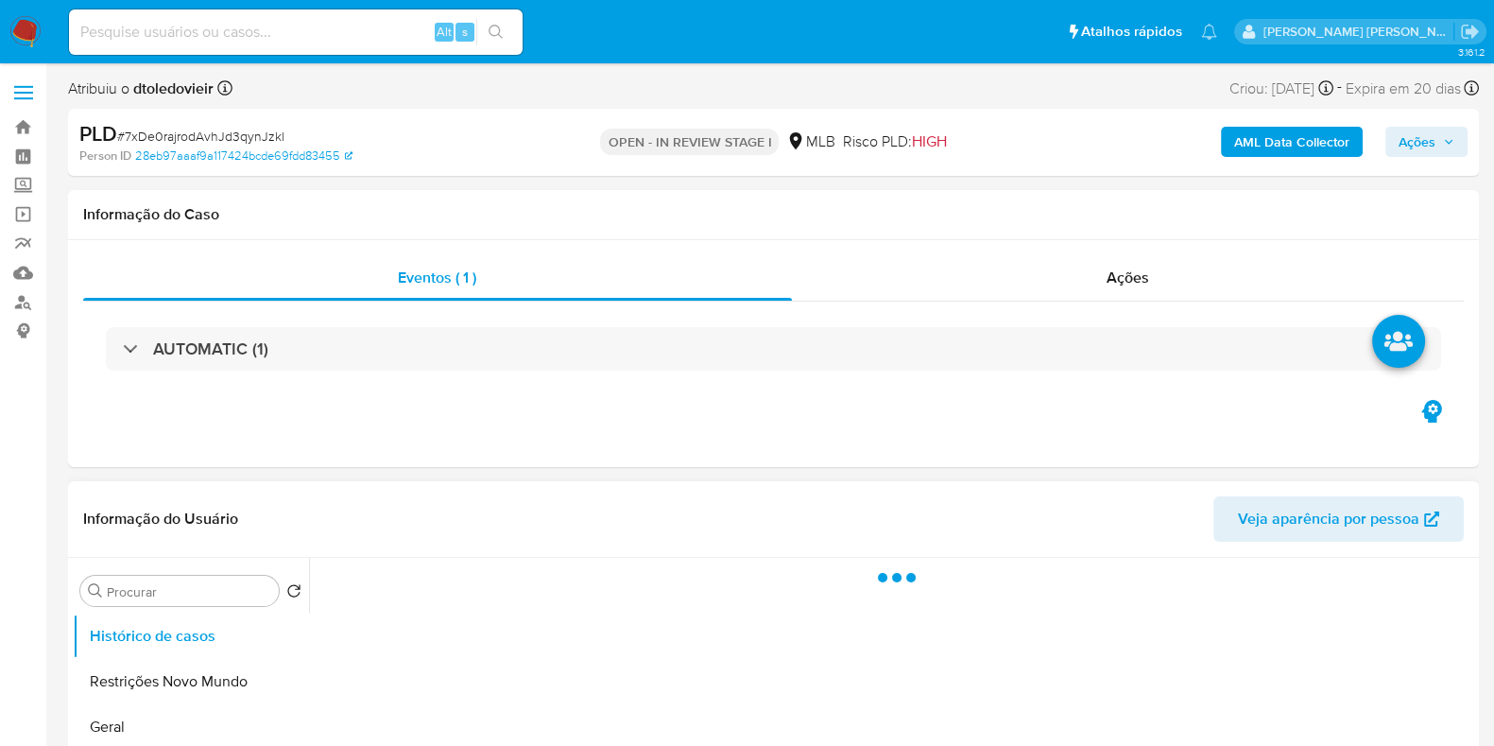
select select "10"
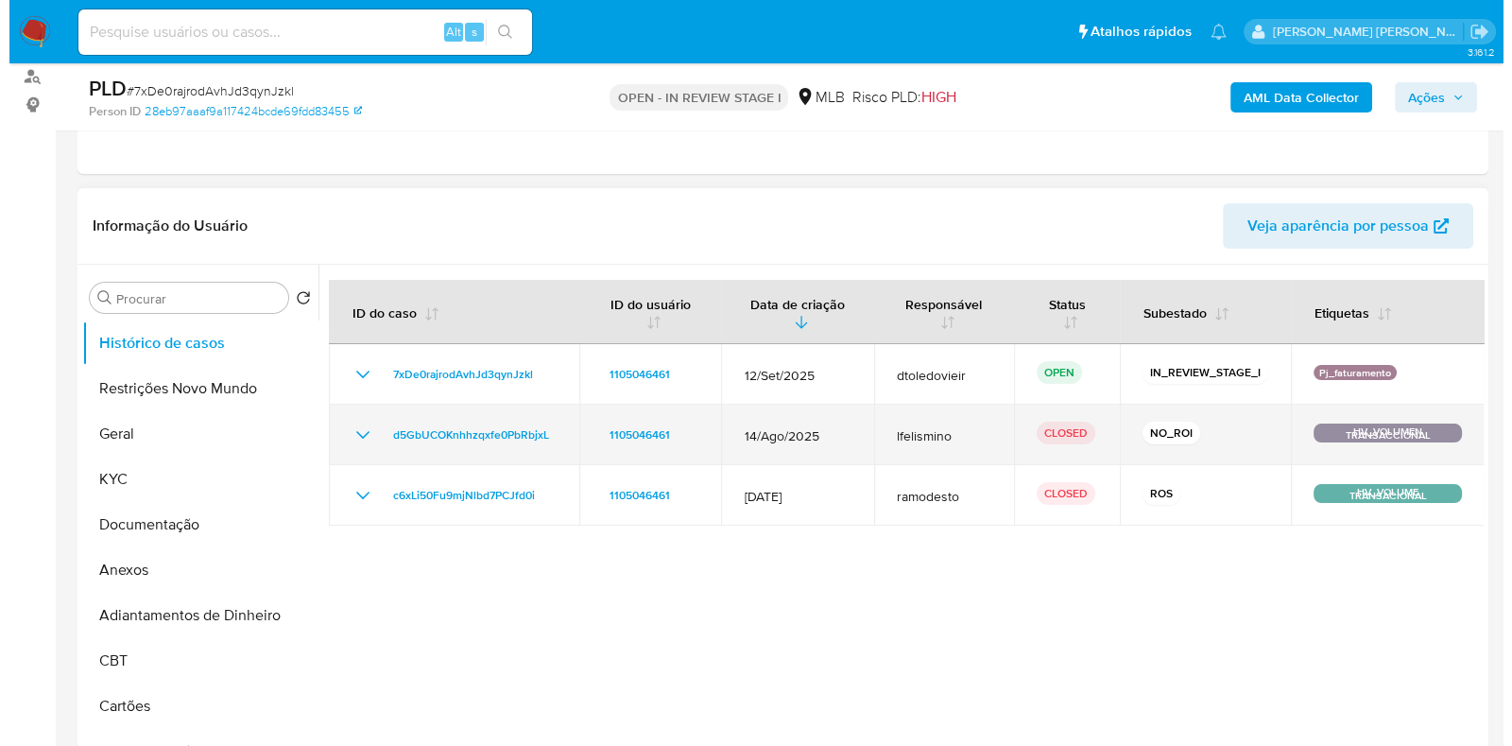
scroll to position [235, 0]
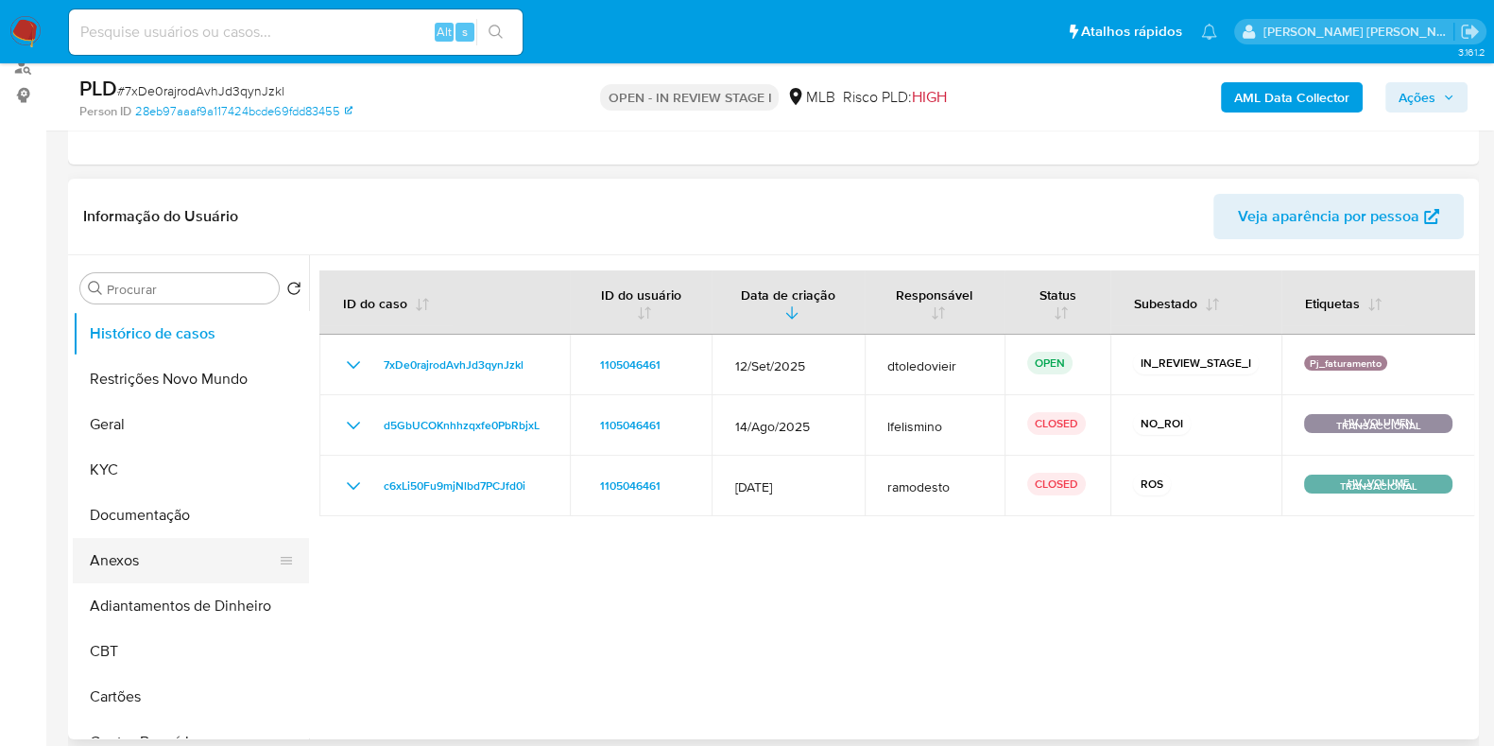
click at [189, 555] on button "Anexos" at bounding box center [183, 560] width 221 height 45
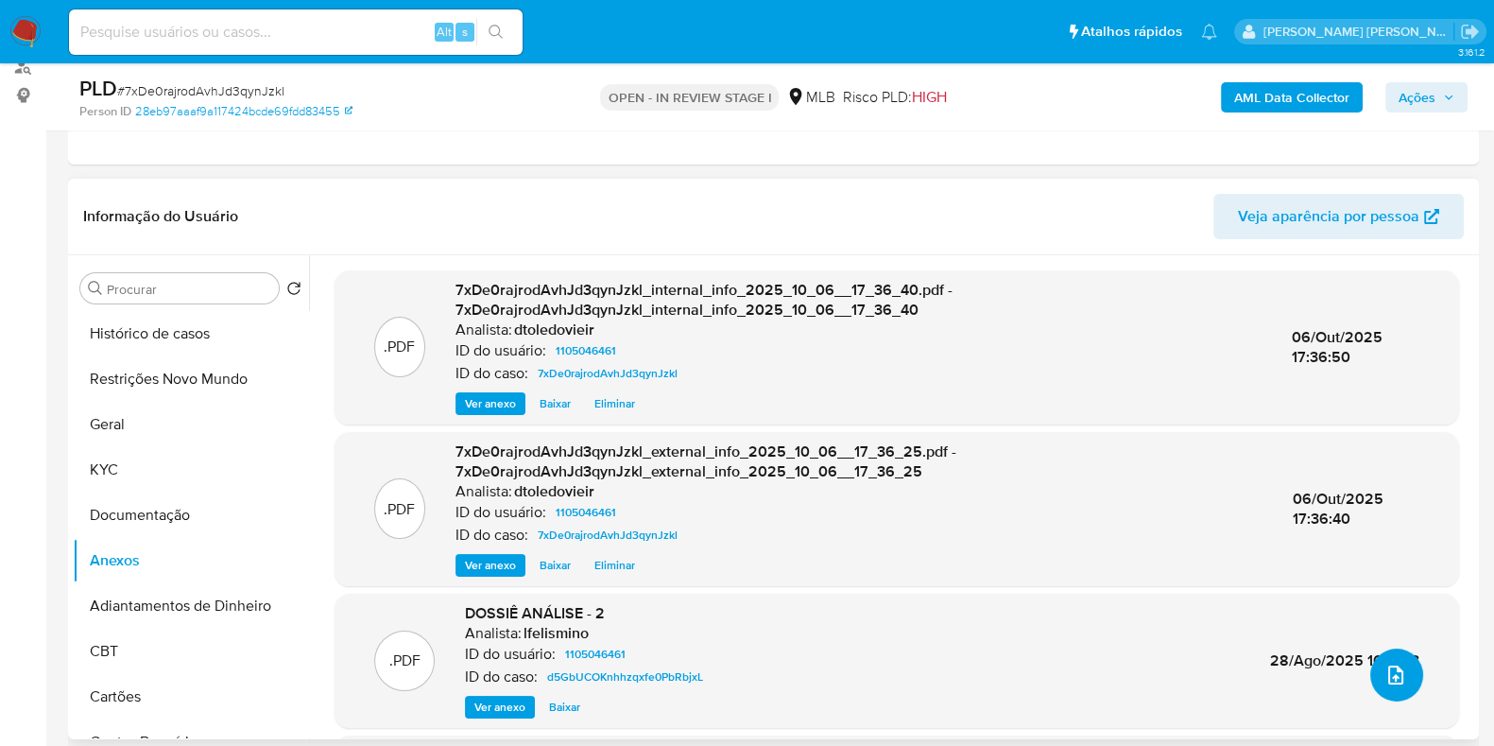
click at [1371, 676] on button "upload-file" at bounding box center [1397, 674] width 53 height 53
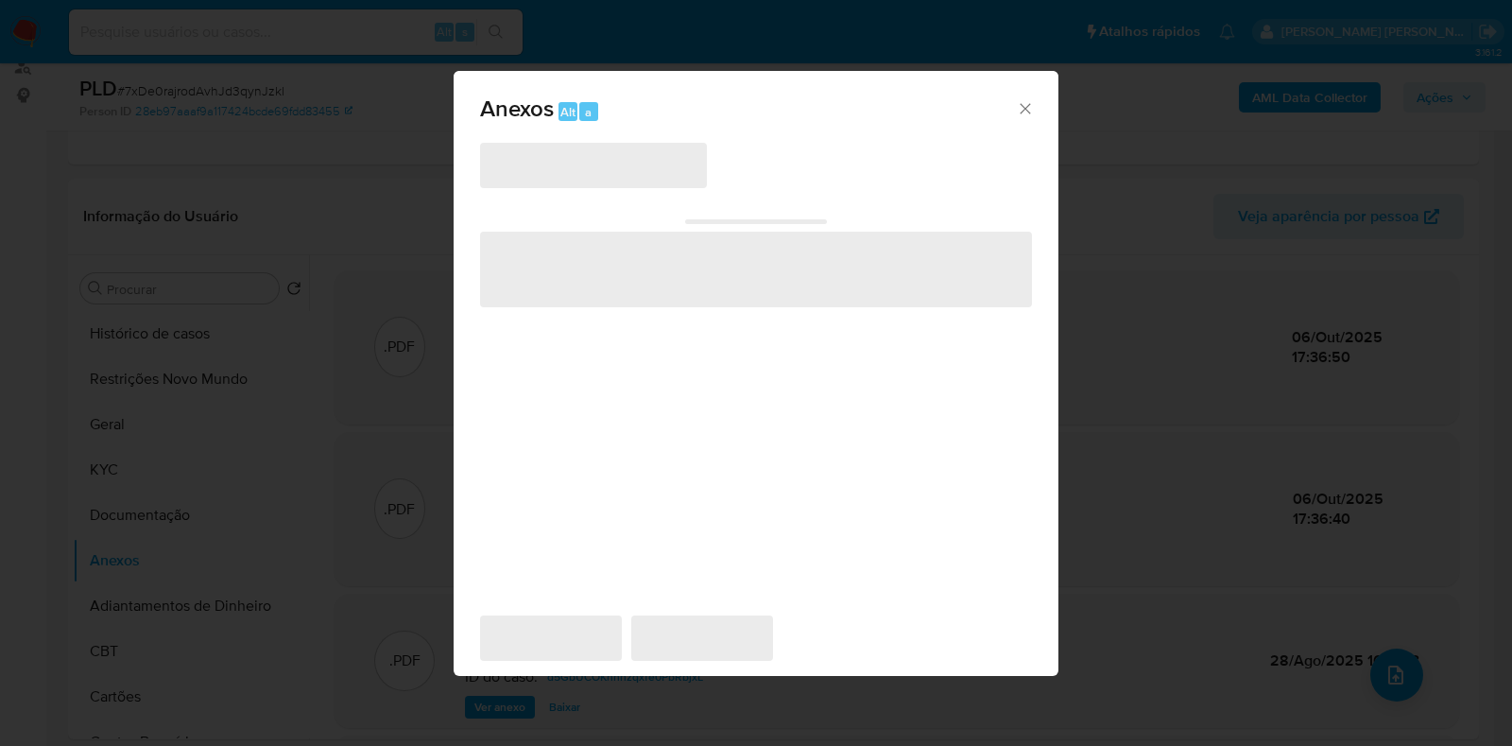
click at [628, 174] on span "‌" at bounding box center [593, 165] width 227 height 45
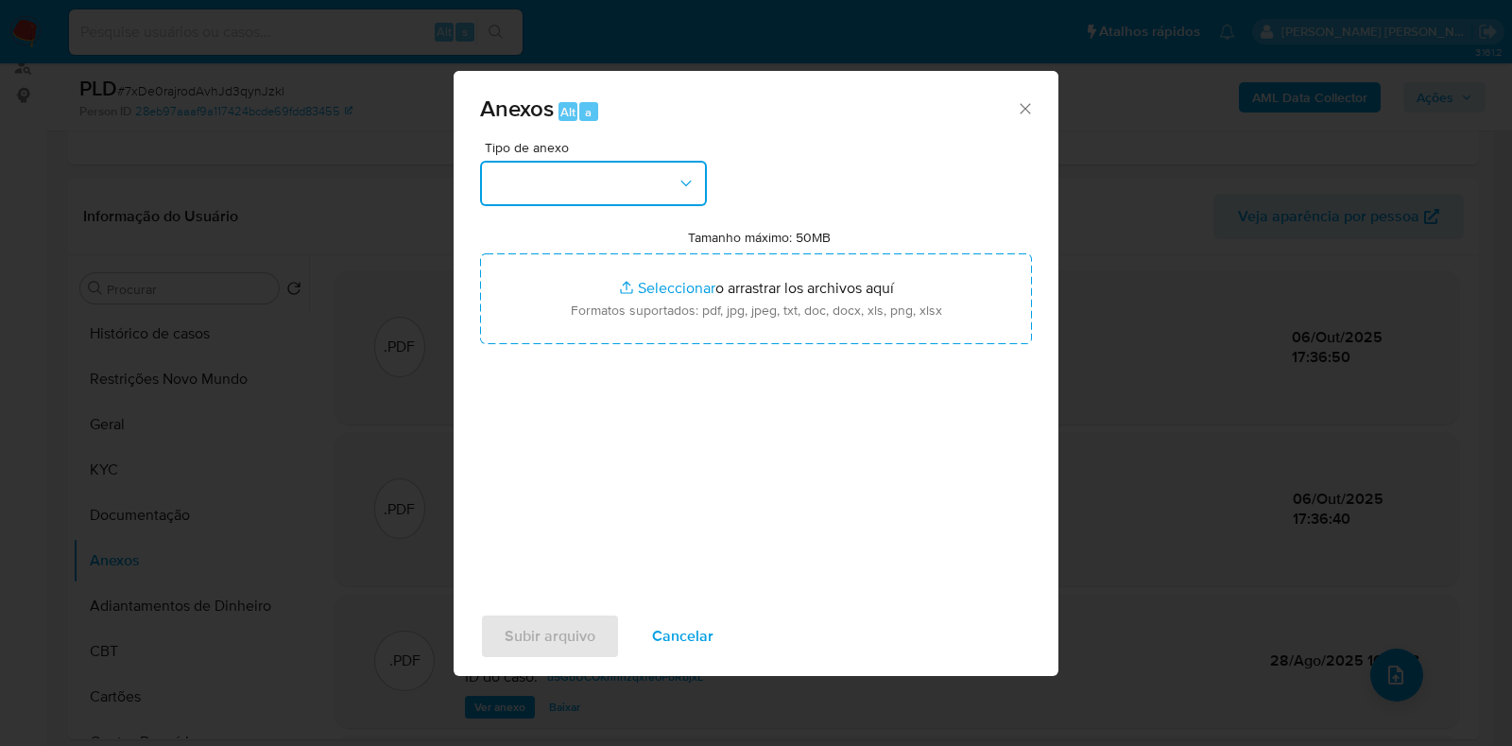
click at [590, 175] on button "button" at bounding box center [593, 183] width 227 height 45
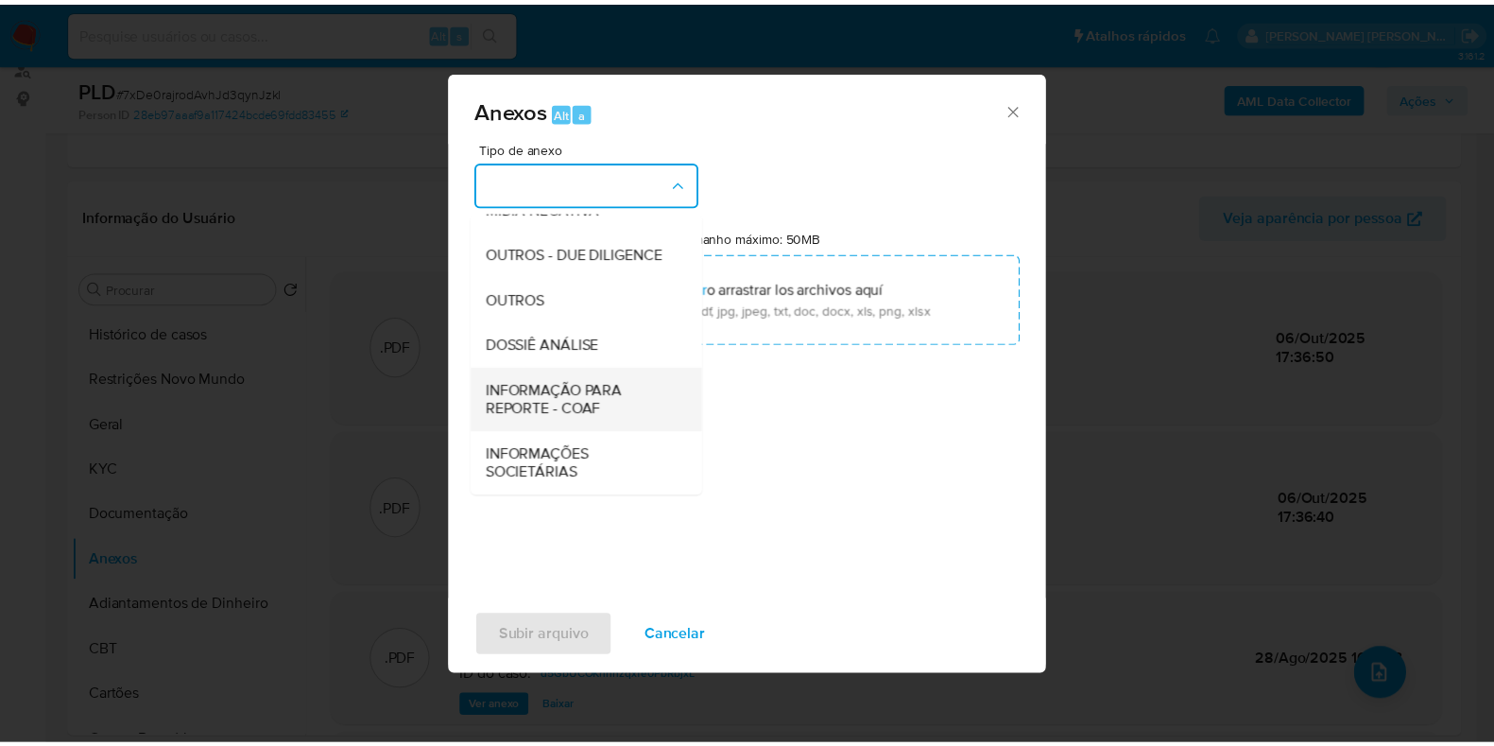
scroll to position [291, 0]
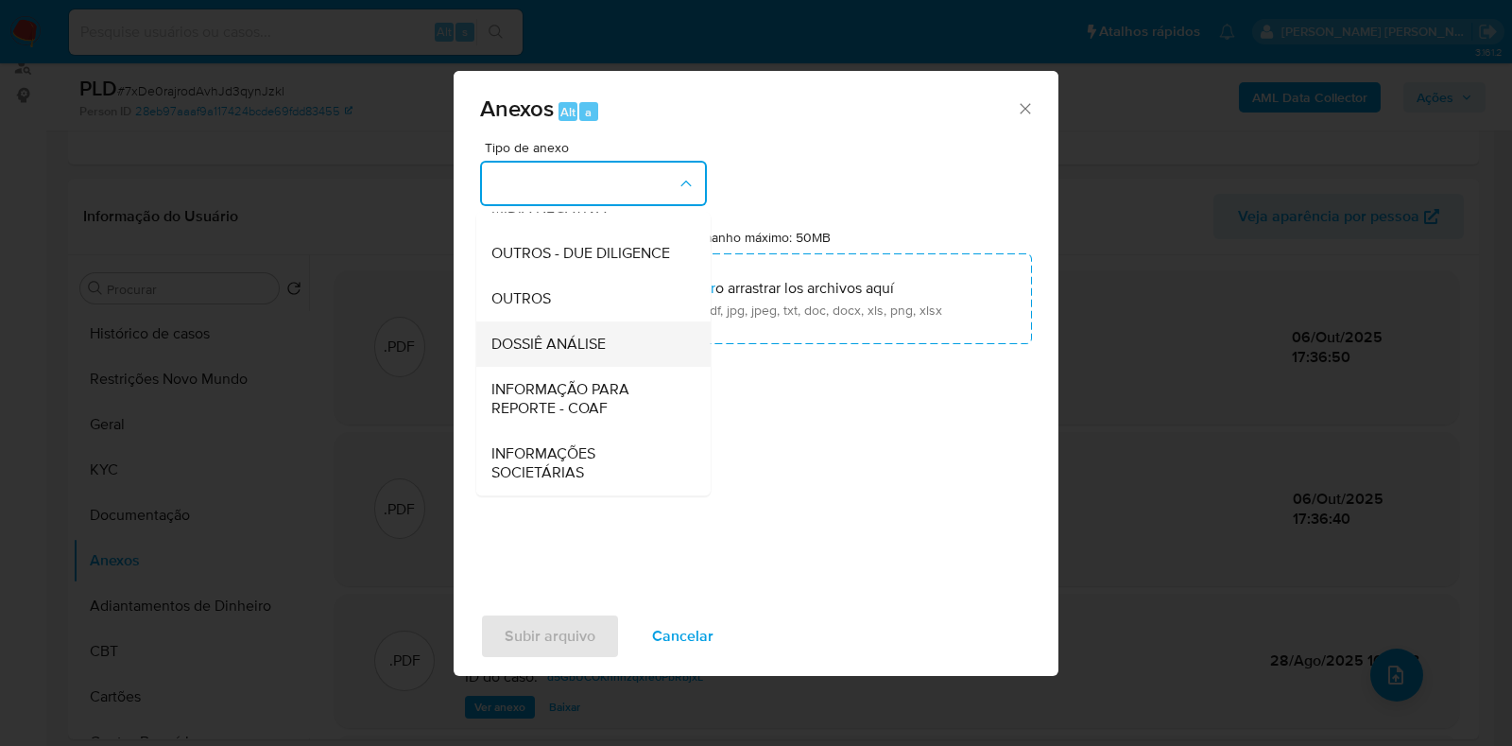
click at [613, 337] on div "DOSSIÊ ANÁLISE" at bounding box center [588, 343] width 193 height 45
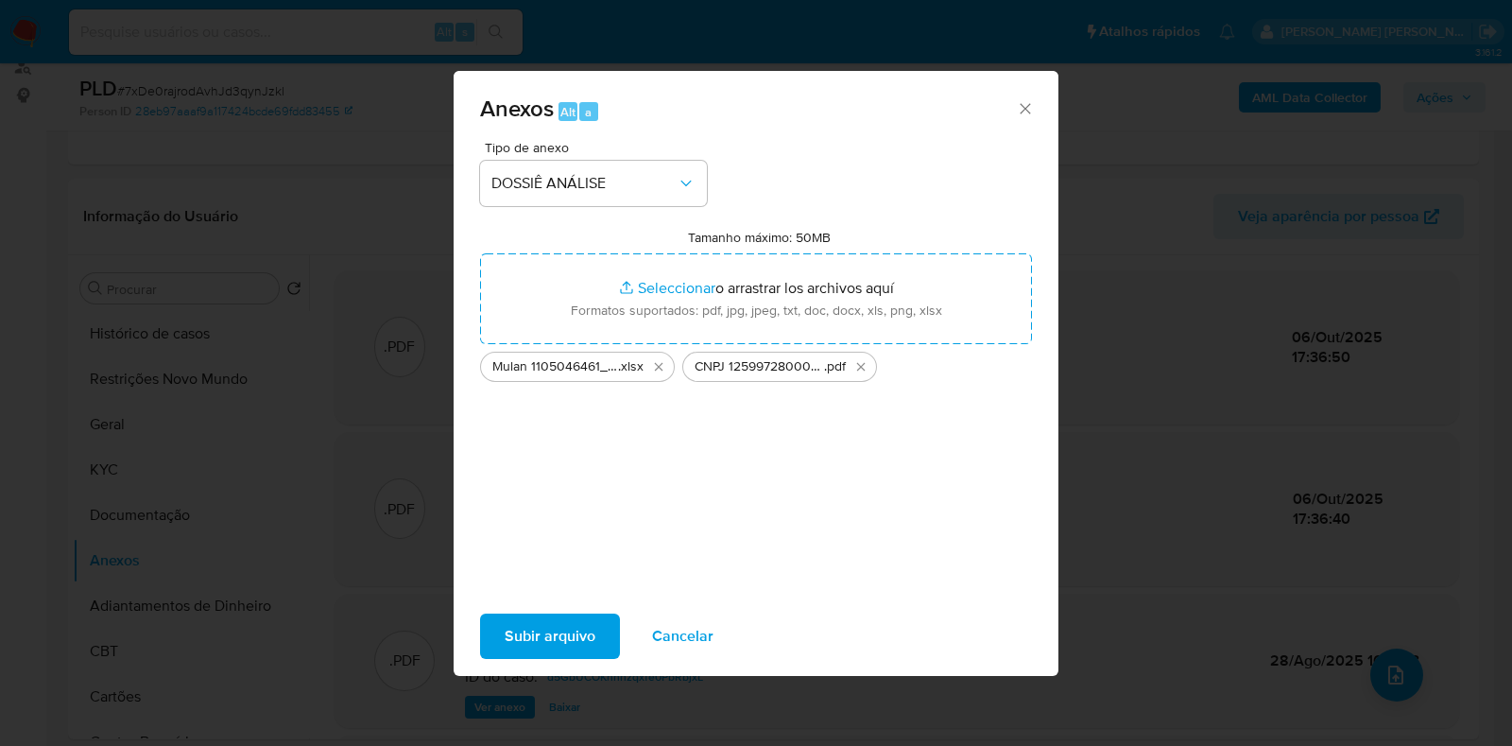
click at [547, 621] on span "Subir arquivo" at bounding box center [550, 636] width 91 height 42
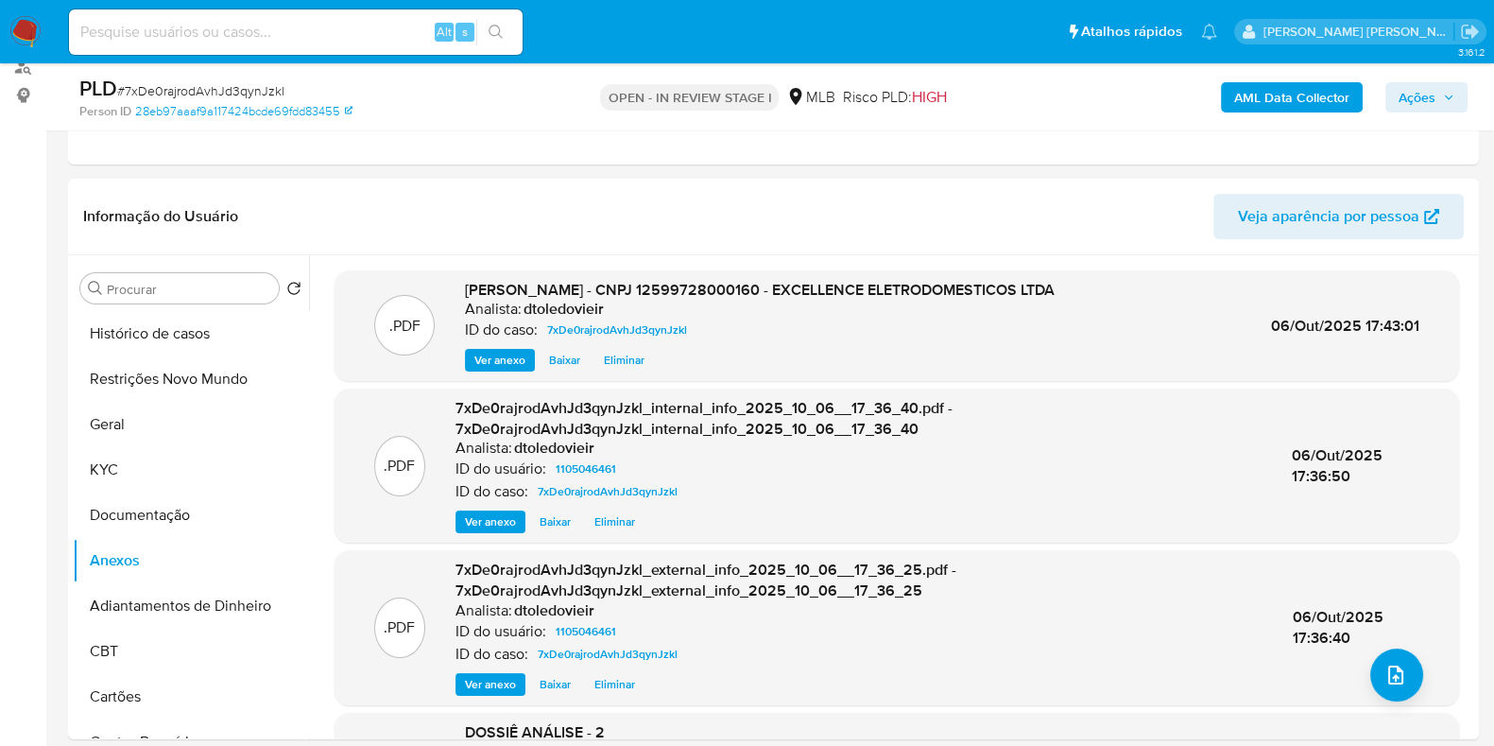
click at [1438, 88] on span "Ações" at bounding box center [1427, 97] width 56 height 26
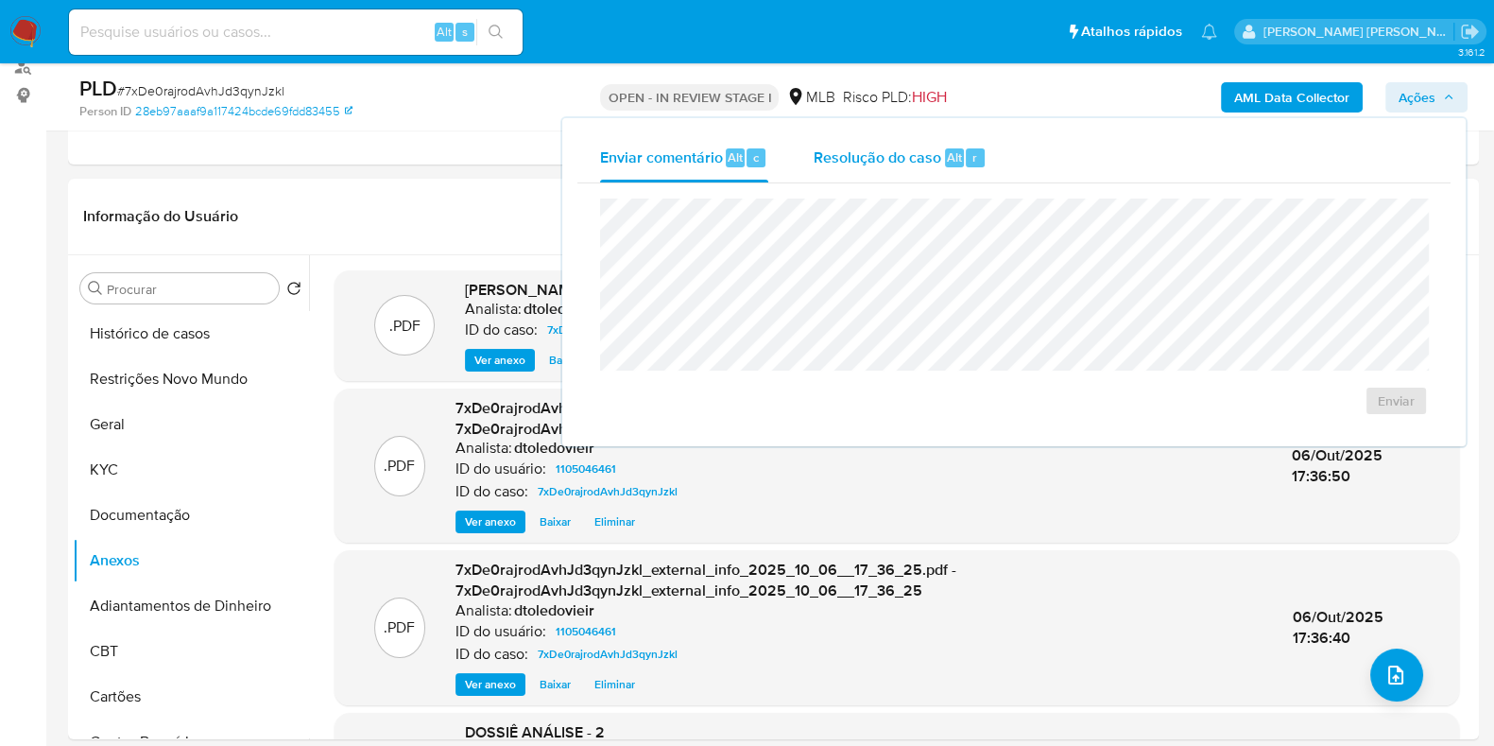
click at [911, 141] on div "Resolução do caso Alt r" at bounding box center [900, 157] width 173 height 49
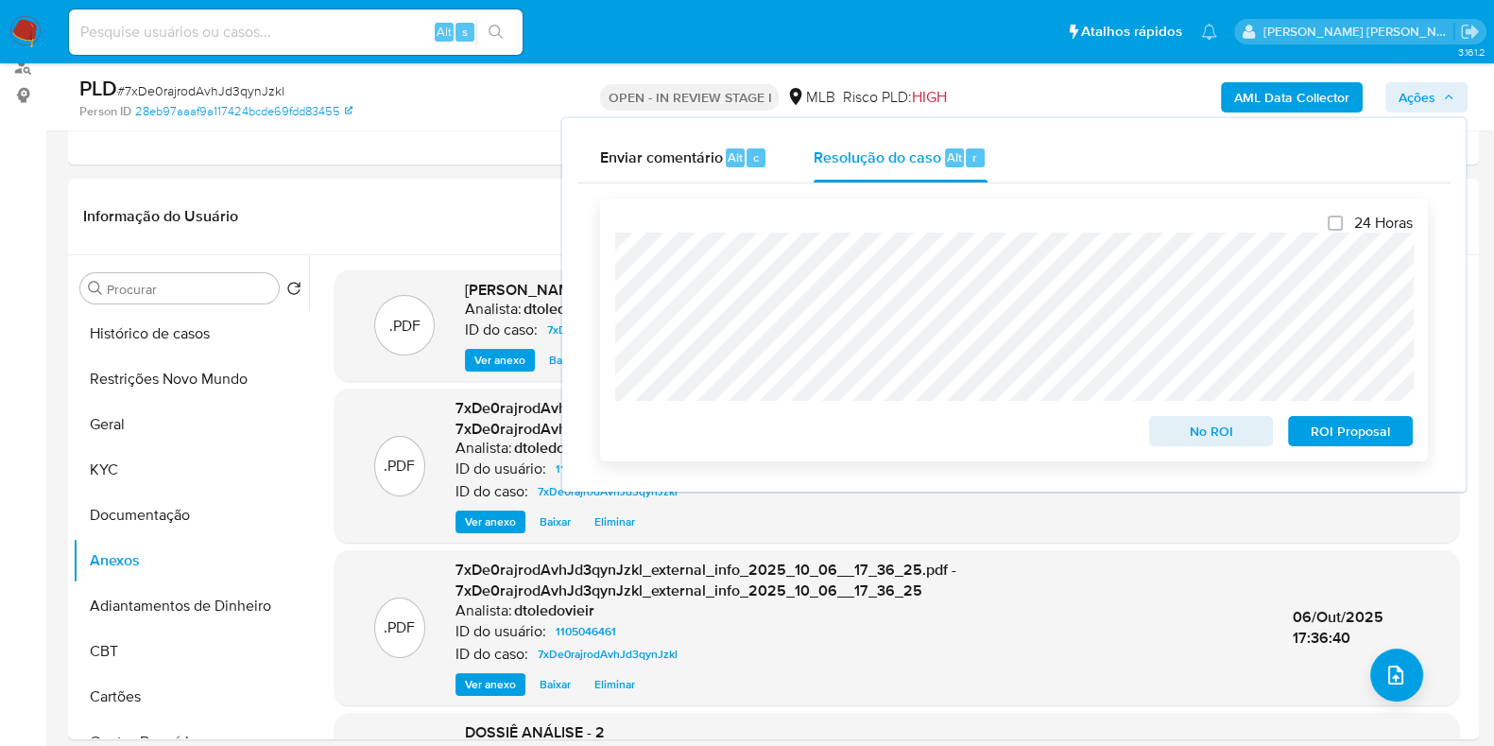
click at [1188, 423] on span "No ROI" at bounding box center [1212, 431] width 98 height 26
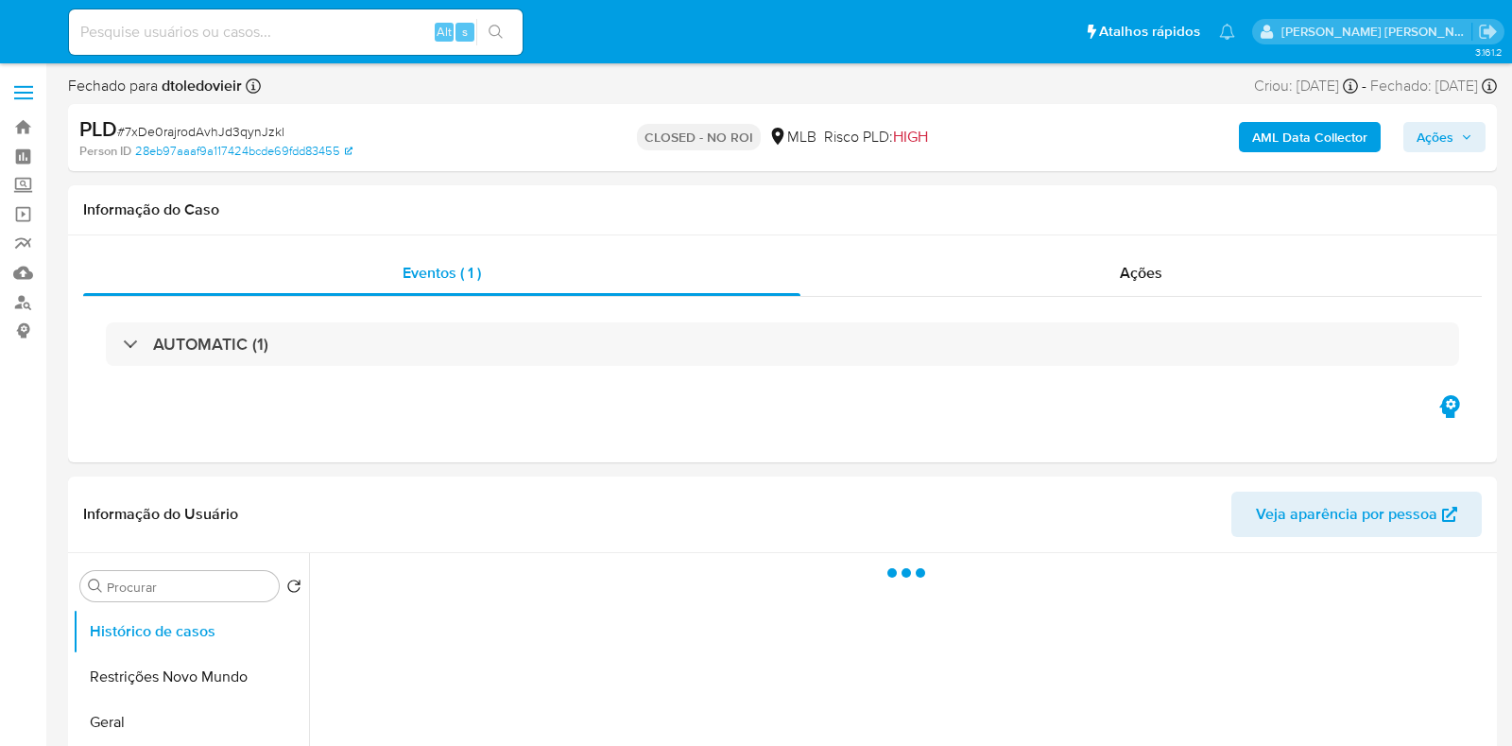
select select "10"
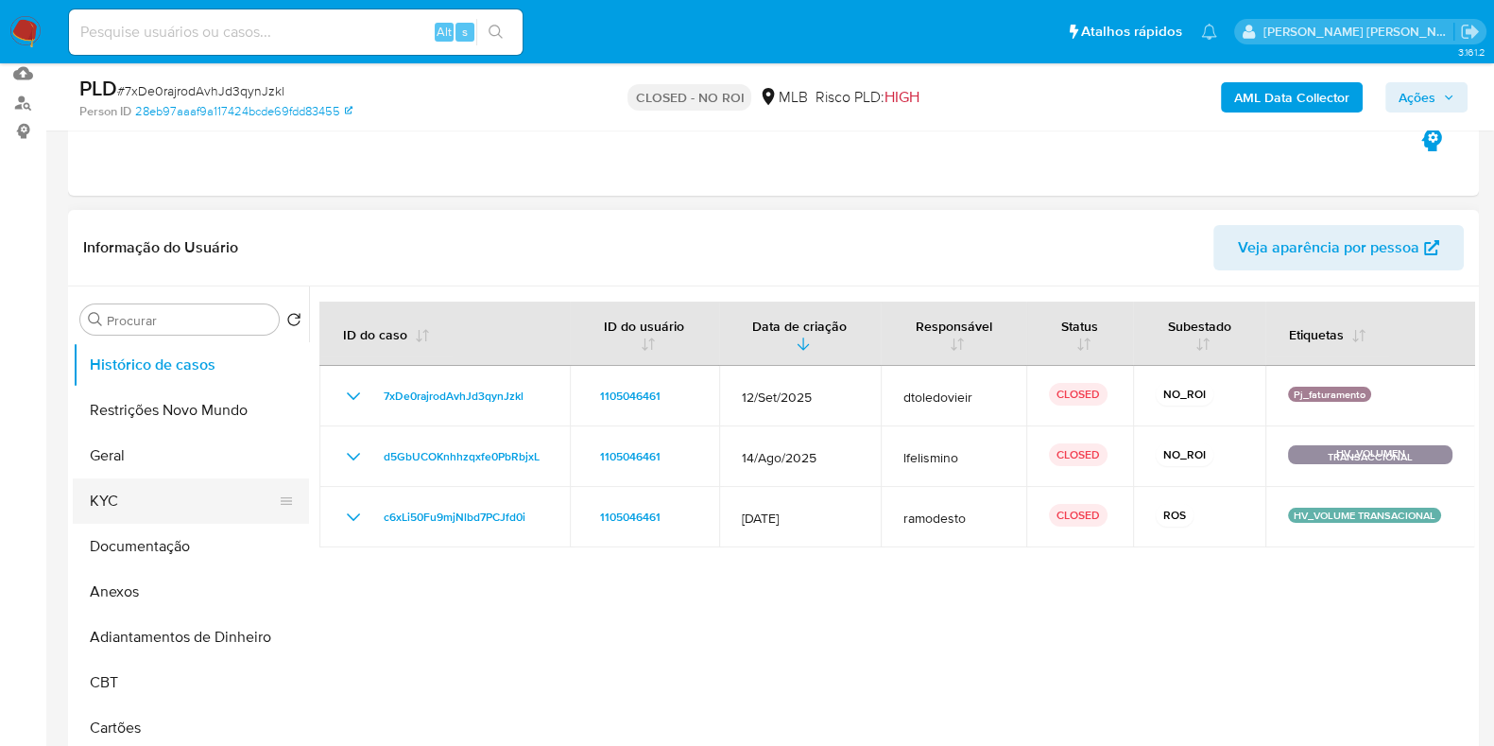
scroll to position [235, 0]
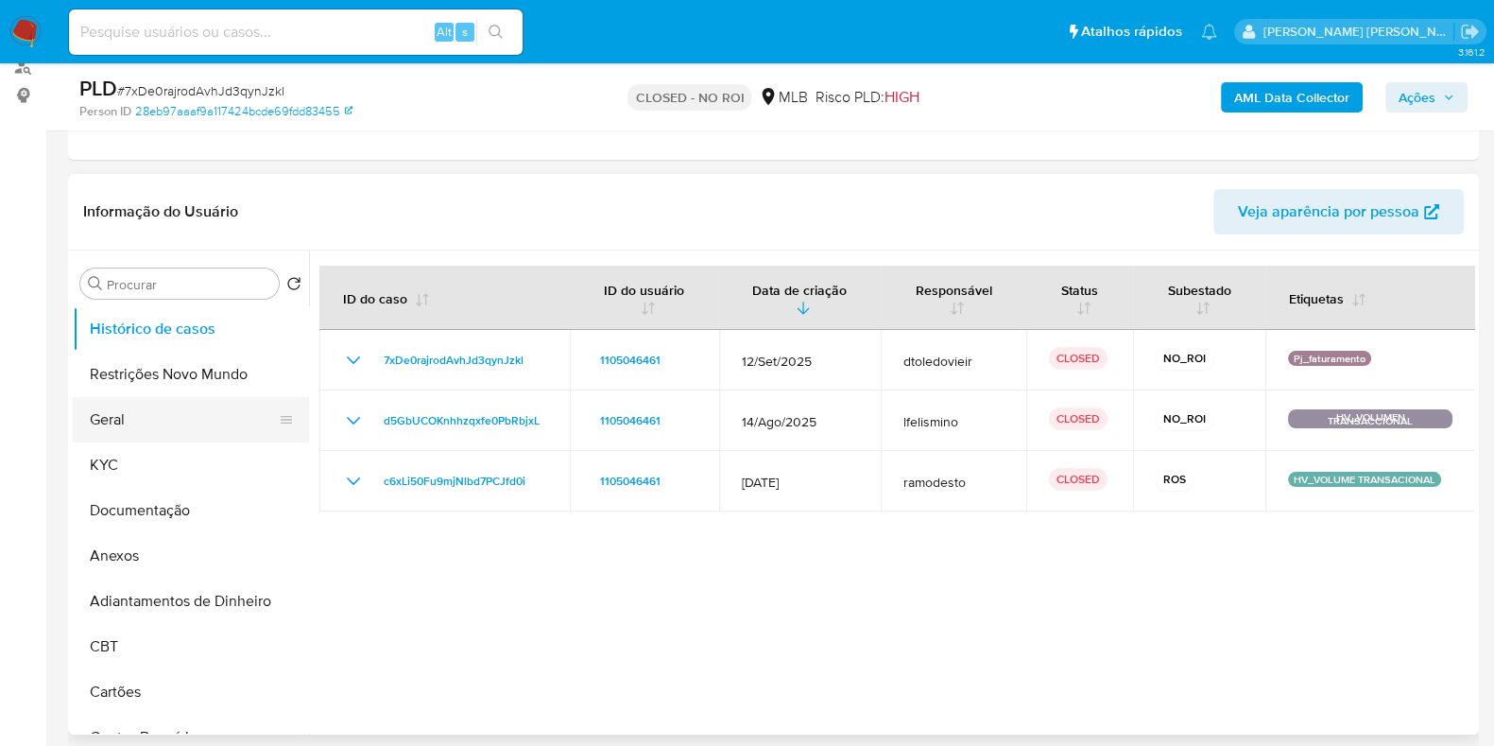
click at [166, 440] on button "Geral" at bounding box center [183, 419] width 221 height 45
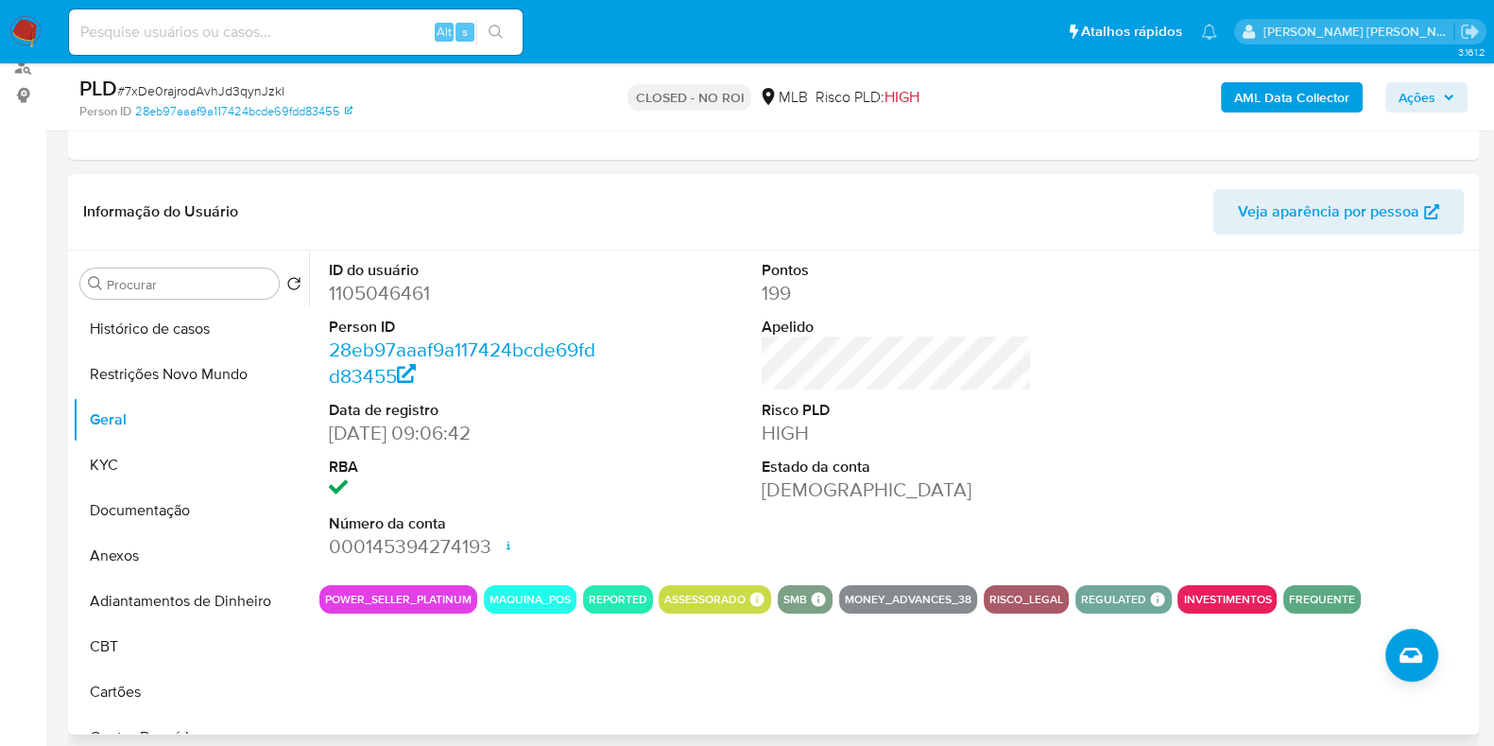
click at [383, 296] on dd "1105046461" at bounding box center [464, 293] width 270 height 26
click at [383, 299] on dd "1105046461" at bounding box center [464, 293] width 270 height 26
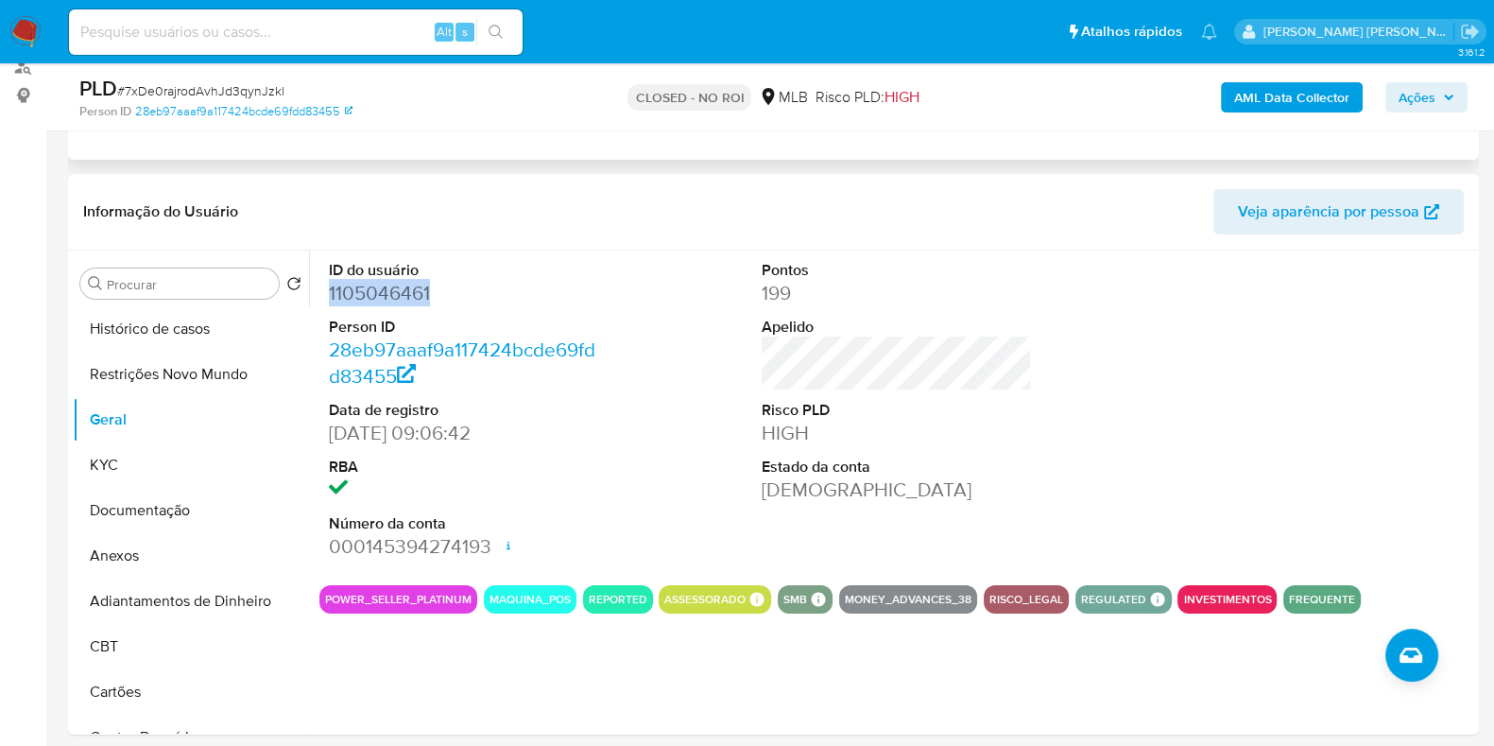
copy dd "1105046461"
click at [371, 35] on input at bounding box center [296, 32] width 454 height 25
paste input "2021495259"
type input "2021495259"
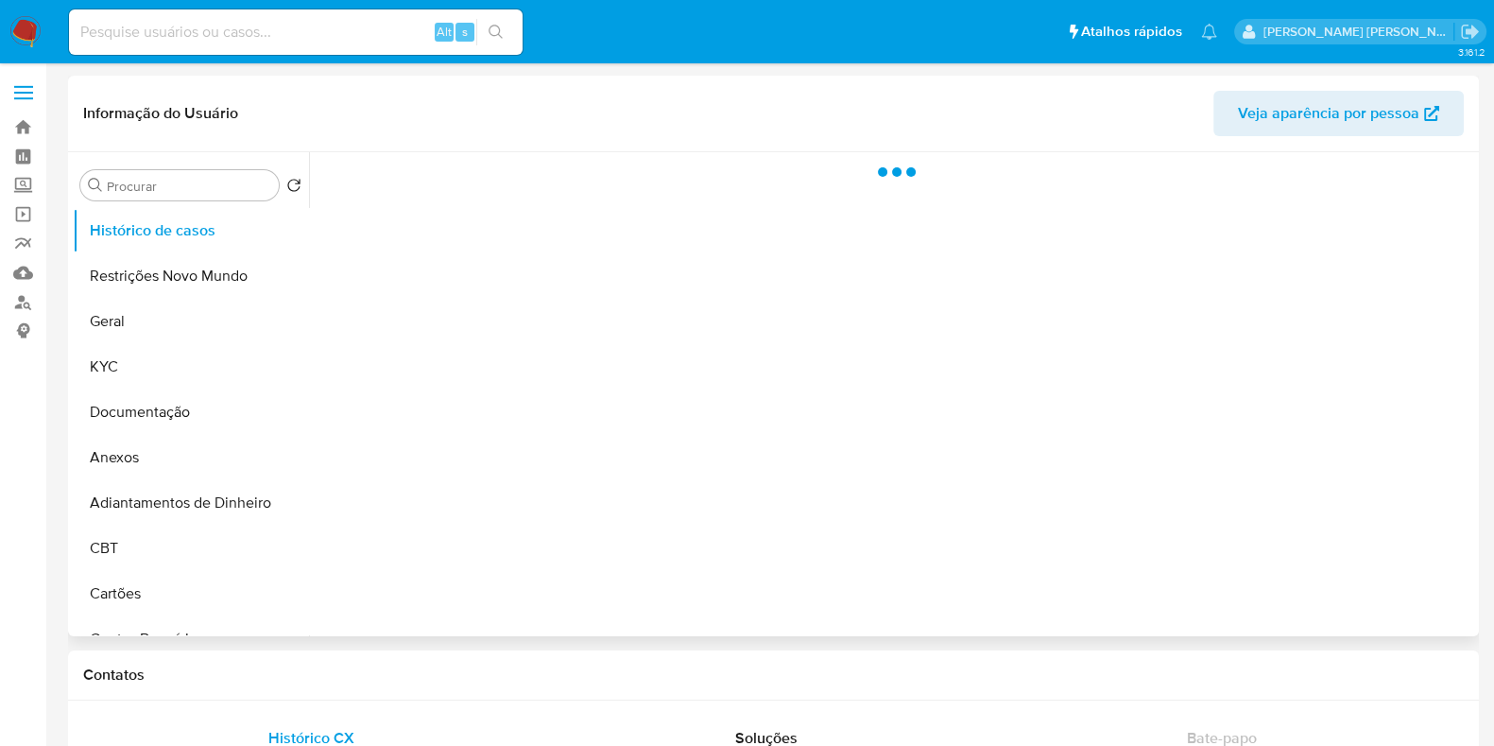
select select "10"
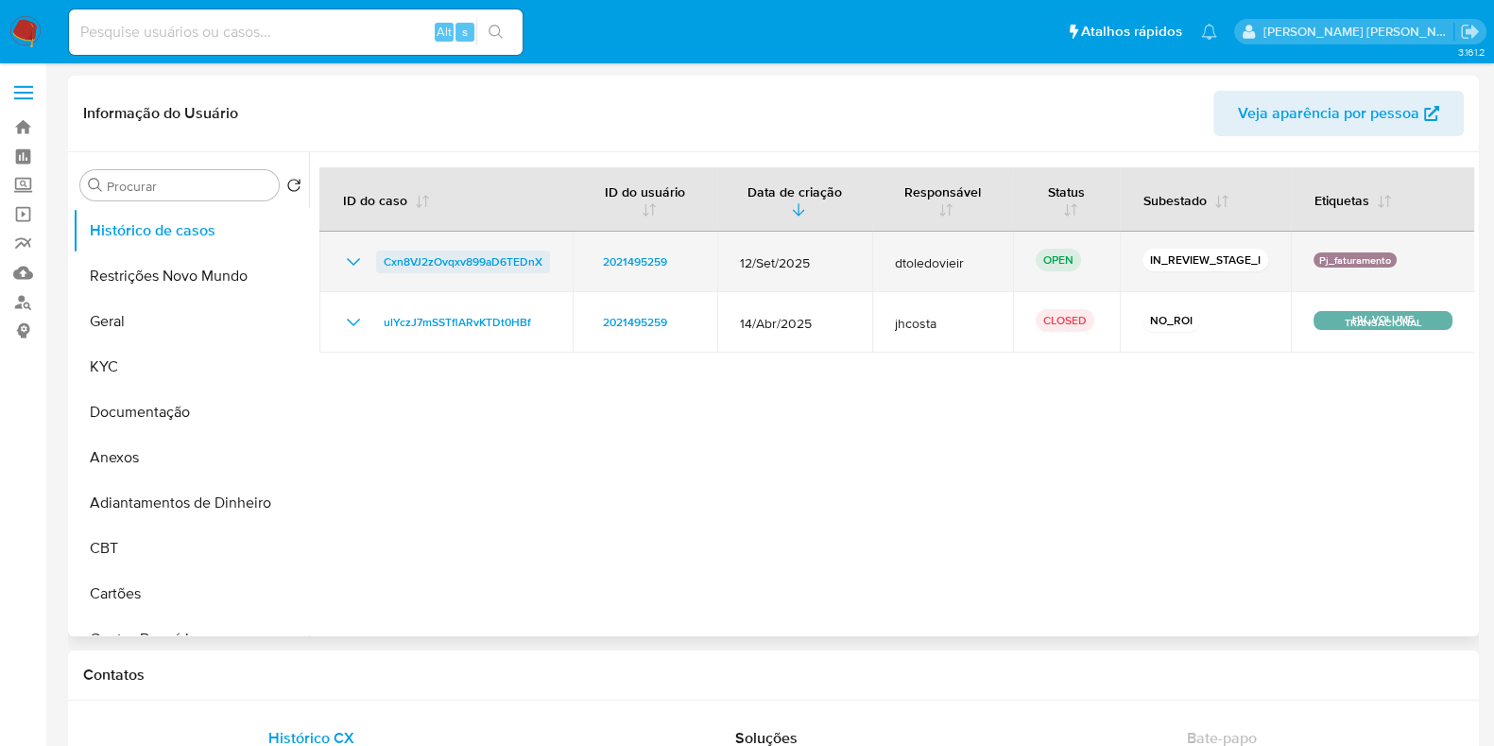
click at [474, 262] on span "Cxn8VJ2zOvqxv899aD6TEDnX" at bounding box center [463, 261] width 159 height 23
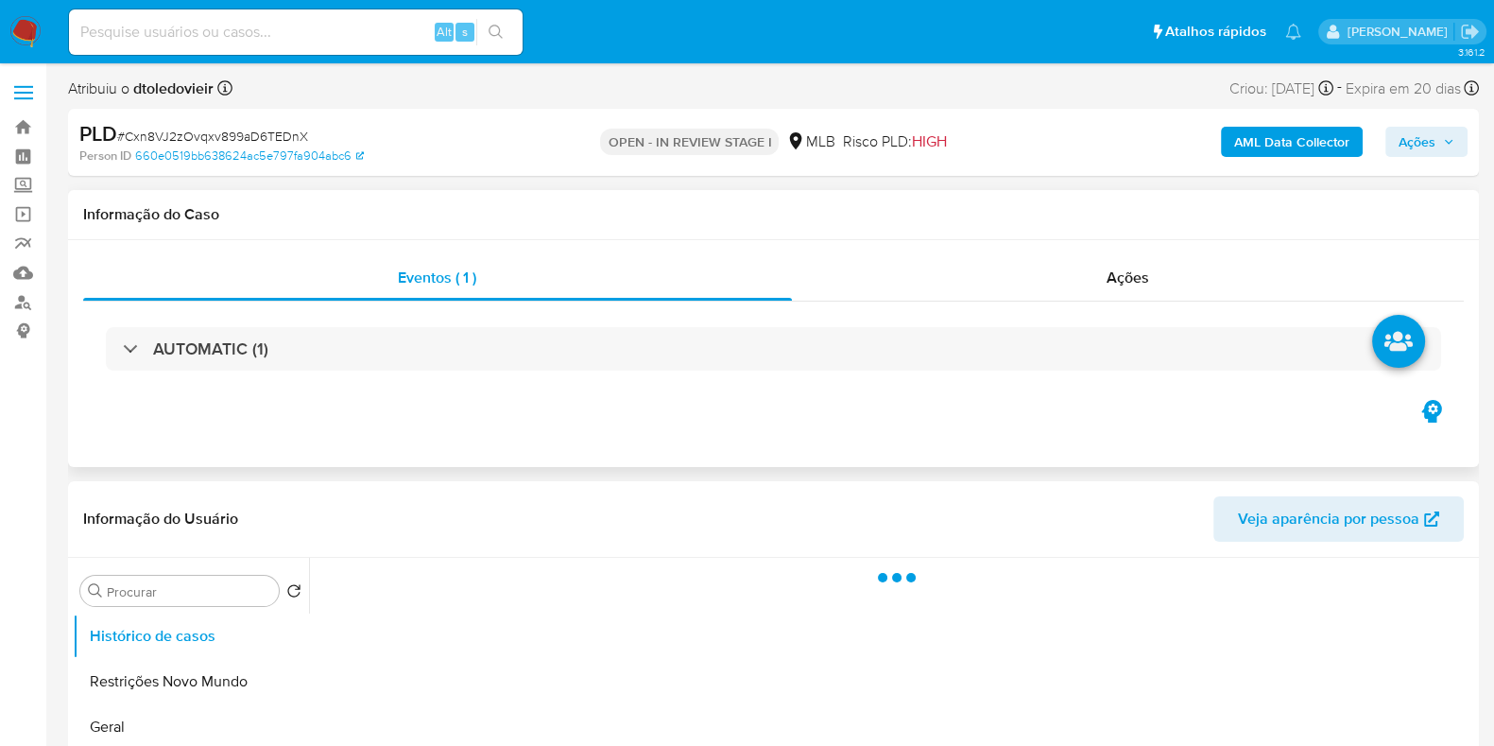
select select "10"
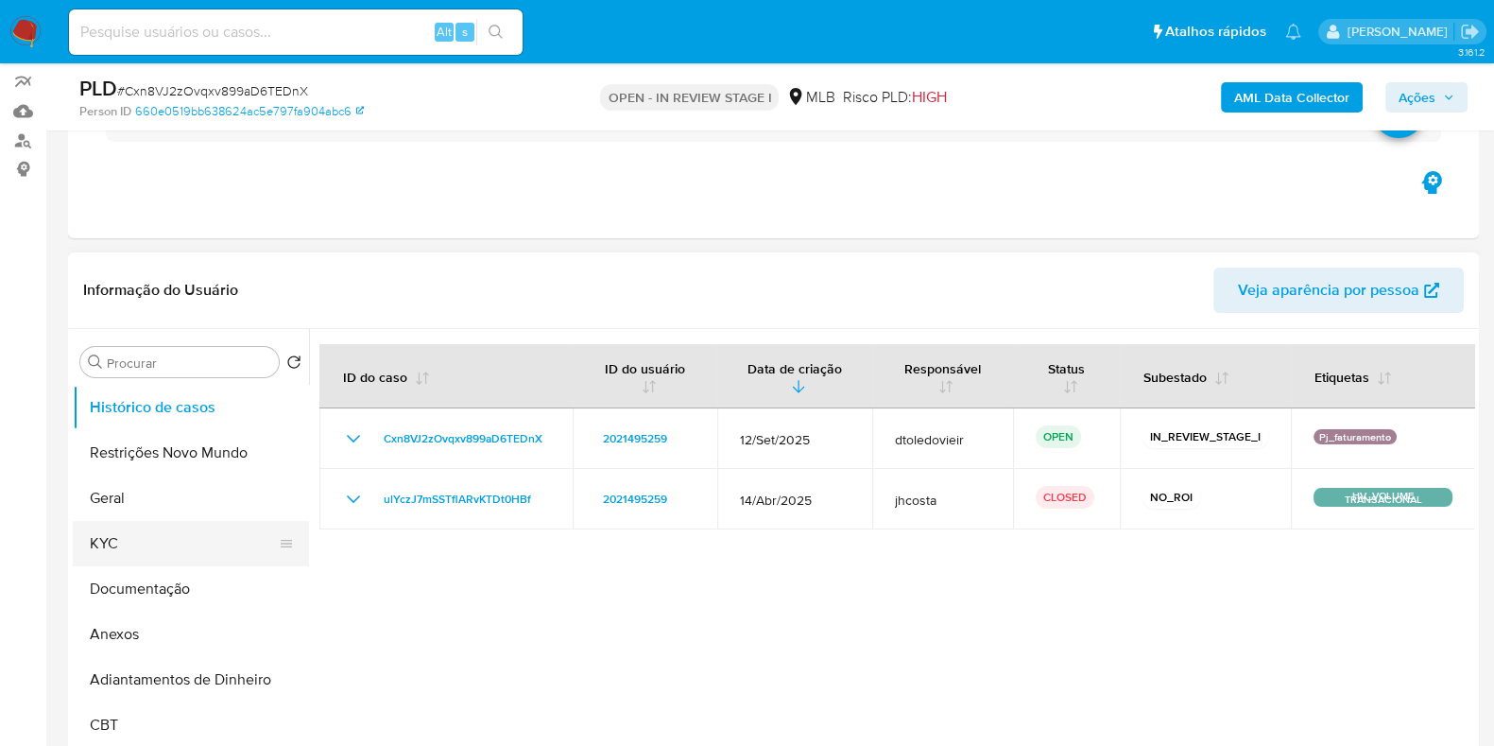
scroll to position [235, 0]
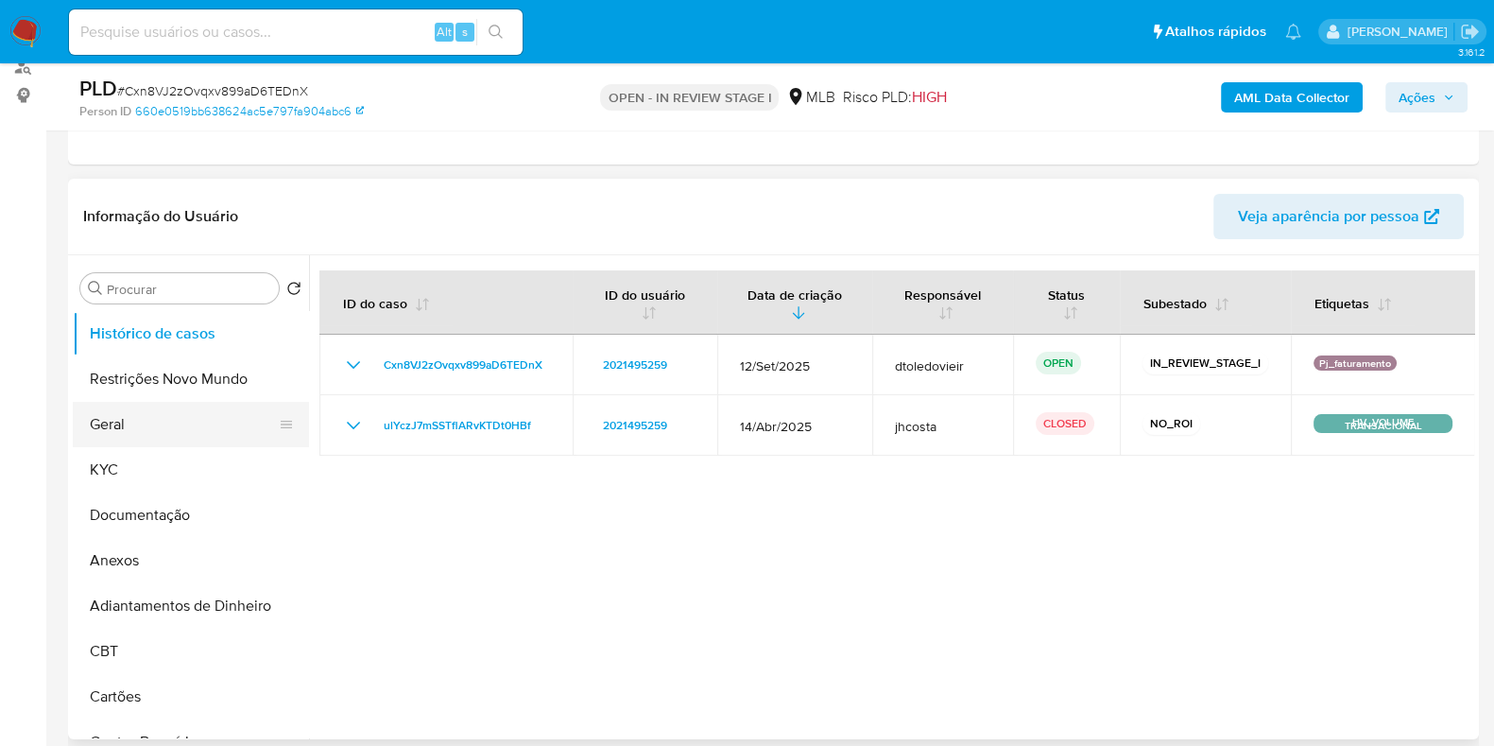
click at [147, 404] on button "Geral" at bounding box center [183, 424] width 221 height 45
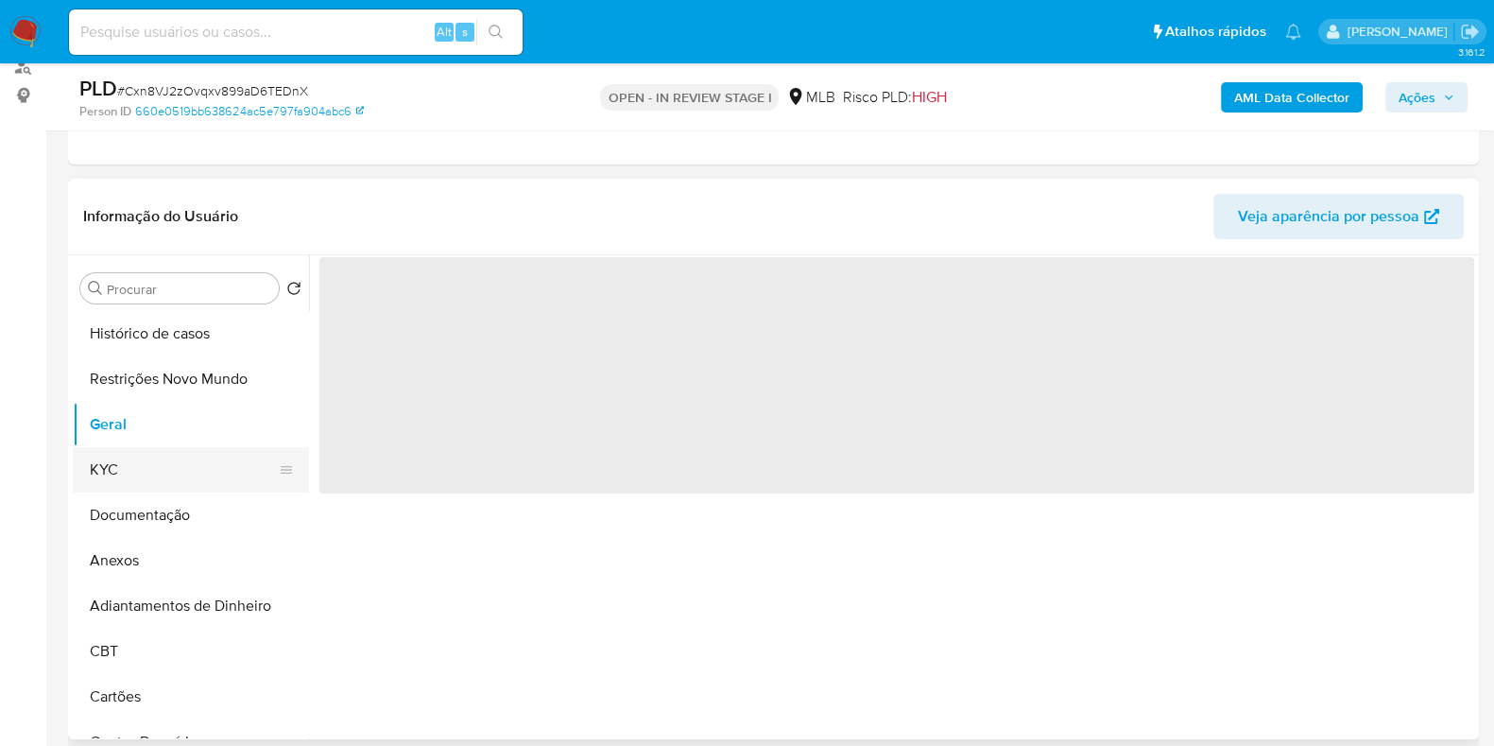
click at [137, 466] on button "KYC" at bounding box center [183, 469] width 221 height 45
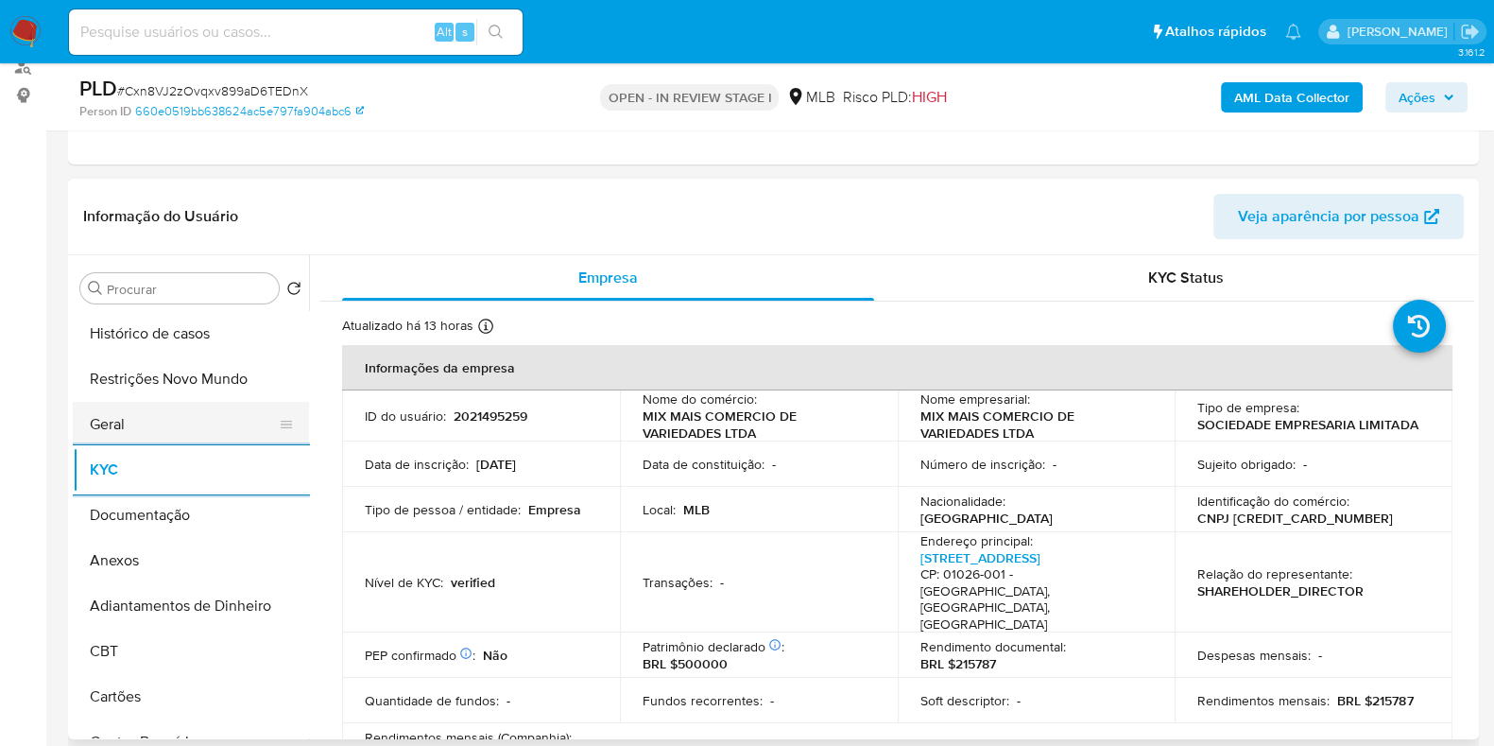
drag, startPoint x: 197, startPoint y: 522, endPoint x: 96, endPoint y: 439, distance: 130.2
click at [197, 522] on button "Documentação" at bounding box center [191, 514] width 236 height 45
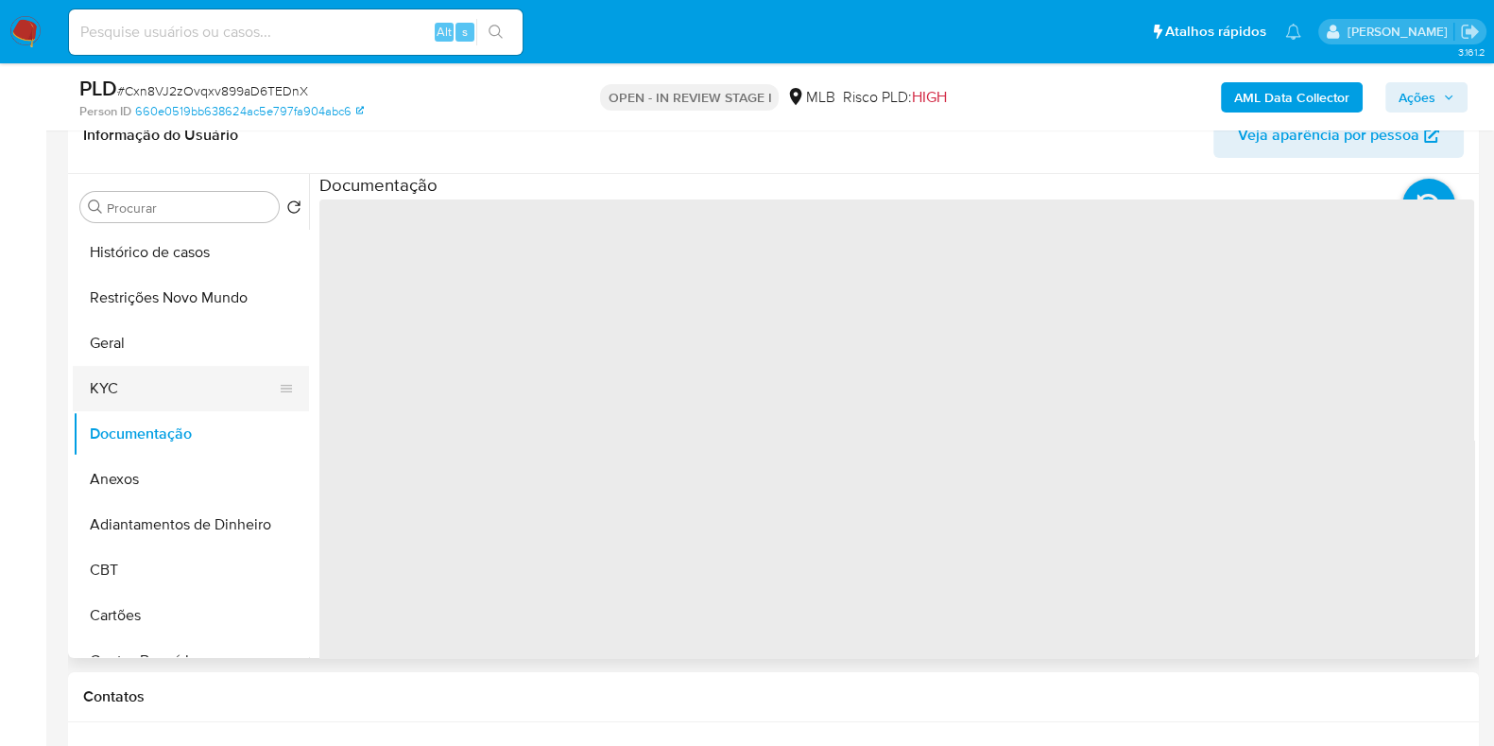
scroll to position [354, 0]
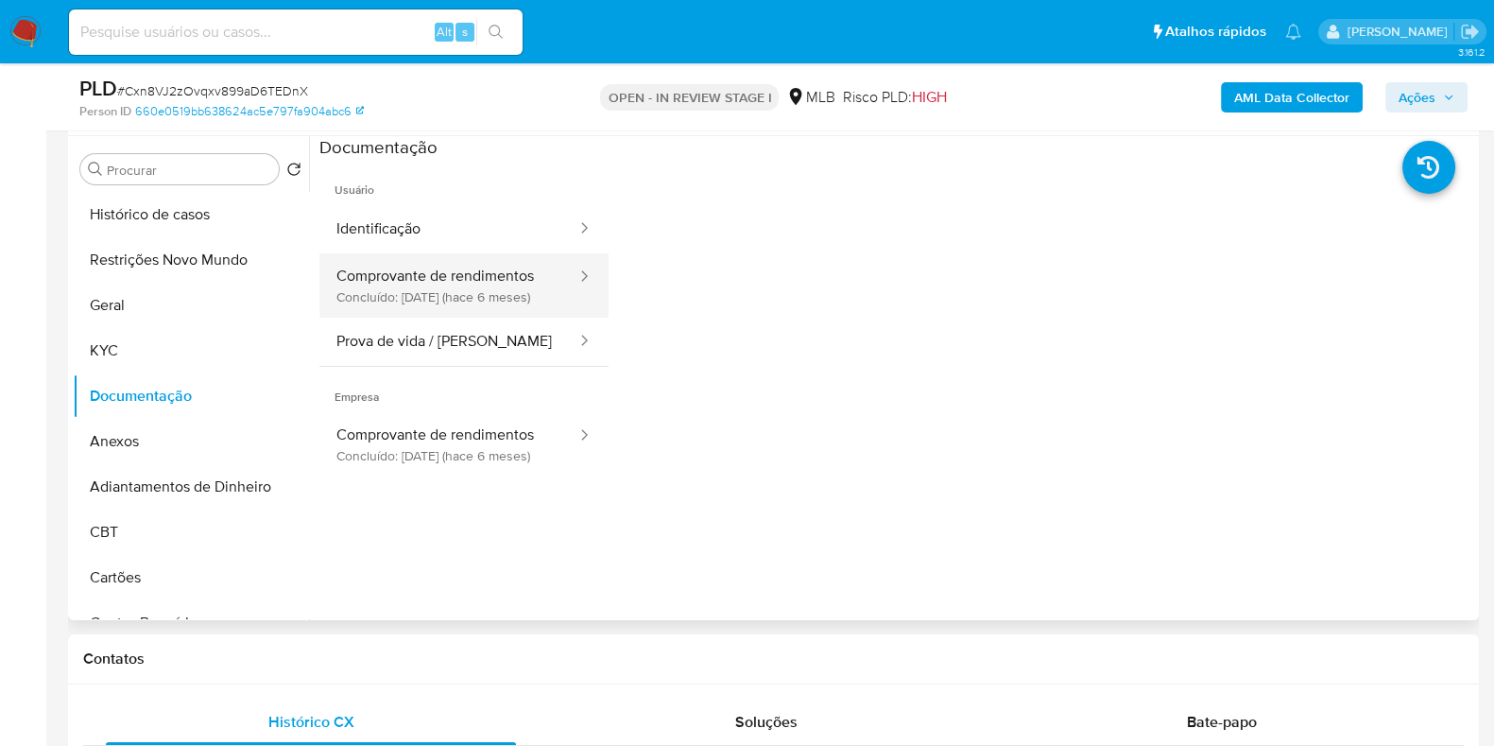
click at [493, 317] on button "Comprovante de rendimentos Concluído: [DATE] (hace 6 meses)" at bounding box center [449, 285] width 259 height 64
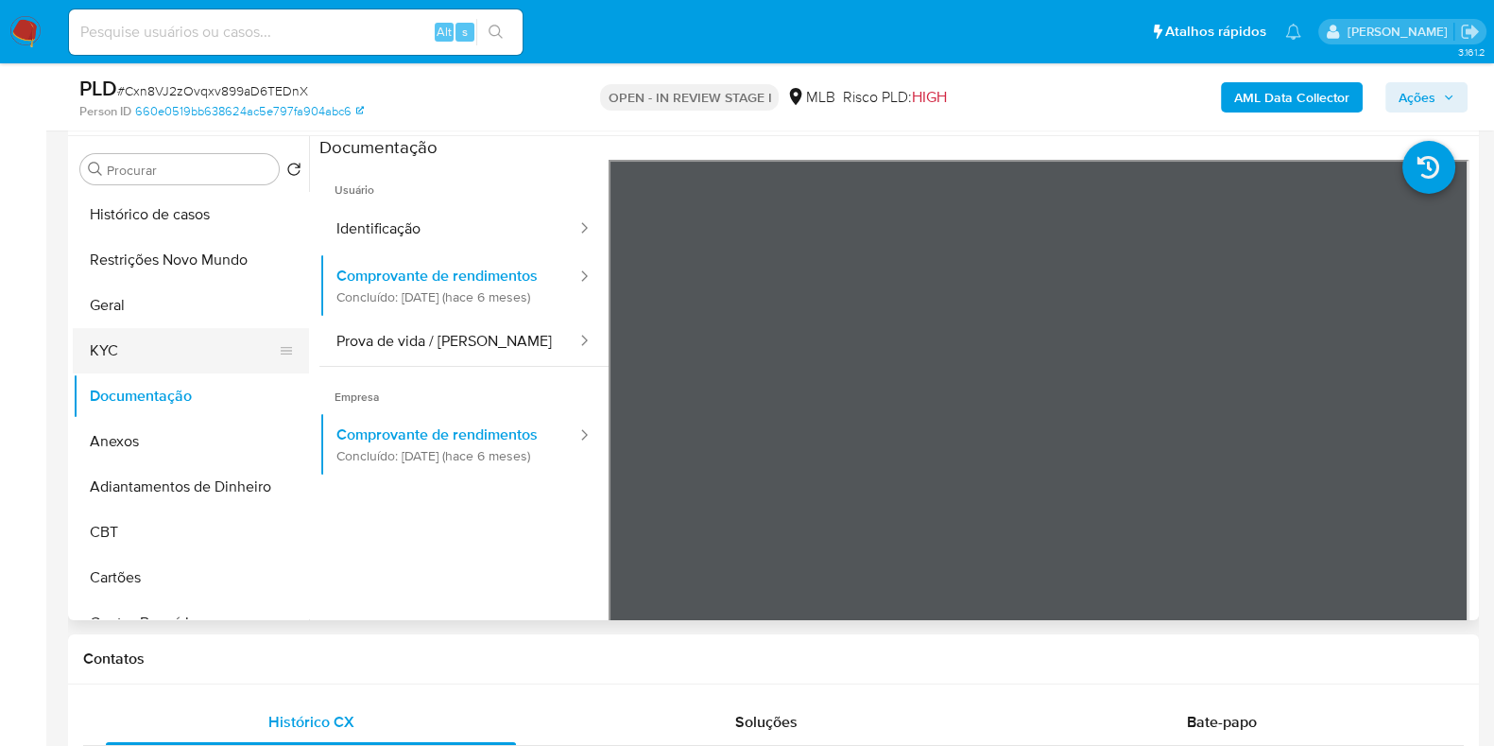
click at [196, 355] on button "KYC" at bounding box center [183, 350] width 221 height 45
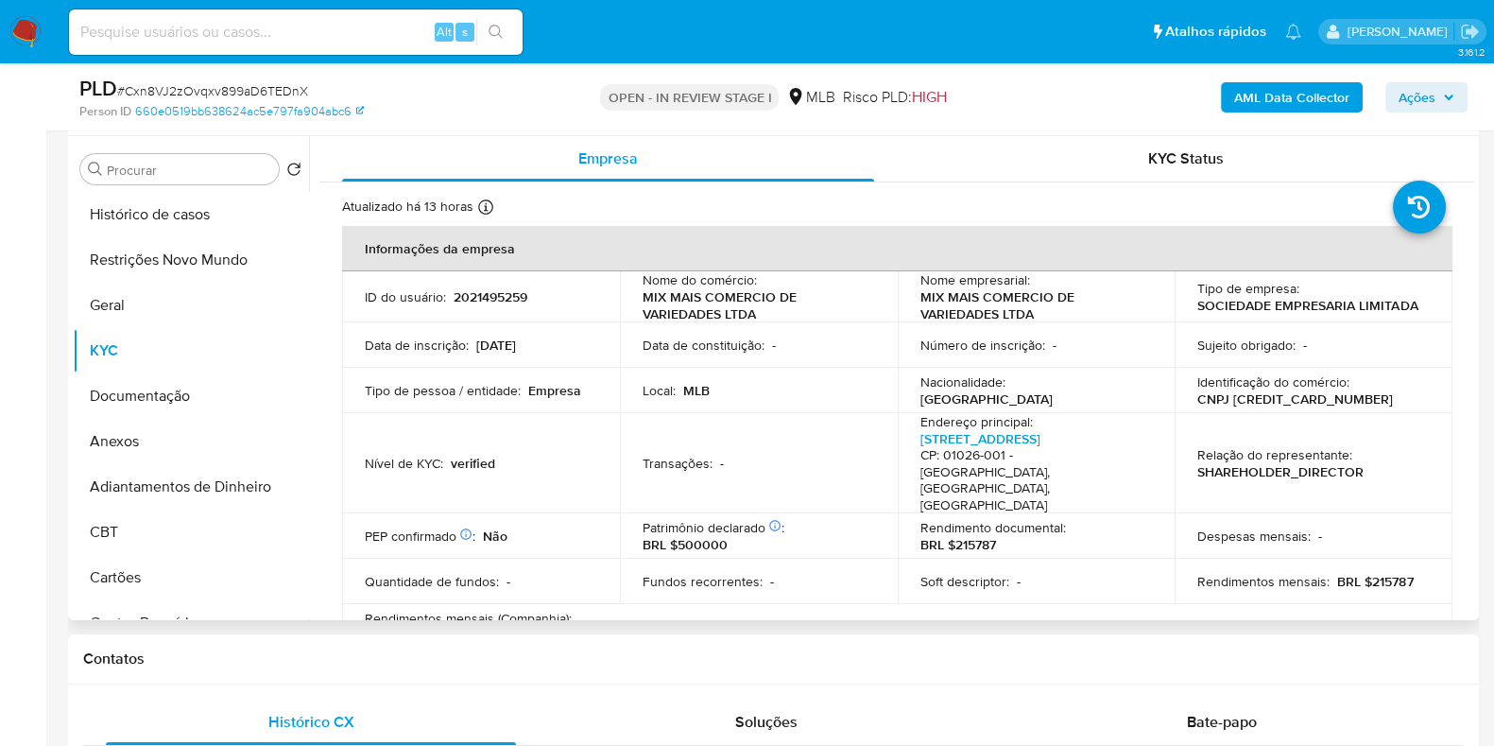
click at [1289, 403] on p "CNPJ [CREDIT_CARD_NUMBER]" at bounding box center [1296, 398] width 196 height 17
copy p "[CREDIT_CARD_NUMBER]"
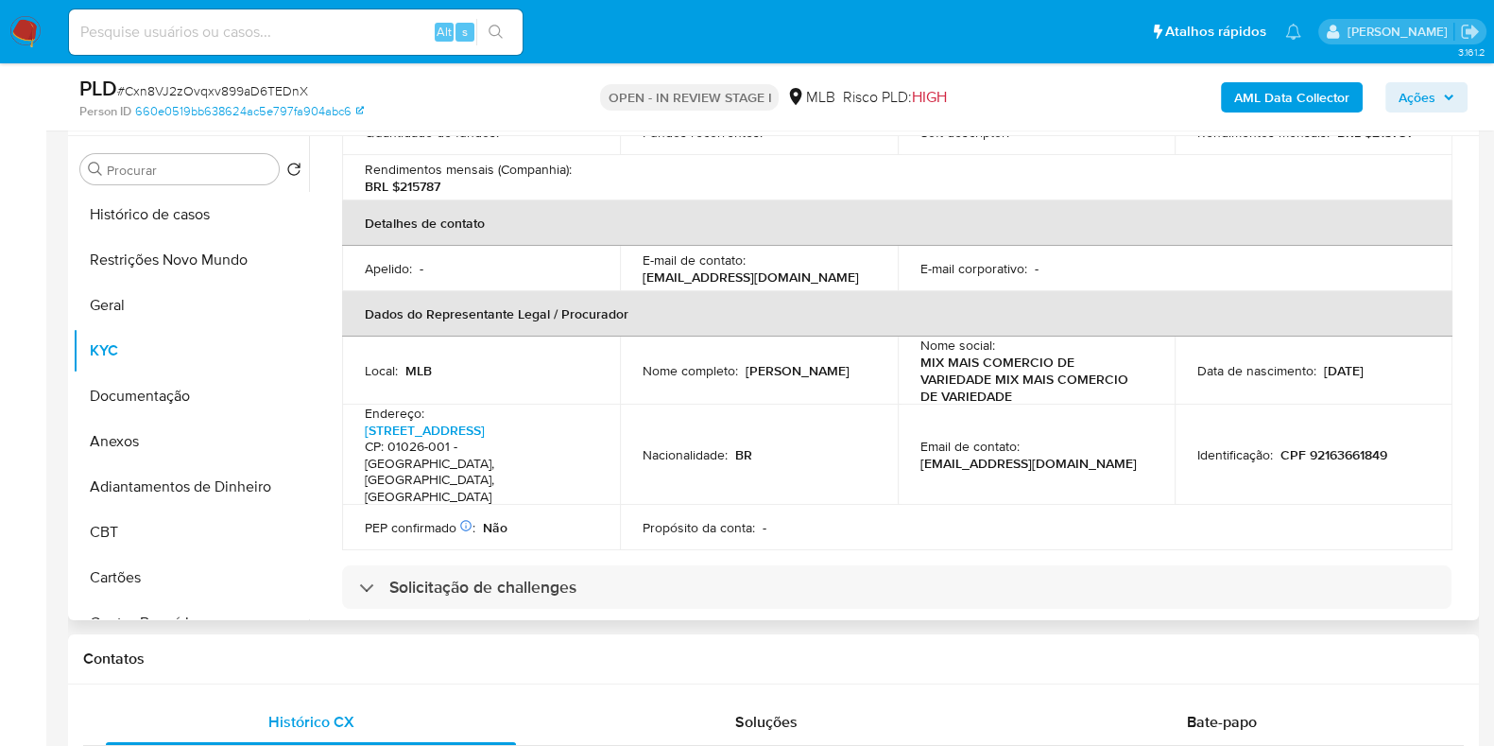
scroll to position [472, 0]
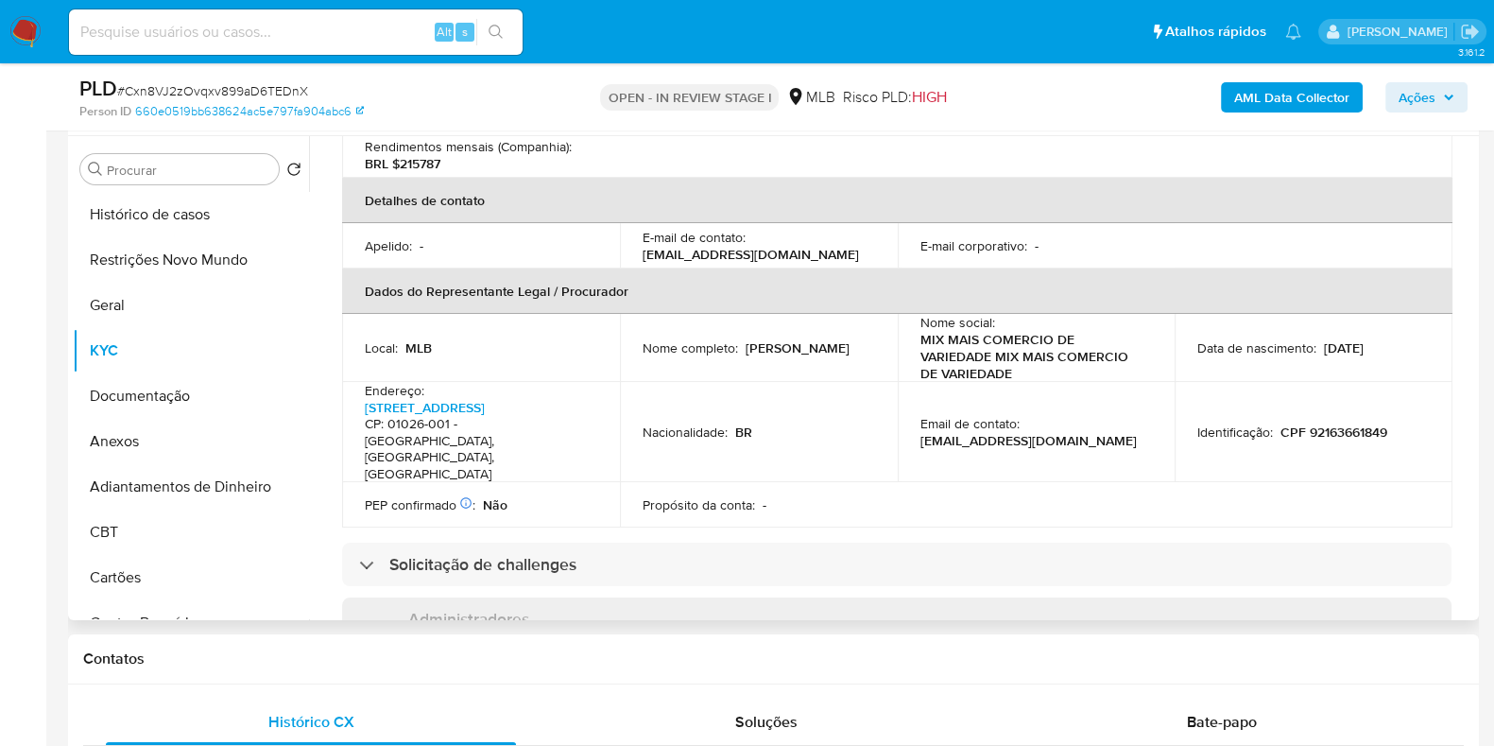
drag, startPoint x: 869, startPoint y: 326, endPoint x: 743, endPoint y: 337, distance: 126.2
click at [743, 339] on div "Nome completo : Sandra Gutierrez" at bounding box center [759, 347] width 233 height 17
copy p "Sandra Gutierrez"
click at [1351, 423] on p "CPF 92163661849" at bounding box center [1334, 431] width 107 height 17
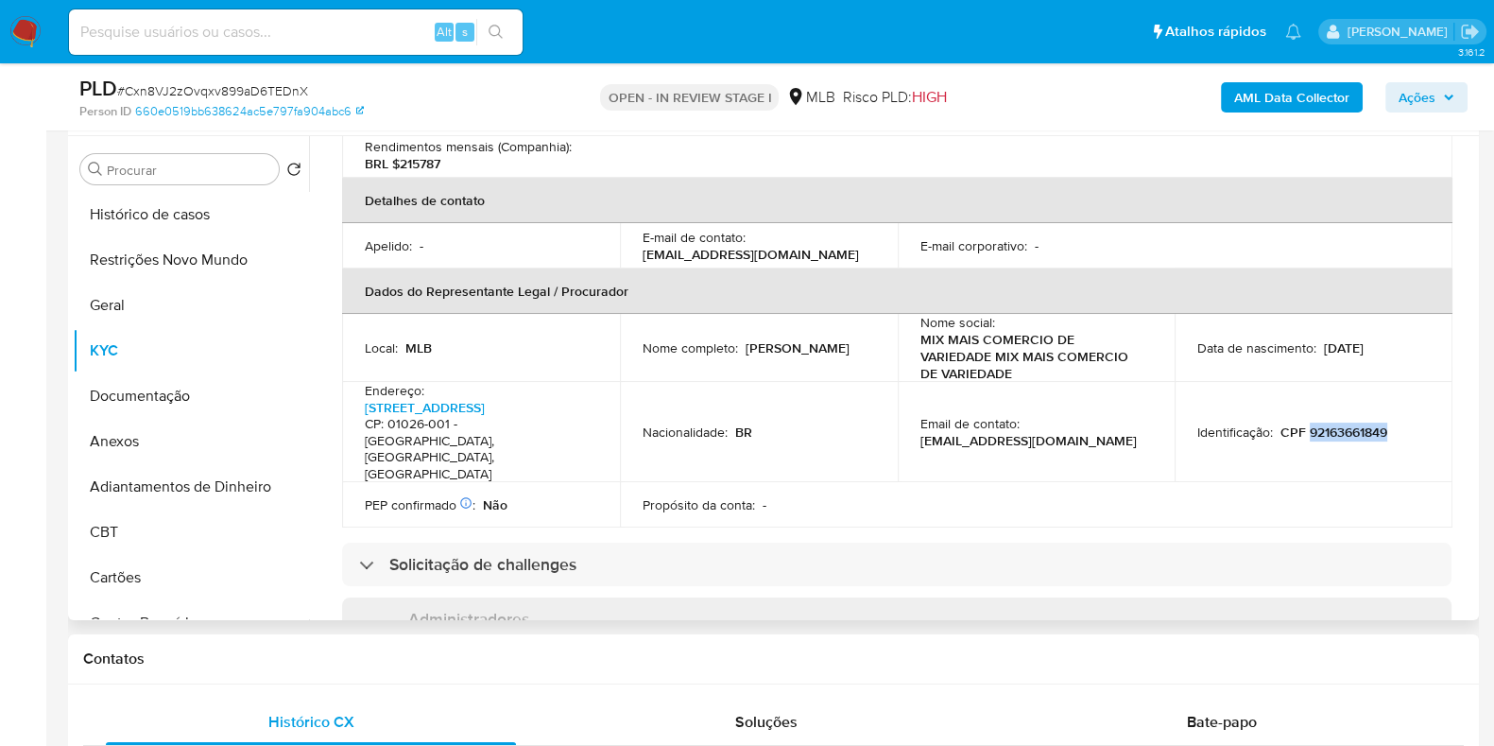
copy p "92163661849"
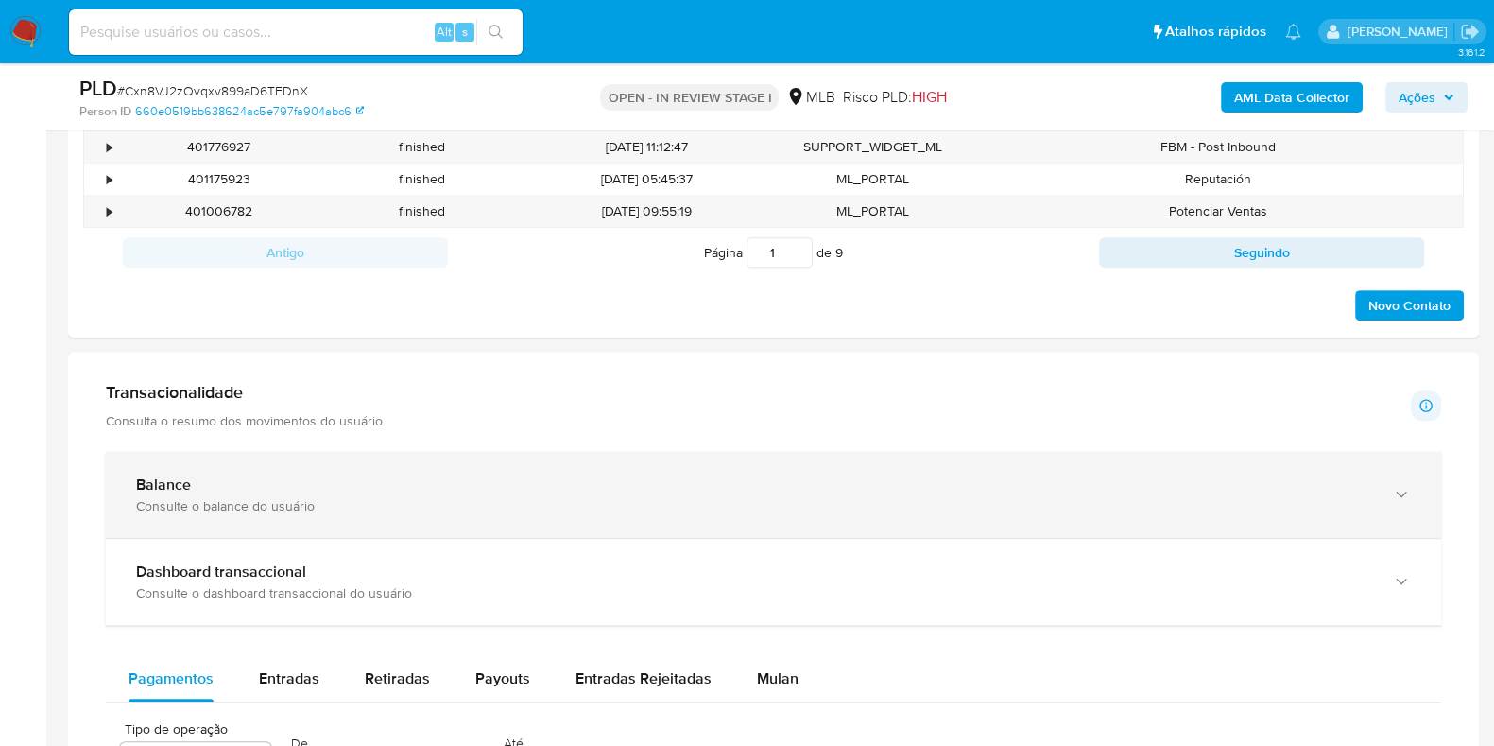
scroll to position [1182, 0]
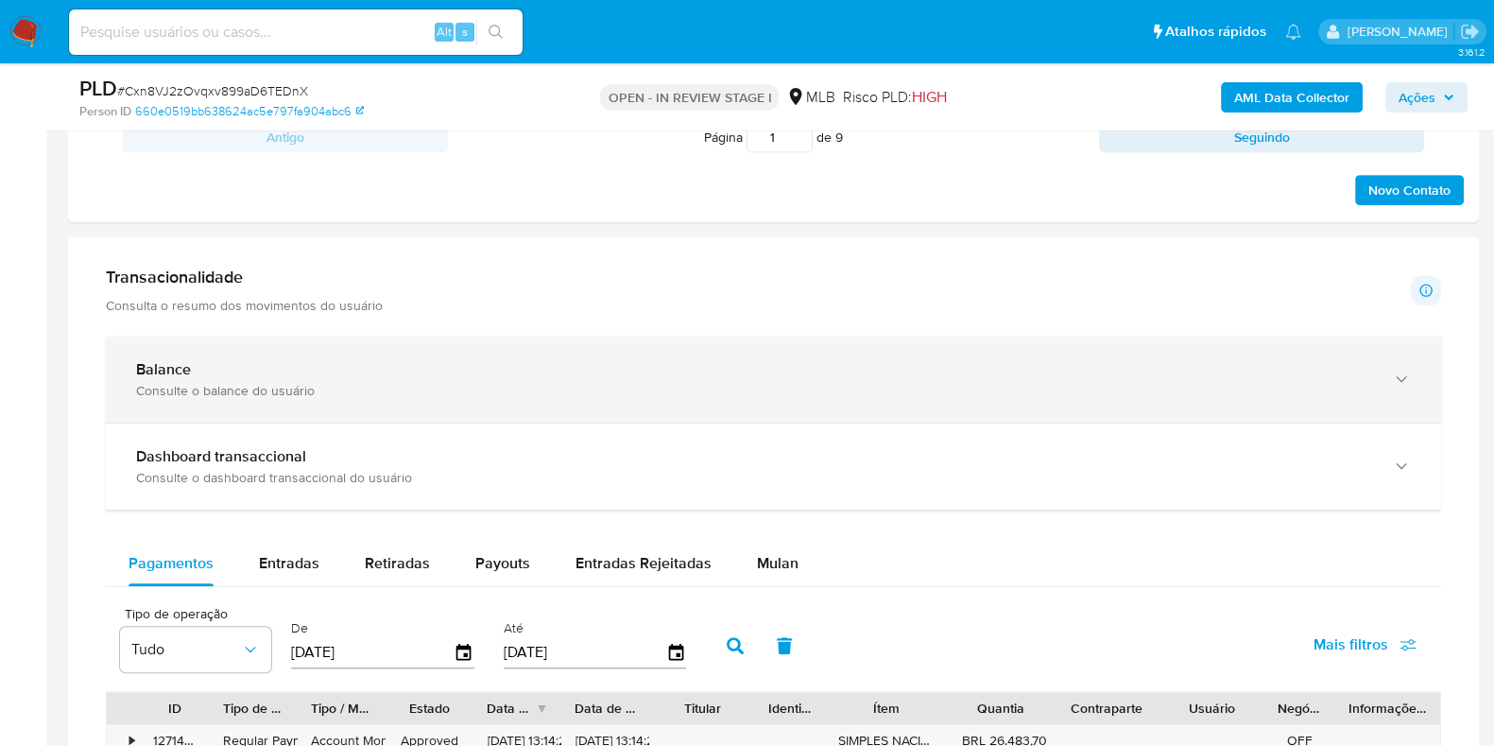
click at [780, 373] on div "Balance" at bounding box center [754, 369] width 1237 height 19
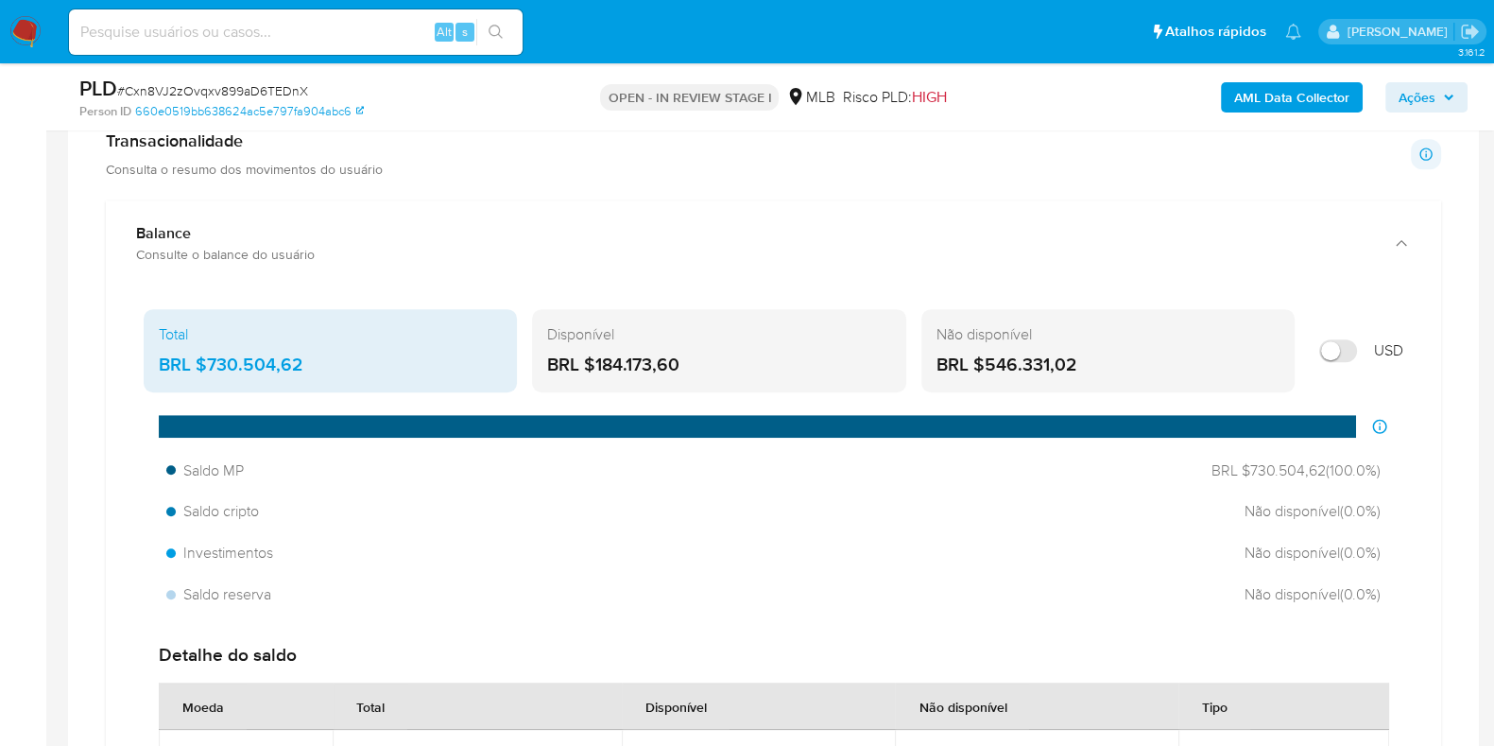
scroll to position [1418, 0]
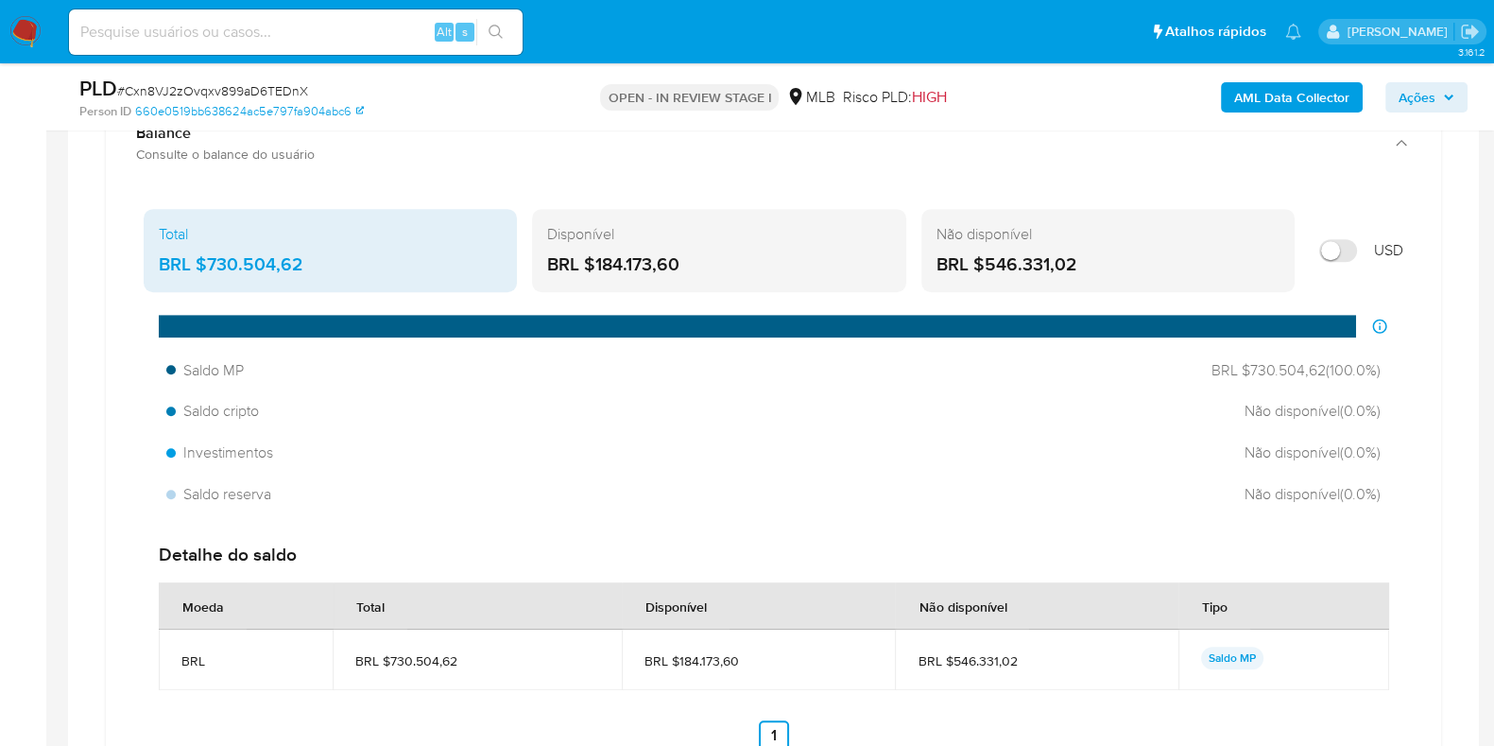
click at [1432, 89] on span "Ações" at bounding box center [1417, 97] width 37 height 30
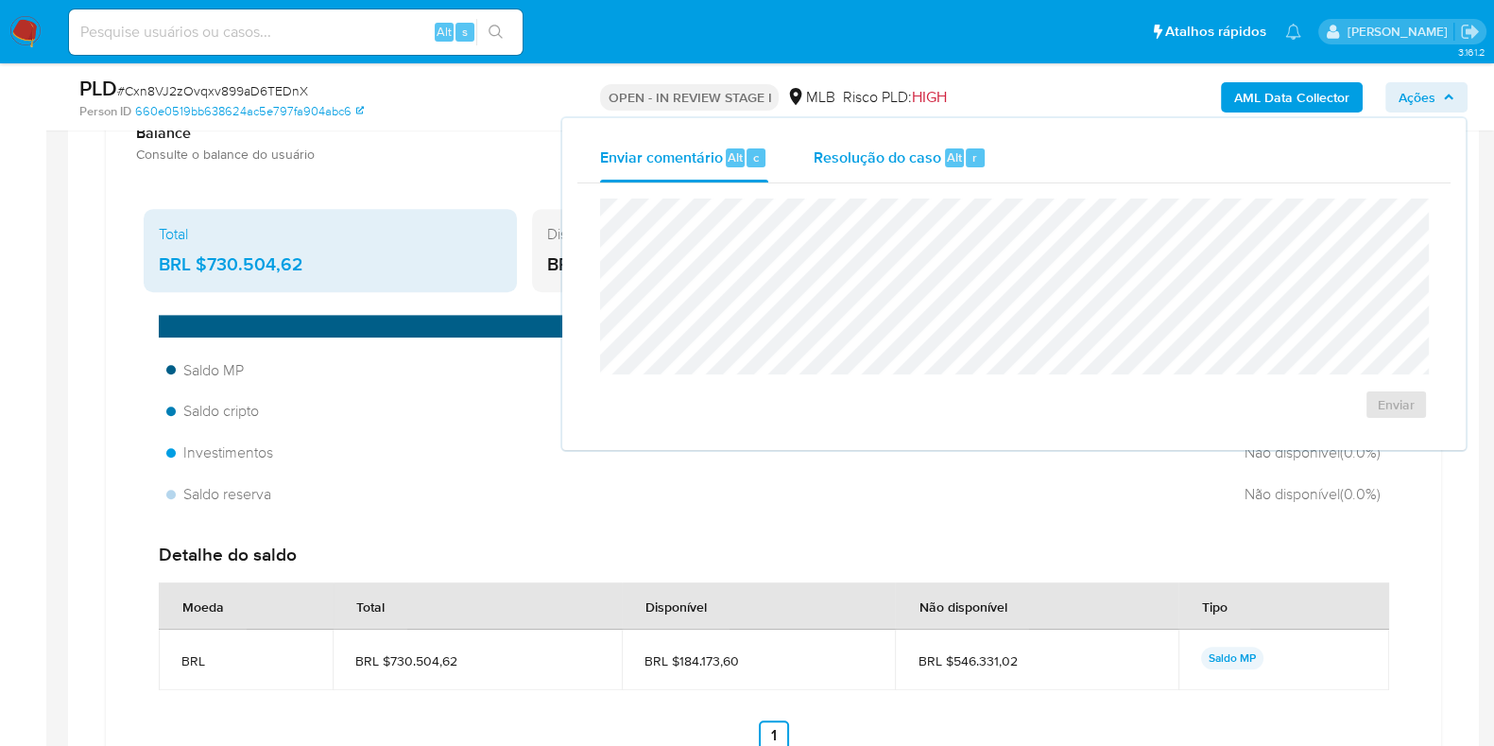
click at [878, 158] on span "Resolução do caso" at bounding box center [878, 157] width 128 height 22
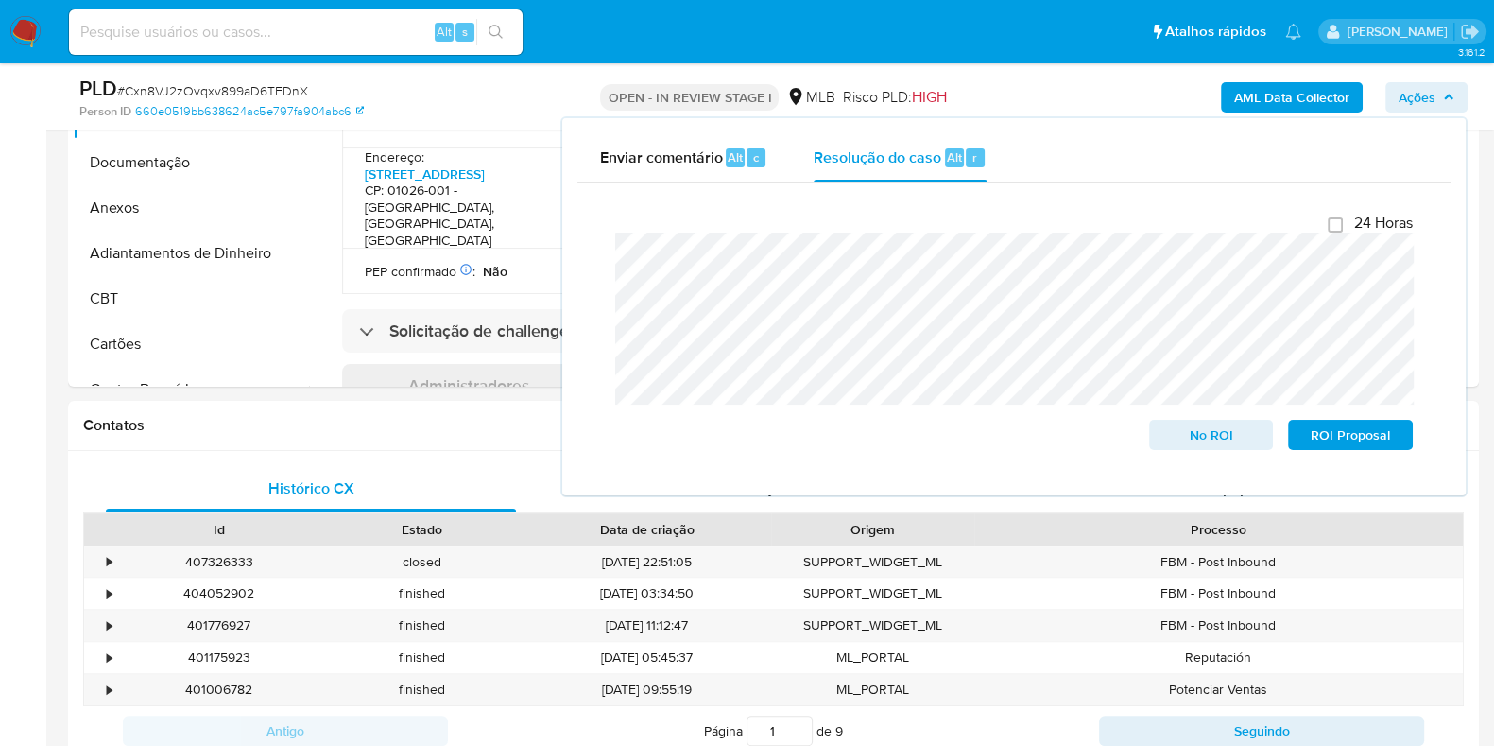
scroll to position [117, 0]
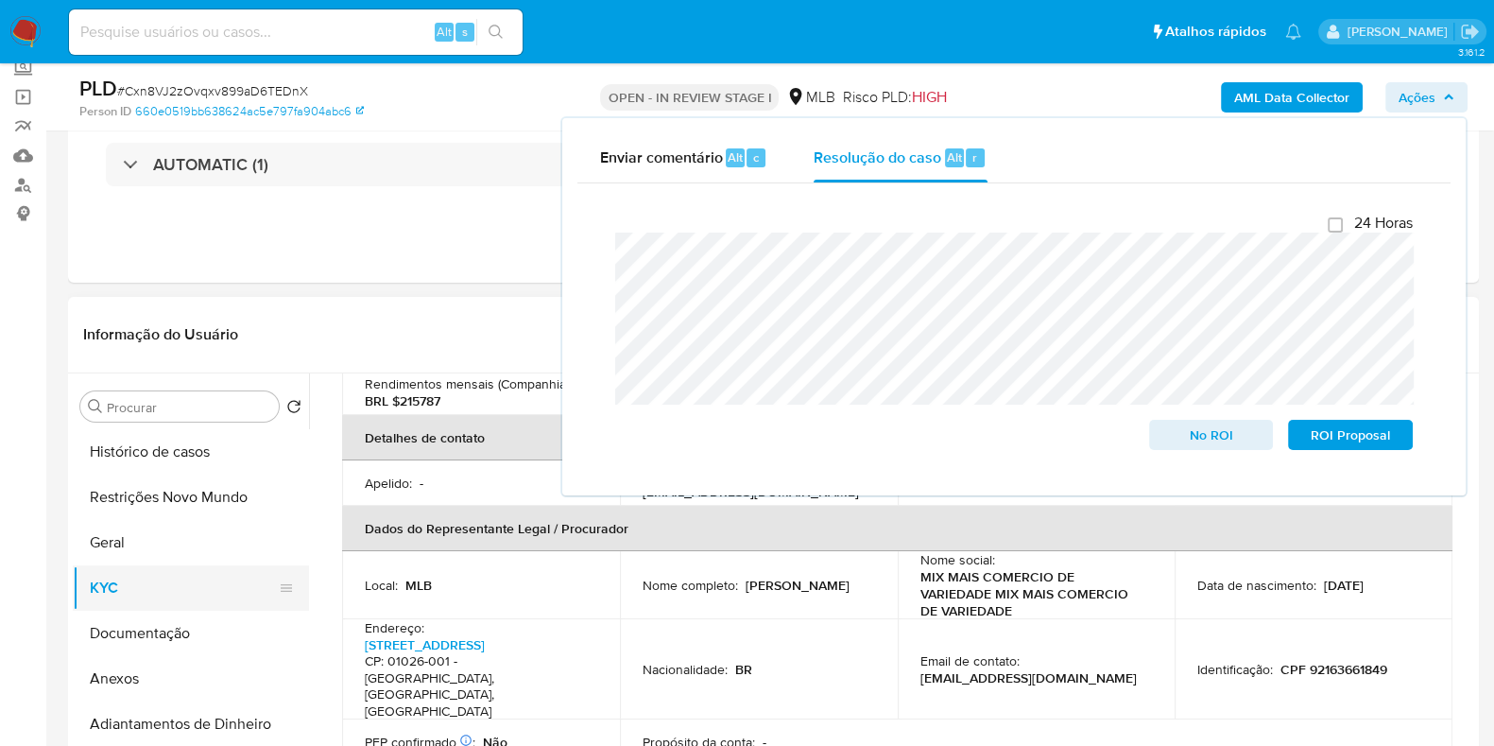
click at [137, 593] on button "KYC" at bounding box center [183, 587] width 221 height 45
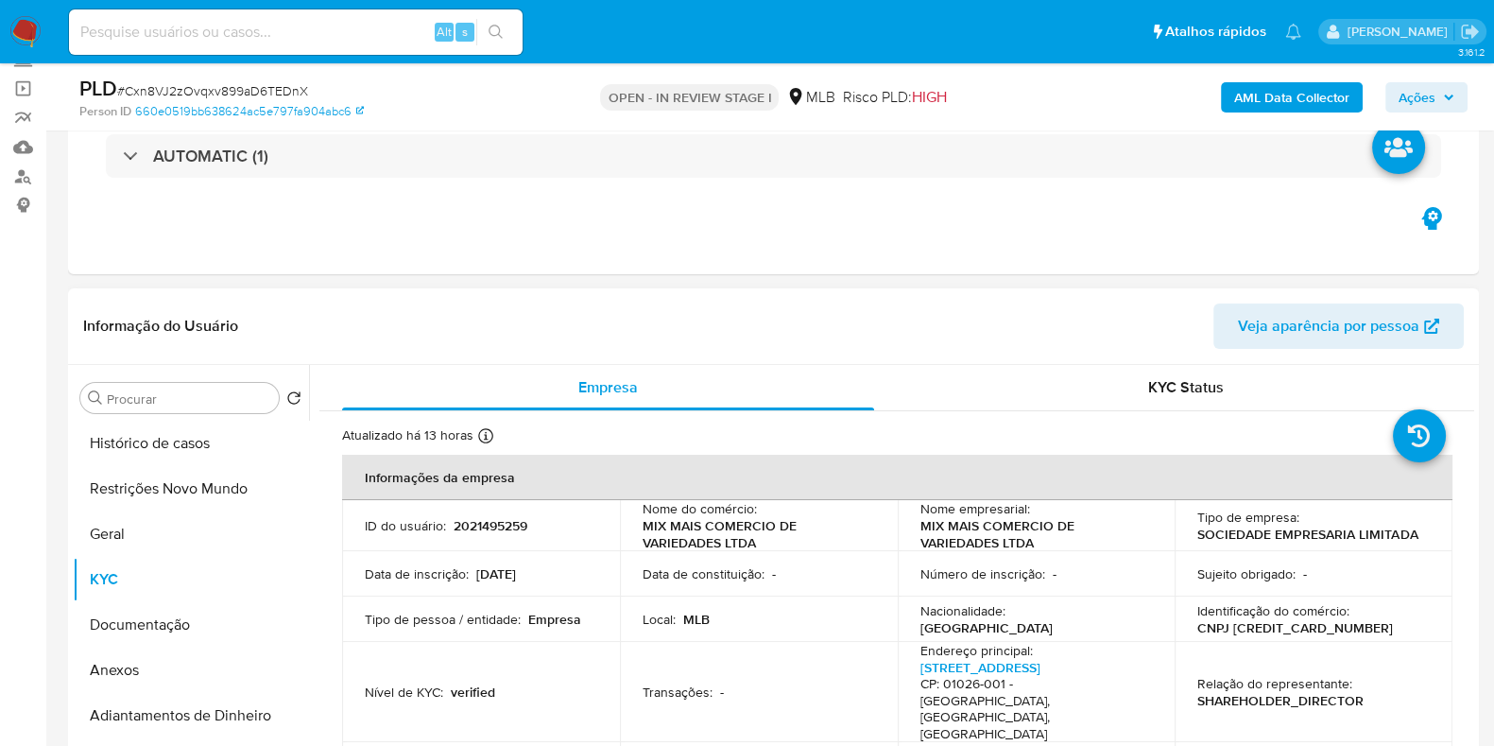
scroll to position [235, 0]
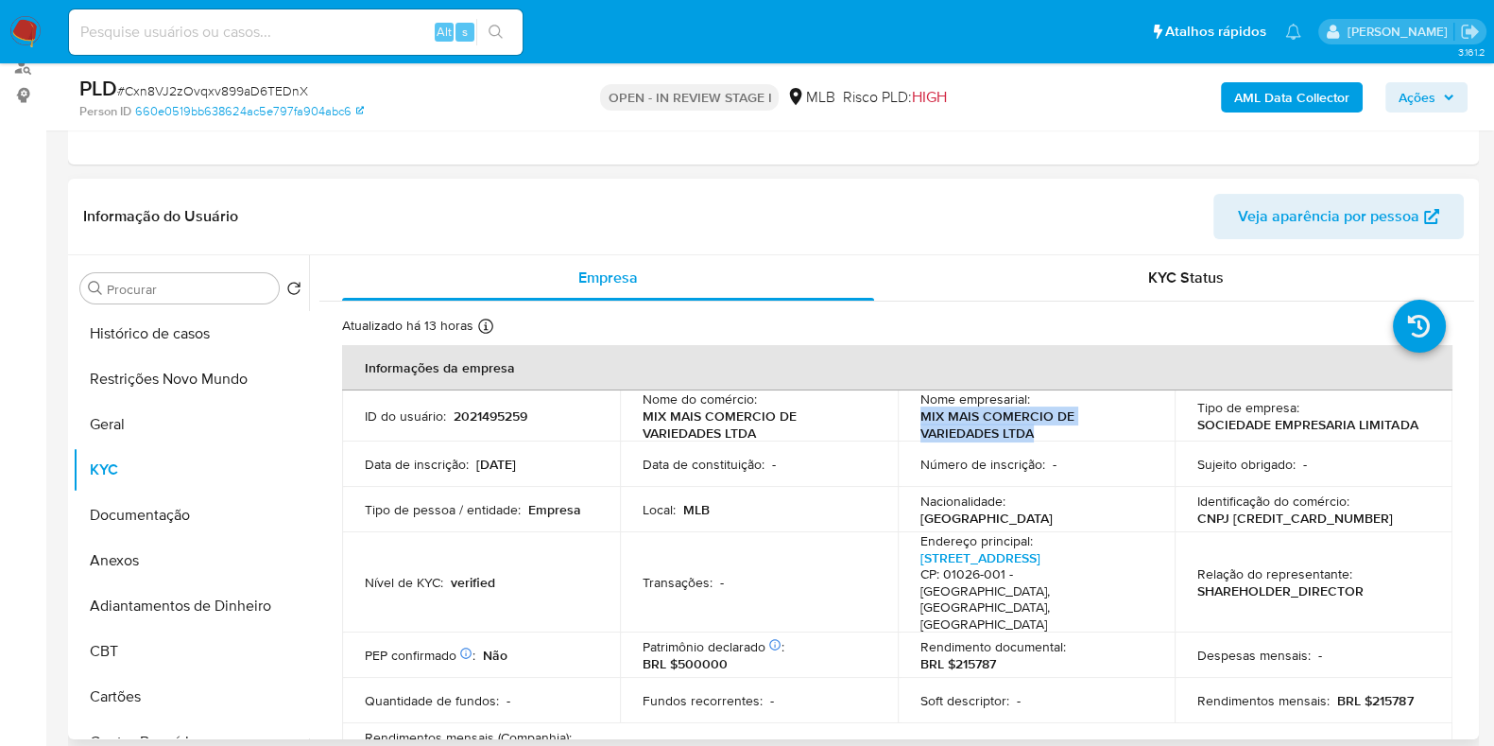
drag, startPoint x: 950, startPoint y: 436, endPoint x: 908, endPoint y: 424, distance: 43.1
click at [908, 424] on td "Nome empresarial : MIX MAIS COMERCIO DE VARIEDADES LTDA" at bounding box center [1037, 415] width 278 height 51
copy p "MIX MAIS COMERCIO DE VARIEDADES LTDA"
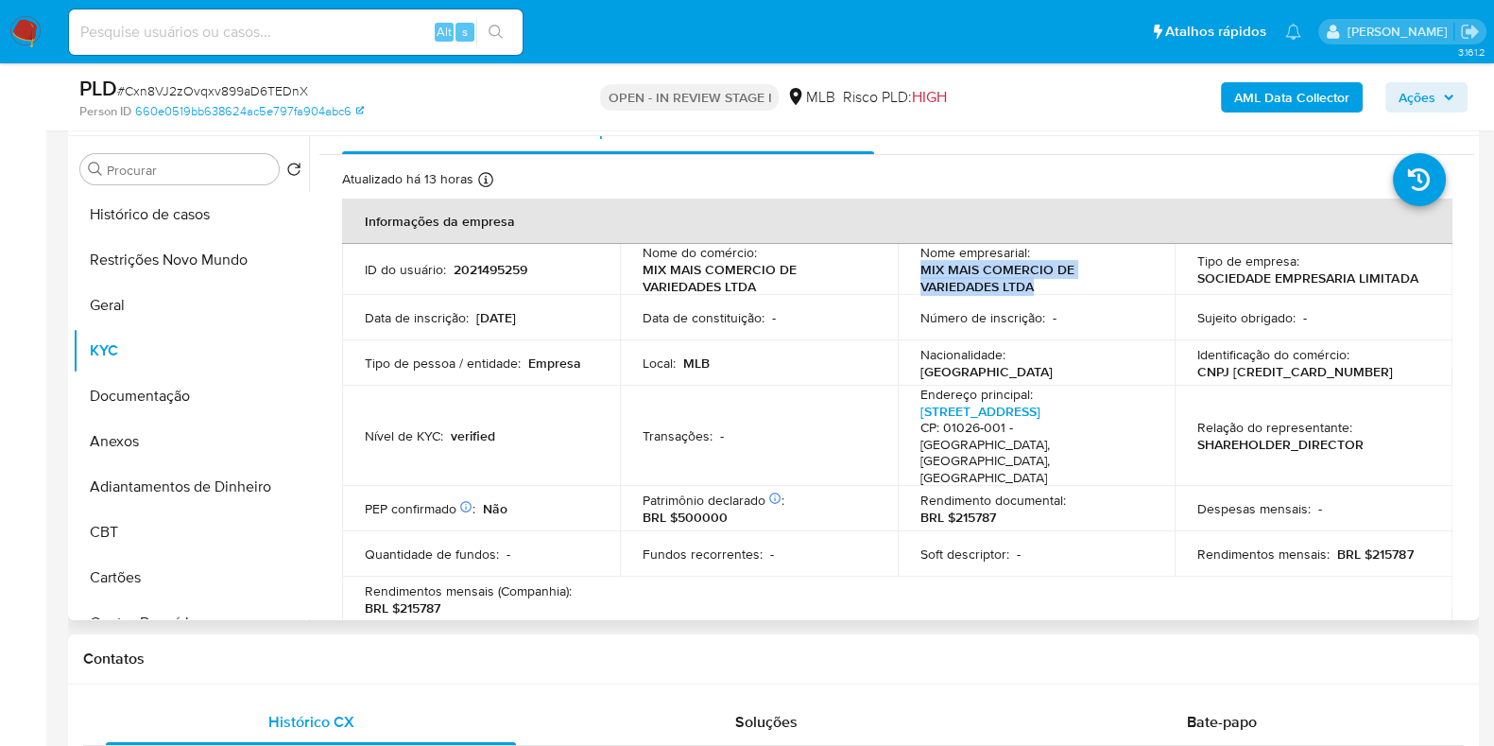
scroll to position [19, 0]
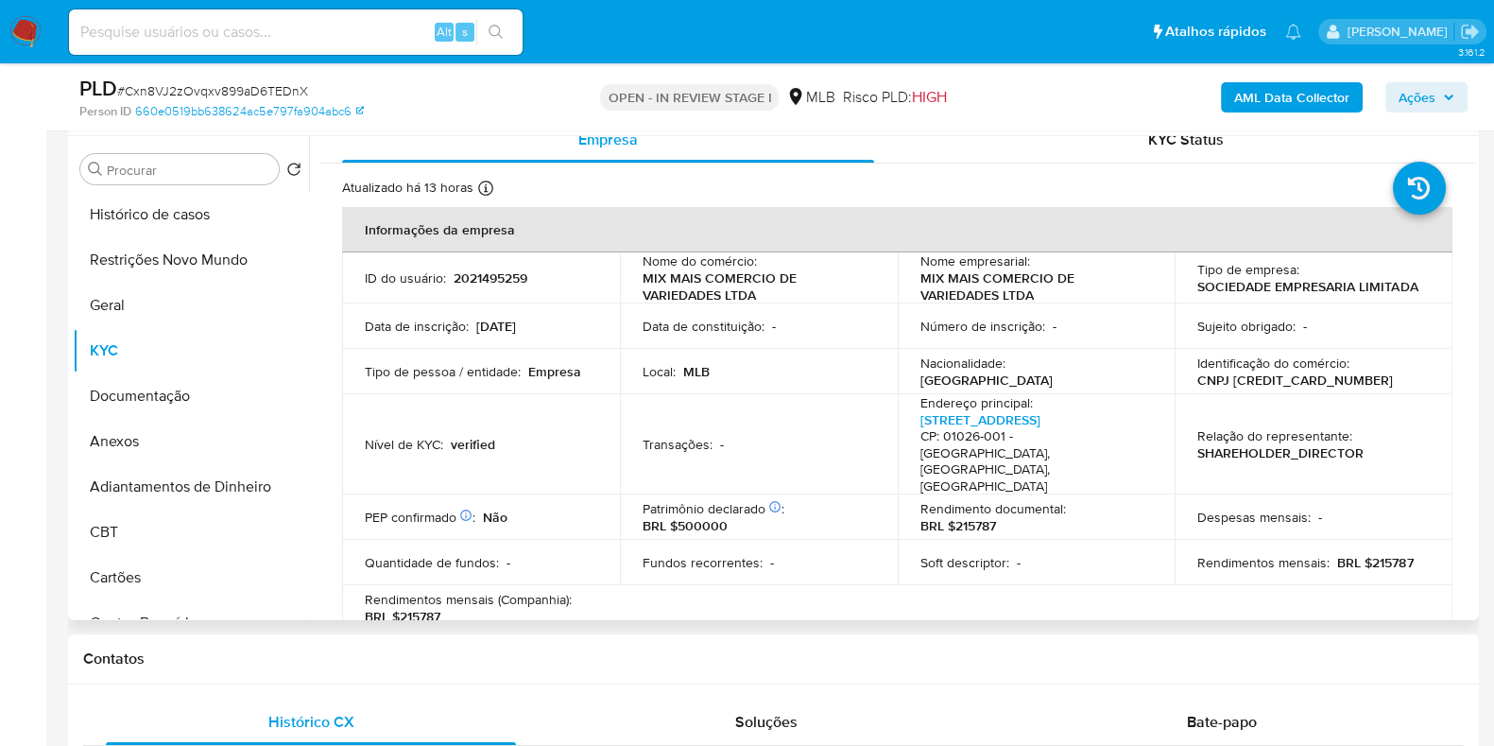
click at [1256, 380] on p "CNPJ 56963997000130" at bounding box center [1296, 379] width 196 height 17
copy p "56963997000130"
click at [160, 260] on button "Restrições Novo Mundo" at bounding box center [183, 259] width 221 height 45
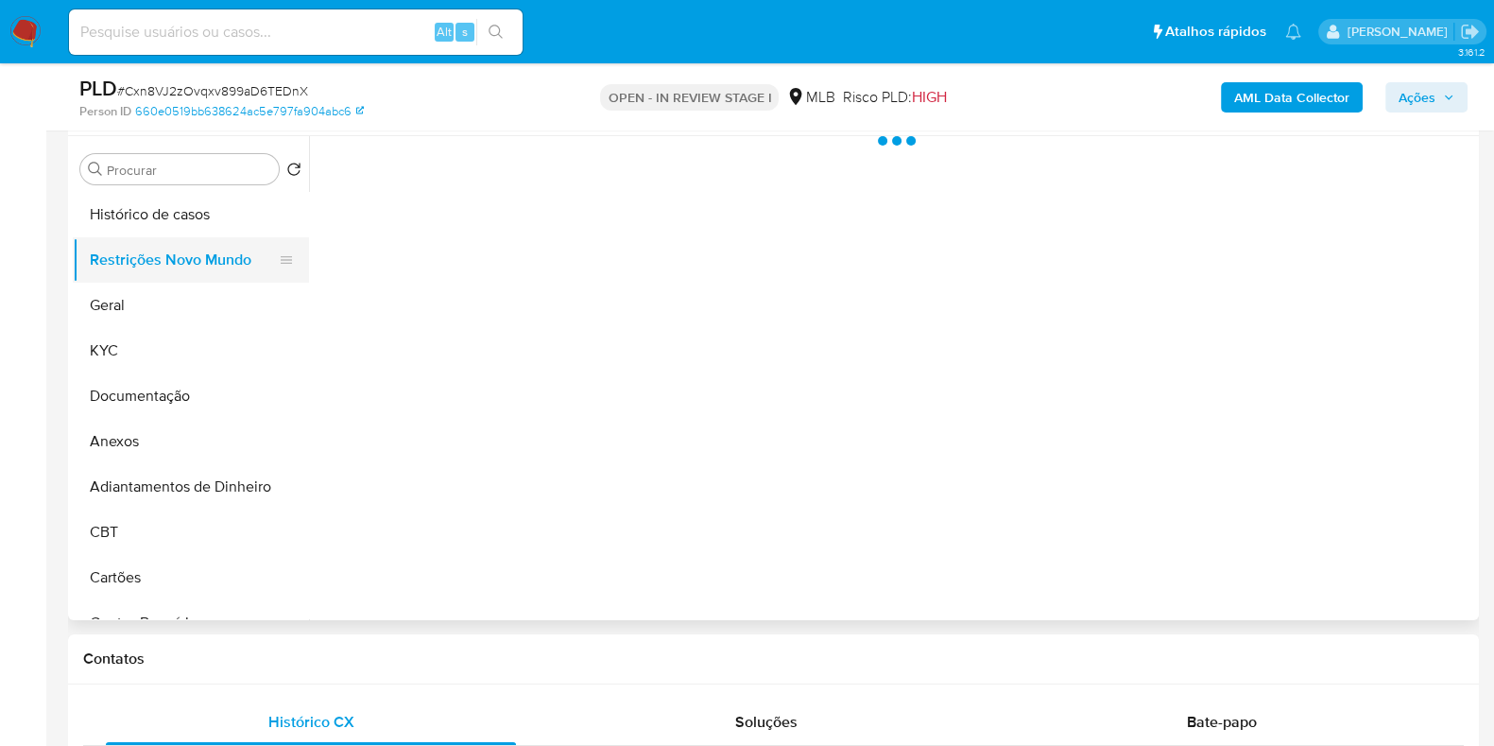
scroll to position [0, 0]
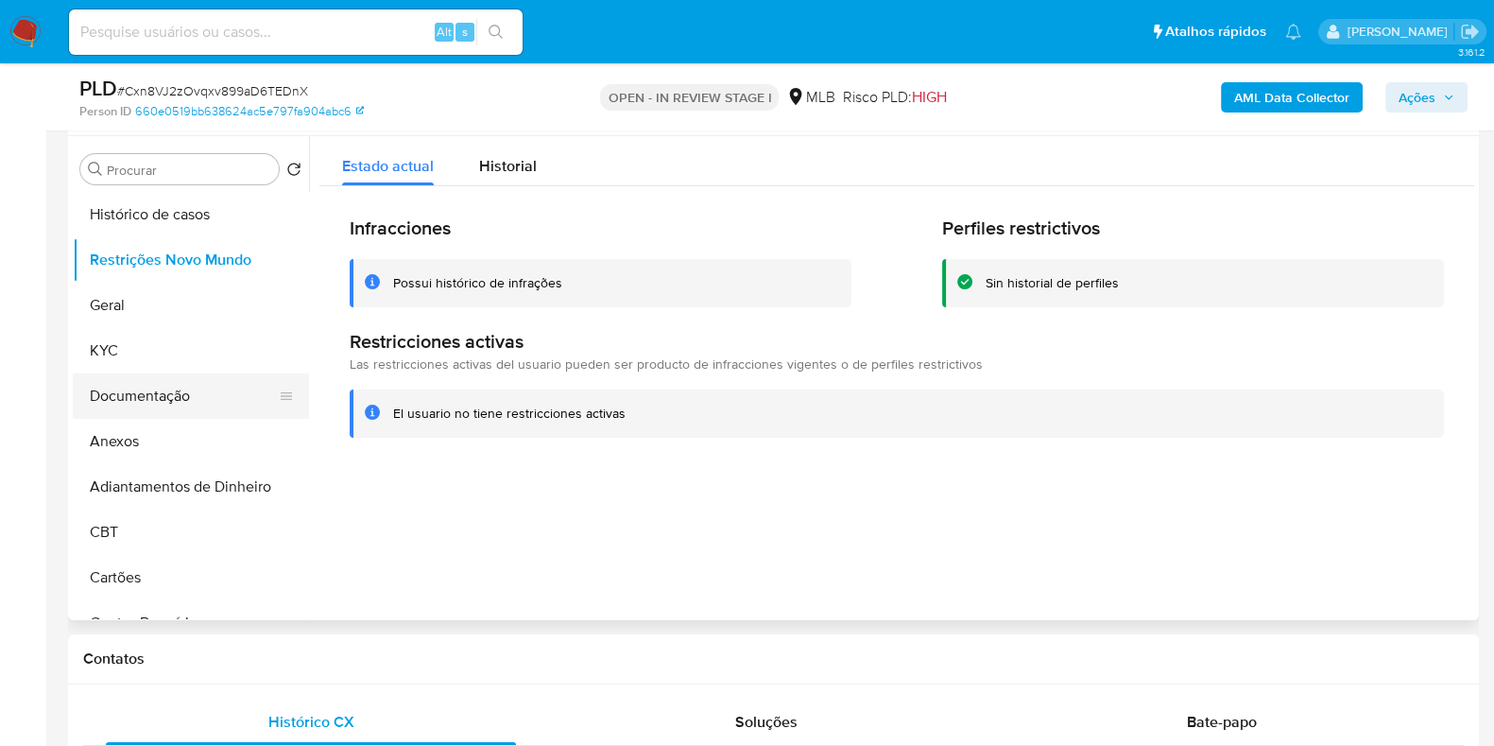
click at [165, 399] on button "Documentação" at bounding box center [183, 395] width 221 height 45
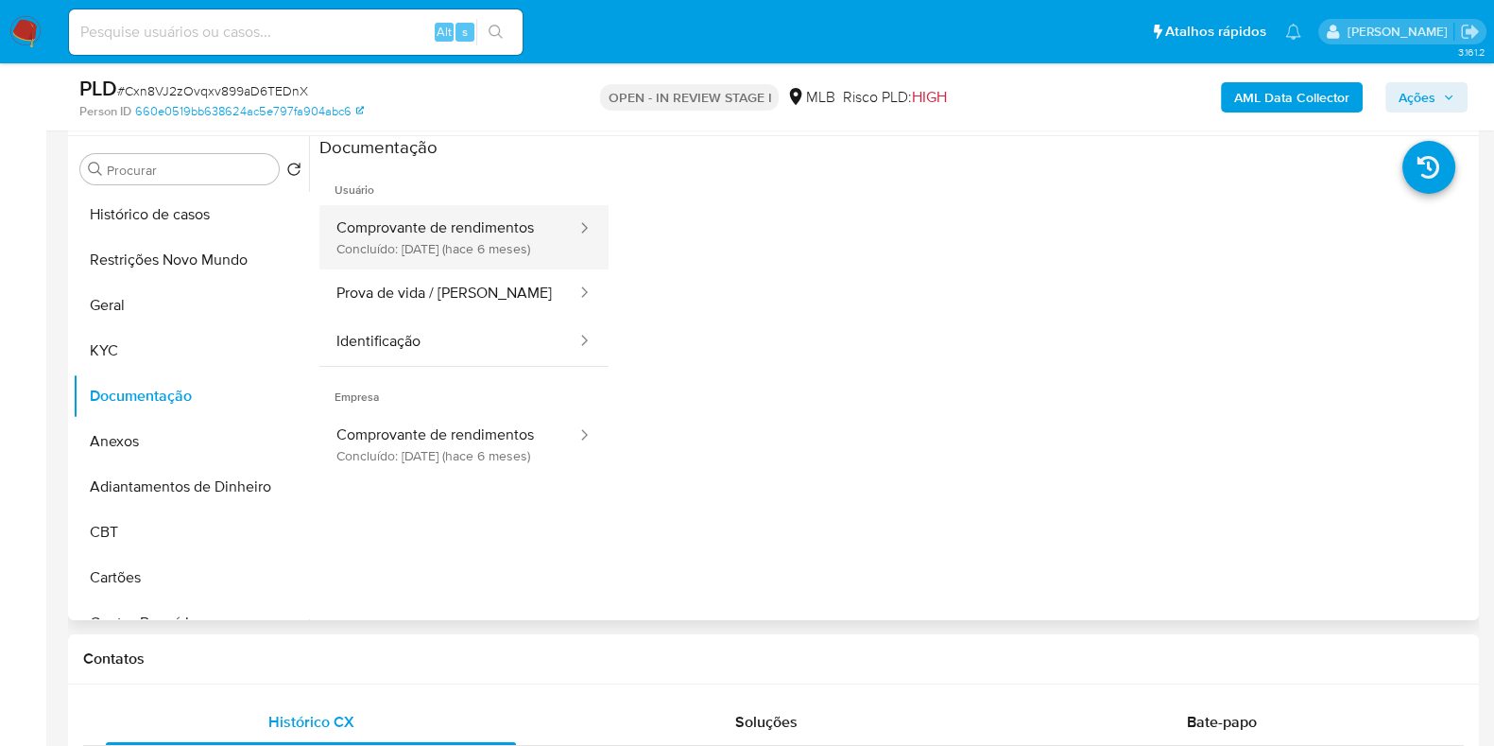
click at [439, 259] on button "Comprovante de rendimentos Concluído: 17/04/2025 (hace 6 meses)" at bounding box center [449, 237] width 259 height 64
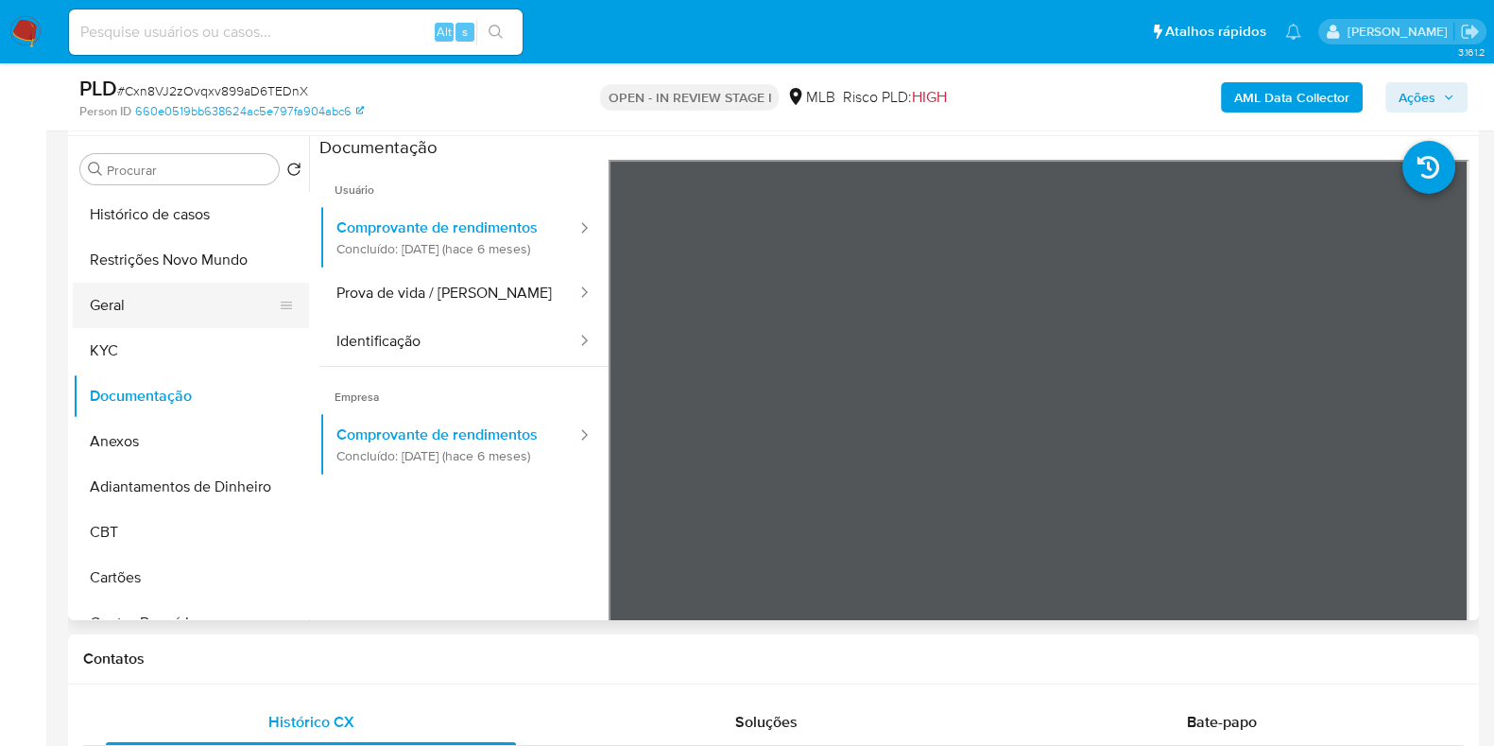
click at [124, 304] on button "Geral" at bounding box center [183, 305] width 221 height 45
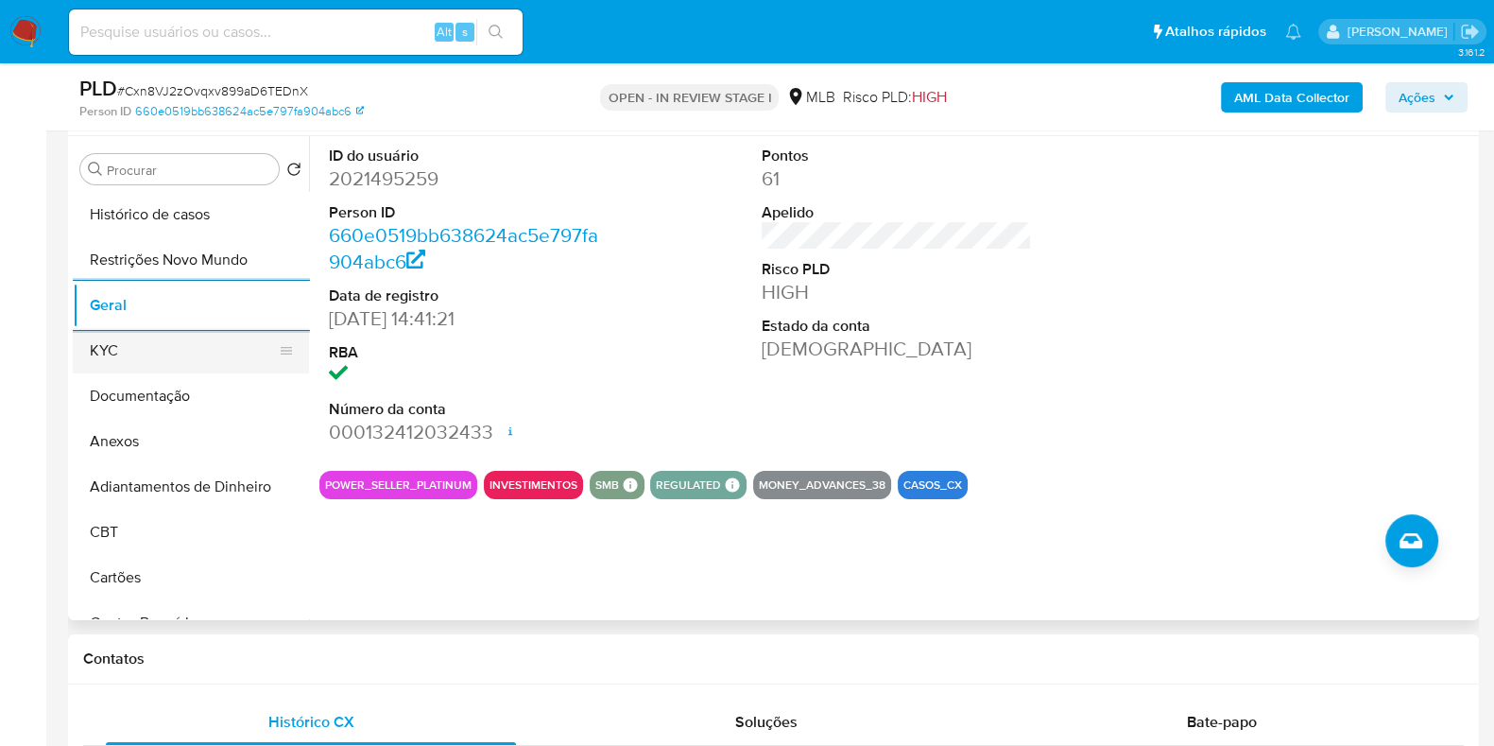
click at [147, 342] on button "KYC" at bounding box center [183, 350] width 221 height 45
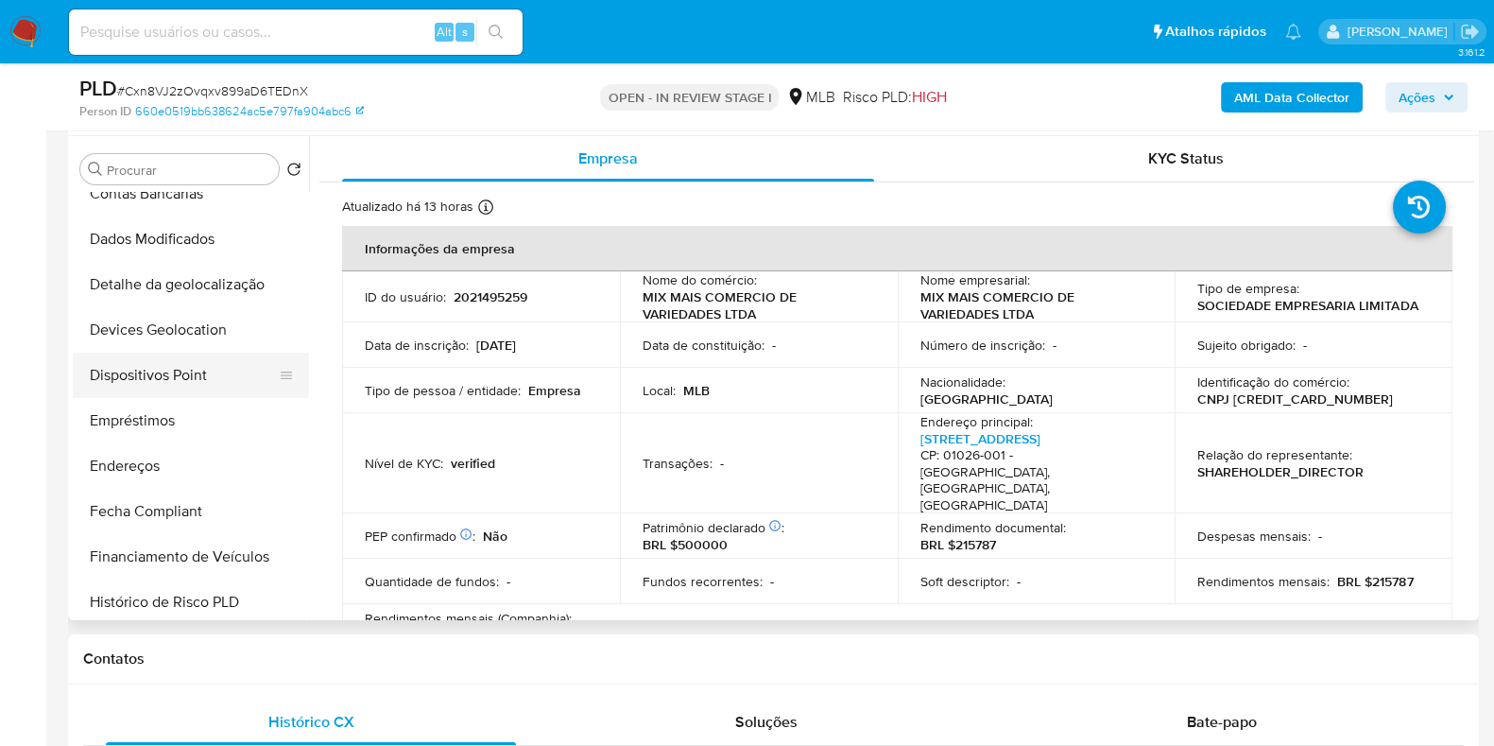
scroll to position [472, 0]
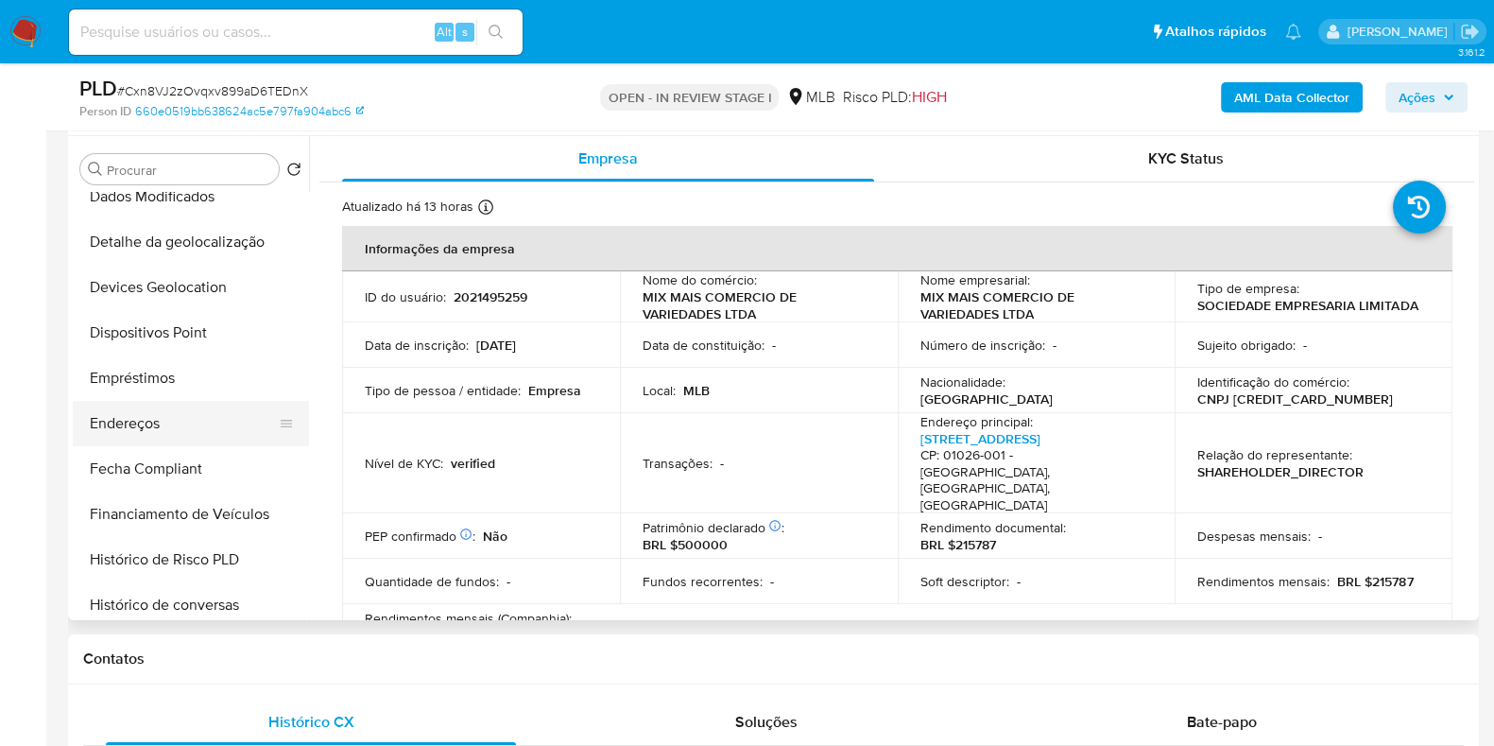
click at [149, 416] on button "Endereços" at bounding box center [183, 423] width 221 height 45
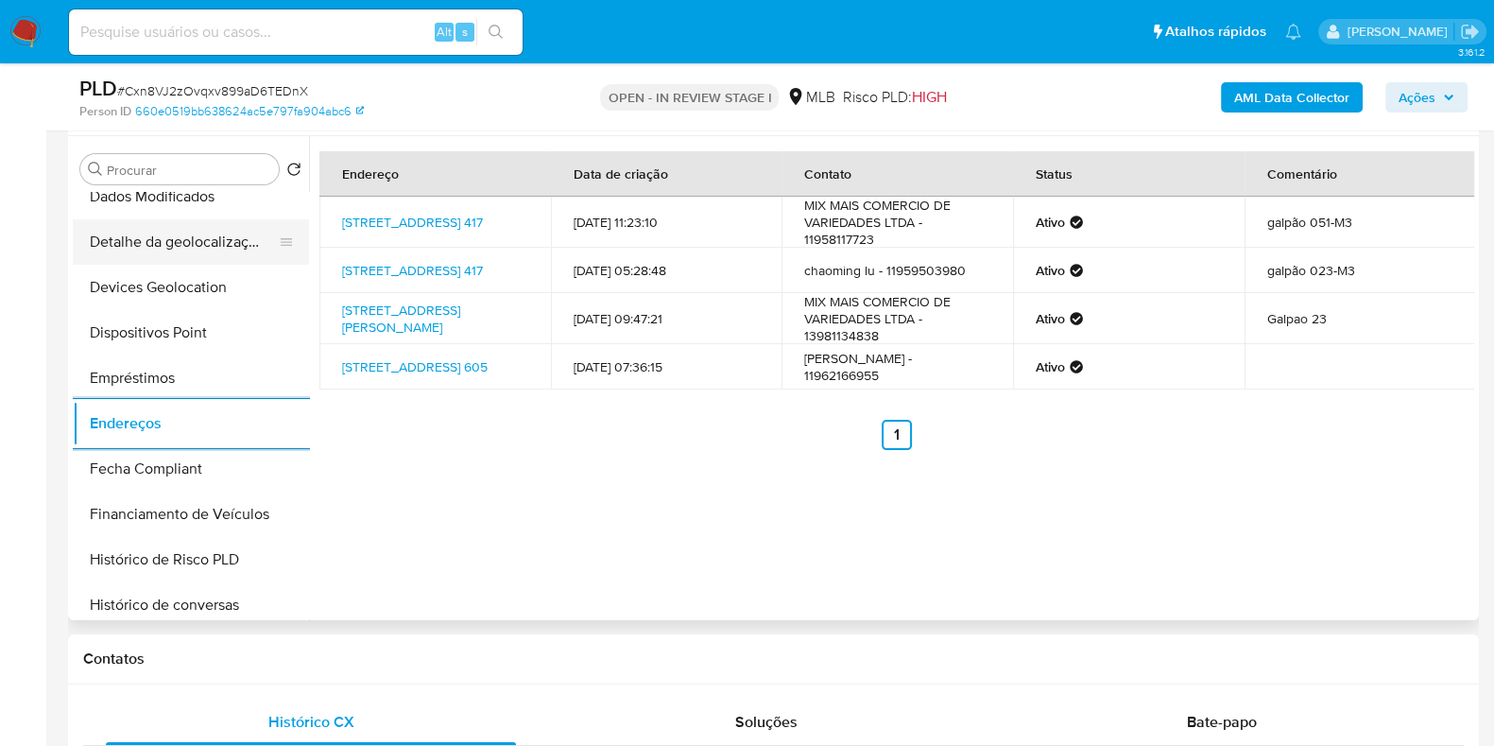
click at [142, 262] on ul "Histórico de casos Restrições Novo Mundo Geral KYC Documentação Anexos Adiantam…" at bounding box center [191, 405] width 236 height 426
click at [172, 243] on button "Detalhe da geolocalização" at bounding box center [183, 241] width 221 height 45
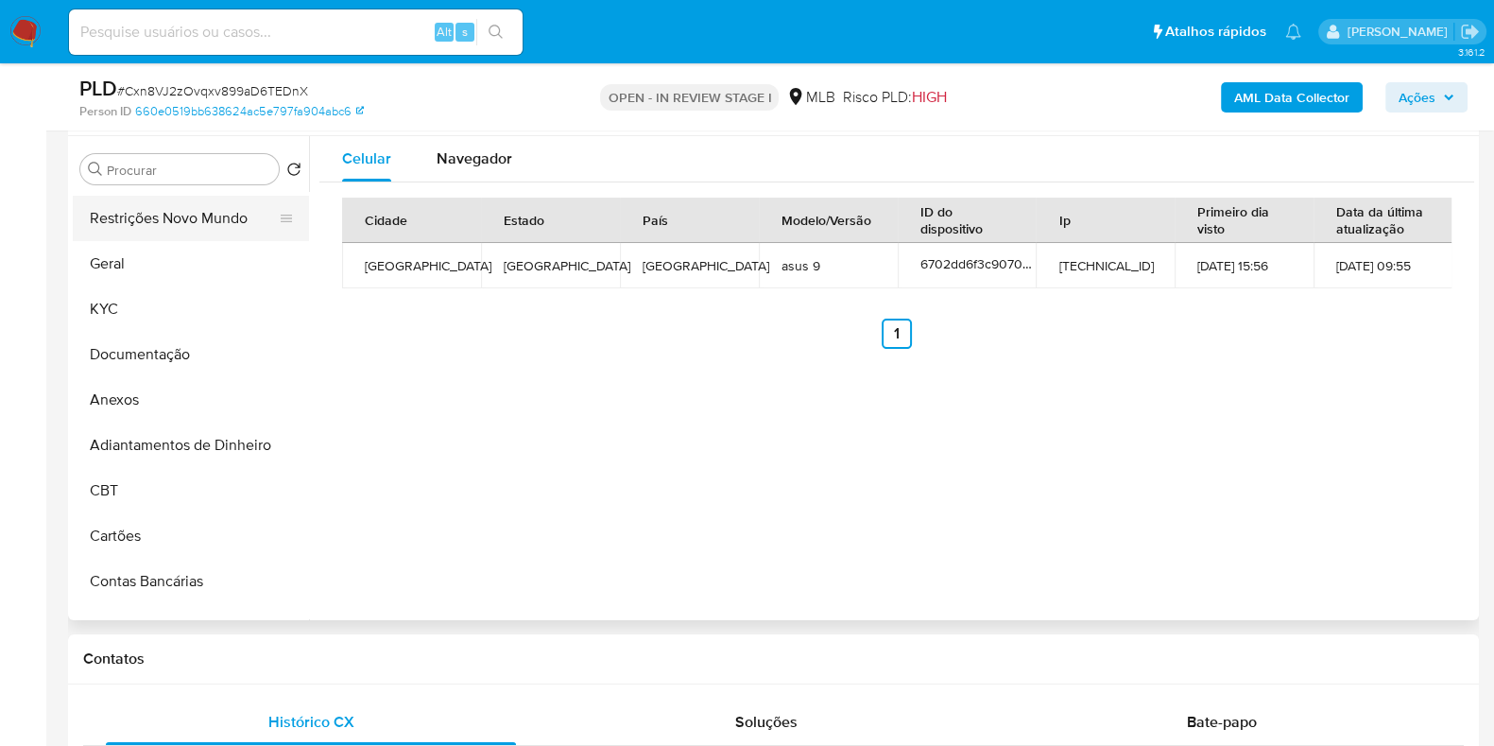
scroll to position [0, 0]
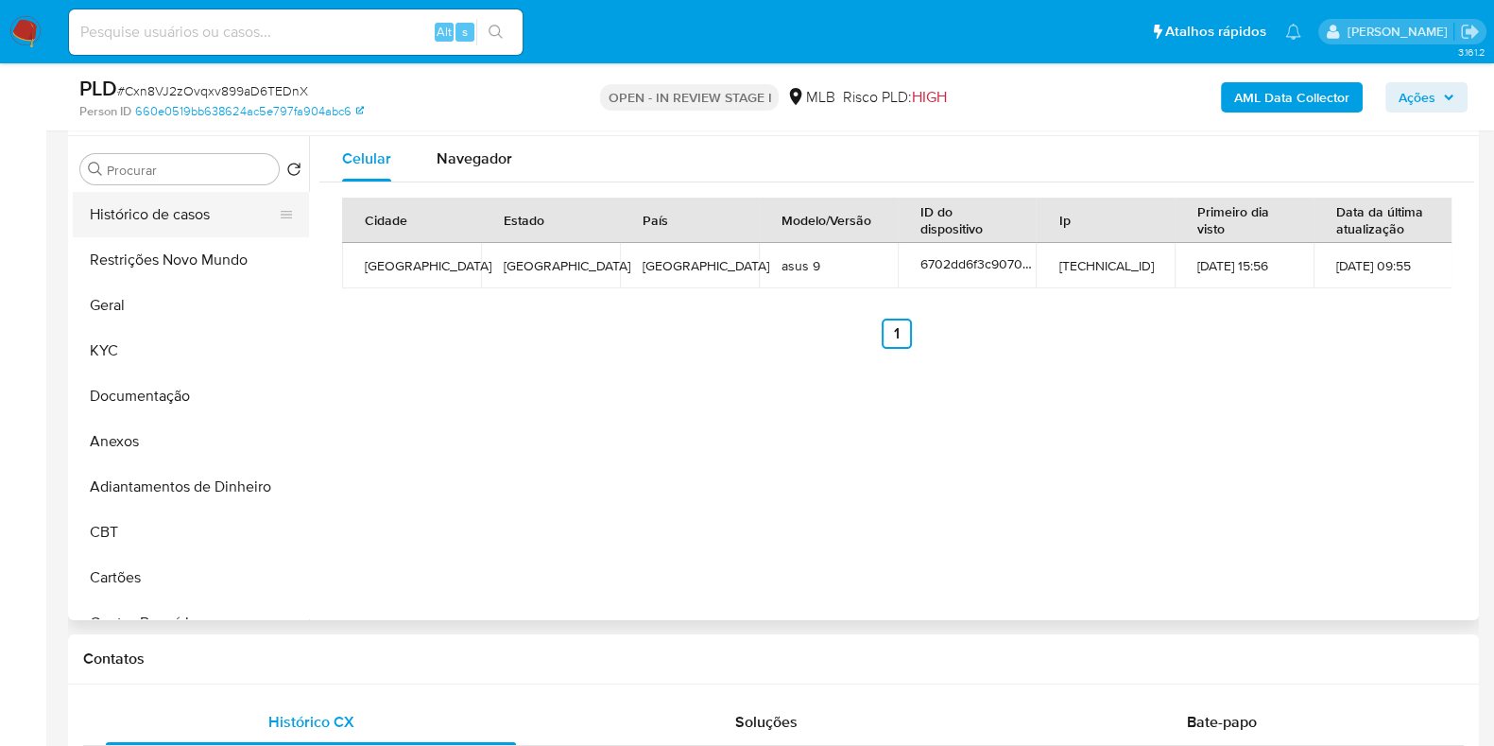
click at [194, 234] on button "Histórico de casos" at bounding box center [183, 214] width 221 height 45
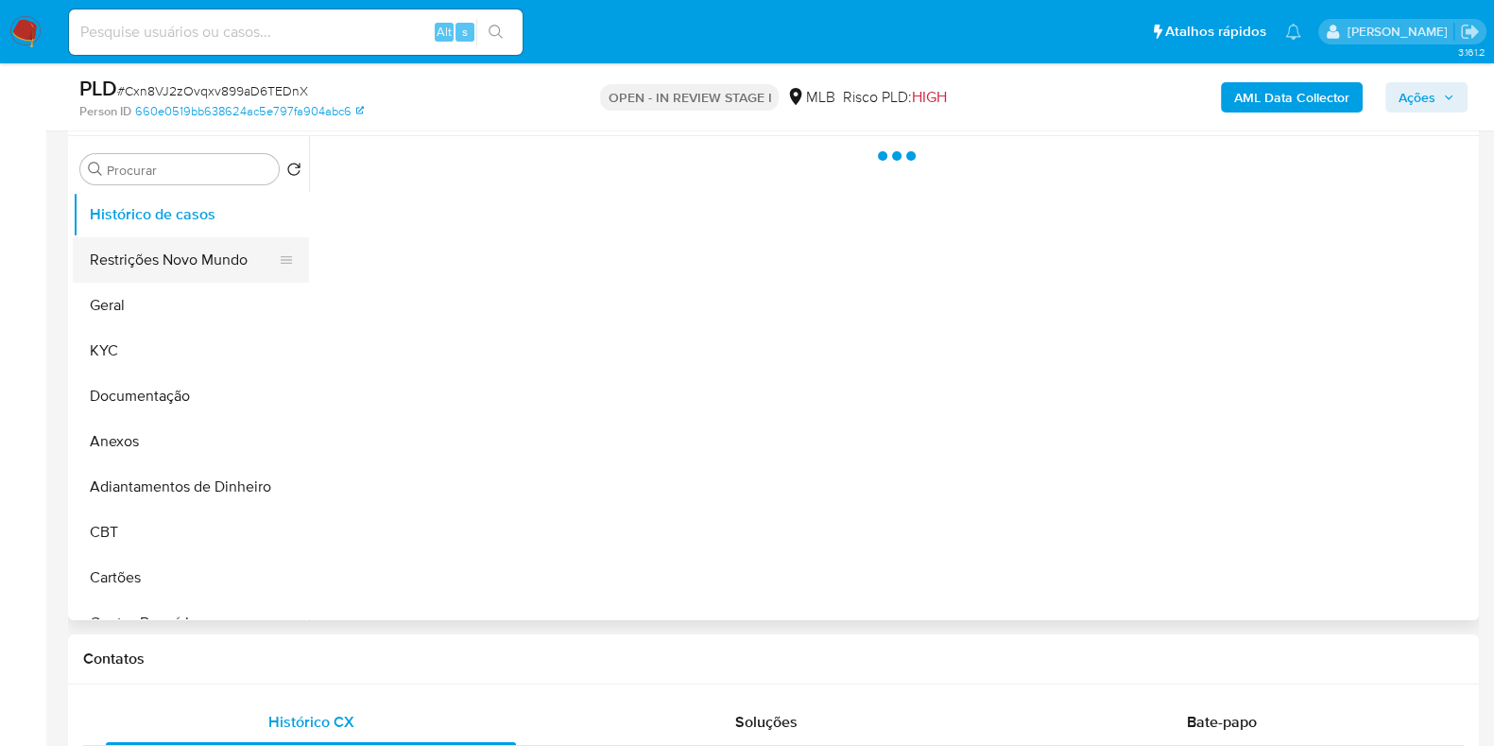
click at [192, 252] on button "Restrições Novo Mundo" at bounding box center [183, 259] width 221 height 45
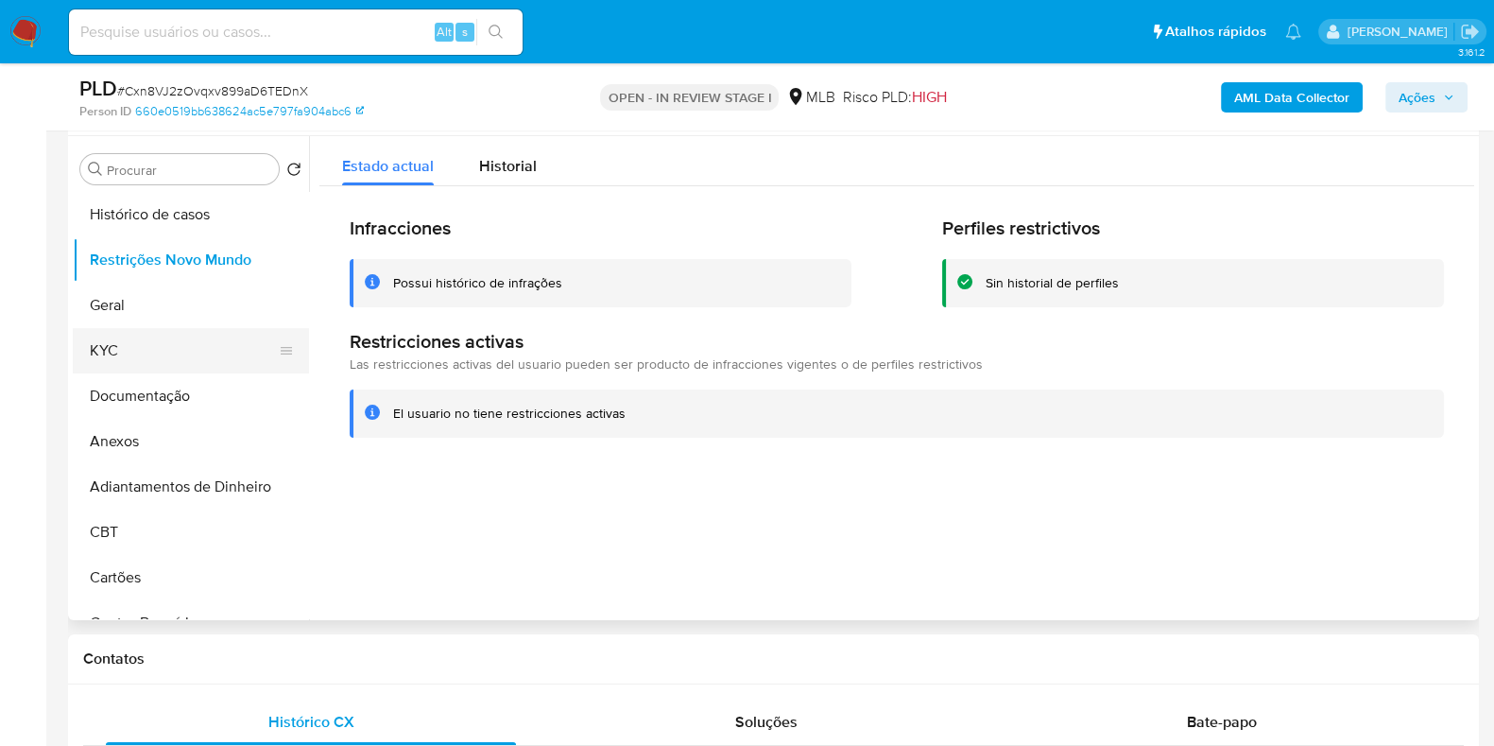
scroll to position [472, 0]
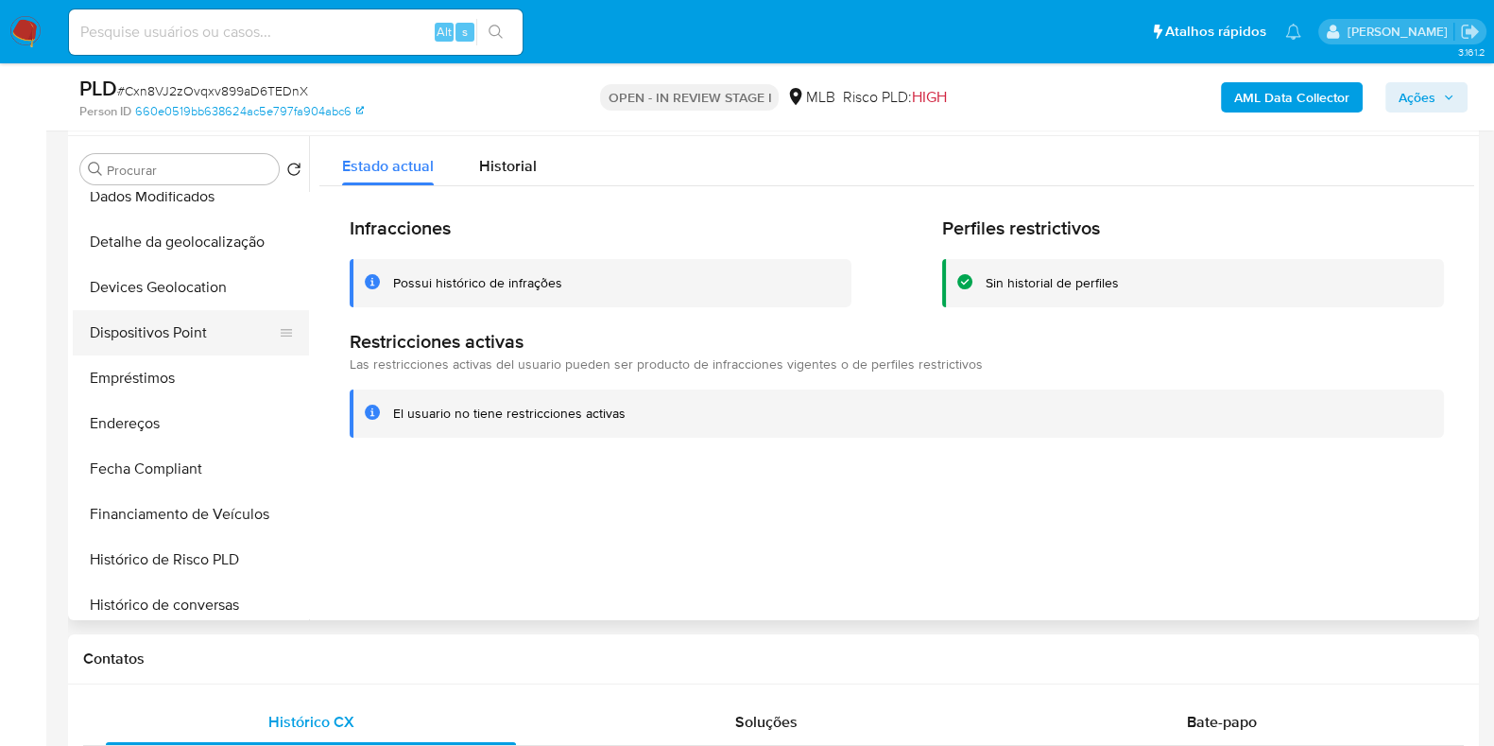
click at [189, 314] on button "Dispositivos Point" at bounding box center [183, 332] width 221 height 45
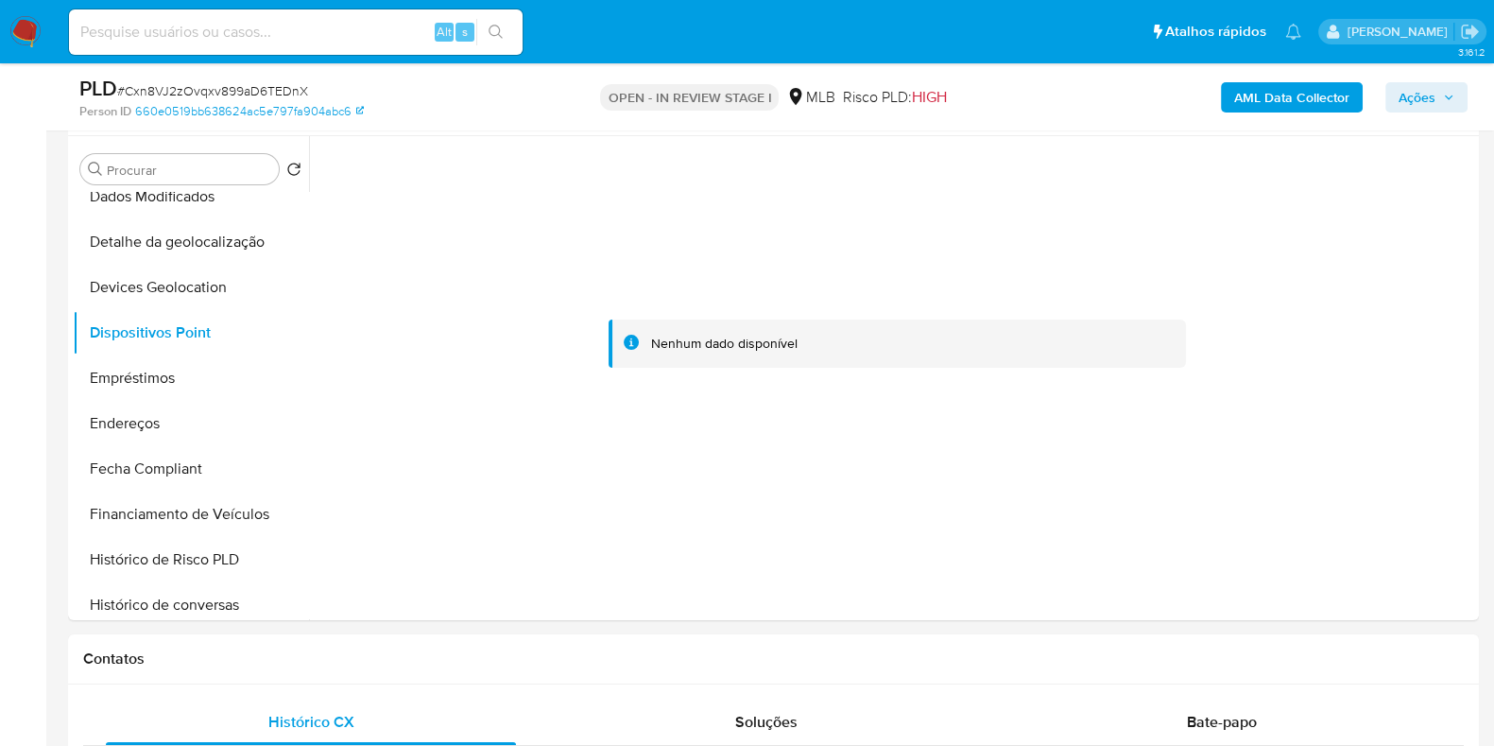
click at [1252, 82] on b "AML Data Collector" at bounding box center [1292, 97] width 115 height 30
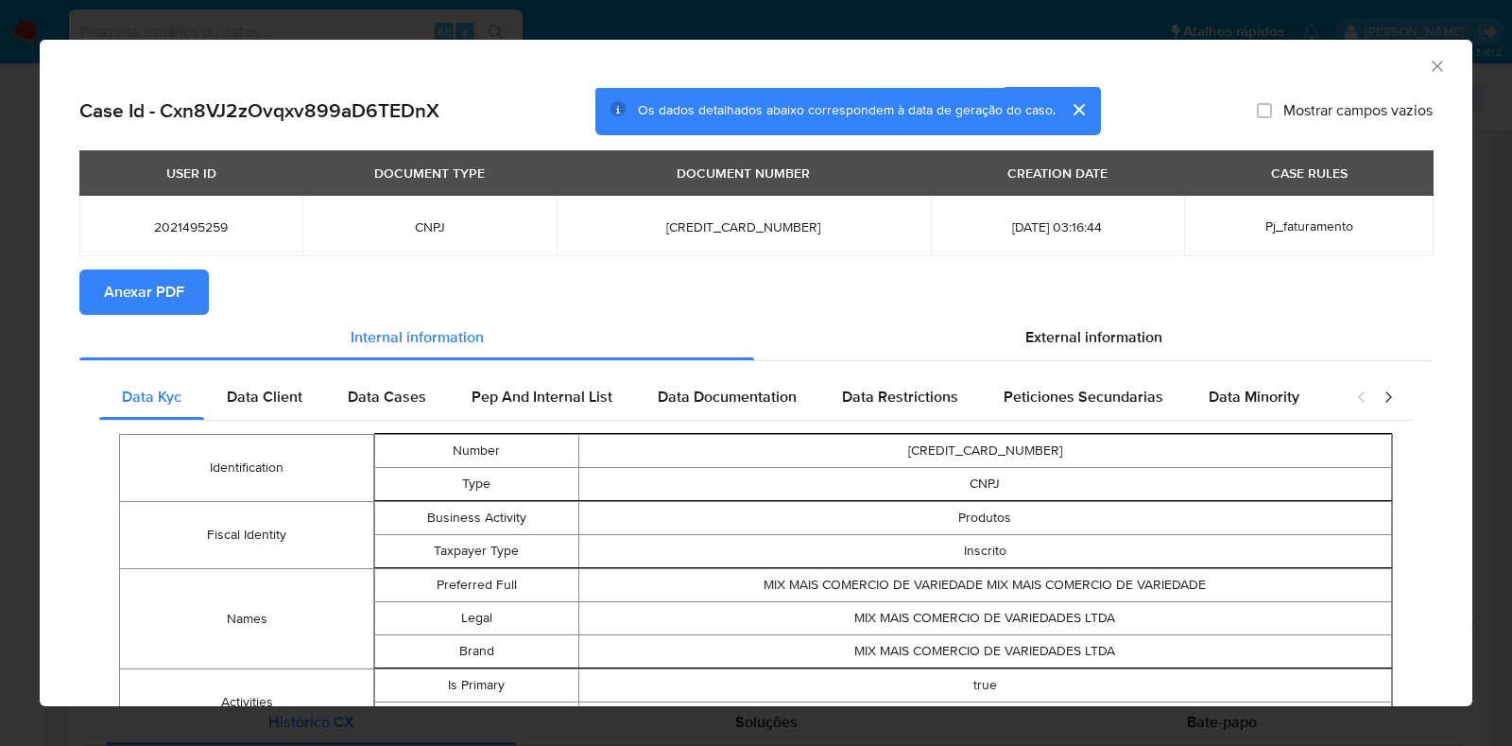
click at [159, 297] on span "Anexar PDF" at bounding box center [144, 292] width 80 height 42
click at [9, 402] on div "AML Data Collector Case Id - Cxn8VJ2zOvqxv899aD6TEDnX Os dados detalhados abaix…" at bounding box center [756, 373] width 1512 height 746
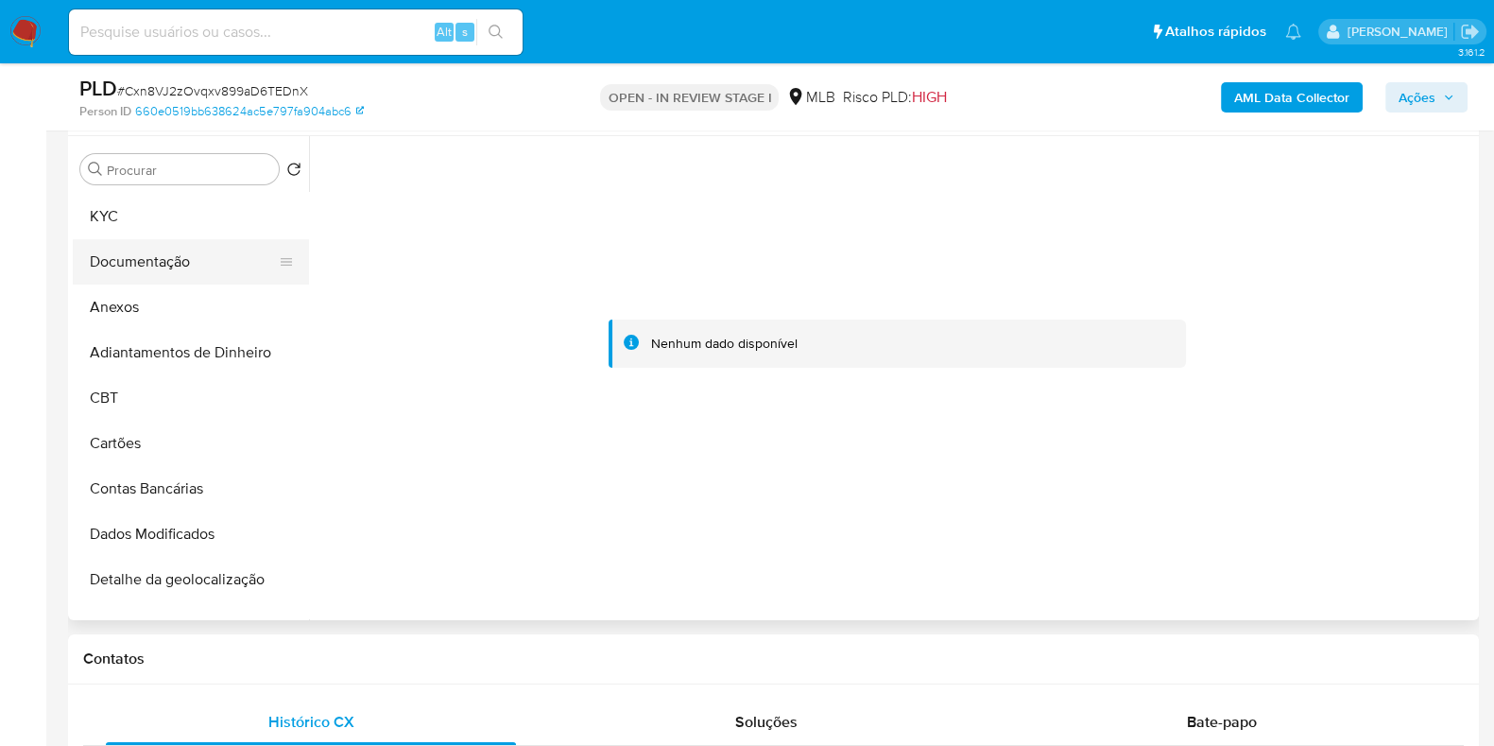
scroll to position [0, 0]
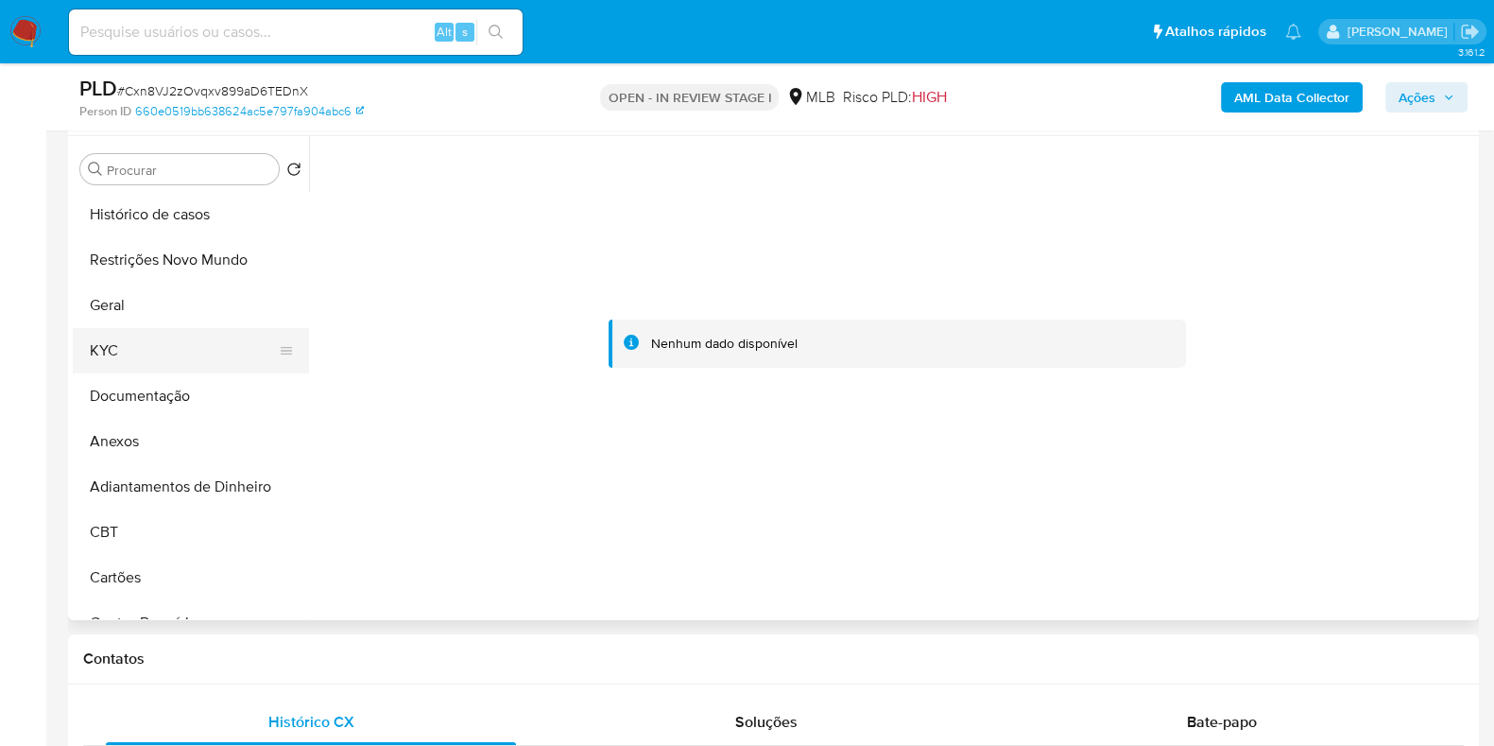
click at [172, 337] on button "KYC" at bounding box center [183, 350] width 221 height 45
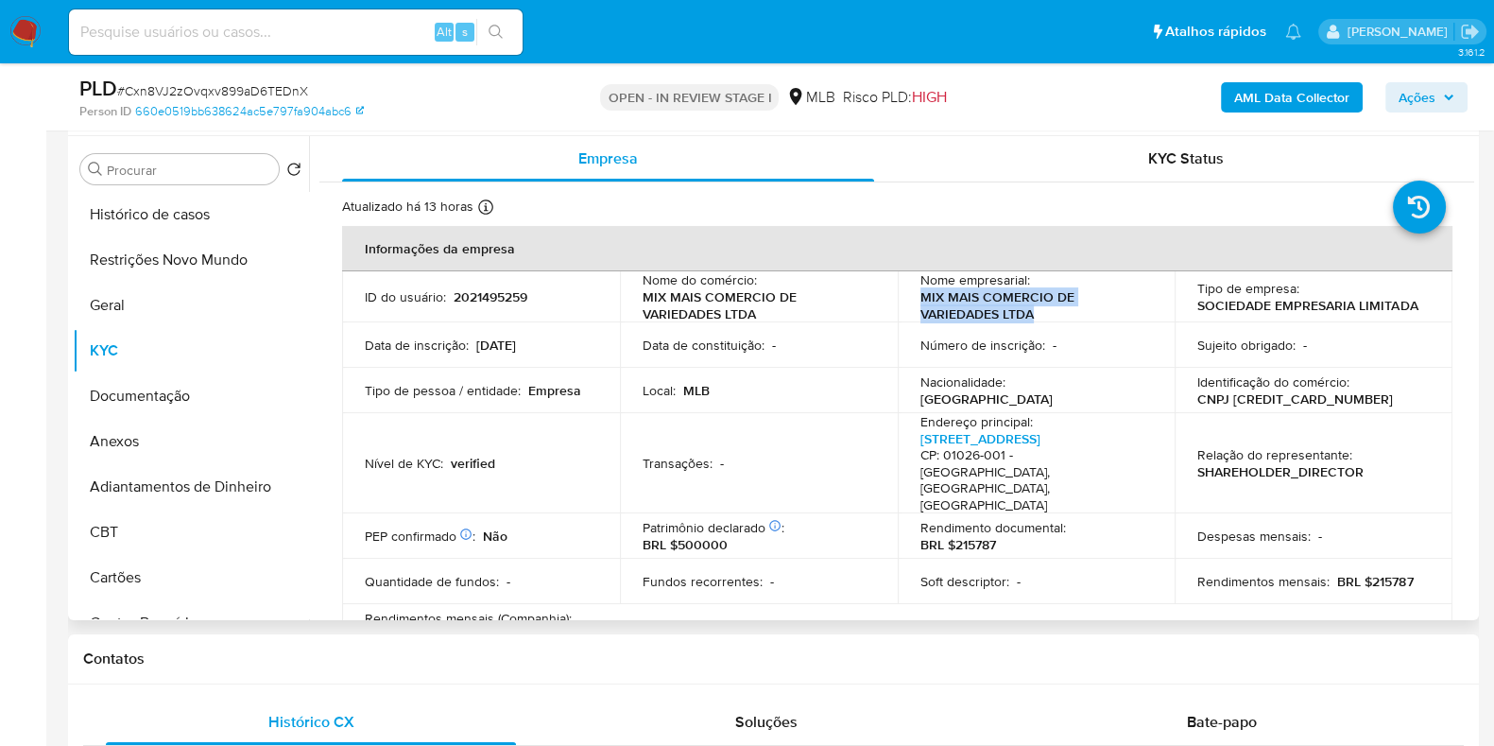
drag, startPoint x: 1040, startPoint y: 321, endPoint x: 912, endPoint y: 294, distance: 130.5
click at [912, 294] on td "Nome empresarial : MIX MAIS COMERCIO DE VARIEDADES LTDA" at bounding box center [1037, 296] width 278 height 51
copy p "MIX MAIS COMERCIO DE VARIEDADES LTDA"
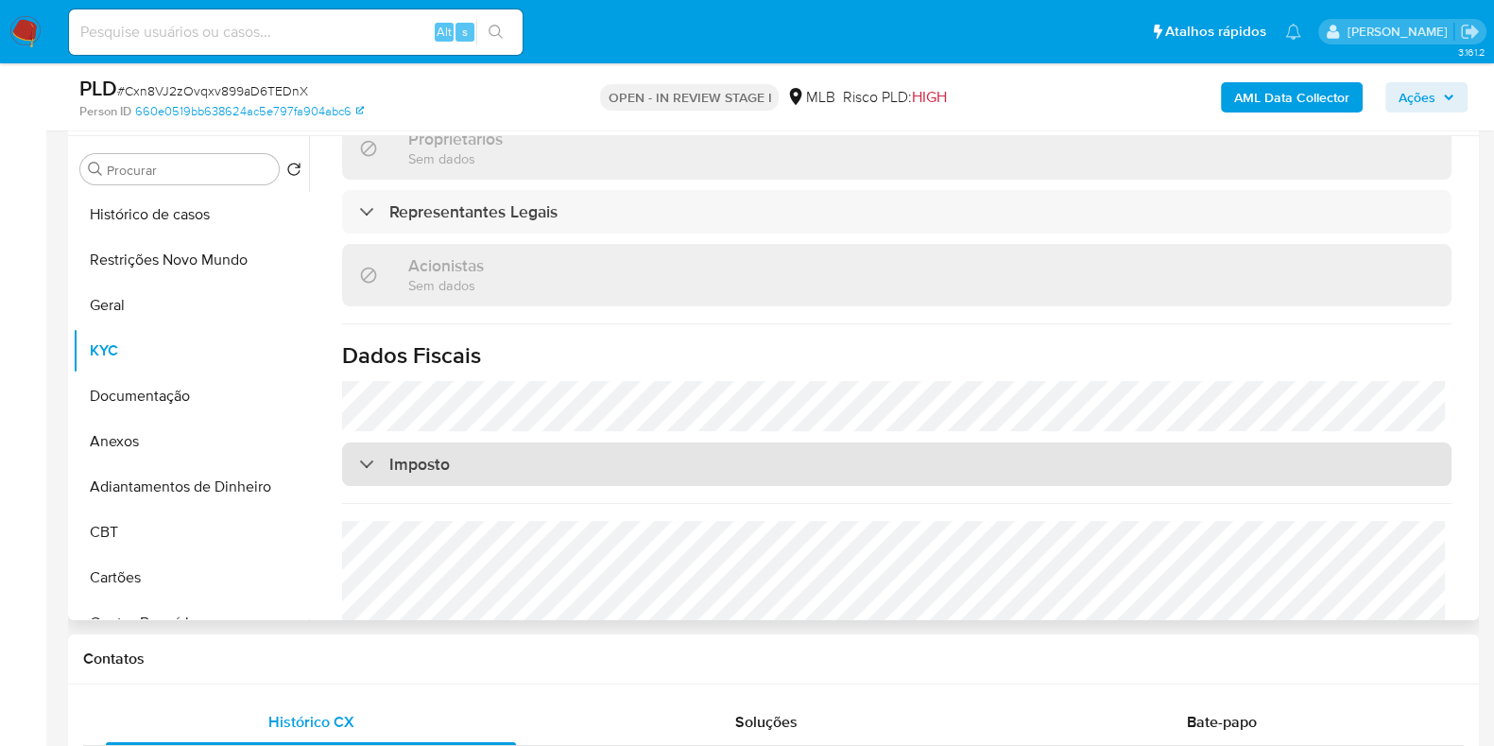
scroll to position [1082, 0]
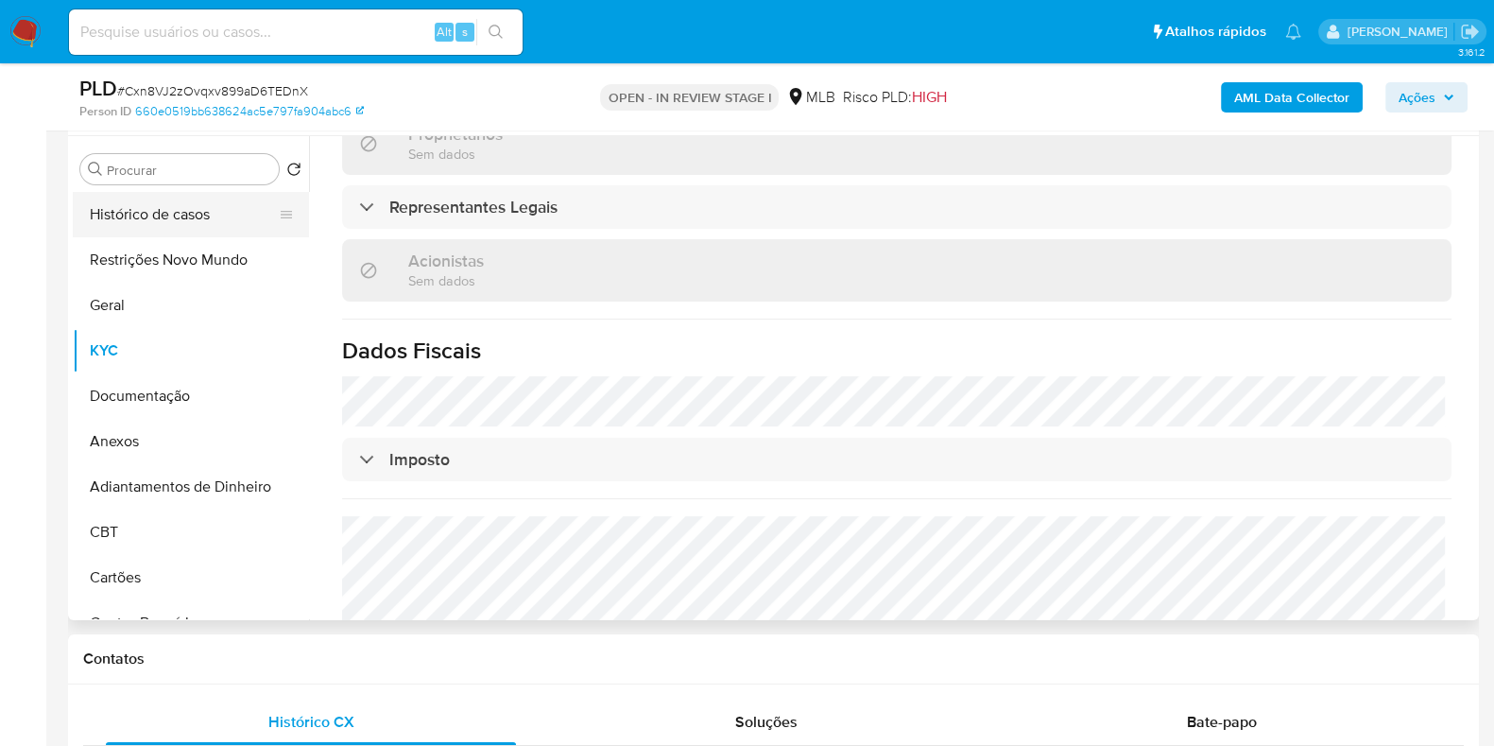
click at [150, 211] on button "Histórico de casos" at bounding box center [183, 214] width 221 height 45
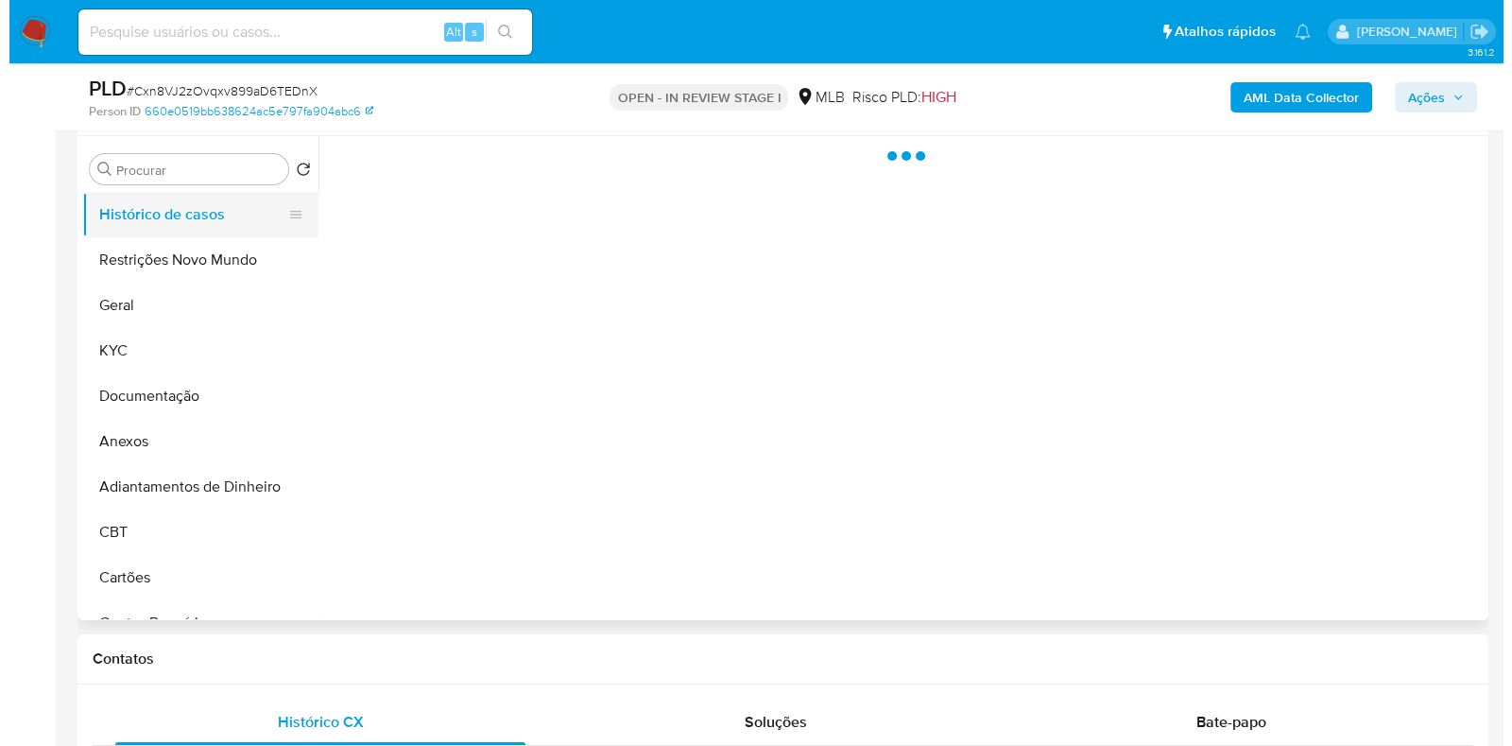
scroll to position [0, 0]
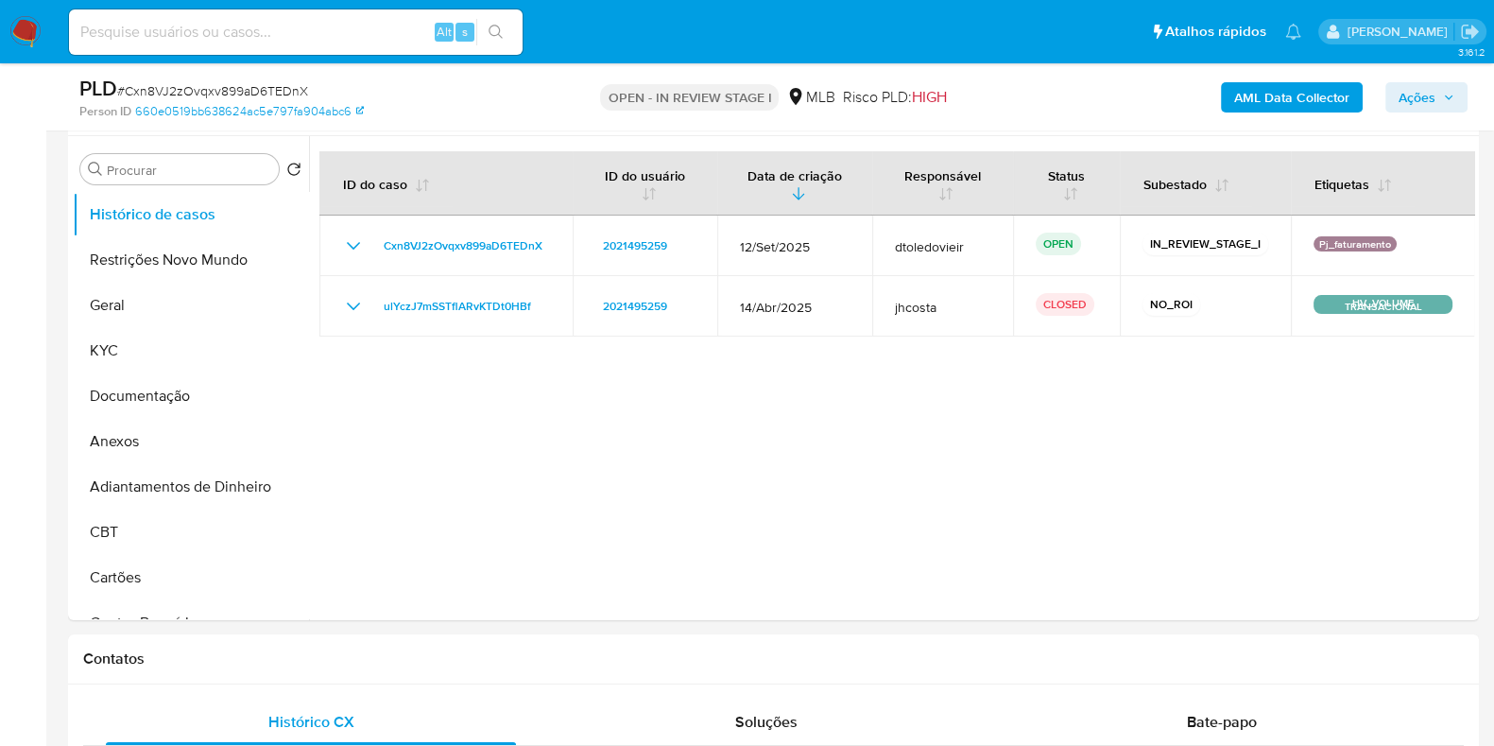
click at [1423, 103] on span "Ações" at bounding box center [1417, 97] width 37 height 30
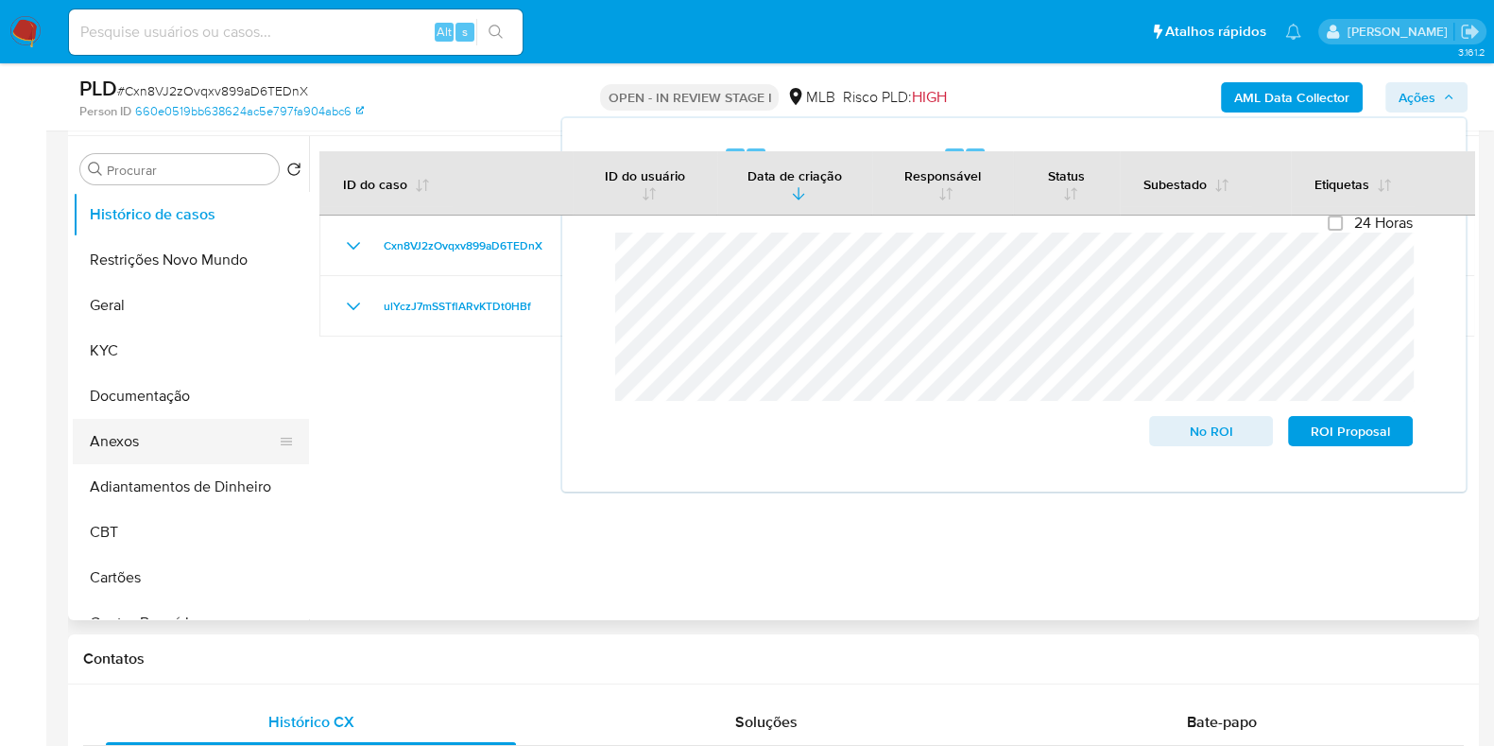
click at [146, 453] on button "Anexos" at bounding box center [183, 441] width 221 height 45
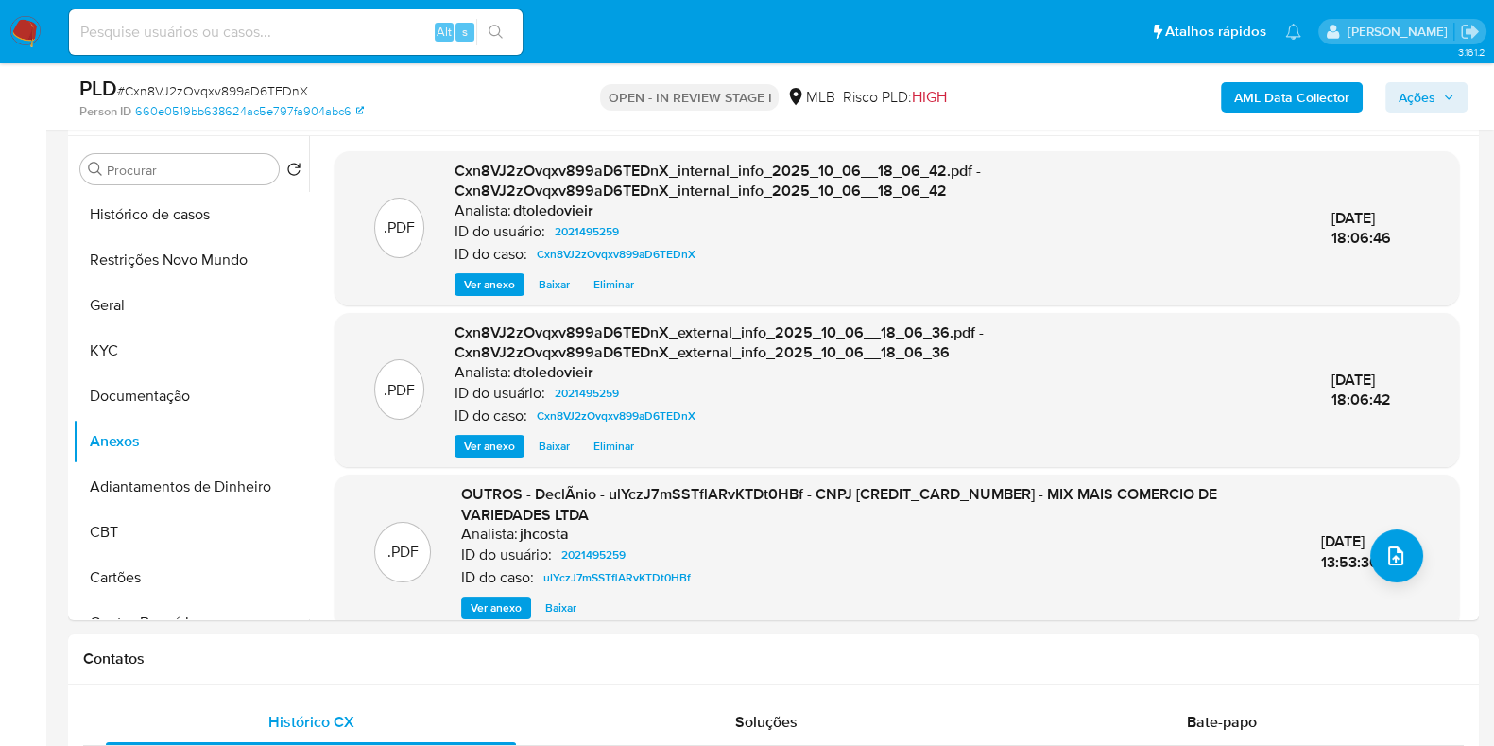
click at [1445, 101] on icon "button" at bounding box center [1448, 97] width 11 height 11
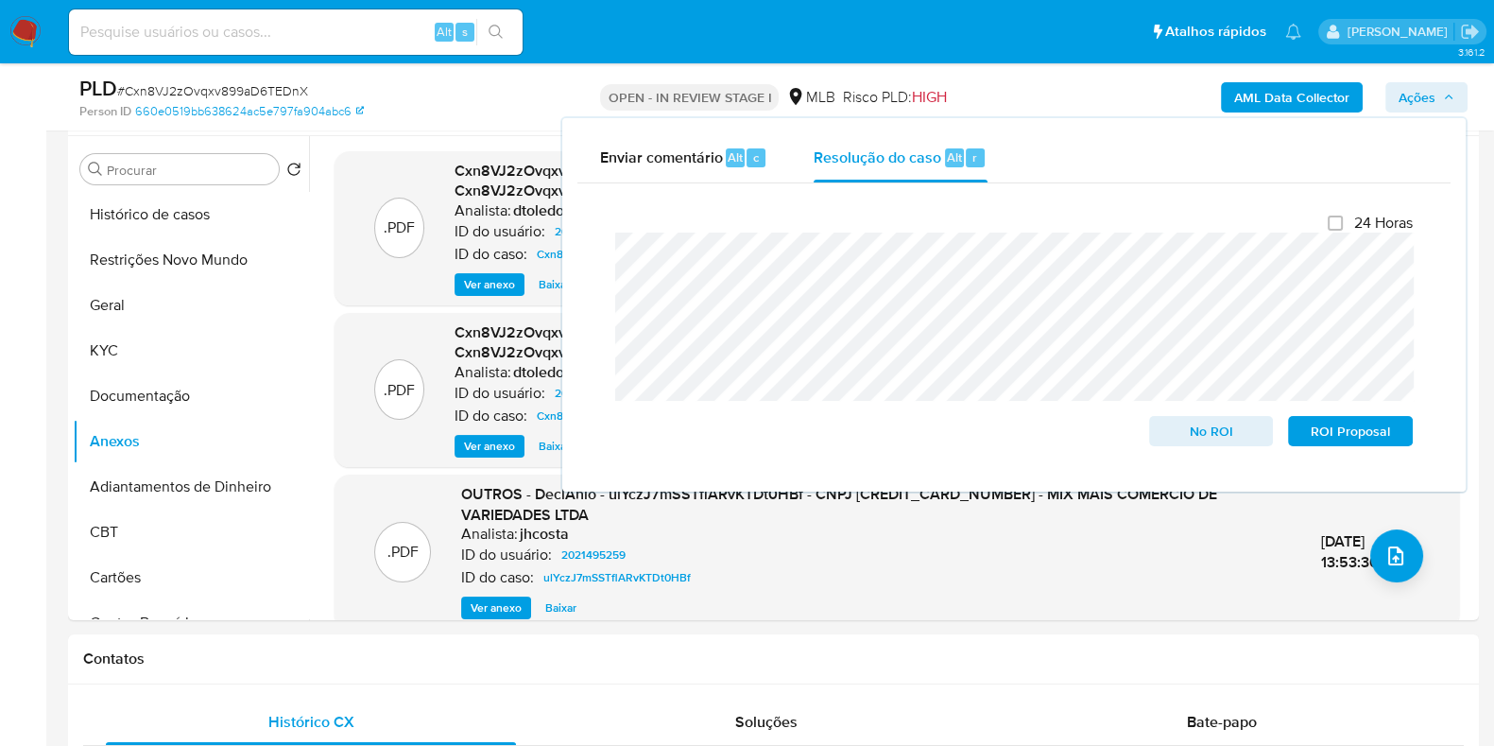
click at [1445, 101] on icon "button" at bounding box center [1448, 97] width 11 height 11
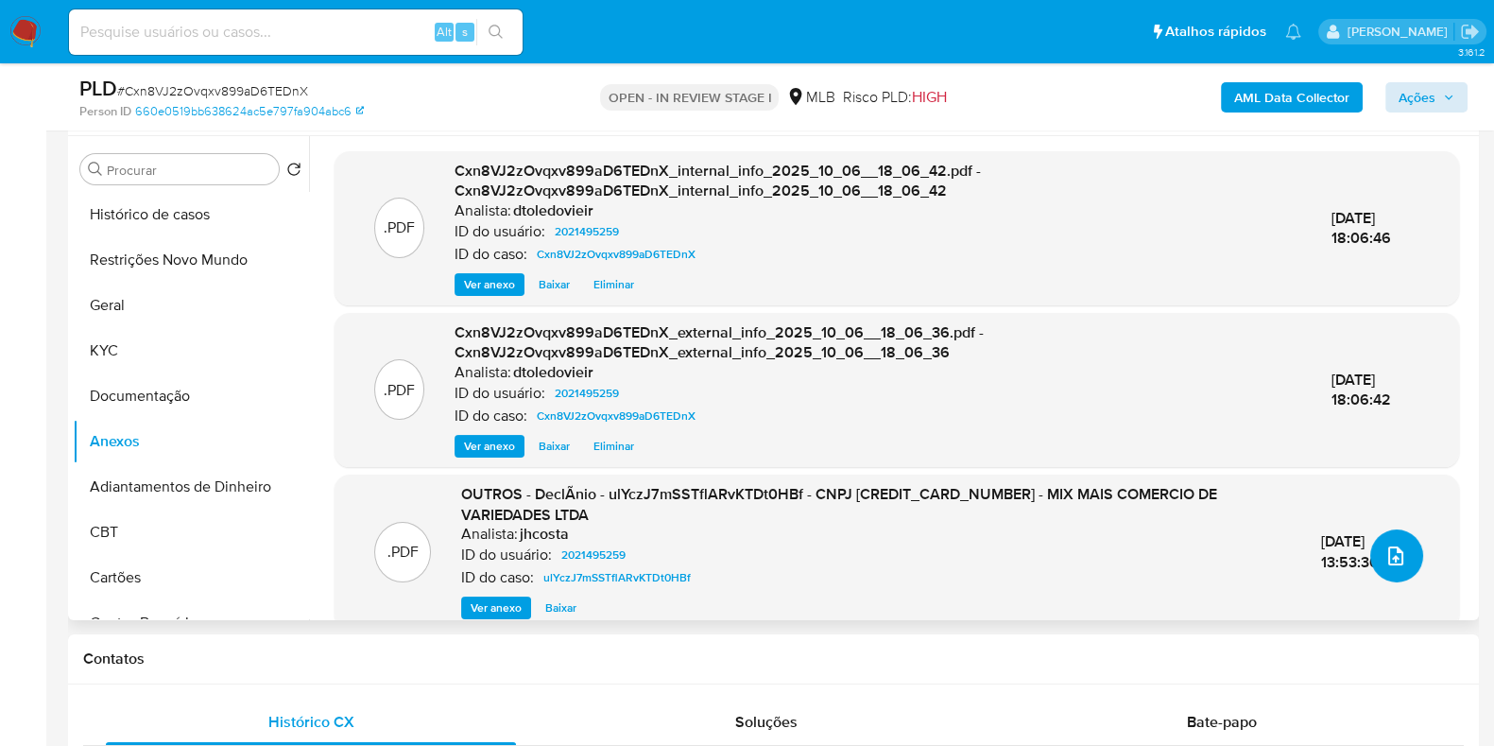
click at [1399, 567] on button "upload-file" at bounding box center [1397, 555] width 53 height 53
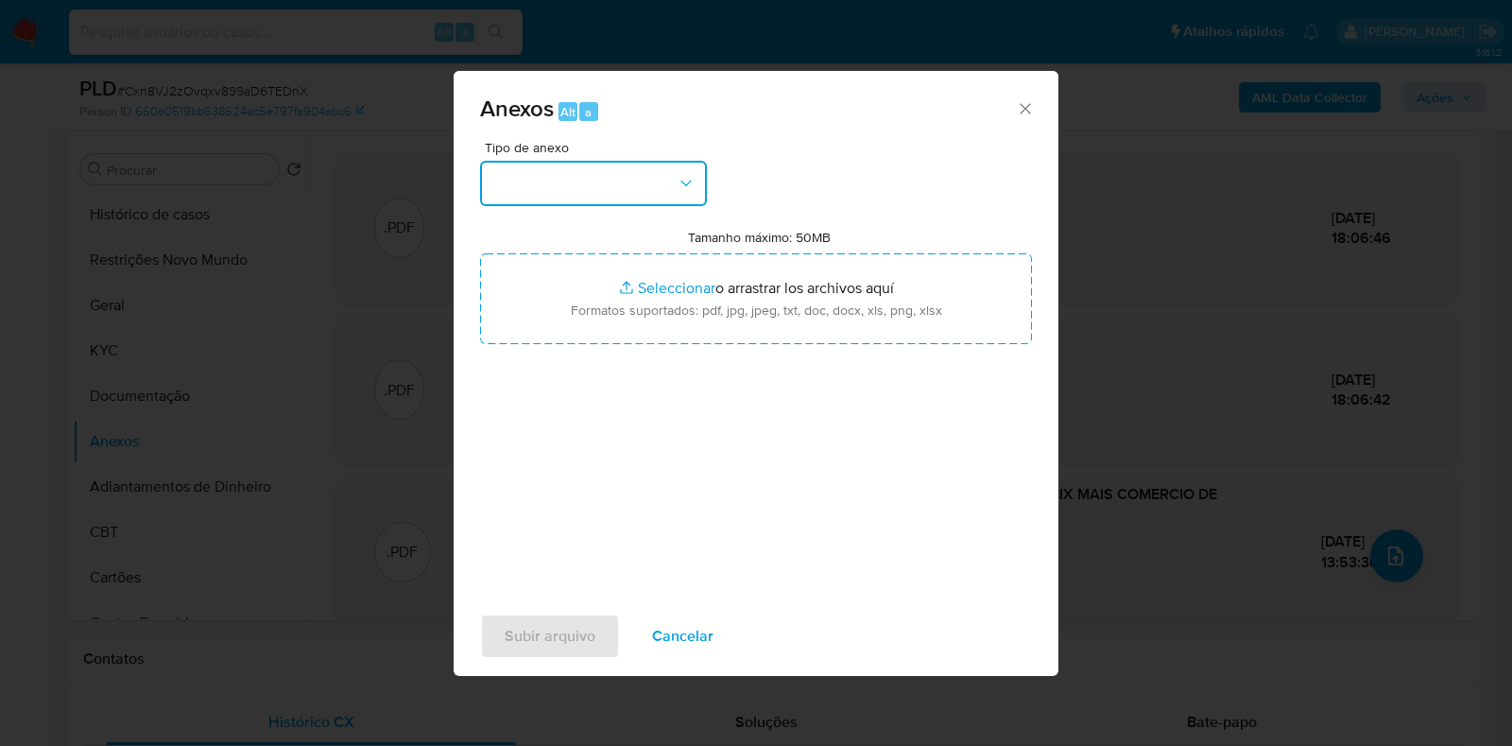
click at [589, 181] on button "button" at bounding box center [593, 183] width 227 height 45
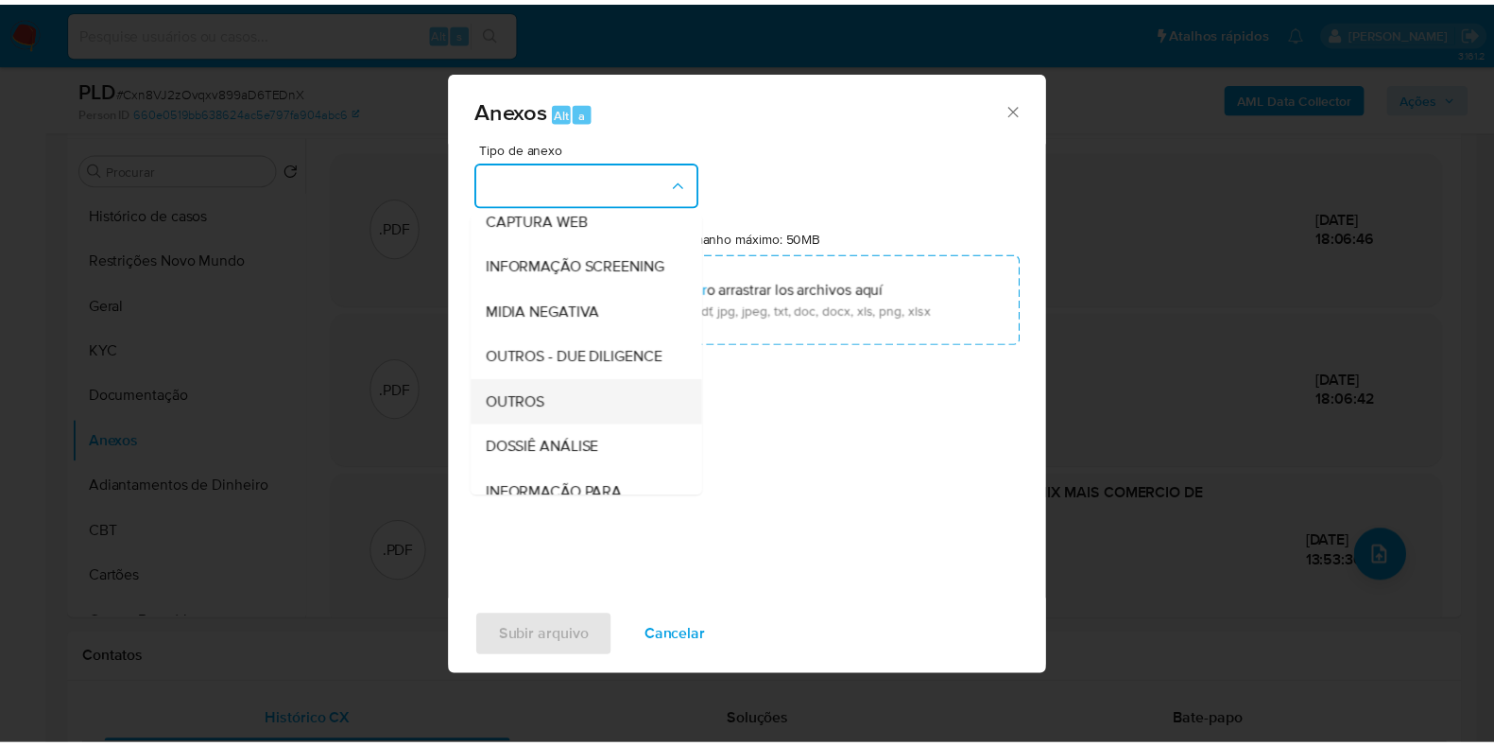
scroll to position [291, 0]
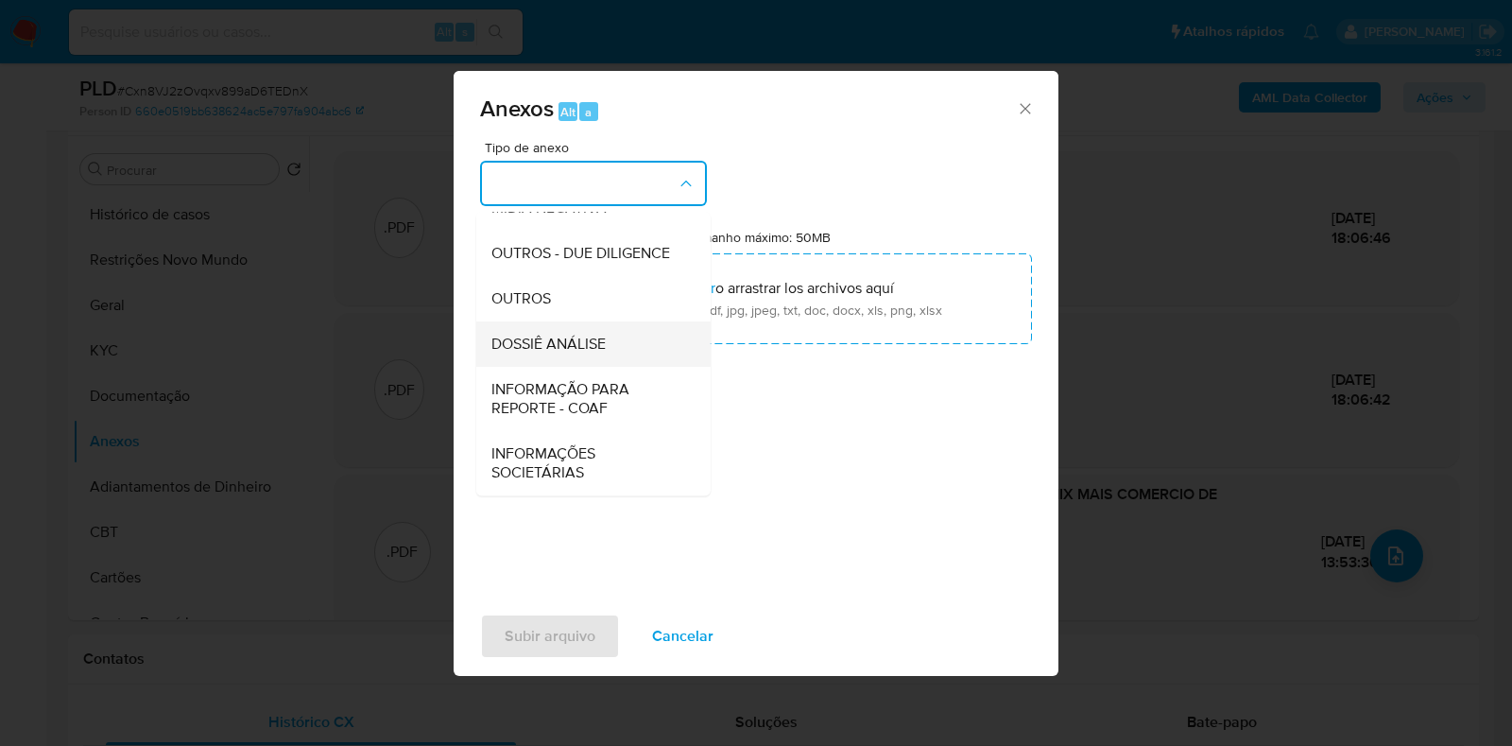
click at [577, 343] on span "DOSSIÊ ANÁLISE" at bounding box center [549, 344] width 114 height 19
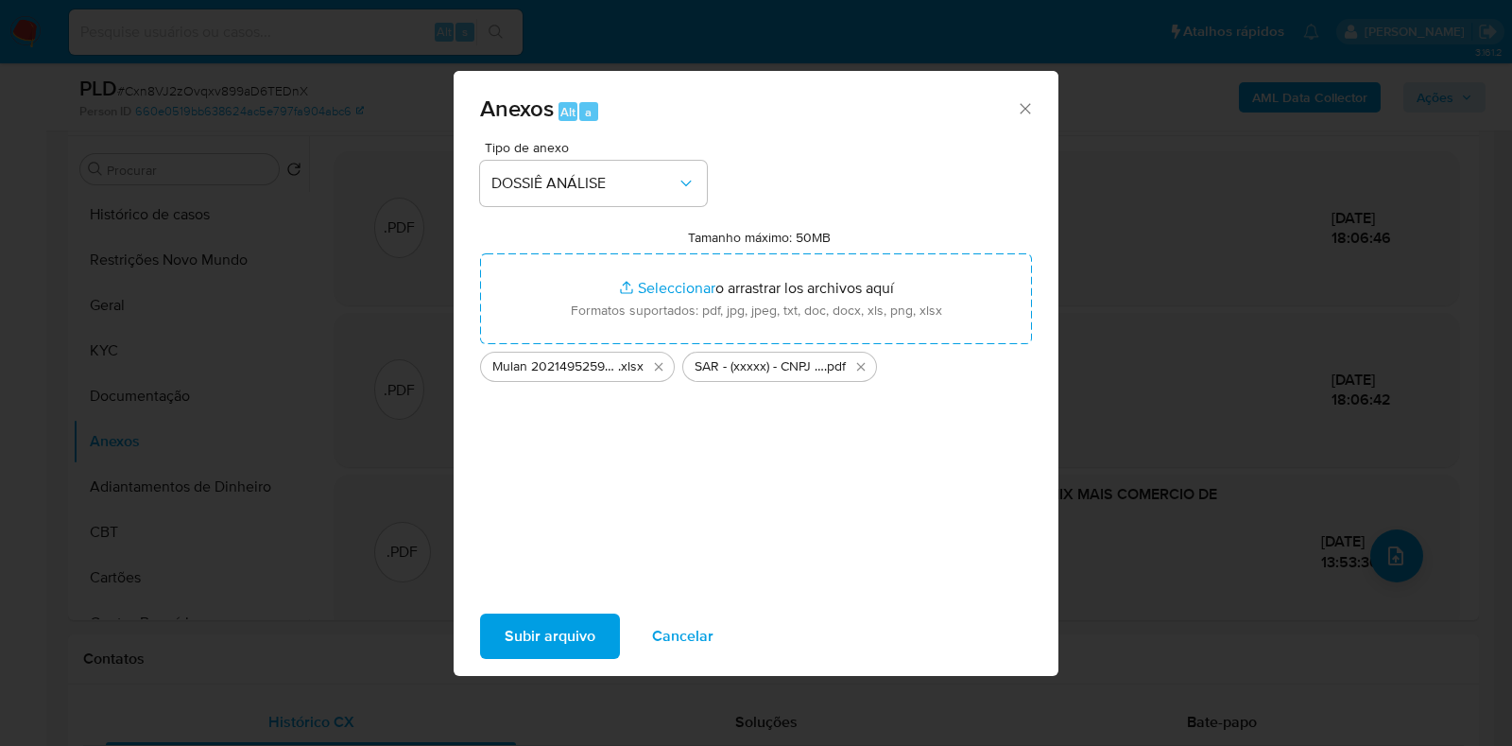
click at [515, 628] on span "Subir arquivo" at bounding box center [550, 636] width 91 height 42
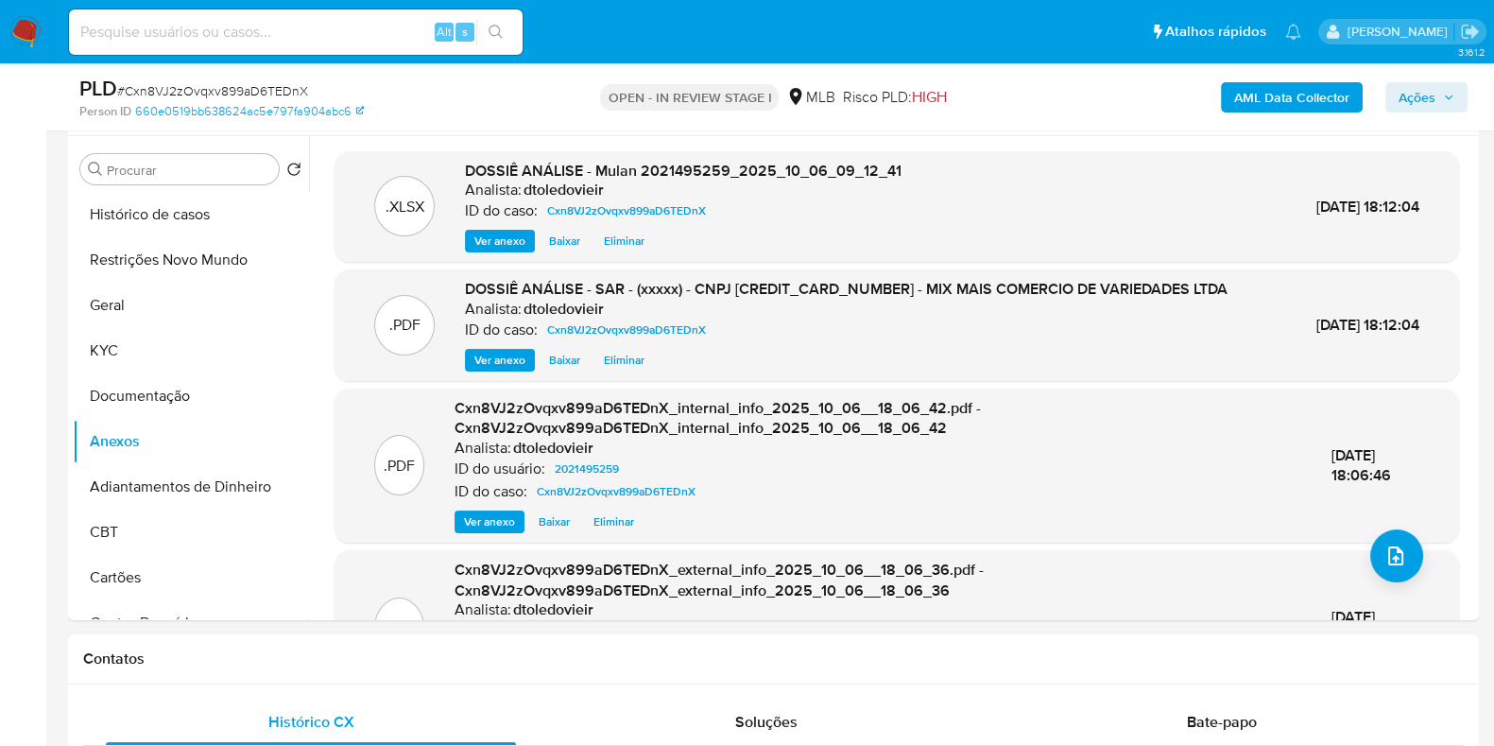
click at [1400, 100] on span "Ações" at bounding box center [1417, 97] width 37 height 30
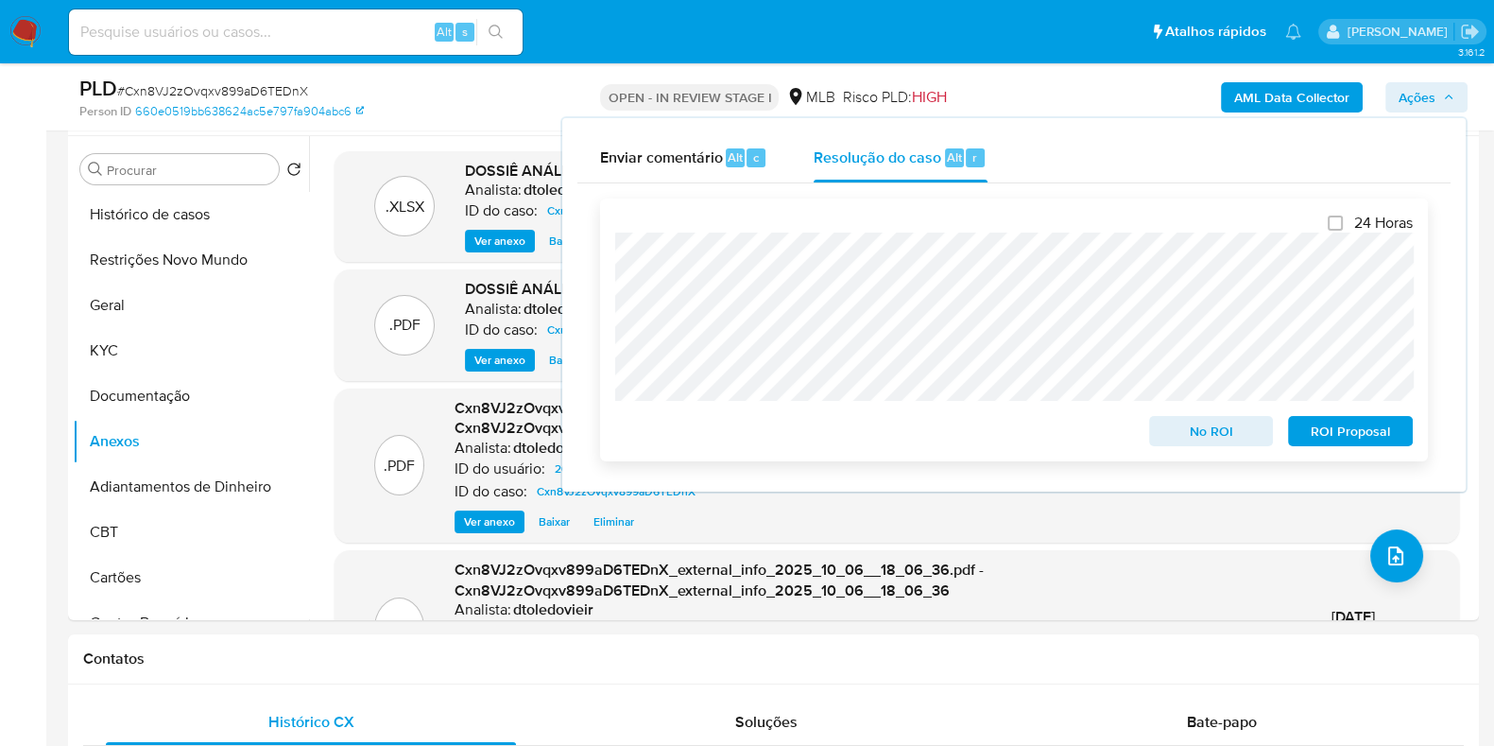
click at [1338, 432] on span "ROI Proposal" at bounding box center [1351, 431] width 98 height 26
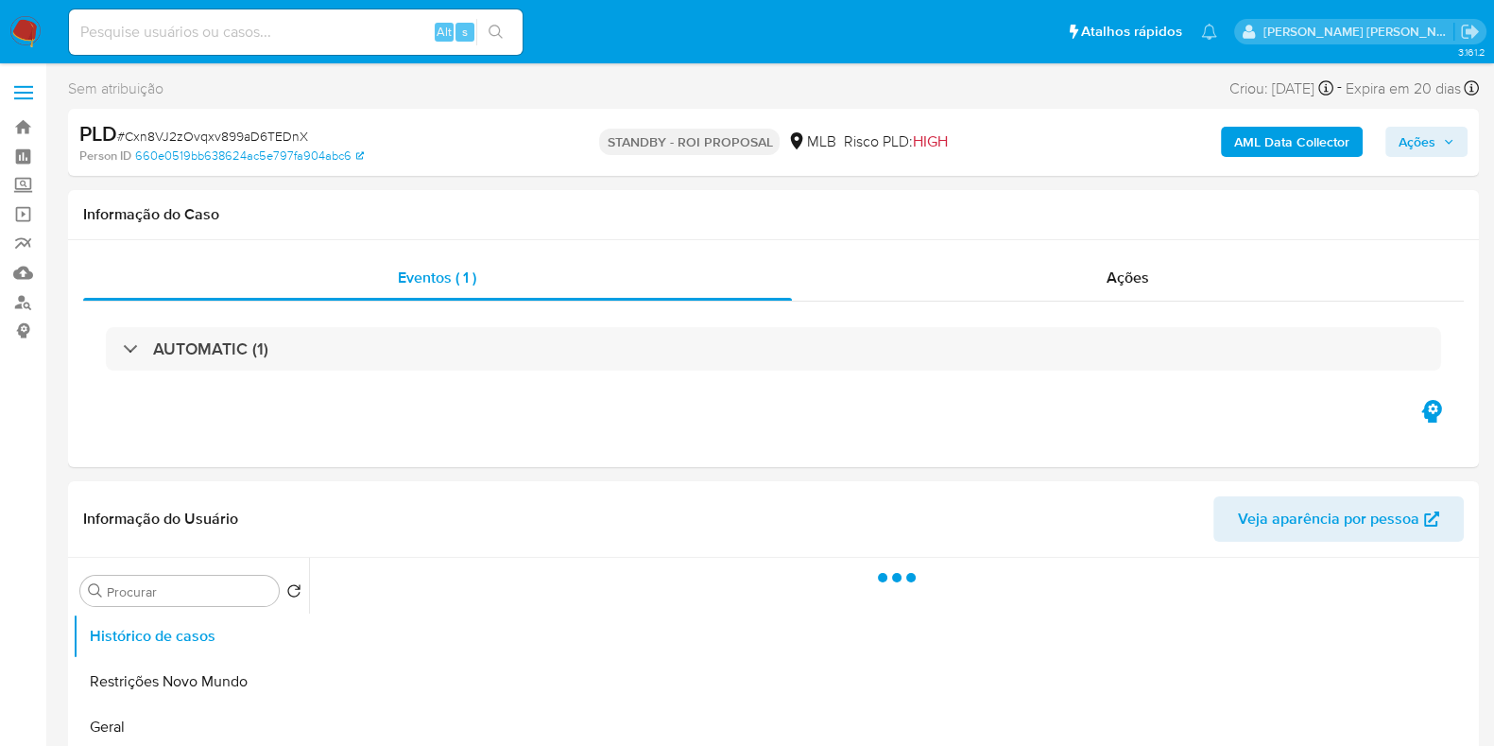
select select "10"
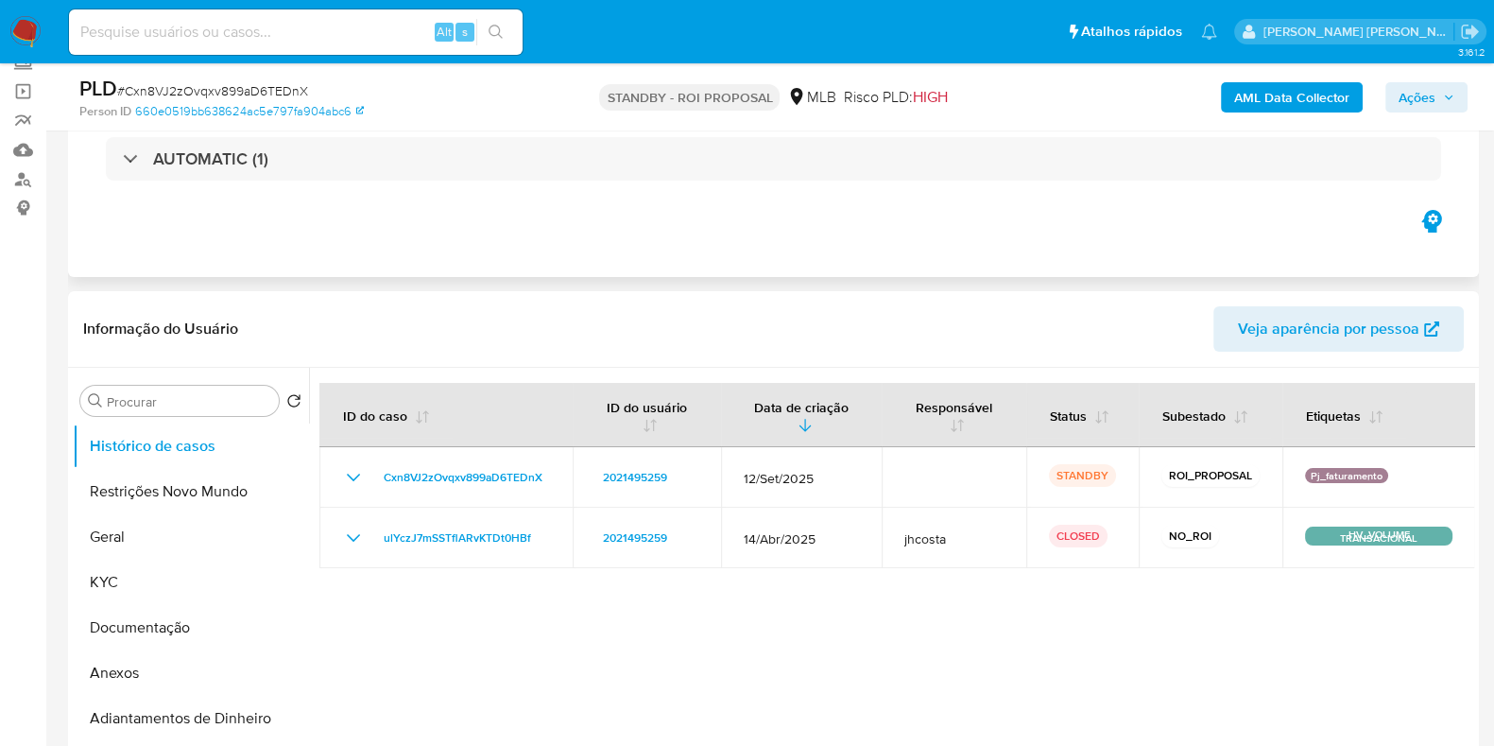
scroll to position [235, 0]
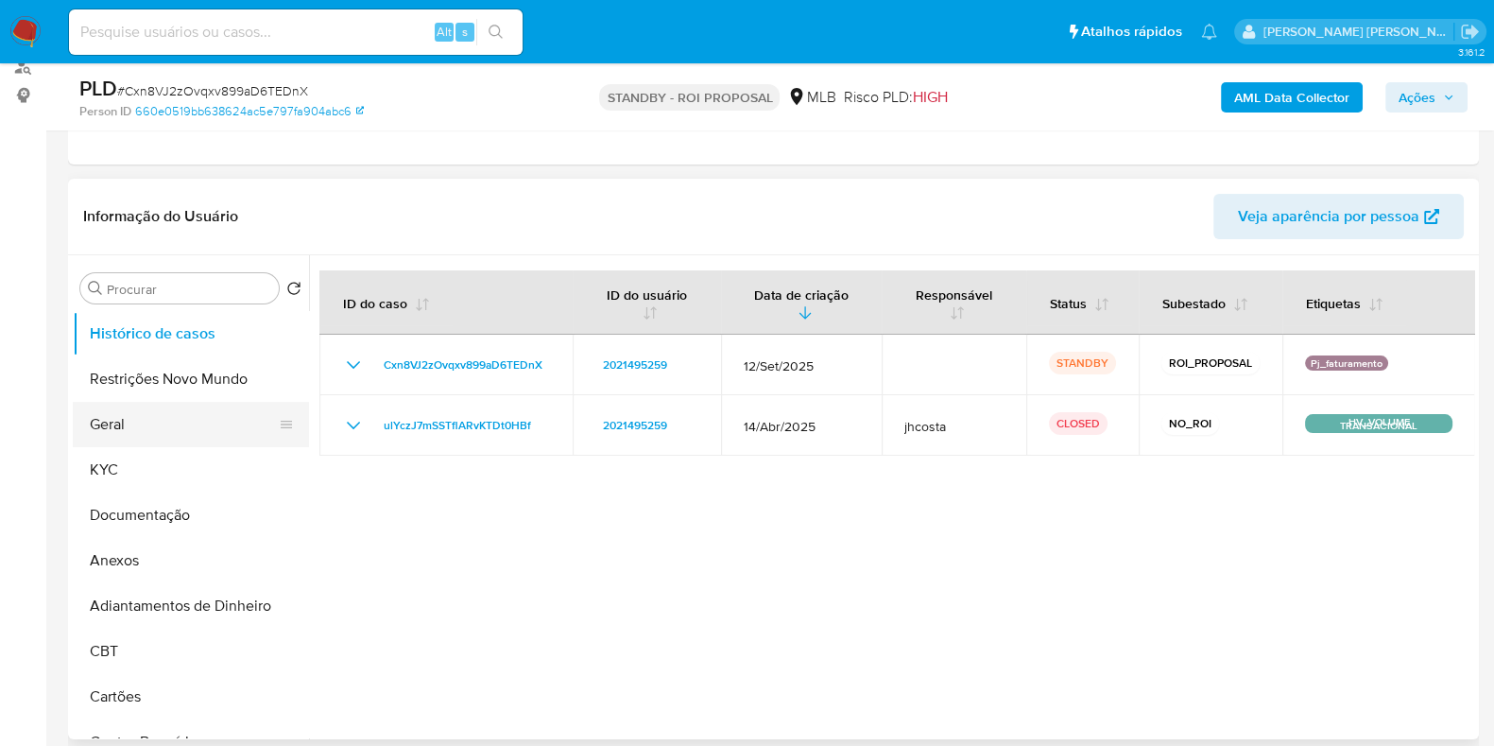
click at [156, 431] on button "Geral" at bounding box center [183, 424] width 221 height 45
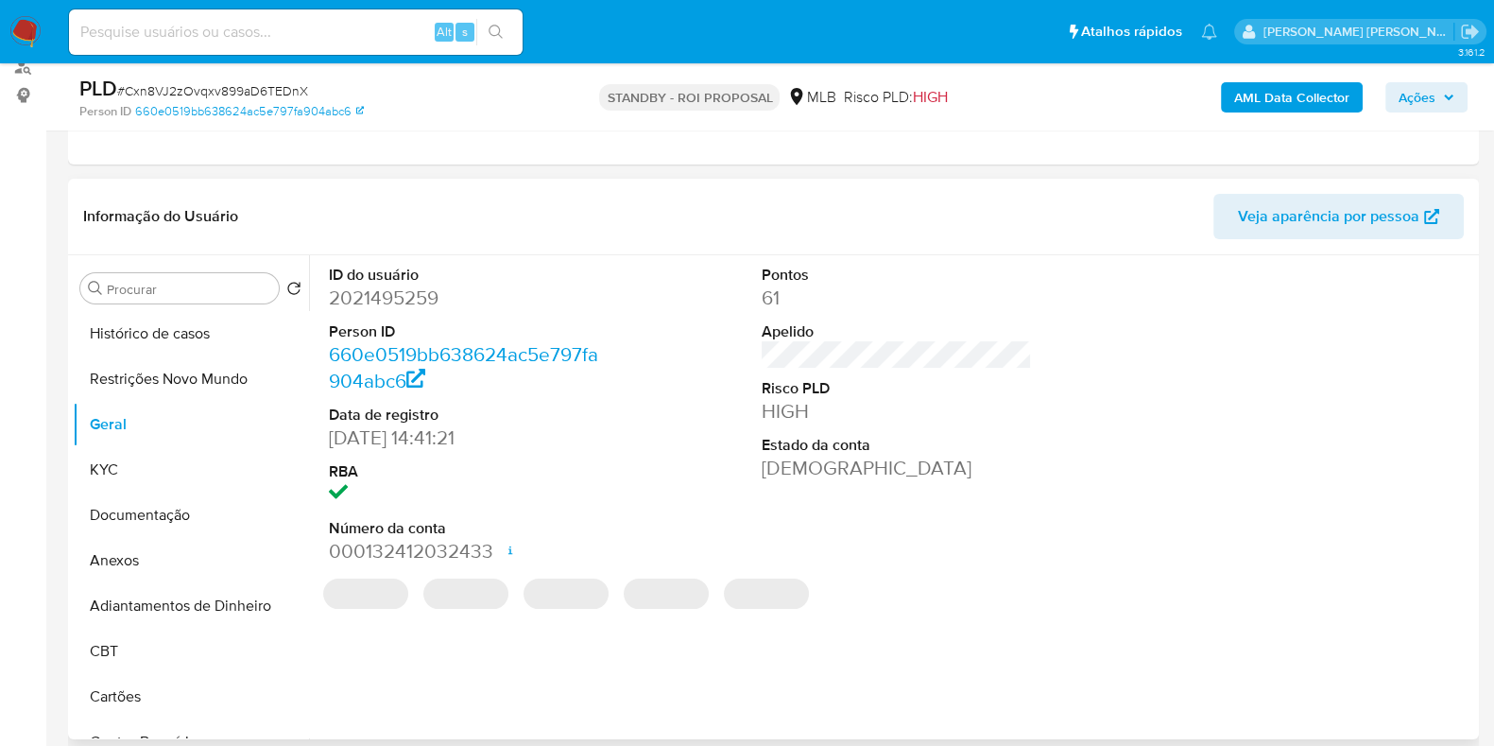
click at [410, 295] on dd "2021495259" at bounding box center [464, 298] width 270 height 26
copy dd "2021495259"
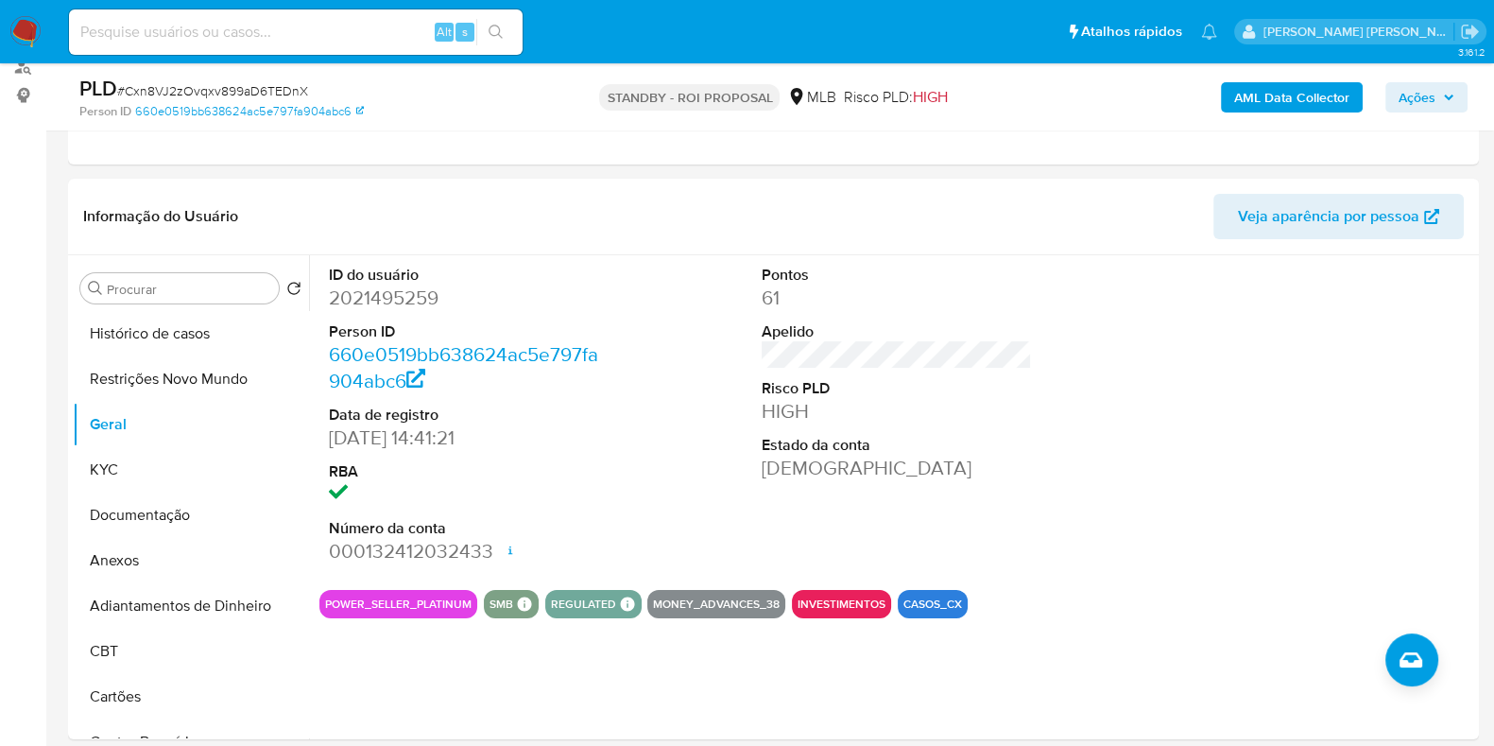
click at [302, 25] on input at bounding box center [296, 32] width 454 height 25
paste input "1336623988"
type input "1336623988"
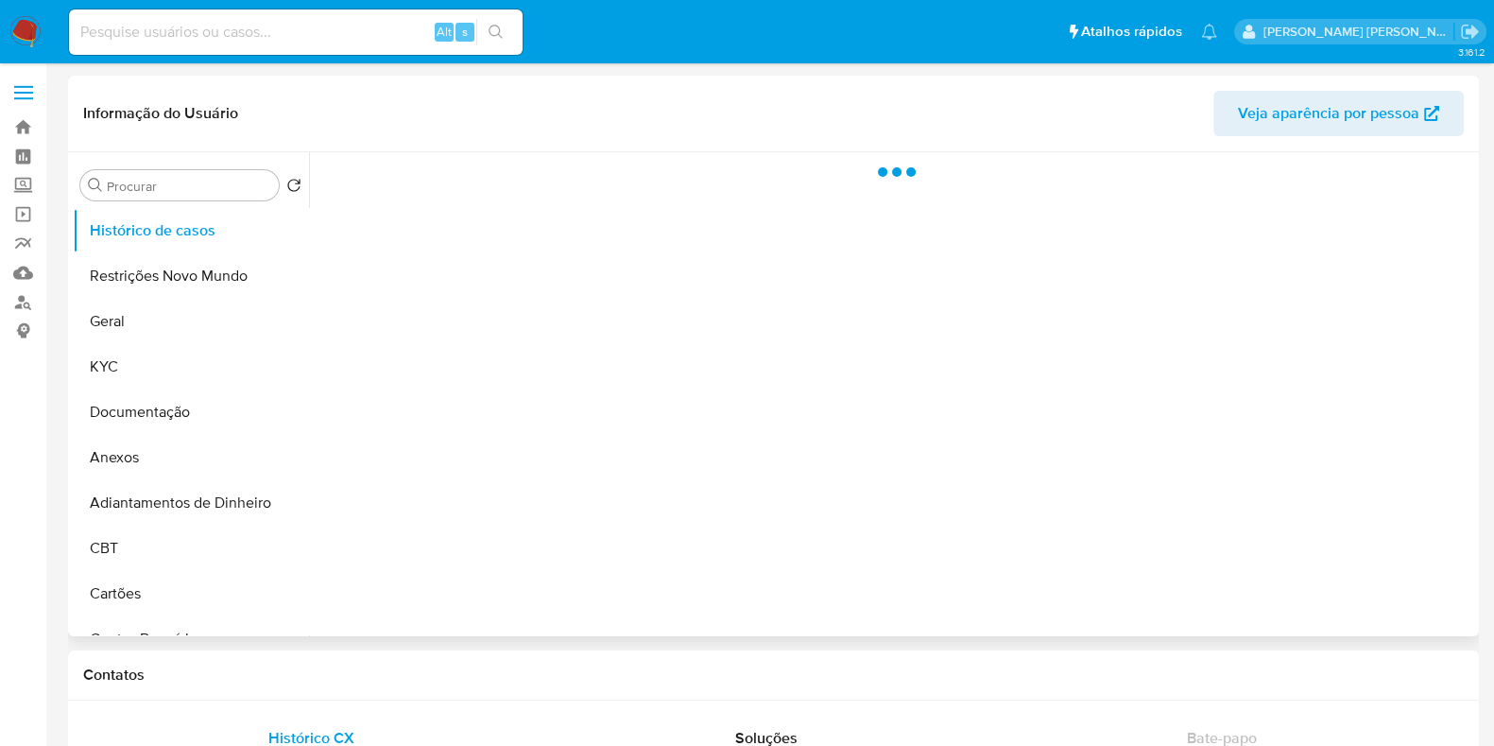
select select "10"
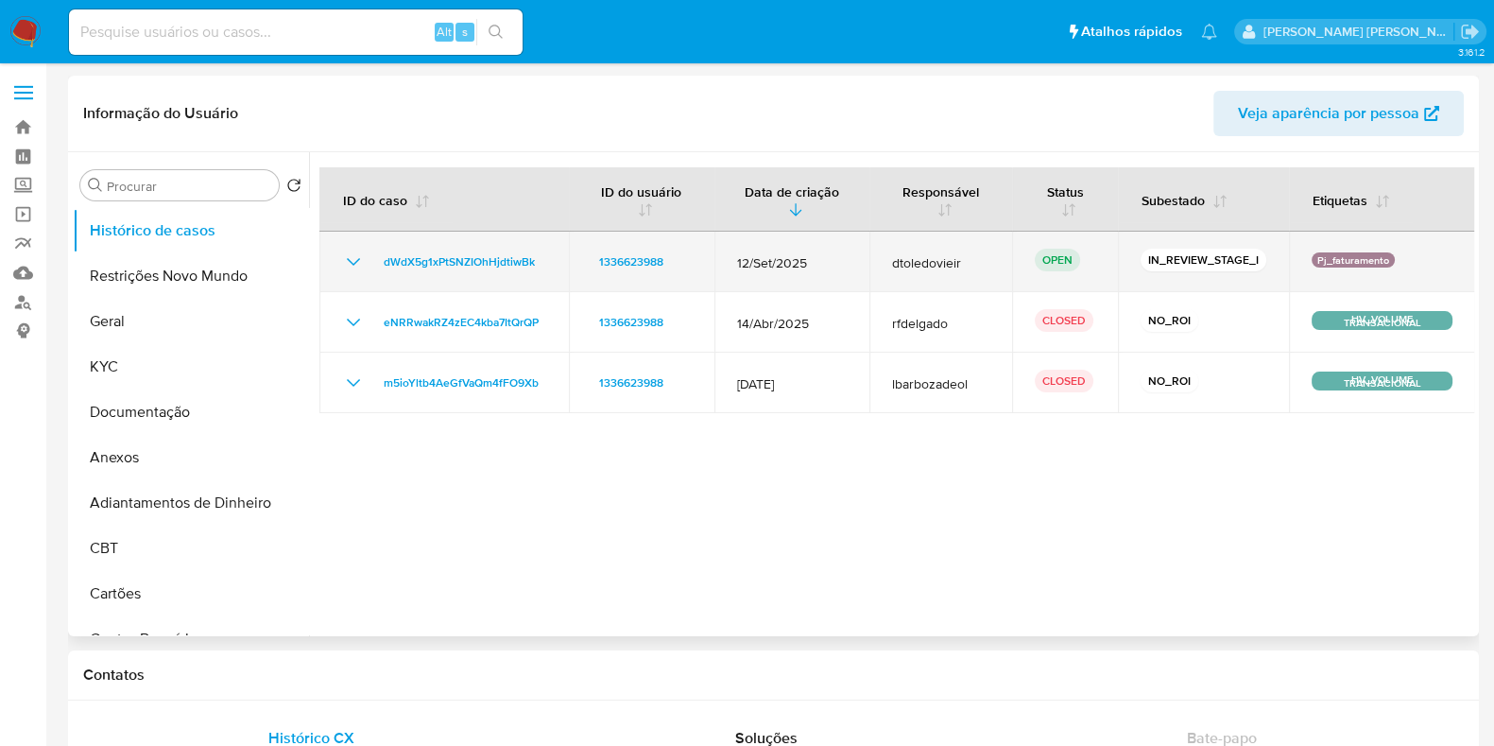
drag, startPoint x: 1267, startPoint y: 257, endPoint x: 1149, endPoint y: 266, distance: 117.5
click at [1149, 266] on td "IN_REVIEW_STAGE_I" at bounding box center [1203, 262] width 171 height 60
click at [1149, 266] on p "IN_REVIEW_STAGE_I" at bounding box center [1204, 260] width 126 height 23
click at [434, 267] on span "dWdX5g1xPtSNZIOhHjdtiwBk" at bounding box center [459, 261] width 151 height 23
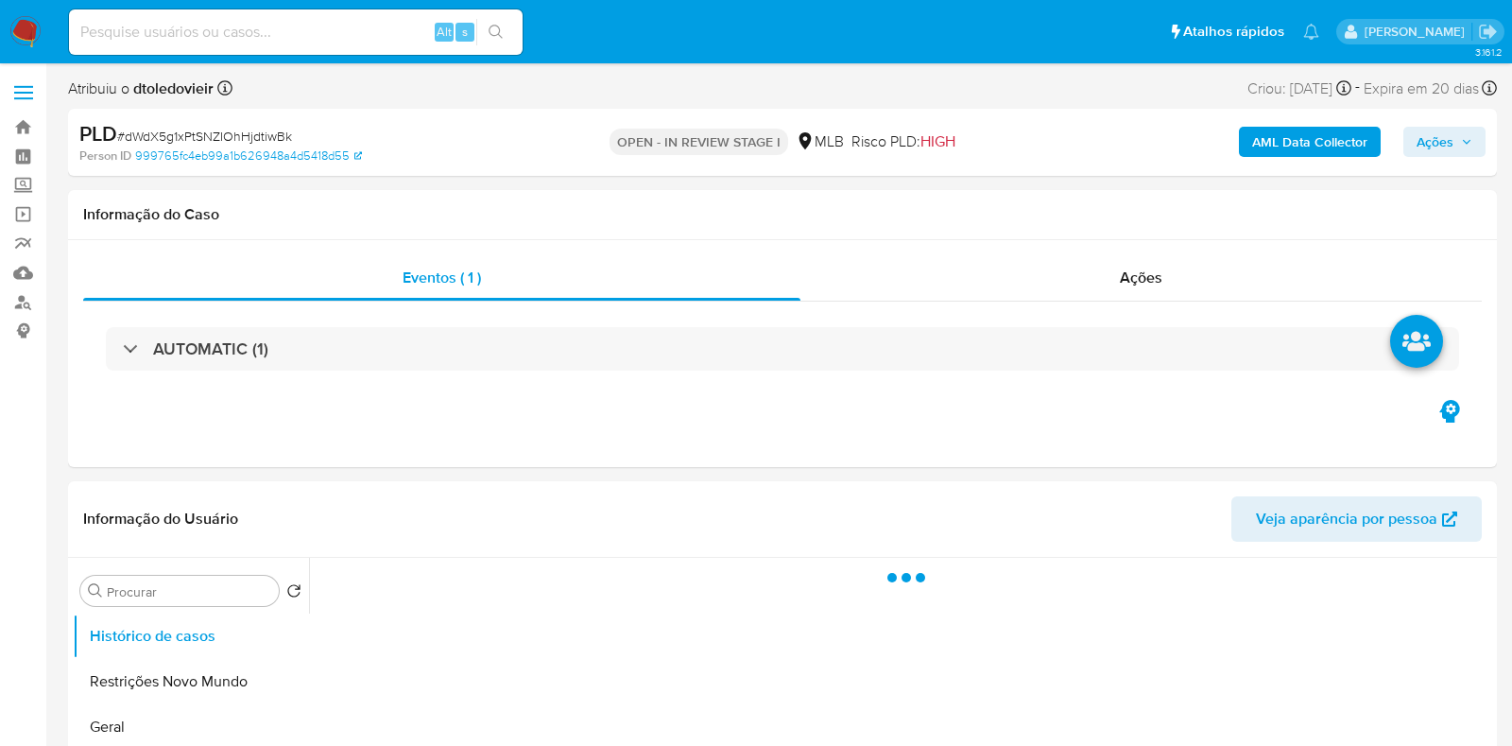
select select "10"
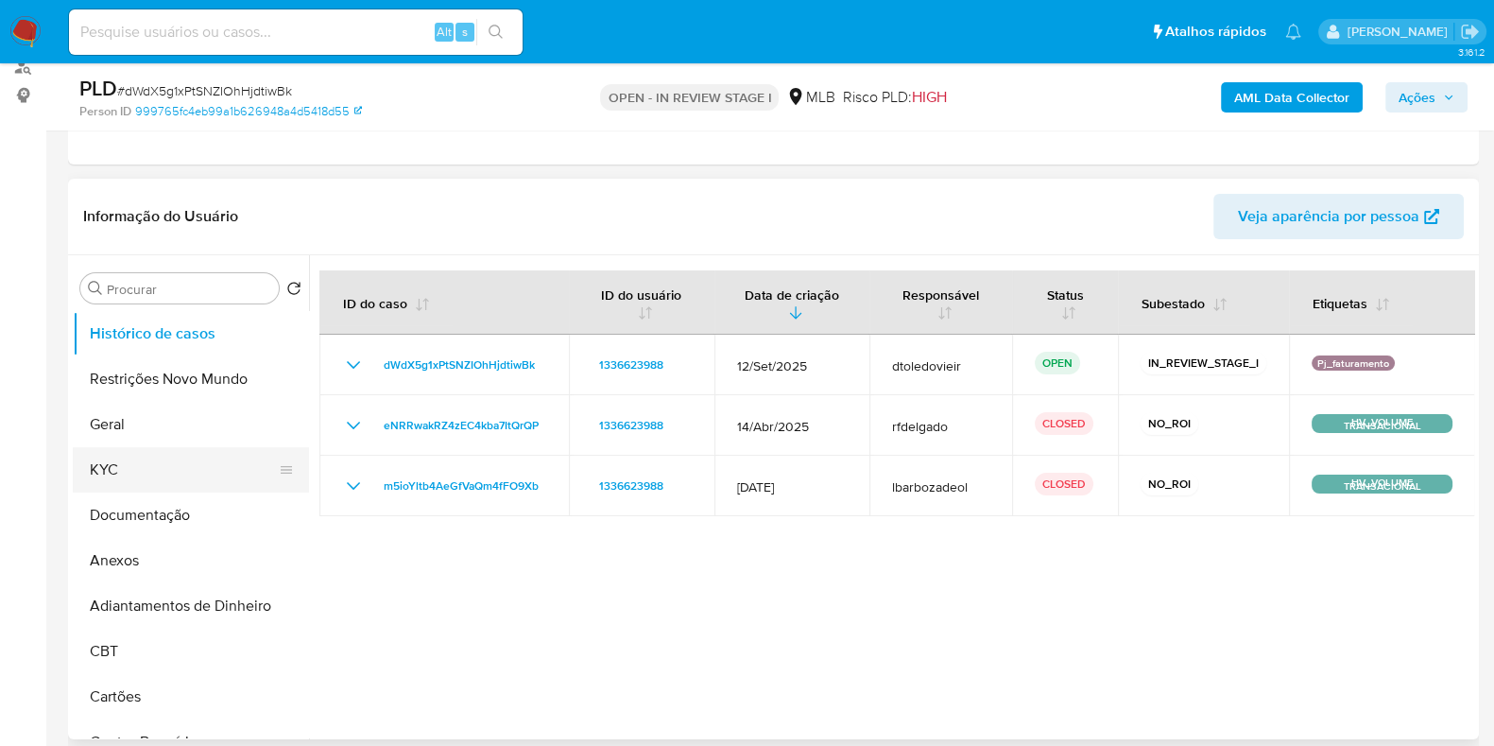
click at [123, 471] on button "KYC" at bounding box center [183, 469] width 221 height 45
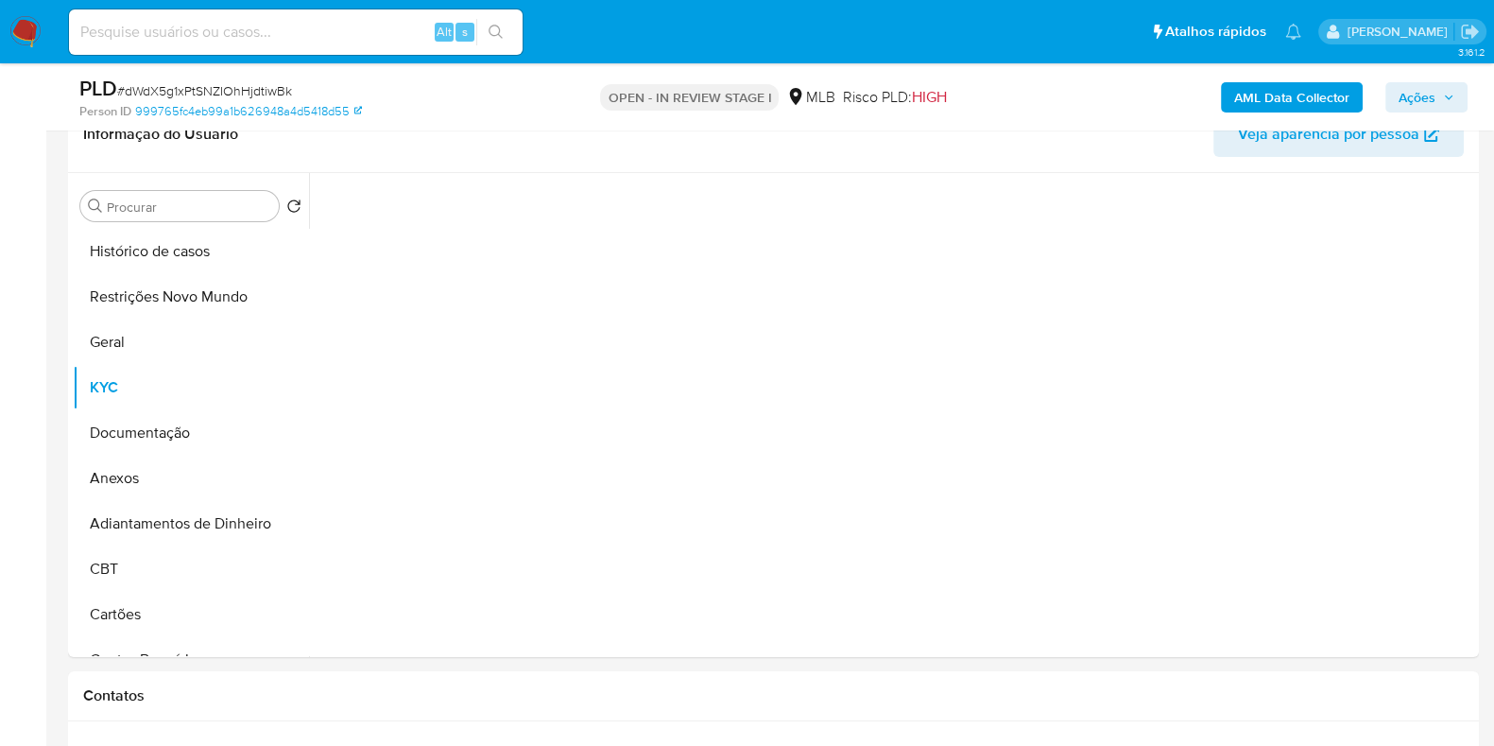
scroll to position [354, 0]
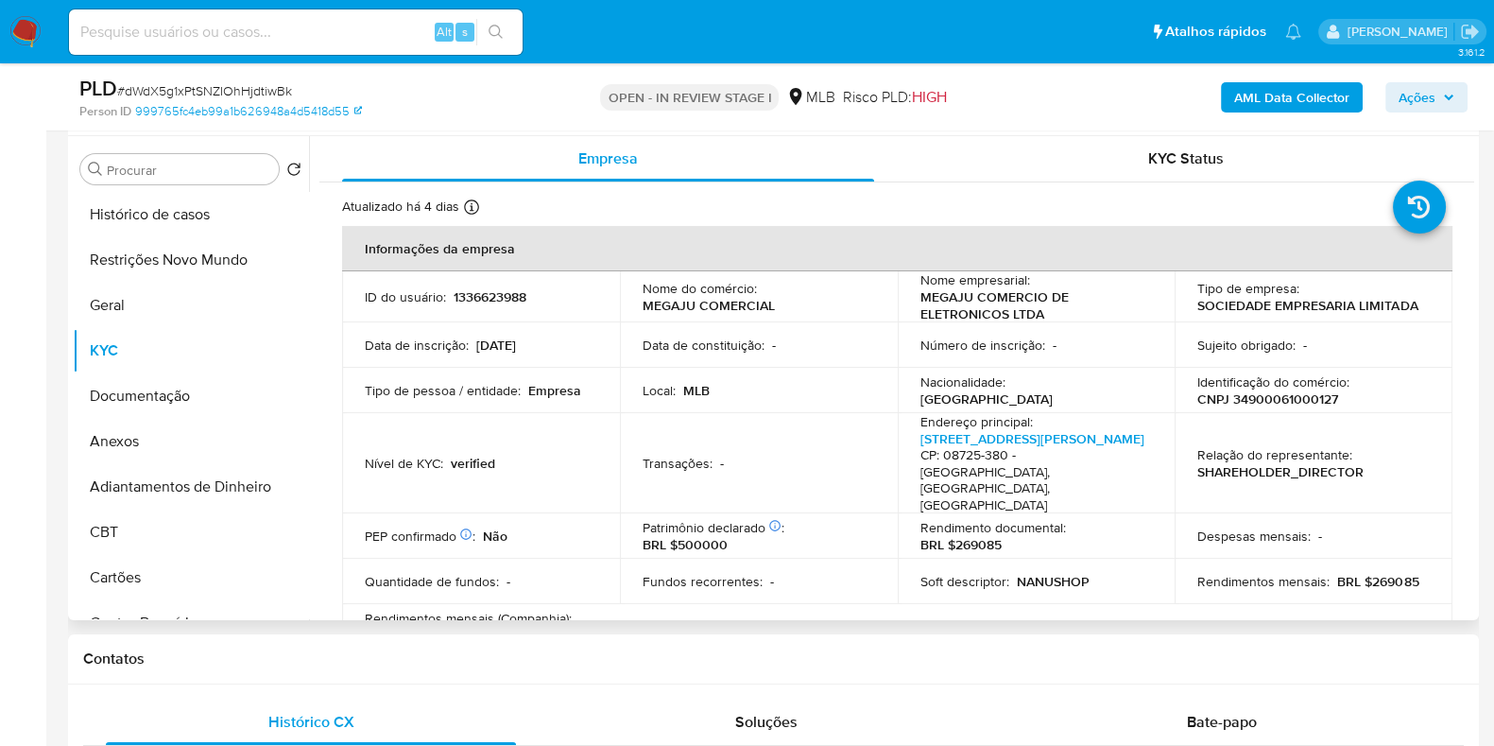
click at [1287, 390] on p "CNPJ 34900061000127" at bounding box center [1268, 398] width 141 height 17
copy p "34900061000127"
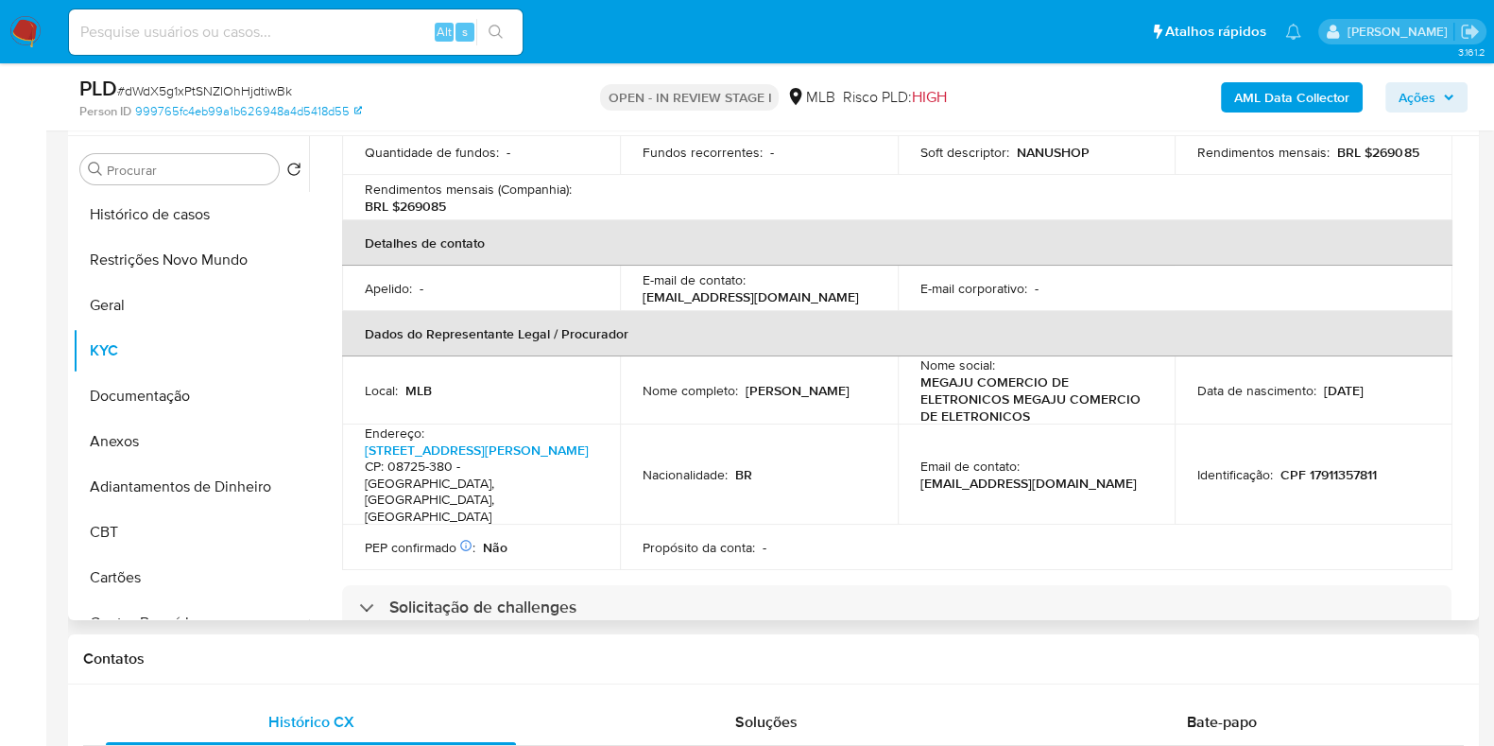
scroll to position [472, 0]
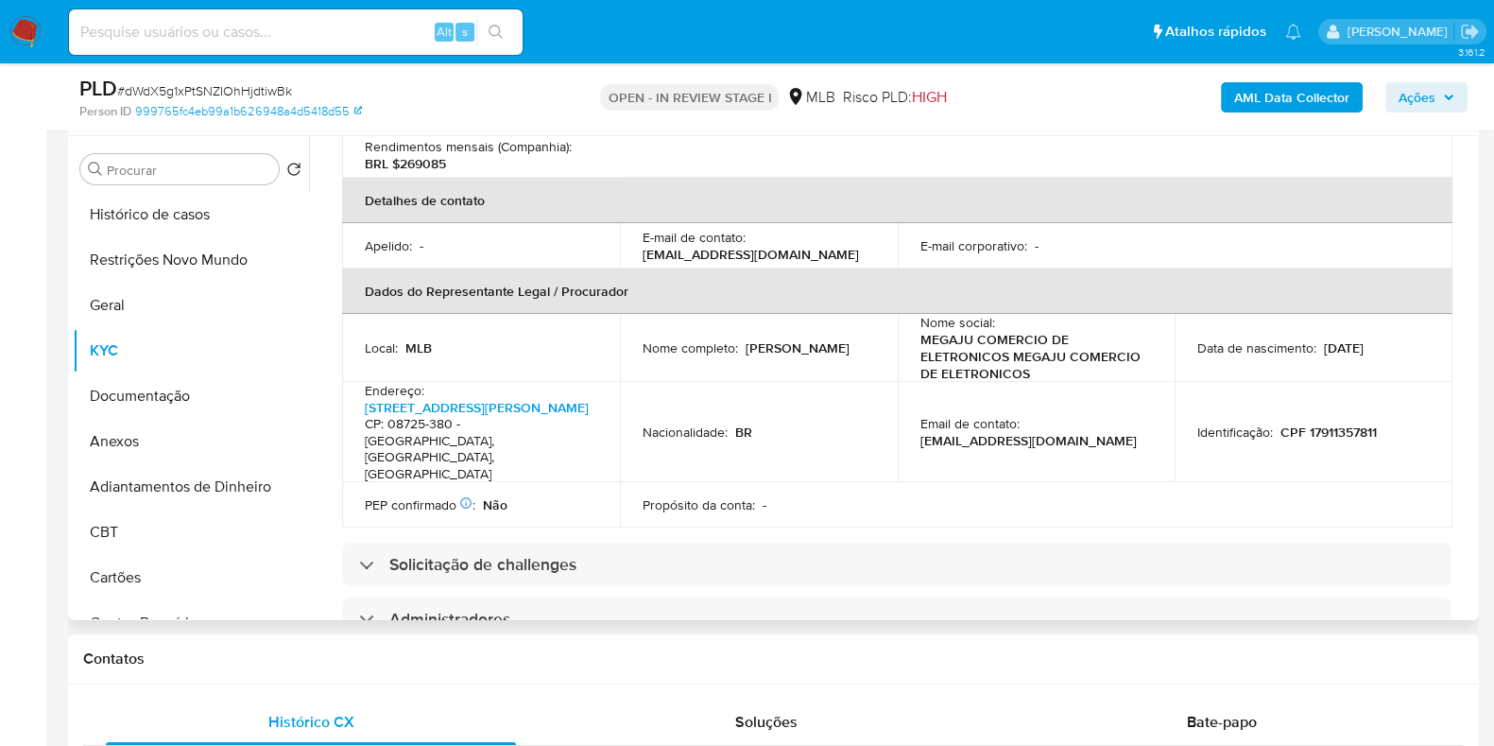
drag, startPoint x: 749, startPoint y: 362, endPoint x: 633, endPoint y: 362, distance: 115.3
click at [633, 362] on td "Nome completo : [PERSON_NAME]" at bounding box center [759, 348] width 278 height 68
copy p "[PERSON_NAME]"
click at [1322, 432] on p "CPF 17911357811" at bounding box center [1329, 431] width 96 height 17
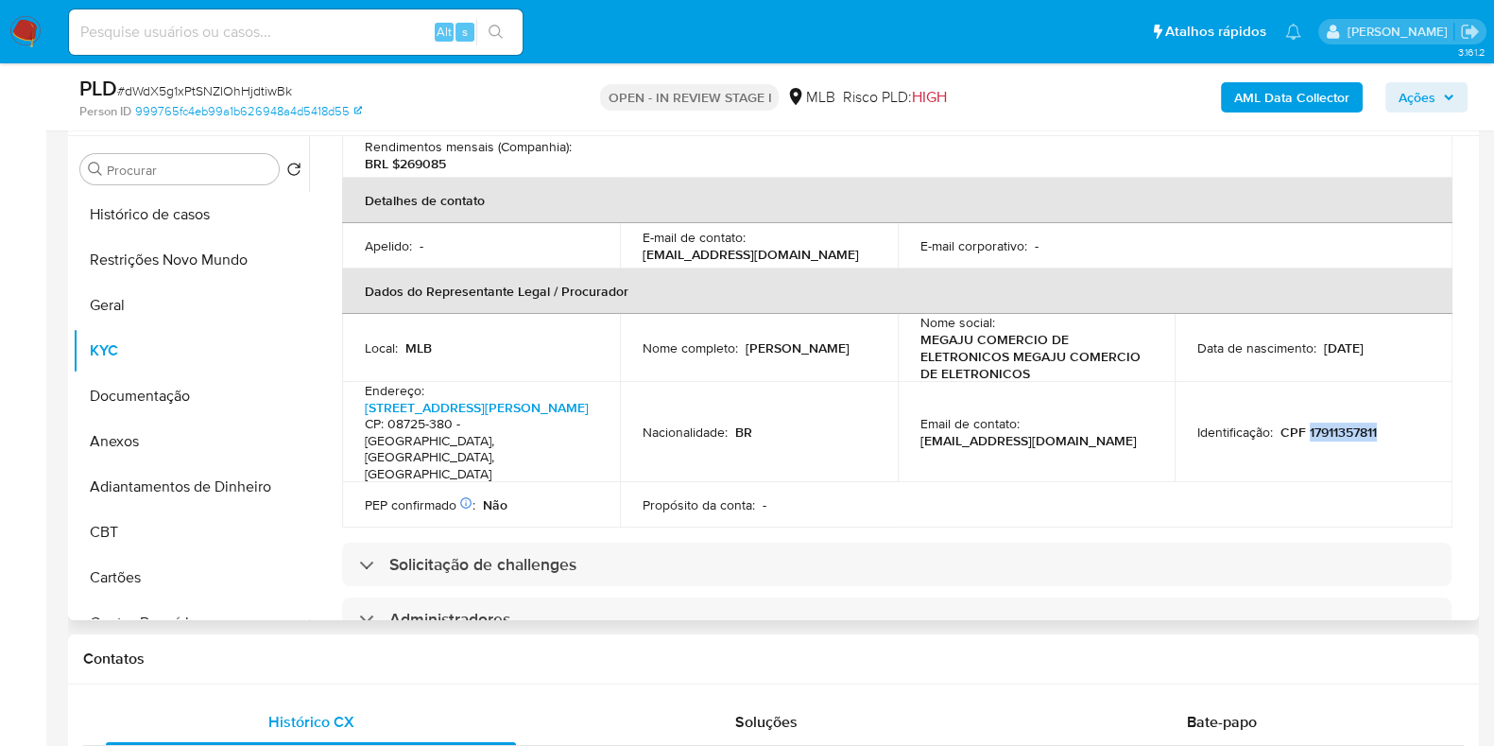
click at [1322, 432] on p "CPF 17911357811" at bounding box center [1329, 431] width 96 height 17
copy p "17911357811"
click at [170, 395] on button "Documentação" at bounding box center [183, 395] width 221 height 45
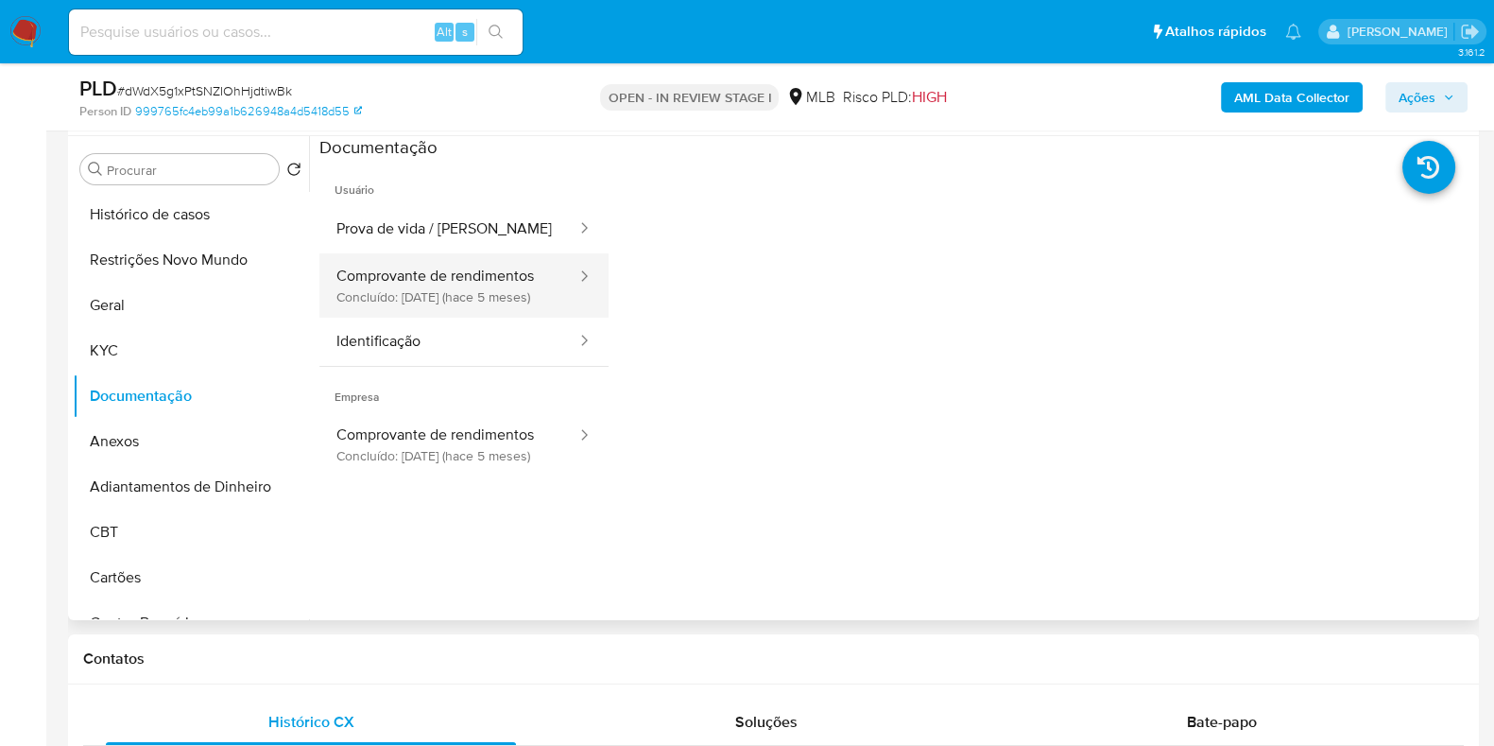
click at [476, 285] on button "Comprovante de rendimentos Concluído: [DATE] (hace 5 meses)" at bounding box center [449, 285] width 259 height 64
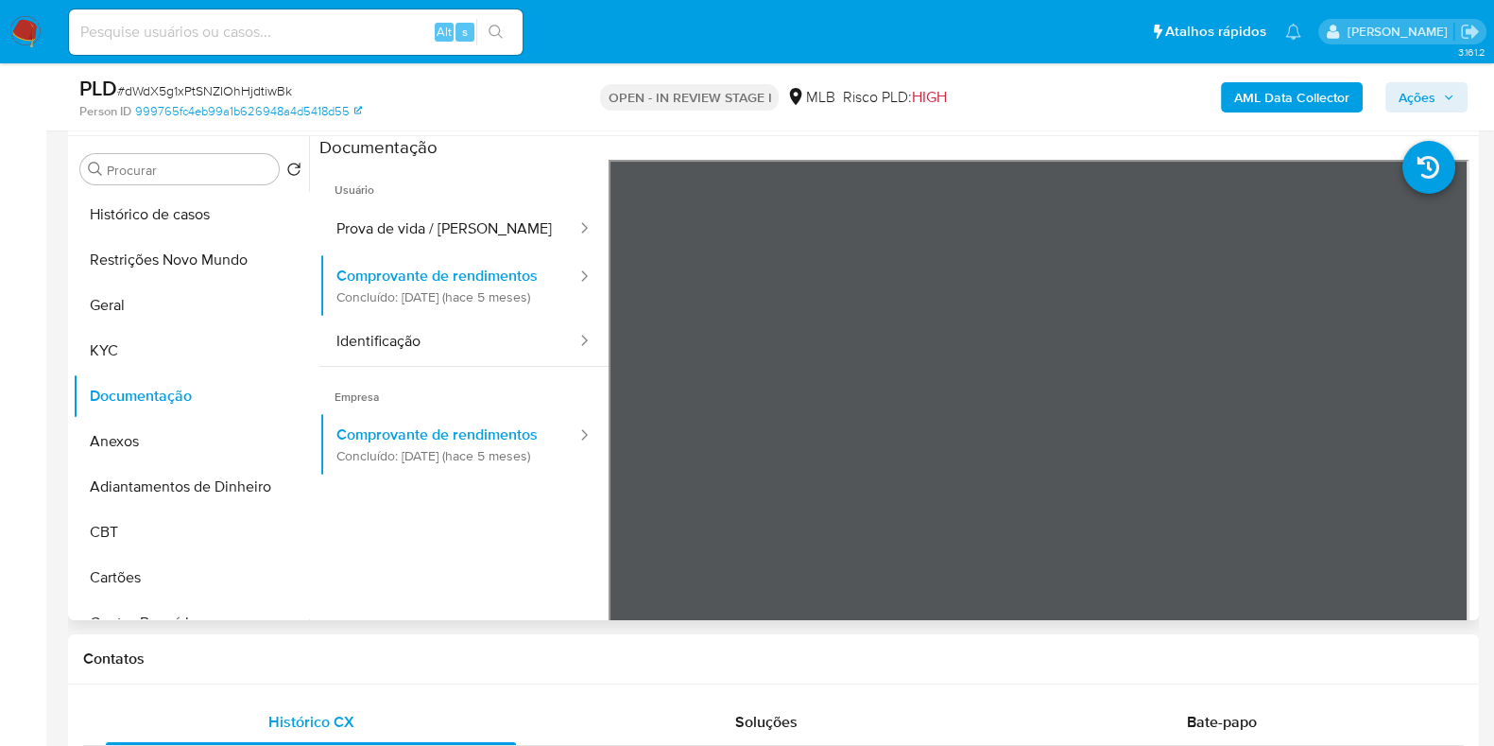
scroll to position [117, 0]
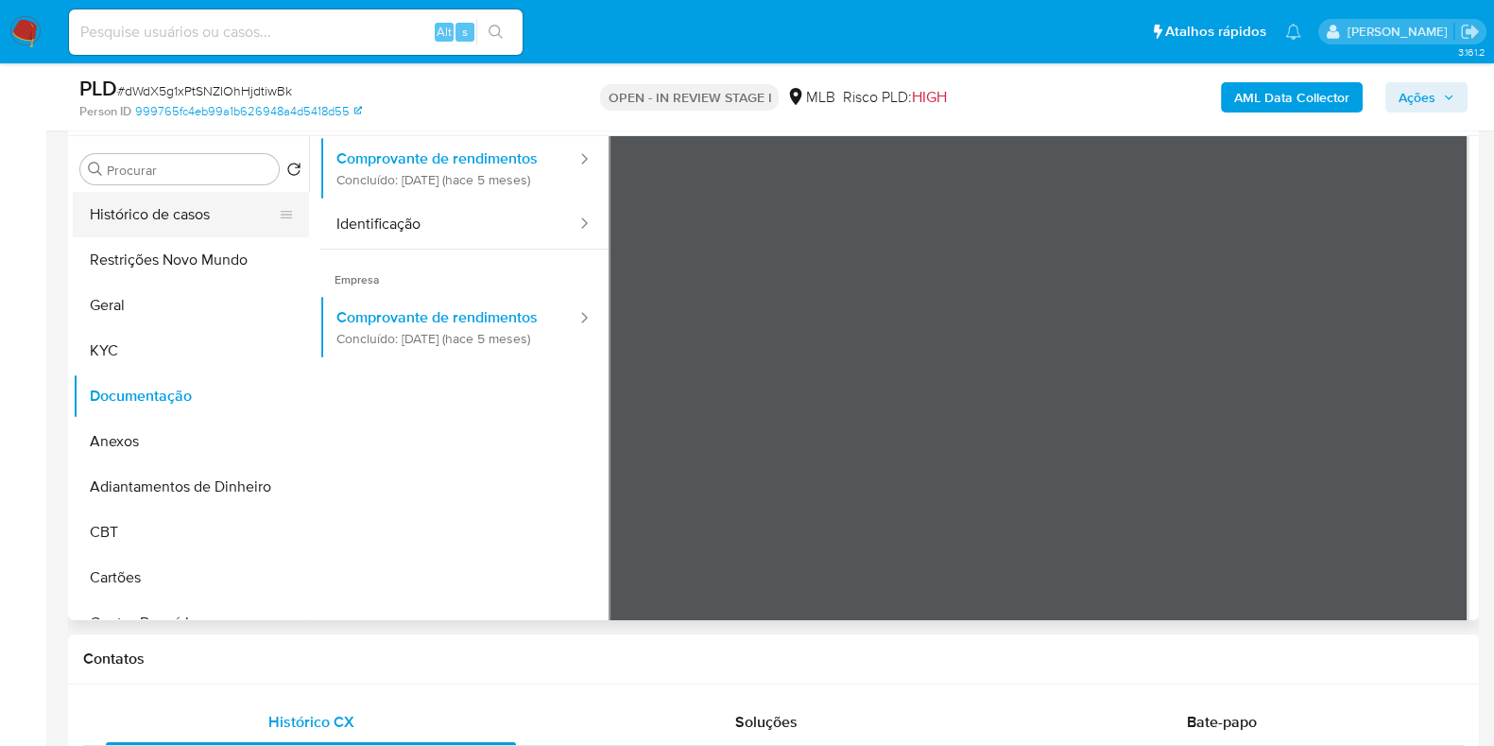
click at [118, 209] on button "Histórico de casos" at bounding box center [183, 214] width 221 height 45
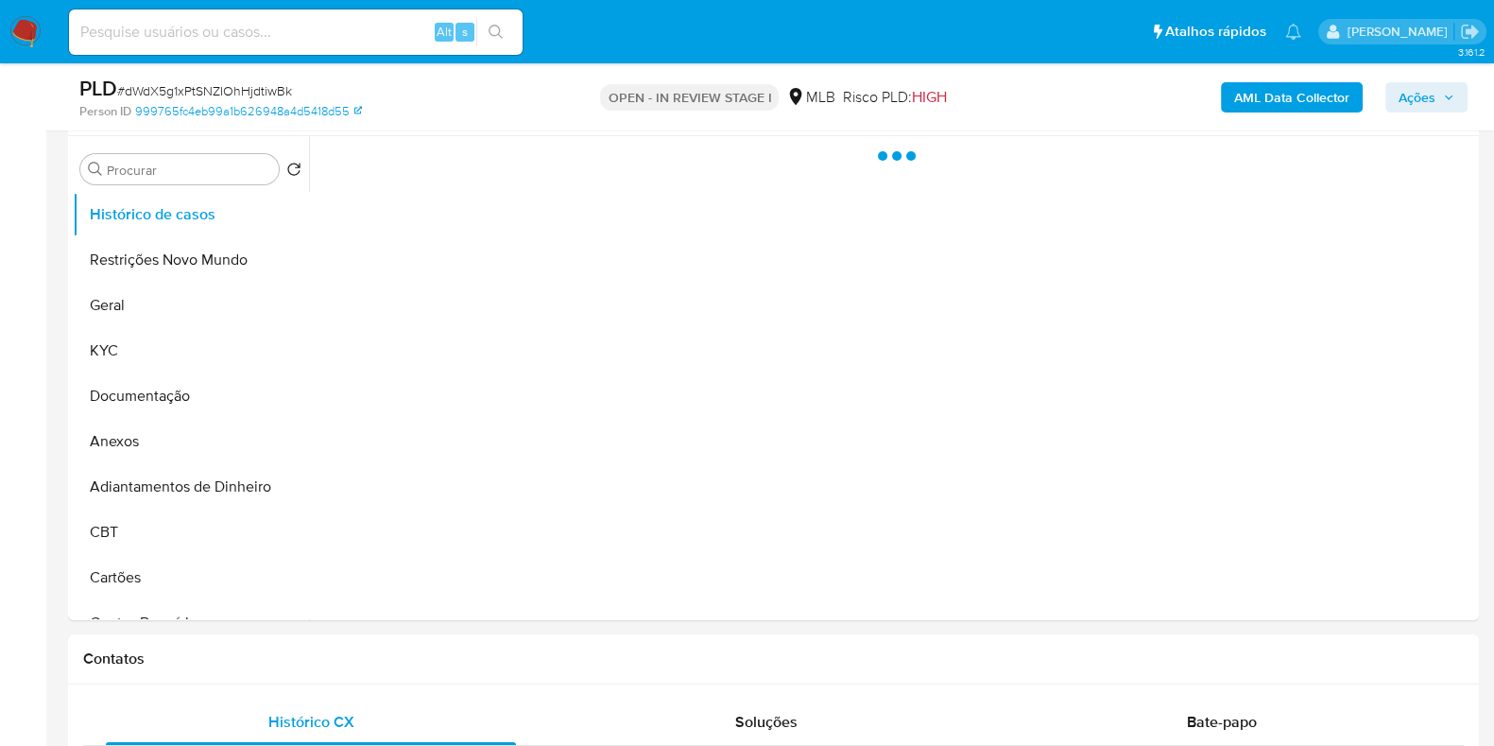
scroll to position [0, 0]
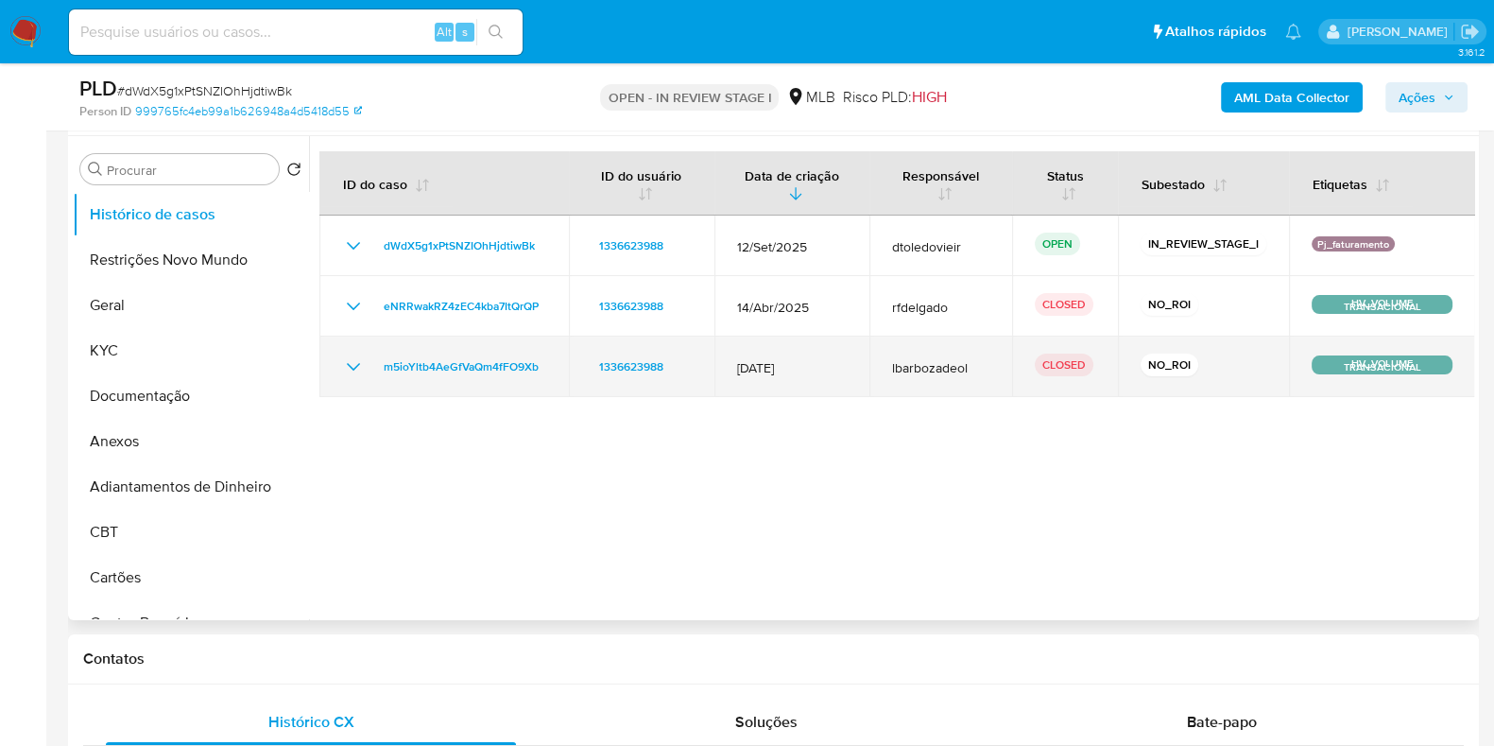
drag, startPoint x: 1200, startPoint y: 364, endPoint x: 1078, endPoint y: 361, distance: 122.9
click at [1078, 362] on tr "m5ioYltb4AeGfVaQm4fFO9Xb 1336623988 [DATE] lbarbozadeol CLOSED NO_ROI HV_VOLUME…" at bounding box center [898, 367] width 1156 height 60
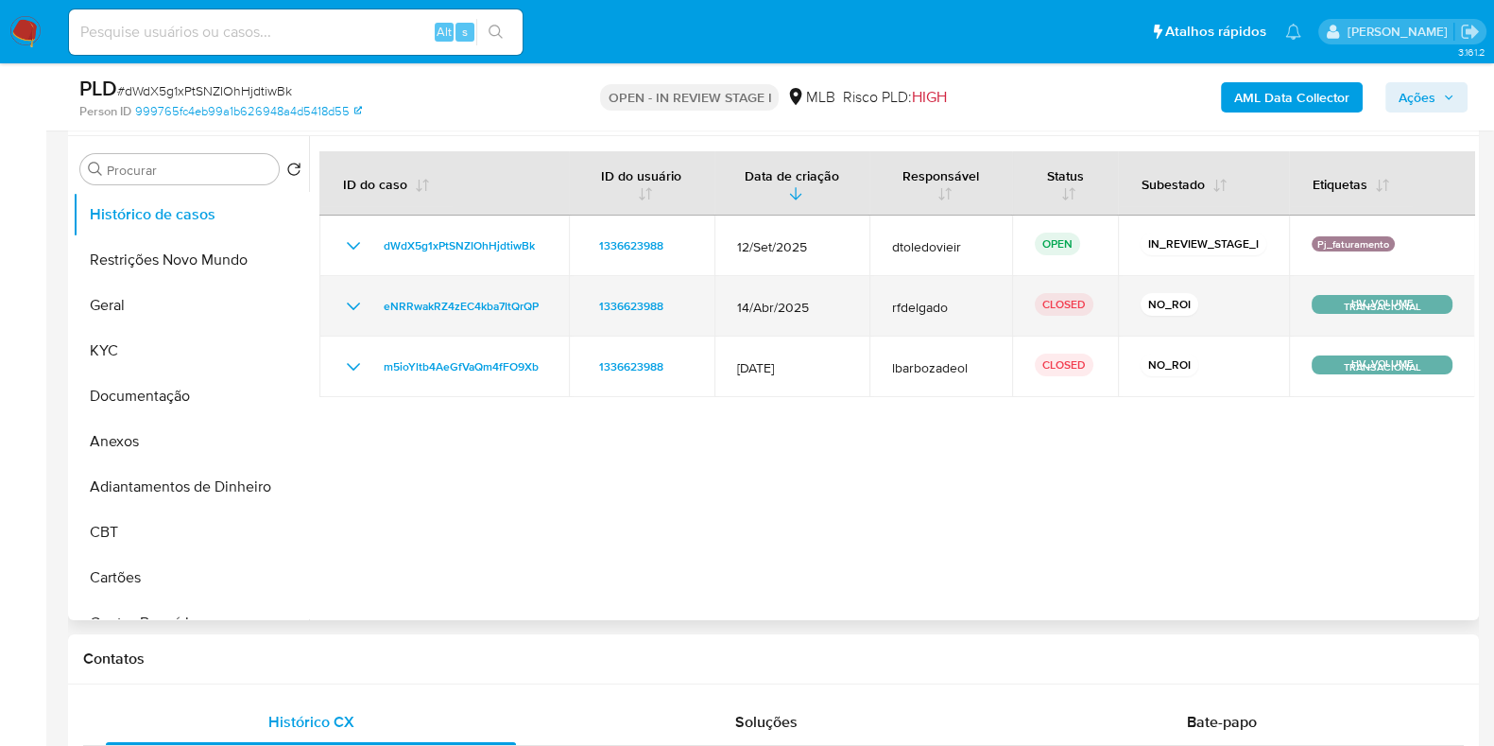
click at [1158, 304] on p "NO_ROI" at bounding box center [1170, 304] width 58 height 23
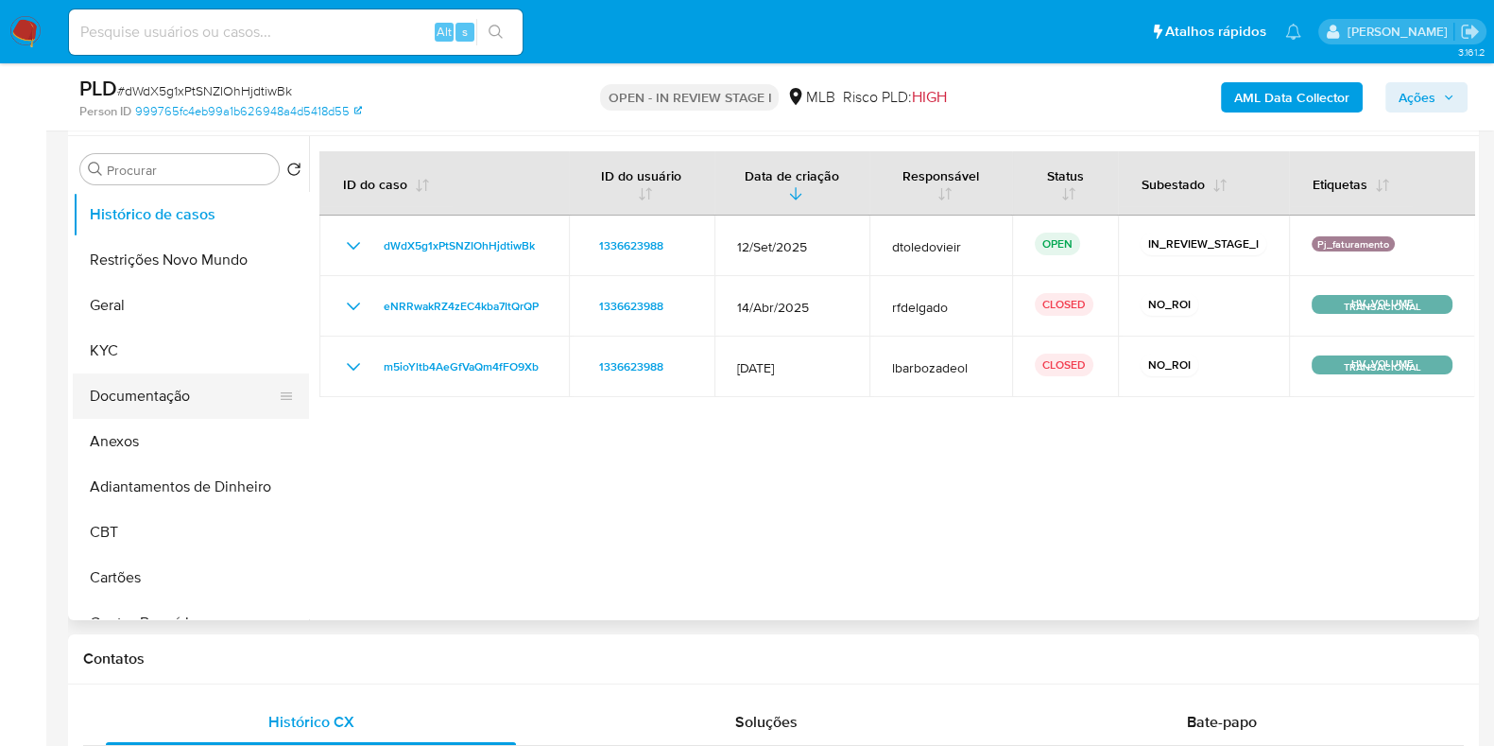
click at [125, 389] on button "Documentação" at bounding box center [183, 395] width 221 height 45
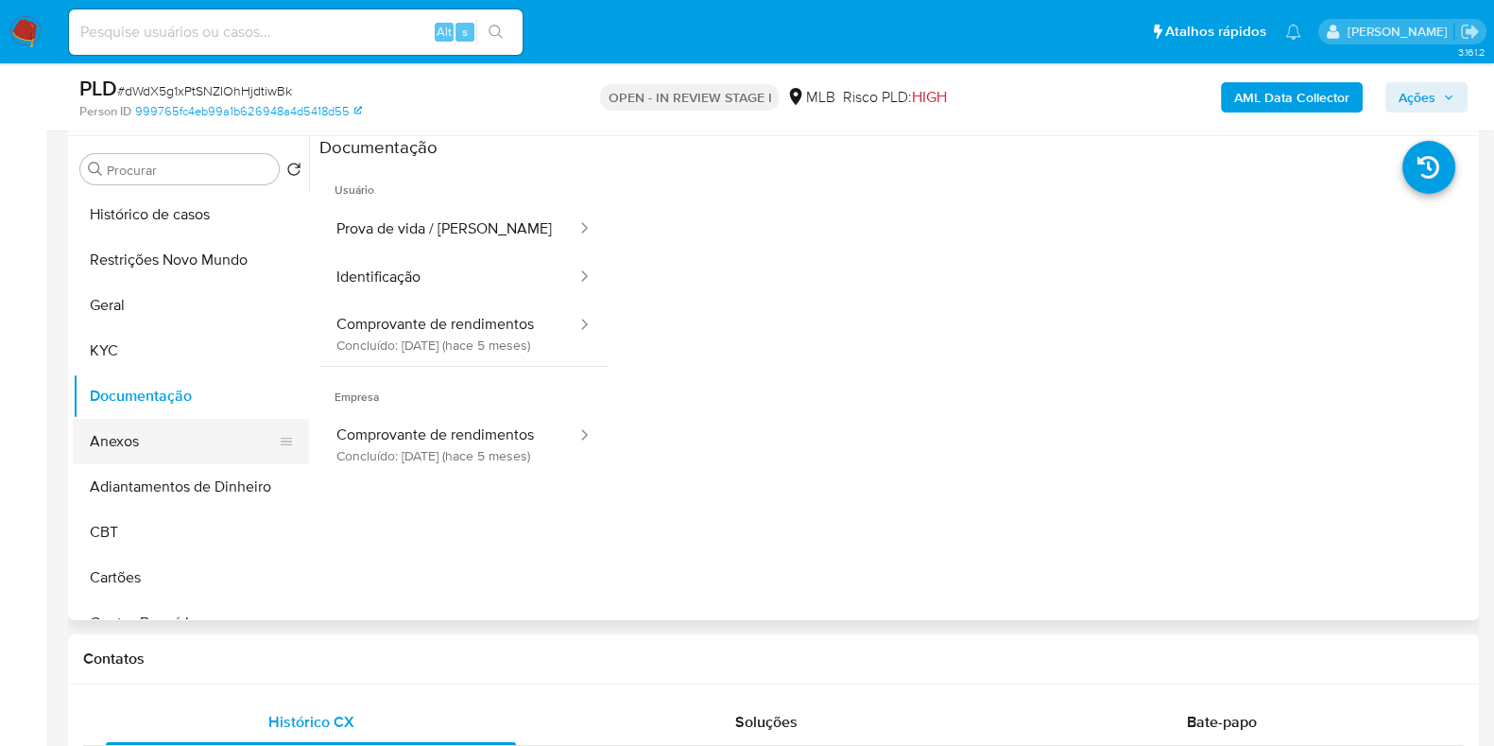
click at [136, 451] on button "Anexos" at bounding box center [183, 441] width 221 height 45
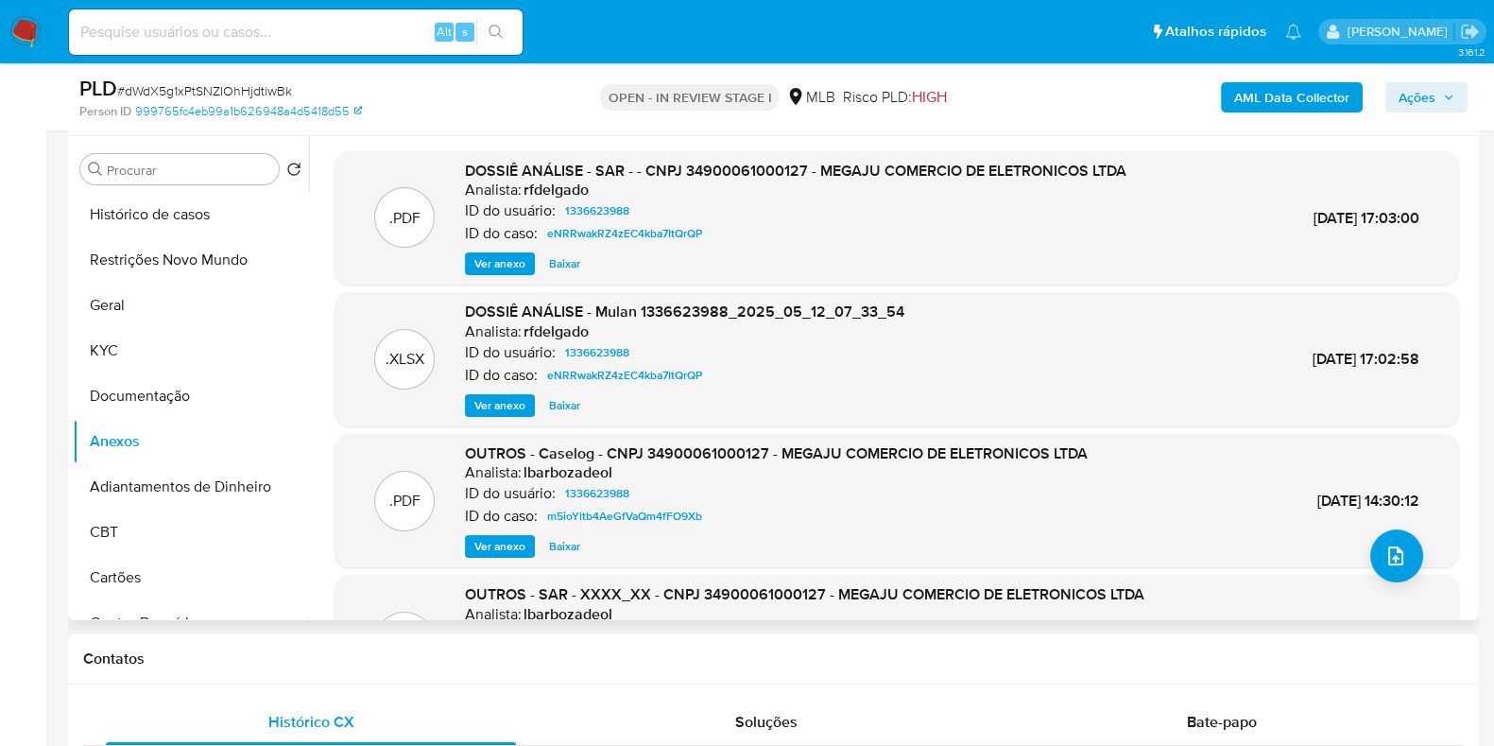
click at [488, 257] on span "Ver anexo" at bounding box center [500, 263] width 51 height 19
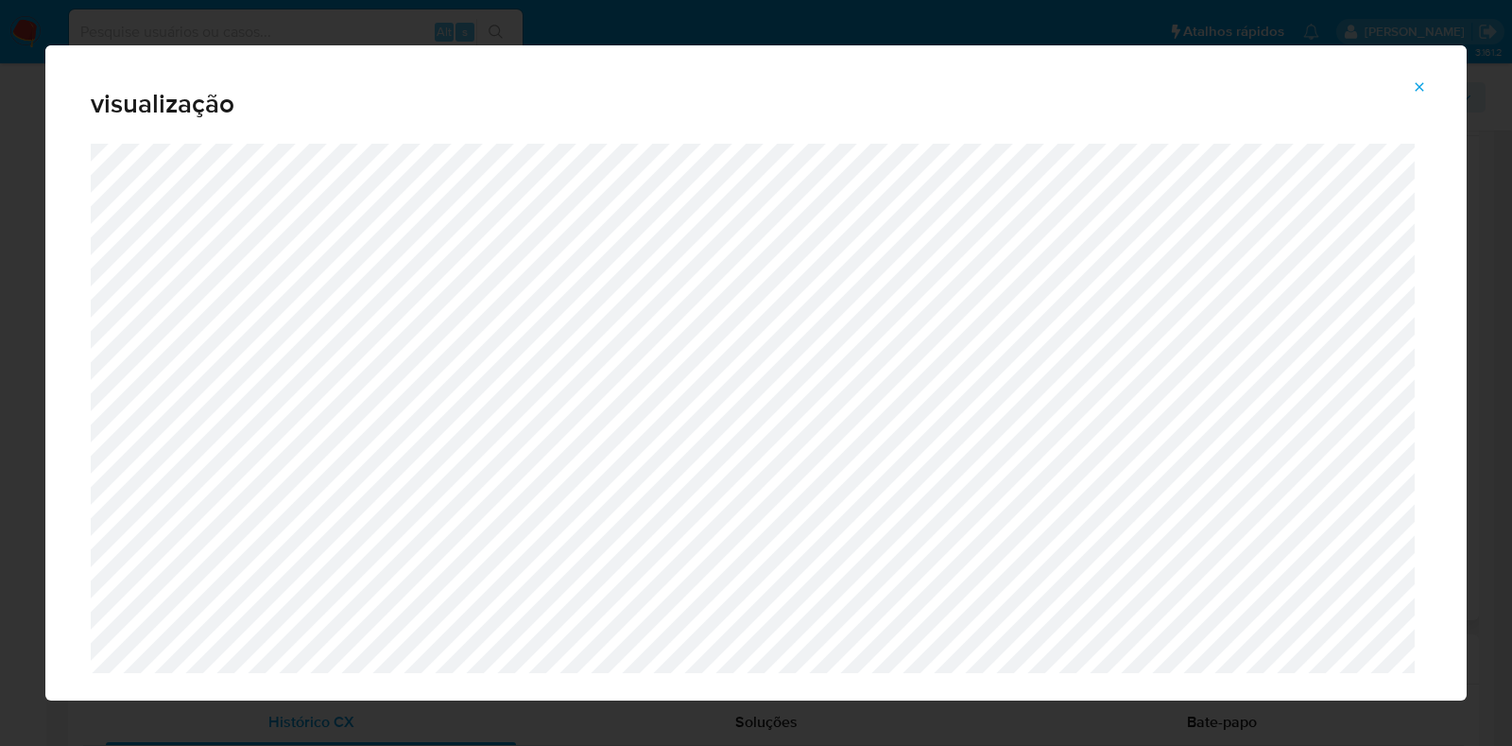
click at [1418, 91] on icon "Attachment preview" at bounding box center [1419, 86] width 15 height 15
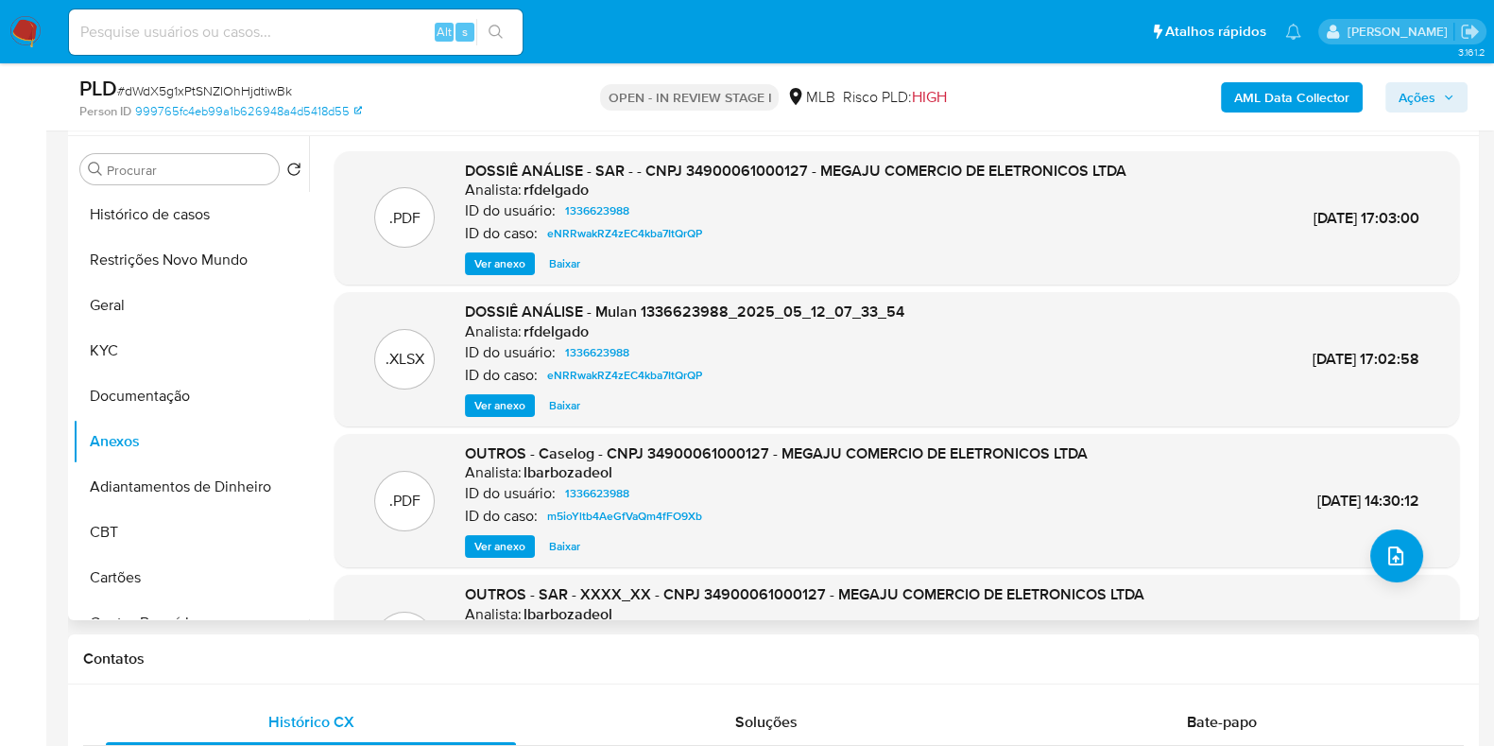
scroll to position [106, 0]
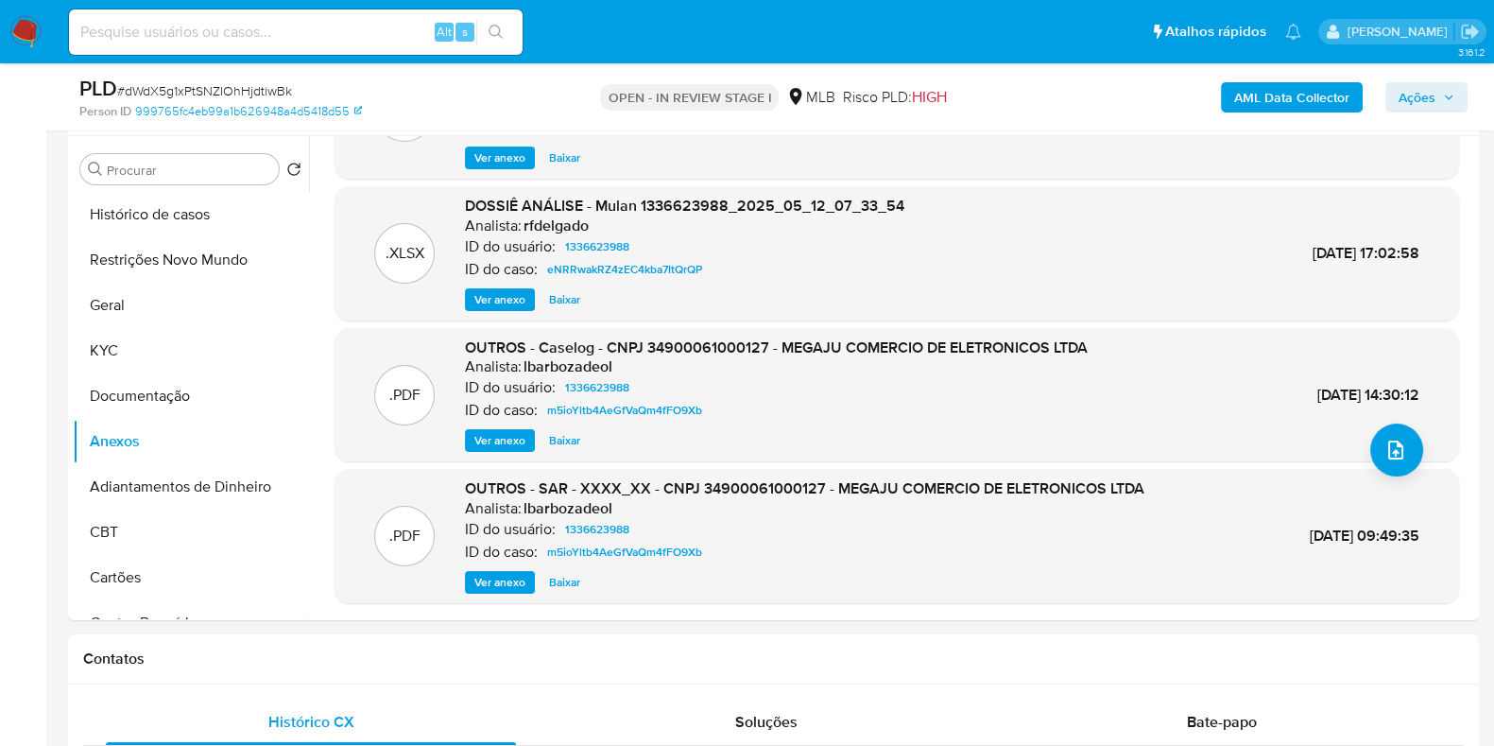
click at [1432, 73] on div "PLD # dWdX5g1xPtSNZIOhHjdtiwBk Person ID 999765fc4eb99a1b626948a4d5418d55 OPEN …" at bounding box center [773, 96] width 1411 height 67
click at [1421, 82] on span "Ações" at bounding box center [1417, 97] width 37 height 30
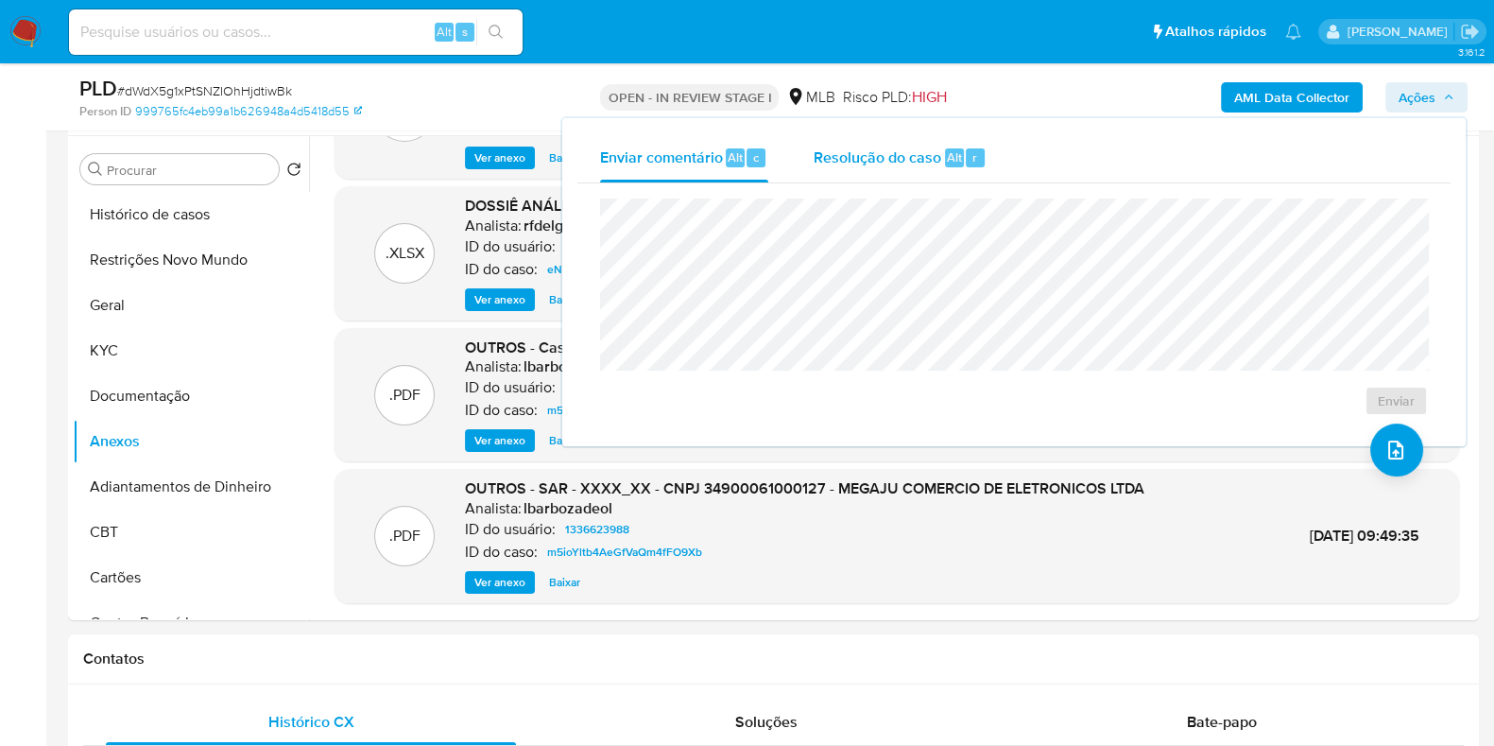
click at [941, 154] on div "Resolução do caso Alt r" at bounding box center [900, 157] width 173 height 49
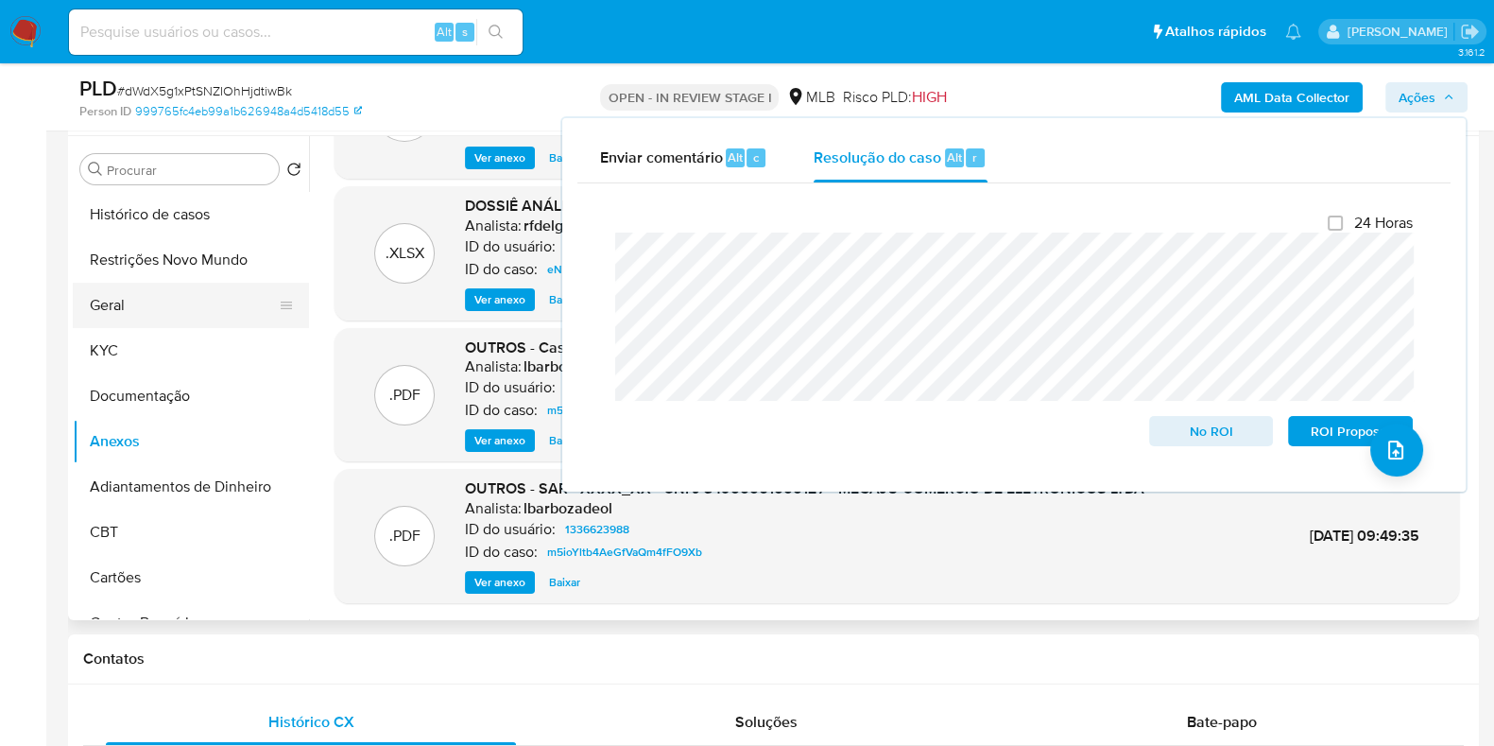
click at [158, 313] on button "Geral" at bounding box center [183, 305] width 221 height 45
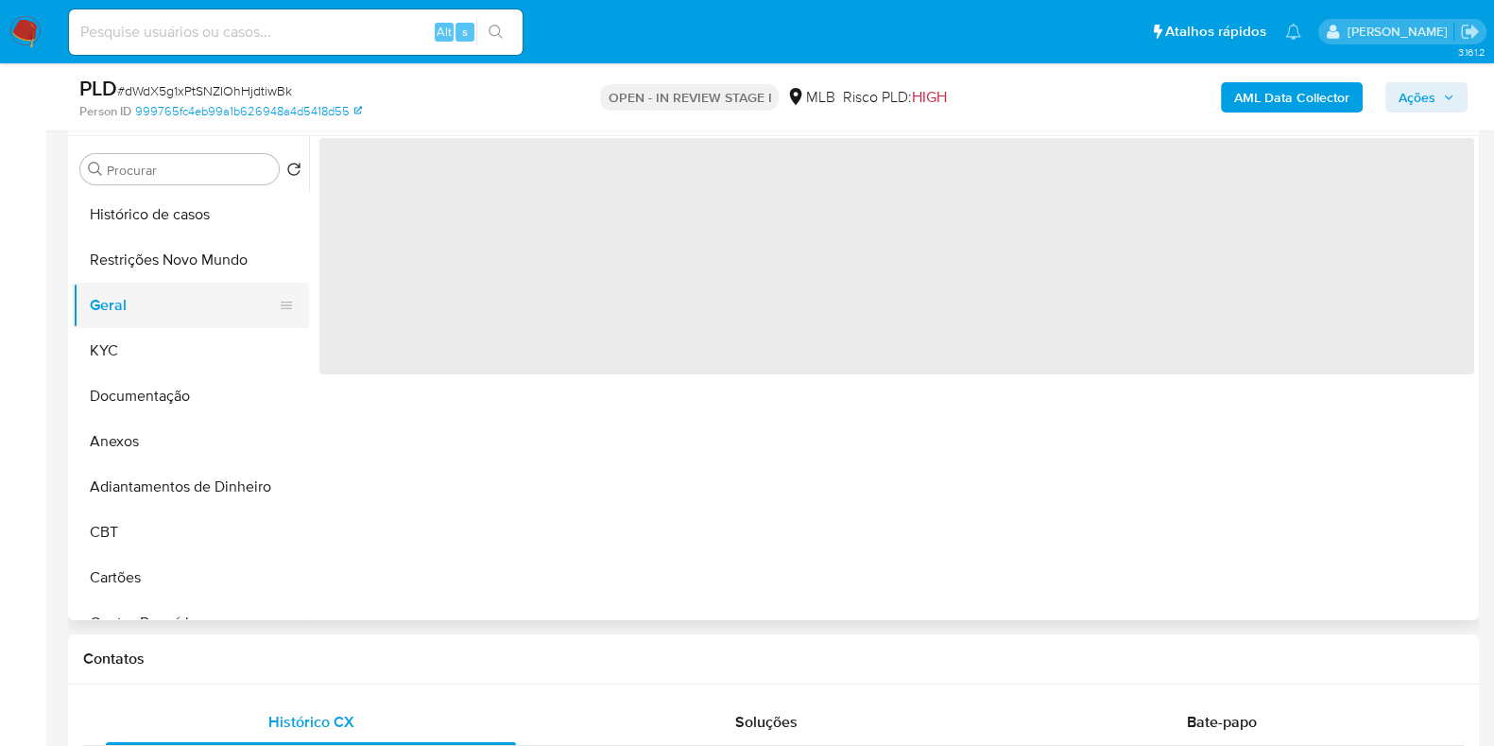
scroll to position [0, 0]
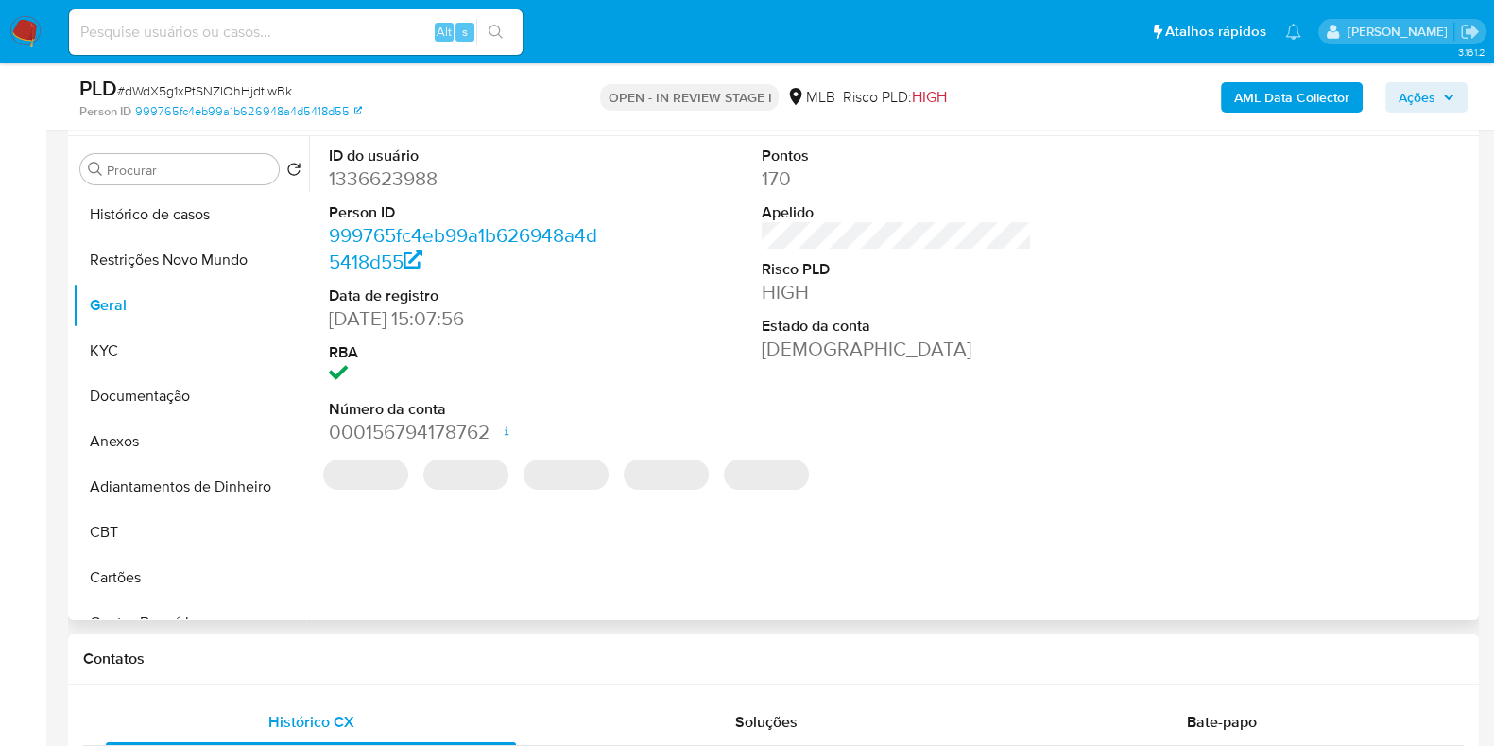
click at [382, 181] on dd "1336623988" at bounding box center [464, 178] width 270 height 26
copy dd "1336623988"
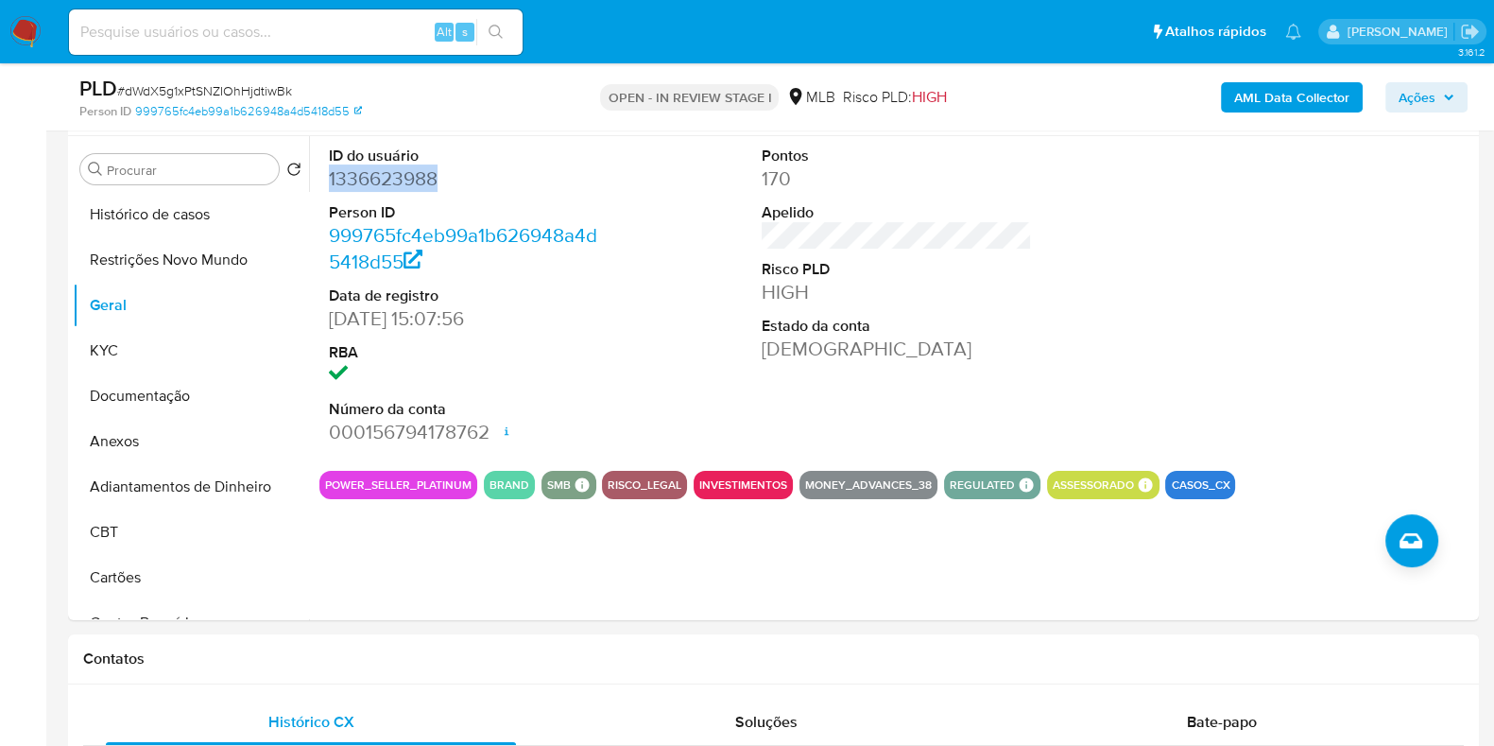
click at [1425, 95] on span "Ações" at bounding box center [1417, 97] width 37 height 30
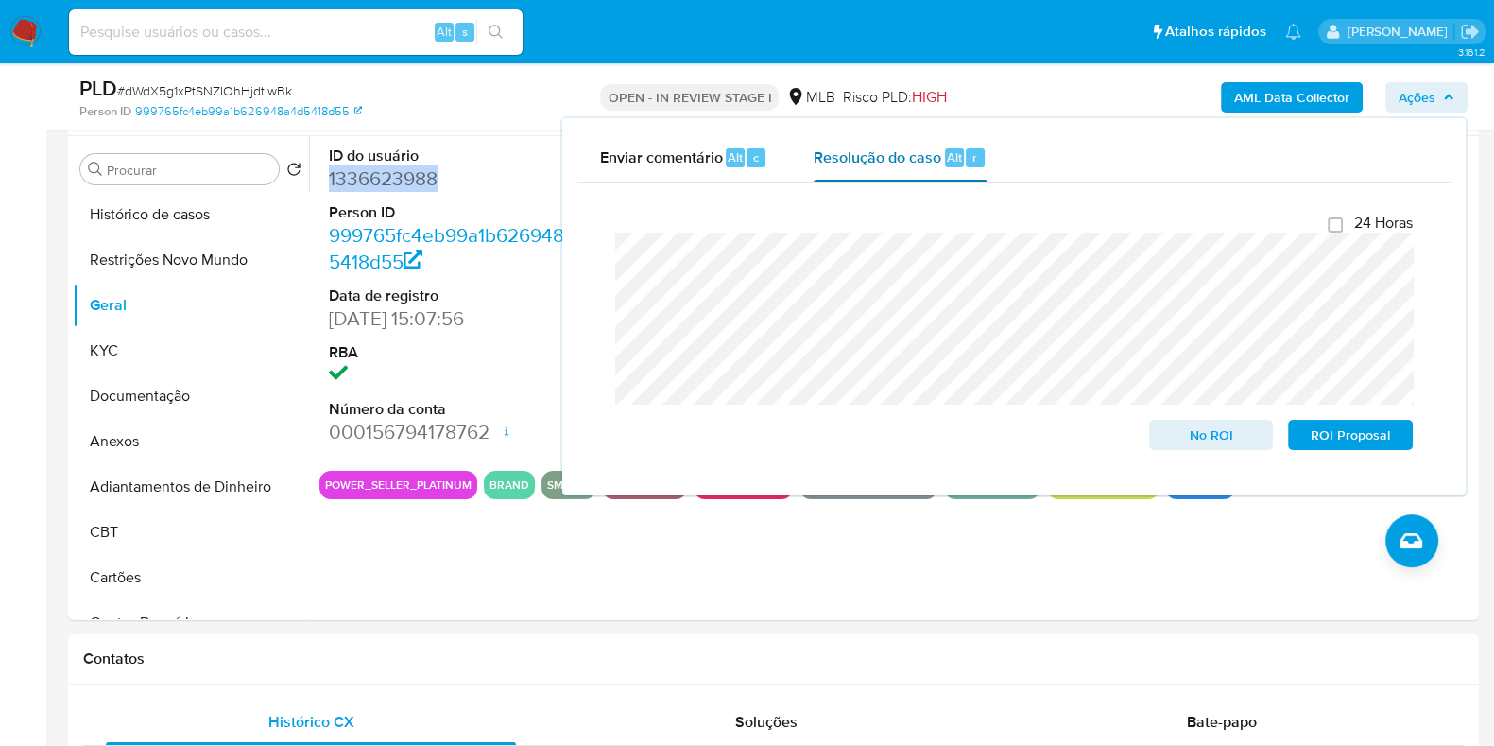
click at [838, 155] on span "Resolução do caso" at bounding box center [878, 157] width 128 height 22
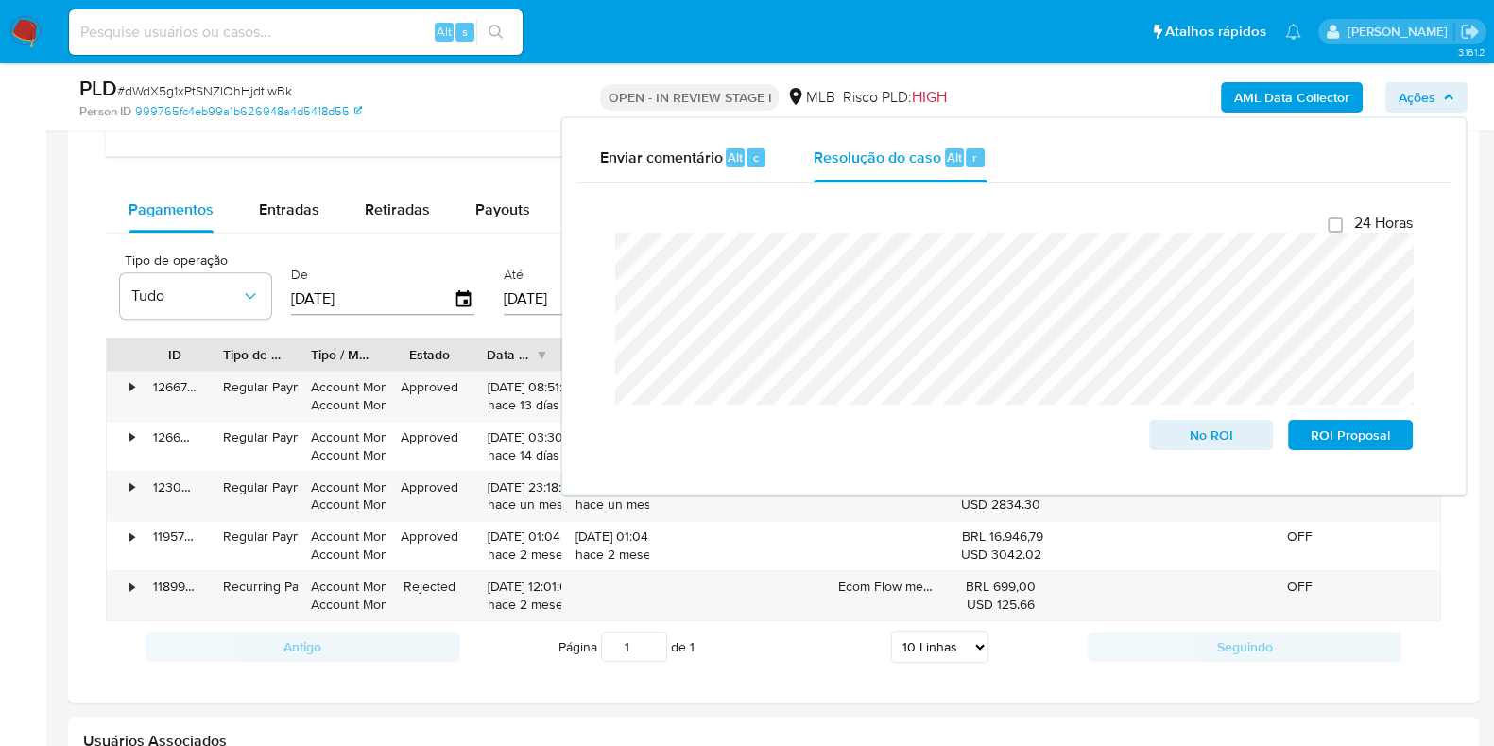
click at [16, 485] on aside "Bandeja Painel Screening Pesquisa em Listas Watchlist Ferramentas Operações em …" at bounding box center [23, 110] width 46 height 3290
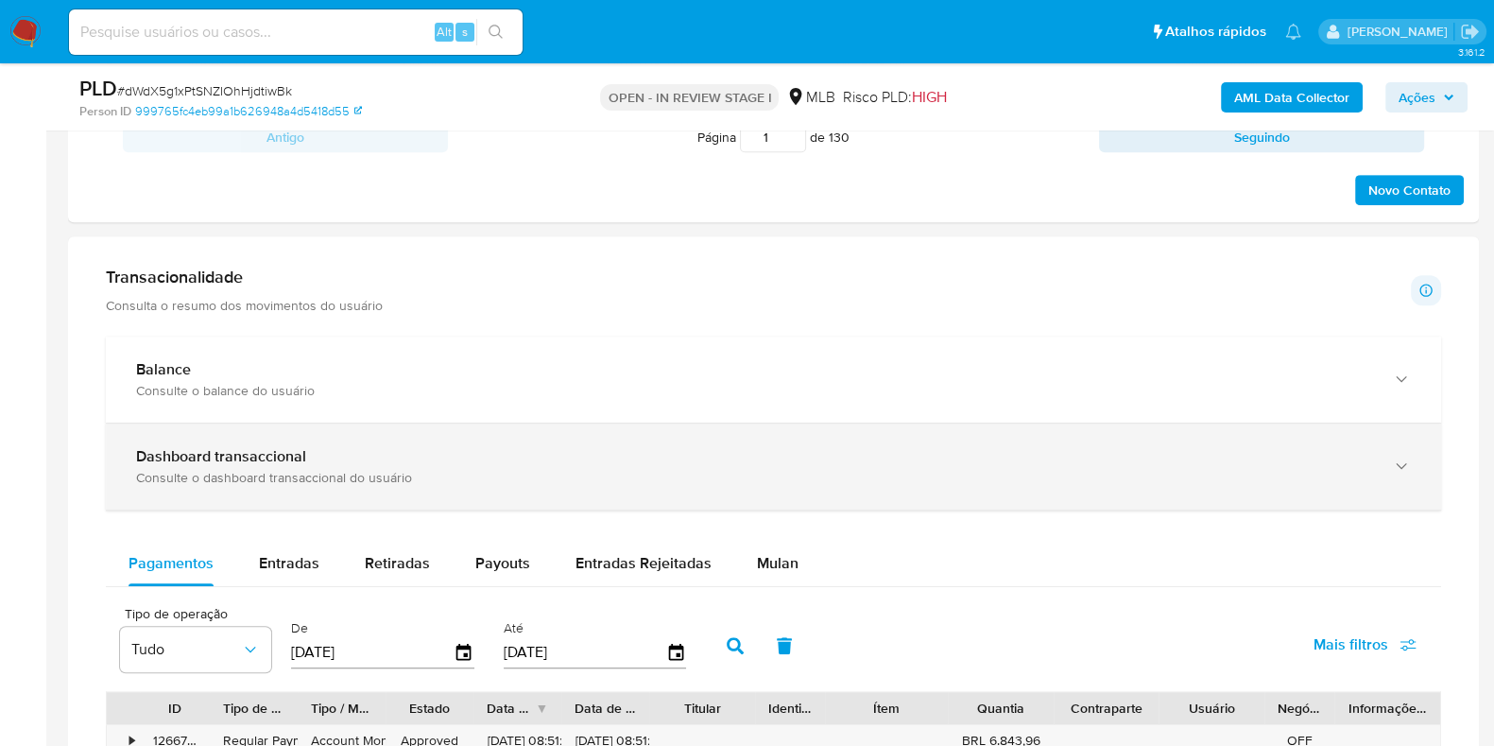
scroll to position [1182, 0]
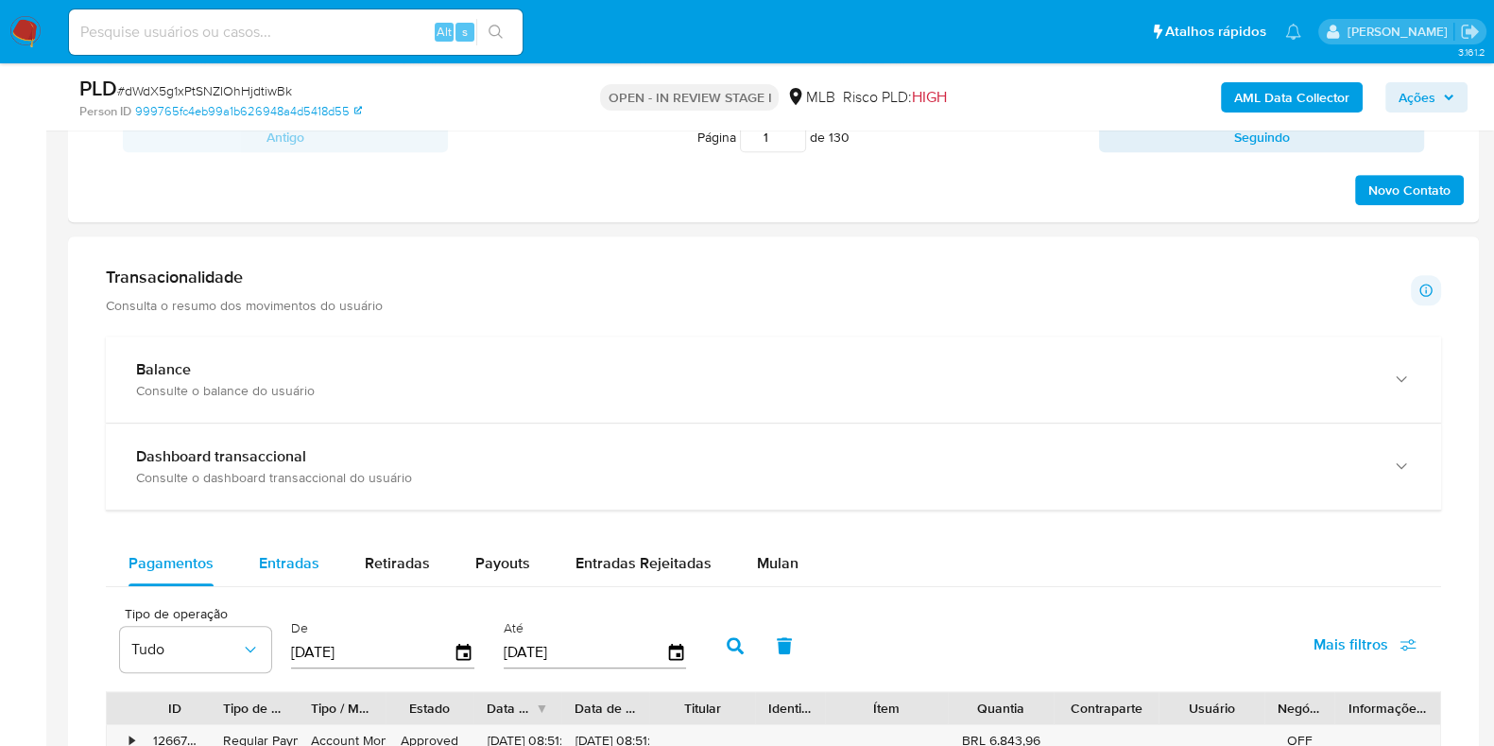
click at [289, 555] on span "Entradas" at bounding box center [289, 563] width 60 height 22
select select "10"
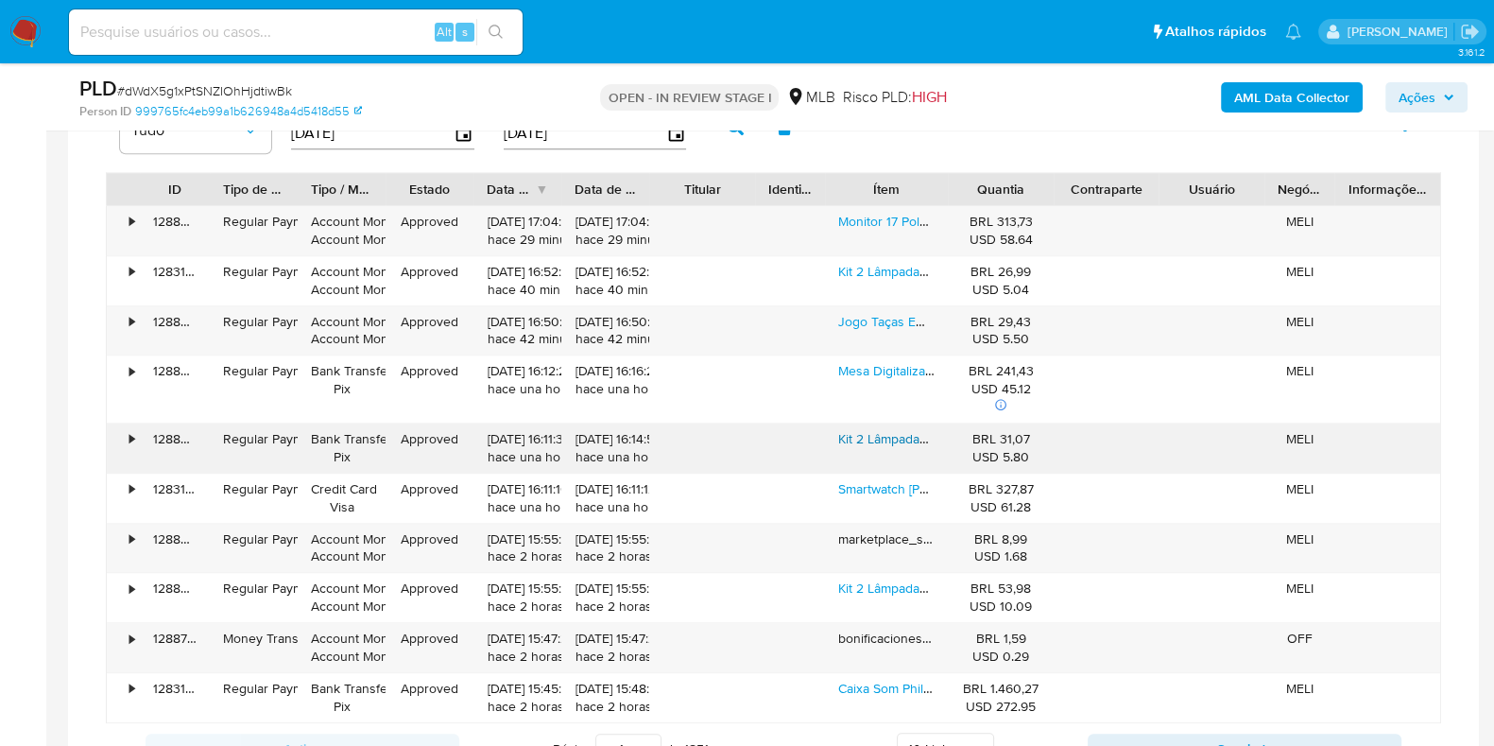
scroll to position [1771, 0]
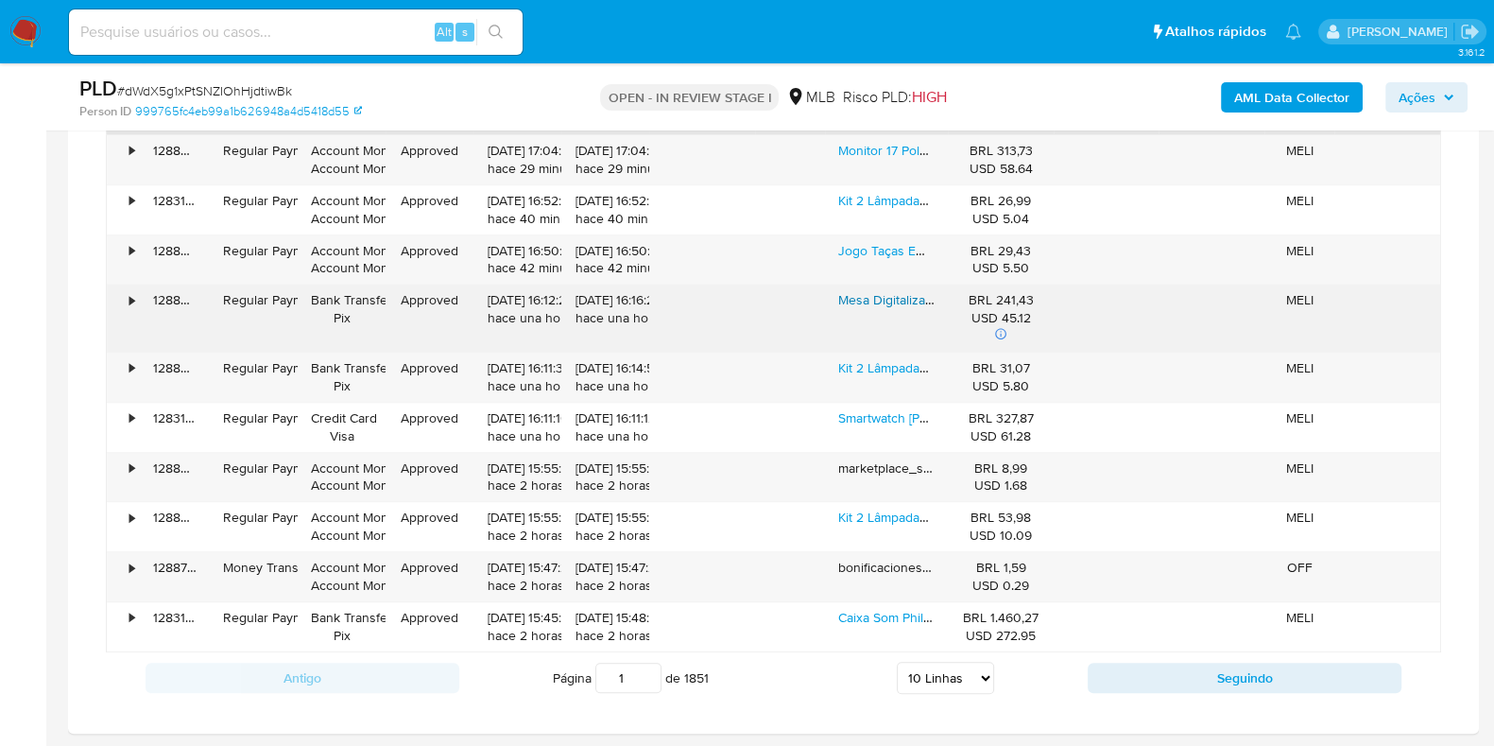
click at [896, 296] on link "Mesa Digitalizadora Tomate 5080 Lpl Mtm-1106 Preto" at bounding box center [992, 299] width 308 height 19
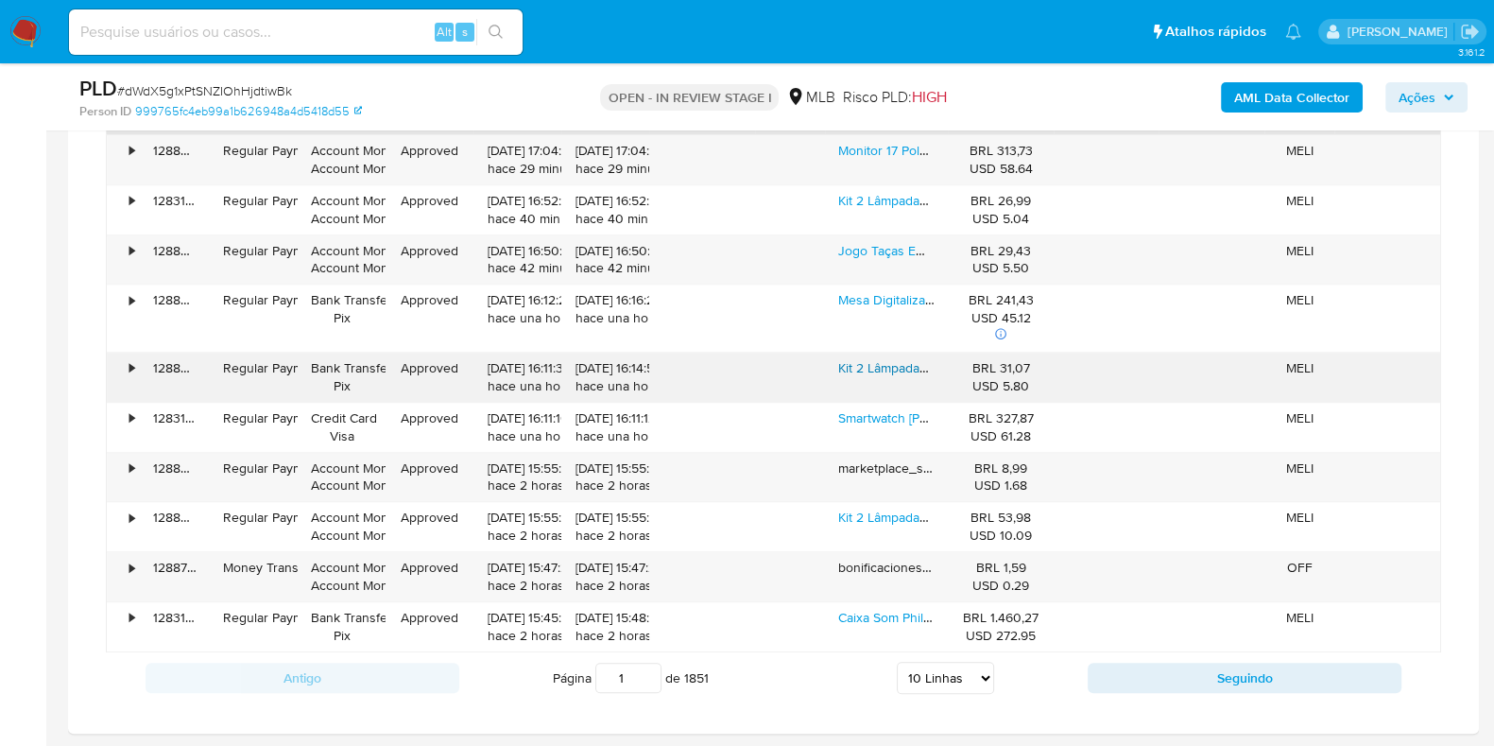
click at [865, 364] on link "Kit 2 Lâmpadas Carro Bilux Osram Halógena H4 12v 60/55w" at bounding box center [1013, 367] width 350 height 19
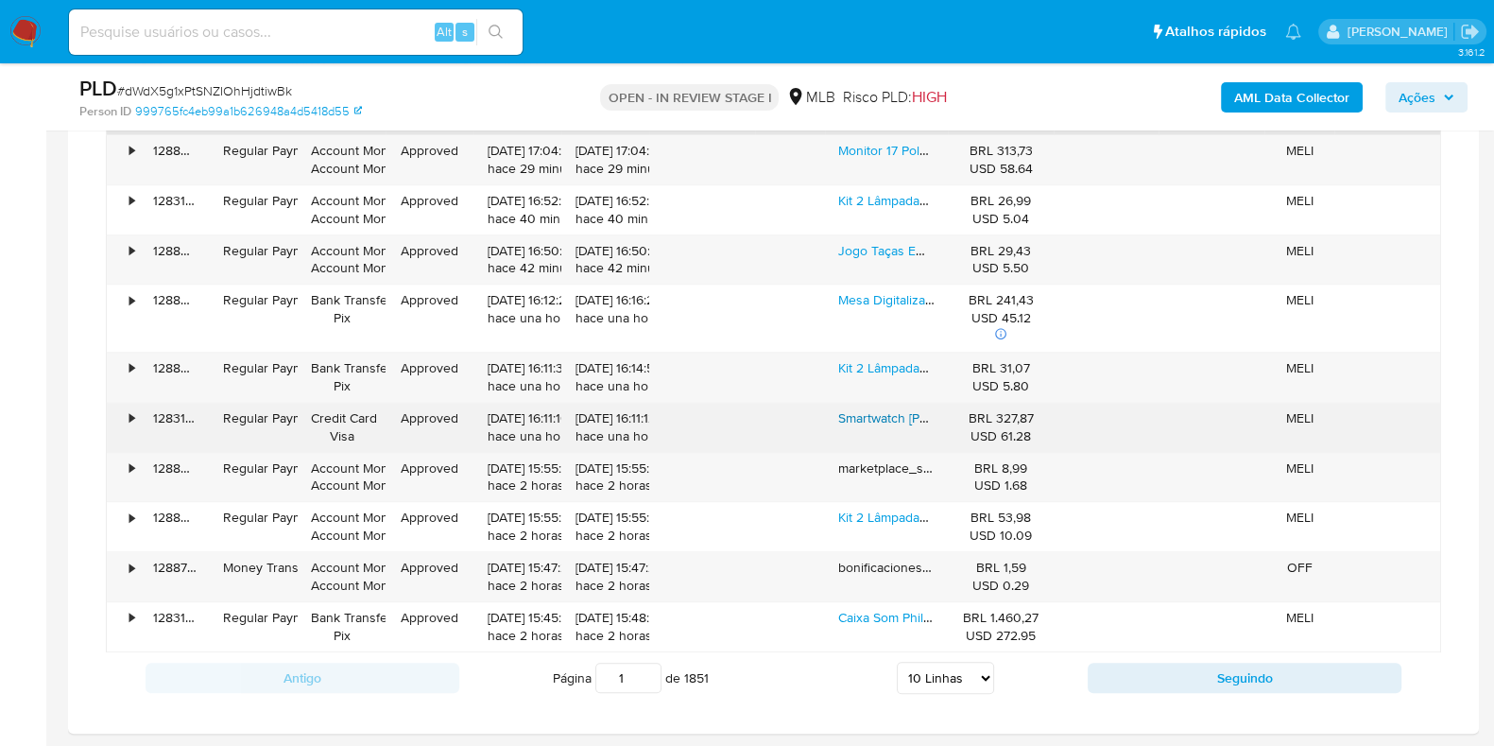
click at [860, 415] on link "Smartwatch Xiaomi Redmi Watch 5 Lite Global Gps Pulseira Gol Pulseira Gold" at bounding box center [1072, 417] width 469 height 19
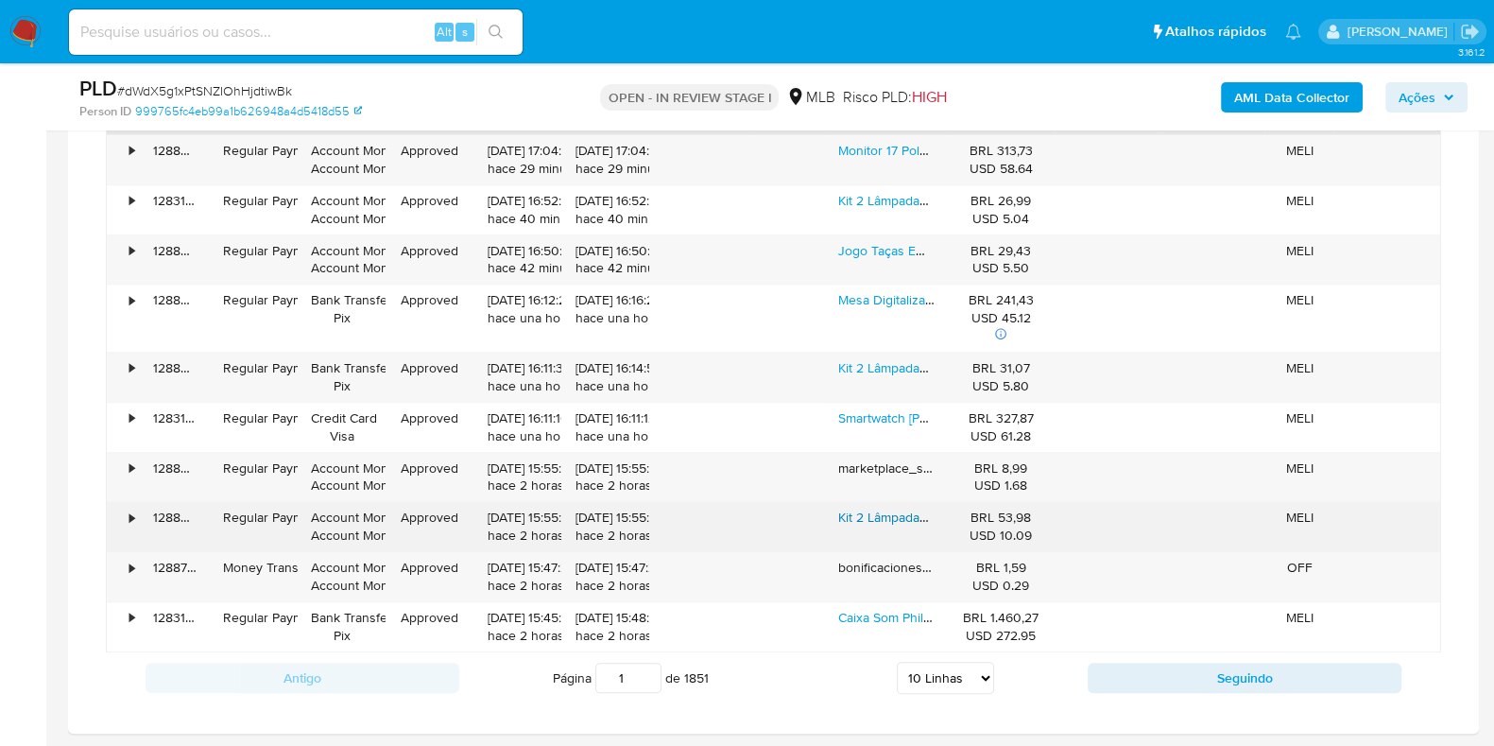
click at [872, 517] on link "Kit 2 Lâmpadas Automotiva H7 12v 55w Original Osram Halógena" at bounding box center [1028, 517] width 381 height 19
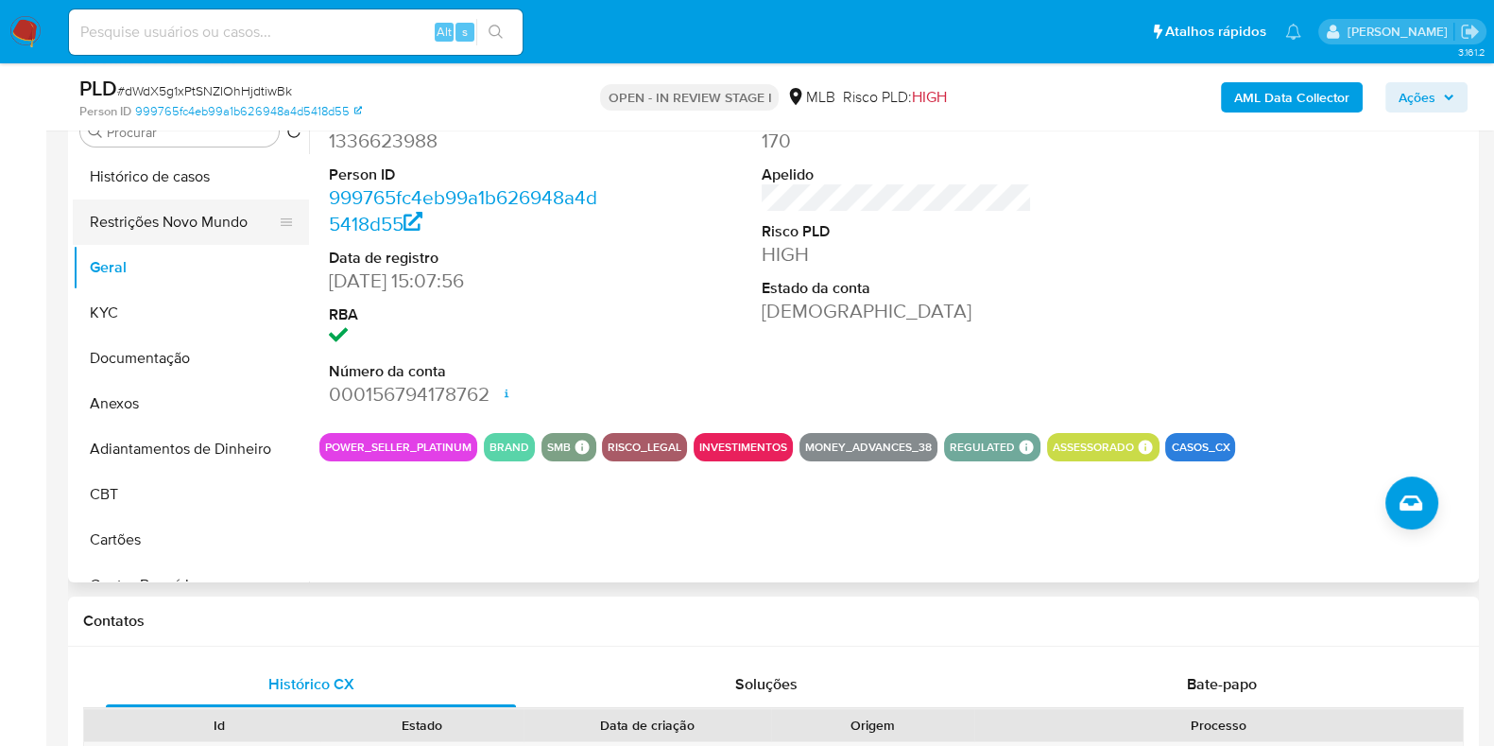
scroll to position [117, 0]
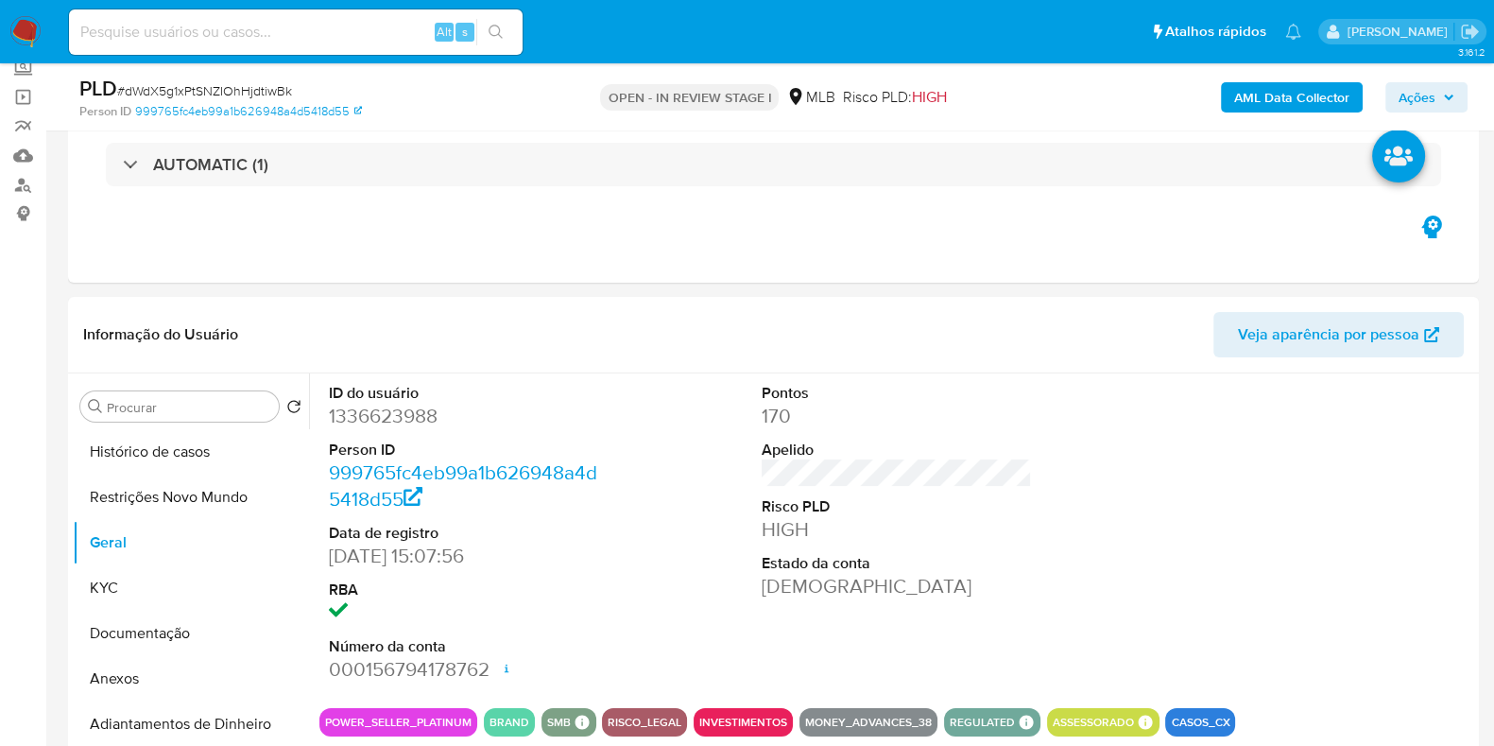
drag, startPoint x: 128, startPoint y: 584, endPoint x: 63, endPoint y: 392, distance: 202.4
click at [128, 582] on button "KYC" at bounding box center [191, 587] width 236 height 45
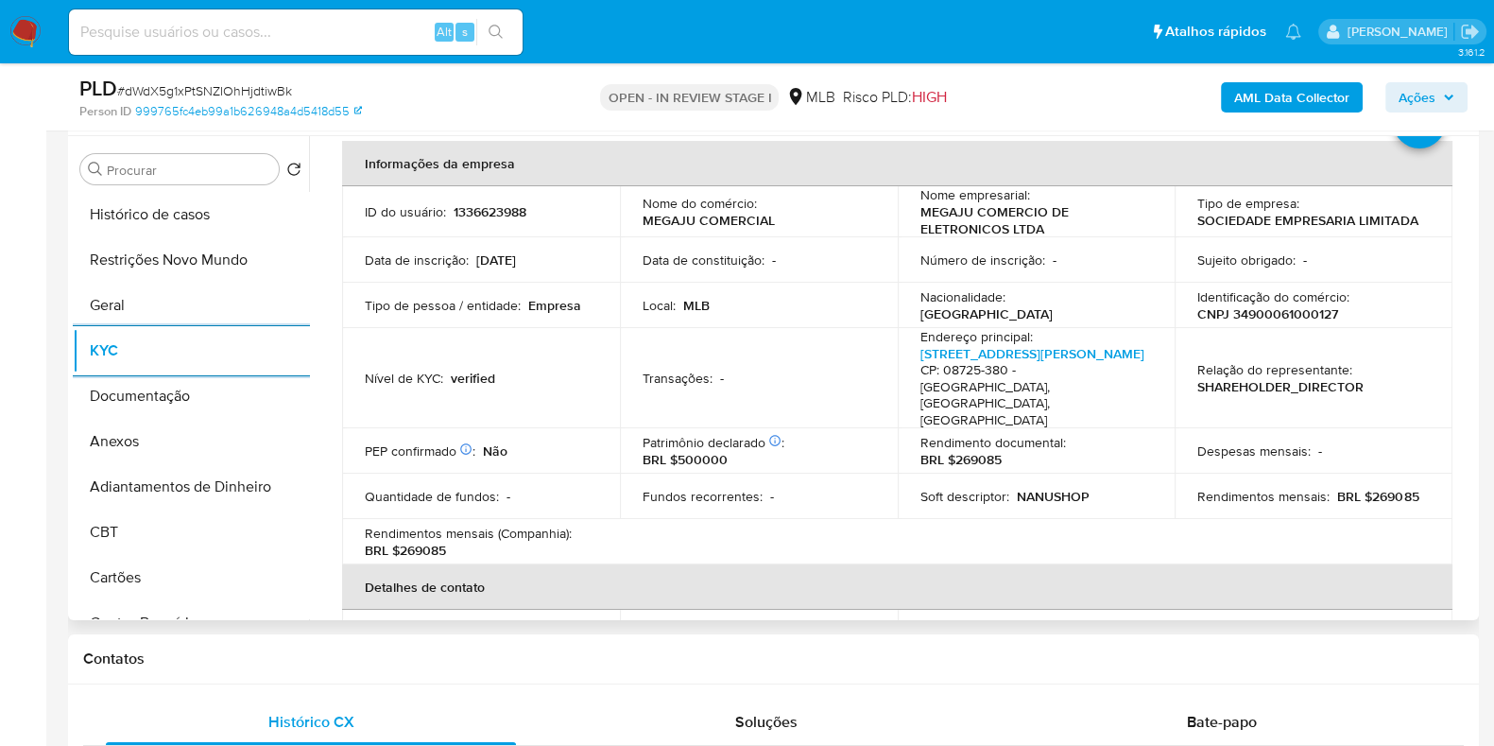
scroll to position [0, 0]
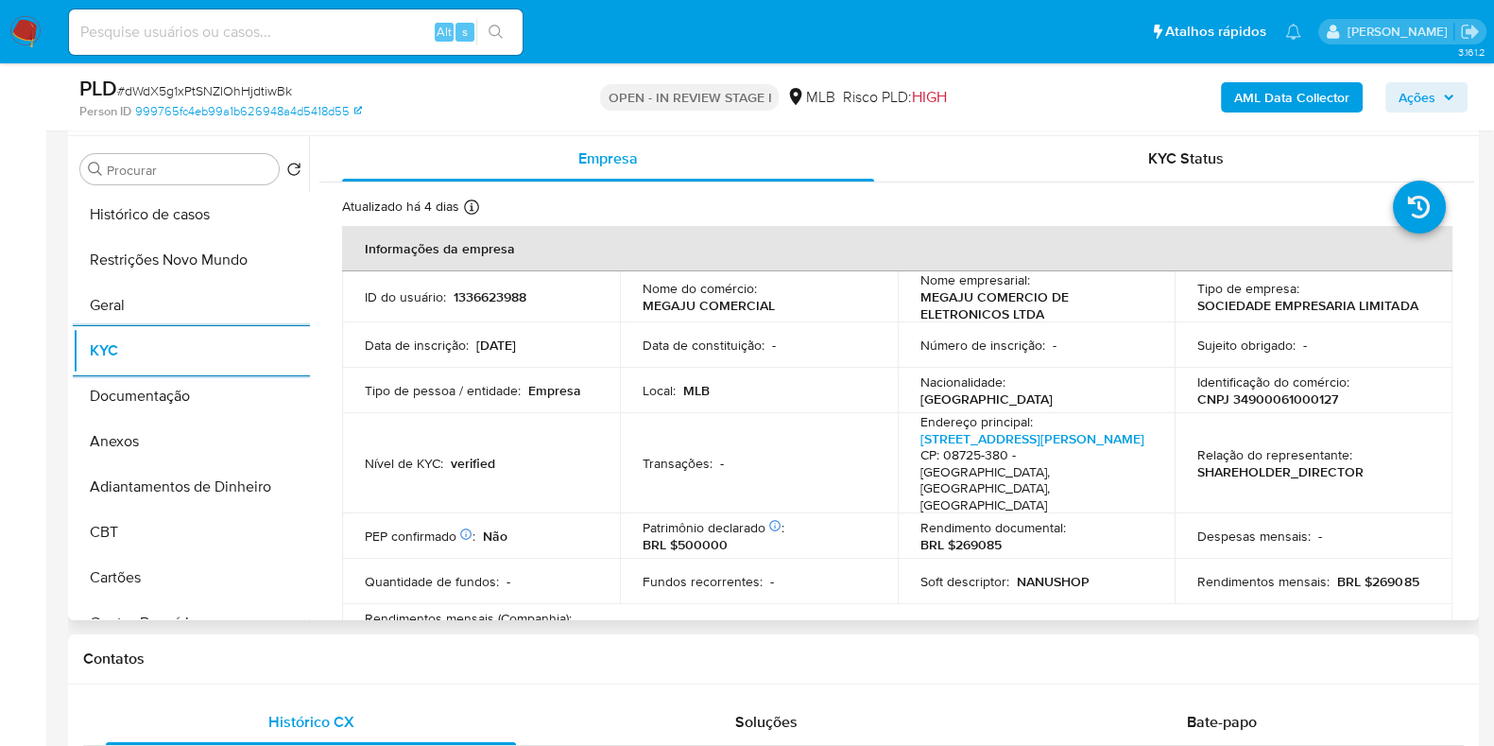
click at [1262, 402] on p "CNPJ 34900061000127" at bounding box center [1268, 398] width 141 height 17
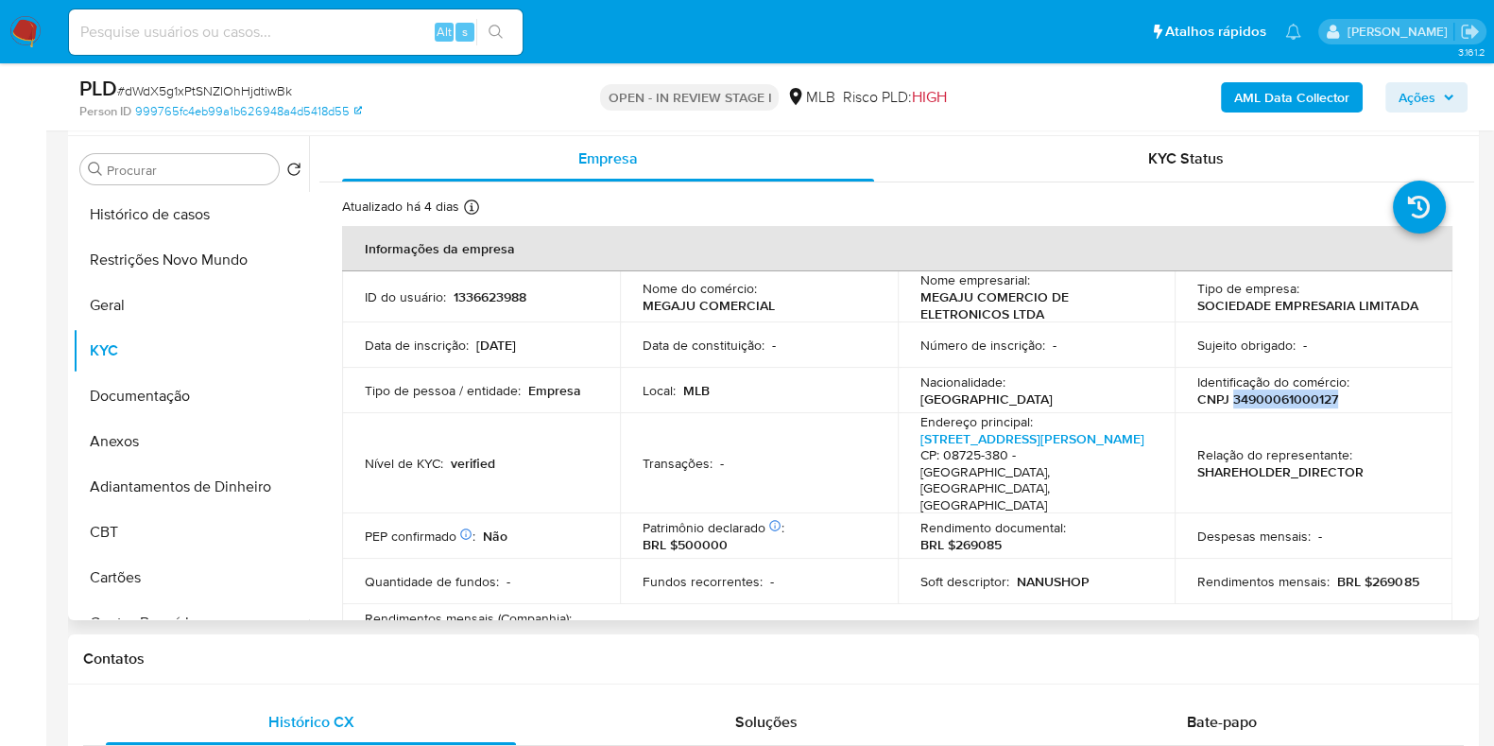
click at [1262, 402] on p "CNPJ 34900061000127" at bounding box center [1268, 398] width 141 height 17
copy p "34900061000127"
click at [180, 261] on button "Restrições Novo Mundo" at bounding box center [183, 259] width 221 height 45
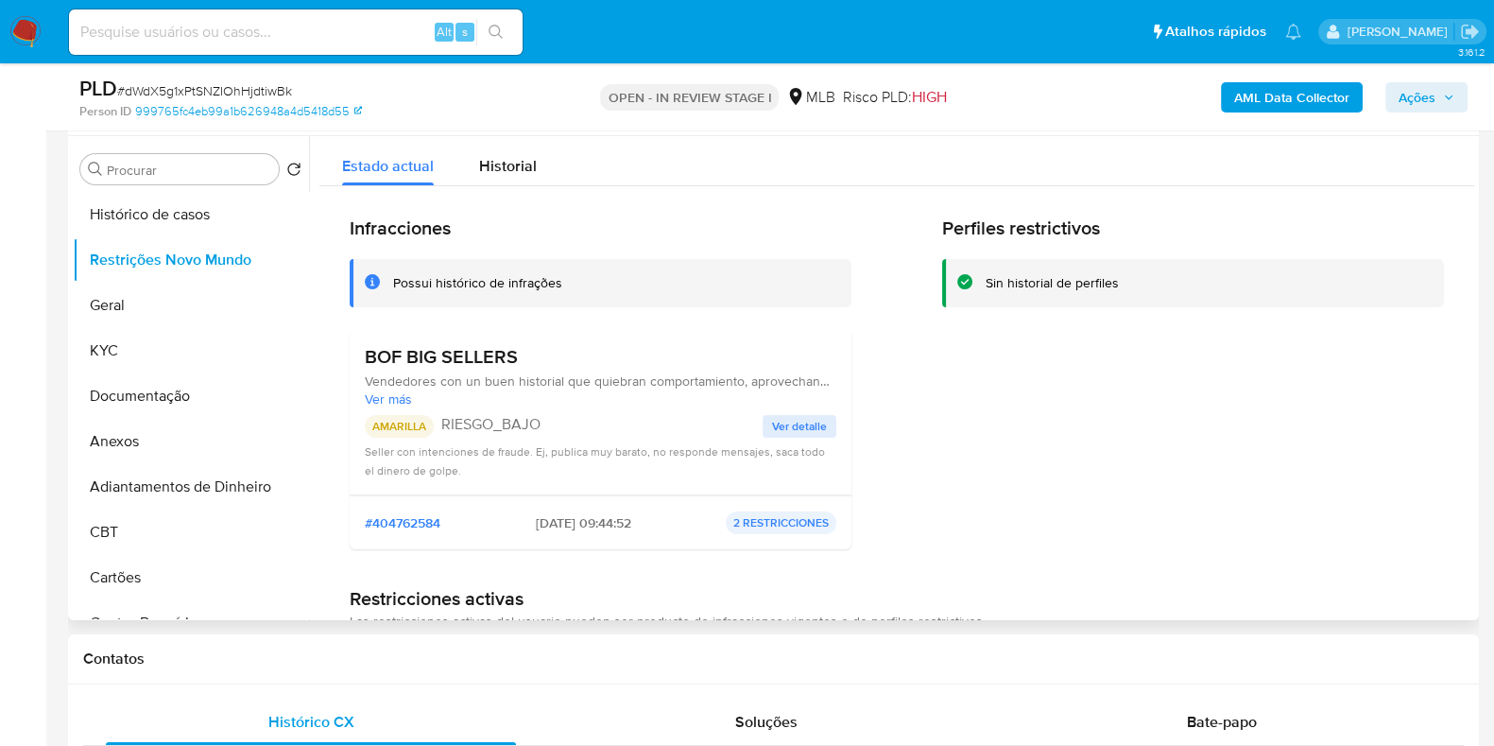
drag, startPoint x: 493, startPoint y: 356, endPoint x: 349, endPoint y: 358, distance: 144.6
click at [350, 358] on div "BOF BIG SELLERS Vendedores con un buen historial que quiebran comportamiento, a…" at bounding box center [601, 412] width 502 height 165
click at [199, 394] on button "Documentação" at bounding box center [183, 395] width 221 height 45
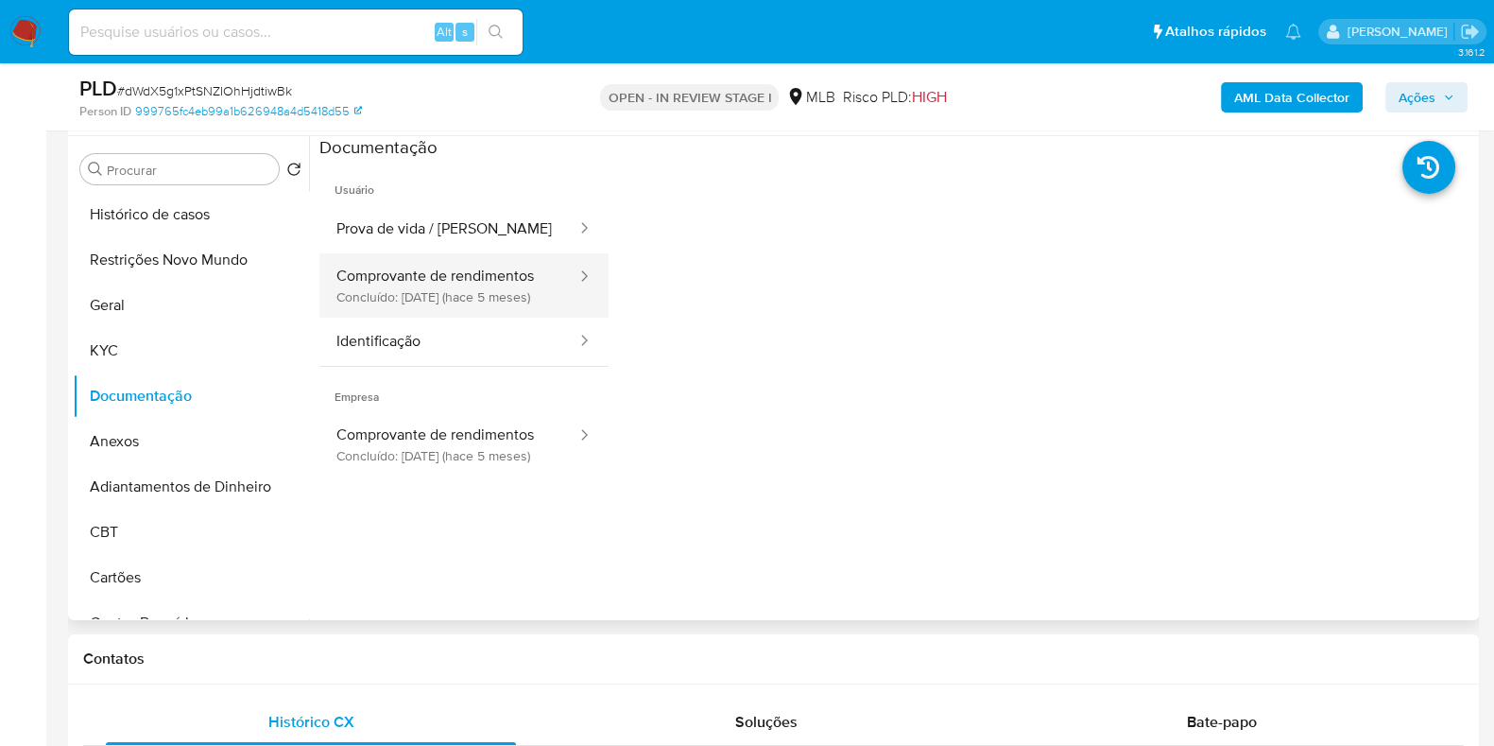
click at [381, 276] on button "Comprovante de rendimentos Concluído: 06/05/2025 (hace 5 meses)" at bounding box center [449, 285] width 259 height 64
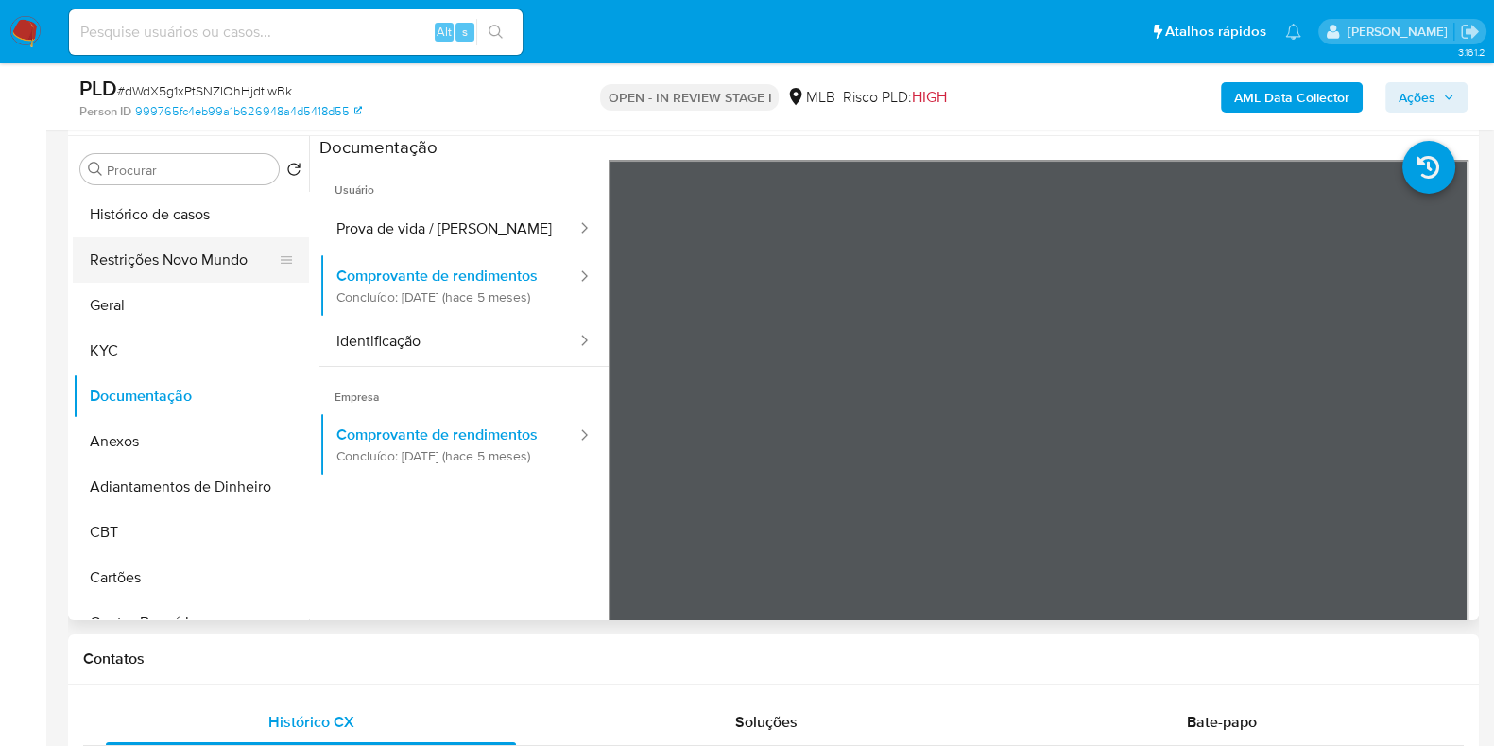
click at [195, 248] on button "Restrições Novo Mundo" at bounding box center [183, 259] width 221 height 45
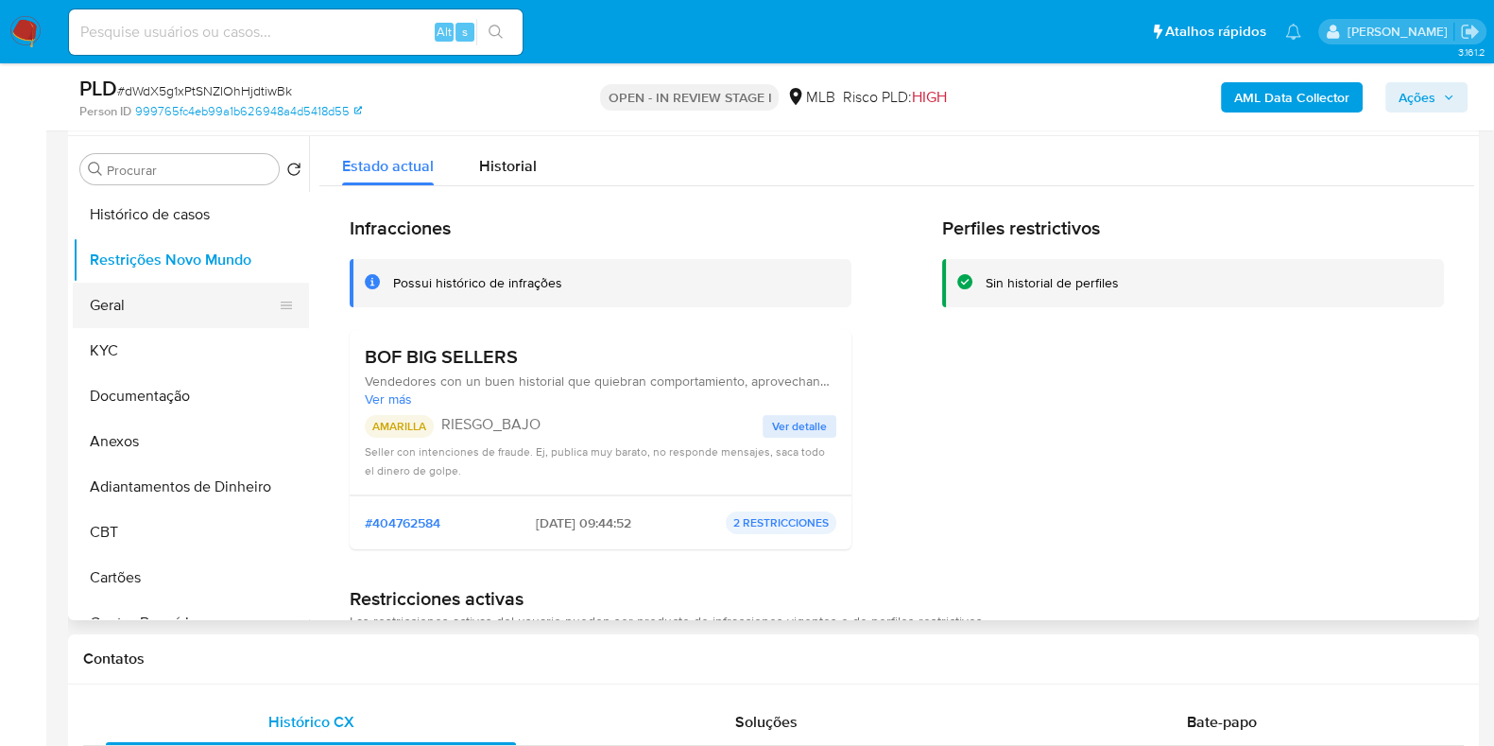
drag, startPoint x: 173, startPoint y: 328, endPoint x: 174, endPoint y: 314, distance: 14.2
click at [173, 328] on button "KYC" at bounding box center [191, 350] width 236 height 45
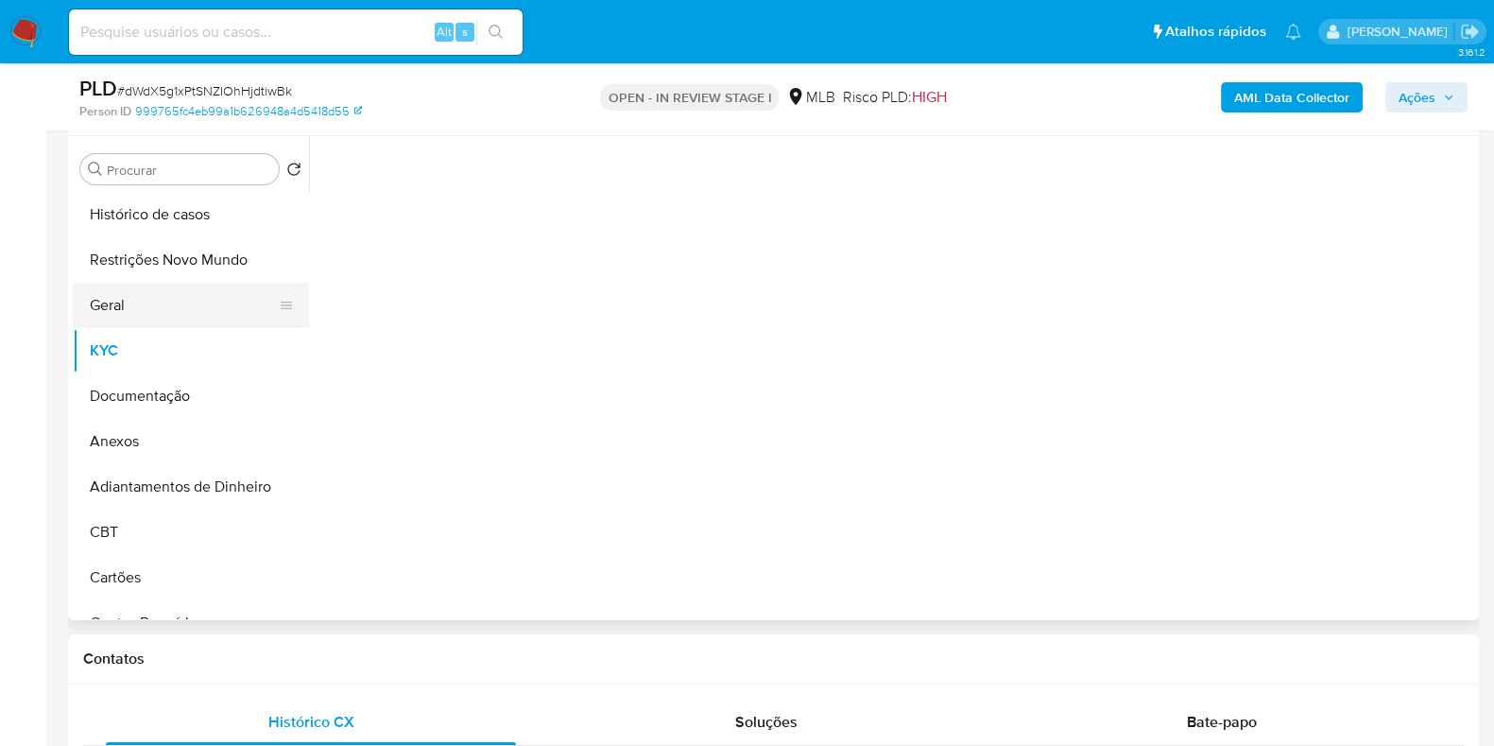
click at [173, 310] on button "Geral" at bounding box center [183, 305] width 221 height 45
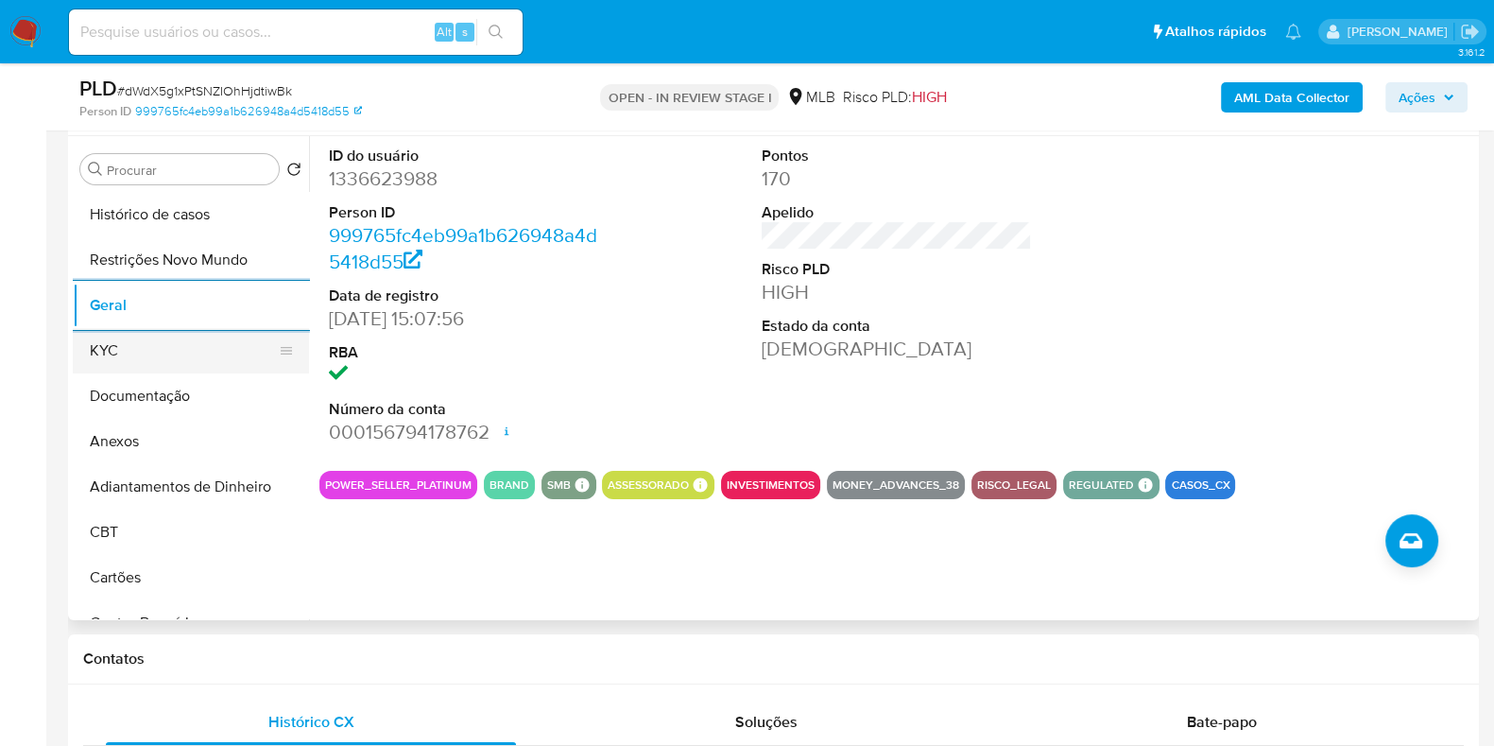
click at [178, 350] on button "KYC" at bounding box center [183, 350] width 221 height 45
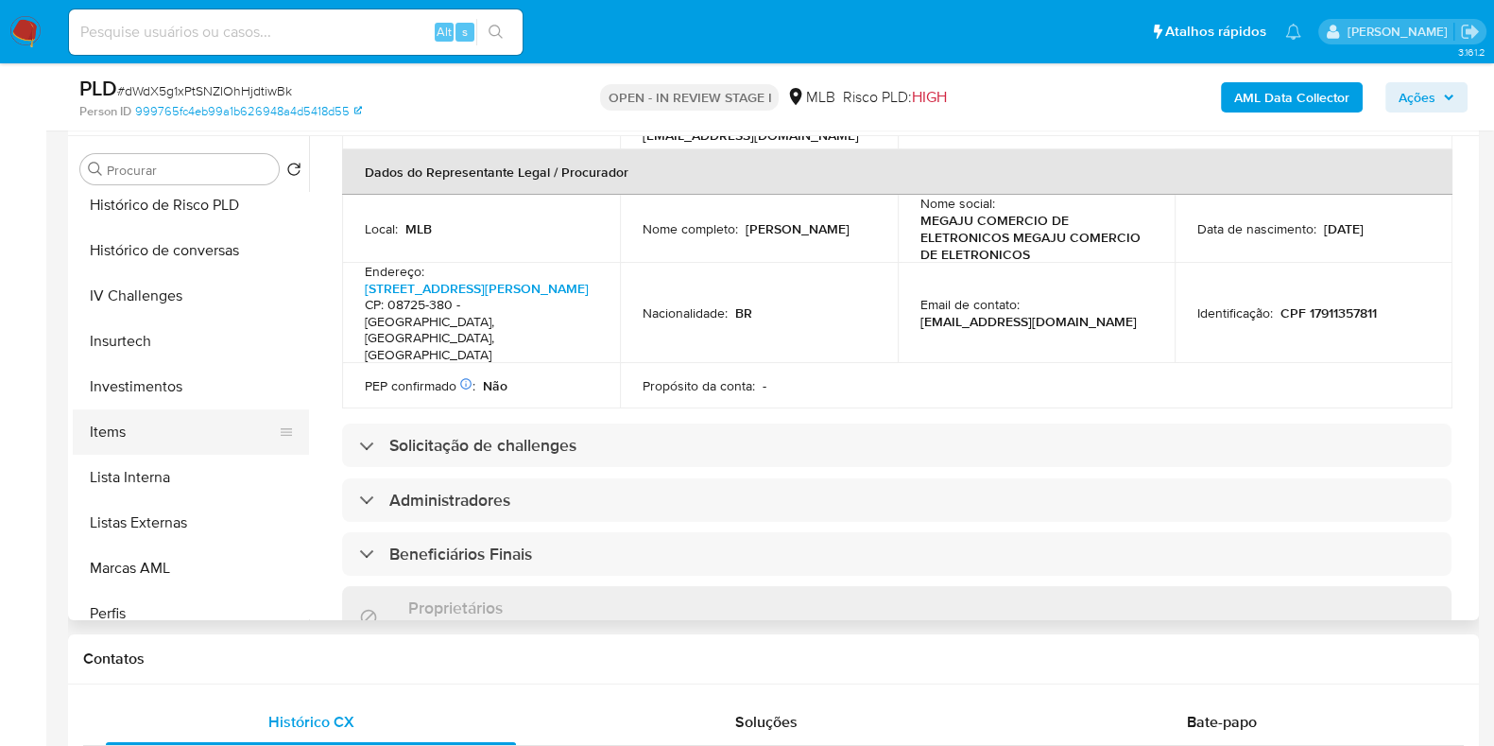
scroll to position [591, 0]
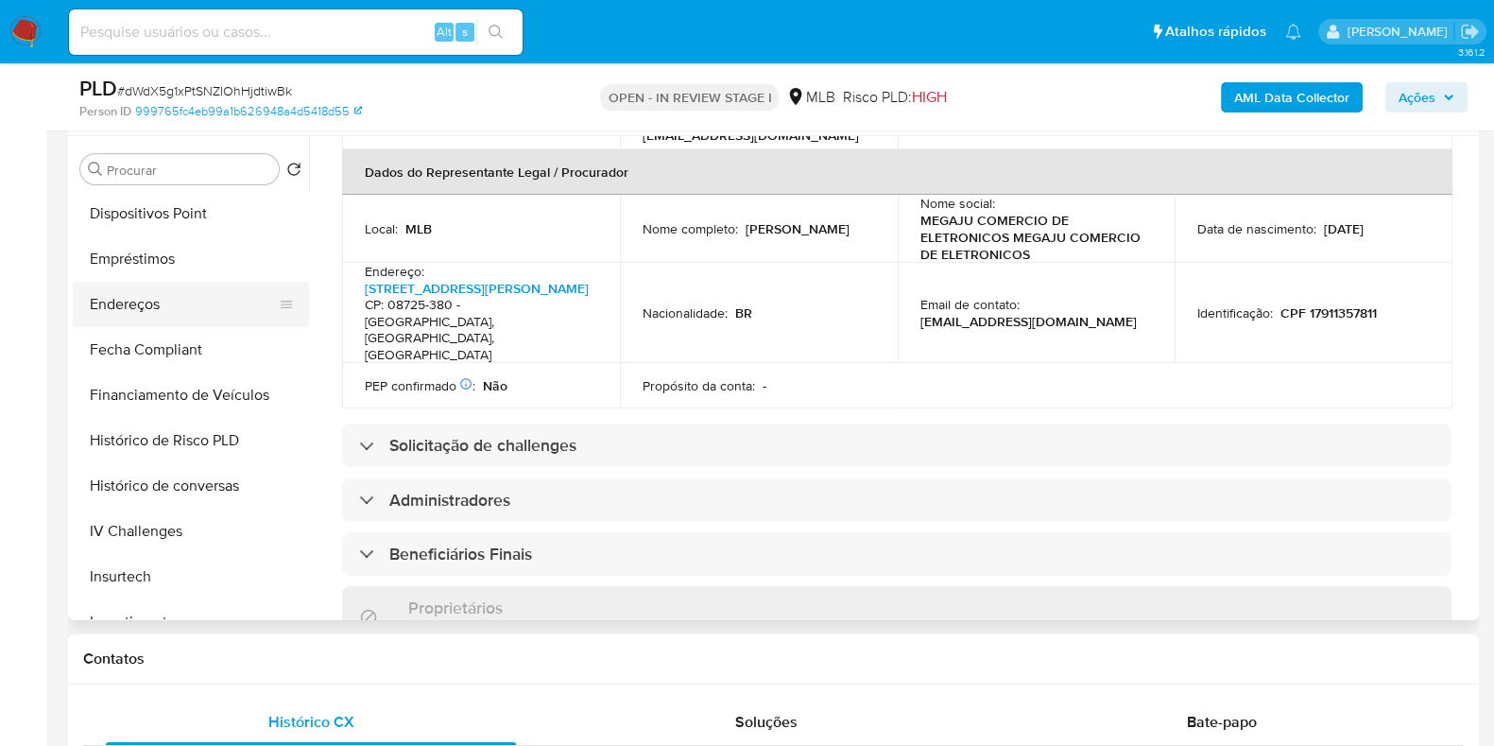
click at [184, 308] on button "Endereços" at bounding box center [183, 304] width 221 height 45
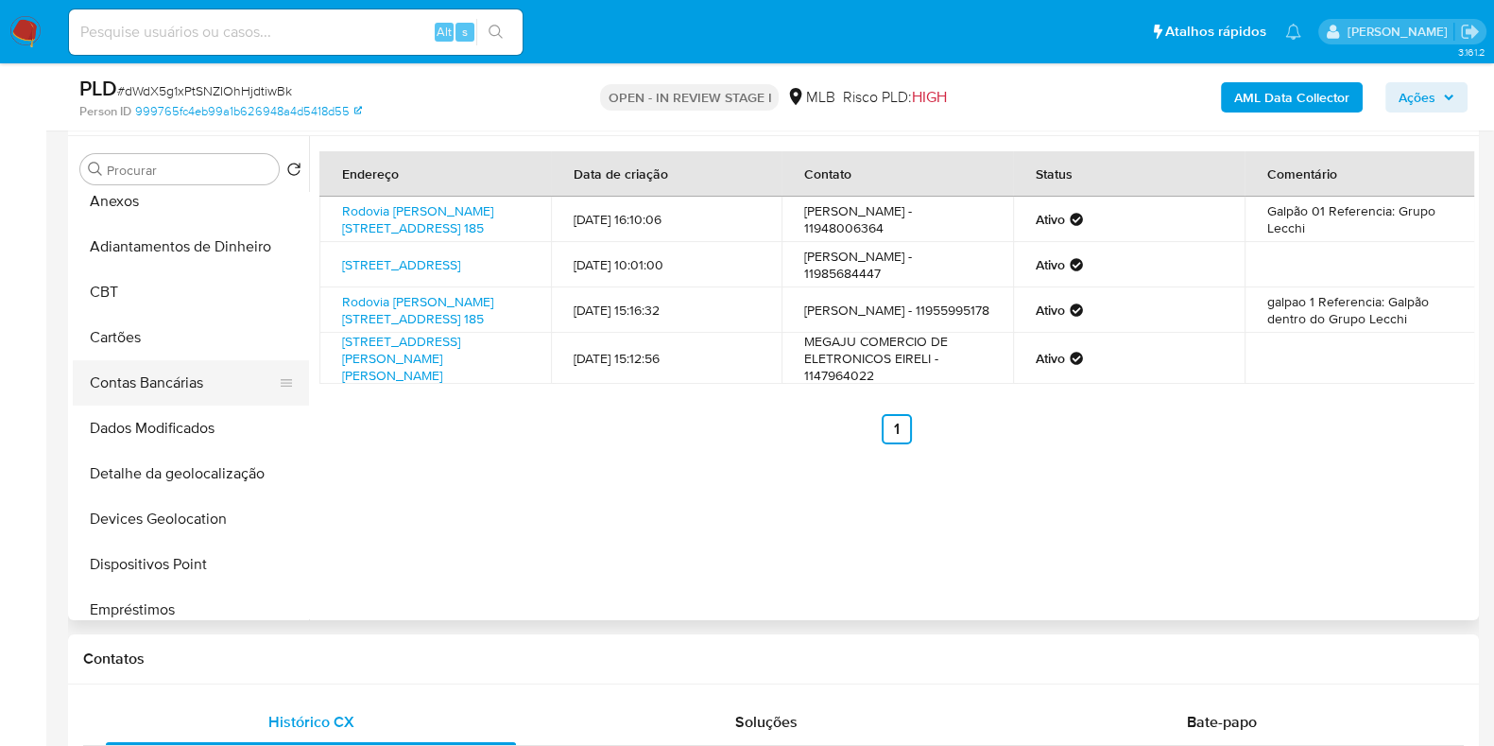
scroll to position [235, 0]
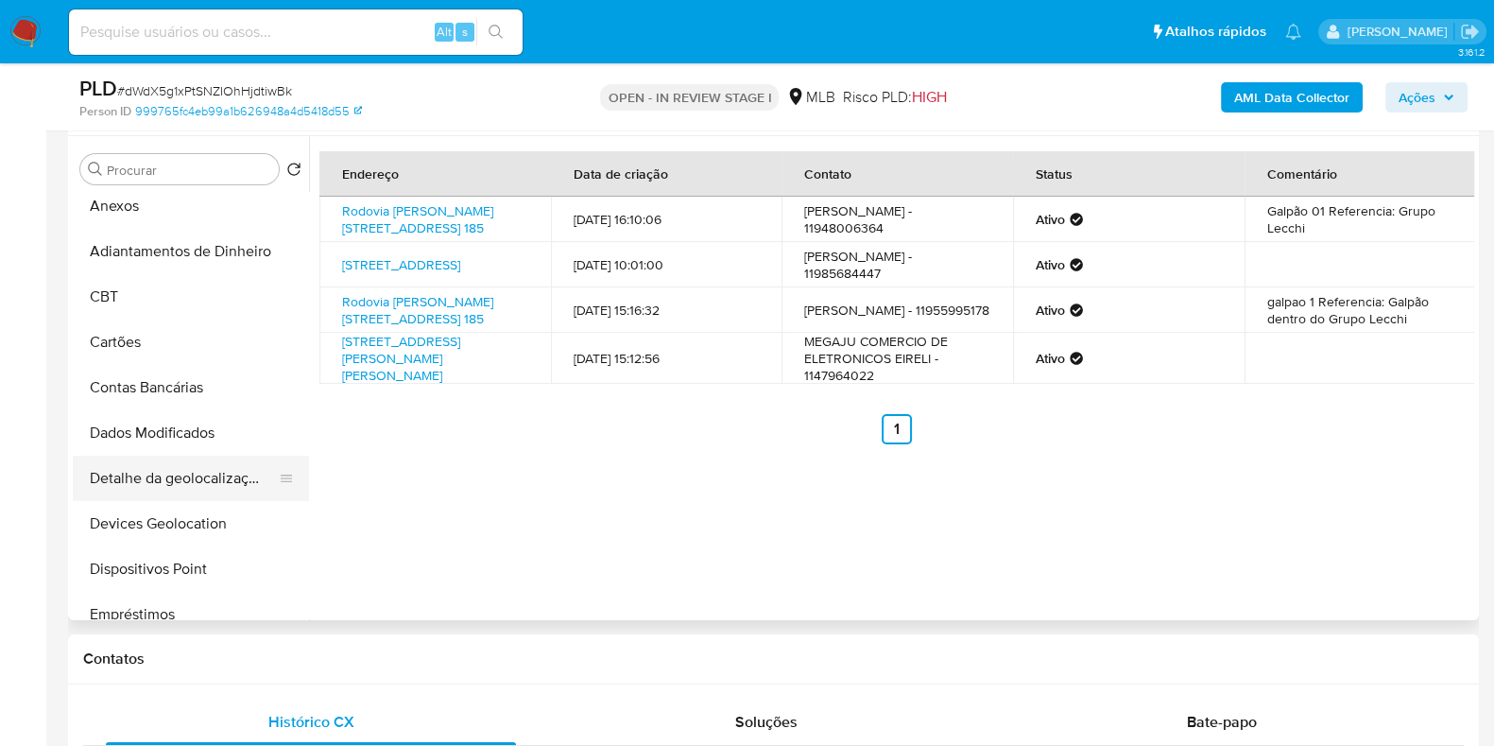
click at [164, 486] on button "Detalhe da geolocalização" at bounding box center [183, 478] width 221 height 45
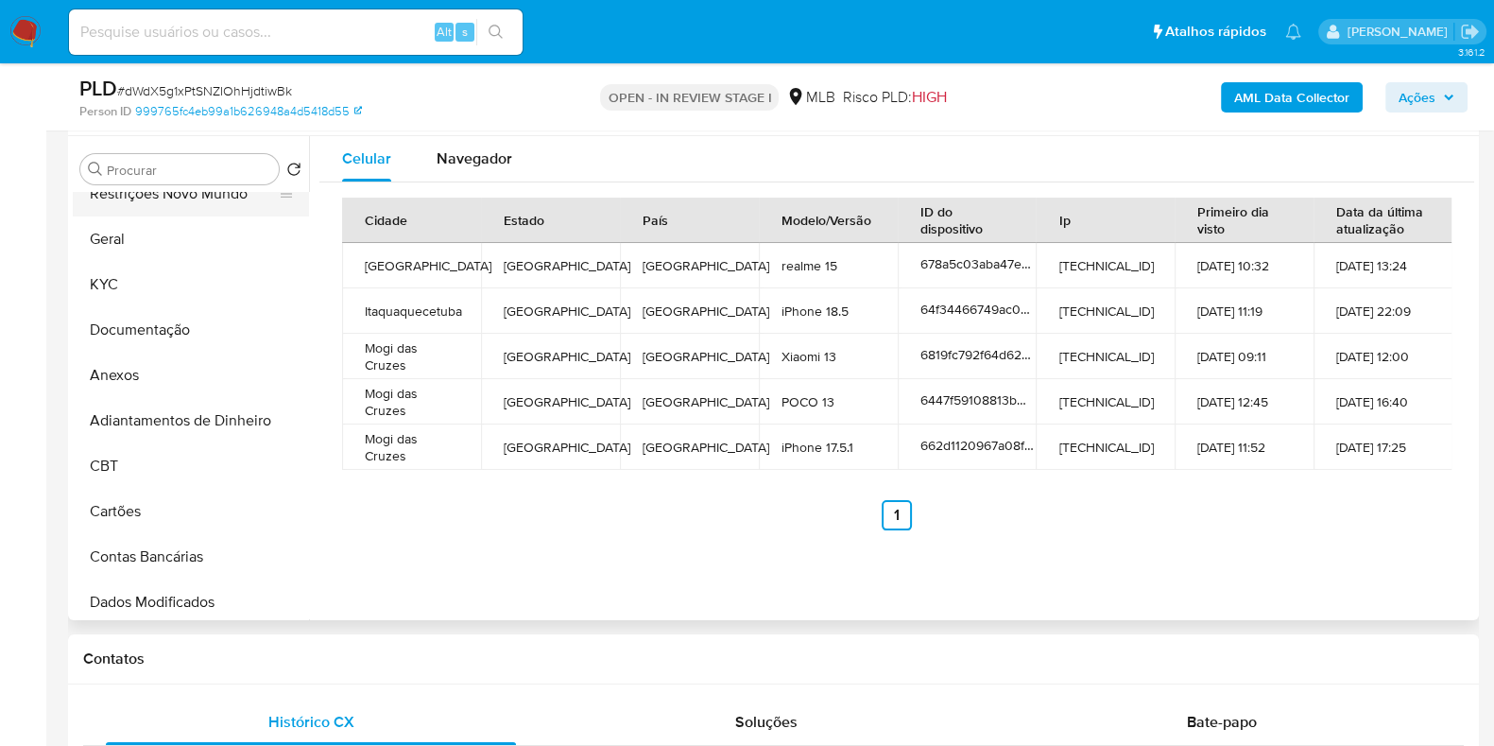
scroll to position [0, 0]
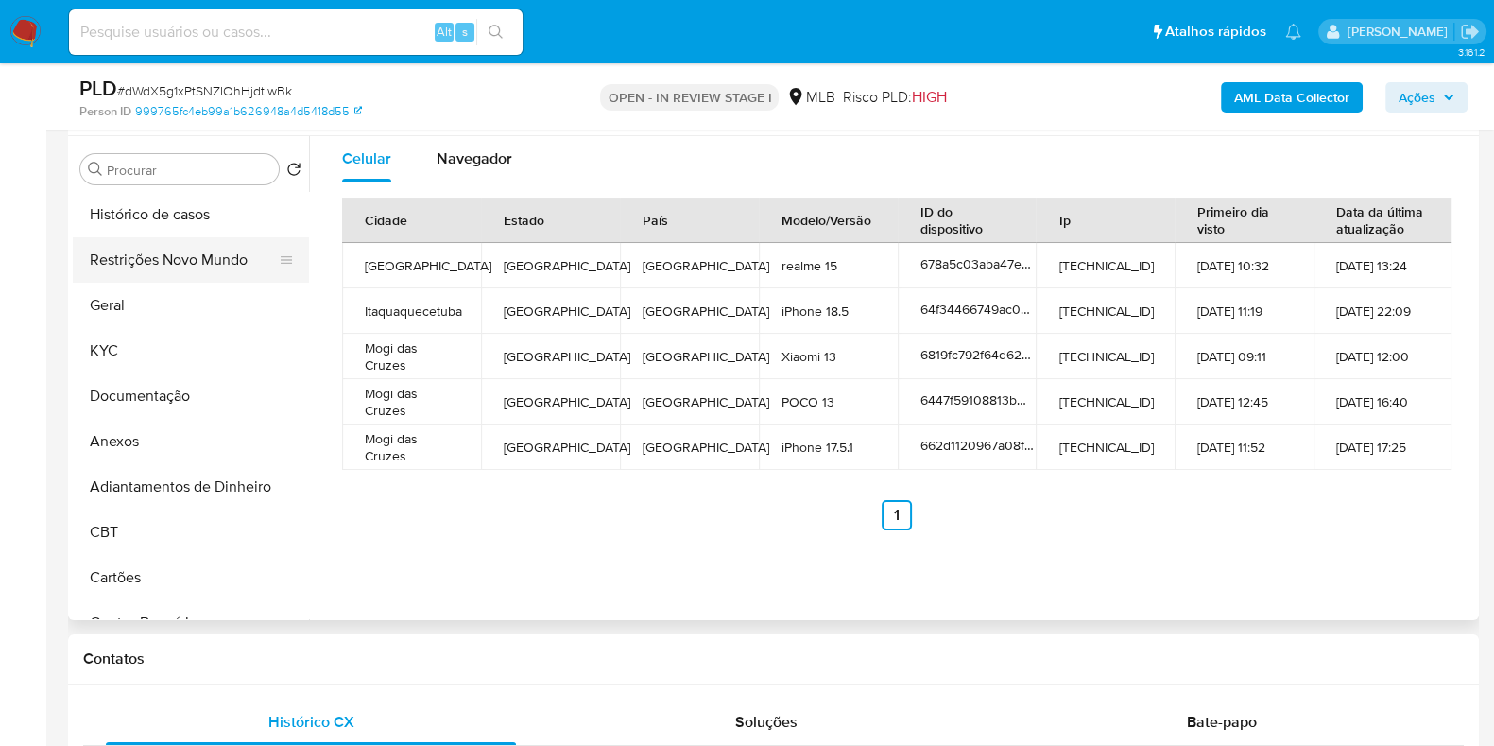
click at [181, 237] on button "Restrições Novo Mundo" at bounding box center [183, 259] width 221 height 45
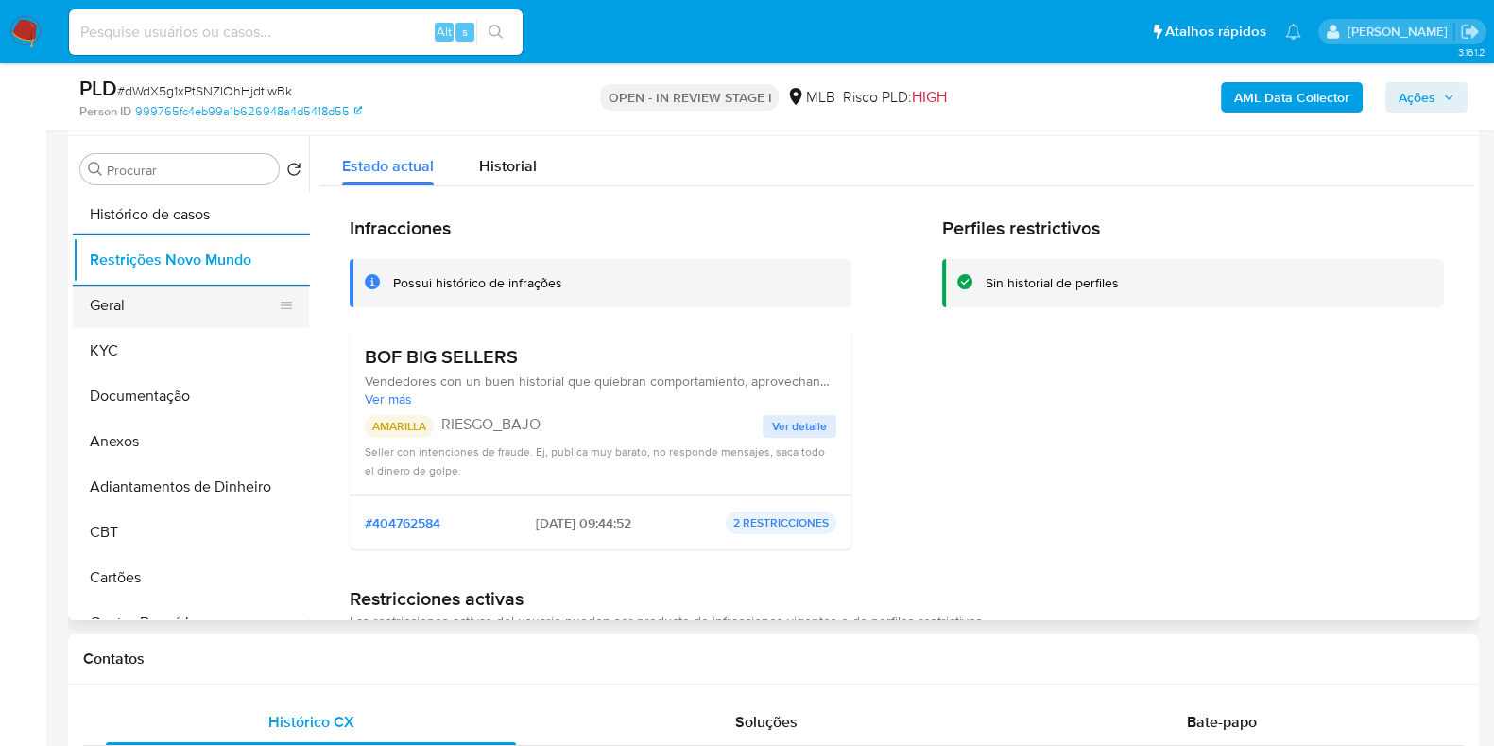
scroll to position [591, 0]
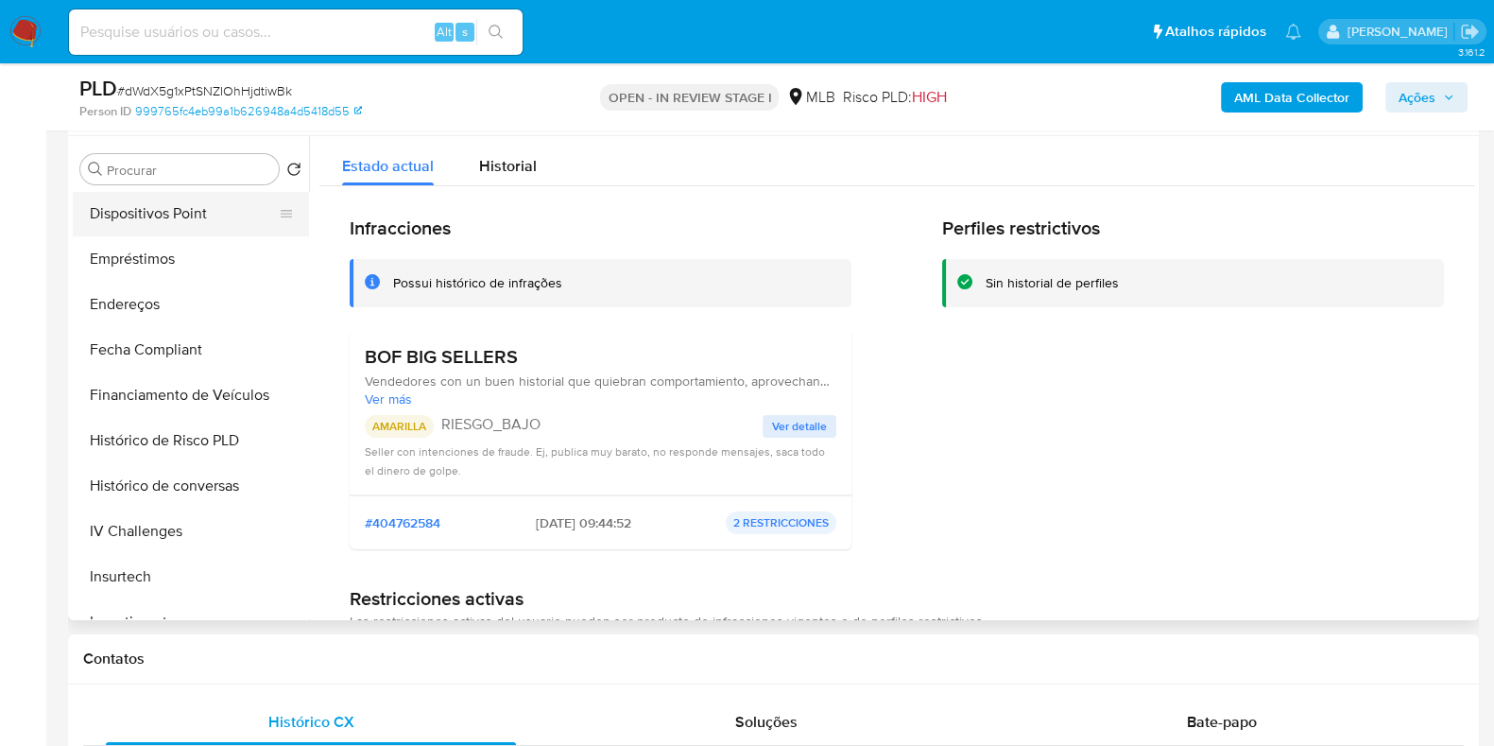
click at [164, 214] on button "Dispositivos Point" at bounding box center [183, 213] width 221 height 45
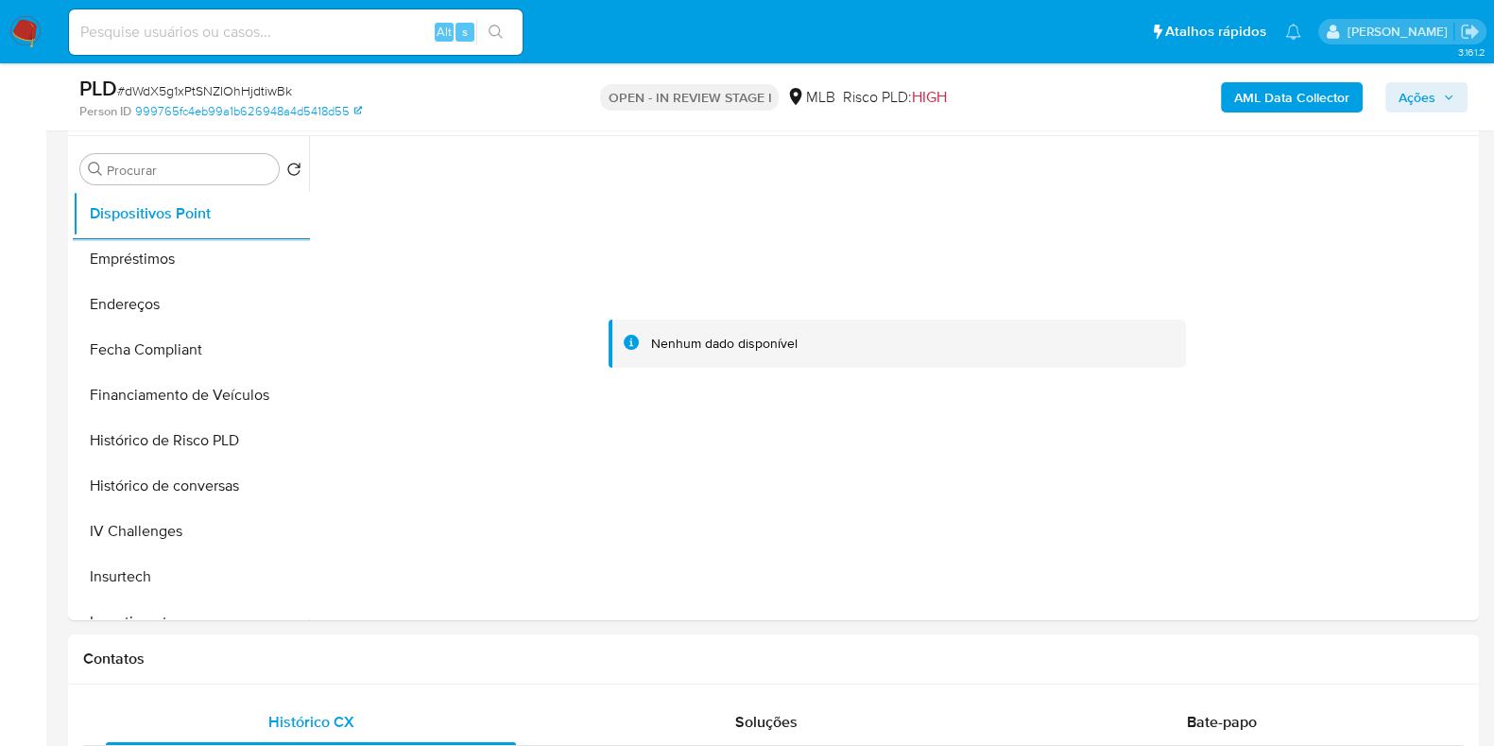
click at [1254, 84] on b "AML Data Collector" at bounding box center [1292, 97] width 115 height 30
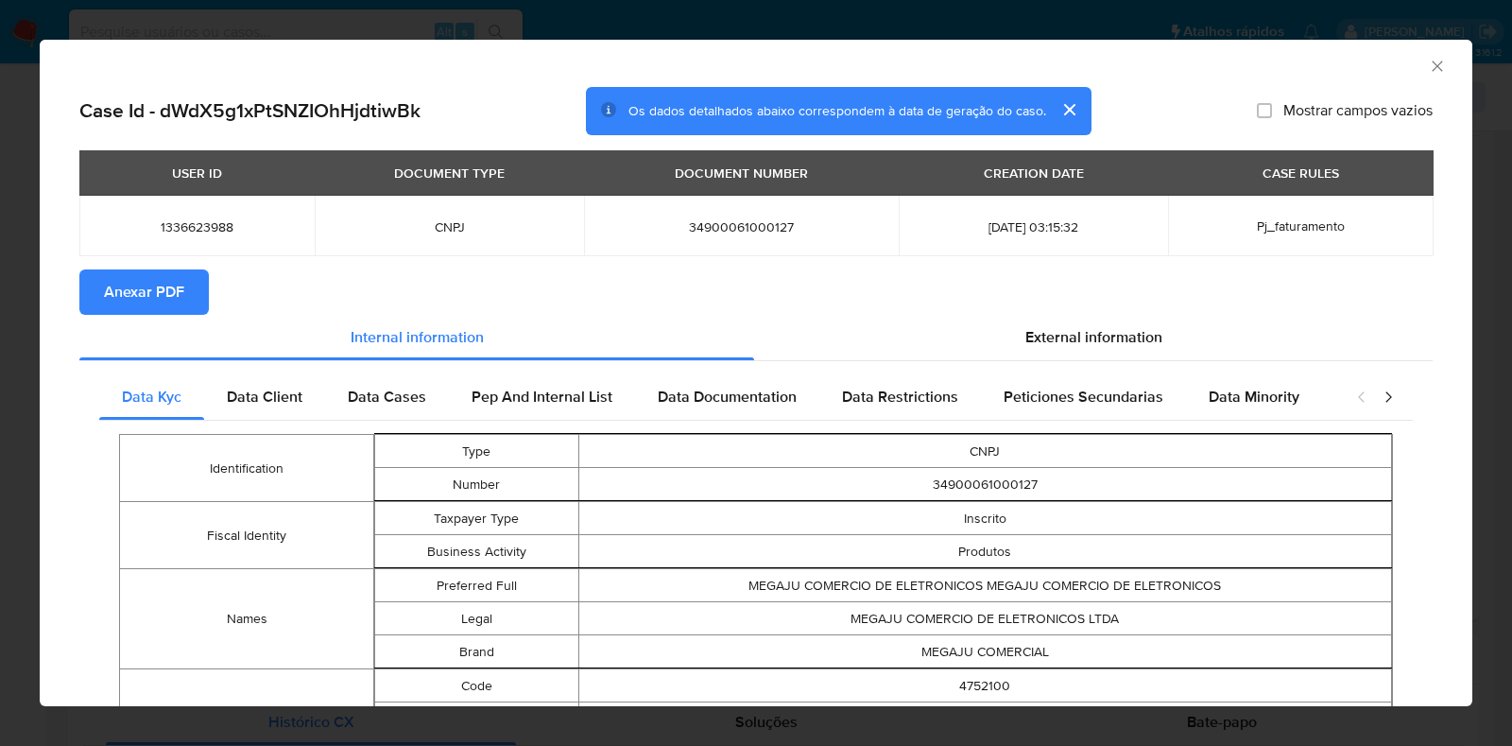
click at [134, 296] on span "Anexar PDF" at bounding box center [144, 292] width 80 height 42
click at [7, 325] on div "AML Data Collector Case Id - dWdX5g1xPtSNZIOhHjdtiwBk Os dados detalhados abaix…" at bounding box center [756, 373] width 1512 height 746
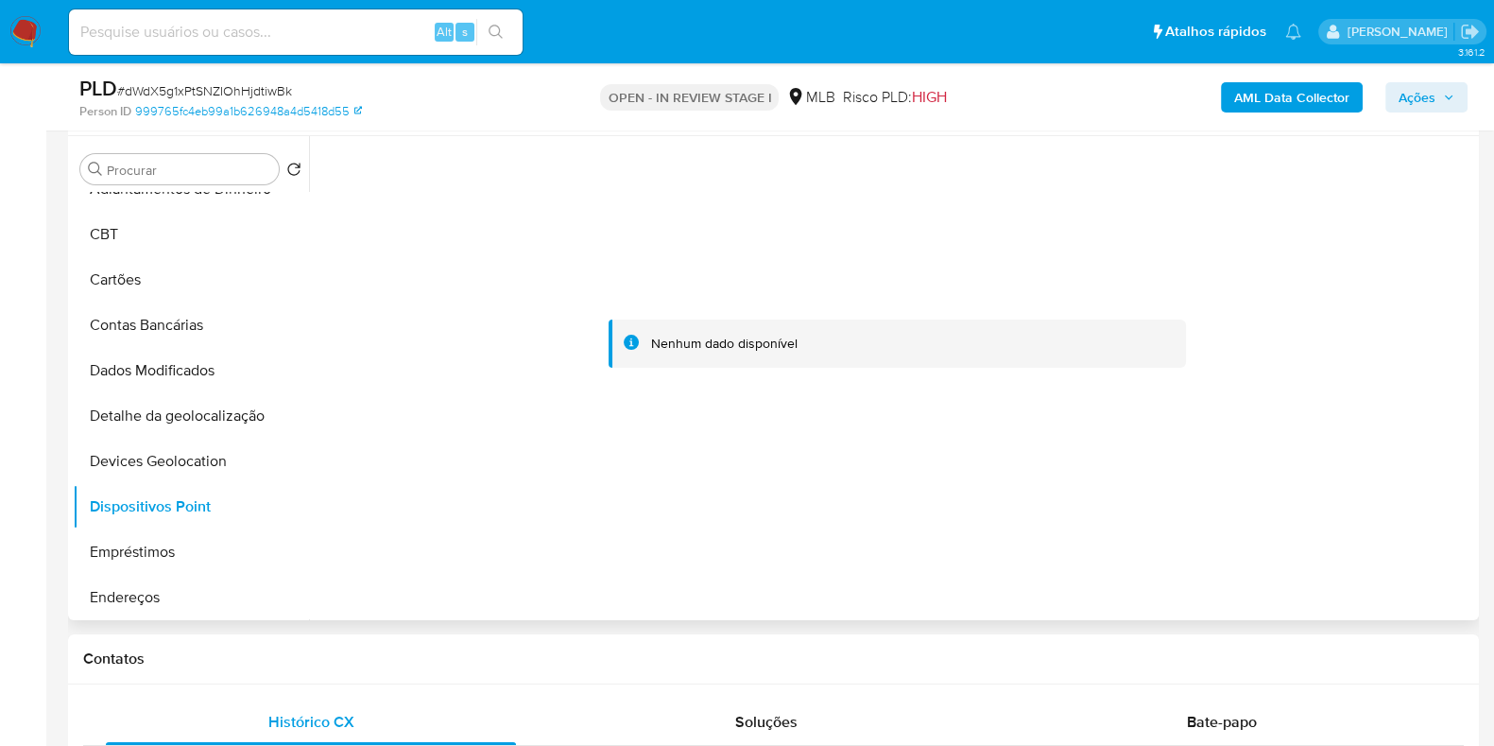
scroll to position [0, 0]
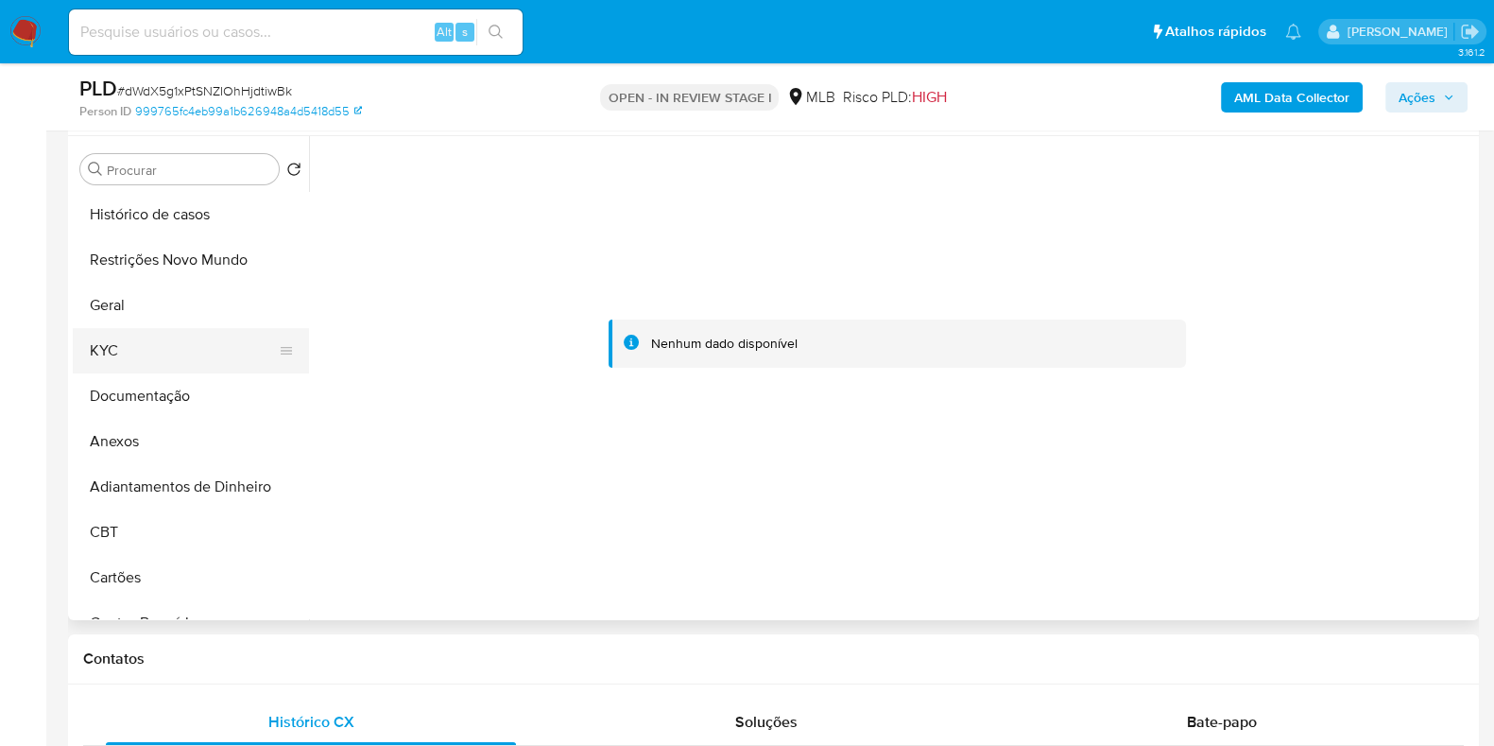
click at [158, 344] on button "KYC" at bounding box center [183, 350] width 221 height 45
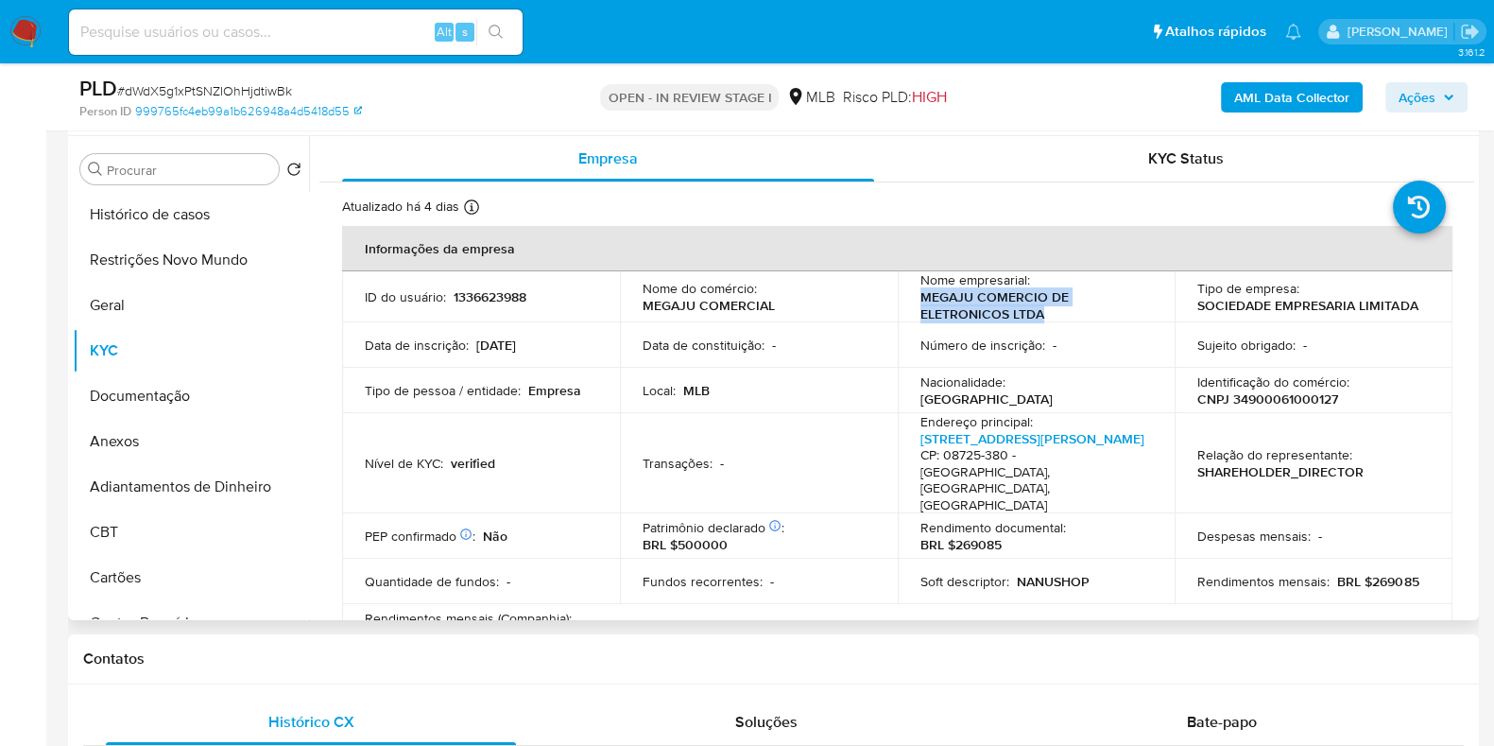
drag, startPoint x: 1043, startPoint y: 313, endPoint x: 907, endPoint y: 307, distance: 135.3
click at [907, 307] on td "Nome empresarial : MEGAJU COMERCIO DE ELETRONICOS LTDA" at bounding box center [1037, 296] width 278 height 51
copy p "MEGAJU COMERCIO DE ELETRONICOS LTDA"
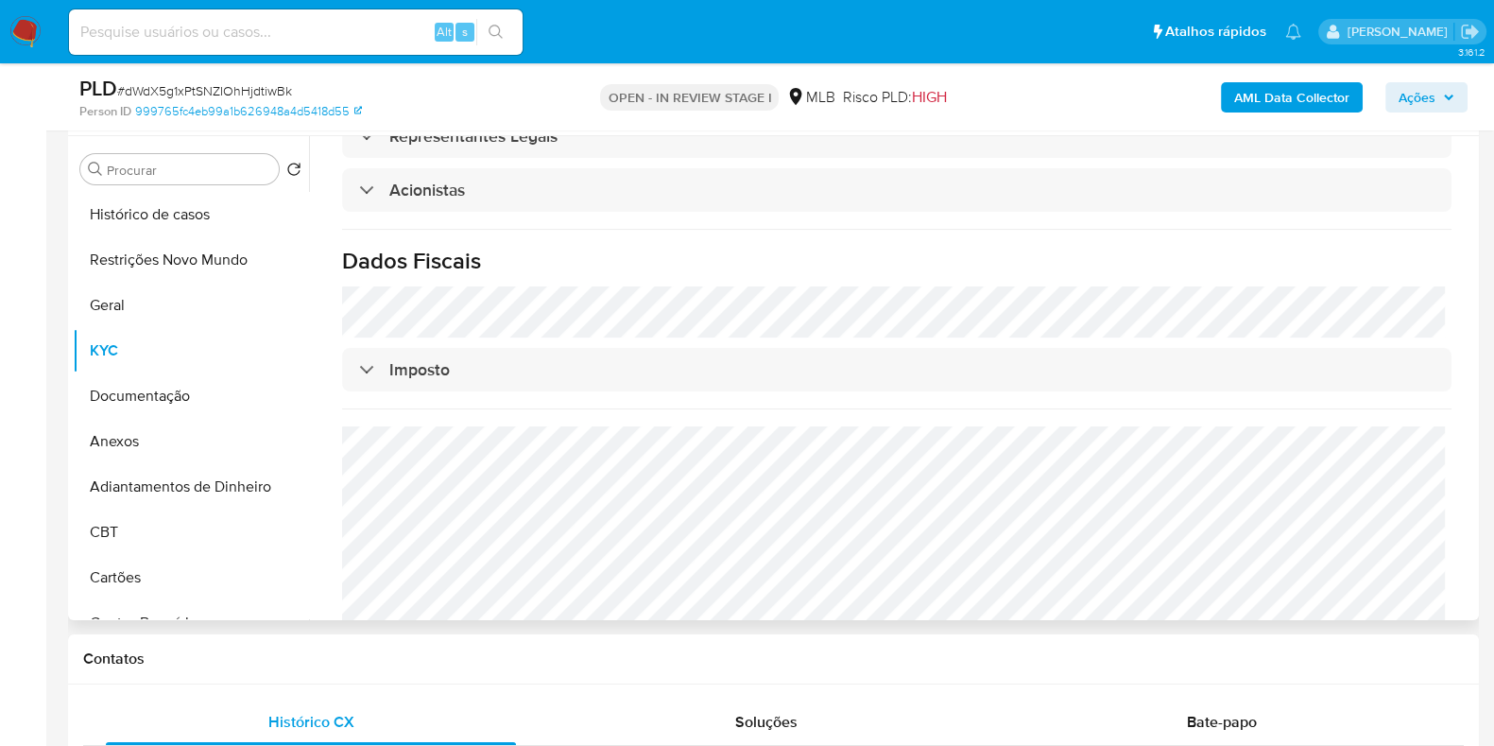
scroll to position [1191, 0]
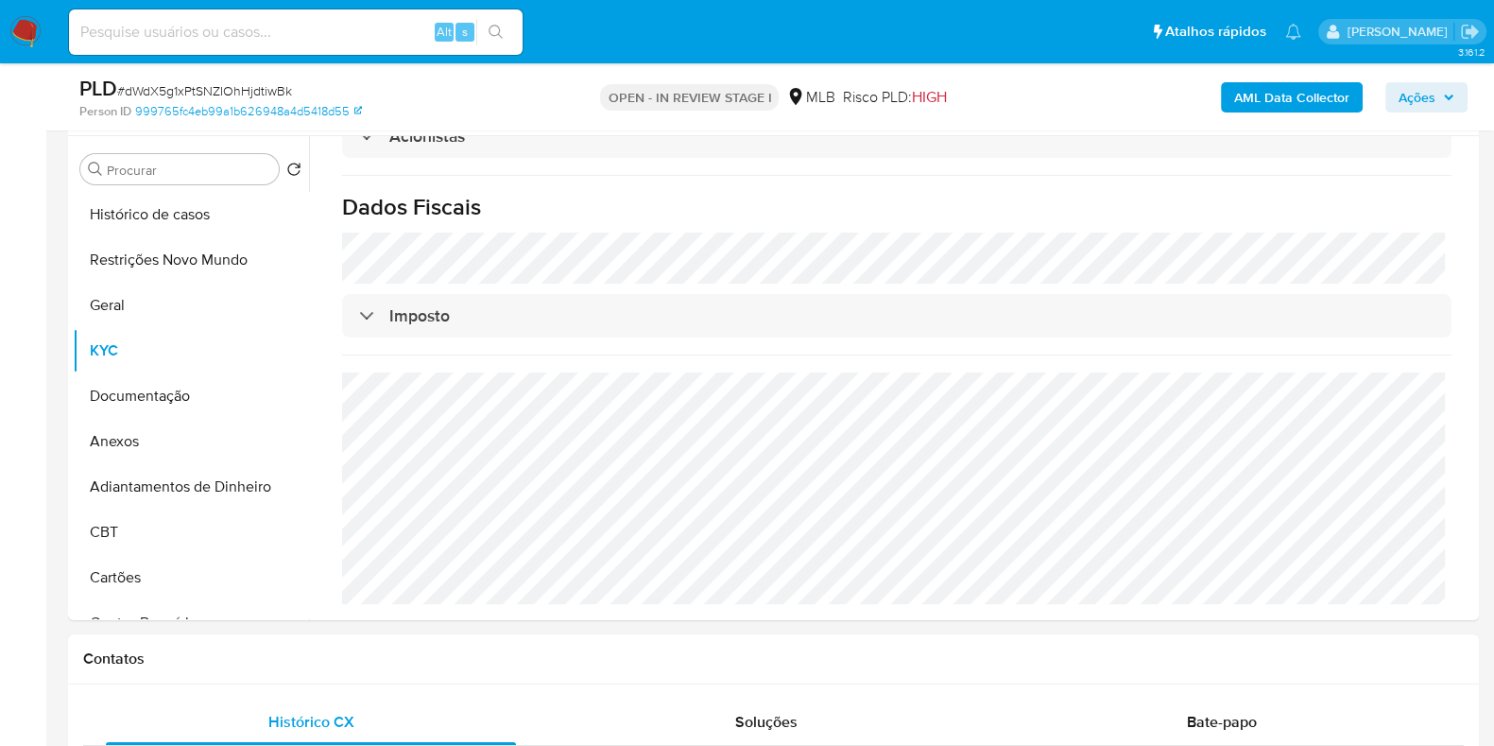
click at [1418, 103] on span "Ações" at bounding box center [1417, 97] width 37 height 30
click at [1415, 105] on span "Ações" at bounding box center [1417, 97] width 37 height 30
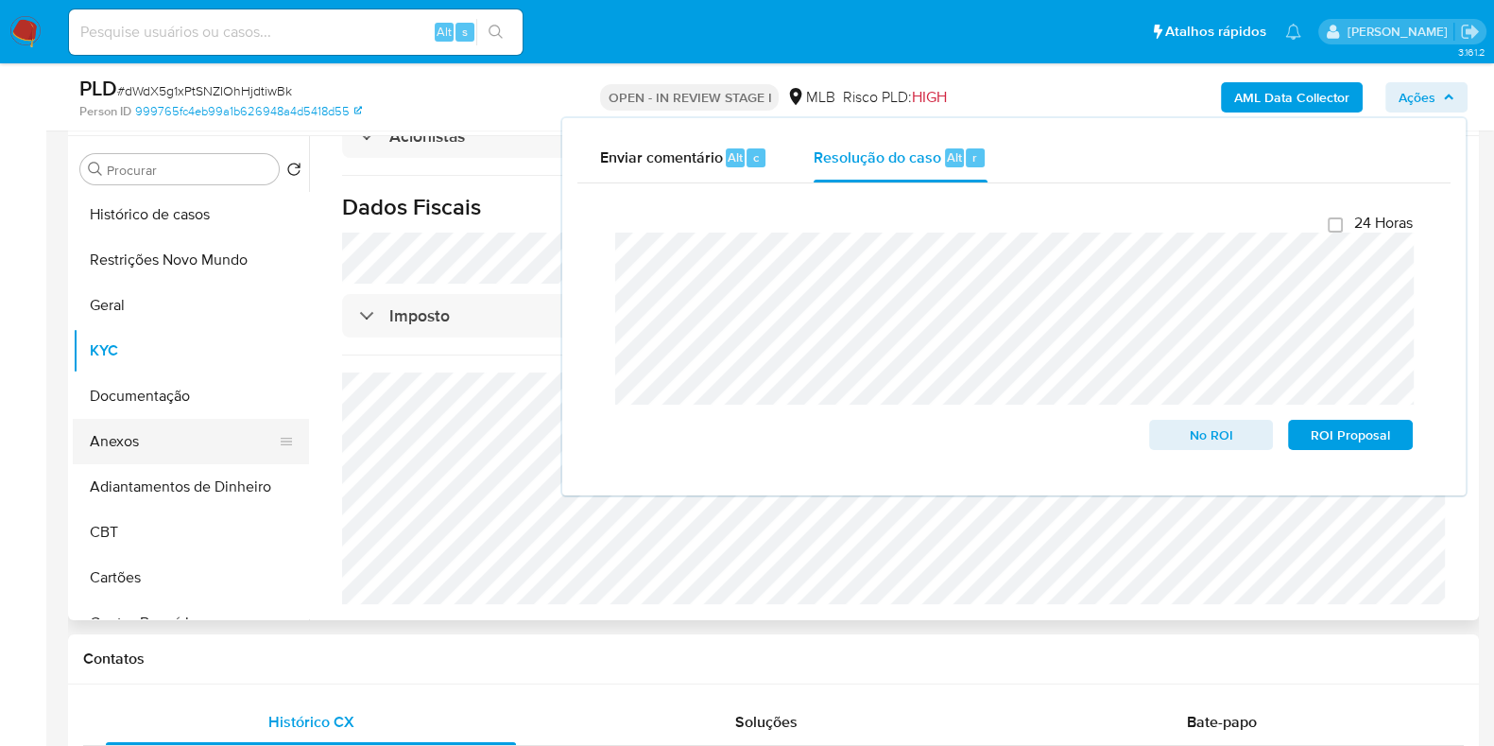
click at [132, 446] on button "Anexos" at bounding box center [183, 441] width 221 height 45
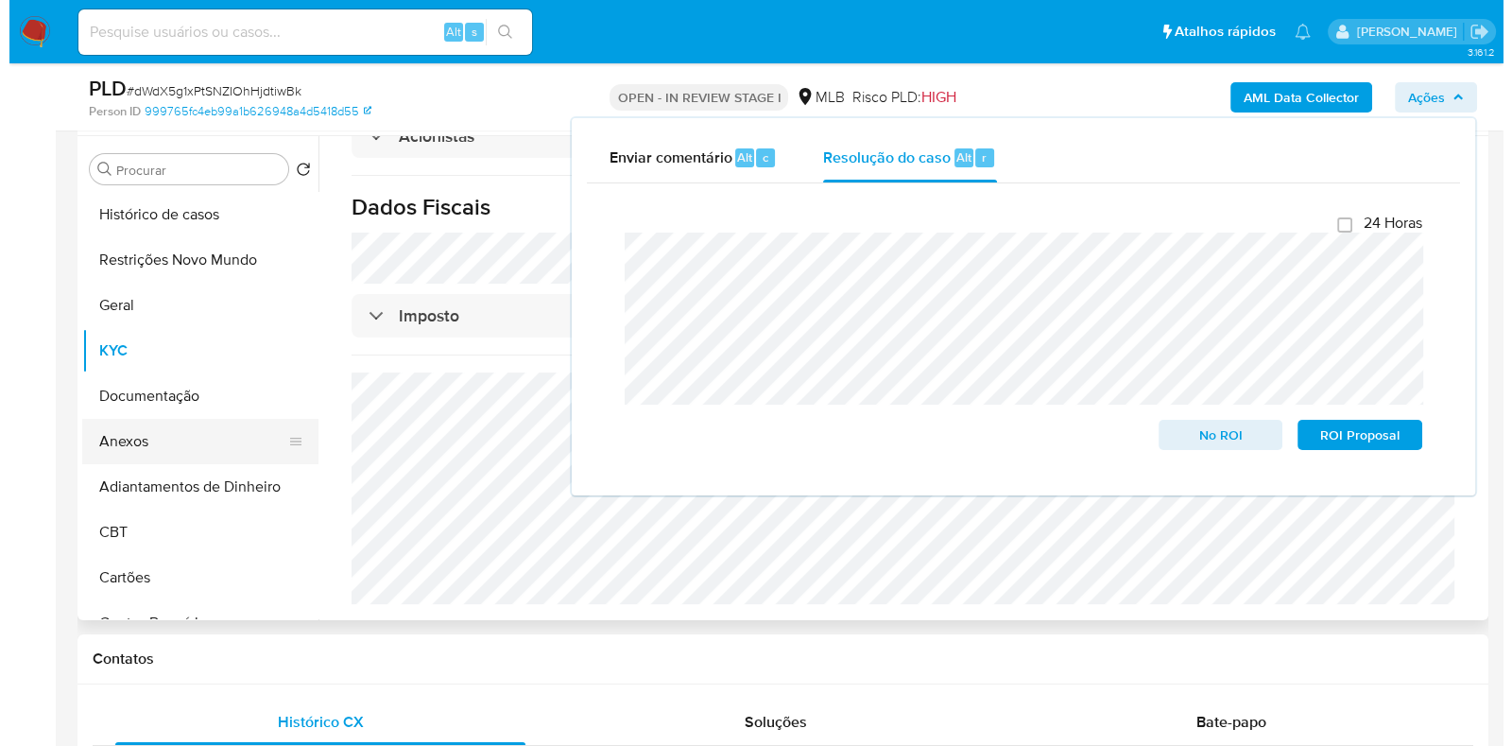
scroll to position [0, 0]
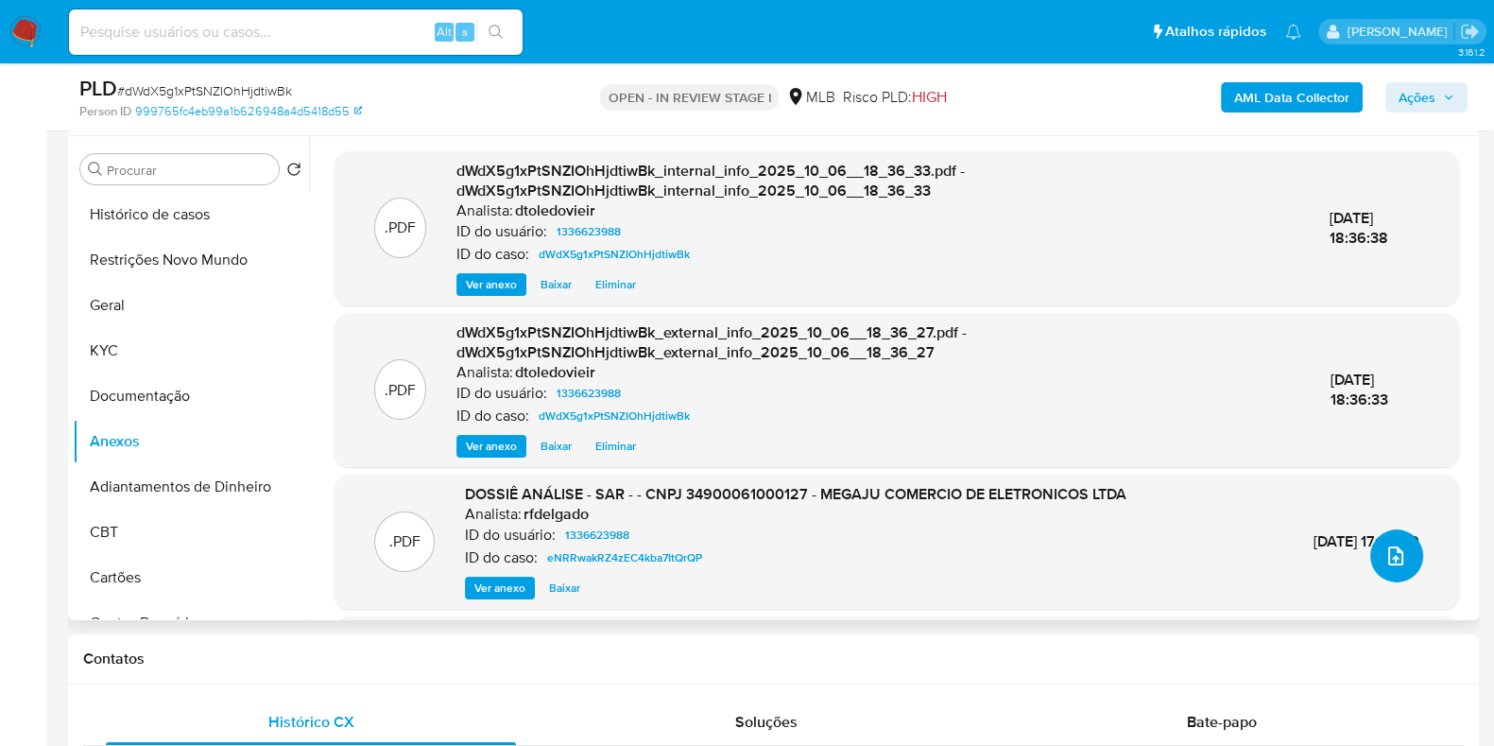
click at [1408, 554] on button "upload-file" at bounding box center [1397, 555] width 53 height 53
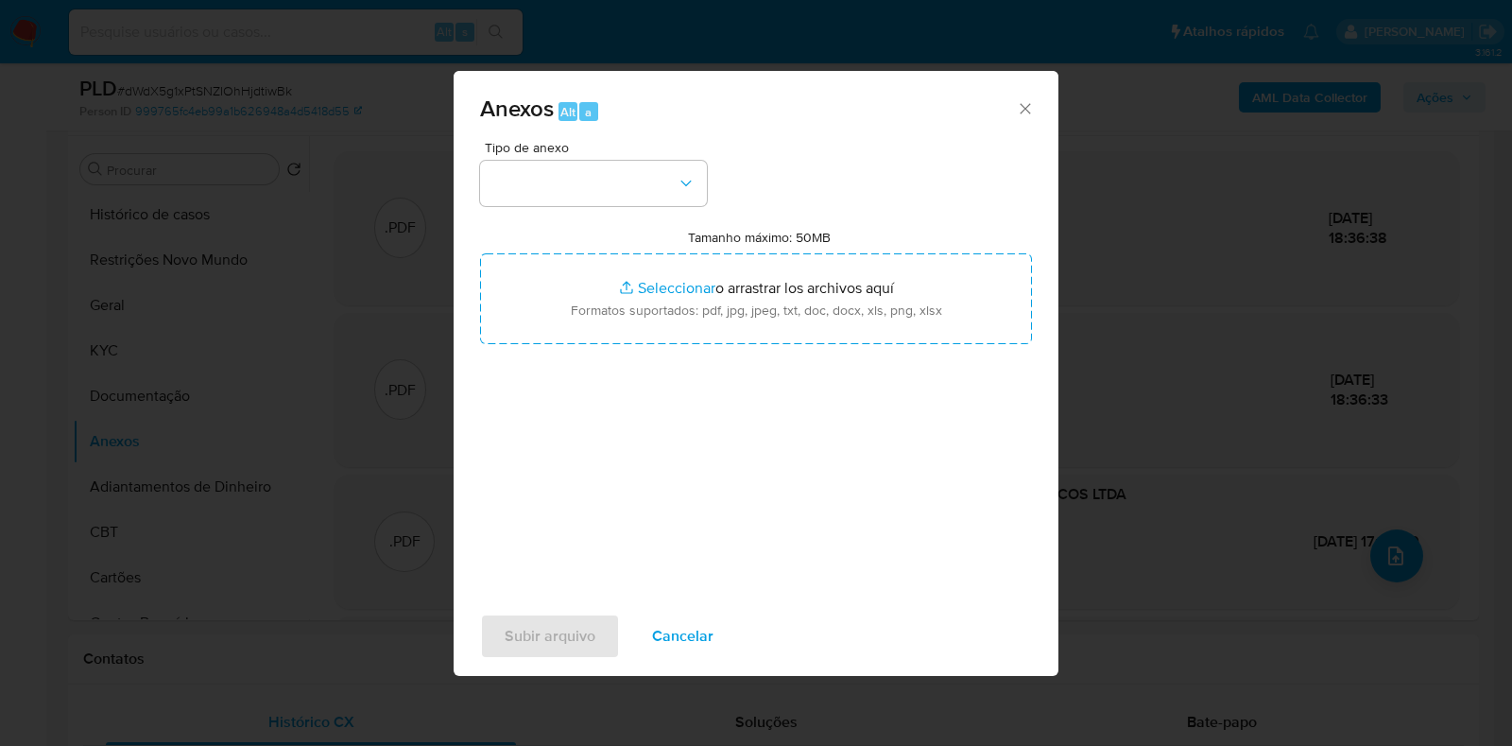
click at [638, 163] on button "button" at bounding box center [593, 183] width 227 height 45
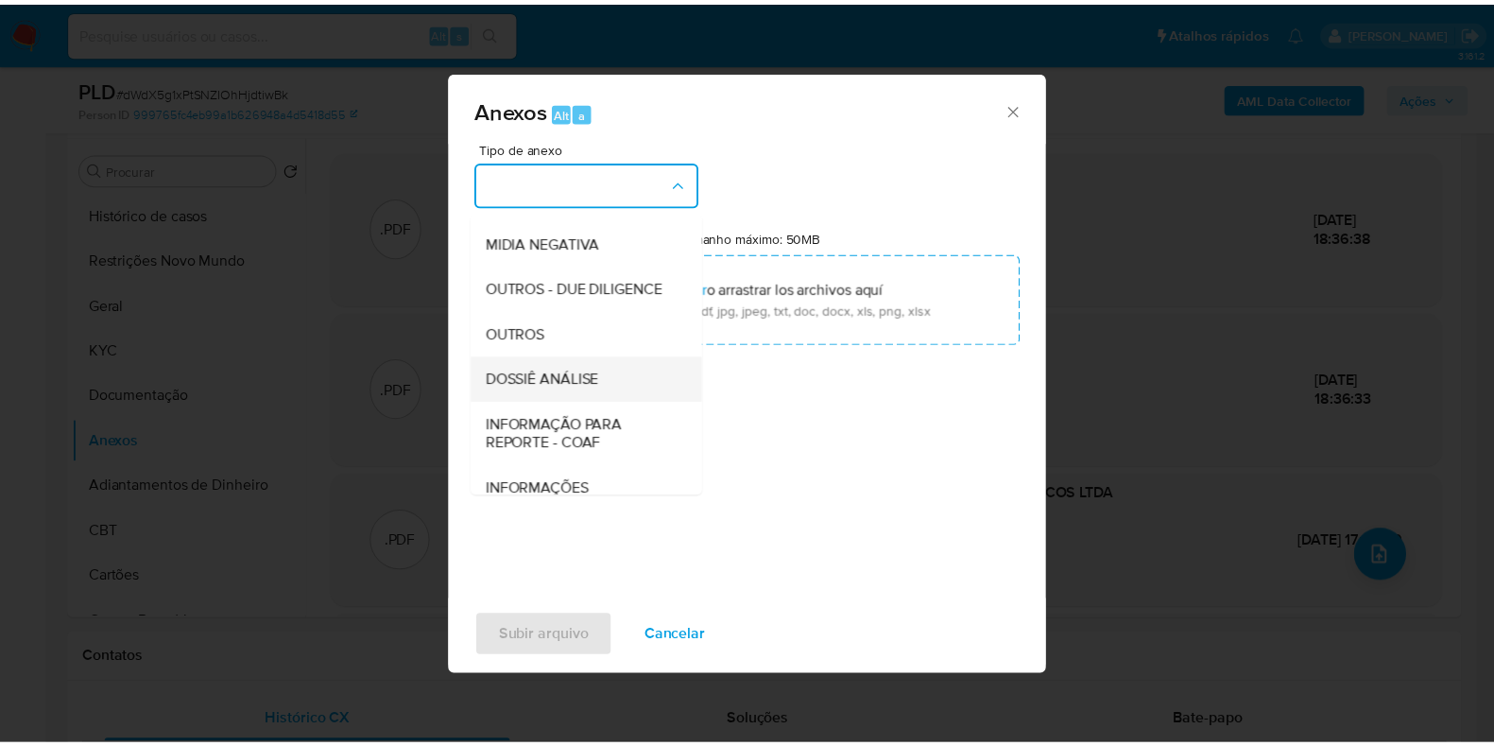
scroll to position [291, 0]
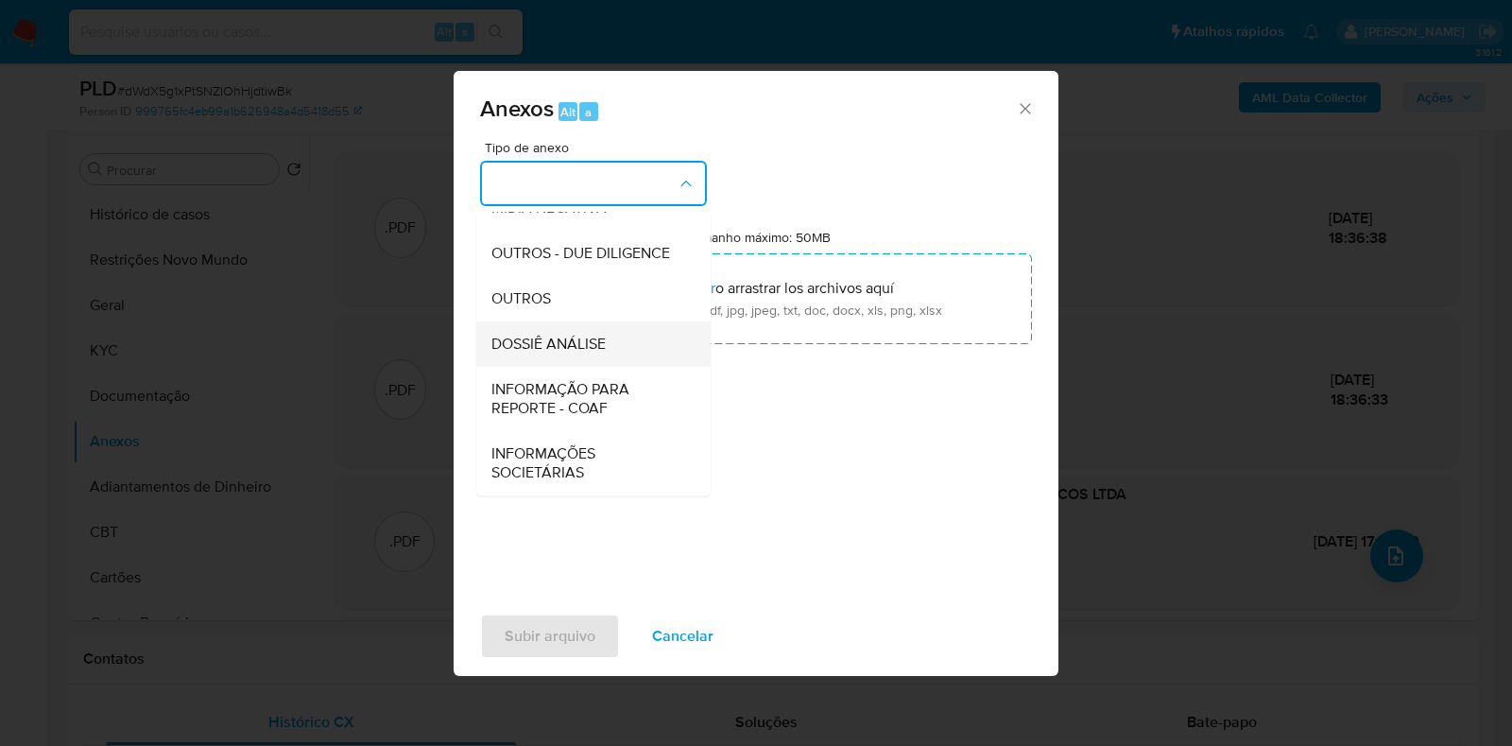
click at [571, 349] on span "DOSSIÊ ANÁLISE" at bounding box center [549, 344] width 114 height 19
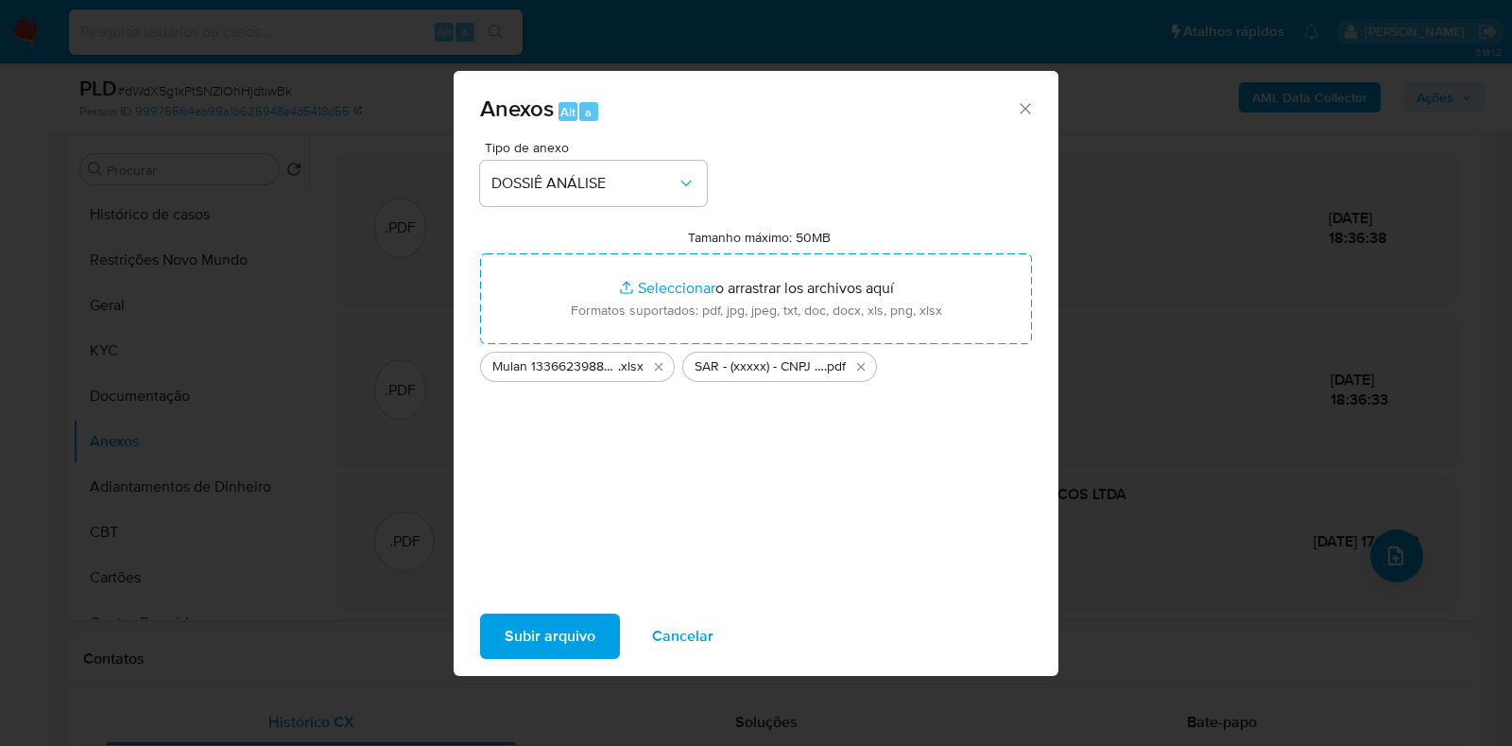
click at [544, 645] on span "Subir arquivo" at bounding box center [550, 636] width 91 height 42
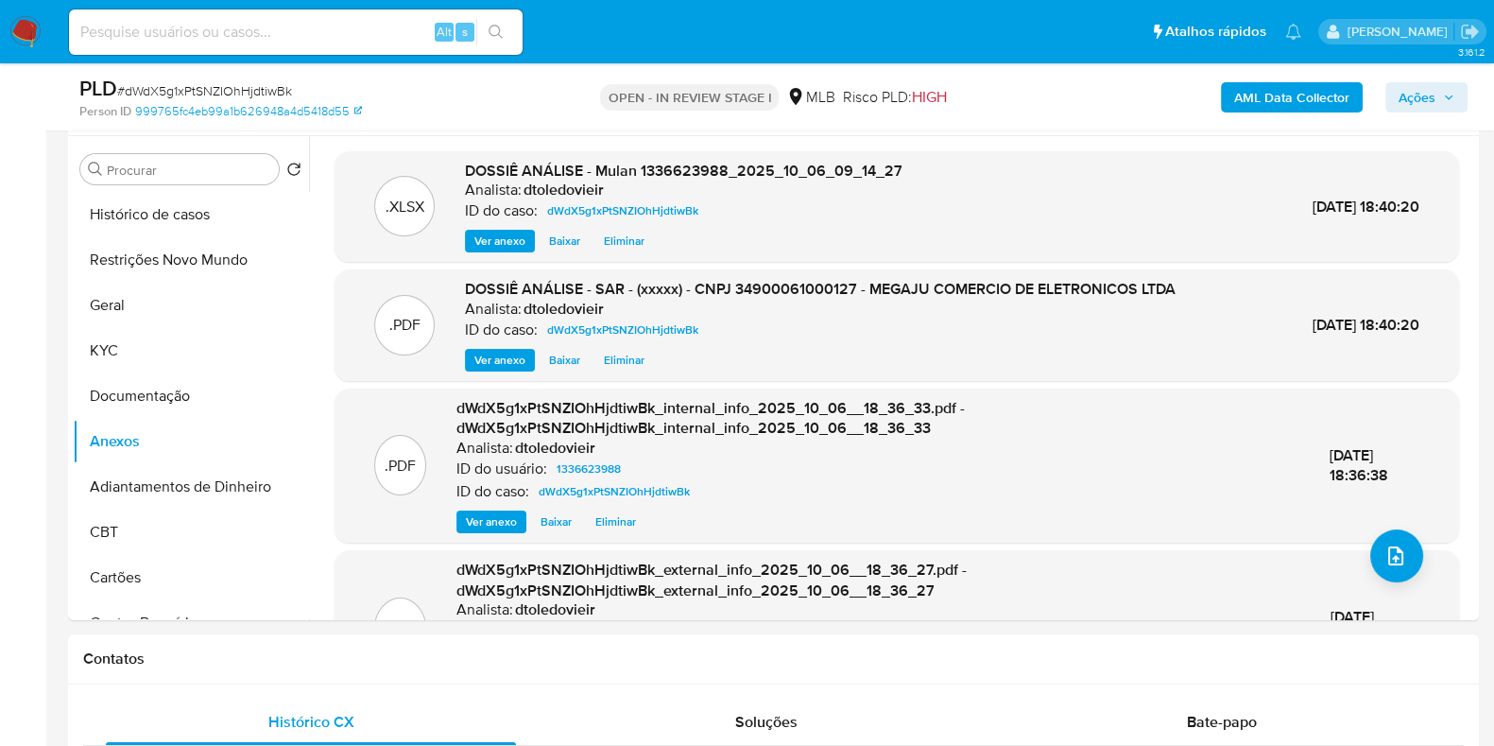
click at [1445, 101] on icon "button" at bounding box center [1448, 97] width 11 height 11
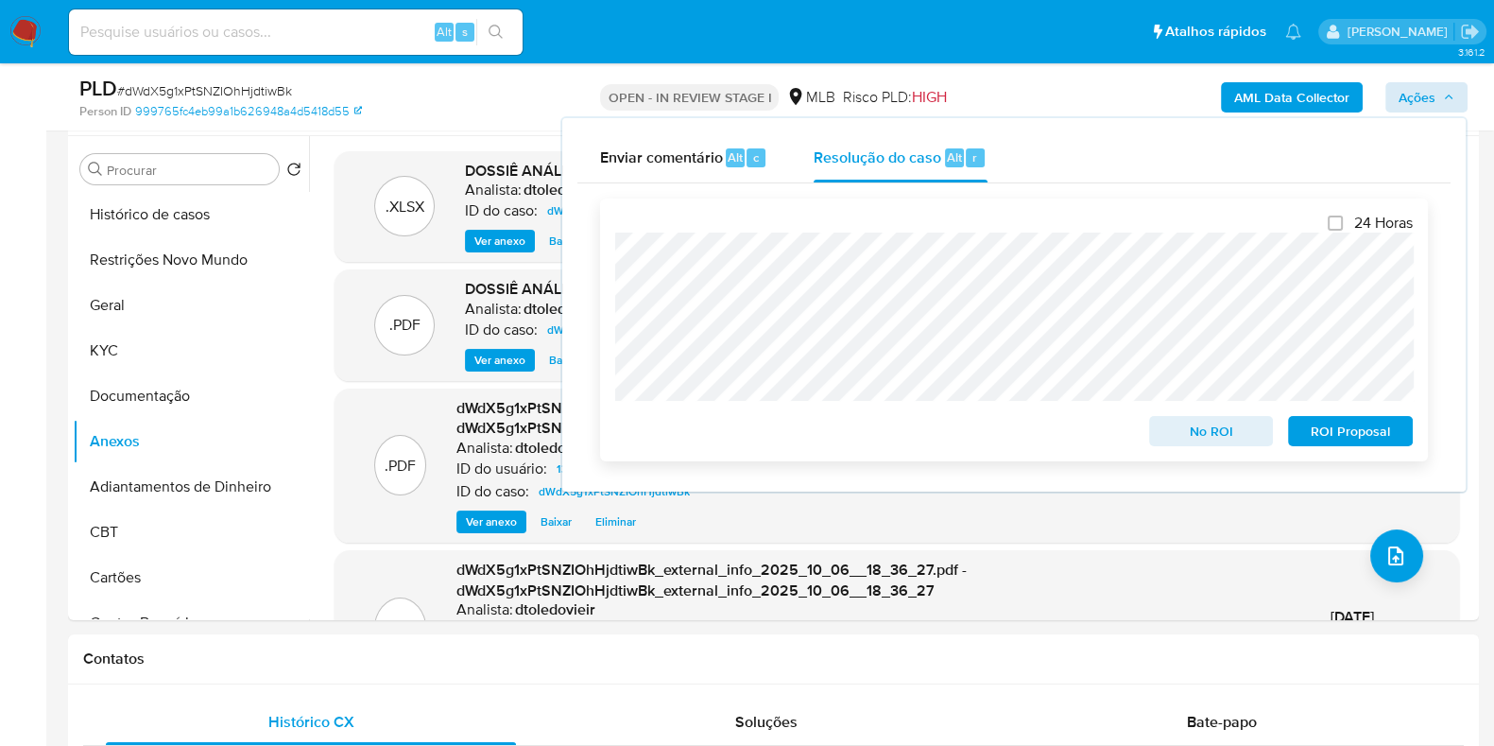
click at [1349, 432] on span "ROI Proposal" at bounding box center [1351, 431] width 98 height 26
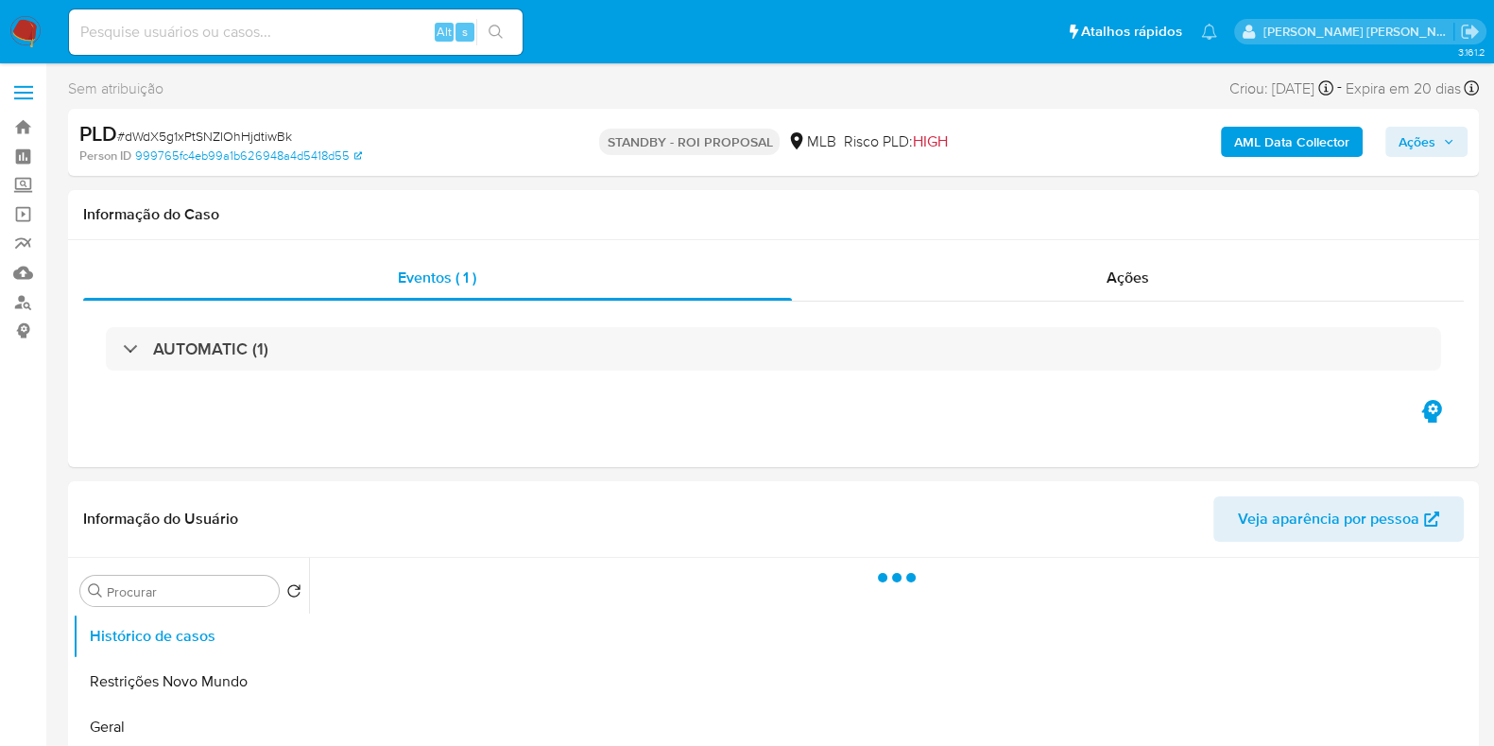
select select "10"
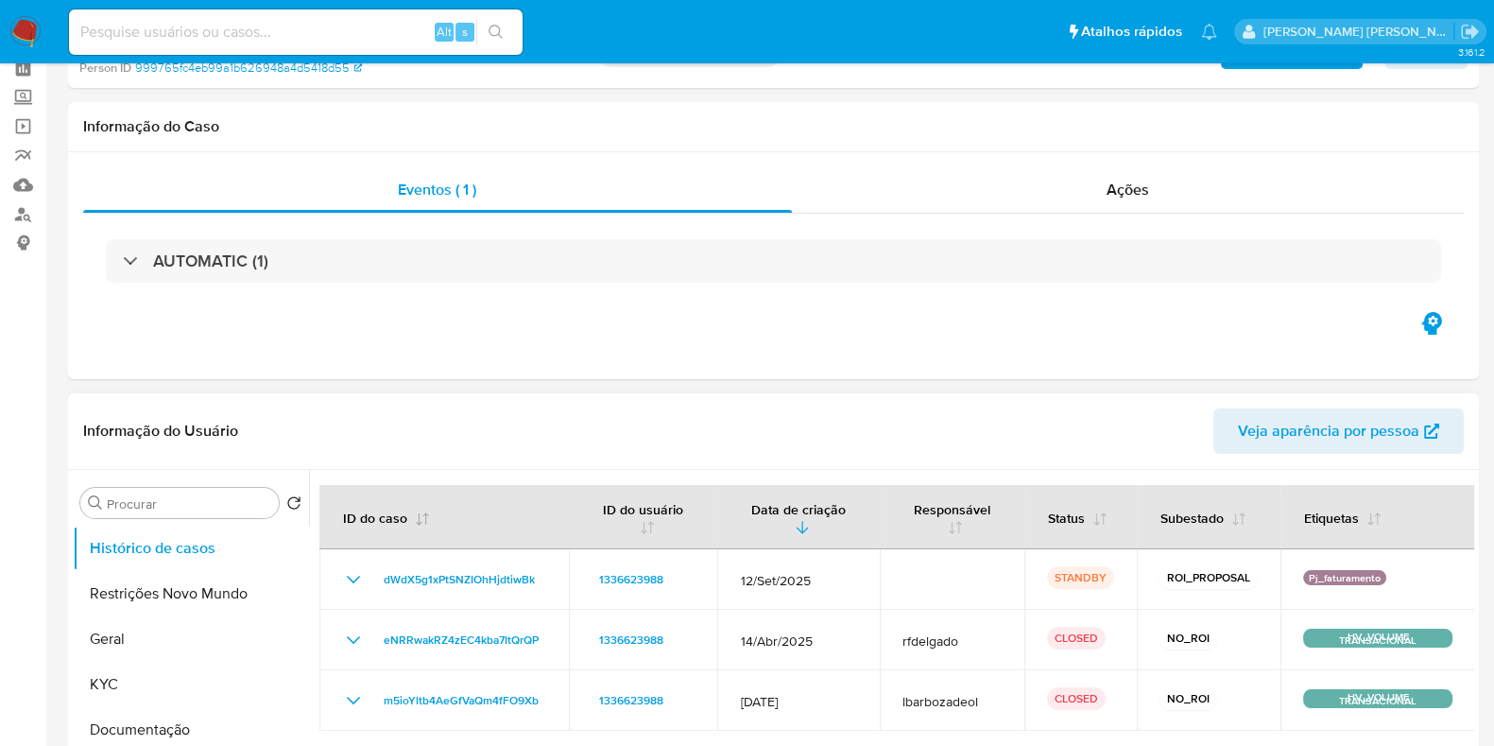
scroll to position [117, 0]
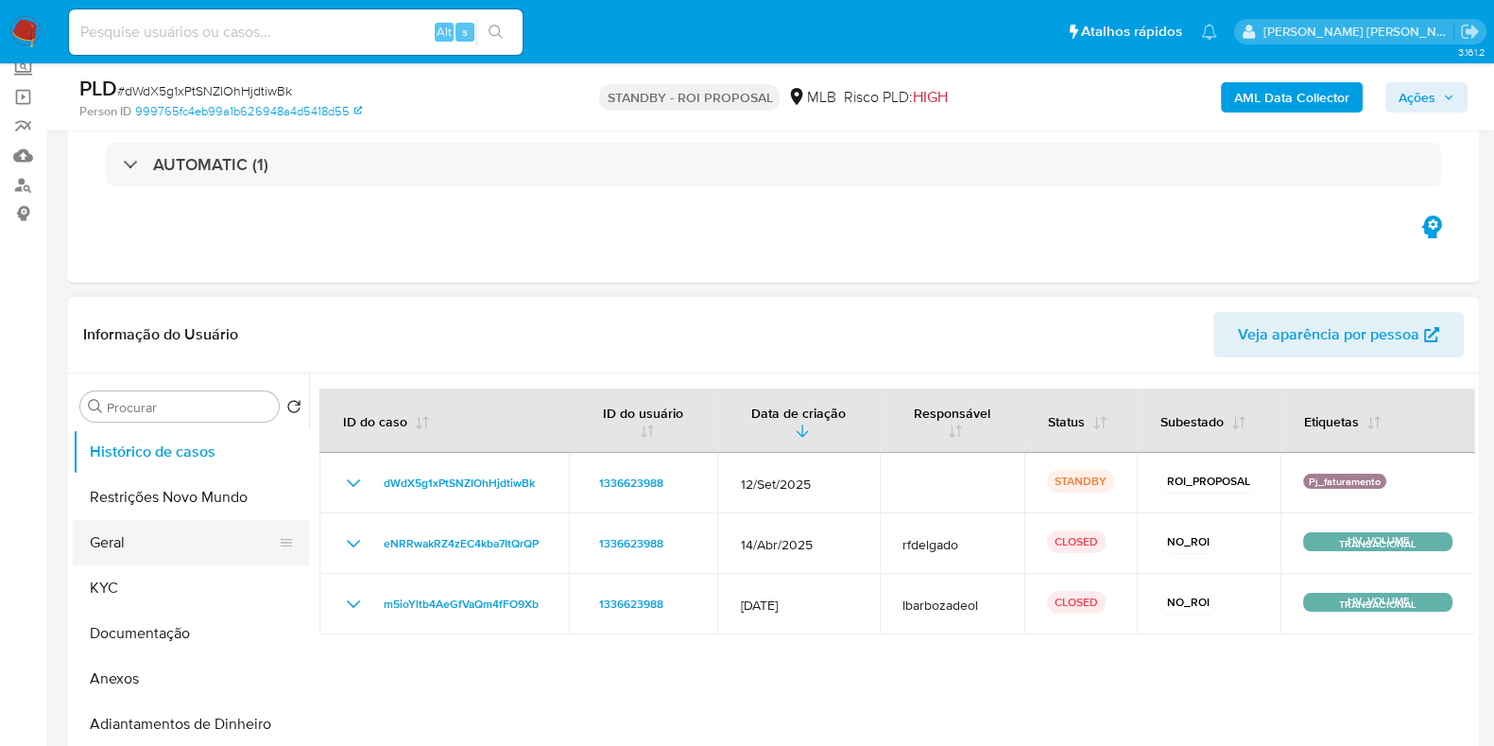
click at [161, 539] on button "Geral" at bounding box center [183, 542] width 221 height 45
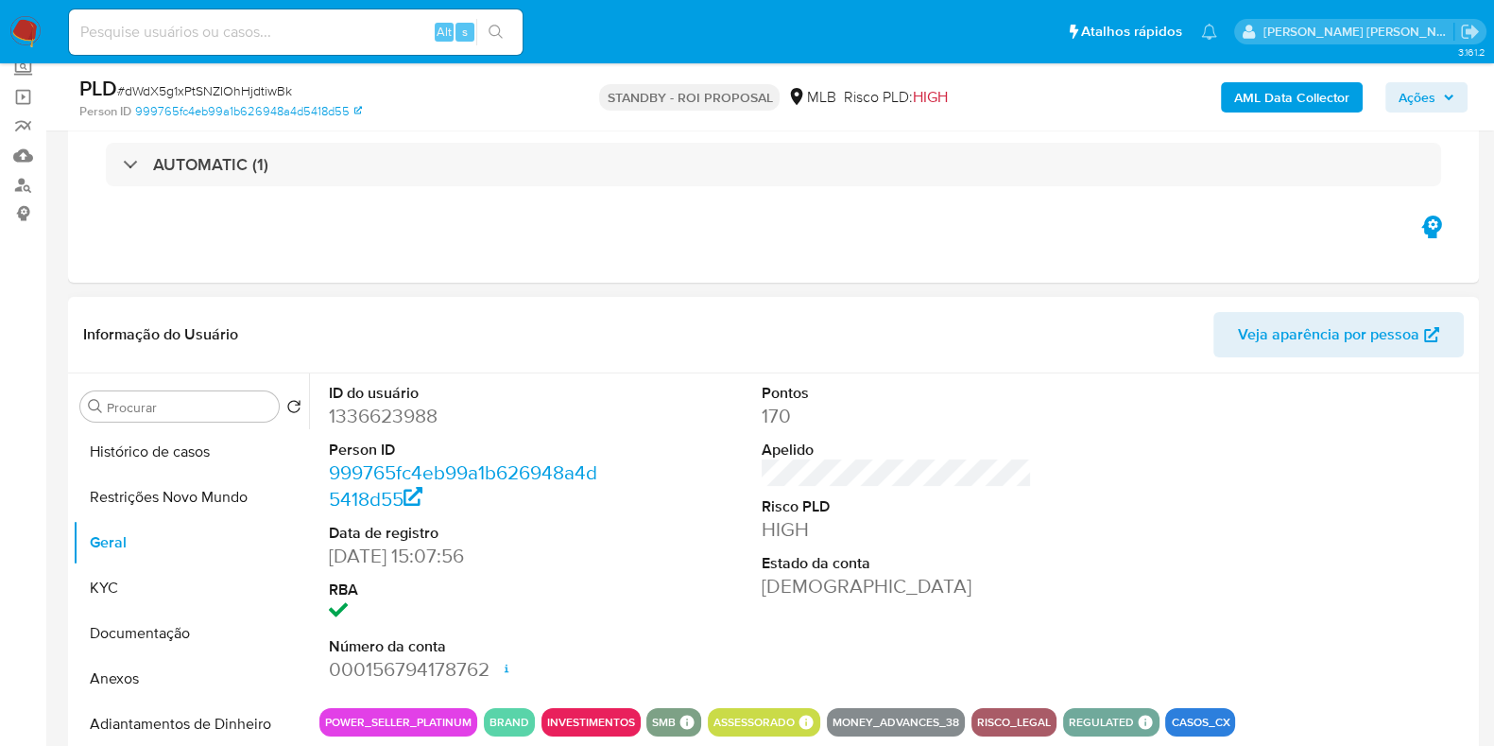
click at [403, 413] on dd "1336623988" at bounding box center [464, 416] width 270 height 26
copy dd "1336623988"
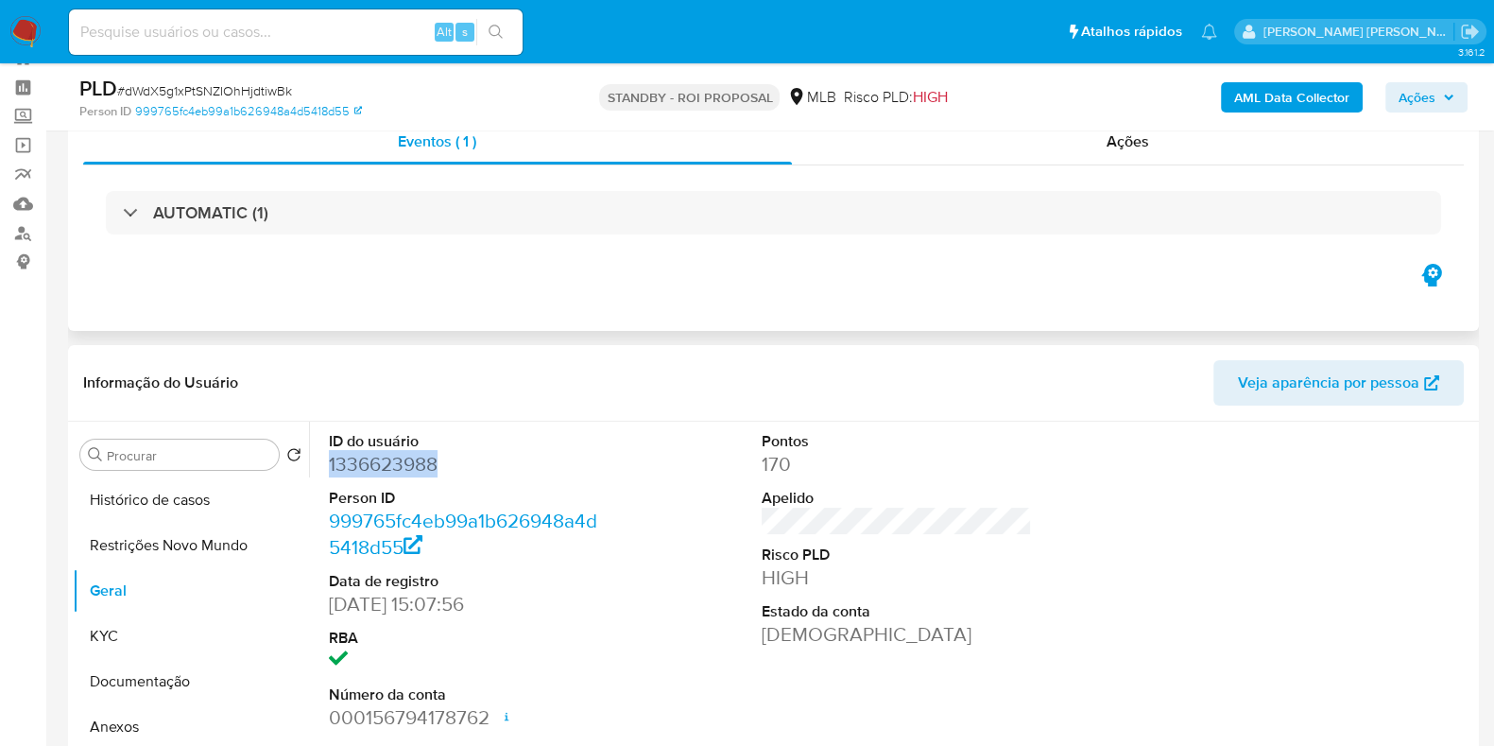
scroll to position [0, 0]
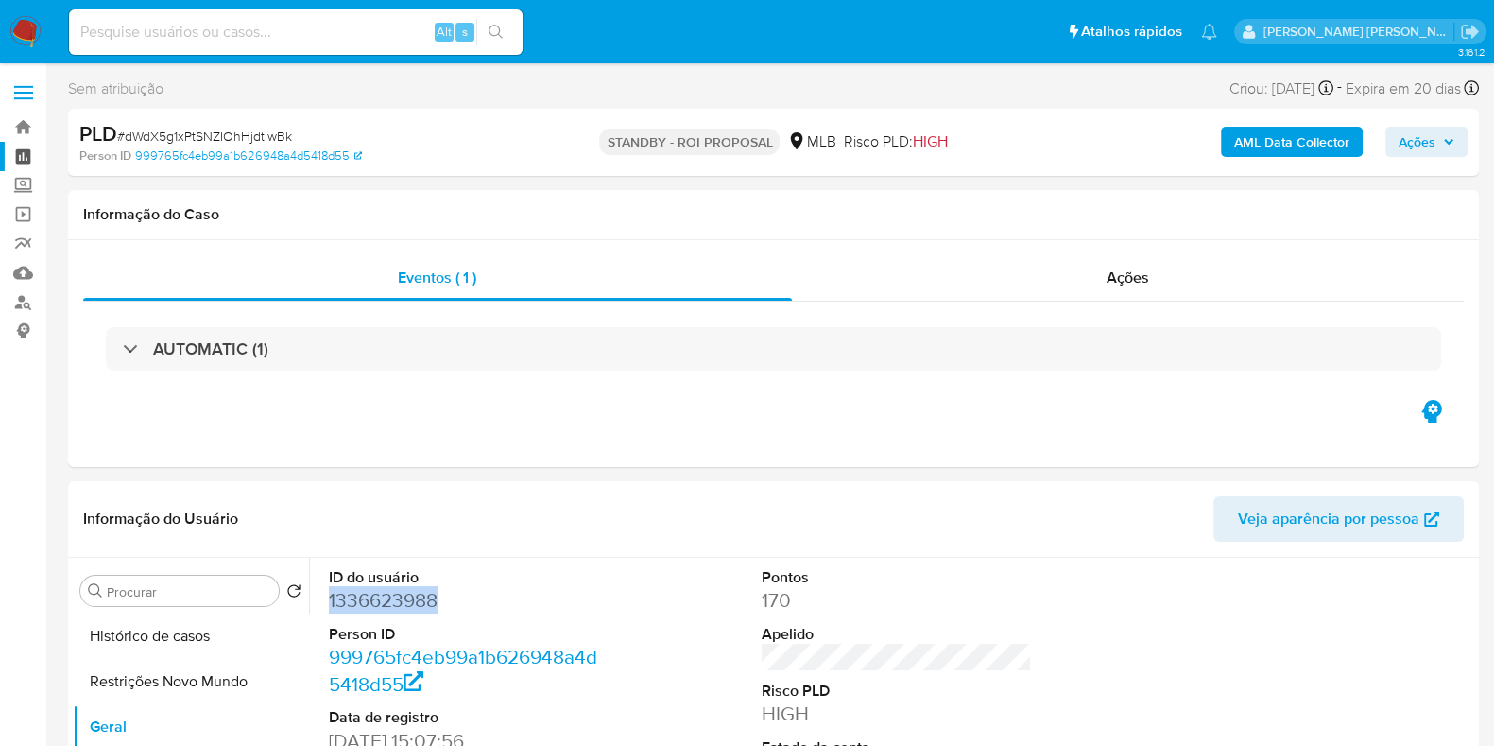
click at [15, 152] on link "Painel" at bounding box center [112, 156] width 225 height 29
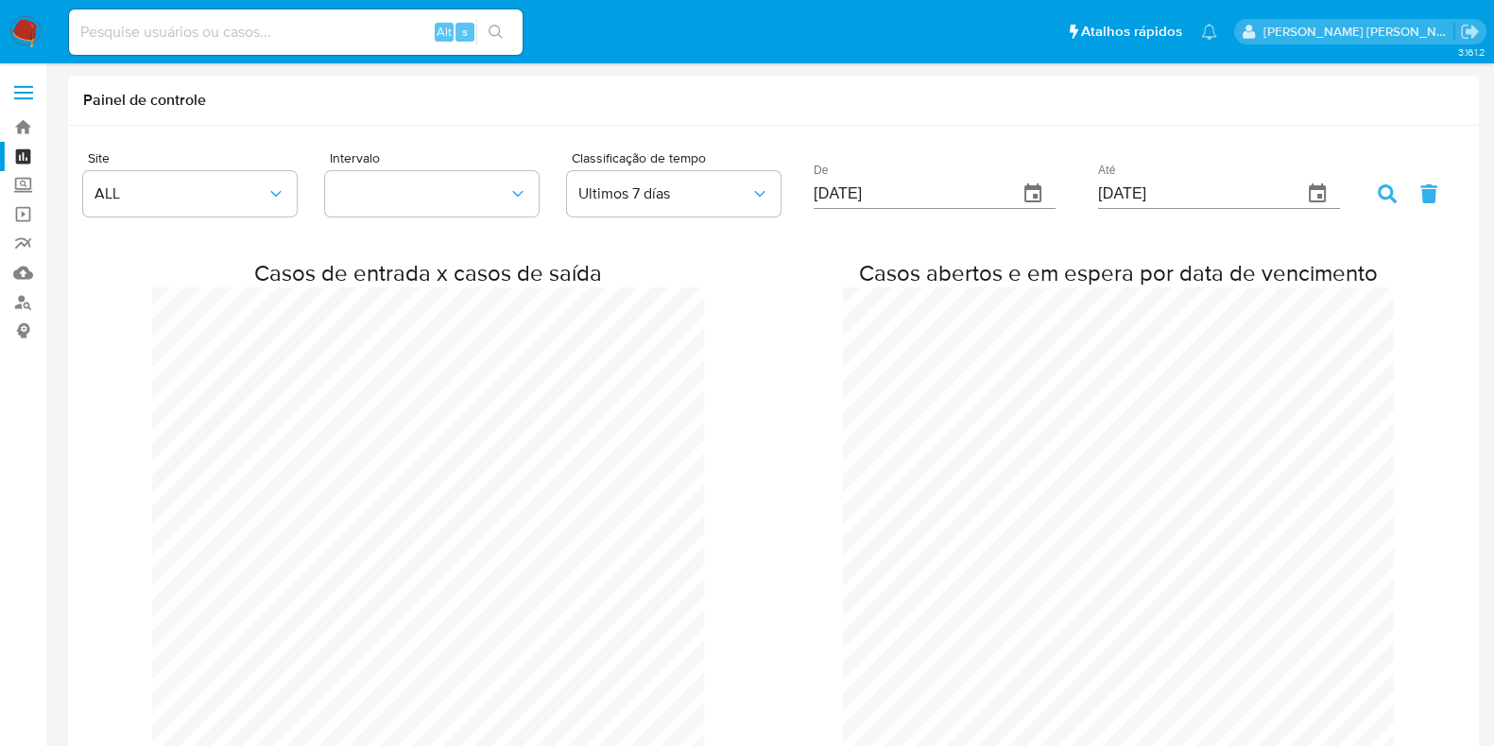
click at [28, 26] on img at bounding box center [25, 32] width 32 height 32
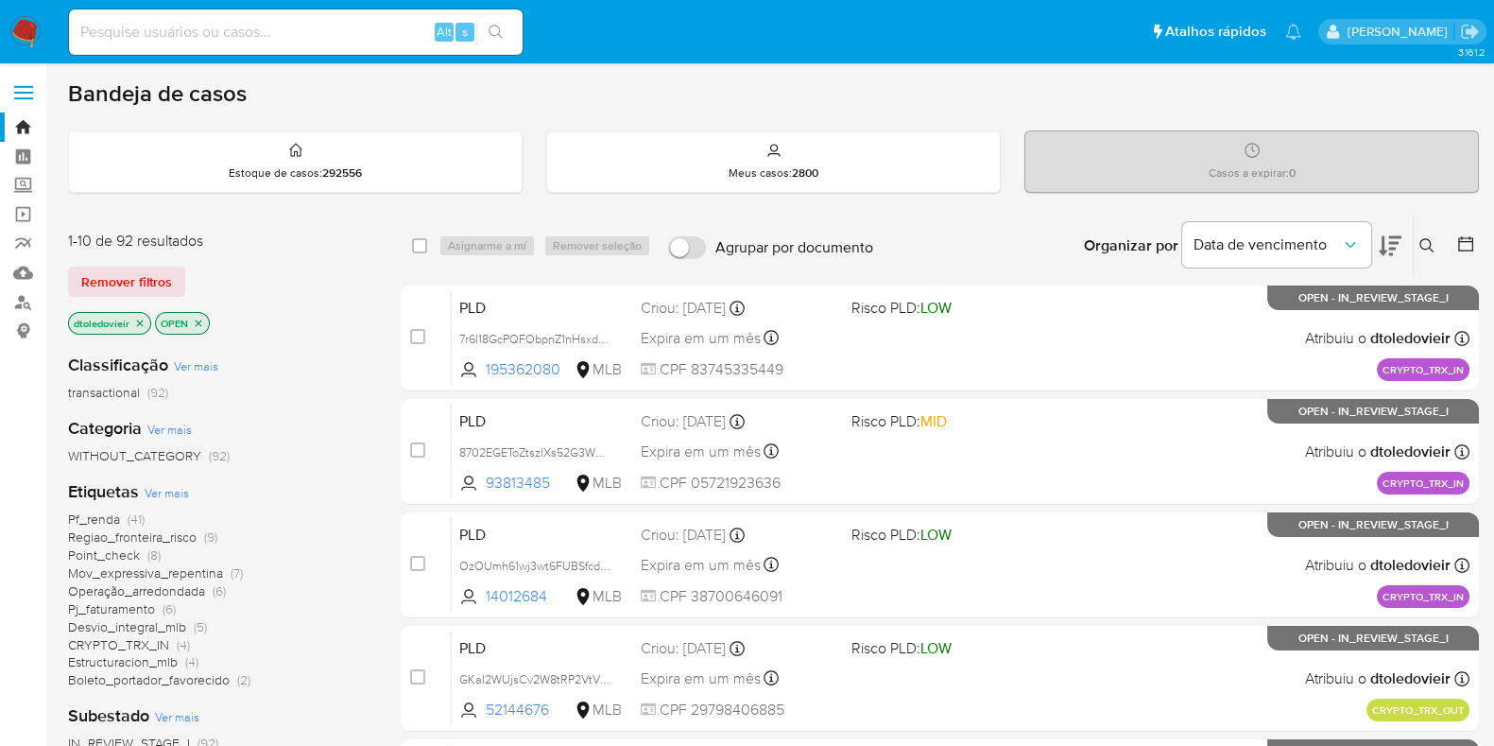
click at [340, 33] on input at bounding box center [296, 32] width 454 height 25
paste input "7IfLGbdDhefRqSLxXJcj8hy3"
type input "7IfLGbdDhefRqSLxXJcj8hy3"
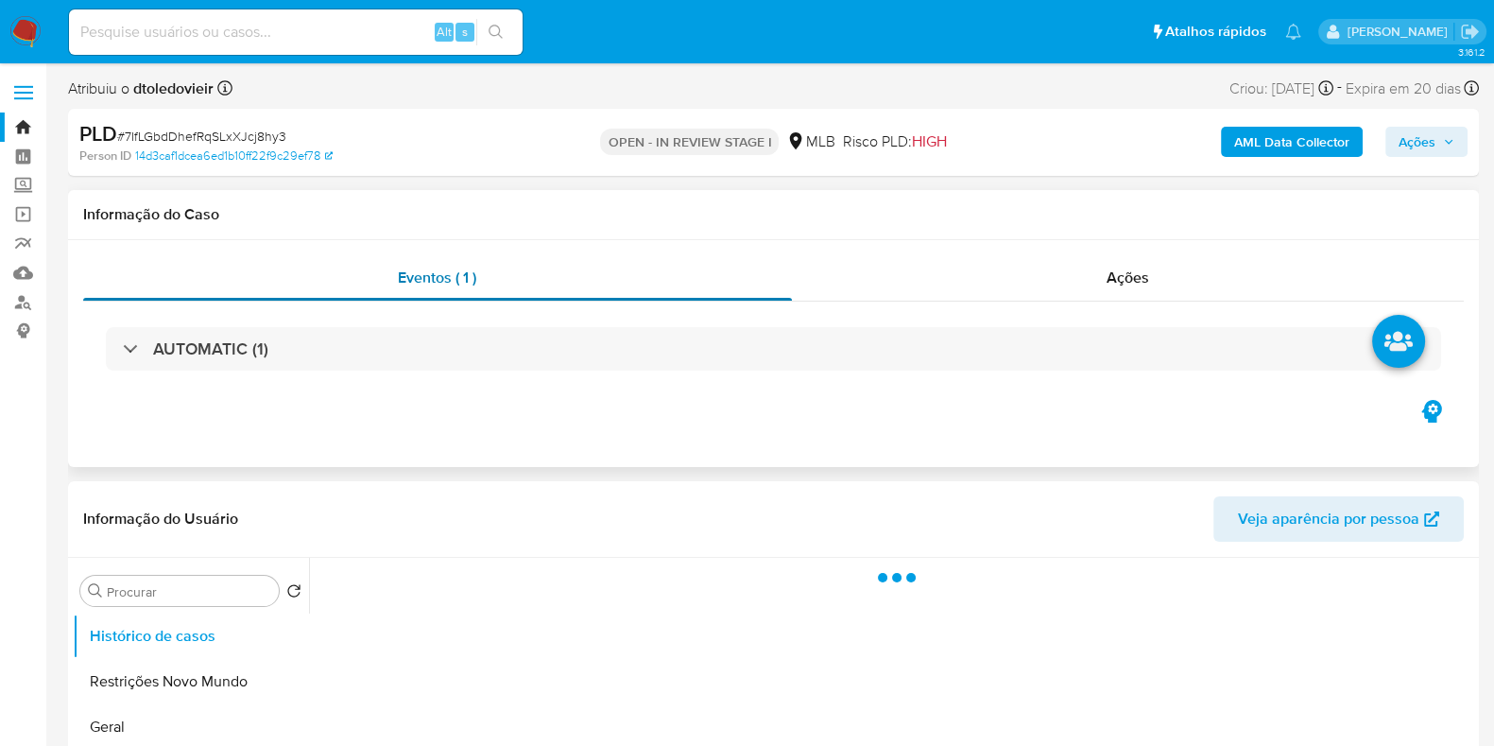
select select "10"
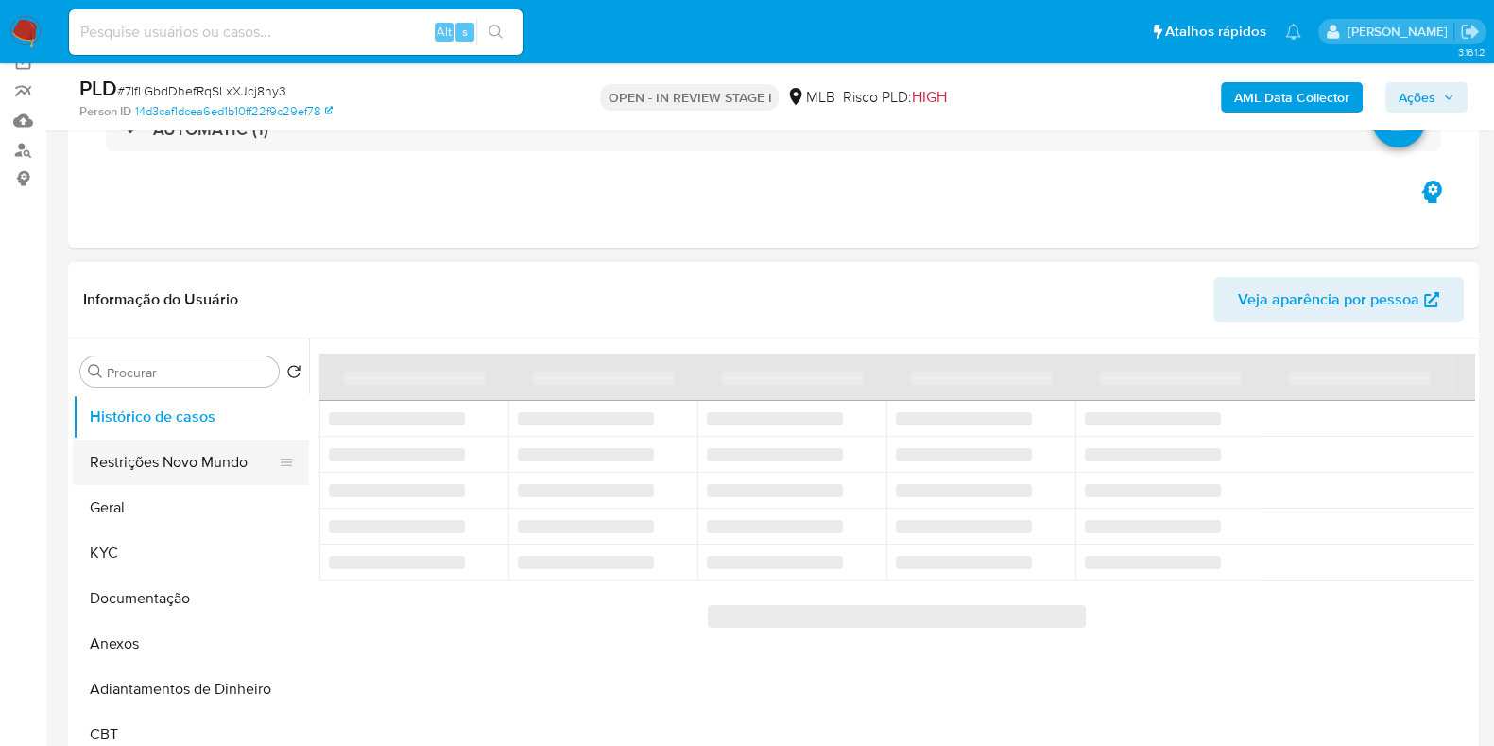
scroll to position [235, 0]
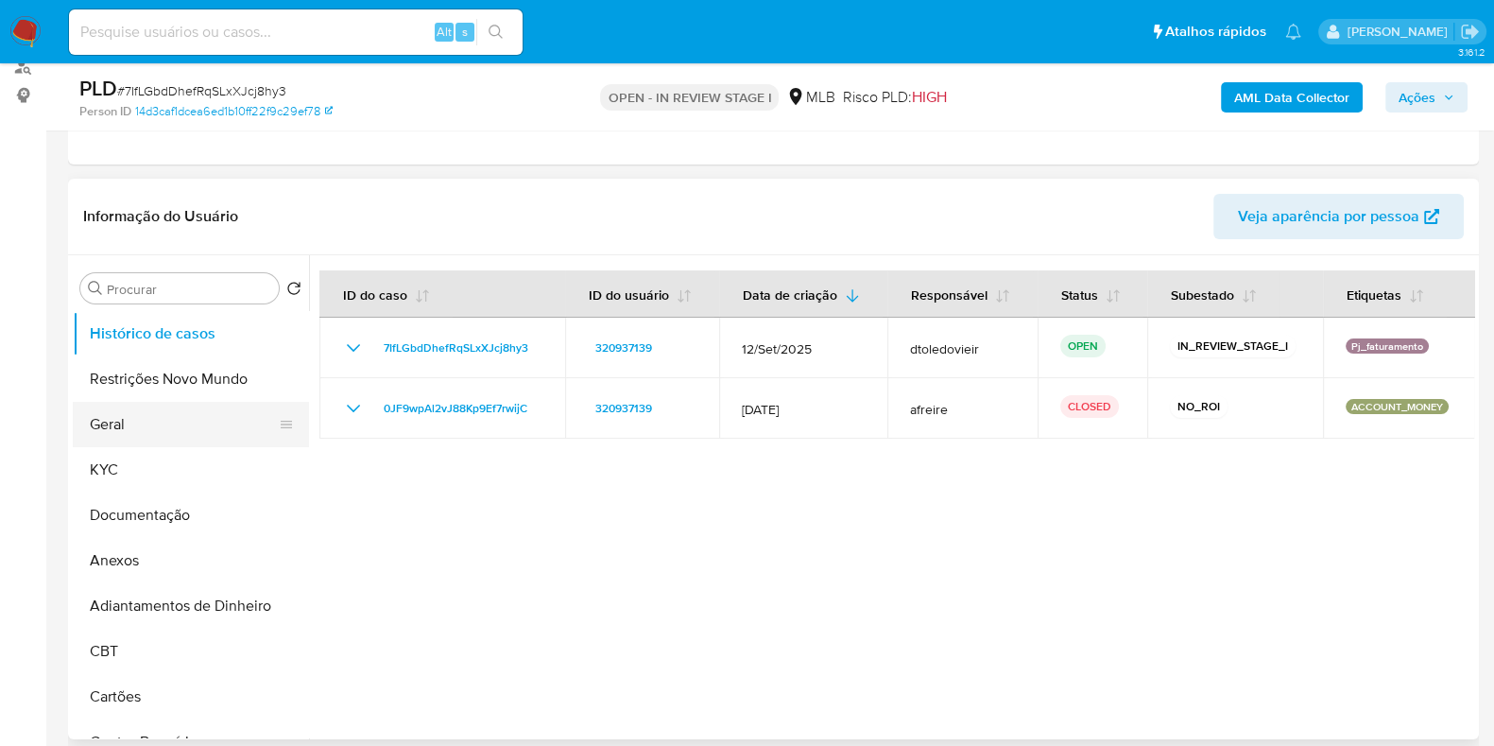
click at [142, 434] on button "Geral" at bounding box center [183, 424] width 221 height 45
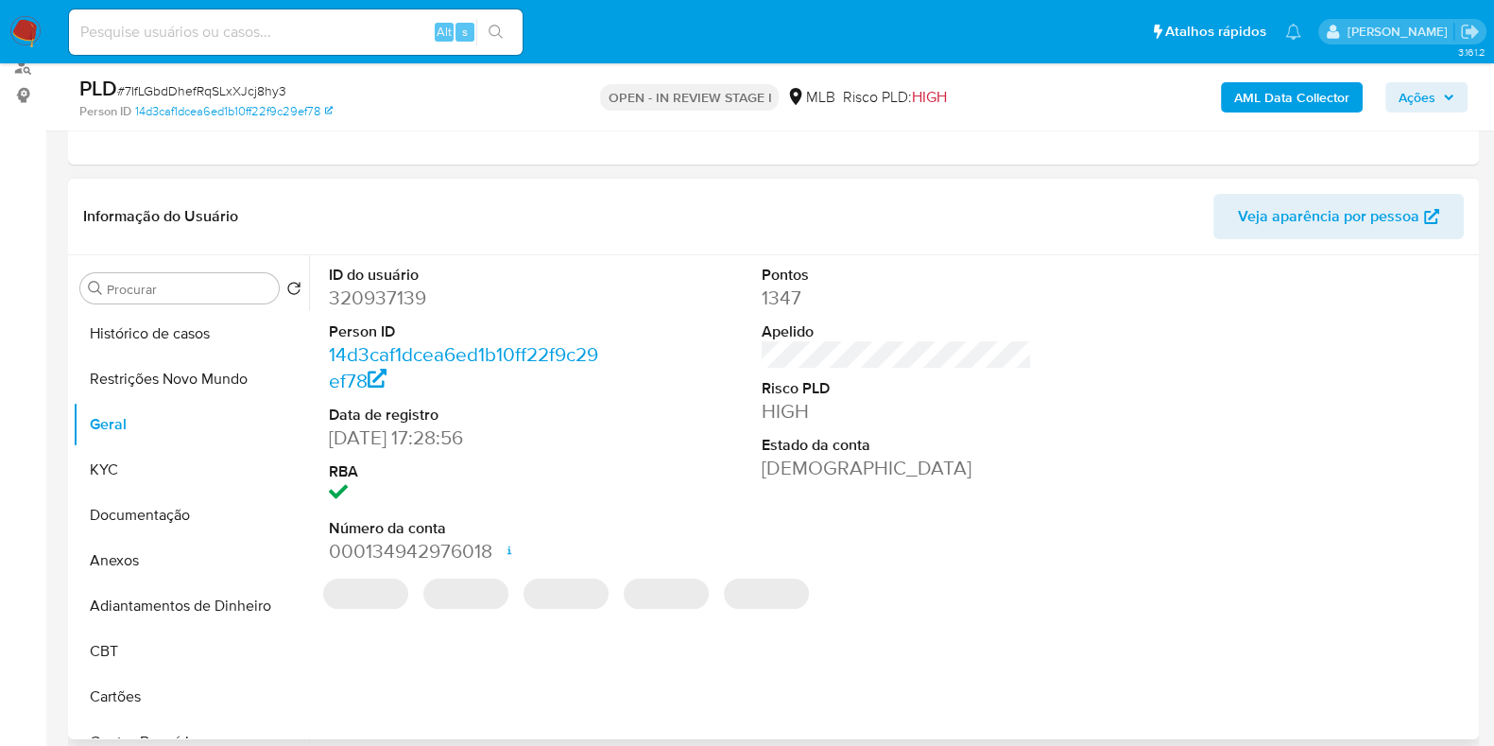
click at [389, 295] on dd "320937139" at bounding box center [464, 298] width 270 height 26
copy dd "320937139"
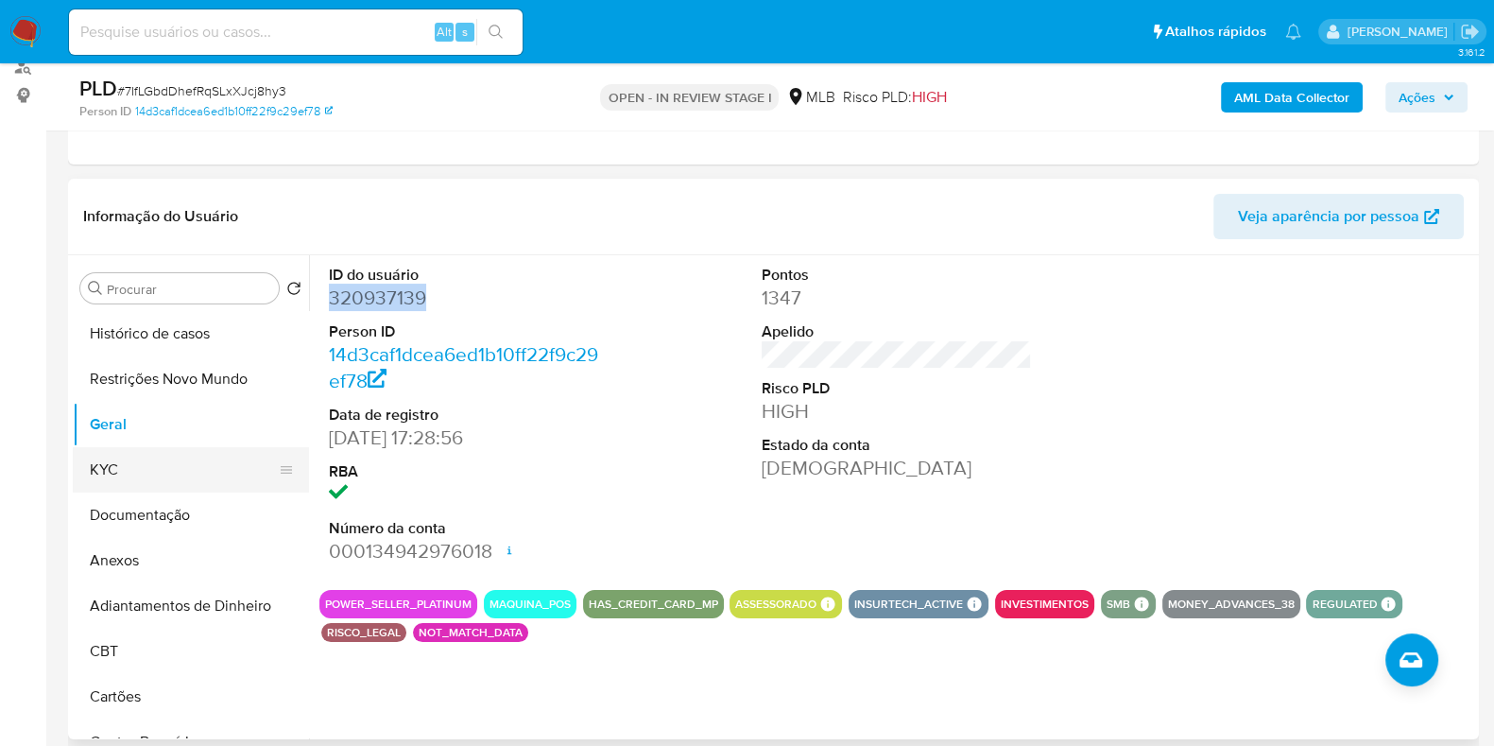
click at [169, 481] on button "KYC" at bounding box center [183, 469] width 221 height 45
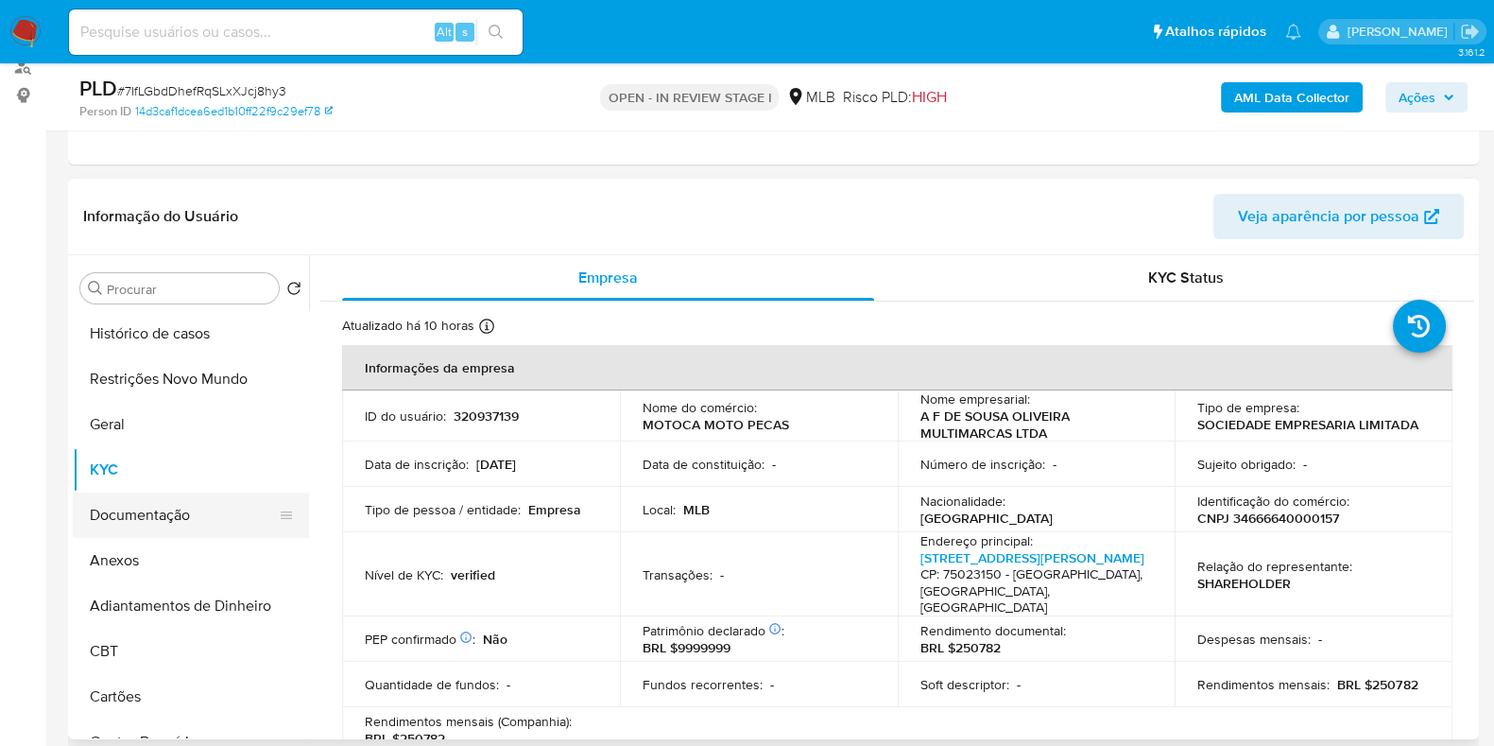
click at [123, 521] on button "Documentação" at bounding box center [183, 514] width 221 height 45
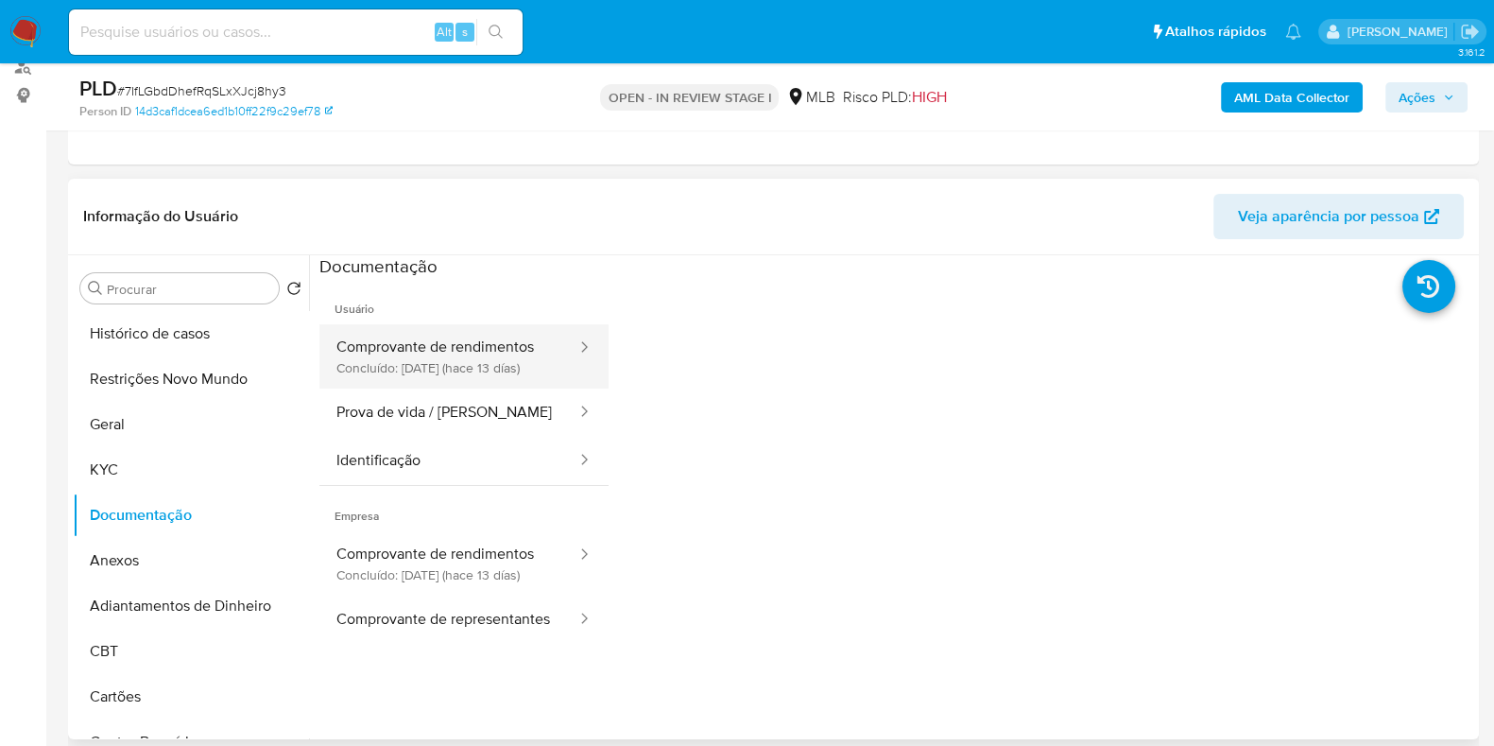
click at [450, 378] on button "Comprovante de rendimentos Concluído: [DATE] (hace 13 días)" at bounding box center [449, 356] width 259 height 64
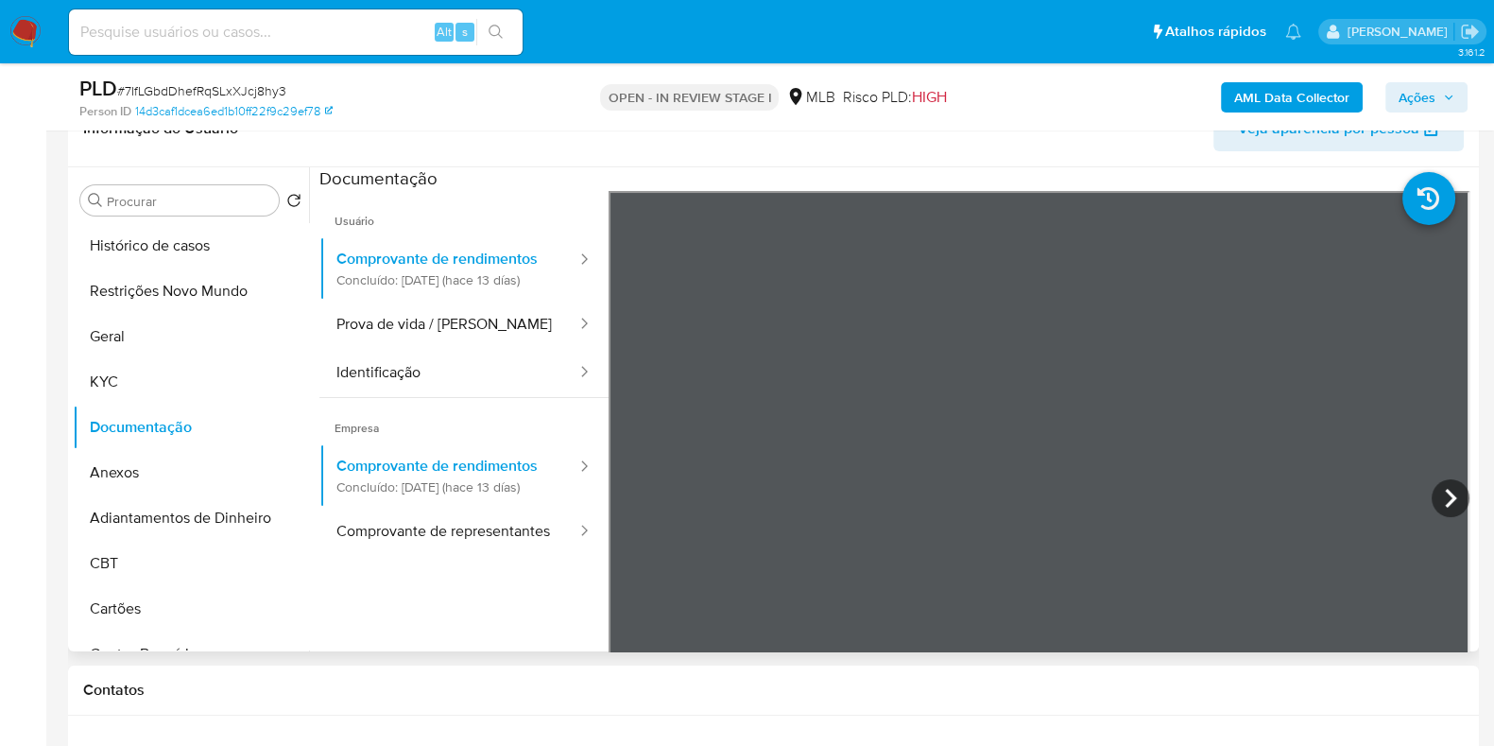
scroll to position [354, 0]
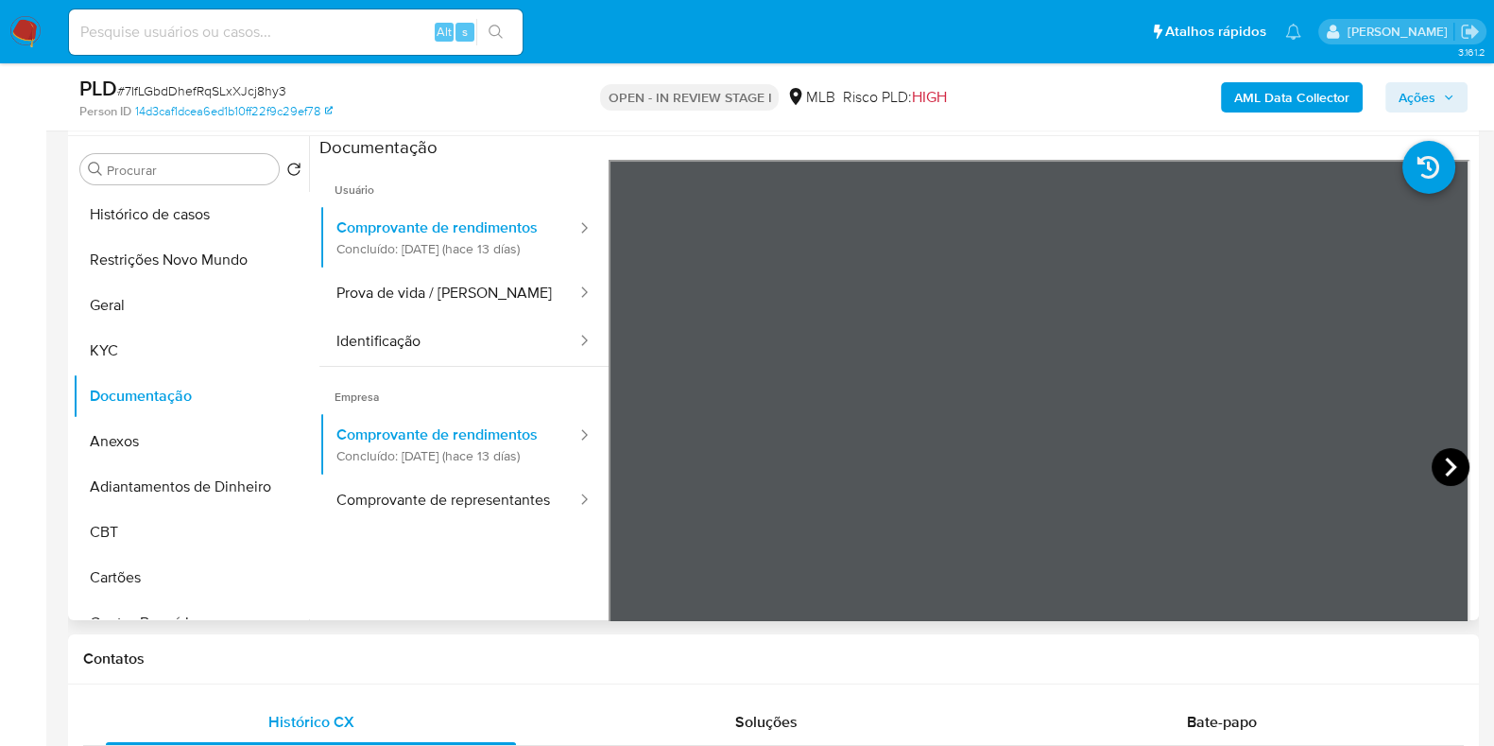
click at [1454, 460] on icon at bounding box center [1451, 467] width 38 height 38
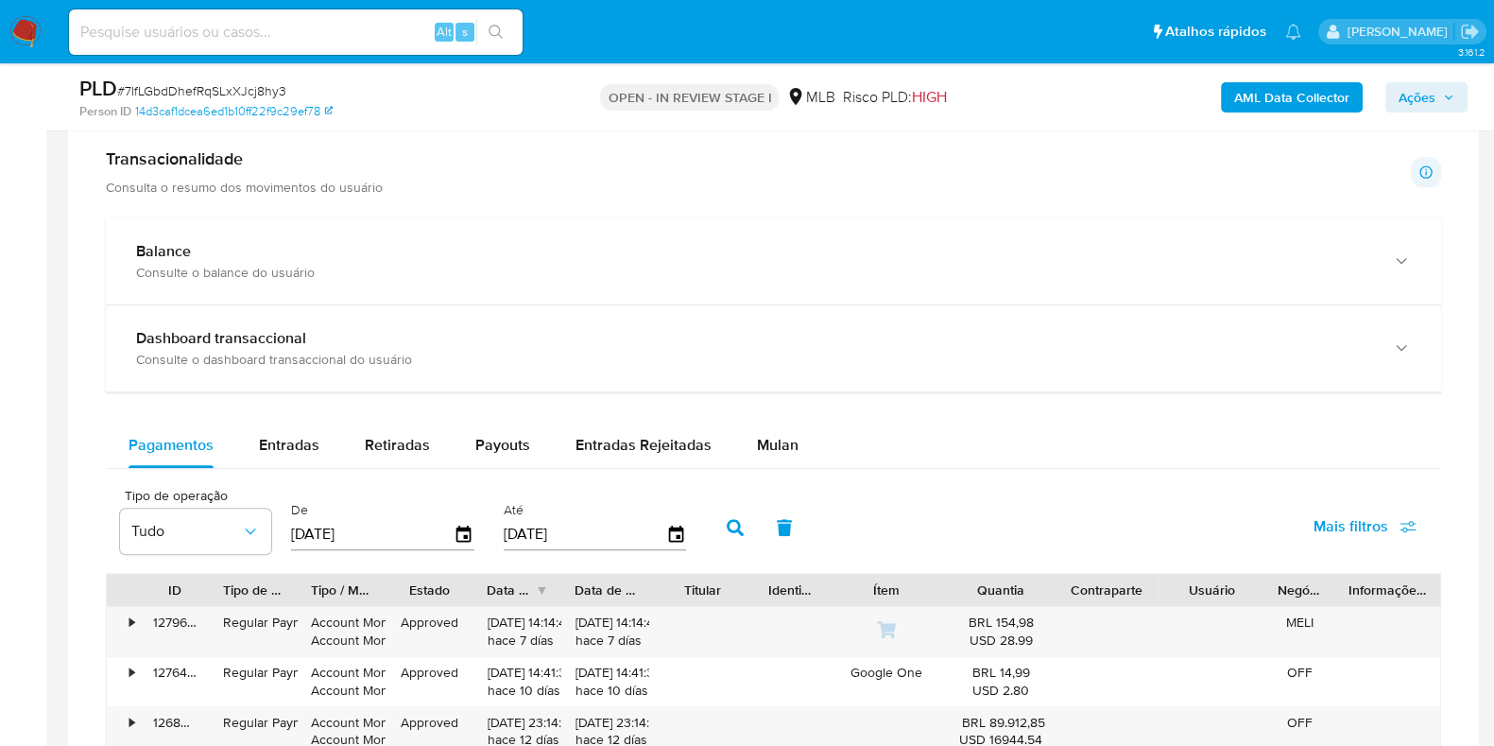
scroll to position [1063, 0]
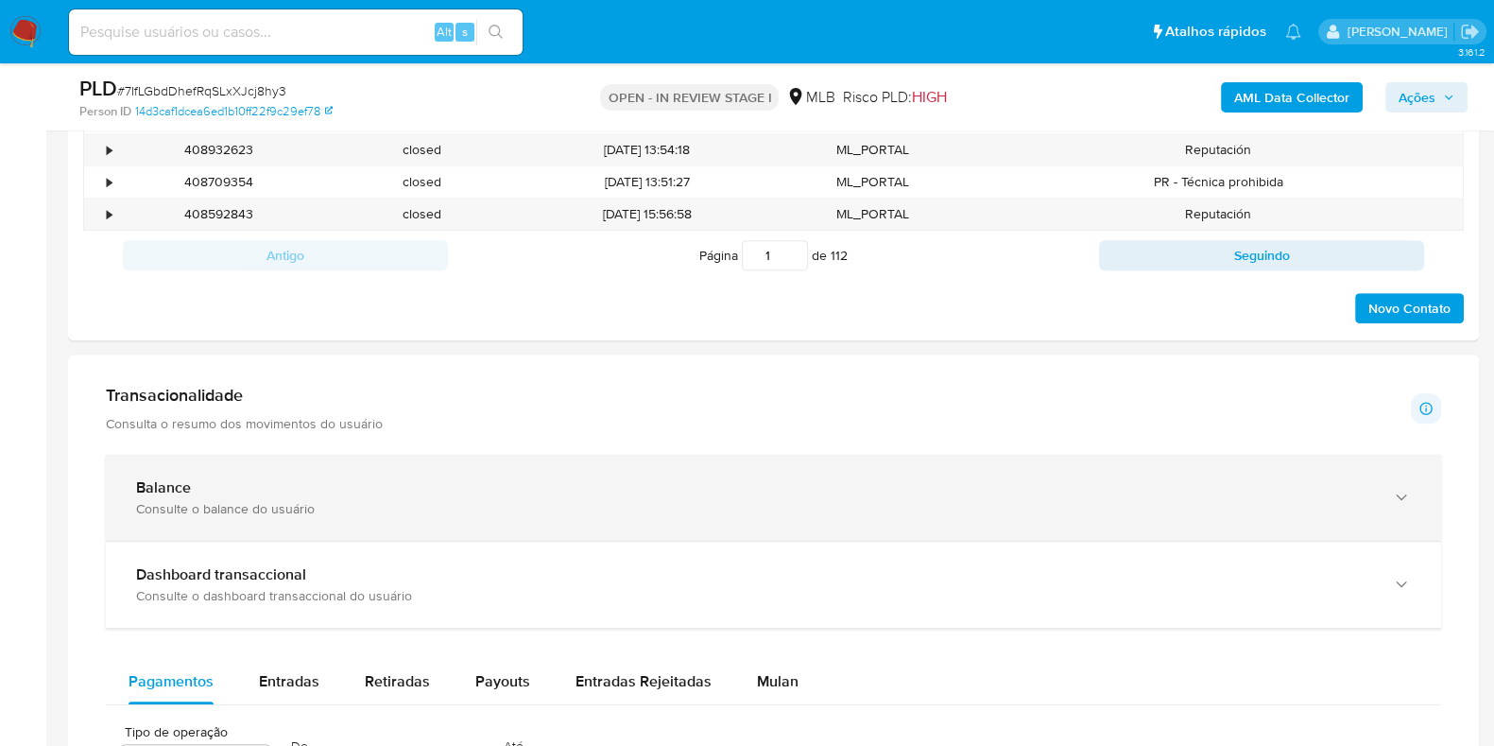
drag, startPoint x: 355, startPoint y: 470, endPoint x: 380, endPoint y: 454, distance: 29.4
click at [355, 471] on div "Balance Consulte o balance do usuário" at bounding box center [774, 498] width 1336 height 86
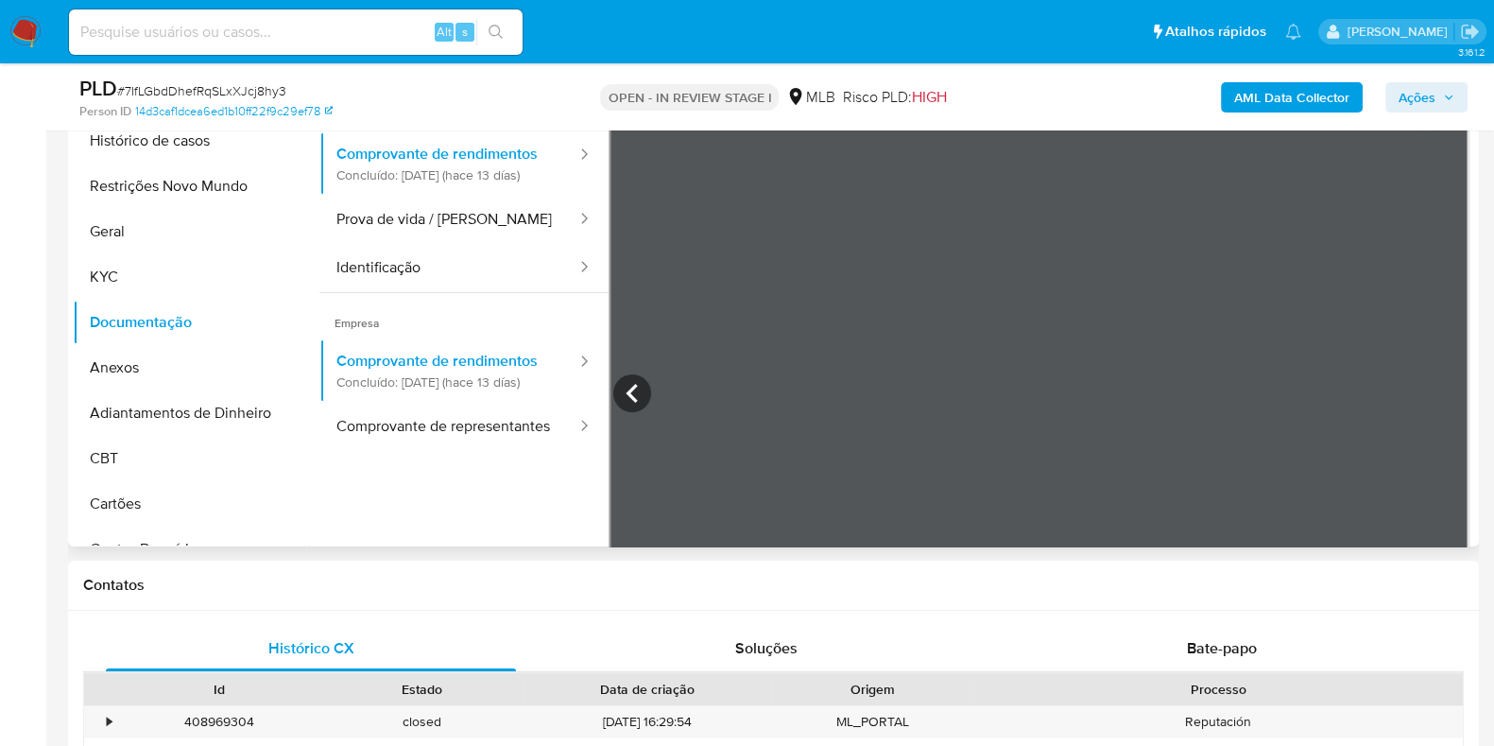
scroll to position [235, 0]
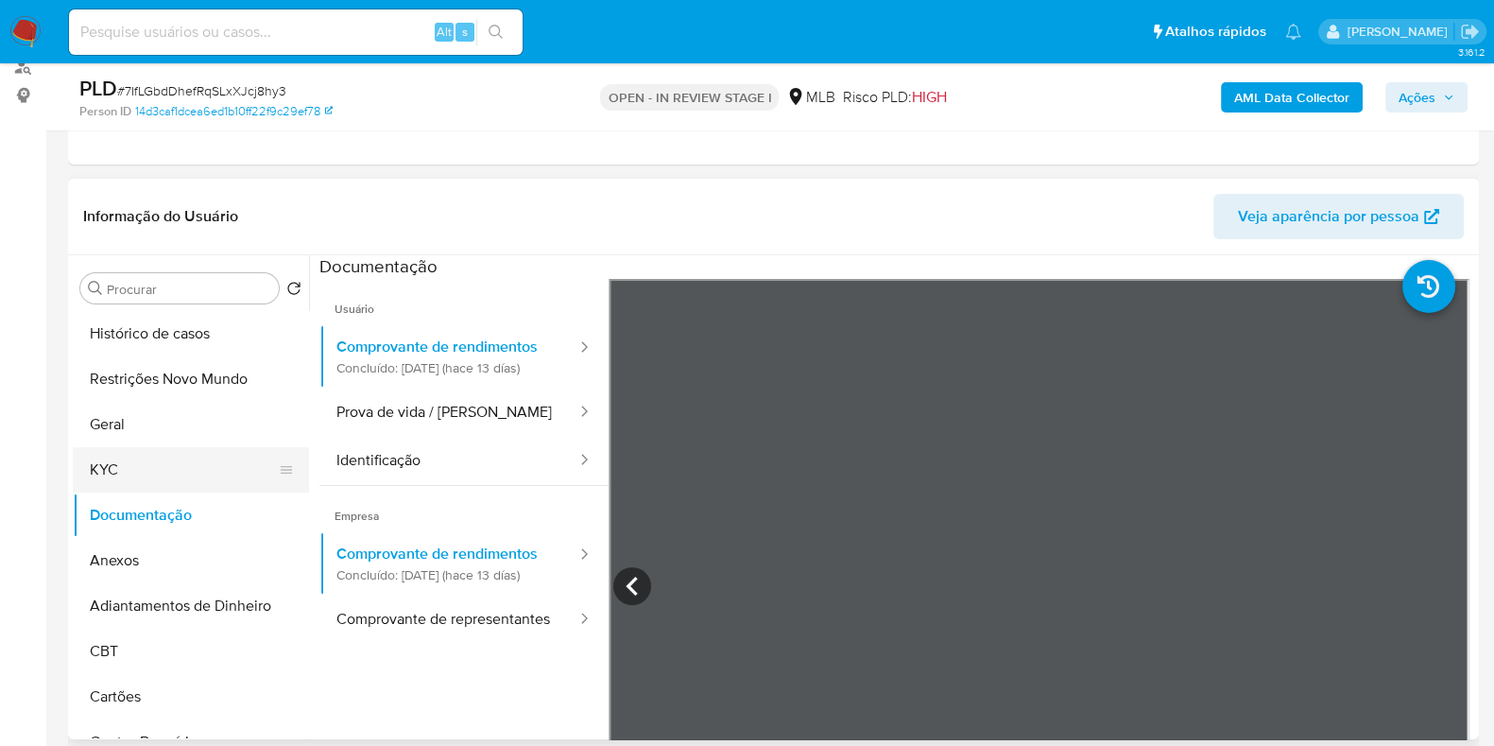
click at [109, 466] on button "KYC" at bounding box center [183, 469] width 221 height 45
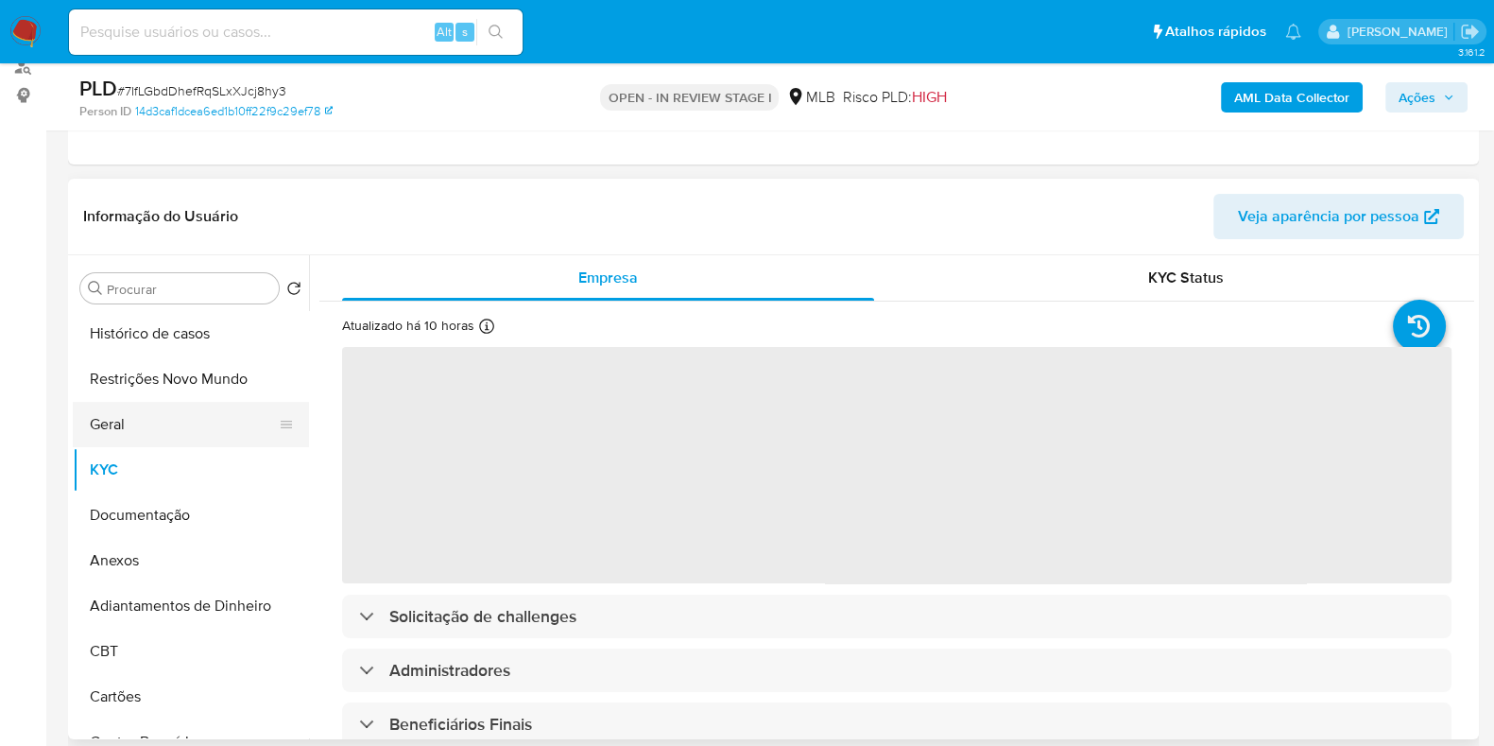
click at [182, 432] on button "Geral" at bounding box center [183, 424] width 221 height 45
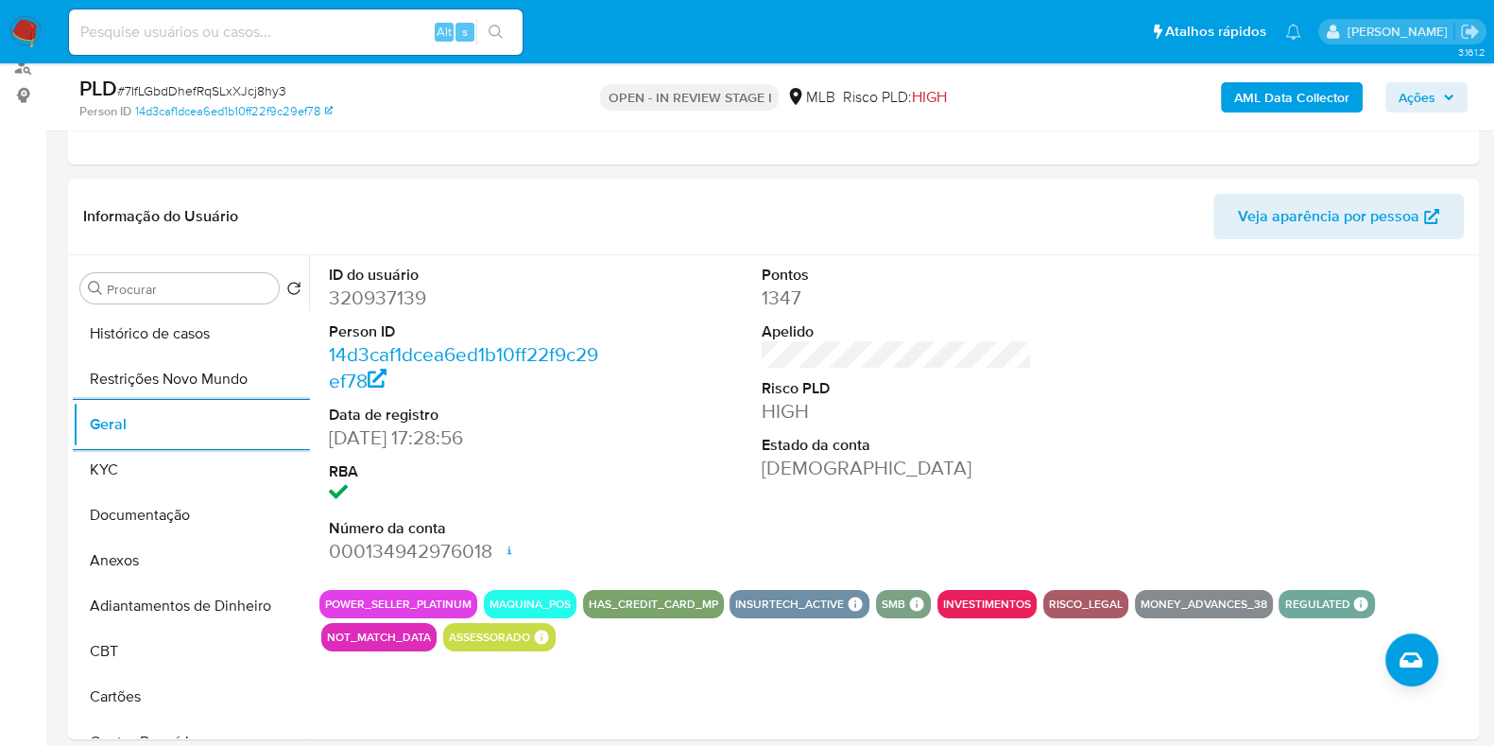
click at [409, 600] on button "POWER_SELLER_PLATINUM" at bounding box center [398, 604] width 147 height 8
click at [470, 600] on button "POWER_SELLER_PLATINUM" at bounding box center [398, 604] width 147 height 8
drag, startPoint x: 474, startPoint y: 600, endPoint x: 320, endPoint y: 600, distance: 154.1
click at [320, 600] on div "POWER_SELLER_PLATINUM" at bounding box center [399, 604] width 158 height 28
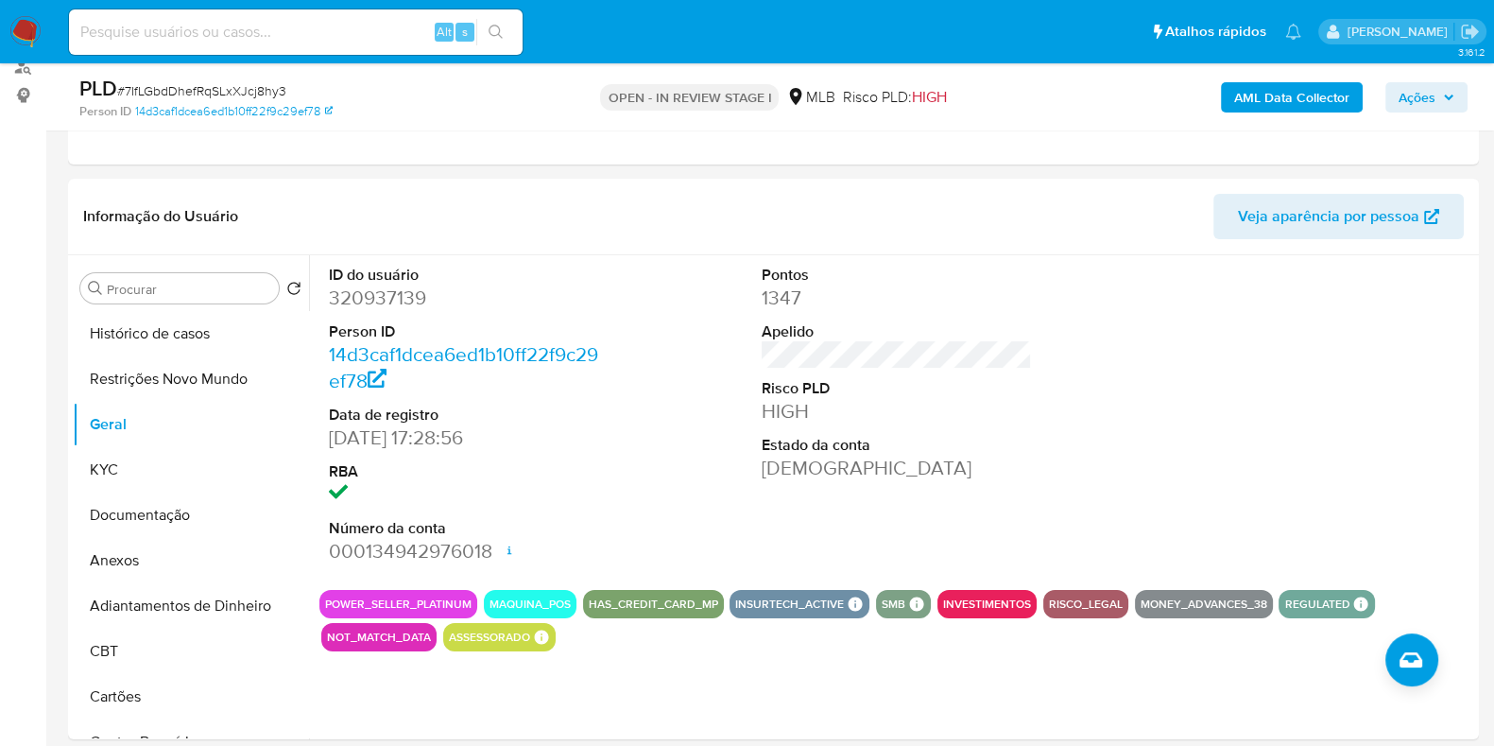
click at [1424, 101] on span "Ações" at bounding box center [1417, 97] width 37 height 30
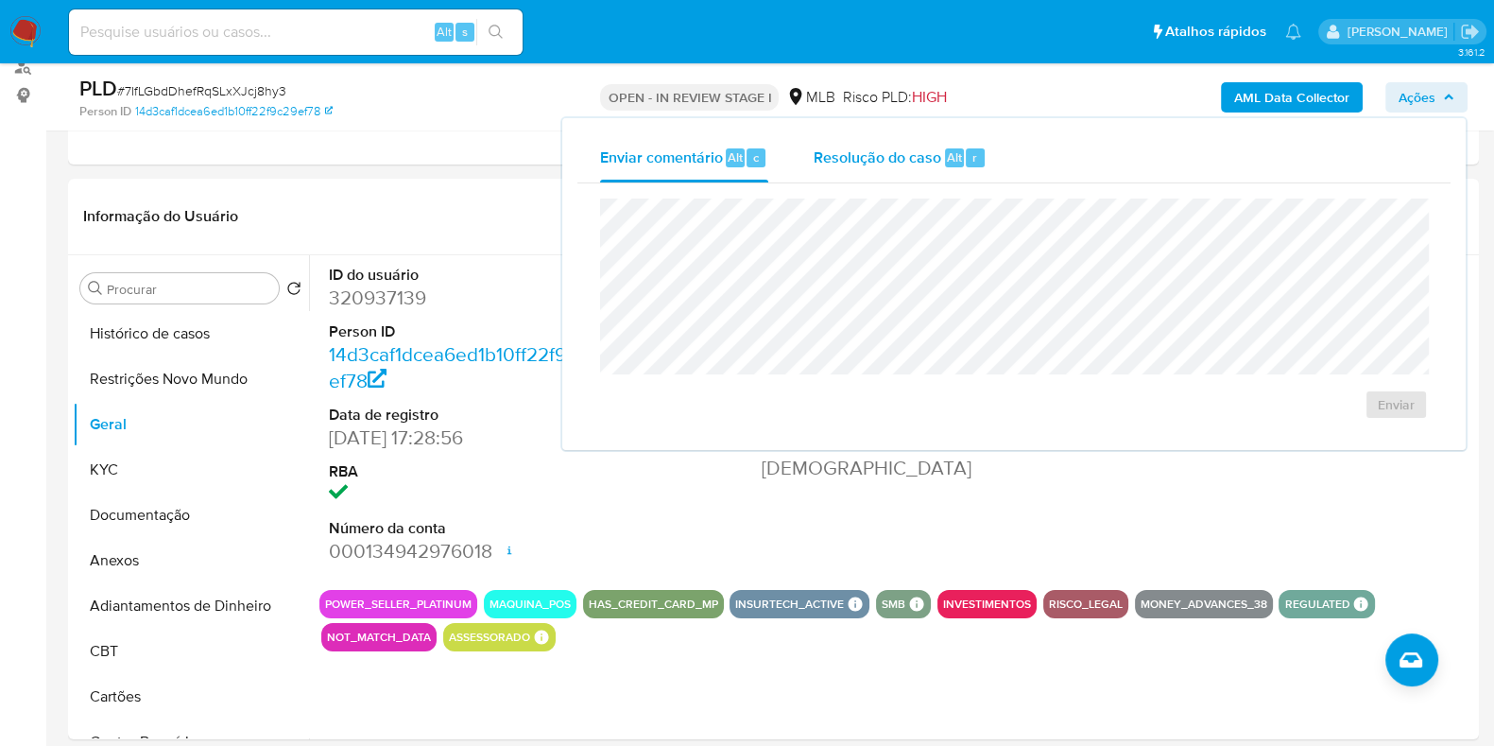
click at [890, 163] on span "Resolução do caso" at bounding box center [878, 157] width 128 height 22
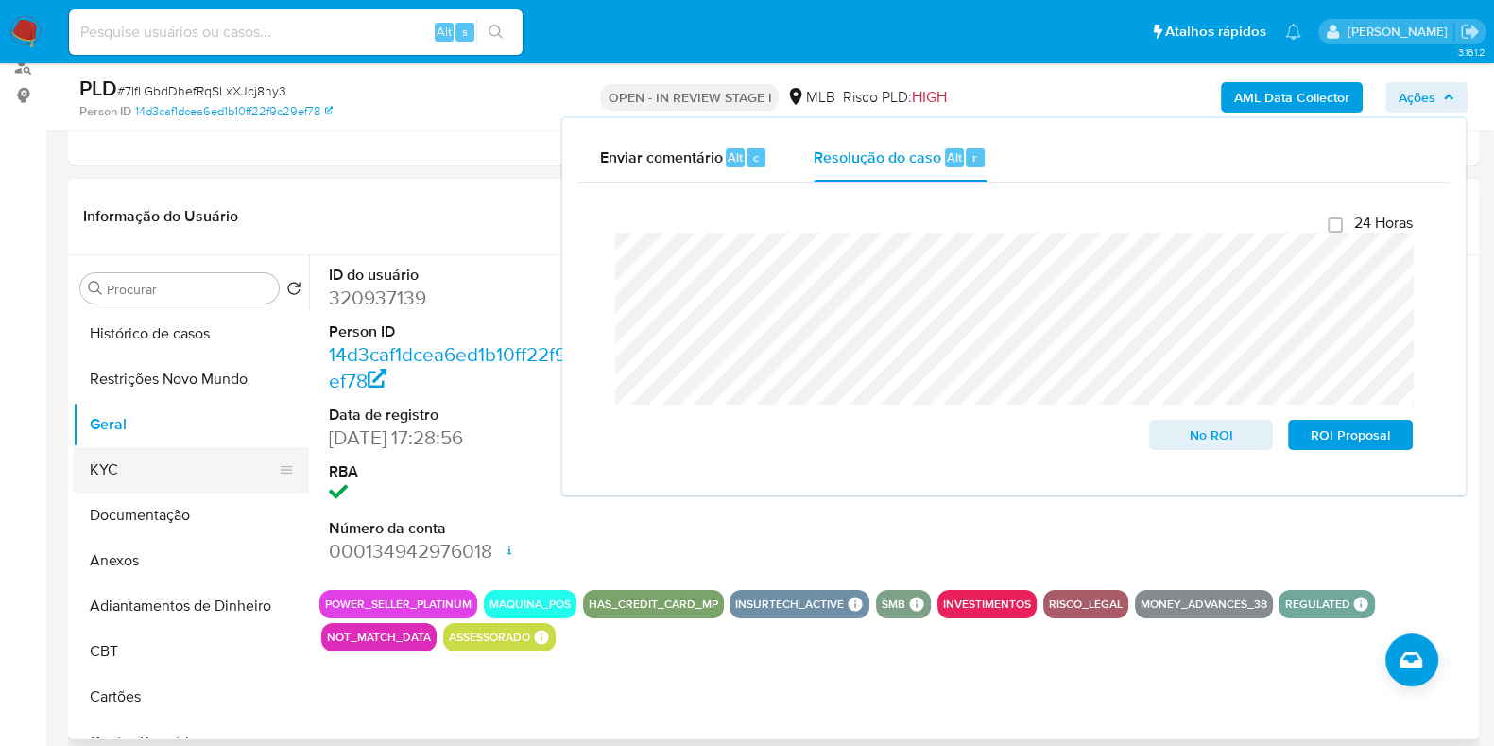
click at [132, 474] on button "KYC" at bounding box center [183, 469] width 221 height 45
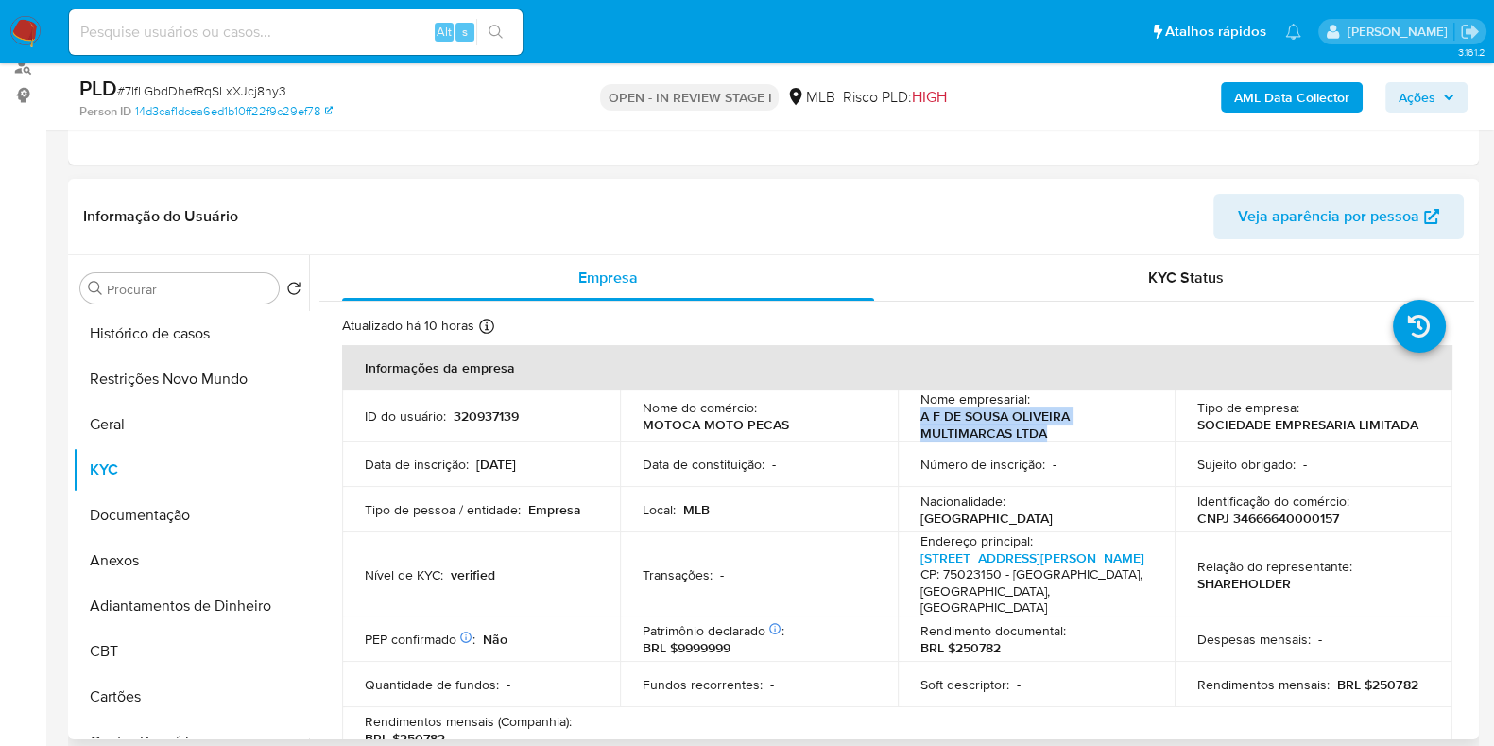
drag, startPoint x: 1010, startPoint y: 431, endPoint x: 900, endPoint y: 417, distance: 111.5
click at [900, 417] on td "Nome empresarial : [PERSON_NAME] MULTIMARCAS LTDA" at bounding box center [1037, 415] width 278 height 51
copy p "A F DE SOUSA OLIVEIRA MULTIMARCAS LTDA"
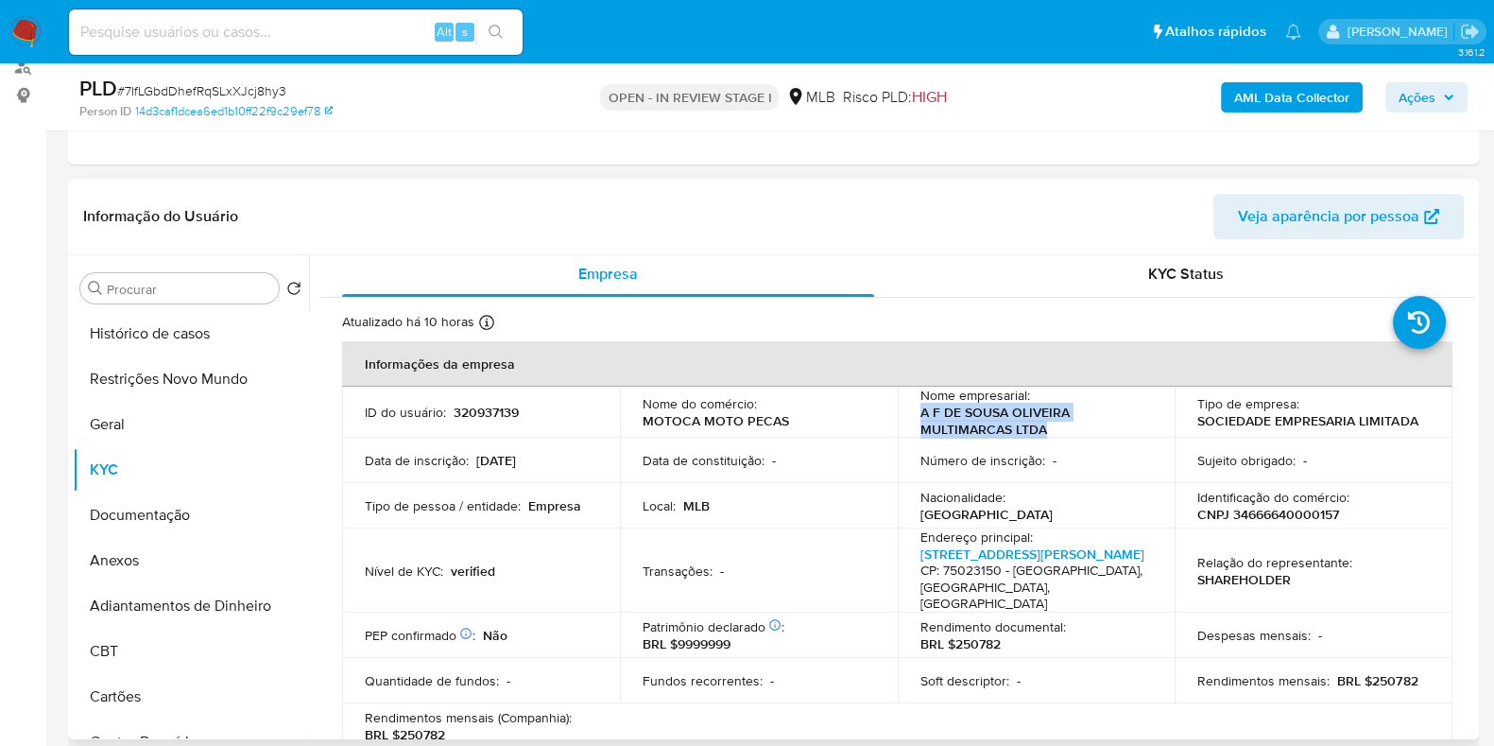
scroll to position [0, 0]
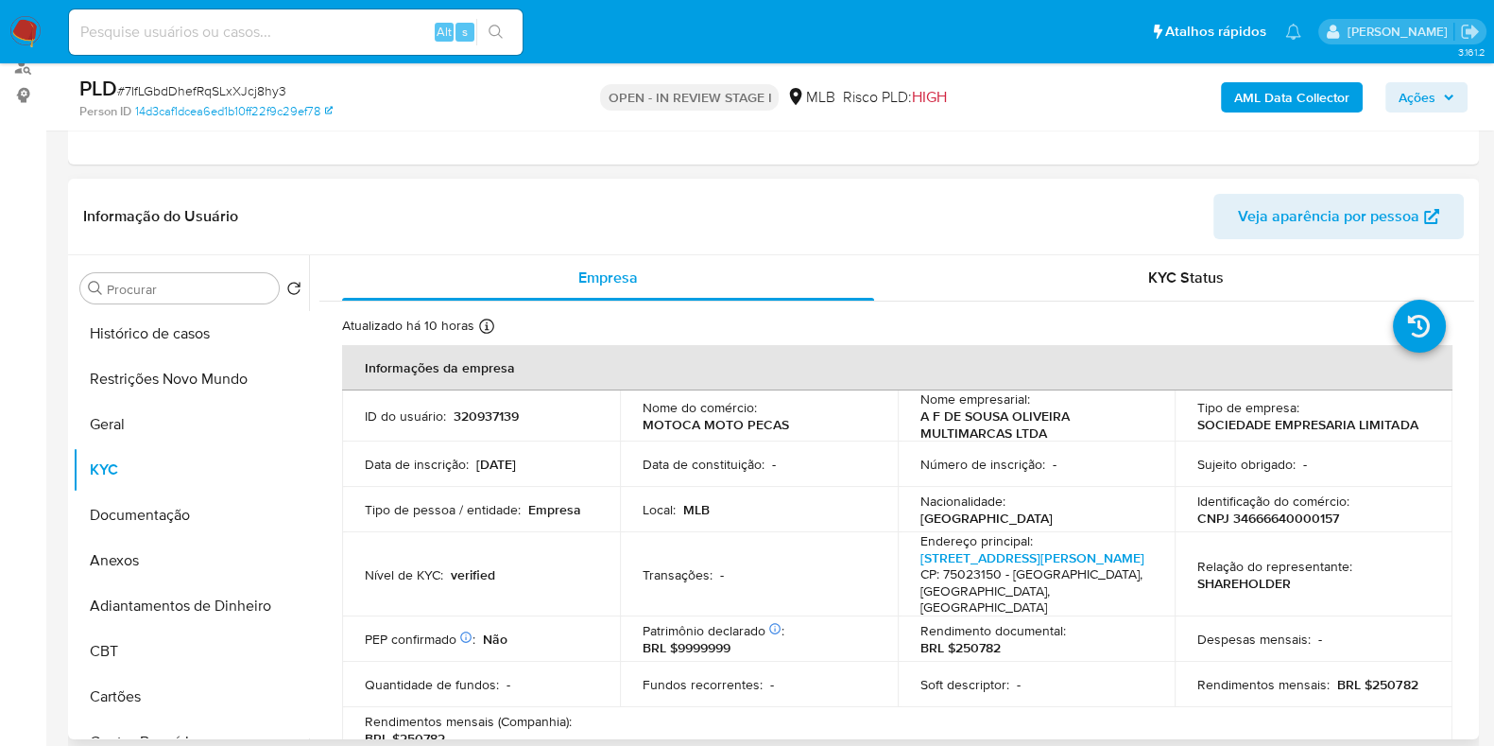
click at [1268, 516] on p "CNPJ 34666640000157" at bounding box center [1269, 518] width 142 height 17
copy p "34666640000157"
click at [131, 378] on button "Restrições Novo Mundo" at bounding box center [183, 378] width 221 height 45
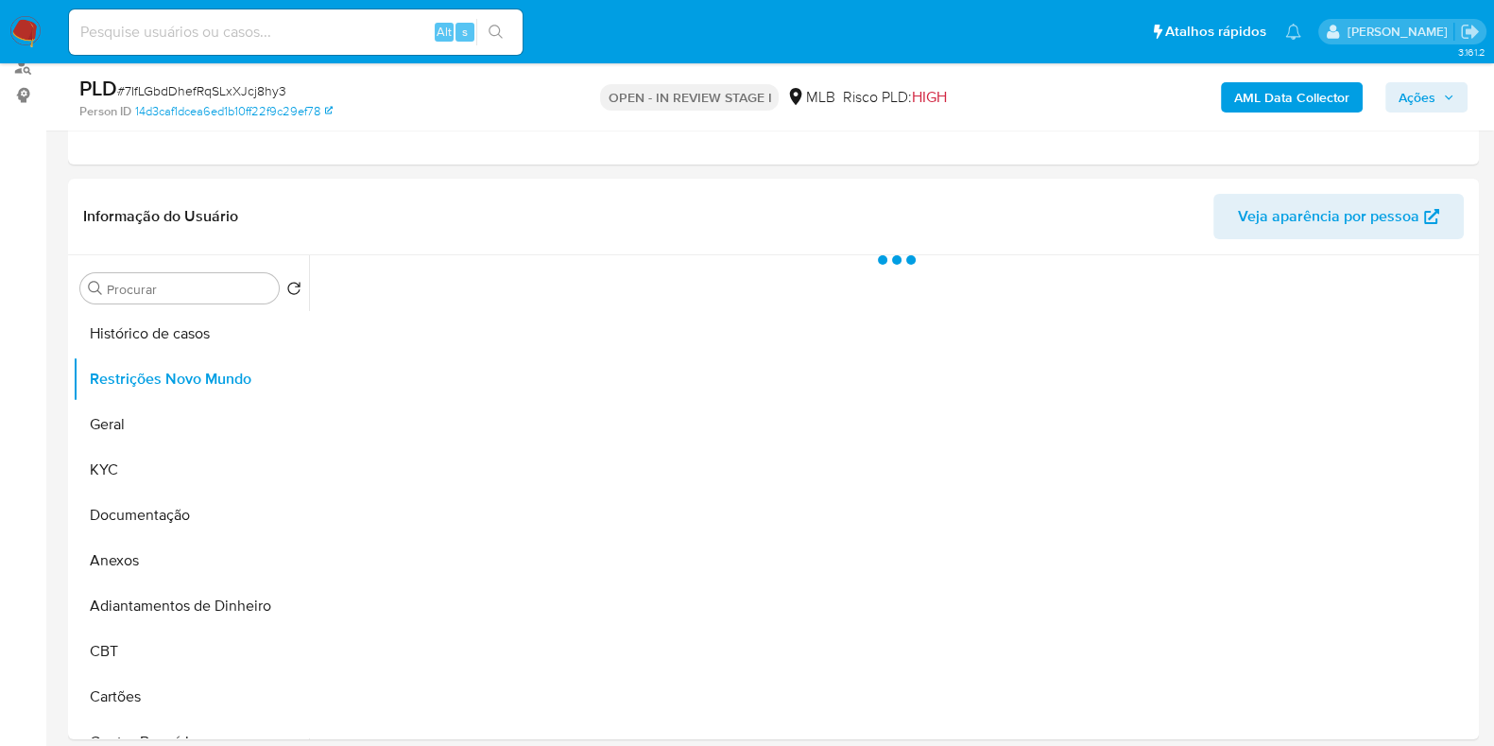
scroll to position [354, 0]
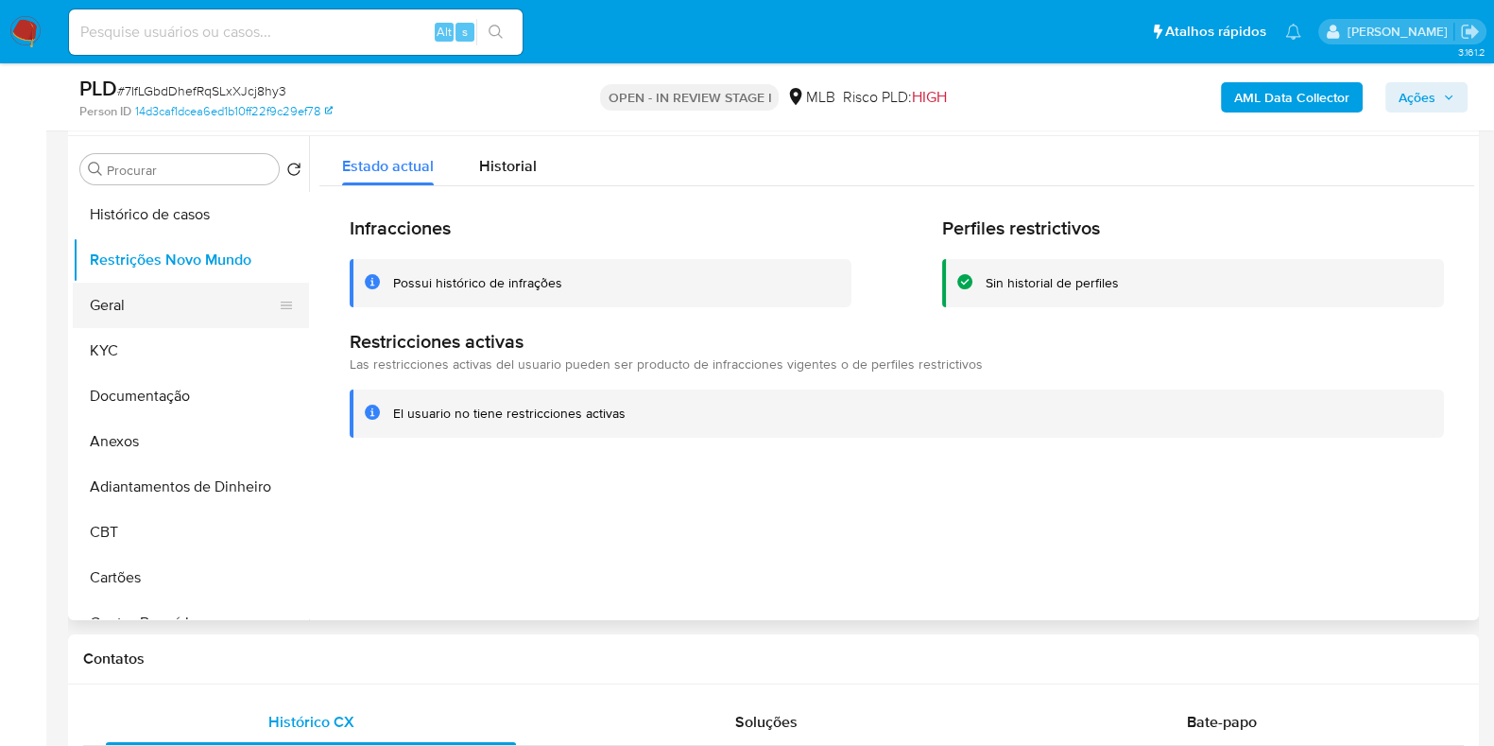
click at [123, 292] on button "Geral" at bounding box center [183, 305] width 221 height 45
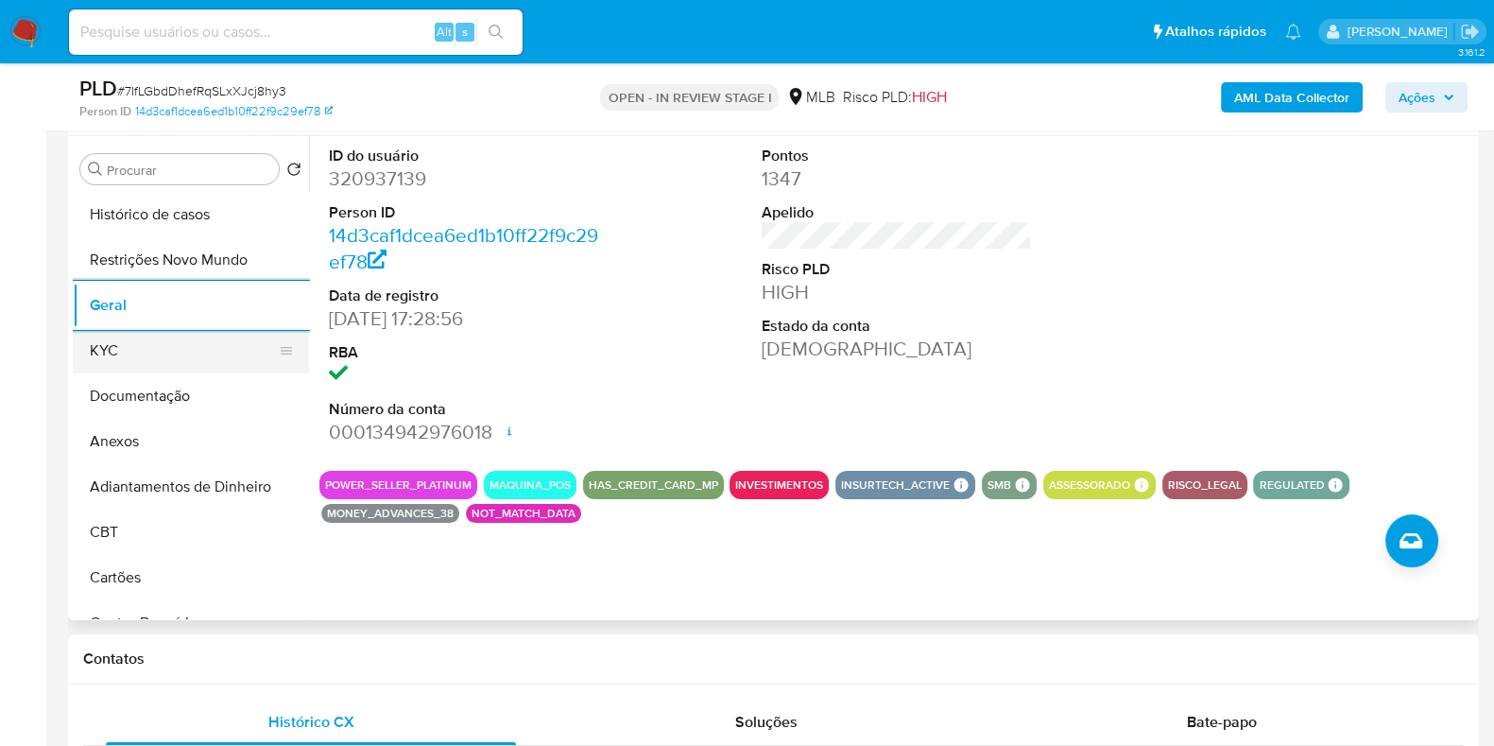
drag, startPoint x: 166, startPoint y: 329, endPoint x: 160, endPoint y: 337, distance: 10.0
click at [165, 330] on button "KYC" at bounding box center [183, 350] width 221 height 45
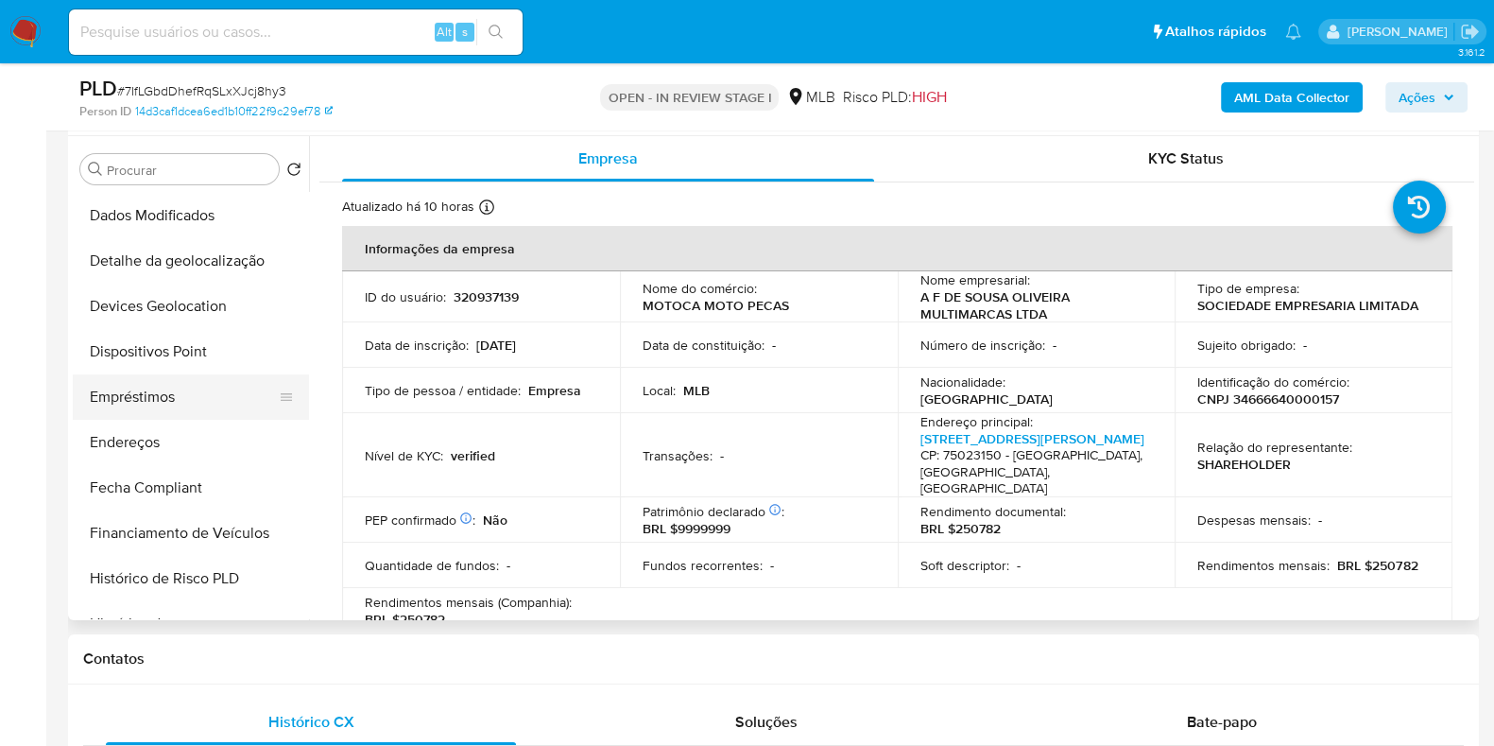
scroll to position [472, 0]
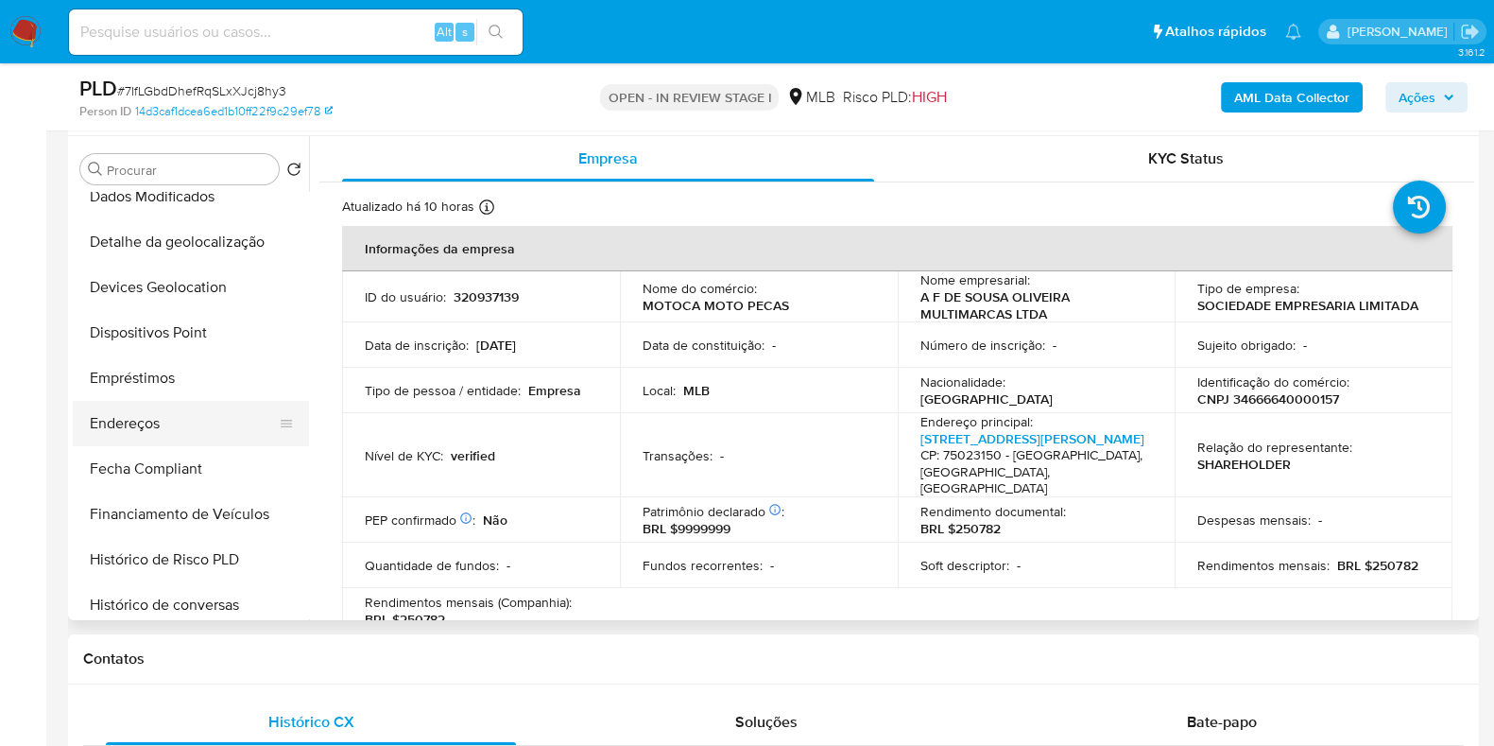
click at [181, 432] on button "Endereços" at bounding box center [183, 423] width 221 height 45
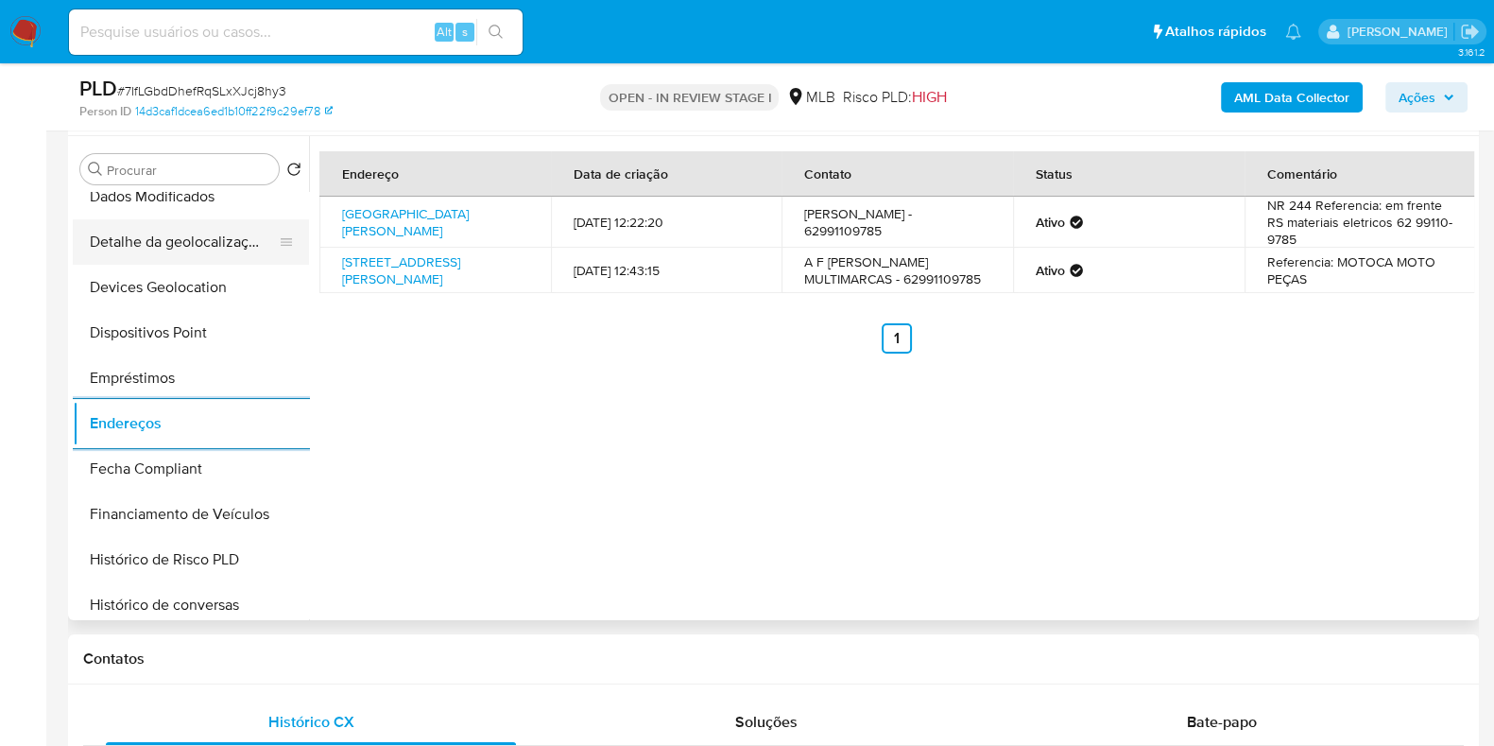
click at [189, 233] on button "Detalhe da geolocalização" at bounding box center [183, 241] width 221 height 45
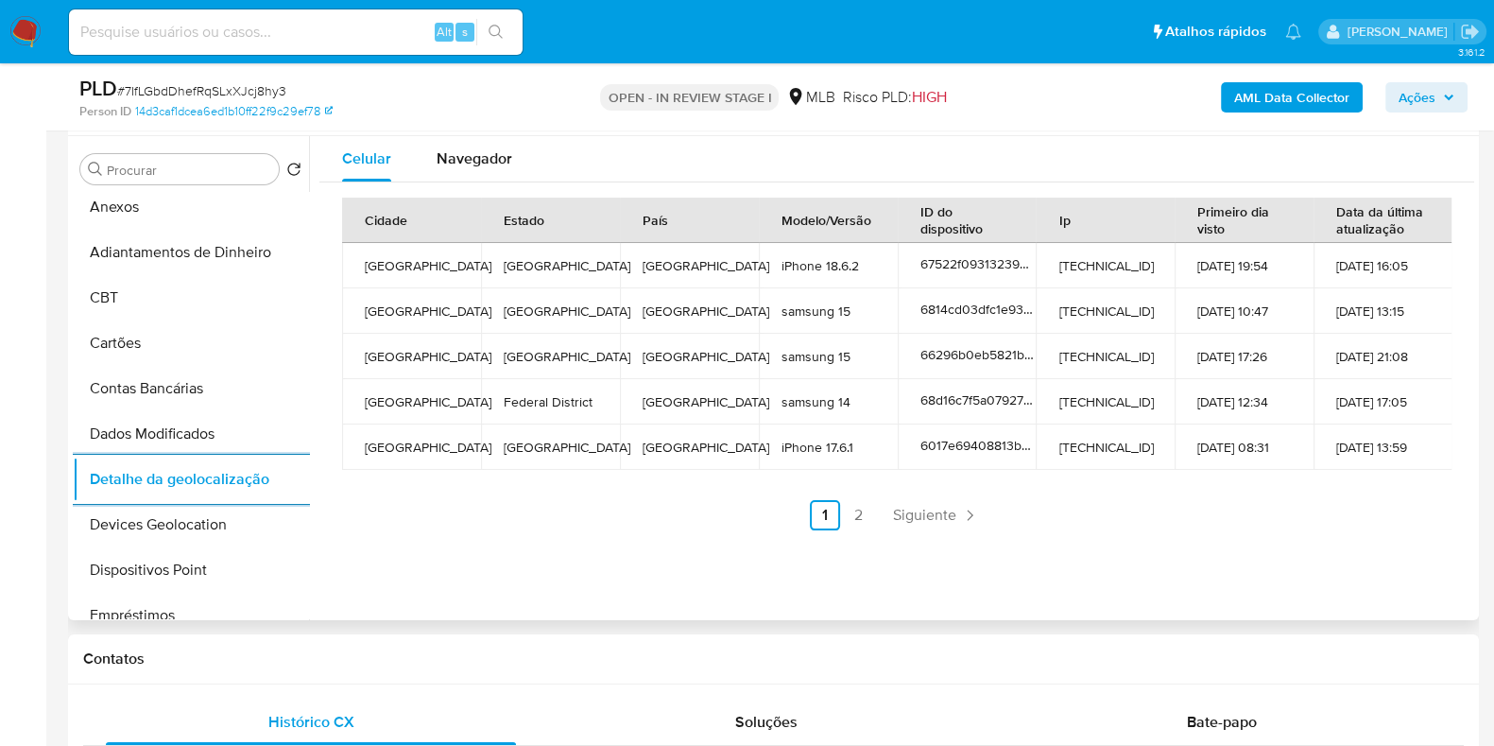
scroll to position [0, 0]
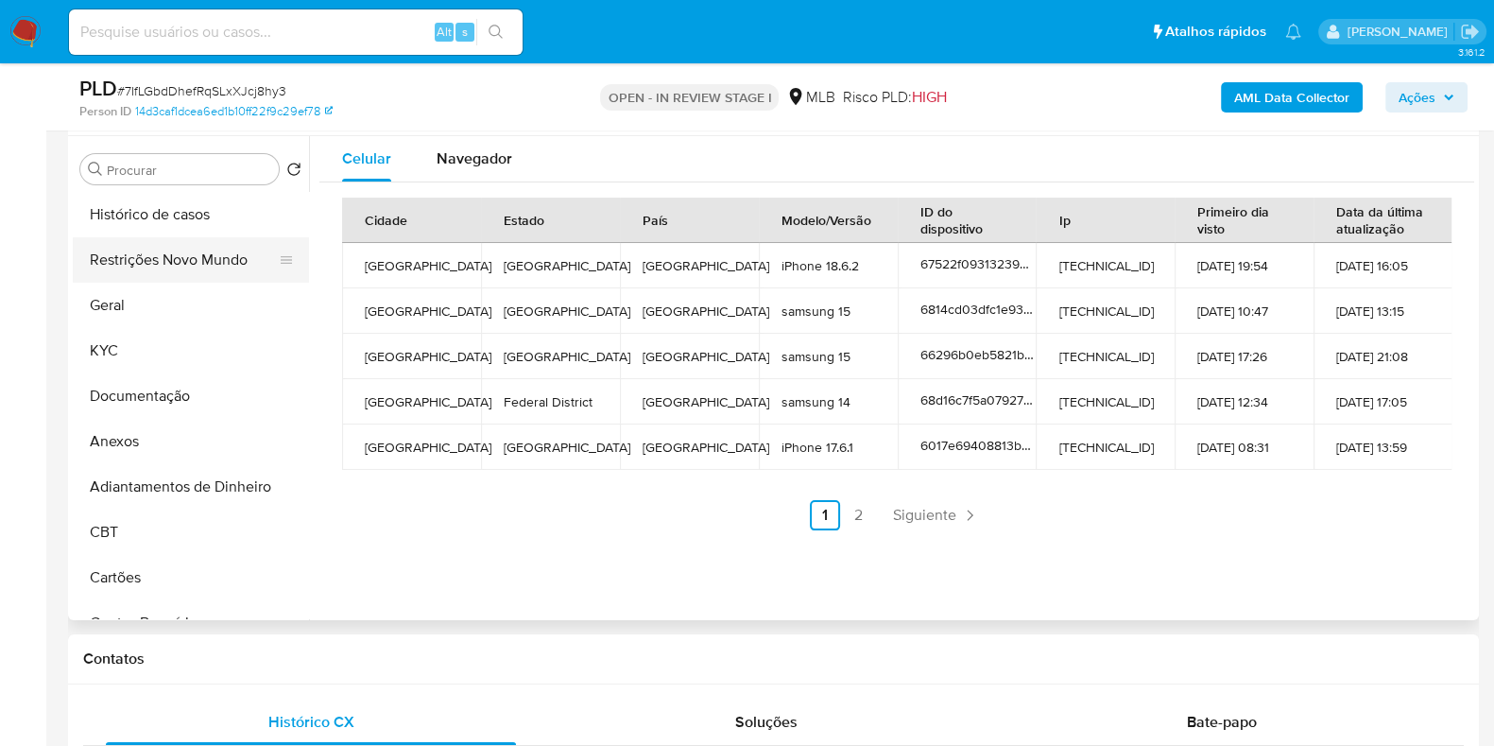
click at [213, 276] on button "Restrições Novo Mundo" at bounding box center [183, 259] width 221 height 45
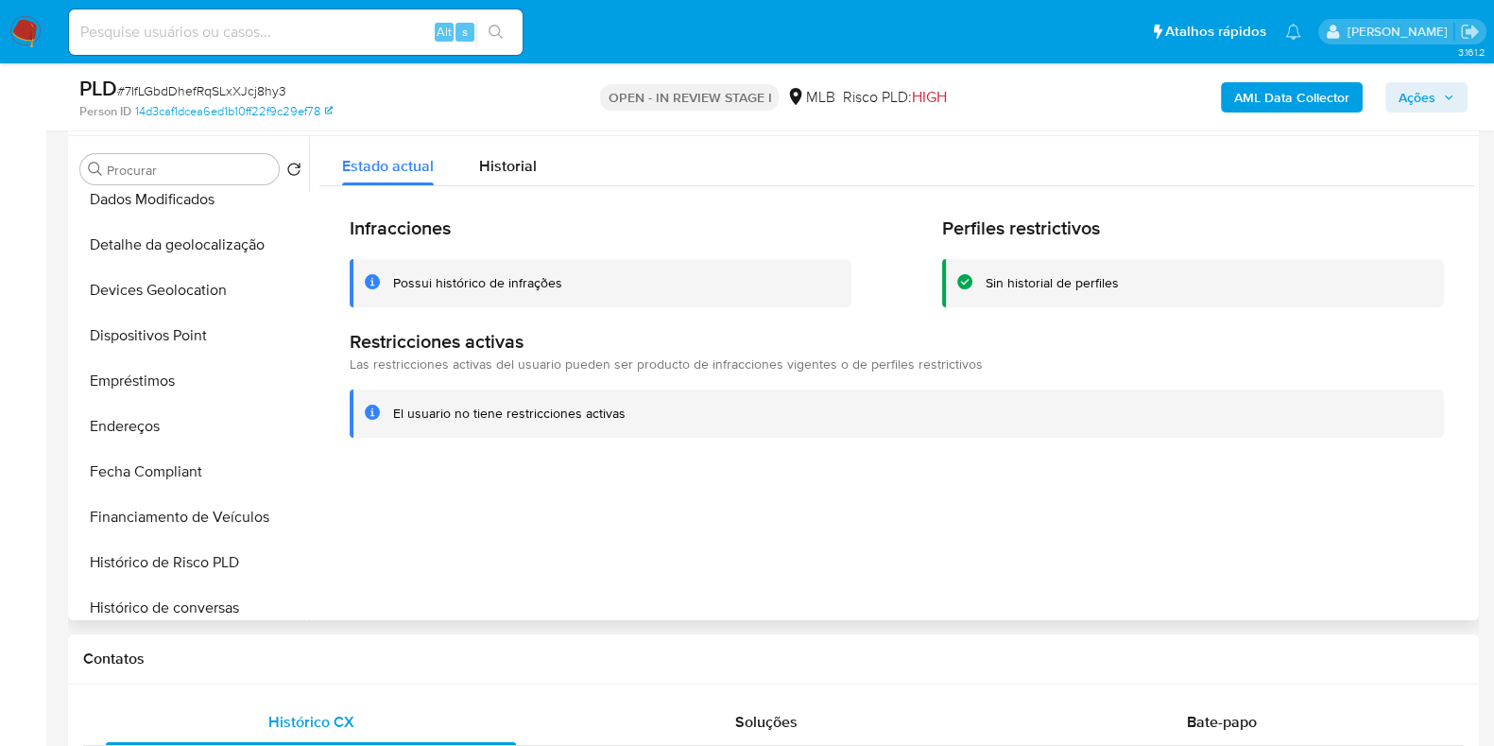
scroll to position [472, 0]
click at [198, 330] on button "Dispositivos Point" at bounding box center [183, 332] width 221 height 45
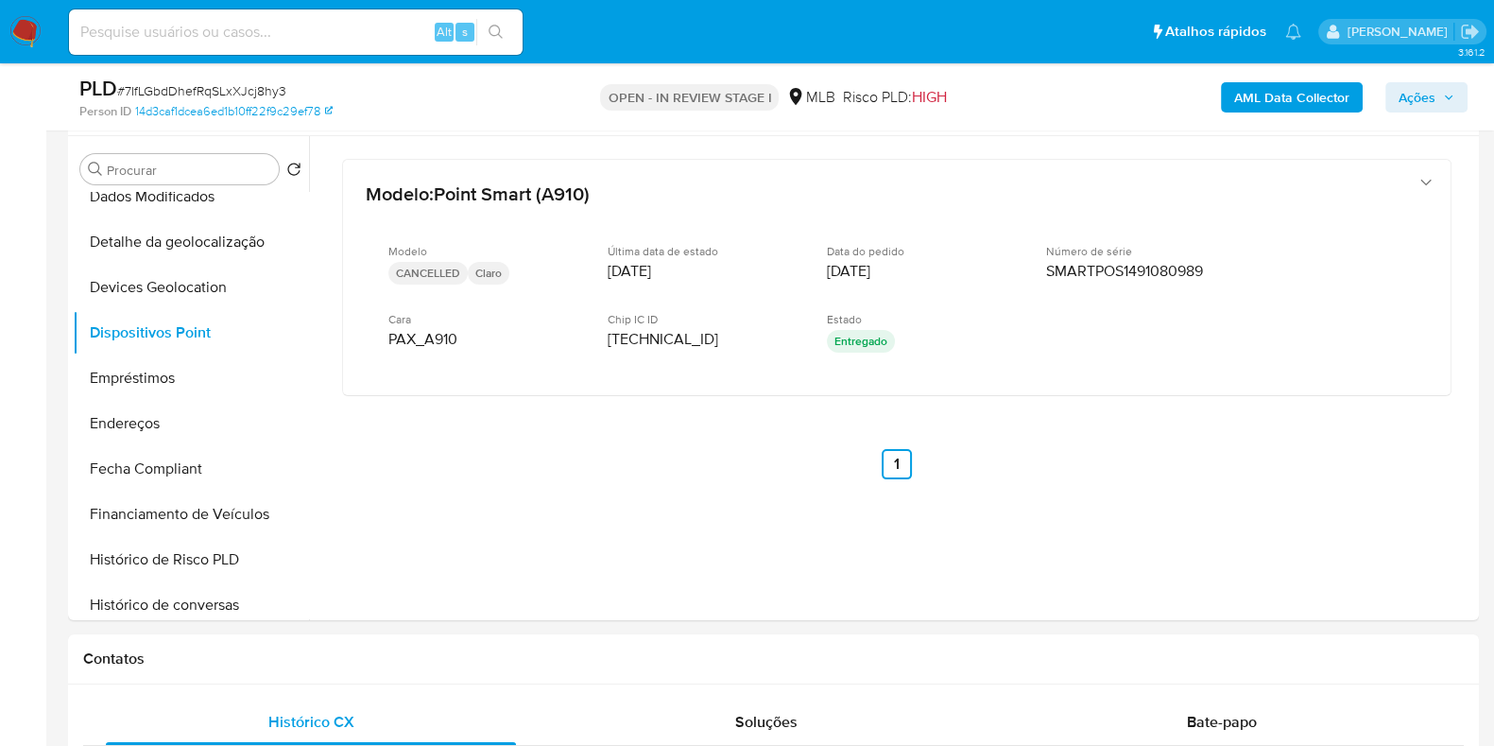
click at [1264, 82] on b "AML Data Collector" at bounding box center [1292, 97] width 115 height 30
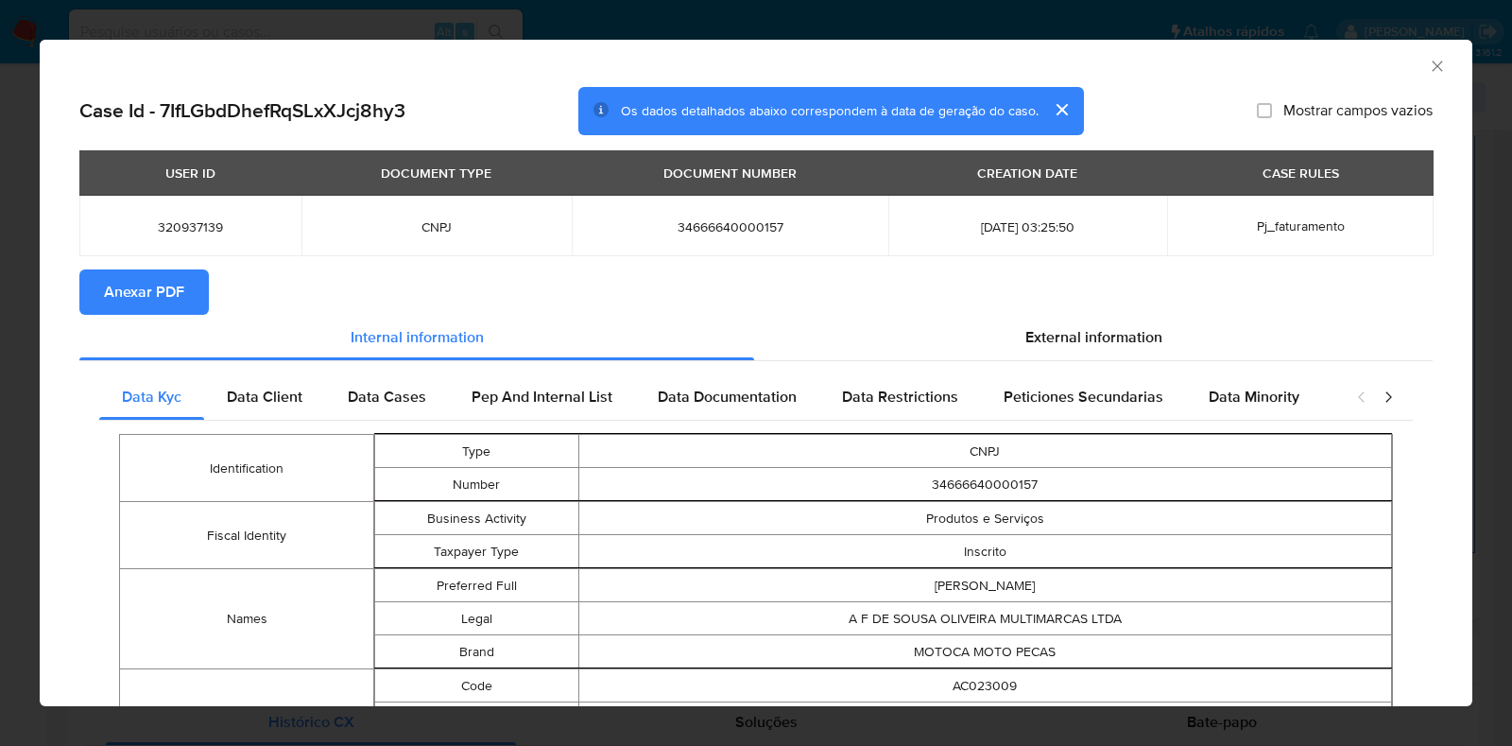
click at [142, 285] on span "Anexar PDF" at bounding box center [144, 292] width 80 height 42
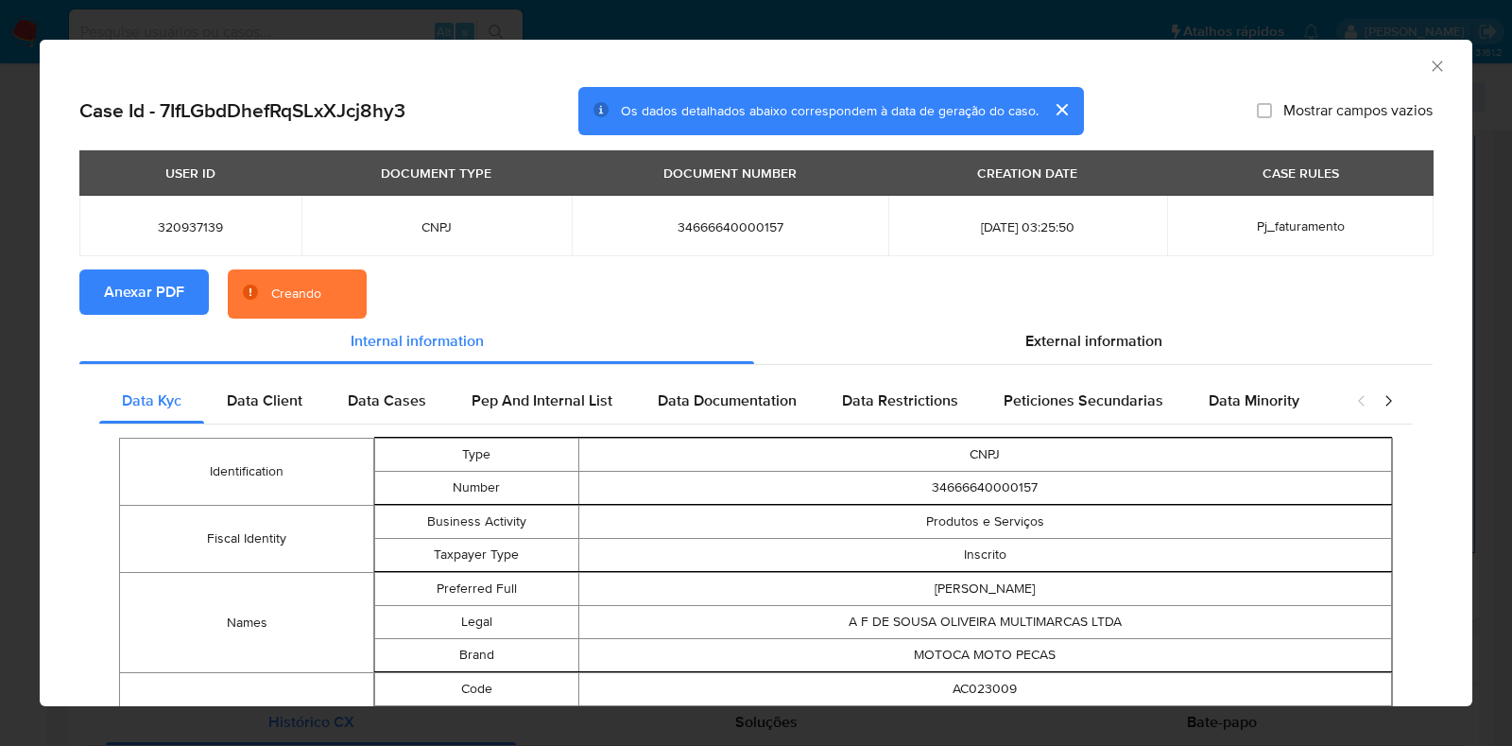
click at [0, 316] on div "AML Data Collector Case Id - 7IfLGbdDhefRqSLxXJcj8hy3 Os dados detalhados abaix…" at bounding box center [756, 373] width 1512 height 746
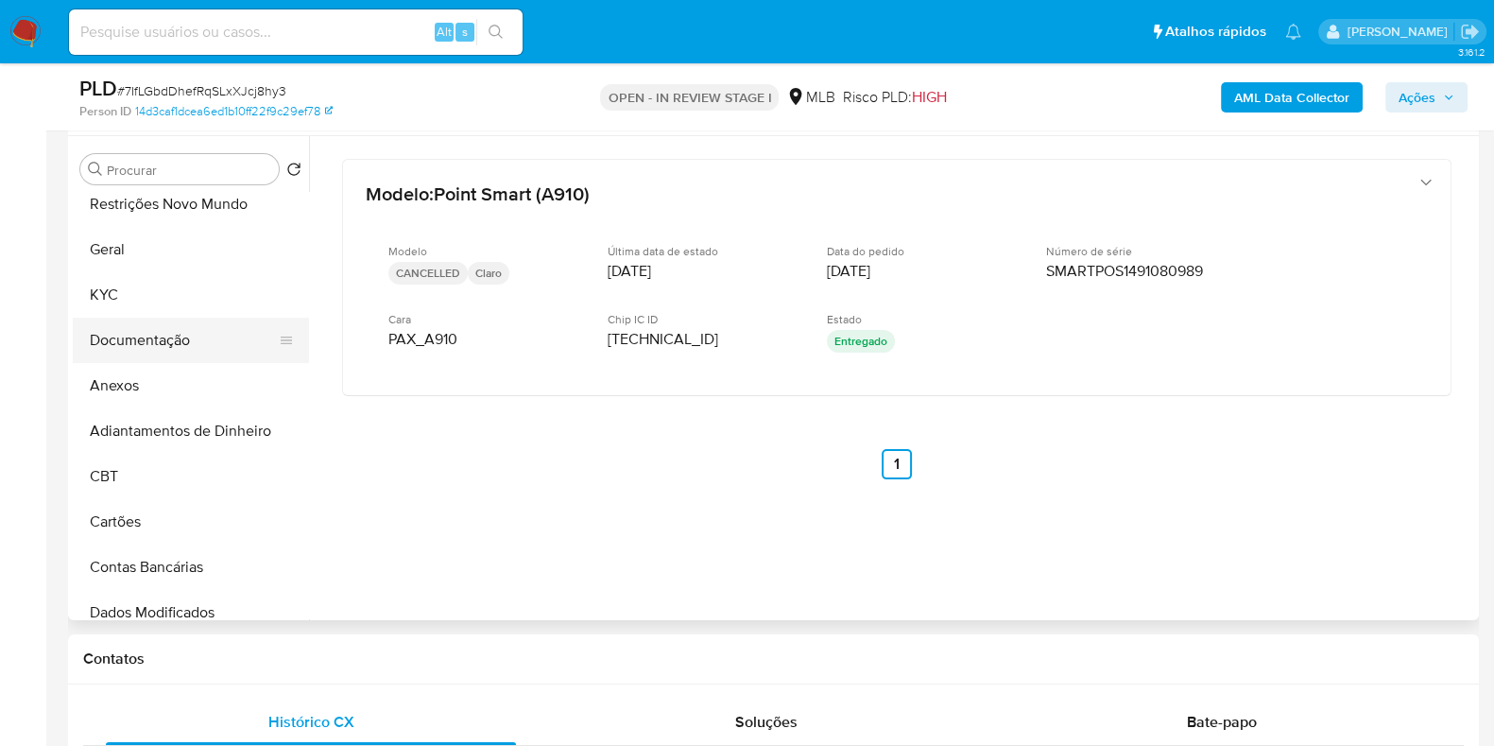
scroll to position [0, 0]
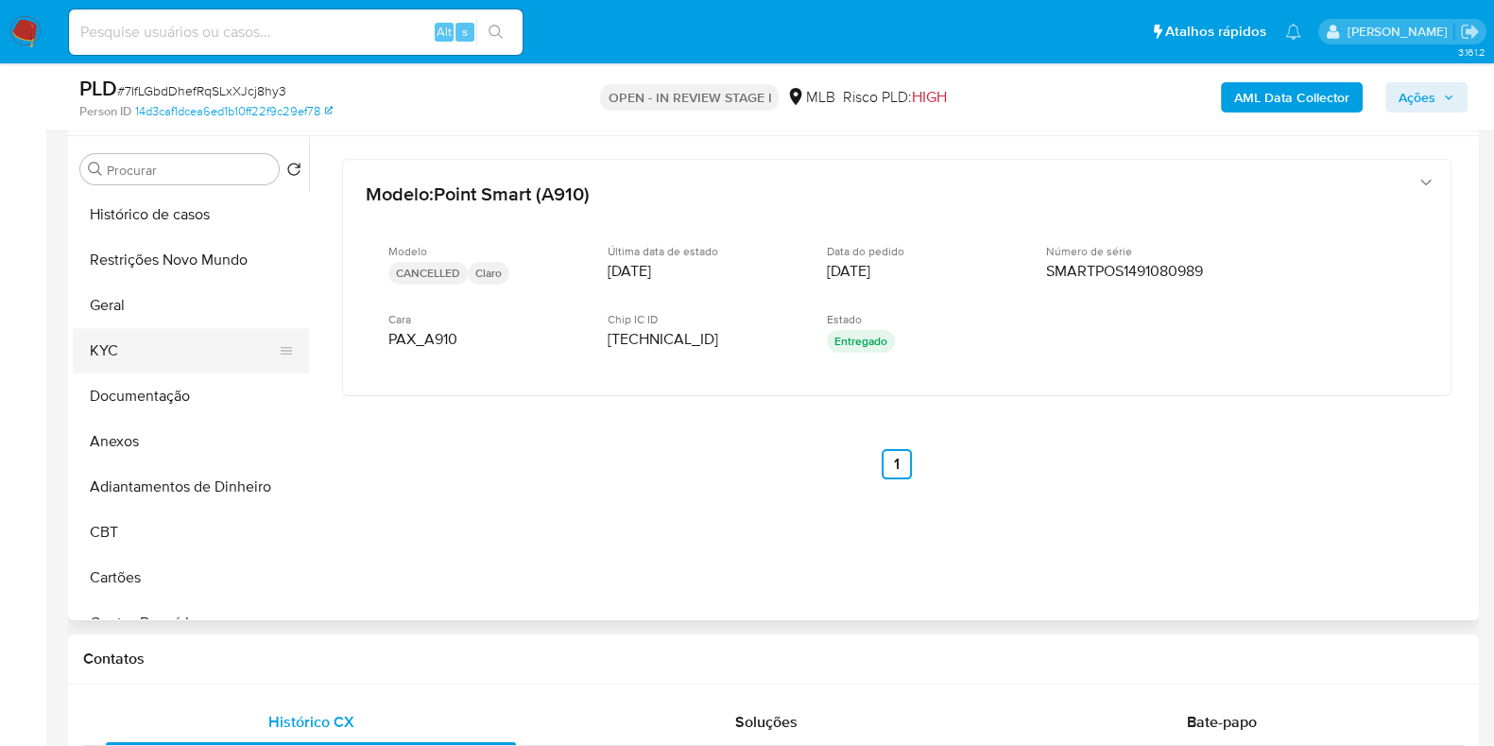
click at [142, 355] on button "KYC" at bounding box center [183, 350] width 221 height 45
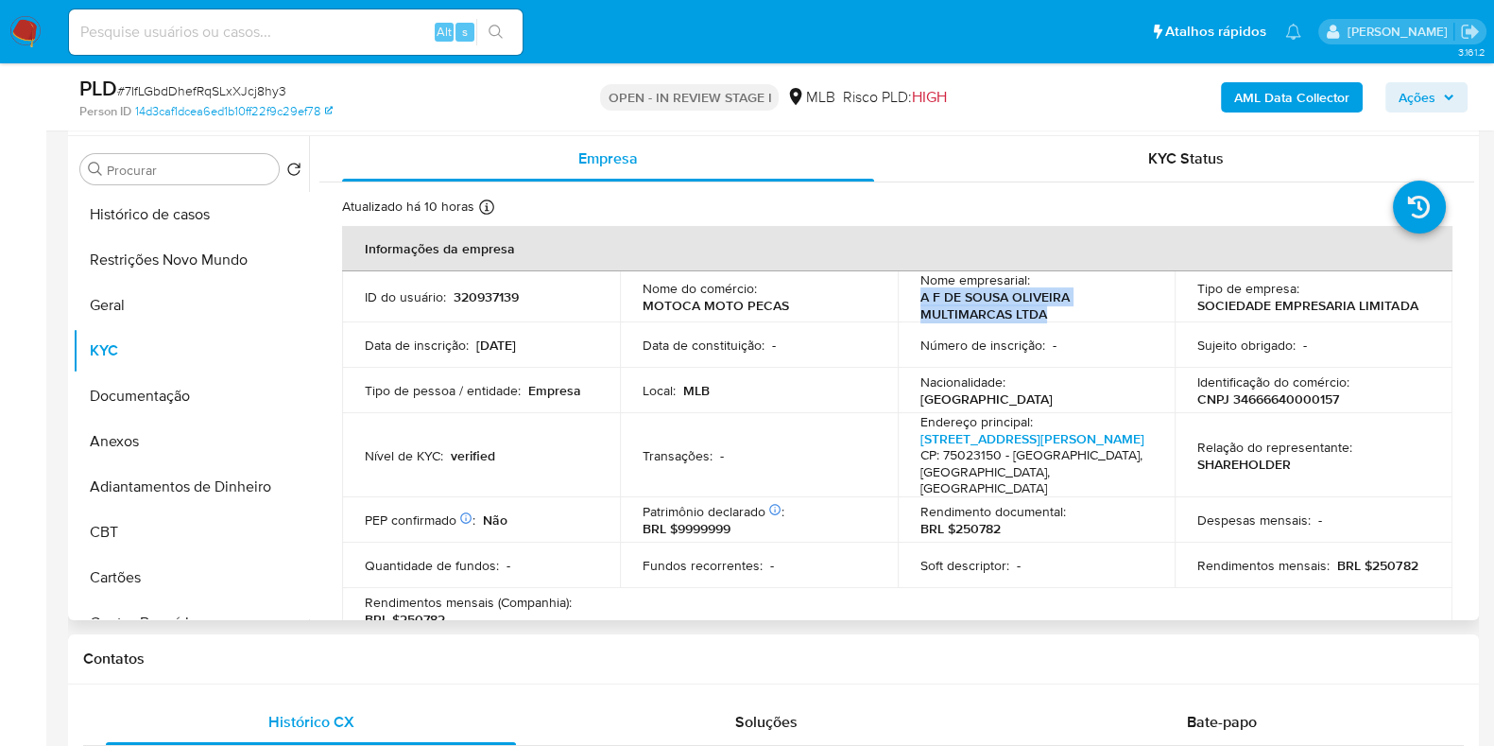
drag, startPoint x: 1062, startPoint y: 317, endPoint x: 903, endPoint y: 299, distance: 159.8
click at [903, 299] on td "Nome empresarial : A F DE SOUSA OLIVEIRA MULTIMARCAS LTDA" at bounding box center [1037, 296] width 278 height 51
copy p "A F DE SOUSA OLIVEIRA MULTIMARCAS LTDA"
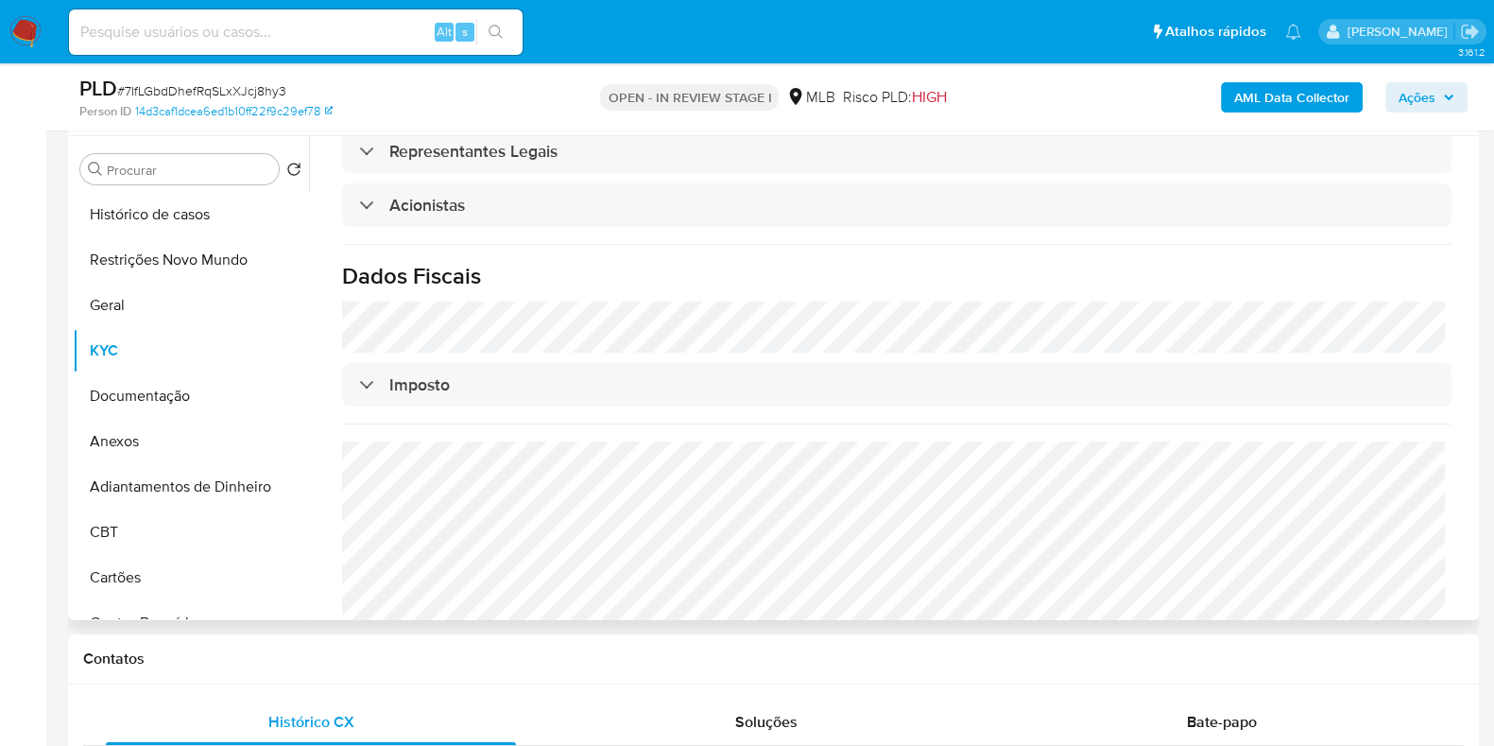
scroll to position [1068, 0]
click at [151, 429] on button "Anexos" at bounding box center [183, 441] width 221 height 45
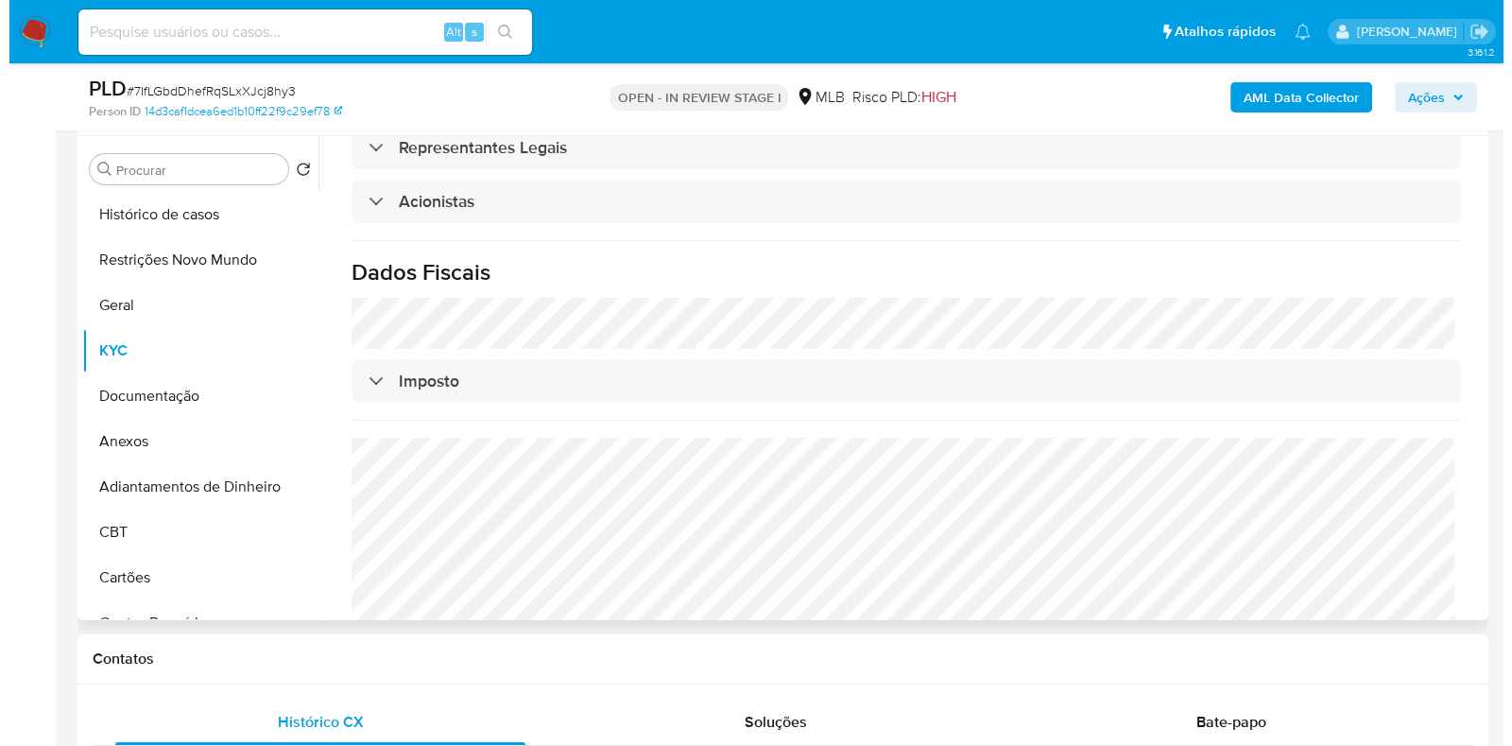
scroll to position [0, 0]
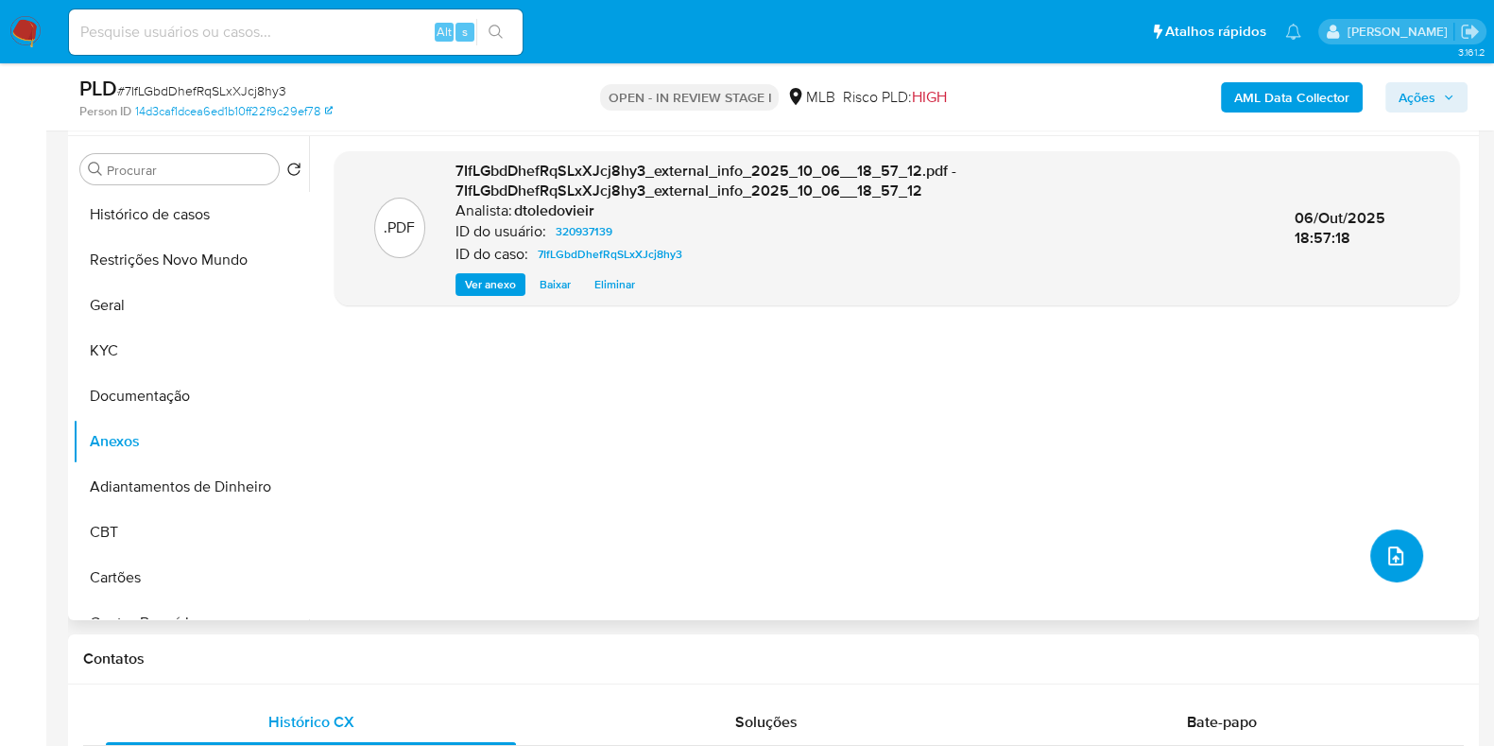
click at [1385, 563] on span "upload-file" at bounding box center [1396, 555] width 23 height 23
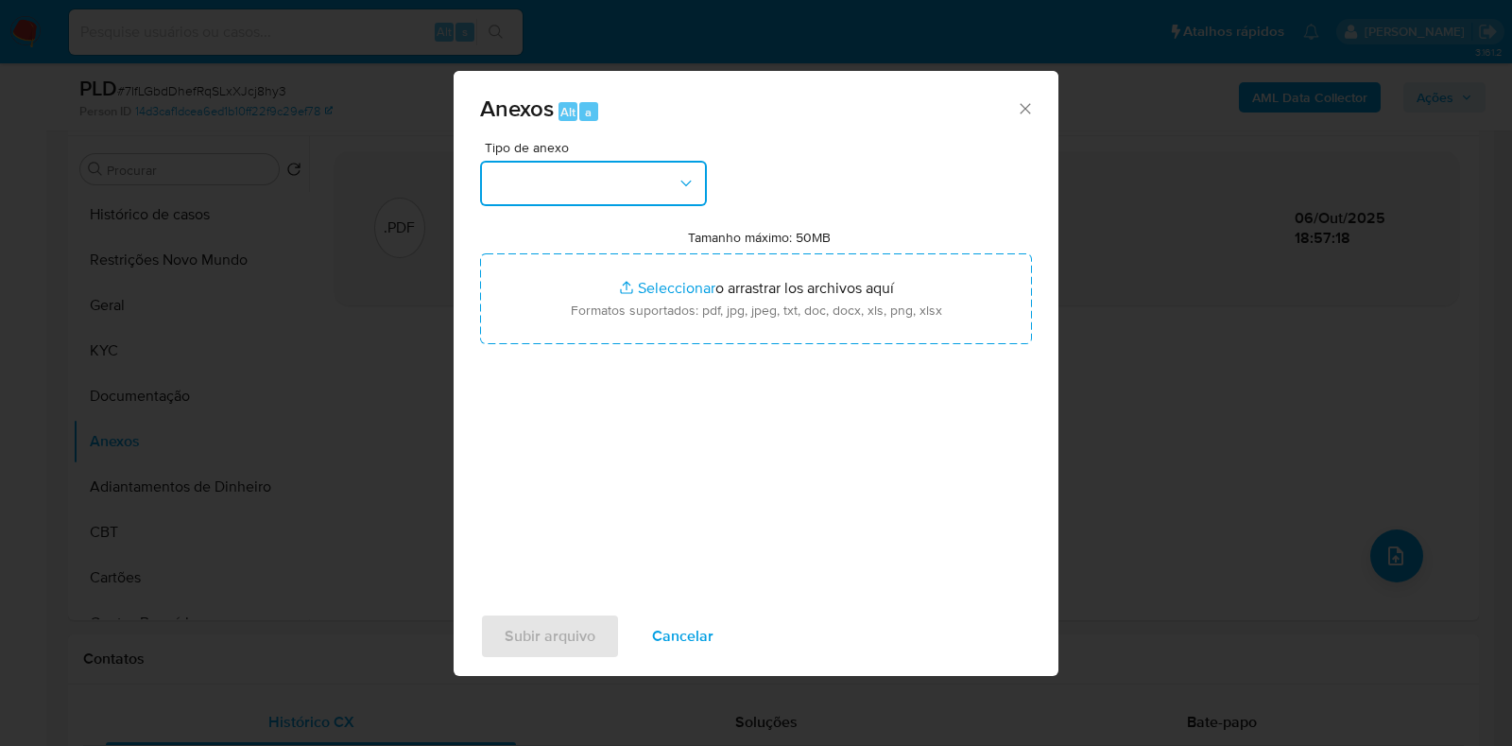
click at [627, 187] on button "button" at bounding box center [593, 183] width 227 height 45
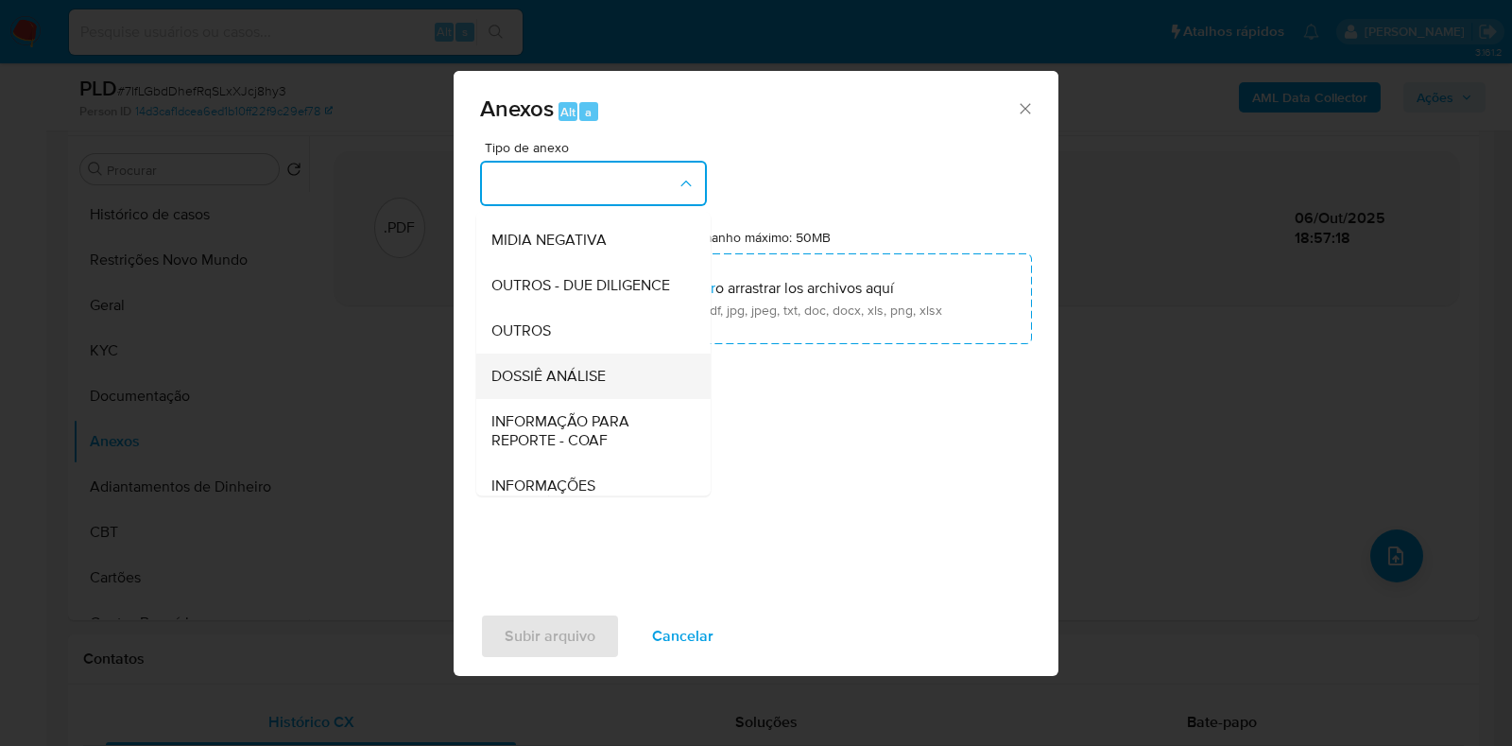
scroll to position [291, 0]
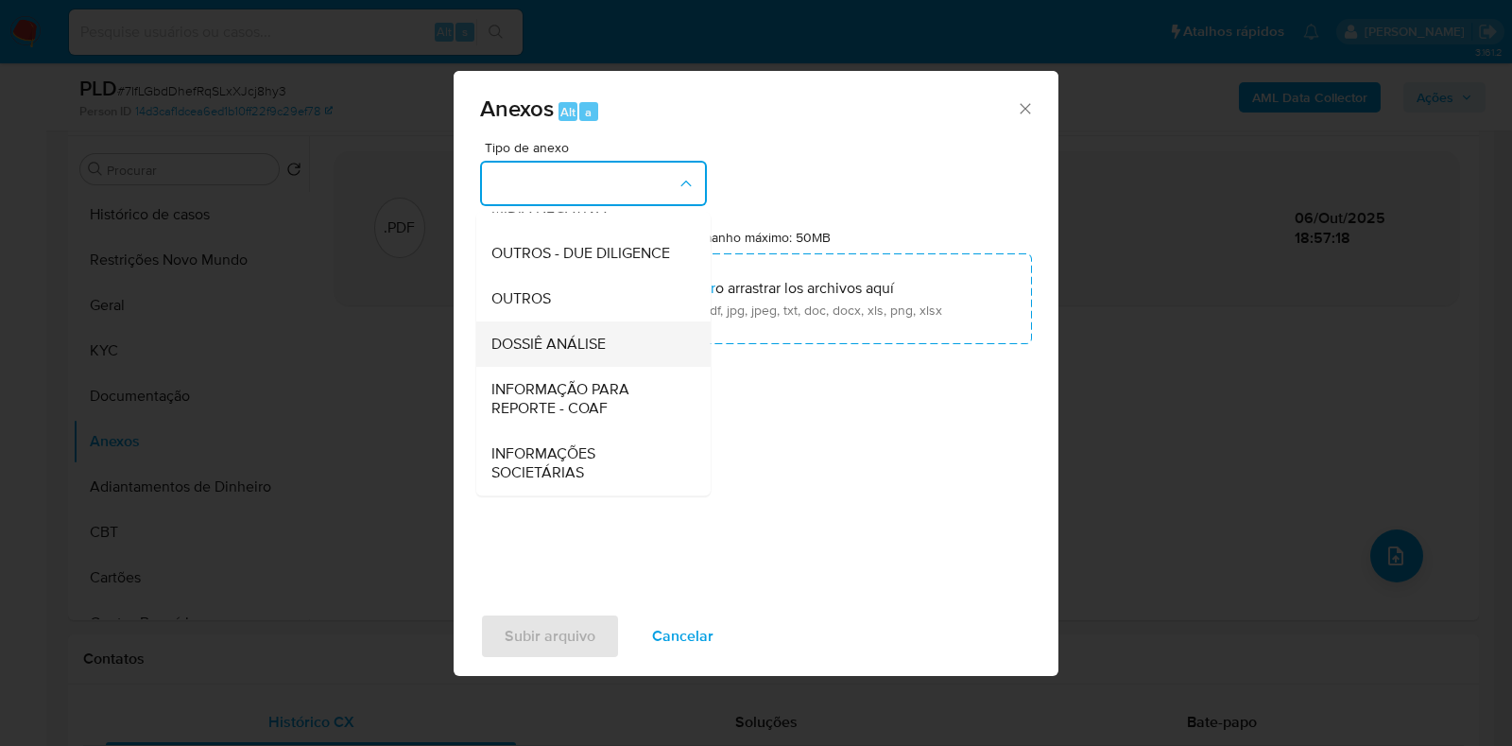
click at [575, 340] on span "DOSSIÊ ANÁLISE" at bounding box center [549, 344] width 114 height 19
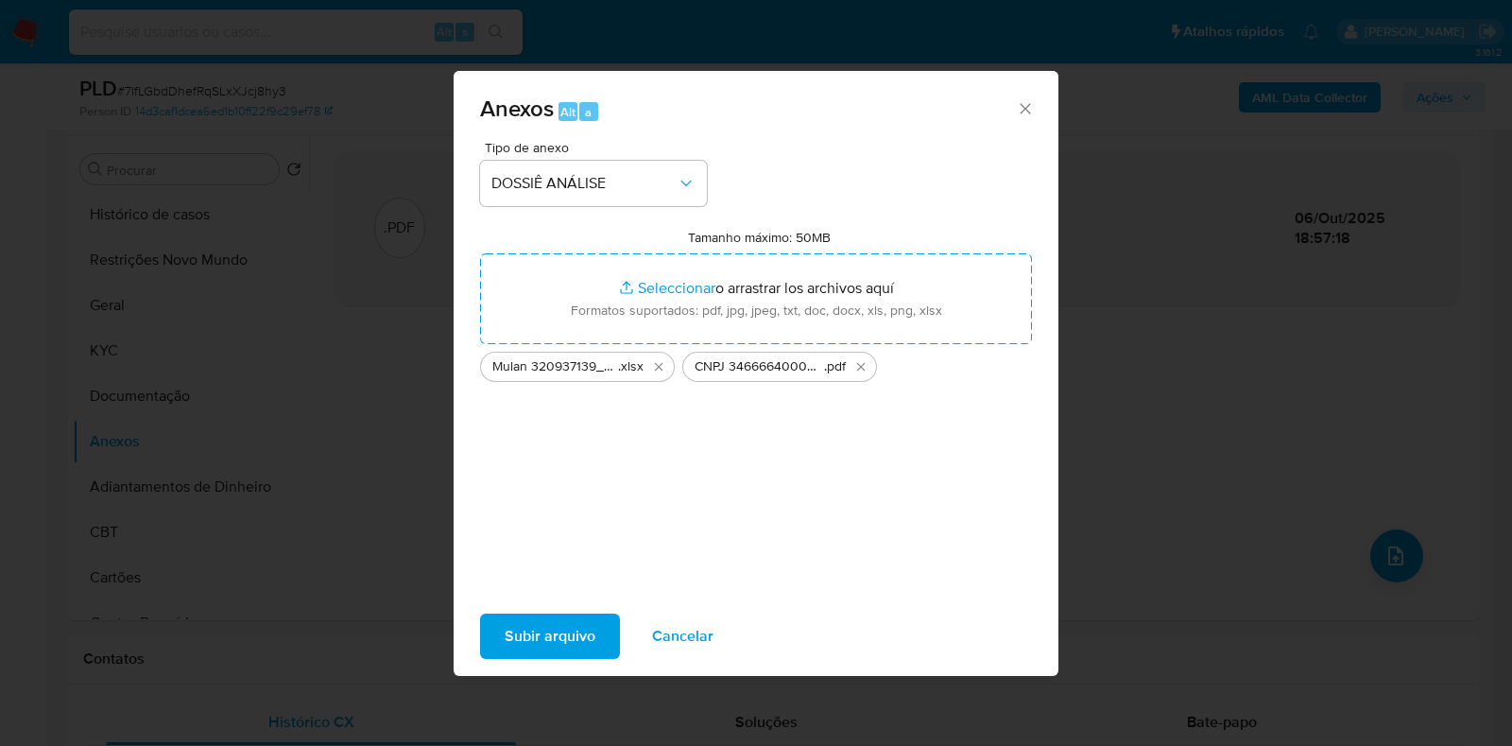
click at [529, 630] on span "Subir arquivo" at bounding box center [550, 636] width 91 height 42
click at [860, 371] on icon "Eliminar CNPJ 34666640000157 - A F DE SOUSA OLIVEIRA MULTIMARCAS LTDA.pdf" at bounding box center [861, 366] width 15 height 15
click at [558, 640] on span "Subir arquivo" at bounding box center [550, 636] width 91 height 42
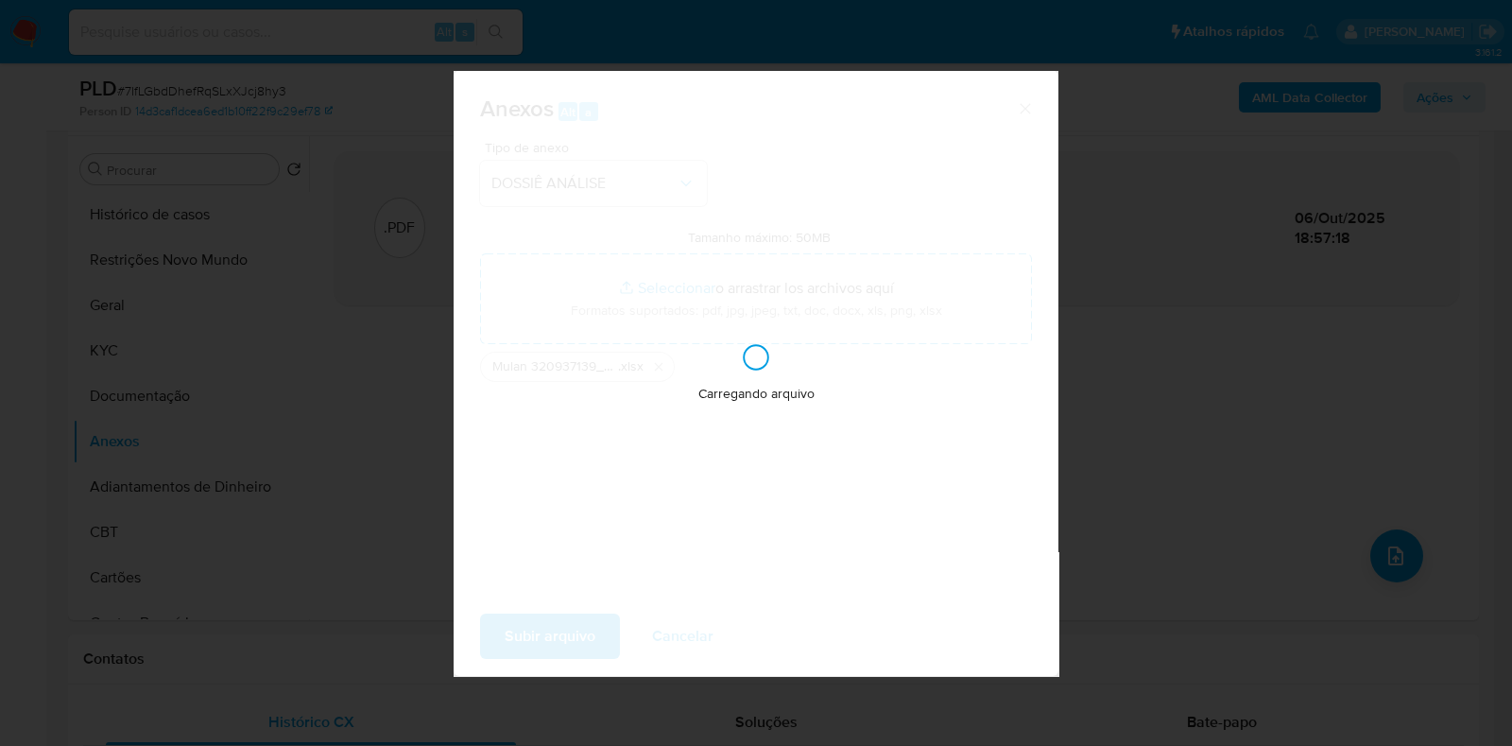
drag, startPoint x: 730, startPoint y: 371, endPoint x: 872, endPoint y: 248, distance: 188.3
click at [730, 371] on div "Carregando arquivo" at bounding box center [757, 372] width 116 height 61
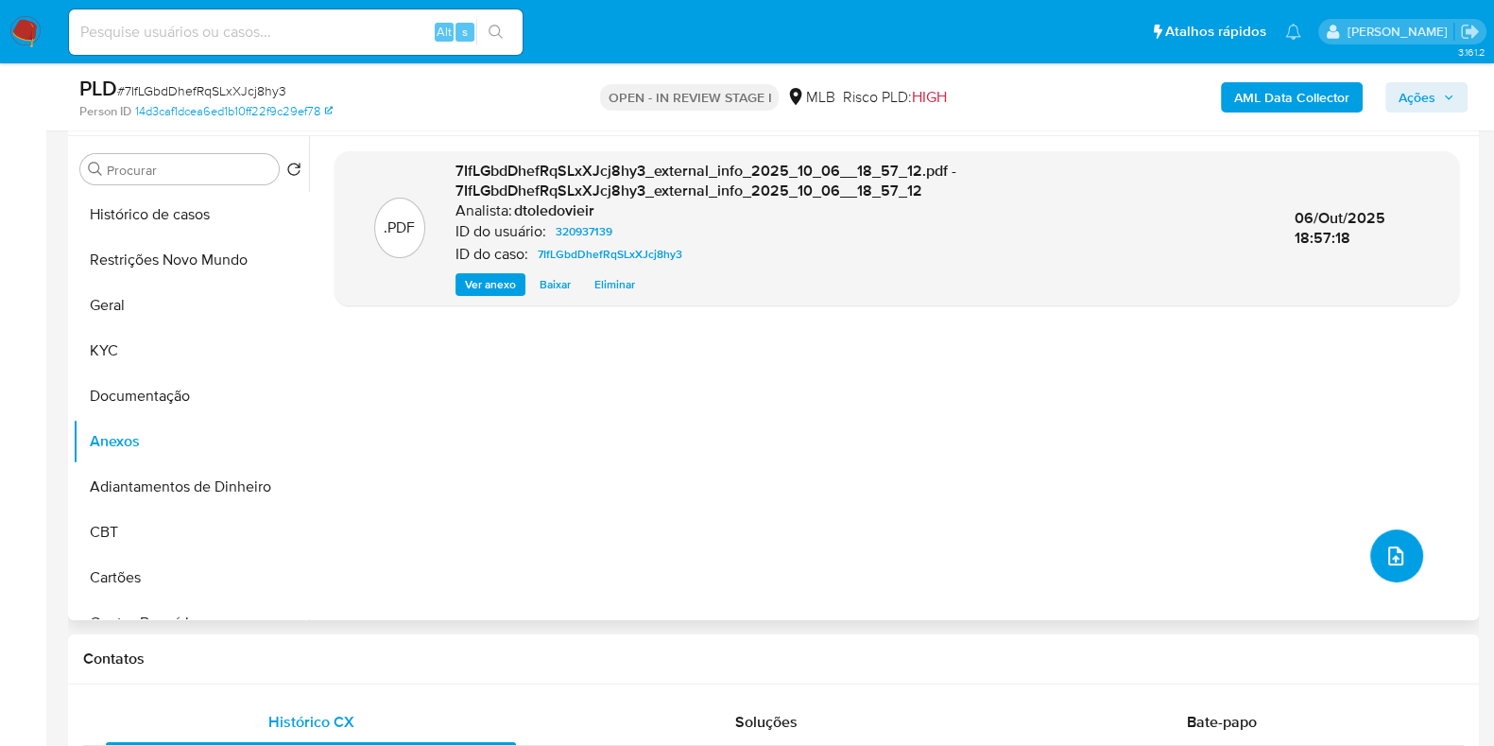
click at [1395, 556] on icon "upload-file" at bounding box center [1396, 555] width 23 height 23
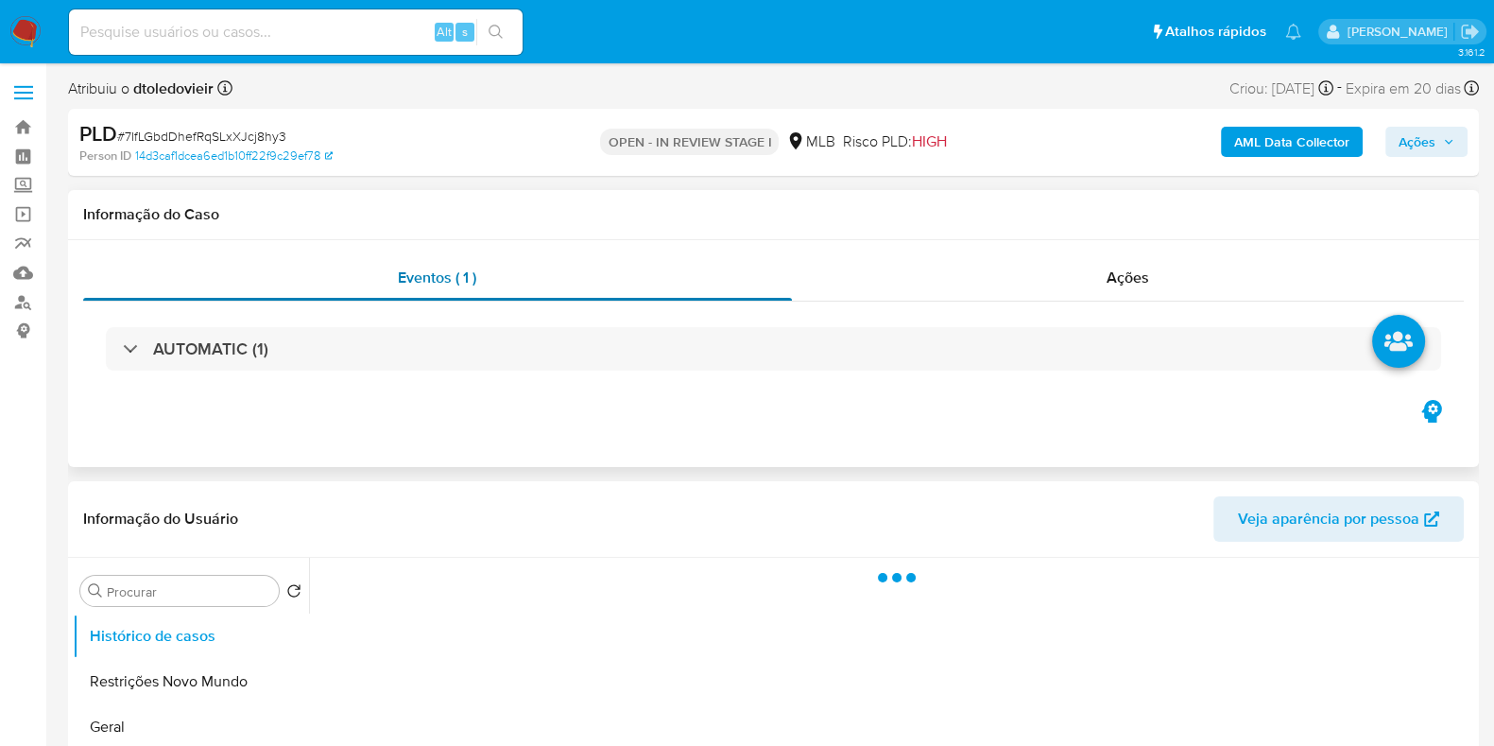
select select "10"
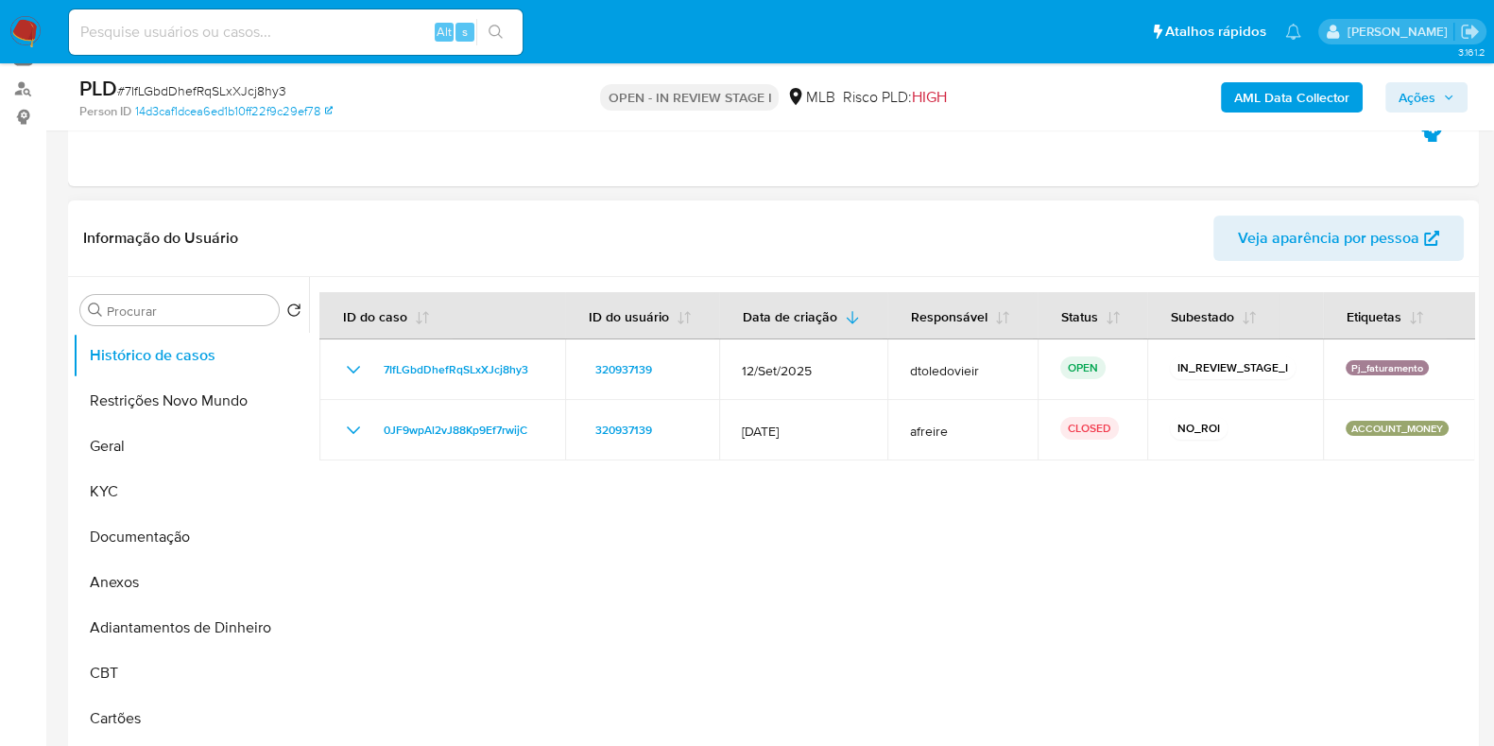
scroll to position [235, 0]
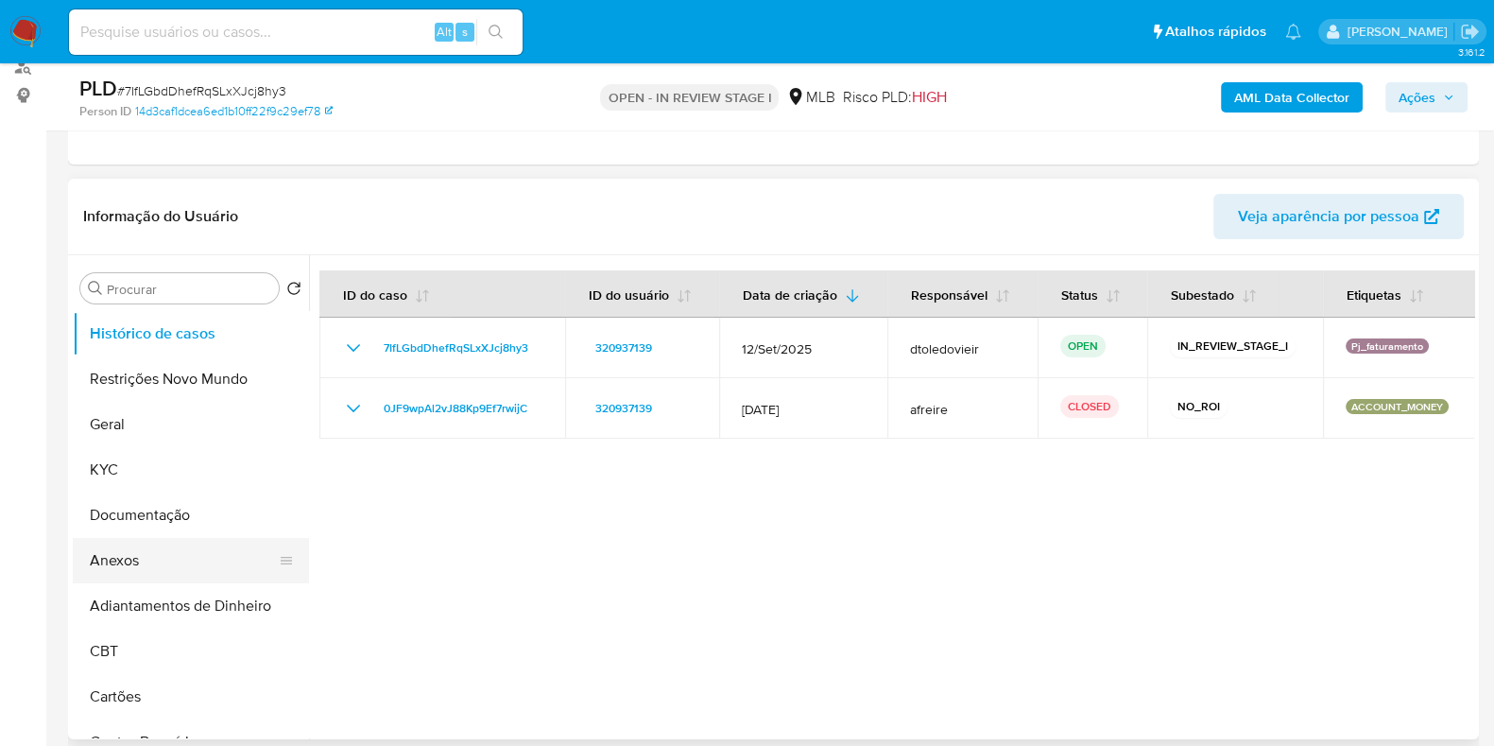
click at [199, 576] on button "Anexos" at bounding box center [183, 560] width 221 height 45
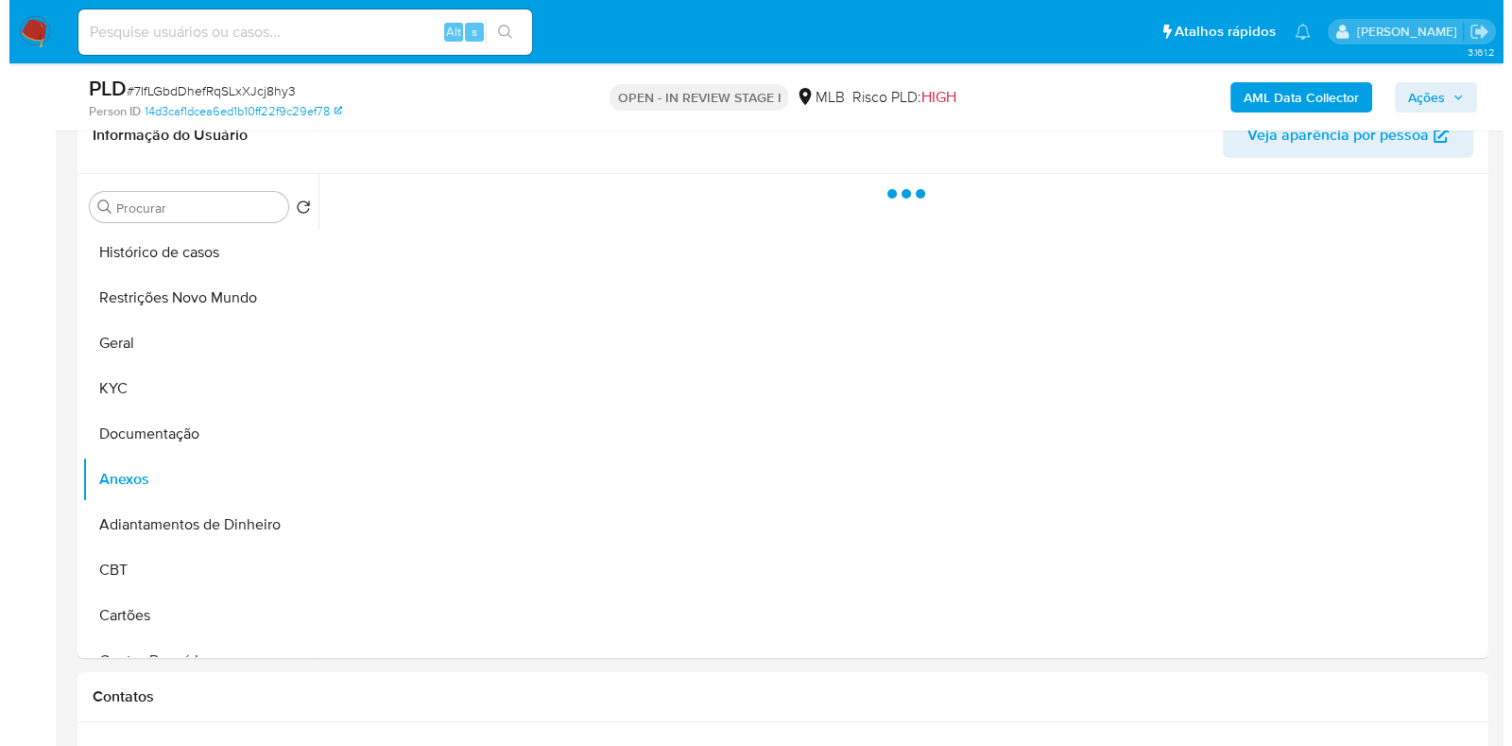
scroll to position [354, 0]
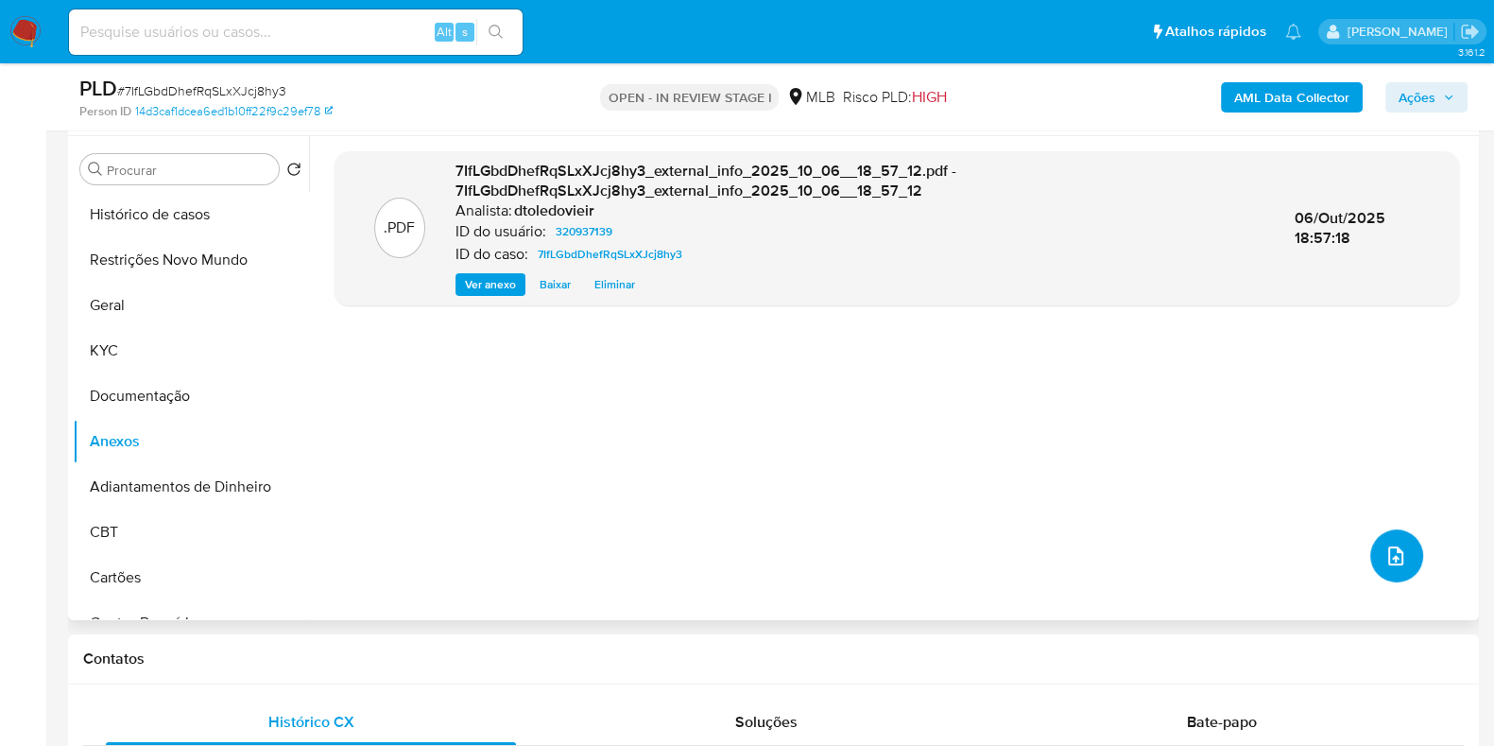
click at [1389, 552] on icon "upload-file" at bounding box center [1396, 555] width 15 height 19
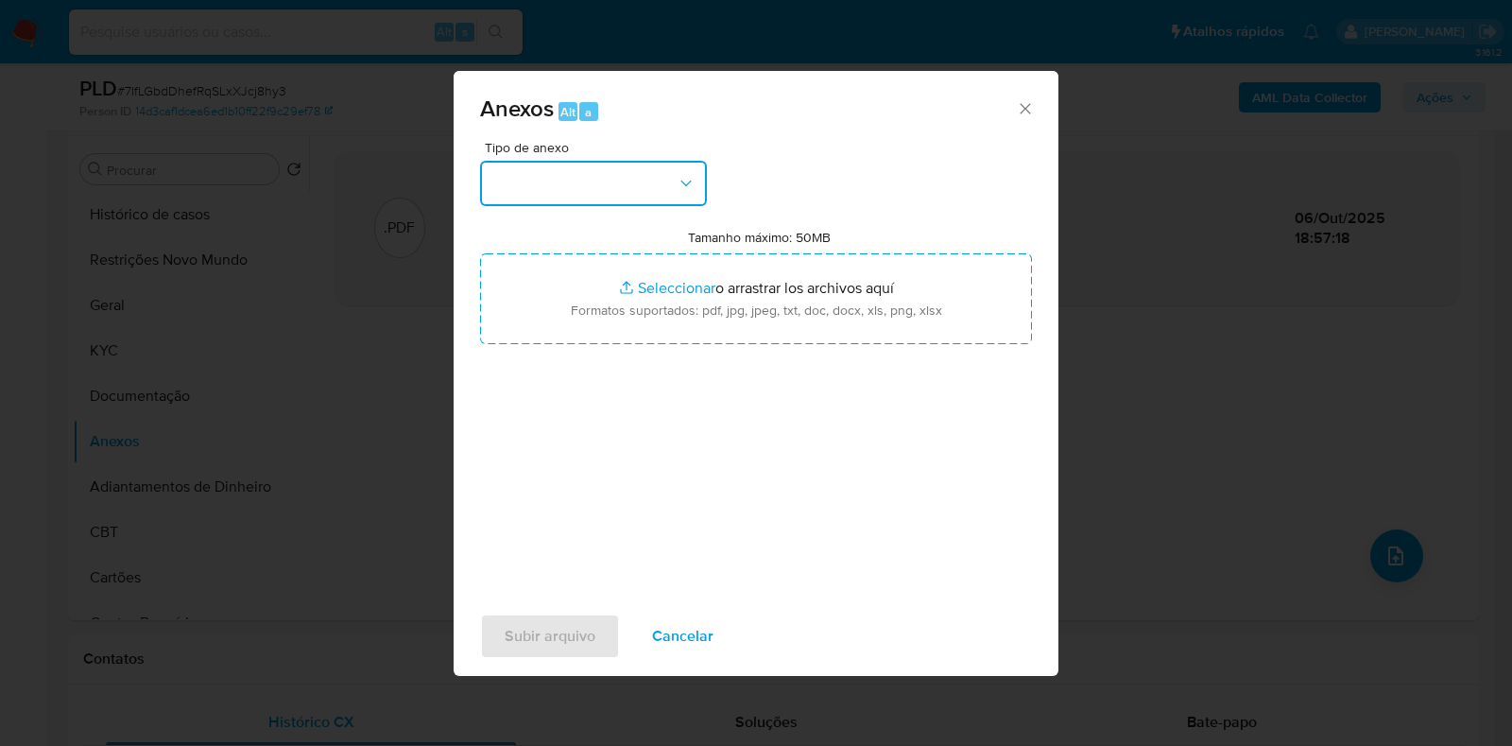
click at [644, 193] on button "button" at bounding box center [593, 183] width 227 height 45
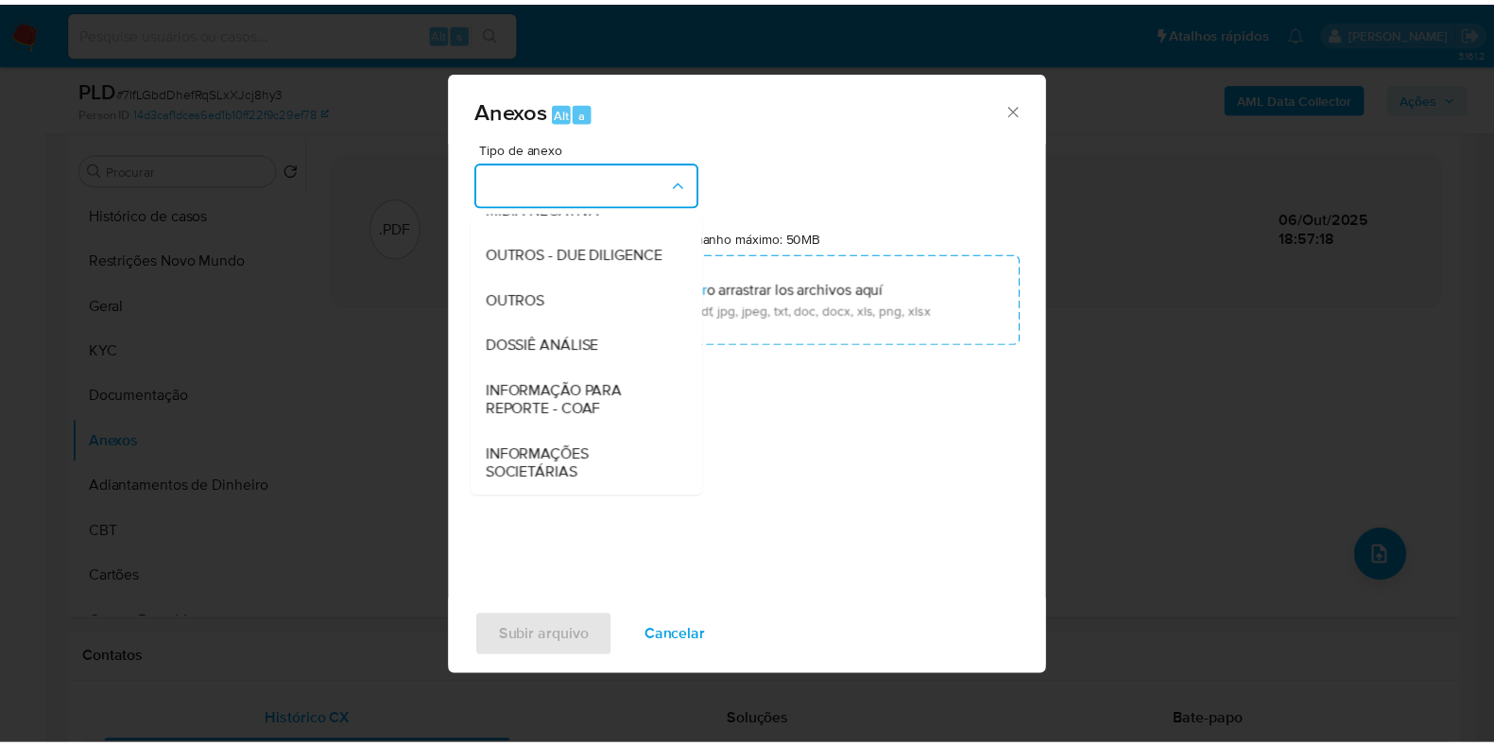
scroll to position [291, 0]
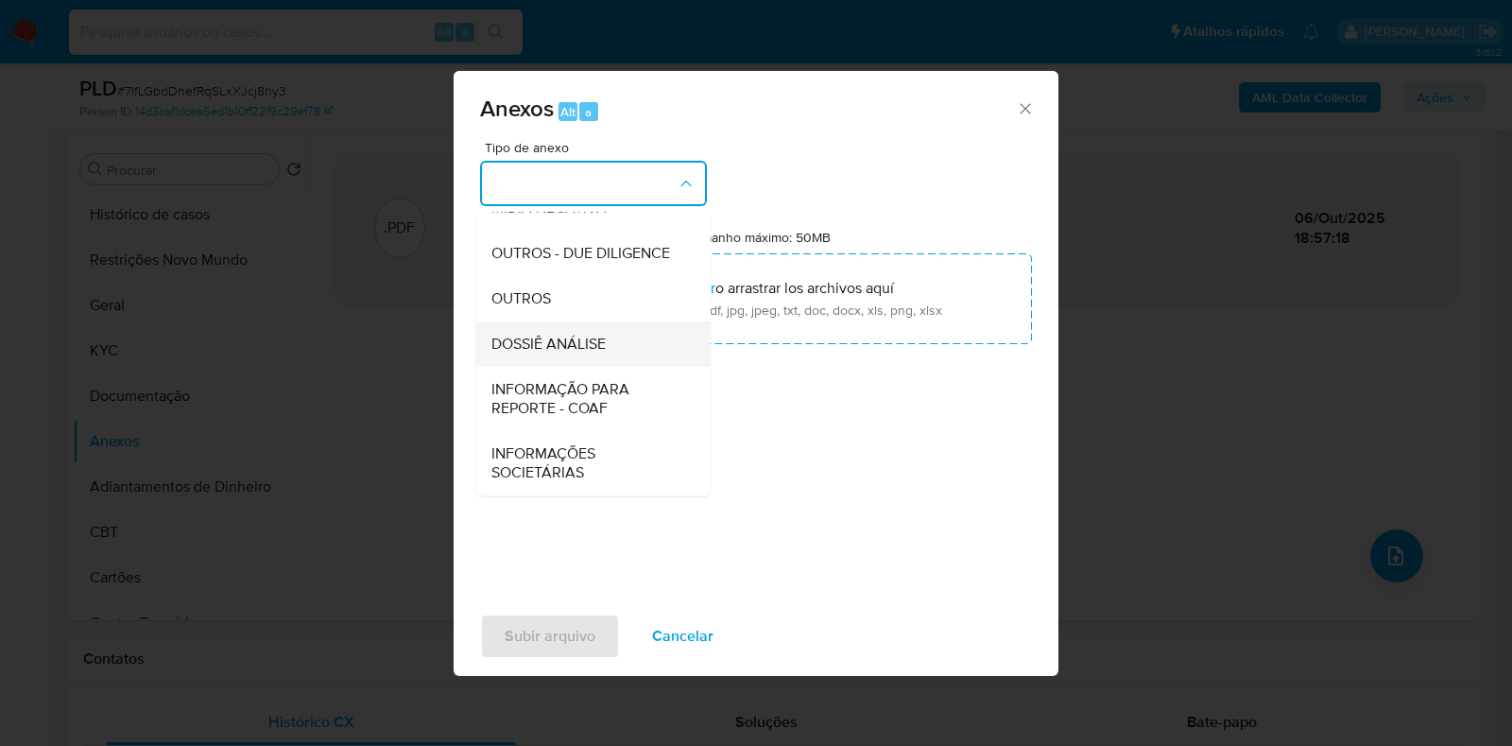
click at [593, 335] on span "DOSSIÊ ANÁLISE" at bounding box center [549, 344] width 114 height 19
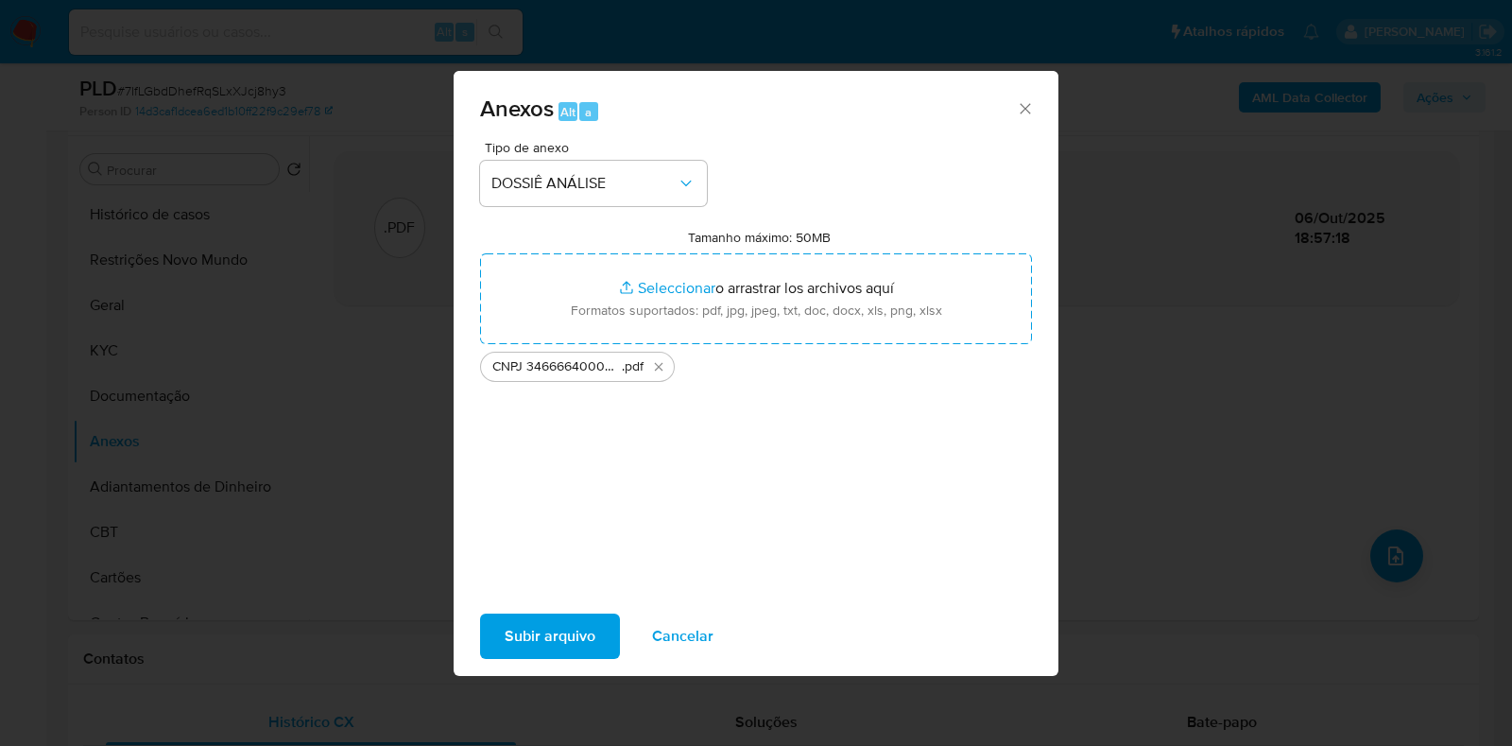
click at [565, 627] on span "Subir arquivo" at bounding box center [550, 636] width 91 height 42
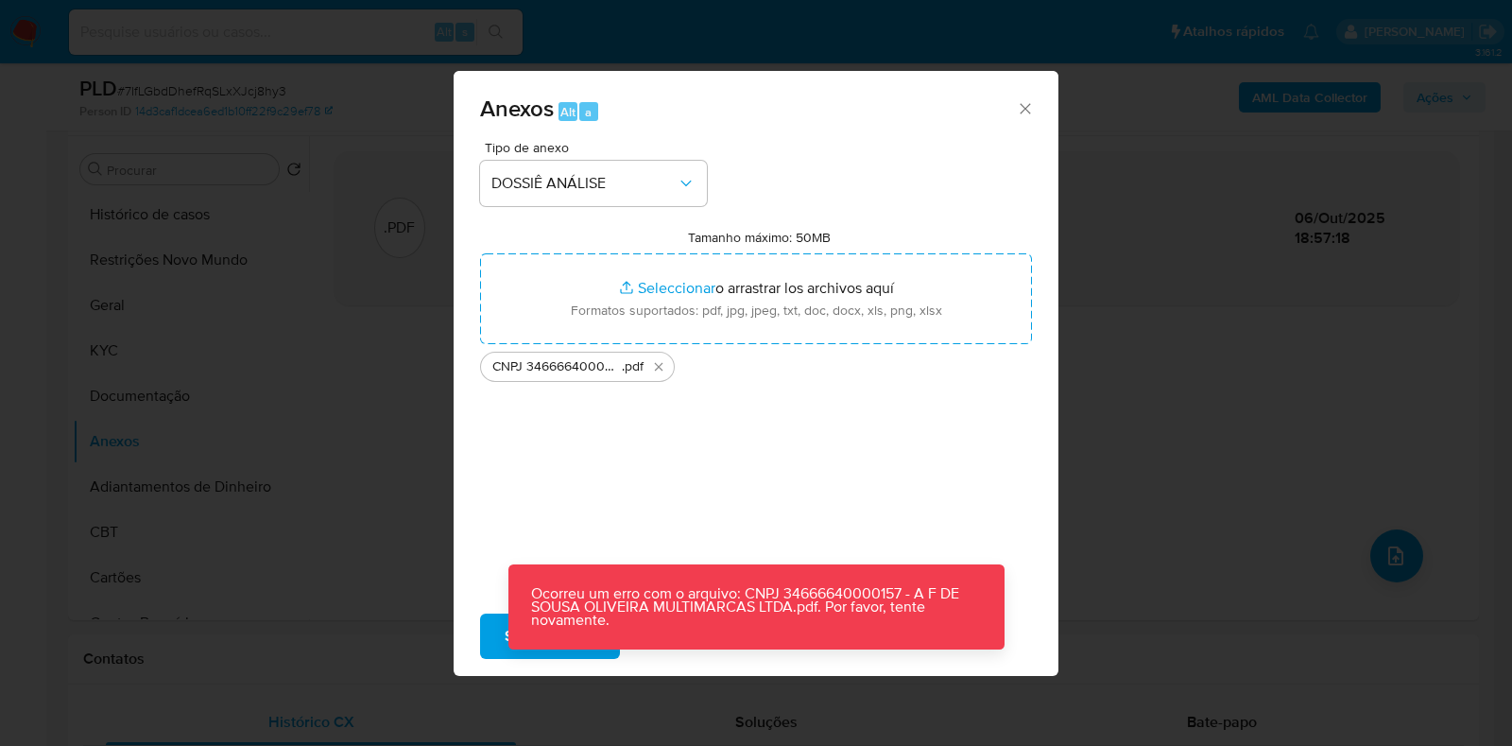
click at [1145, 356] on div "Anexos Alt a Tipo de anexo DOSSIÊ ANÁLISE Tamanho máximo: 50MB Seleccionar arch…" at bounding box center [756, 373] width 1512 height 746
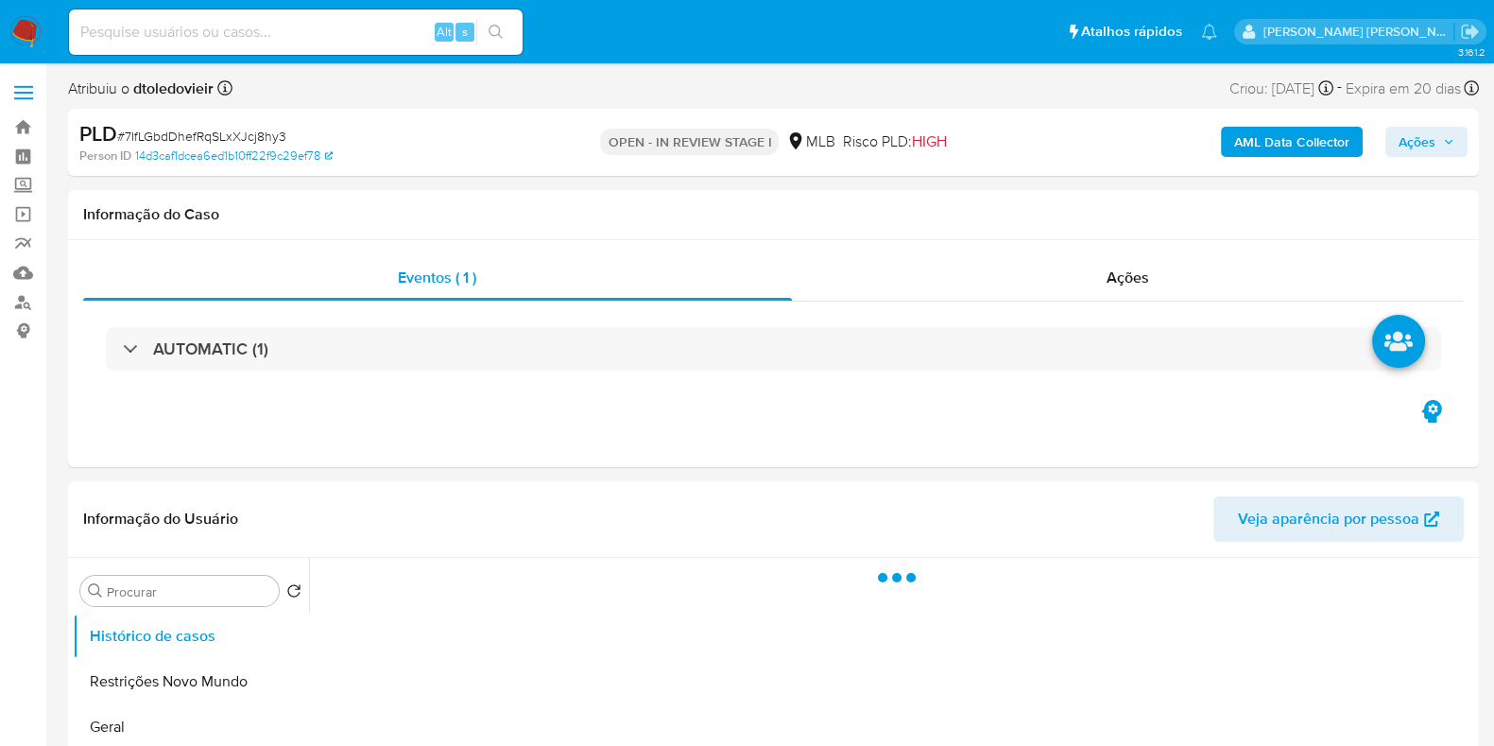
select select "10"
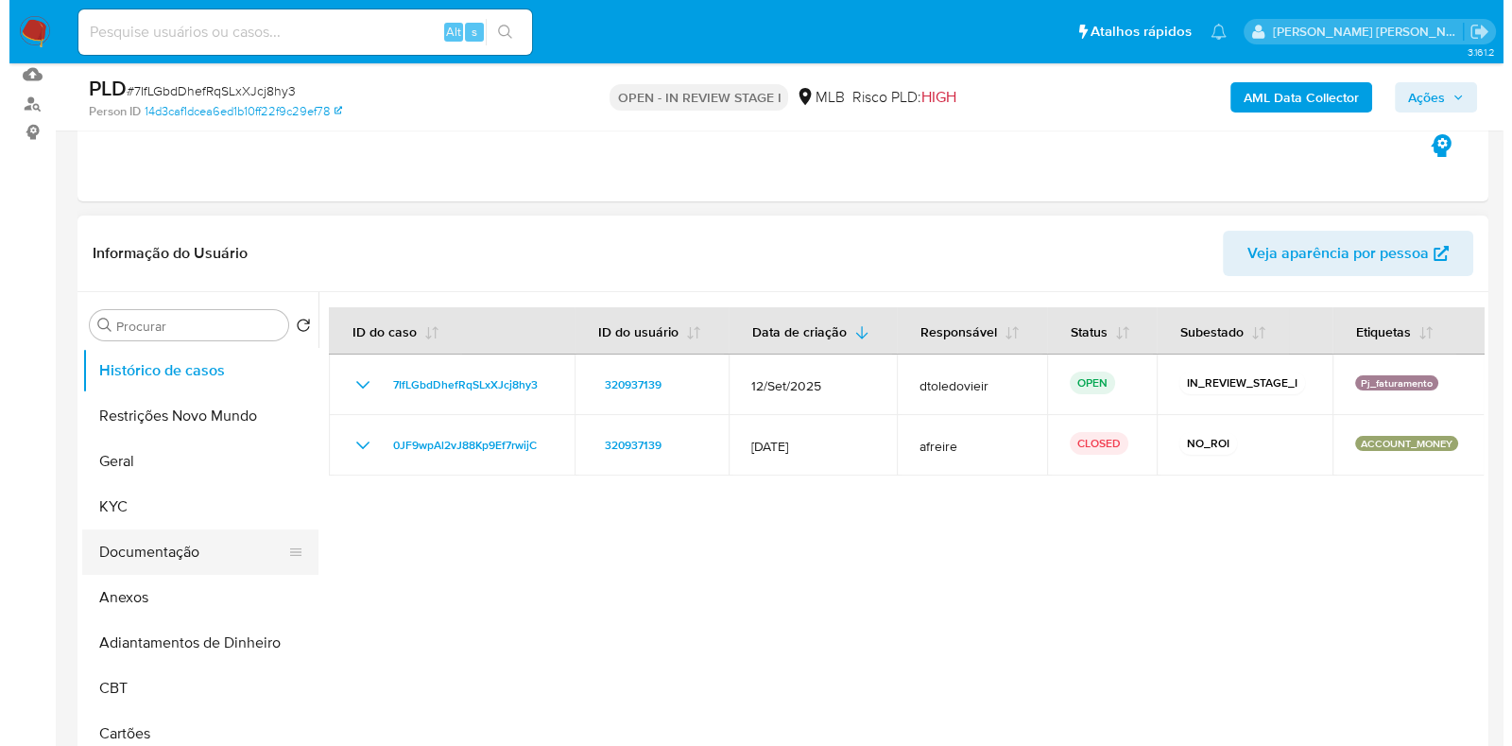
scroll to position [235, 0]
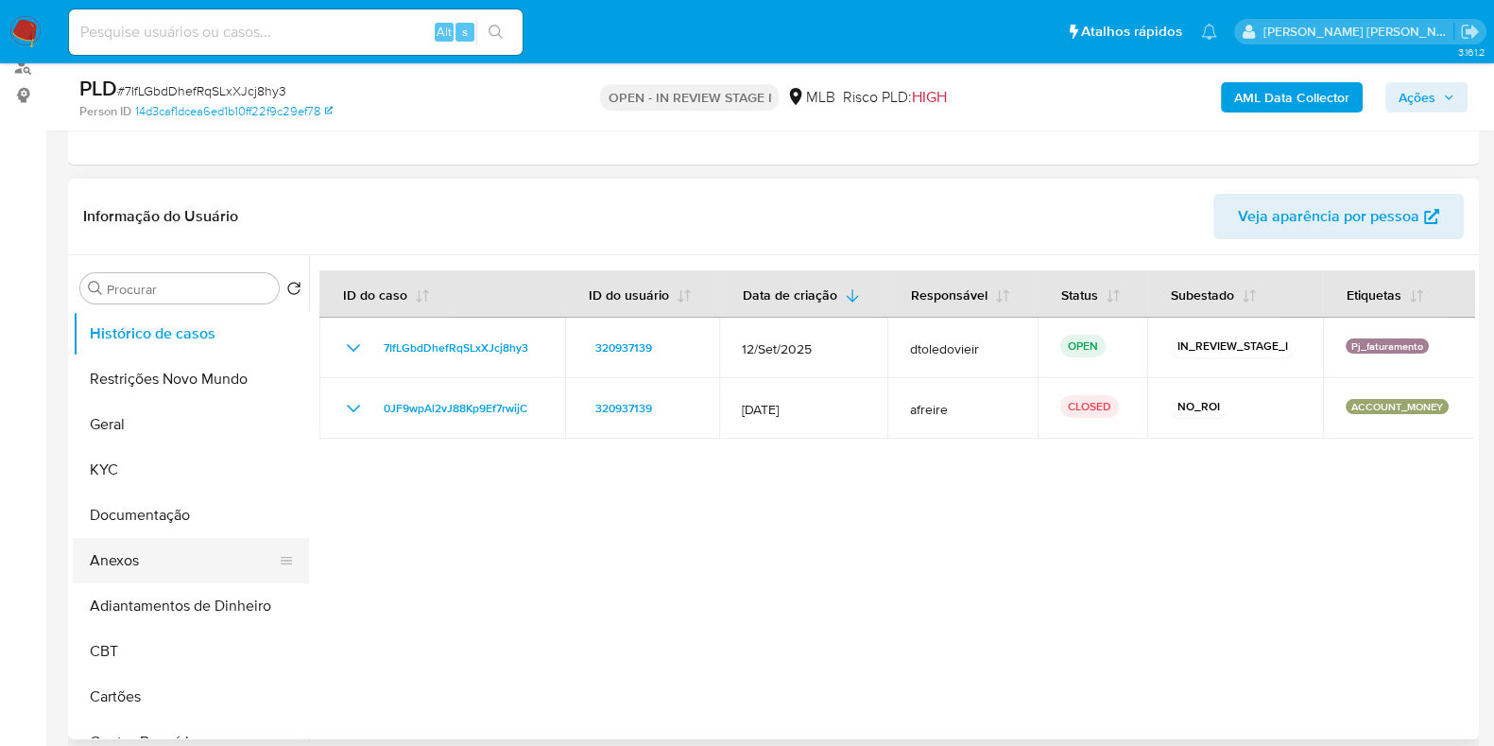
click at [160, 561] on button "Anexos" at bounding box center [183, 560] width 221 height 45
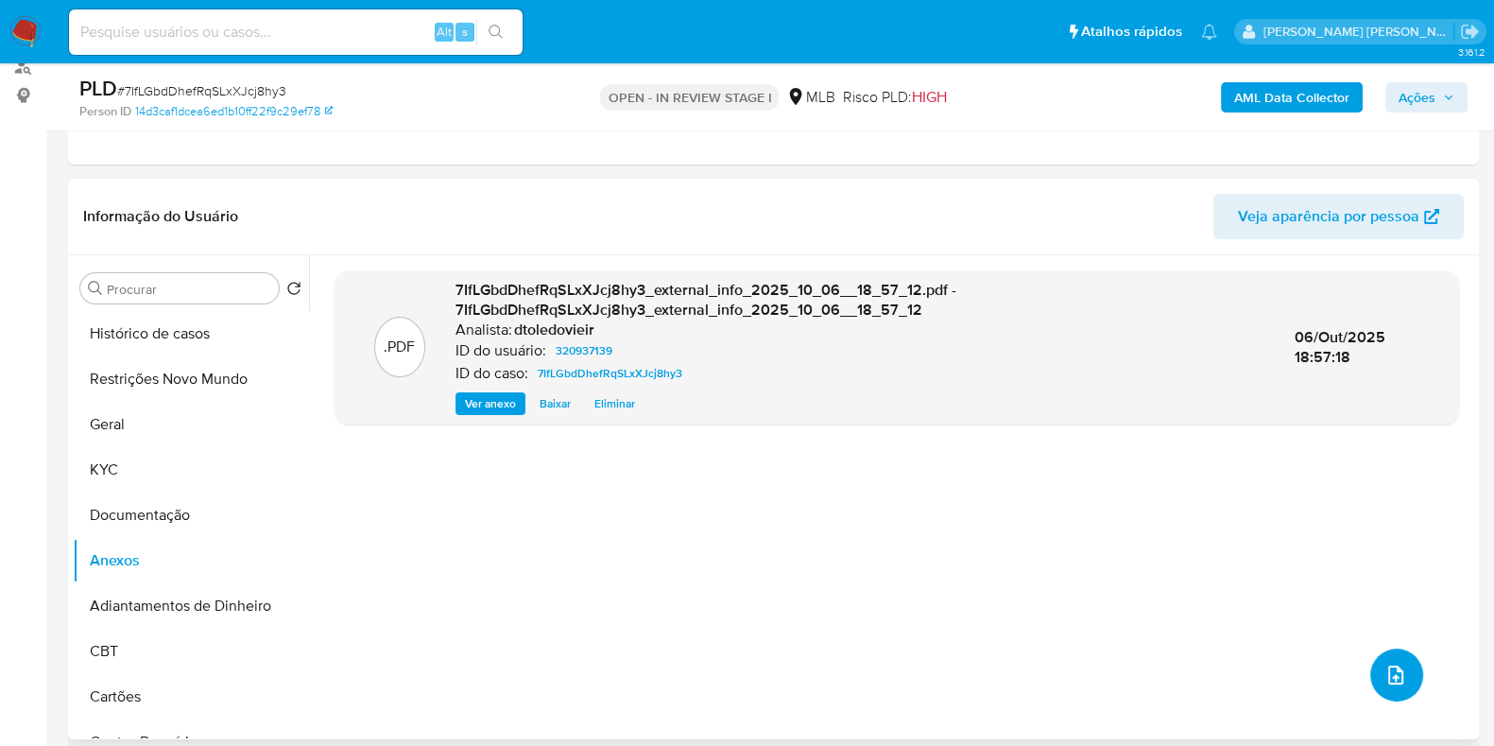
click at [1385, 668] on icon "upload-file" at bounding box center [1396, 675] width 23 height 23
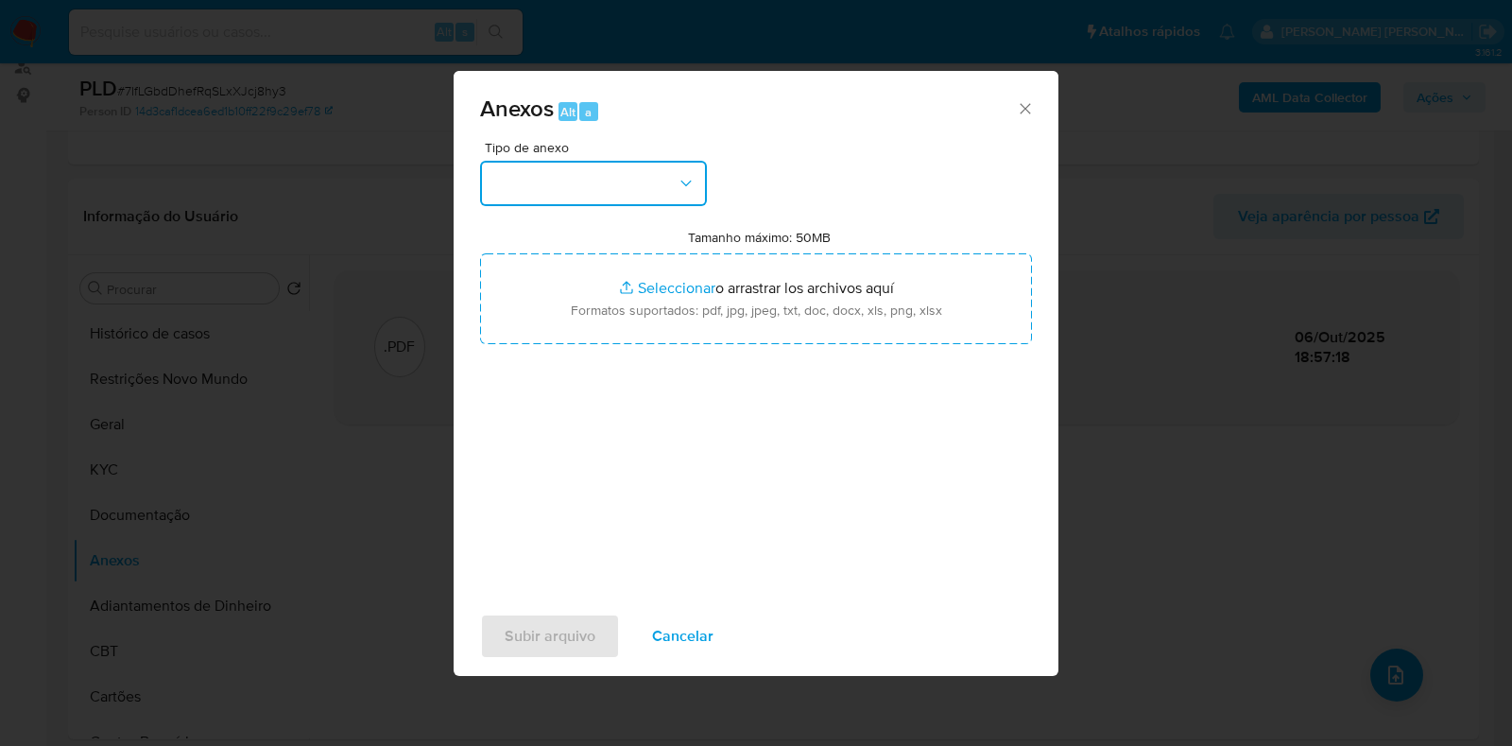
click at [618, 178] on button "button" at bounding box center [593, 183] width 227 height 45
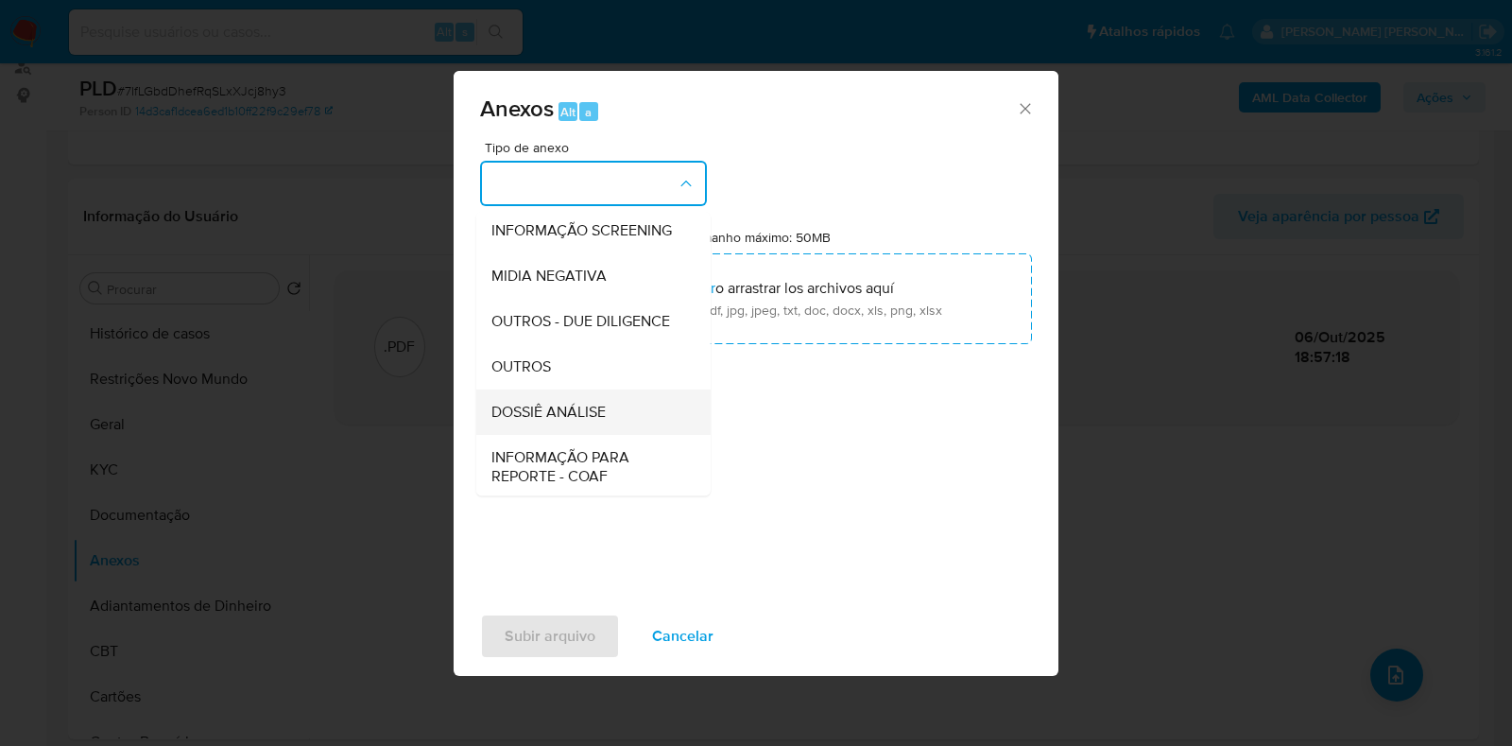
scroll to position [291, 0]
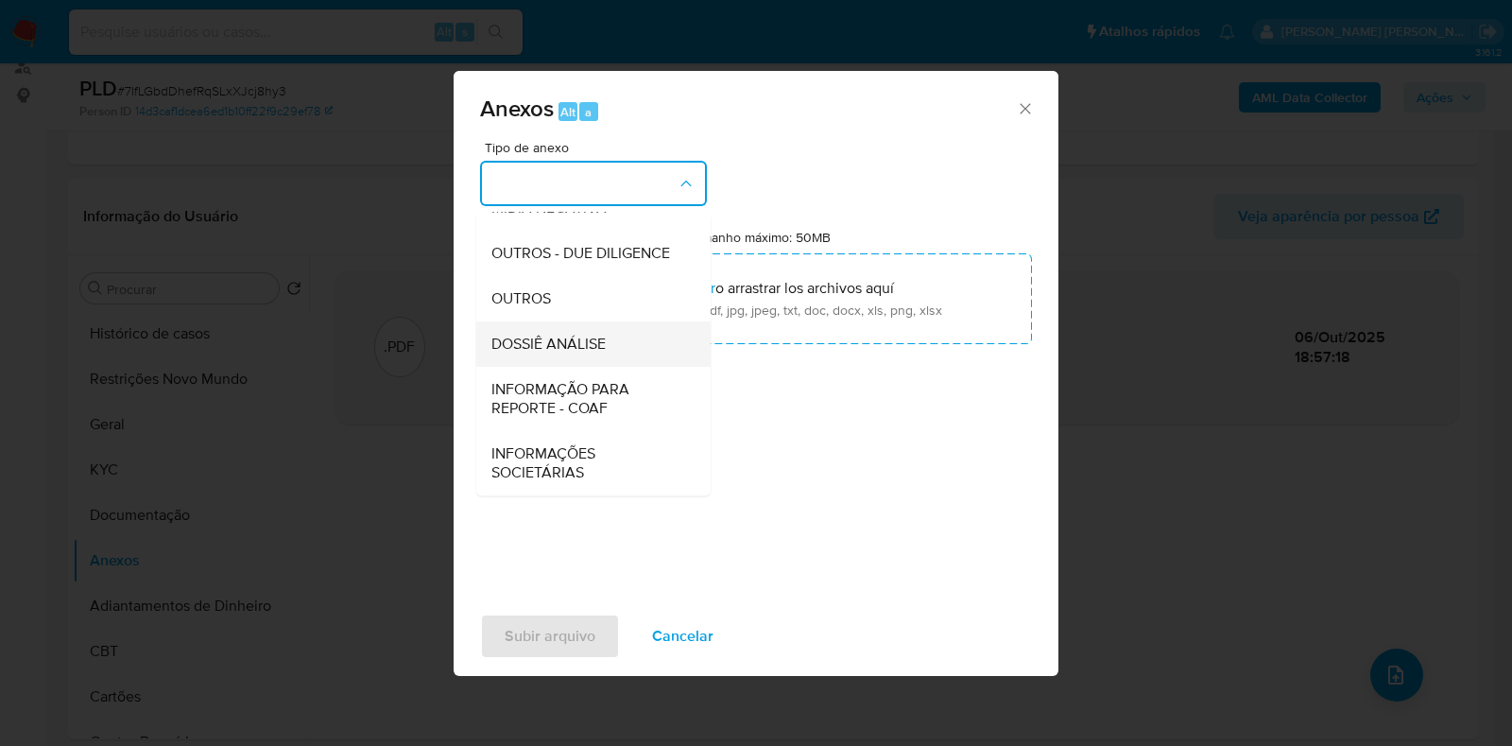
click at [613, 359] on div "DOSSIÊ ANÁLISE" at bounding box center [588, 343] width 193 height 45
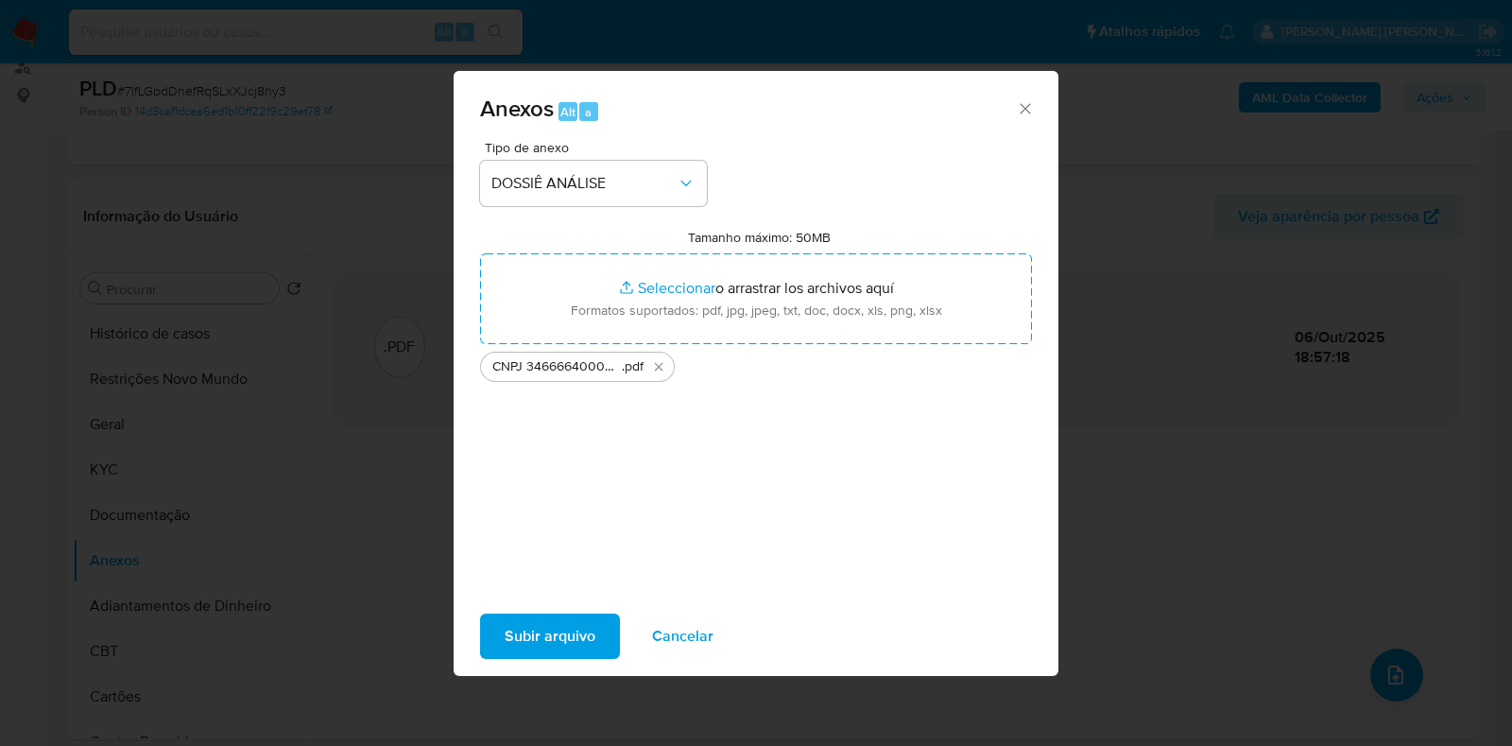
click at [547, 638] on span "Subir arquivo" at bounding box center [550, 636] width 91 height 42
click at [572, 635] on span "Subir arquivo" at bounding box center [550, 636] width 91 height 42
click at [532, 629] on span "Subir arquivo" at bounding box center [550, 636] width 91 height 42
click at [568, 646] on span "Subir arquivo" at bounding box center [550, 636] width 91 height 42
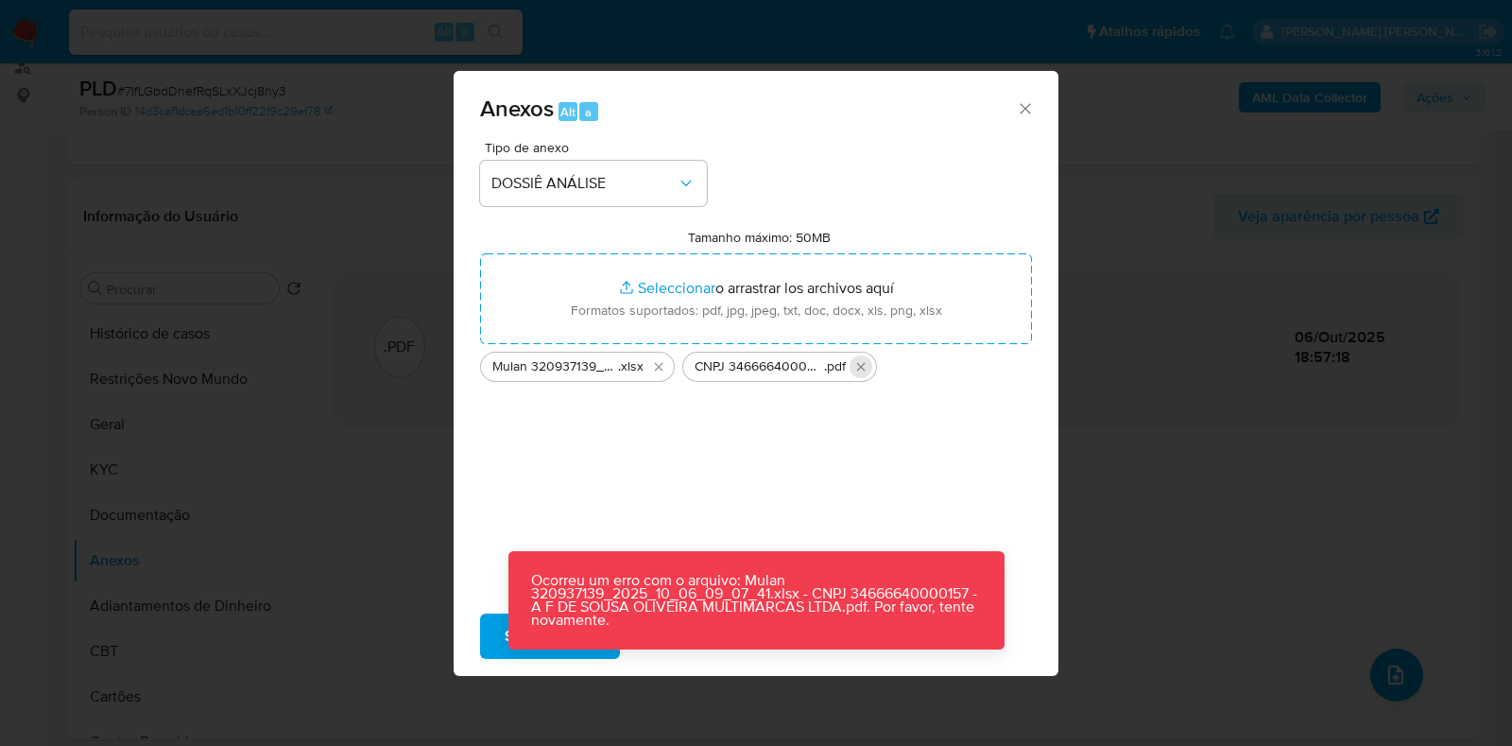
click at [856, 370] on icon "Eliminar CNPJ 34666640000157 - A F DE SOUSA OLIVEIRA MULTIMARCAS LTDA.pdf" at bounding box center [861, 366] width 15 height 15
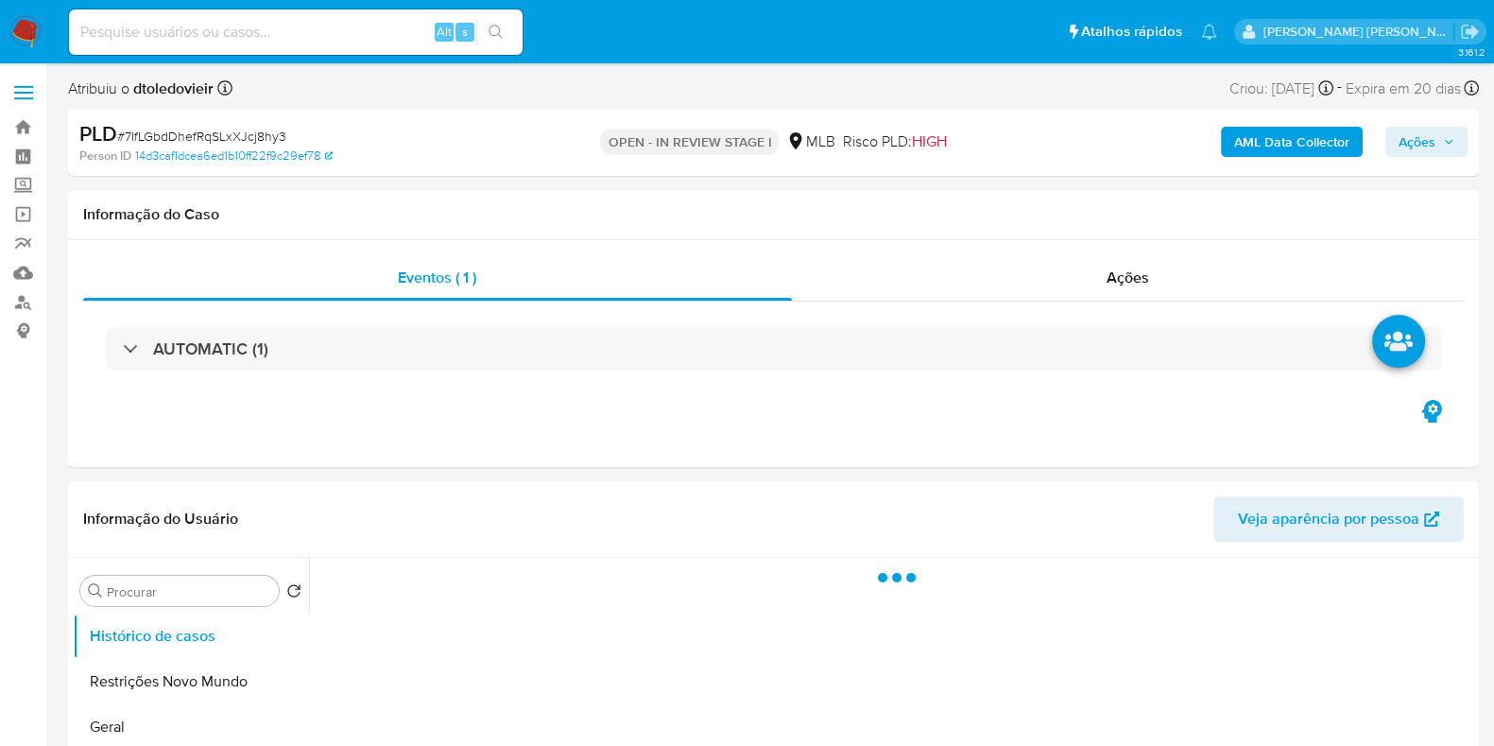
select select "10"
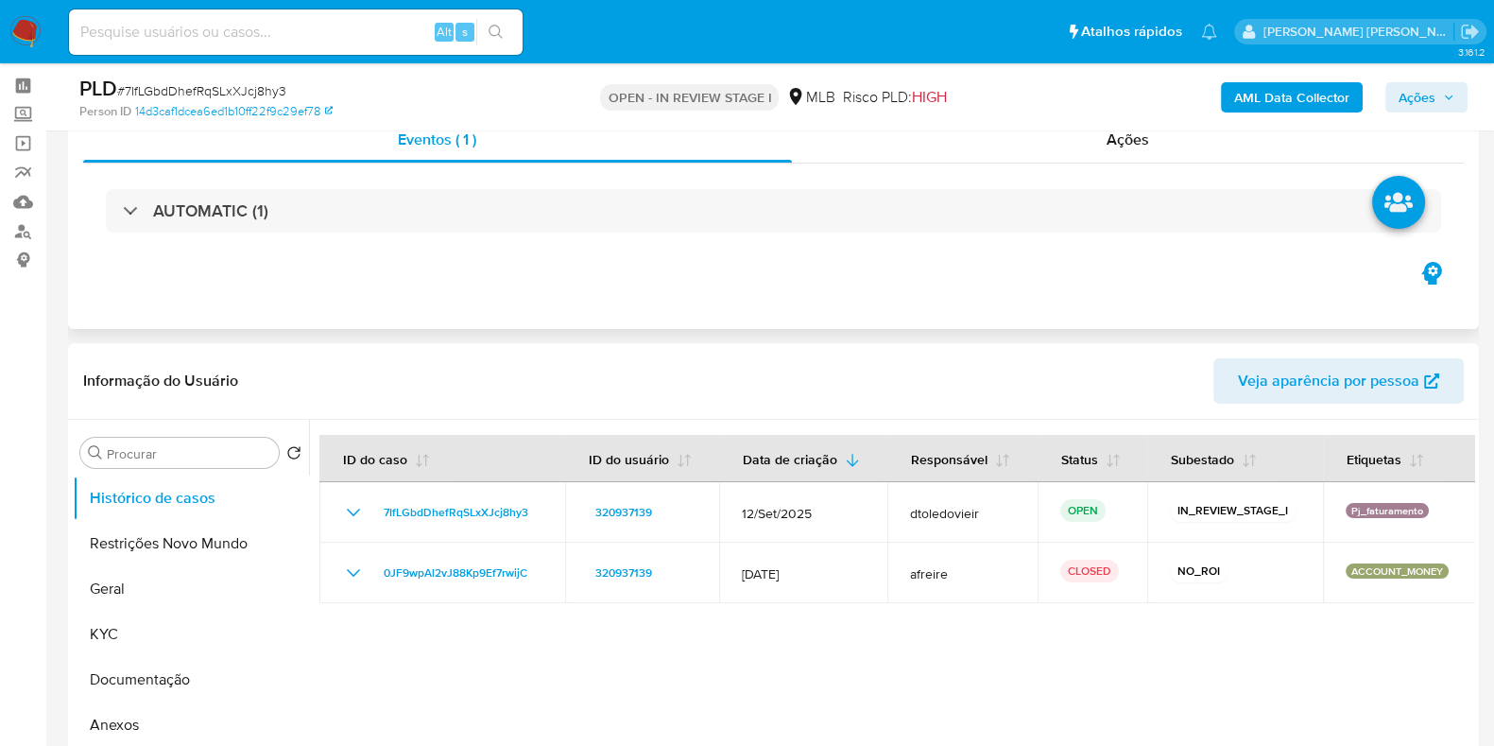
scroll to position [117, 0]
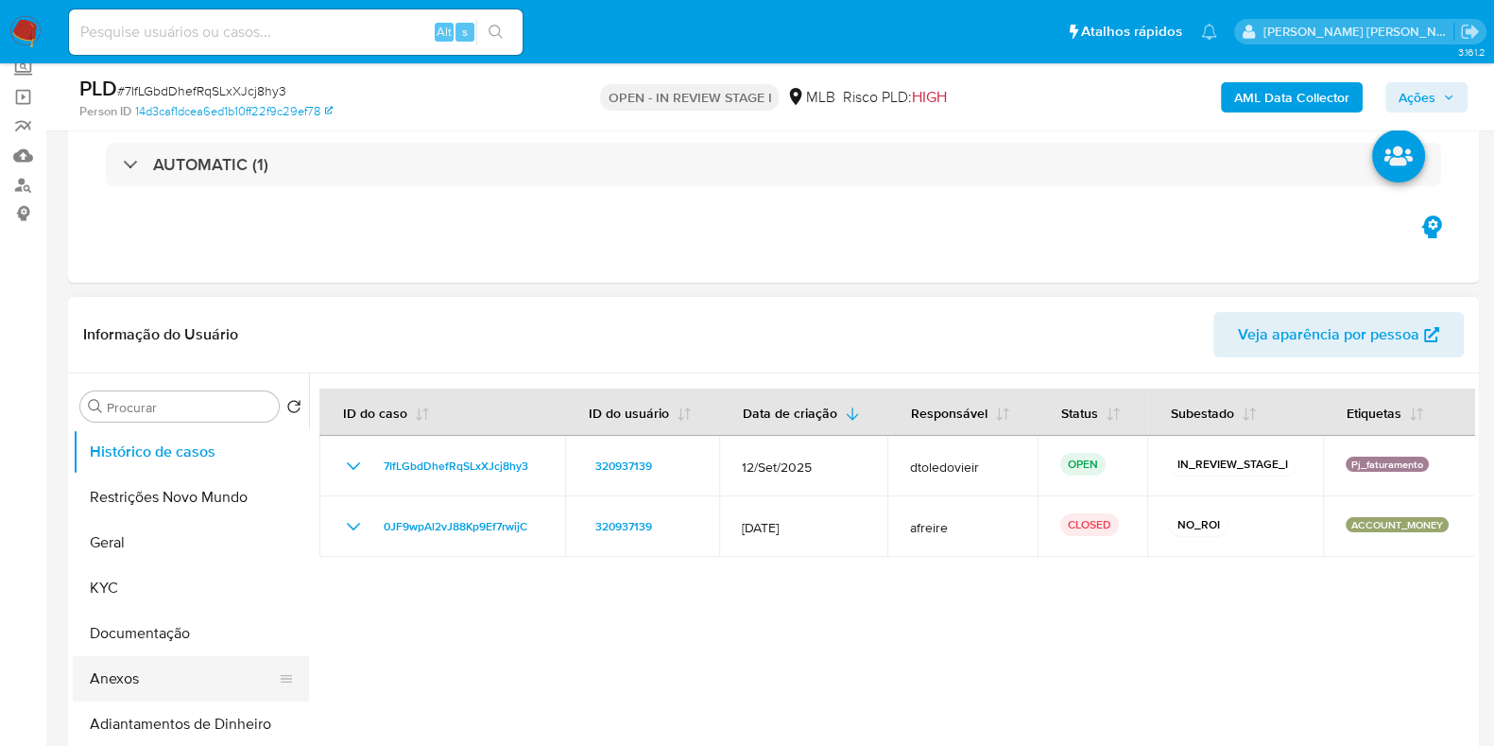
click at [175, 685] on button "Anexos" at bounding box center [183, 678] width 221 height 45
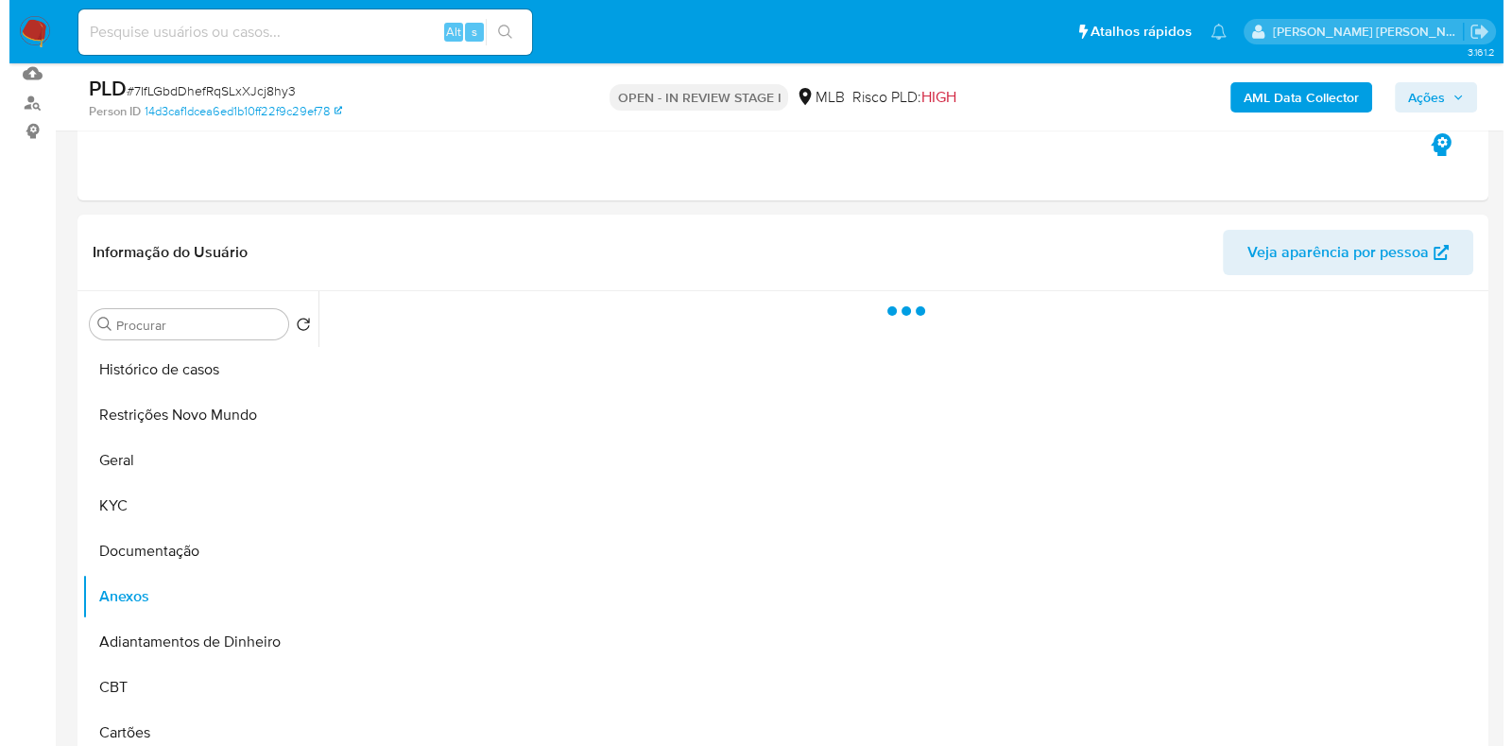
scroll to position [235, 0]
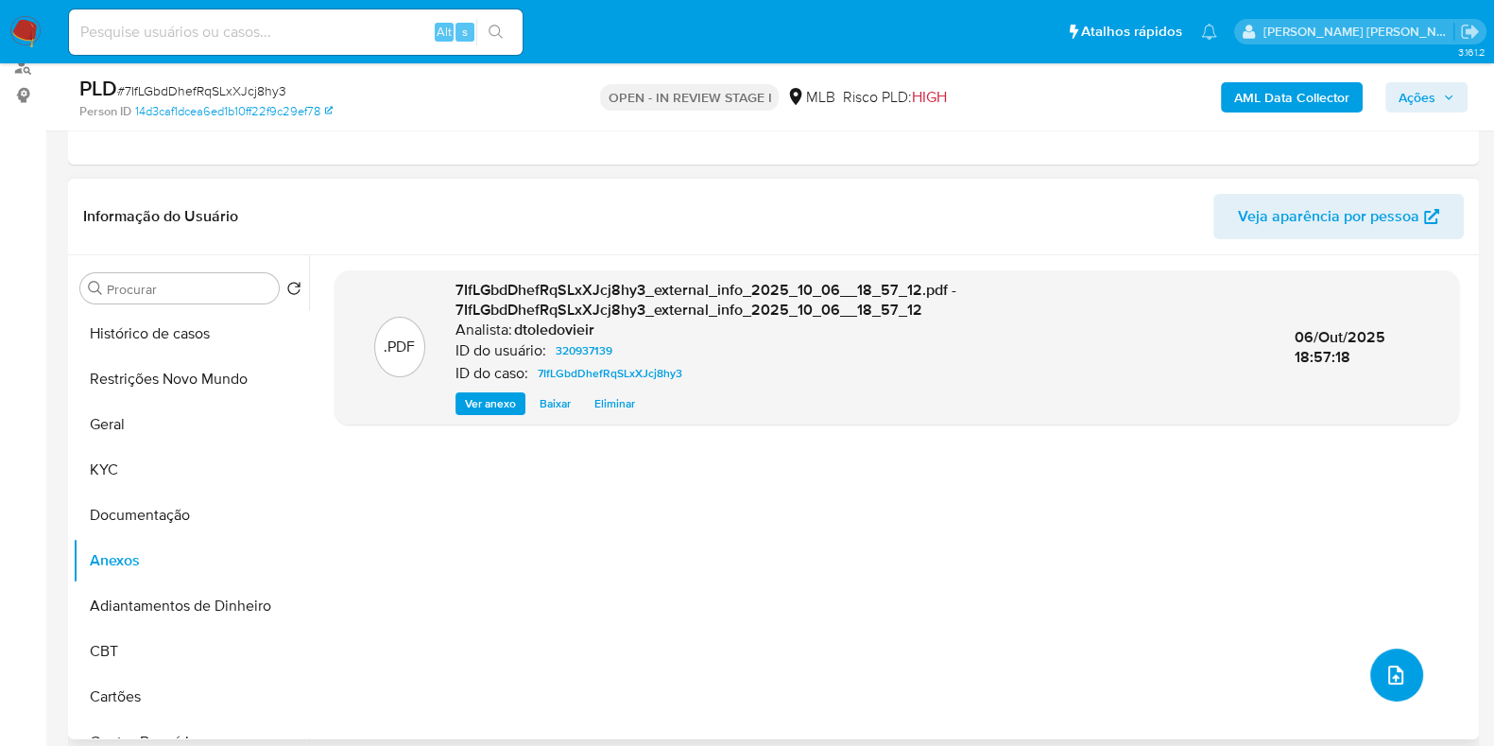
click at [1390, 682] on icon "upload-file" at bounding box center [1396, 674] width 15 height 19
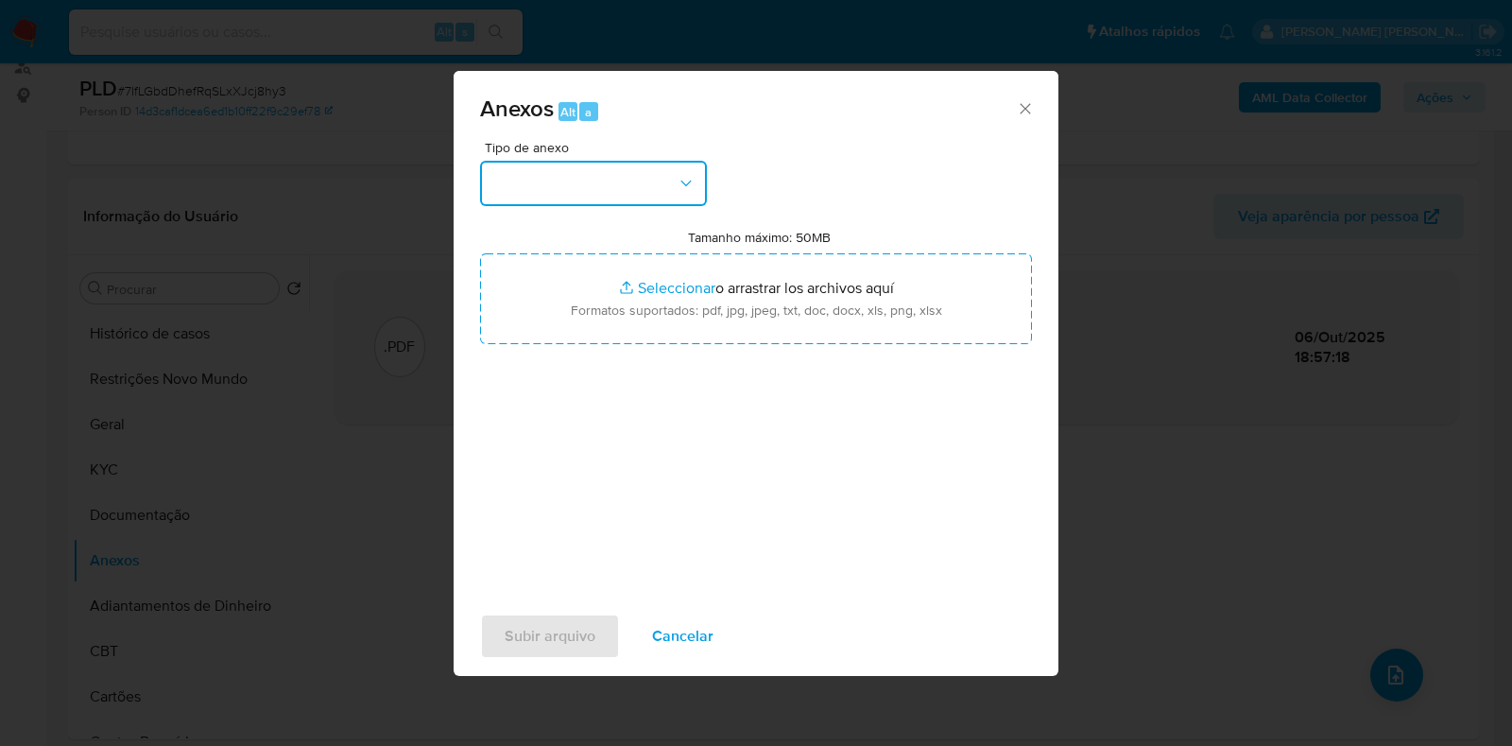
click at [578, 191] on button "button" at bounding box center [593, 183] width 227 height 45
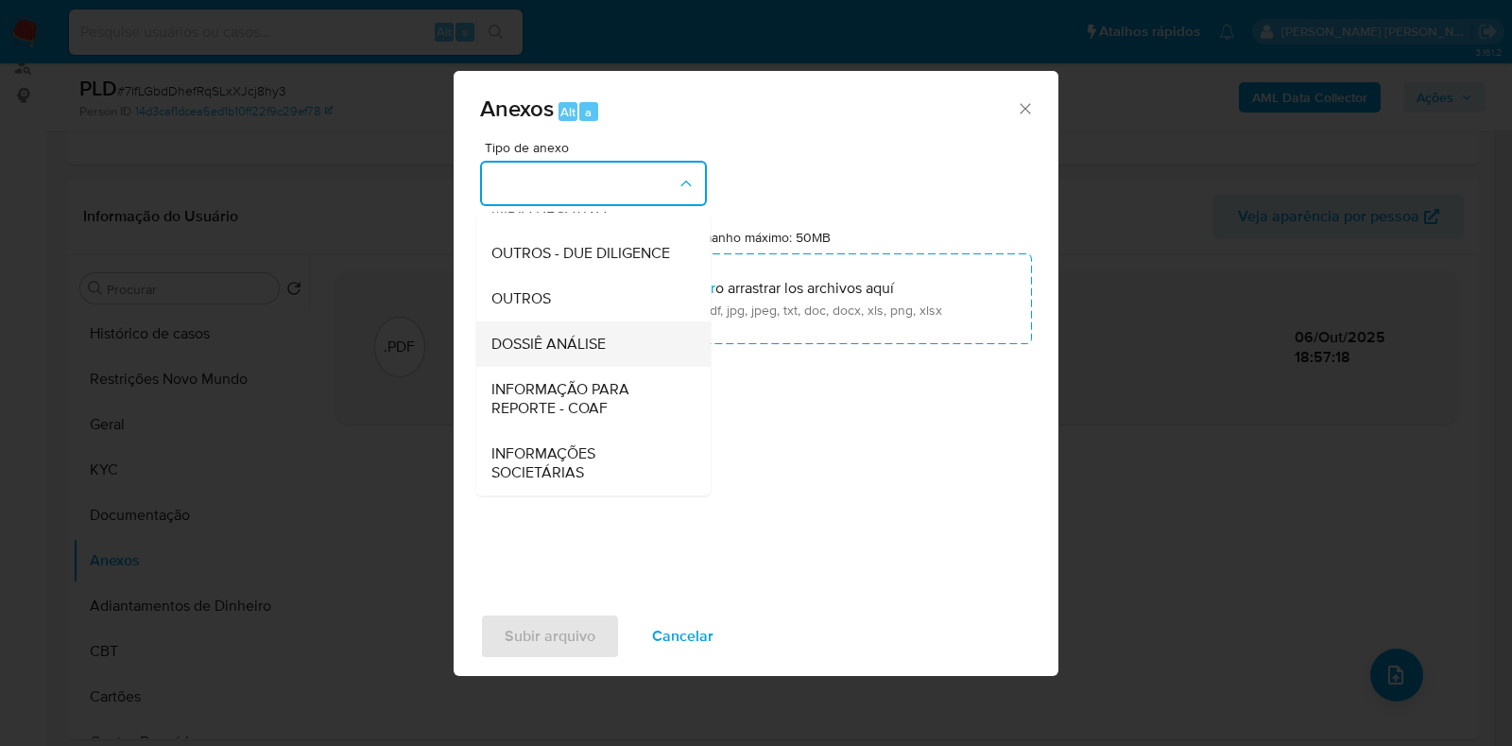
scroll to position [291, 0]
click at [577, 354] on span "DOSSIÊ ANÁLISE" at bounding box center [549, 344] width 114 height 19
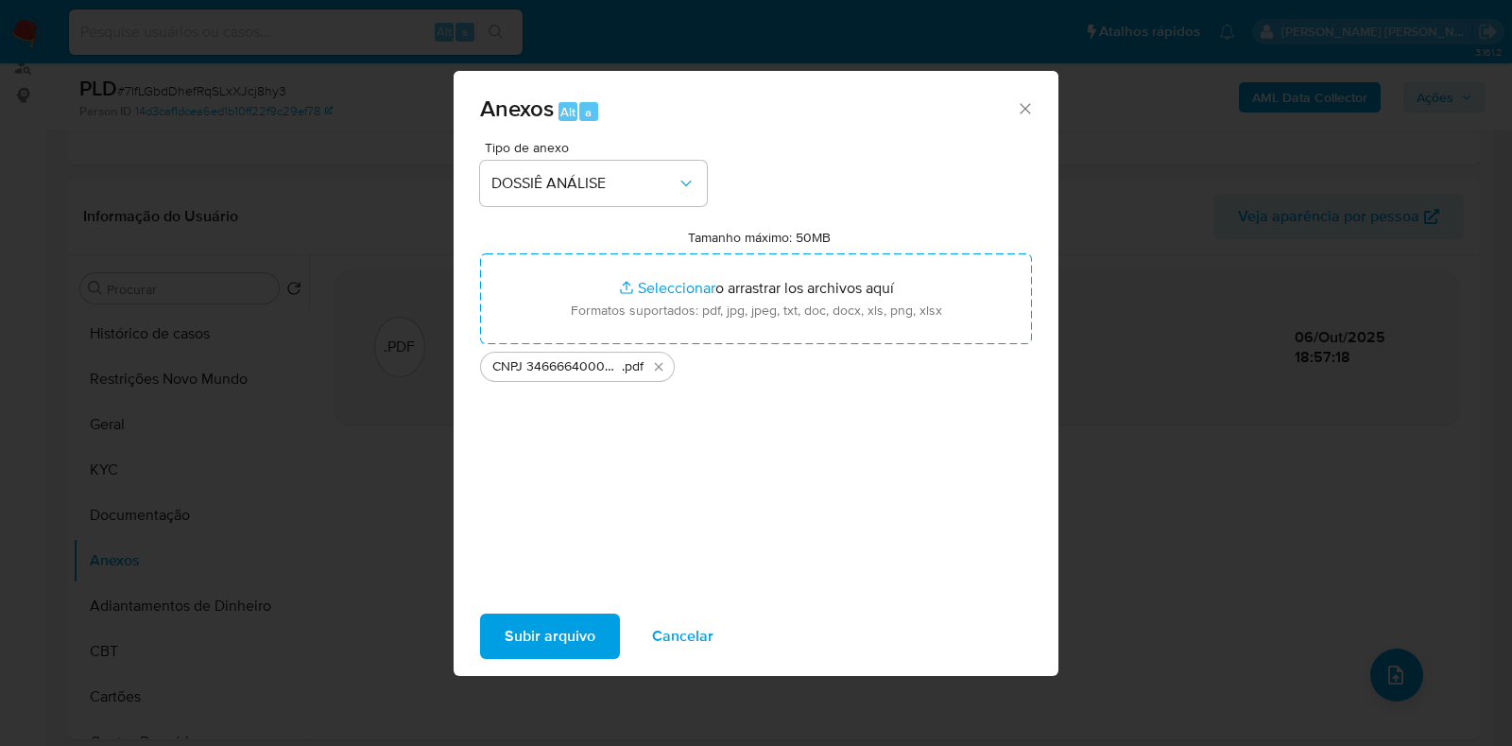
click at [553, 641] on span "Subir arquivo" at bounding box center [550, 636] width 91 height 42
